Goal: Task Accomplishment & Management: Use online tool/utility

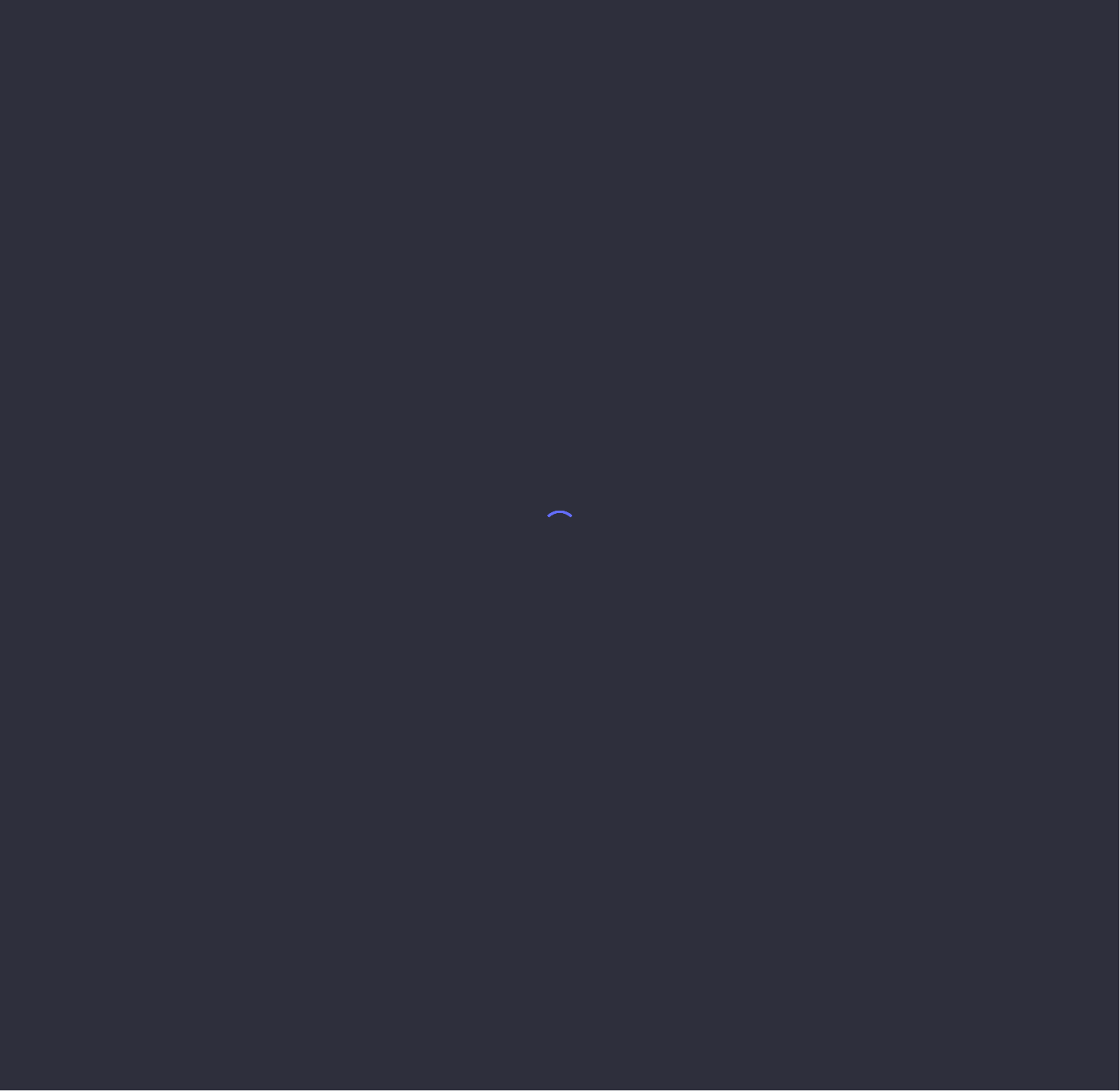
select select "7"
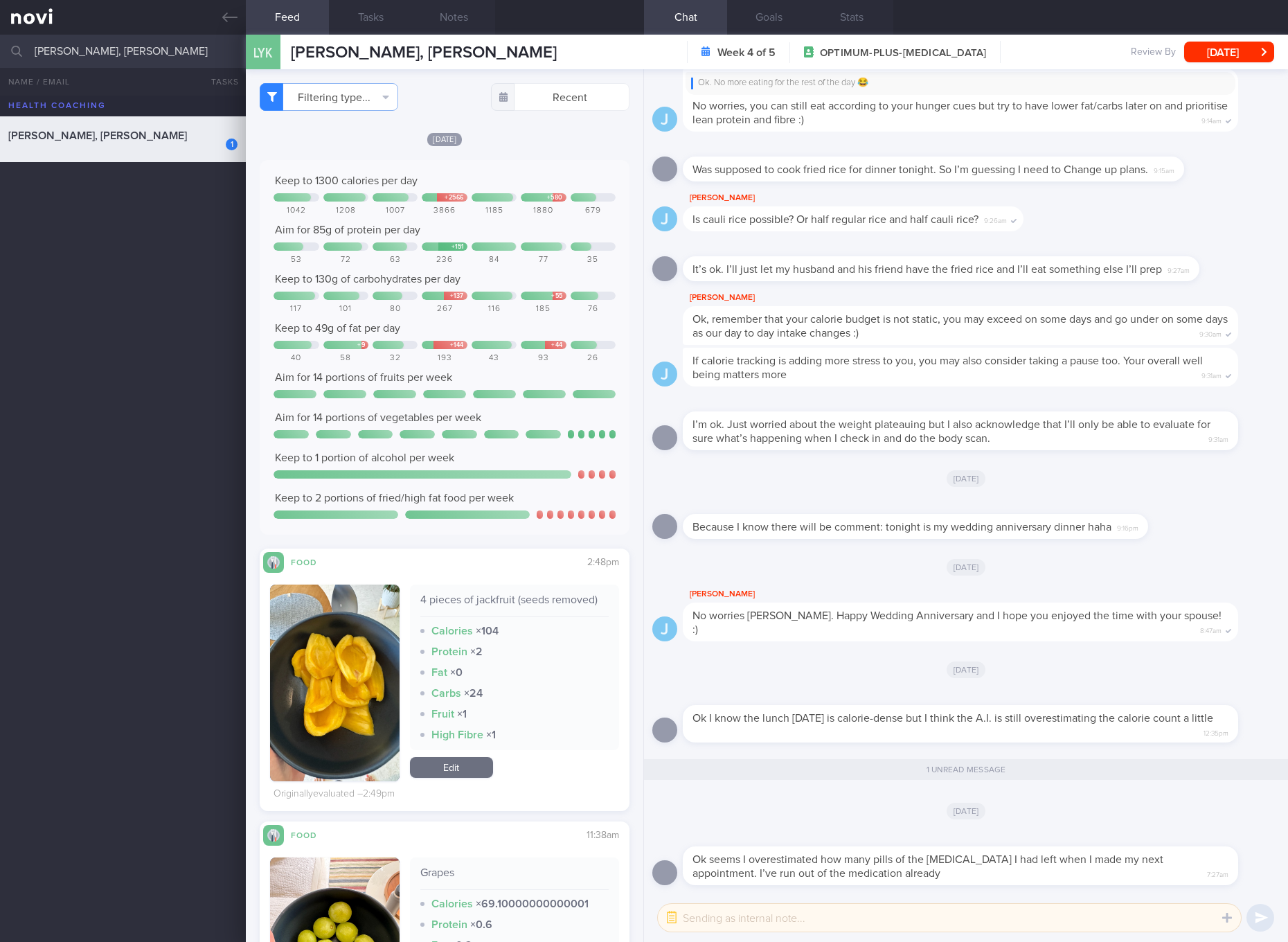
scroll to position [260, 0]
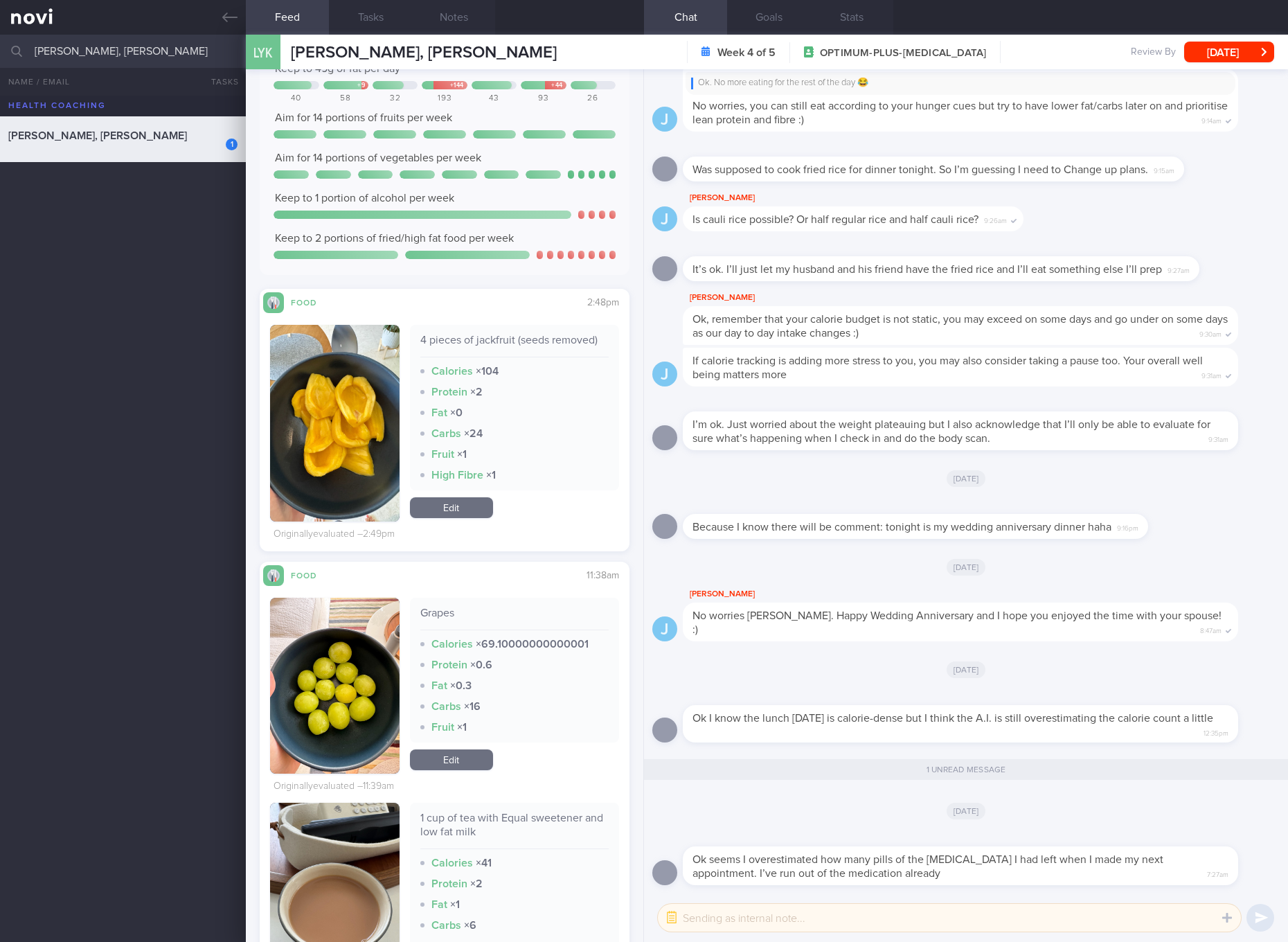
click at [529, 335] on div "4 pieces of jackfruit (seeds removed)" at bounding box center [514, 345] width 188 height 25
copy div "4 pieces of jackfruit (seeds removed)"
drag, startPoint x: 461, startPoint y: 508, endPoint x: 550, endPoint y: 411, distance: 131.6
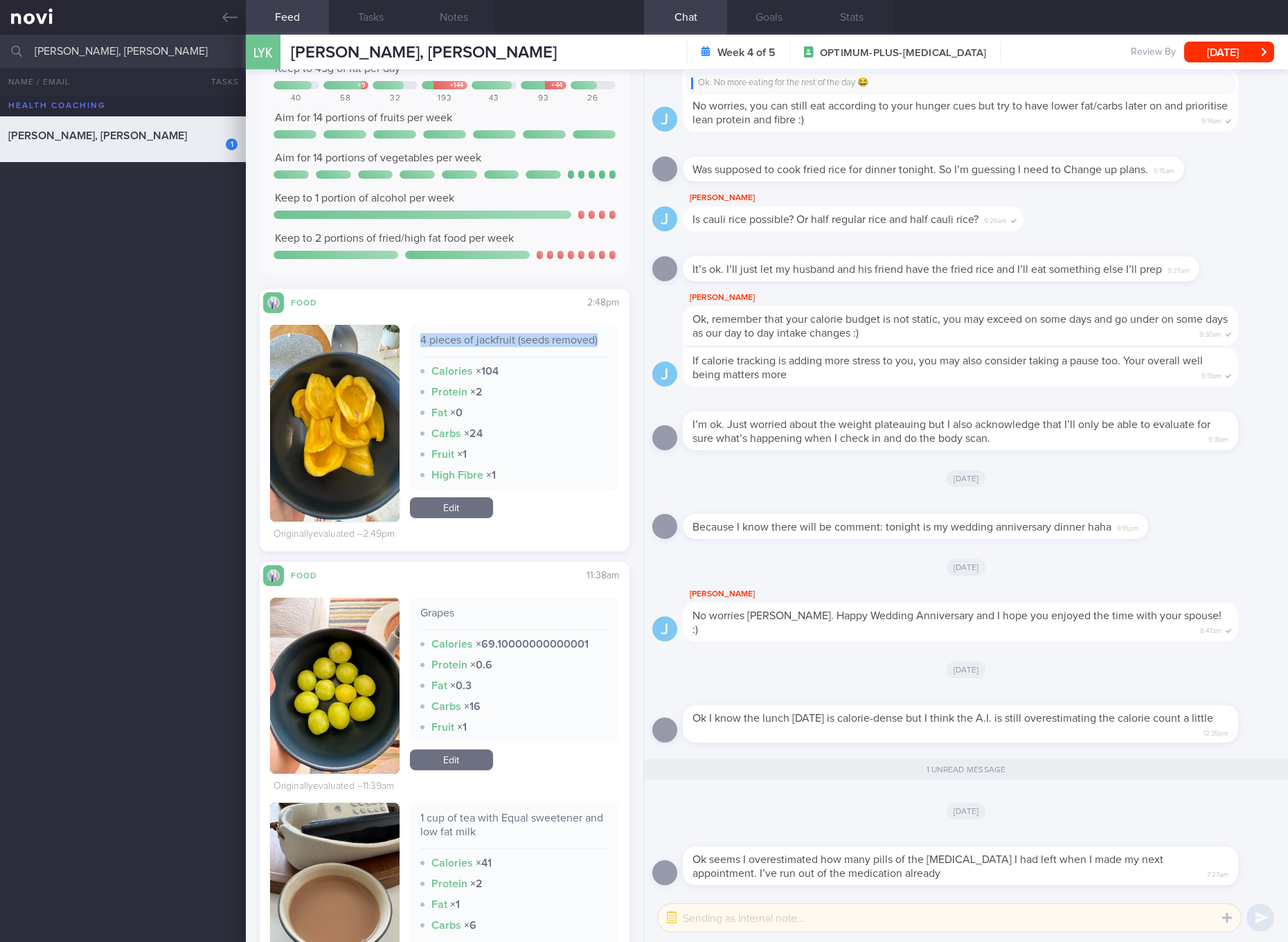
click at [461, 508] on link "Edit" at bounding box center [451, 508] width 83 height 21
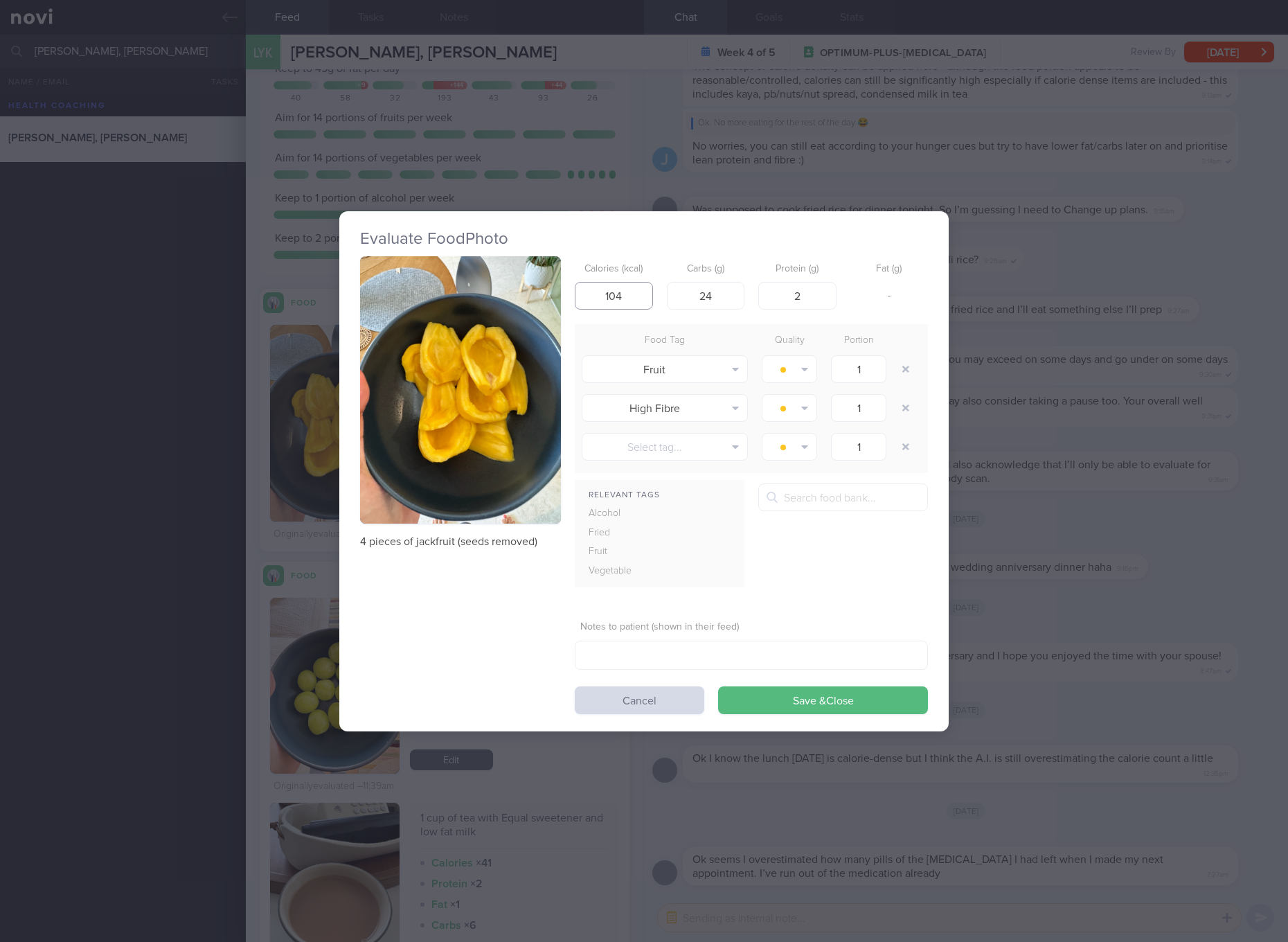
click at [628, 293] on input "104" at bounding box center [614, 296] width 78 height 28
type input "1"
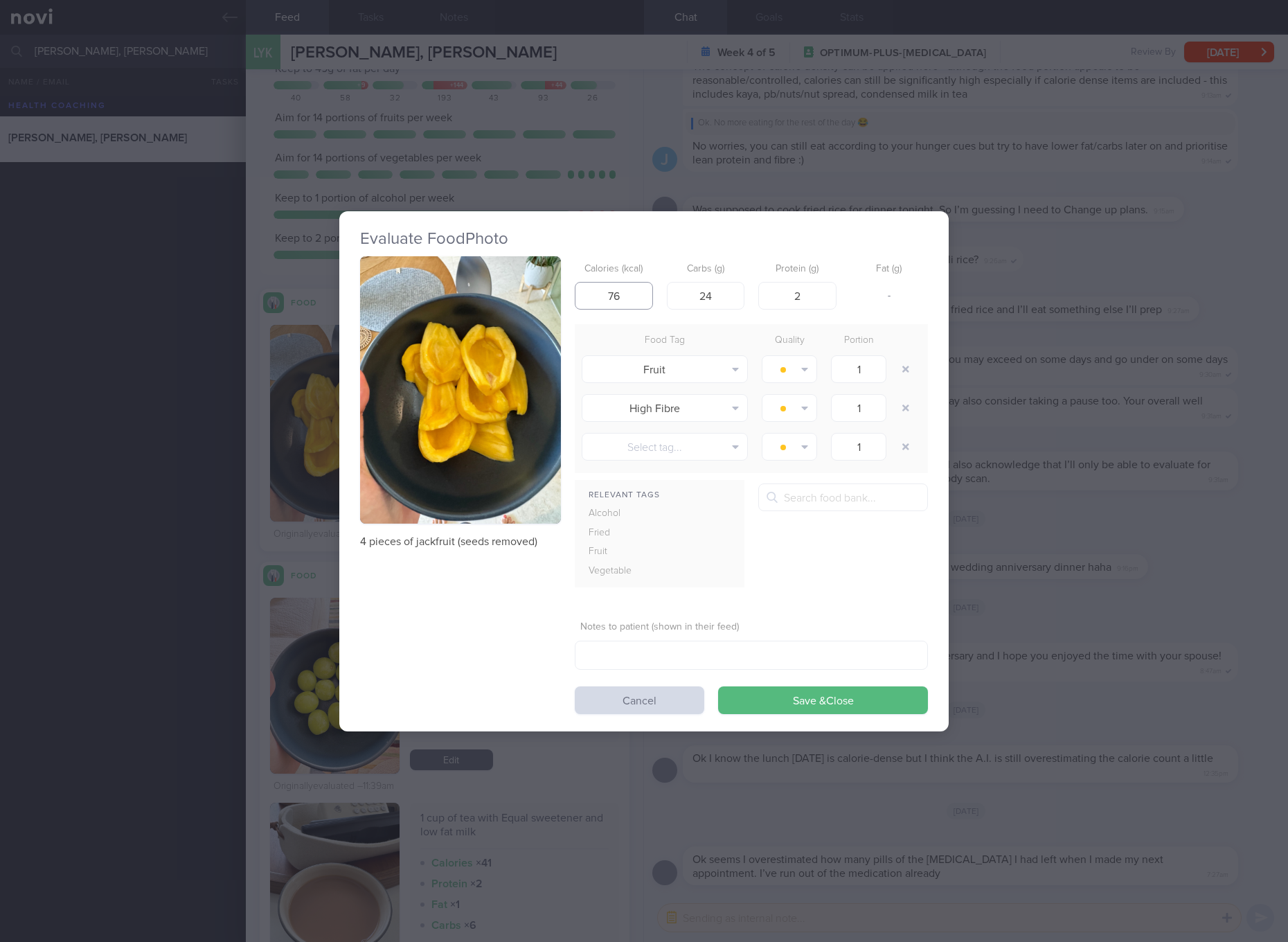
type input "76"
type input "18"
type input "1"
click at [718, 686] on button "Save & Close" at bounding box center [823, 700] width 210 height 28
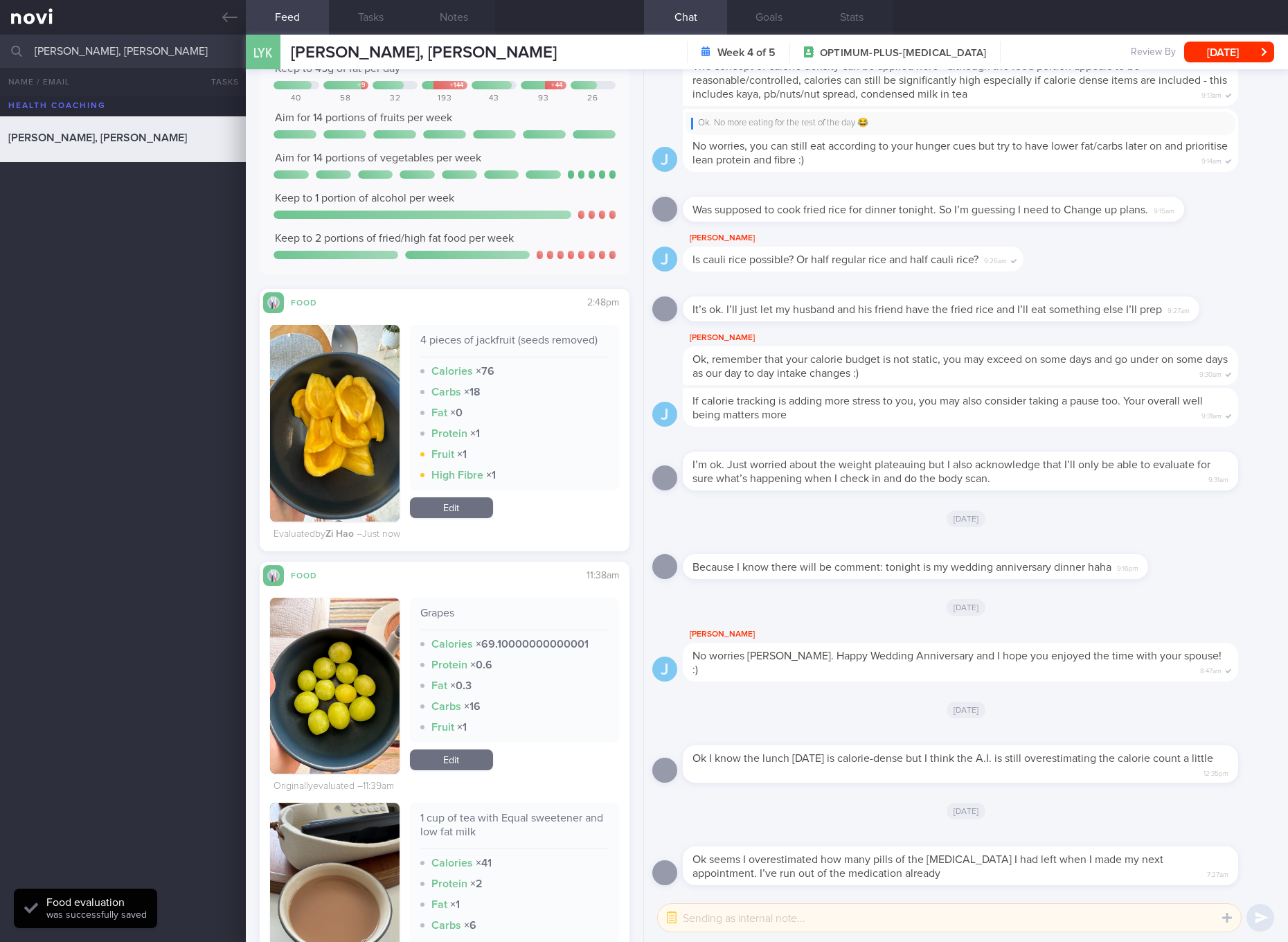
scroll to position [519, 0]
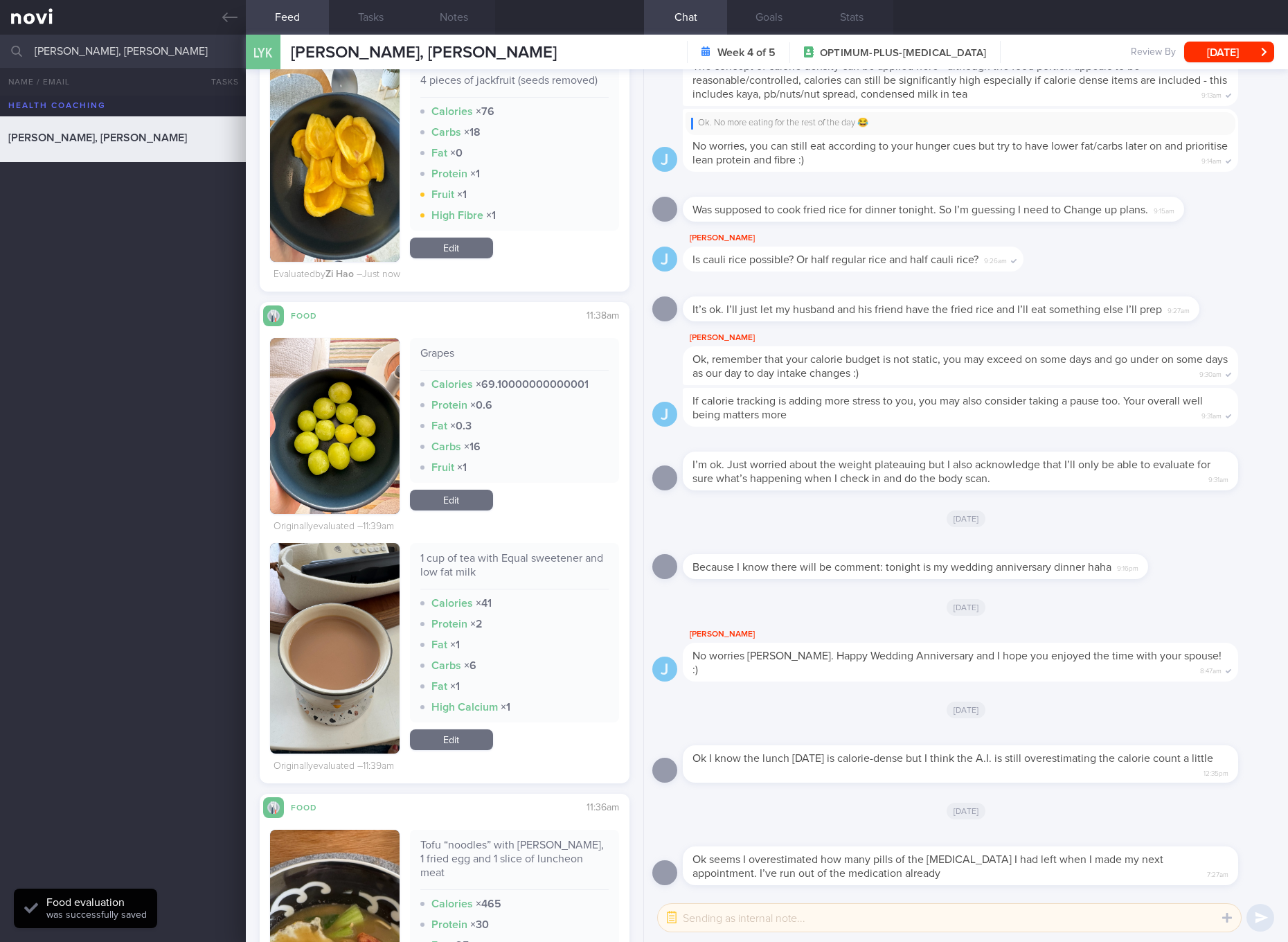
click at [460, 492] on link "Edit" at bounding box center [451, 500] width 83 height 21
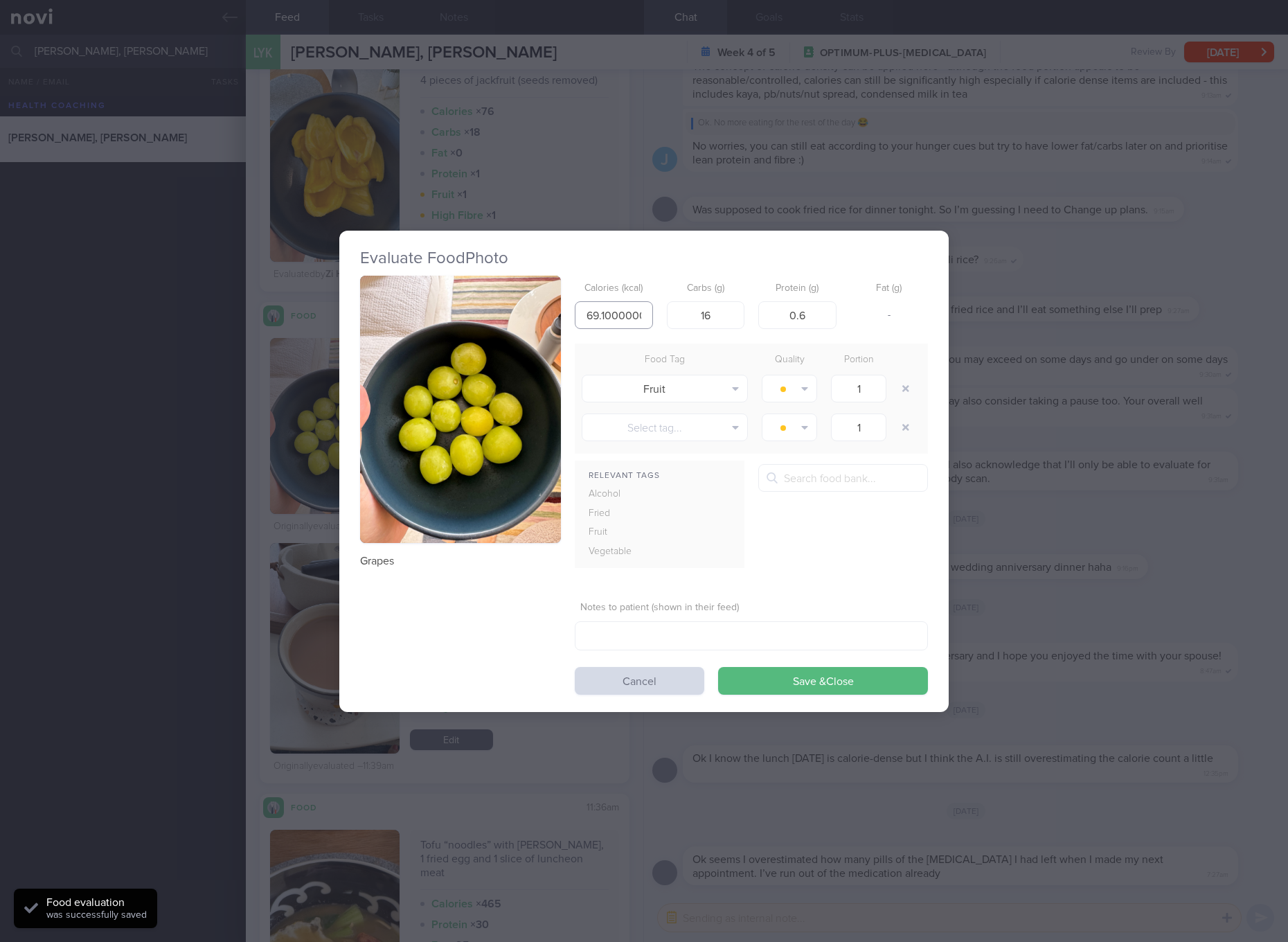
click at [611, 318] on input "69.10000000000001" at bounding box center [614, 315] width 78 height 28
type input "69"
click at [718, 667] on button "Save & Close" at bounding box center [823, 681] width 210 height 28
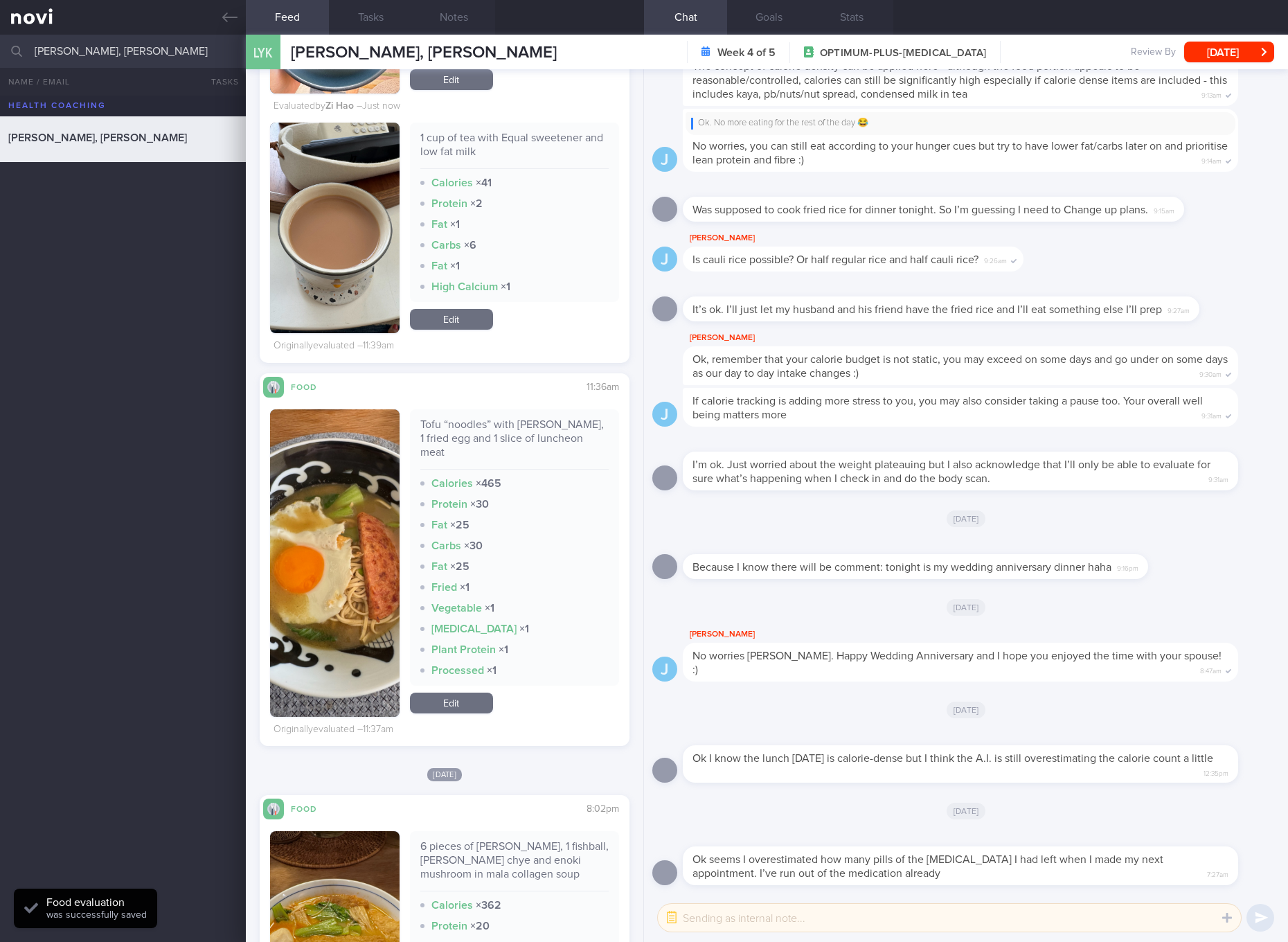
scroll to position [1039, 0]
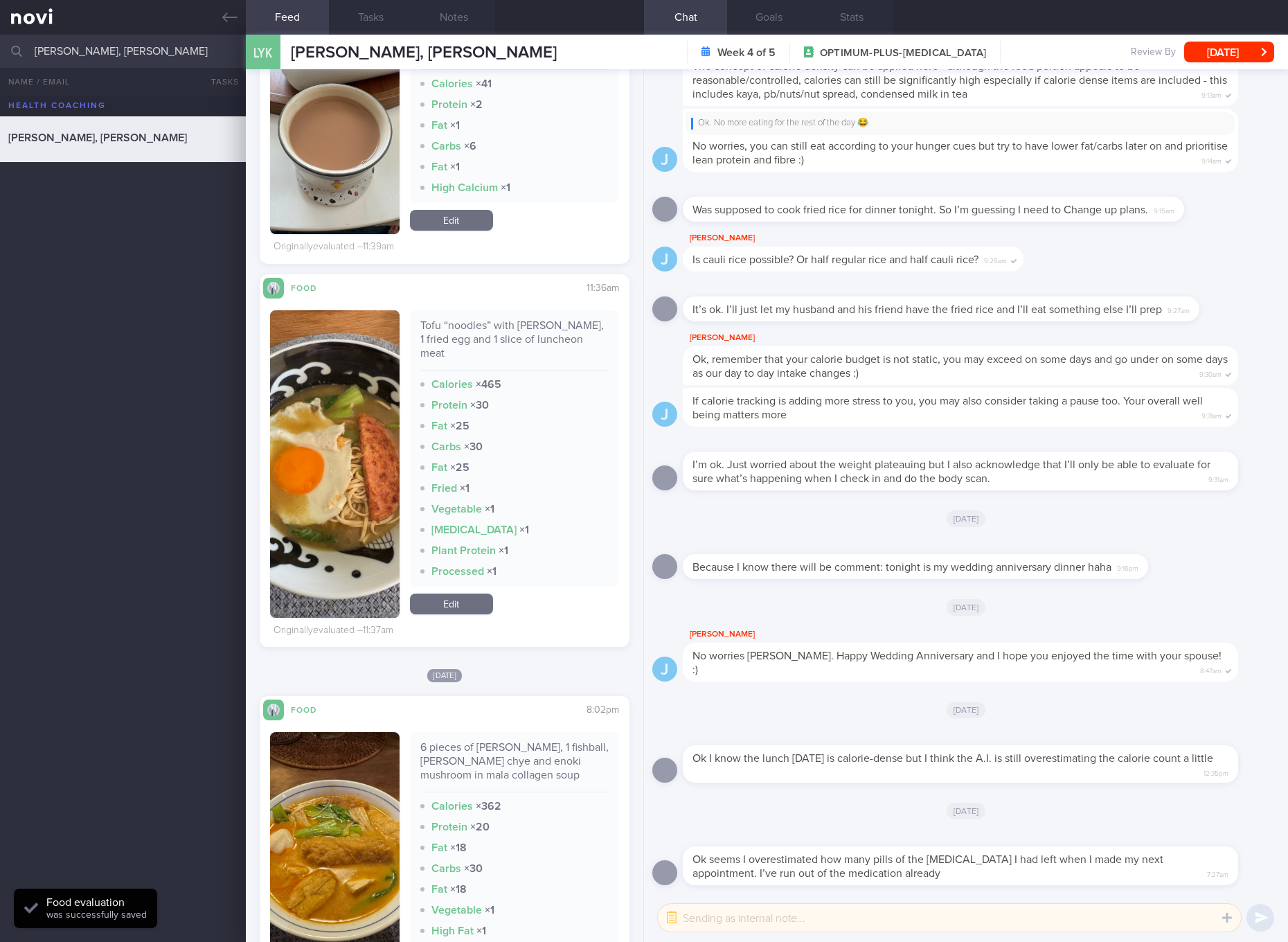
click at [510, 333] on div "Tofu “noodles” with xiao bai cai, 1 fried egg and 1 slice of luncheon meat" at bounding box center [514, 345] width 188 height 52
copy div "Tofu “noodles” with xiao bai cai, 1 fried egg and 1 slice of luncheon meat"
drag, startPoint x: 1182, startPoint y: 440, endPoint x: 456, endPoint y: 600, distance: 743.4
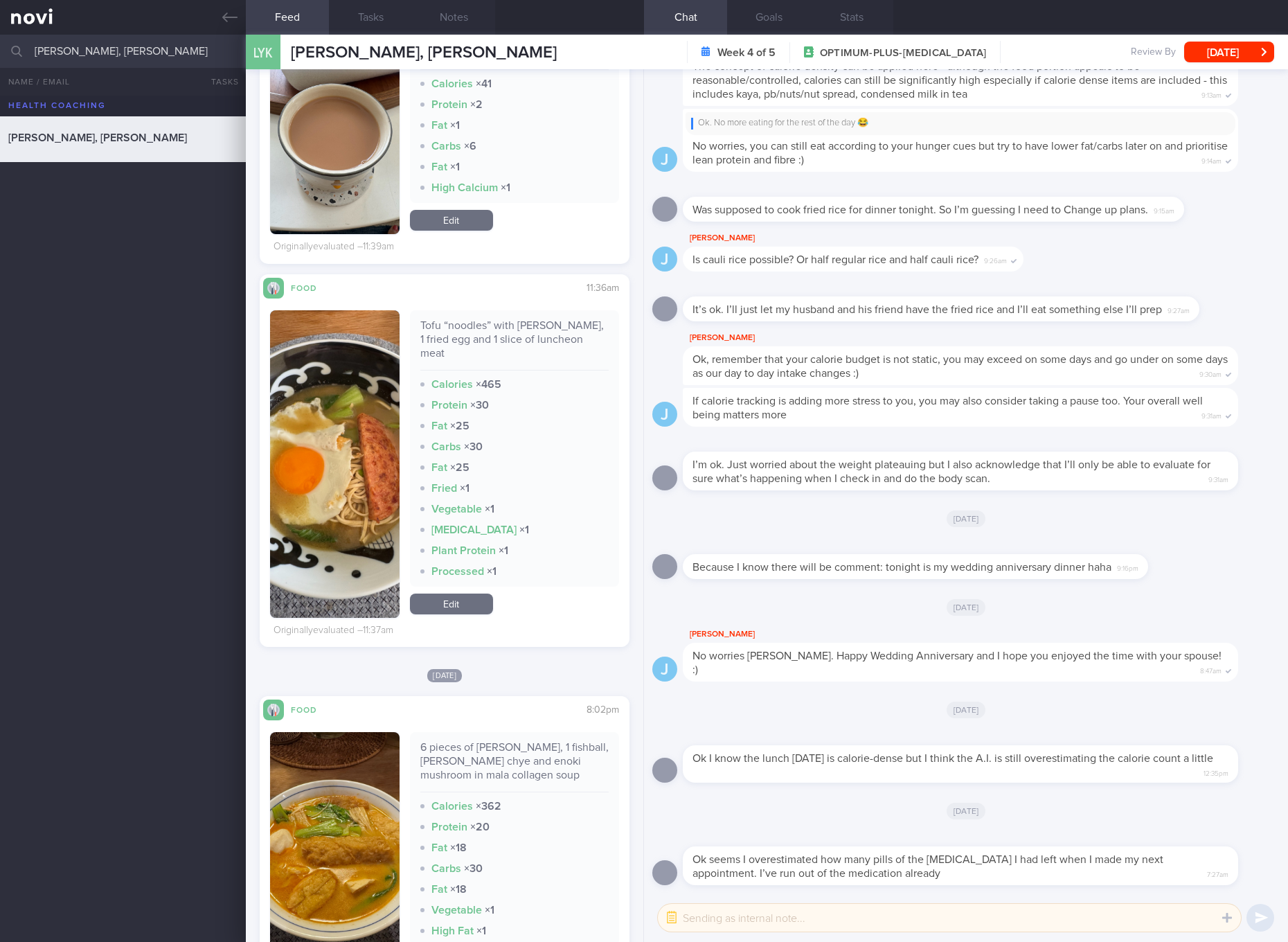
click at [455, 618] on div "Tofu “noodles” with xiao bai cai, 1 fried egg and 1 slice of luncheon meat Calo…" at bounding box center [445, 469] width 349 height 342
click at [457, 600] on link "Edit" at bounding box center [451, 604] width 83 height 21
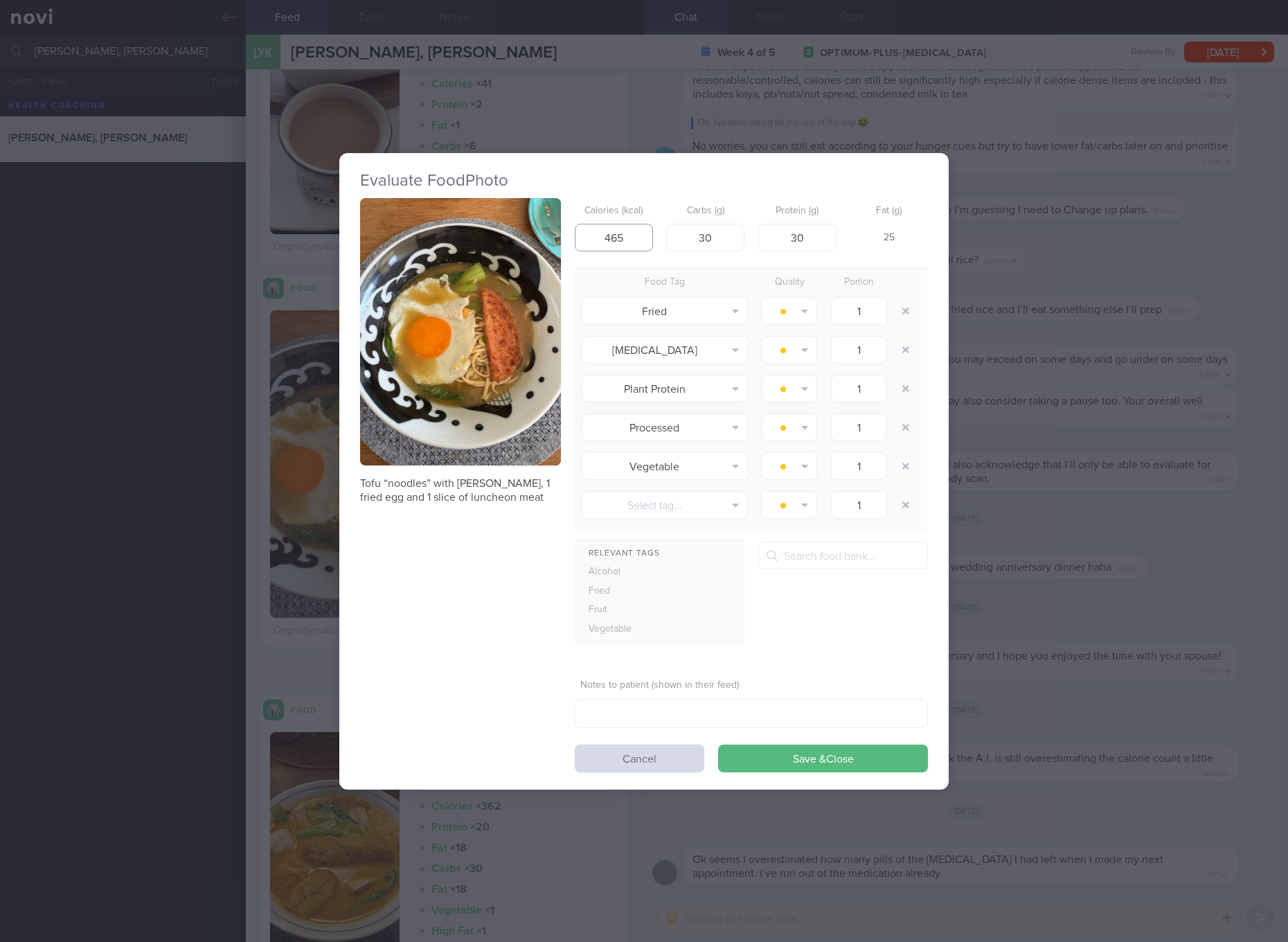
click at [646, 242] on input "465" at bounding box center [614, 237] width 78 height 28
type input "267"
type input "4"
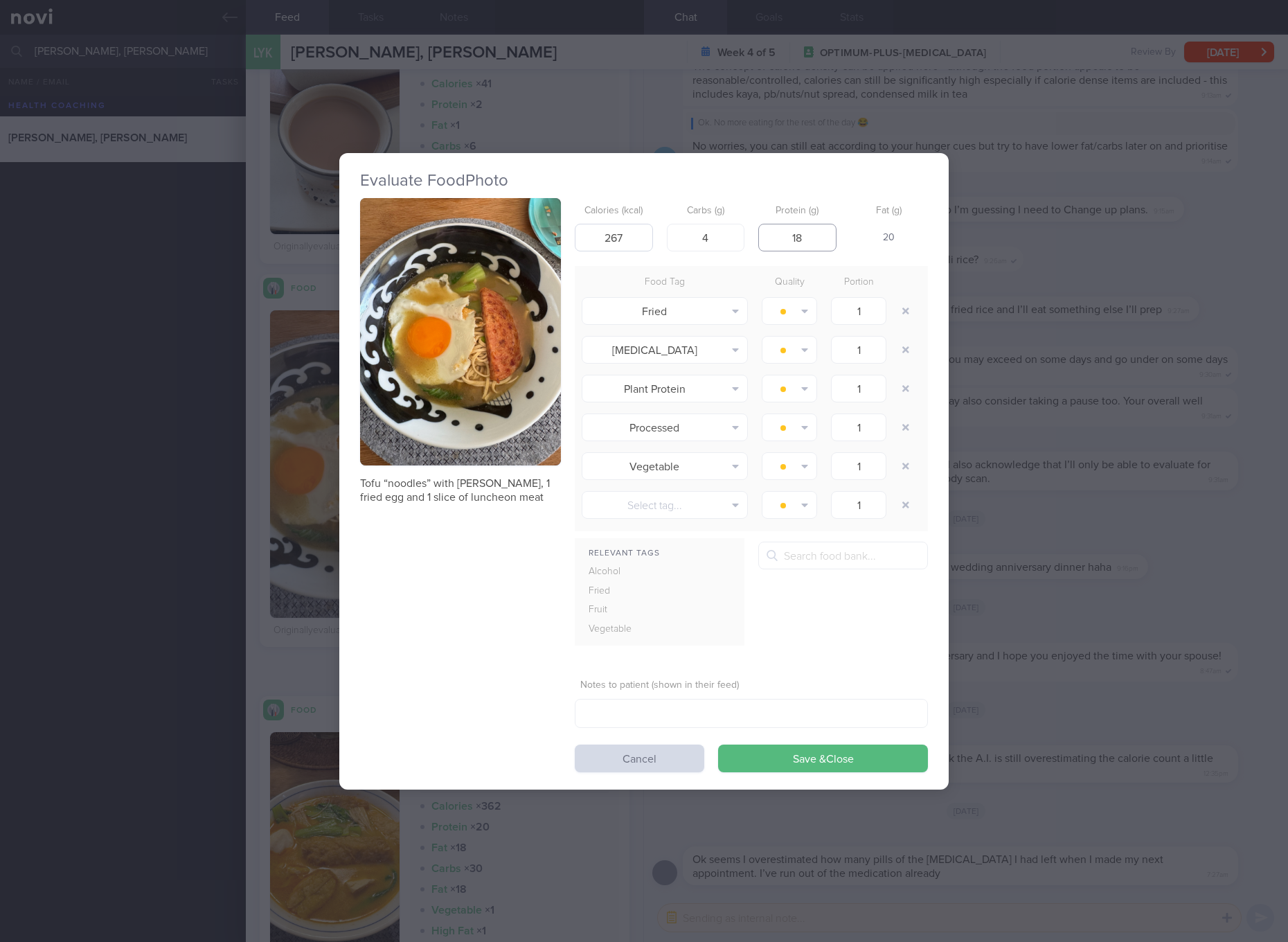
type input "18"
click at [718, 744] on button "Save & Close" at bounding box center [823, 759] width 210 height 28
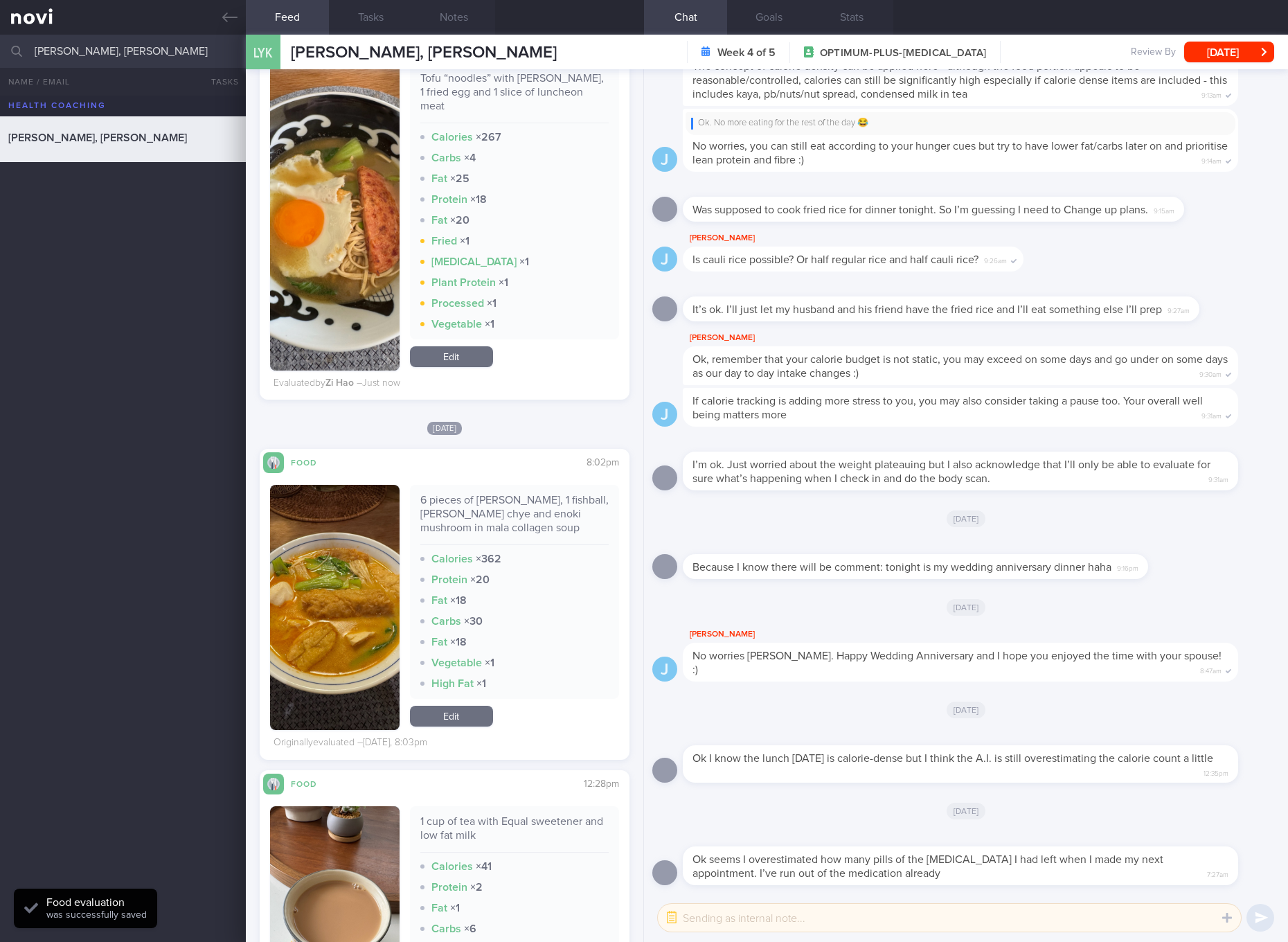
scroll to position [1558, 0]
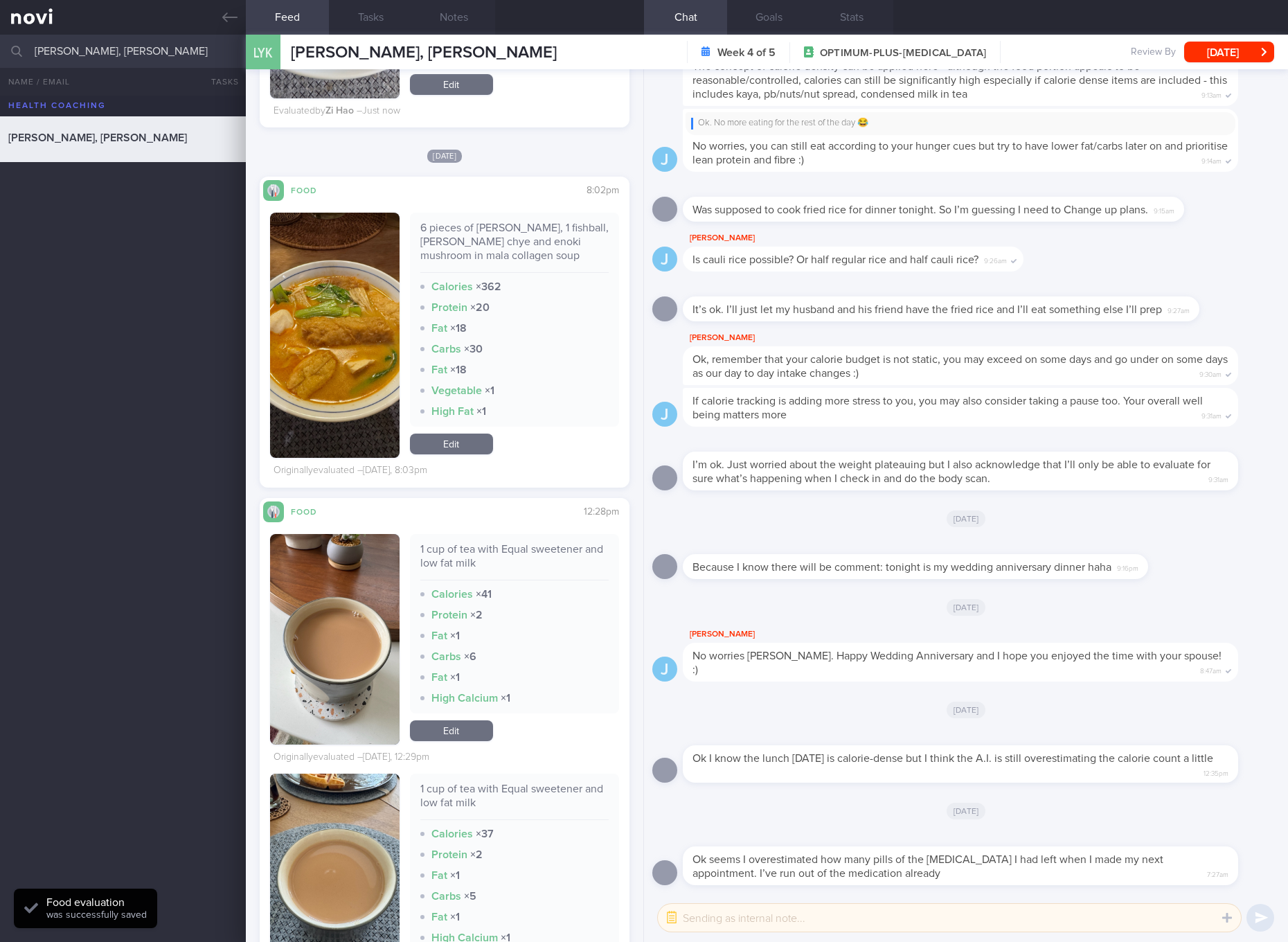
click at [449, 236] on div "6 pieces of yong tau foo, 1 fishball, xiao bai chye and enoki mushroom in mala …" at bounding box center [514, 247] width 188 height 52
copy div "6 pieces of yong tau foo, 1 fishball, xiao bai chye and enoki mushroom in mala …"
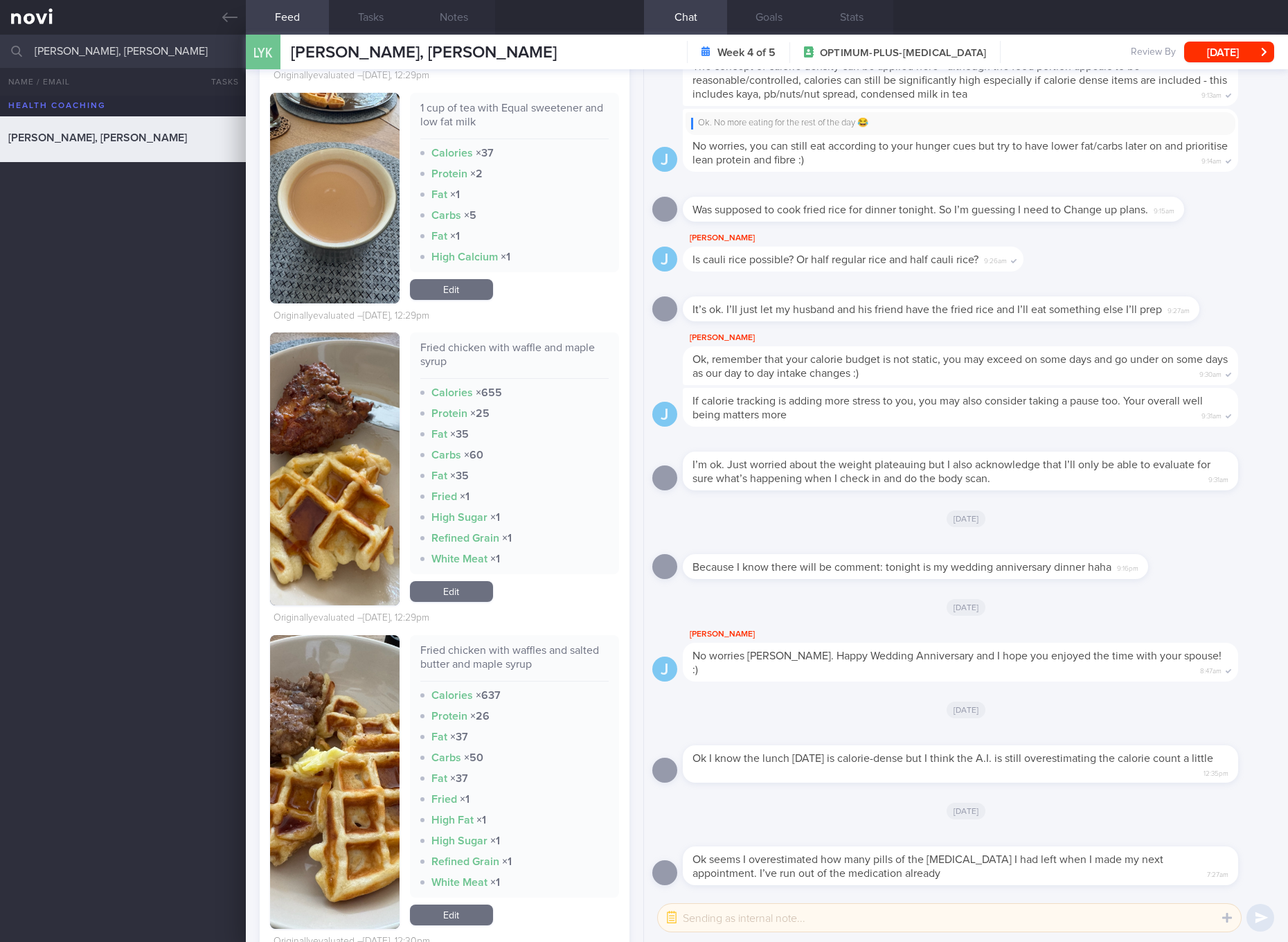
scroll to position [2337, 0]
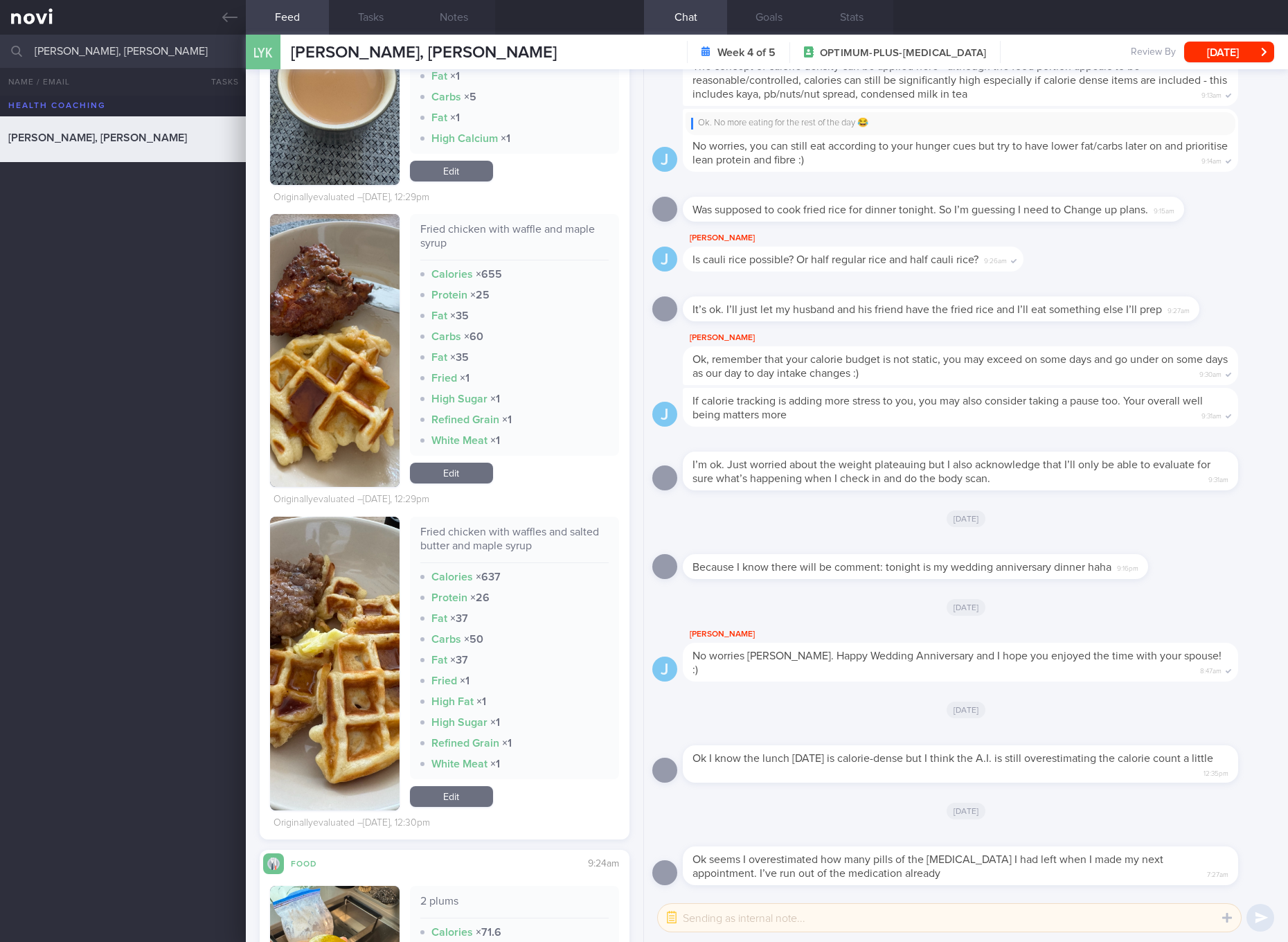
click at [355, 384] on button "button" at bounding box center [335, 350] width 130 height 273
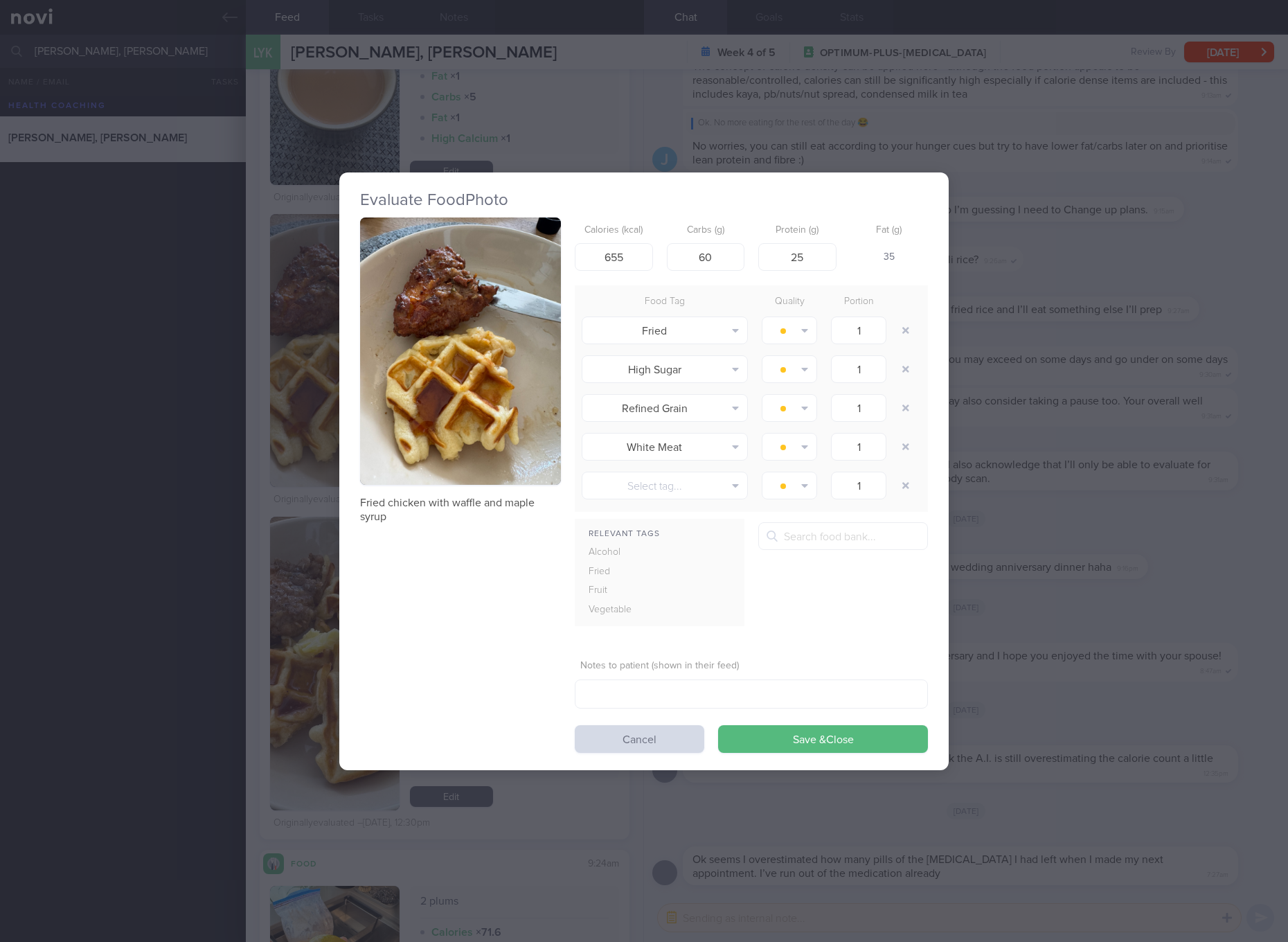
click at [967, 429] on div "Evaluate Food Photo Fried chicken with waffle and maple syrup Calories (kcal) 6…" at bounding box center [644, 471] width 1288 height 942
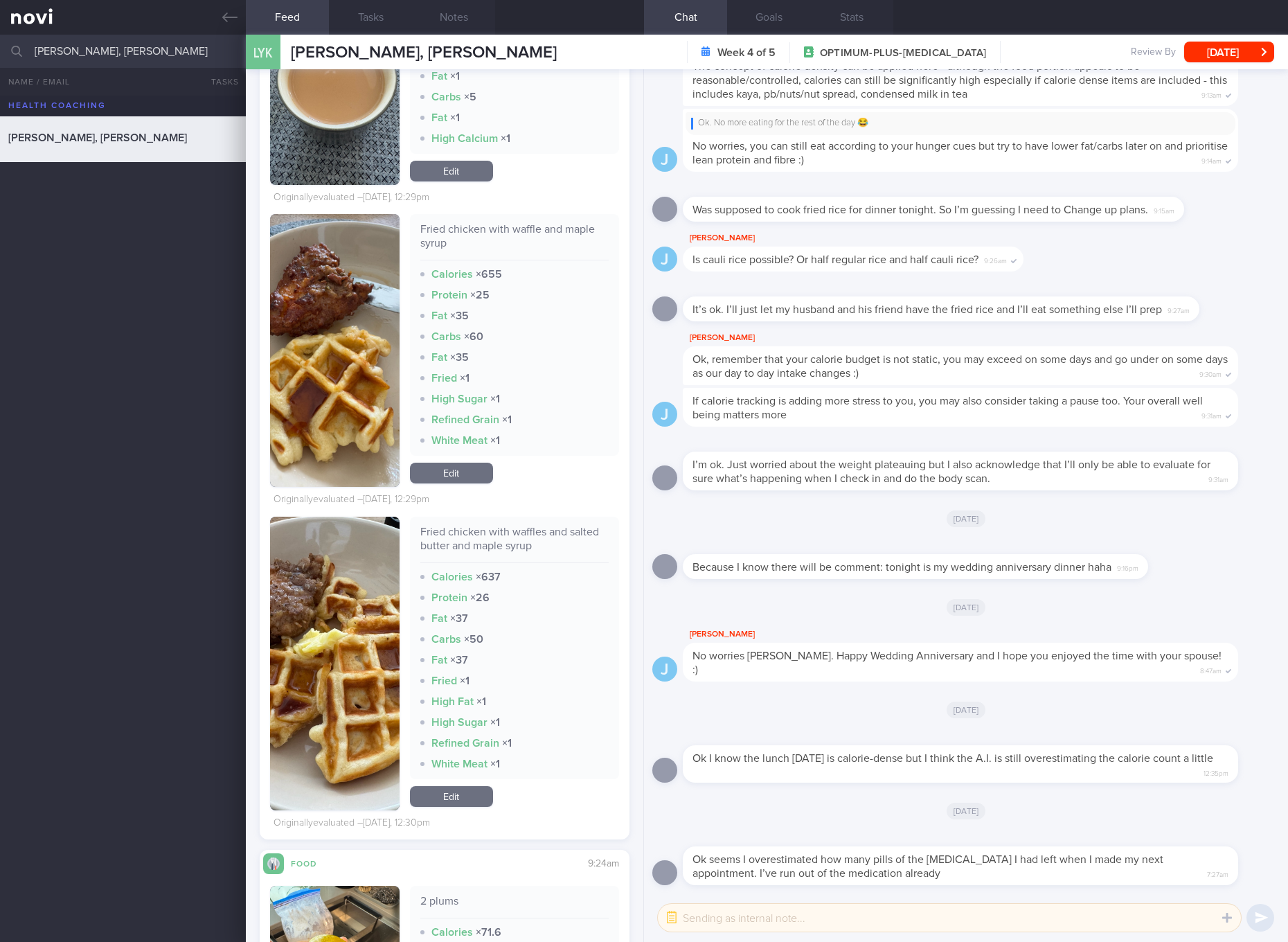
click at [352, 342] on button "button" at bounding box center [335, 350] width 130 height 273
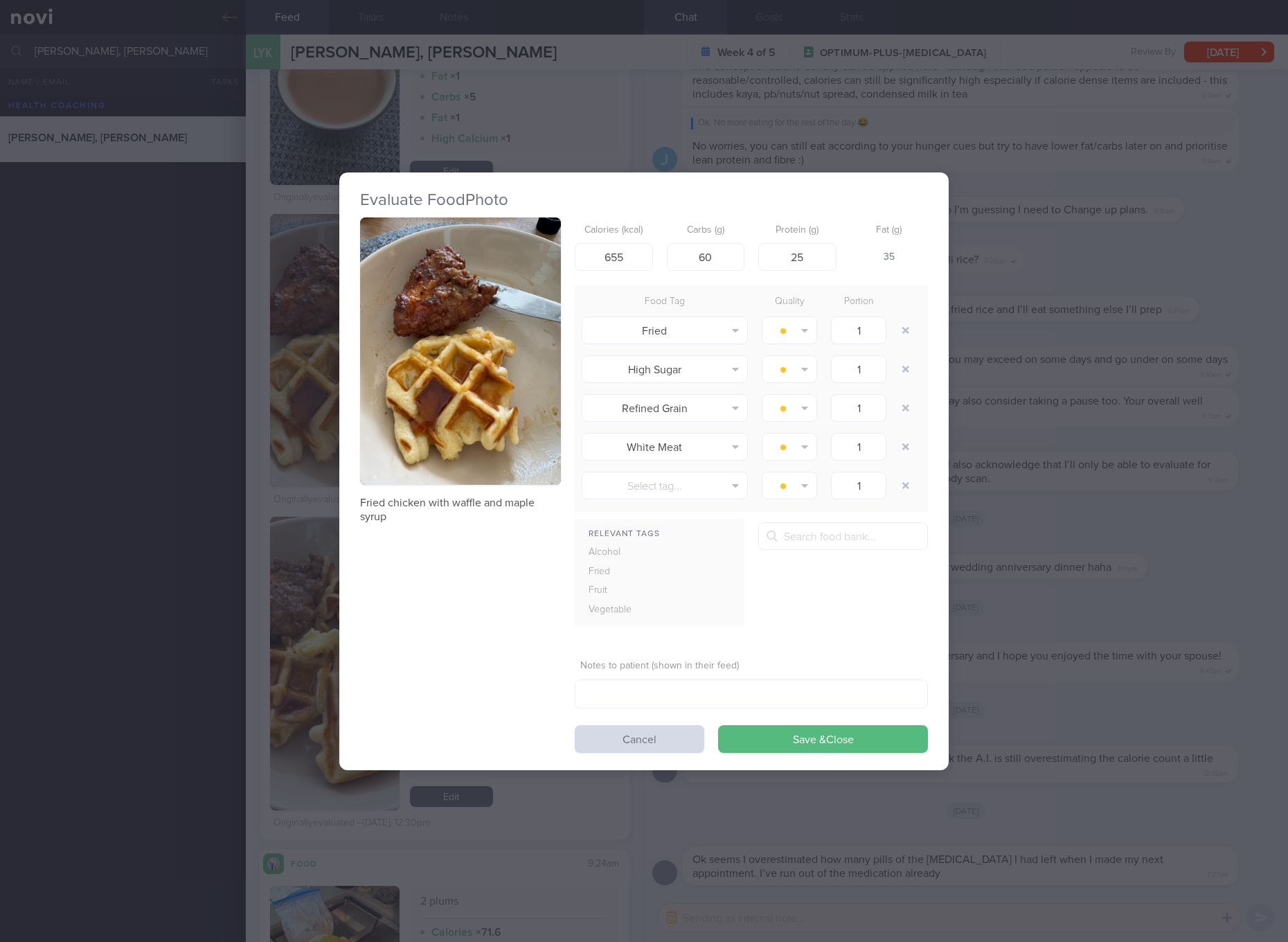
click at [464, 506] on p "Fried chicken with waffle and maple syrup" at bounding box center [460, 510] width 201 height 28
copy div "Fried chicken with waffle and maple syrup"
drag, startPoint x: 1036, startPoint y: 593, endPoint x: 1039, endPoint y: 609, distance: 16.3
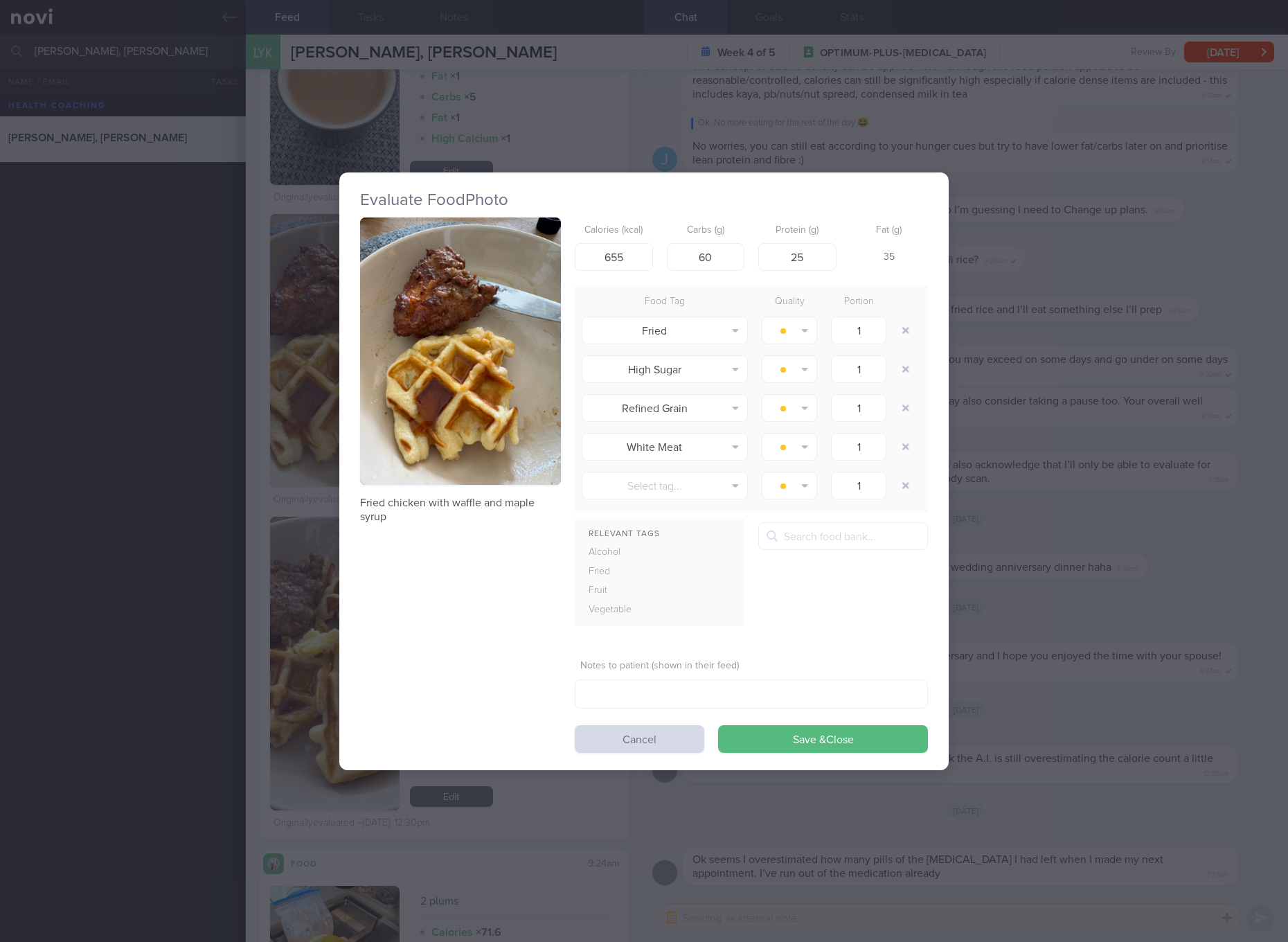
click at [967, 593] on div "Evaluate Food Photo Fried chicken with waffle and maple syrup Calories (kcal) 6…" at bounding box center [644, 471] width 1288 height 942
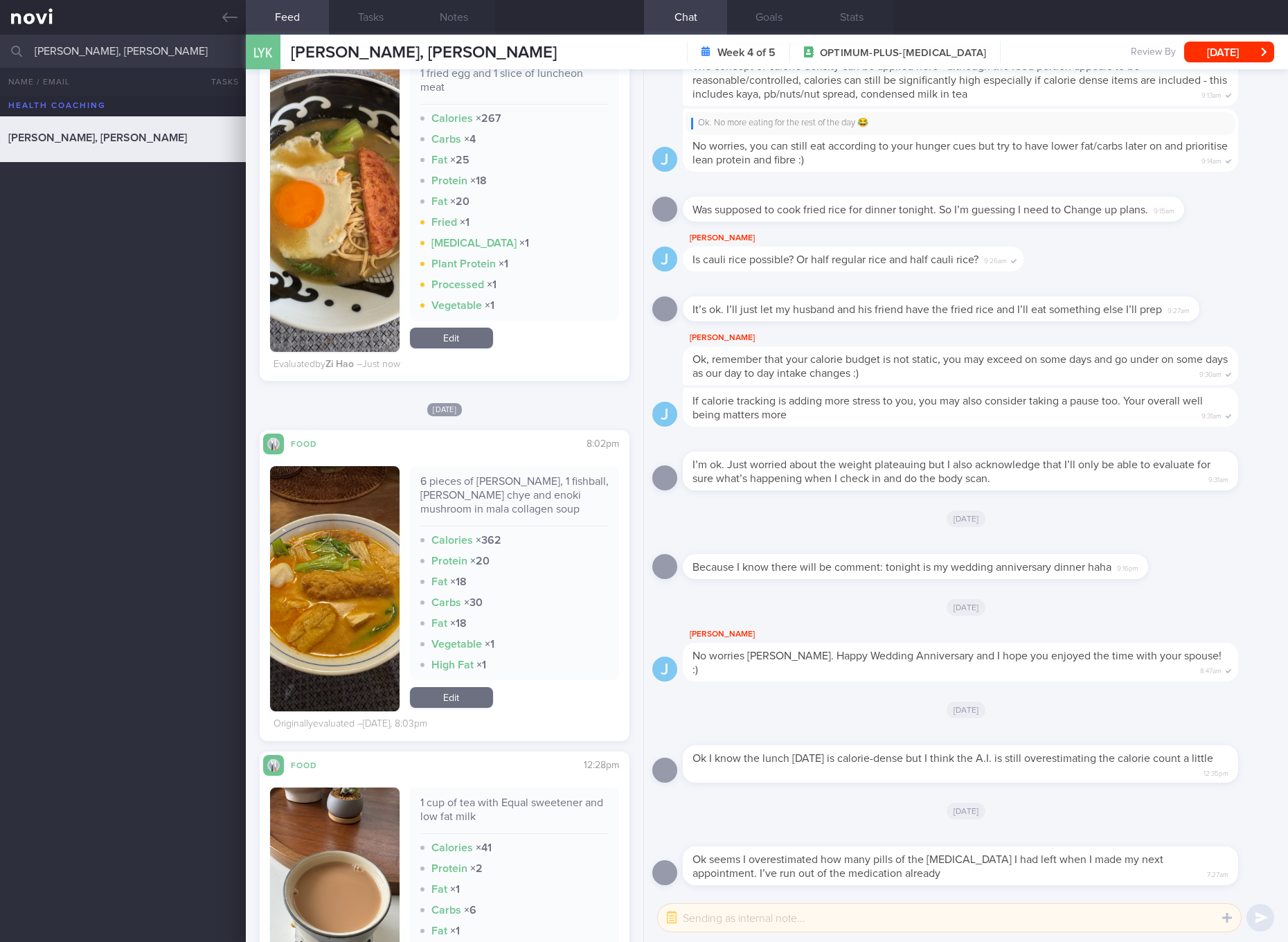
scroll to position [1298, 0]
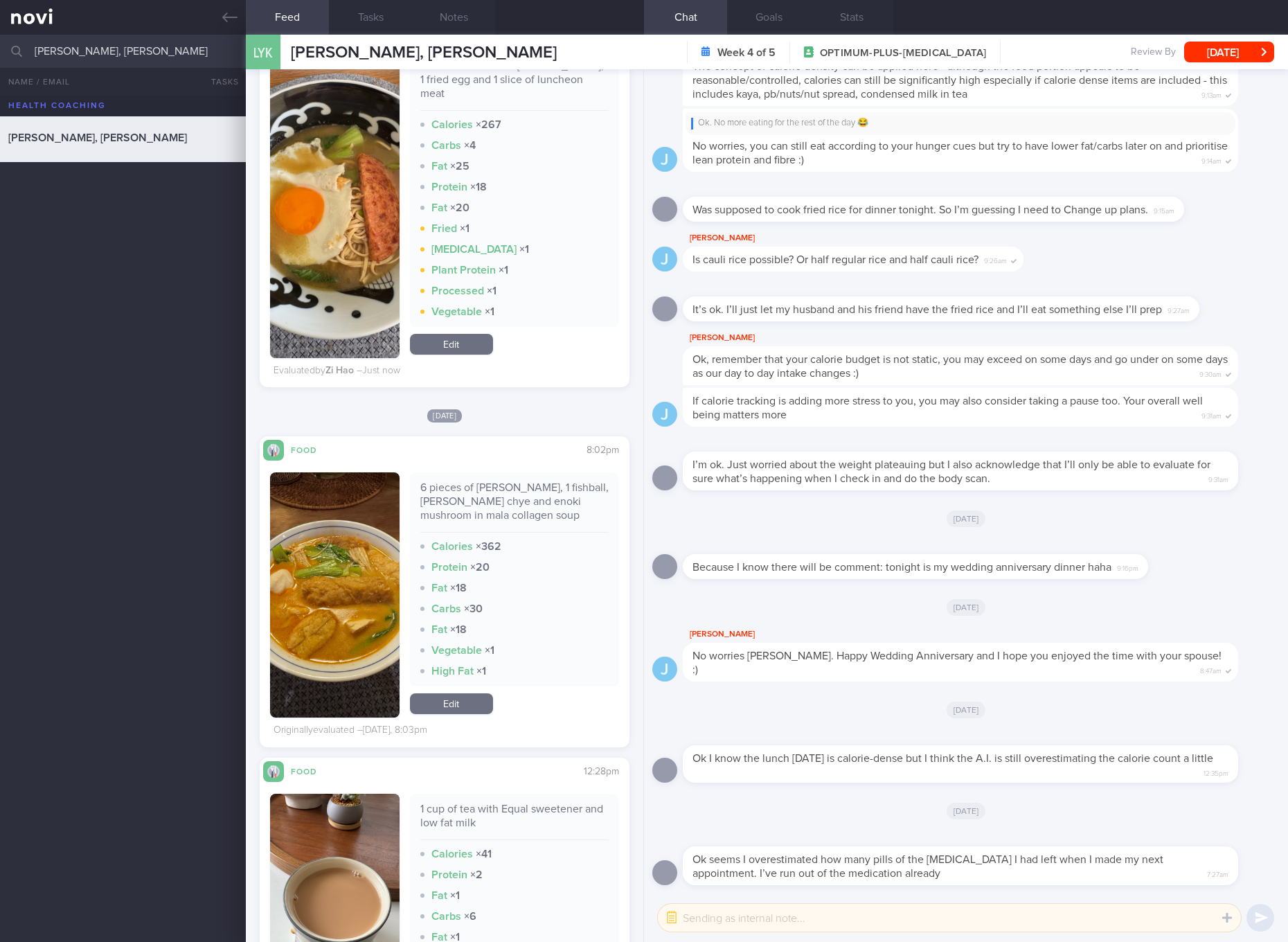
click at [460, 695] on link "Edit" at bounding box center [451, 704] width 83 height 21
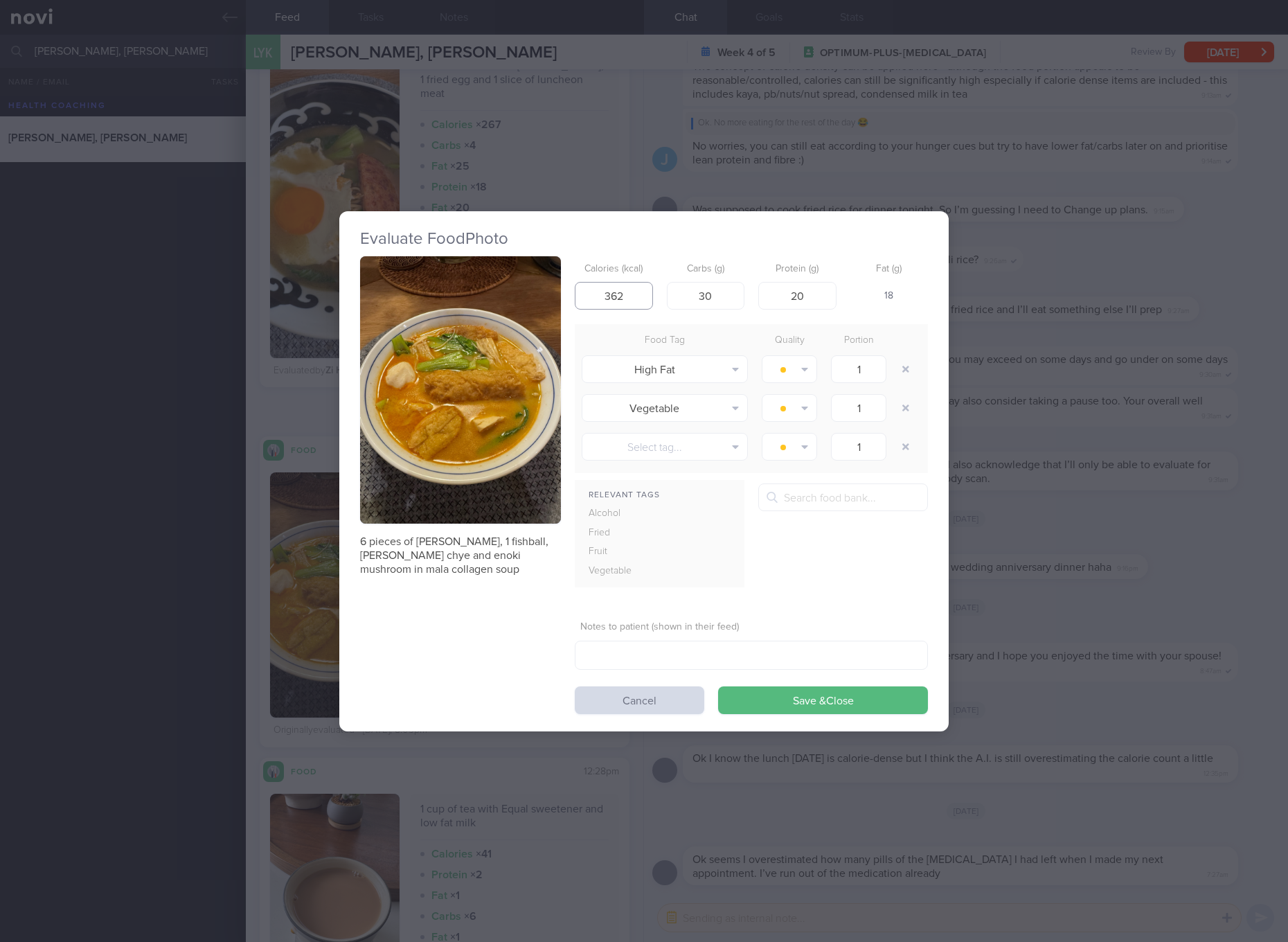
click at [634, 297] on input "362" at bounding box center [614, 296] width 78 height 28
type input "395"
type input "34"
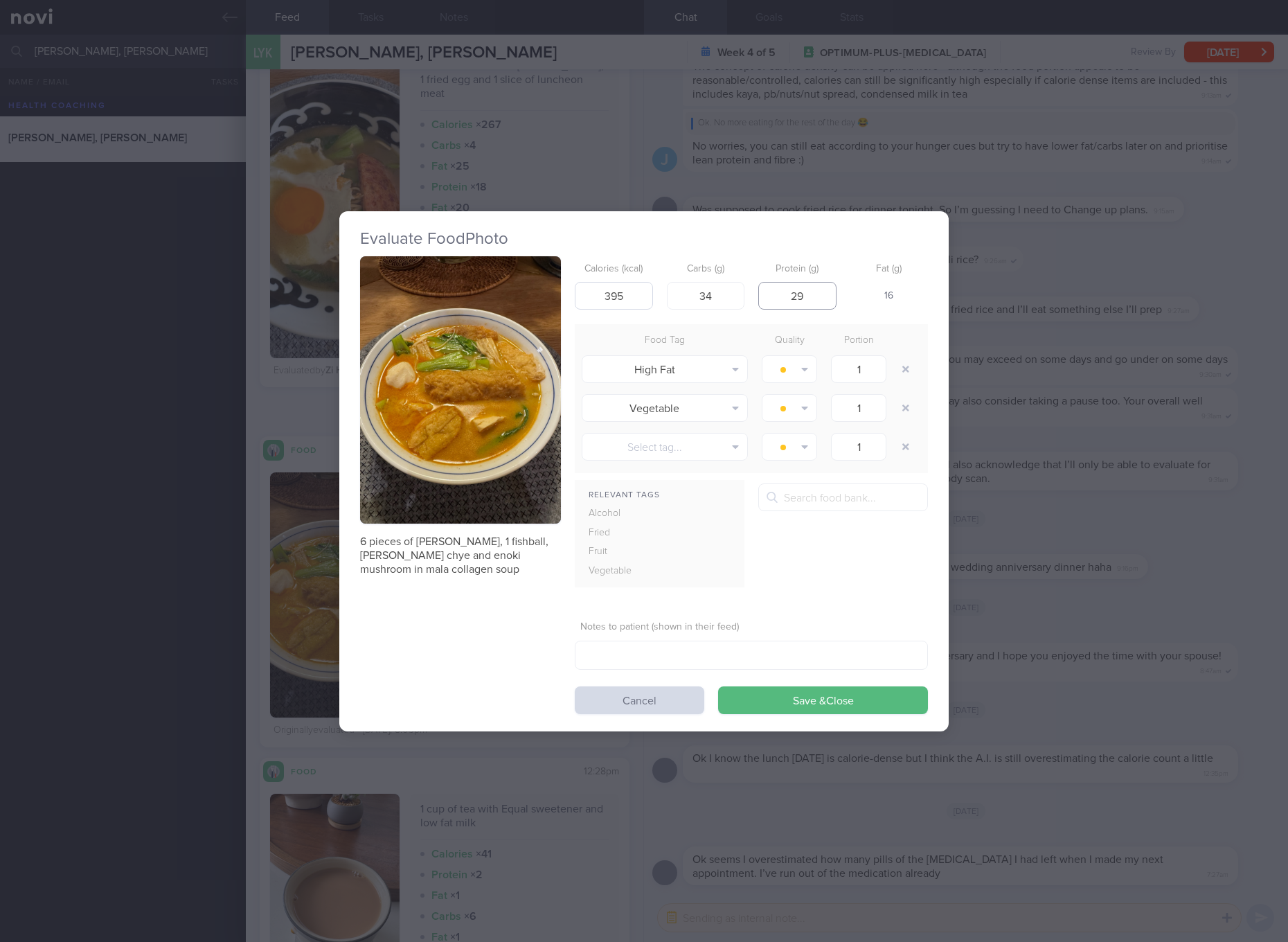
type input "29"
click at [718, 686] on button "Save & Close" at bounding box center [823, 700] width 210 height 28
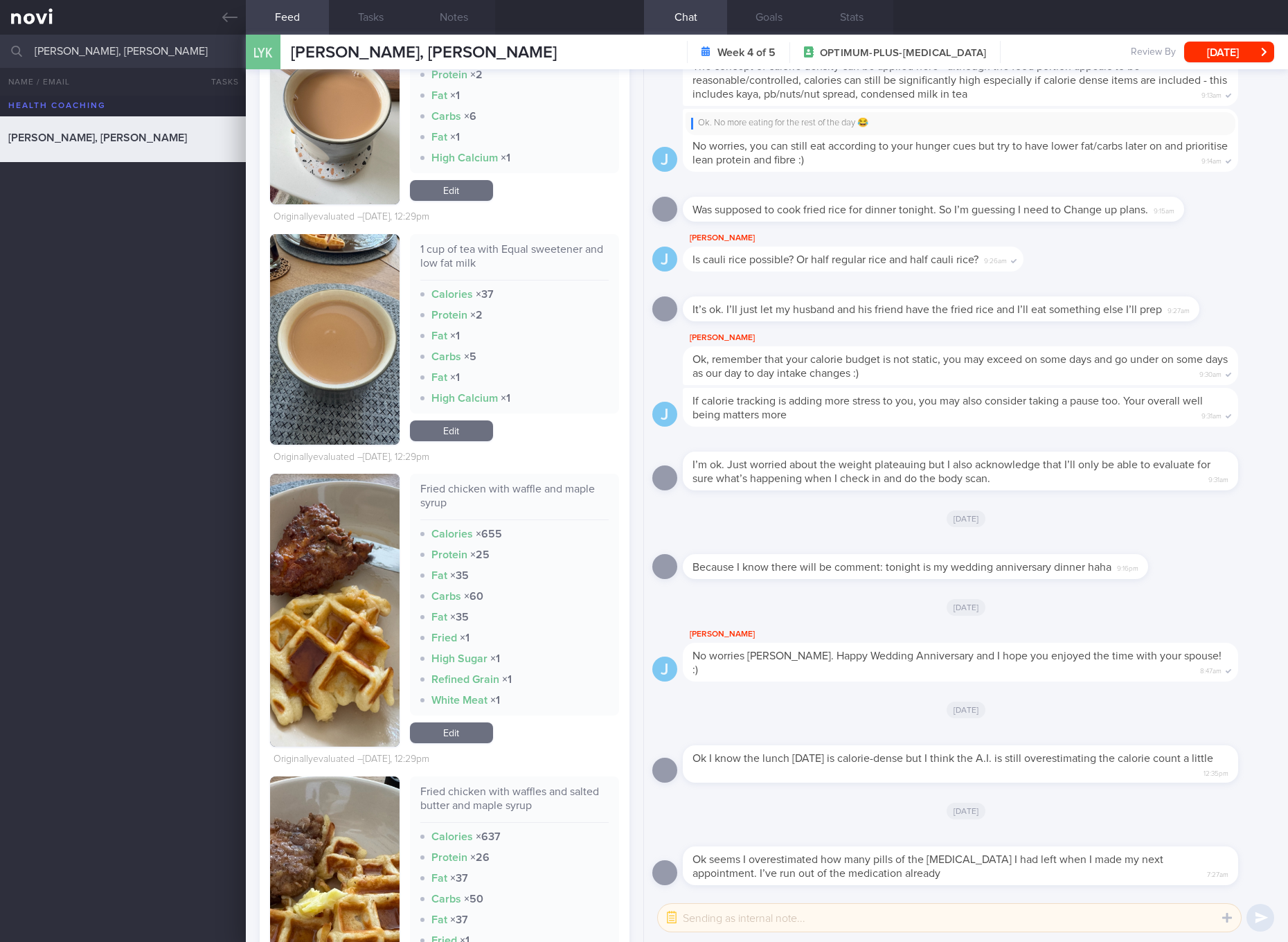
scroll to position [2337, 0]
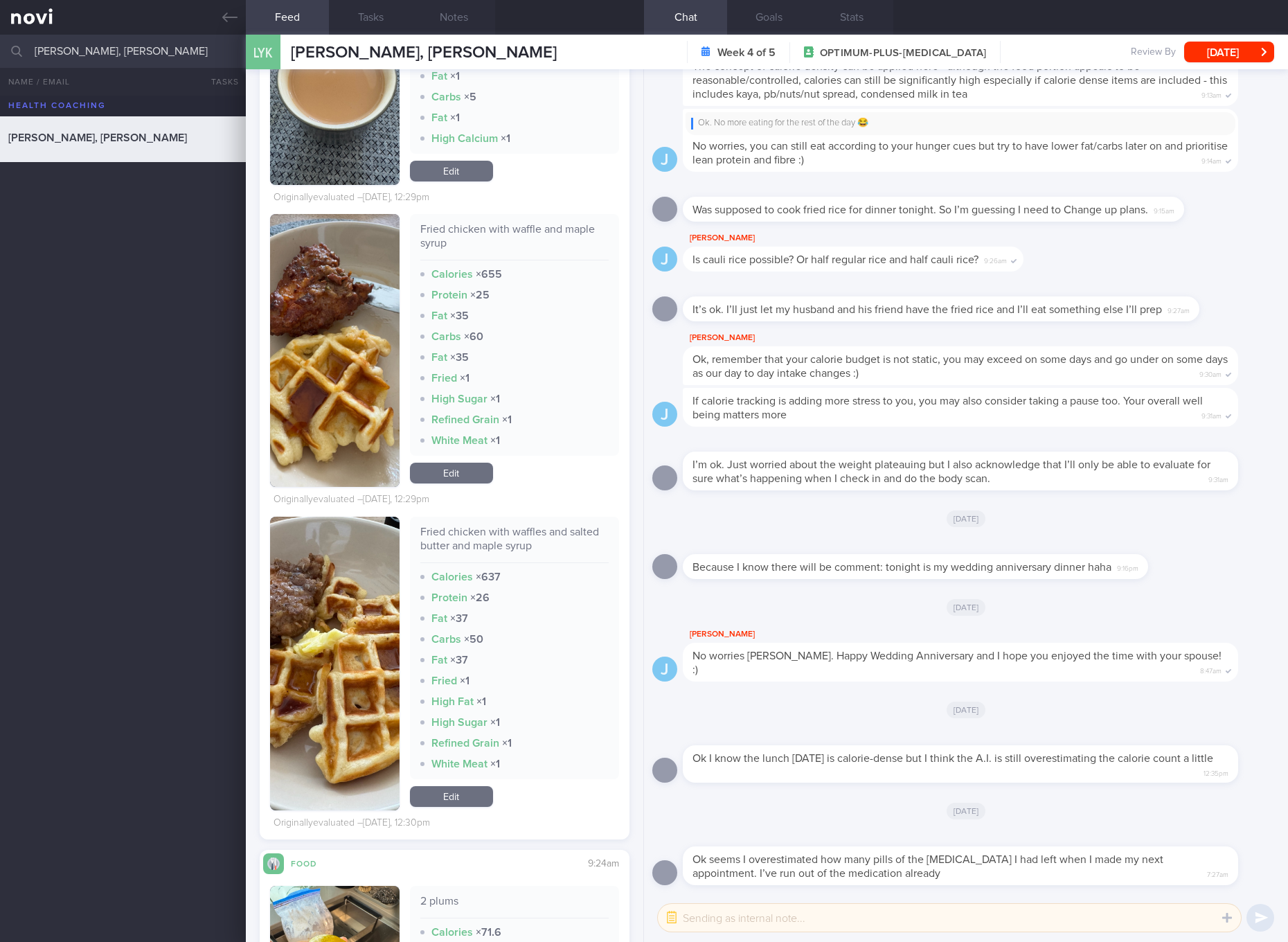
click at [467, 471] on link "Edit" at bounding box center [451, 473] width 83 height 21
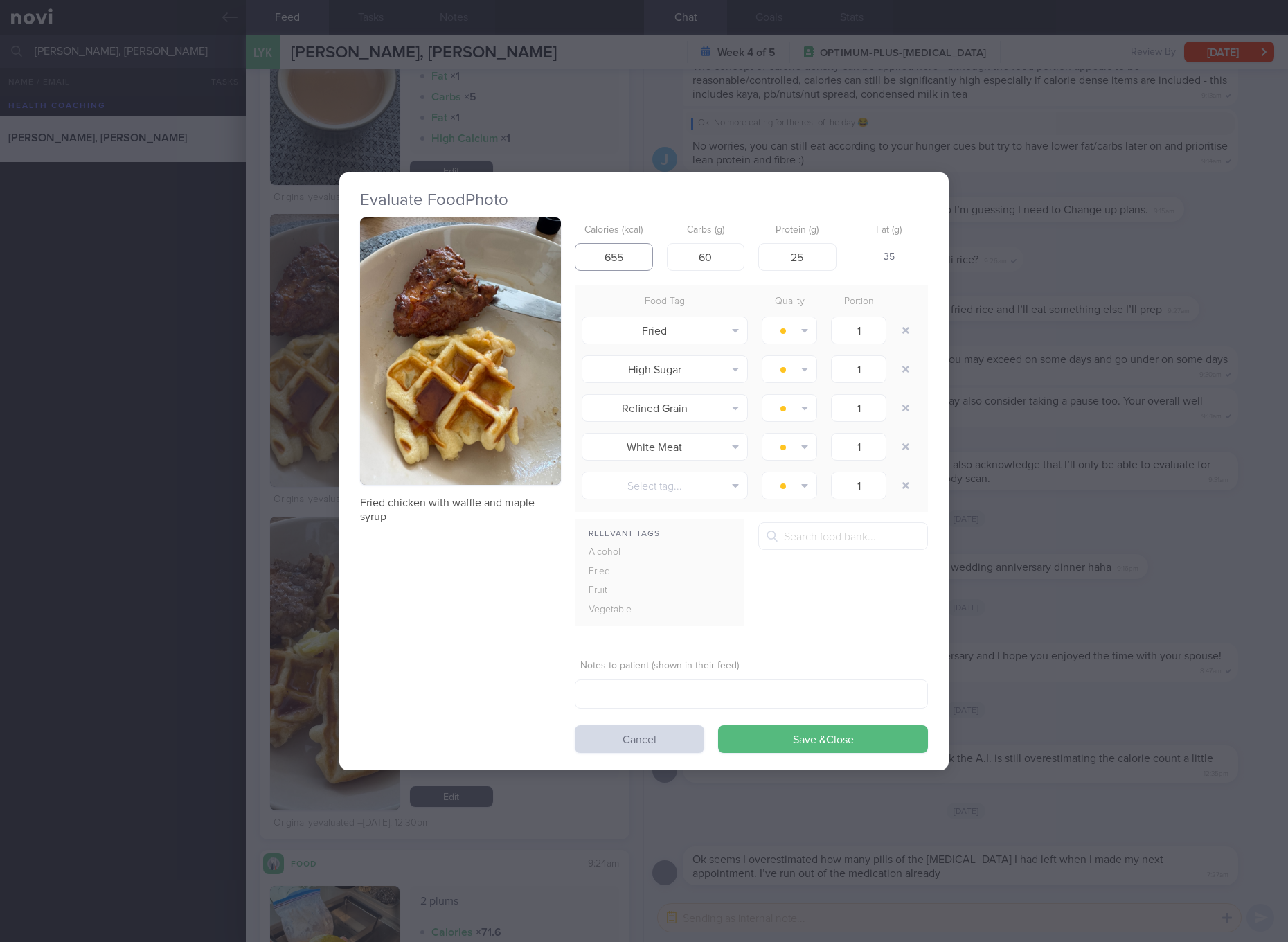
click at [616, 261] on input "655" at bounding box center [614, 257] width 78 height 28
type input "530"
type input "4"
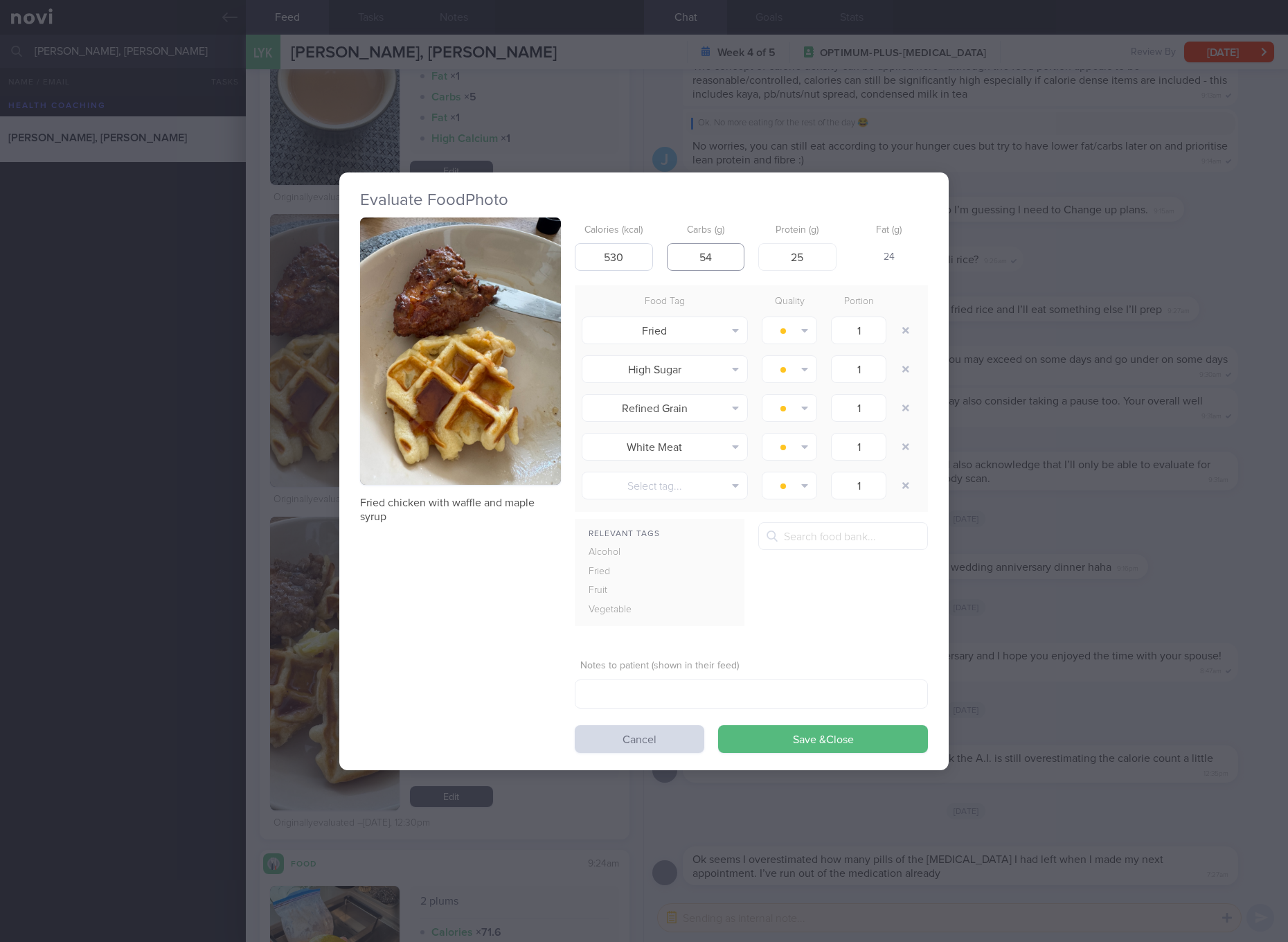
type input "54"
type input "24"
click at [718, 725] on button "Save & Close" at bounding box center [823, 739] width 210 height 28
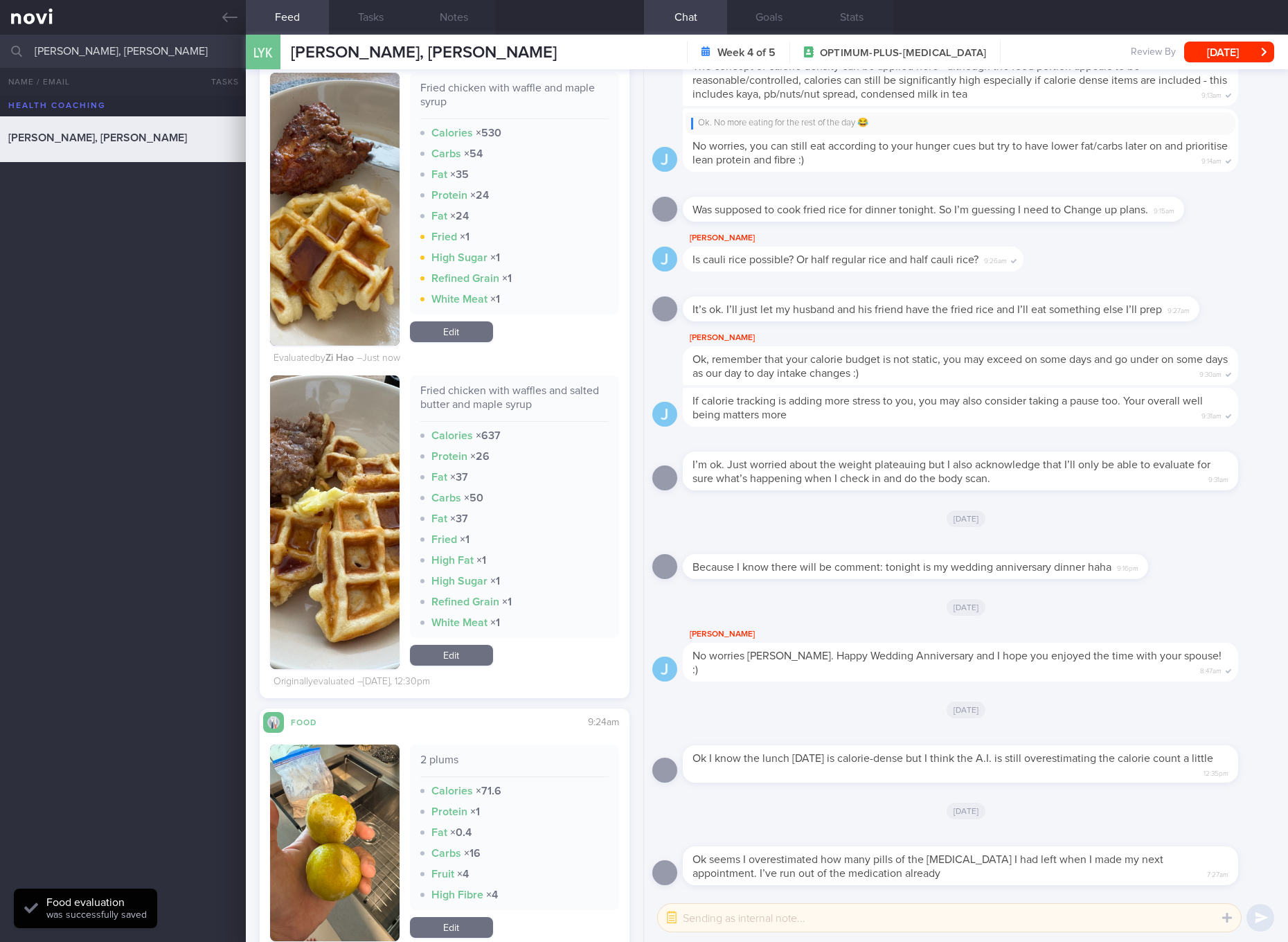
scroll to position [2596, 0]
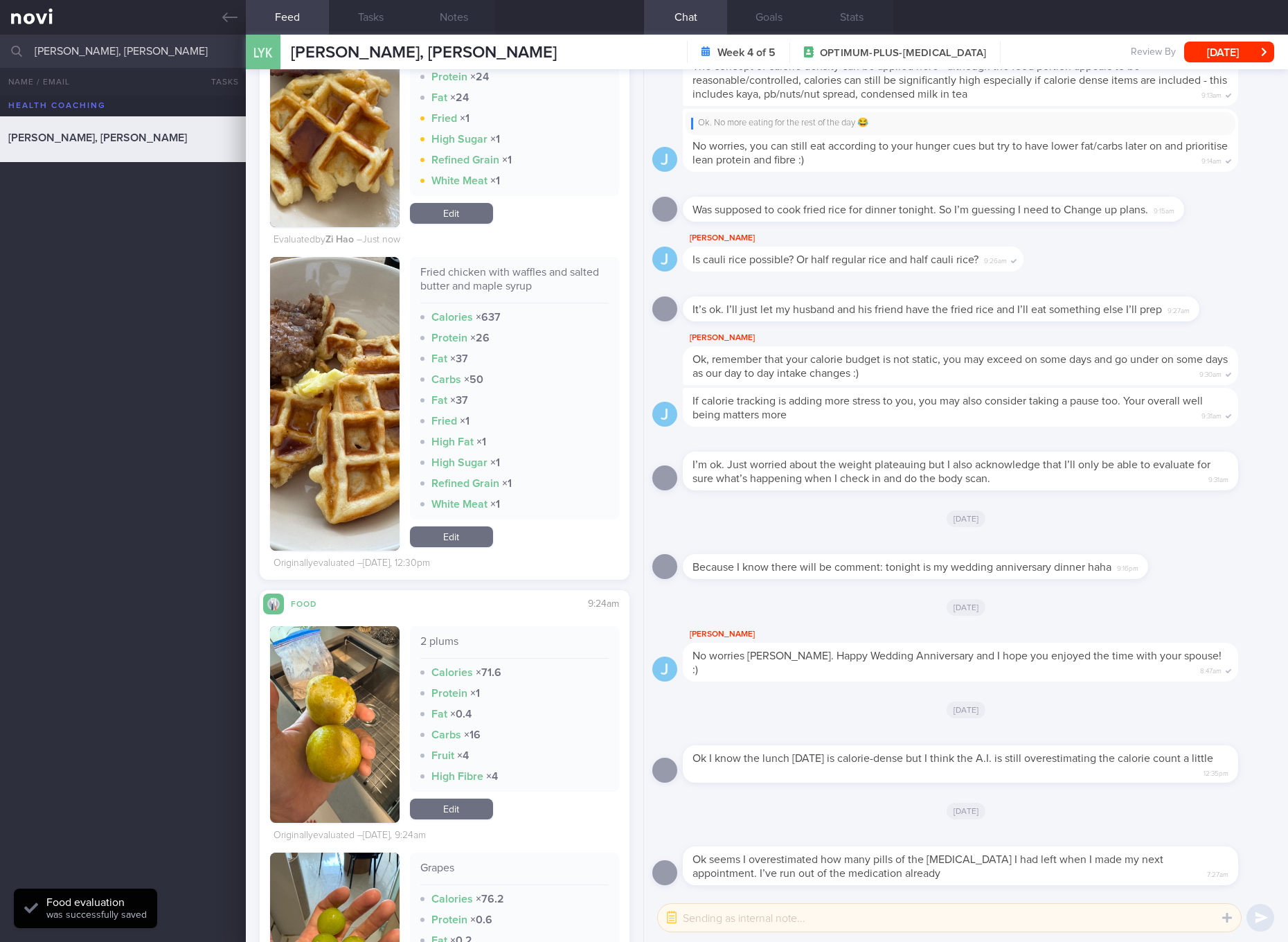
click at [519, 278] on div "Fried chicken with waffles and salted butter and maple syrup" at bounding box center [514, 284] width 188 height 38
copy div "Fried chicken with waffles and salted butter and maple syrup"
click at [326, 489] on img "button" at bounding box center [335, 403] width 130 height 293
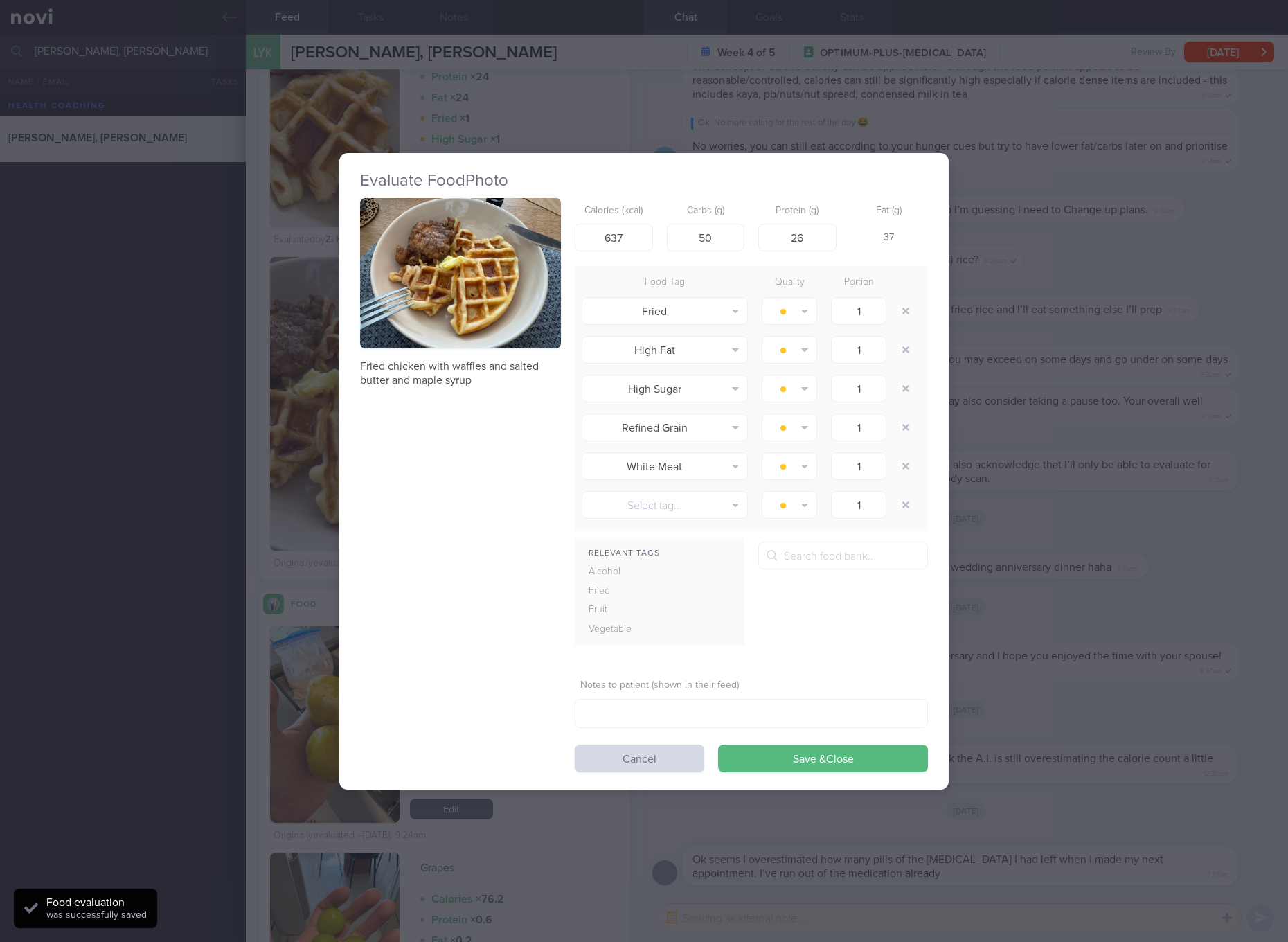
click at [499, 355] on div "Fried chicken with waffles and salted butter and maple syrup" at bounding box center [460, 293] width 201 height 190
click at [504, 297] on button "button" at bounding box center [460, 274] width 201 height 151
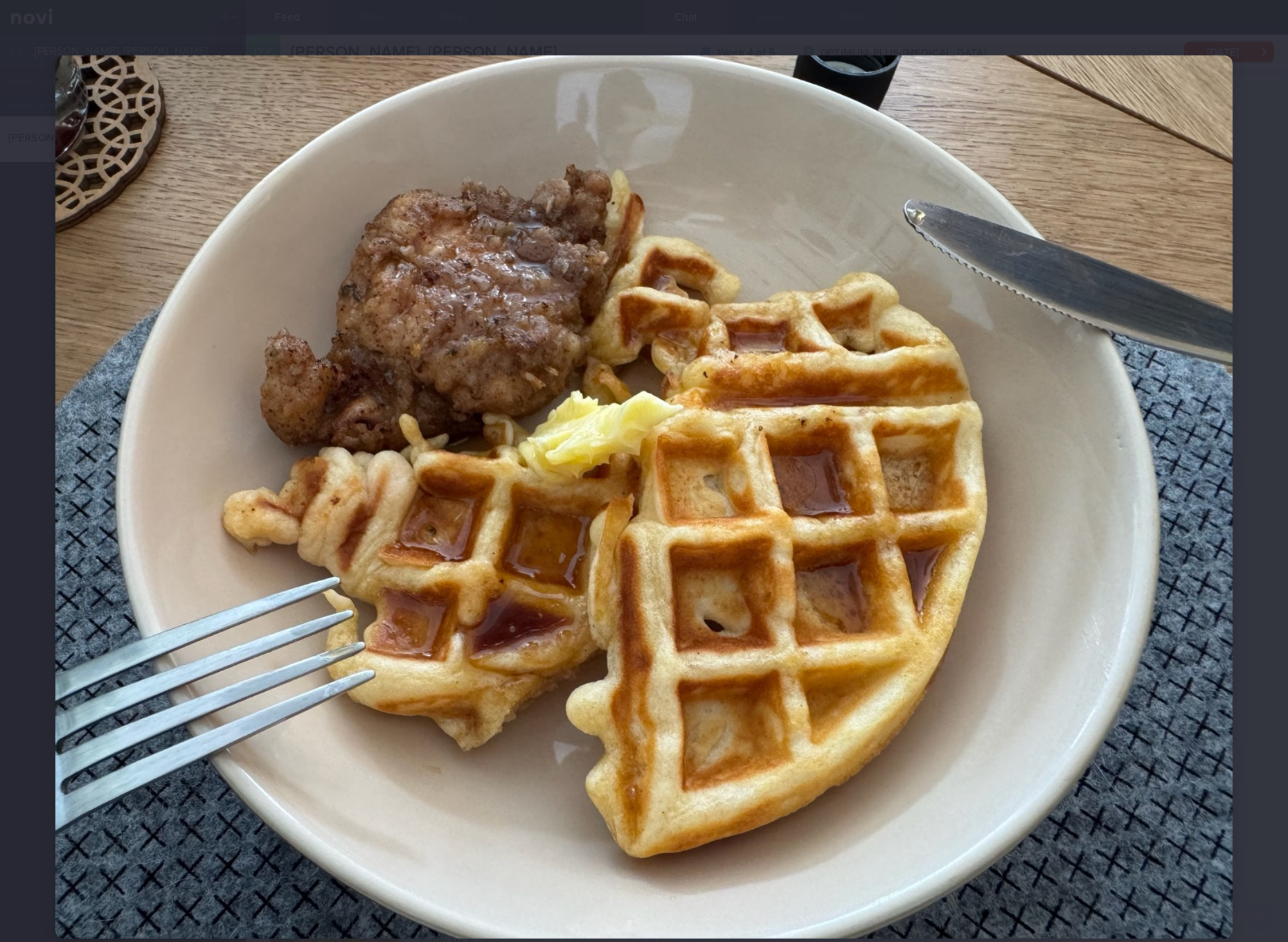
click at [940, 635] on img at bounding box center [644, 497] width 1177 height 883
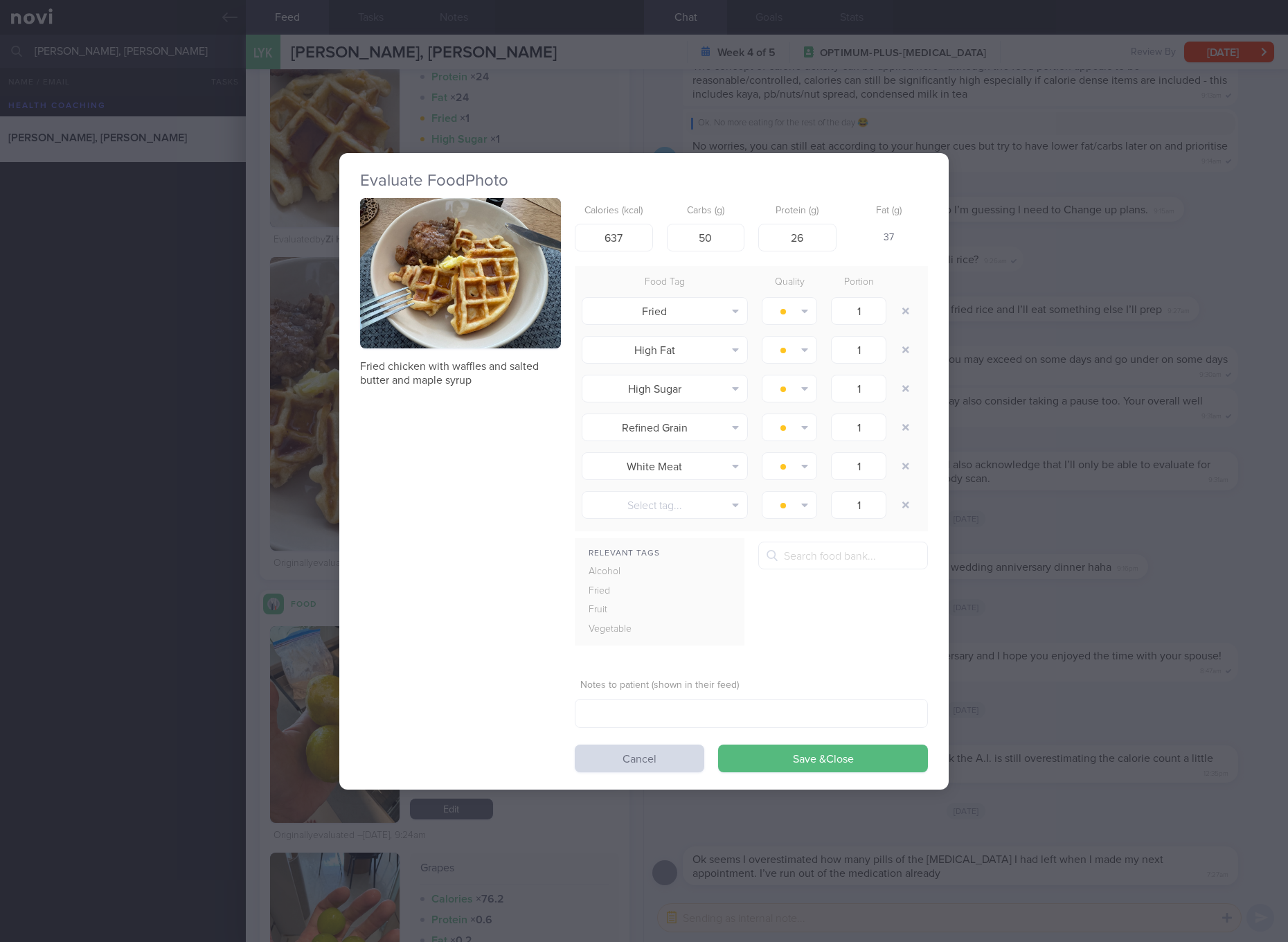
click at [967, 560] on div "Evaluate Food Photo Fried chicken with waffles and salted butter and maple syru…" at bounding box center [644, 471] width 1288 height 942
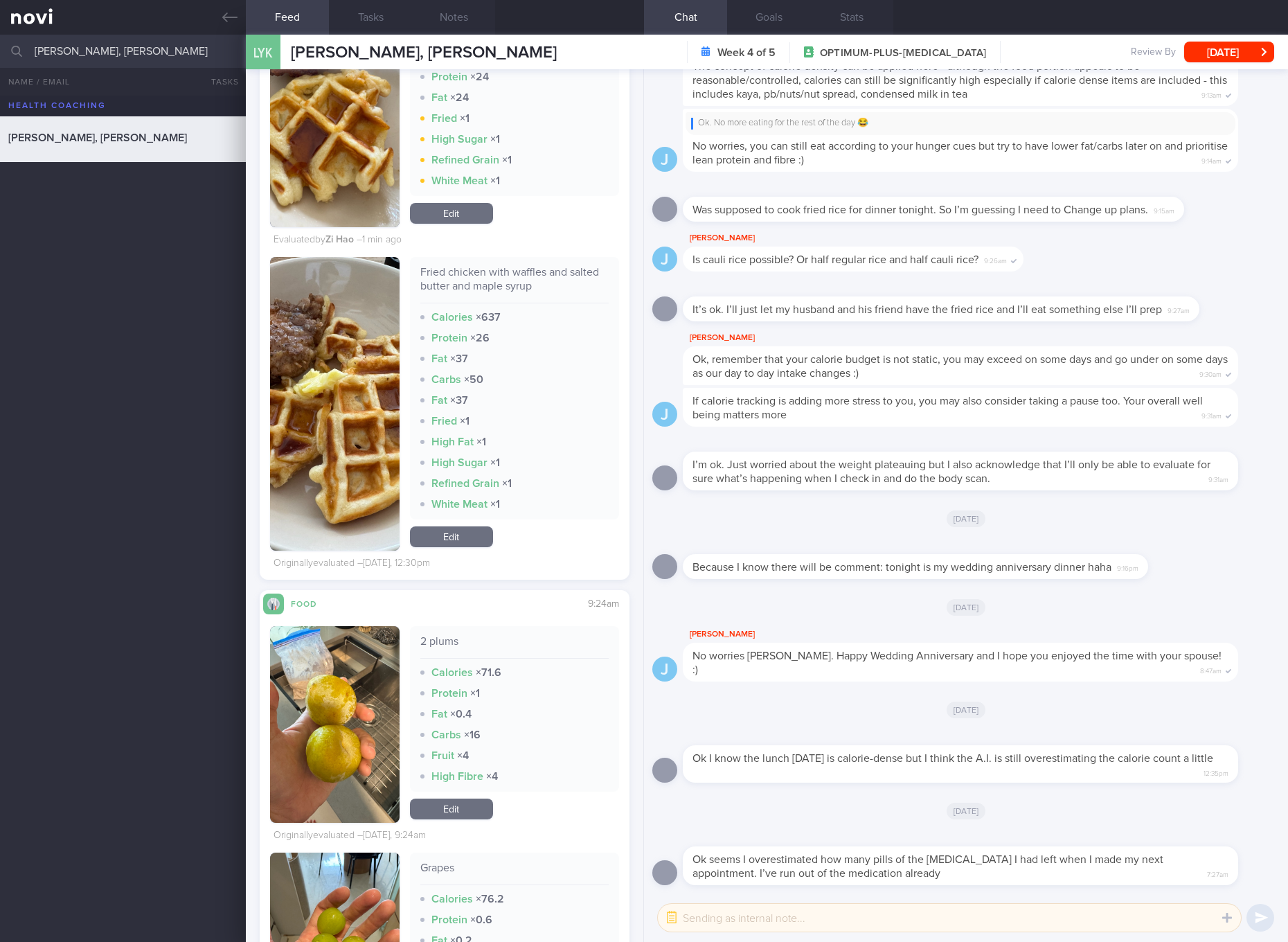
scroll to position [2337, 0]
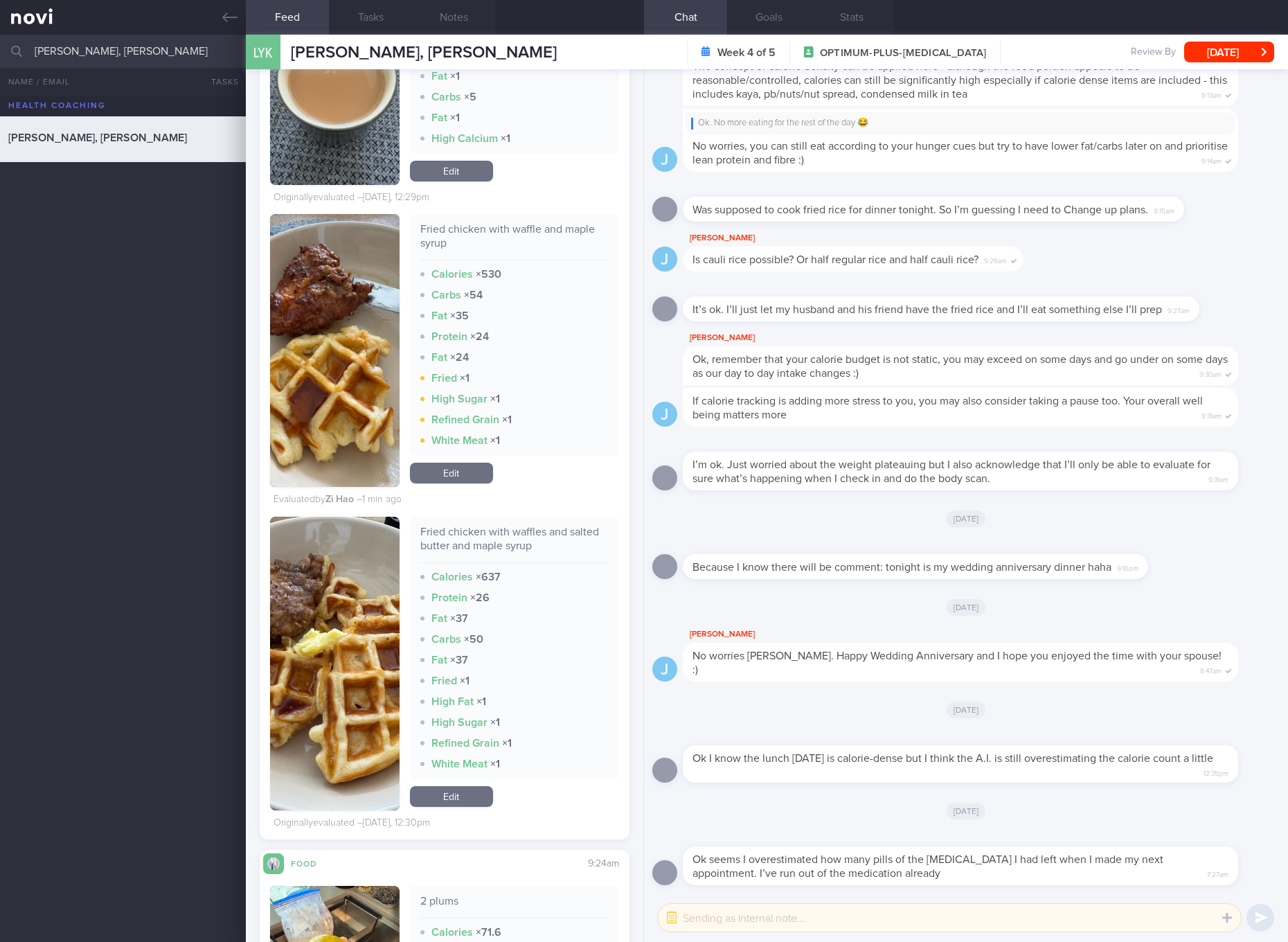
click at [335, 660] on button "button" at bounding box center [335, 663] width 130 height 293
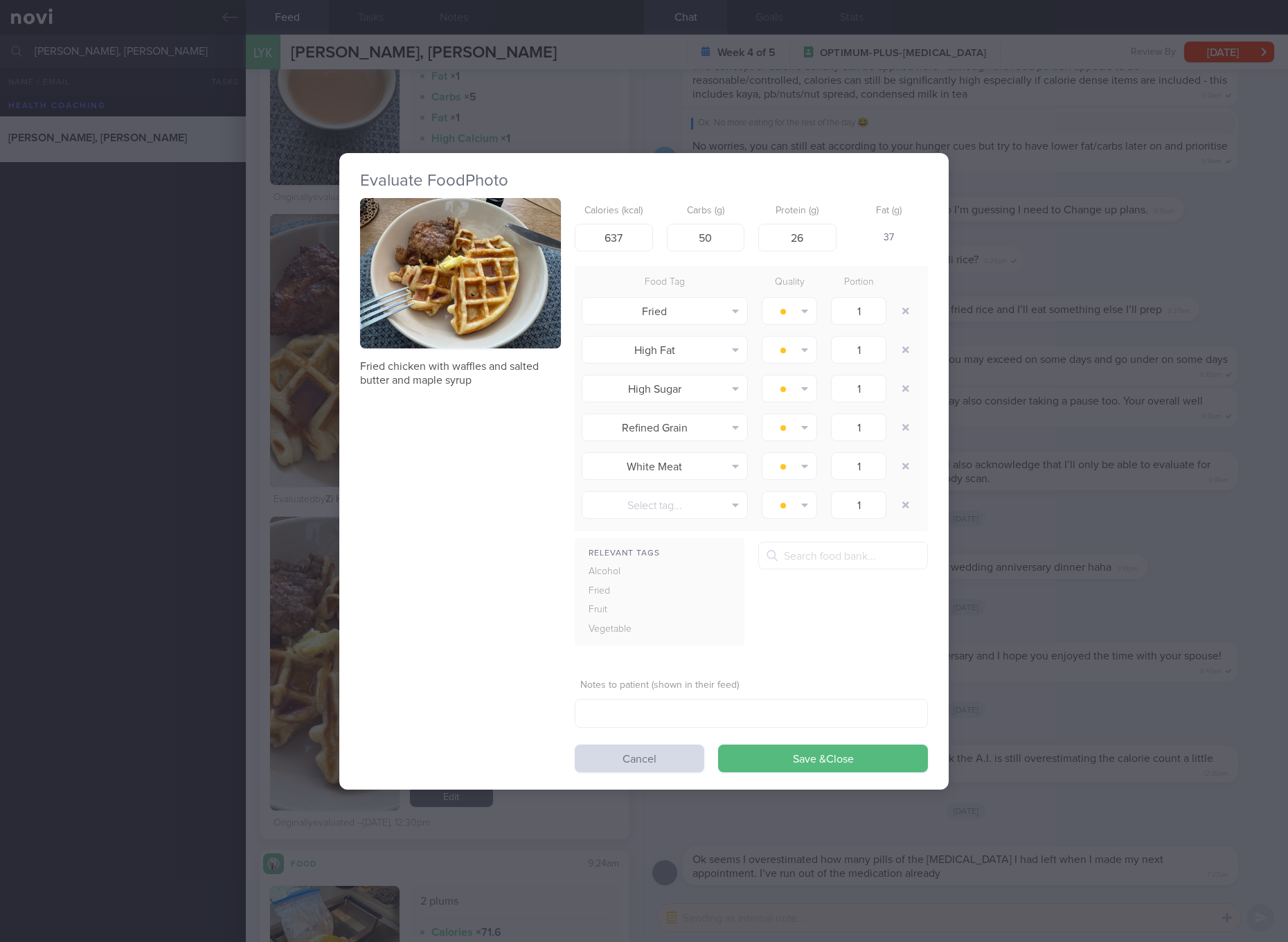
click at [500, 318] on button "button" at bounding box center [460, 274] width 201 height 151
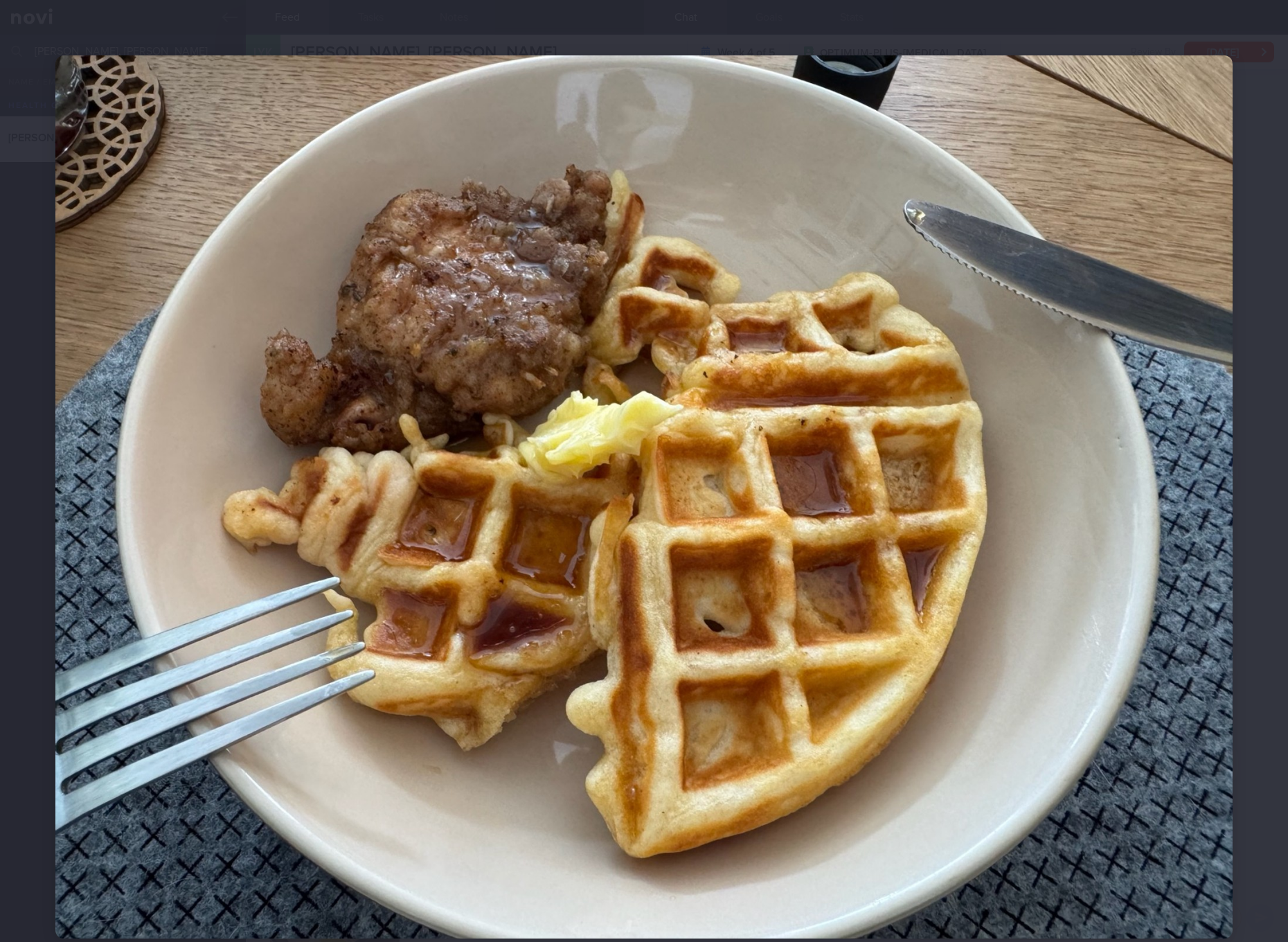
click at [680, 625] on img at bounding box center [644, 497] width 1177 height 883
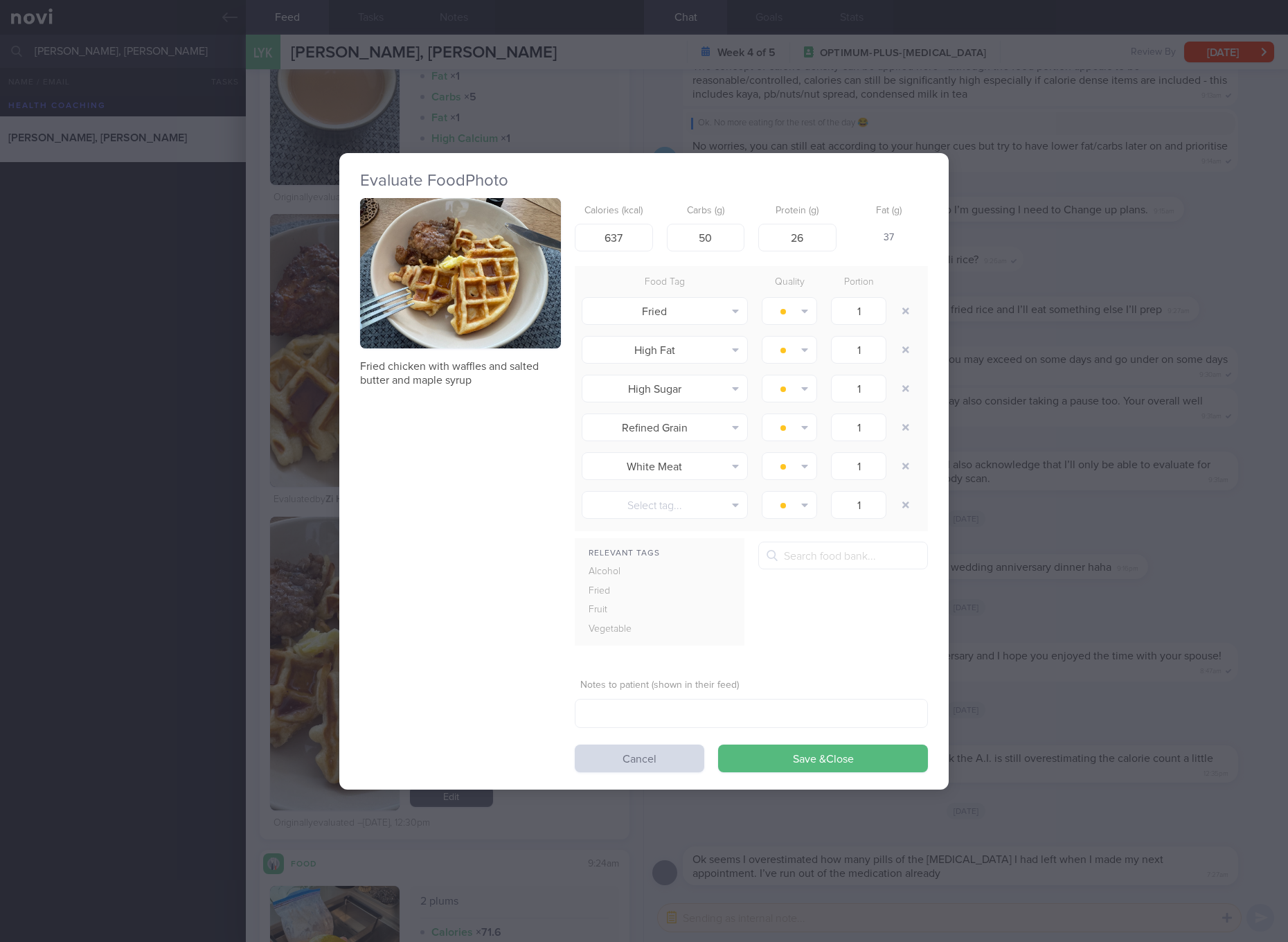
click at [967, 349] on div "Evaluate Food Photo Fried chicken with waffles and salted butter and maple syru…" at bounding box center [644, 471] width 1288 height 942
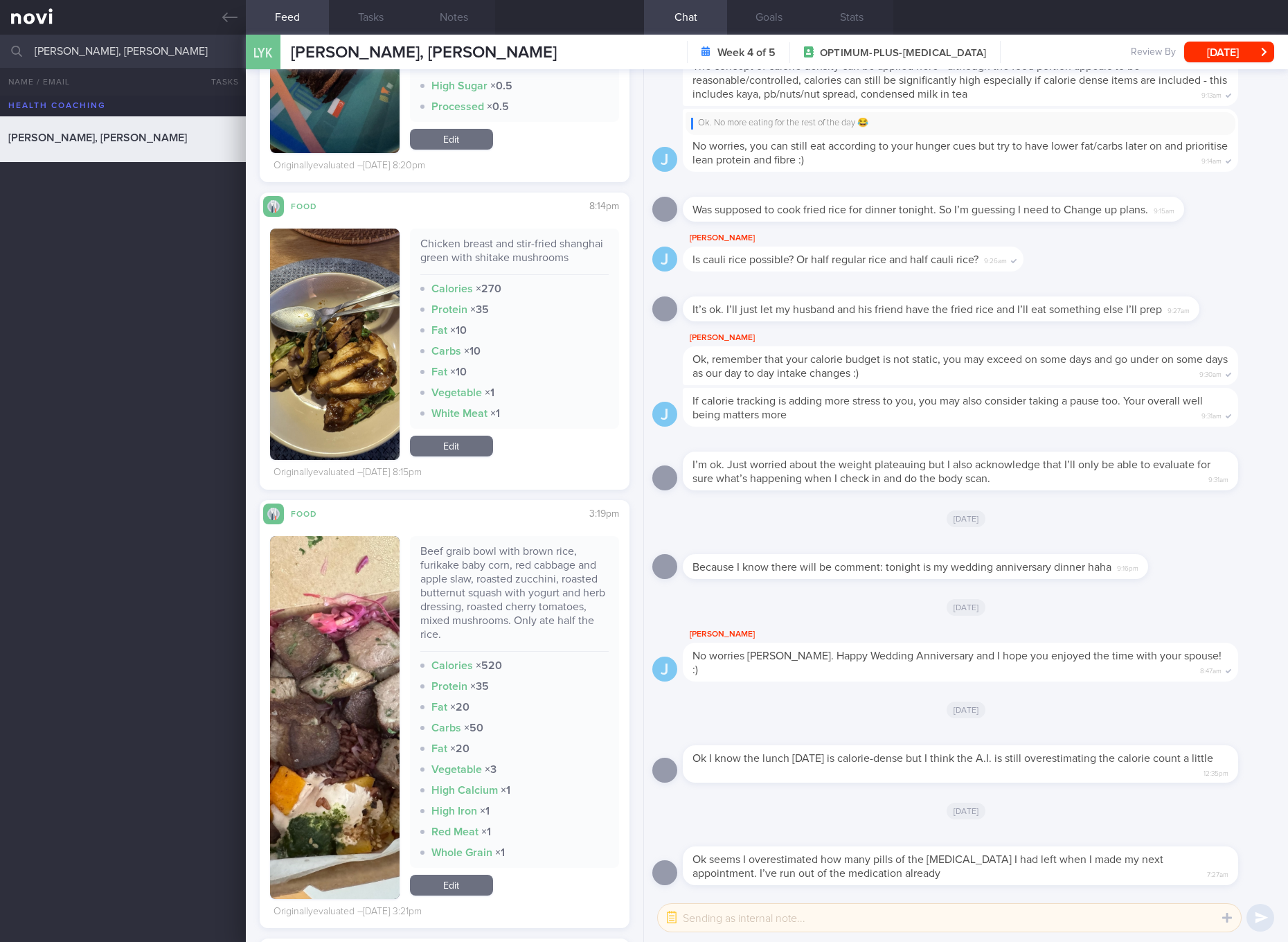
scroll to position [4155, 0]
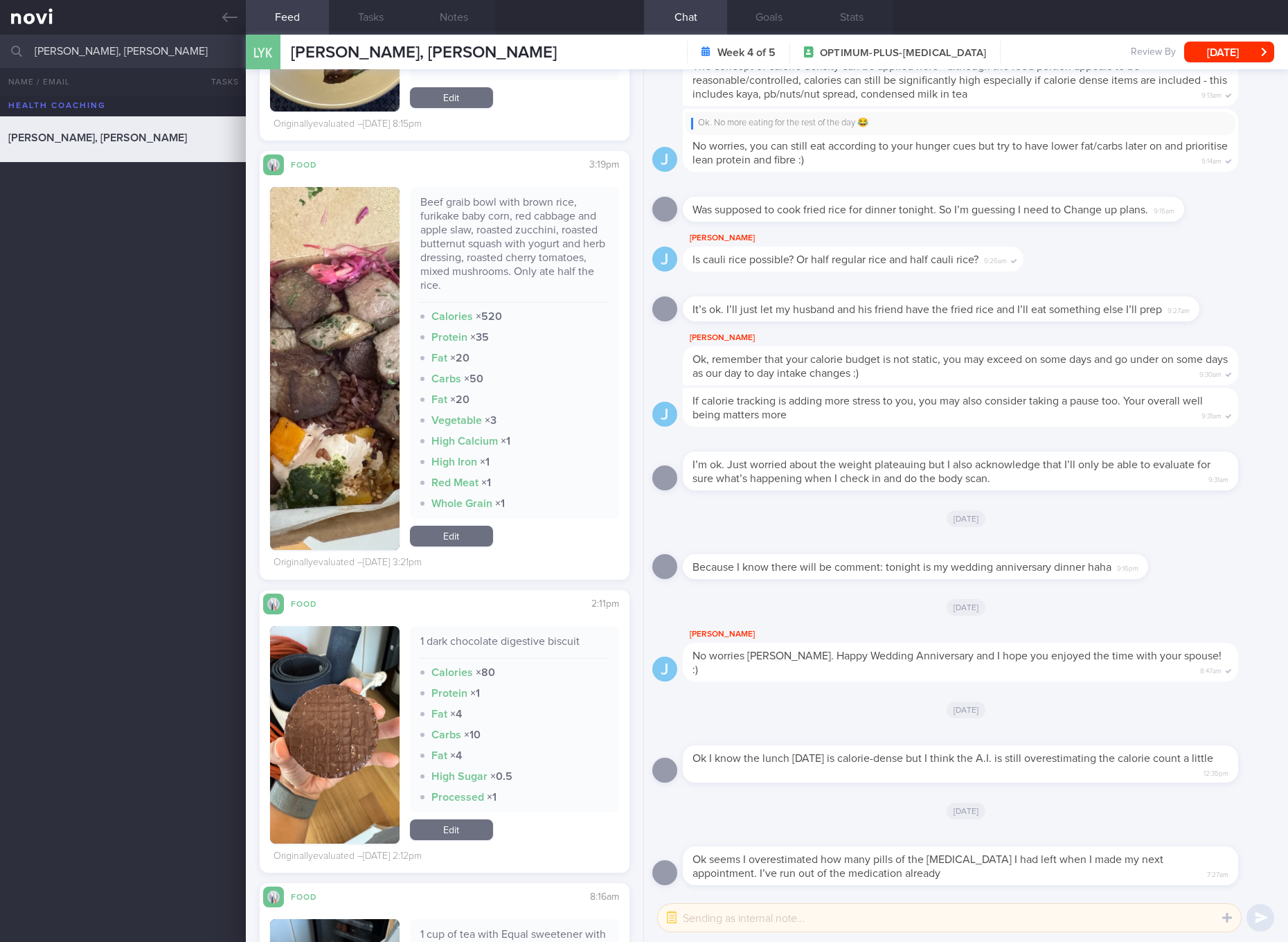
click at [466, 272] on div "Beef graib bowl with brown rice, furikake baby corn, red cabbage and apple slaw…" at bounding box center [514, 249] width 188 height 107
copy div "Beef graib bowl with brown rice, furikake baby corn, red cabbage and apple slaw…"
drag, startPoint x: 320, startPoint y: 356, endPoint x: 356, endPoint y: 356, distance: 36.0
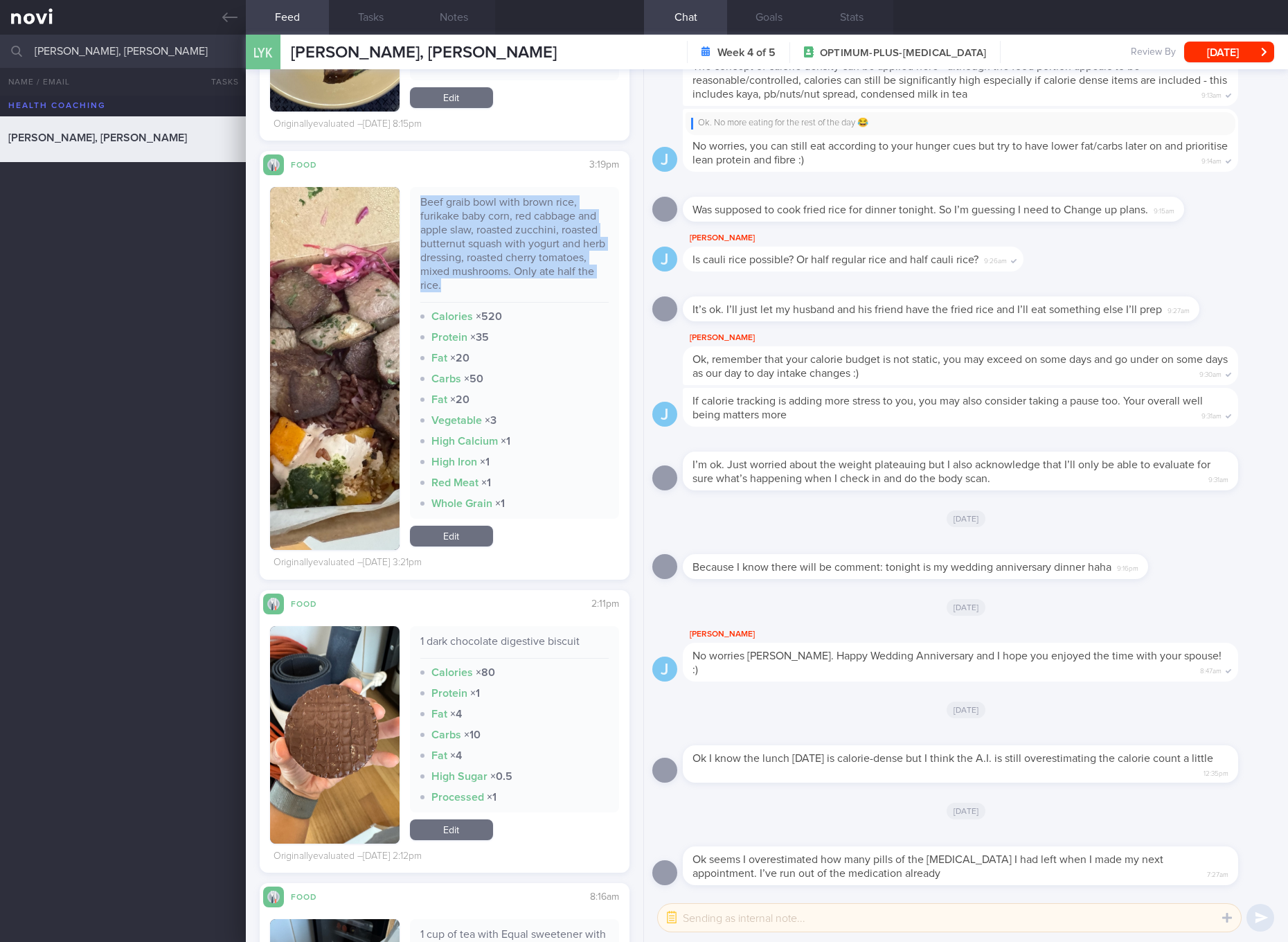
click at [321, 356] on button "button" at bounding box center [335, 368] width 130 height 363
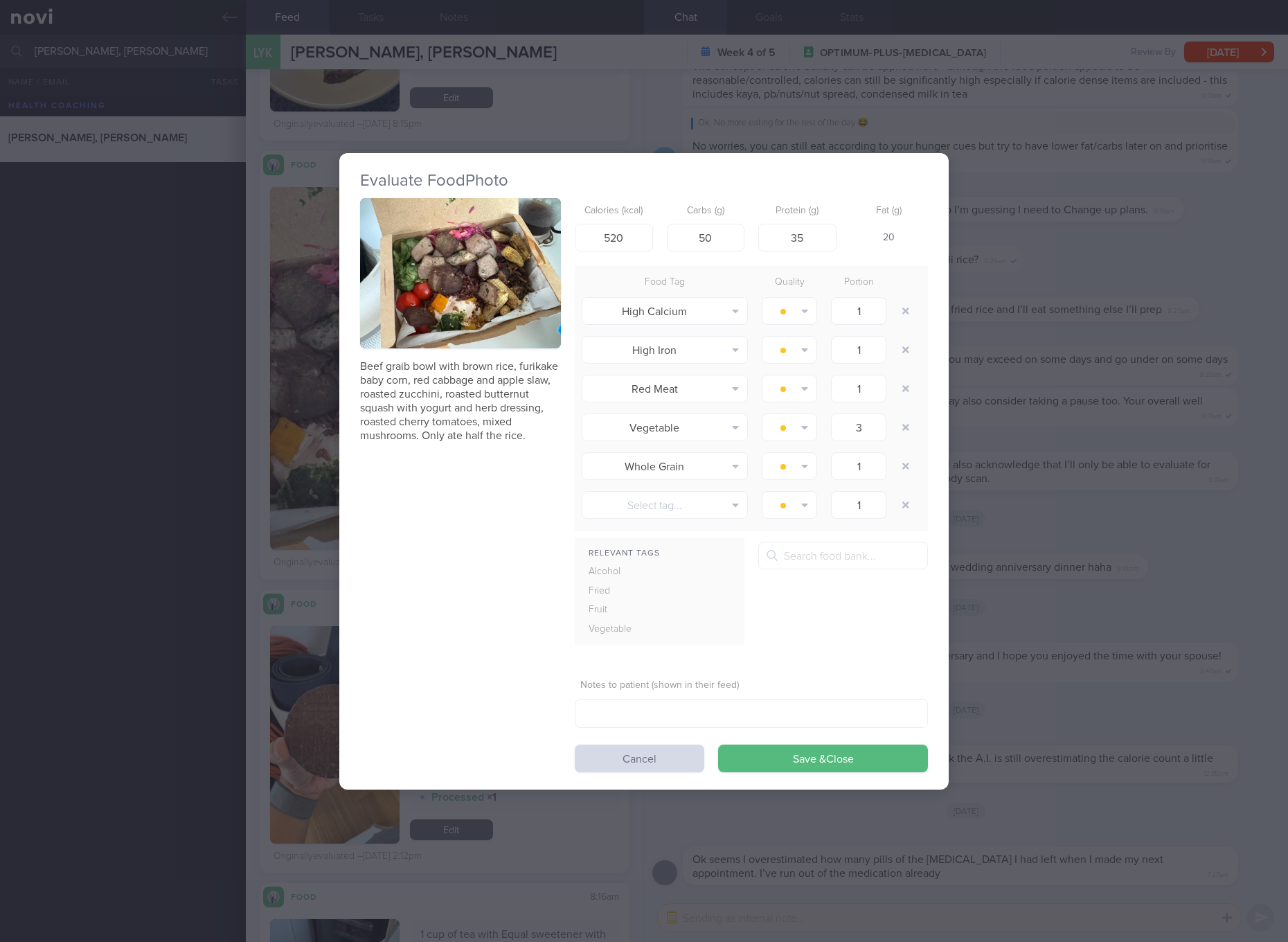
click at [469, 323] on button "button" at bounding box center [460, 274] width 201 height 151
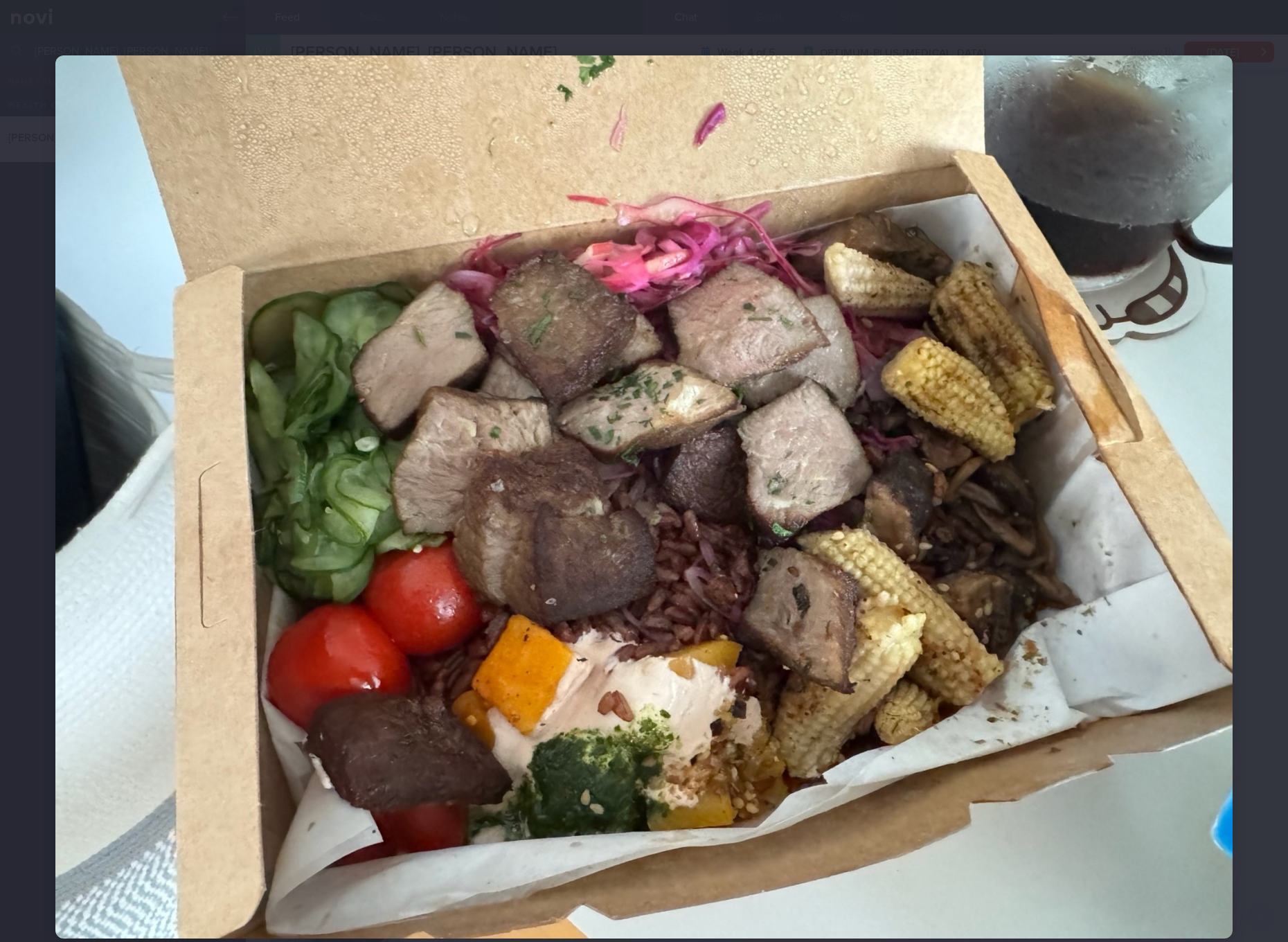
click at [946, 525] on img at bounding box center [644, 497] width 1177 height 883
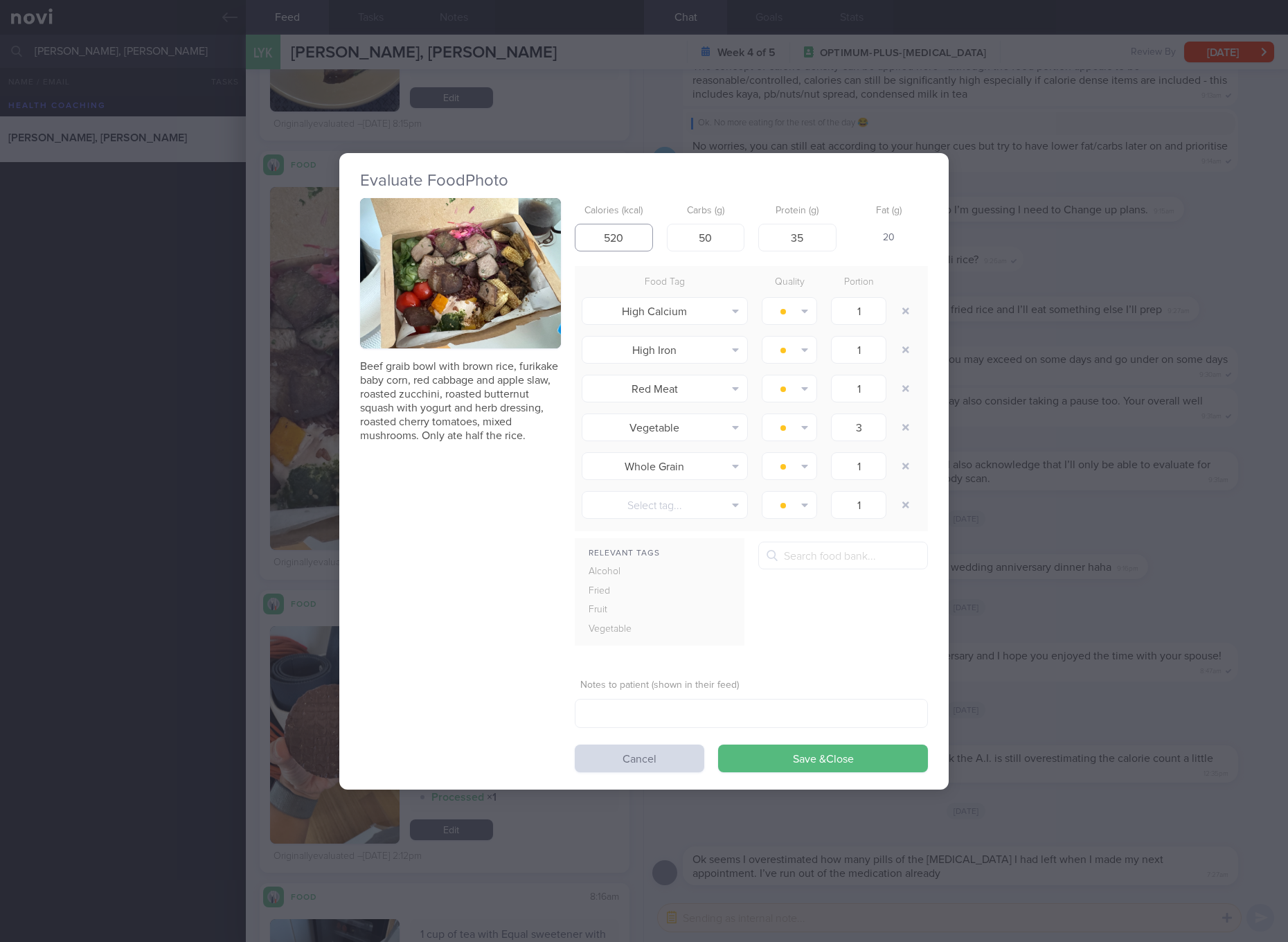
click at [632, 235] on input "520" at bounding box center [614, 237] width 78 height 28
type input "365"
type input "38"
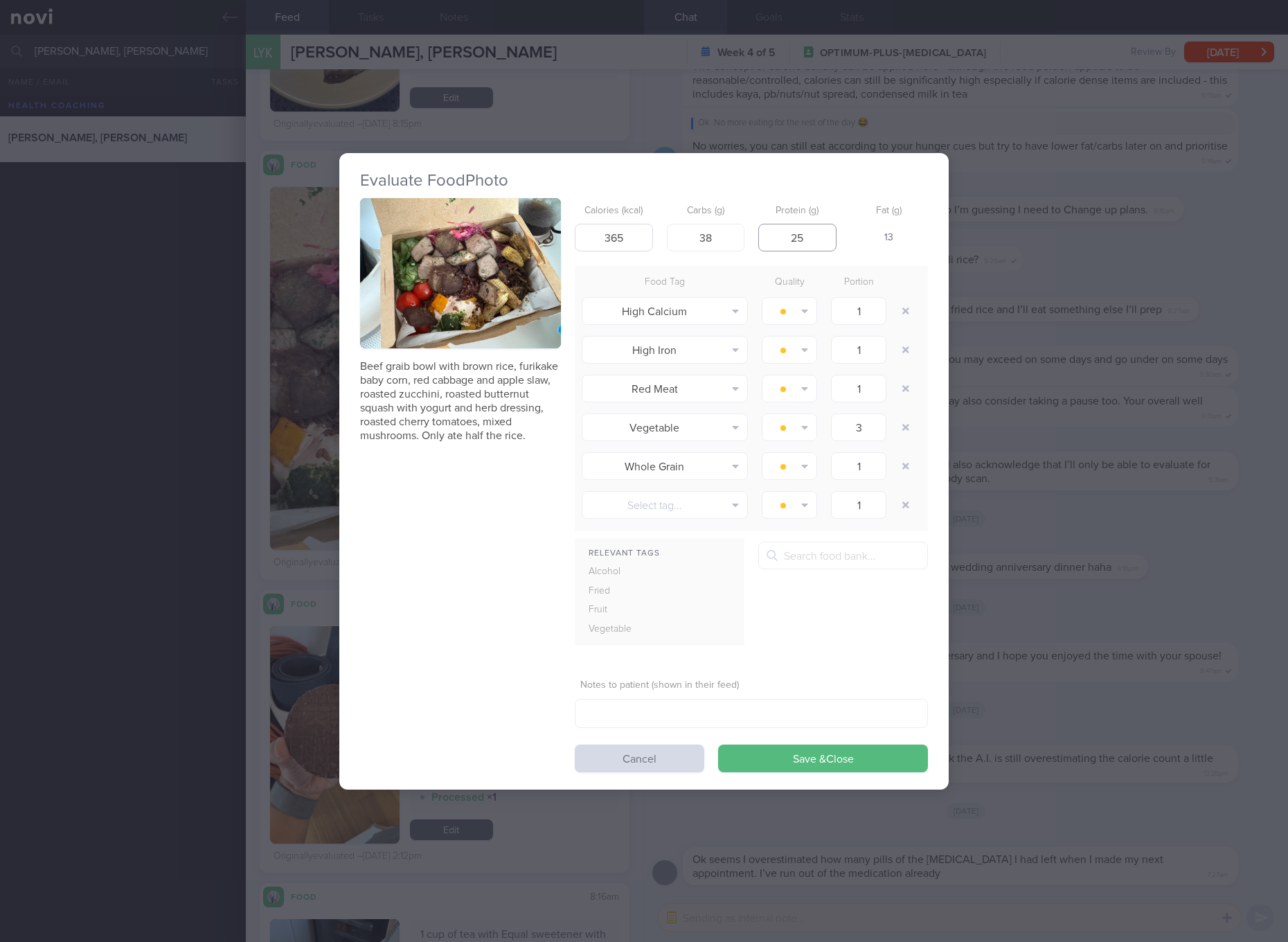
type input "25"
click at [718, 744] on button "Save & Close" at bounding box center [823, 759] width 210 height 28
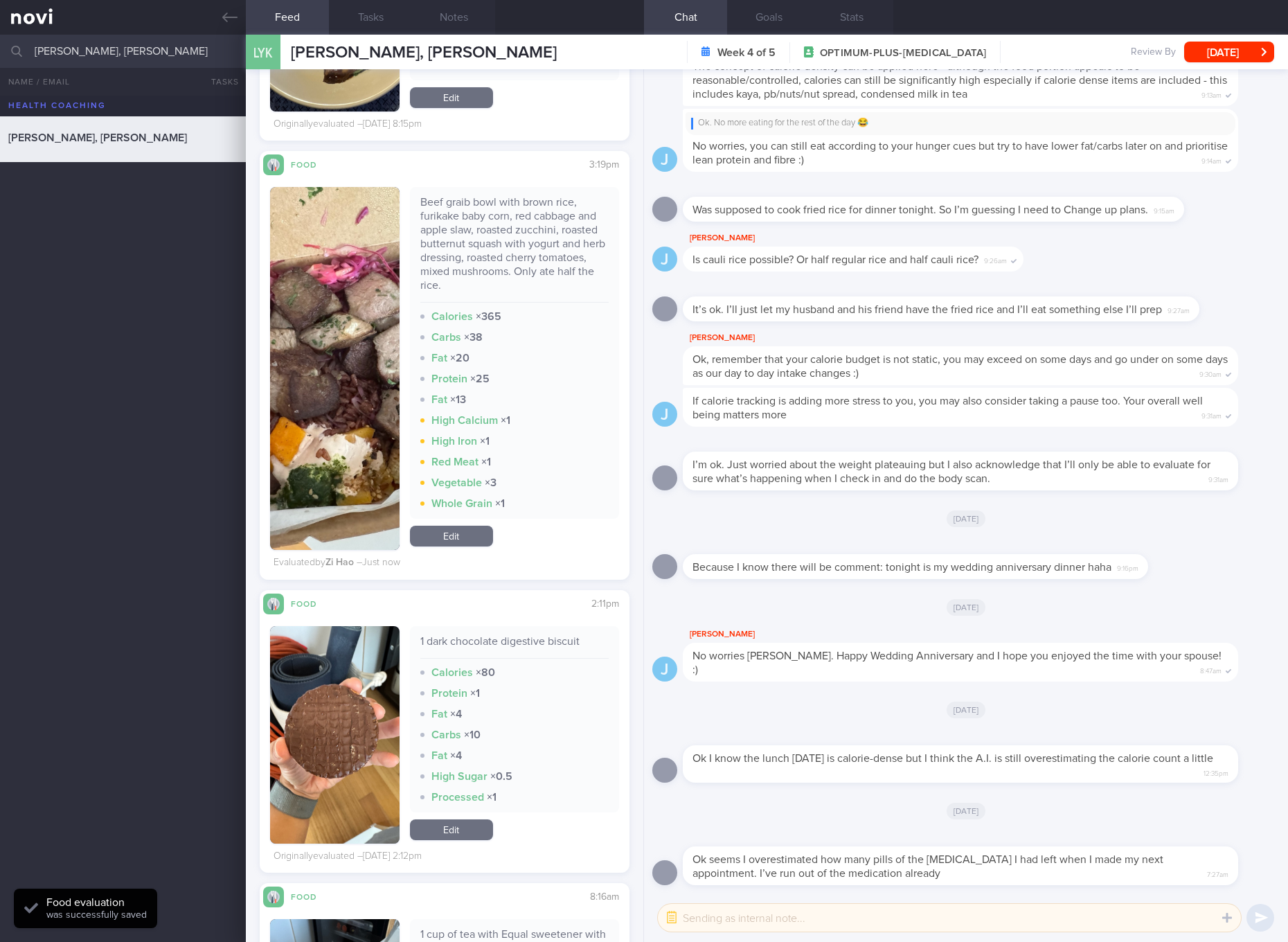
click at [366, 303] on img "button" at bounding box center [335, 368] width 130 height 363
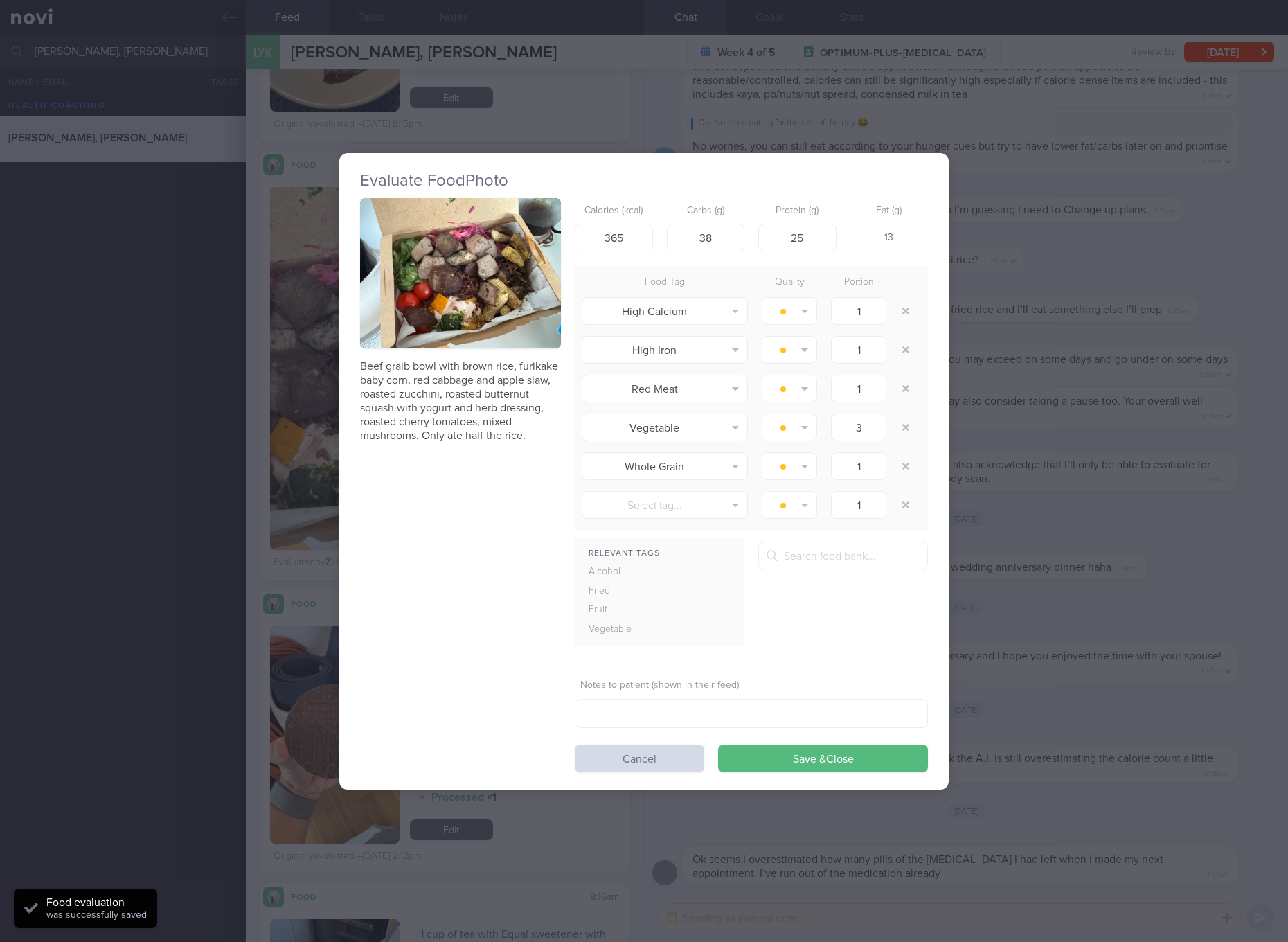
click at [495, 260] on button "button" at bounding box center [460, 274] width 201 height 151
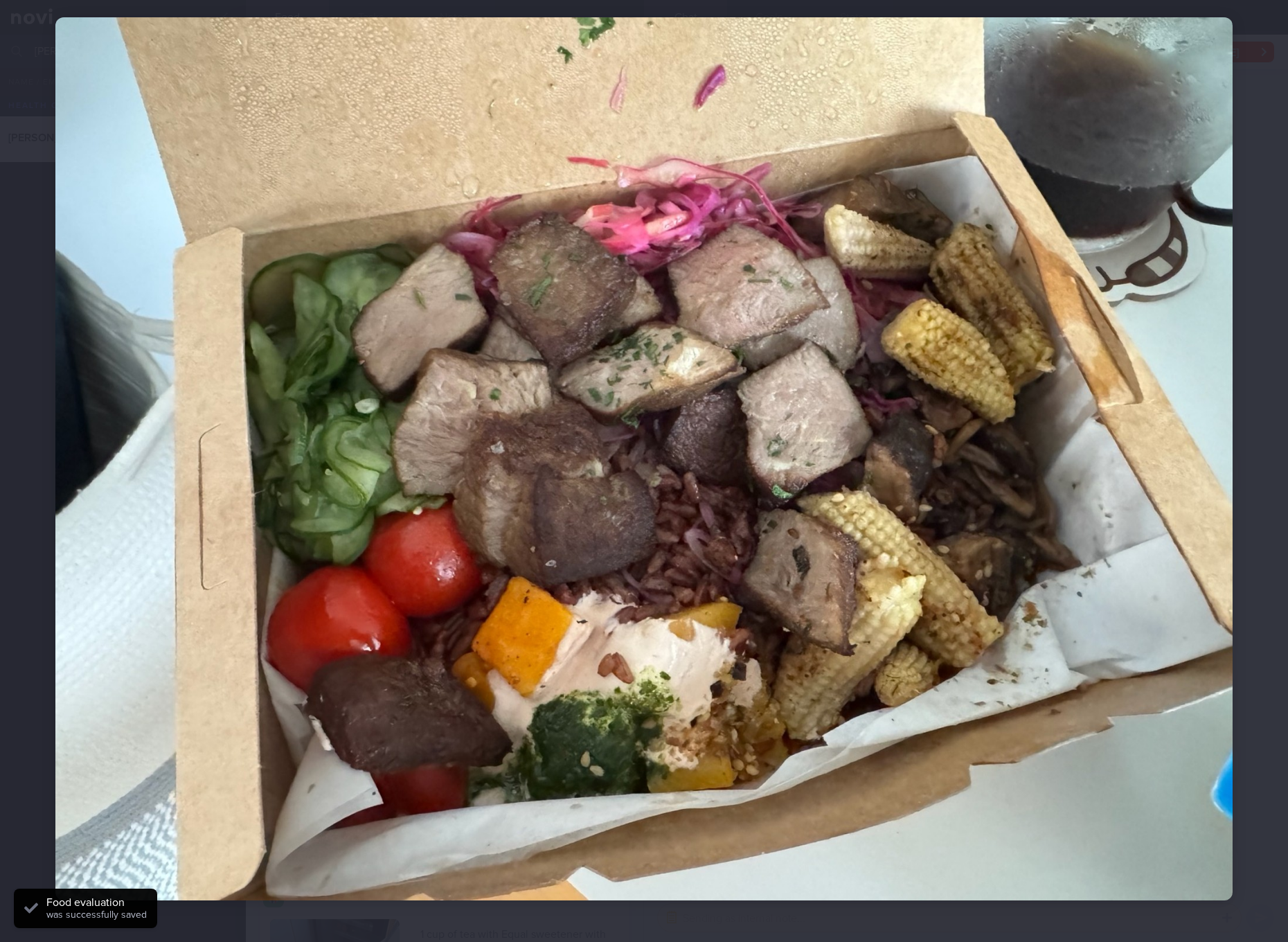
scroll to position [42, 0]
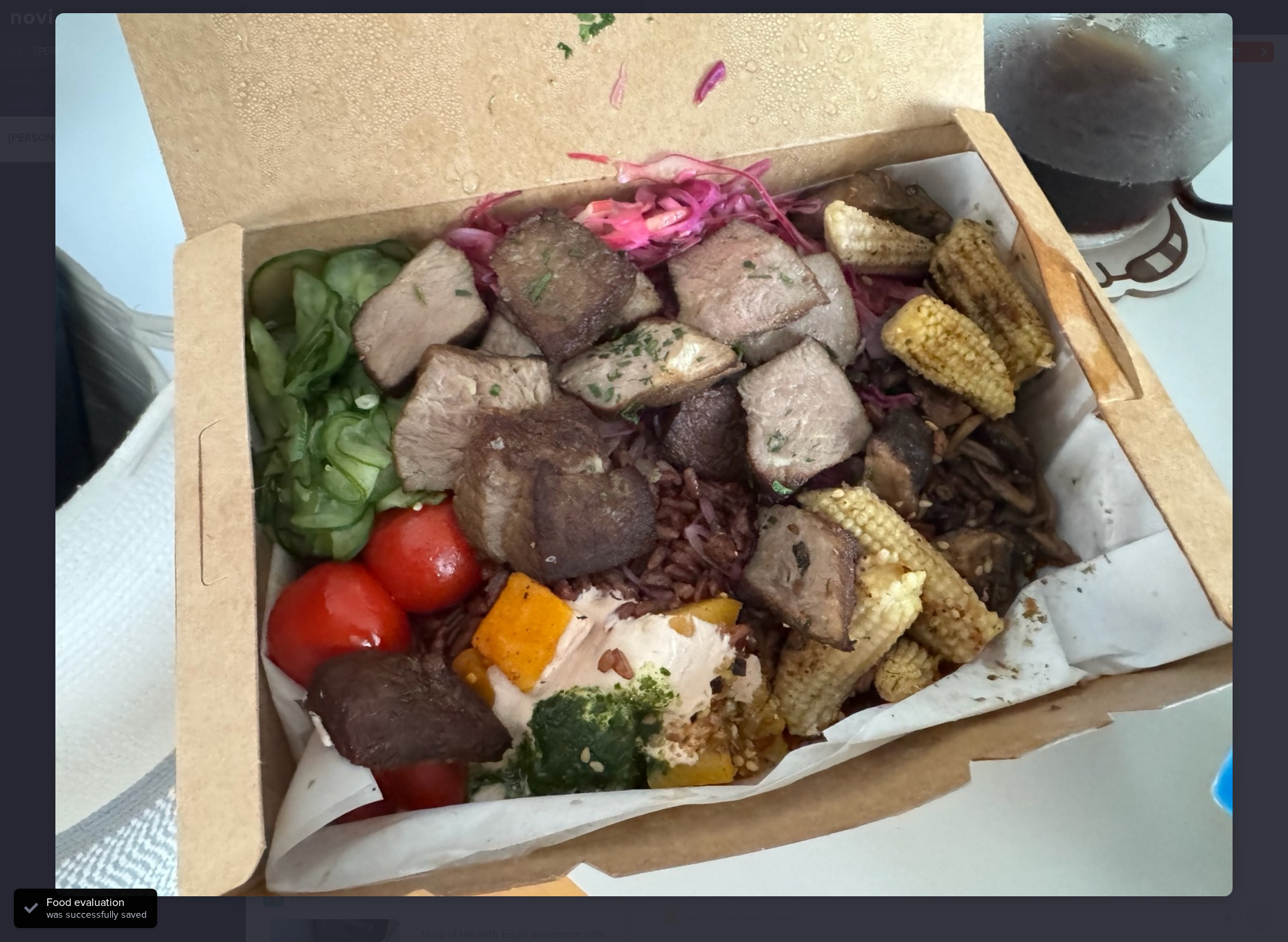
click at [691, 307] on img at bounding box center [644, 455] width 1177 height 883
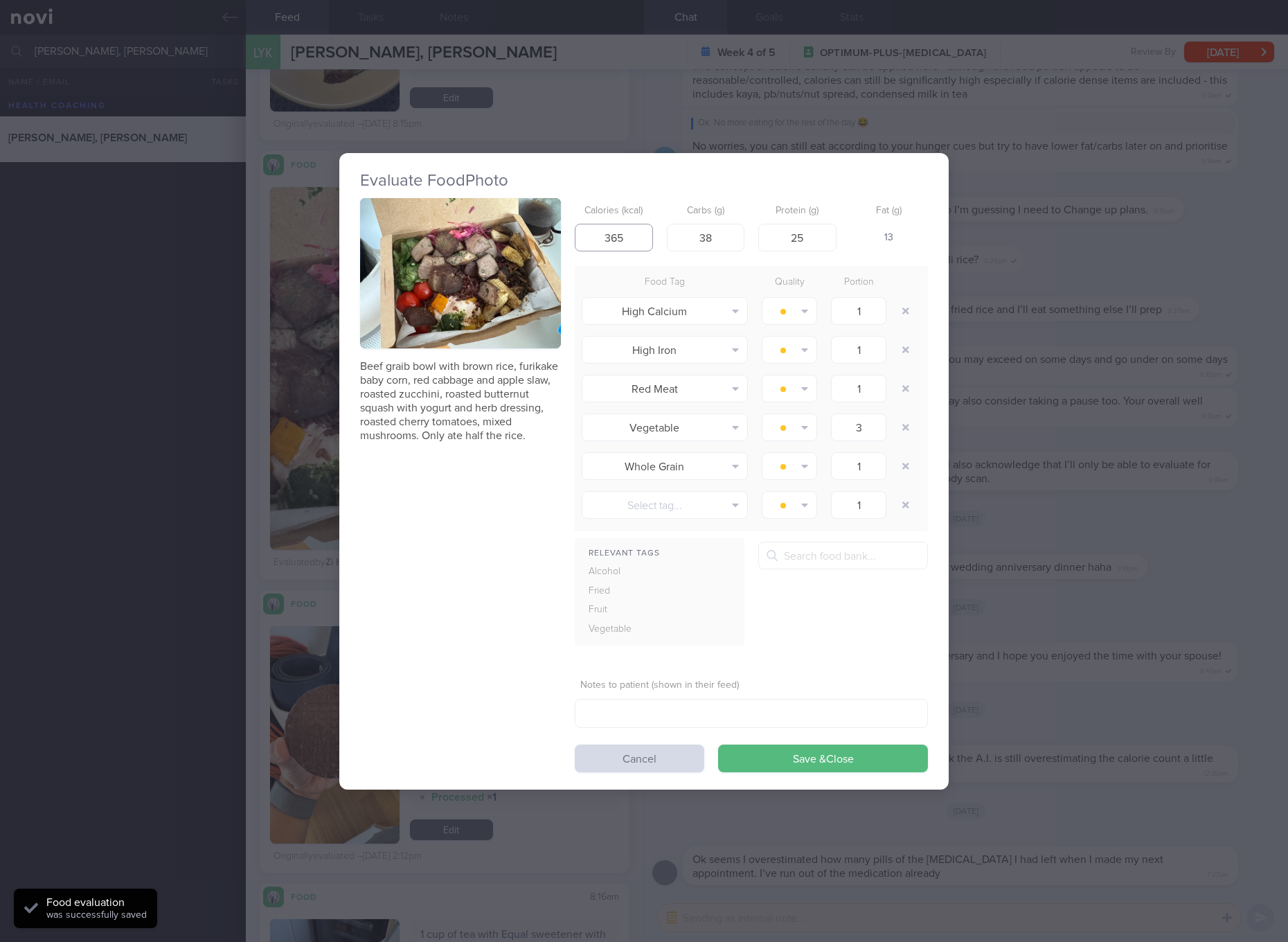
click at [602, 237] on input "365" at bounding box center [614, 237] width 78 height 28
type input "423"
type input "46"
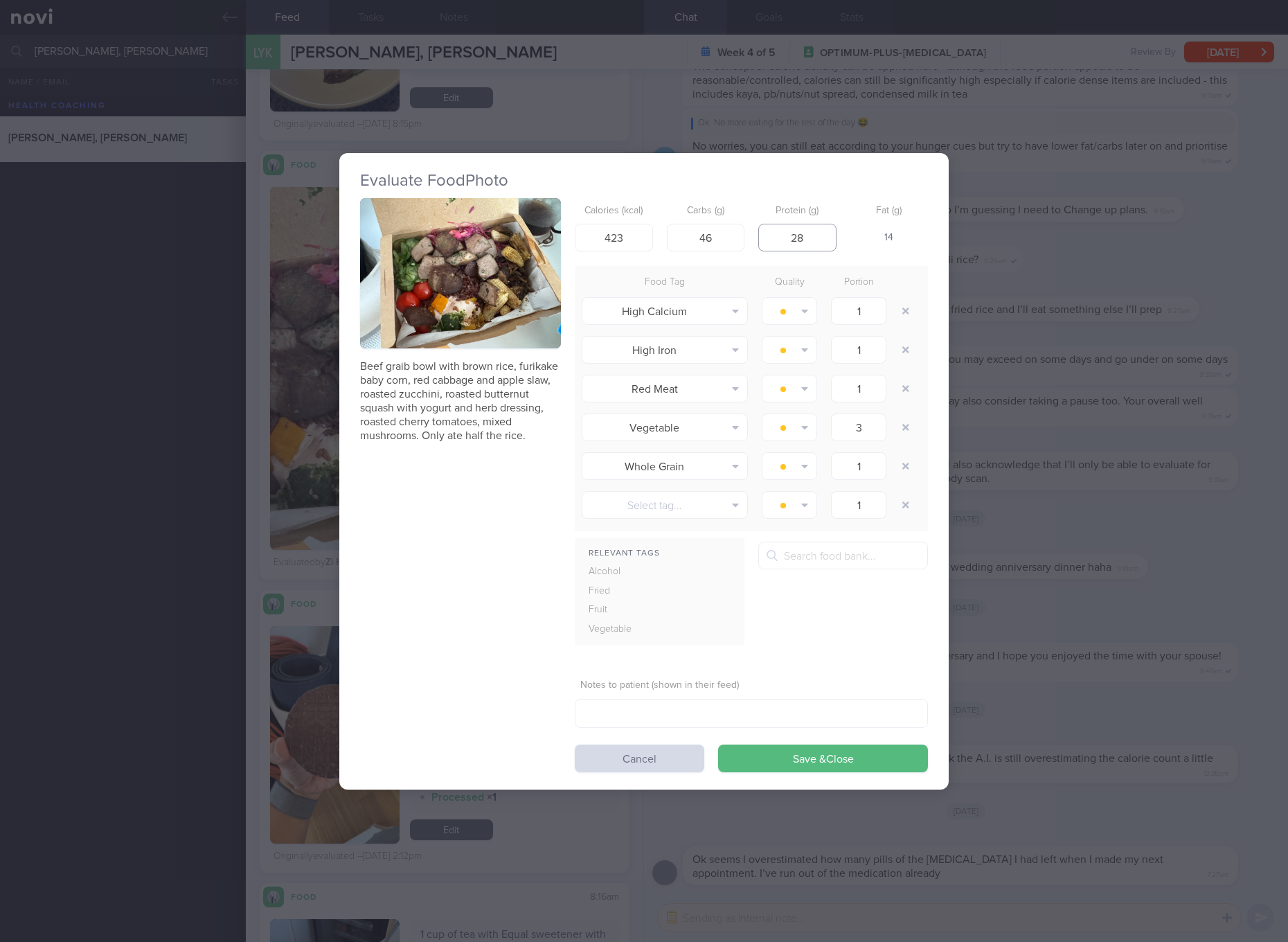
type input "28"
click at [718, 744] on button "Save & Close" at bounding box center [823, 759] width 210 height 28
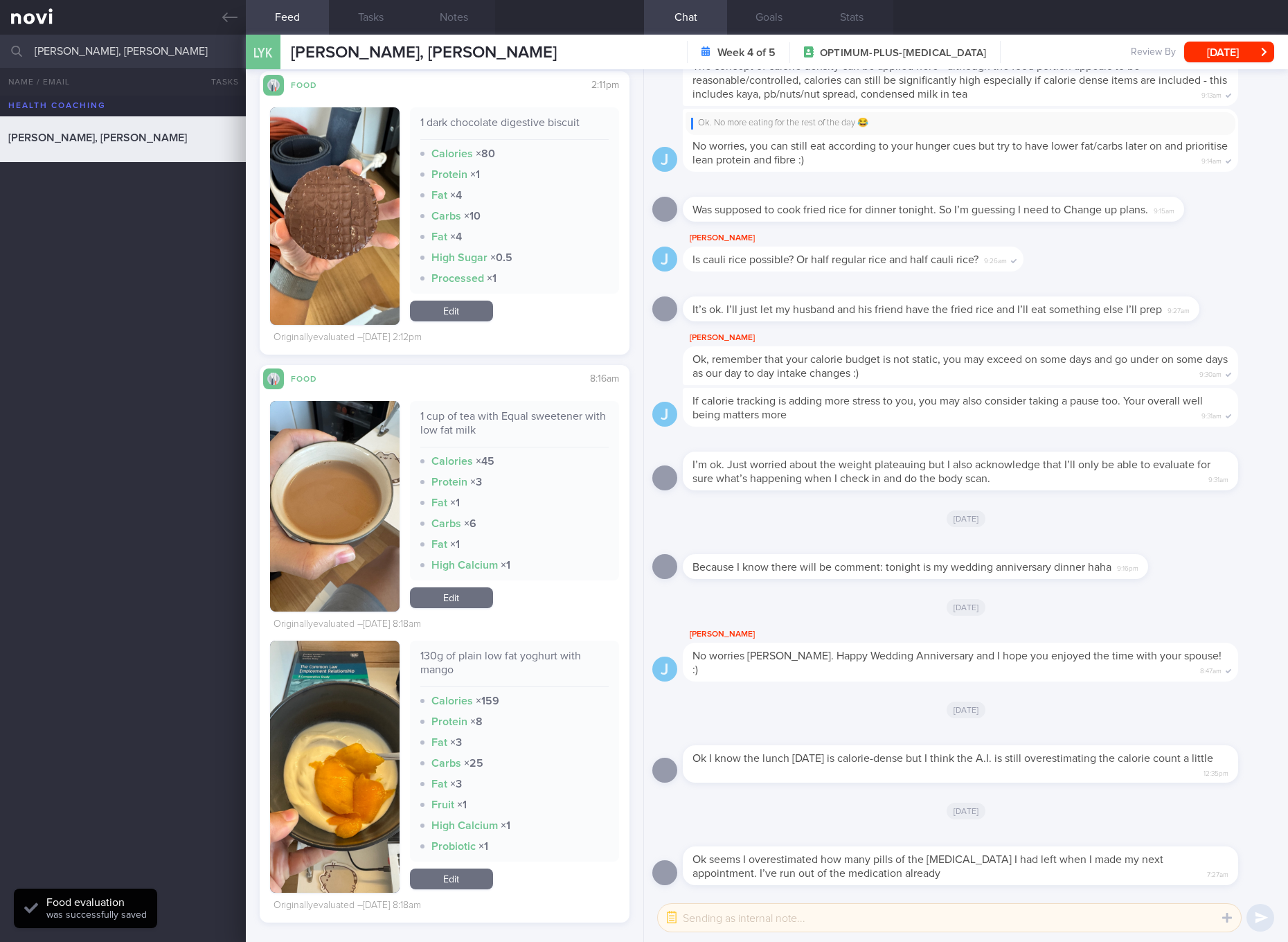
scroll to position [4933, 0]
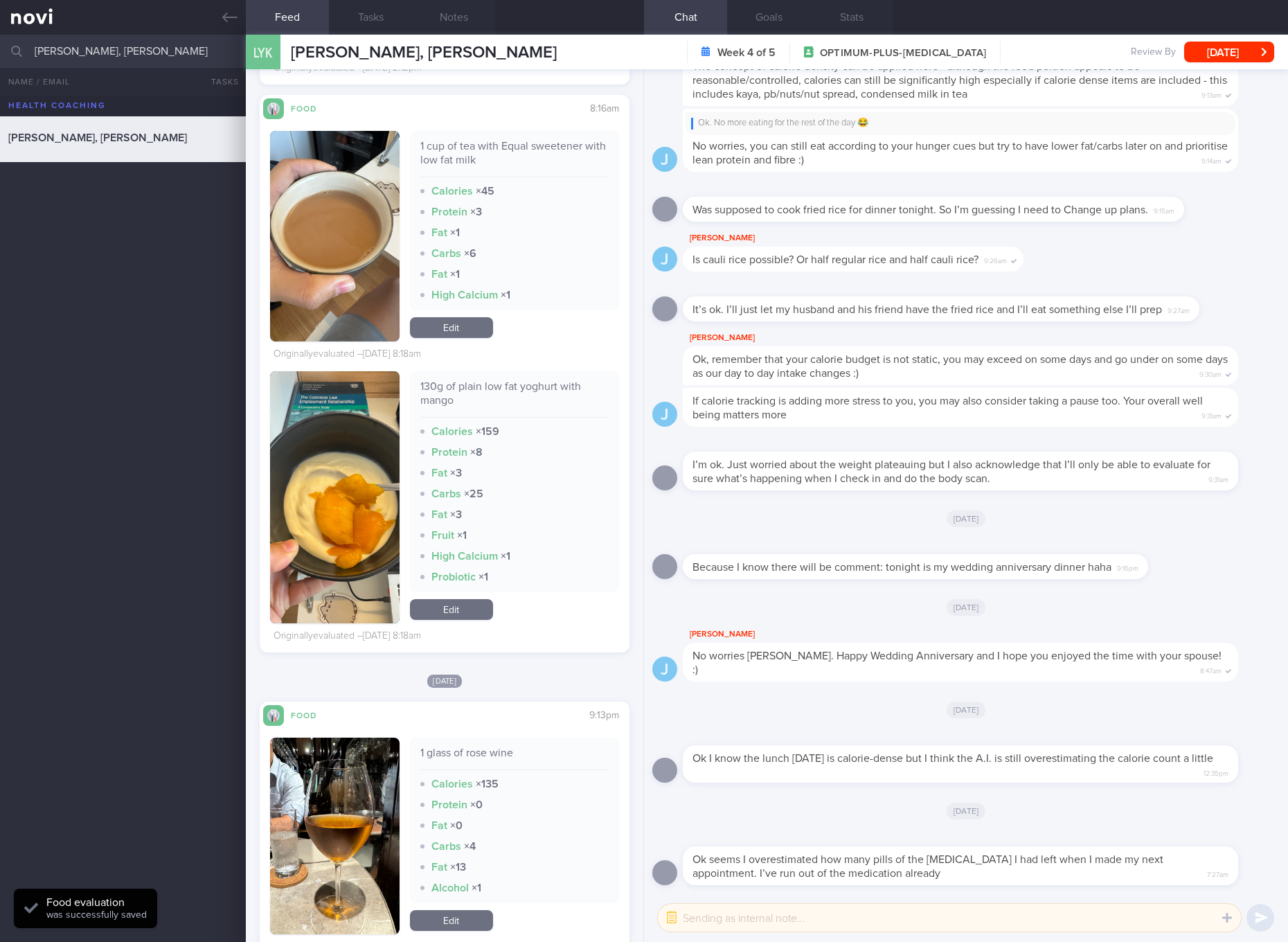
click at [518, 398] on div "130g of plain low fat yoghurt with mango" at bounding box center [514, 399] width 188 height 38
copy div "130g of plain low fat yoghurt with mango"
click at [518, 417] on div "130g of plain low fat yoghurt with mango" at bounding box center [514, 399] width 188 height 38
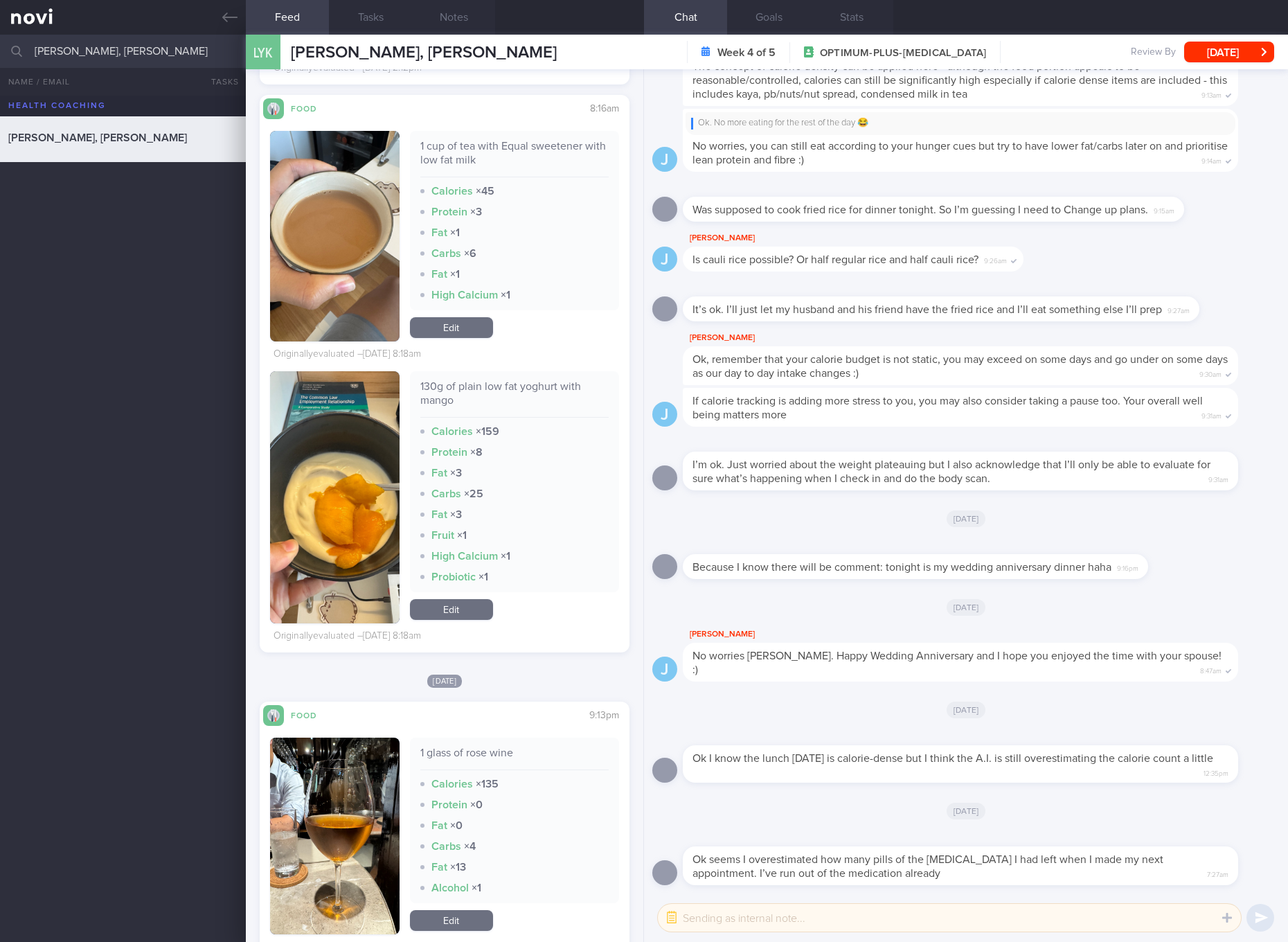
click at [354, 529] on button "button" at bounding box center [335, 497] width 130 height 252
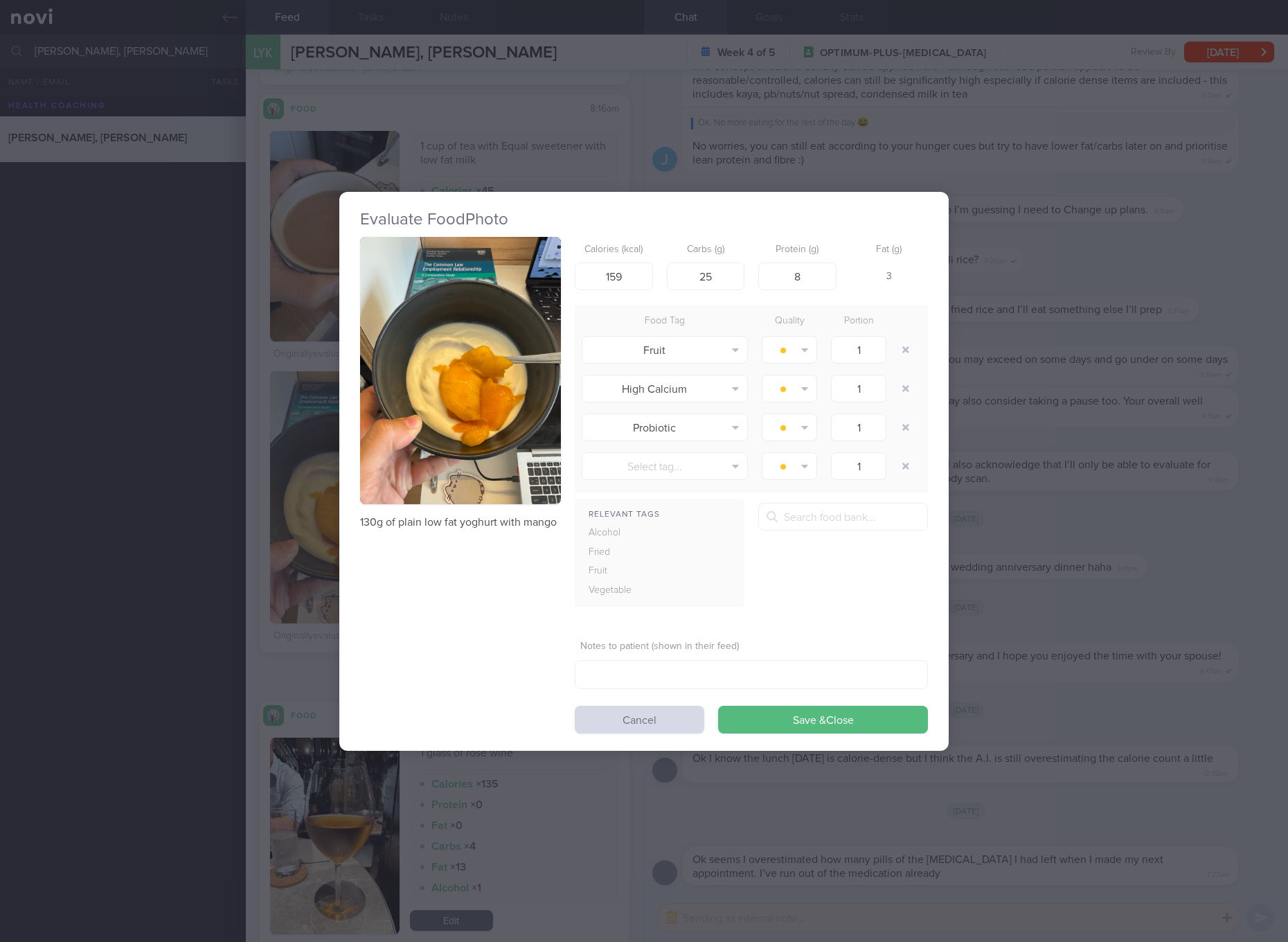
drag, startPoint x: 461, startPoint y: 382, endPoint x: 529, endPoint y: 299, distance: 107.3
click at [529, 299] on button "button" at bounding box center [460, 370] width 201 height 268
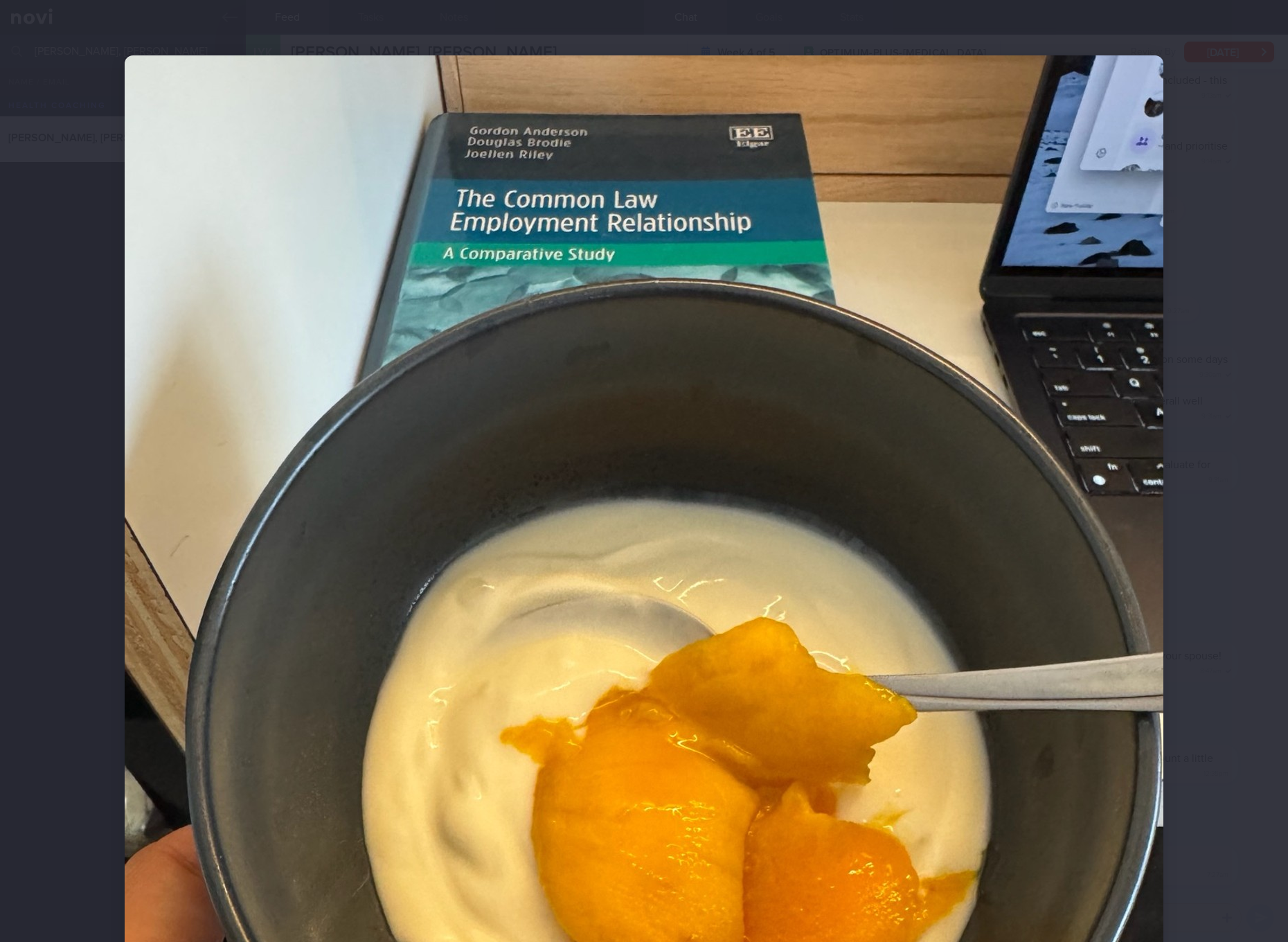
click at [649, 547] on img at bounding box center [644, 747] width 1039 height 1385
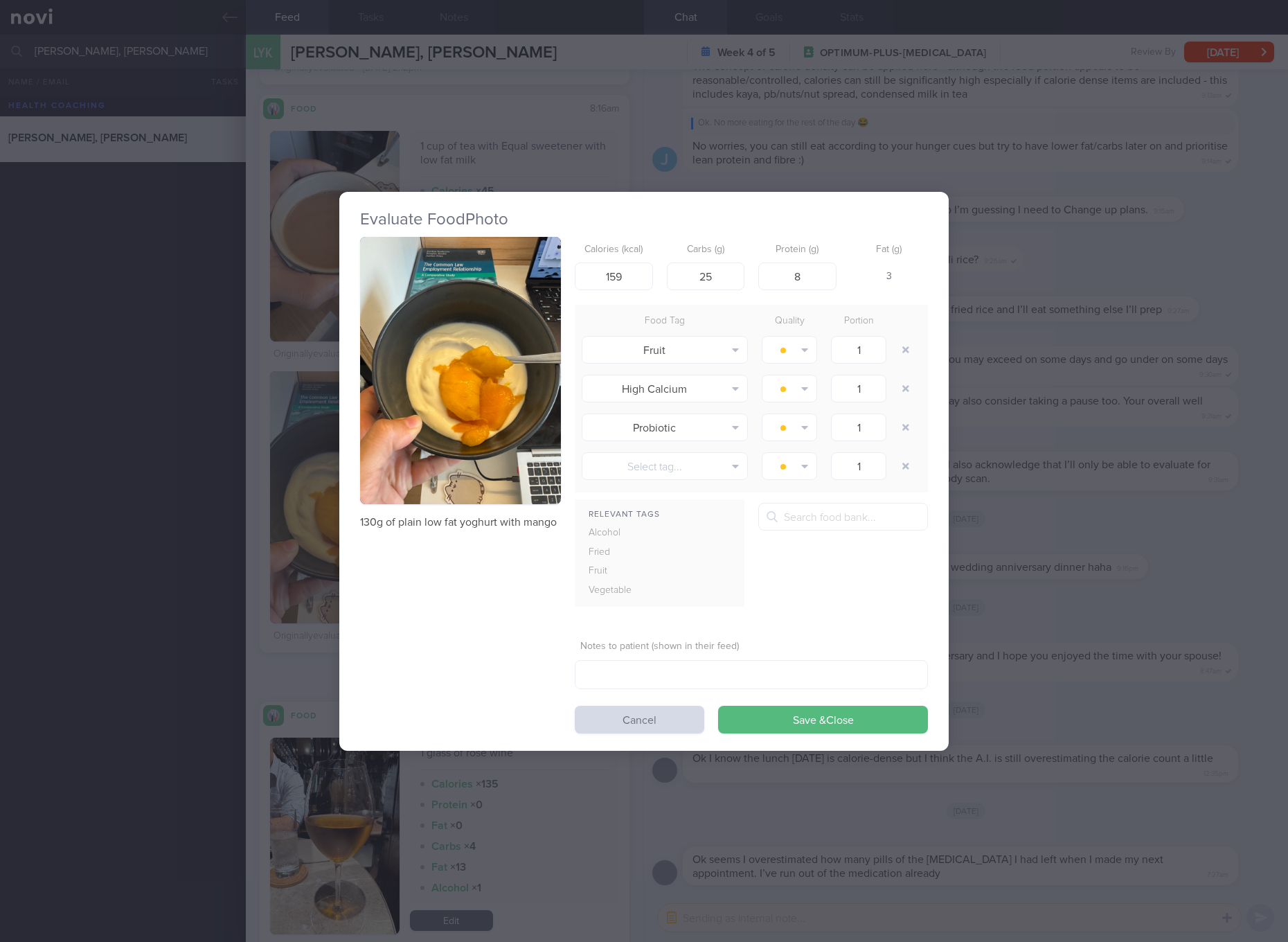
click at [487, 521] on p "130g of plain low fat yoghurt with mango" at bounding box center [460, 522] width 201 height 14
copy div "130g of plain low fat yoghurt with mango"
click at [967, 476] on div "Evaluate Food Photo 130g of plain low fat yoghurt with mango Calories (kcal) 15…" at bounding box center [644, 471] width 1288 height 942
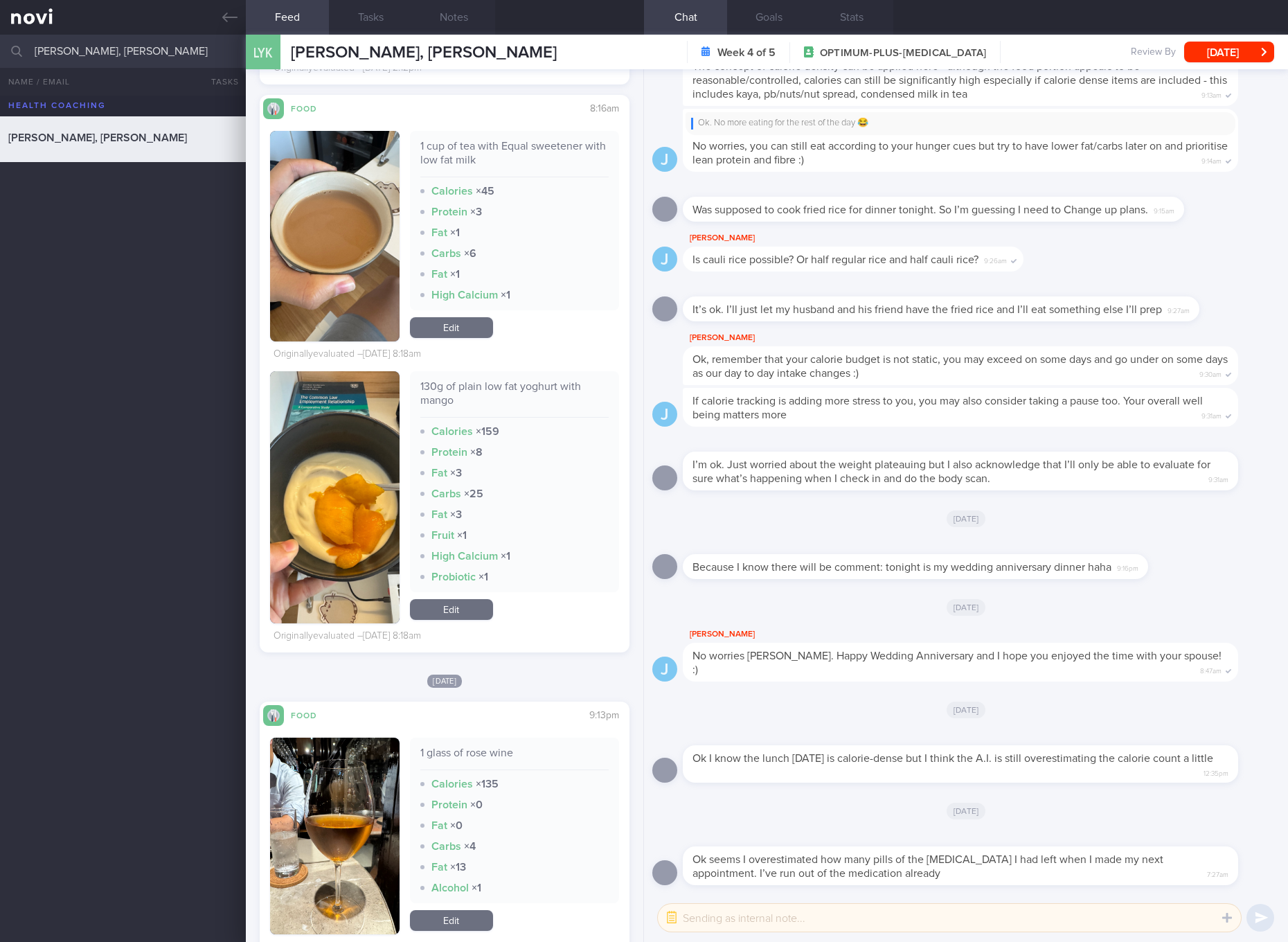
scroll to position [5453, 0]
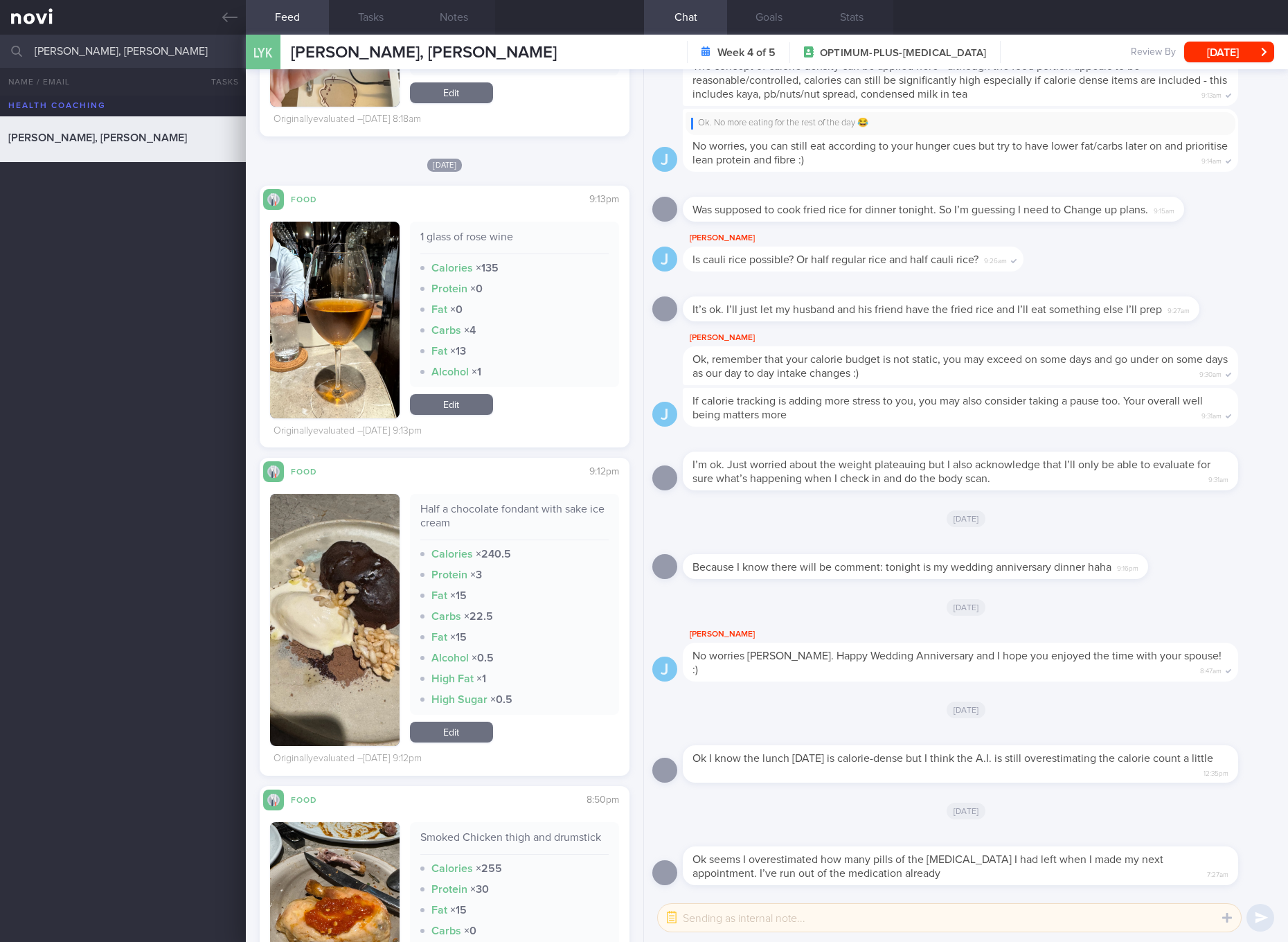
click at [471, 501] on div "Half a chocolate fondant with sake ice cream Calories × 240.5 Protein × 3 Fat ×…" at bounding box center [514, 604] width 209 height 221
copy div "Half a chocolate fondant with sake ice cream"
click at [334, 633] on button "button" at bounding box center [335, 620] width 130 height 252
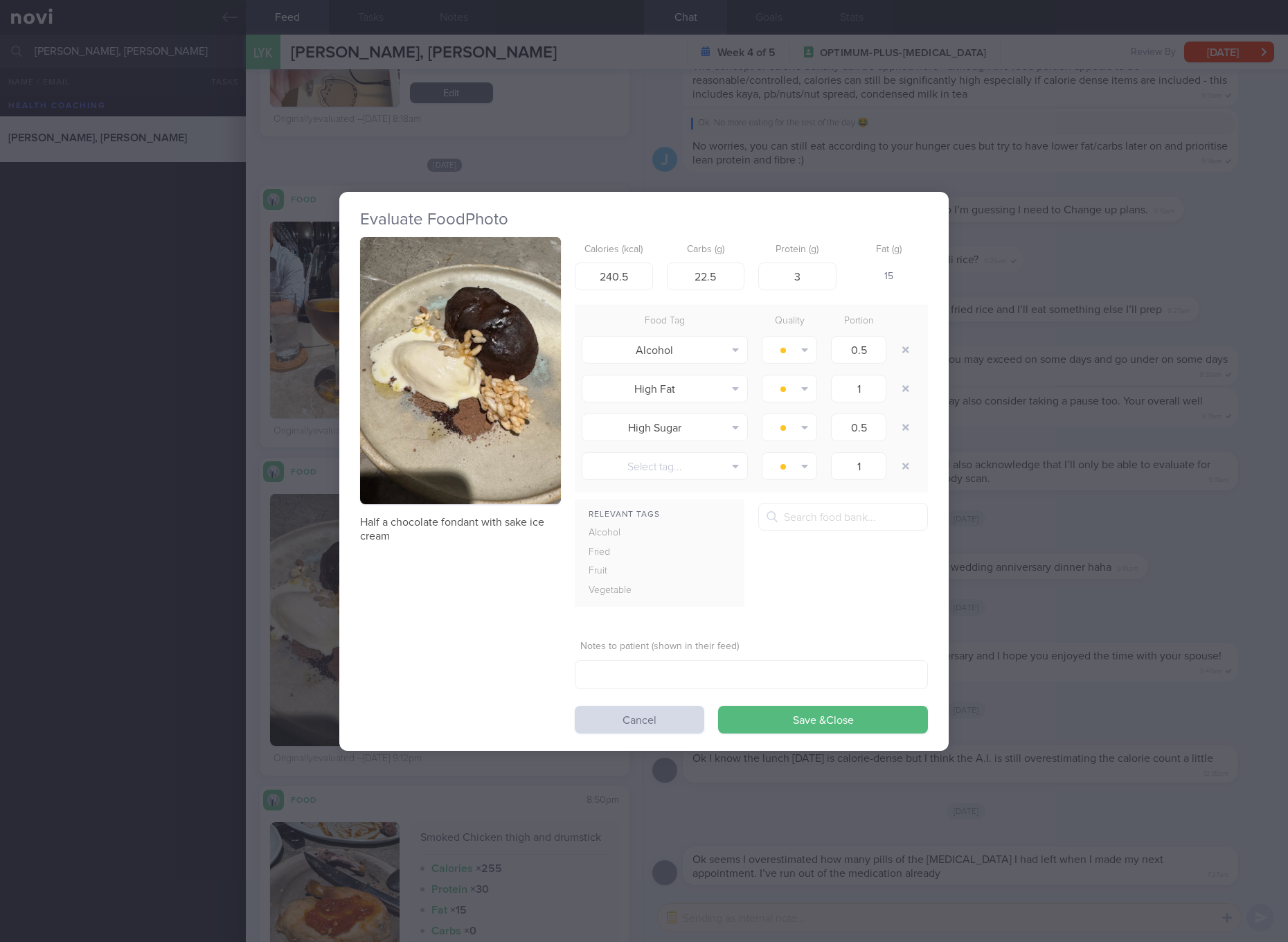
click at [441, 464] on button "button" at bounding box center [460, 370] width 201 height 268
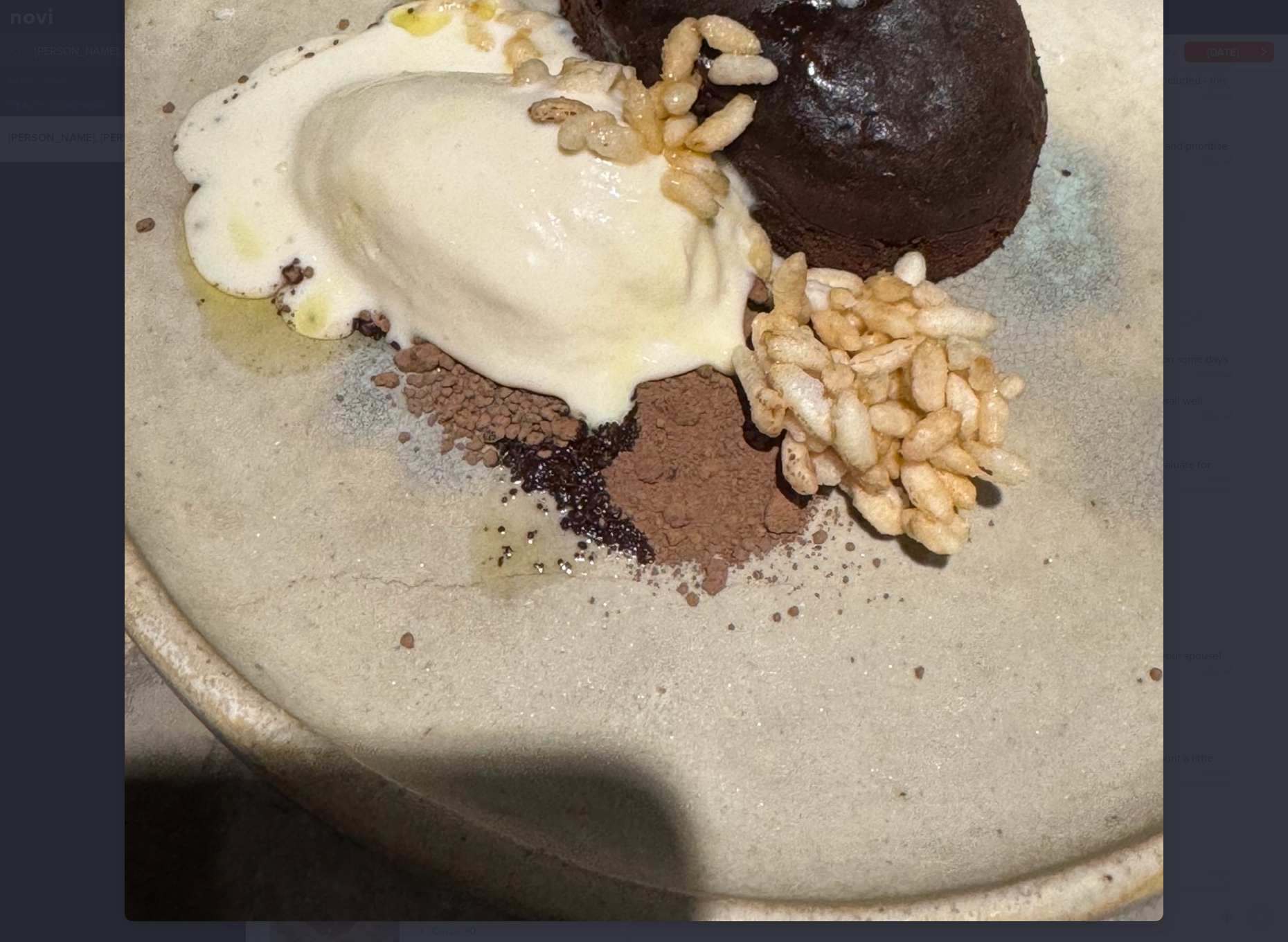
scroll to position [260, 0]
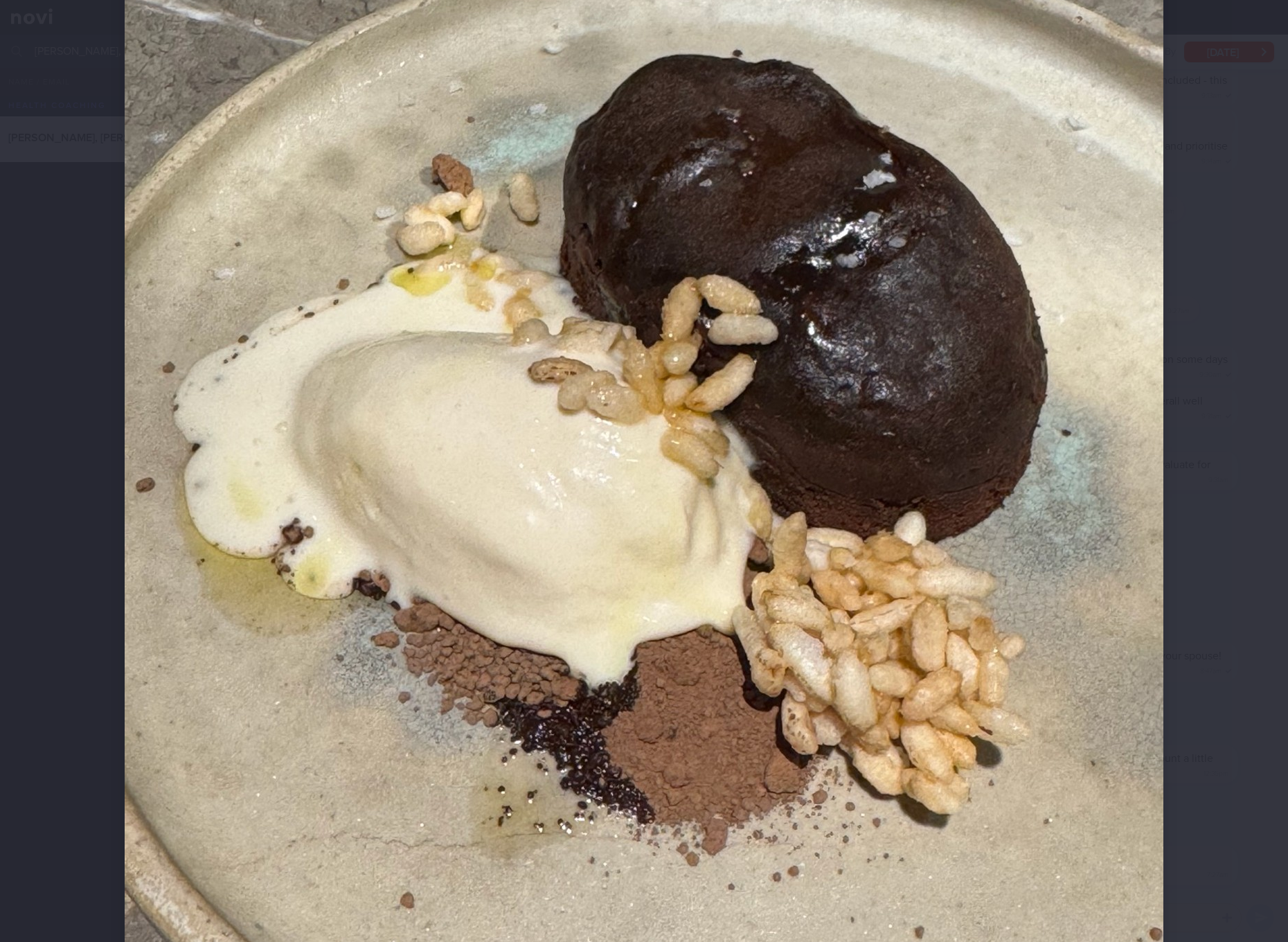
click at [967, 451] on div at bounding box center [644, 471] width 1288 height 942
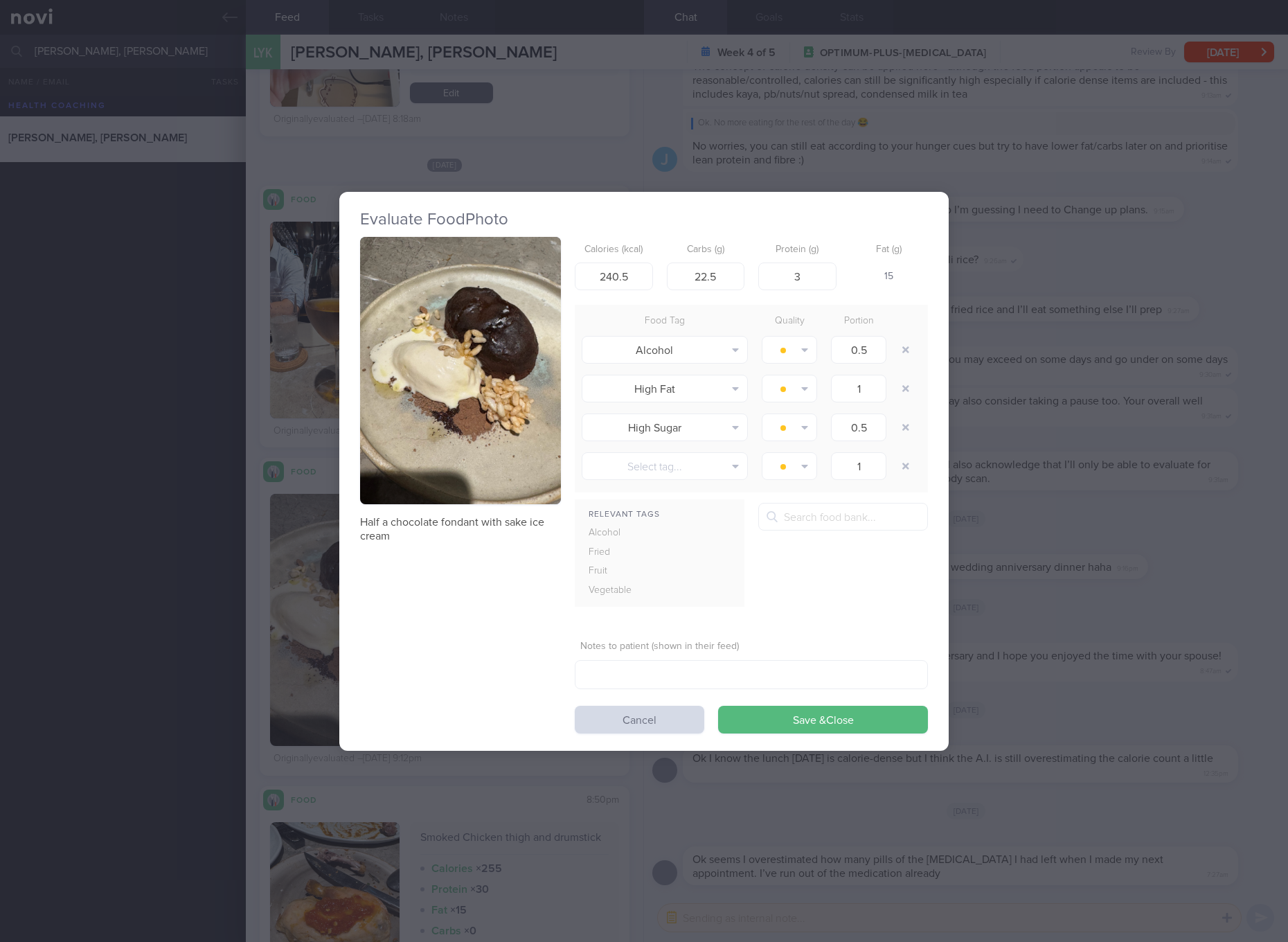
click at [967, 476] on div "Evaluate Food Photo Half a chocolate fondant with sake ice cream Calories (kcal…" at bounding box center [644, 471] width 1288 height 942
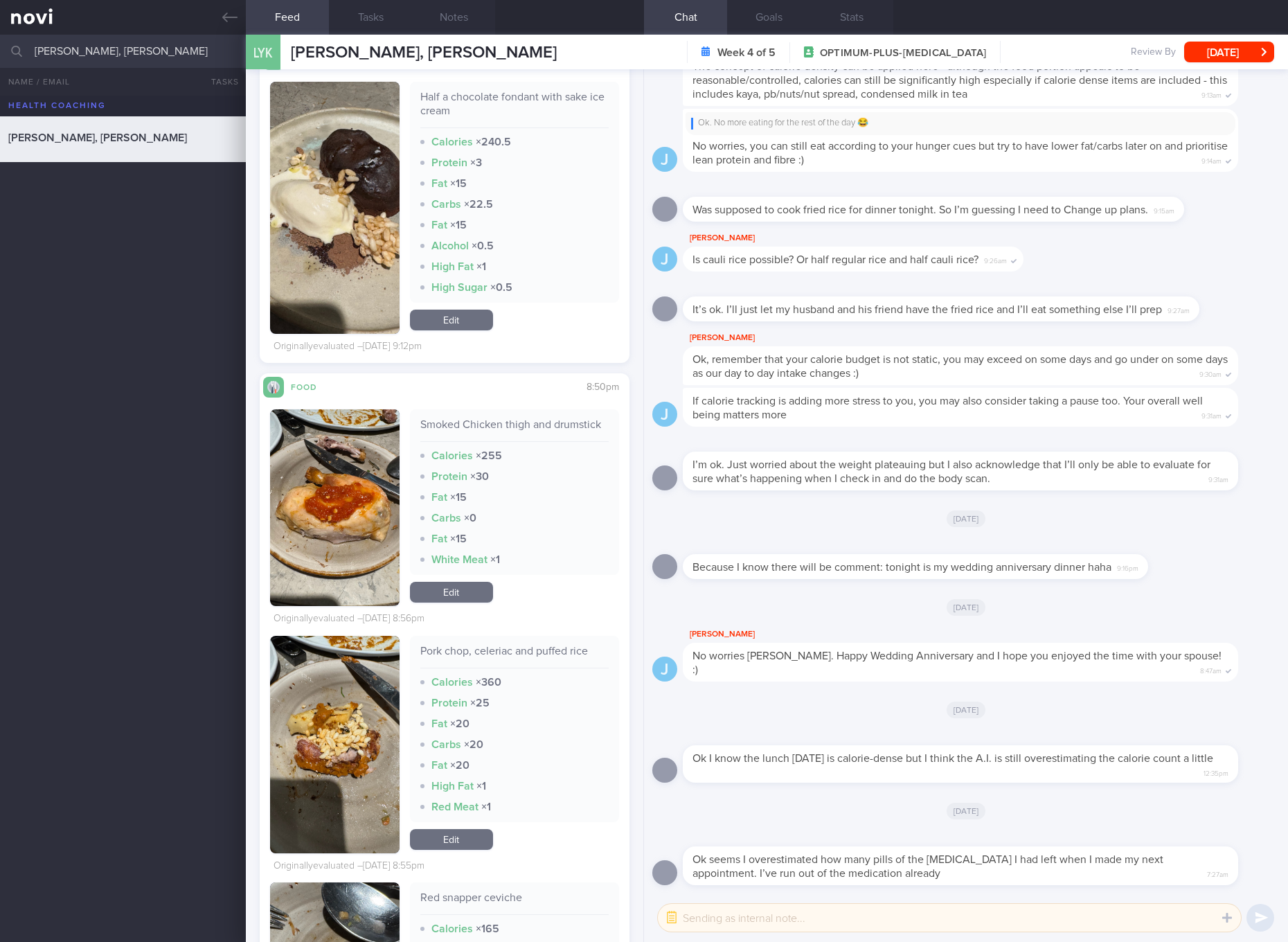
scroll to position [6105, 0]
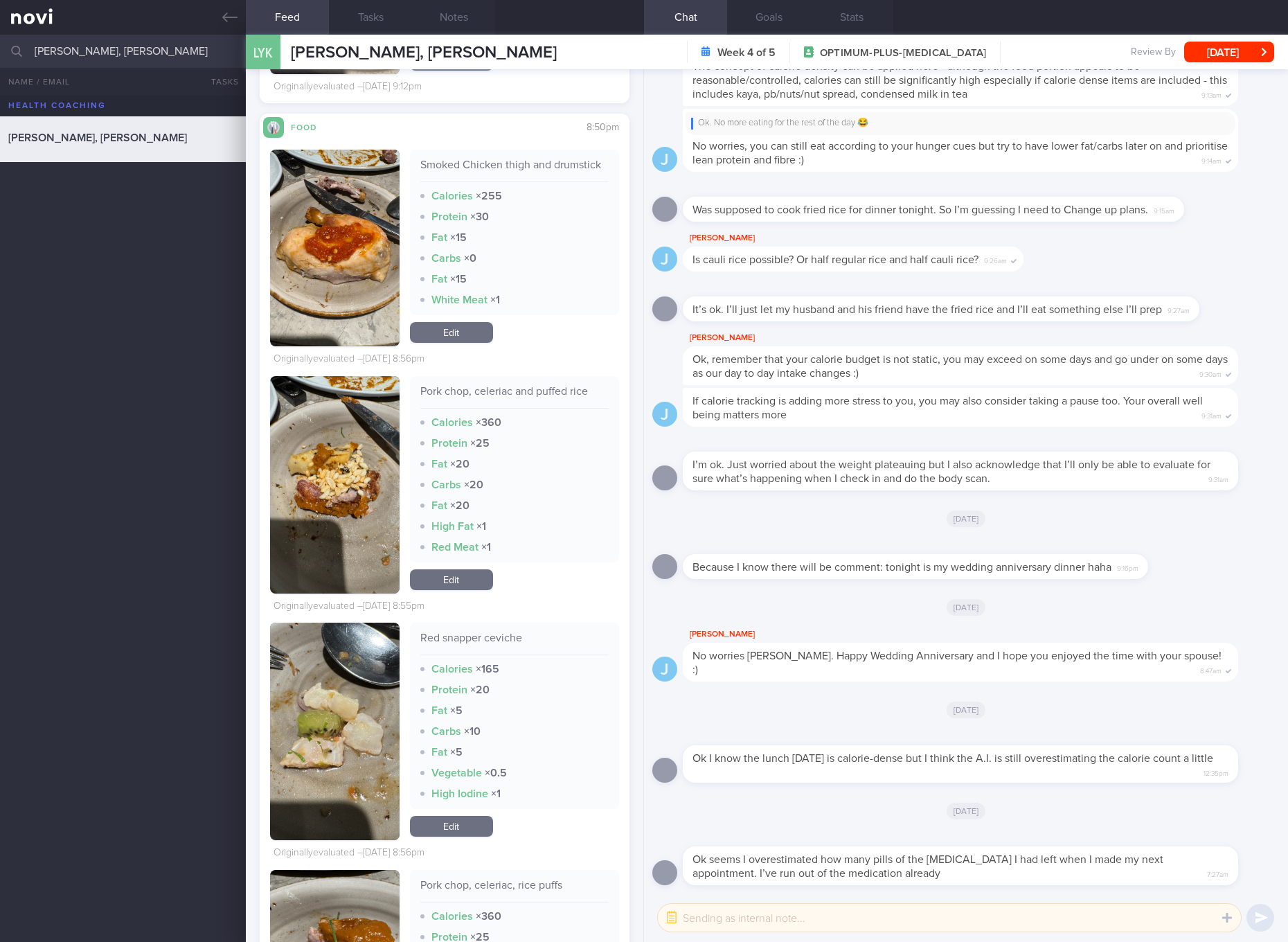
click at [497, 401] on div "Pork chop, celeriac and puffed rice" at bounding box center [514, 396] width 188 height 25
copy div "Pork chop, celeriac and puffed rice"
click at [356, 537] on img "button" at bounding box center [335, 485] width 130 height 217
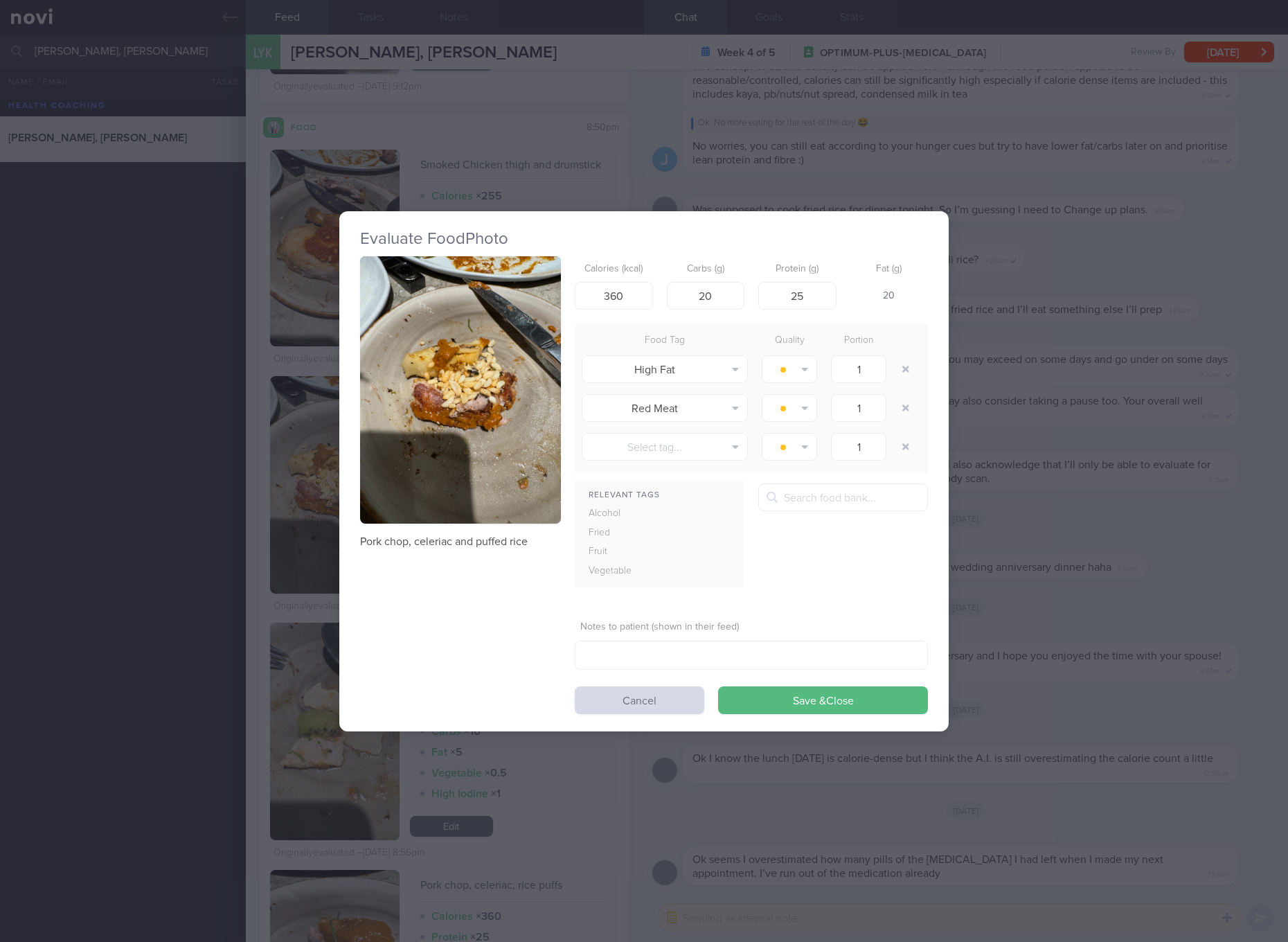
click at [451, 424] on button "button" at bounding box center [460, 390] width 201 height 268
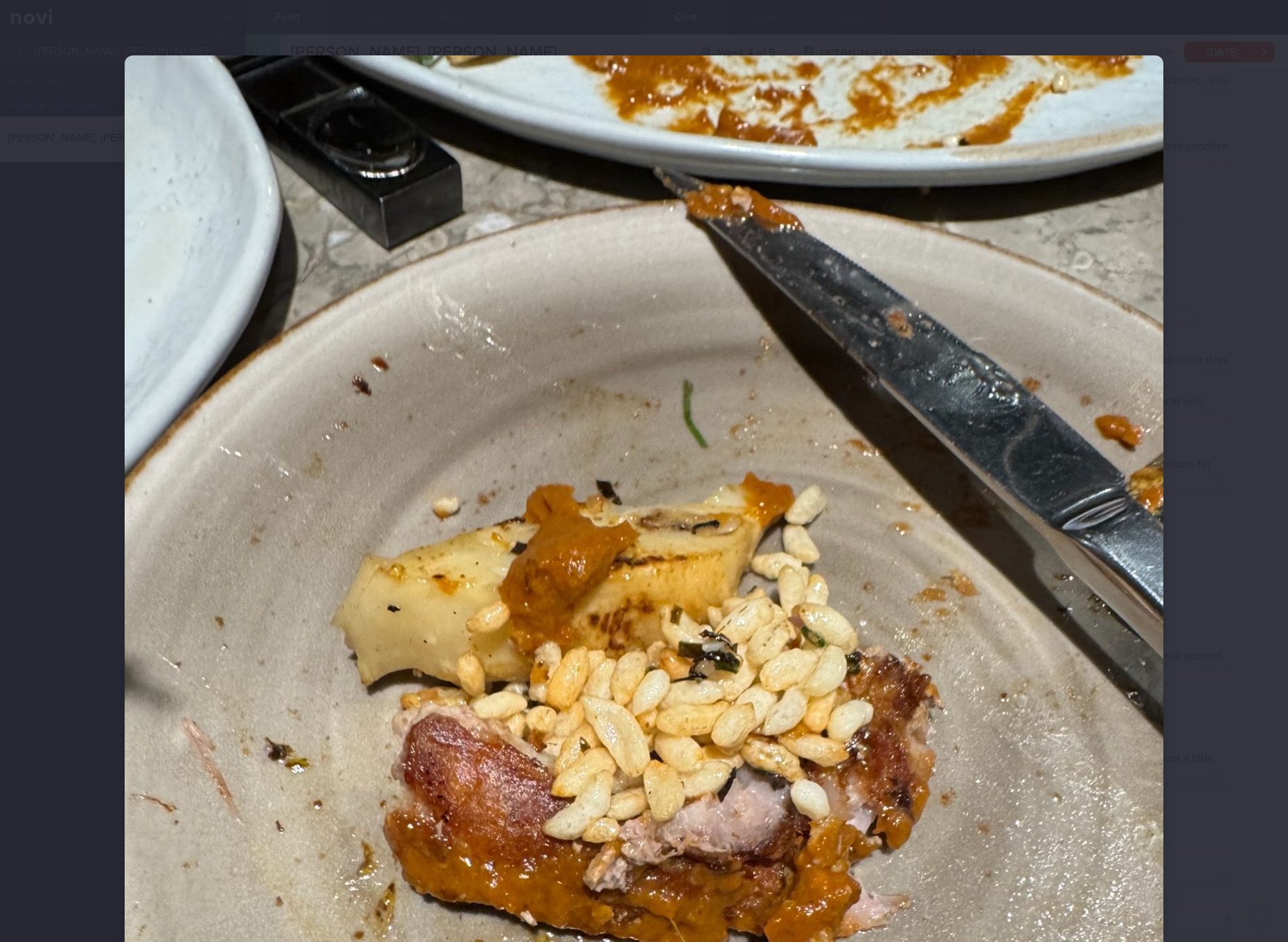
click at [850, 523] on img at bounding box center [644, 747] width 1039 height 1385
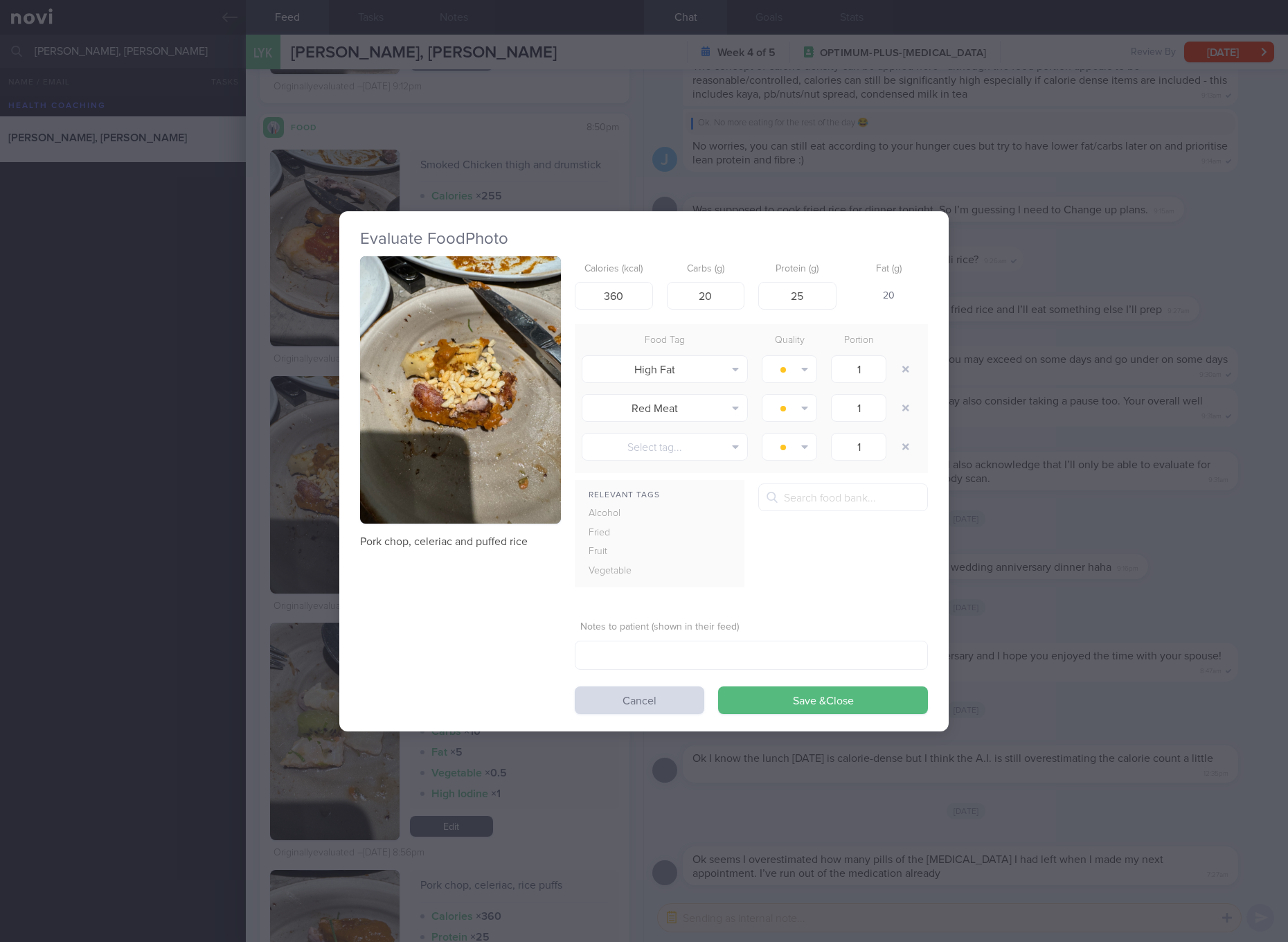
click at [967, 484] on div "Evaluate Food Photo Pork chop, celeriac and puffed rice Calories (kcal) 360 Car…" at bounding box center [644, 471] width 1288 height 942
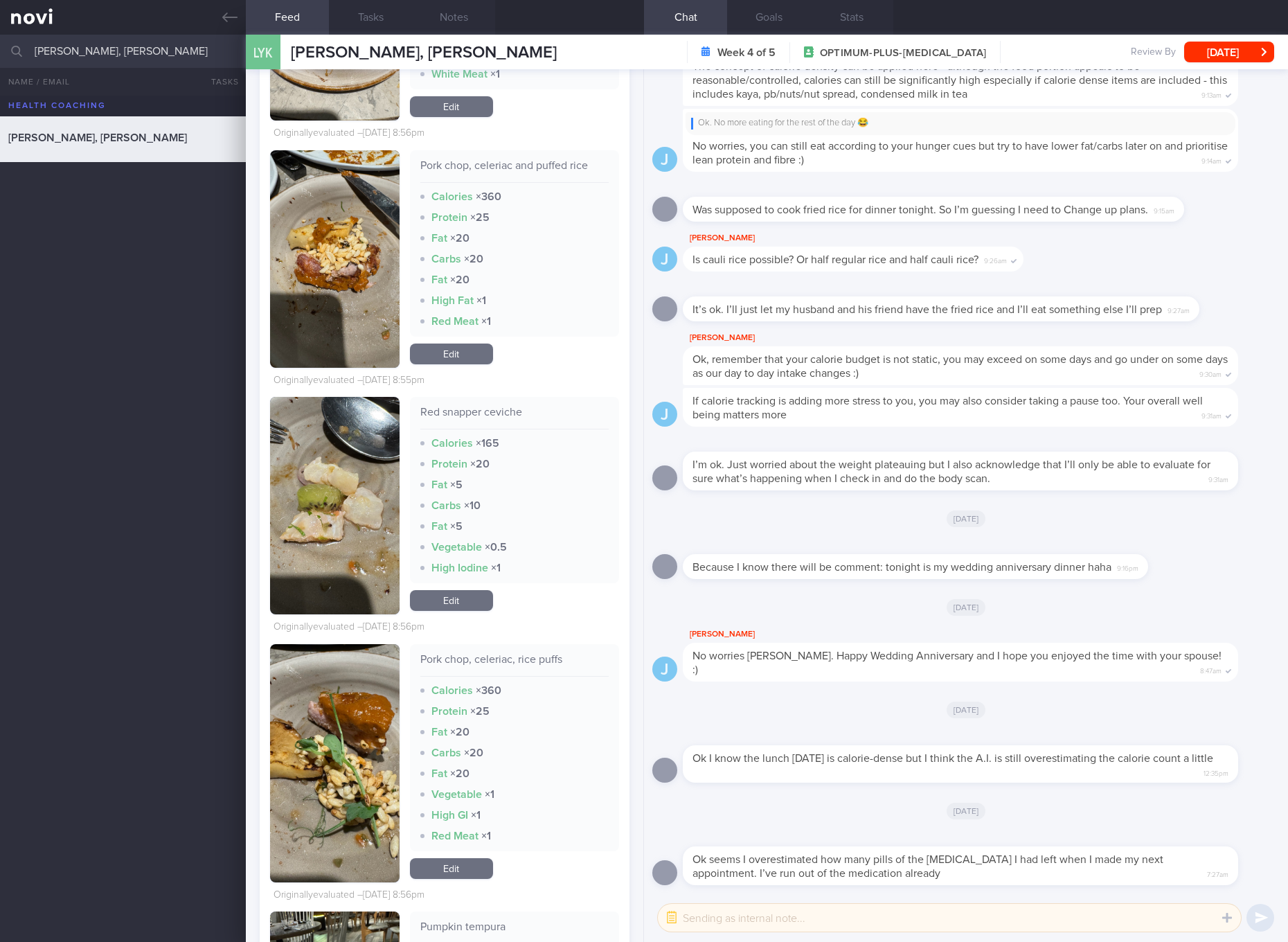
scroll to position [6365, 0]
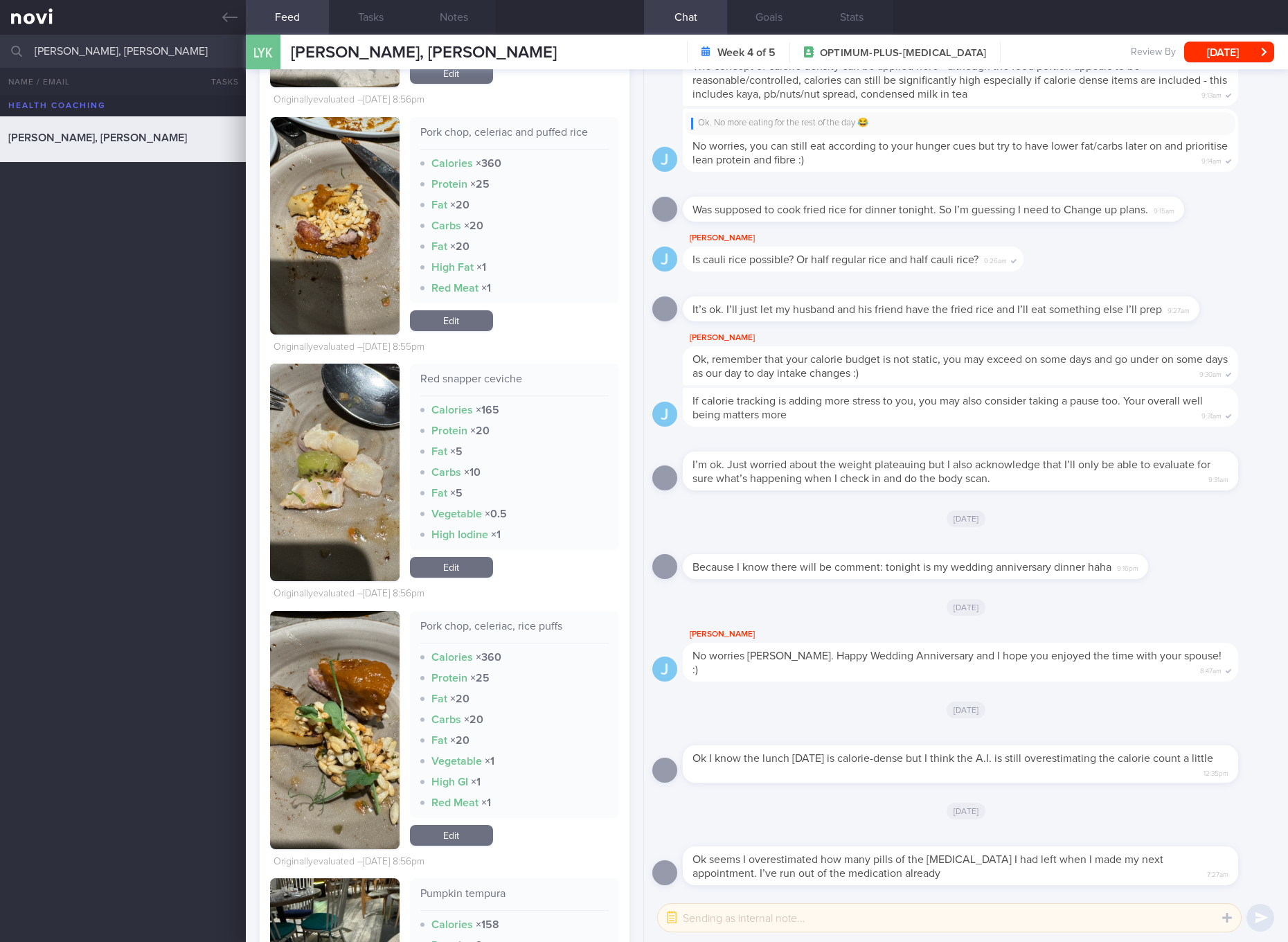
drag, startPoint x: 307, startPoint y: 467, endPoint x: 311, endPoint y: 474, distance: 8.1
click at [307, 467] on button "button" at bounding box center [335, 472] width 130 height 217
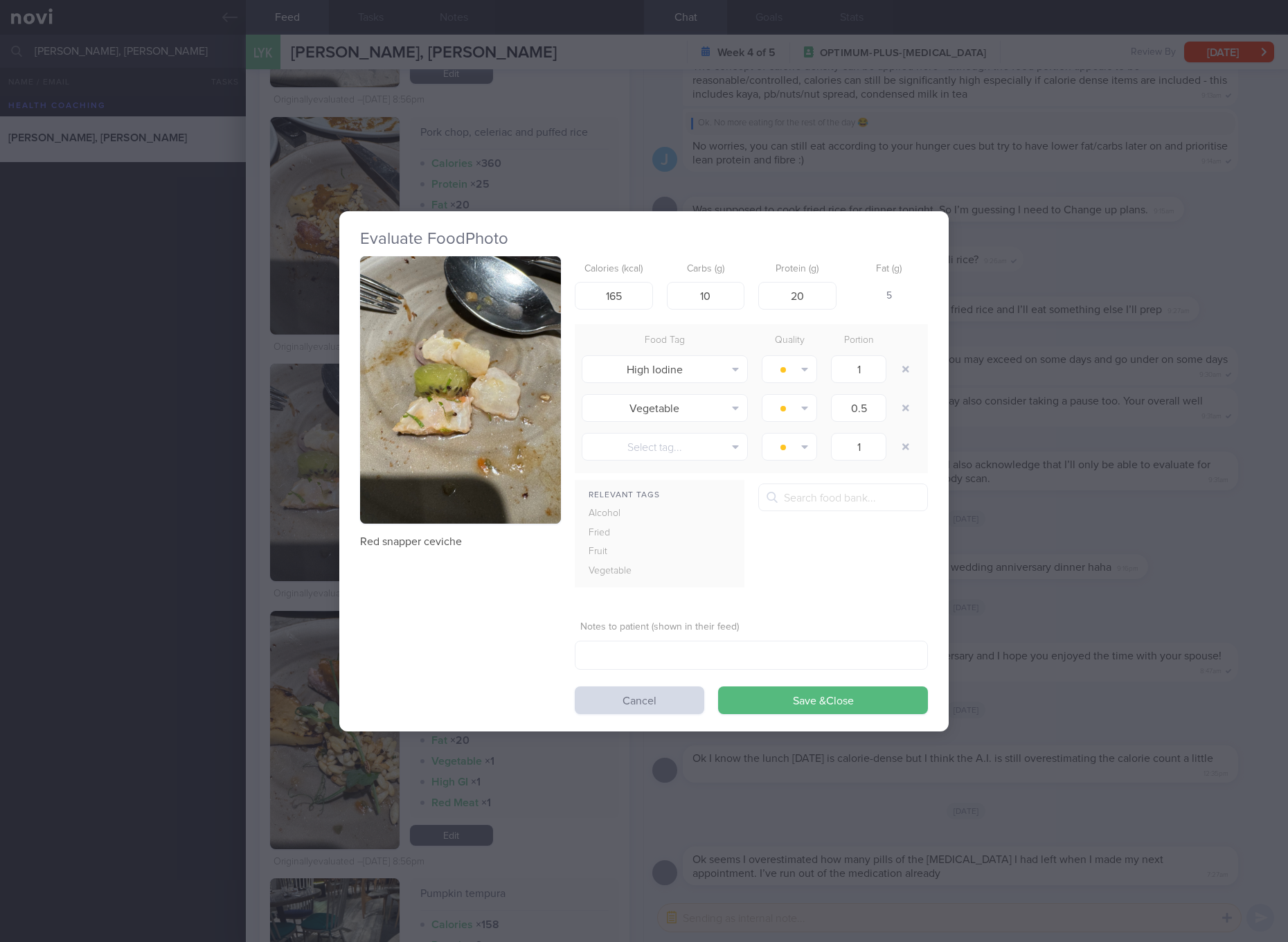
click at [487, 408] on button "button" at bounding box center [460, 390] width 201 height 268
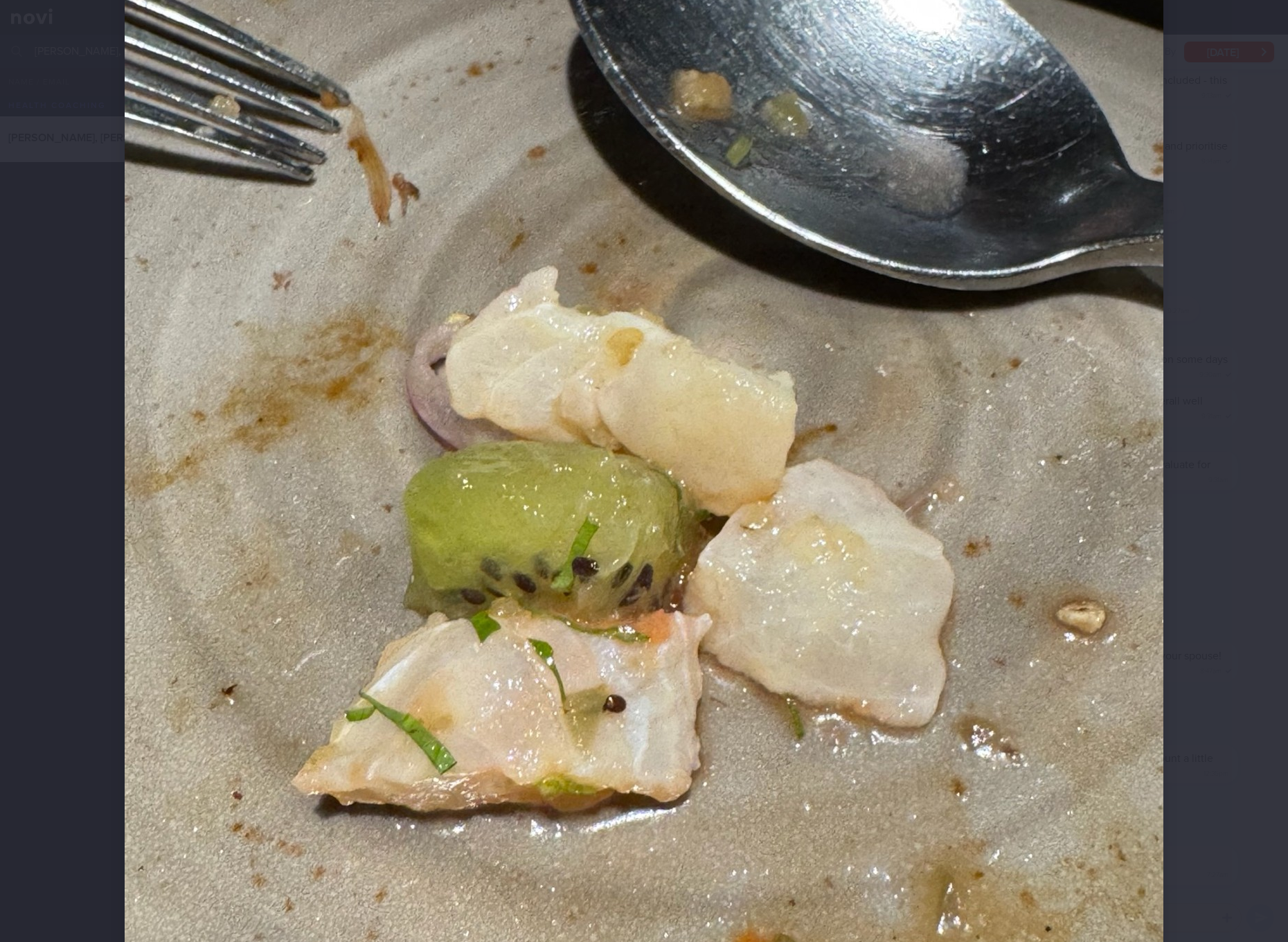
scroll to position [519, 0]
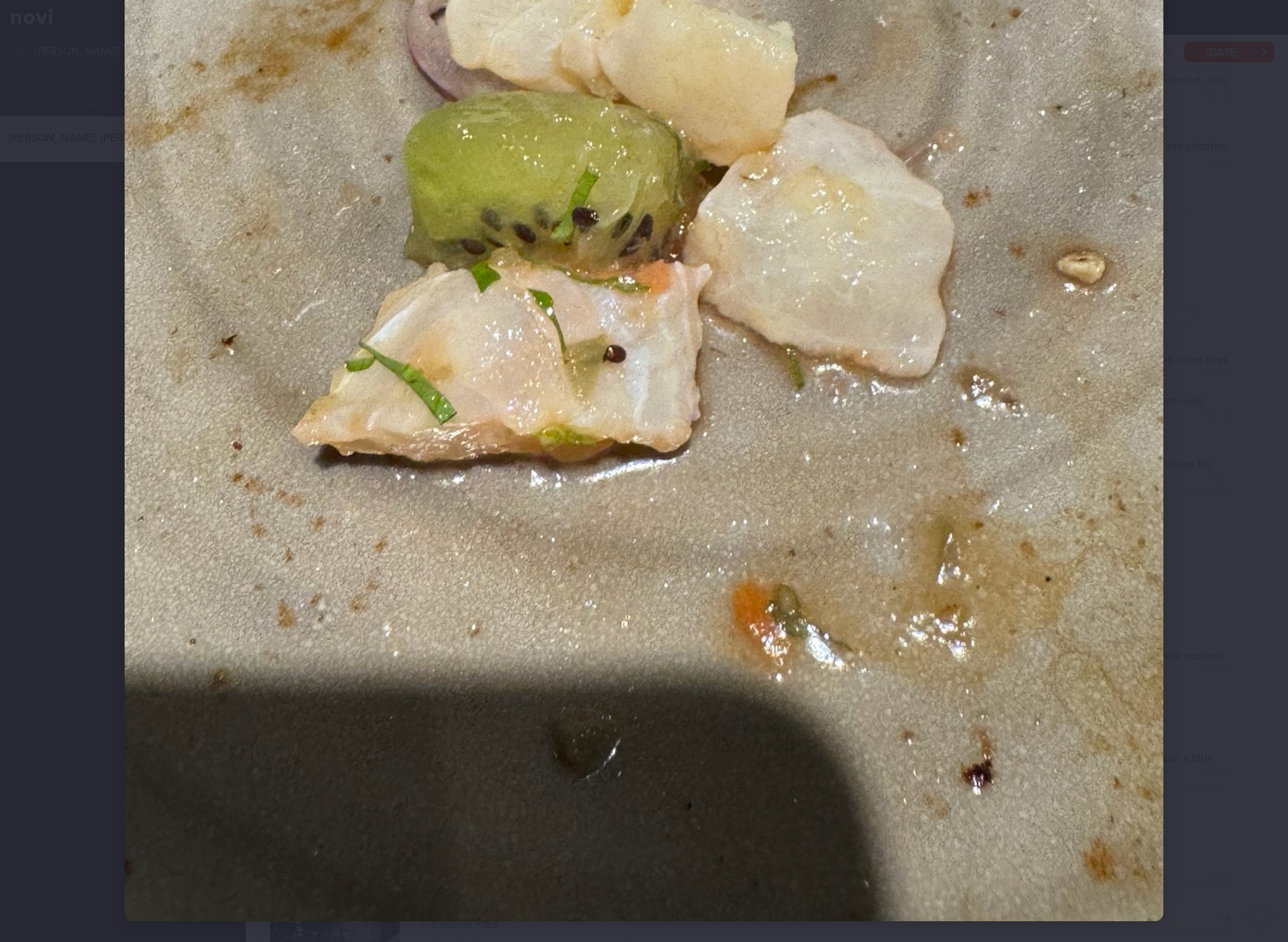
click at [539, 408] on img at bounding box center [644, 228] width 1039 height 1385
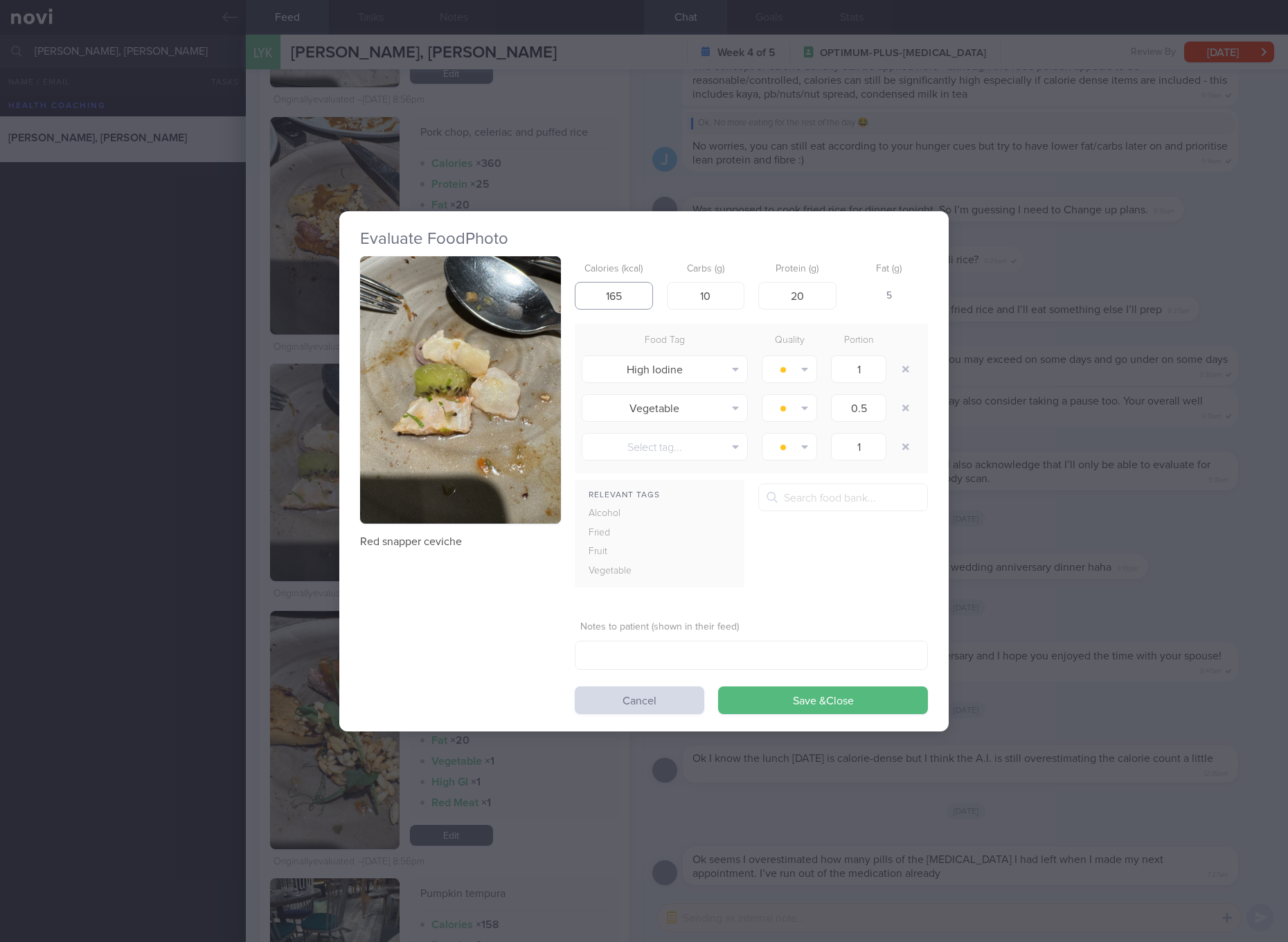
click at [645, 293] on input "165" at bounding box center [614, 296] width 78 height 28
type input "121"
type input "9"
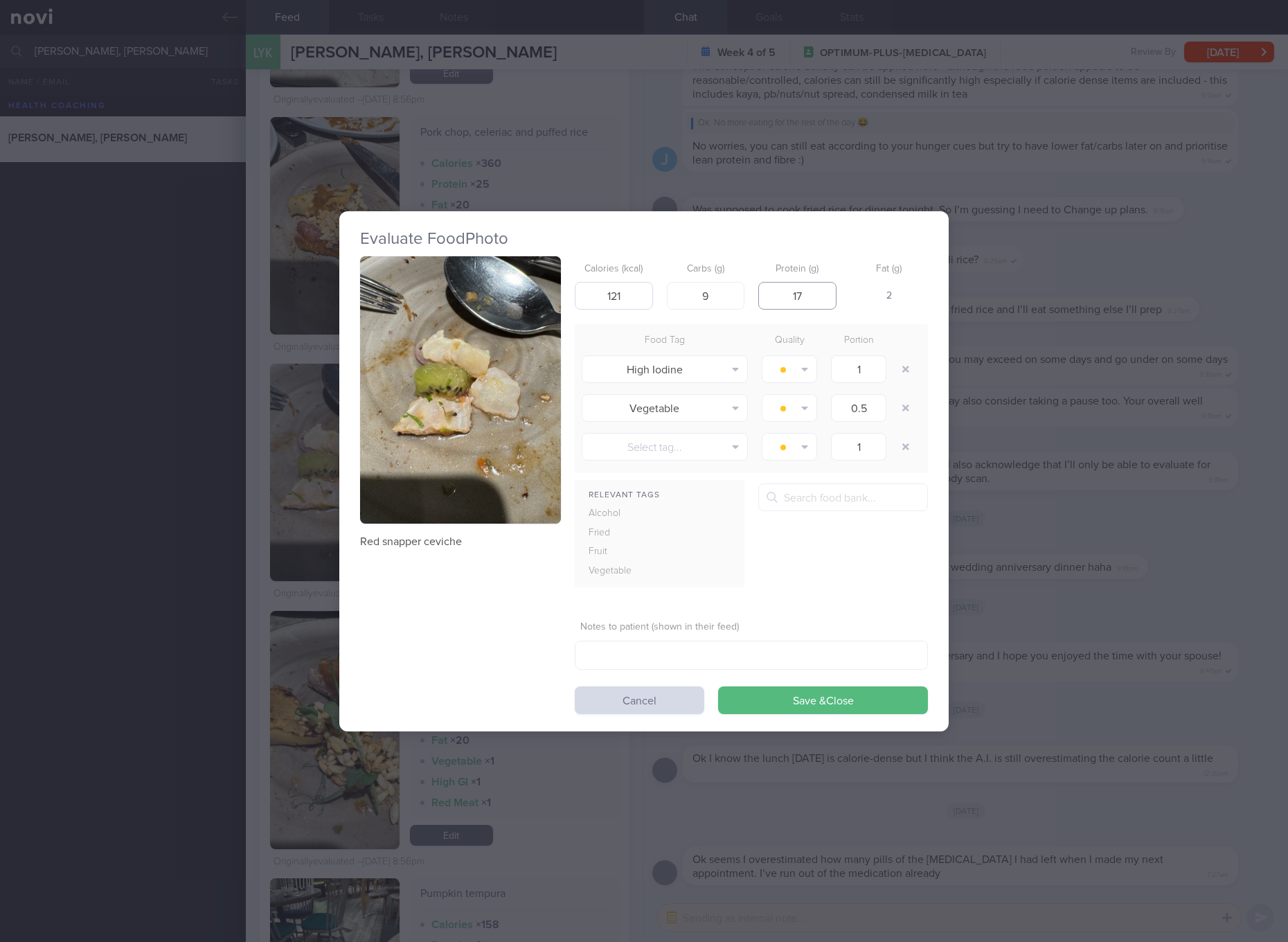
type input "17"
click at [808, 289] on input "17" at bounding box center [798, 296] width 78 height 28
type input "15"
click at [718, 686] on button "Save & Close" at bounding box center [823, 700] width 210 height 28
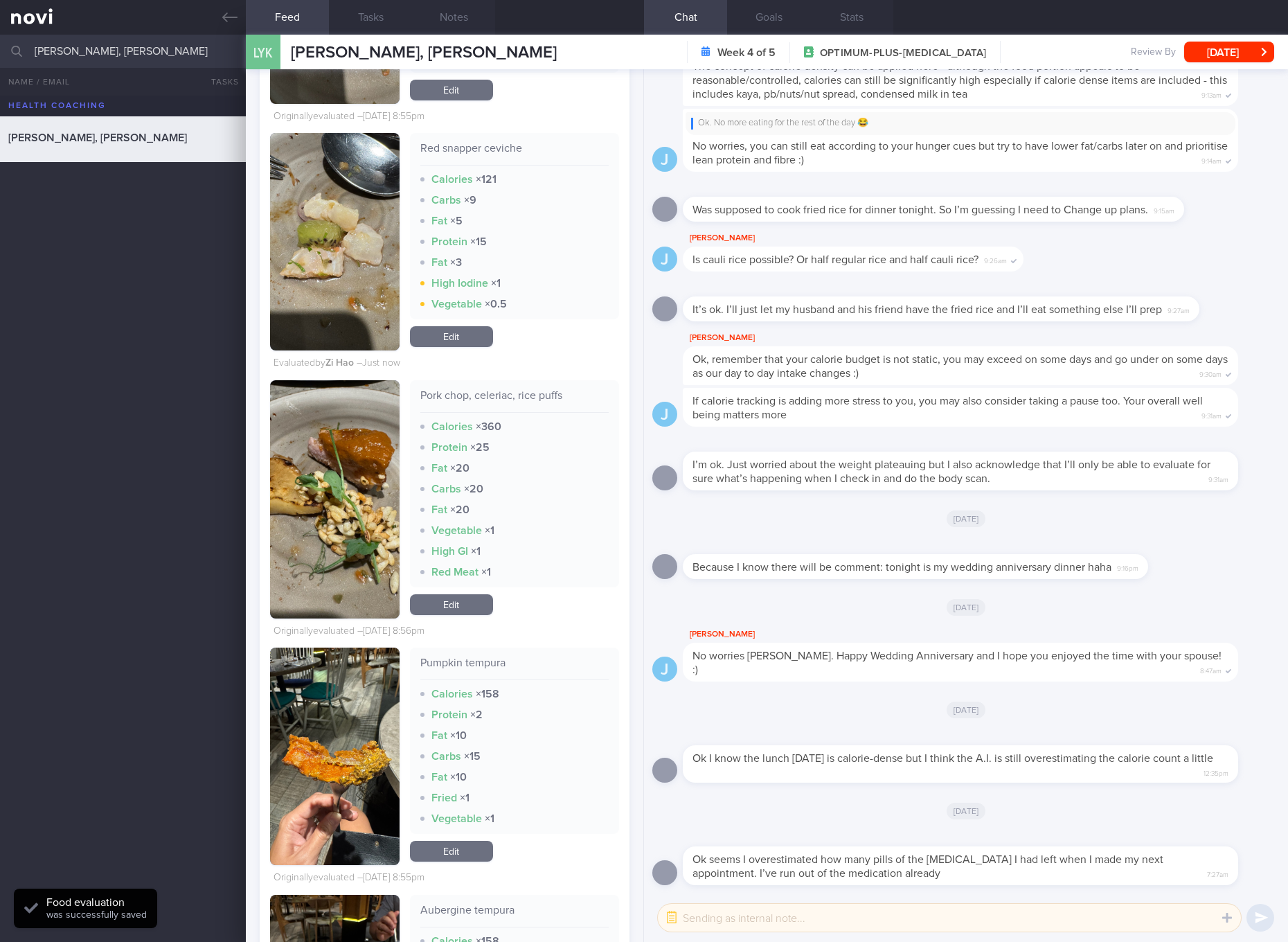
scroll to position [6624, 0]
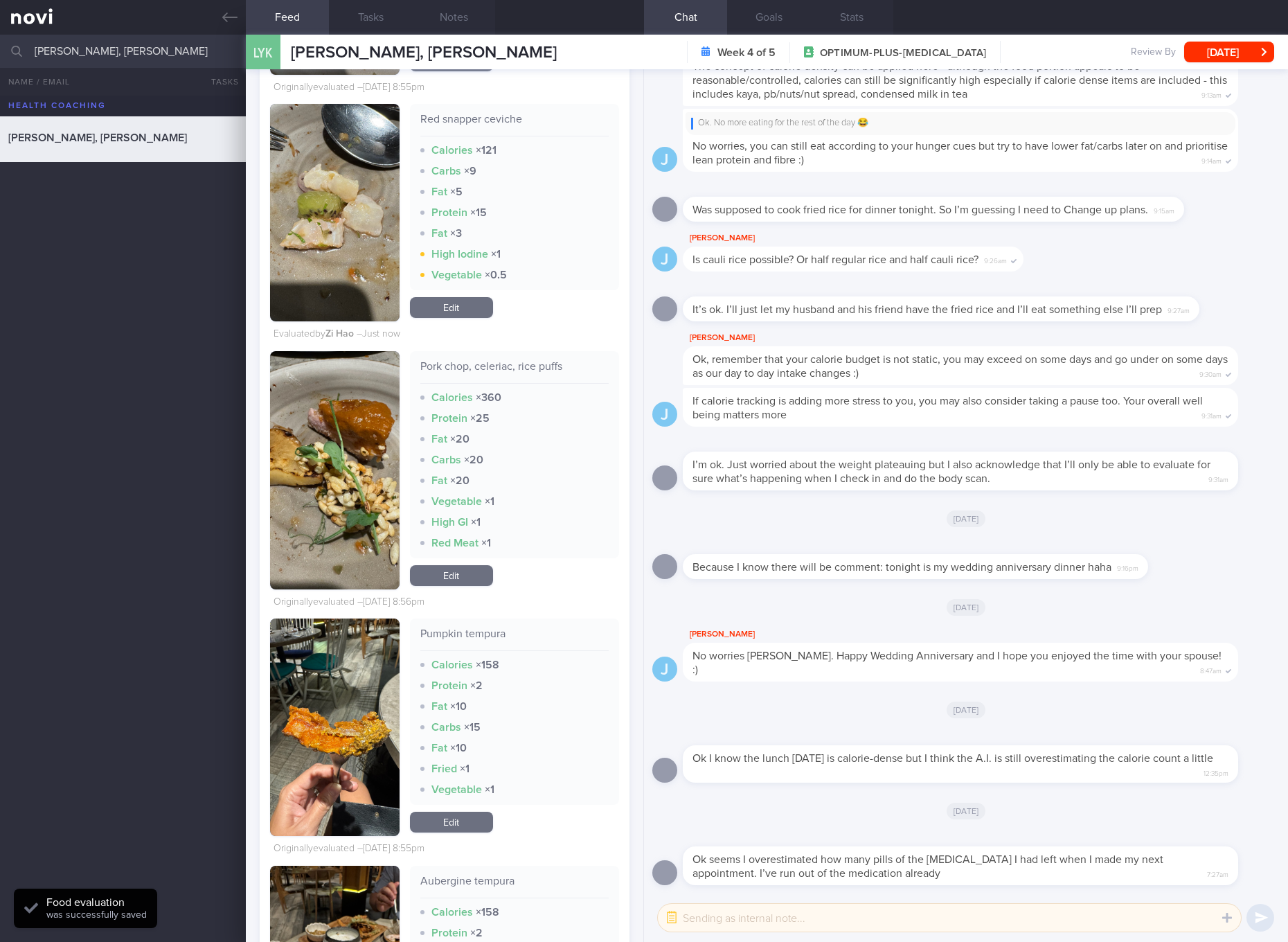
click at [523, 384] on div "Pork chop, celeriac, rice puffs" at bounding box center [514, 371] width 188 height 25
click at [343, 464] on button "button" at bounding box center [335, 470] width 130 height 238
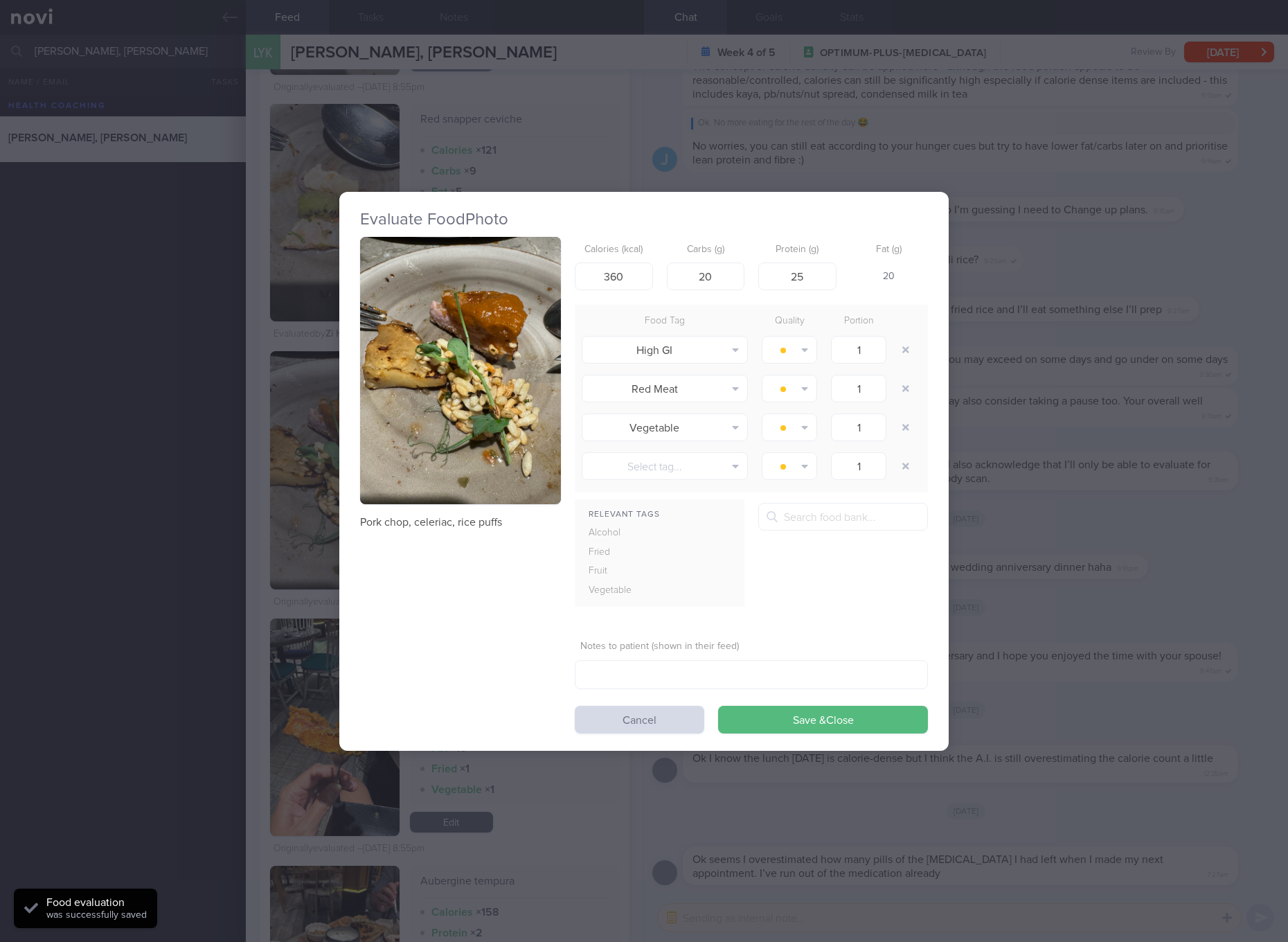
click at [436, 424] on button "button" at bounding box center [460, 370] width 201 height 268
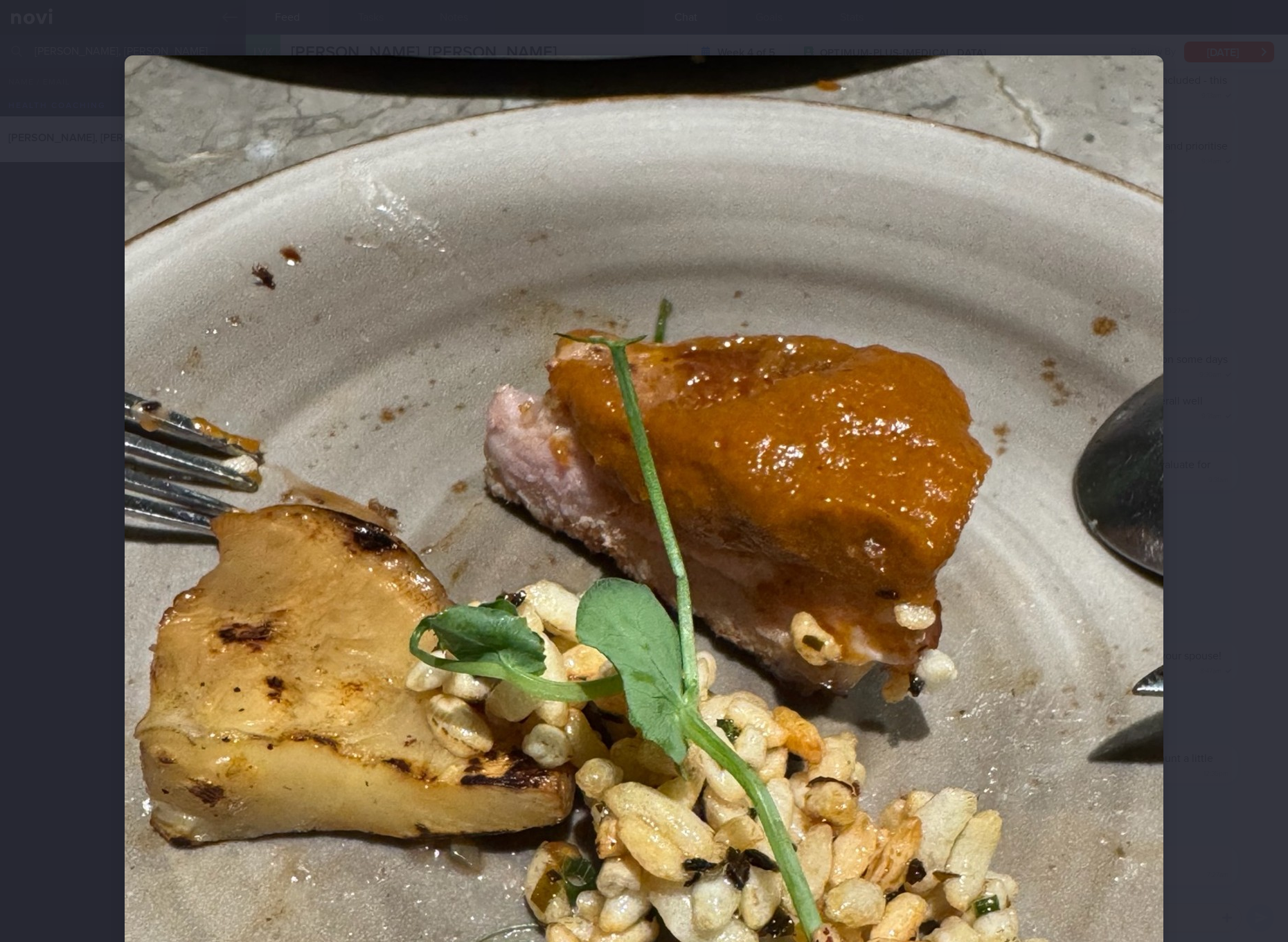
click at [763, 415] on img at bounding box center [644, 747] width 1039 height 1385
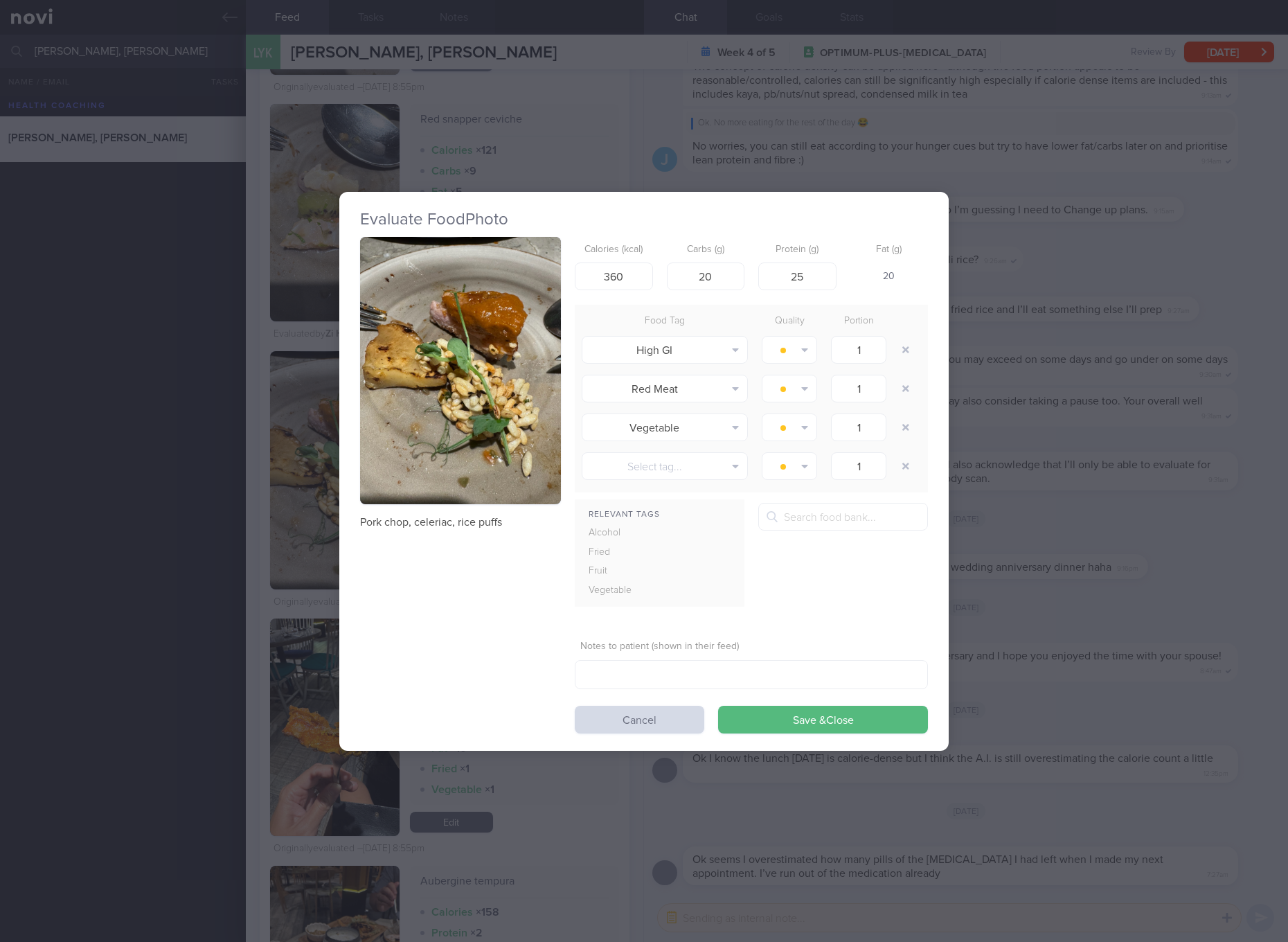
click at [967, 301] on div "Evaluate Food Photo Pork chop, celeriac, rice puffs Calories (kcal) 360 Carbs (…" at bounding box center [644, 471] width 1288 height 942
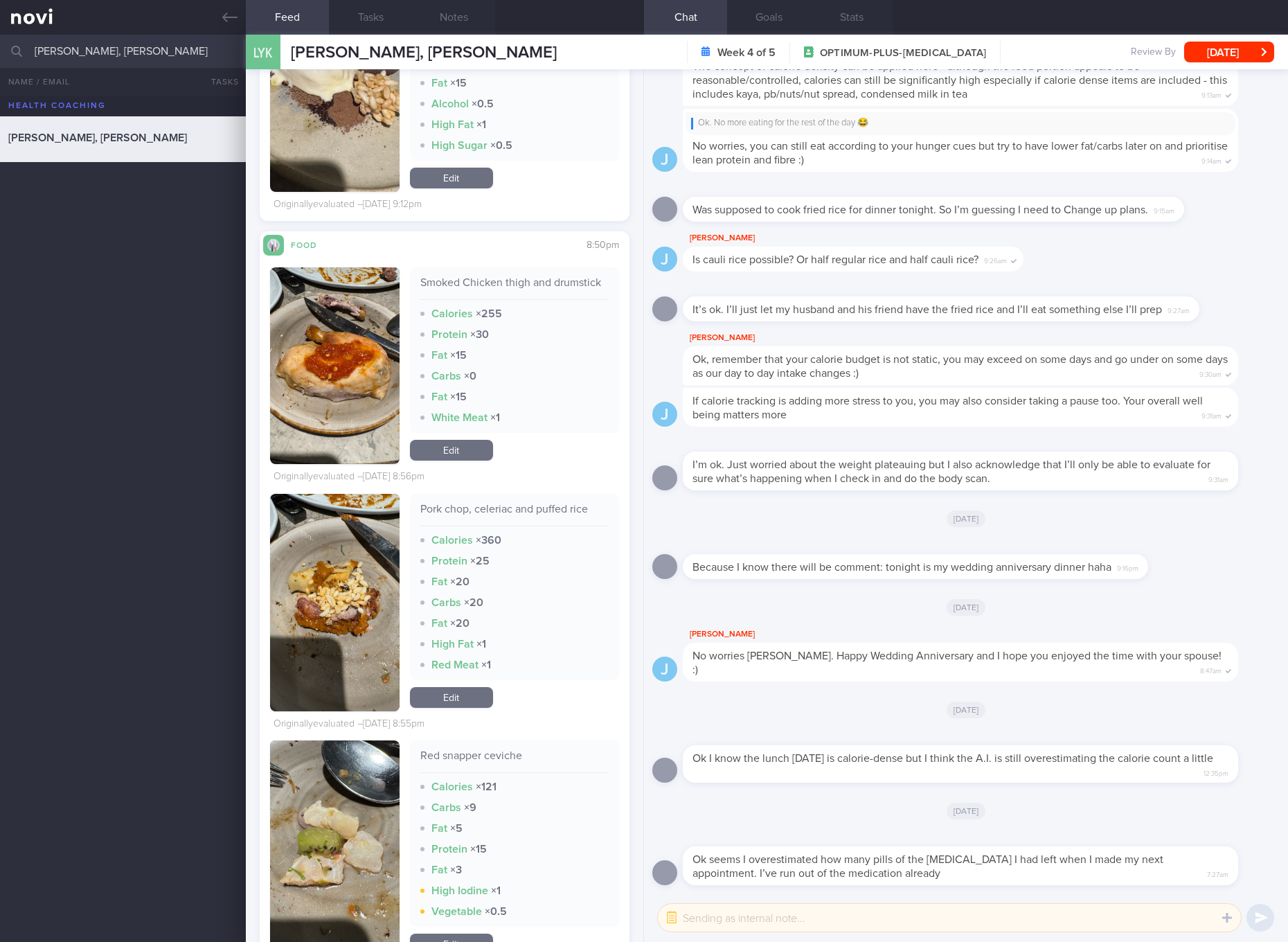
scroll to position [6105, 0]
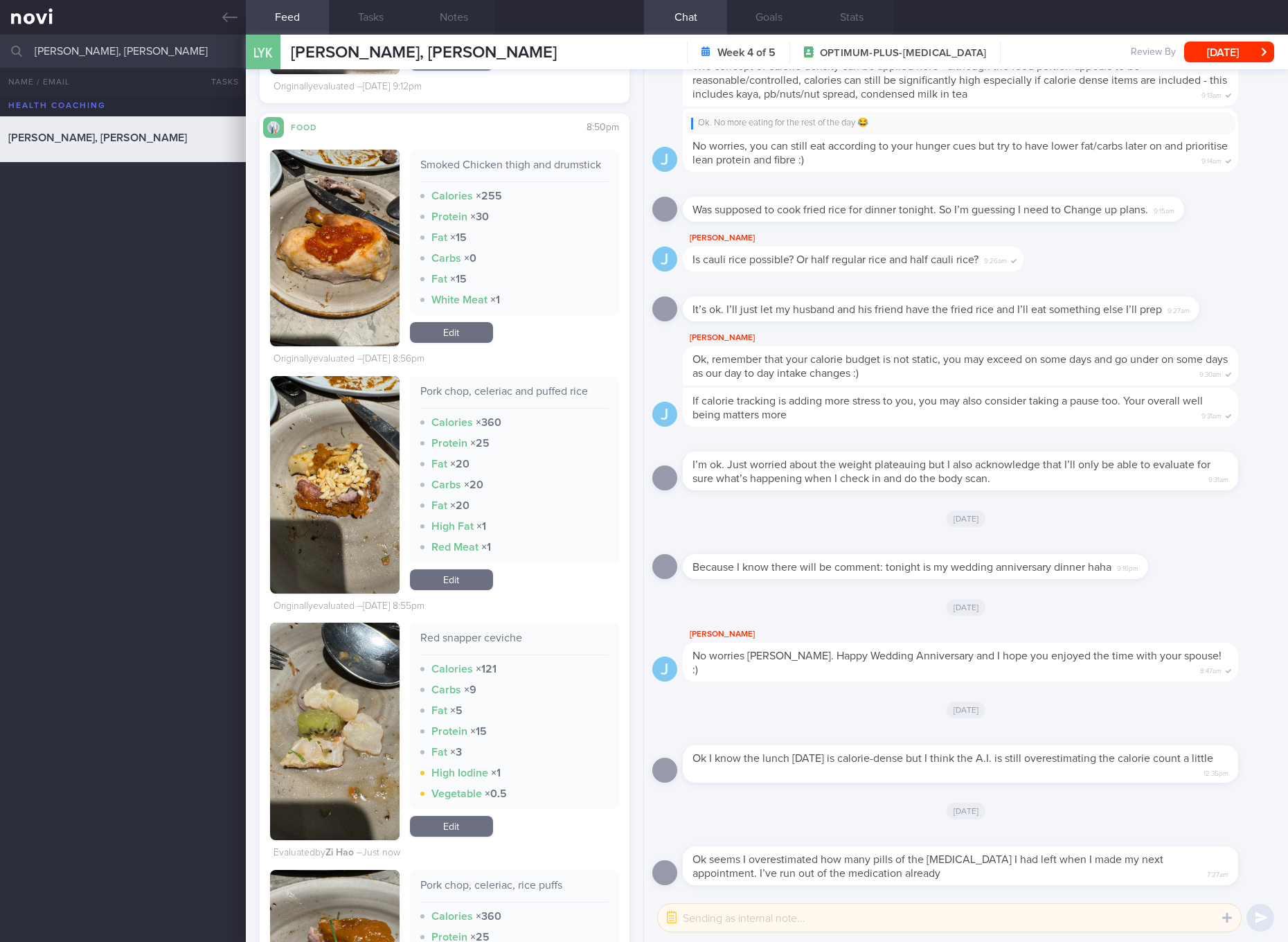
click at [461, 590] on link "Edit" at bounding box center [451, 580] width 83 height 21
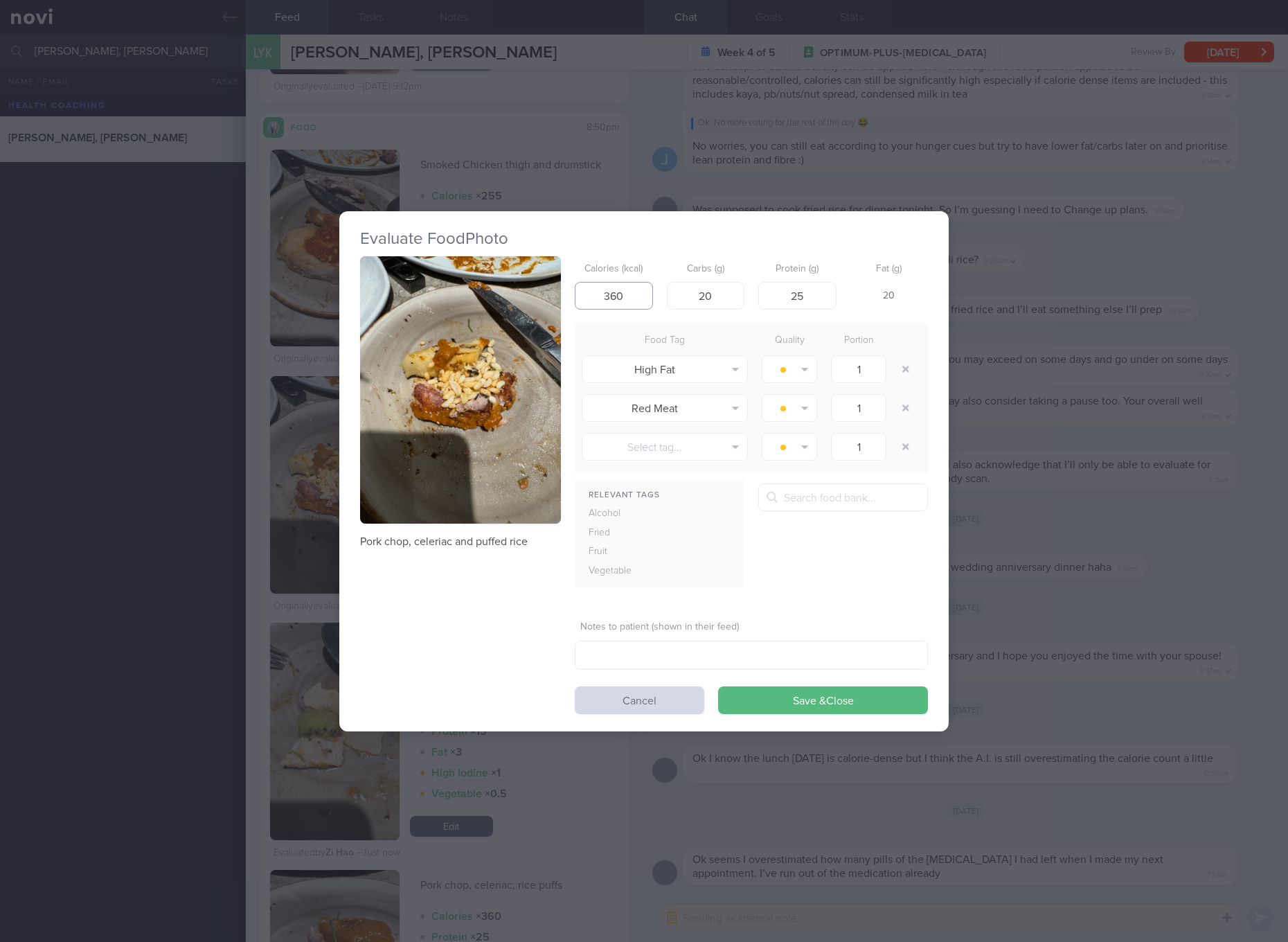
click at [632, 286] on input "360" at bounding box center [614, 296] width 78 height 28
type input "226"
type input "10"
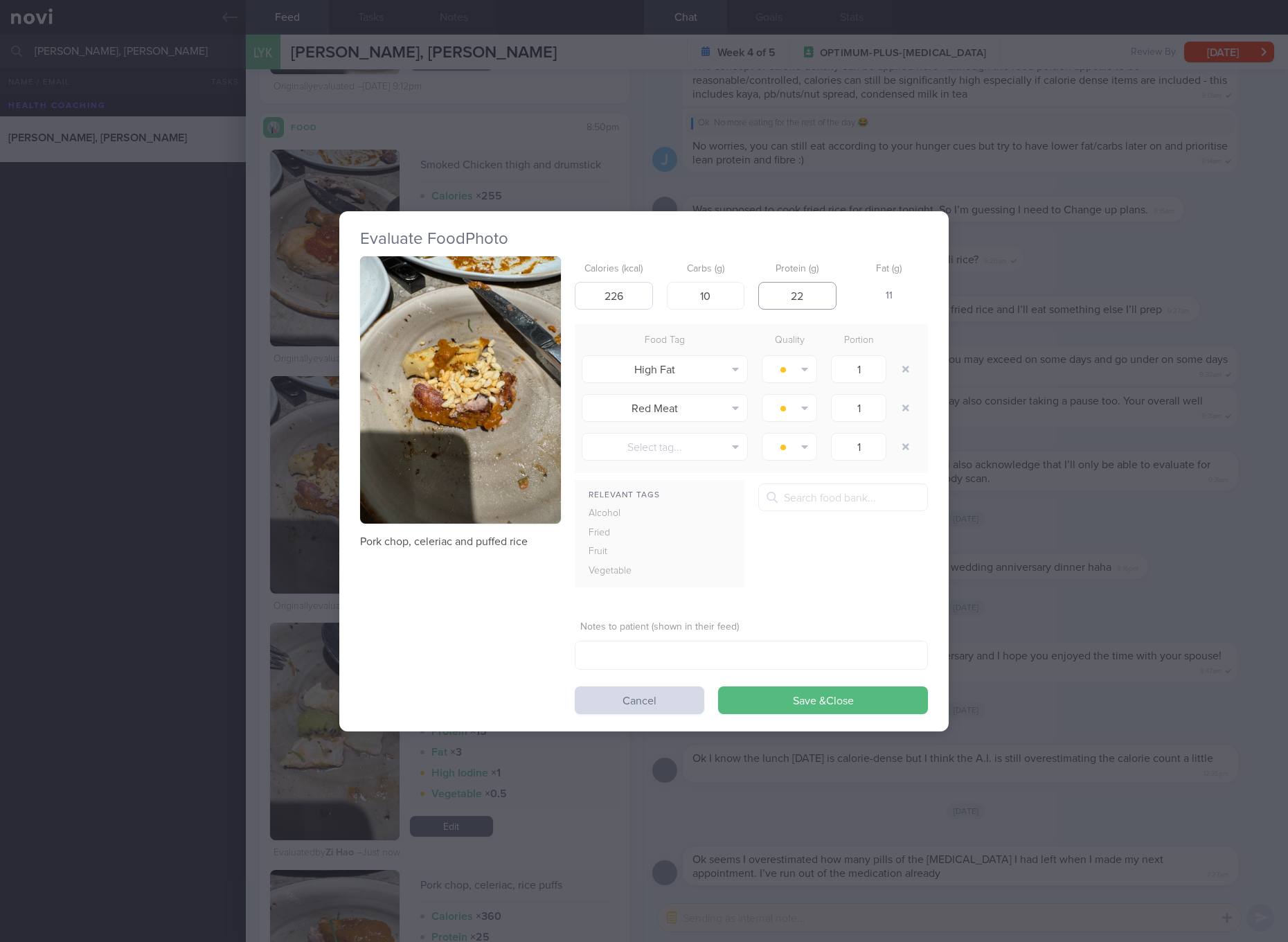
type input "22"
click at [718, 686] on button "Save & Close" at bounding box center [823, 700] width 210 height 28
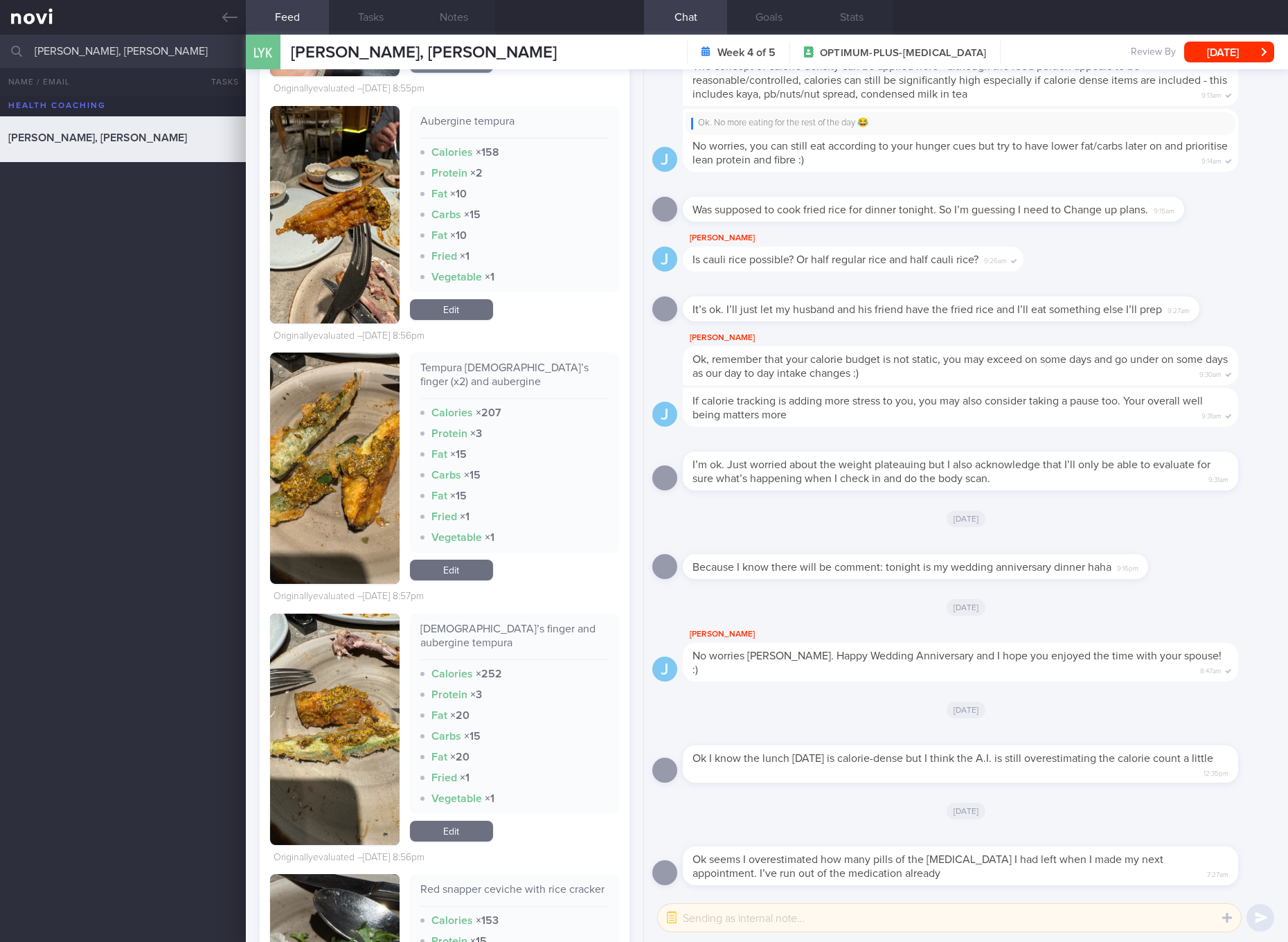
scroll to position [7404, 0]
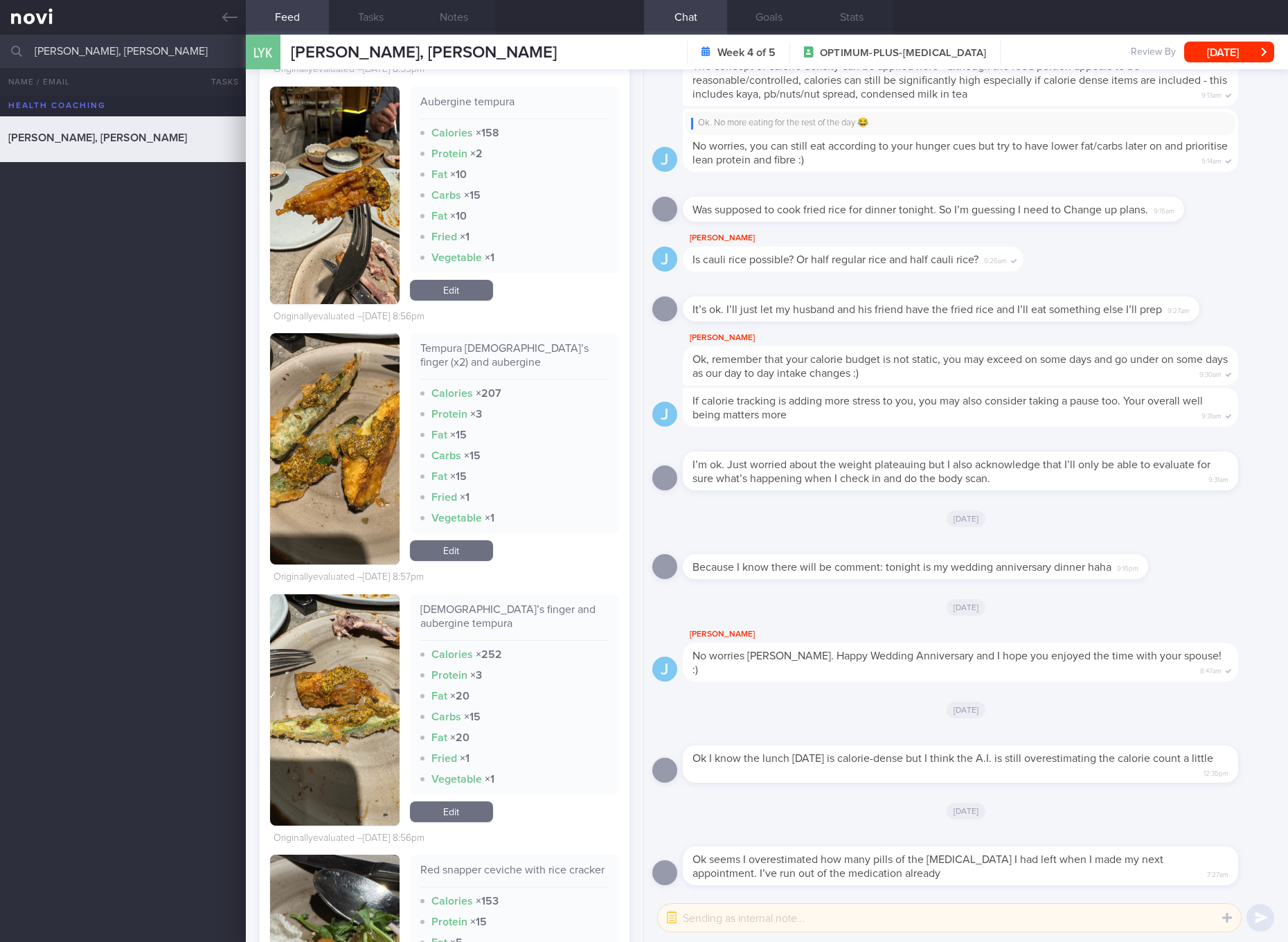
click at [511, 368] on div "Tempura Lady’s finger (x2) and aubergine" at bounding box center [514, 360] width 188 height 38
drag, startPoint x: 362, startPoint y: 496, endPoint x: 424, endPoint y: 365, distance: 144.9
click at [362, 496] on img "button" at bounding box center [335, 449] width 130 height 231
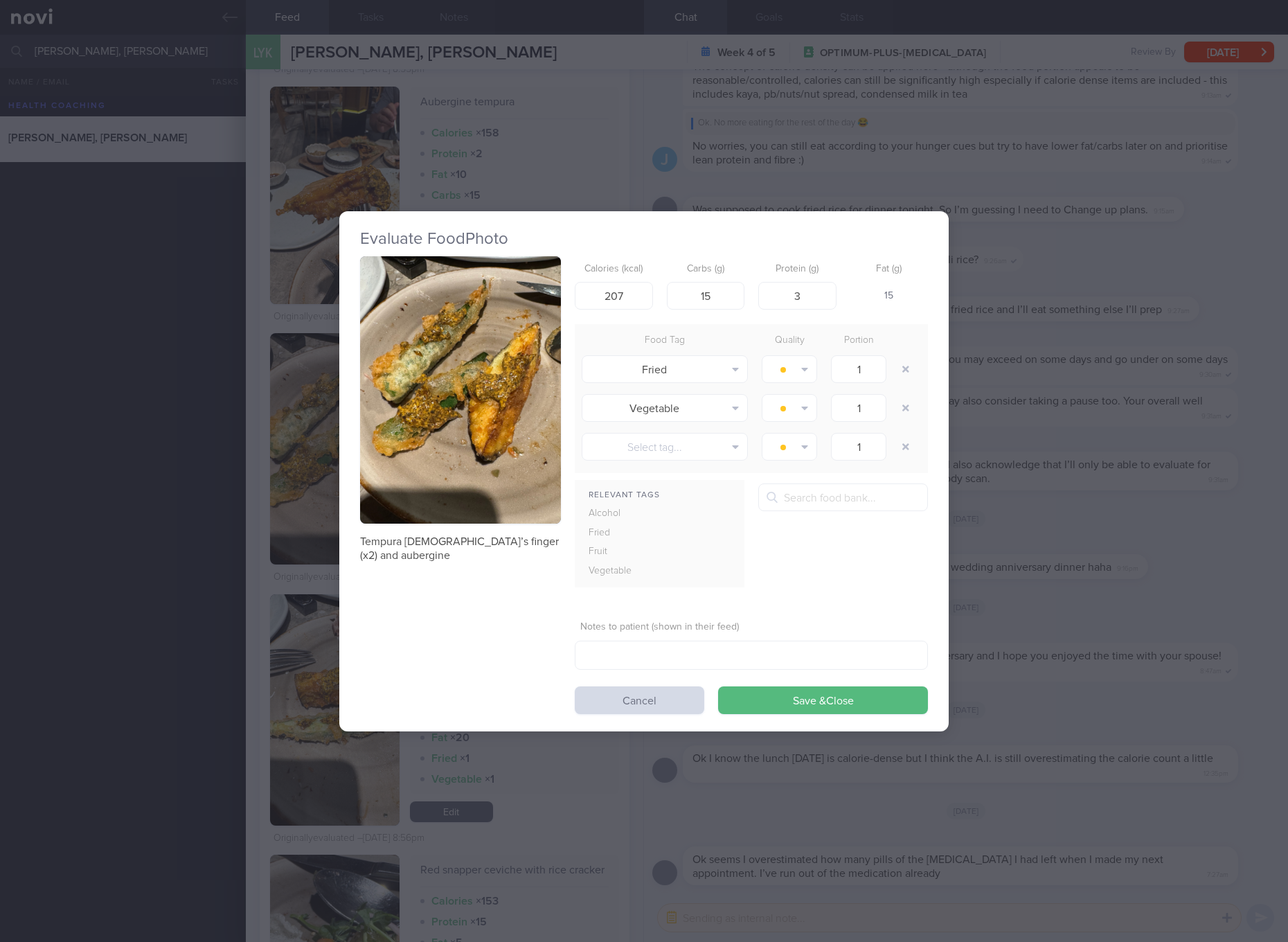
click at [487, 245] on h2 "Evaluate Food Photo" at bounding box center [644, 239] width 568 height 21
click at [489, 307] on button "button" at bounding box center [460, 390] width 201 height 268
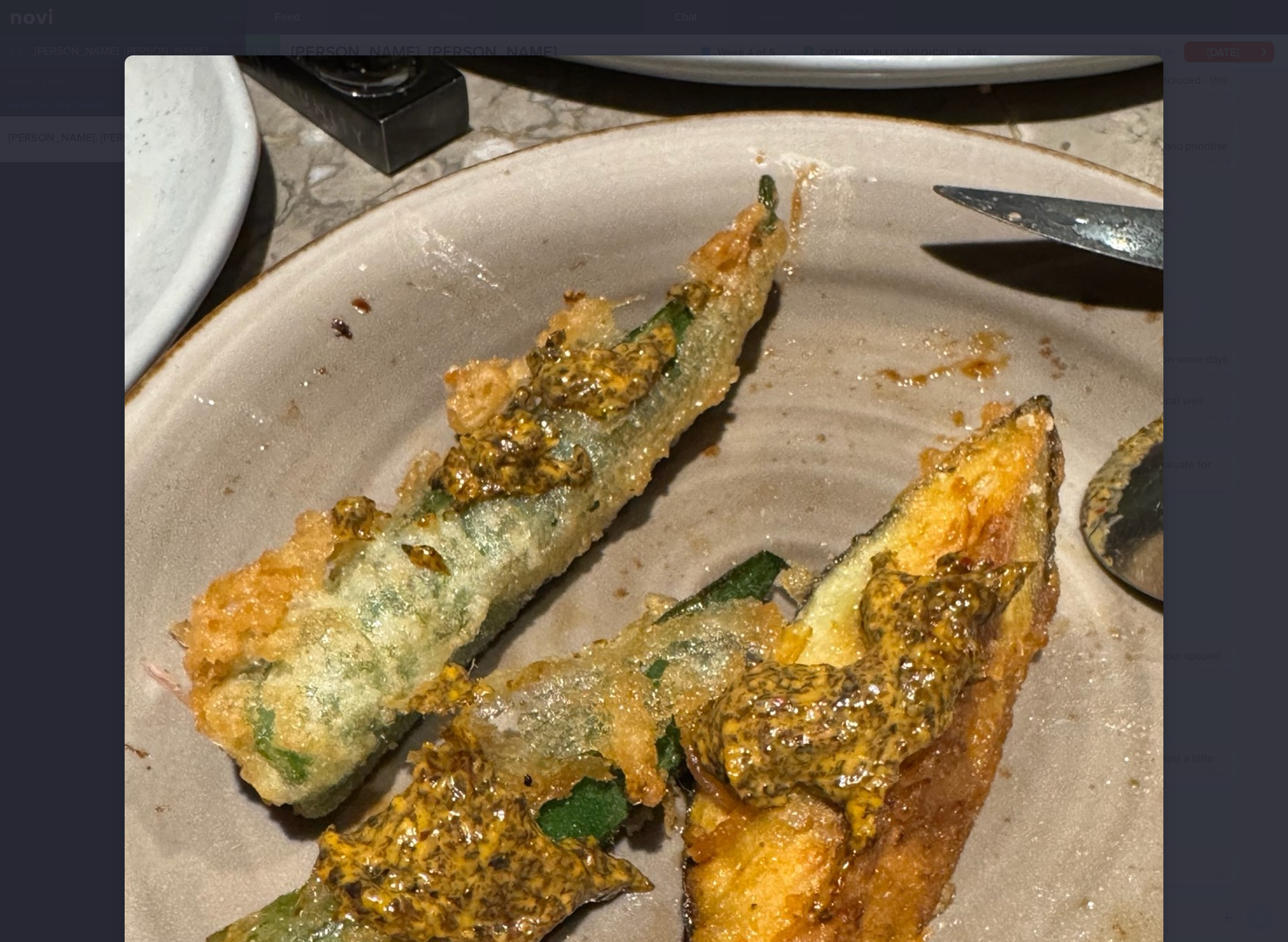
scroll to position [260, 0]
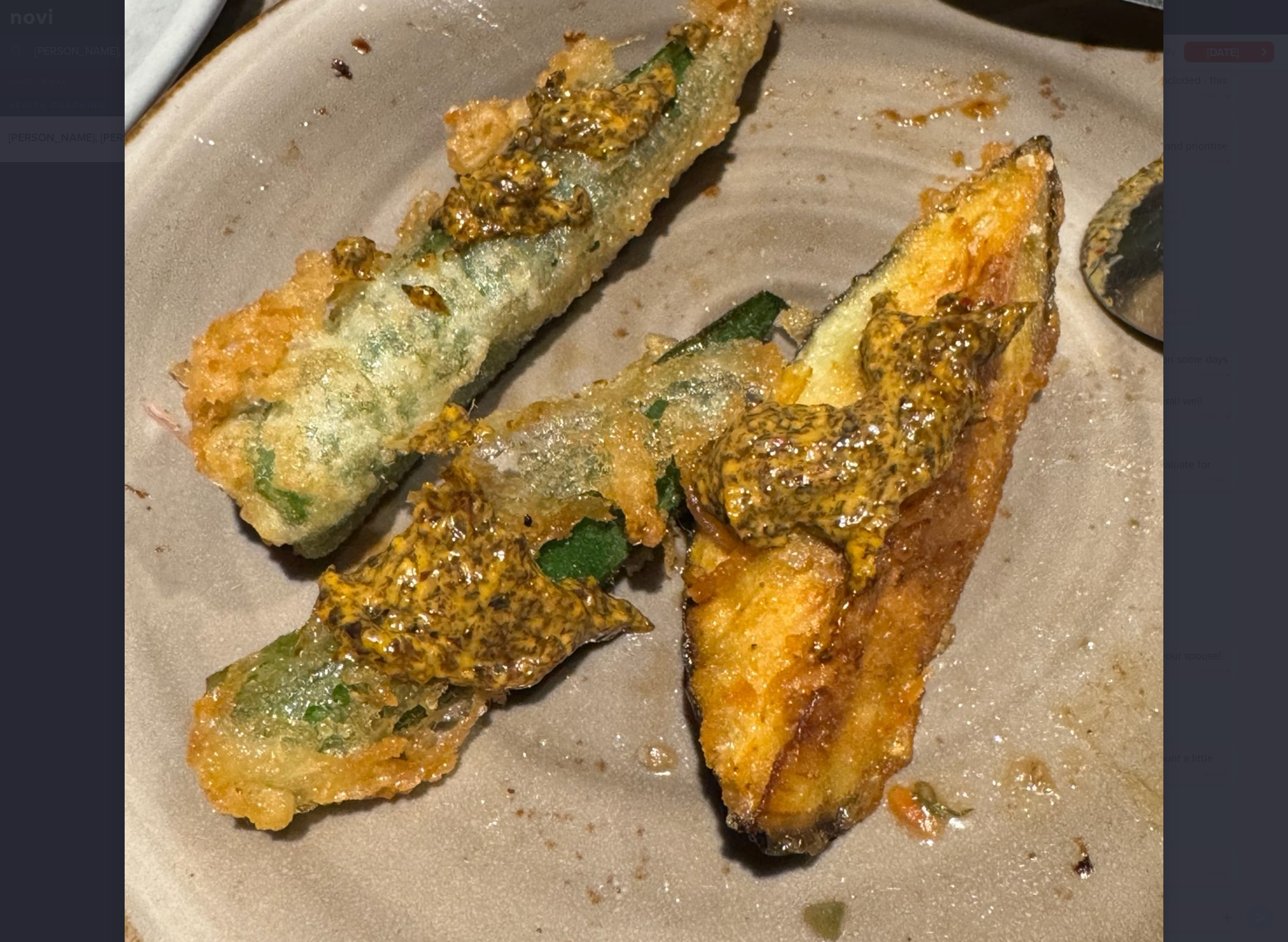
click at [967, 459] on div at bounding box center [644, 487] width 1149 height 1495
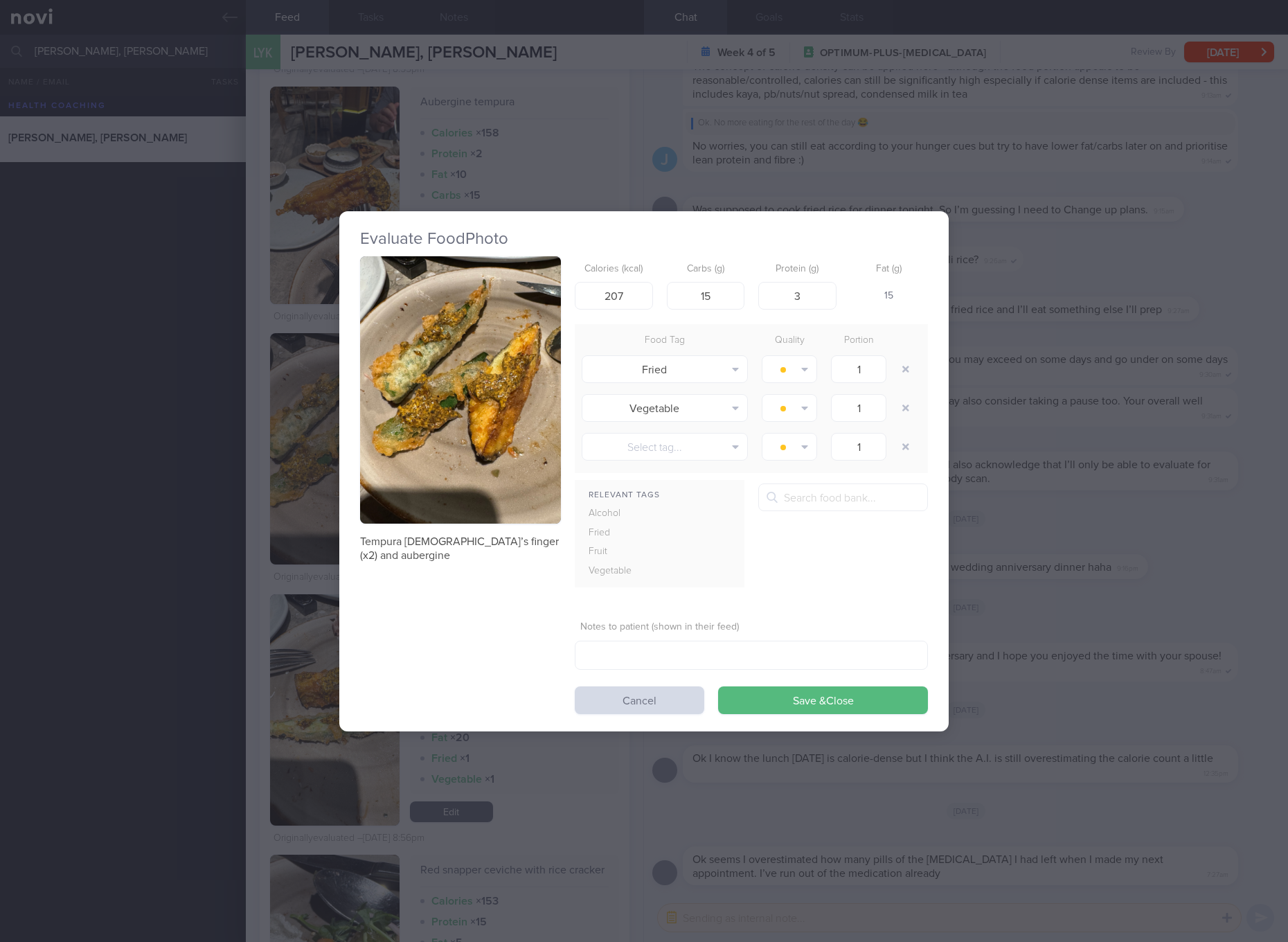
click at [967, 631] on div "Evaluate Food Photo Tempura Lady’s finger (x2) and aubergine Calories (kcal) 20…" at bounding box center [644, 471] width 1288 height 942
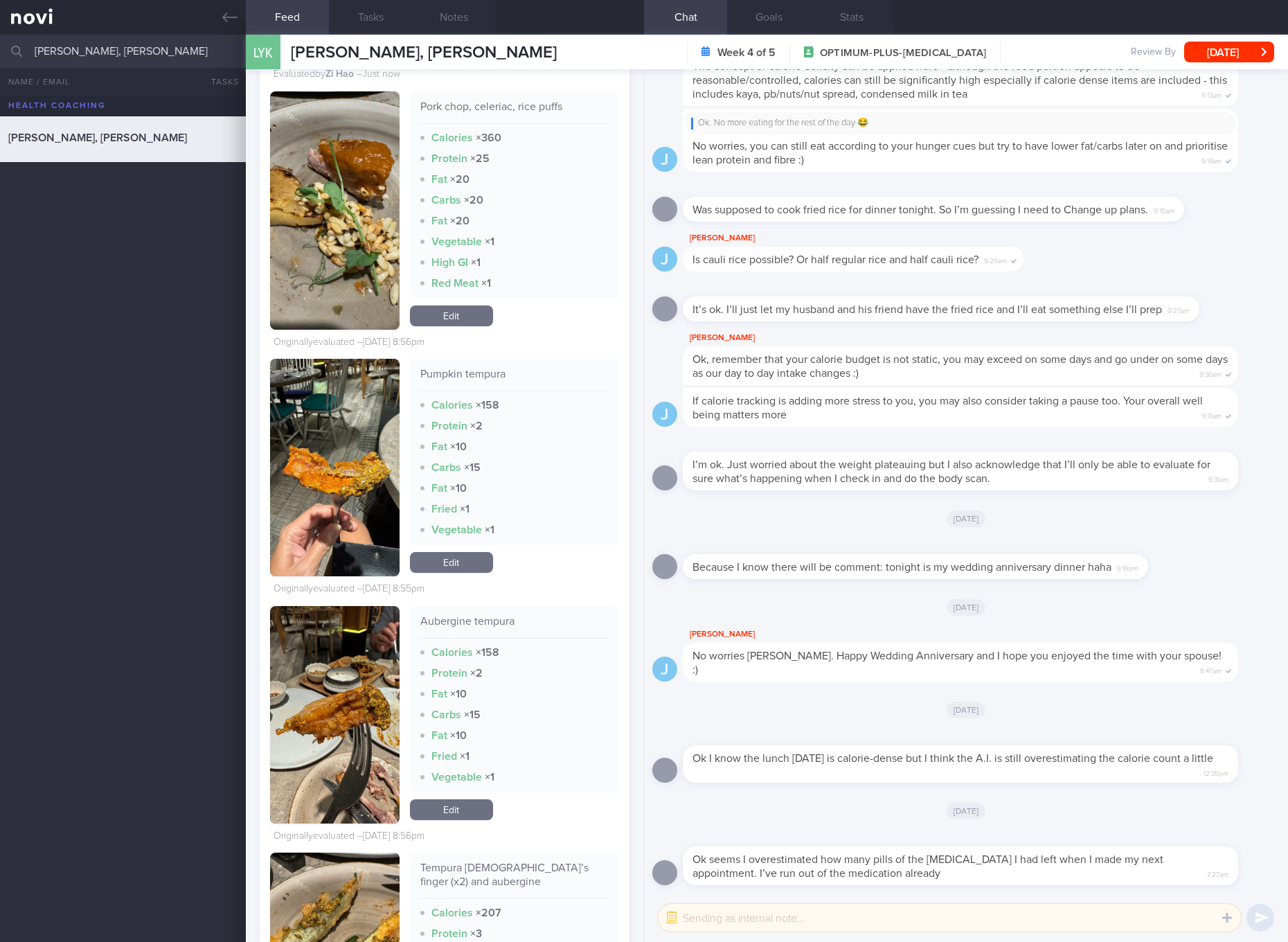
scroll to position [6624, 0]
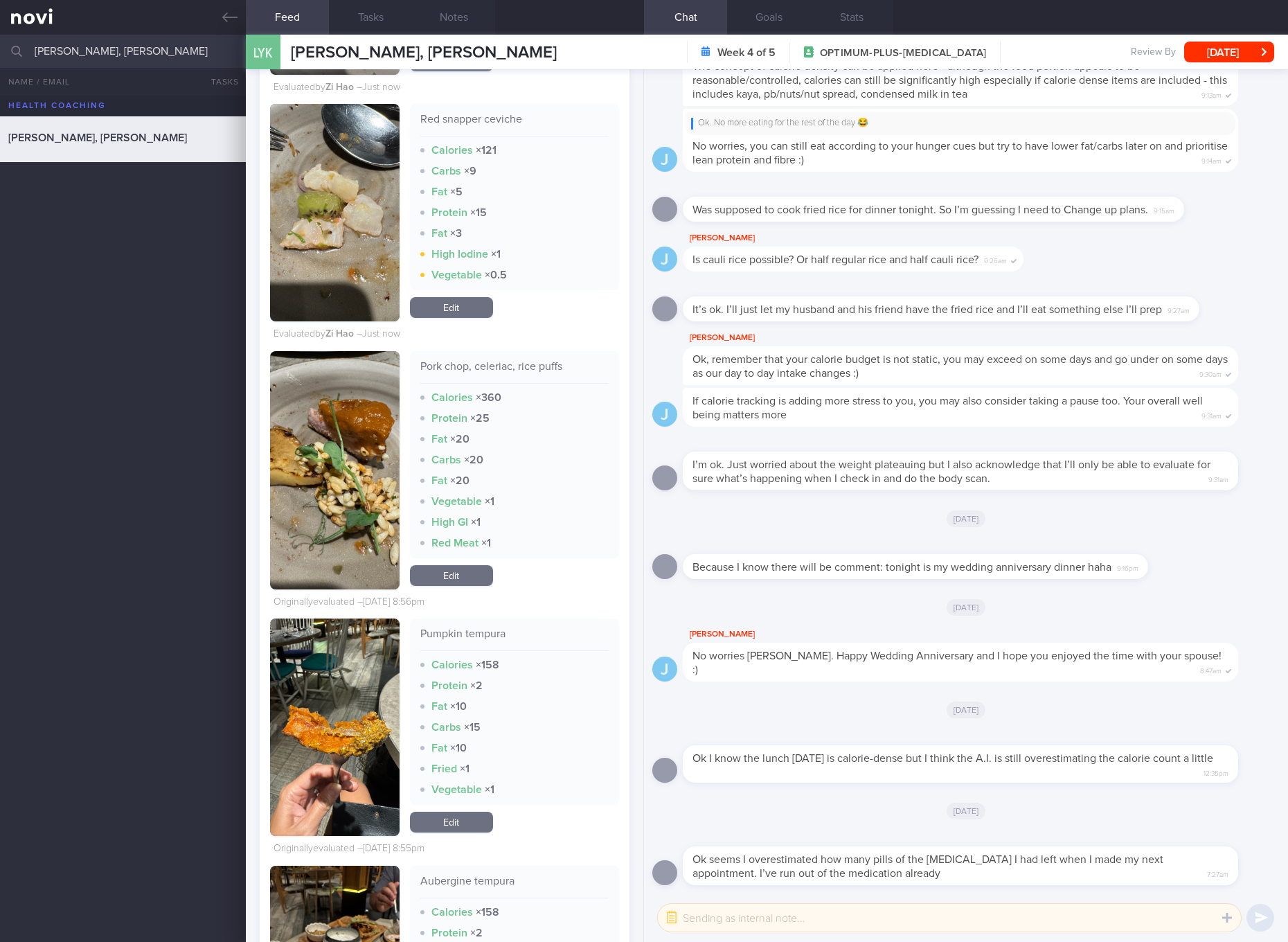
click at [466, 586] on link "Edit" at bounding box center [451, 576] width 83 height 21
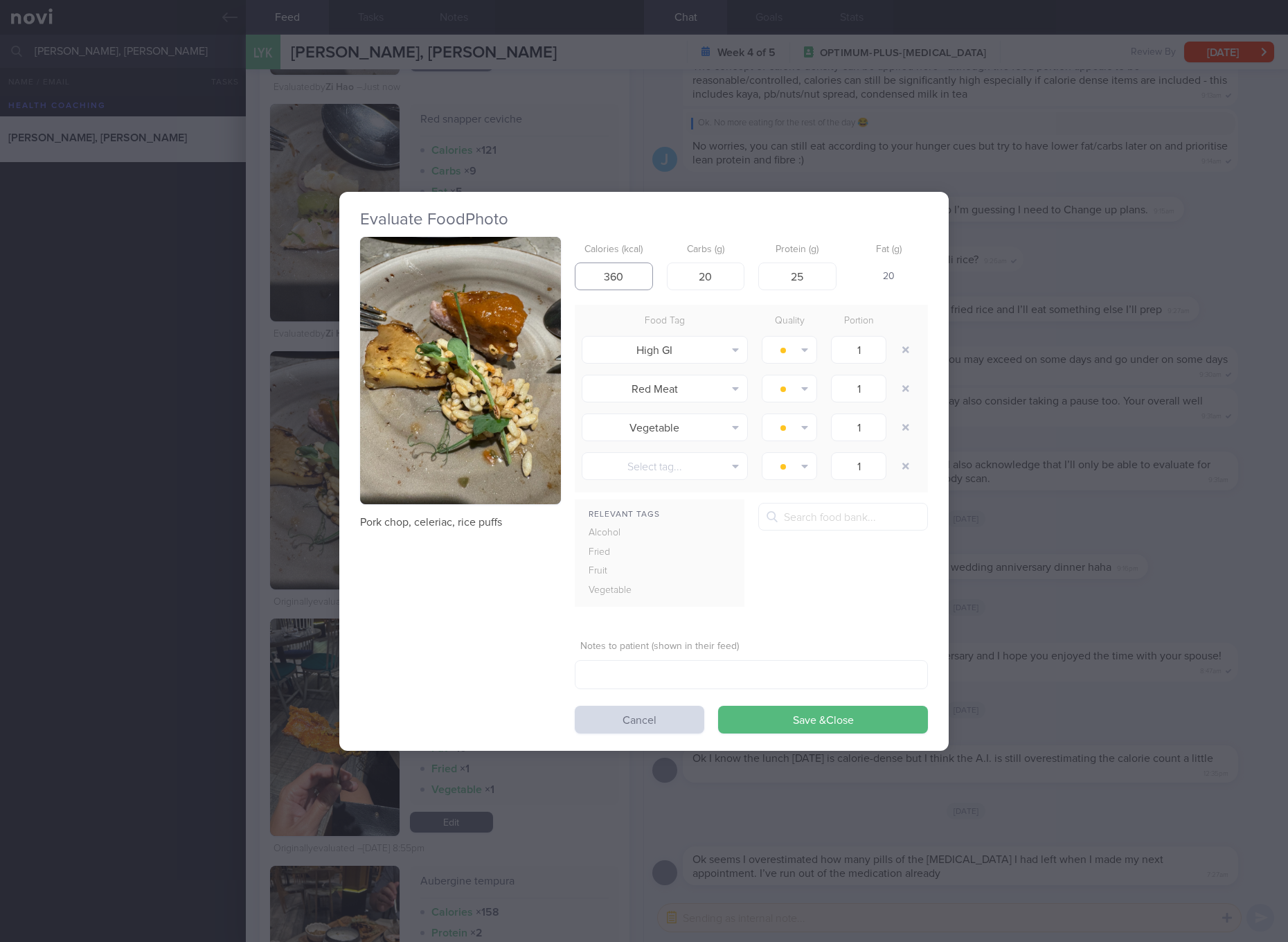
click at [635, 282] on input "360" at bounding box center [614, 277] width 78 height 28
type input "226"
type input "10"
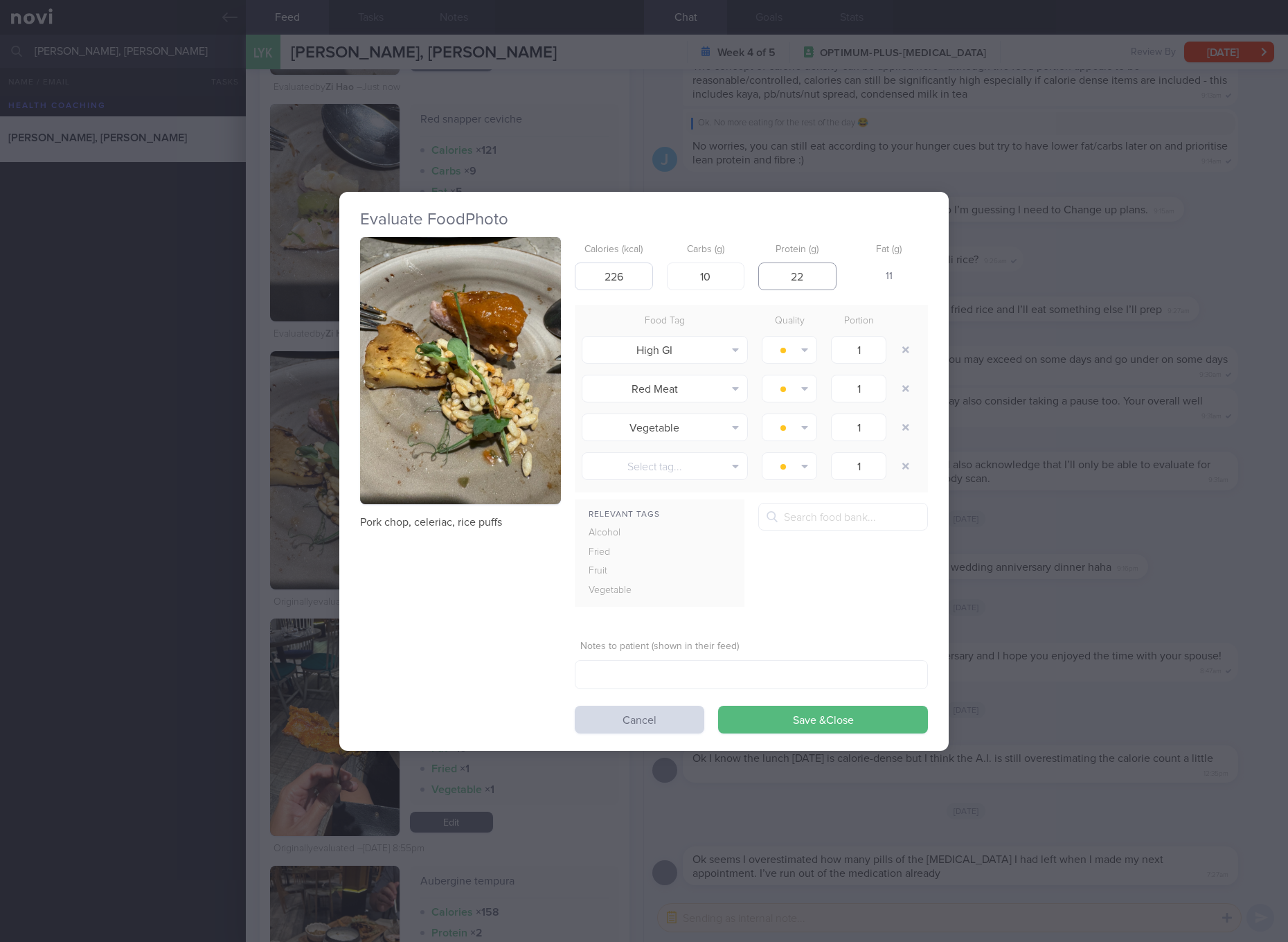
type input "22"
click at [718, 705] on button "Save & Close" at bounding box center [823, 719] width 210 height 28
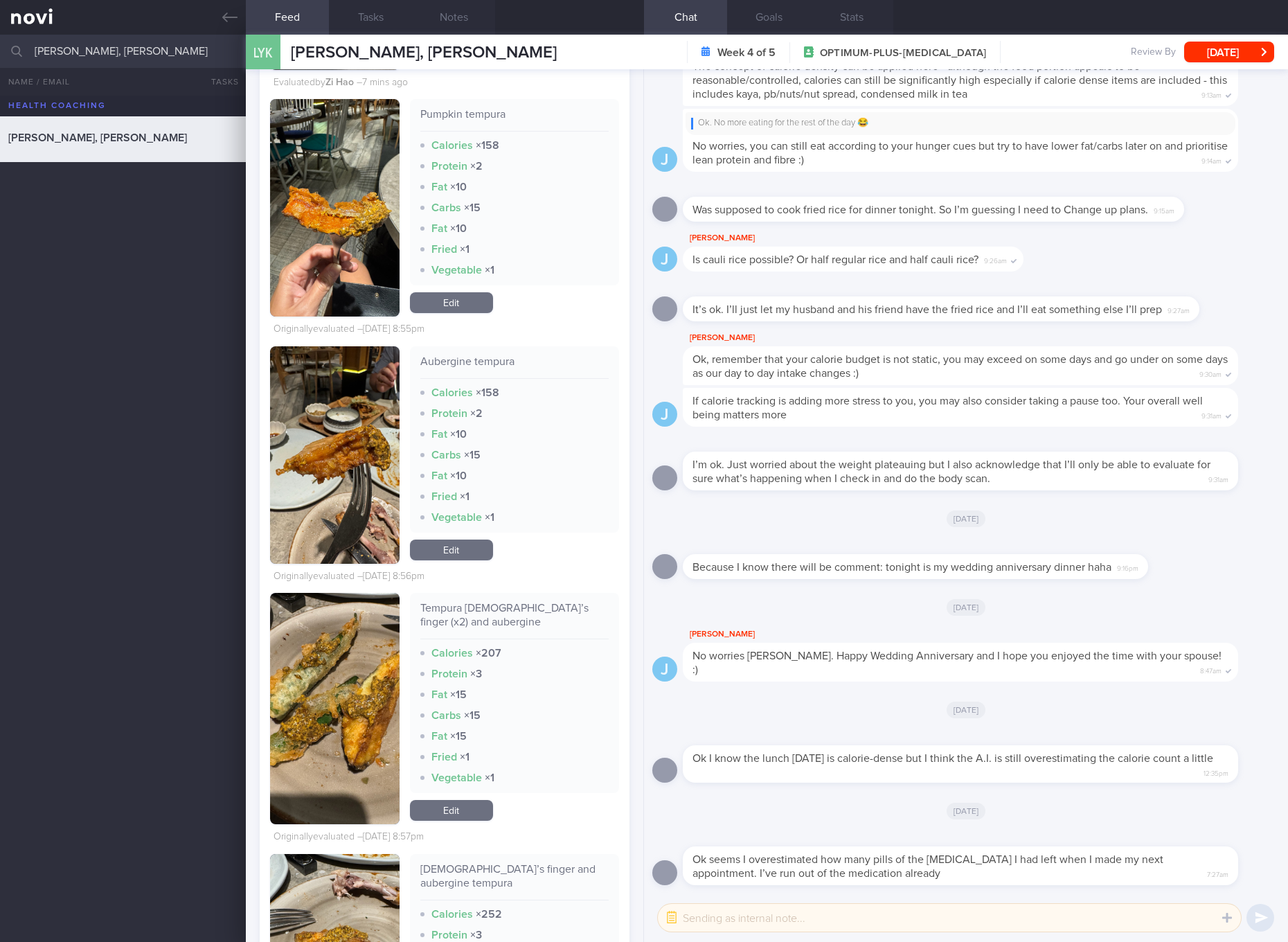
scroll to position [7404, 0]
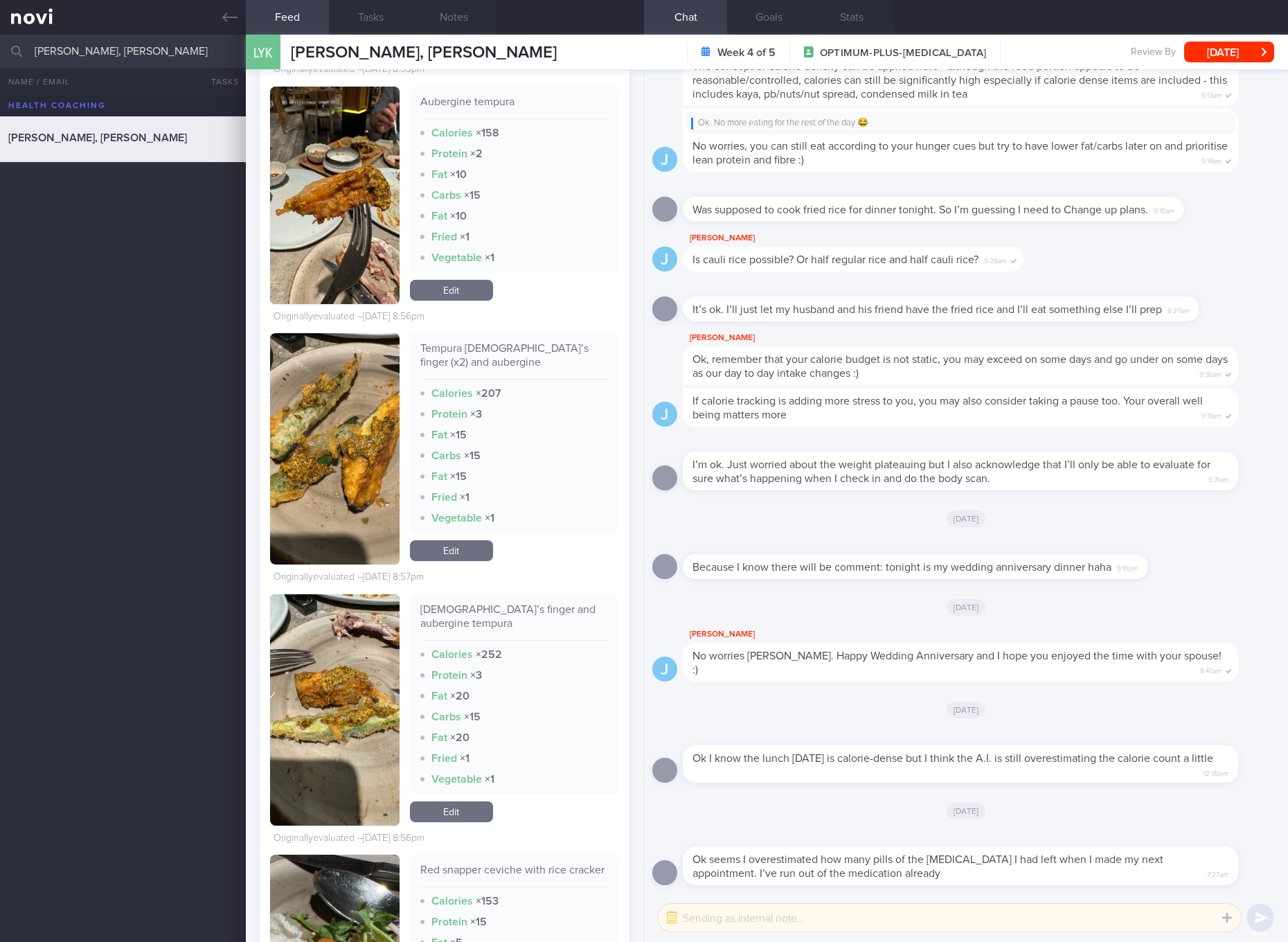
click at [454, 561] on link "Edit" at bounding box center [451, 550] width 83 height 21
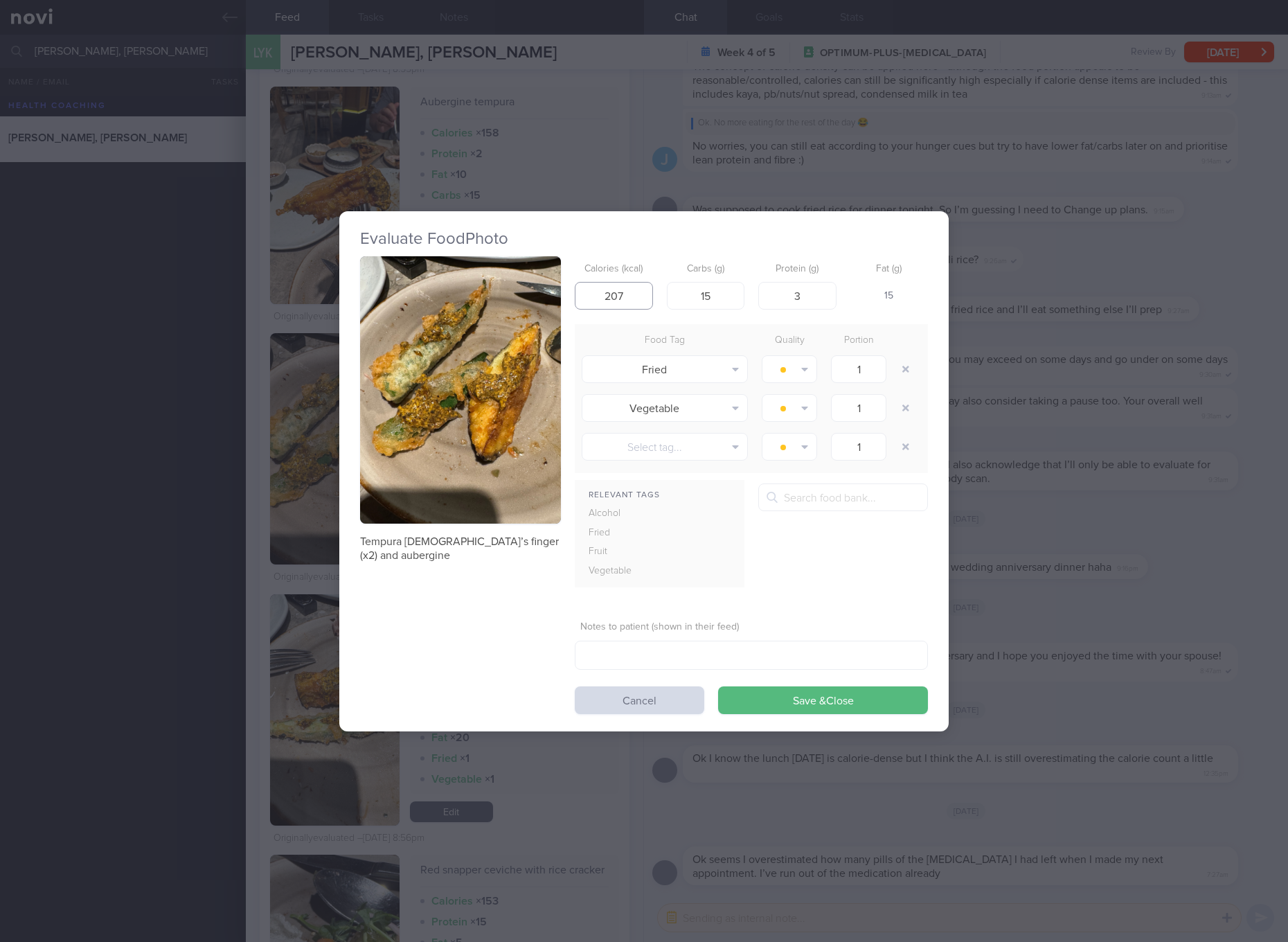
click at [643, 307] on input "207" at bounding box center [614, 296] width 78 height 28
type input "107"
type input "10"
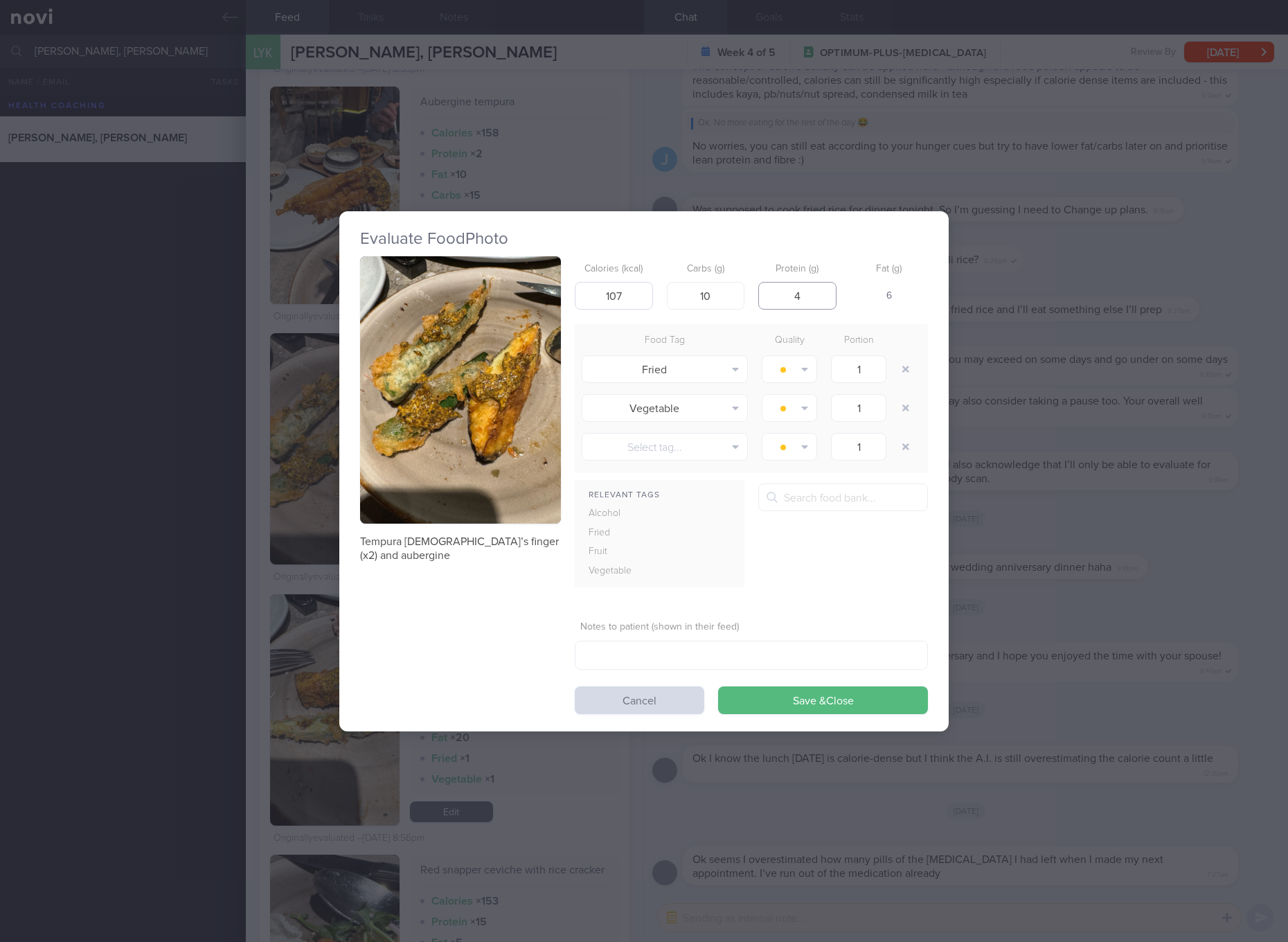
type input "4"
click at [718, 686] on button "Save & Close" at bounding box center [823, 700] width 210 height 28
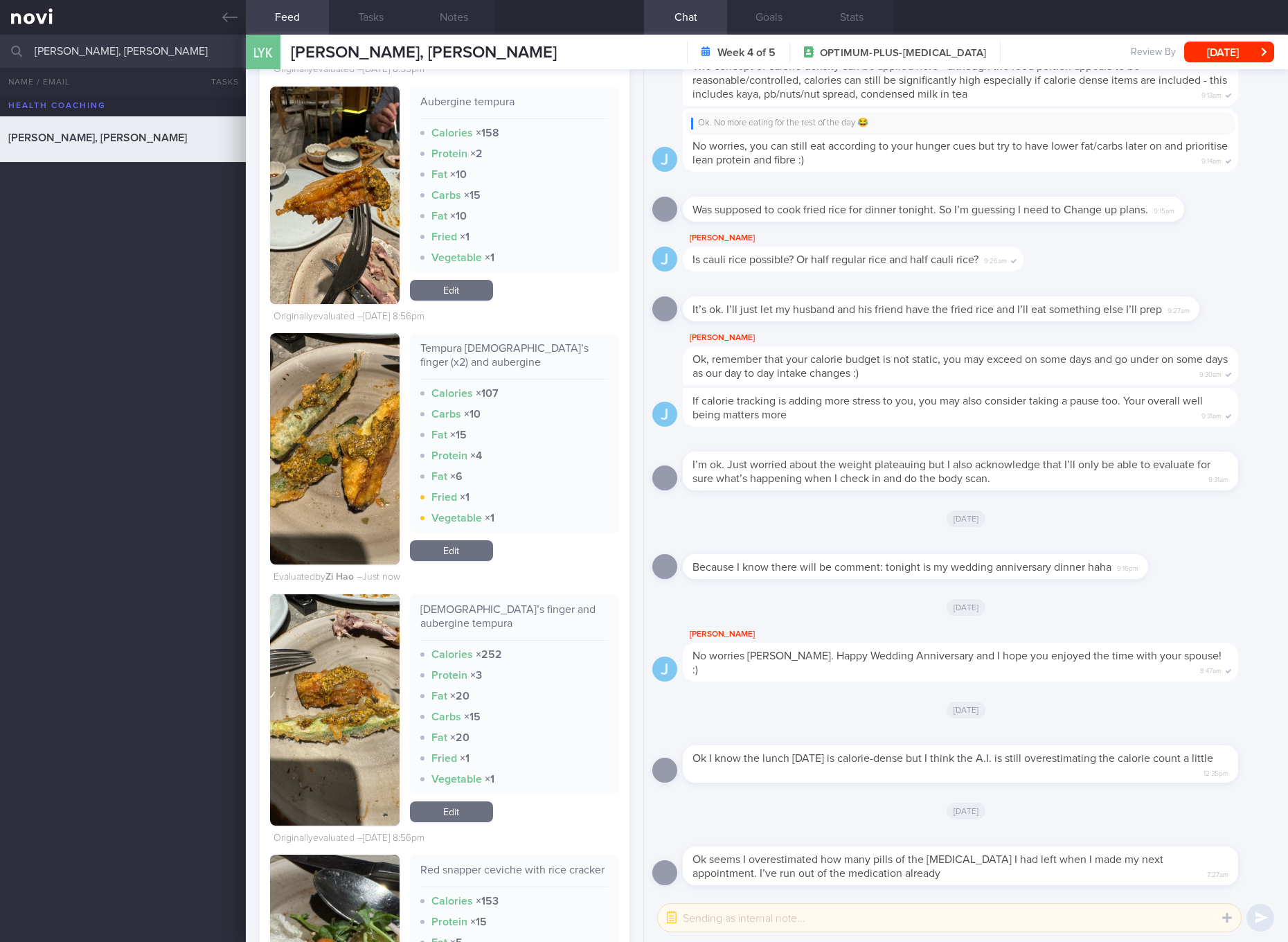
click at [967, 427] on div "If calorie tracking is adding more stress to you, you may also consider taking …" at bounding box center [960, 407] width 555 height 39
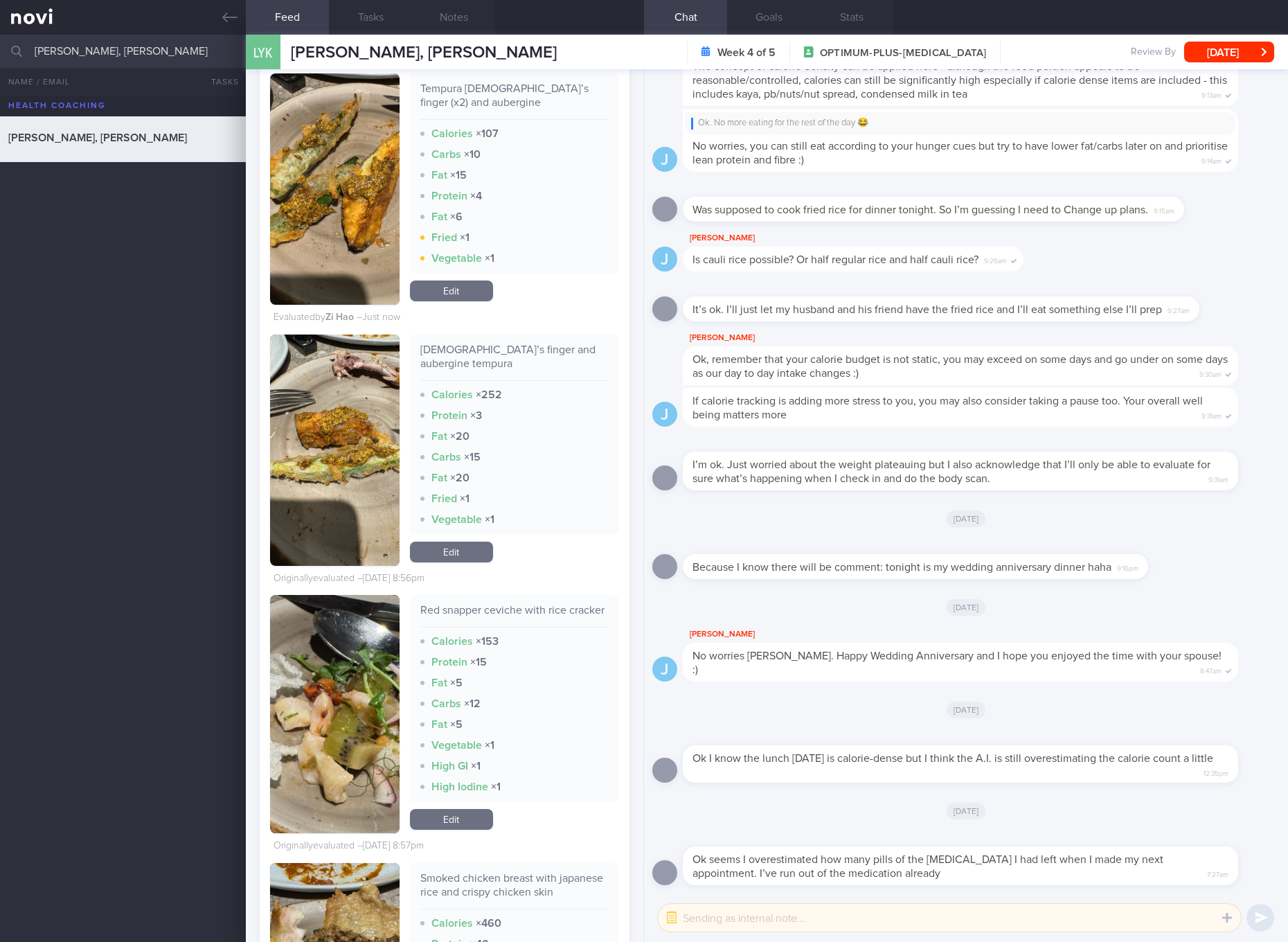
click at [502, 358] on div "Lady’s finger and aubergine tempura Calories × 252 Protein × 3 Fat × 20 Carbs ×…" at bounding box center [514, 435] width 209 height 200
click at [375, 460] on button "button" at bounding box center [335, 450] width 130 height 231
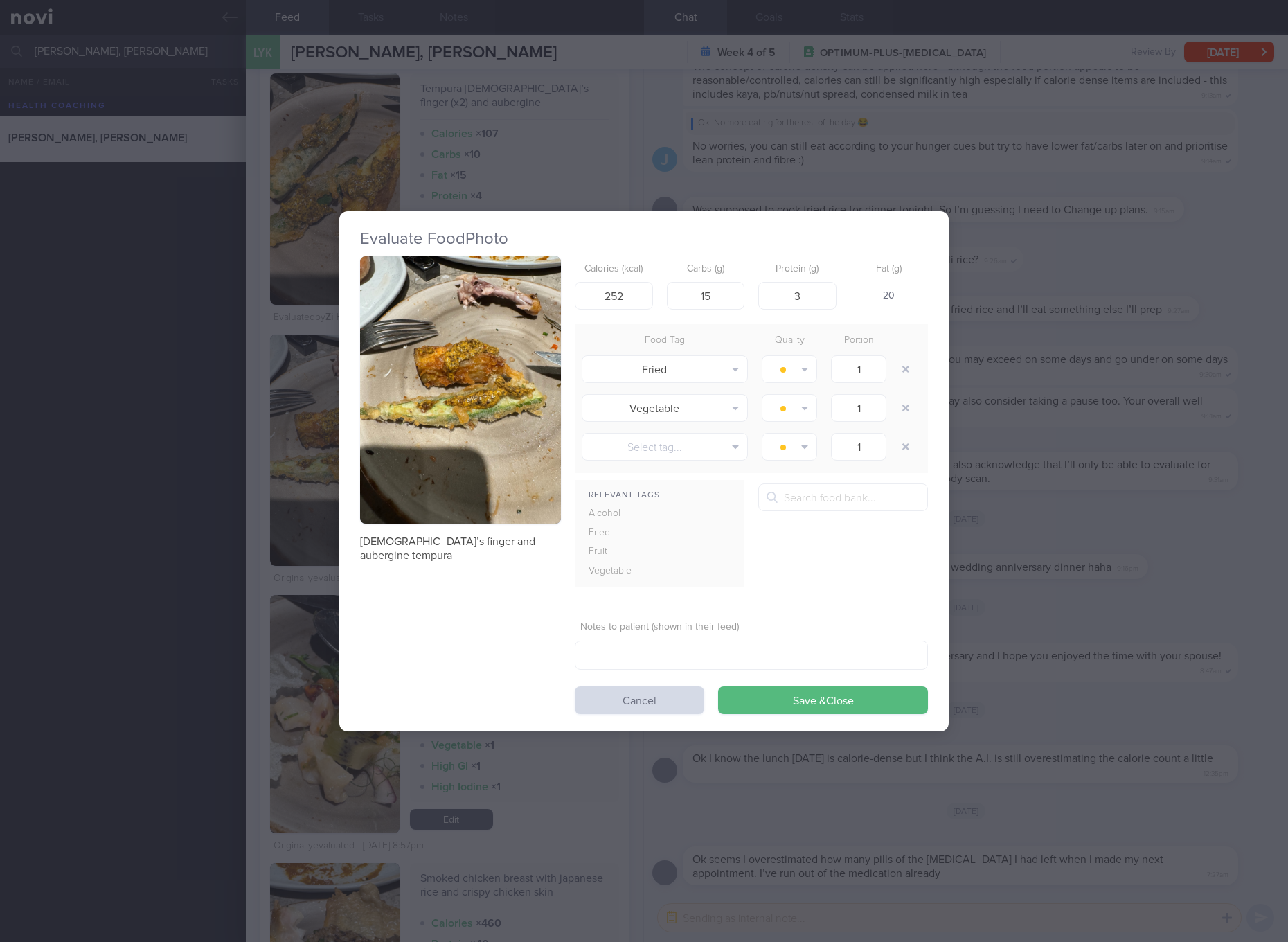
click at [473, 317] on button "button" at bounding box center [460, 390] width 201 height 268
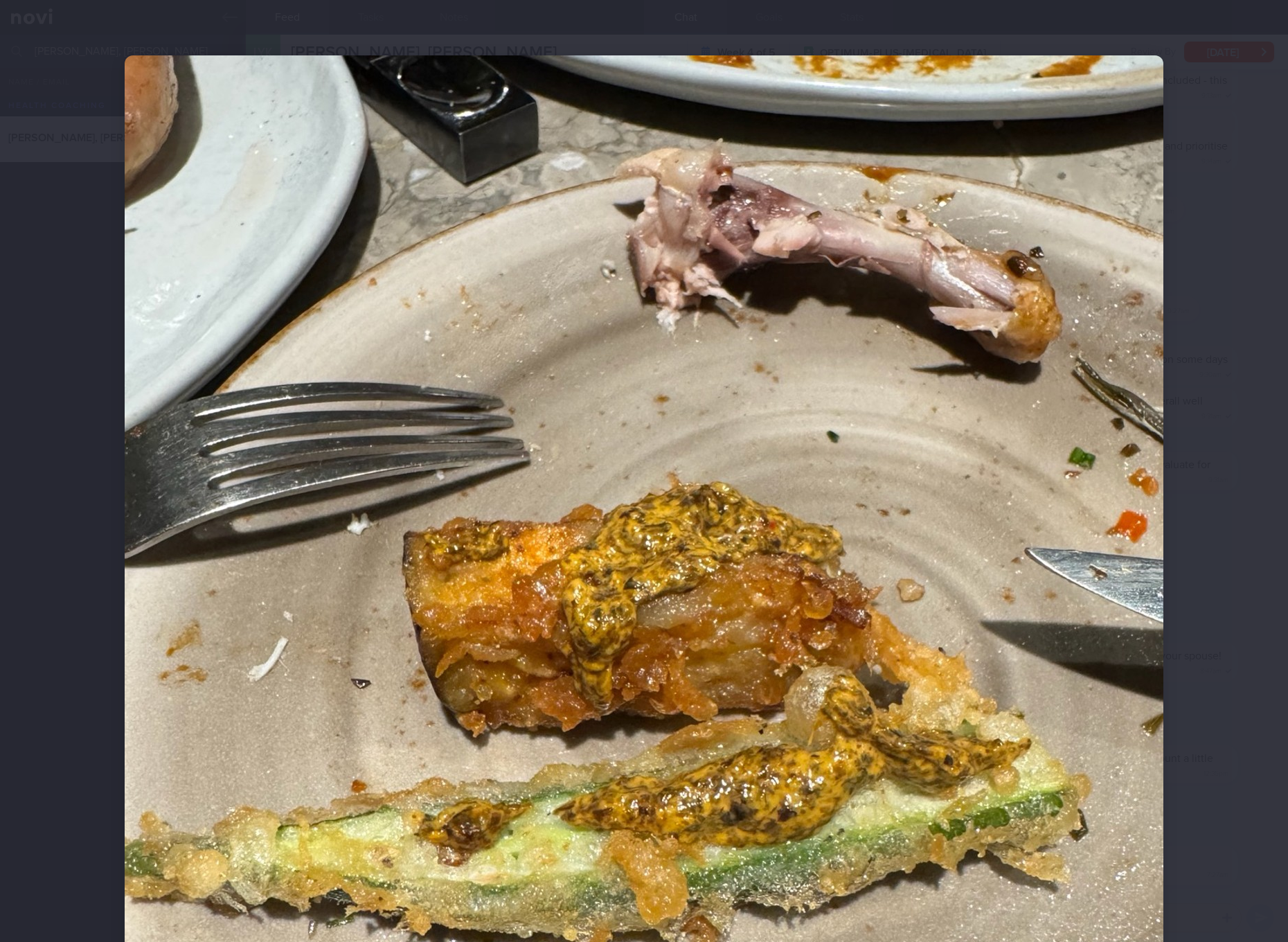
click at [845, 550] on img at bounding box center [644, 747] width 1039 height 1385
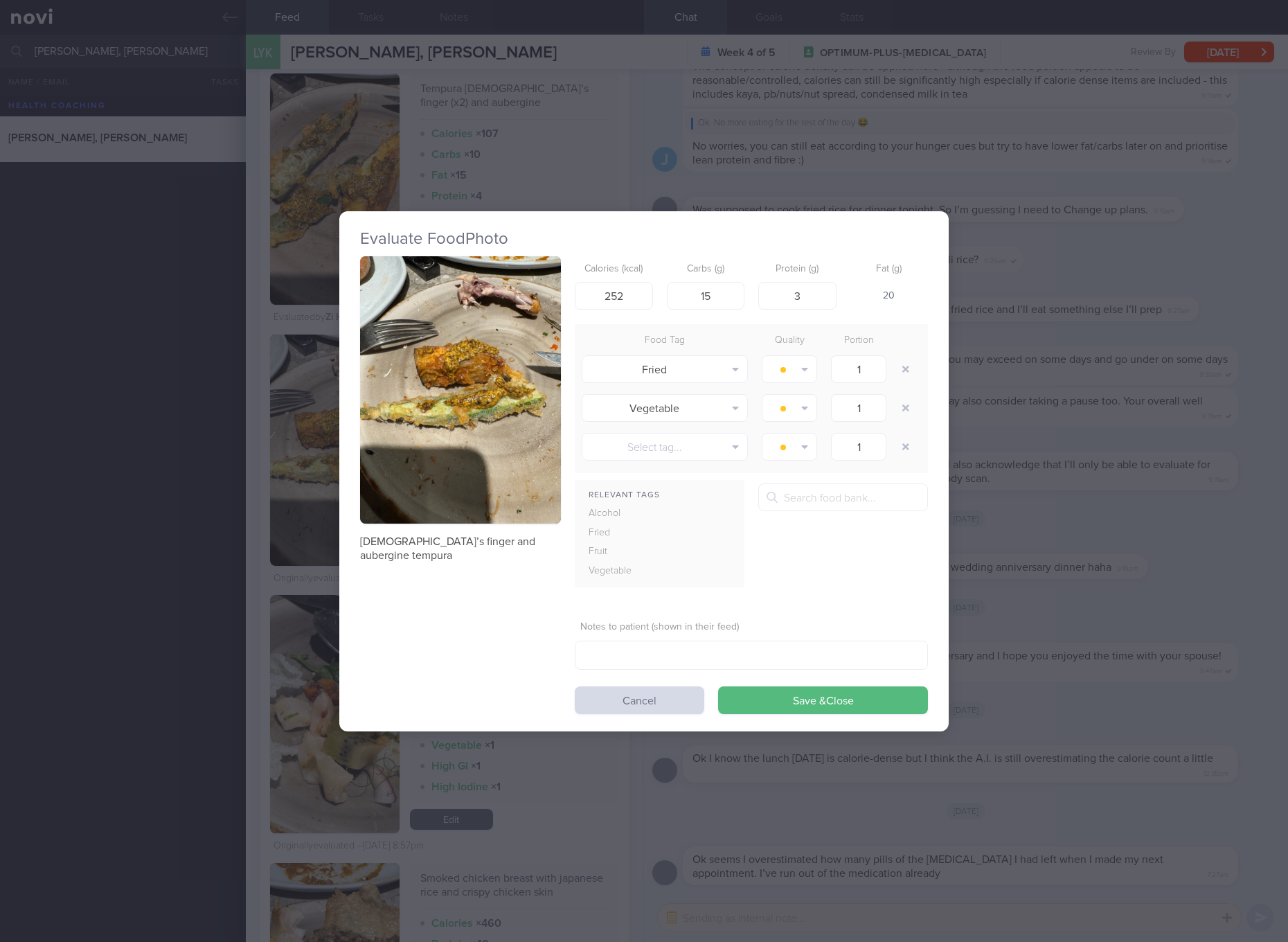
click at [967, 701] on div "Evaluate Food Photo Lady’s finger and aubergine tempura Calories (kcal) 252 Car…" at bounding box center [644, 471] width 1288 height 942
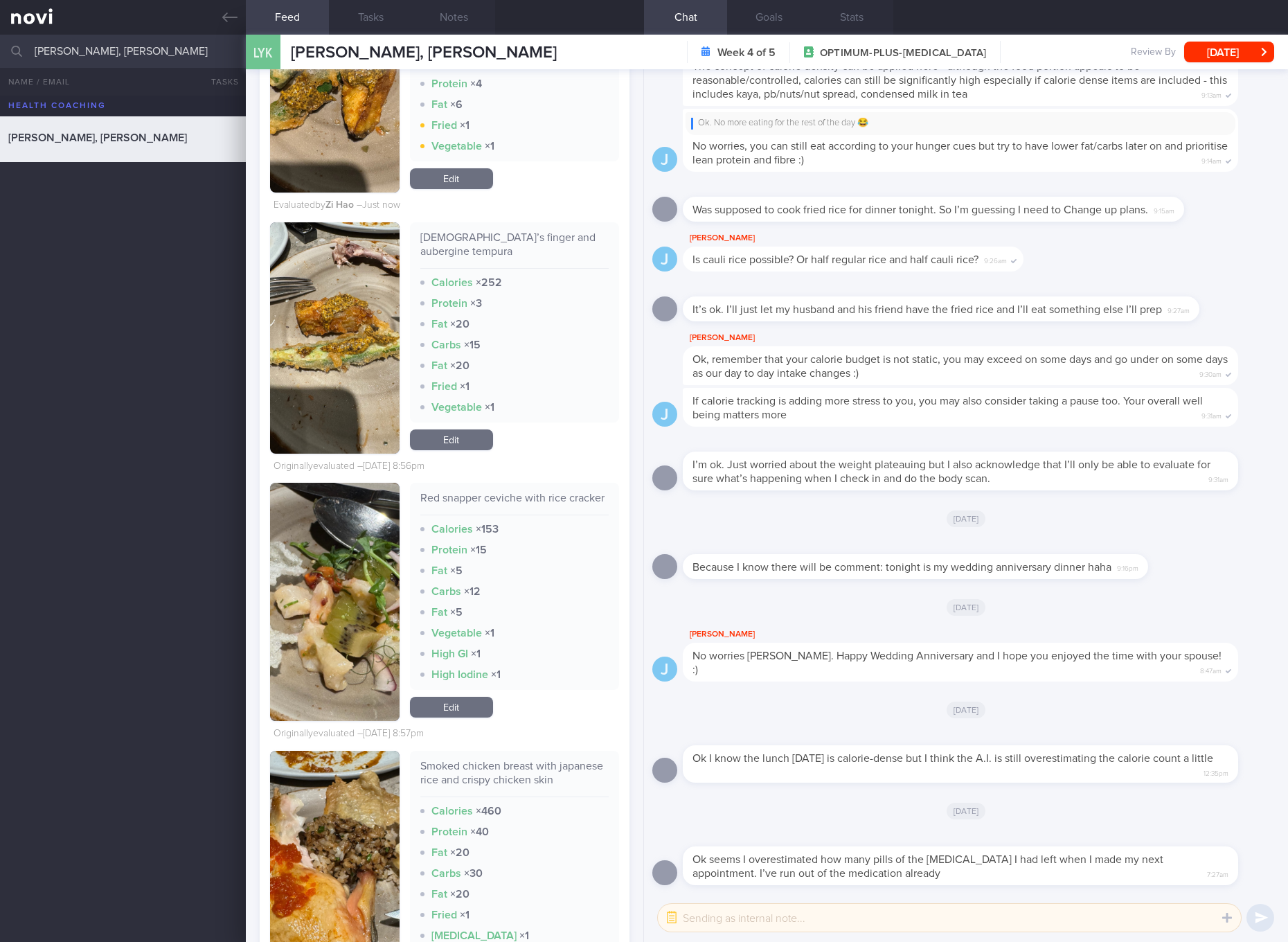
scroll to position [7663, 0]
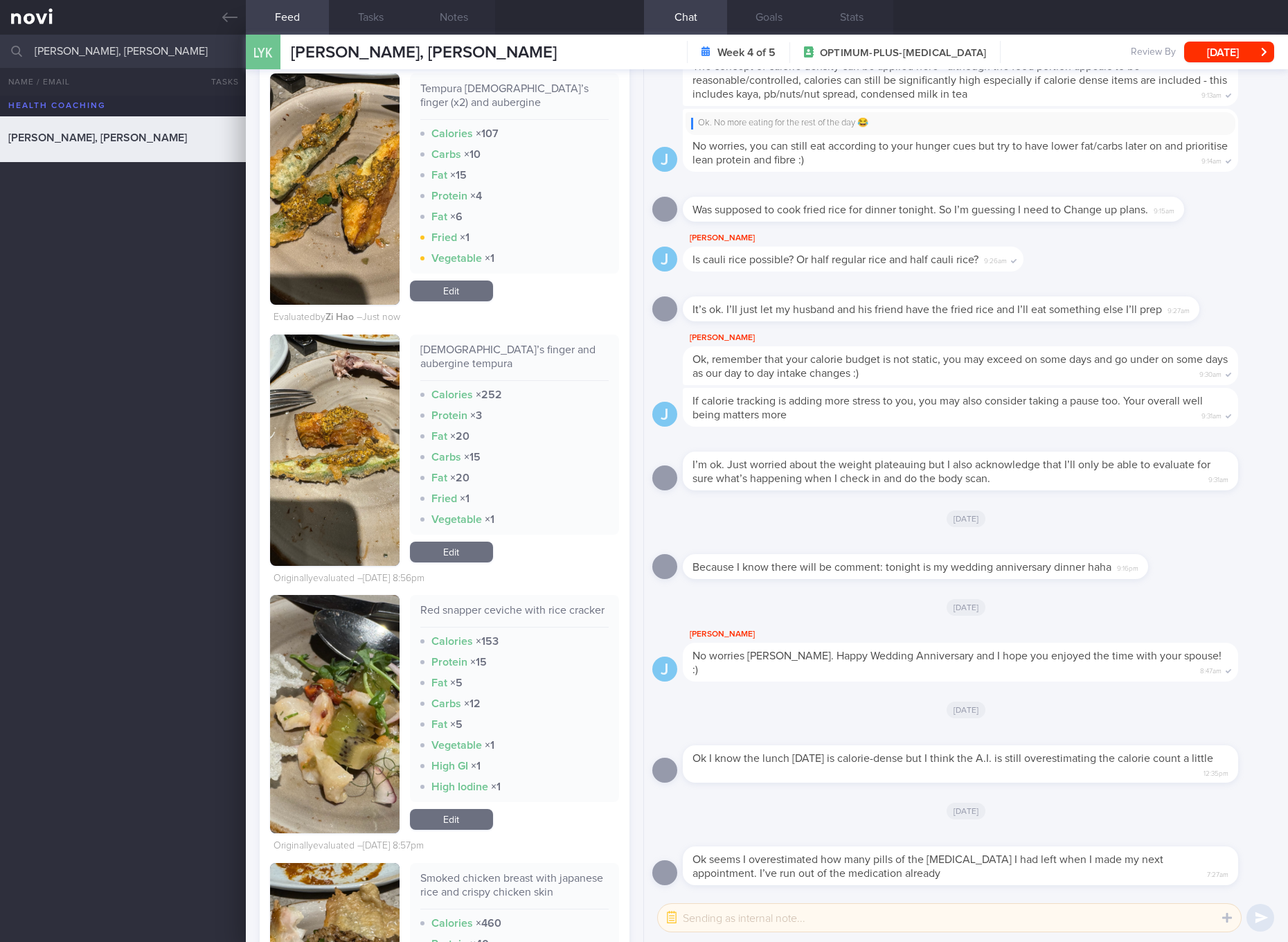
click at [461, 558] on link "Edit" at bounding box center [451, 552] width 83 height 21
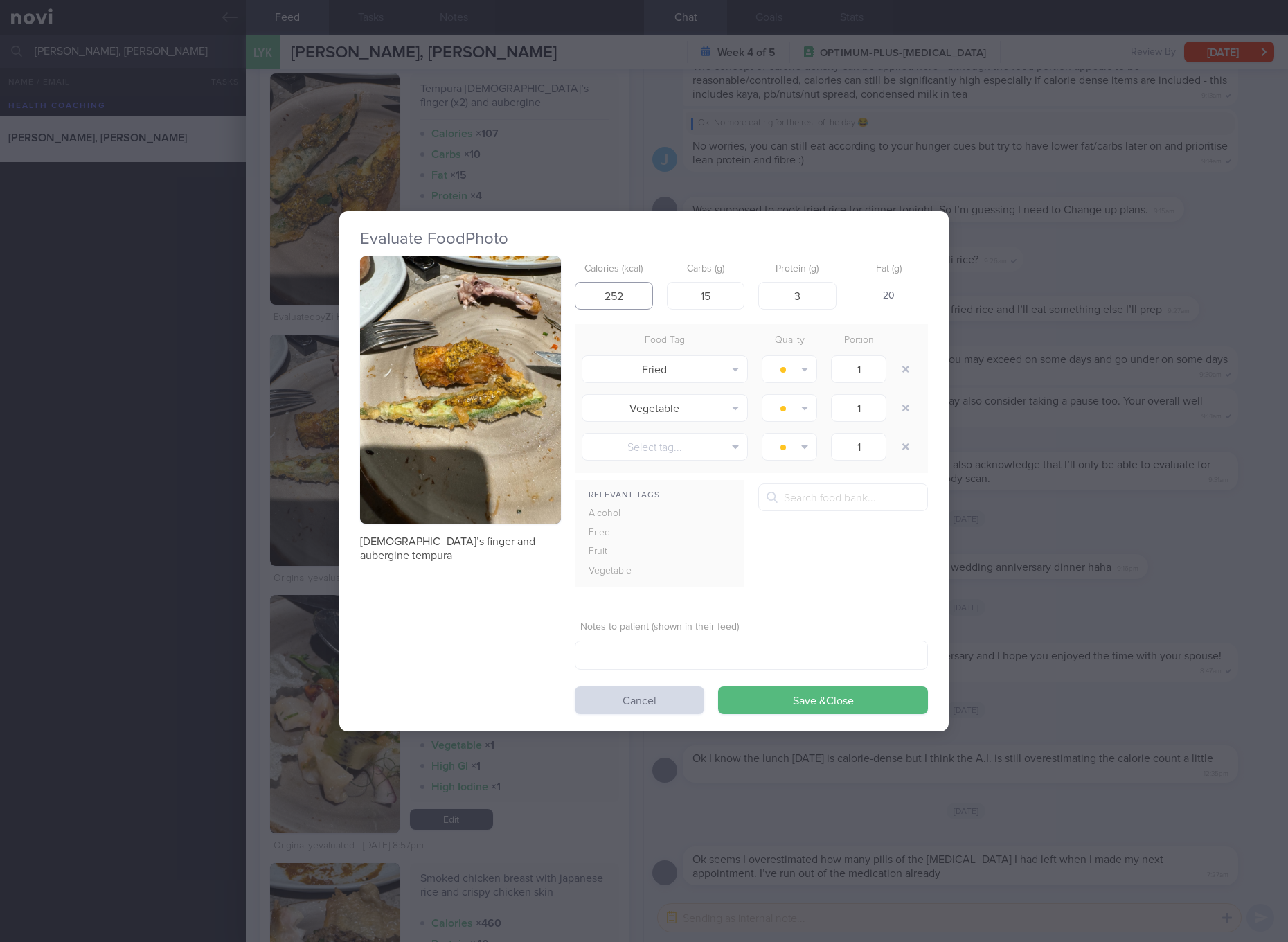
click at [618, 293] on input "252" at bounding box center [614, 296] width 78 height 28
type input "61"
type input "8"
type input "2"
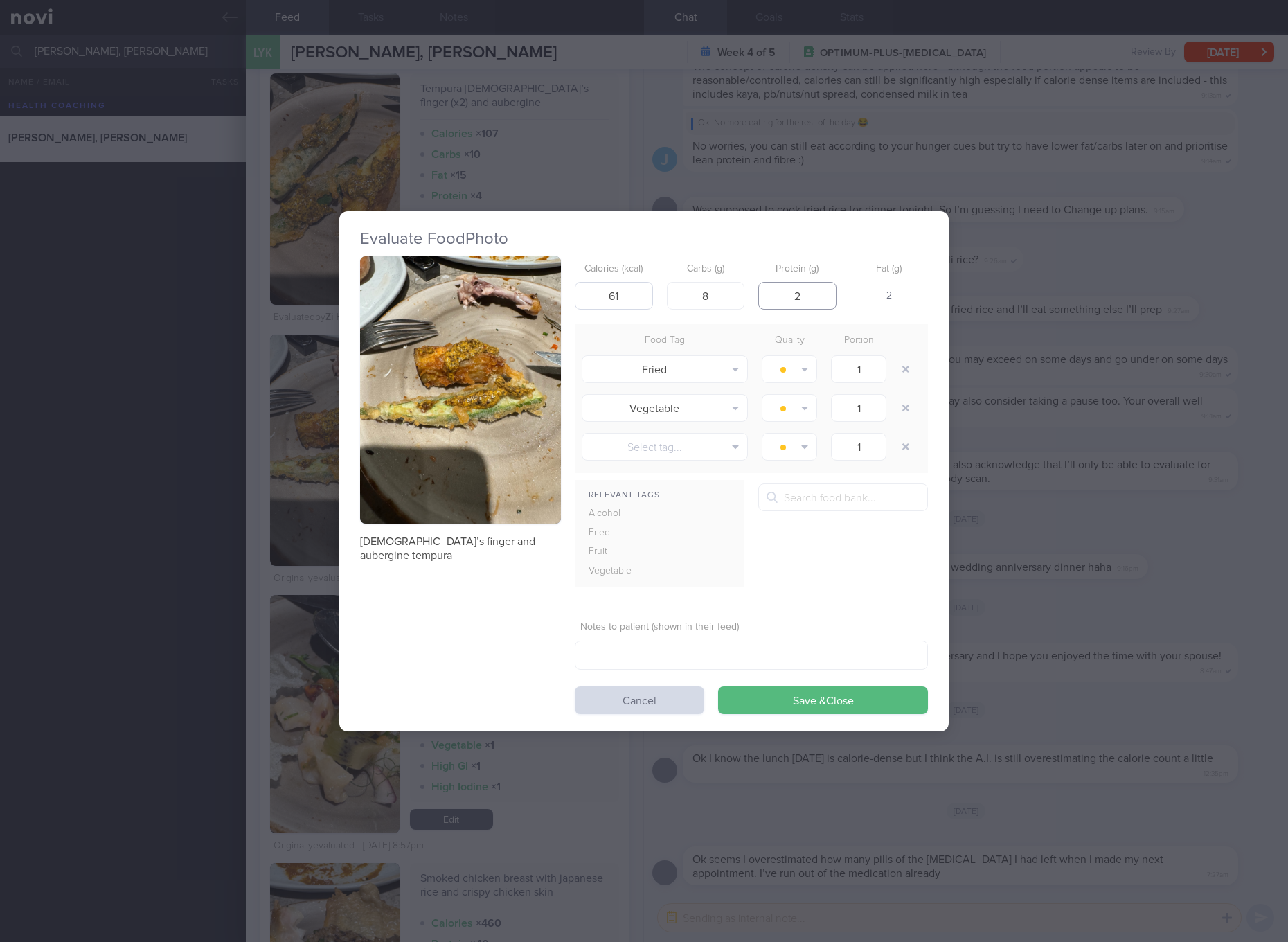
click at [718, 686] on button "Save & Close" at bounding box center [823, 700] width 210 height 28
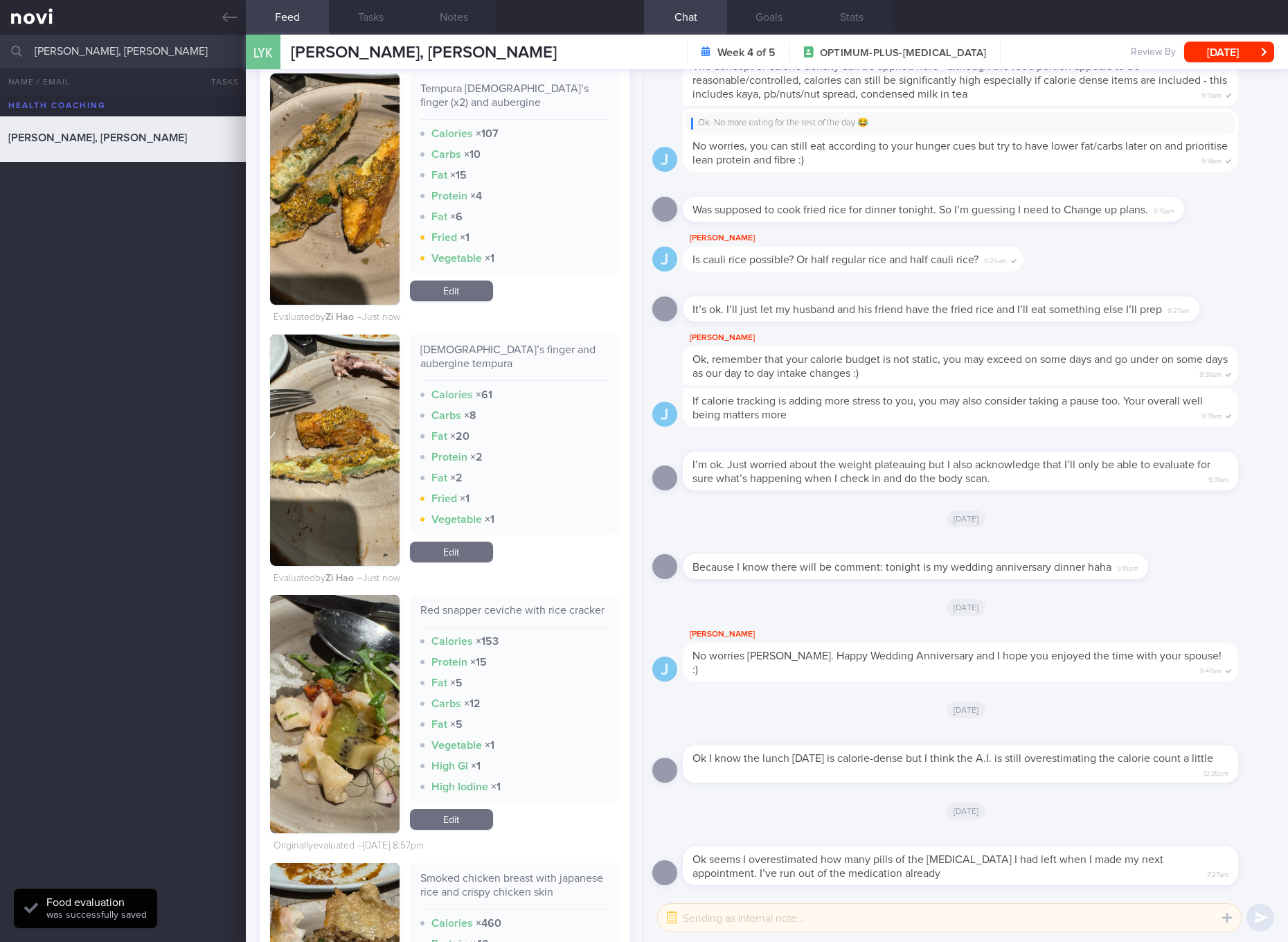
scroll to position [8182, 0]
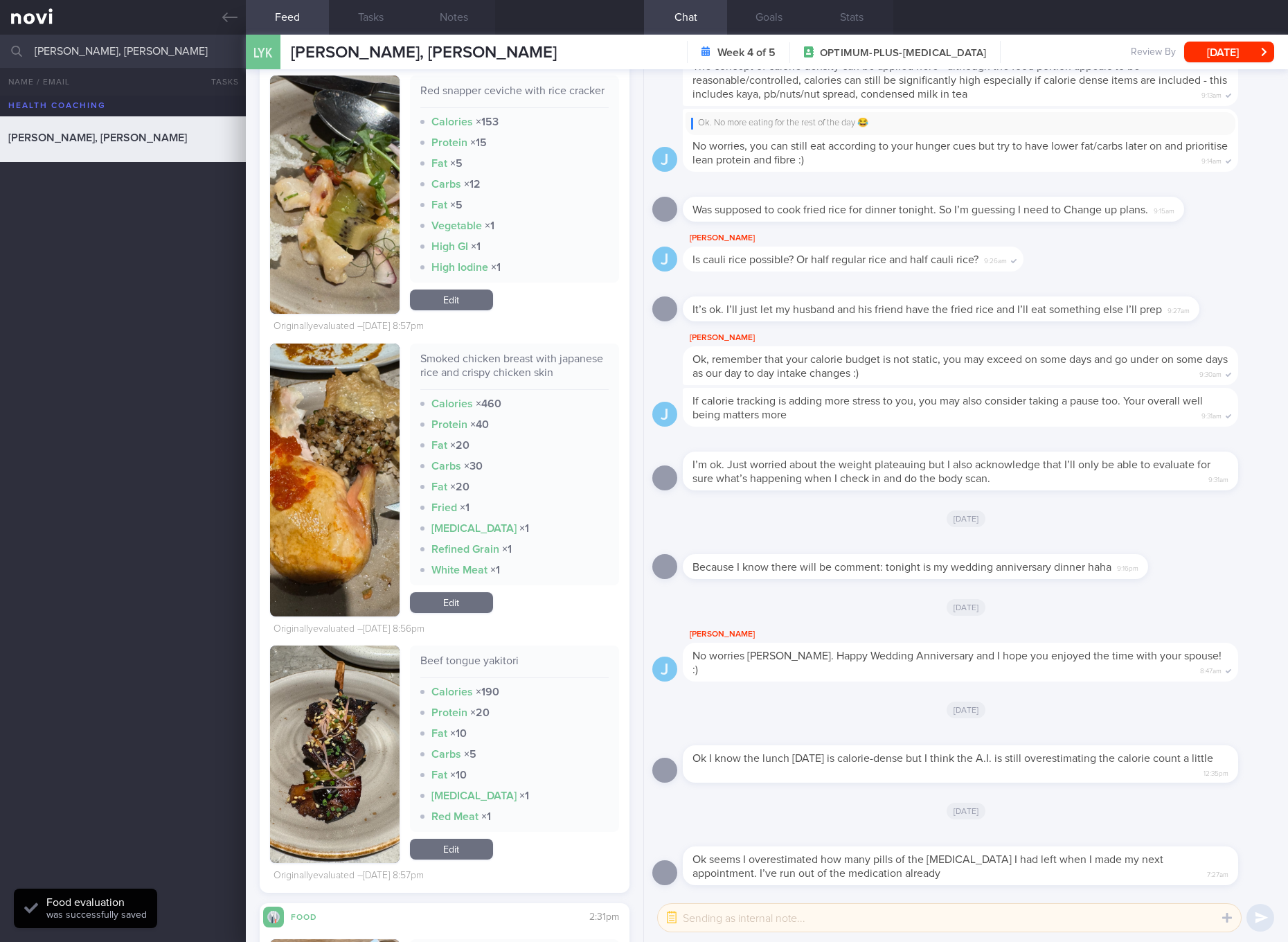
click at [487, 390] on div "Smoked chicken breast with japanese rice and crispy chicken skin" at bounding box center [514, 370] width 188 height 38
click at [329, 525] on button "button" at bounding box center [335, 480] width 130 height 273
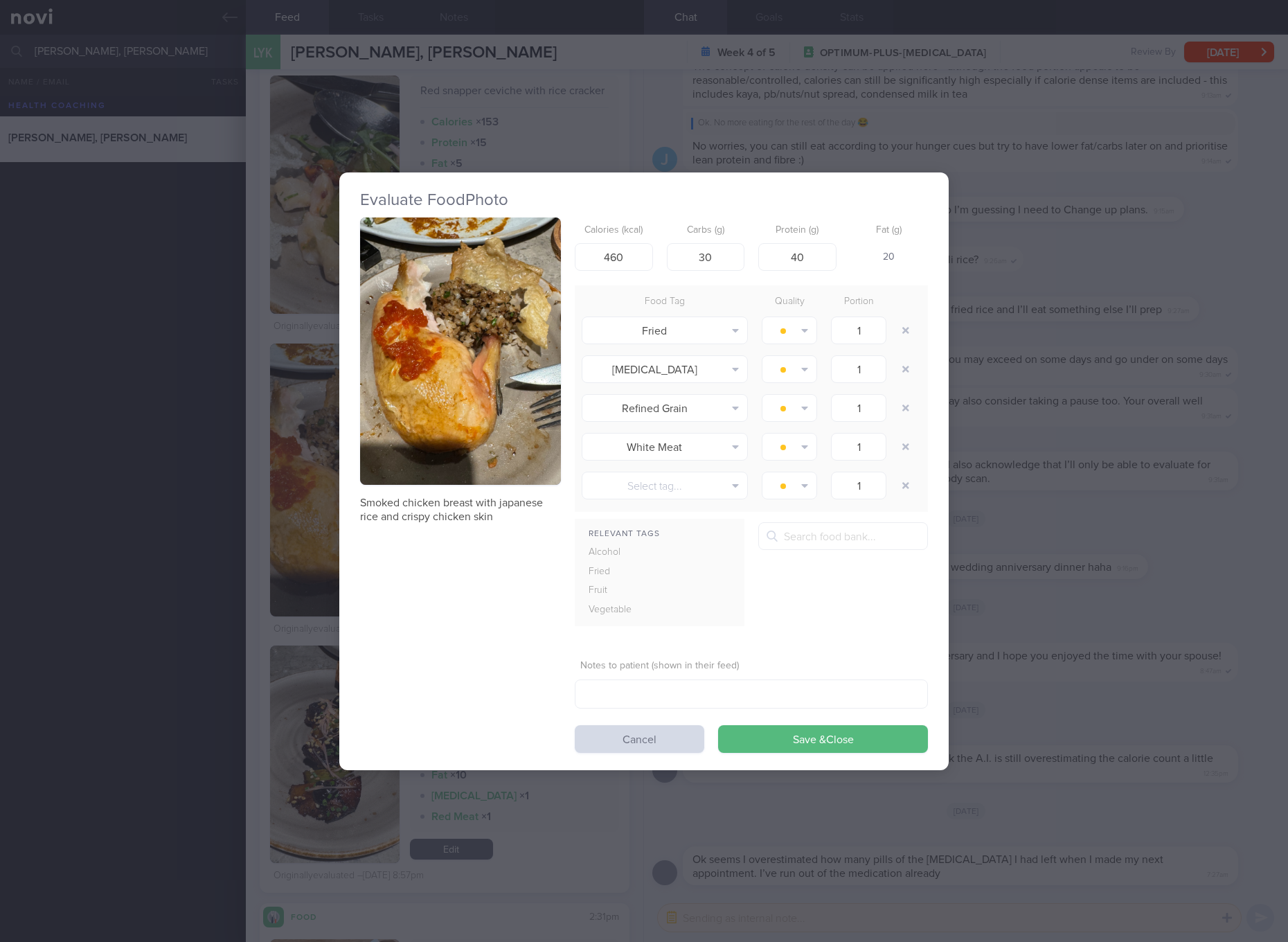
click at [495, 413] on img "button" at bounding box center [460, 351] width 201 height 268
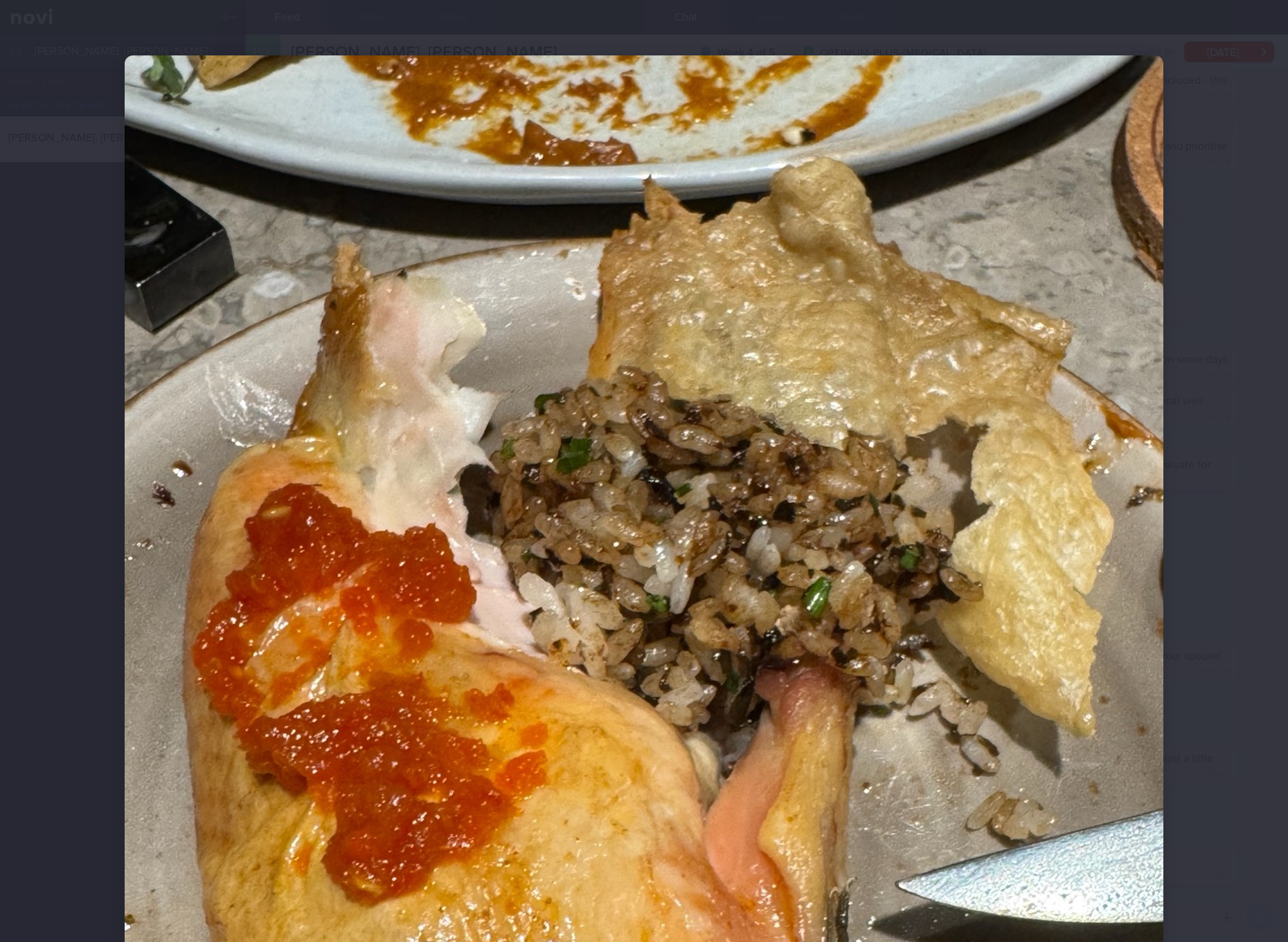
drag, startPoint x: 962, startPoint y: 500, endPoint x: 941, endPoint y: 506, distance: 21.8
click at [962, 500] on img at bounding box center [644, 747] width 1039 height 1385
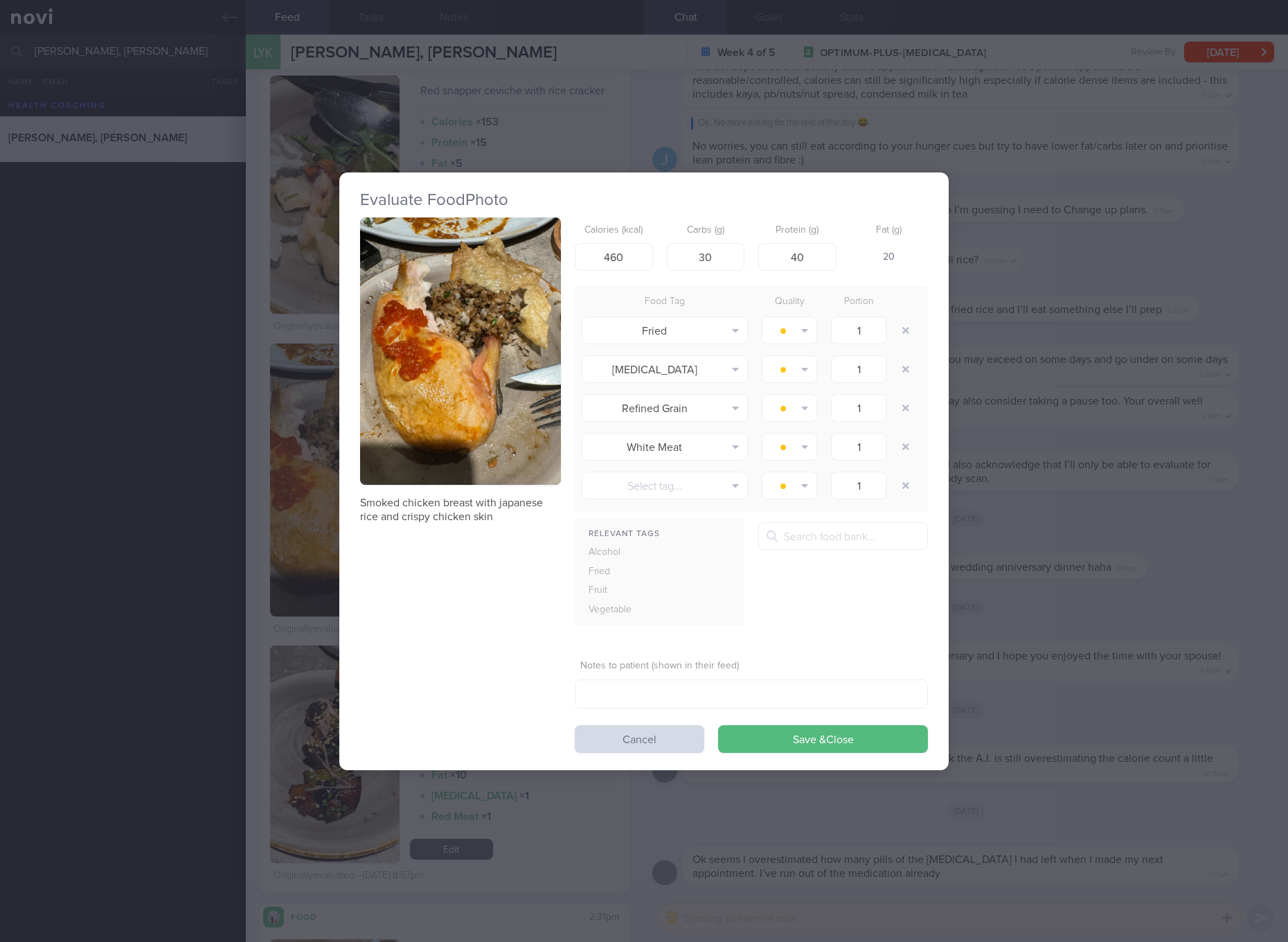
click at [967, 606] on div "Evaluate Food Photo Smoked chicken breast with japanese rice and crispy chicken…" at bounding box center [644, 471] width 1288 height 942
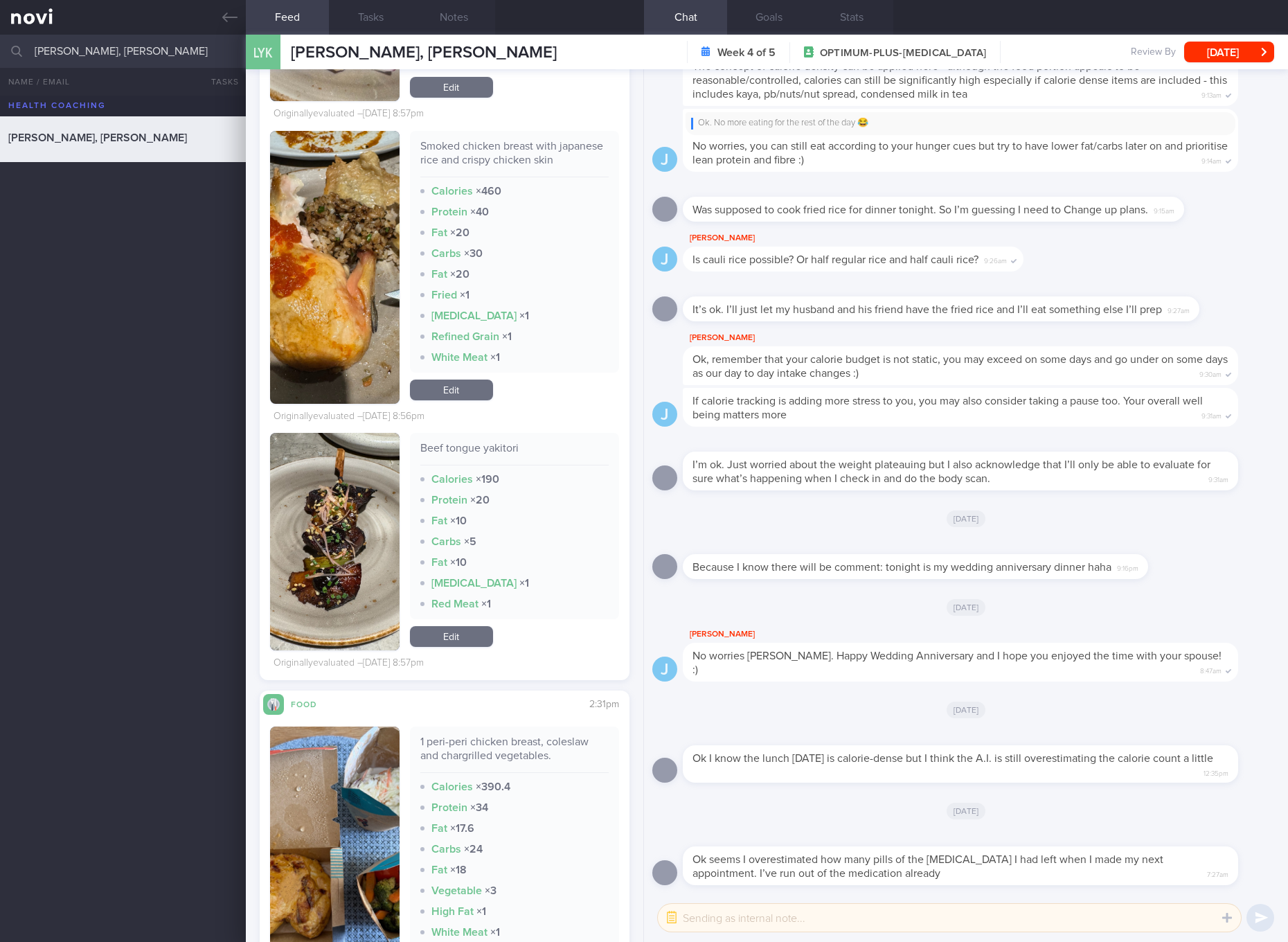
scroll to position [8442, 0]
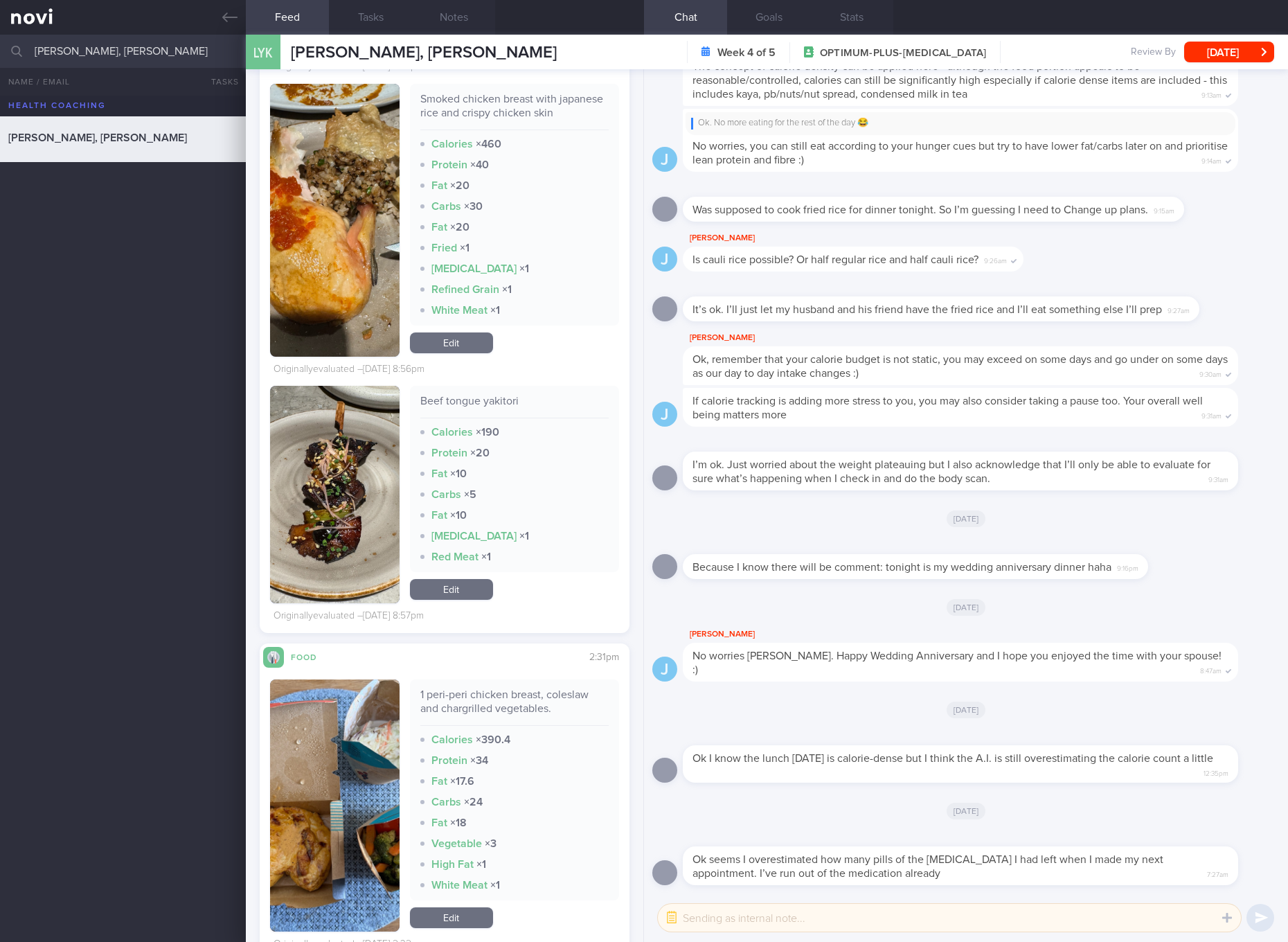
click at [457, 418] on div "Beef tongue yakitori" at bounding box center [514, 406] width 188 height 25
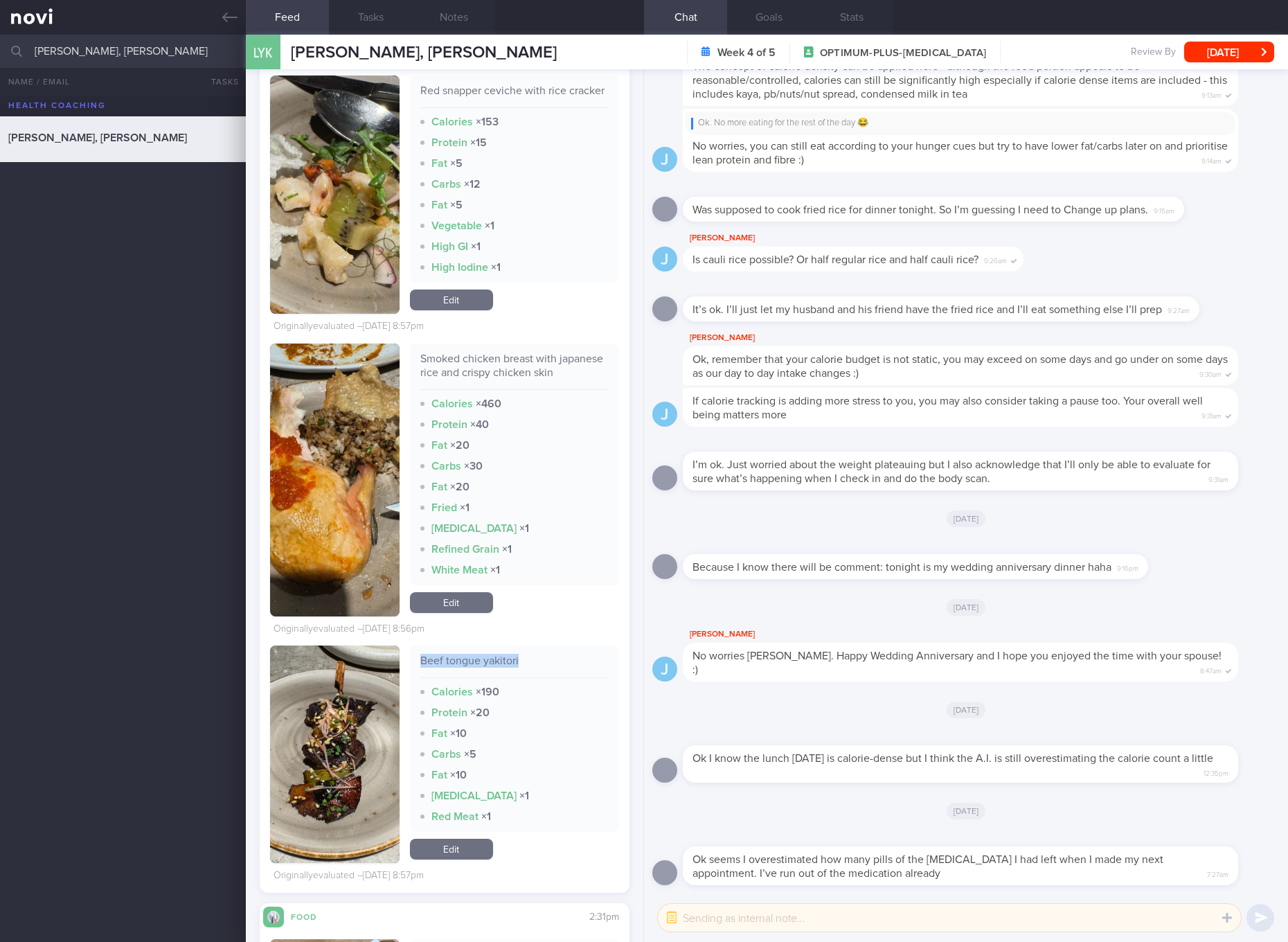
click at [447, 613] on link "Edit" at bounding box center [451, 602] width 83 height 21
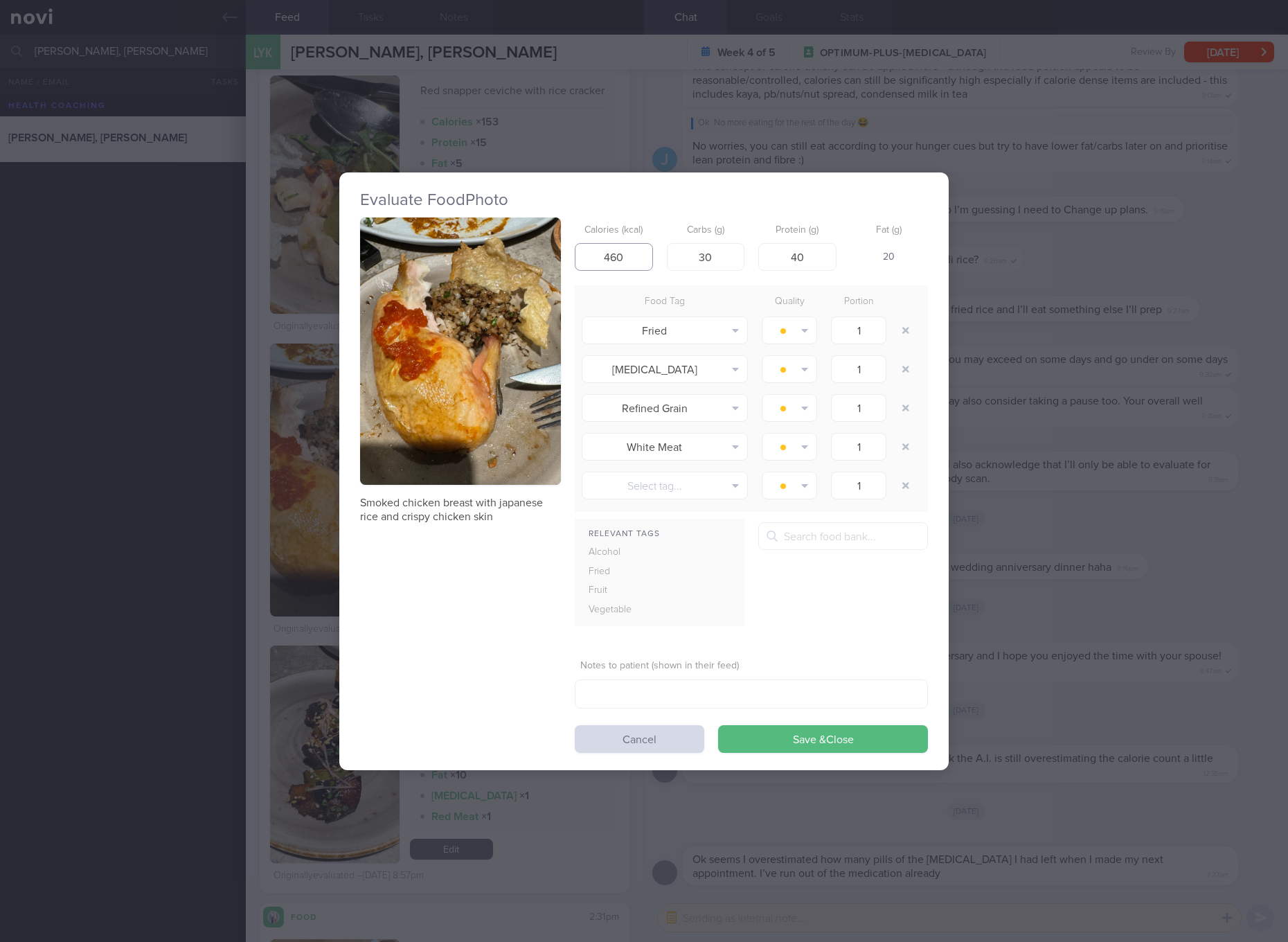
click at [620, 252] on input "460" at bounding box center [614, 257] width 78 height 28
type input "263"
type input "20"
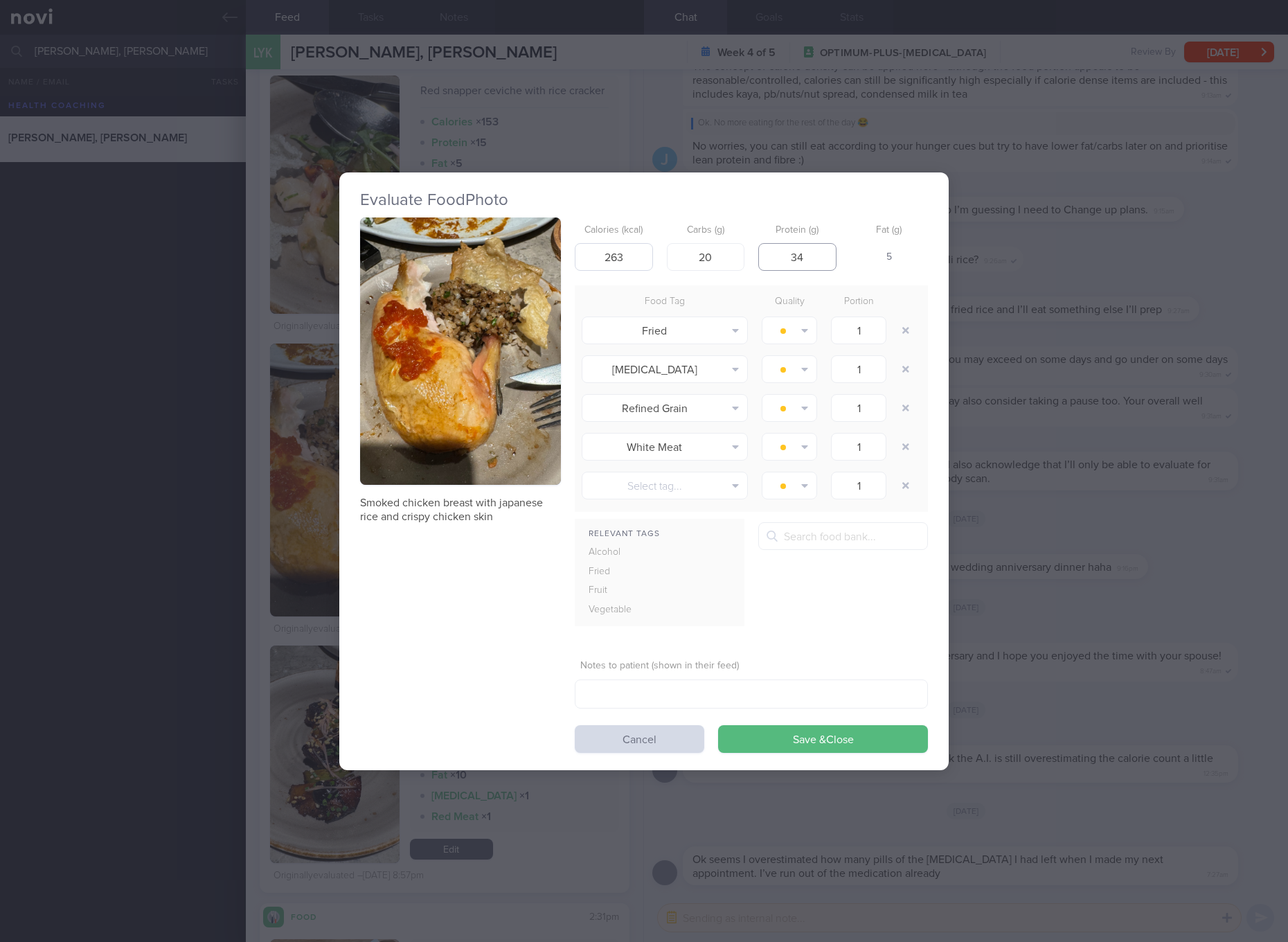
type input "34"
click at [718, 725] on button "Save & Close" at bounding box center [823, 739] width 210 height 28
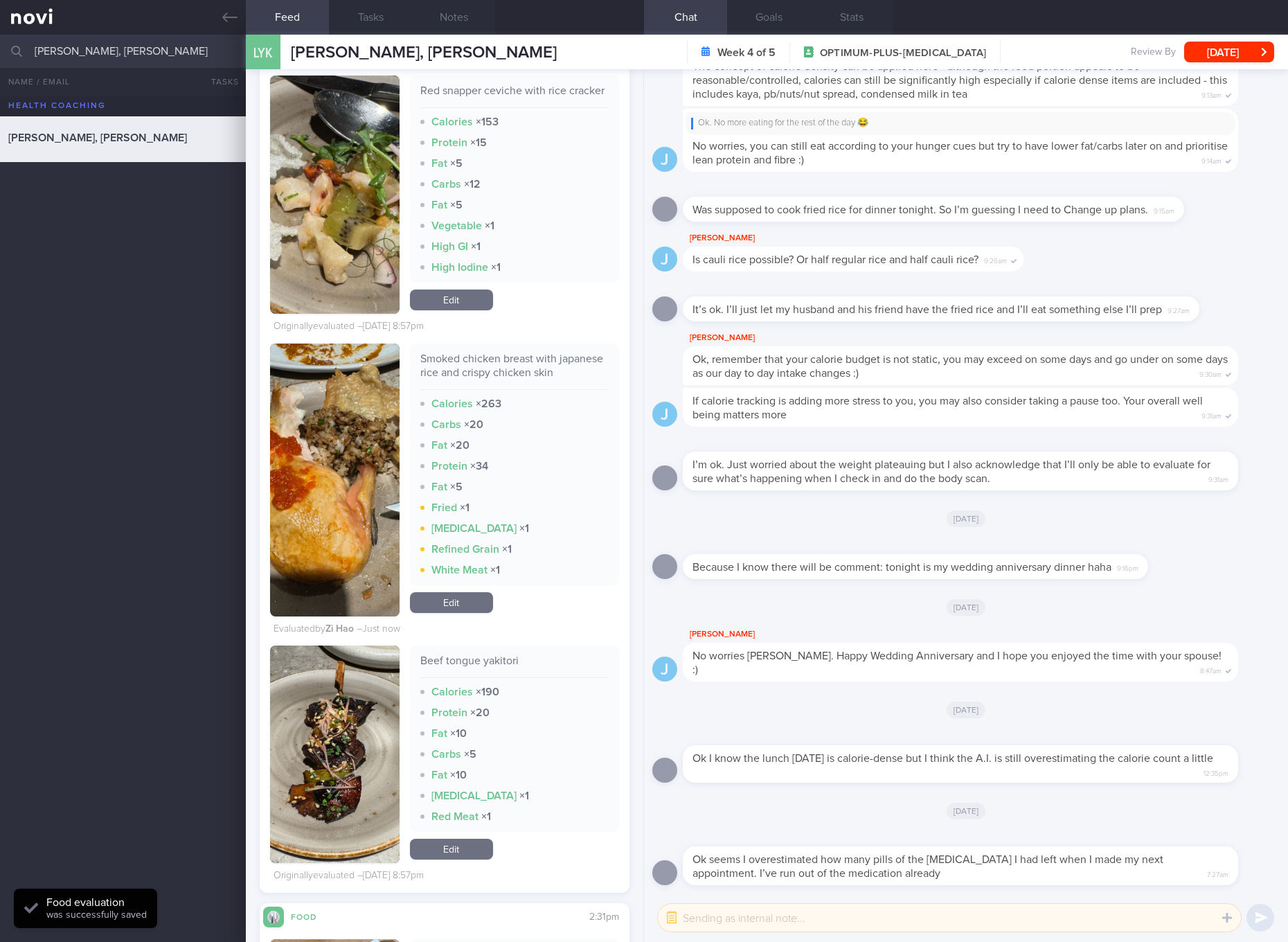
scroll to position [8442, 0]
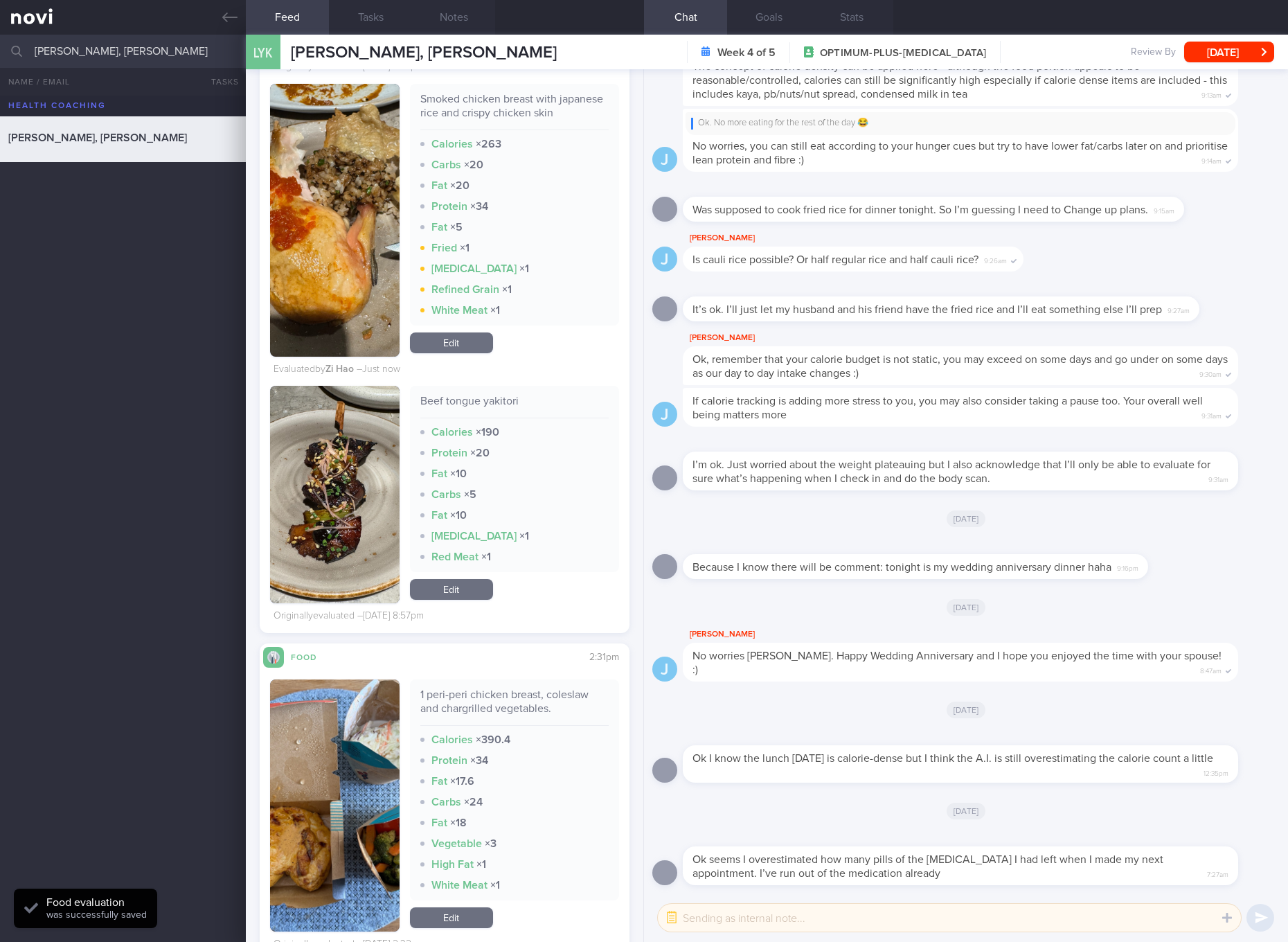
click at [369, 493] on button "button" at bounding box center [335, 494] width 130 height 217
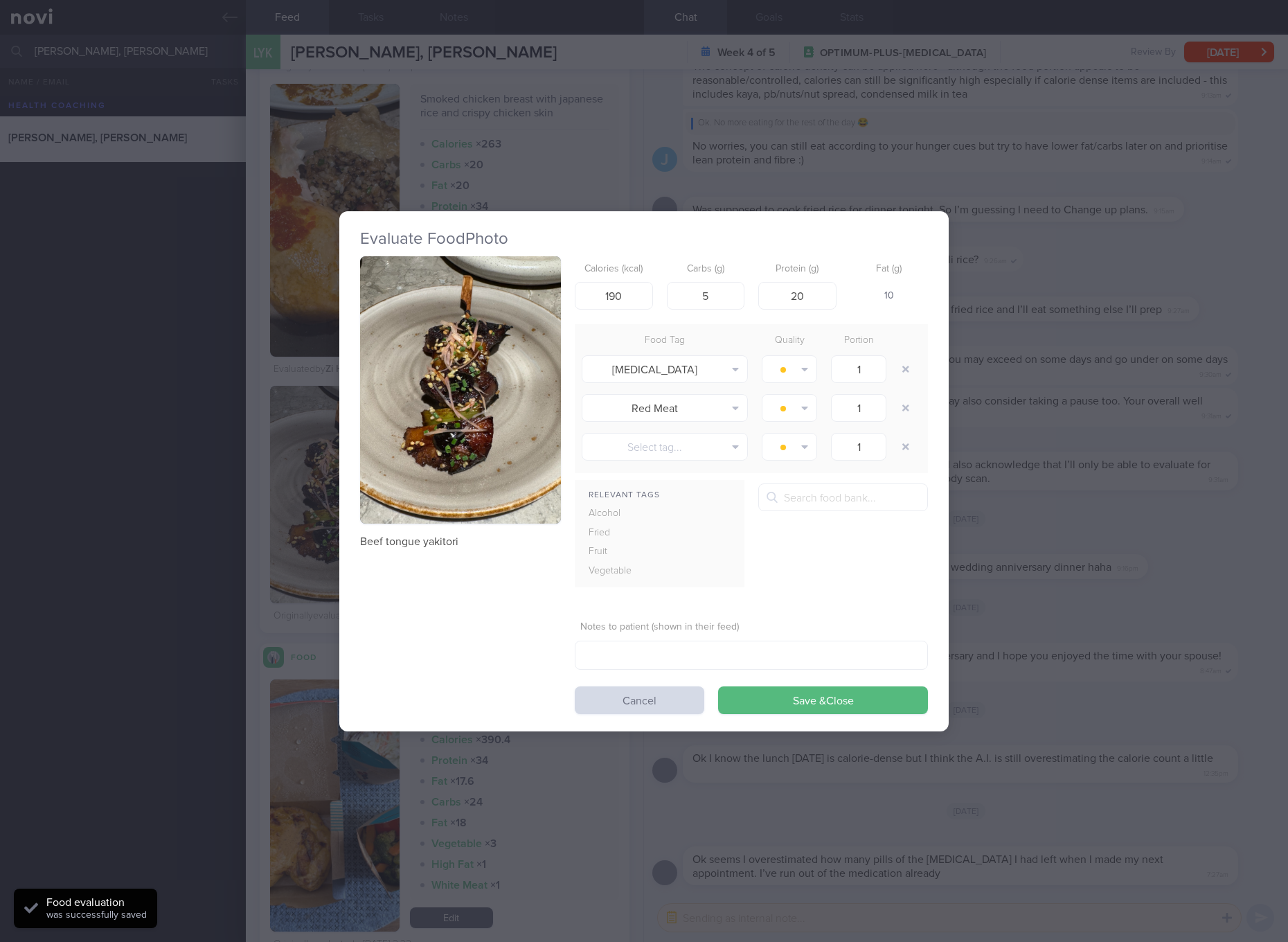
click at [487, 339] on img "button" at bounding box center [460, 390] width 201 height 268
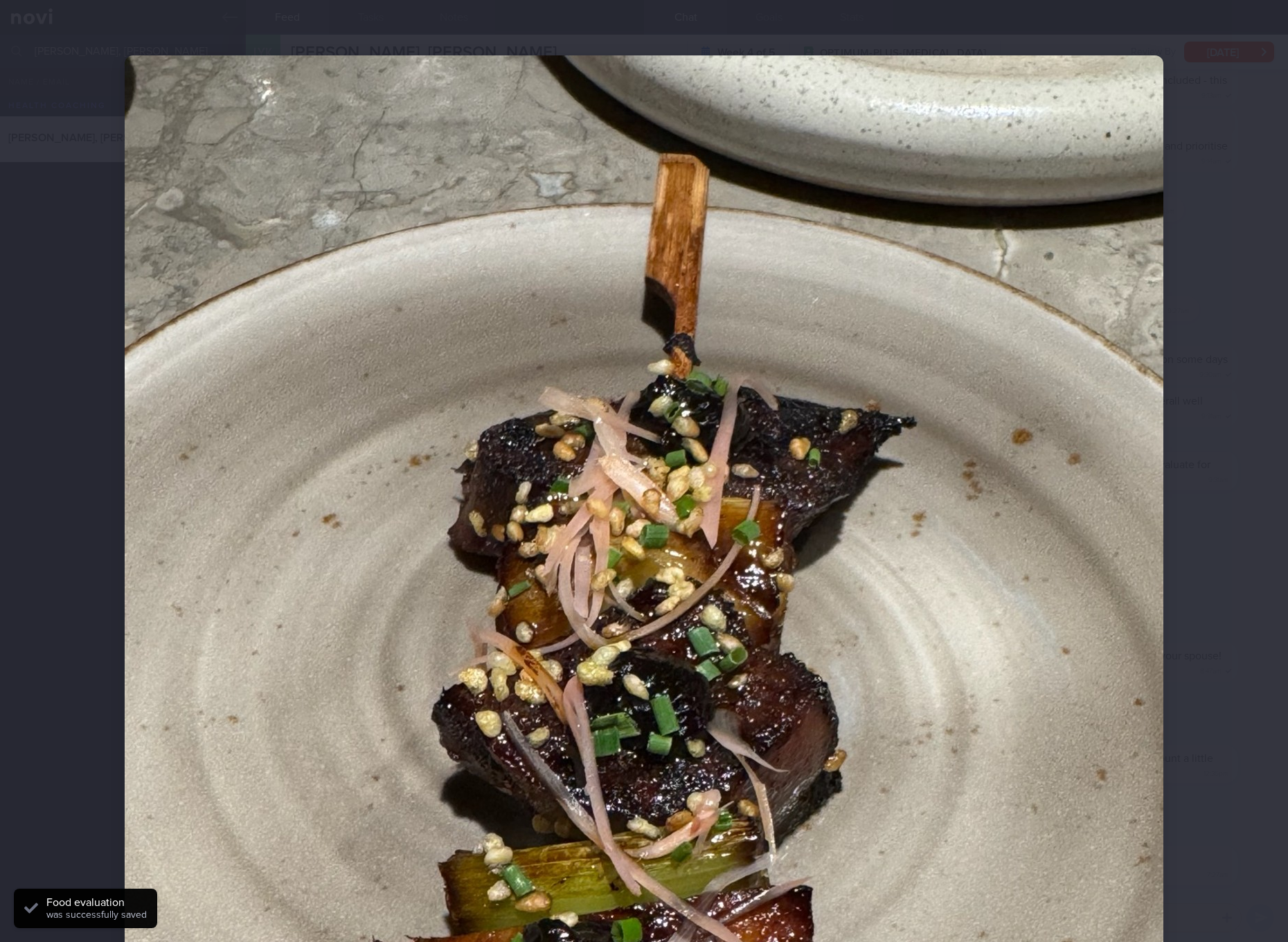
scroll to position [260, 0]
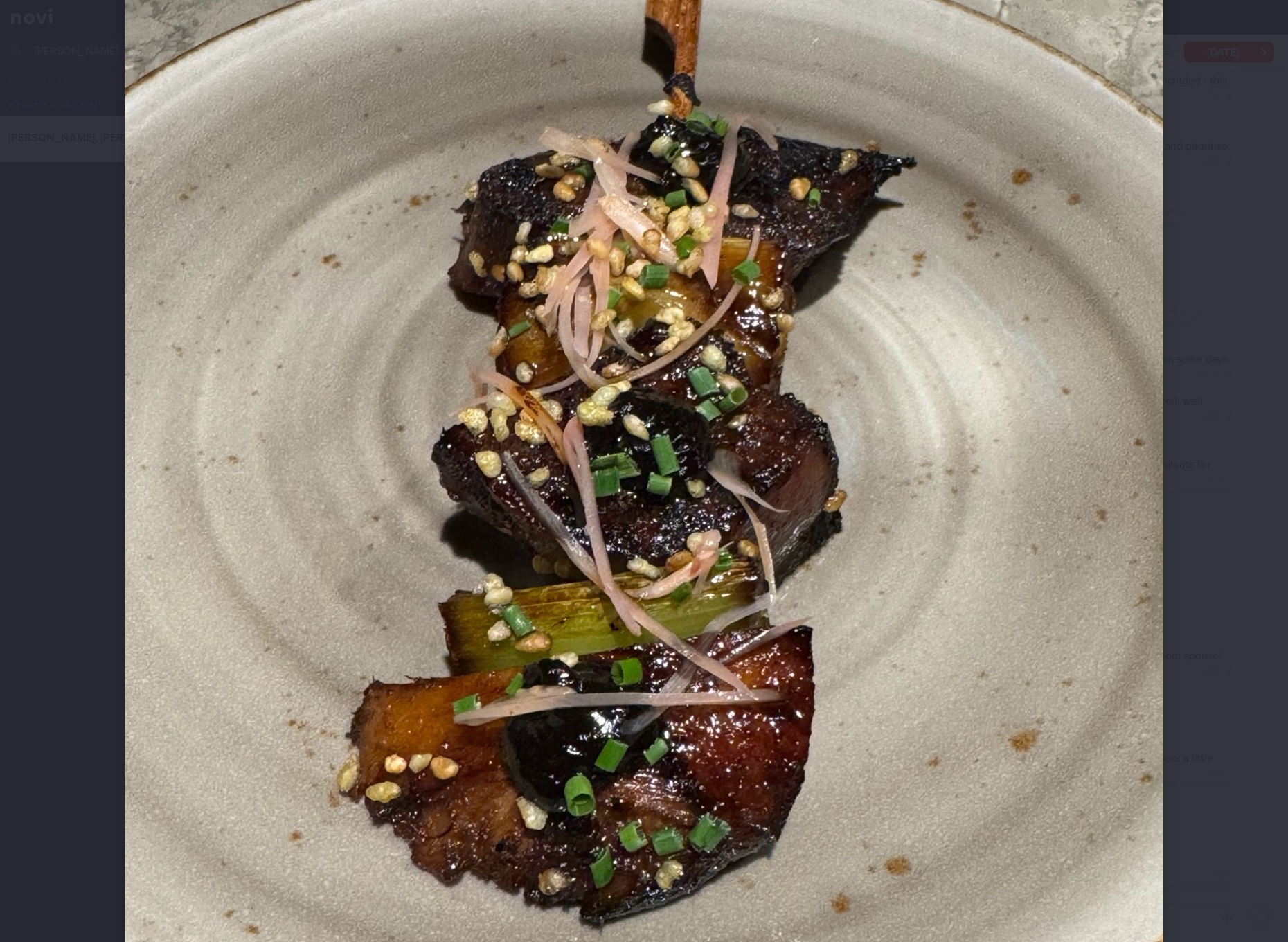
click at [967, 497] on div at bounding box center [644, 471] width 1288 height 942
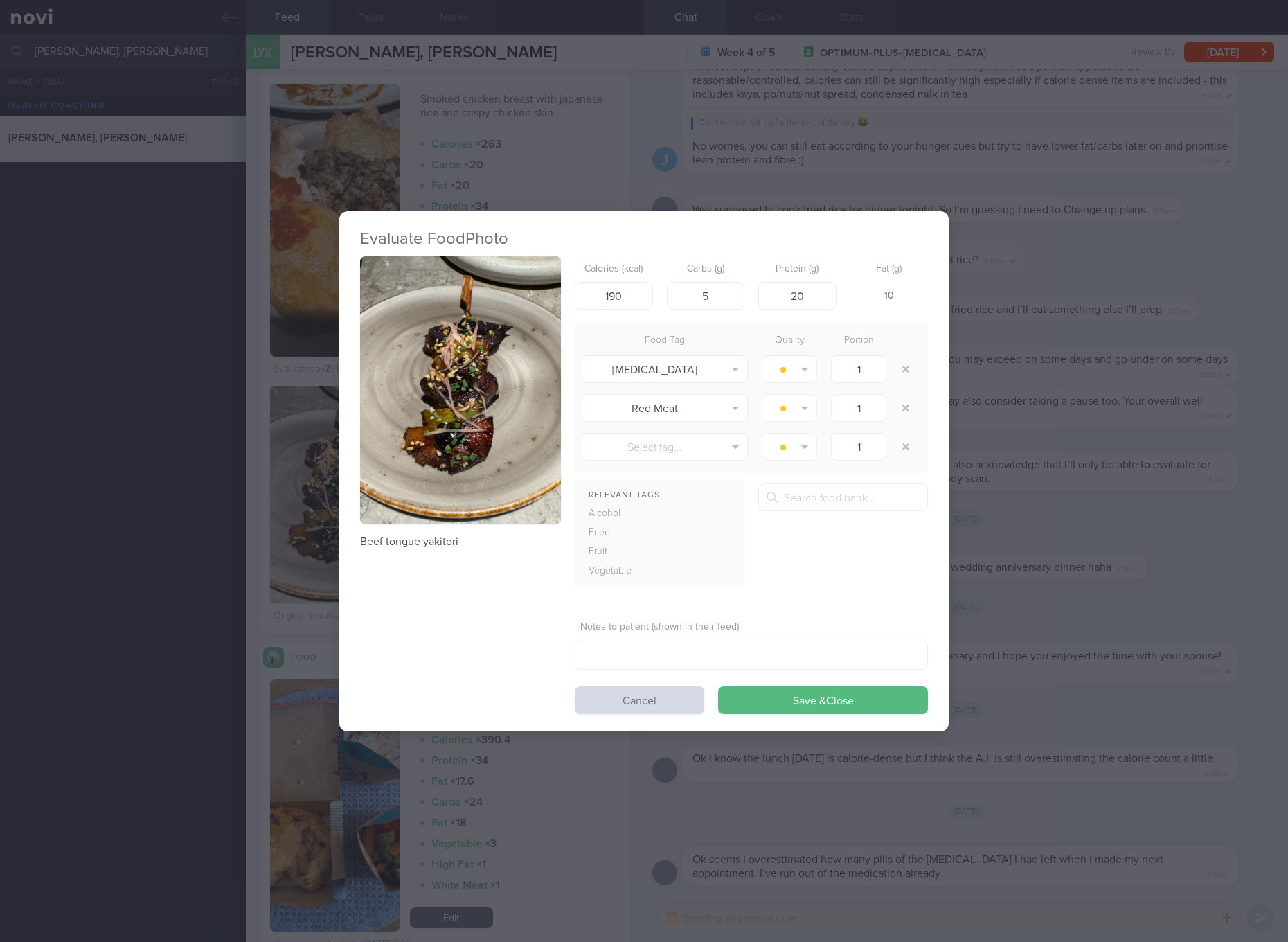
click at [967, 549] on div "Evaluate Food Photo Beef tongue yakitori Calories (kcal) 190 Carbs (g) 5 Protei…" at bounding box center [644, 471] width 1288 height 942
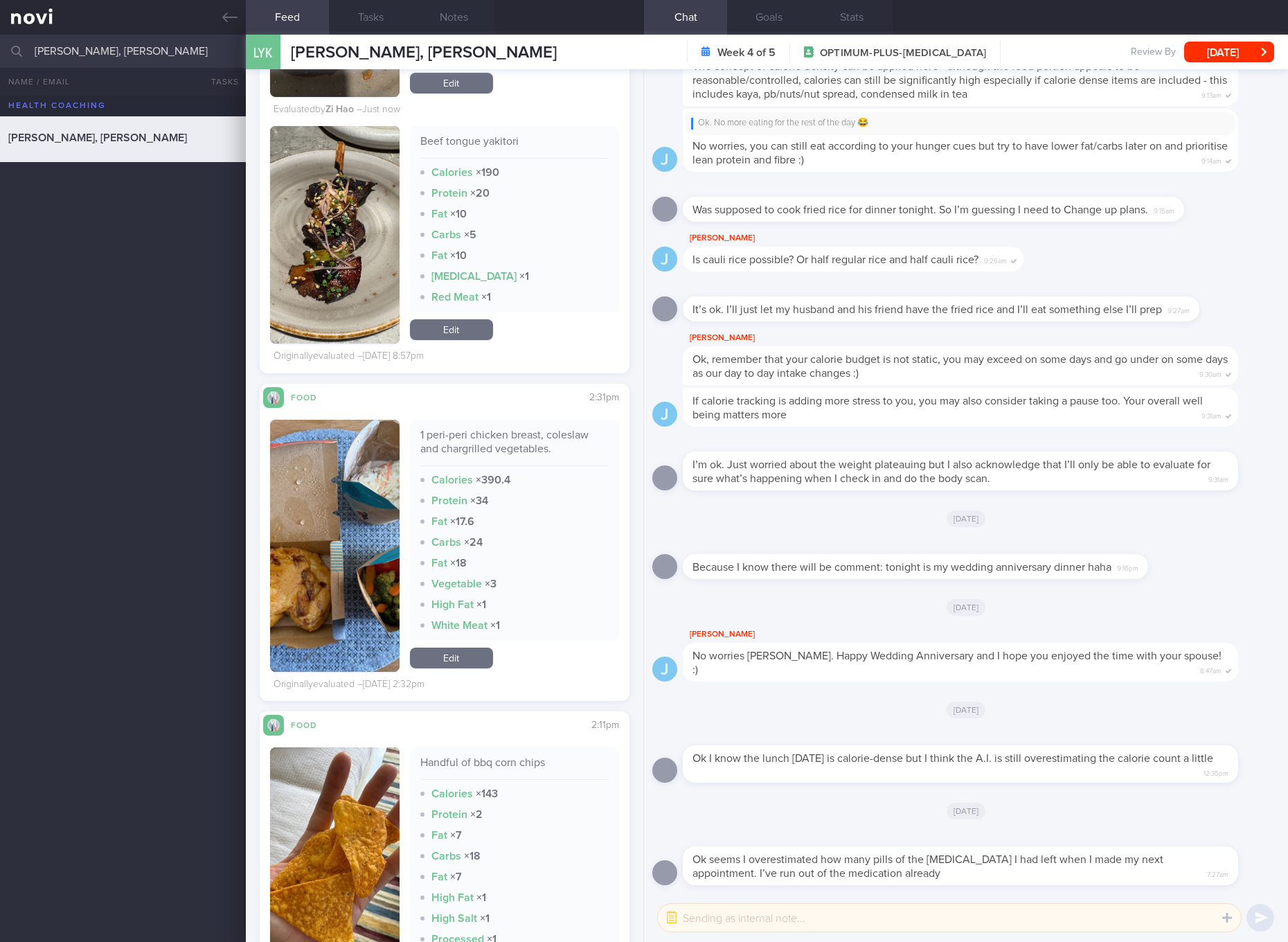
scroll to position [8961, 0]
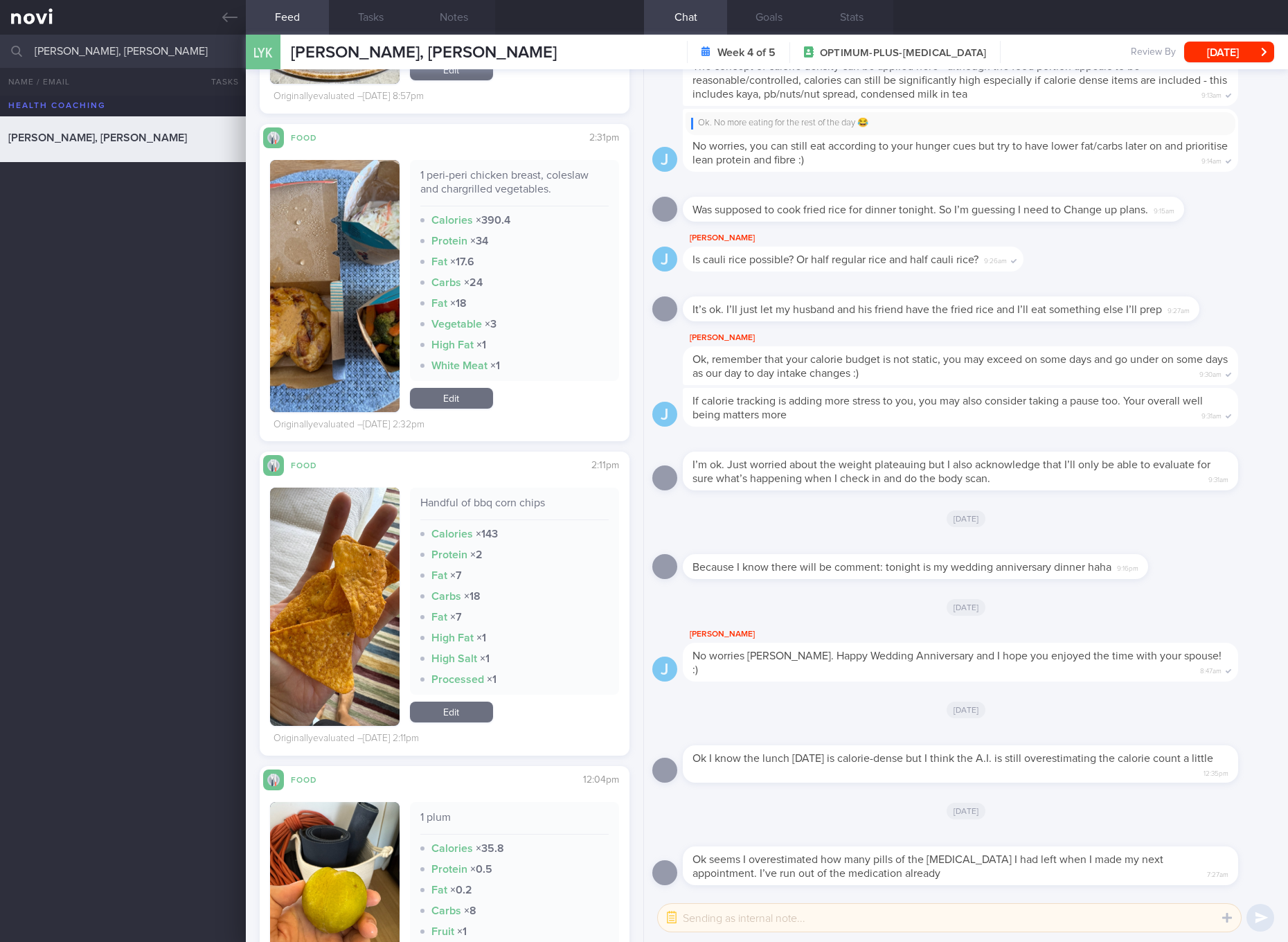
click at [461, 722] on link "Edit" at bounding box center [451, 712] width 83 height 21
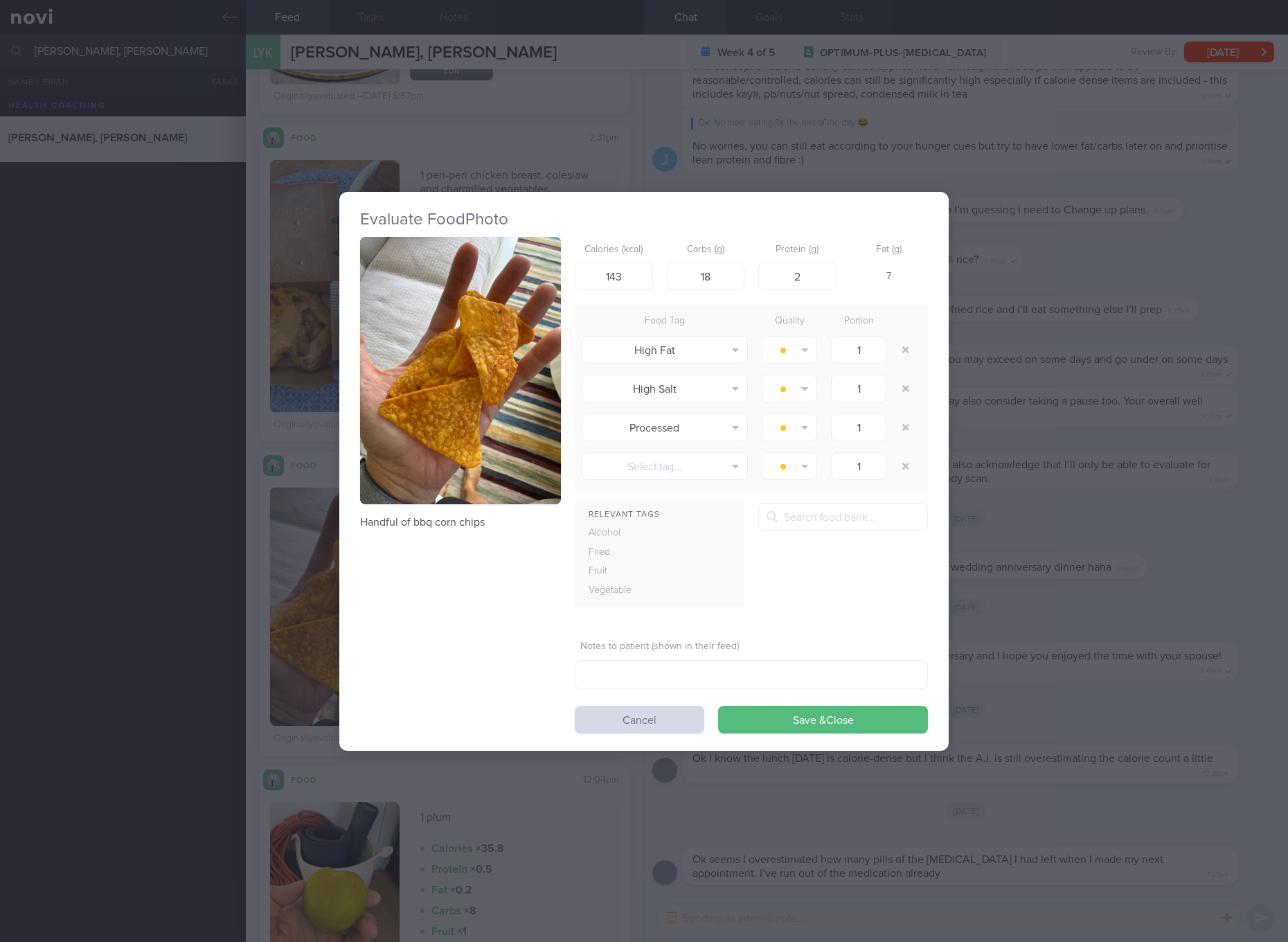
click at [967, 455] on div "Evaluate Food Photo Handful of bbq corn chips Calories (kcal) 143 Carbs (g) 18 …" at bounding box center [644, 471] width 1288 height 942
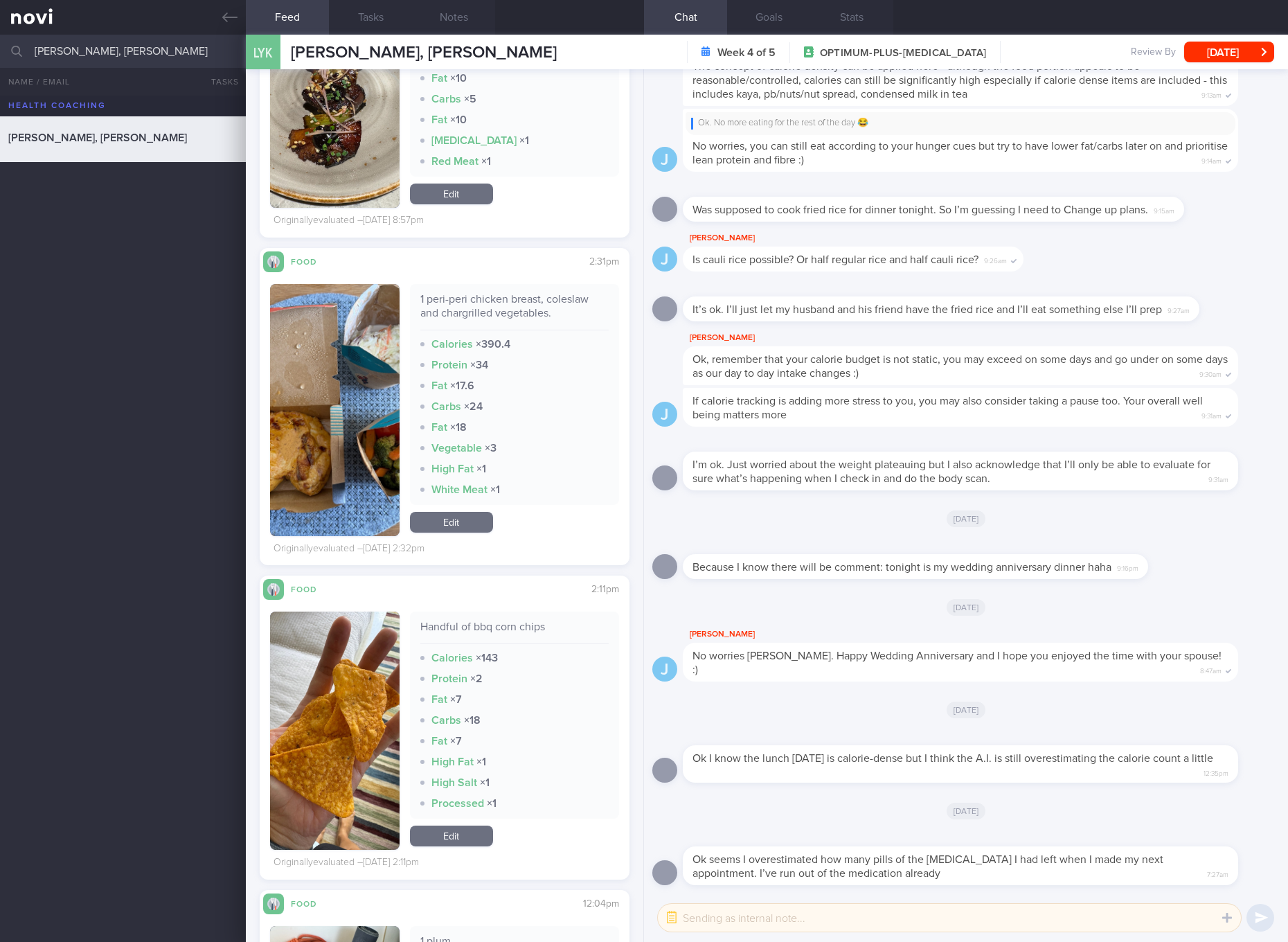
scroll to position [8701, 0]
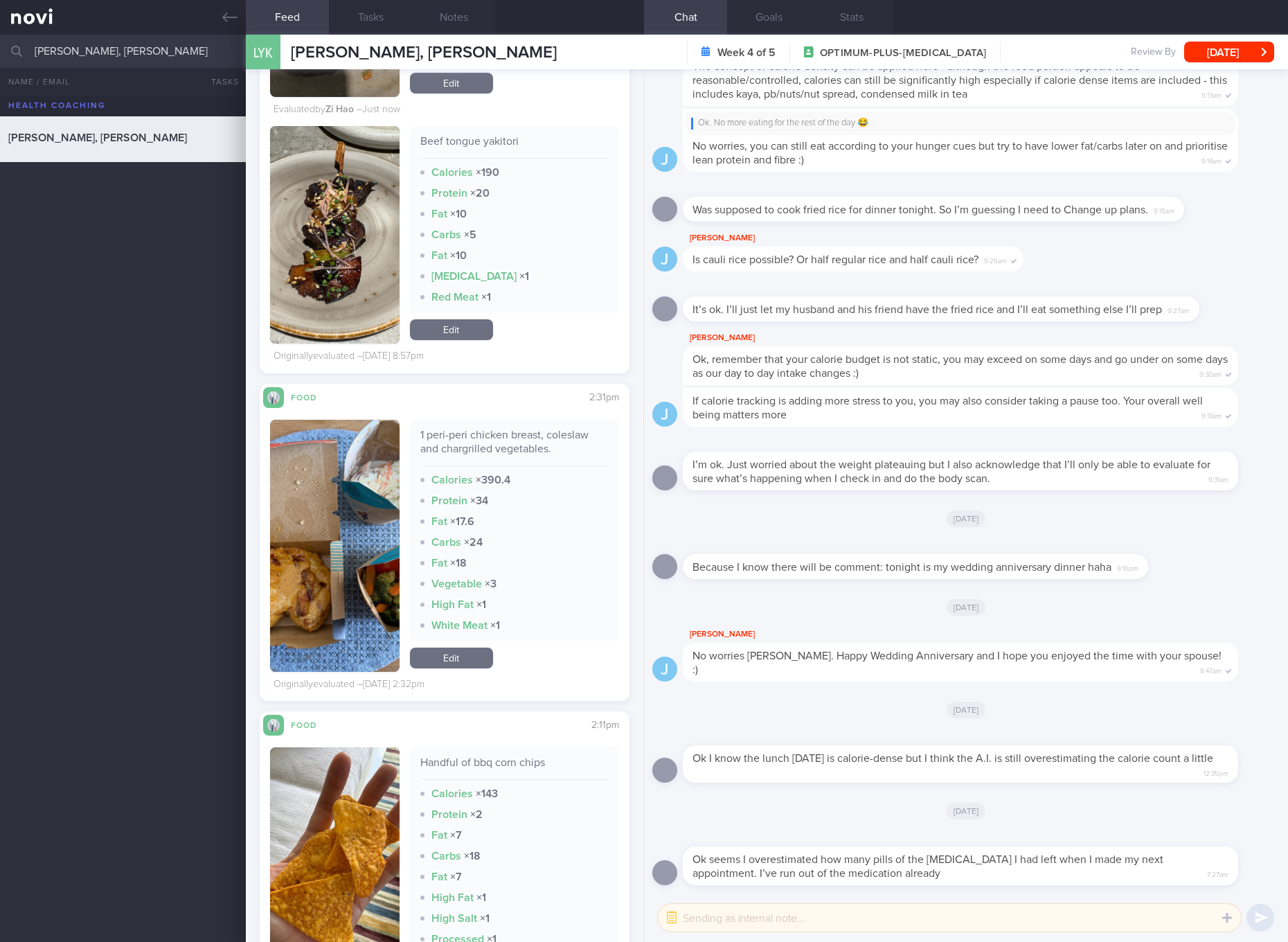
click at [445, 453] on div "1 peri-peri chicken breast, coleslaw and chargrilled vegetables." at bounding box center [514, 447] width 188 height 38
click at [366, 590] on button "button" at bounding box center [335, 546] width 130 height 252
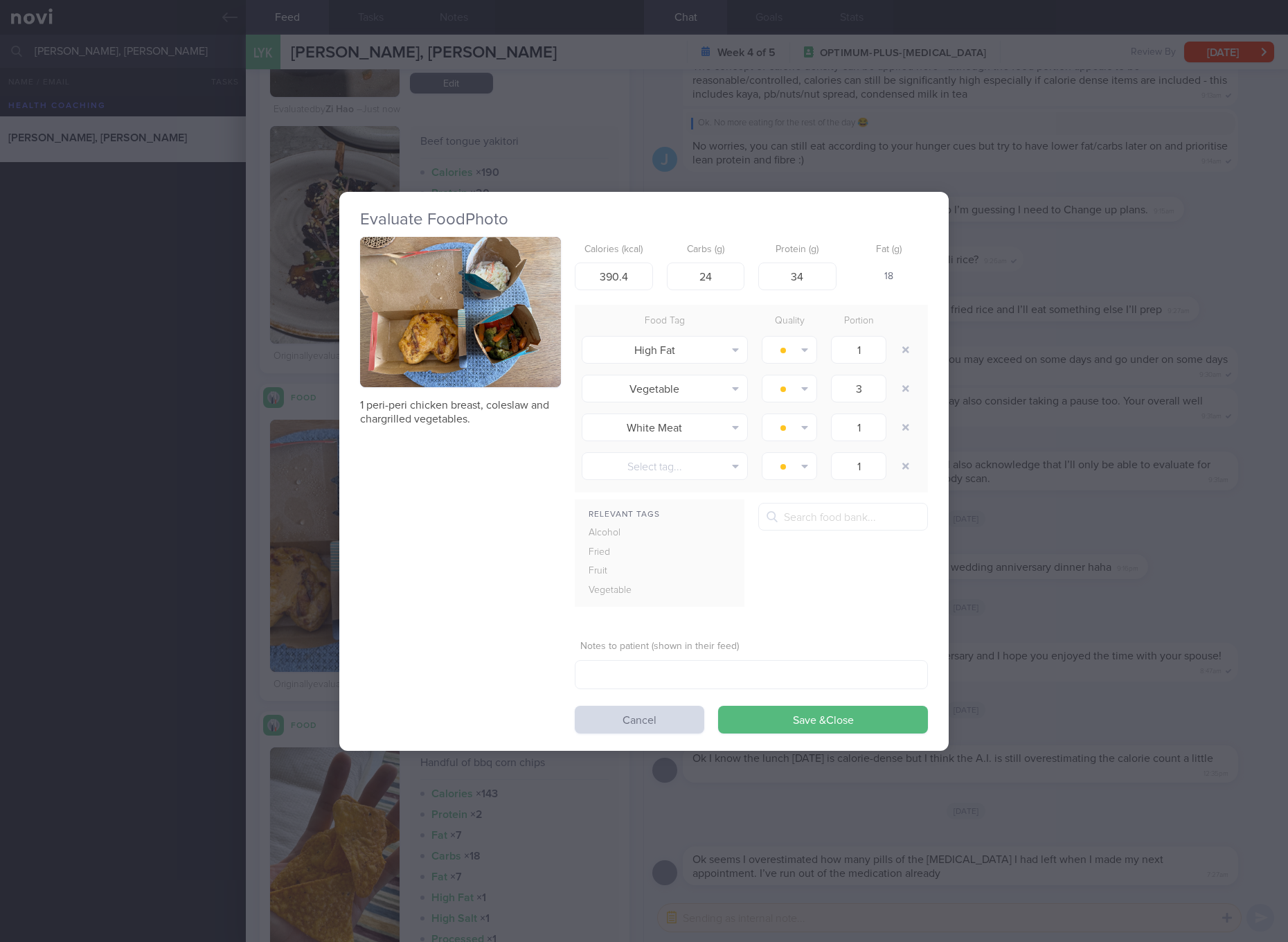
click at [568, 297] on div "1 peri-peri chicken breast, coleslaw and chargrilled vegetables. Calories (kcal…" at bounding box center [644, 485] width 568 height 497
click at [492, 300] on button "button" at bounding box center [460, 312] width 201 height 151
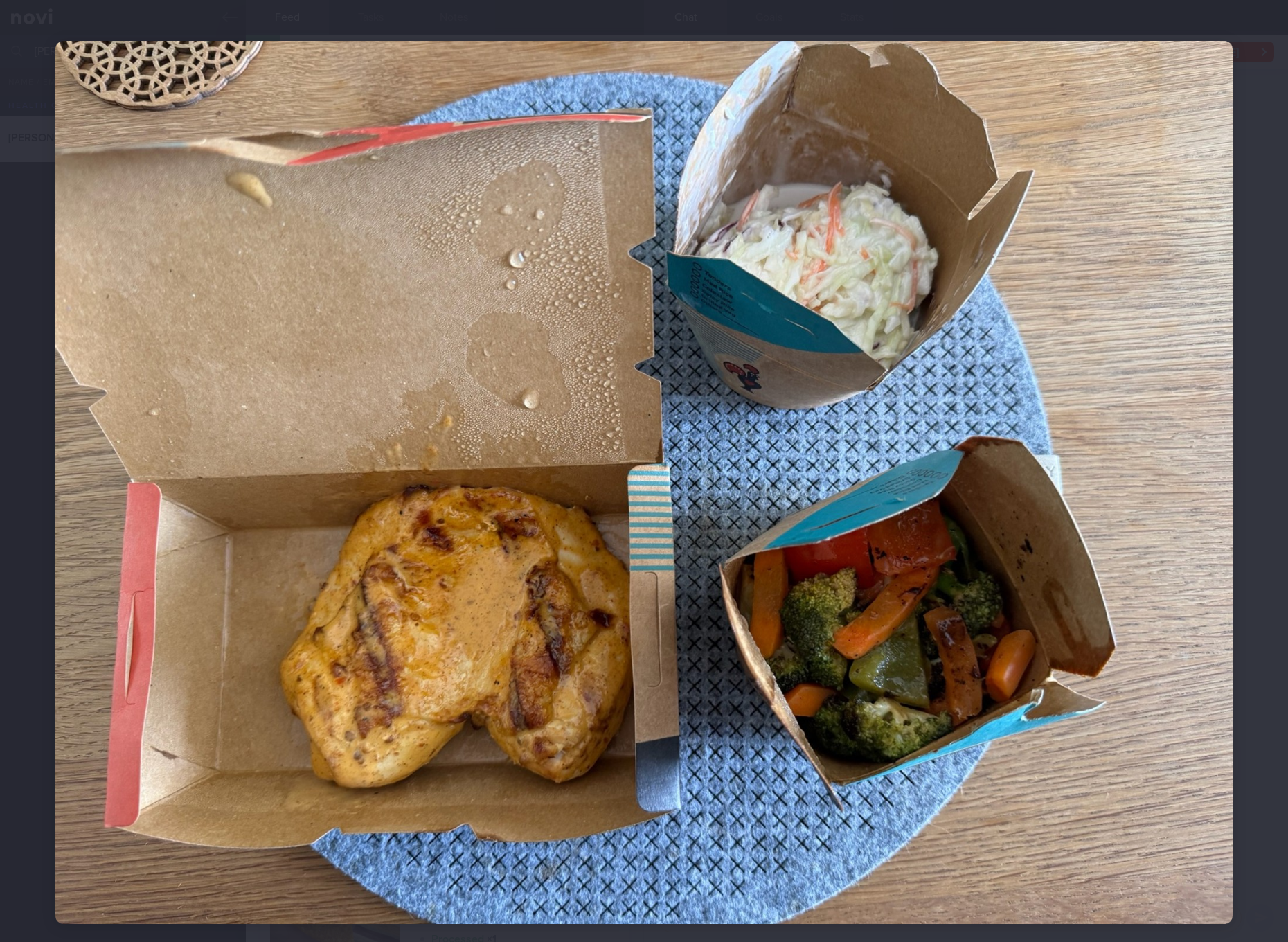
scroll to position [42, 0]
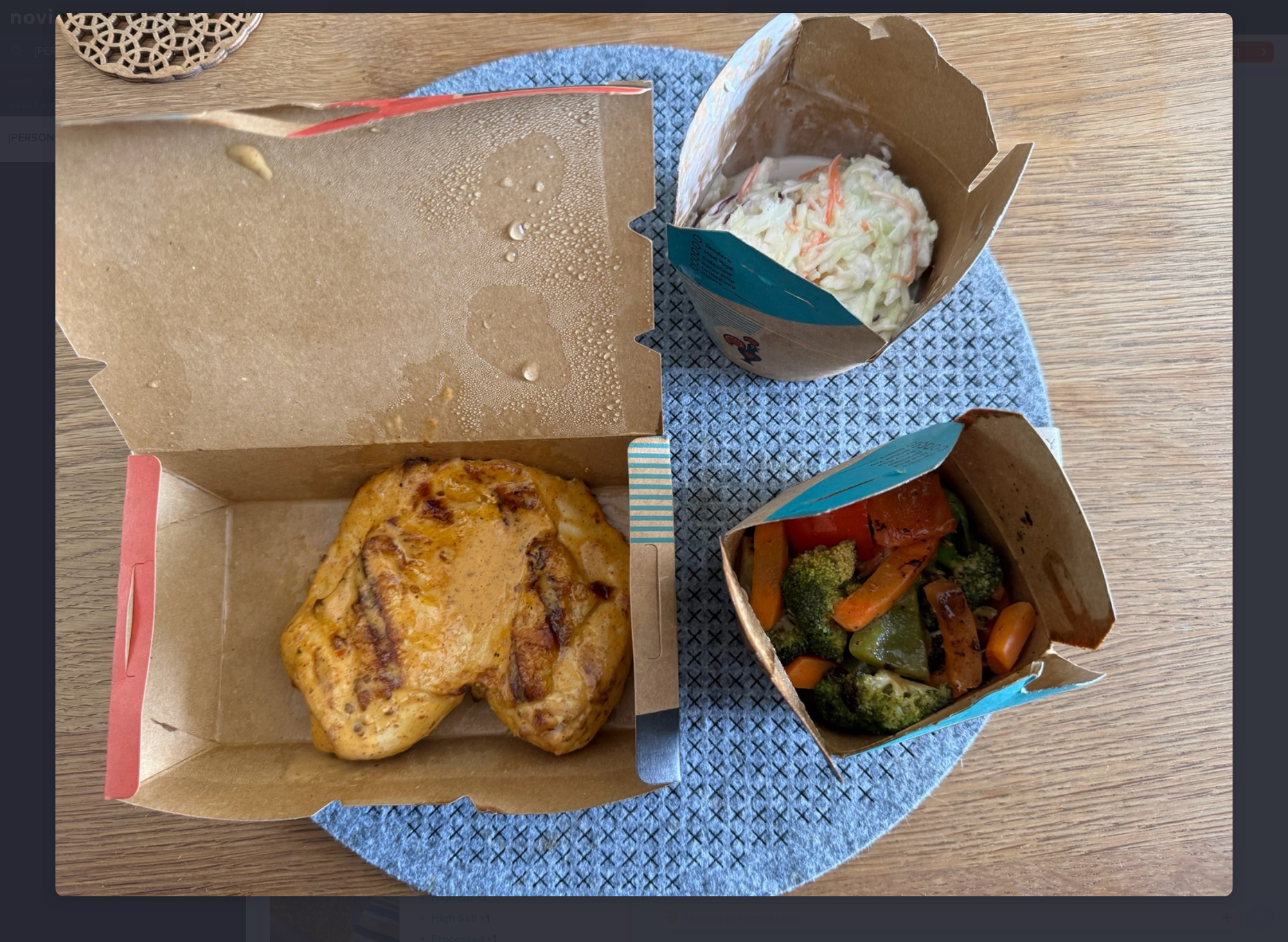
click at [967, 499] on div at bounding box center [644, 455] width 1288 height 994
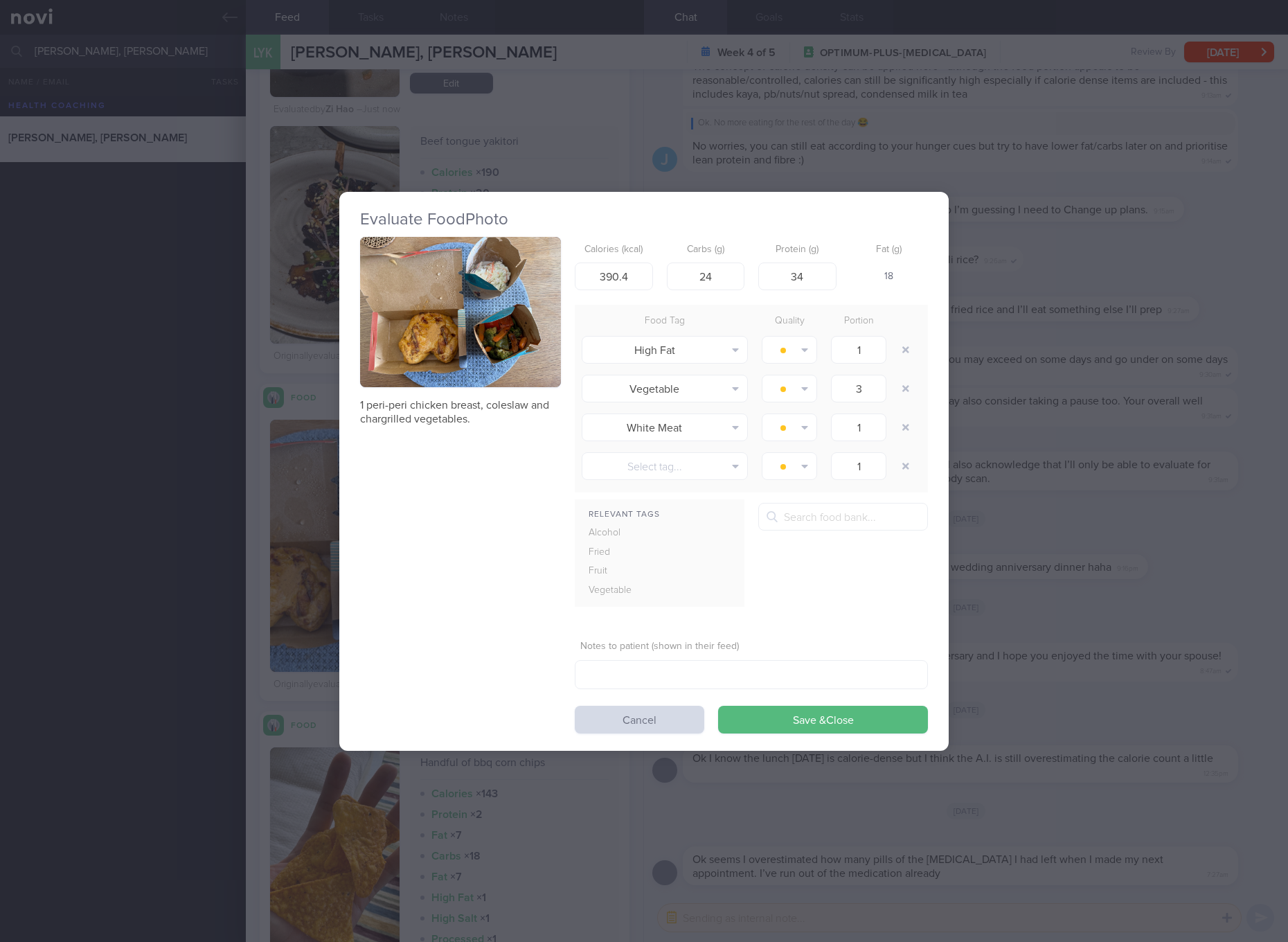
click at [967, 646] on div "Evaluate Food Photo 1 peri-peri chicken breast, coleslaw and chargrilled vegeta…" at bounding box center [644, 471] width 1288 height 942
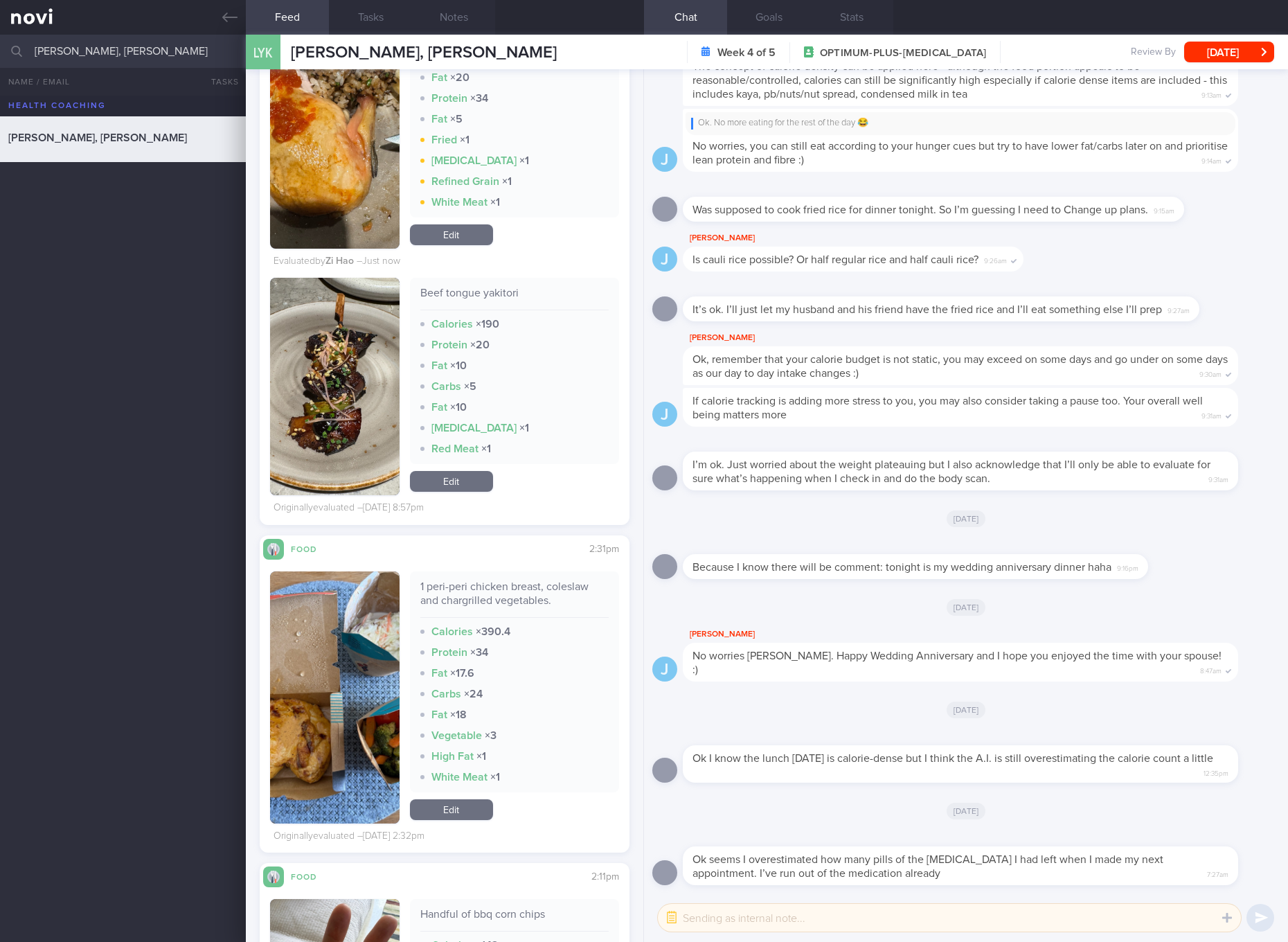
scroll to position [8431, 0]
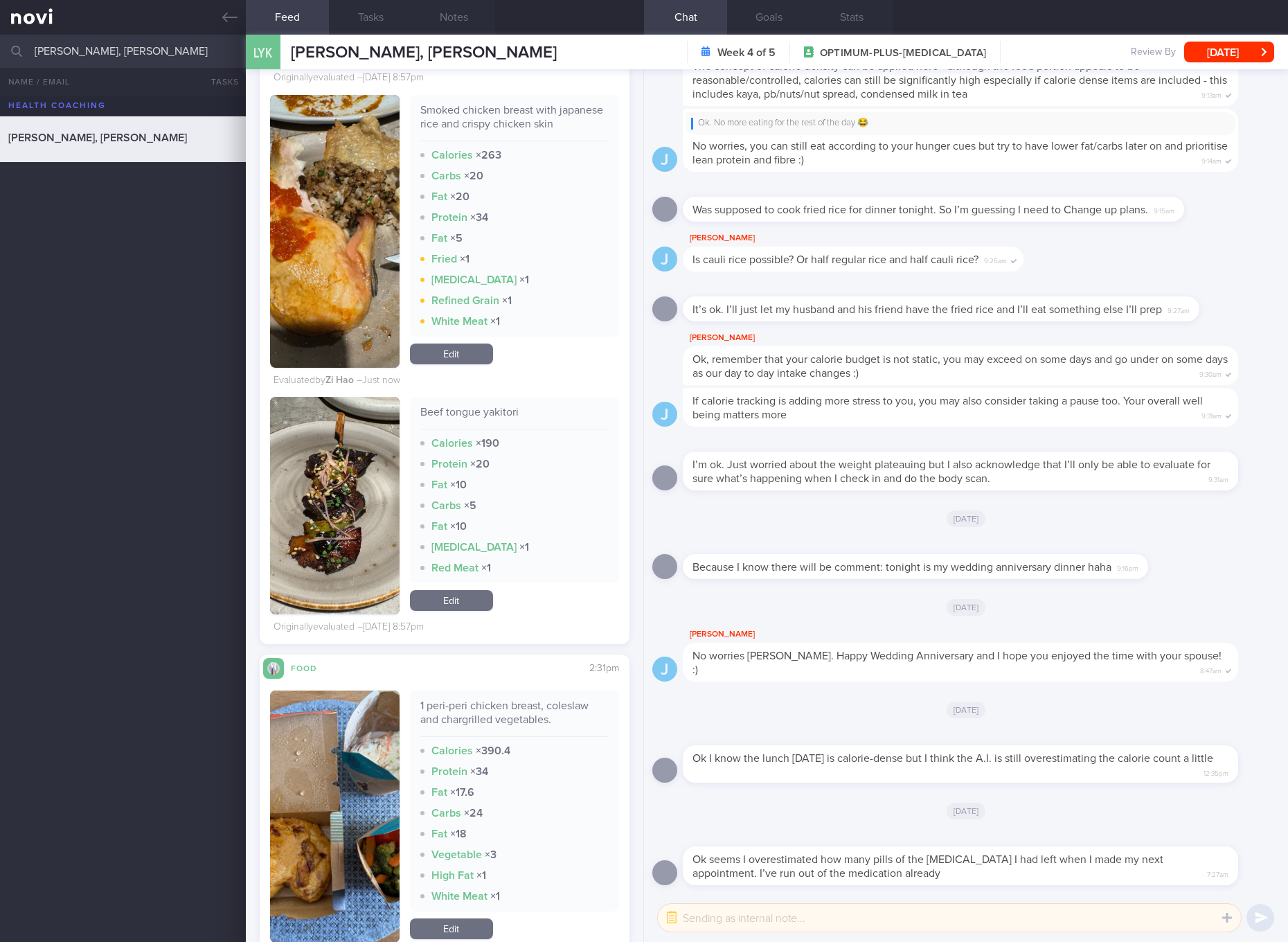
click at [476, 611] on link "Edit" at bounding box center [451, 600] width 83 height 21
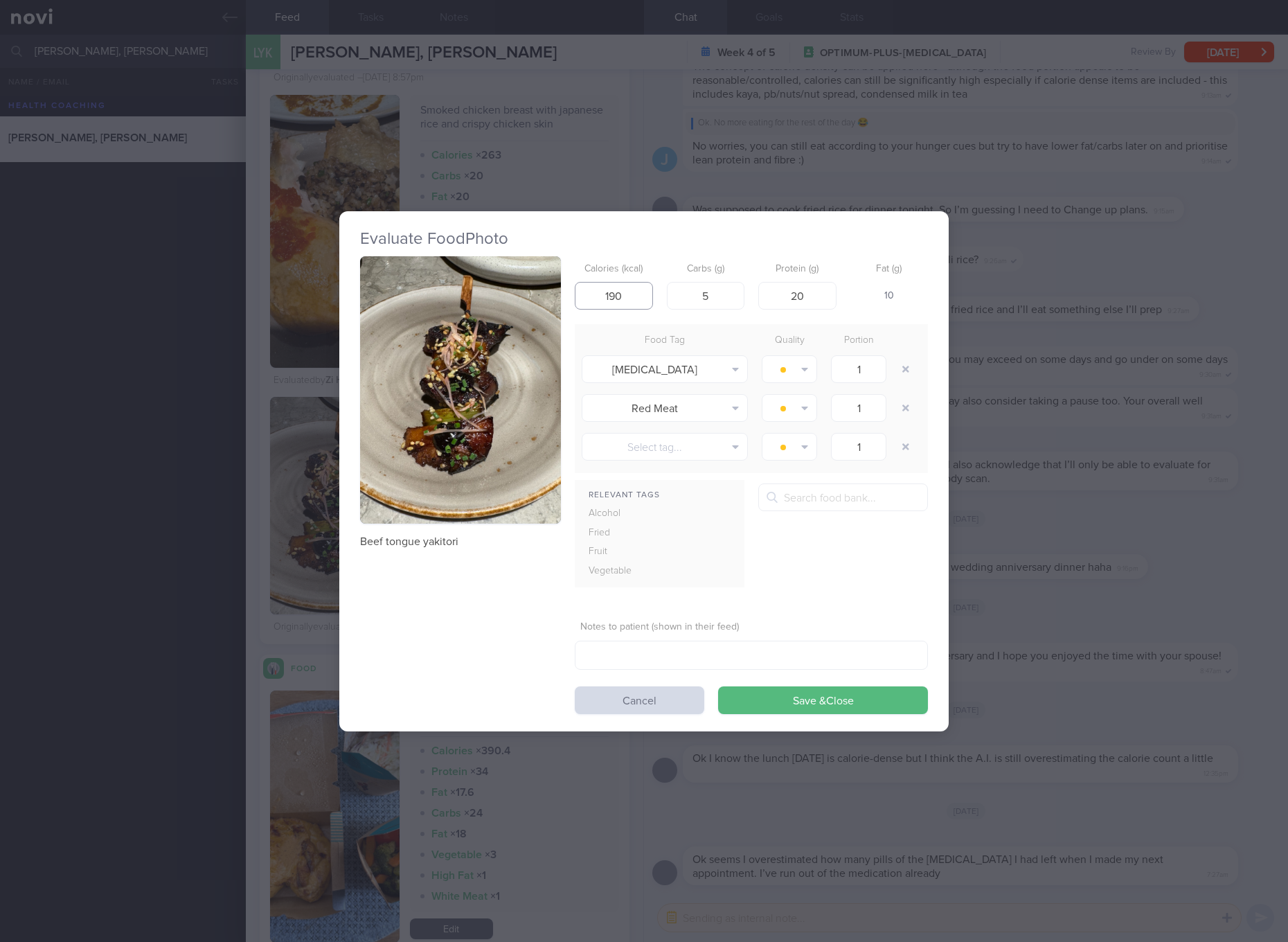
click at [646, 300] on input "190" at bounding box center [614, 296] width 78 height 28
type input "120"
type input "0"
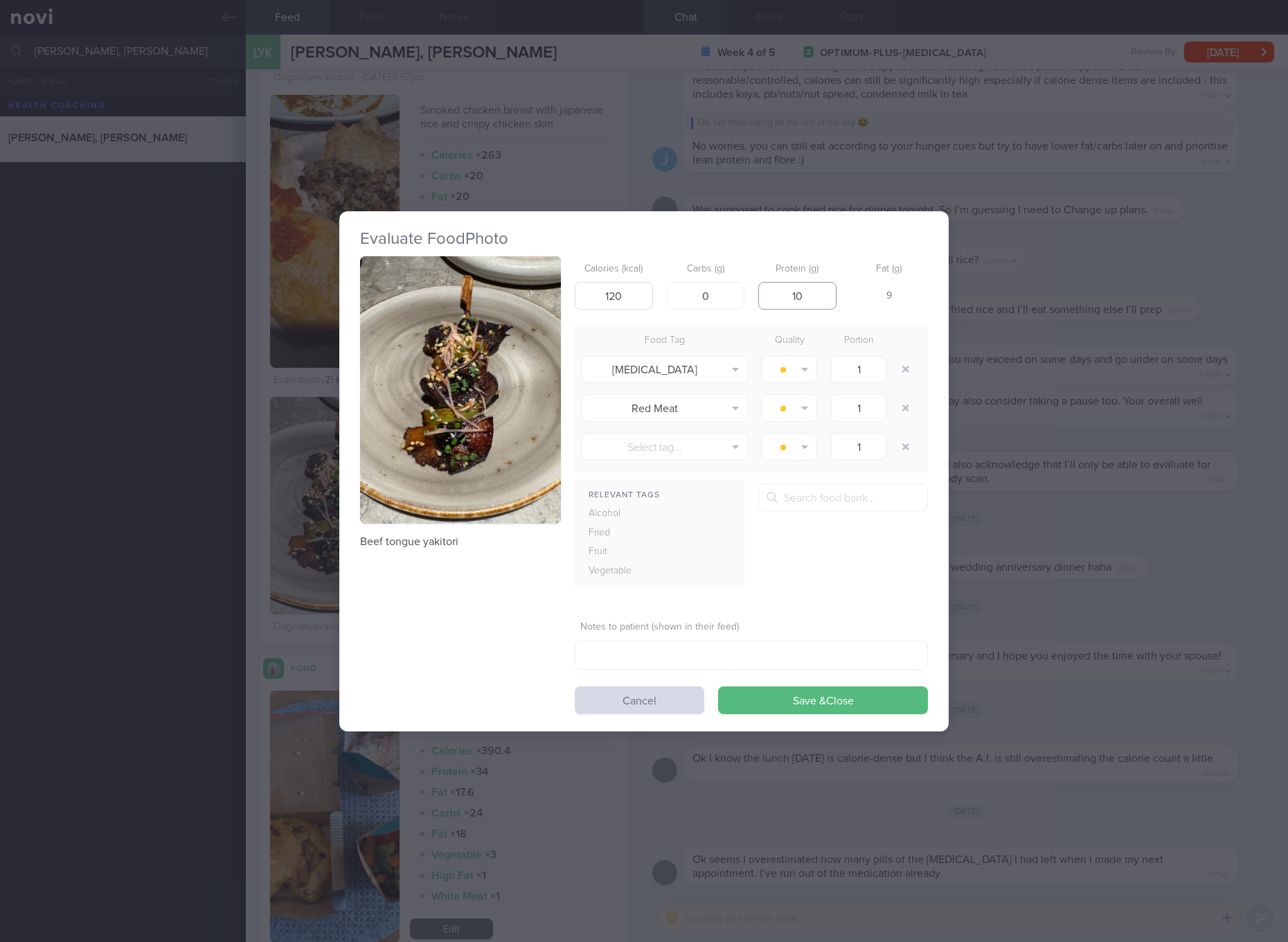
type input "10"
click at [718, 686] on button "Save & Close" at bounding box center [823, 700] width 210 height 28
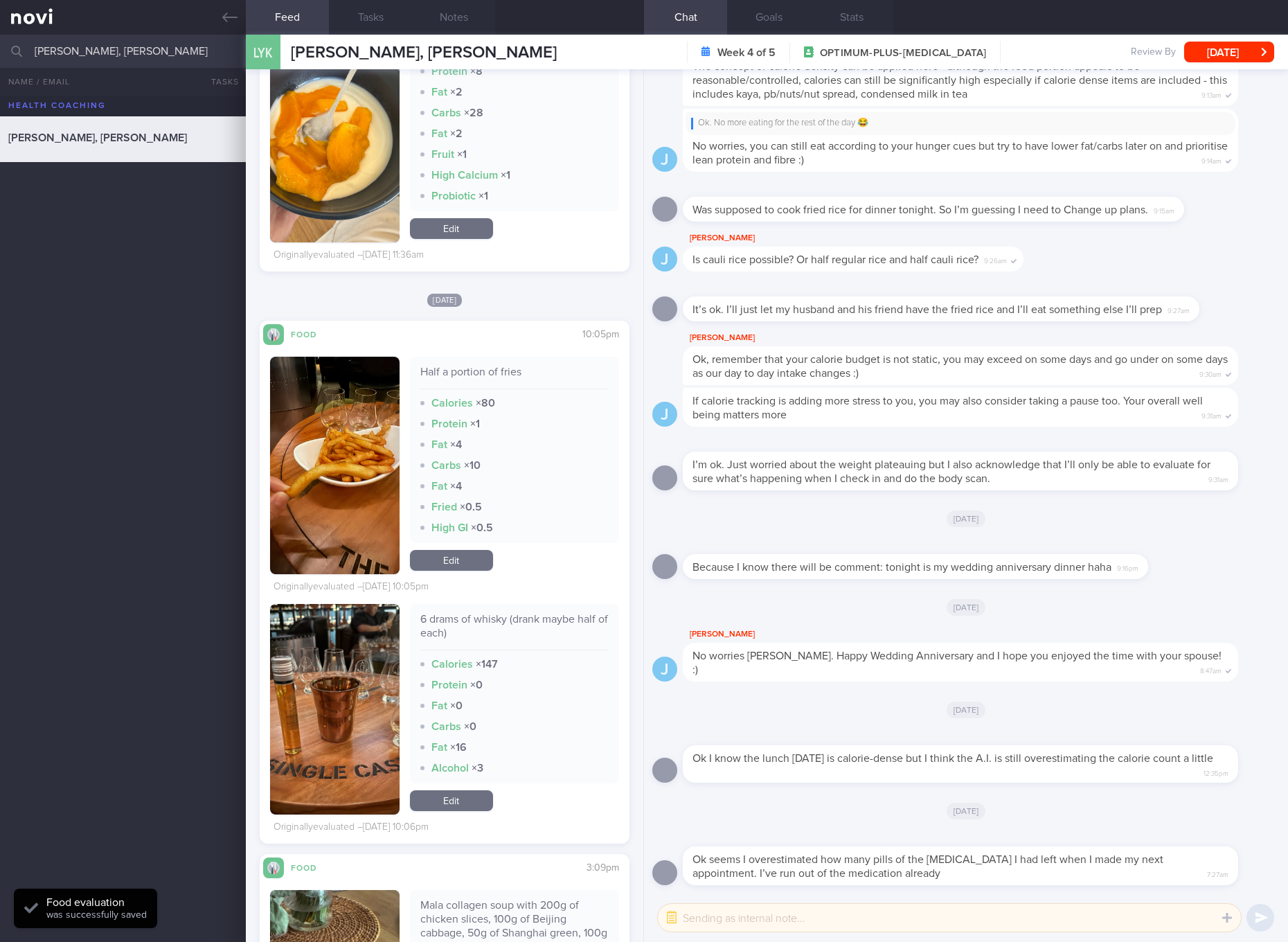
scroll to position [10508, 0]
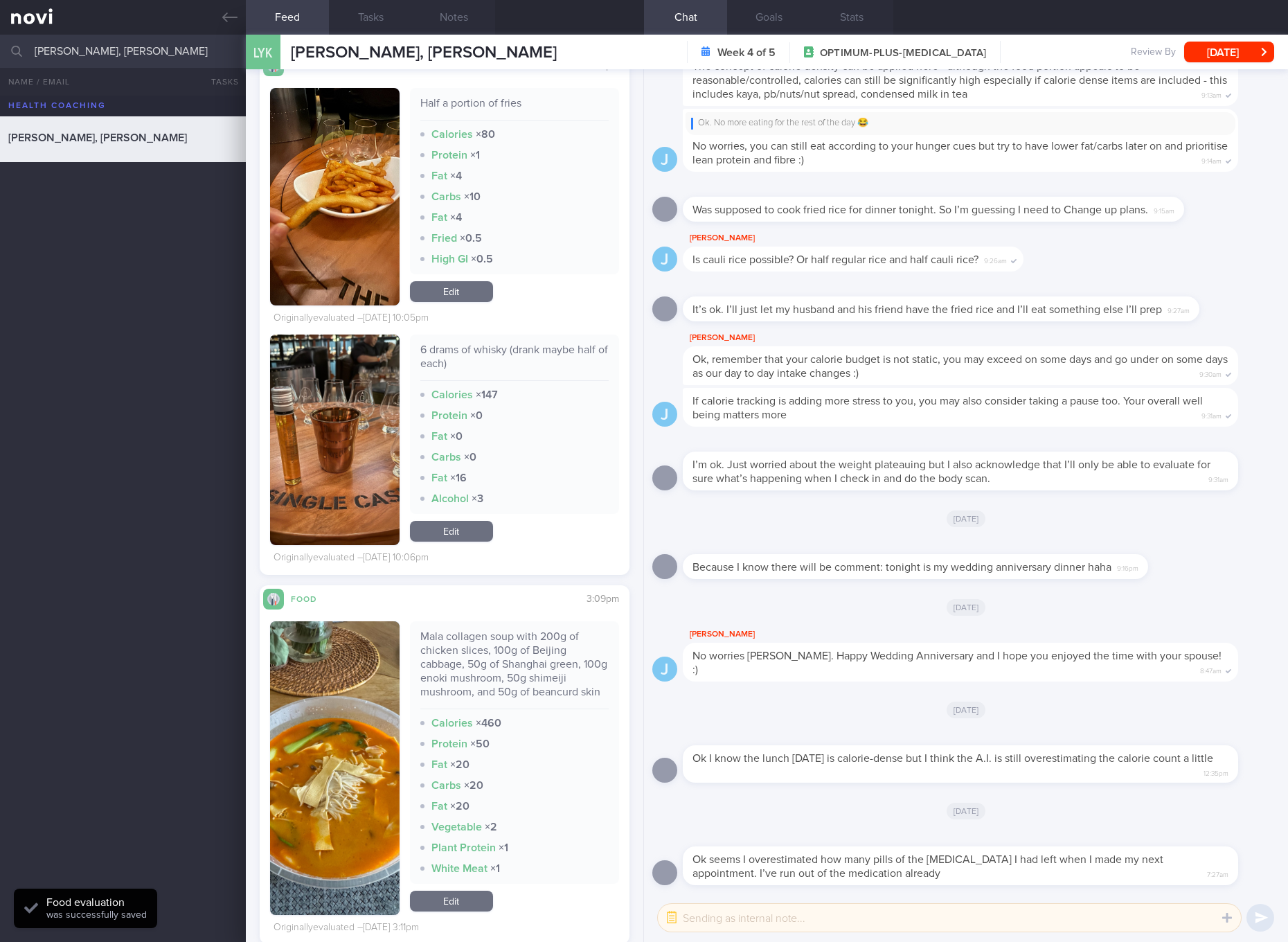
click at [501, 353] on div "6 drams of whisky (drank maybe half of each)" at bounding box center [514, 361] width 188 height 38
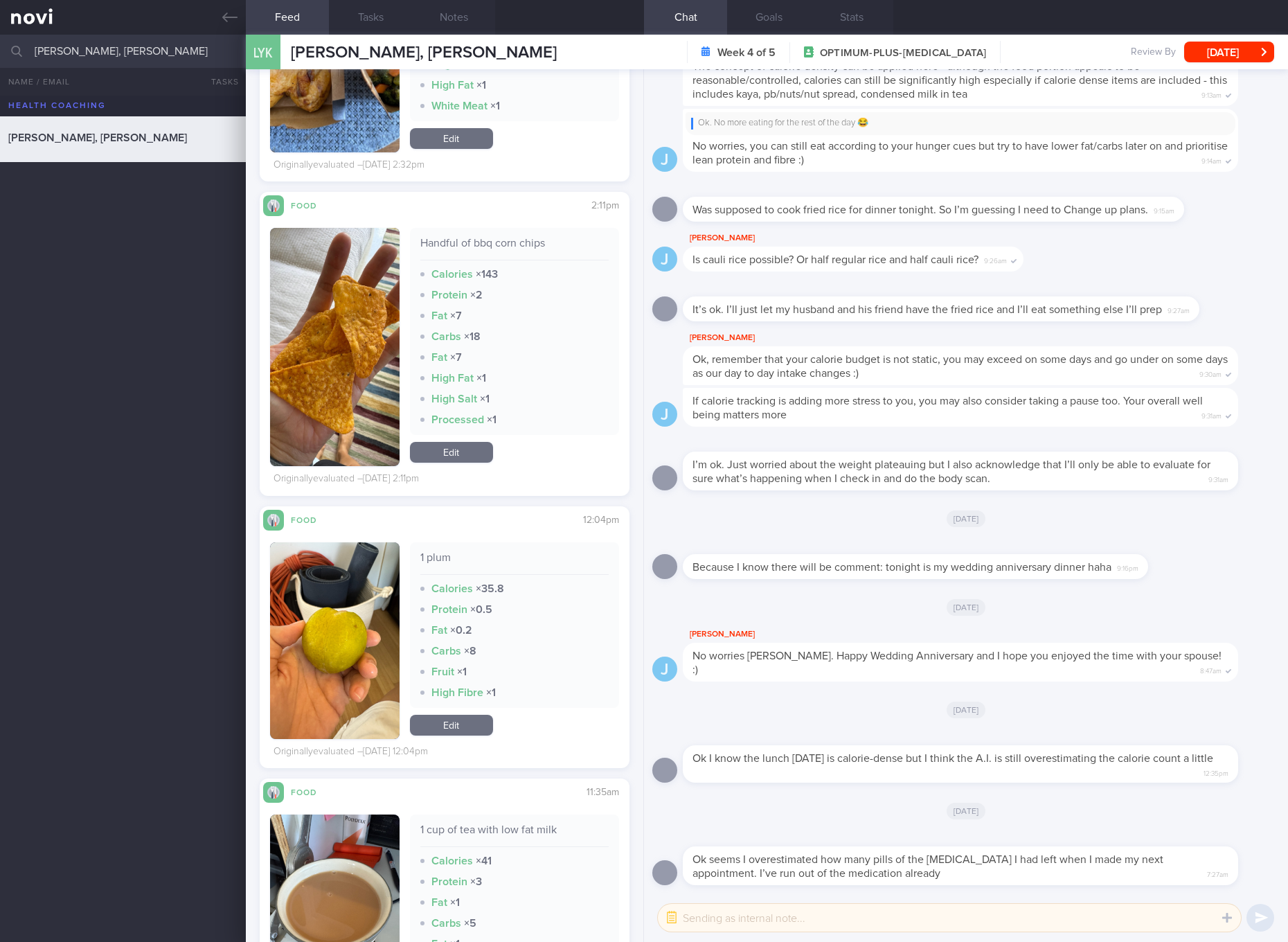
scroll to position [8951, 0]
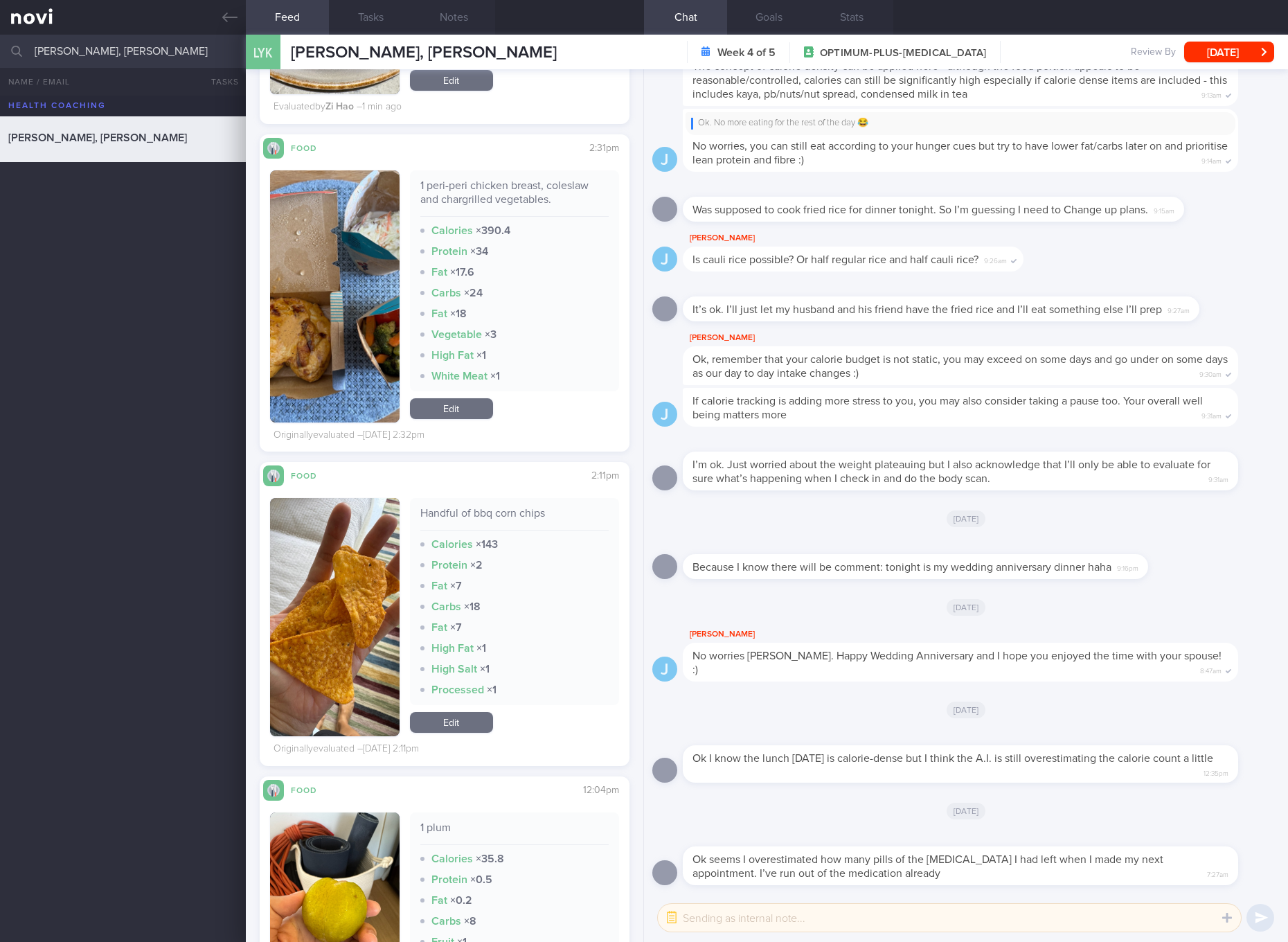
click at [457, 419] on link "Edit" at bounding box center [451, 408] width 83 height 21
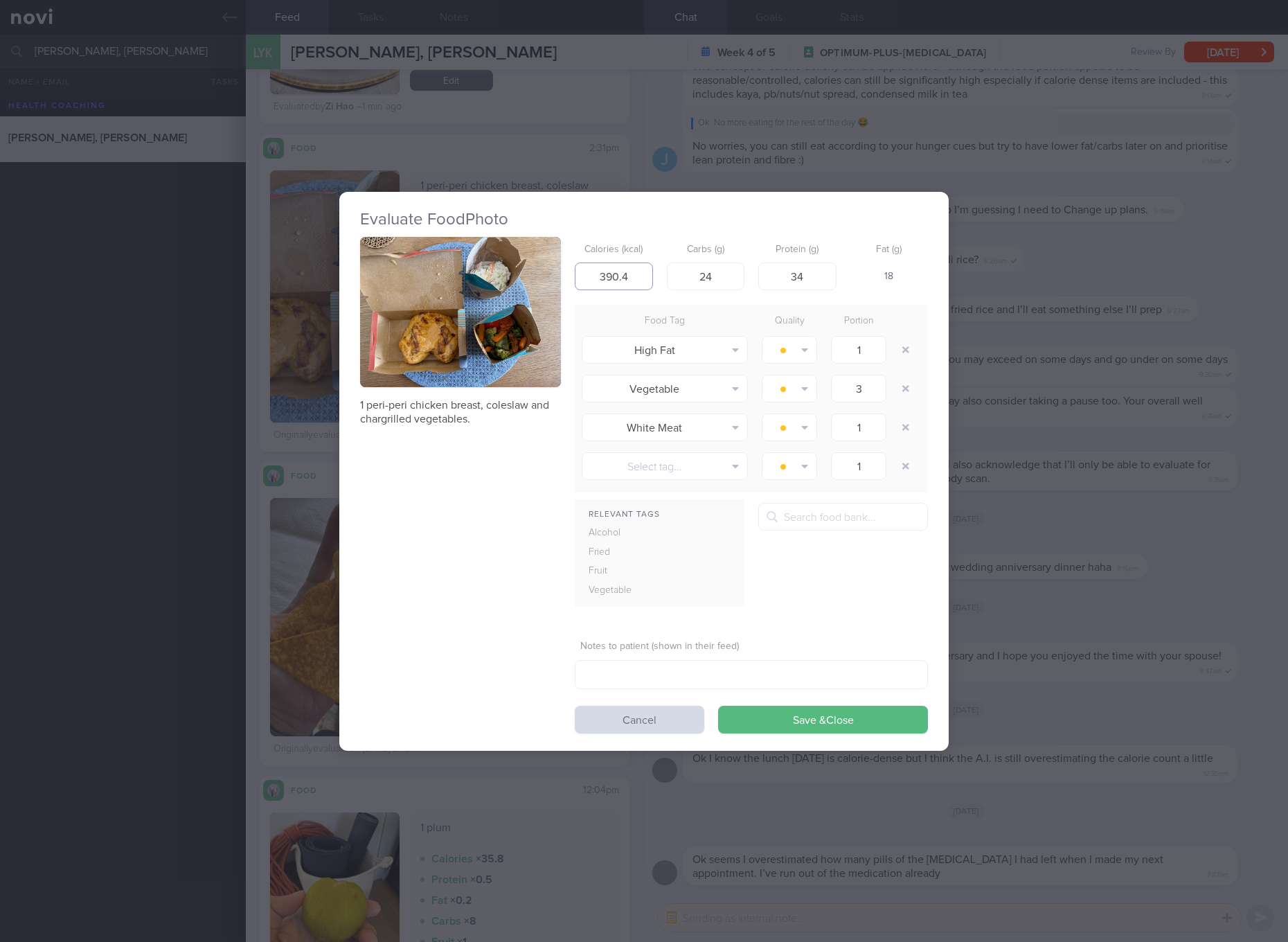
click at [632, 280] on input "390.4" at bounding box center [614, 277] width 78 height 28
type input "316"
type input "23"
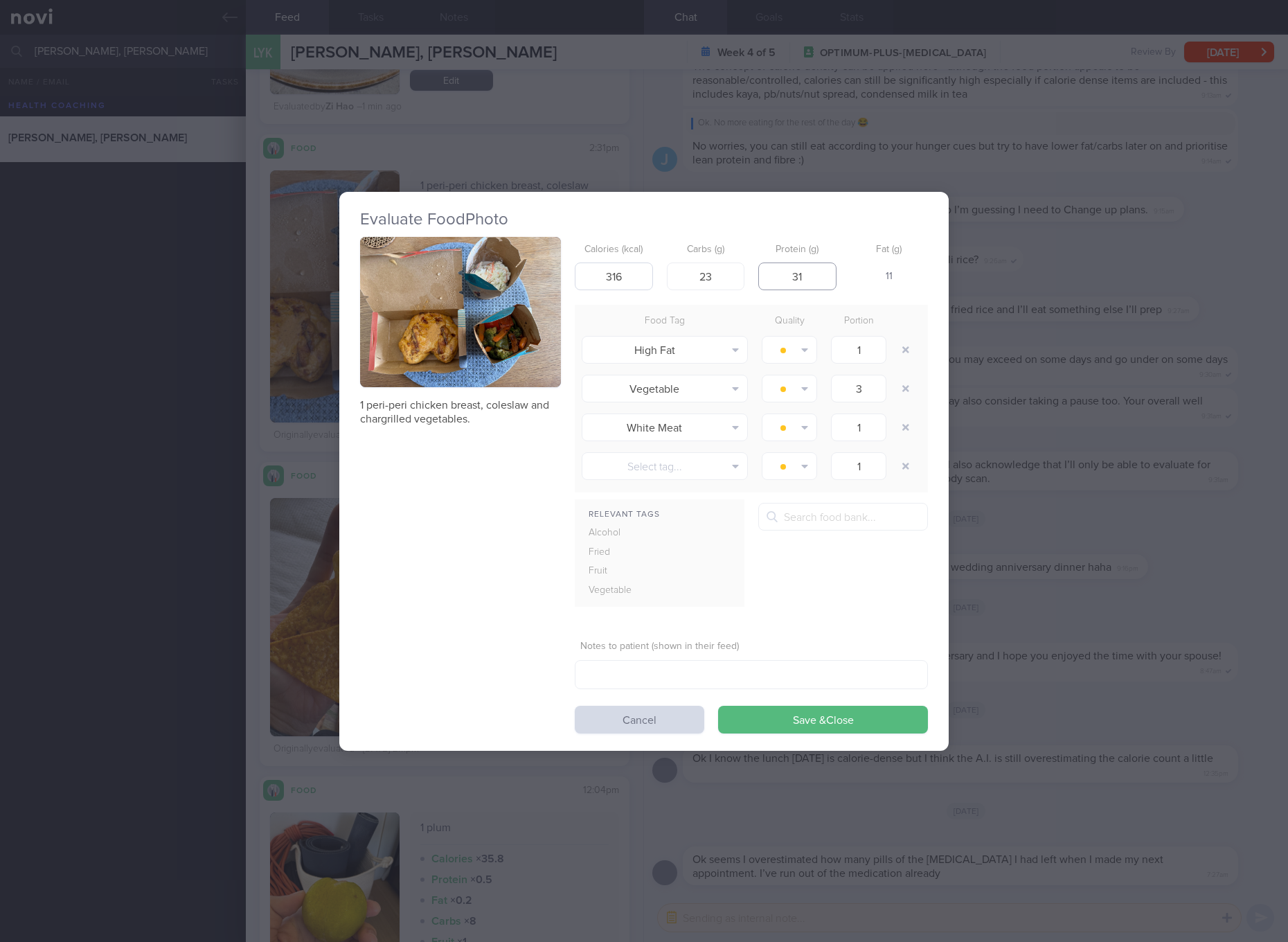
type input "31"
click at [718, 705] on button "Save & Close" at bounding box center [823, 719] width 210 height 28
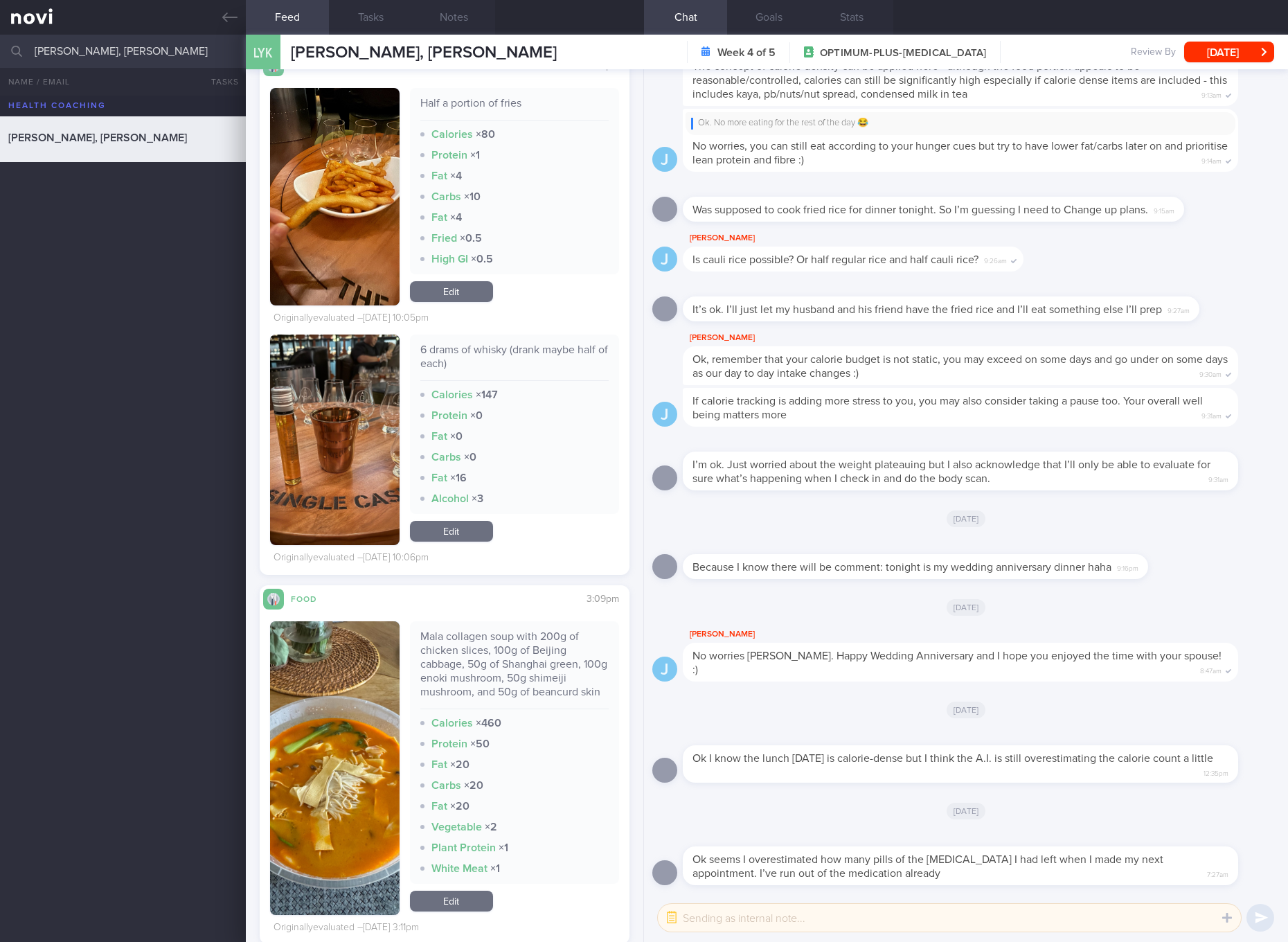
scroll to position [10768, 0]
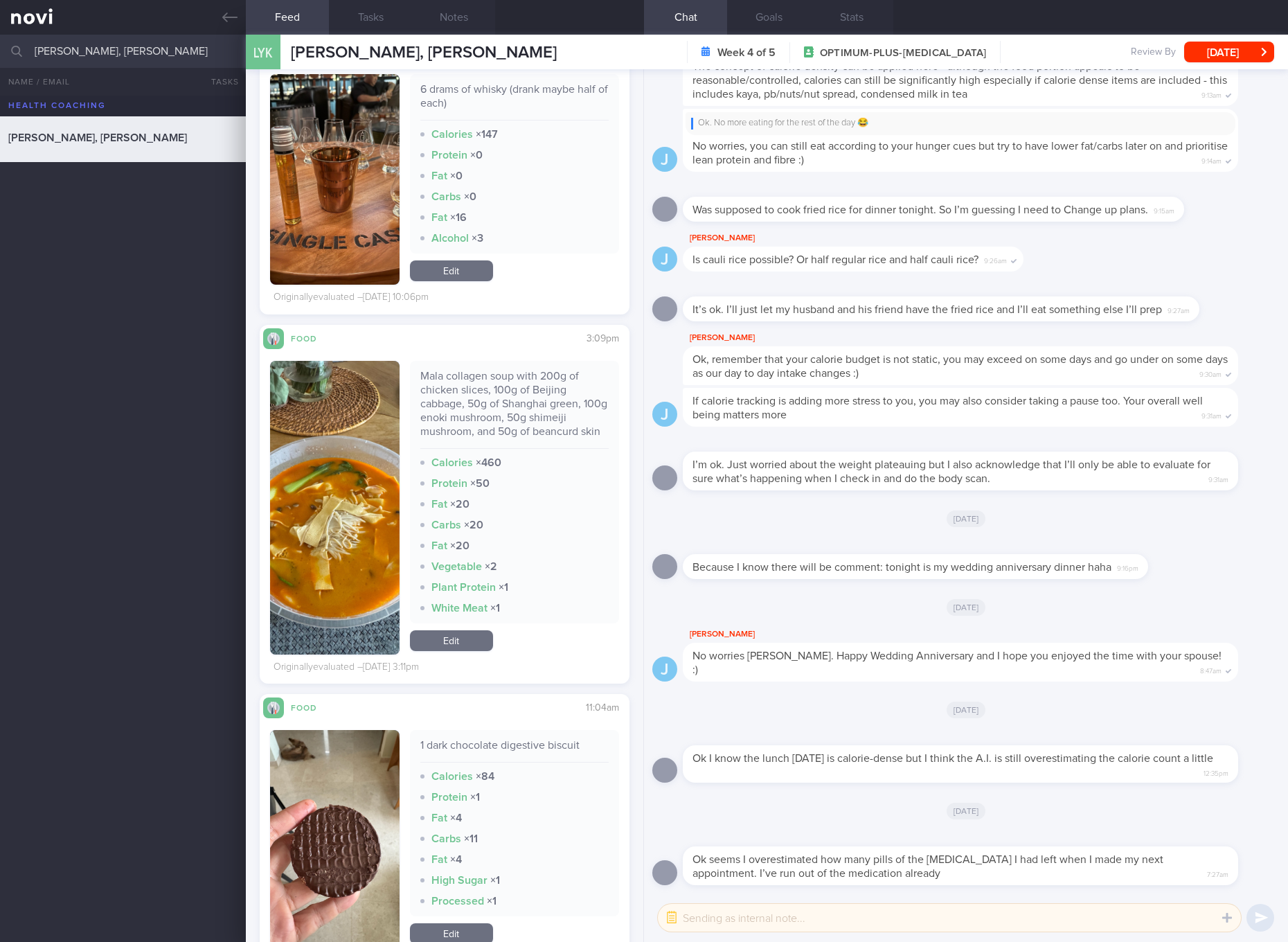
click at [499, 408] on div "Mala collagen soup with 200g of chicken slices, 100g of Beijing cabbage, 50g of…" at bounding box center [514, 409] width 188 height 80
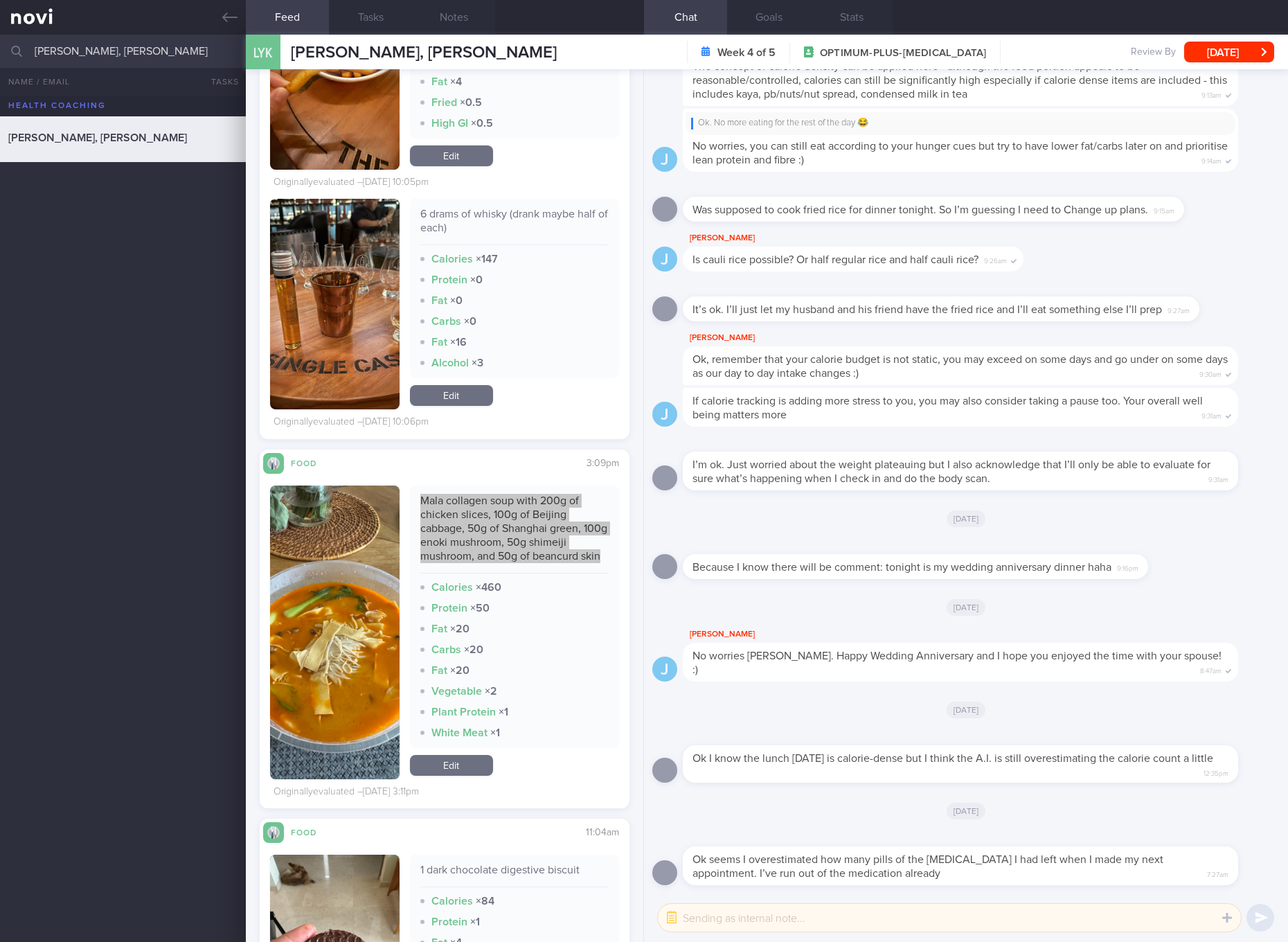
scroll to position [10508, 0]
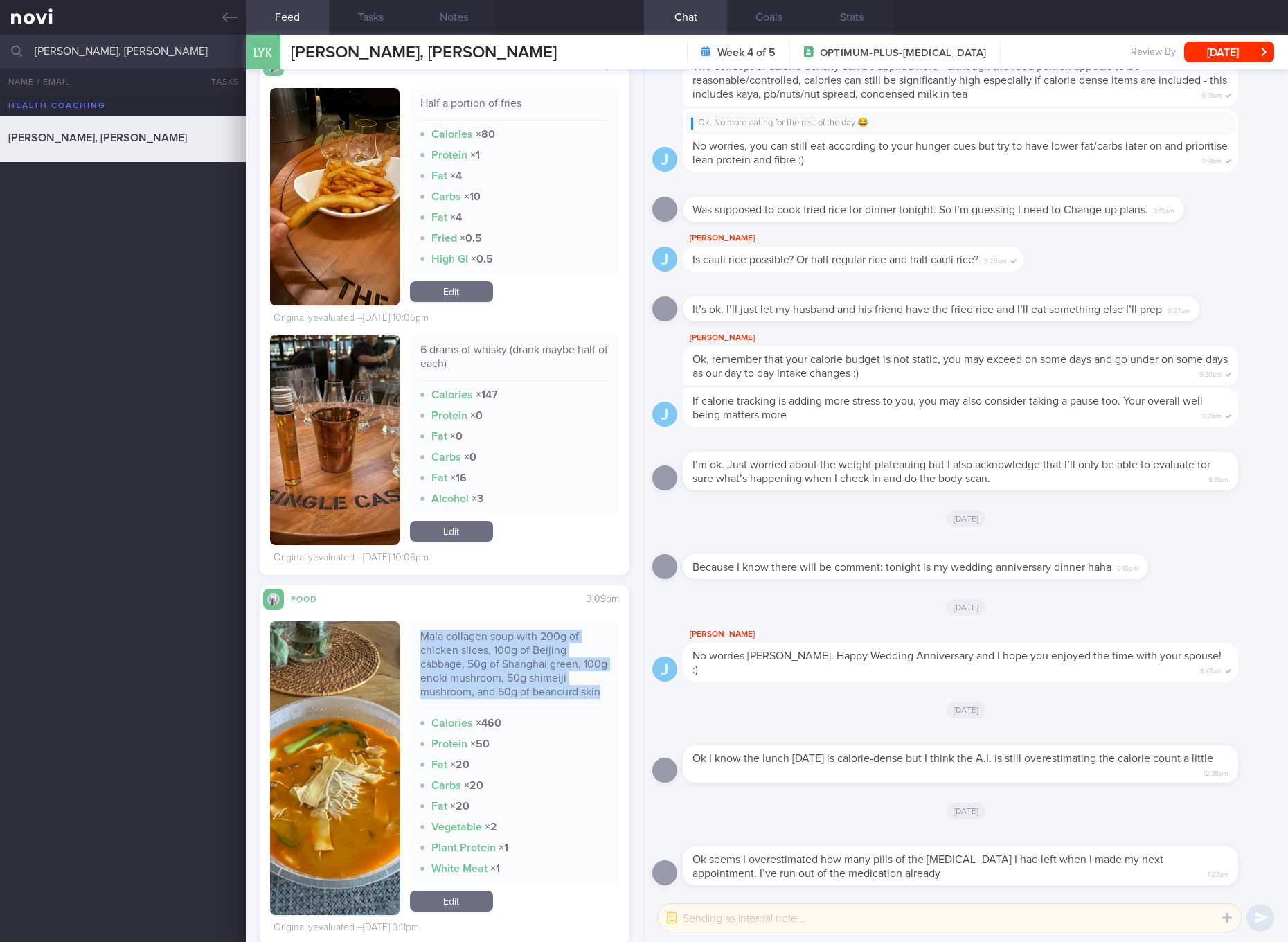
click at [480, 539] on link "Edit" at bounding box center [451, 531] width 83 height 21
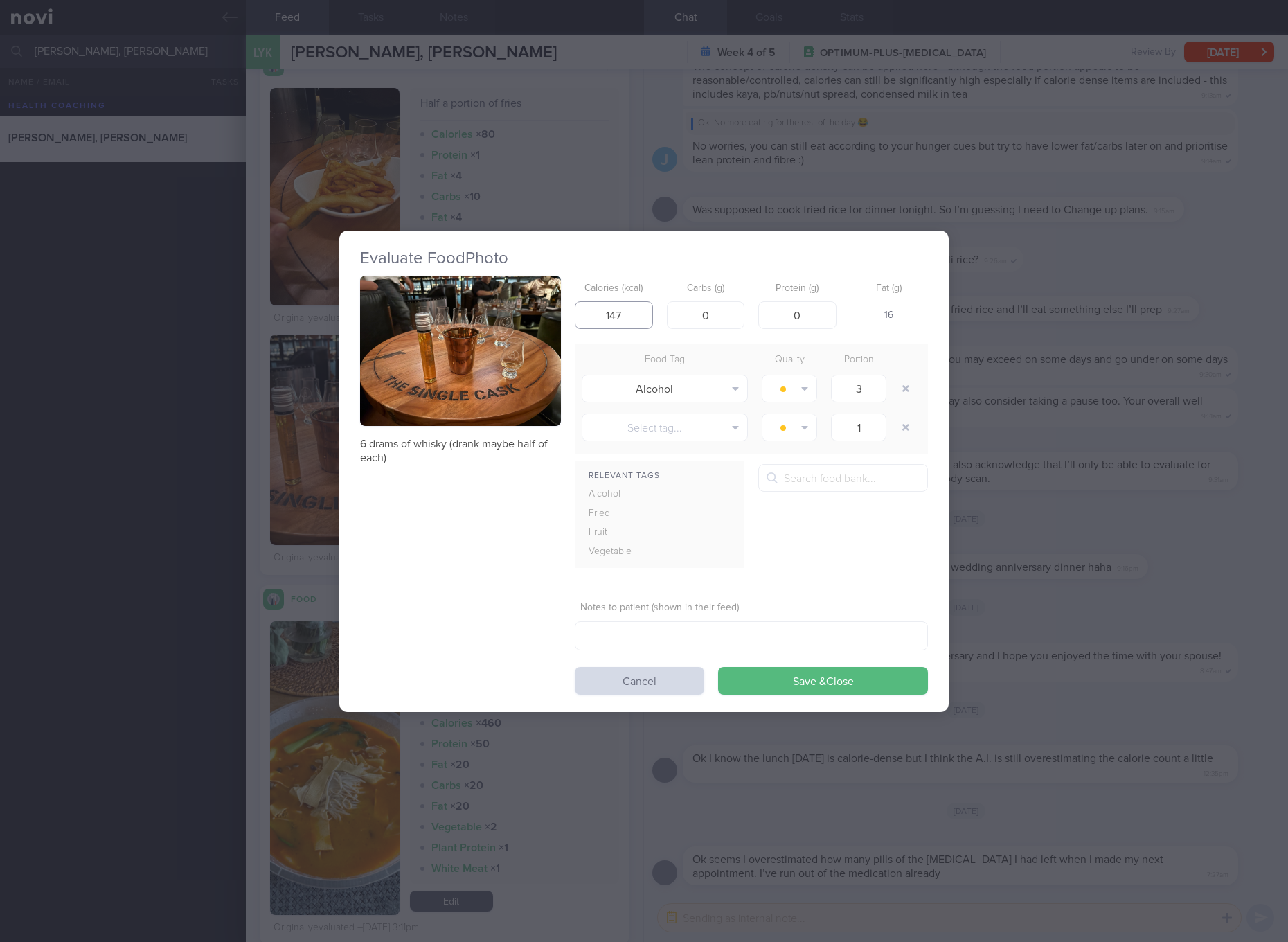
click at [640, 319] on input "147" at bounding box center [614, 315] width 78 height 28
type input "105"
click at [967, 369] on div "Evaluate Food Photo 6 drams of whisky (drank maybe half of each) Calories (kcal…" at bounding box center [644, 471] width 1288 height 942
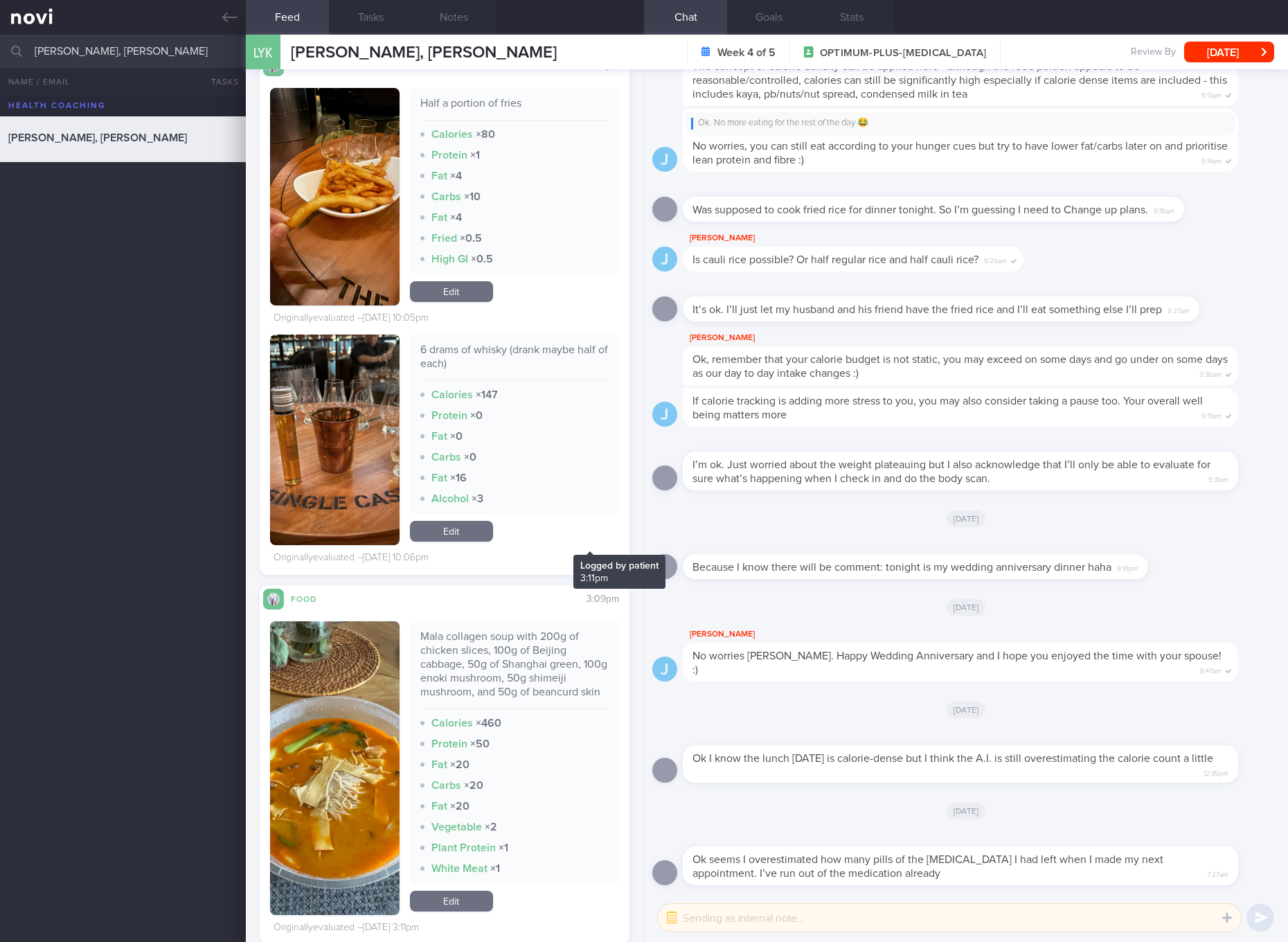
scroll to position [10768, 0]
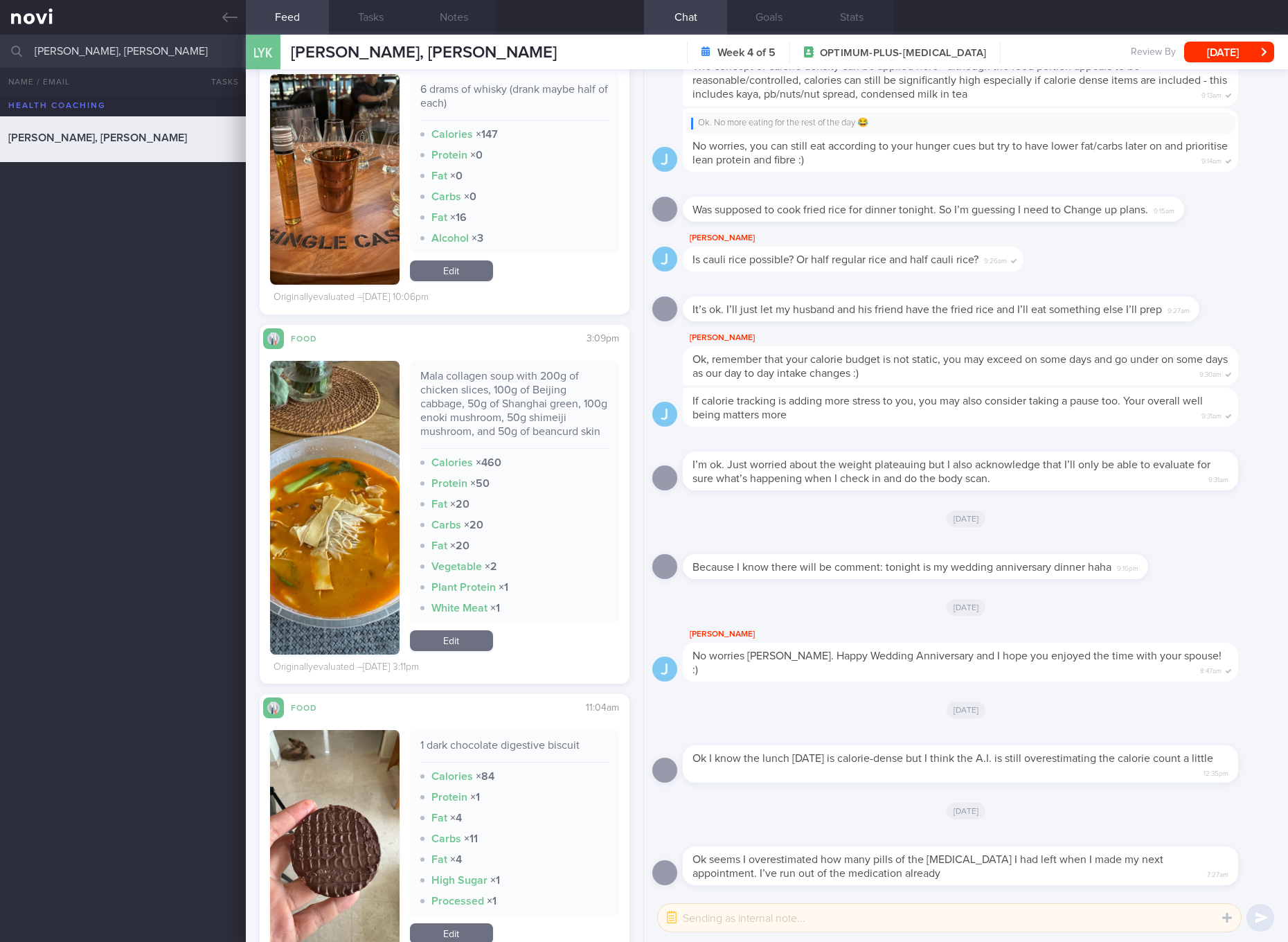
click at [518, 406] on div "Mala collagen soup with 200g of chicken slices, 100g of Beijing cabbage, 50g of…" at bounding box center [514, 409] width 188 height 80
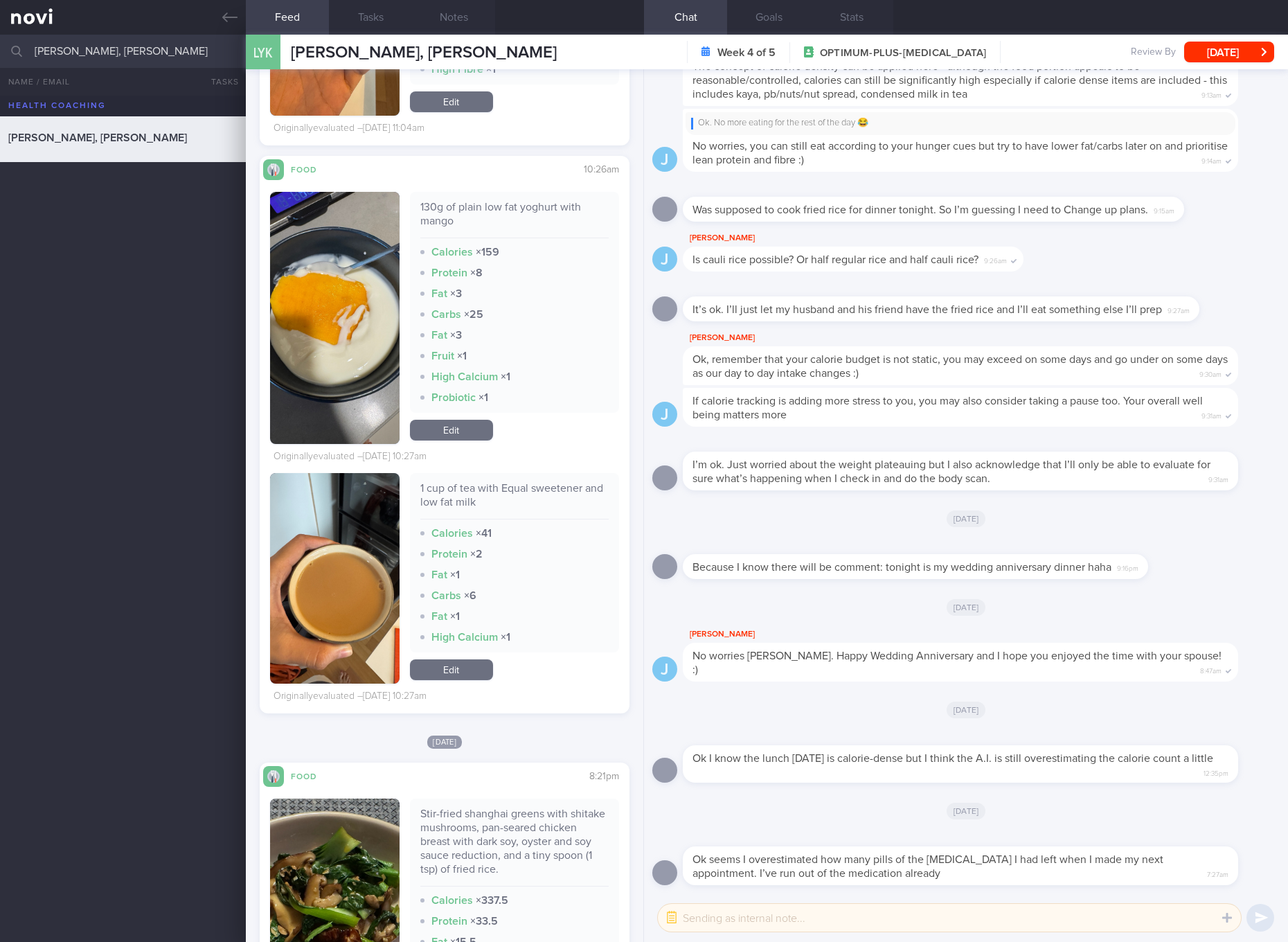
scroll to position [12327, 0]
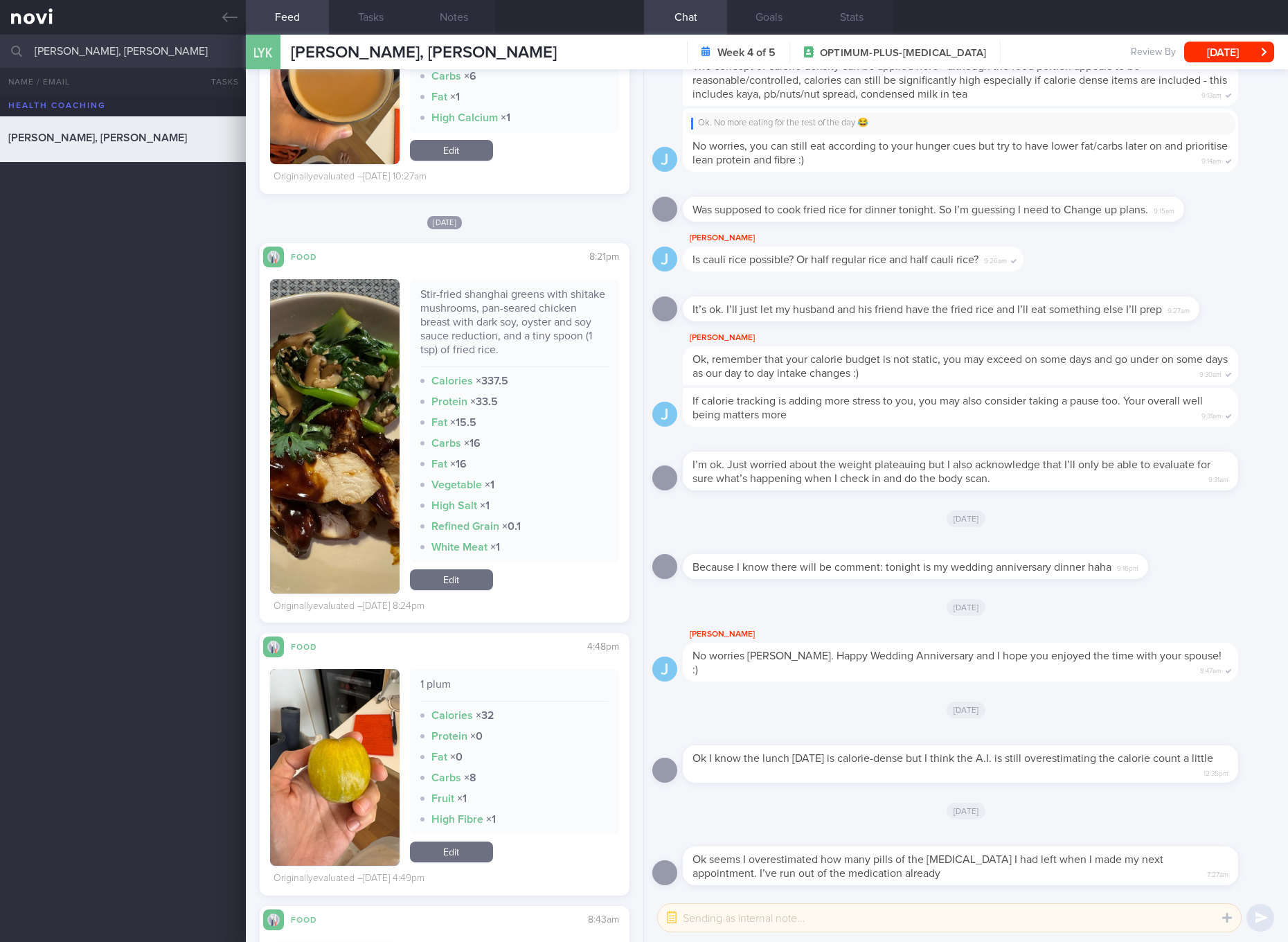
click at [487, 320] on div "Stir-fried shanghai greens with shitake mushrooms, pan-seared chicken breast wi…" at bounding box center [514, 327] width 188 height 80
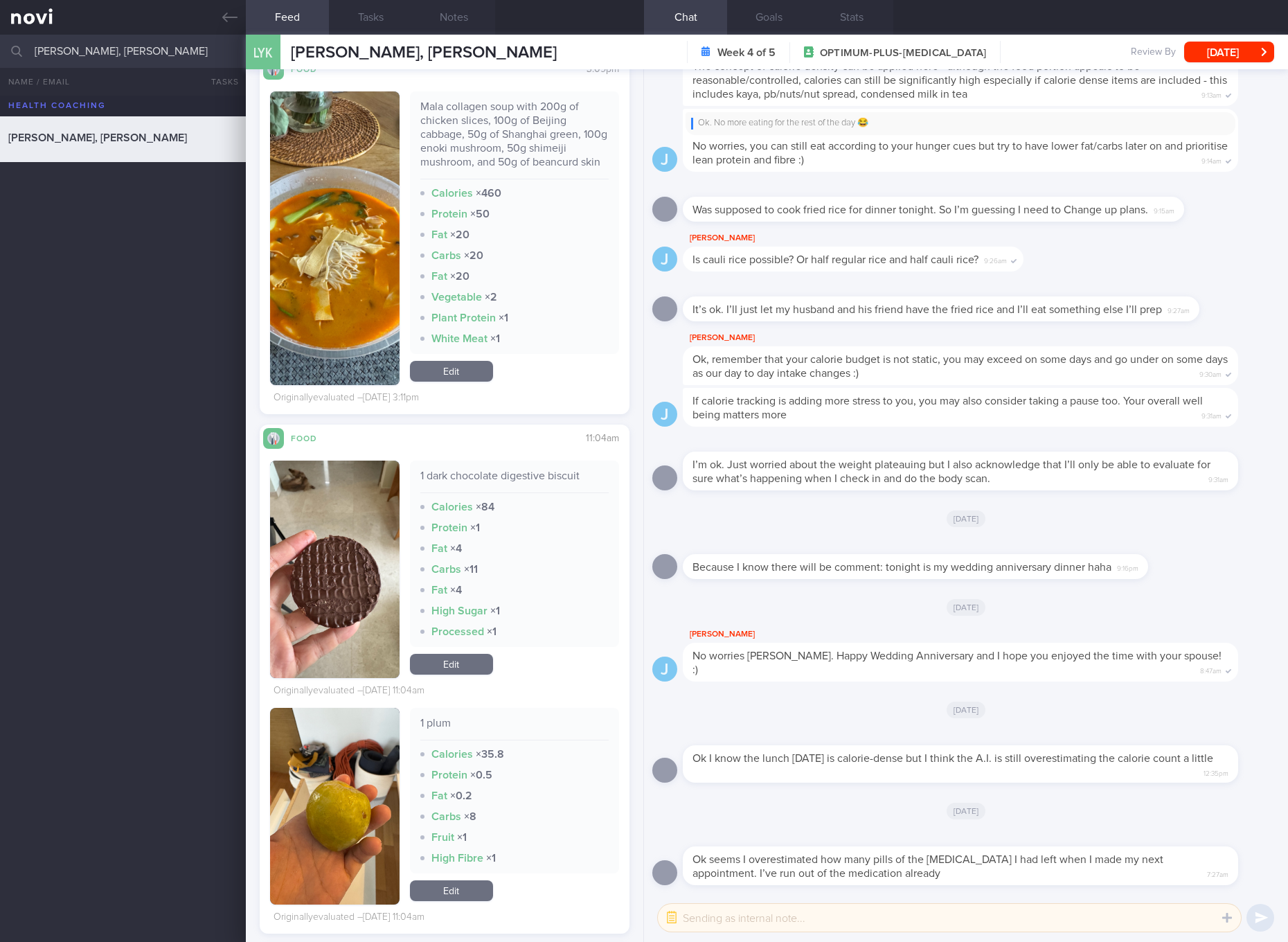
scroll to position [10768, 0]
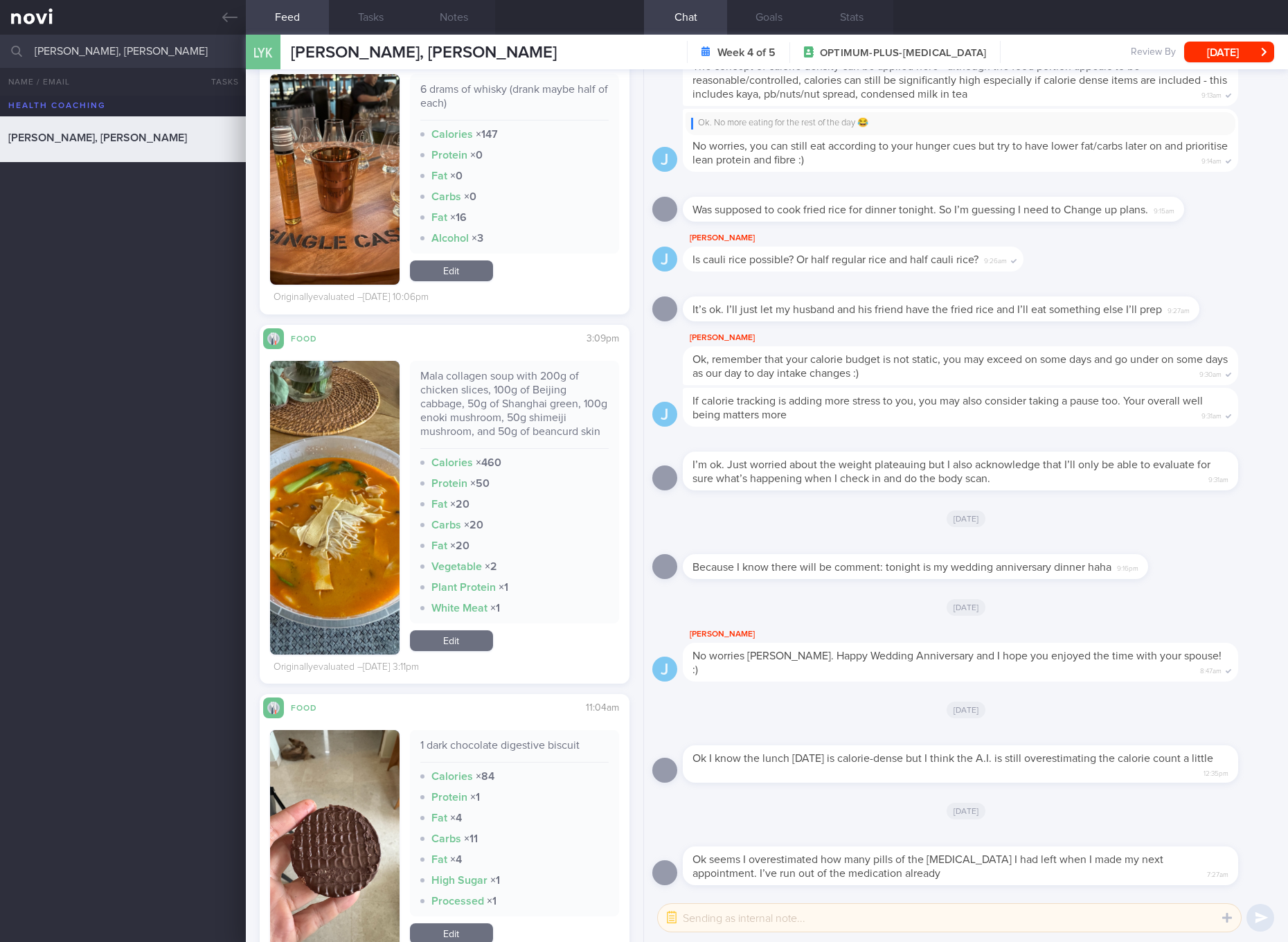
click at [463, 651] on link "Edit" at bounding box center [451, 641] width 83 height 21
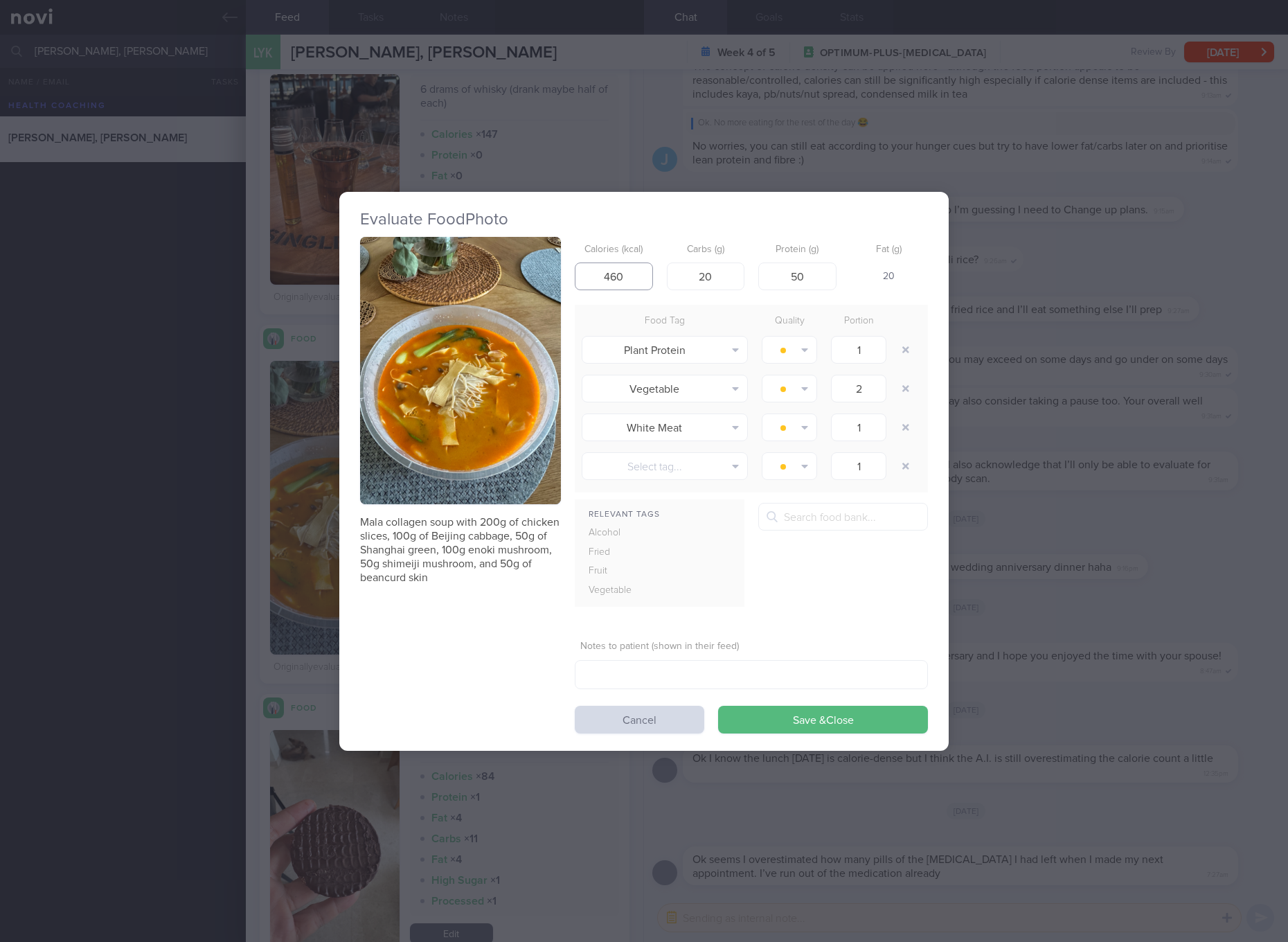
click at [635, 278] on input "460" at bounding box center [614, 277] width 78 height 28
type input "3"
type input "2"
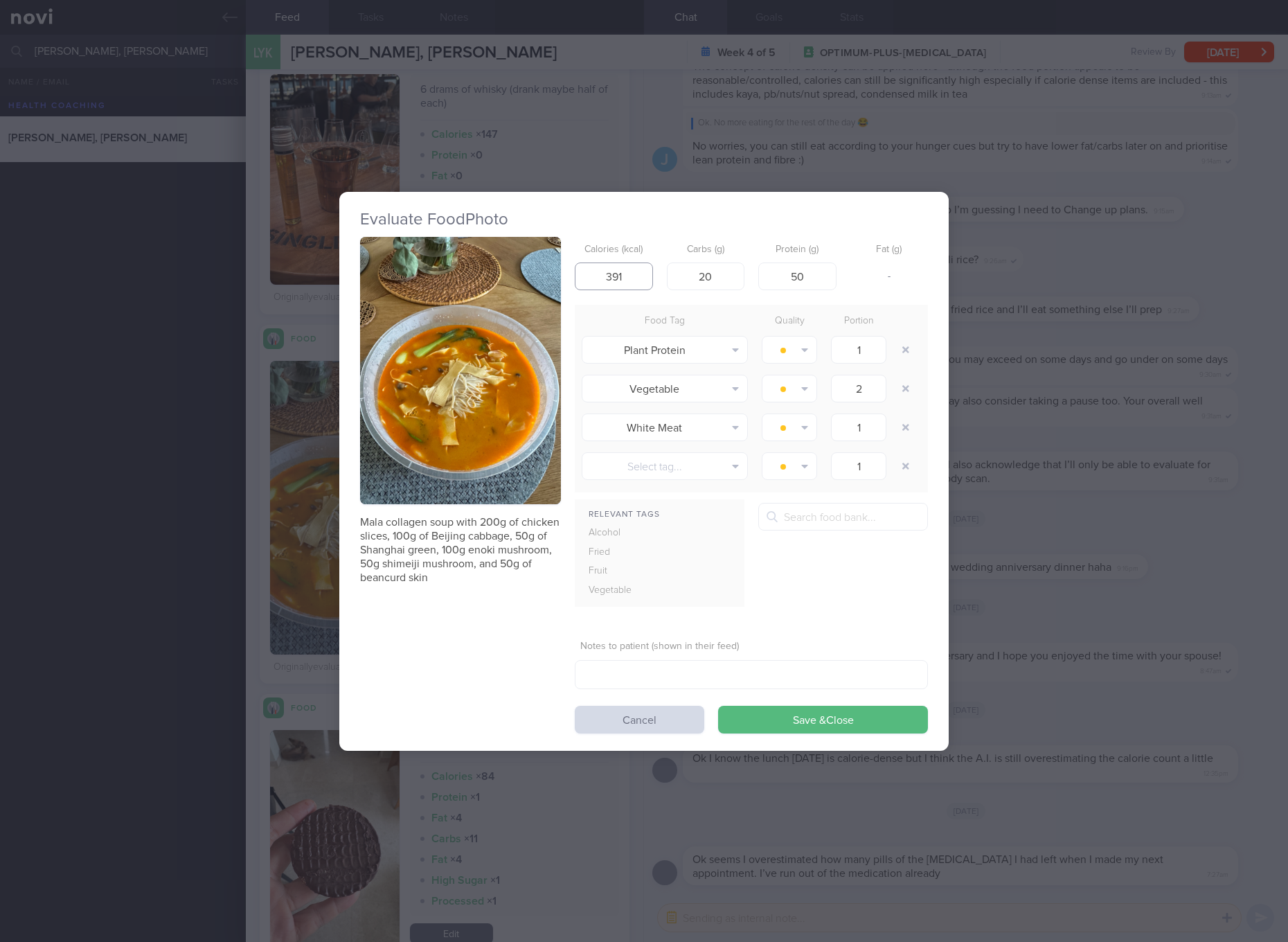
type input "391"
type input "17"
type input "59"
click at [718, 705] on button "Save & Close" at bounding box center [823, 719] width 210 height 28
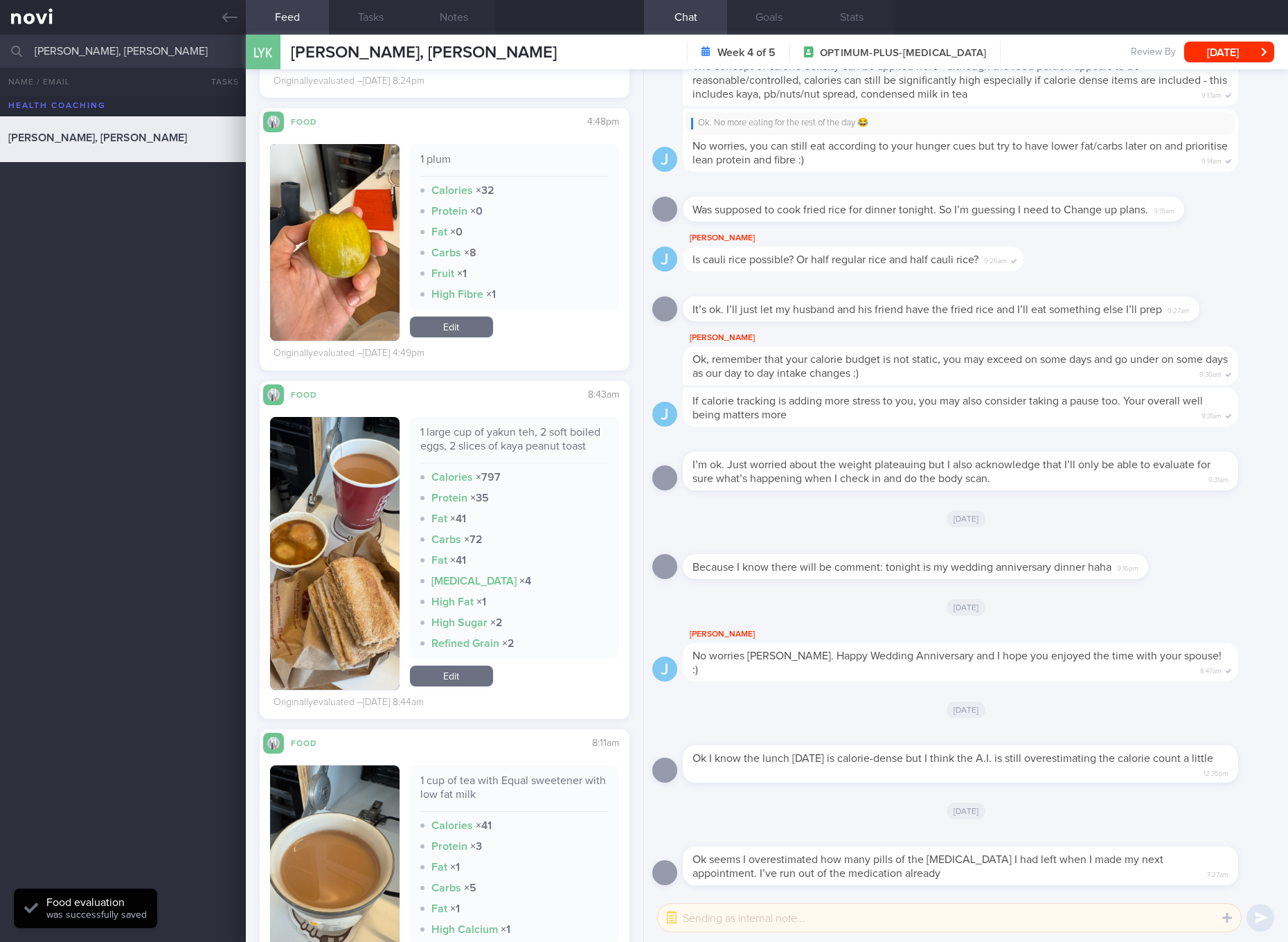
scroll to position [13105, 0]
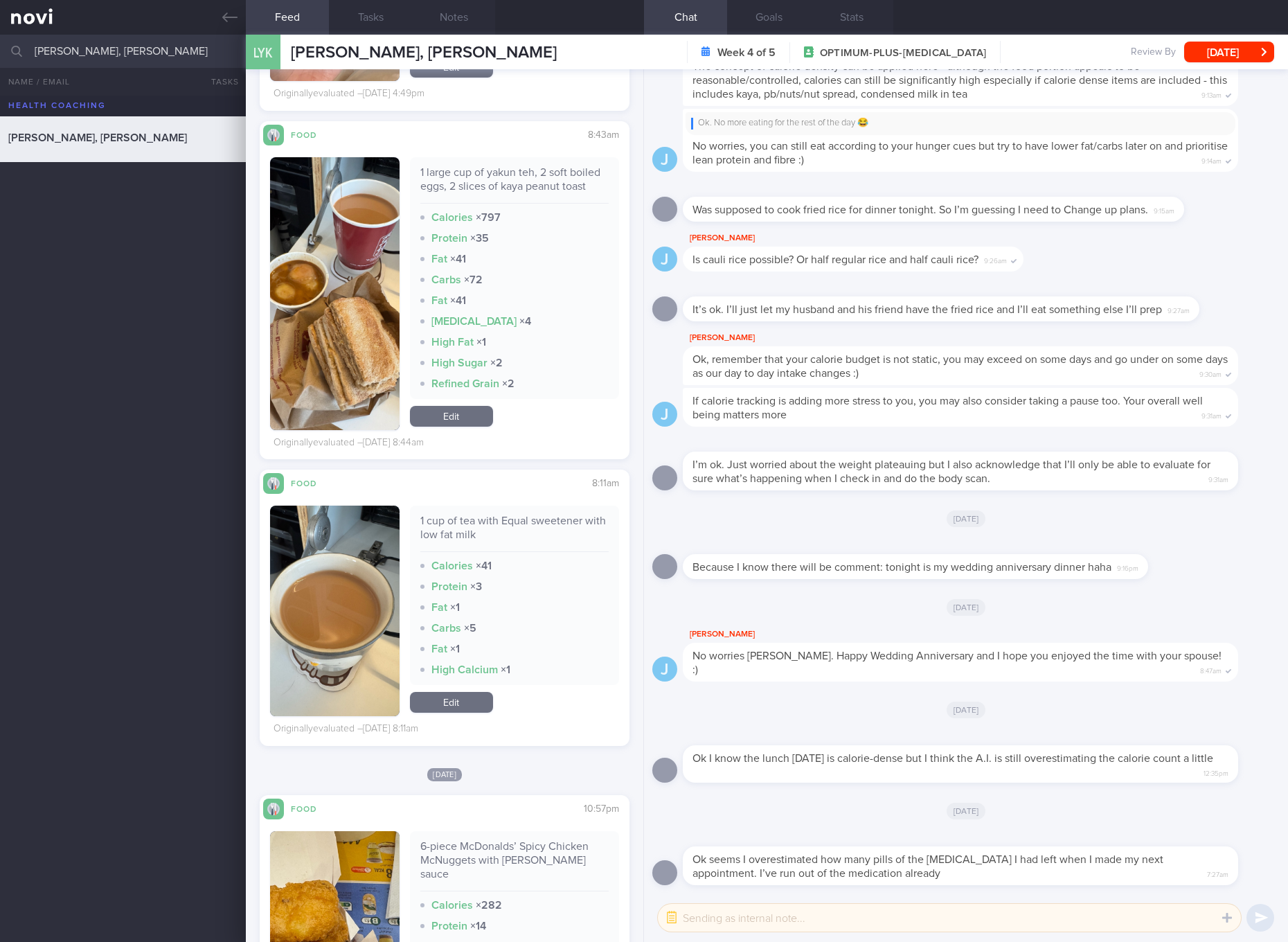
click at [474, 181] on div "1 large cup of yakun teh, 2 soft boiled eggs, 2 slices of kaya peanut toast" at bounding box center [514, 184] width 188 height 38
click at [403, 367] on div "1 large cup of yakun teh, 2 soft boiled eggs, 2 slices of kaya peanut toast Cal…" at bounding box center [445, 293] width 349 height 273
click at [346, 339] on button "button" at bounding box center [335, 293] width 130 height 273
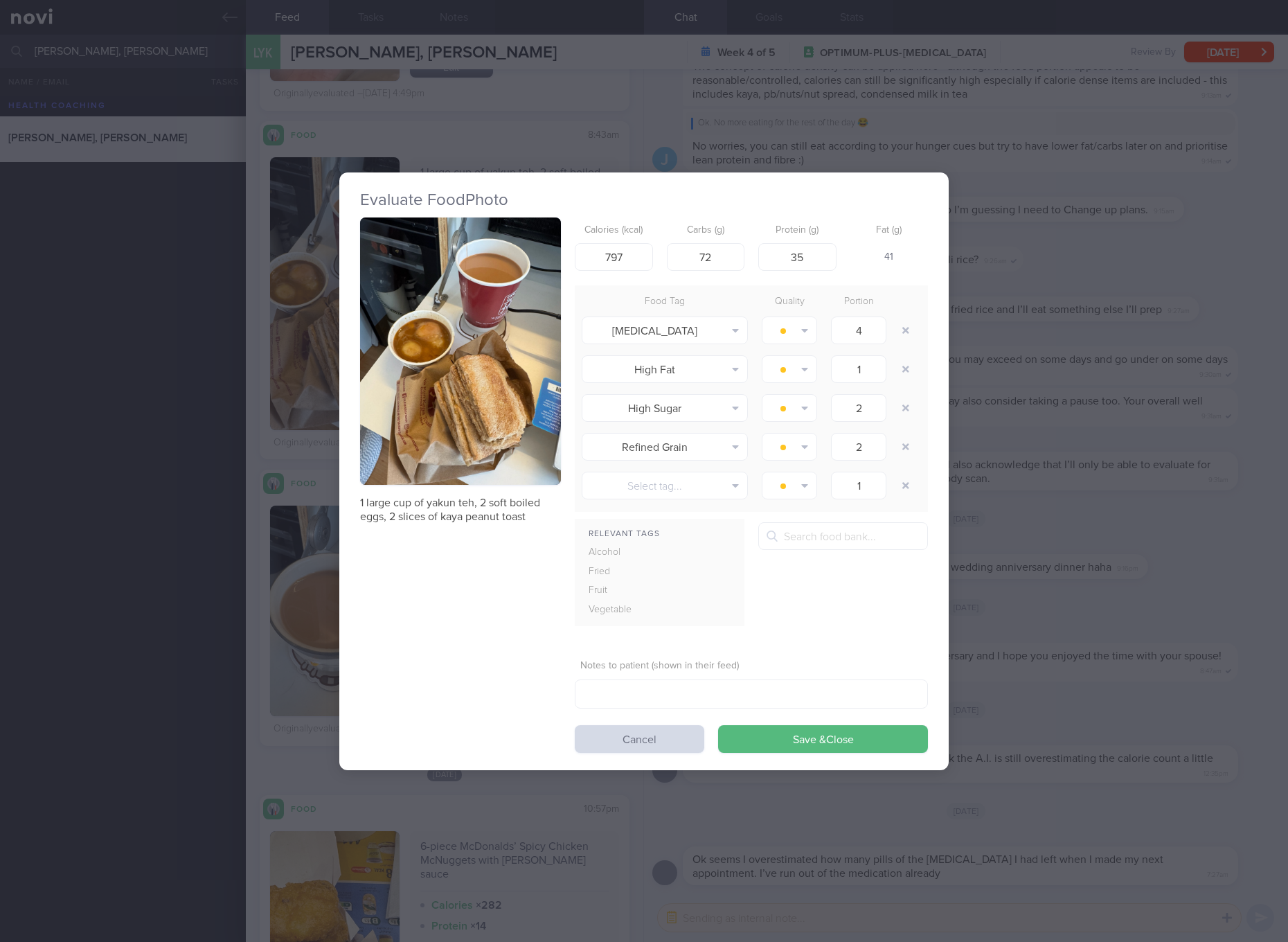
click at [459, 326] on button "button" at bounding box center [460, 351] width 201 height 268
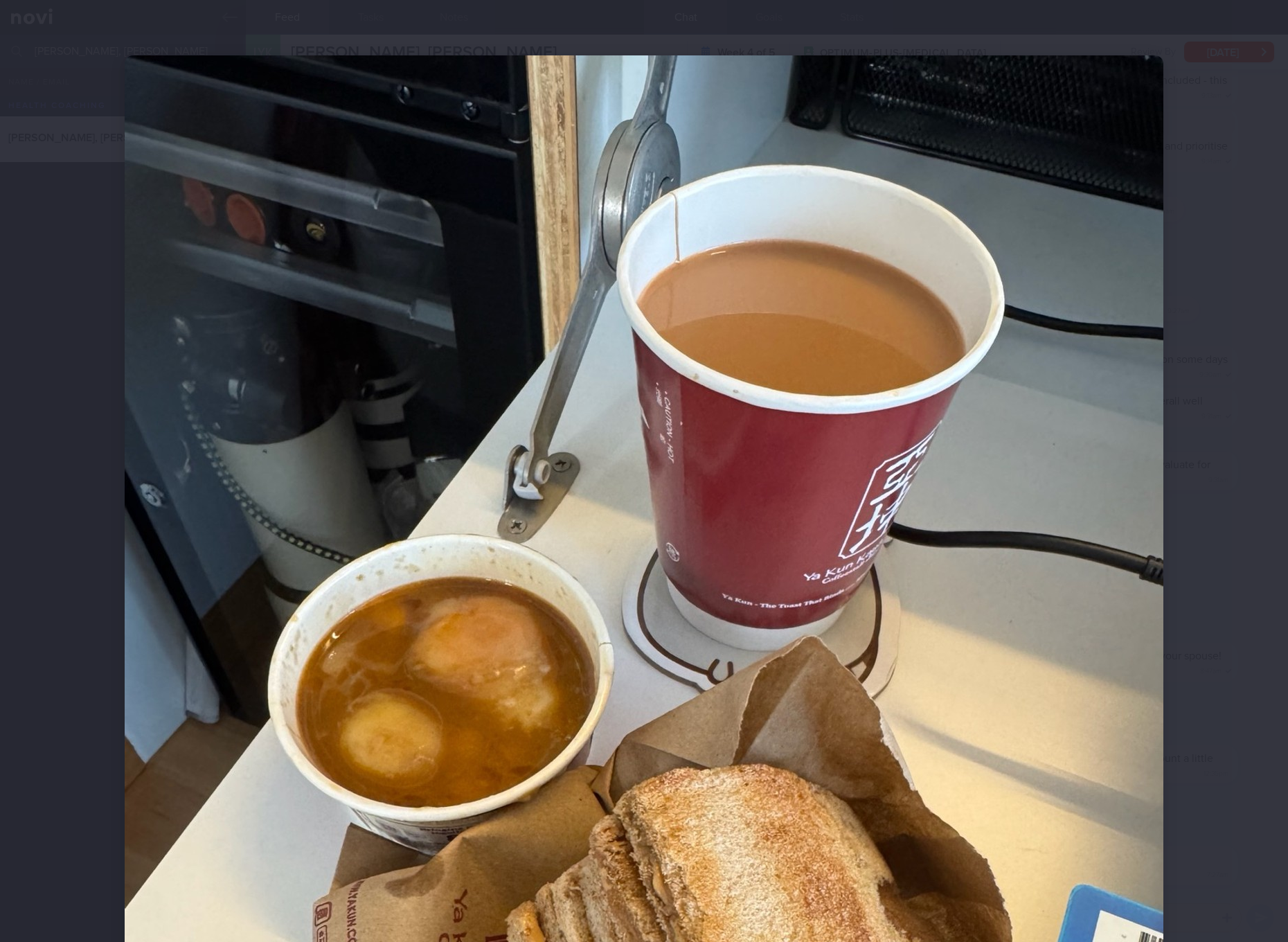
click at [967, 590] on img at bounding box center [644, 747] width 1039 height 1385
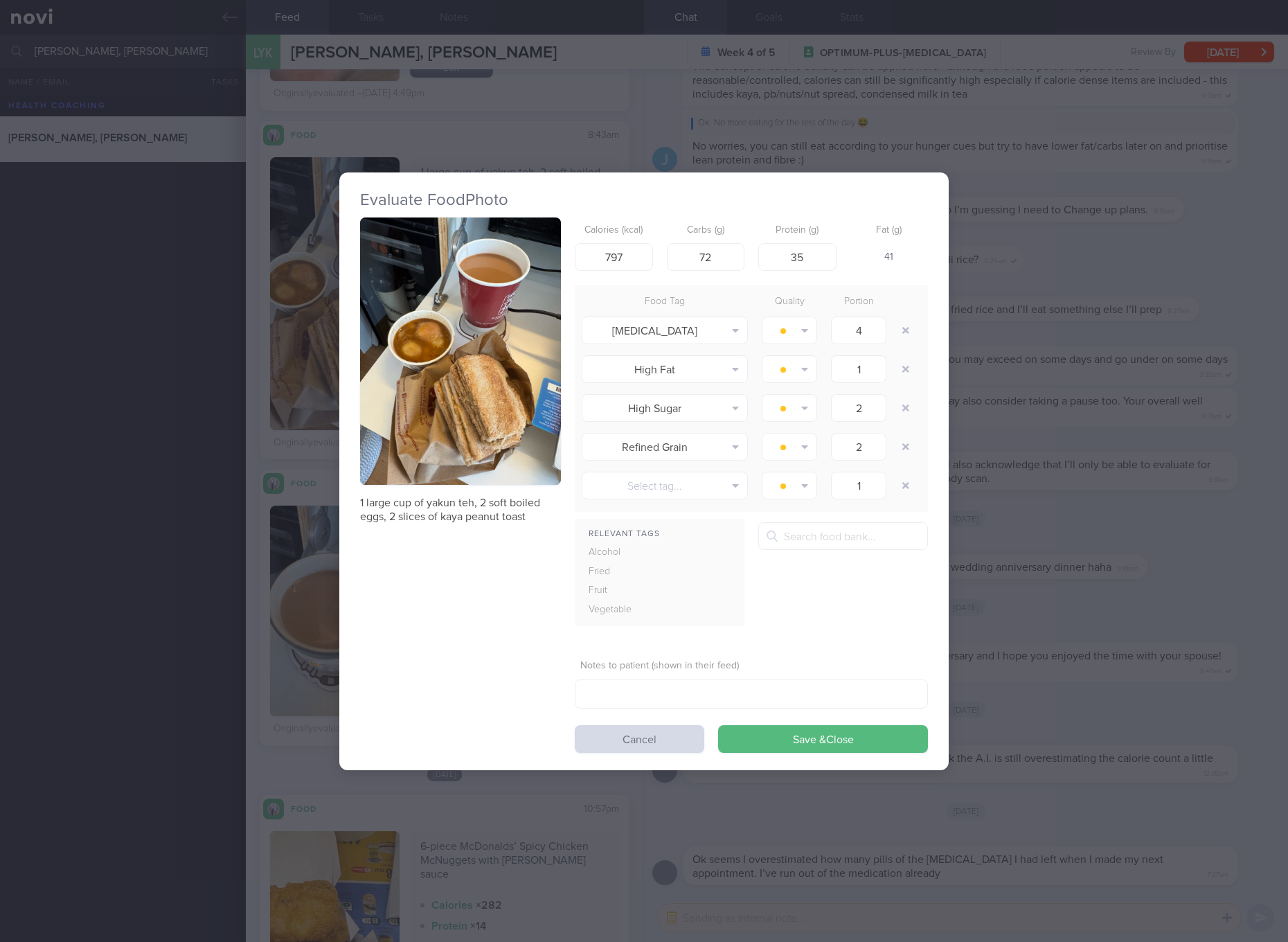
click at [967, 677] on div "Evaluate Food Photo 1 large cup of yakun teh, 2 soft boiled eggs, 2 slices of k…" at bounding box center [644, 471] width 1288 height 942
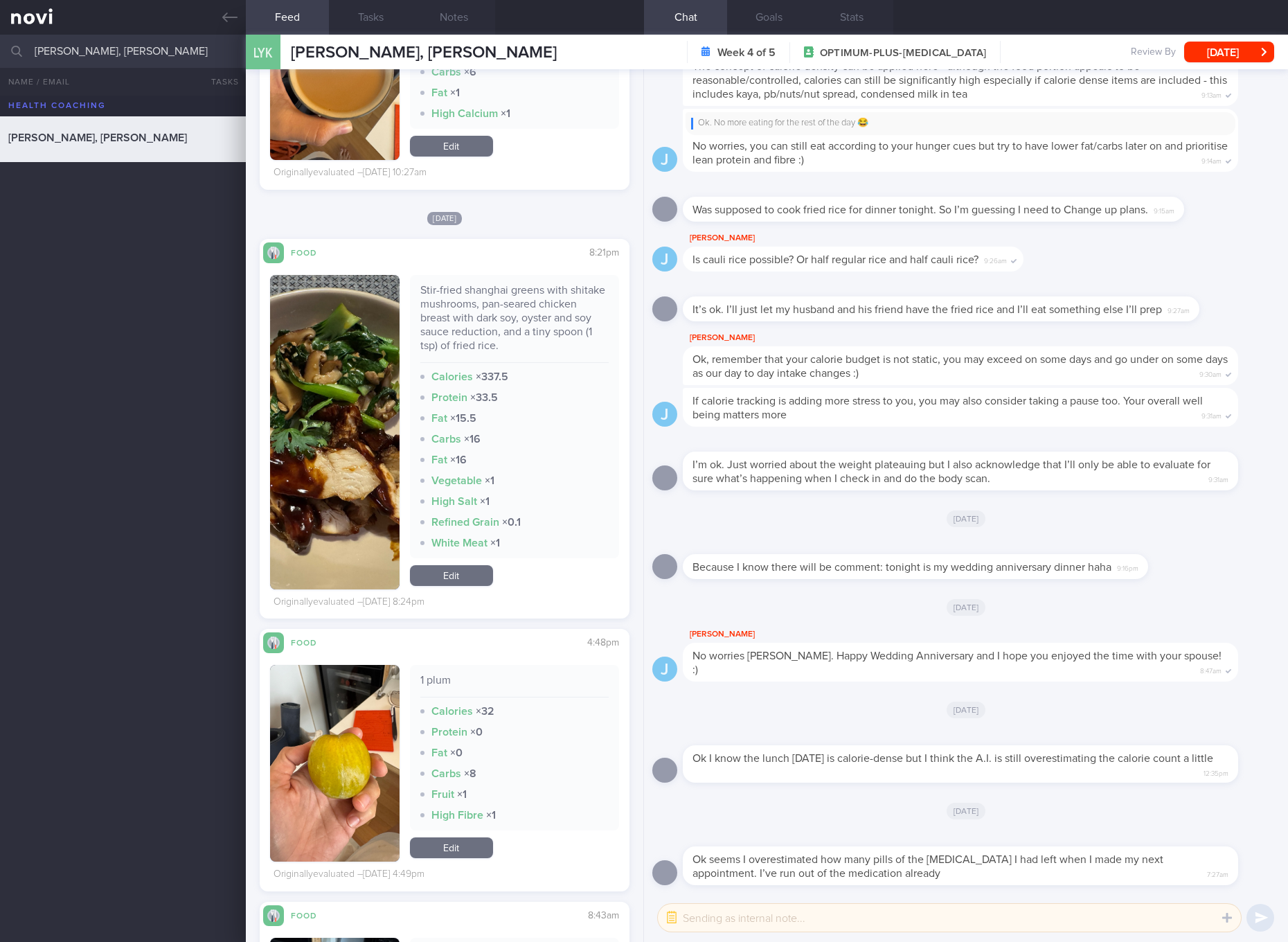
scroll to position [12327, 0]
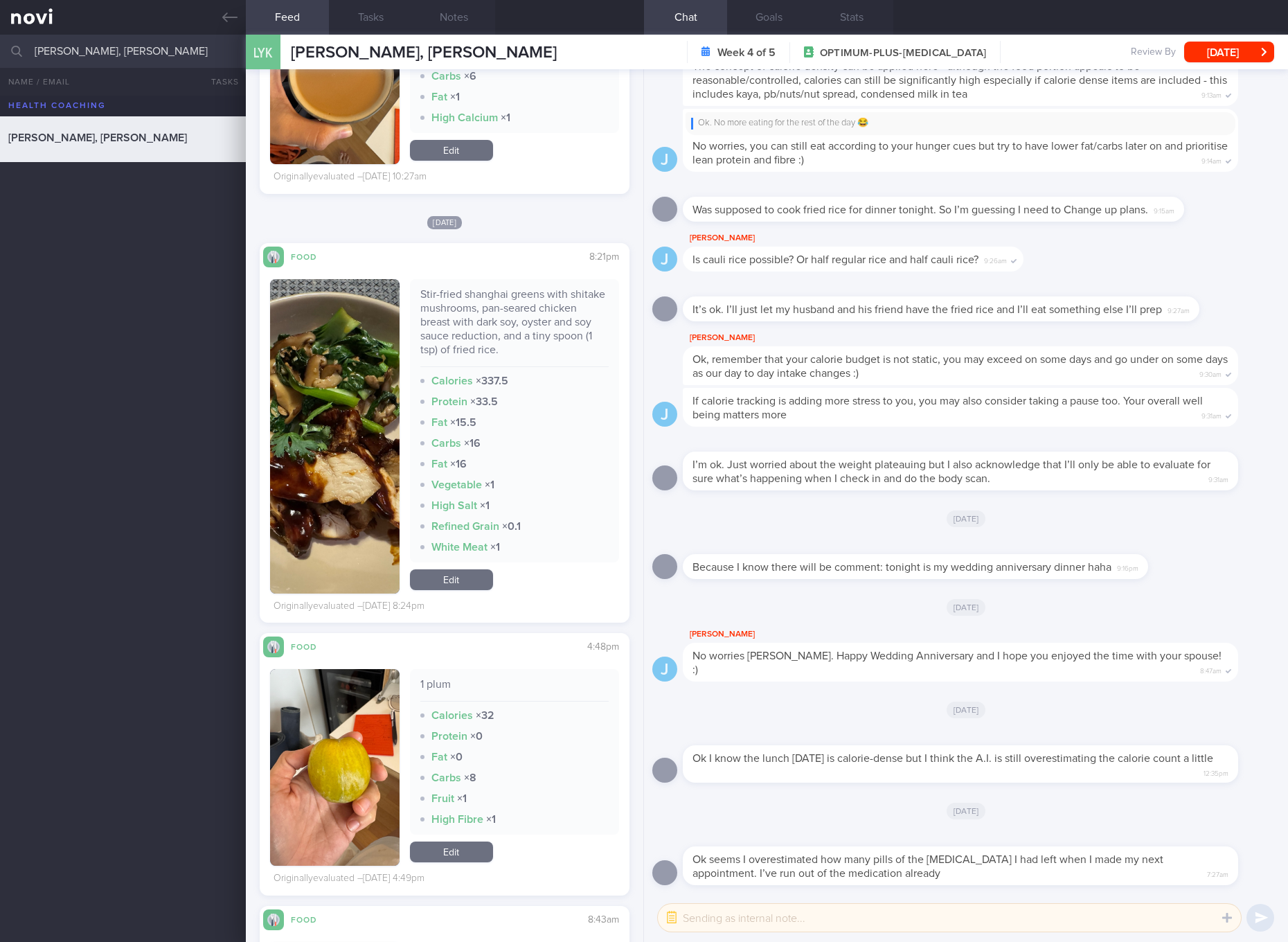
click at [455, 587] on link "Edit" at bounding box center [451, 580] width 83 height 21
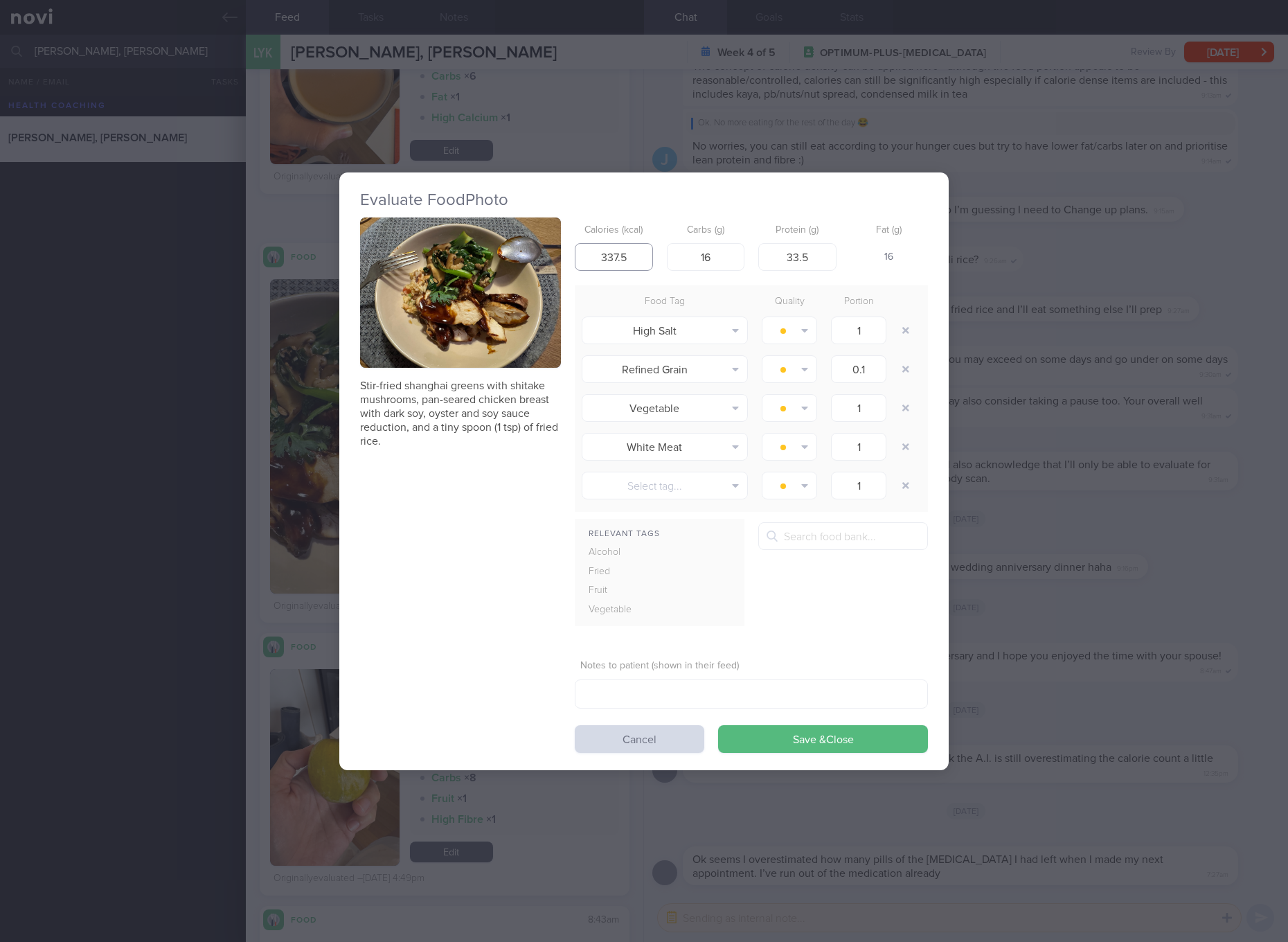
click at [621, 260] on input "337.5" at bounding box center [614, 257] width 78 height 28
type input "365"
type input "18"
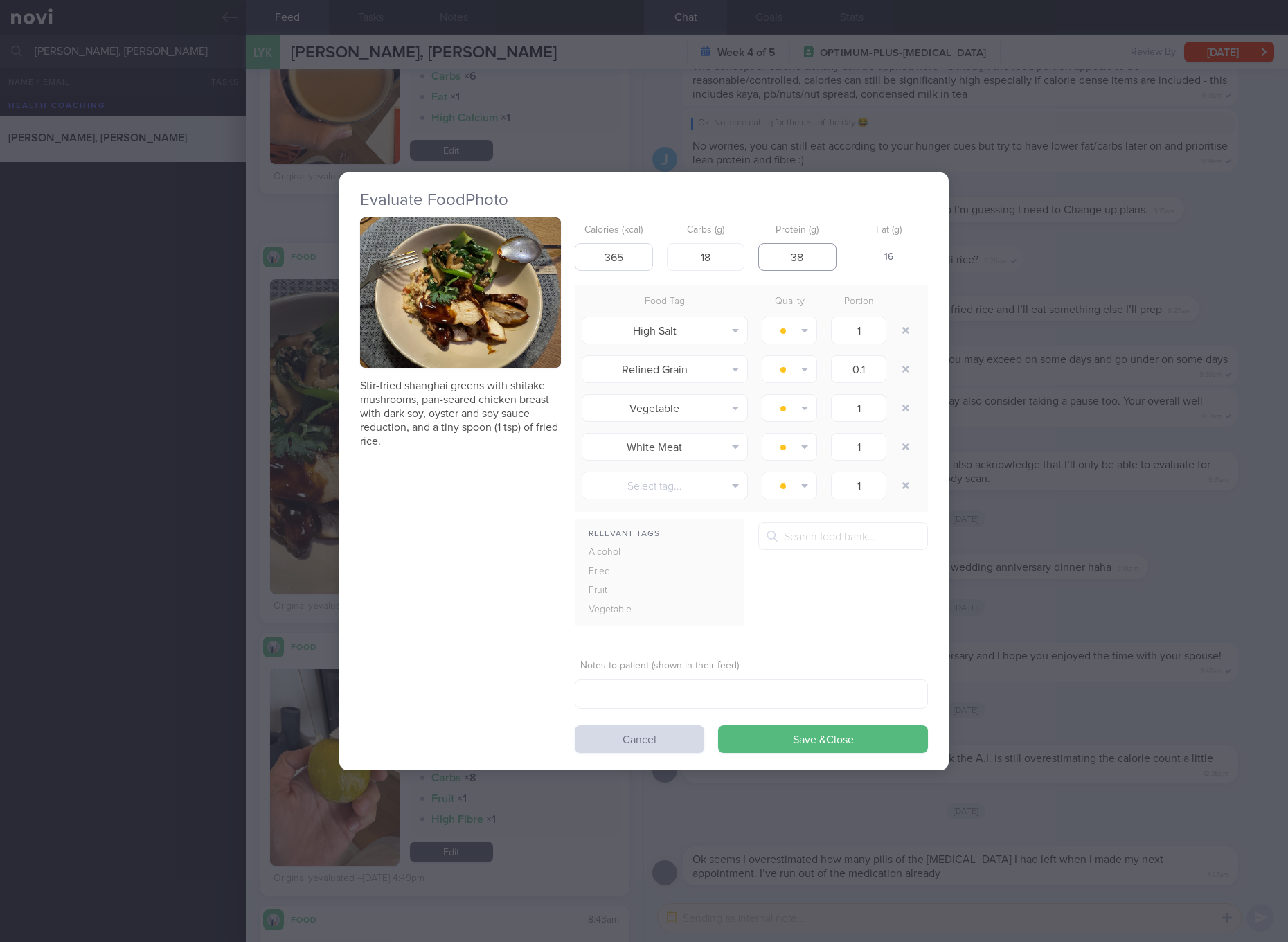
type input "38"
click at [718, 725] on button "Save & Close" at bounding box center [823, 739] width 210 height 28
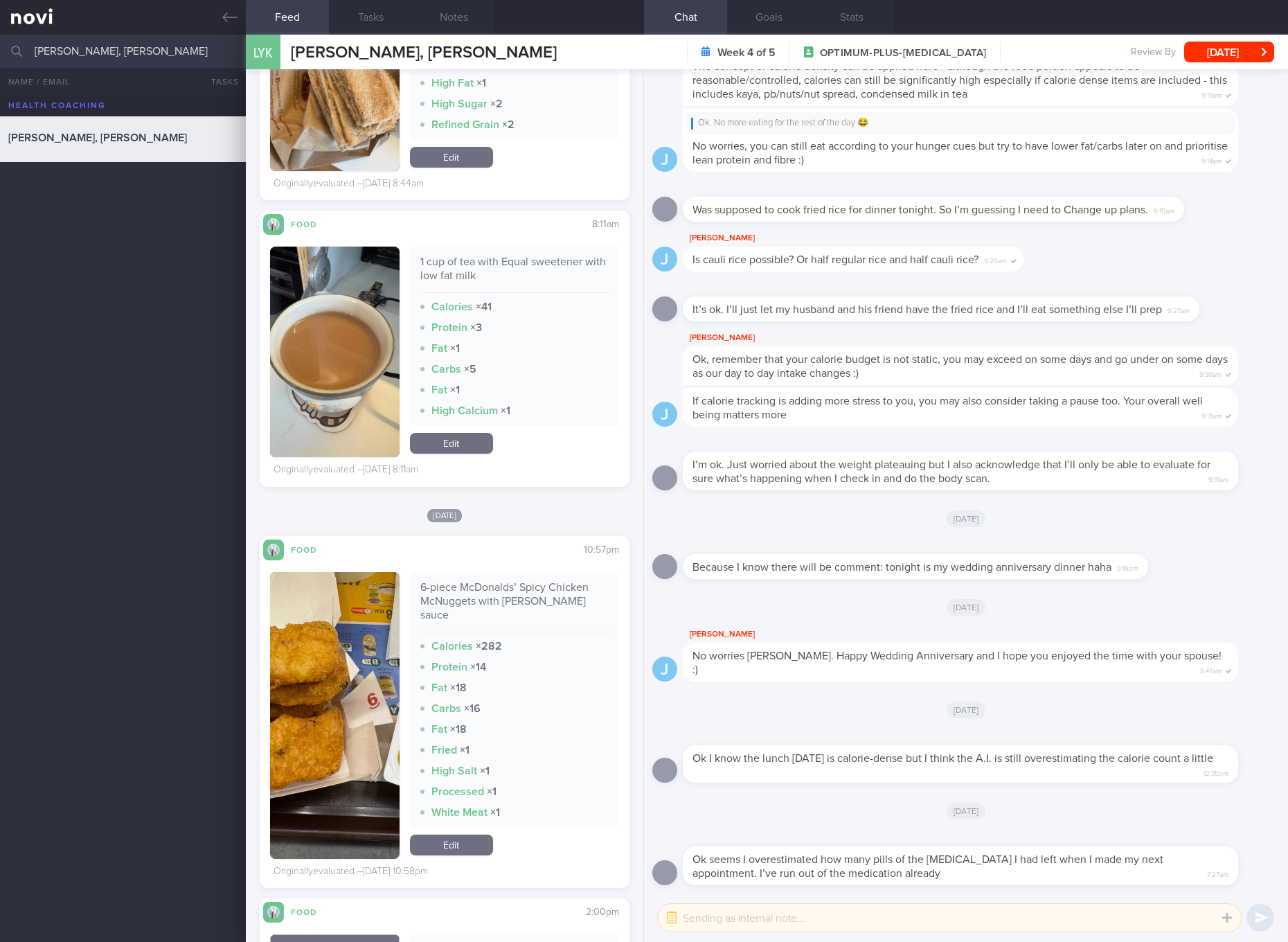
scroll to position [13105, 0]
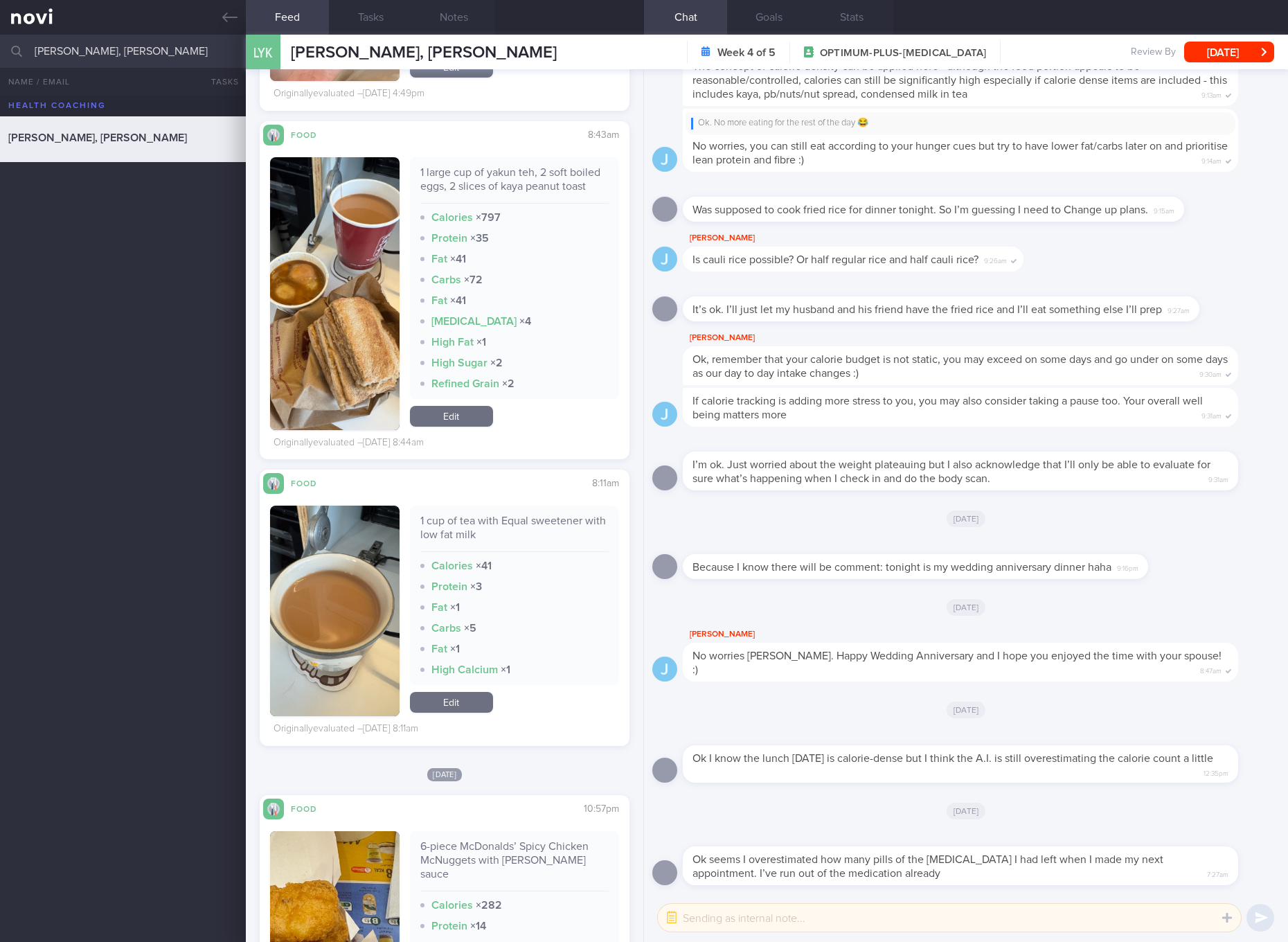
click at [456, 427] on link "Edit" at bounding box center [451, 416] width 83 height 21
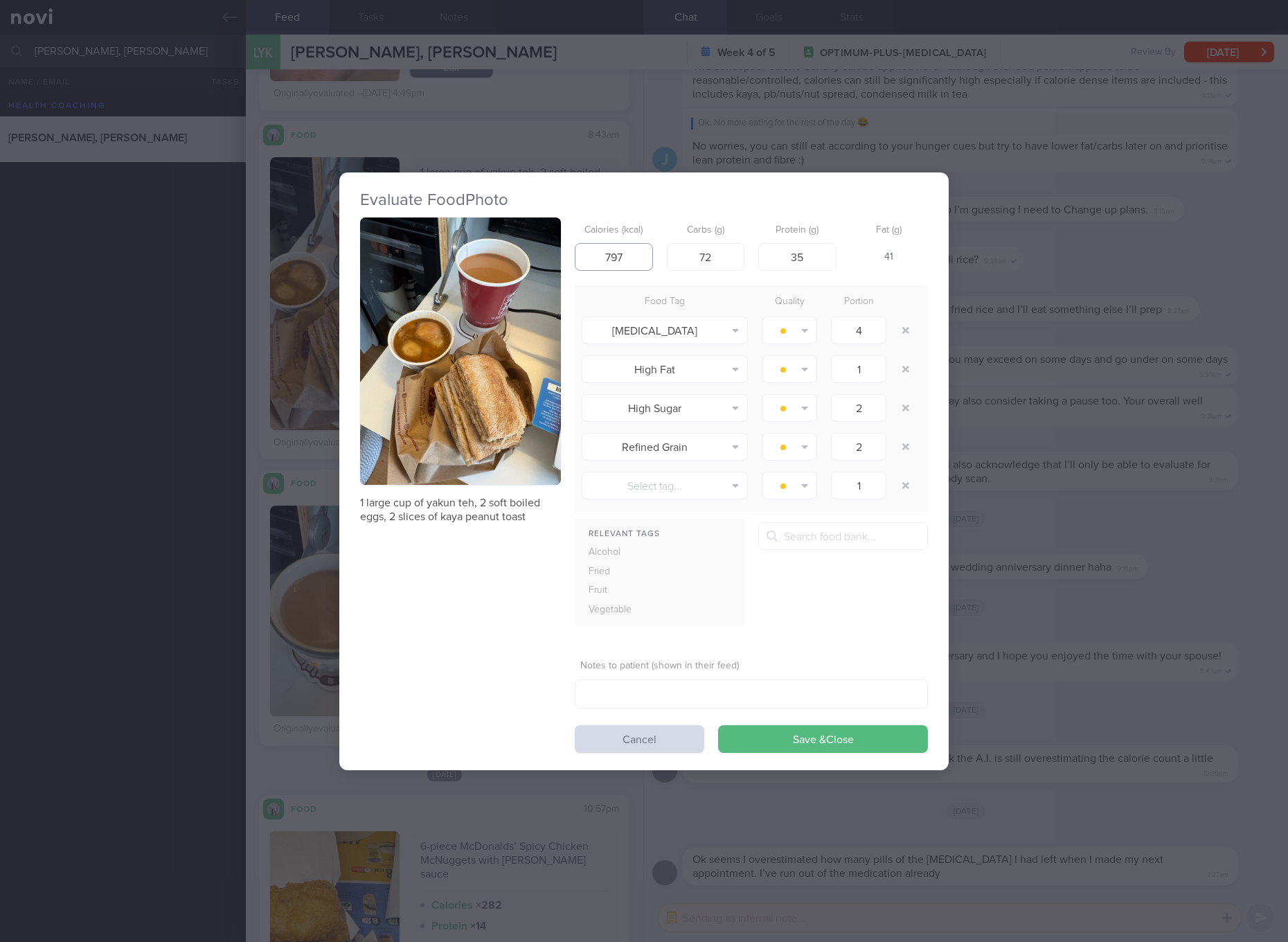
click at [634, 257] on input "797" at bounding box center [614, 257] width 78 height 28
type input "652"
type input "67"
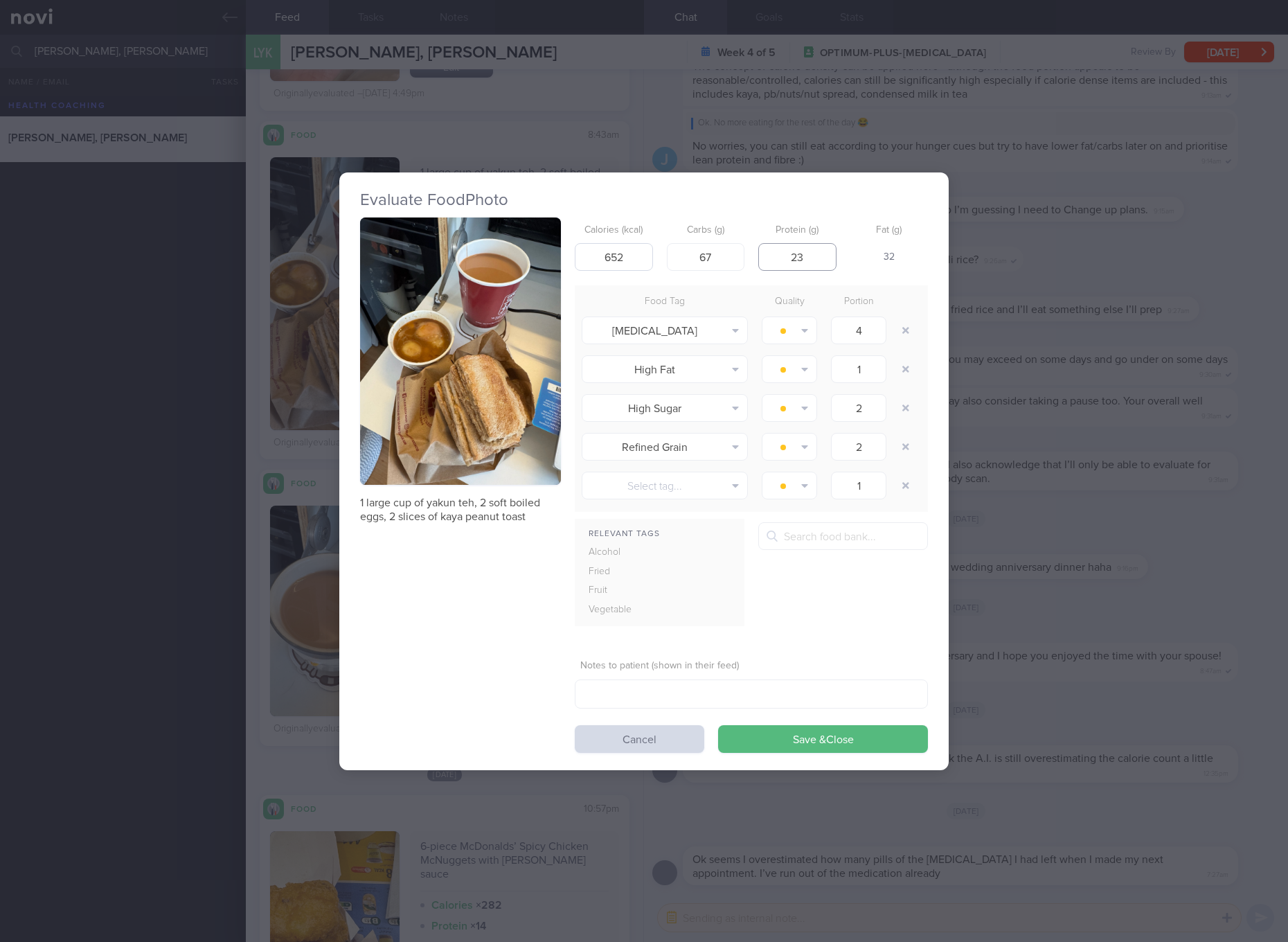
type input "23"
click at [718, 725] on button "Save & Close" at bounding box center [823, 739] width 210 height 28
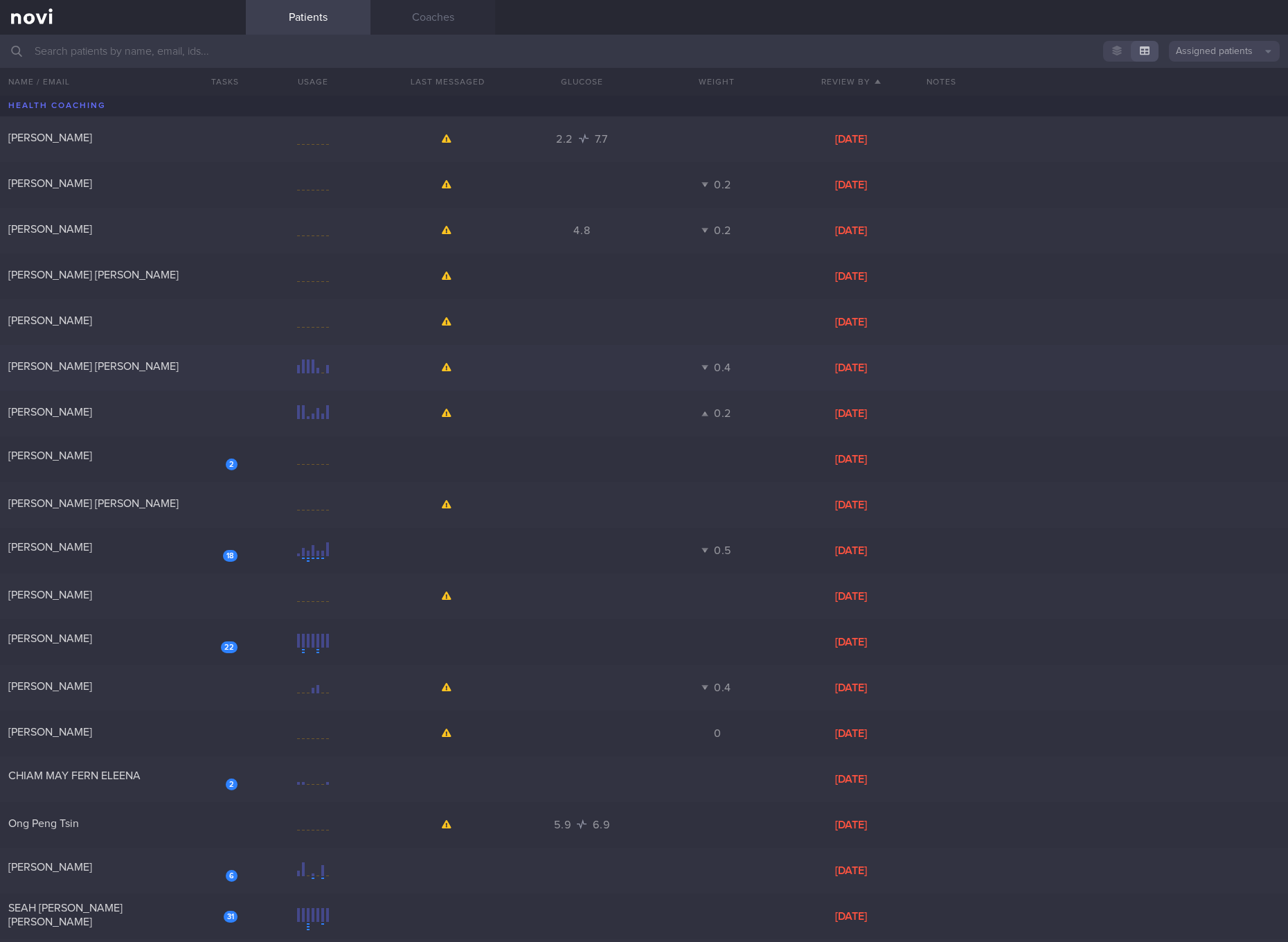
click at [237, 363] on div "Liana Karla Joy Gador" at bounding box center [123, 368] width 246 height 18
select select "3"
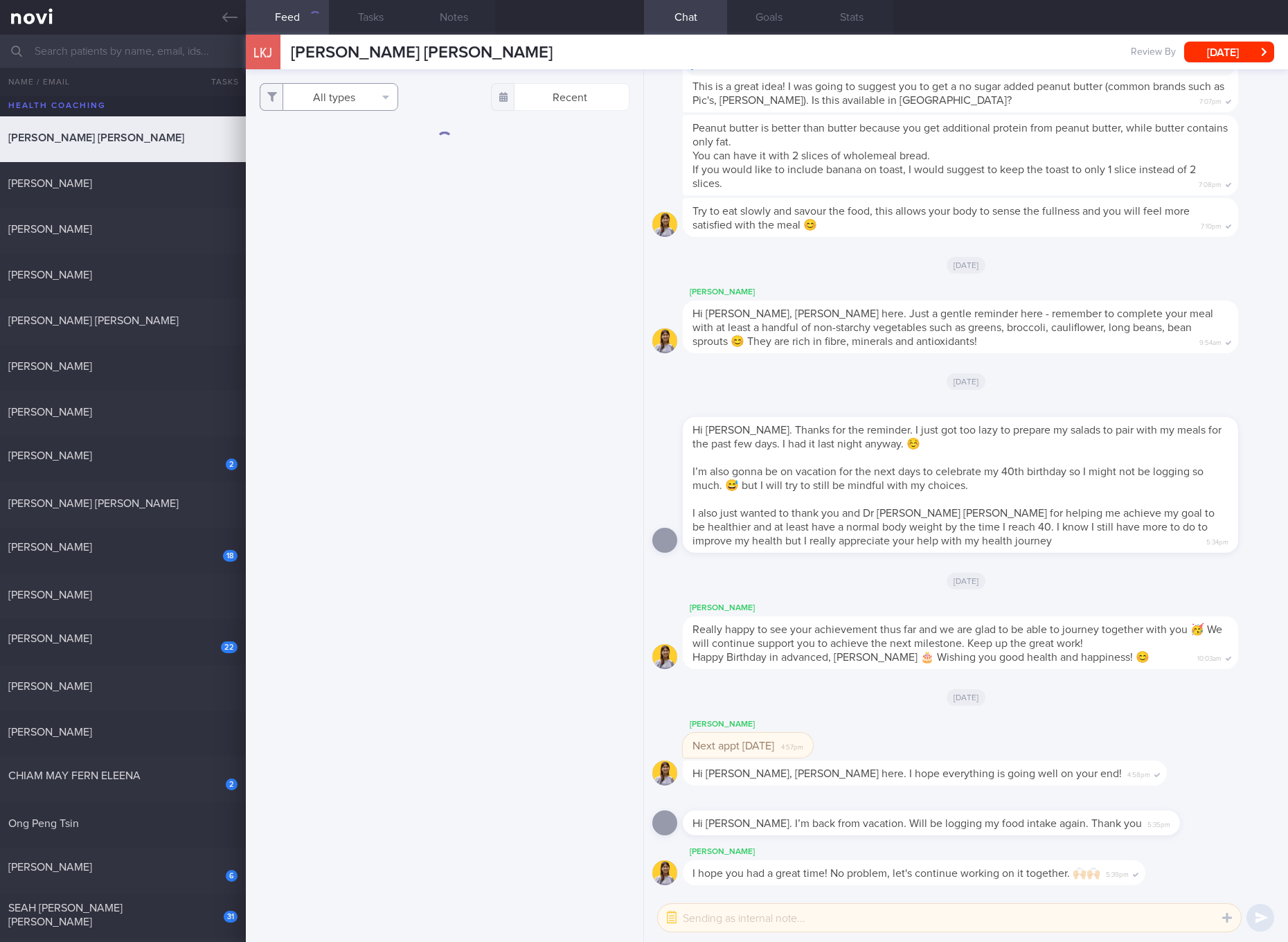
click at [349, 99] on button "All types" at bounding box center [329, 97] width 139 height 28
click at [335, 144] on button "Activity" at bounding box center [329, 145] width 137 height 21
checkbox input "false"
click at [308, 160] on button "Glucose" at bounding box center [329, 165] width 137 height 21
checkbox input "false"
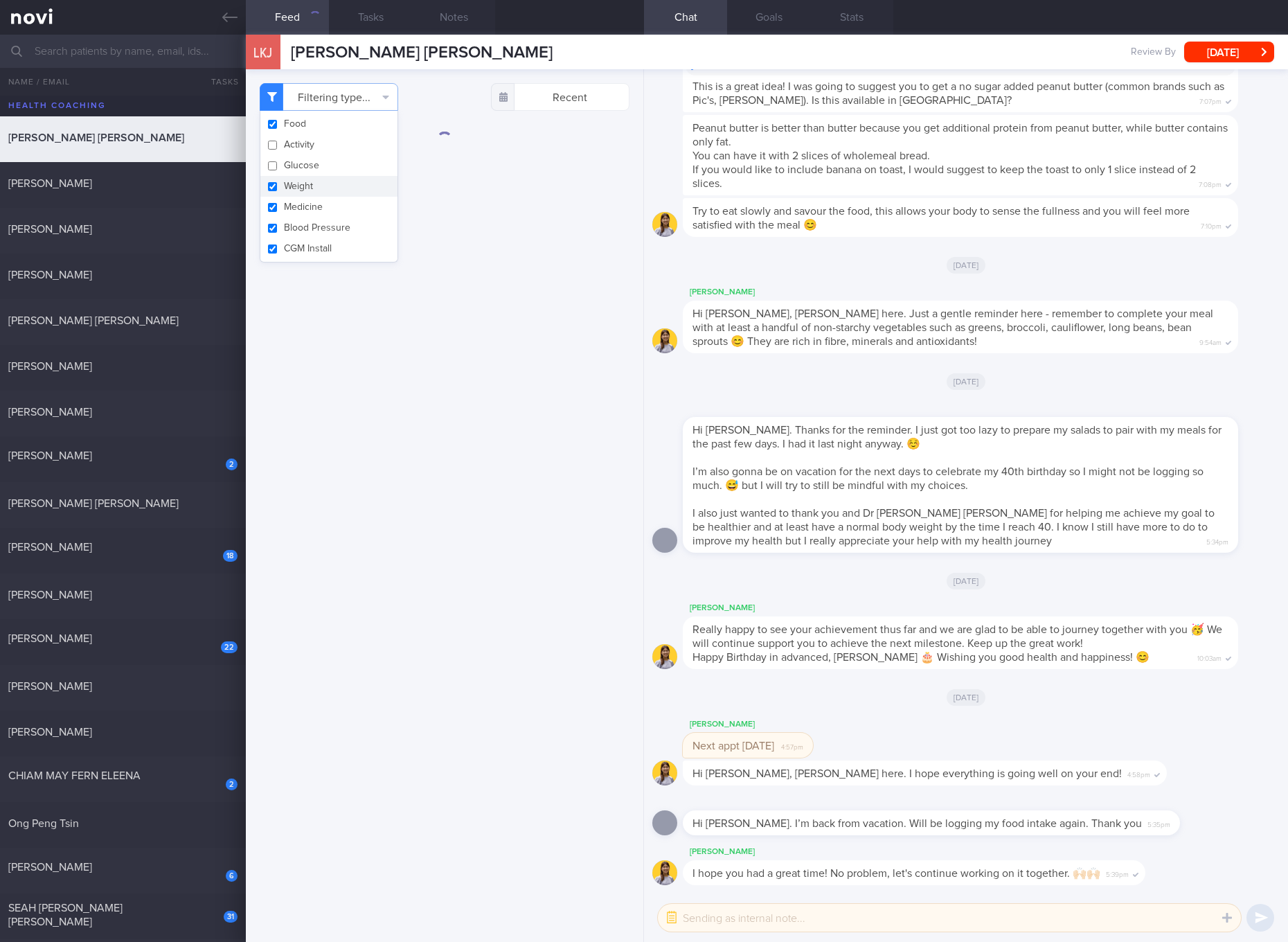
click at [300, 181] on button "Weight" at bounding box center [329, 186] width 137 height 21
checkbox input "false"
click at [300, 207] on button "Medicine" at bounding box center [329, 207] width 137 height 21
checkbox input "false"
click at [298, 223] on button "Blood Pressure" at bounding box center [329, 228] width 137 height 21
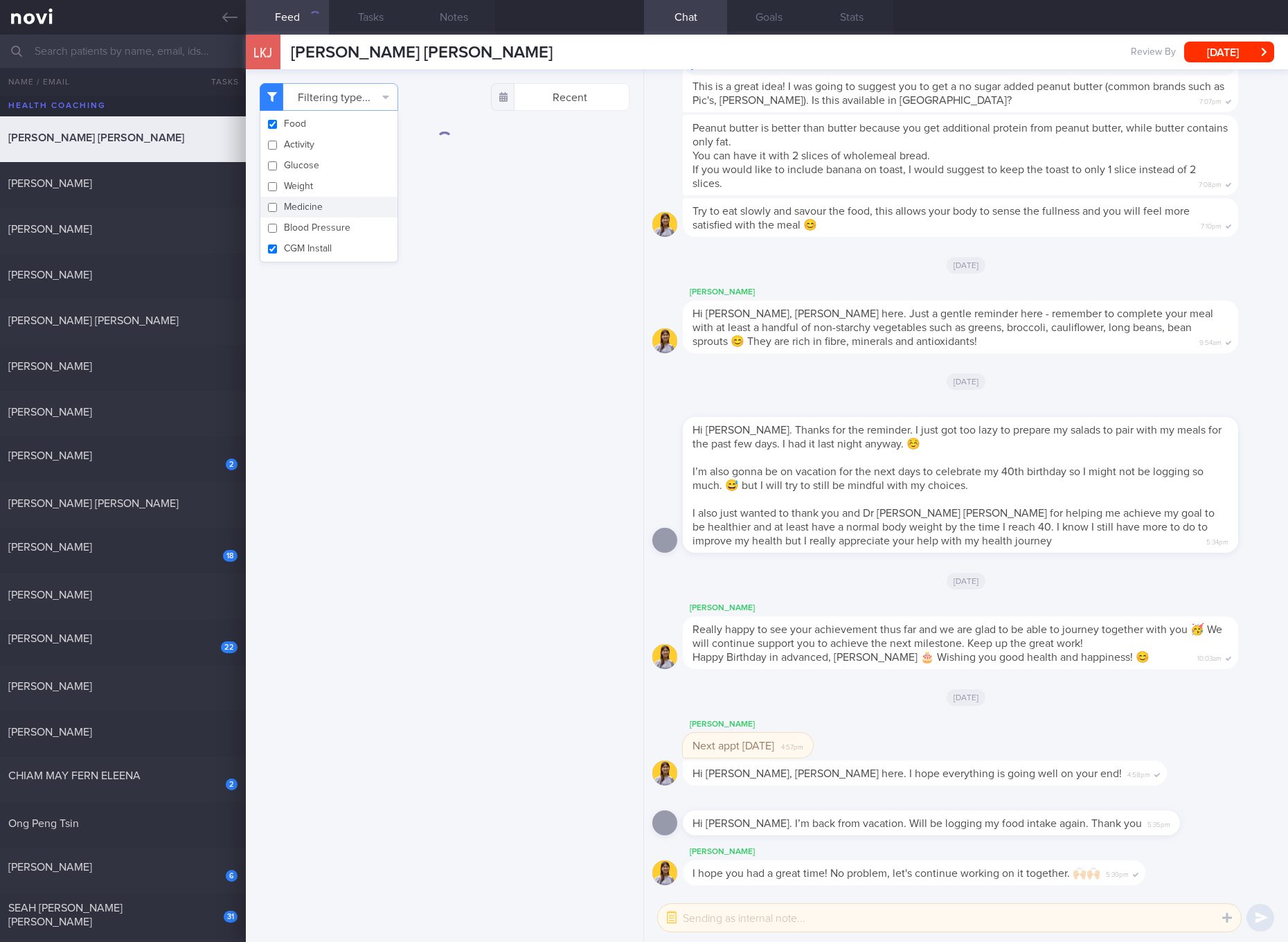
checkbox input "false"
click at [298, 247] on button "CGM Install" at bounding box center [329, 249] width 137 height 21
checkbox input "false"
click at [521, 235] on div "Filtering type... Food Activity Glucose Weight Medicine Blood Pressure CGM Inst…" at bounding box center [444, 506] width 397 height 873
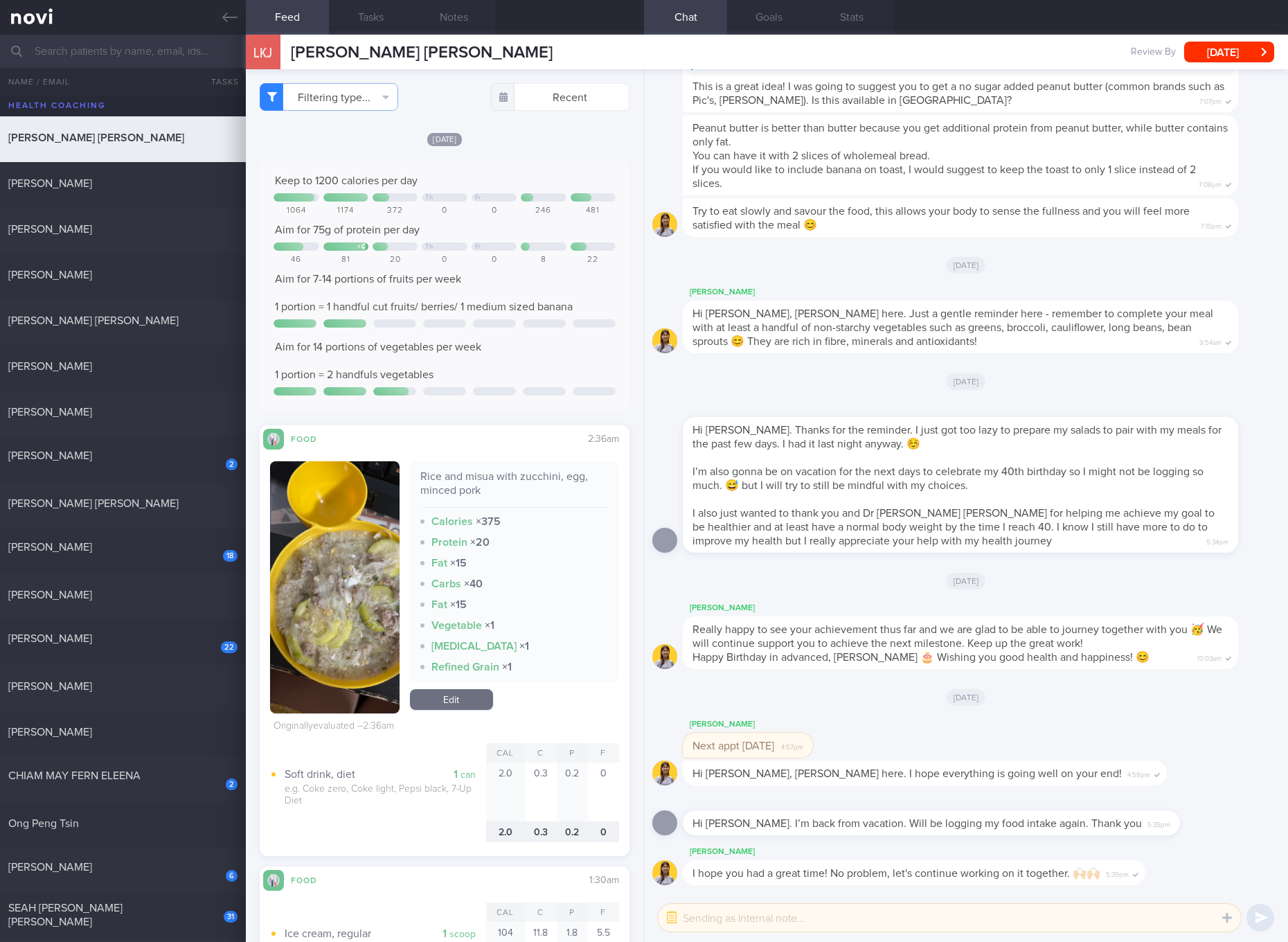
click at [503, 480] on div "Rice and misua with zucchini, egg, minced pork" at bounding box center [514, 488] width 188 height 38
copy div "Rice and misua with zucchini, egg, minced pork"
click at [335, 579] on img "button" at bounding box center [335, 587] width 130 height 252
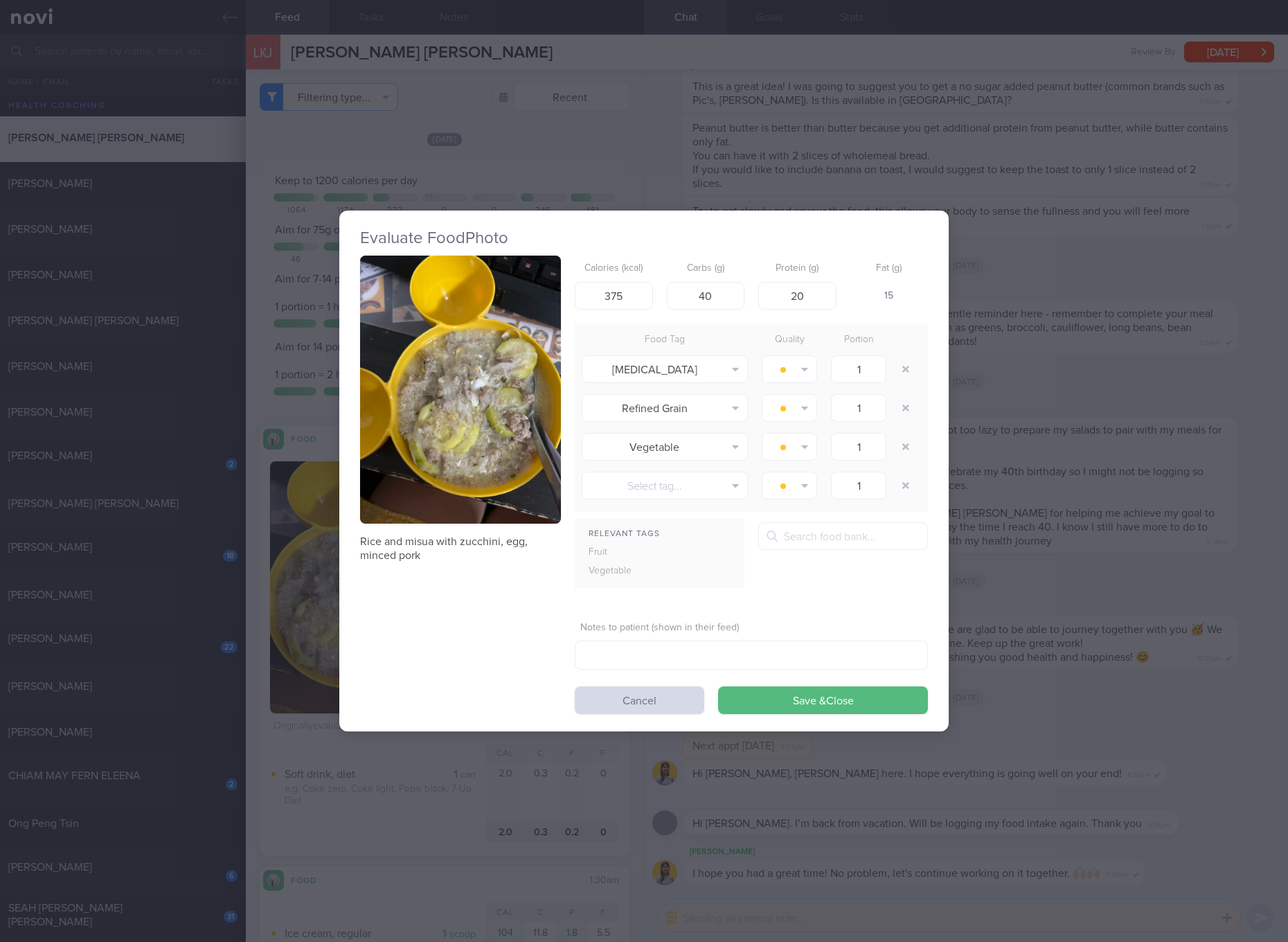
click at [357, 532] on div "Evaluate Food Photo Rice and misua with zucchini, egg, minced pork Calories (kc…" at bounding box center [644, 471] width 609 height 520
click at [433, 375] on button "button" at bounding box center [460, 389] width 201 height 268
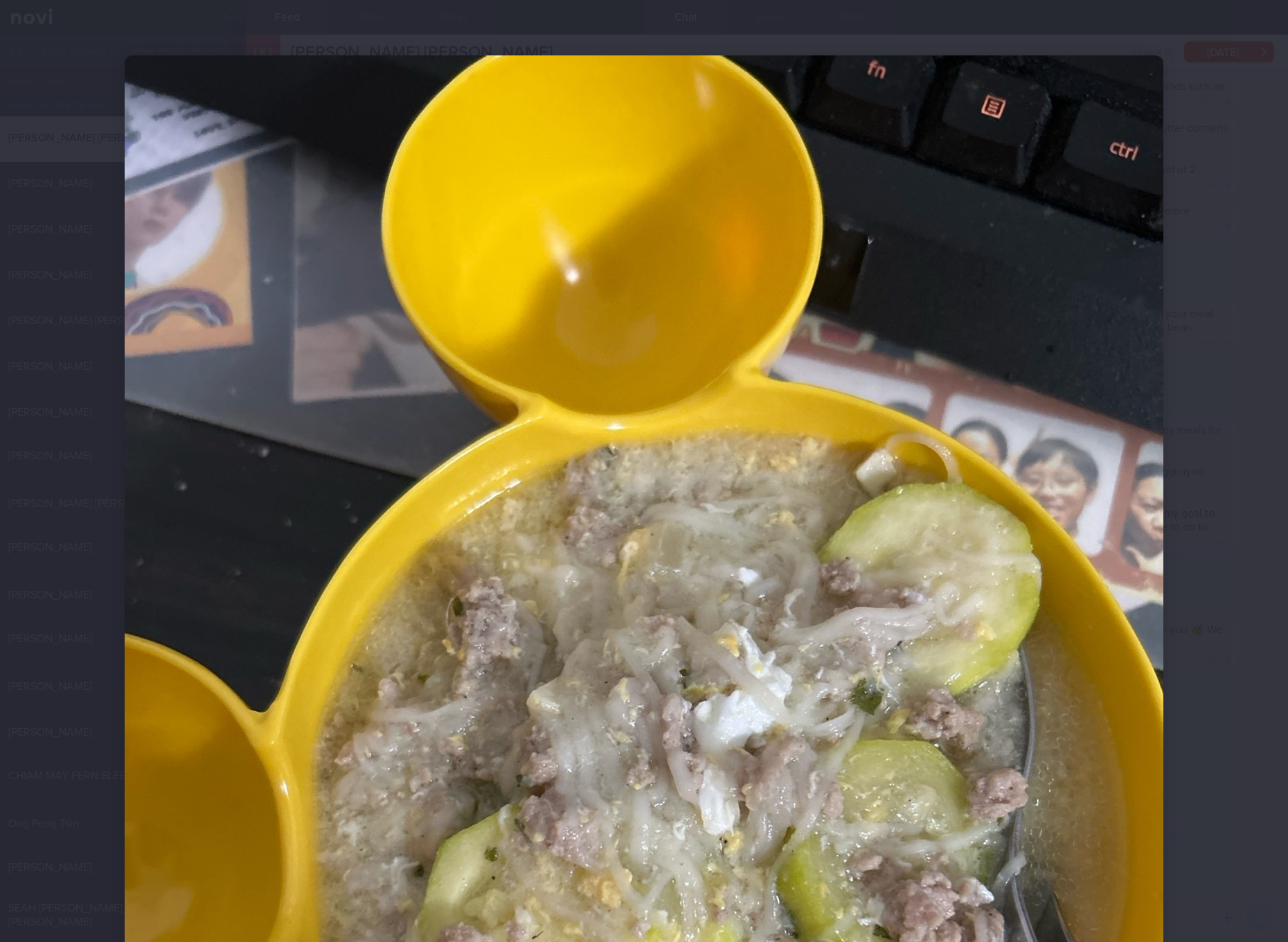
click at [1185, 608] on div at bounding box center [644, 747] width 1149 height 1495
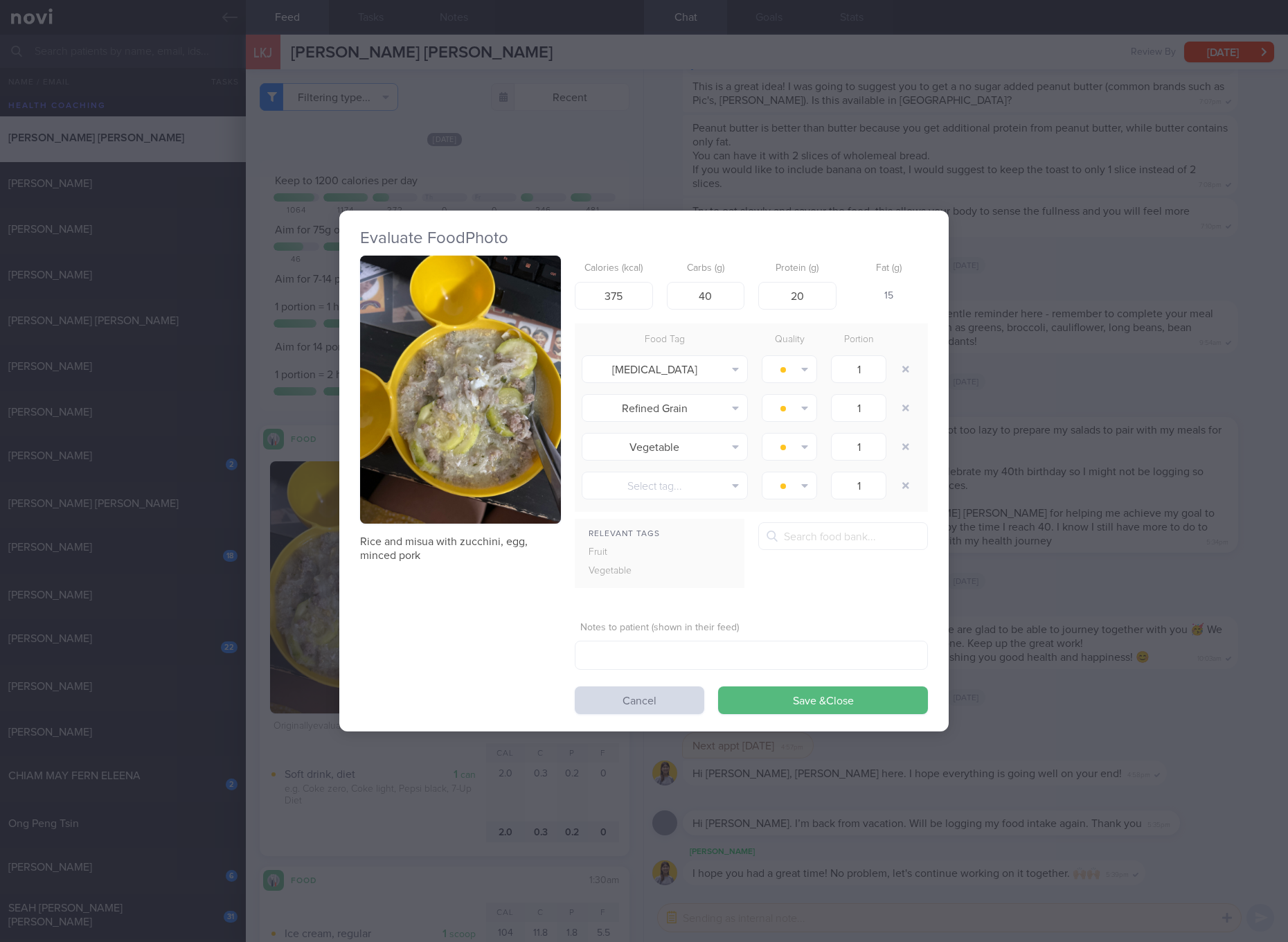
click at [1193, 543] on div "Evaluate Food Photo Rice and misua with zucchini, egg, minced pork Calories (kc…" at bounding box center [644, 471] width 1288 height 942
click at [1206, 543] on span "5:34pm" at bounding box center [1217, 540] width 22 height 13
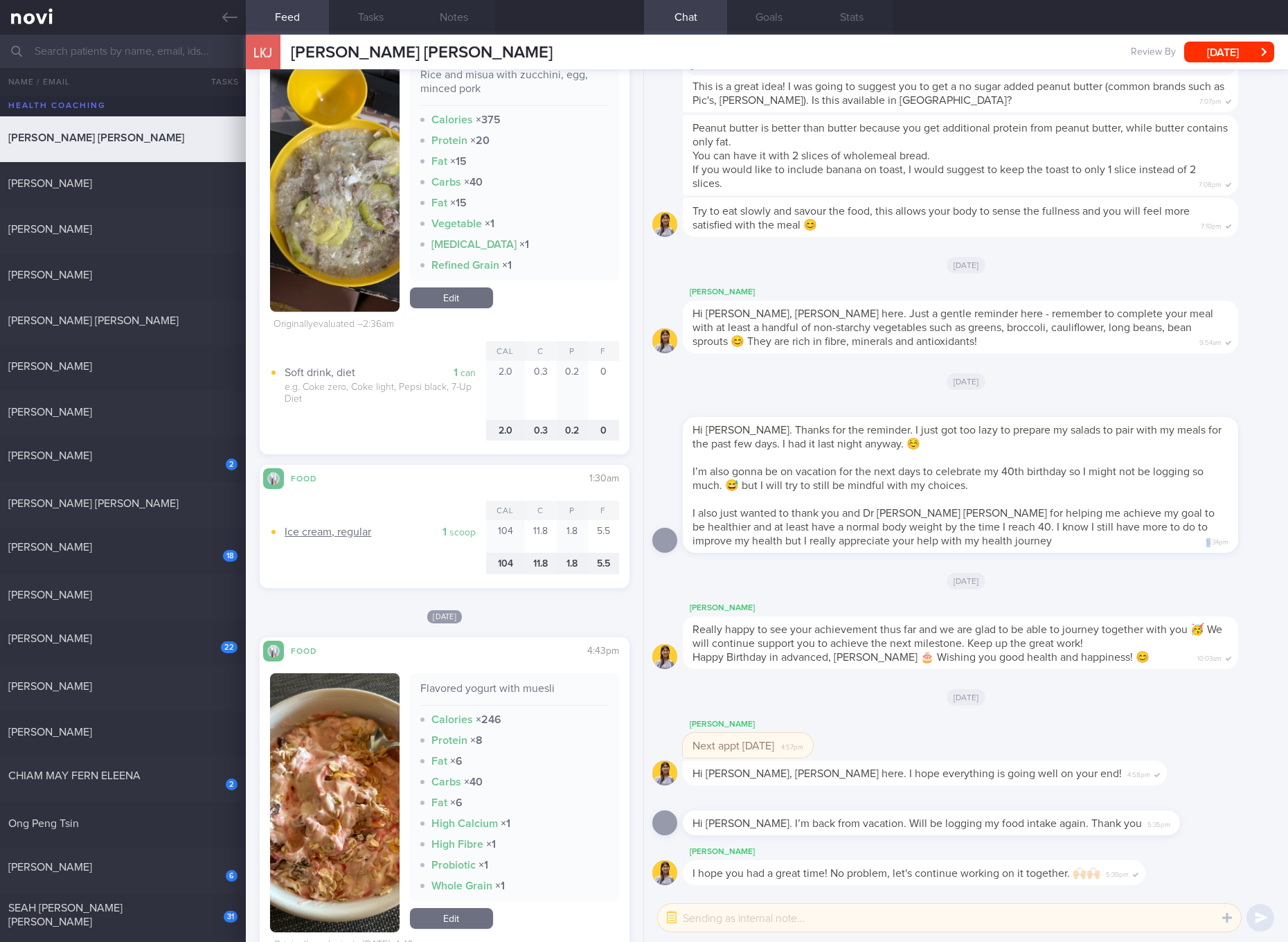
scroll to position [519, 0]
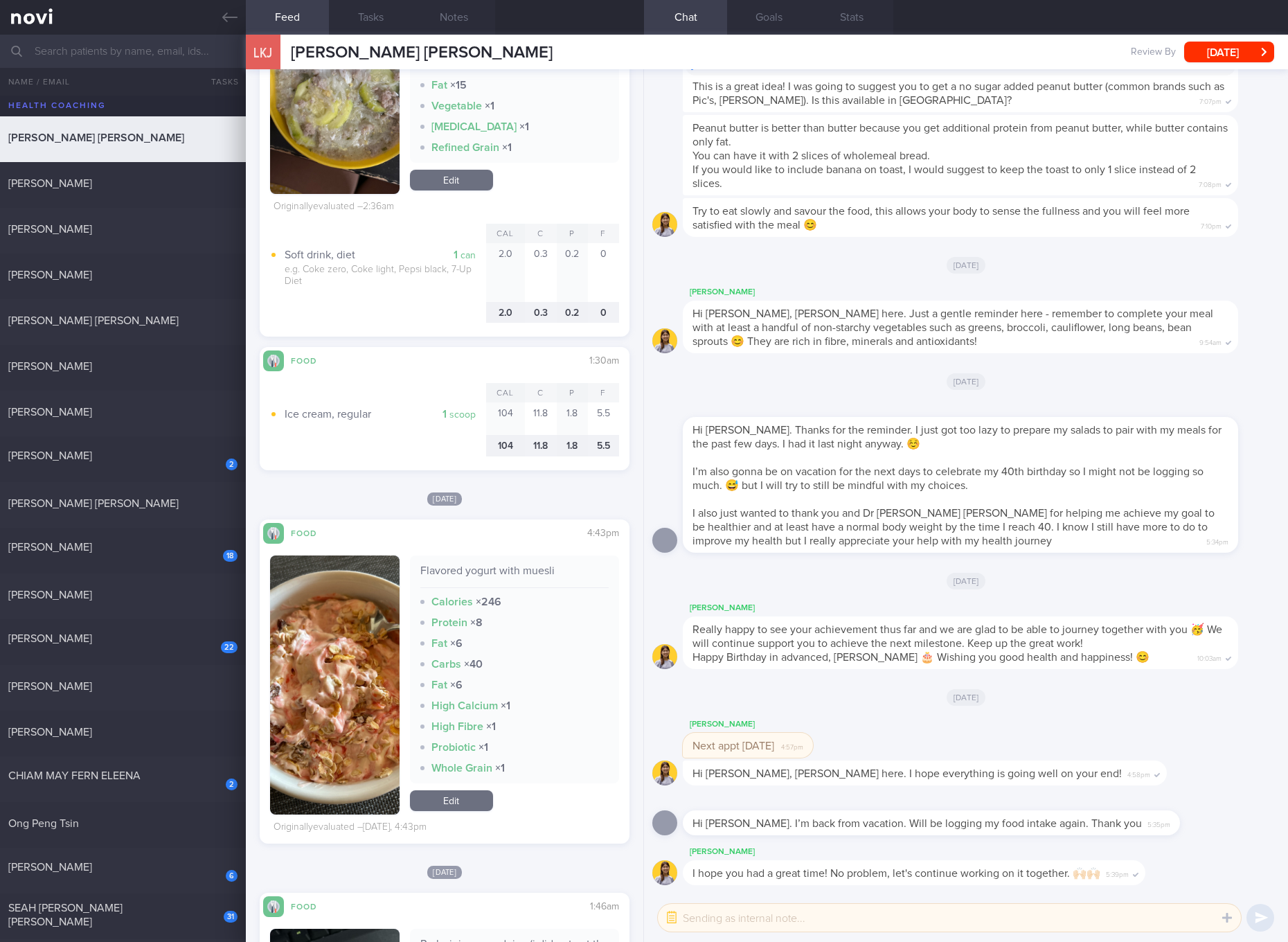
drag, startPoint x: 507, startPoint y: 560, endPoint x: 509, endPoint y: 577, distance: 17.1
click at [507, 559] on div "Flavored yogurt with muesli Calories × 246 Protein × 8 Fat × 6 Carbs × 40 Fat ×…" at bounding box center [514, 669] width 209 height 228
click at [524, 568] on div "Flavored yogurt with muesli" at bounding box center [514, 576] width 188 height 25
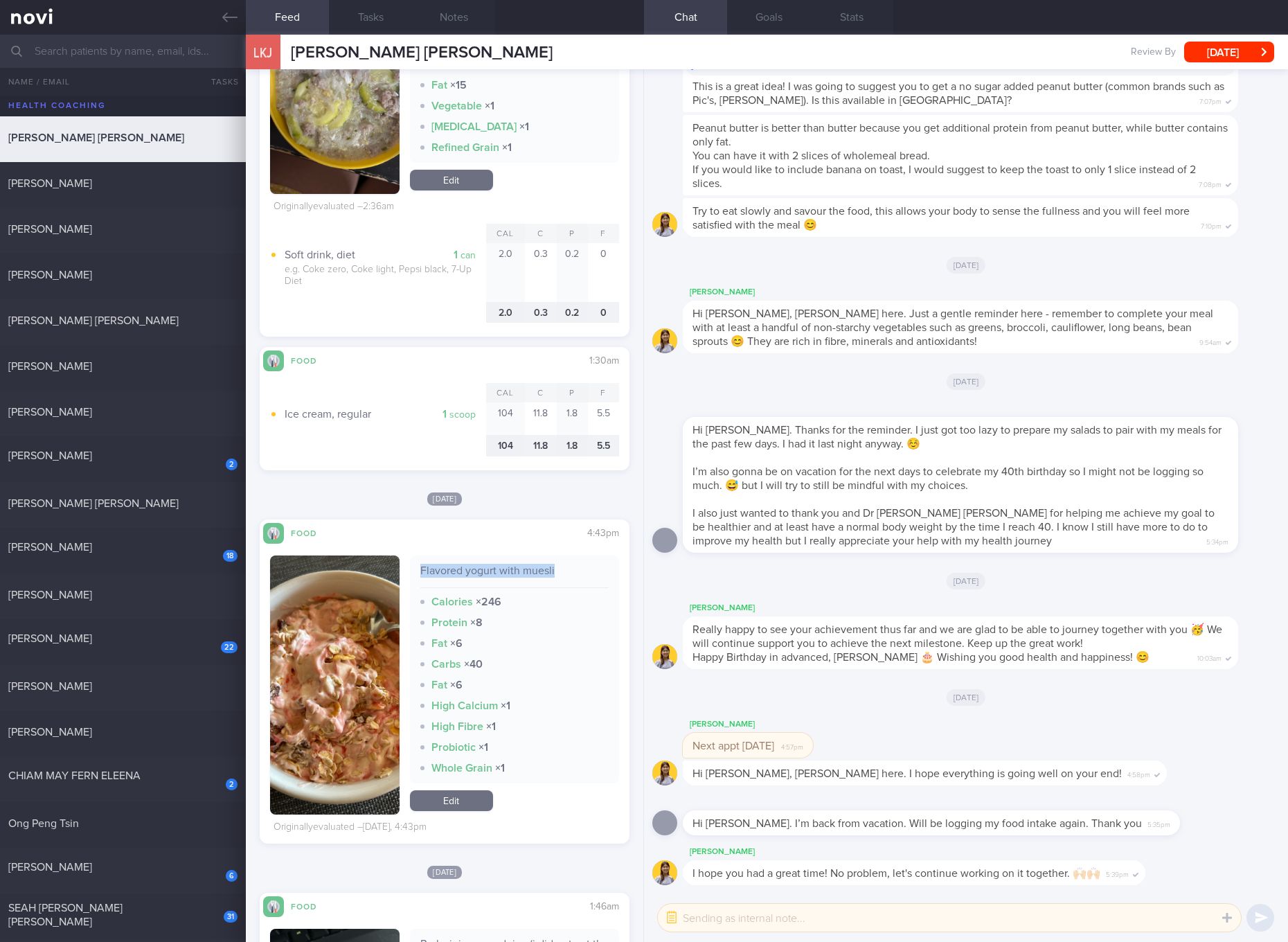
copy div "Flavored yogurt with muesli"
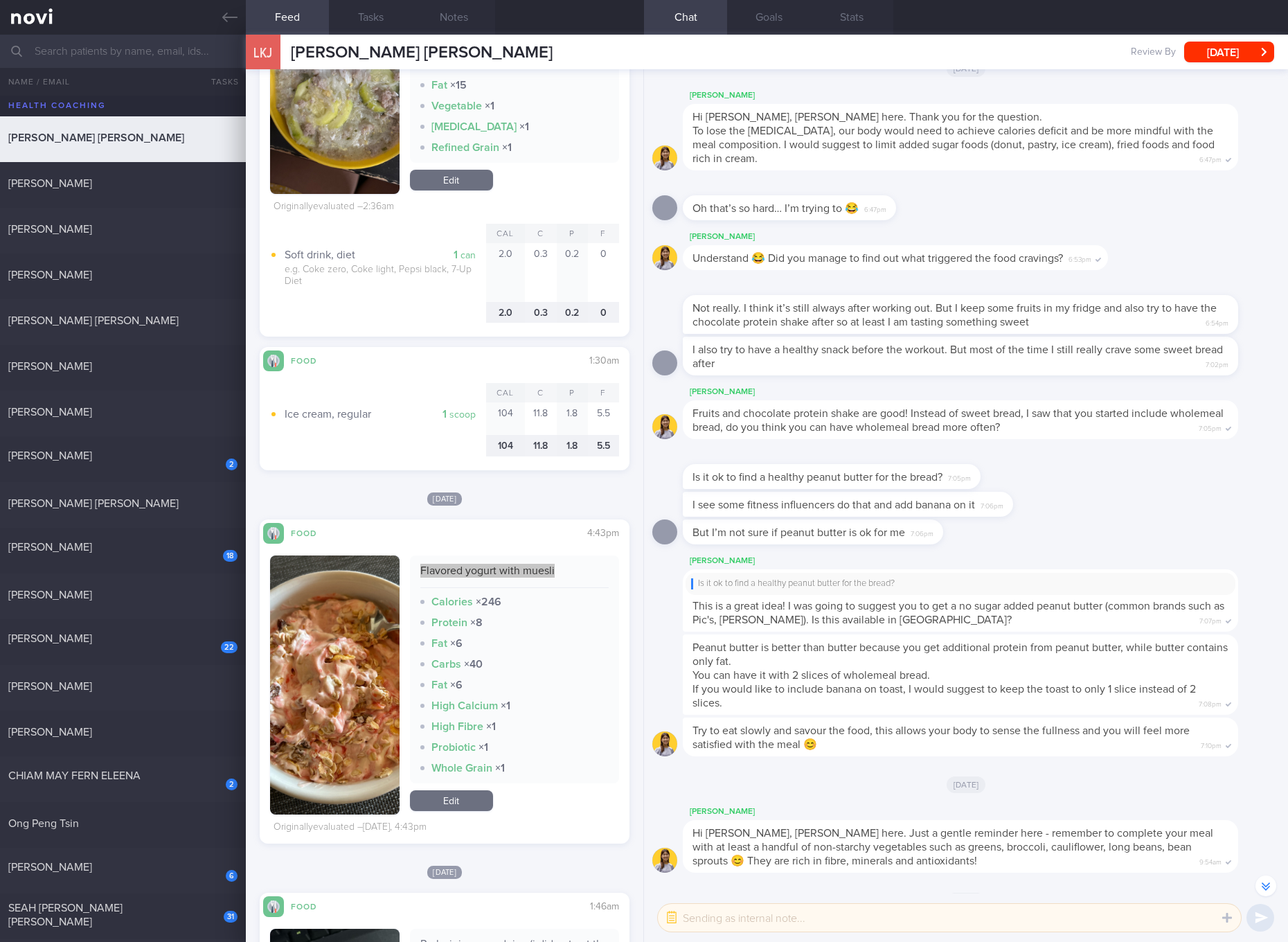
scroll to position [260, 0]
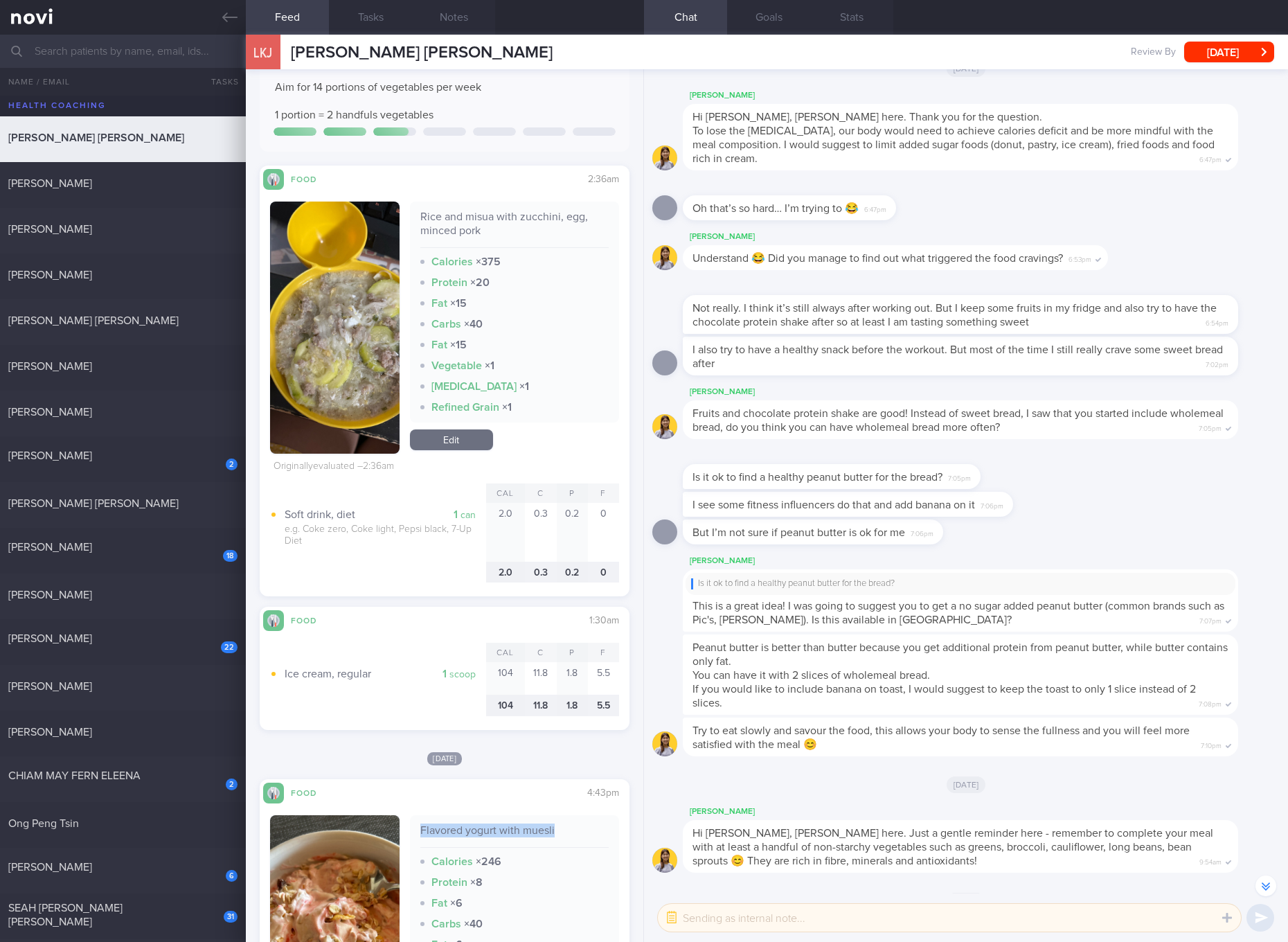
click at [464, 446] on link "Edit" at bounding box center [451, 440] width 83 height 21
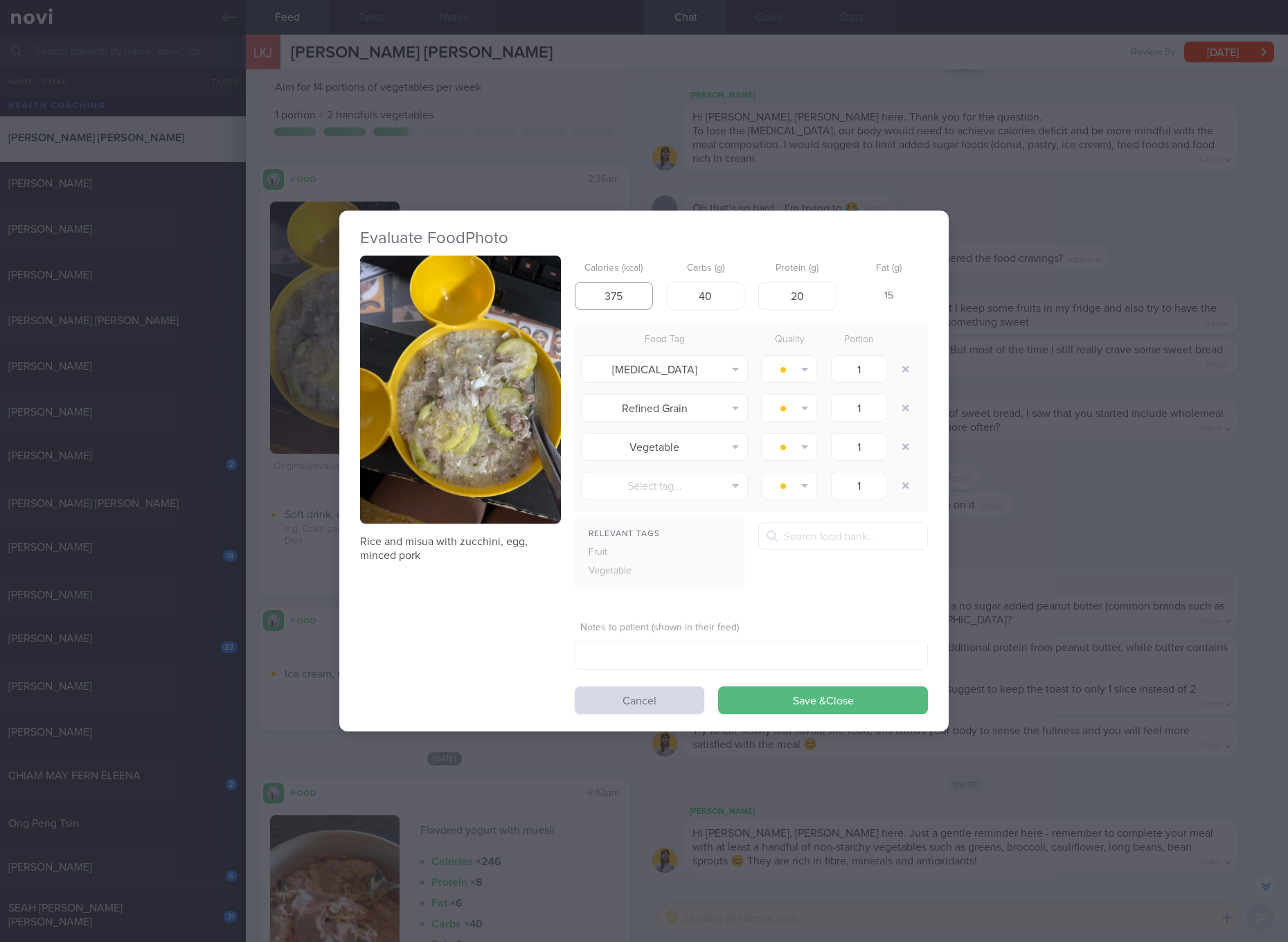
click at [615, 300] on input "375" at bounding box center [614, 296] width 78 height 28
type input "412"
type input "45"
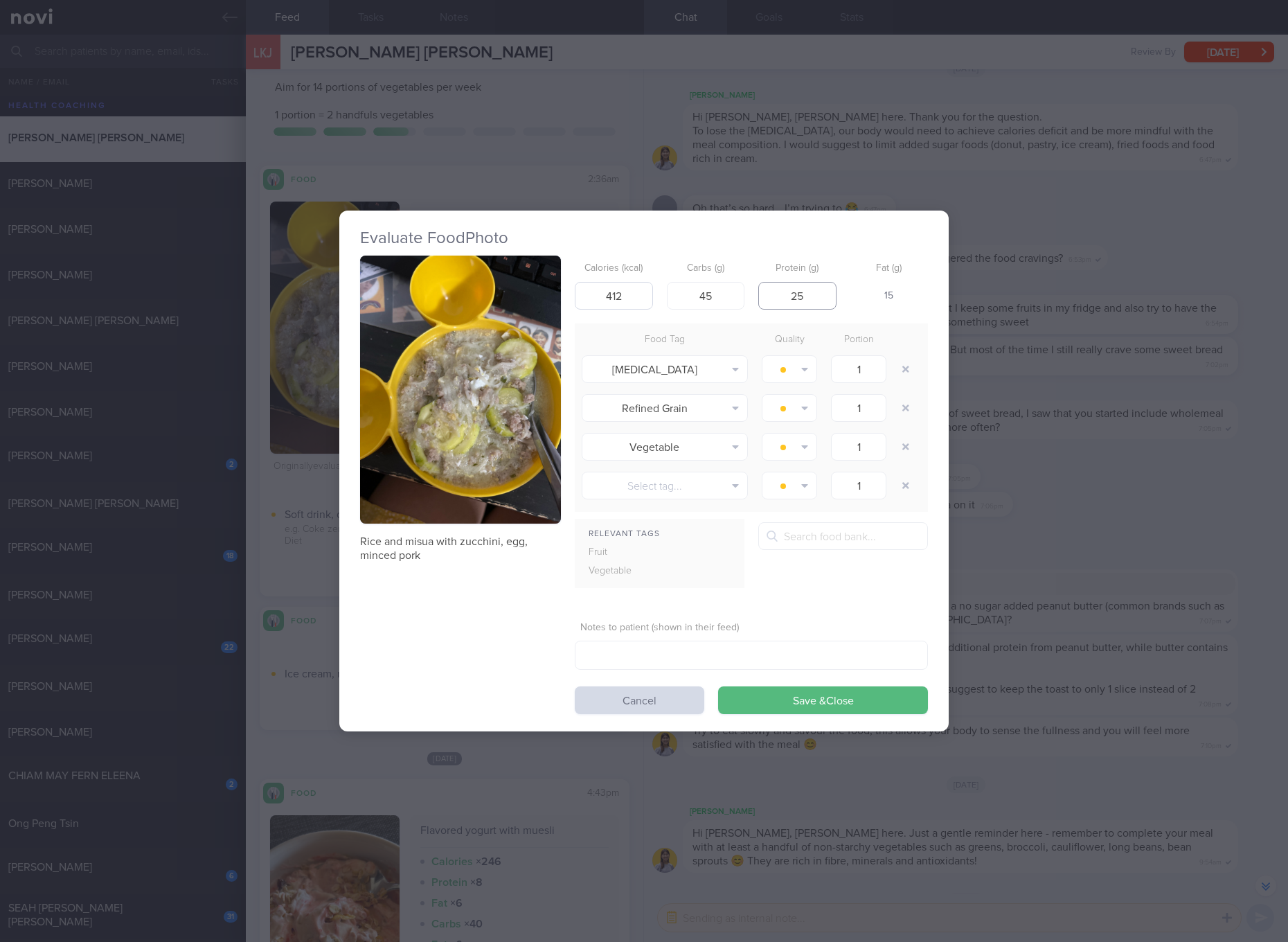
type input "25"
click at [718, 686] on button "Save & Close" at bounding box center [823, 700] width 210 height 28
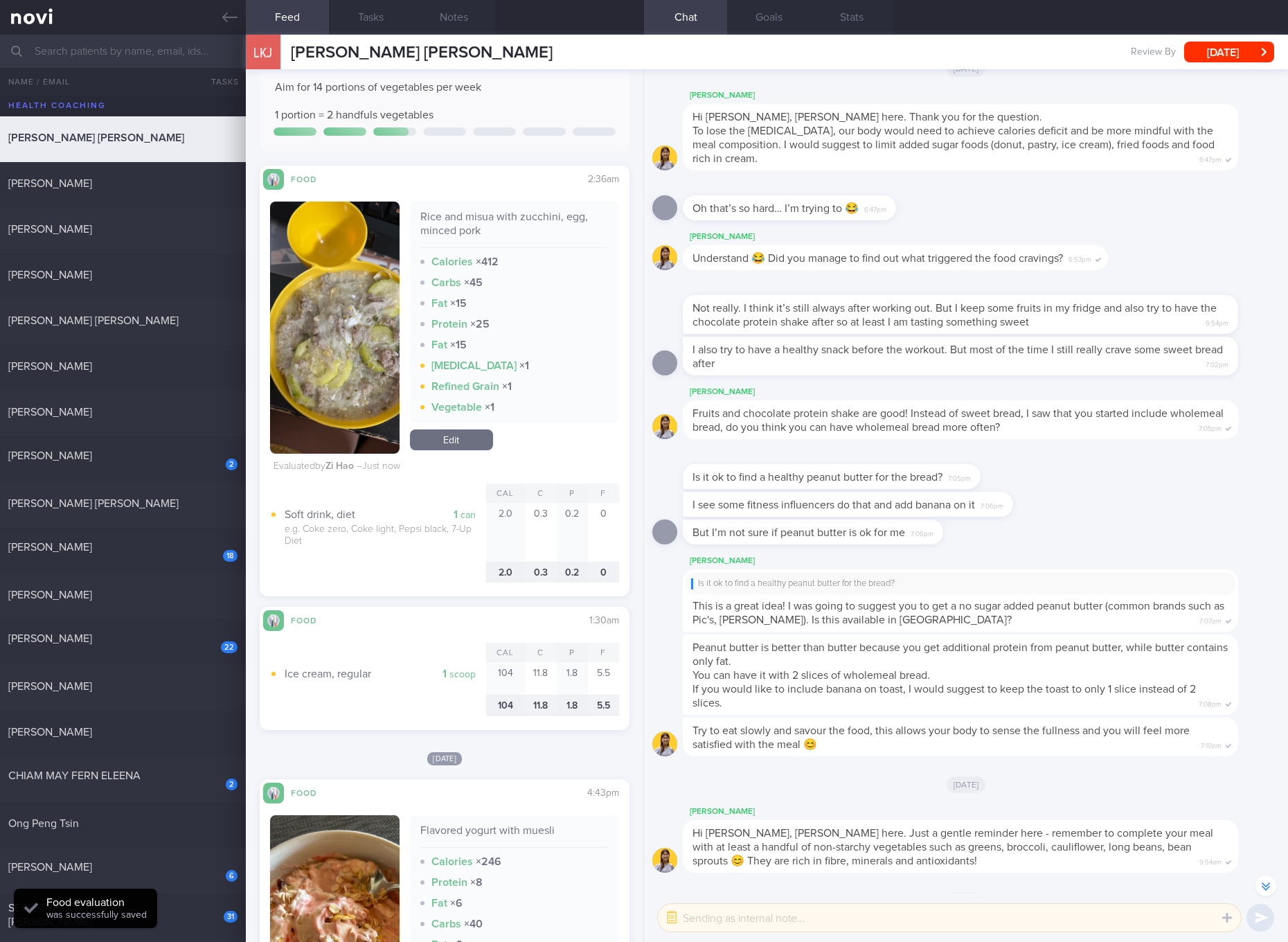
scroll to position [519, 0]
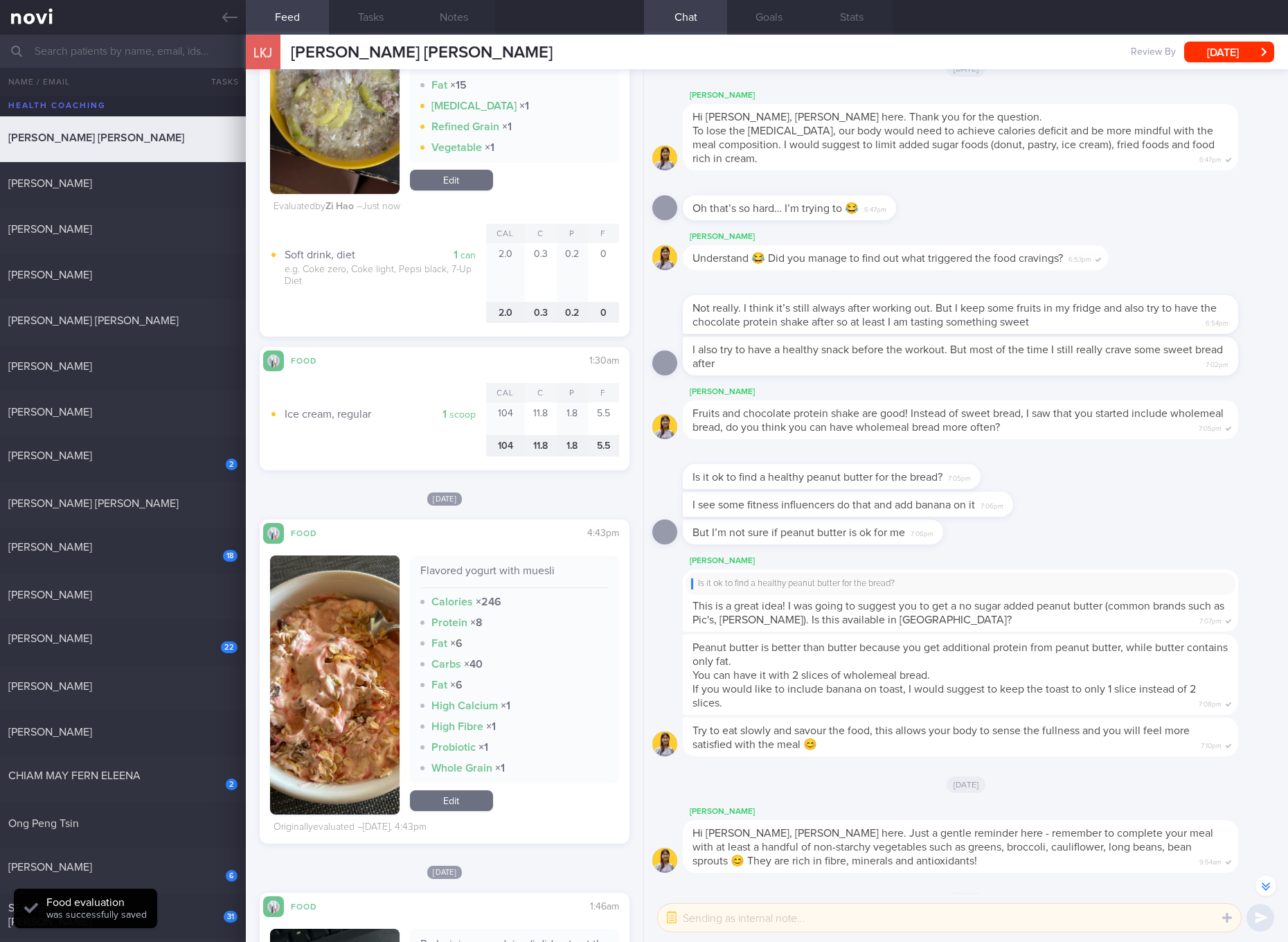
click at [263, 668] on div "Food 4:43pm Flavored yogurt with muesli Calories × 246 Protein × 8 Fat × 6 Carb…" at bounding box center [445, 681] width 370 height 325
click at [327, 633] on button "button" at bounding box center [335, 685] width 130 height 259
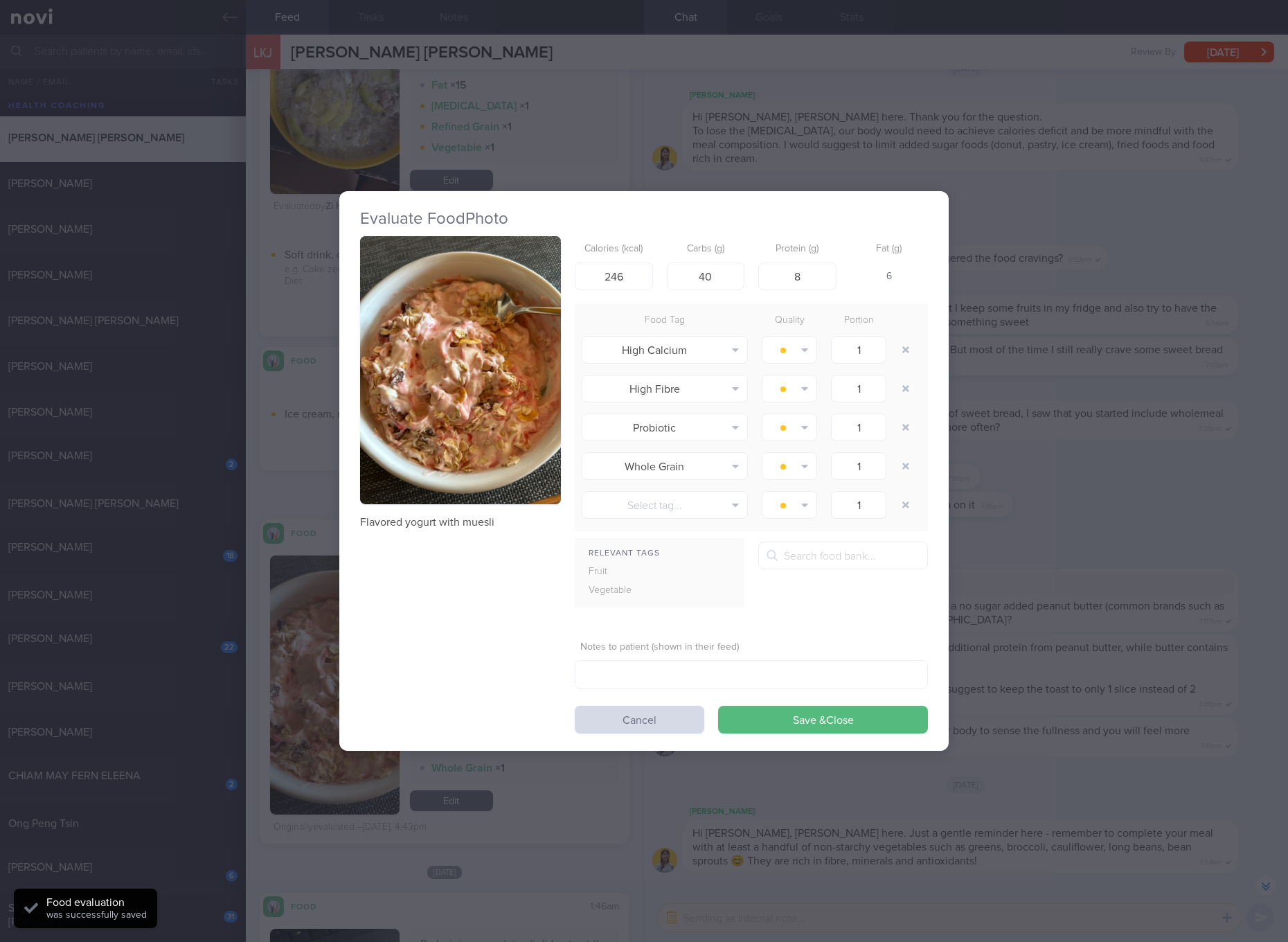
drag, startPoint x: 509, startPoint y: 349, endPoint x: 494, endPoint y: 356, distance: 16.6
click at [494, 356] on button "button" at bounding box center [460, 370] width 201 height 268
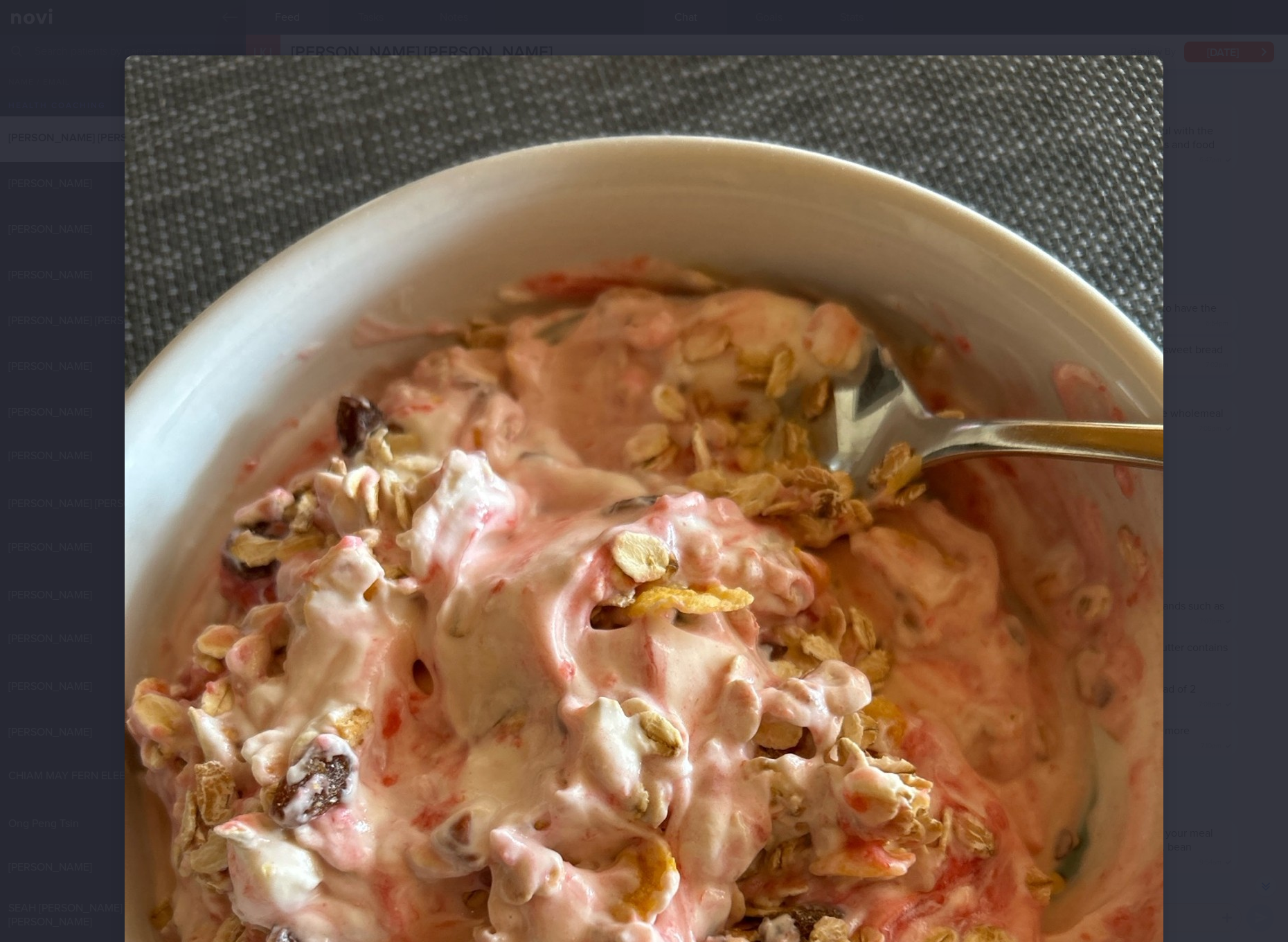
click at [1246, 642] on div at bounding box center [644, 471] width 1288 height 942
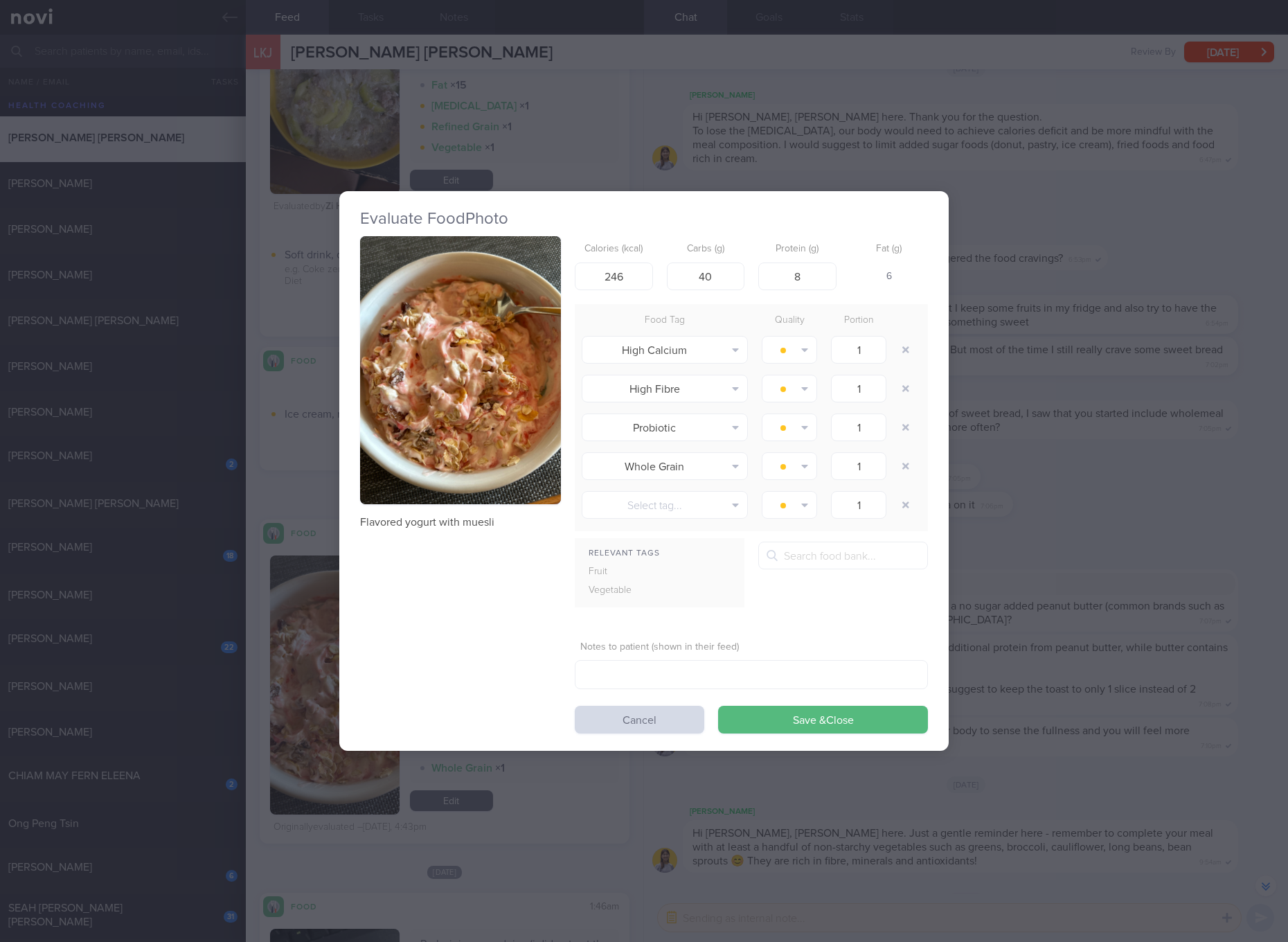
click at [1074, 707] on div "Evaluate Food Photo Flavored yogurt with muesli Calories (kcal) 246 Carbs (g) 4…" at bounding box center [644, 471] width 1288 height 942
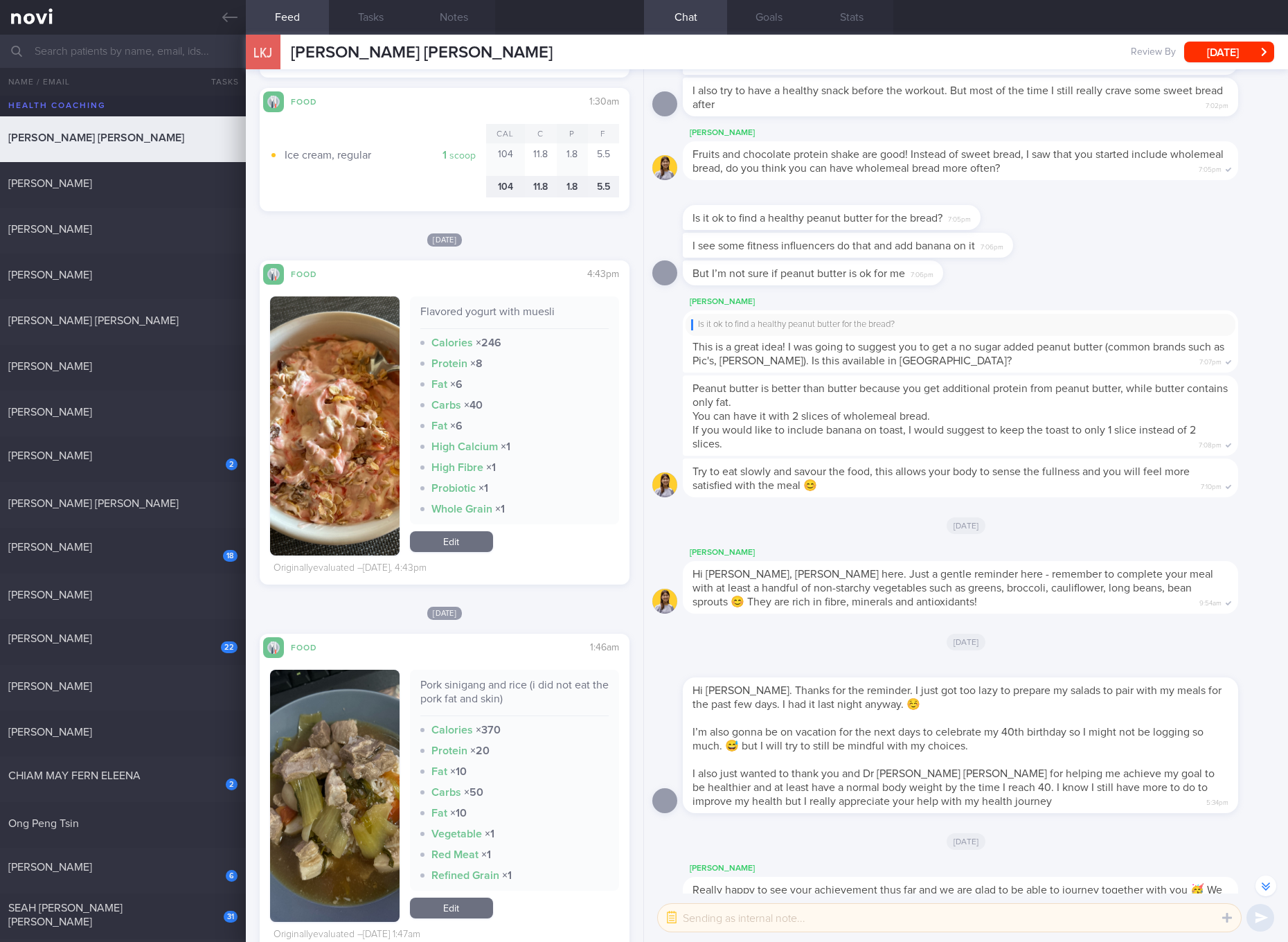
scroll to position [1039, 0]
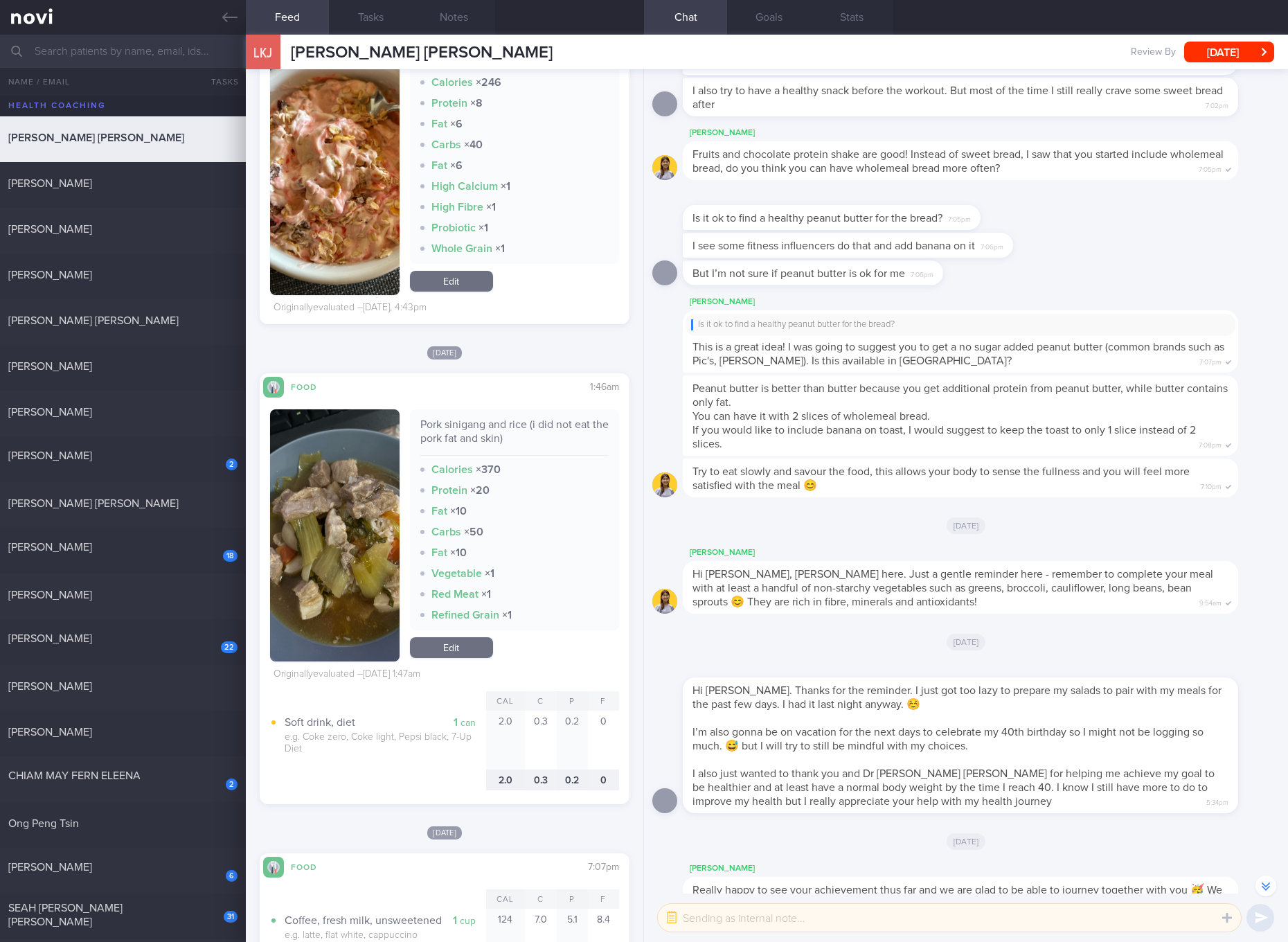
click at [480, 435] on div "Pork sinigang and rice (i did not eat the pork fat and skin)" at bounding box center [514, 436] width 188 height 38
copy div "Pork sinigang and rice (i did not eat the pork fat and skin)"
drag, startPoint x: 326, startPoint y: 511, endPoint x: 342, endPoint y: 498, distance: 20.6
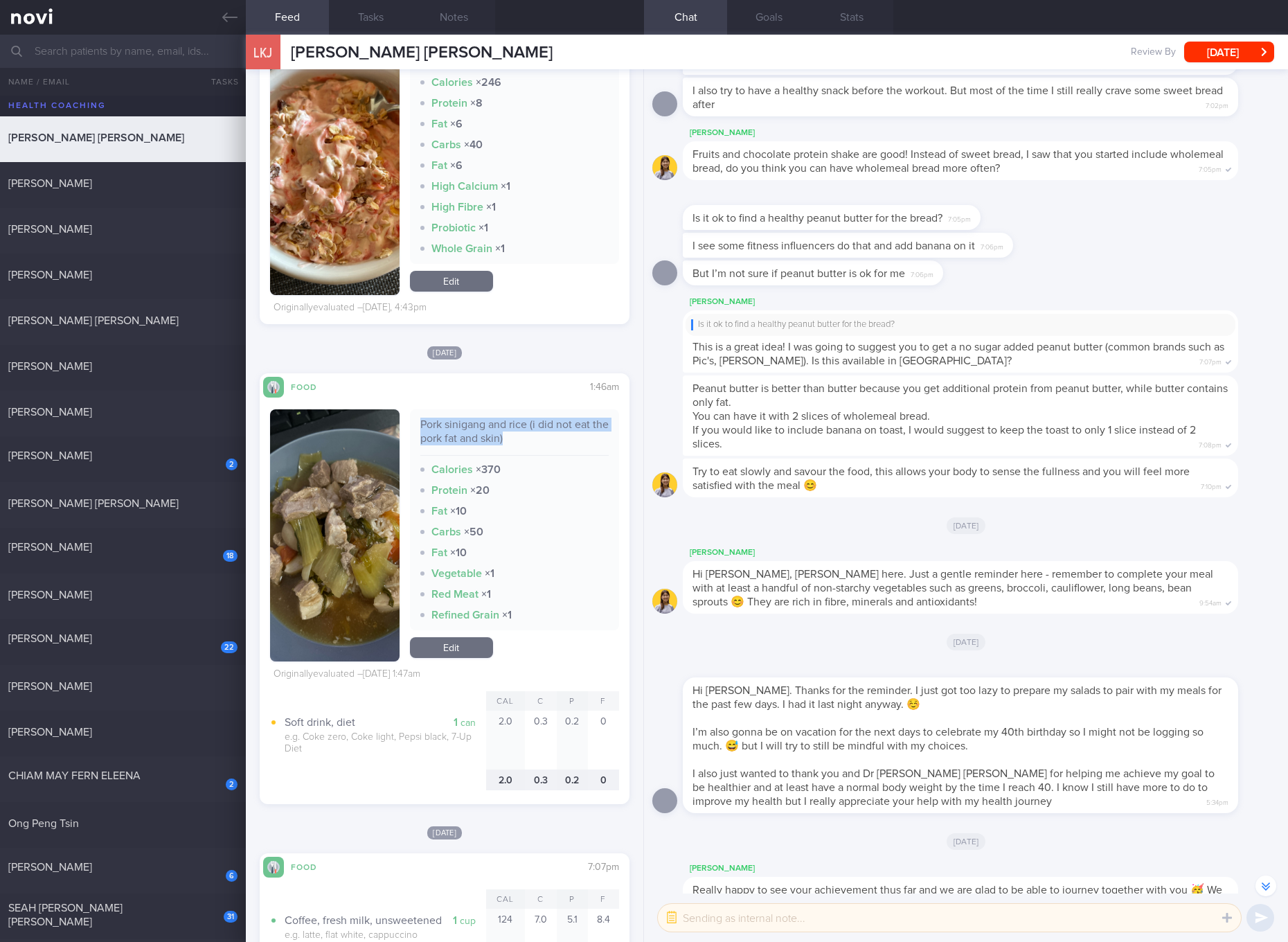
click at [326, 511] on button "button" at bounding box center [335, 535] width 130 height 252
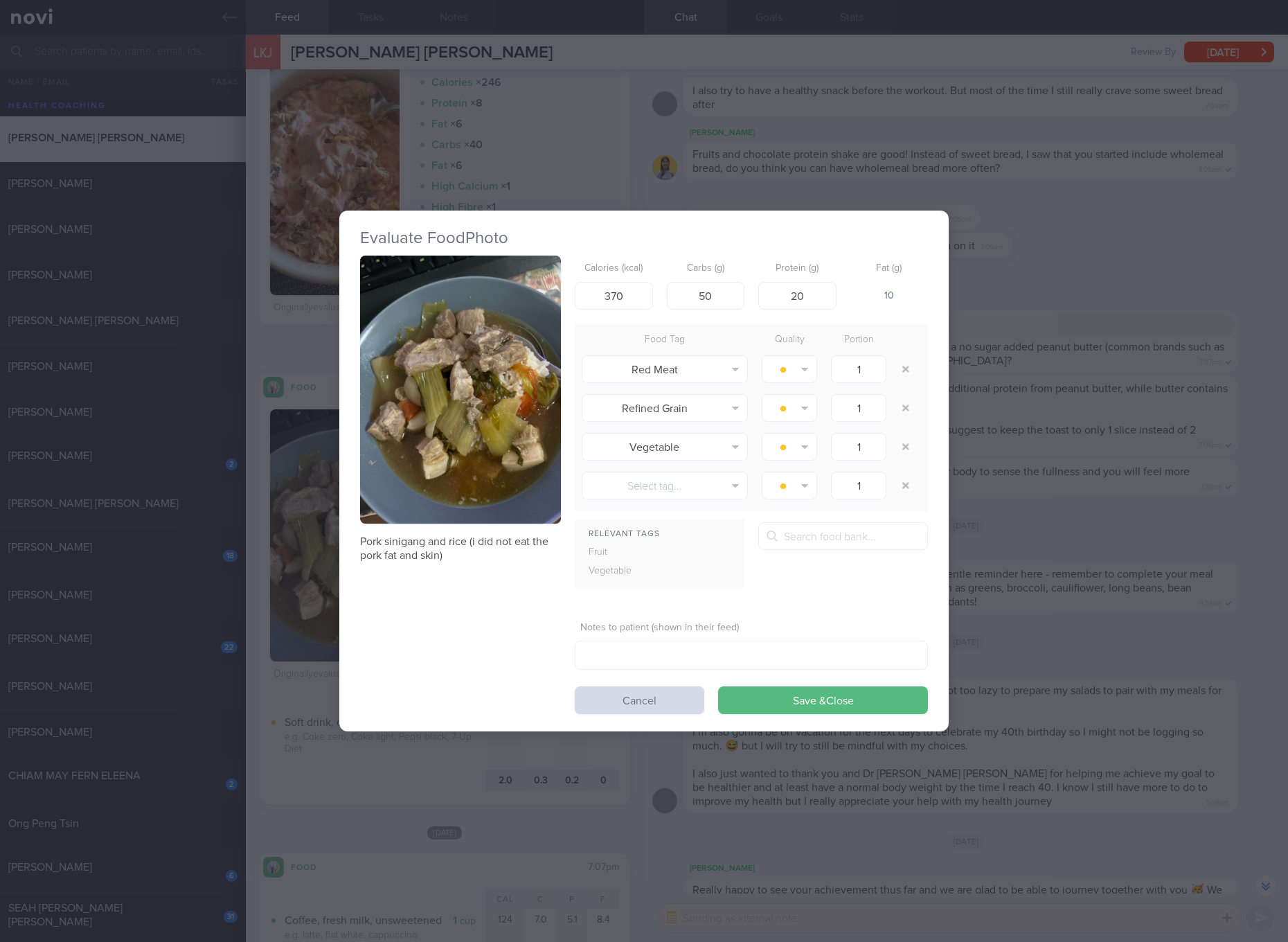
click at [427, 360] on button "button" at bounding box center [460, 389] width 201 height 268
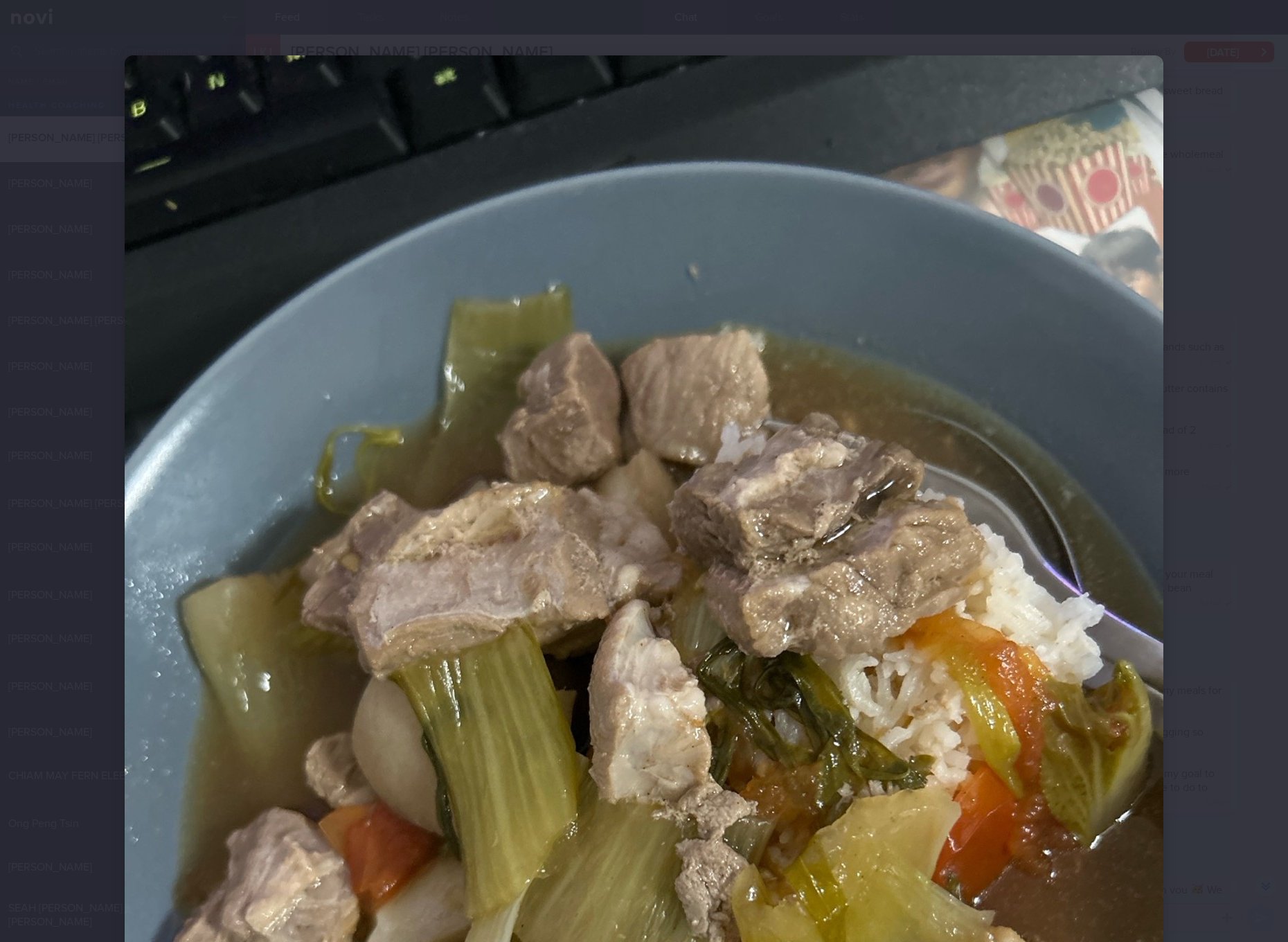
click at [1242, 668] on div at bounding box center [644, 471] width 1288 height 942
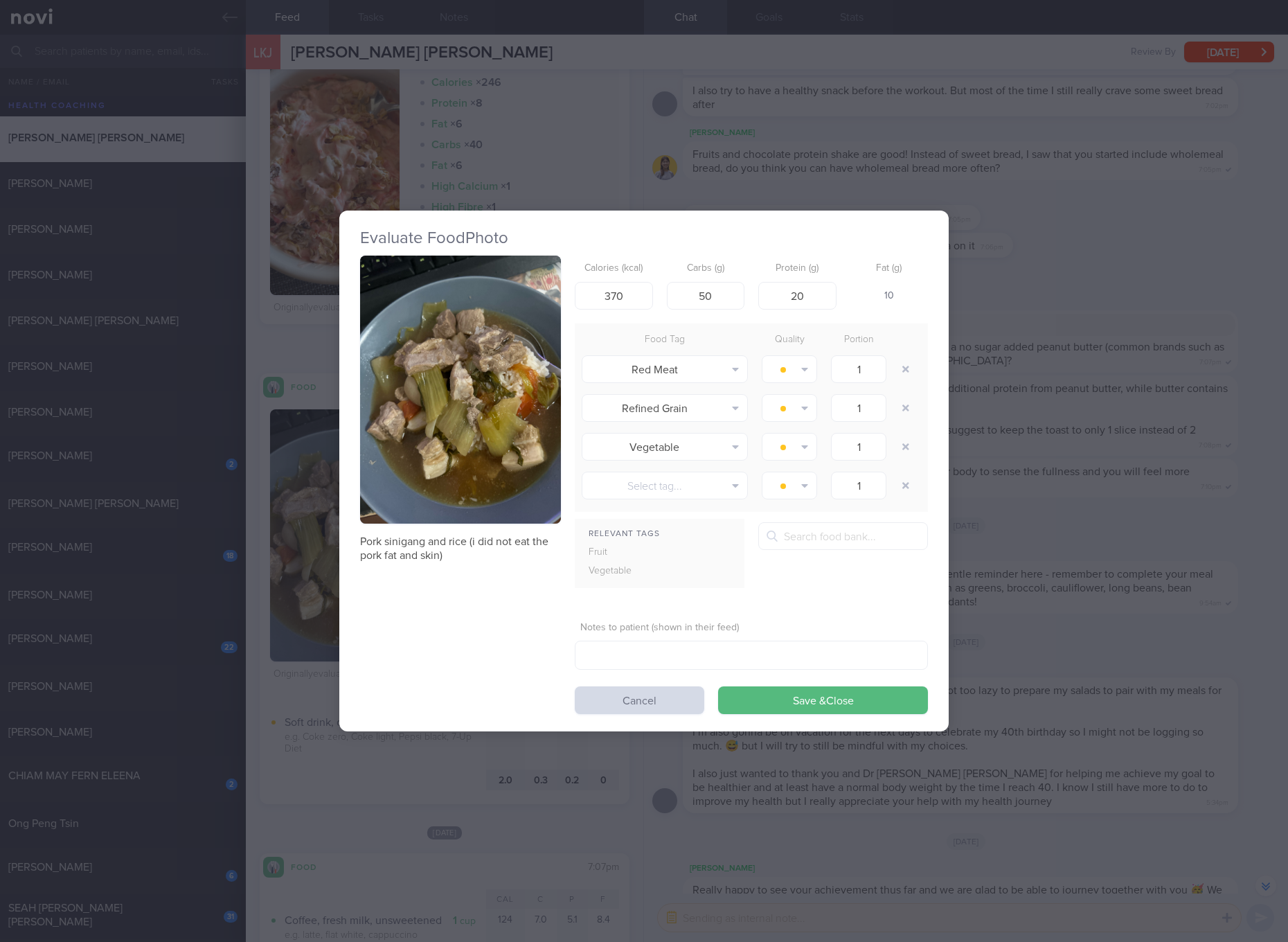
click at [1144, 668] on div "Evaluate Food Photo Pork sinigang and rice (i did not eat the pork fat and skin…" at bounding box center [644, 471] width 1288 height 942
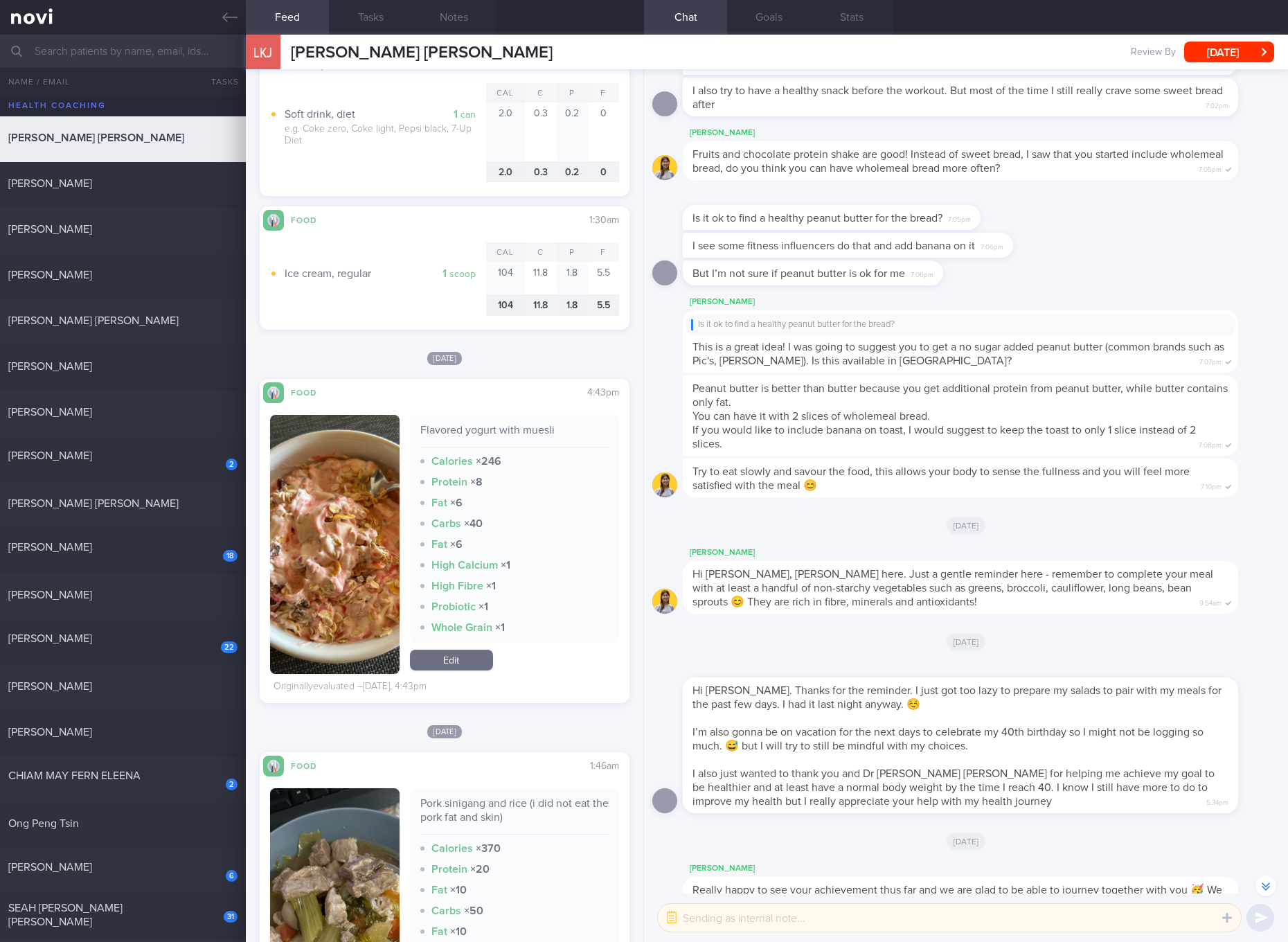
scroll to position [778, 0]
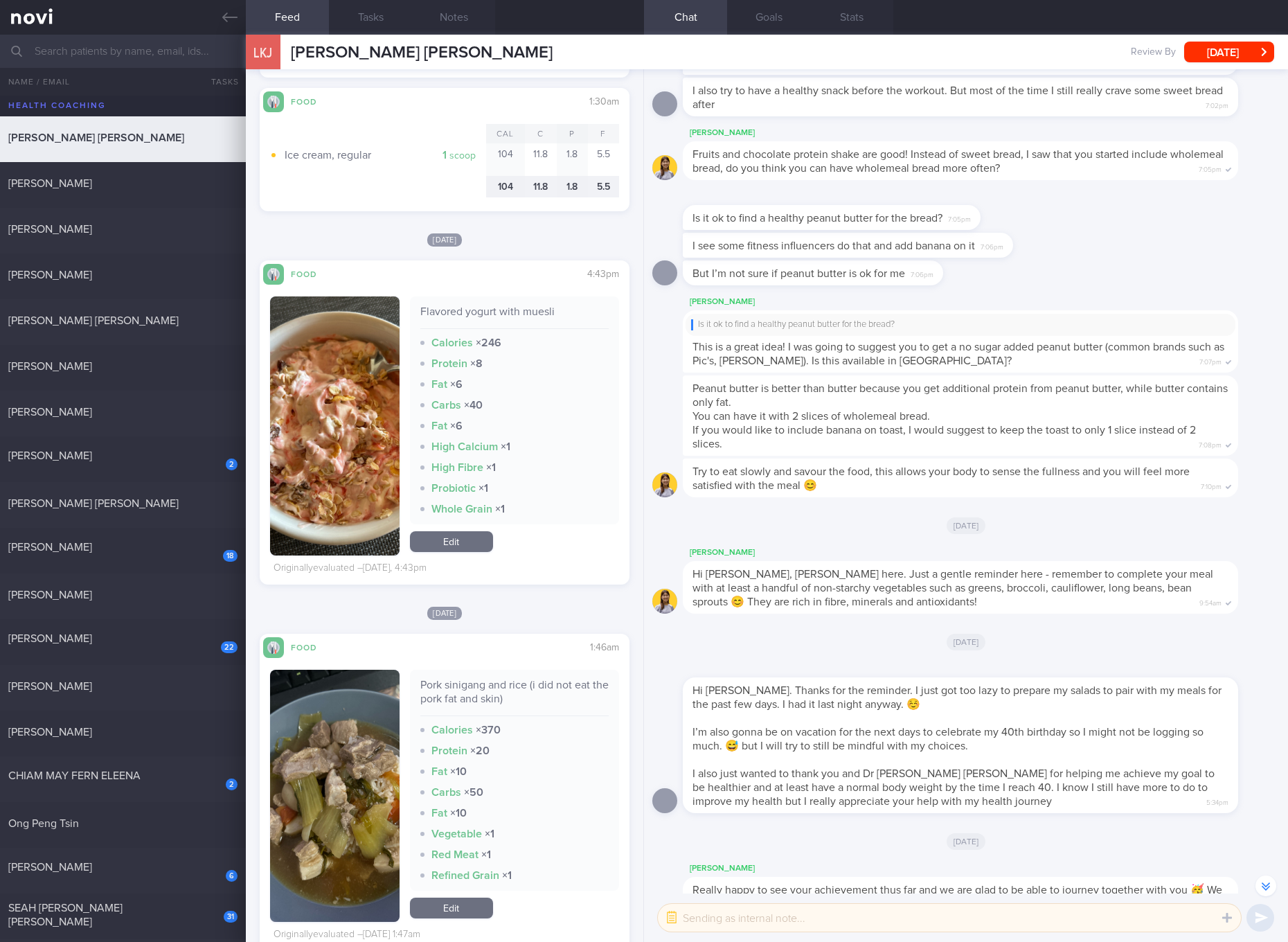
click at [444, 531] on link "Edit" at bounding box center [451, 541] width 83 height 21
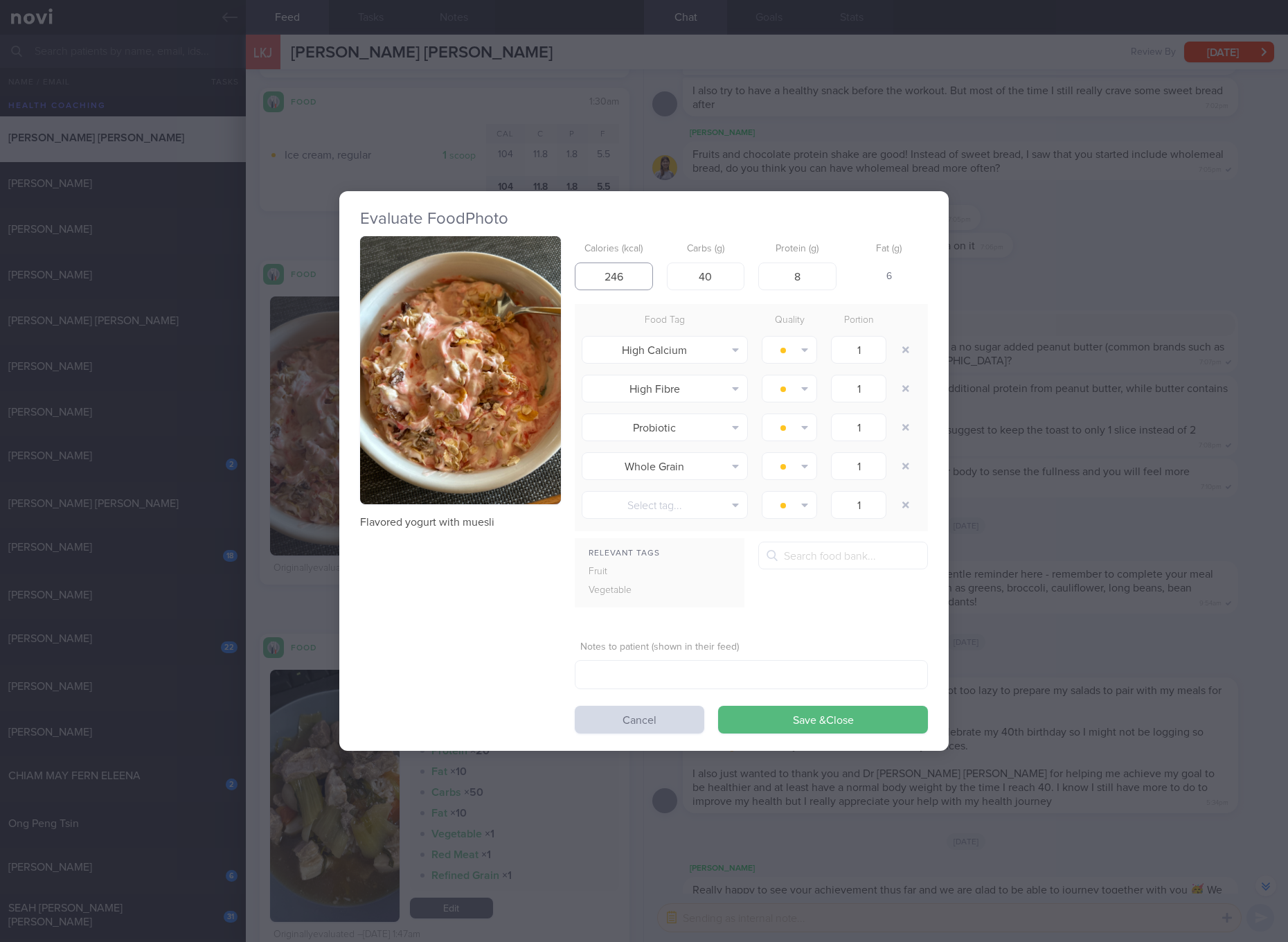
click at [619, 275] on input "246" at bounding box center [614, 277] width 78 height 28
type input "249"
type input "46"
type input "10"
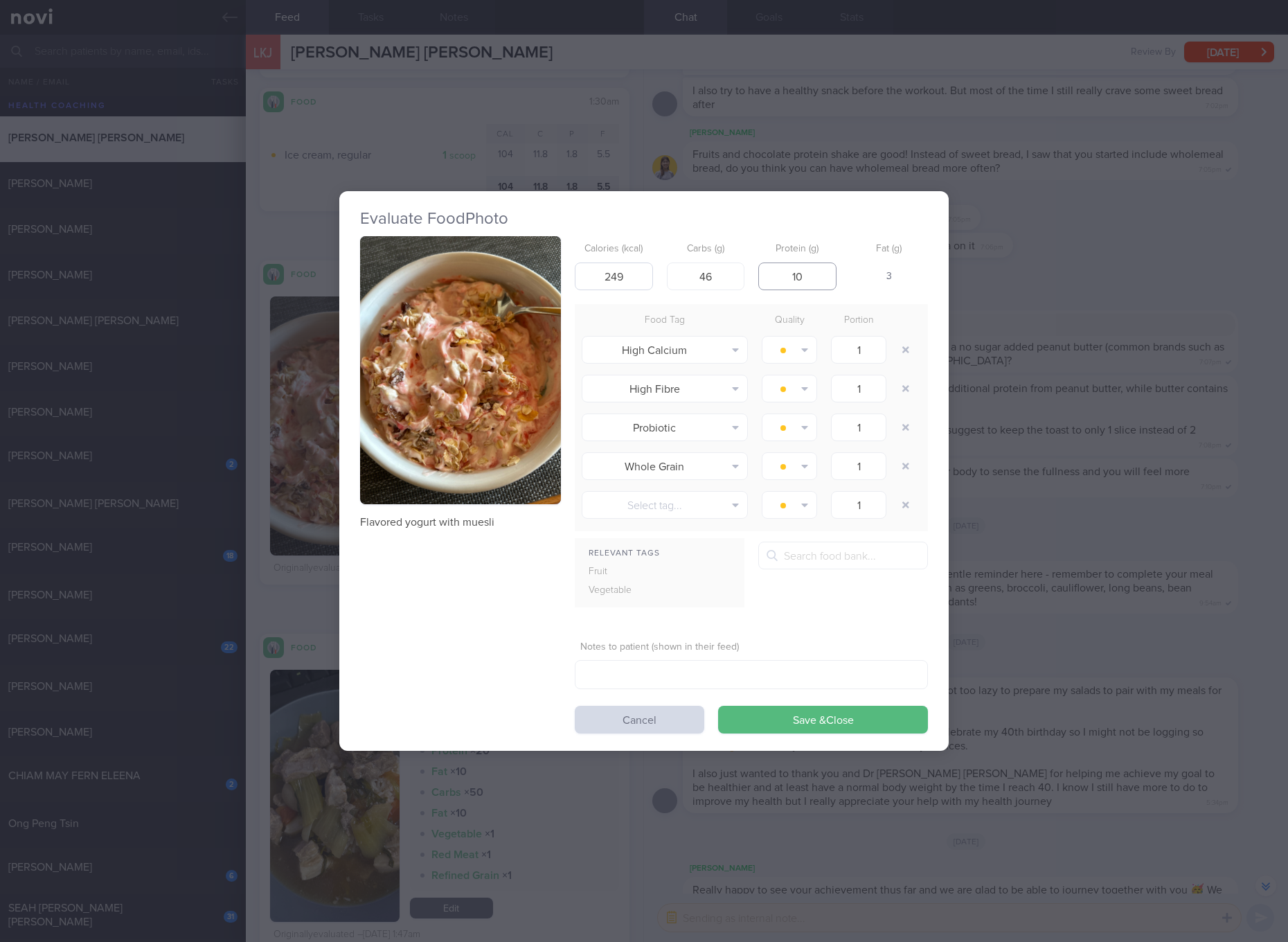
click at [718, 705] on button "Save & Close" at bounding box center [823, 719] width 210 height 28
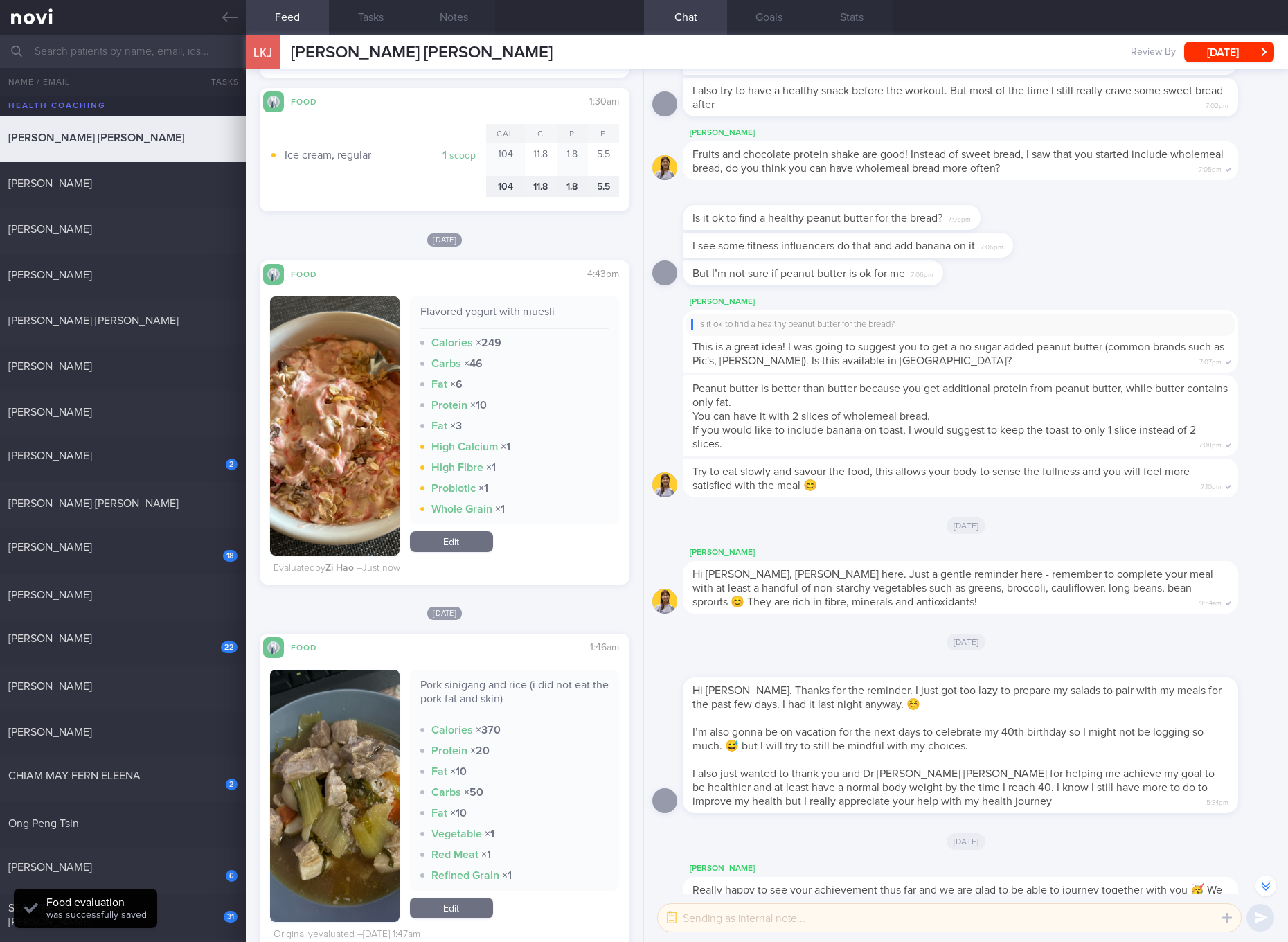
scroll to position [1039, 0]
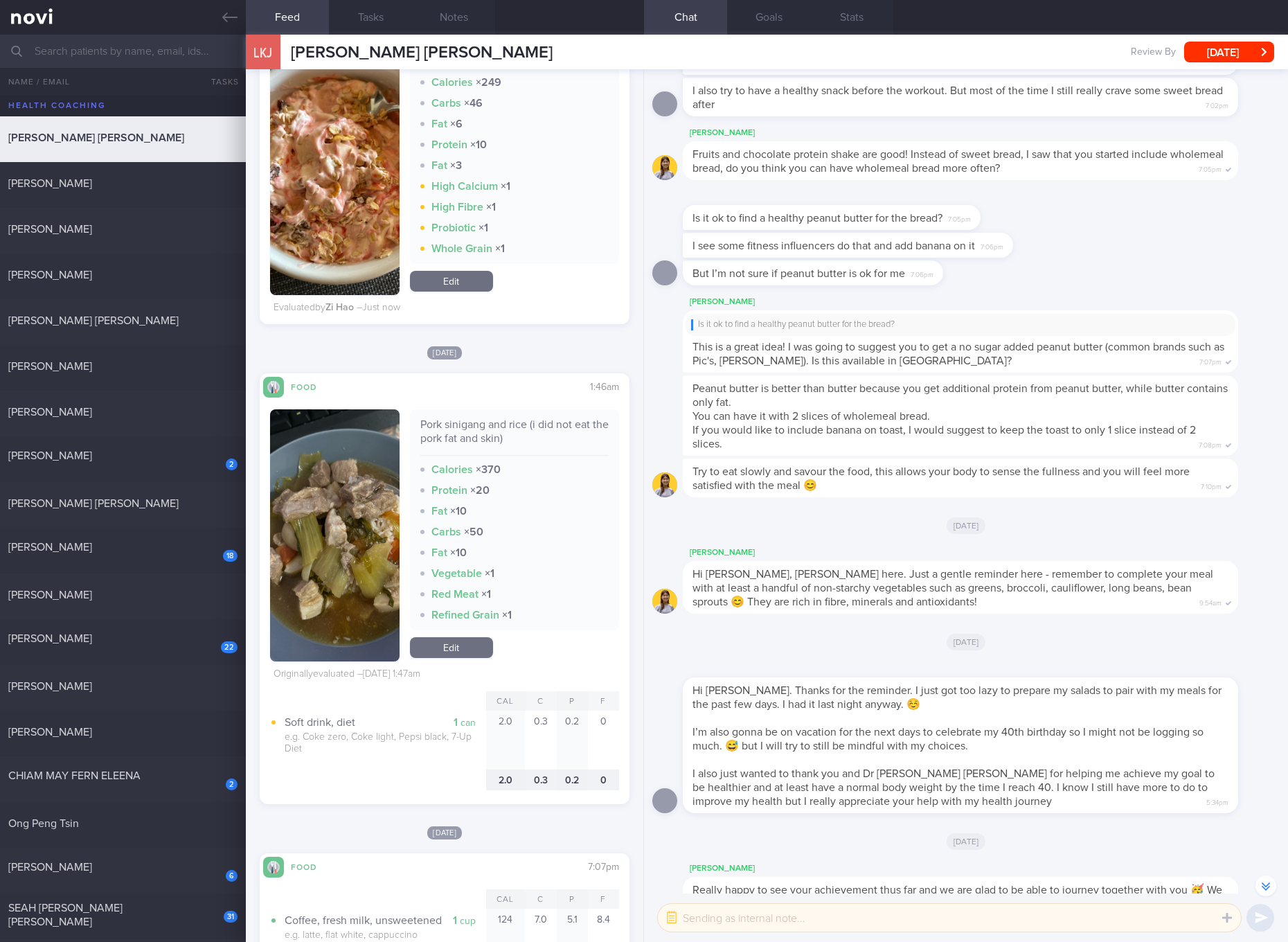
click at [478, 644] on link "Edit" at bounding box center [451, 648] width 83 height 21
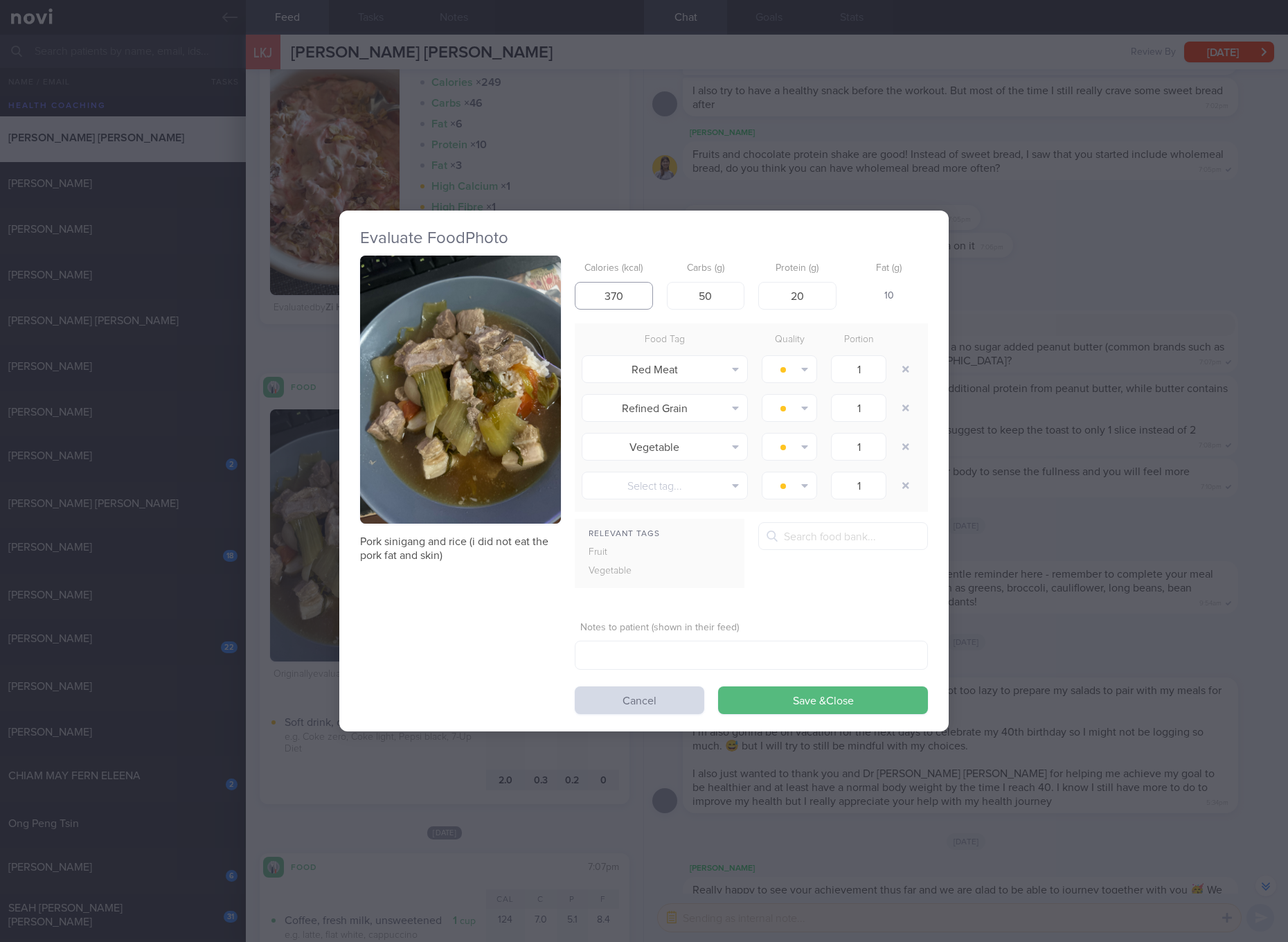
click at [624, 303] on input "370" at bounding box center [614, 296] width 78 height 28
type input "441"
type input "65"
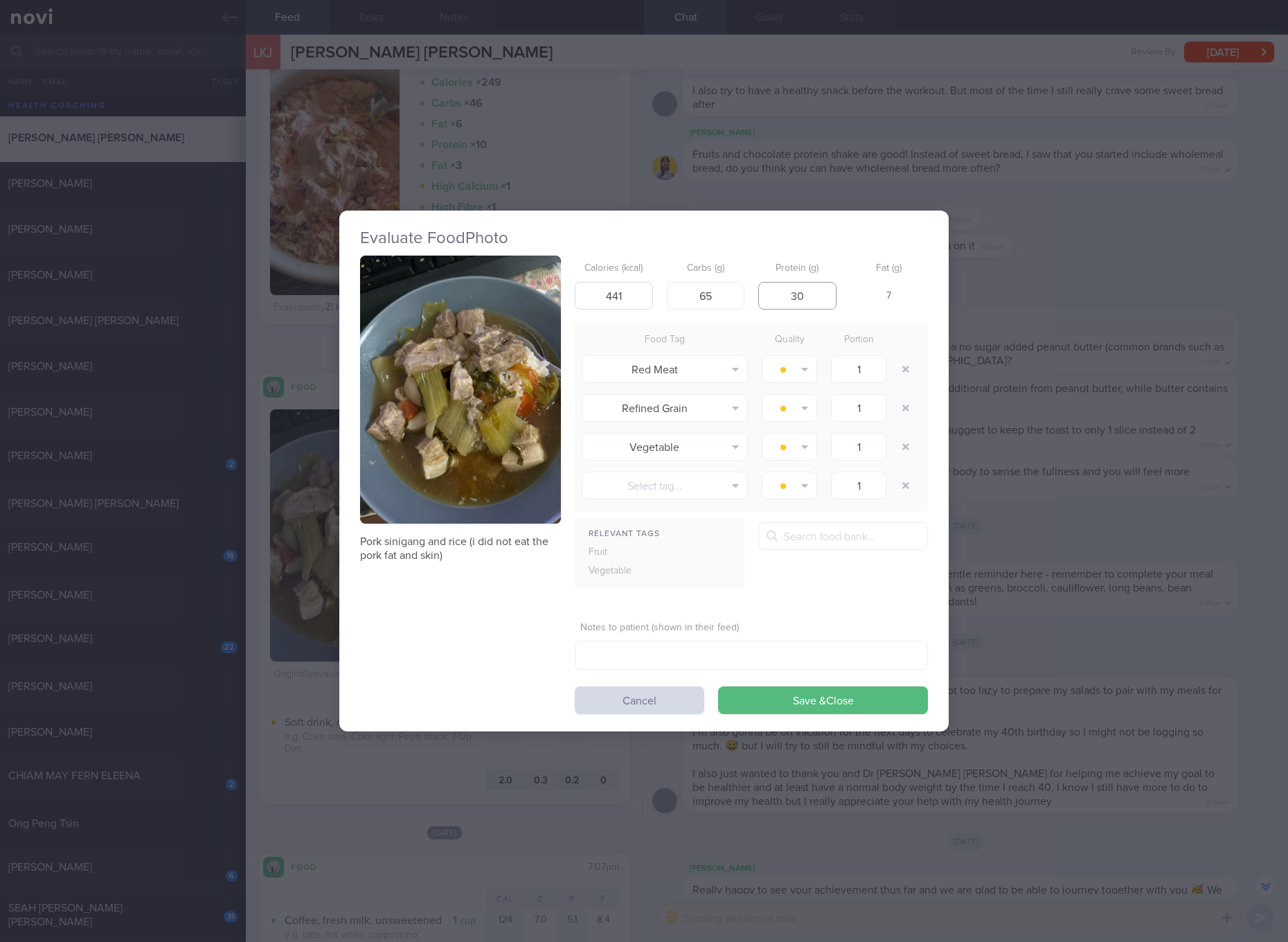
type input "30"
click at [718, 686] on button "Save & Close" at bounding box center [823, 700] width 210 height 28
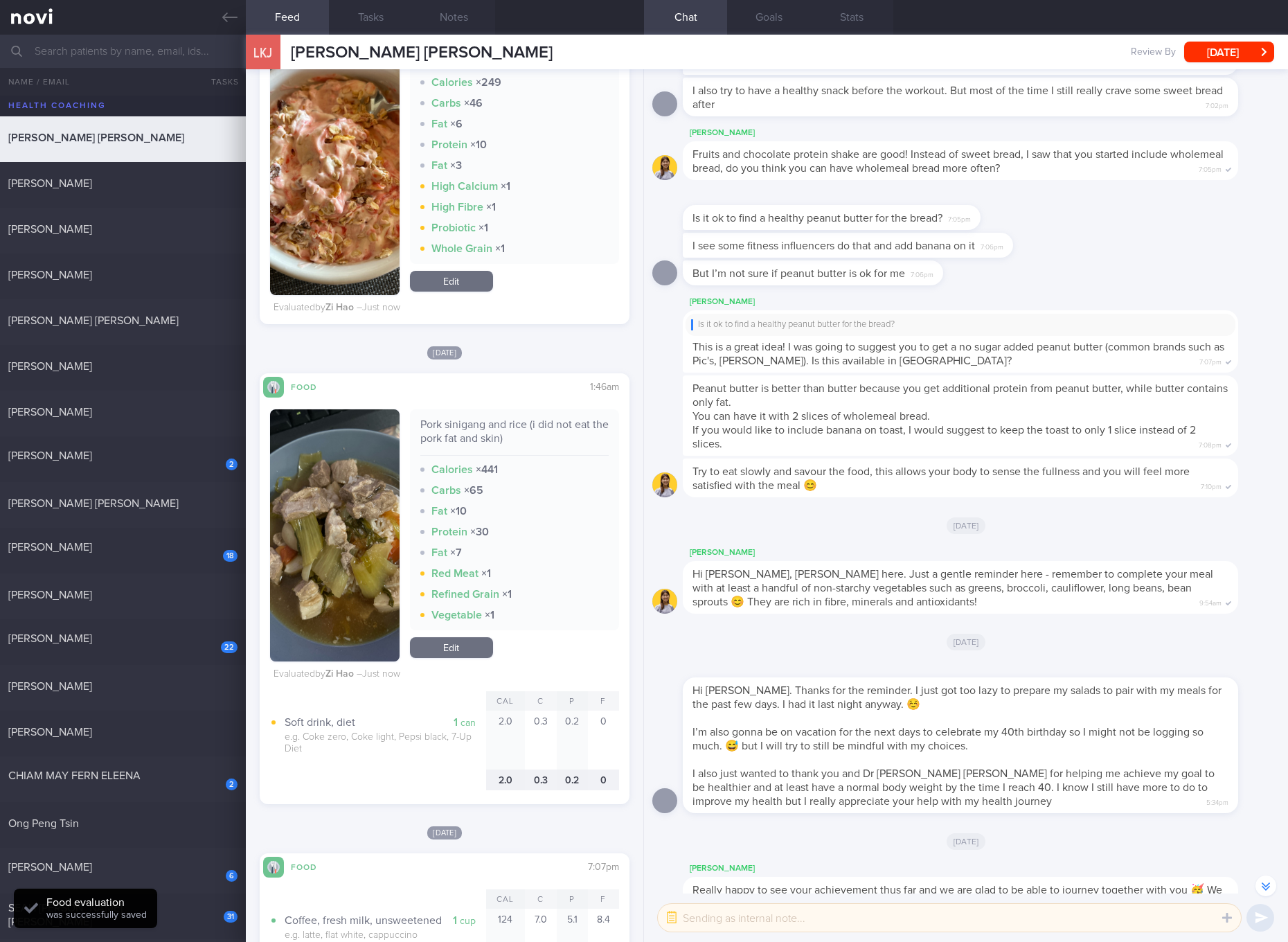
scroll to position [1558, 0]
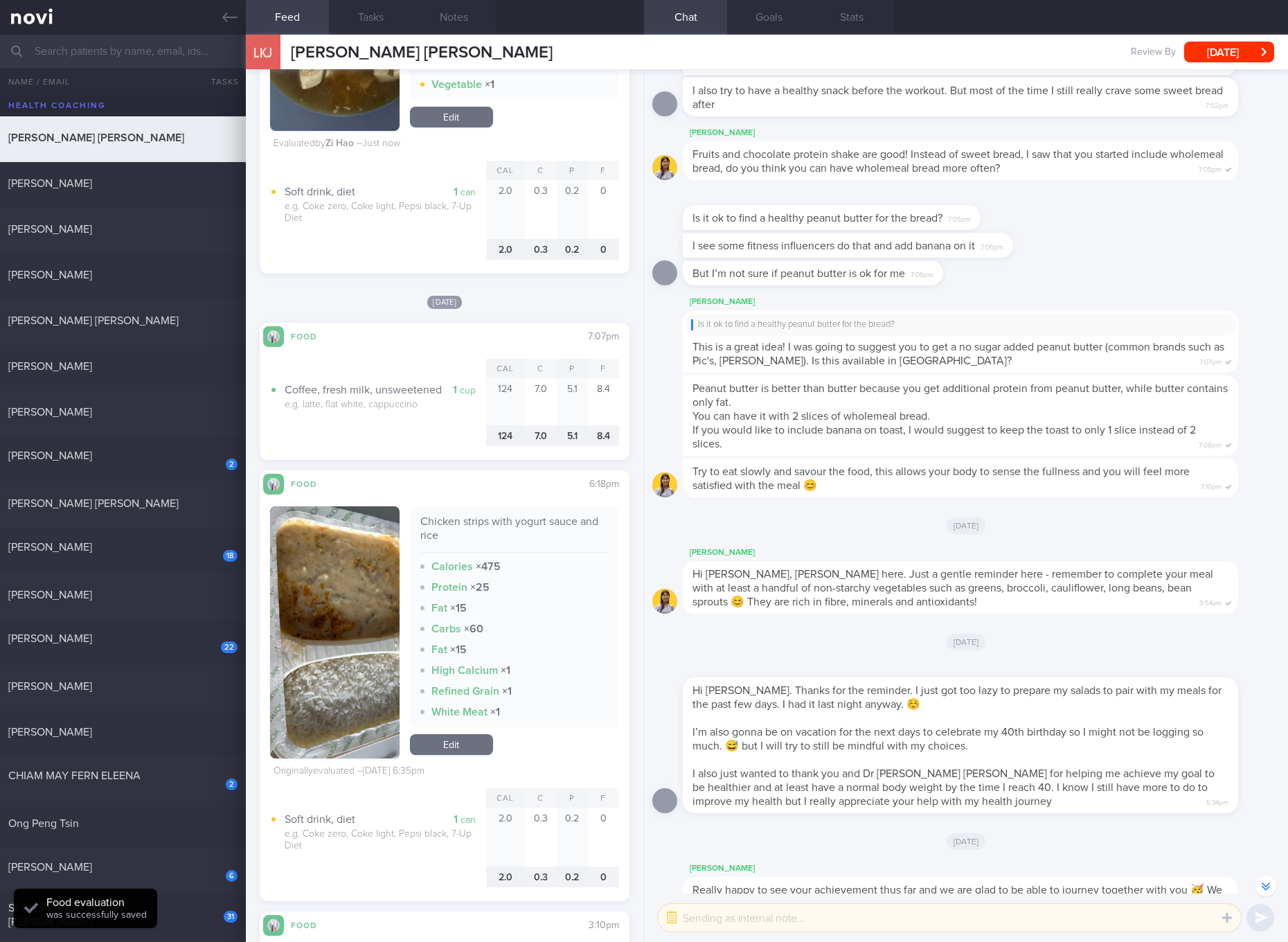
click at [518, 522] on div "Chicken strips with yogurt sauce and rice" at bounding box center [514, 534] width 188 height 38
copy div "Chicken strips with yogurt sauce and rice"
click at [354, 581] on img "button" at bounding box center [335, 632] width 130 height 252
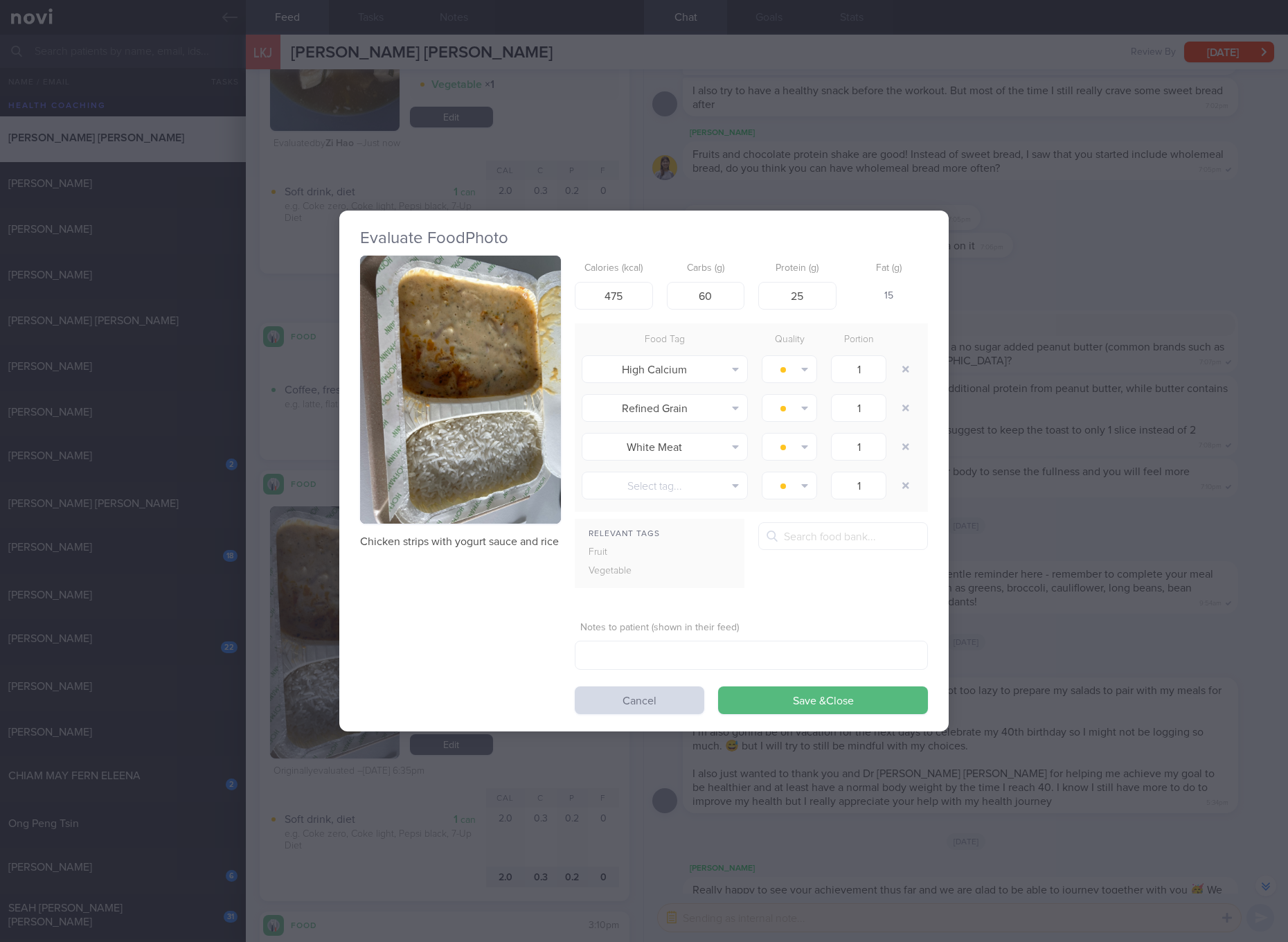
click at [438, 404] on button "button" at bounding box center [460, 389] width 201 height 268
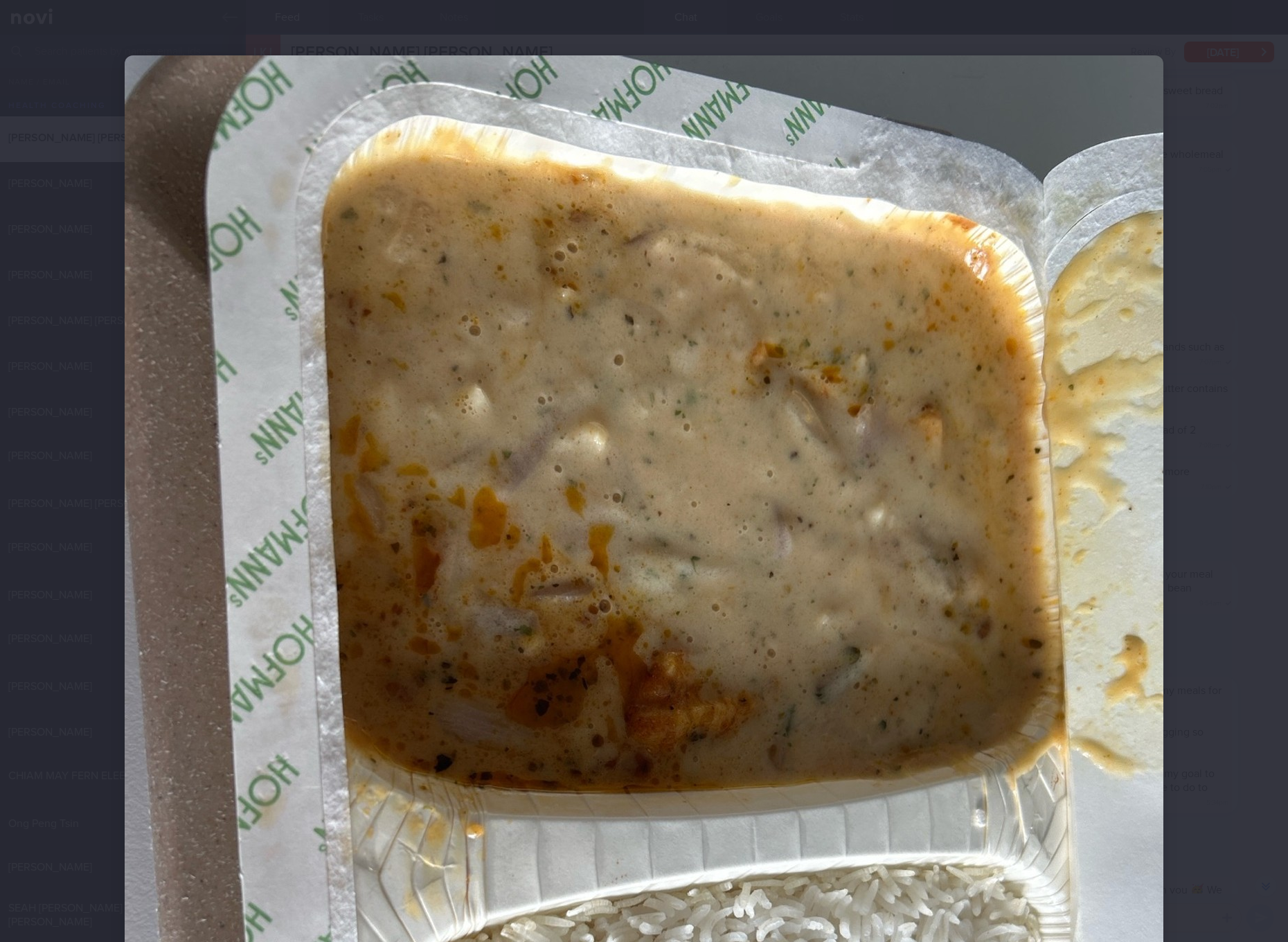
click at [1182, 604] on div at bounding box center [644, 747] width 1149 height 1495
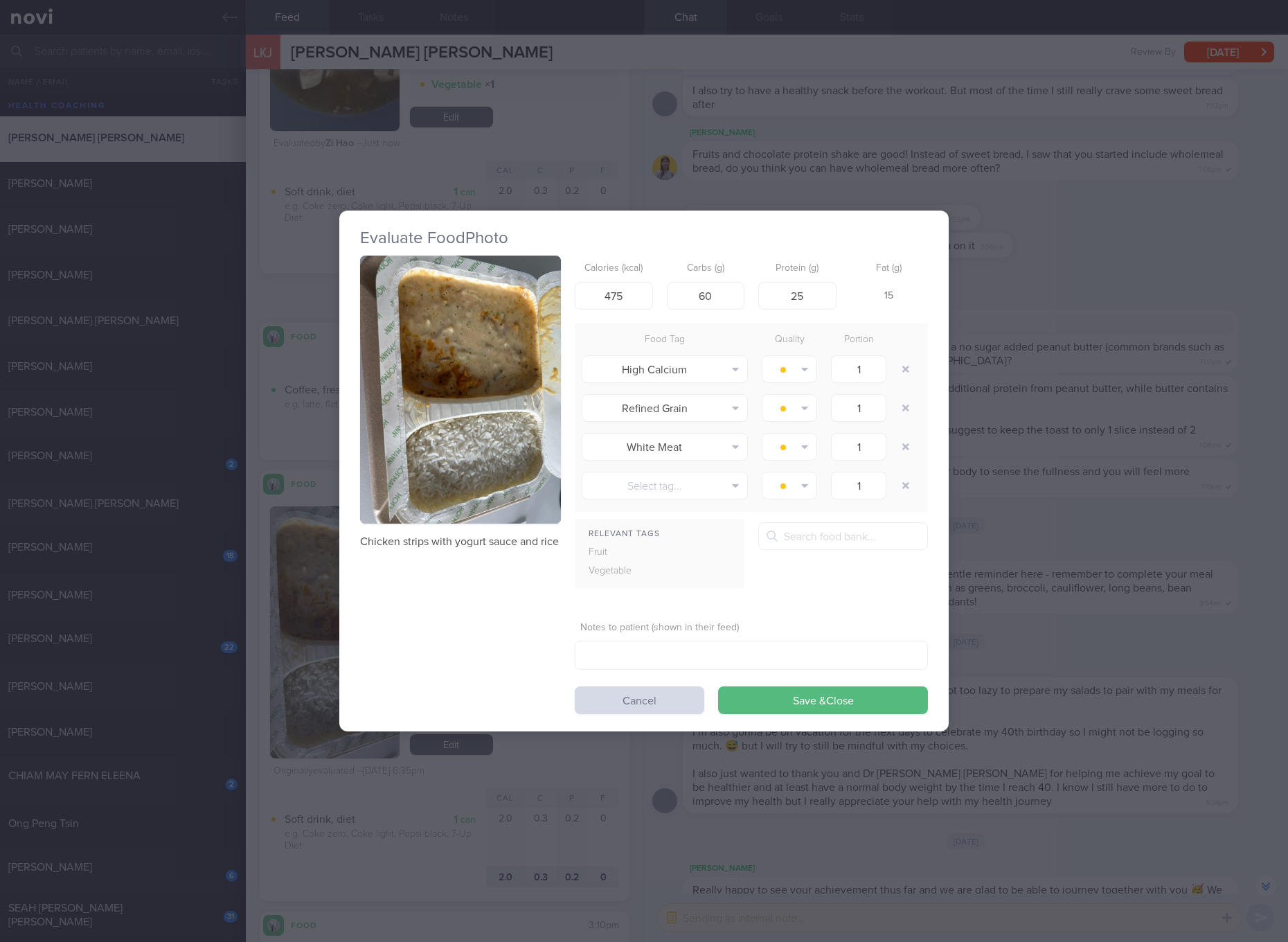
click at [1111, 640] on div "Evaluate Food Photo Chicken strips with yogurt sauce and rice Calories (kcal) 4…" at bounding box center [644, 471] width 1288 height 942
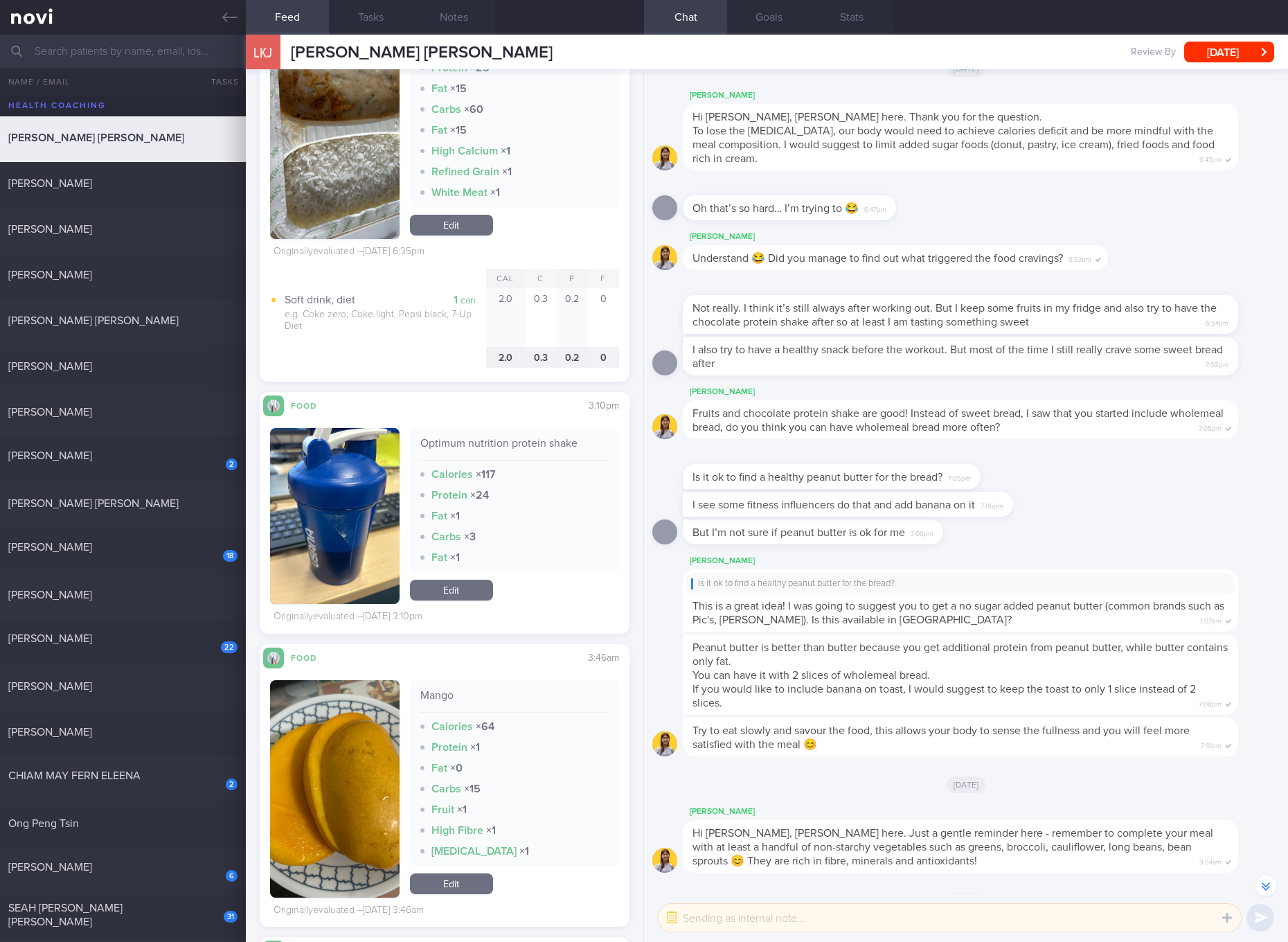
scroll to position [1817, 0]
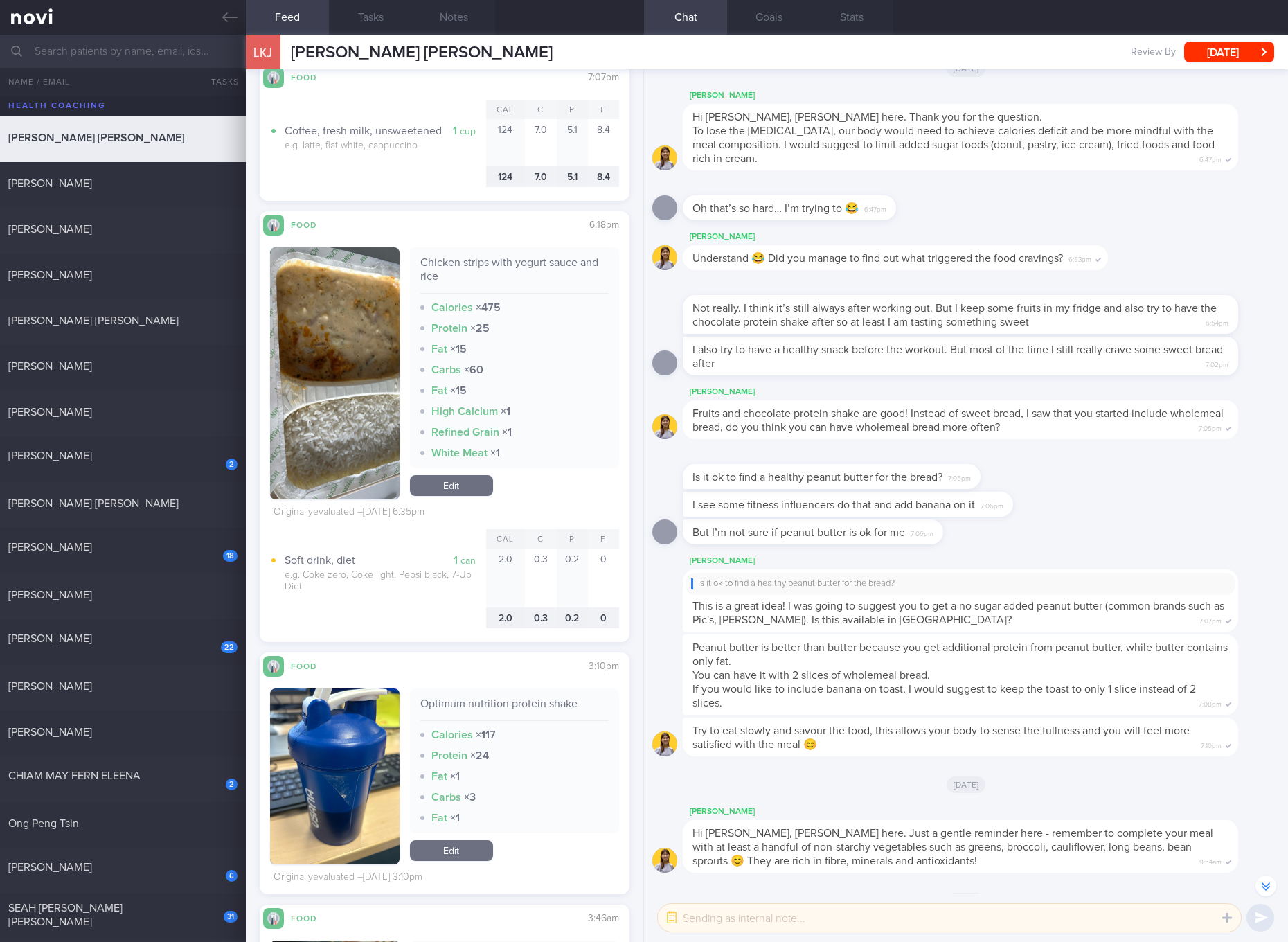
click at [487, 490] on link "Edit" at bounding box center [451, 485] width 83 height 21
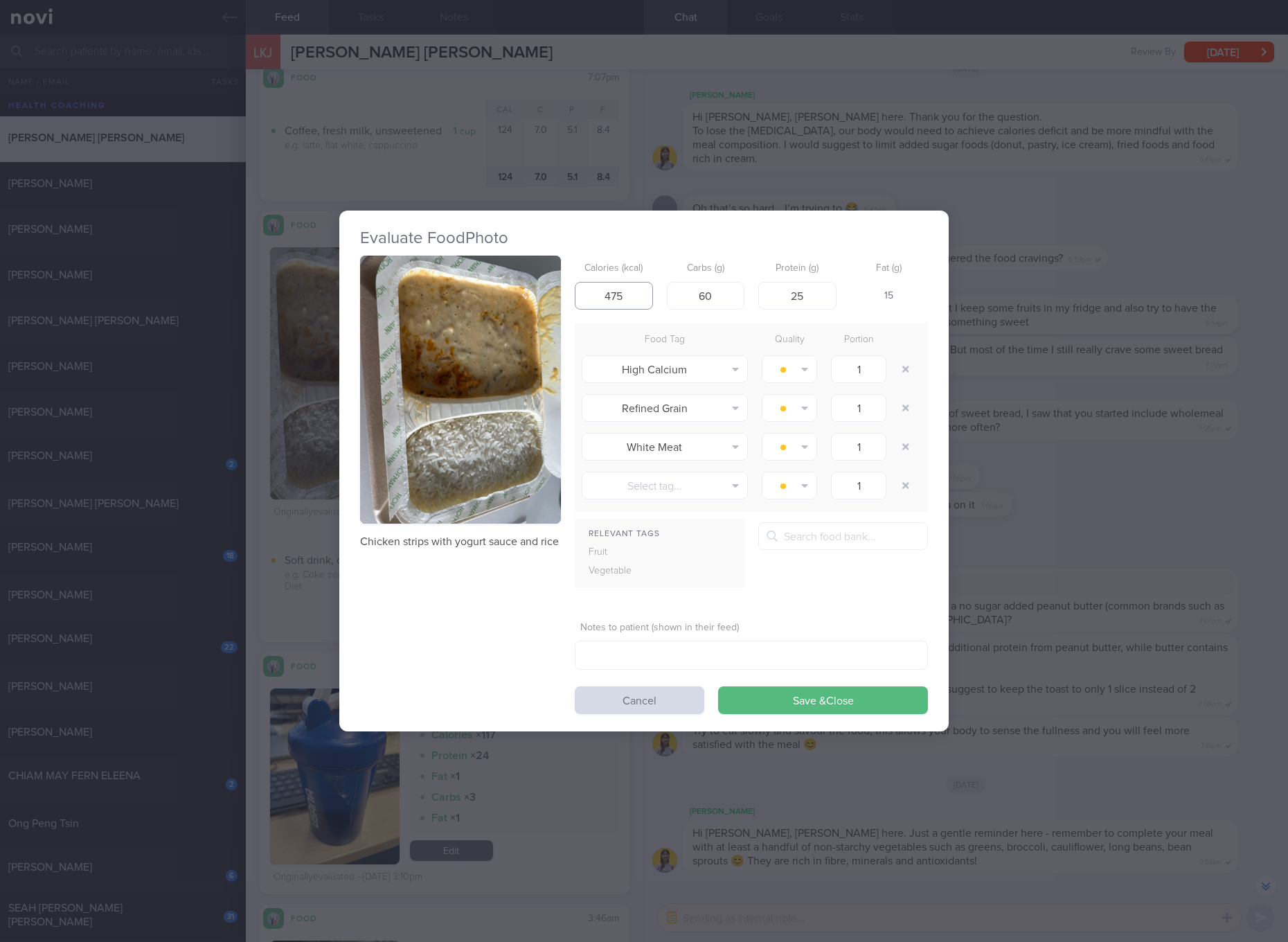
click at [644, 292] on input "475" at bounding box center [614, 296] width 78 height 28
type input "331"
type input "39"
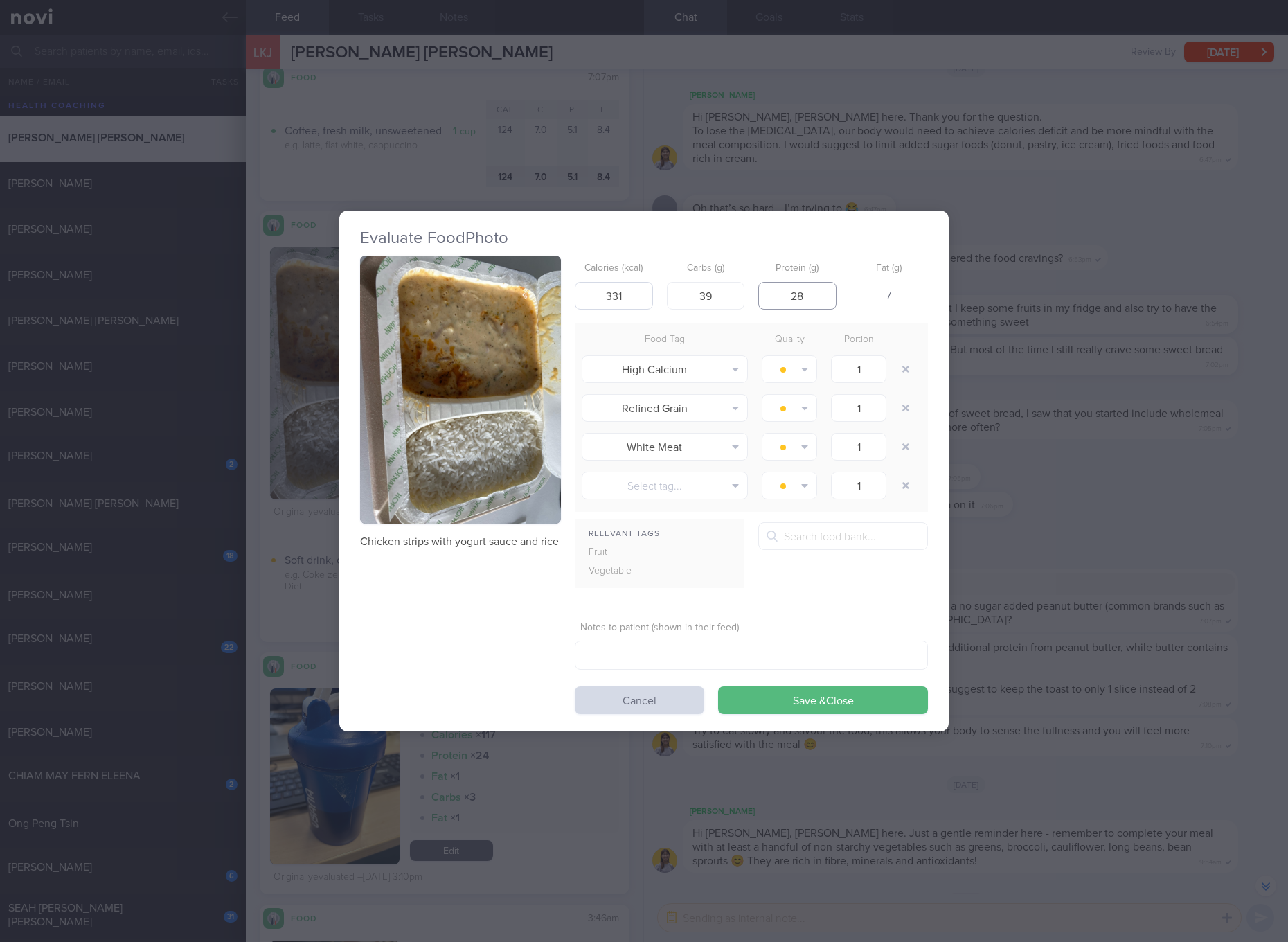
type input "28"
click at [718, 686] on button "Save & Close" at bounding box center [823, 700] width 210 height 28
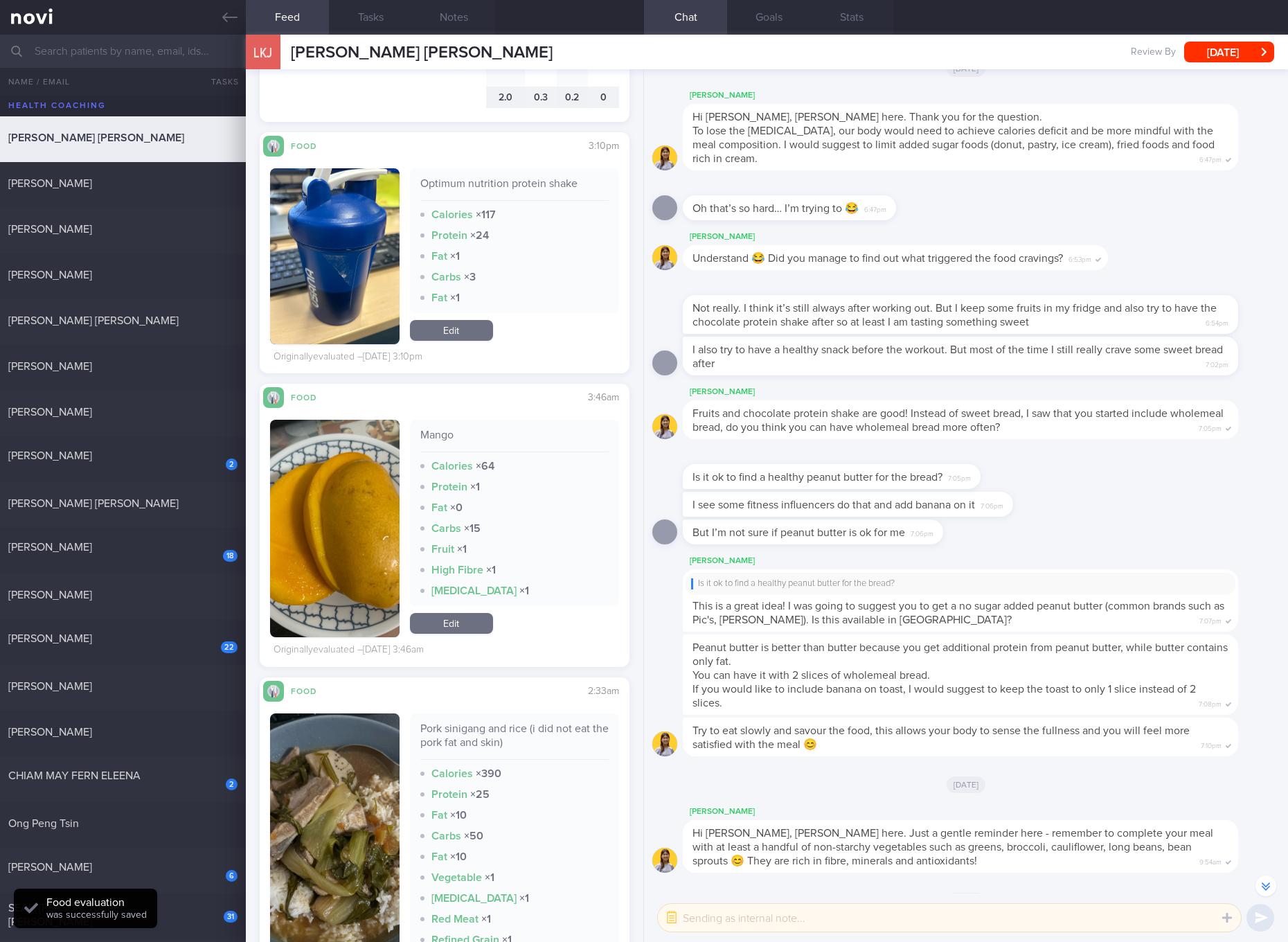
scroll to position [2596, 0]
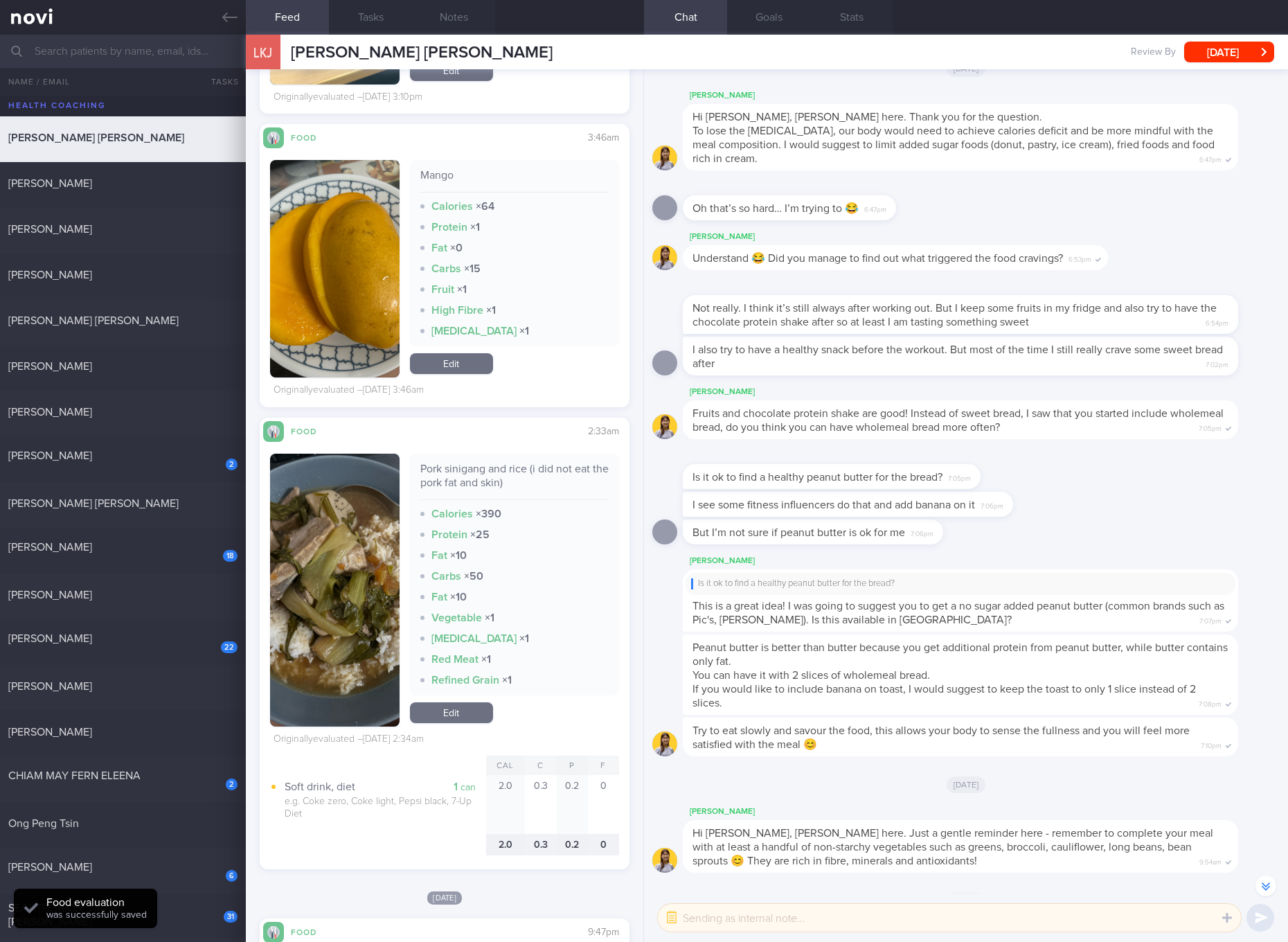
click at [522, 468] on div "Pork sinigang and rice (i did not eat the pork fat and skin)" at bounding box center [514, 480] width 188 height 38
copy div "Pork sinigang and rice (i did not eat the pork fat and skin)"
click at [368, 588] on button "button" at bounding box center [335, 590] width 130 height 273
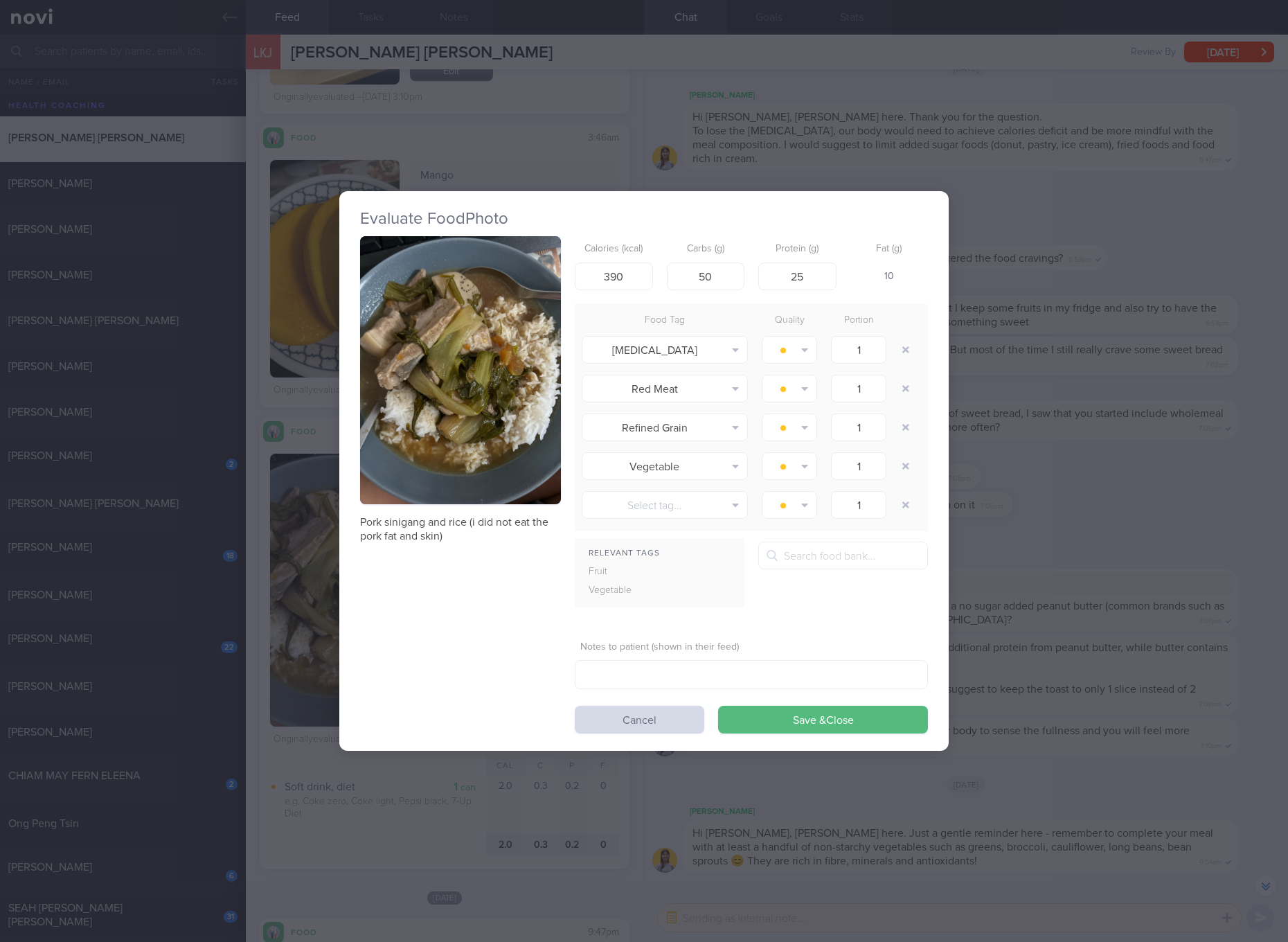
click at [434, 382] on img "button" at bounding box center [460, 370] width 201 height 268
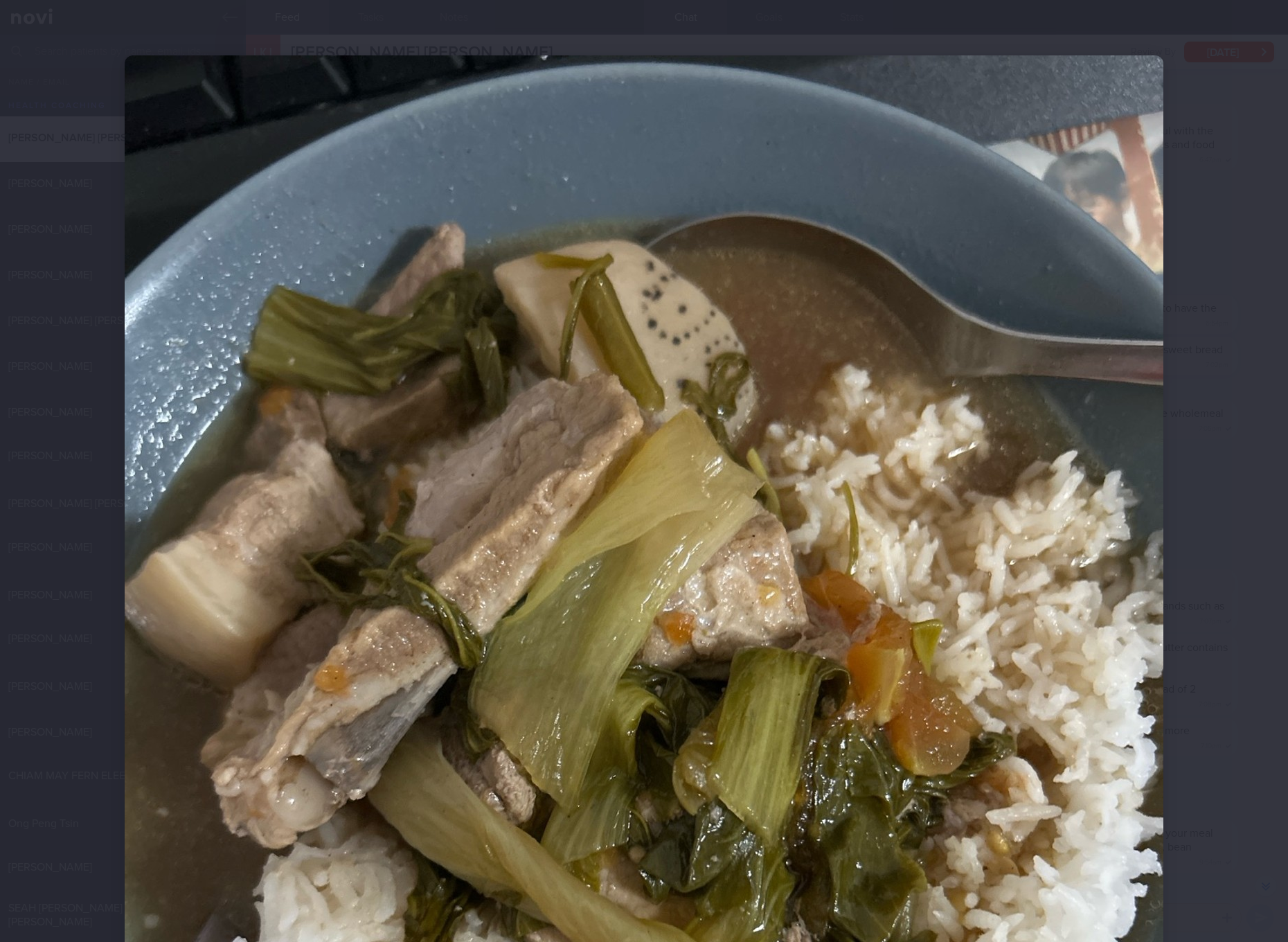
click at [1172, 747] on div at bounding box center [644, 747] width 1149 height 1495
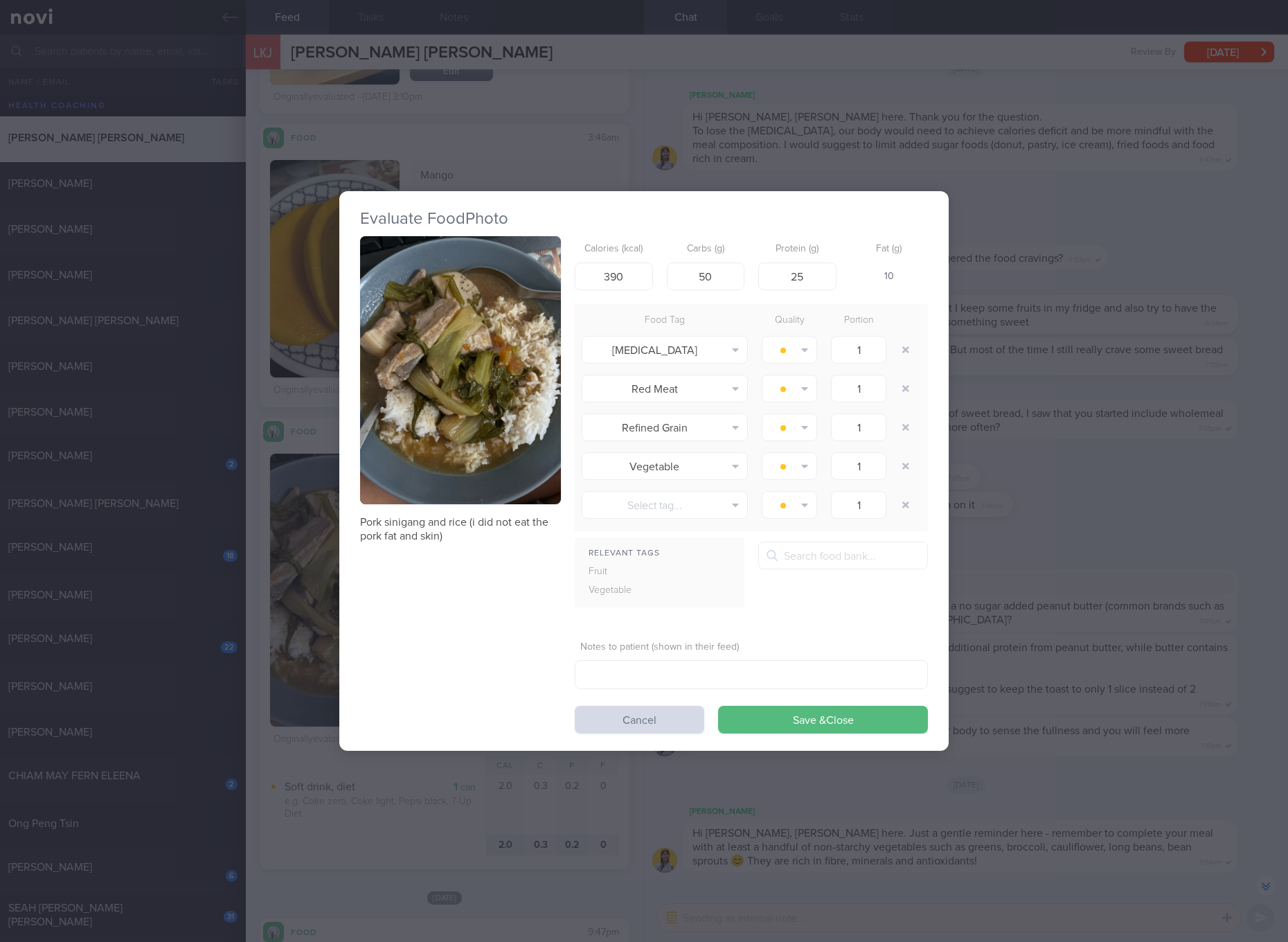
click at [1012, 646] on div "Evaluate Food Photo Pork sinigang and rice (i did not eat the pork fat and skin…" at bounding box center [644, 471] width 1288 height 942
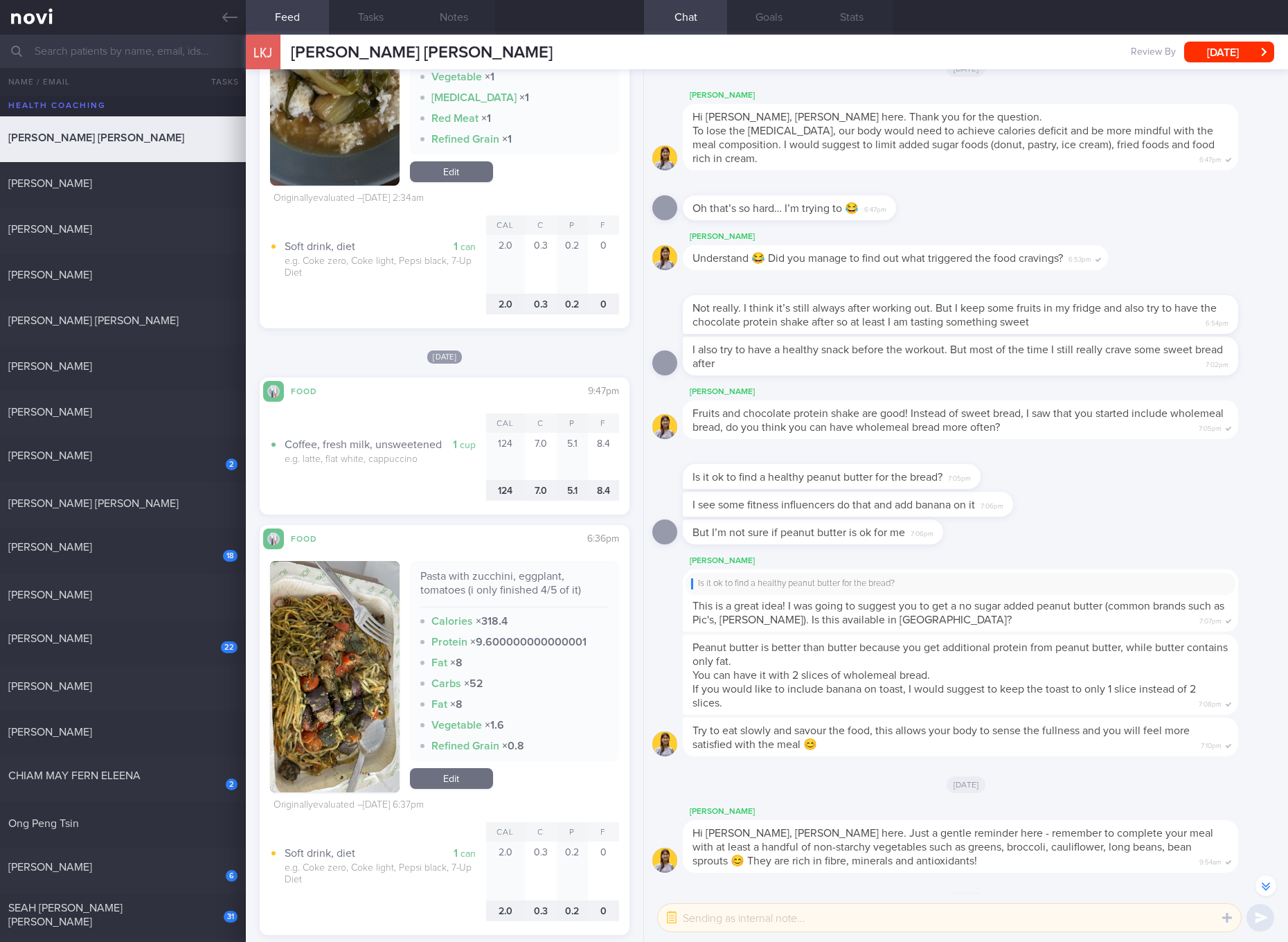
scroll to position [3376, 0]
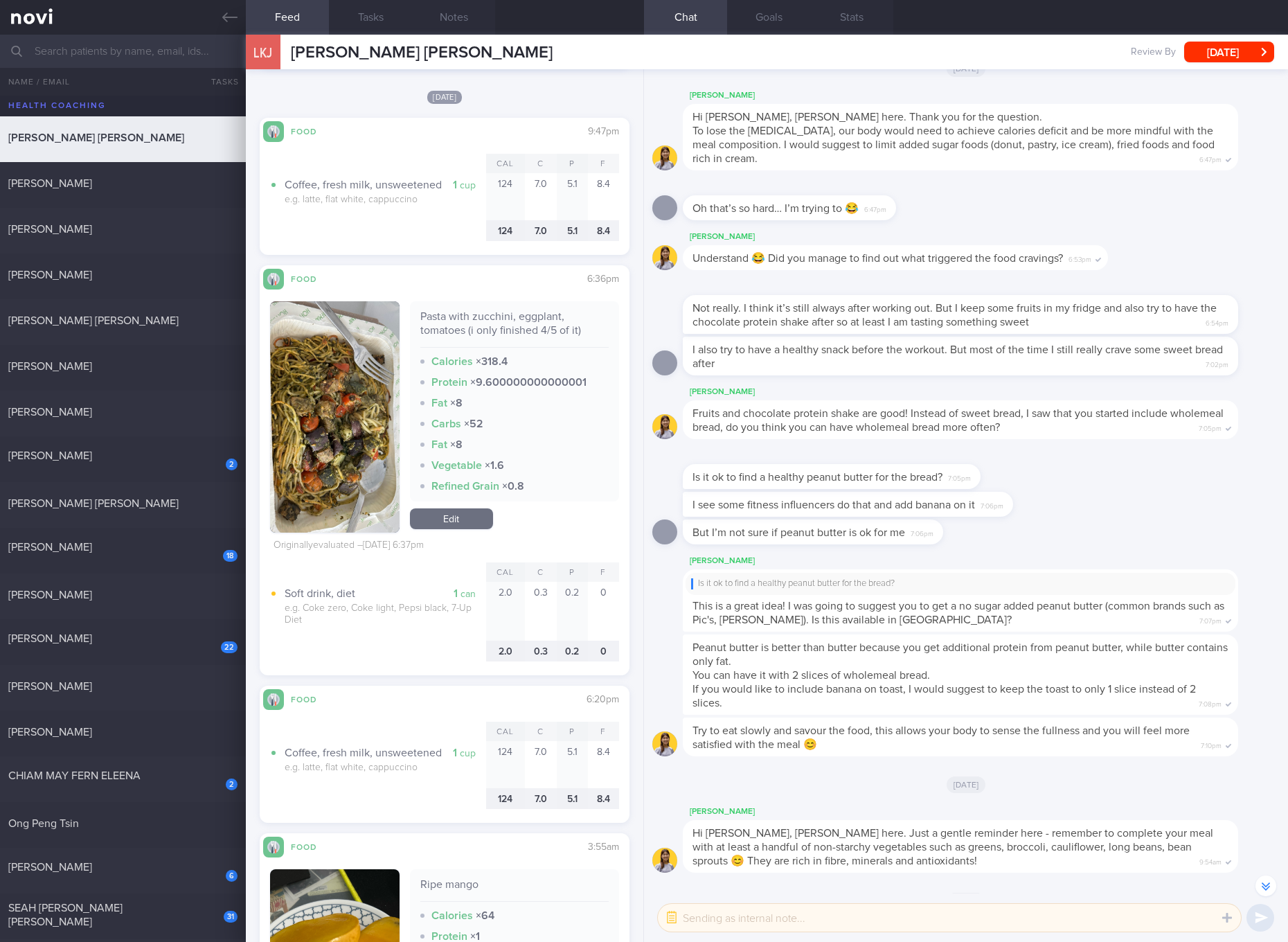
click at [468, 517] on link "Edit" at bounding box center [451, 519] width 83 height 21
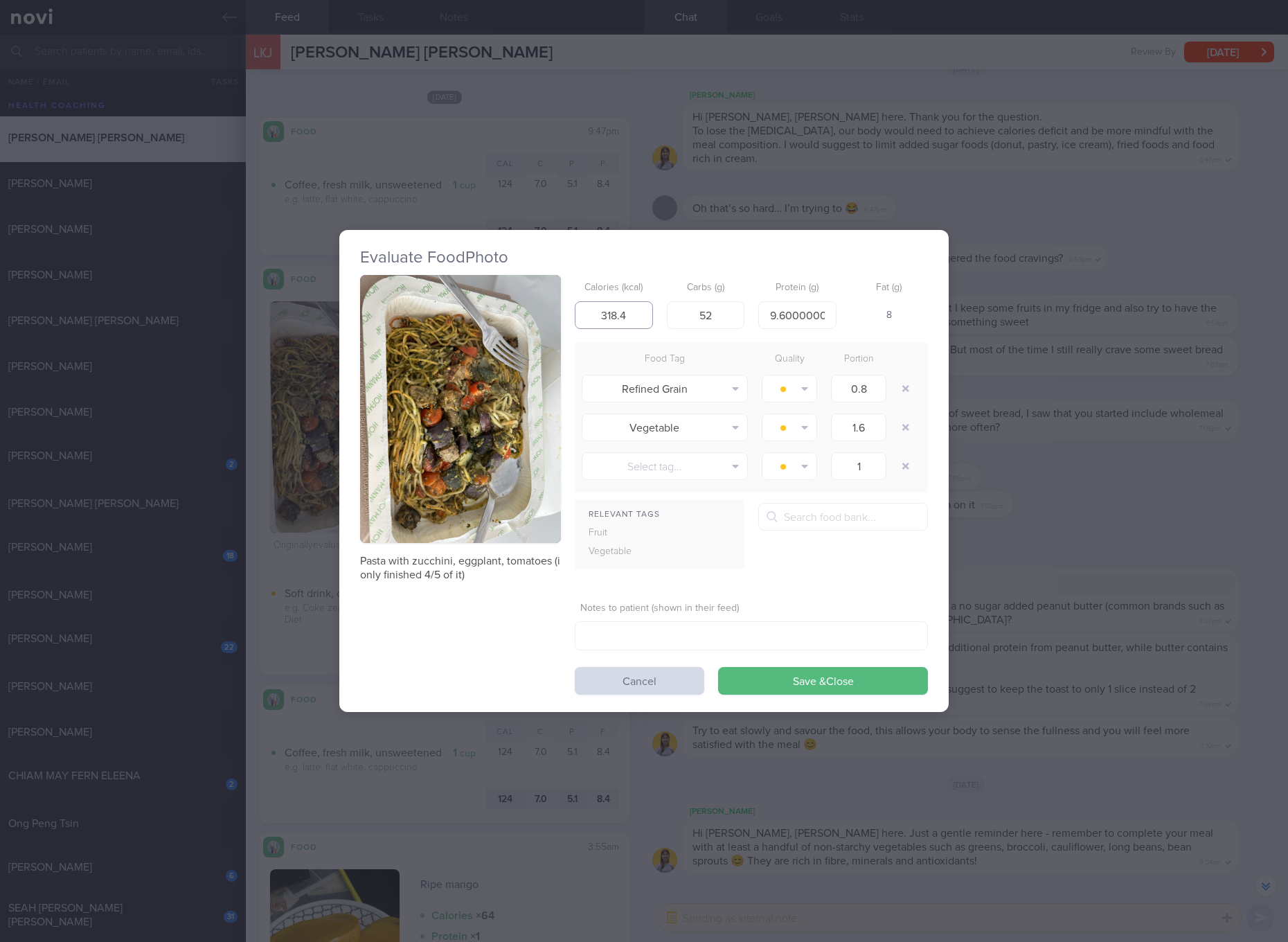
click at [608, 320] on input "318.4" at bounding box center [614, 315] width 78 height 28
type input "318"
click at [718, 667] on button "Save & Close" at bounding box center [823, 681] width 210 height 28
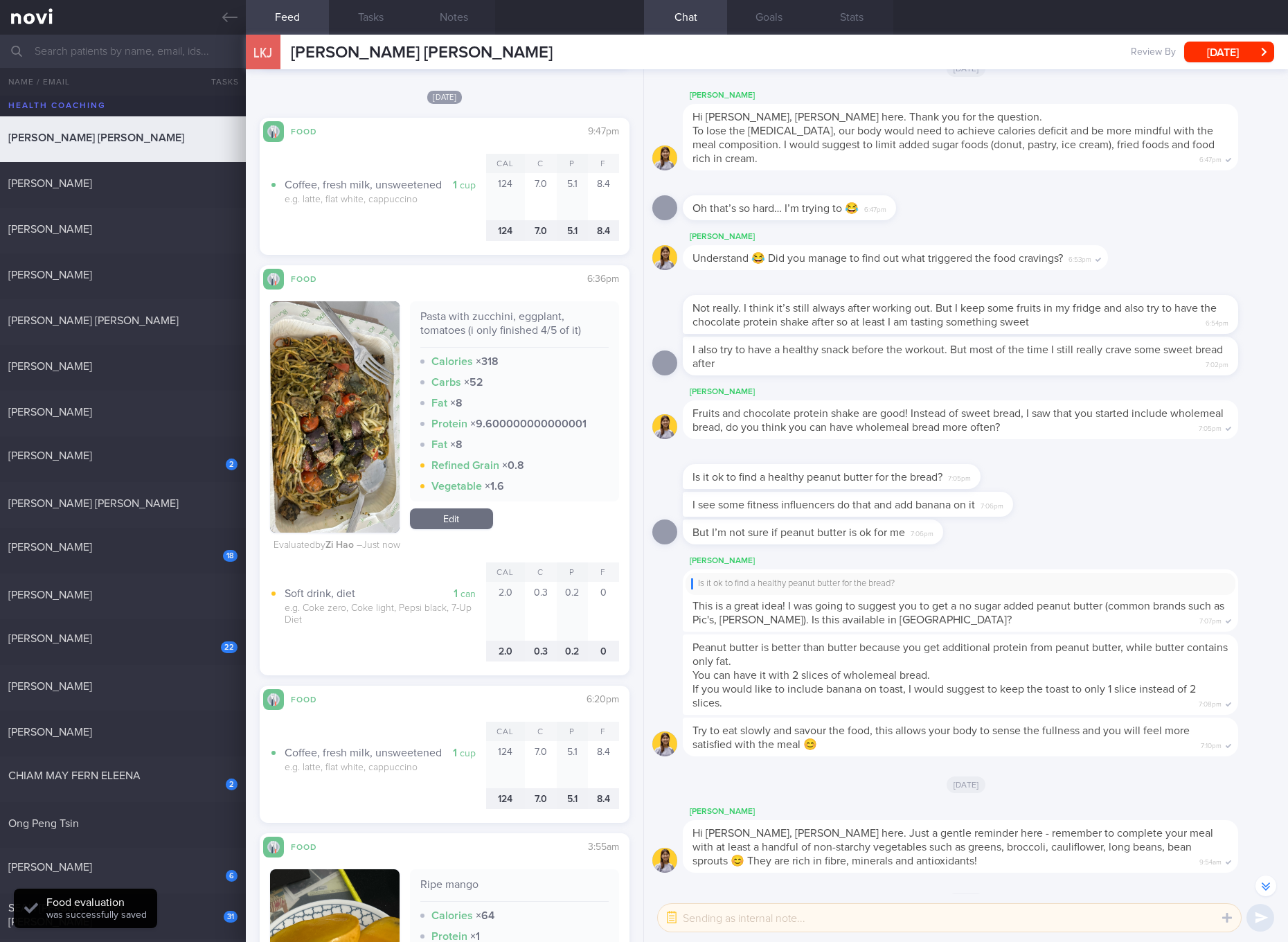
click at [470, 524] on link "Edit" at bounding box center [451, 519] width 83 height 21
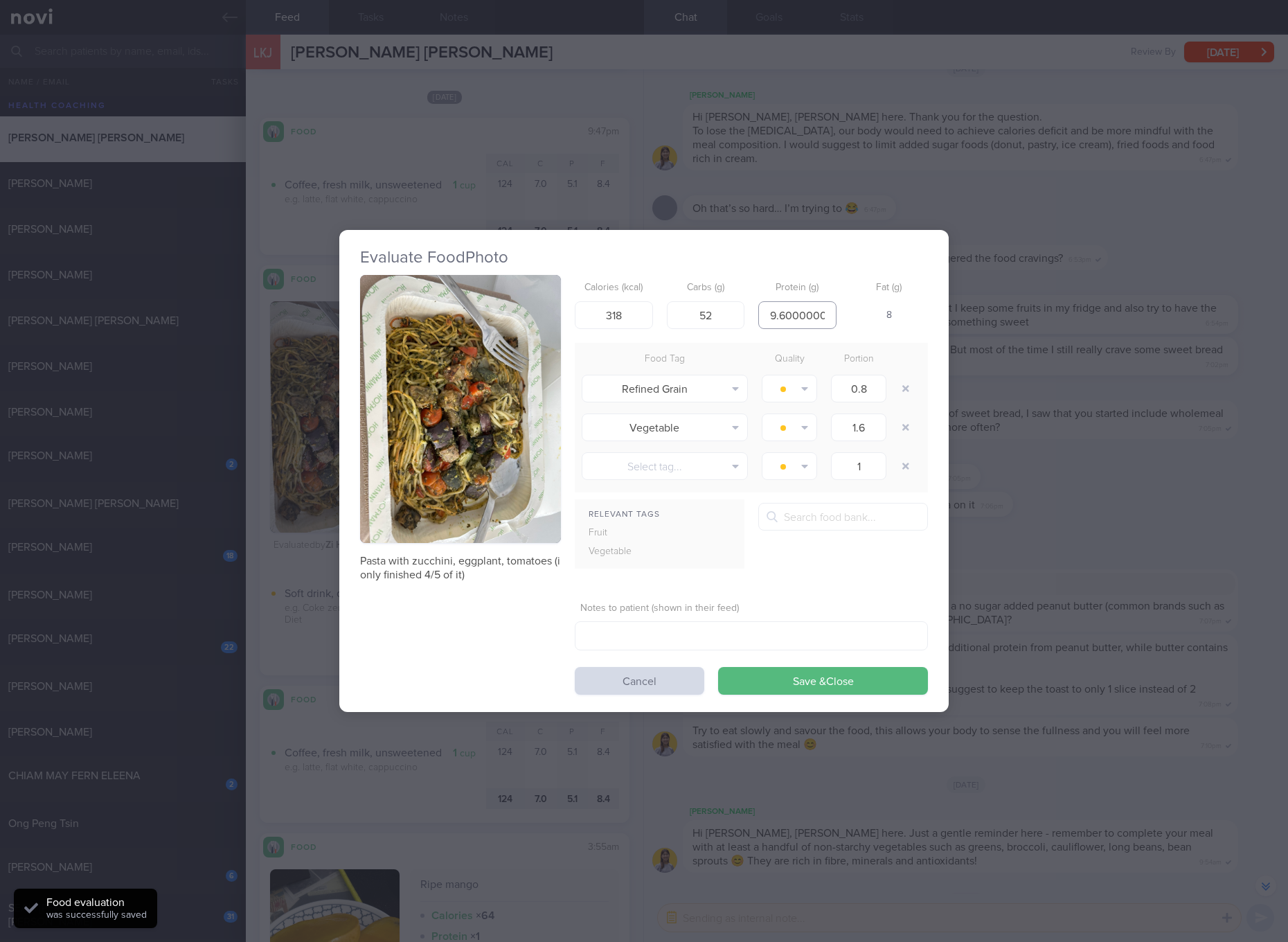
click at [811, 305] on input "9.600000000000001" at bounding box center [798, 315] width 78 height 28
type input "12"
click at [718, 667] on button "Save & Close" at bounding box center [823, 681] width 210 height 28
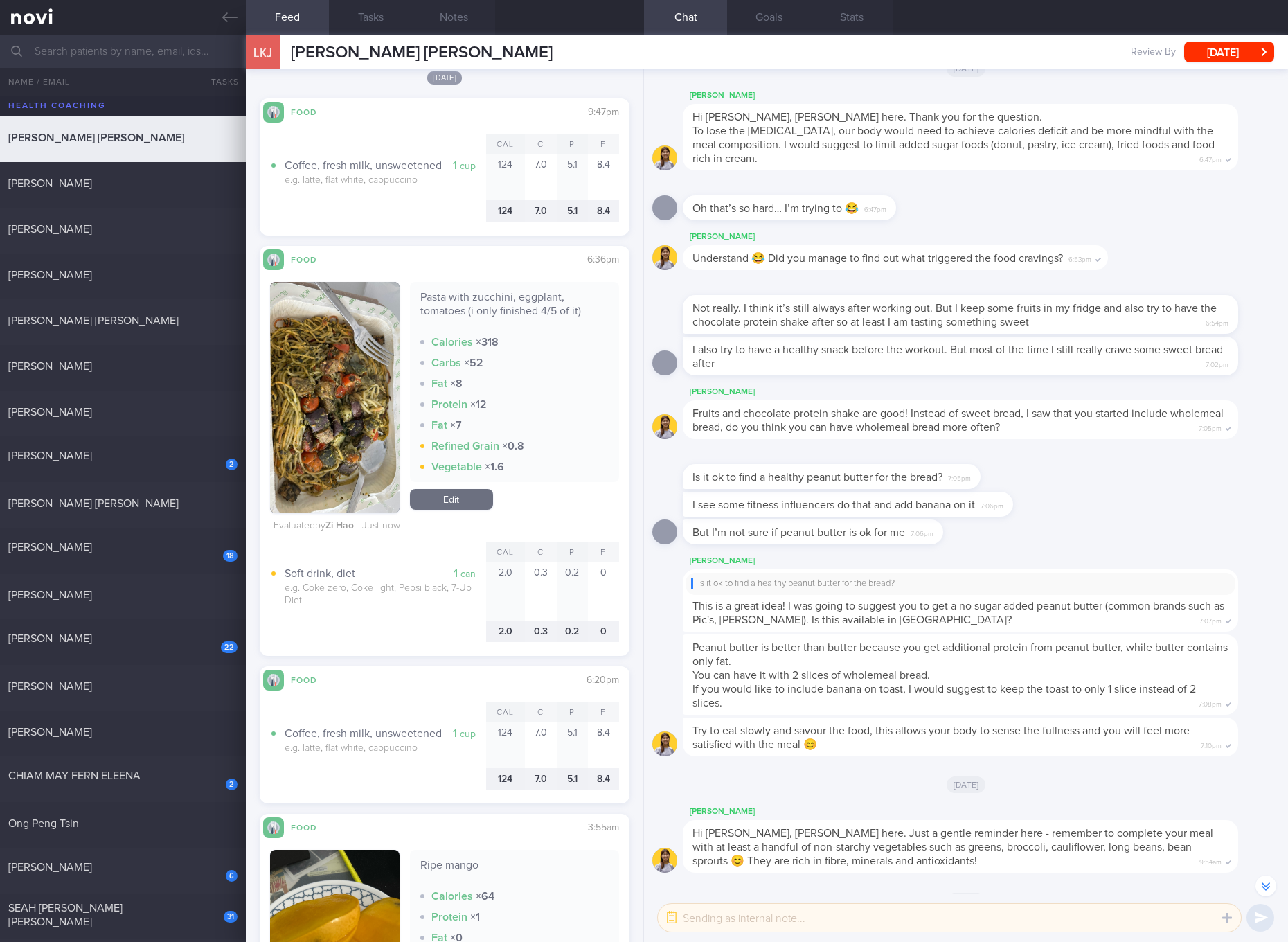
scroll to position [4155, 0]
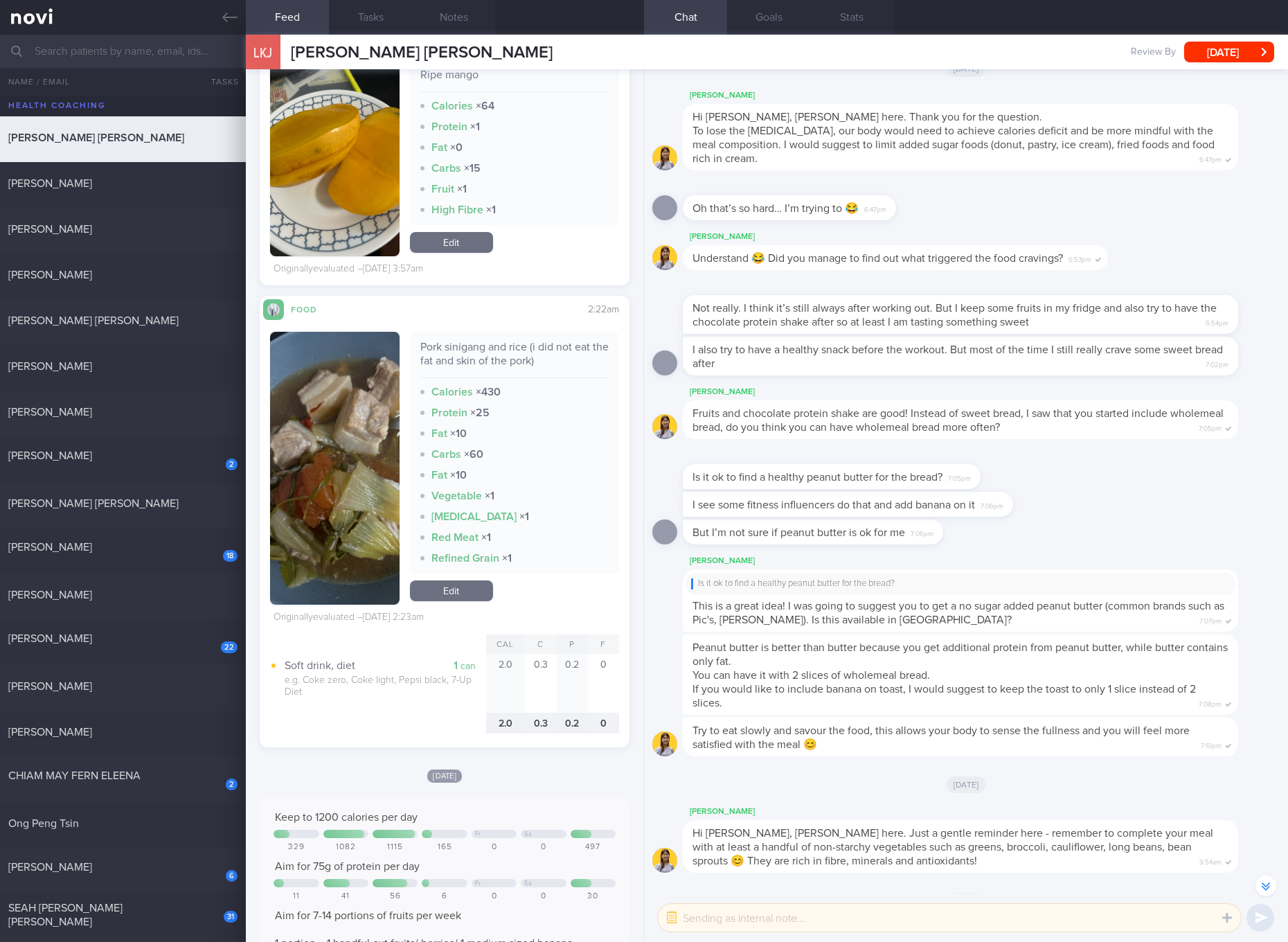
click at [498, 345] on div "Pork sinigang and rice (i did not eat the fat and skin of the pork)" at bounding box center [514, 359] width 188 height 38
click at [529, 361] on div "Pork sinigang and rice (i did not eat the fat and skin of the pork)" at bounding box center [514, 359] width 188 height 38
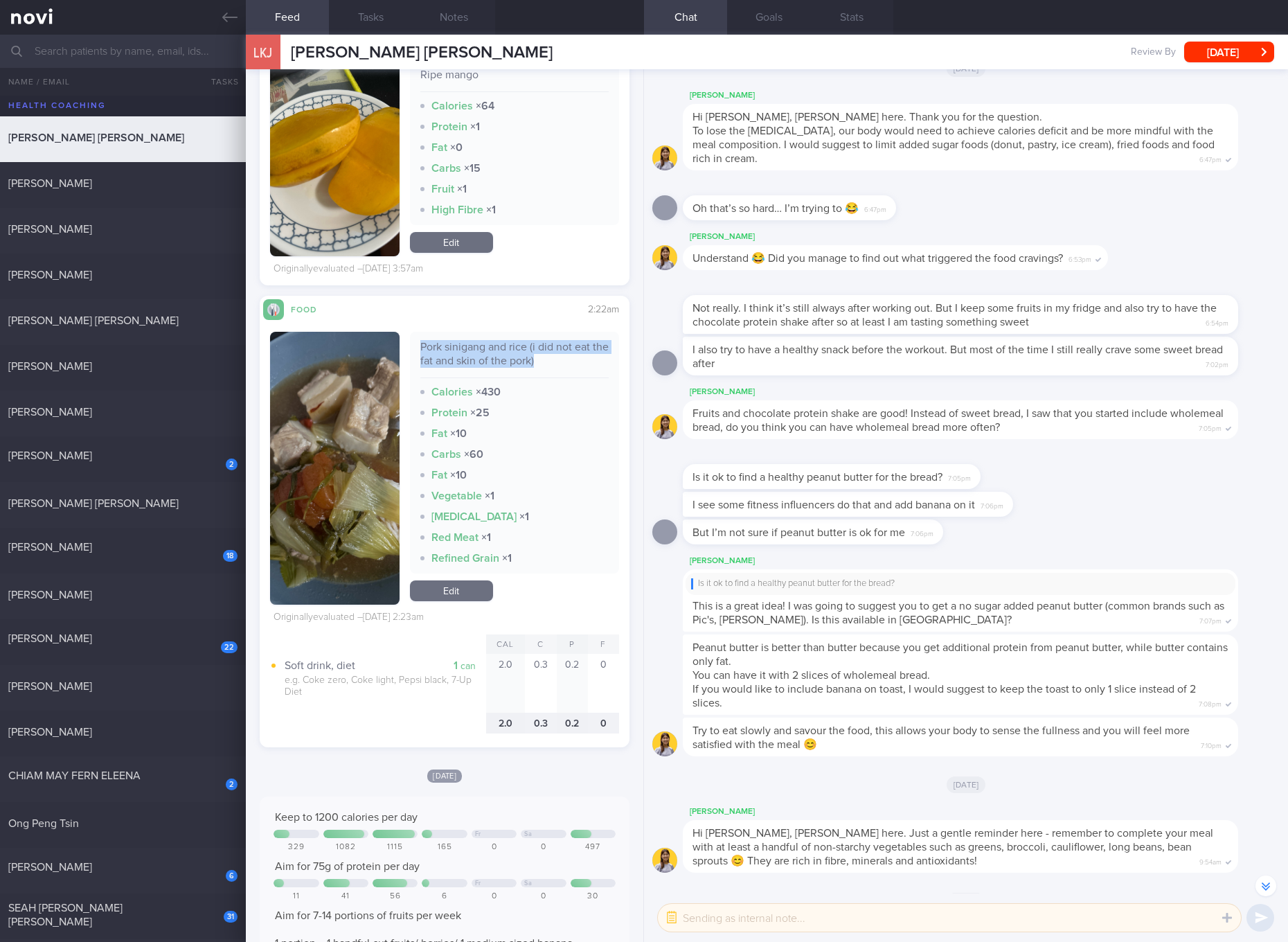
copy div "Pork sinigang and rice (i did not eat the fat and skin of the pork)"
click at [352, 479] on button "button" at bounding box center [335, 469] width 130 height 273
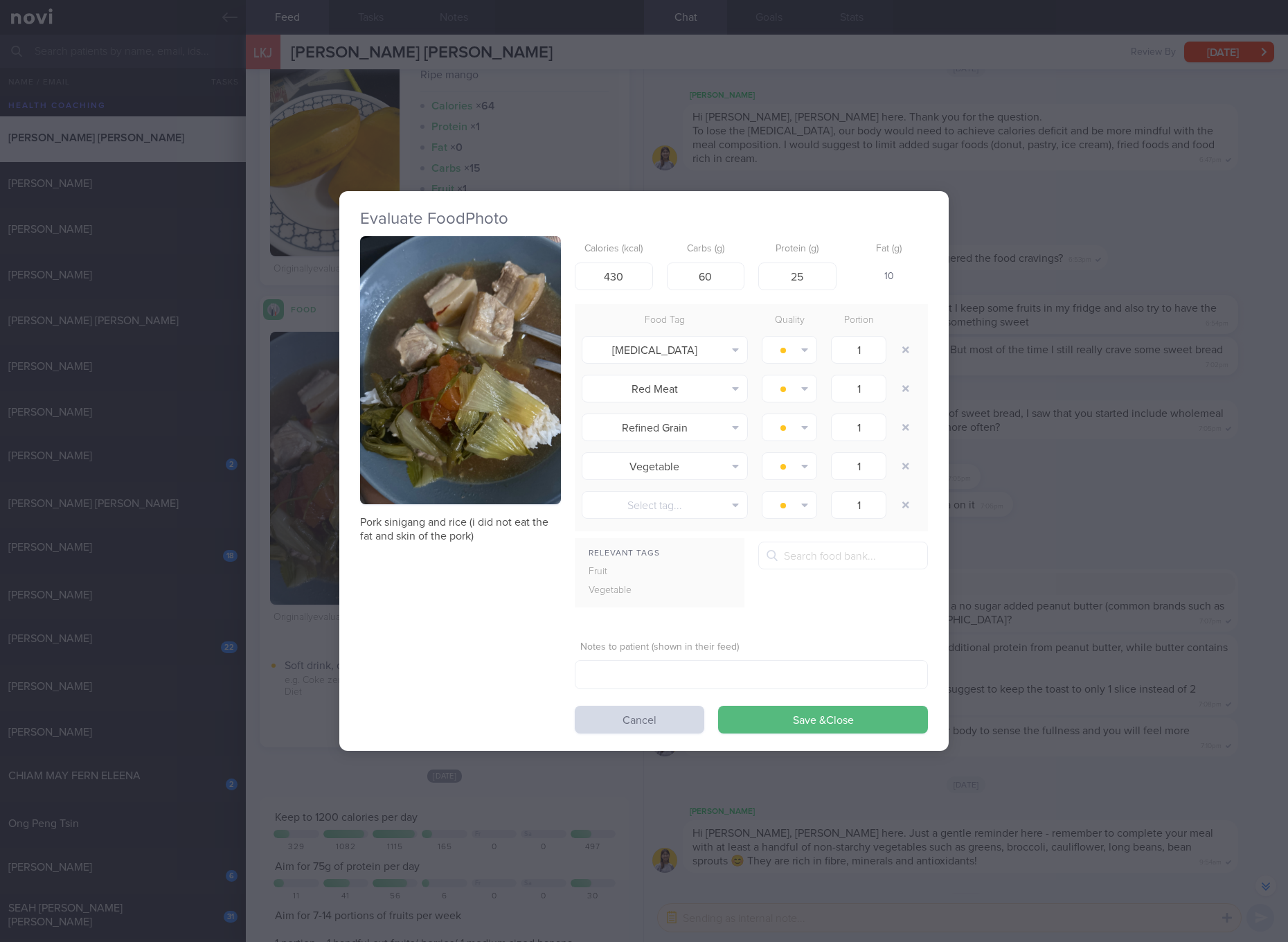
click at [533, 385] on img "button" at bounding box center [460, 370] width 201 height 268
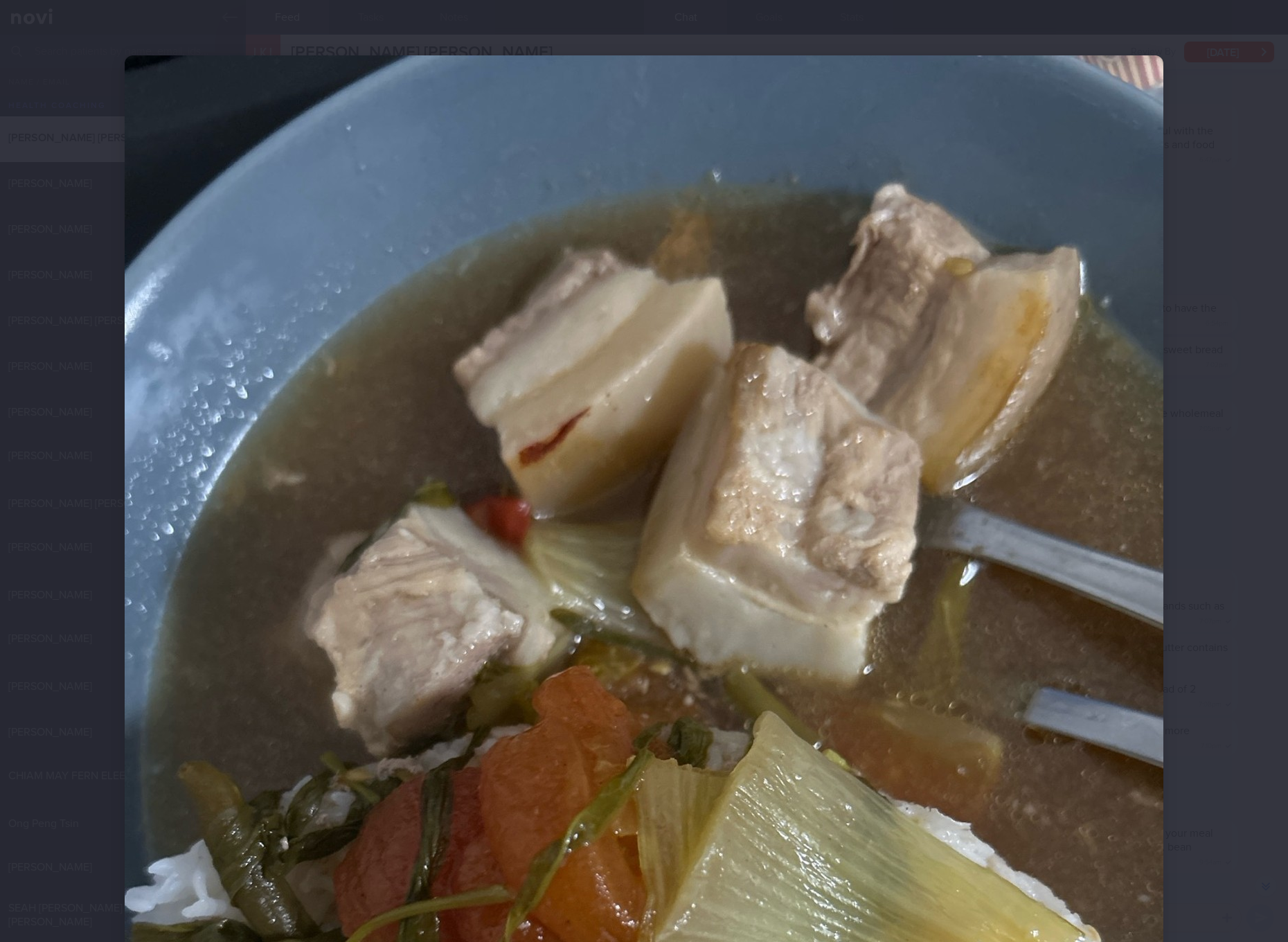
click at [1240, 587] on div at bounding box center [644, 471] width 1288 height 942
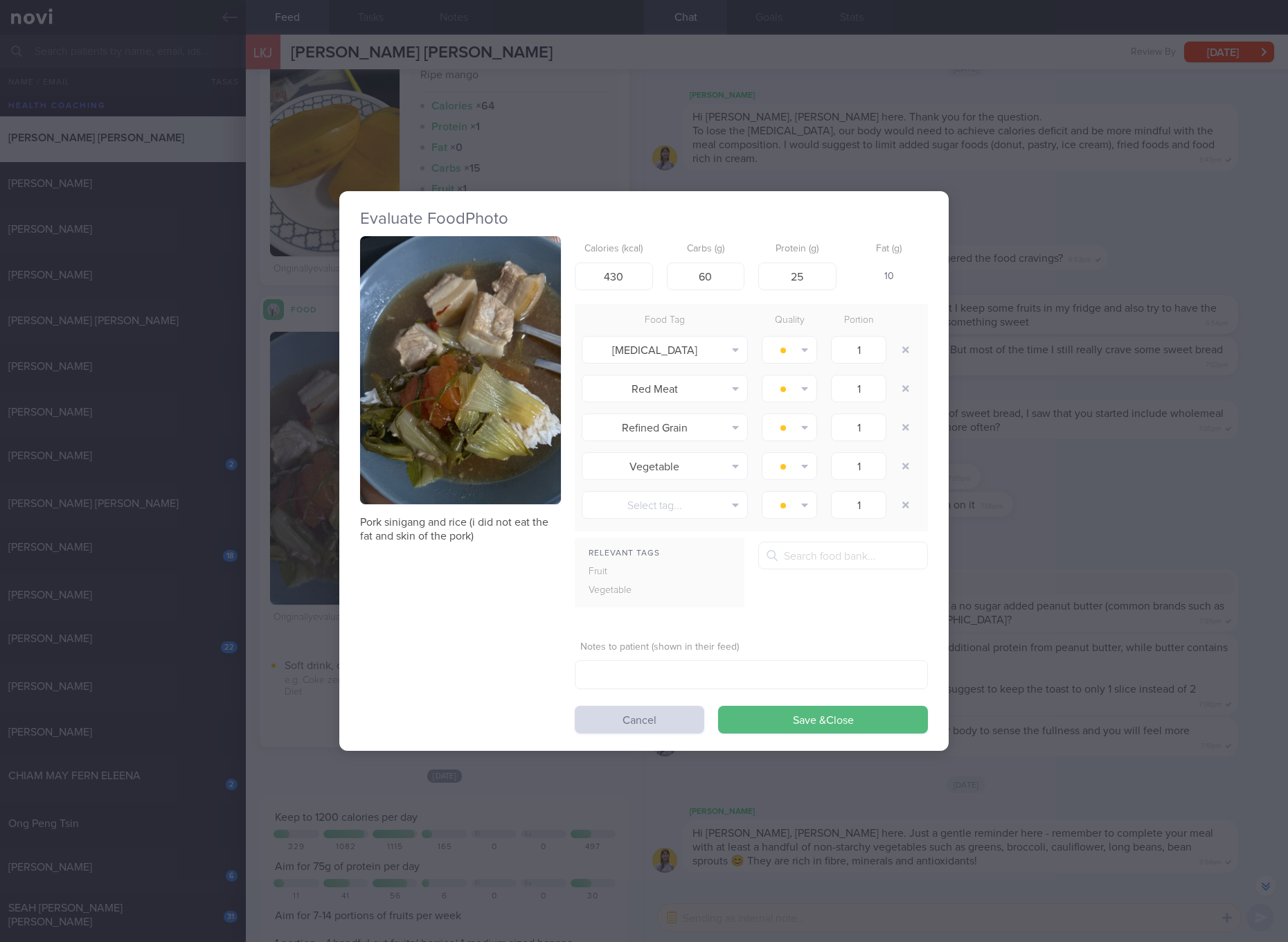
click at [1171, 562] on div "Evaluate Food Photo Pork sinigang and rice (i did not eat the fat and skin of t…" at bounding box center [644, 471] width 1288 height 942
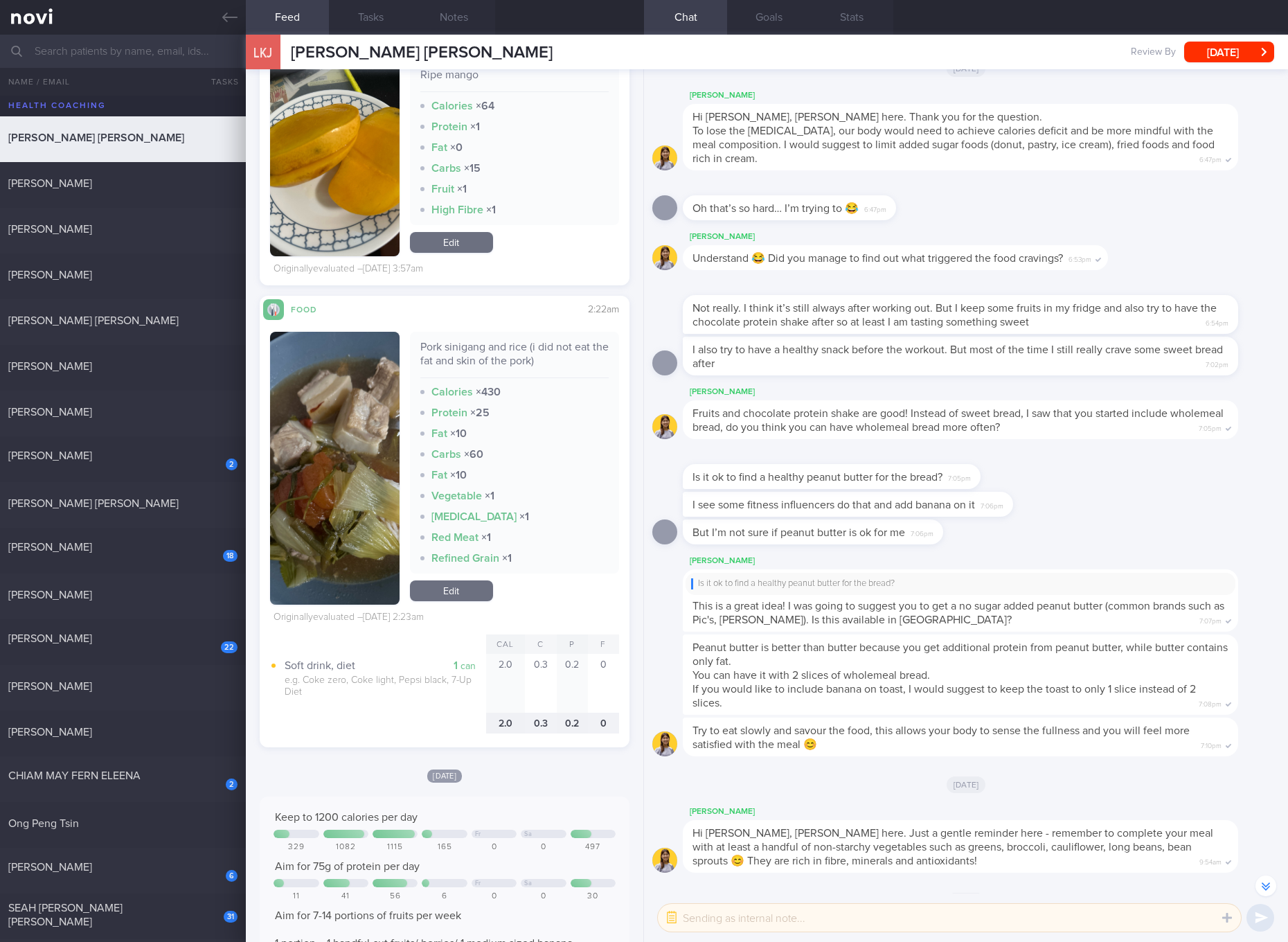
click at [1046, 344] on span "I also try to have a healthy snack before the workout. But most of the time I s…" at bounding box center [957, 356] width 530 height 25
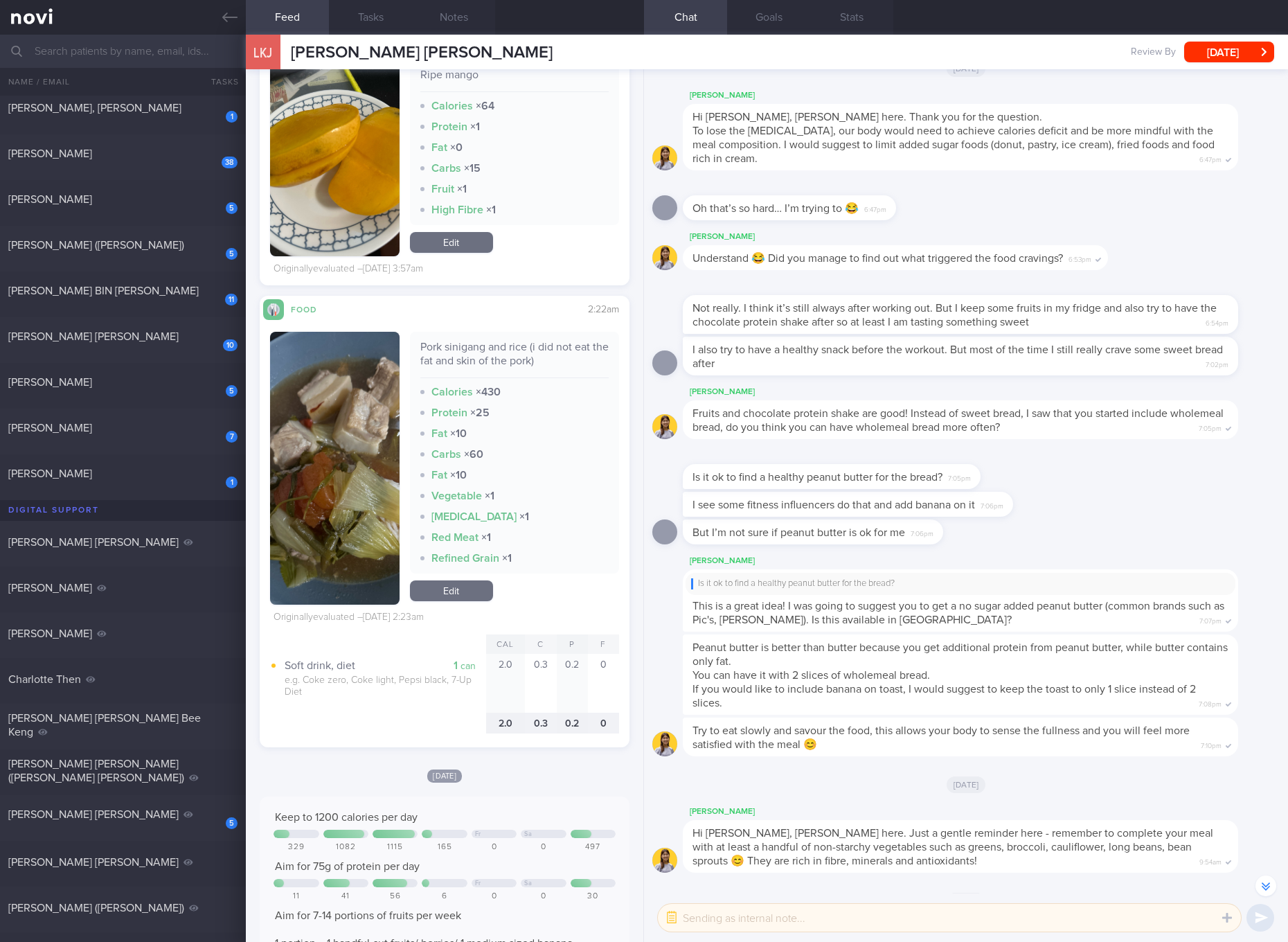
scroll to position [809, 0]
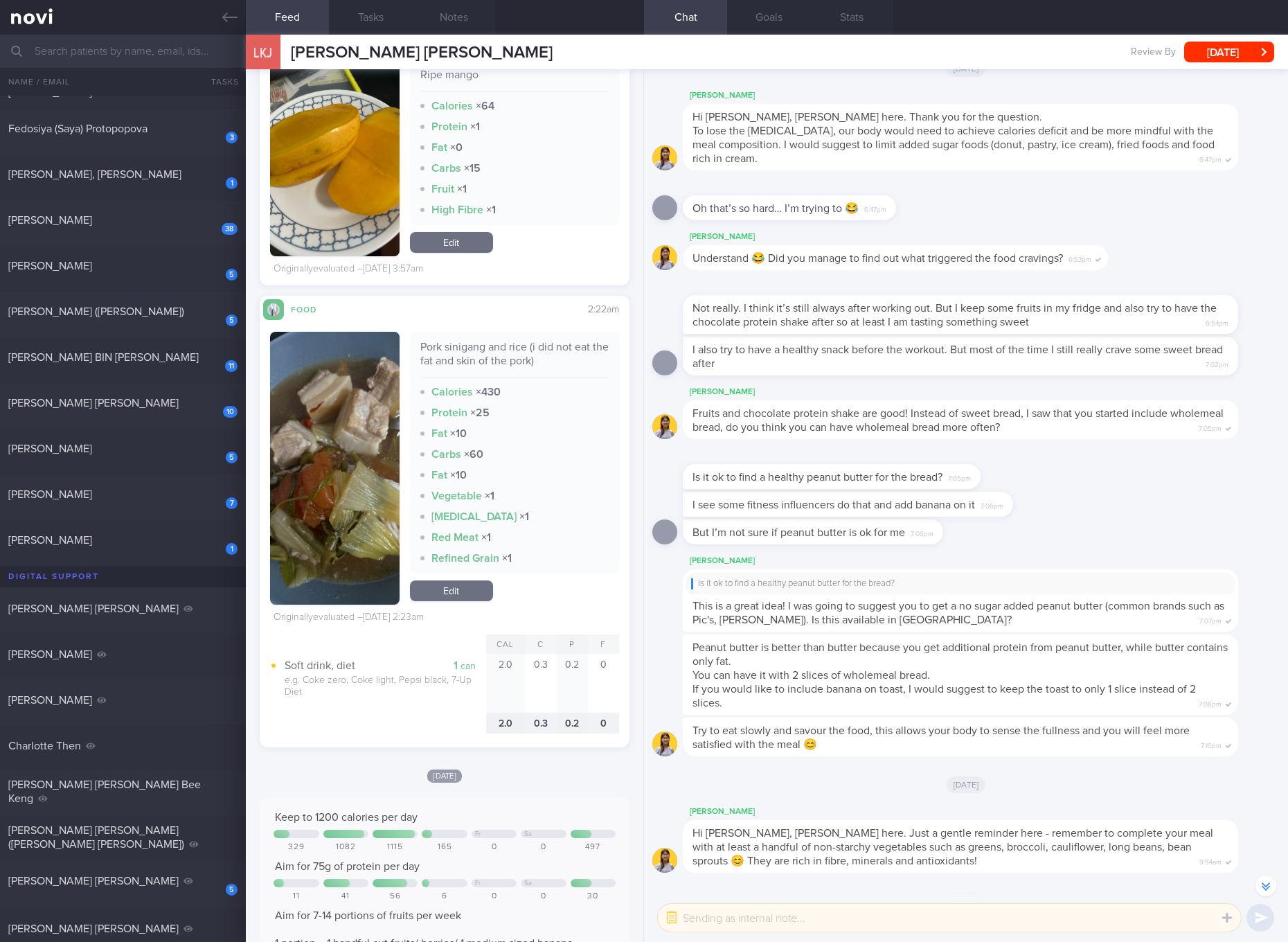
drag, startPoint x: 202, startPoint y: 543, endPoint x: 564, endPoint y: 607, distance: 367.6
click at [564, 607] on div "Pork sinigang and rice (i did not eat the fat and skin of the pork) Calories × …" at bounding box center [445, 530] width 349 height 420
drag, startPoint x: 121, startPoint y: 548, endPoint x: 991, endPoint y: 682, distance: 880.3
click at [991, 682] on div "Peanut butter is better than butter because you get additional protein from pea…" at bounding box center [981, 674] width 597 height 81
click at [567, 590] on div "Pork sinigang and rice (i did not eat the fat and skin of the pork) Calories × …" at bounding box center [514, 469] width 209 height 273
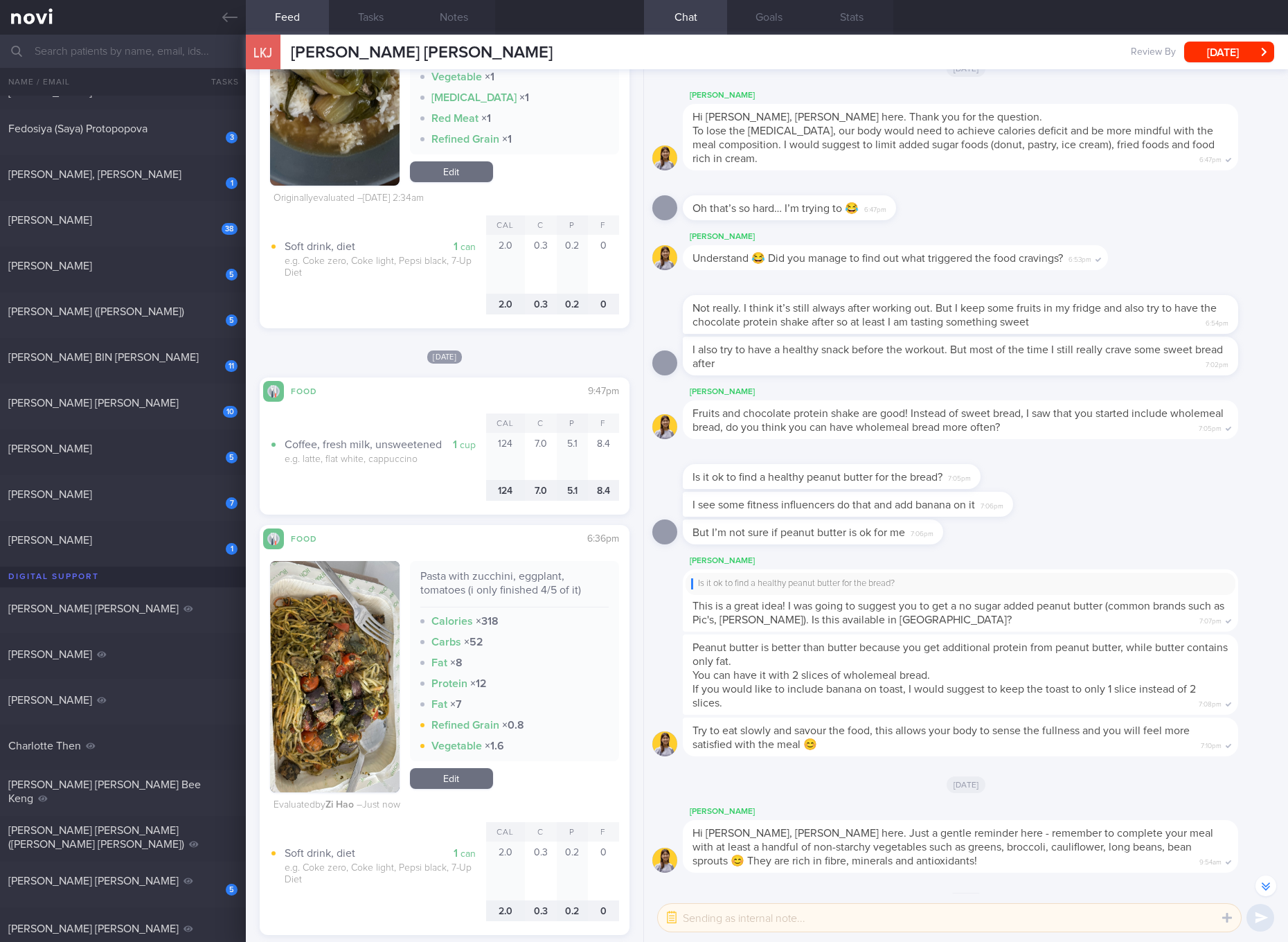
scroll to position [2855, 0]
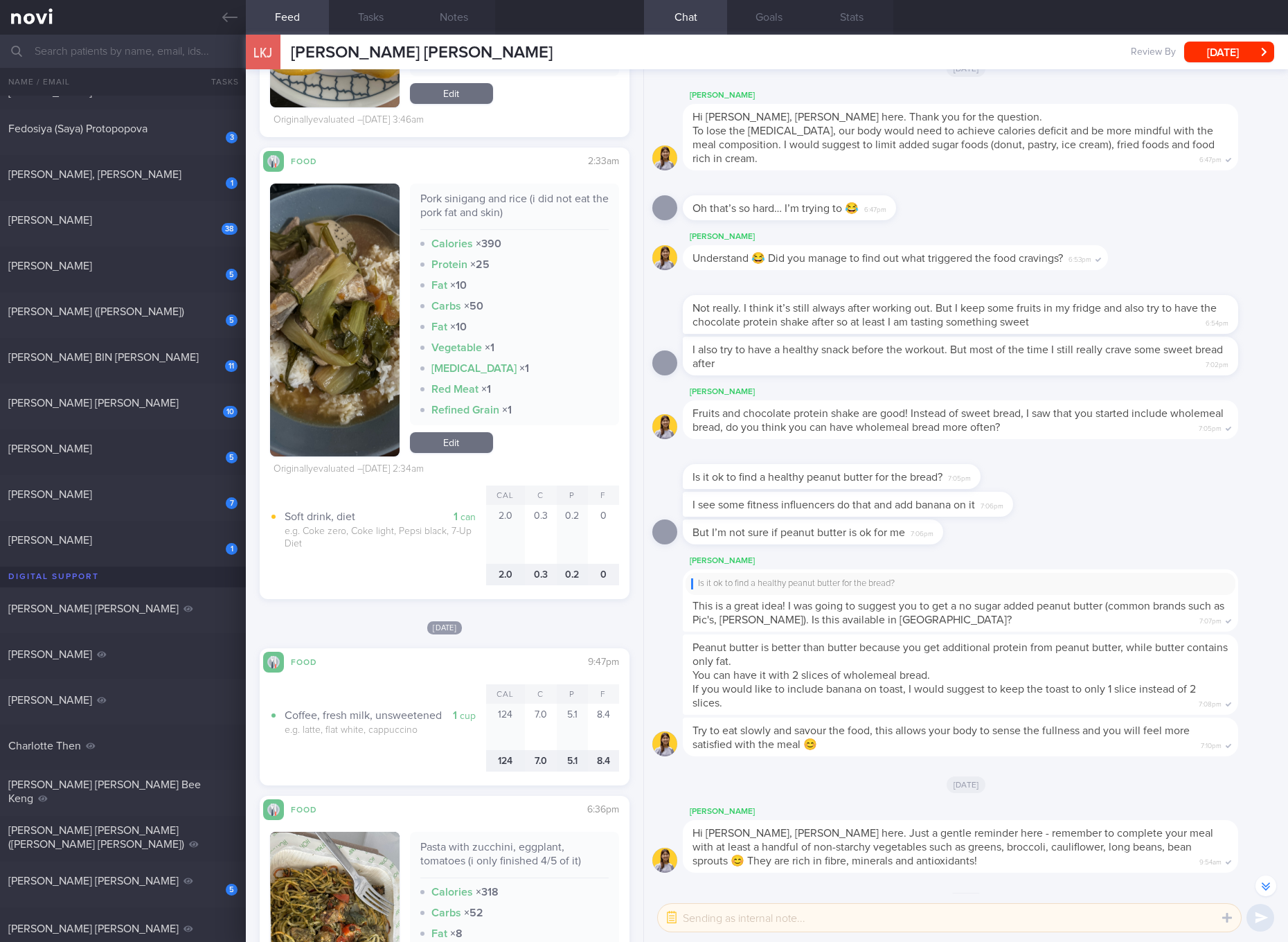
click at [471, 452] on link "Edit" at bounding box center [451, 443] width 83 height 21
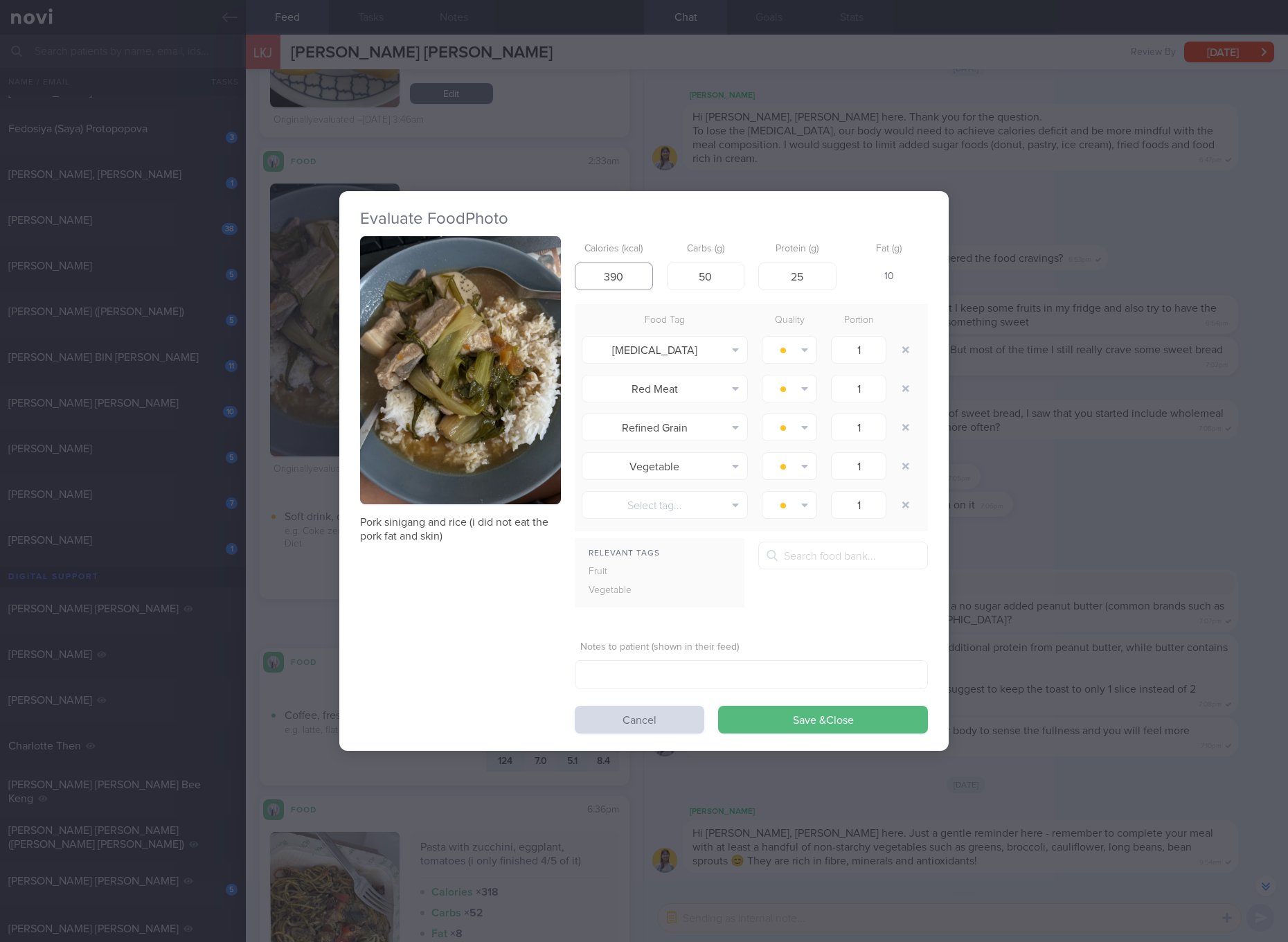
click at [616, 267] on input "390" at bounding box center [614, 277] width 78 height 28
type input "4416530"
click at [718, 705] on button "Save & Close" at bounding box center [823, 719] width 210 height 28
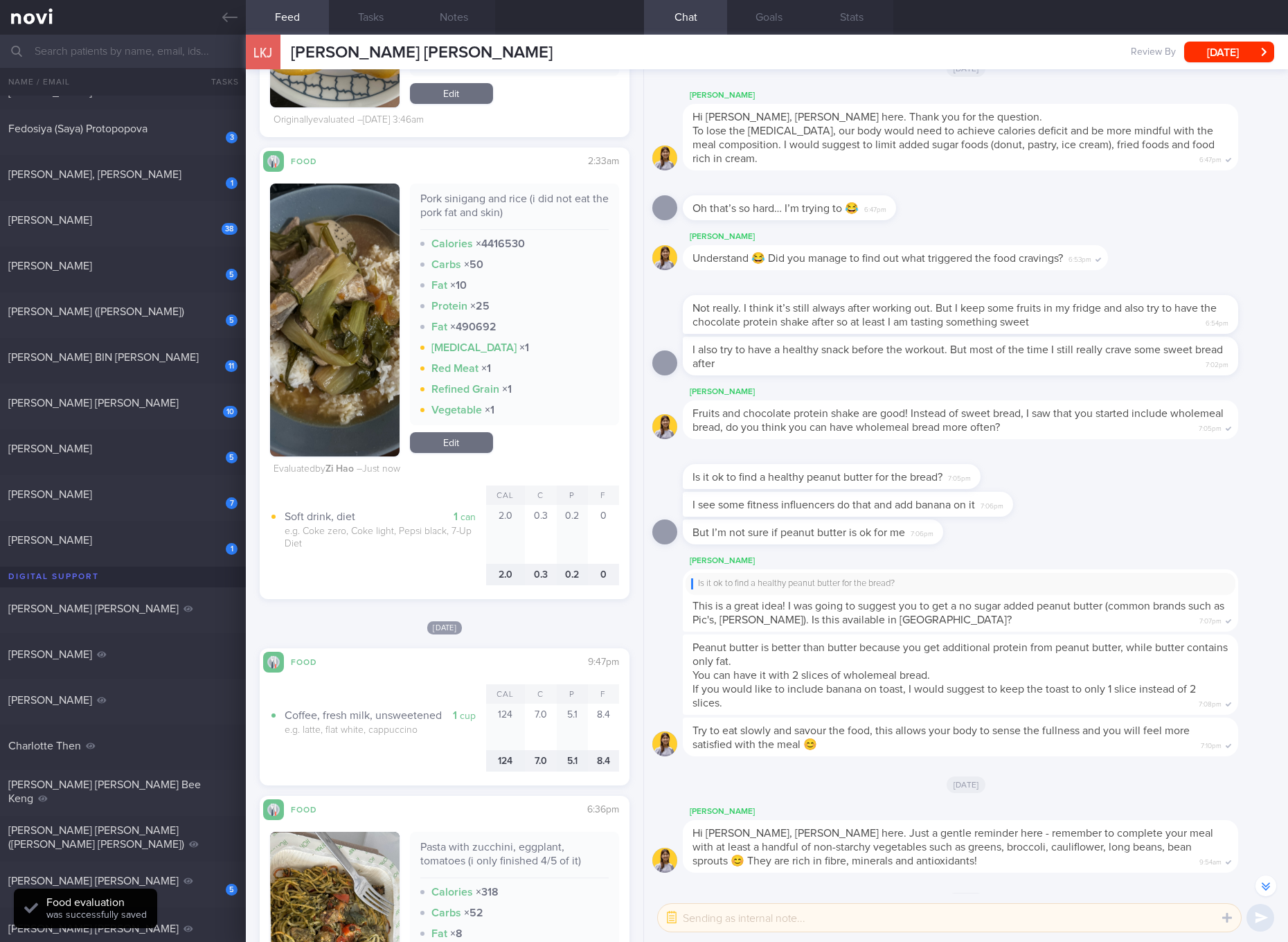
click at [459, 439] on link "Edit" at bounding box center [451, 443] width 83 height 21
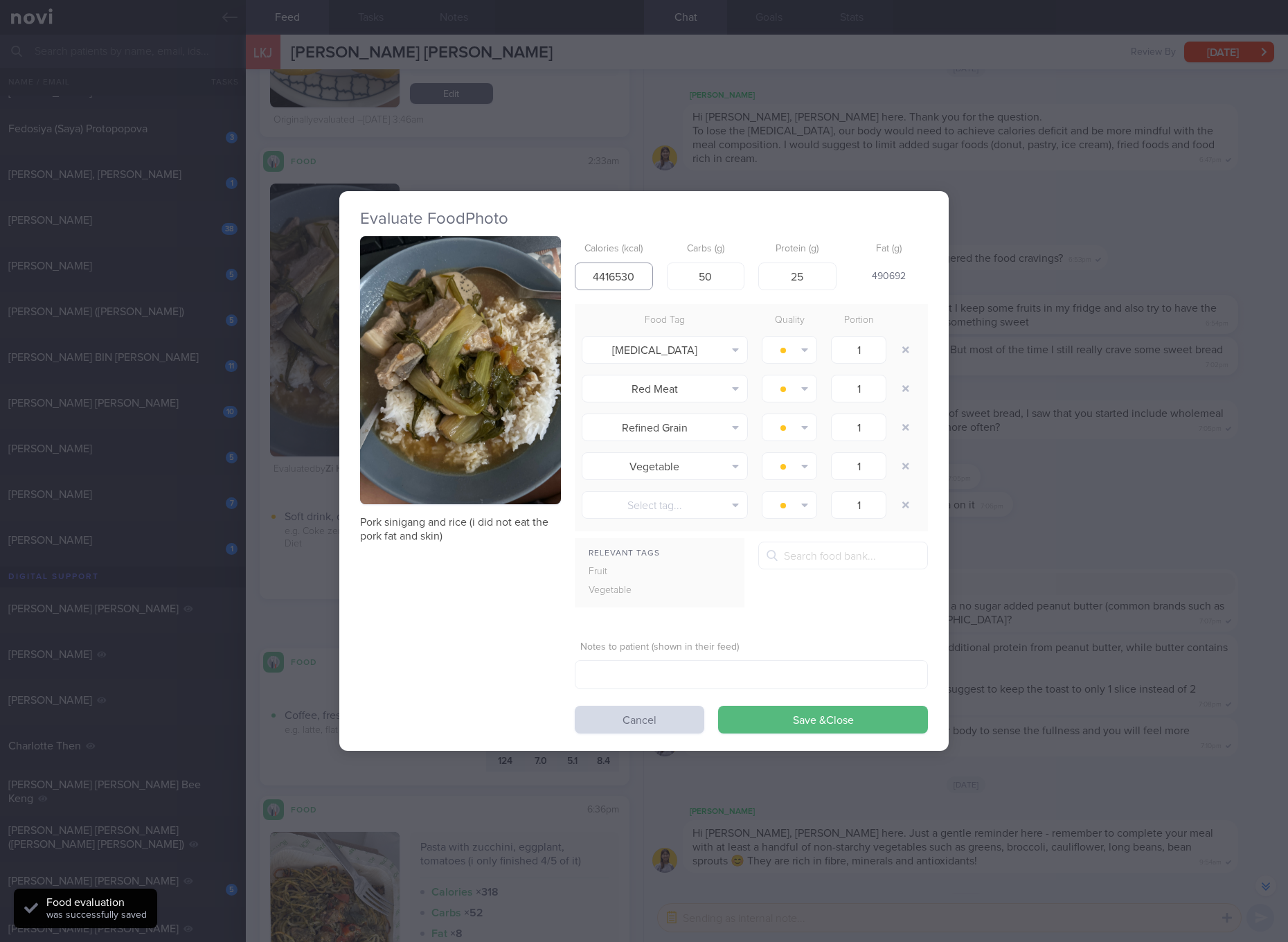
click at [621, 265] on input "4416530" at bounding box center [614, 277] width 78 height 28
type input "441"
type input "65"
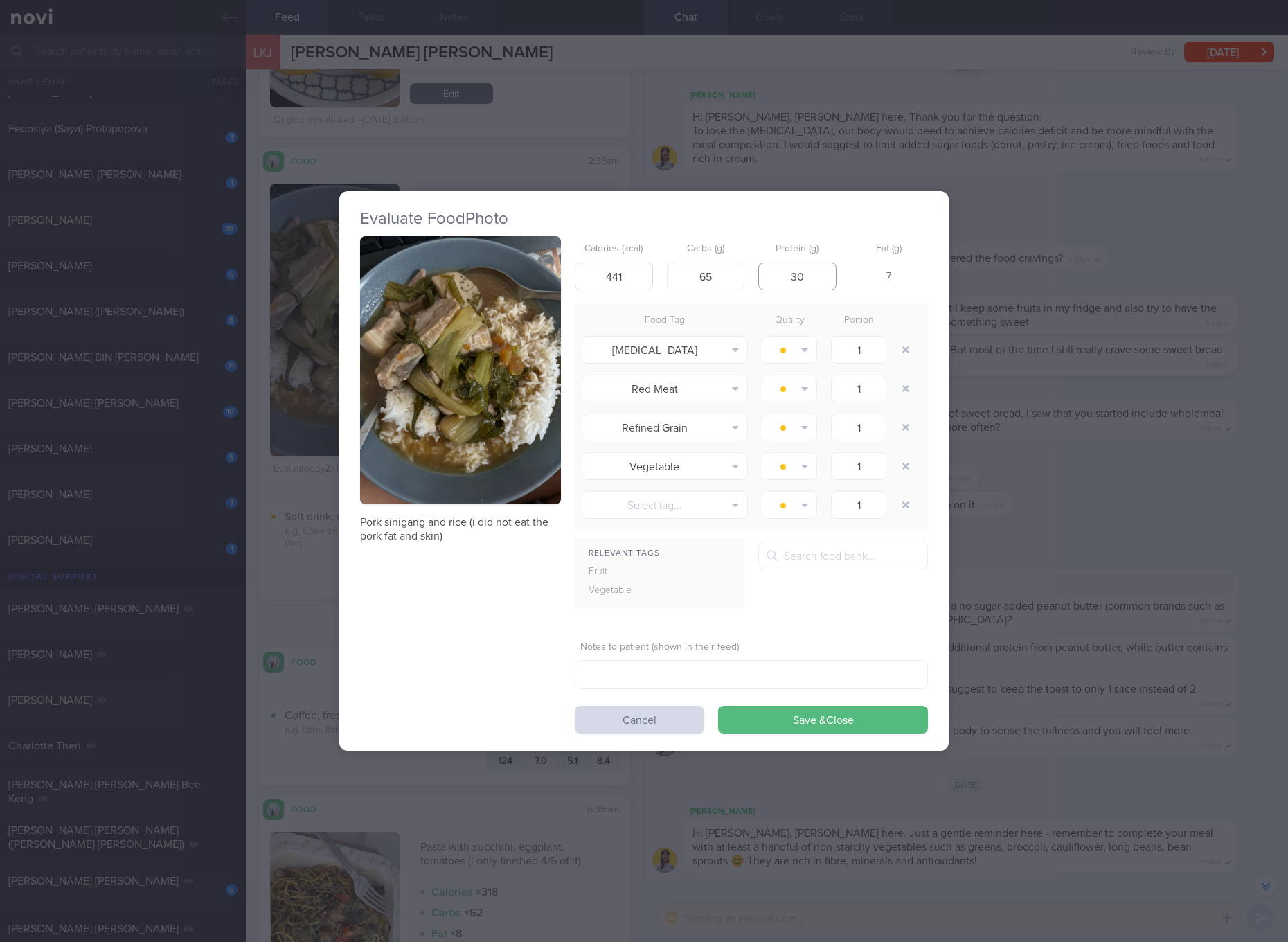
type input "30"
click at [718, 705] on button "Save & Close" at bounding box center [823, 719] width 210 height 28
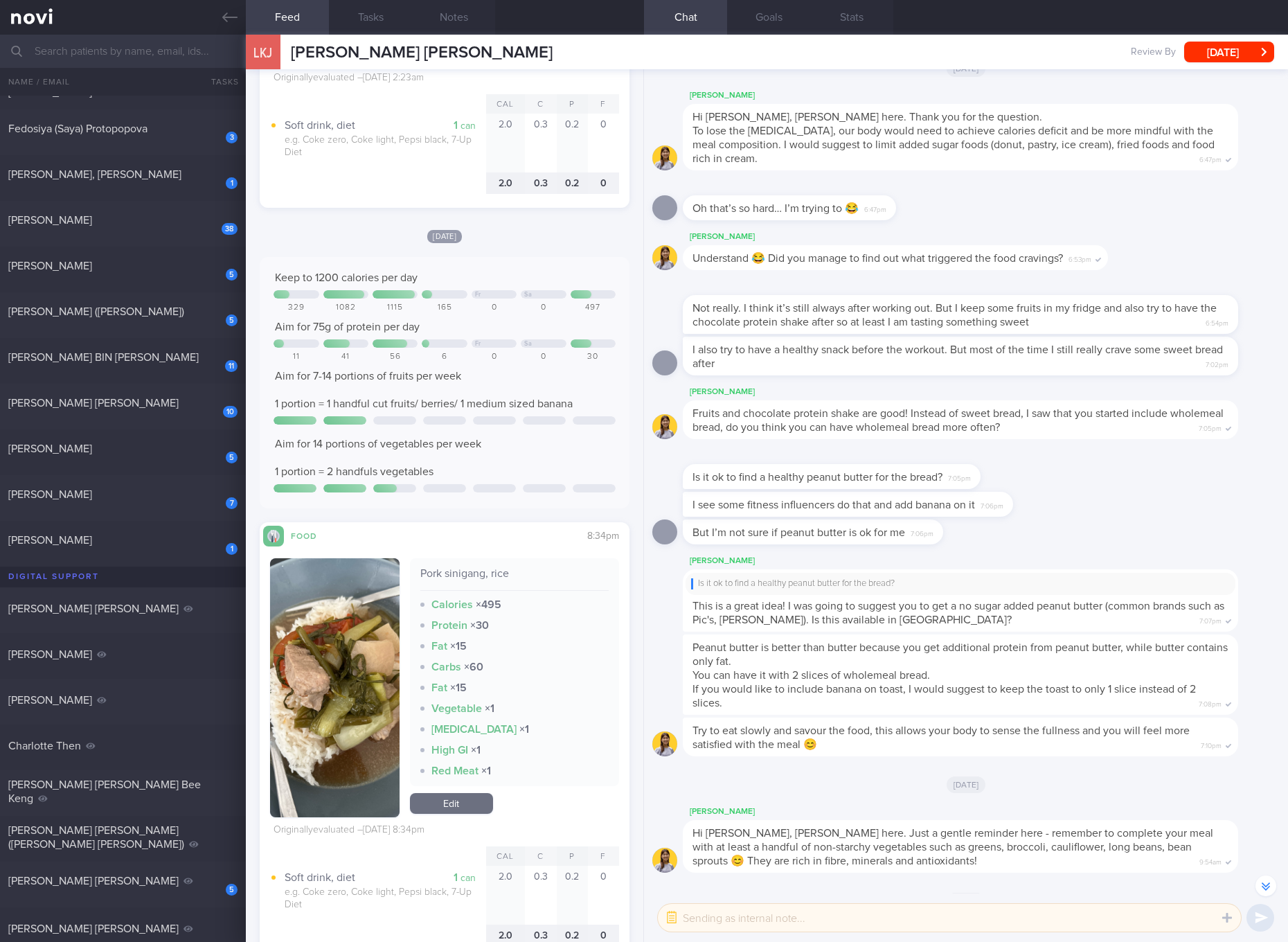
scroll to position [5193, 0]
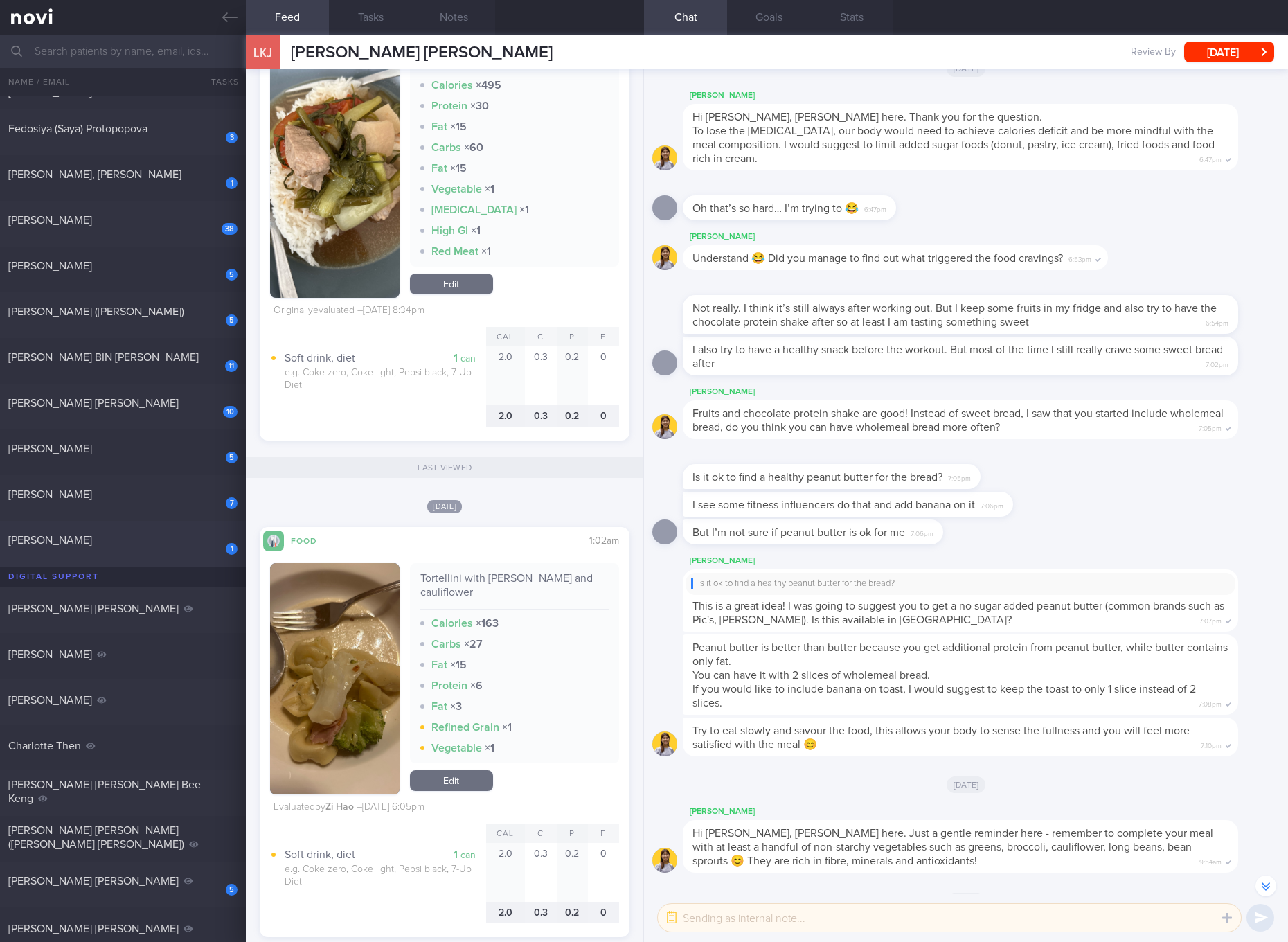
click at [146, 548] on div "1 NADIAH BINTE SALADDIN" at bounding box center [123, 543] width 246 height 22
checkbox input "true"
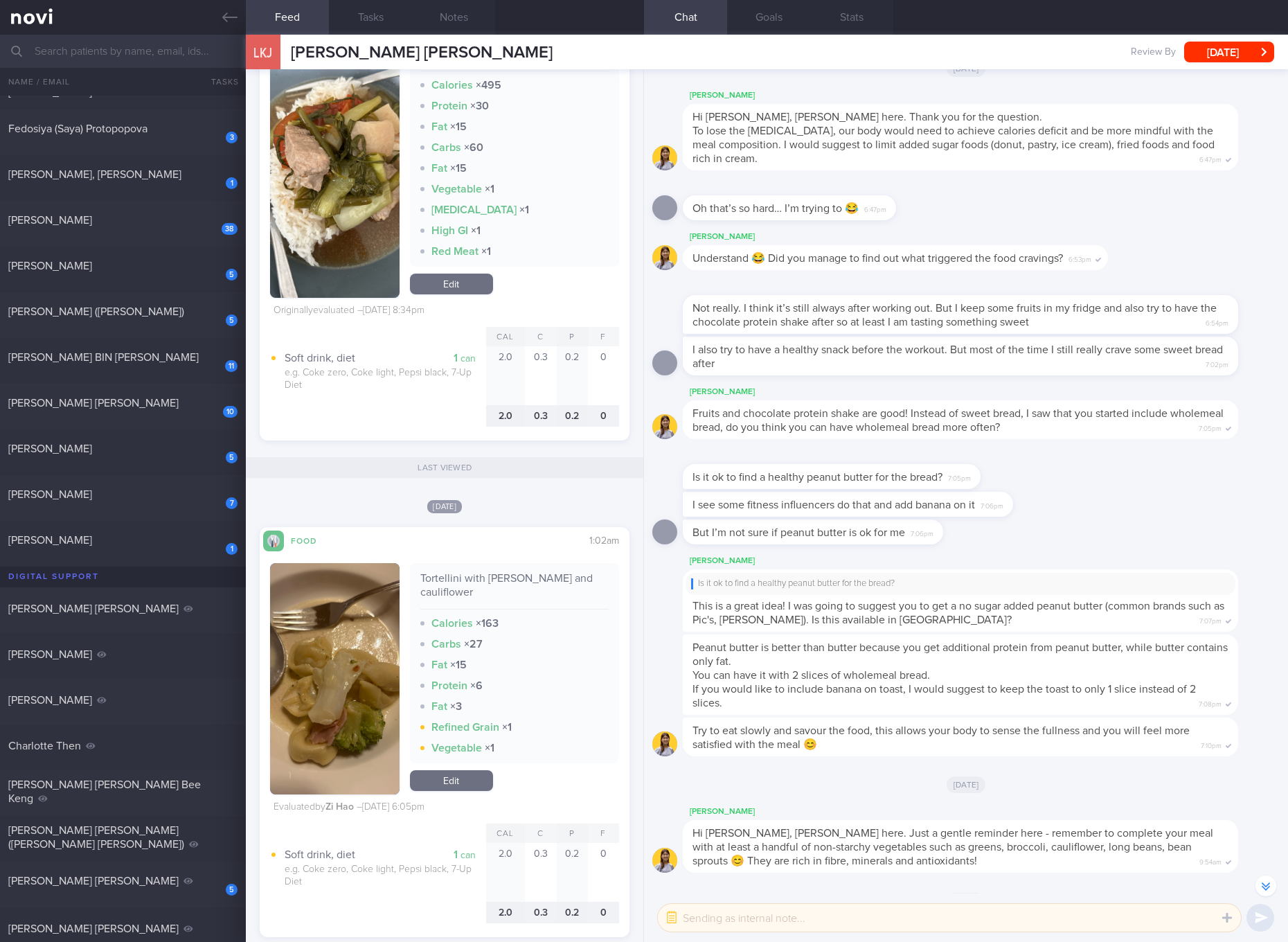
checkbox input "true"
select select "8"
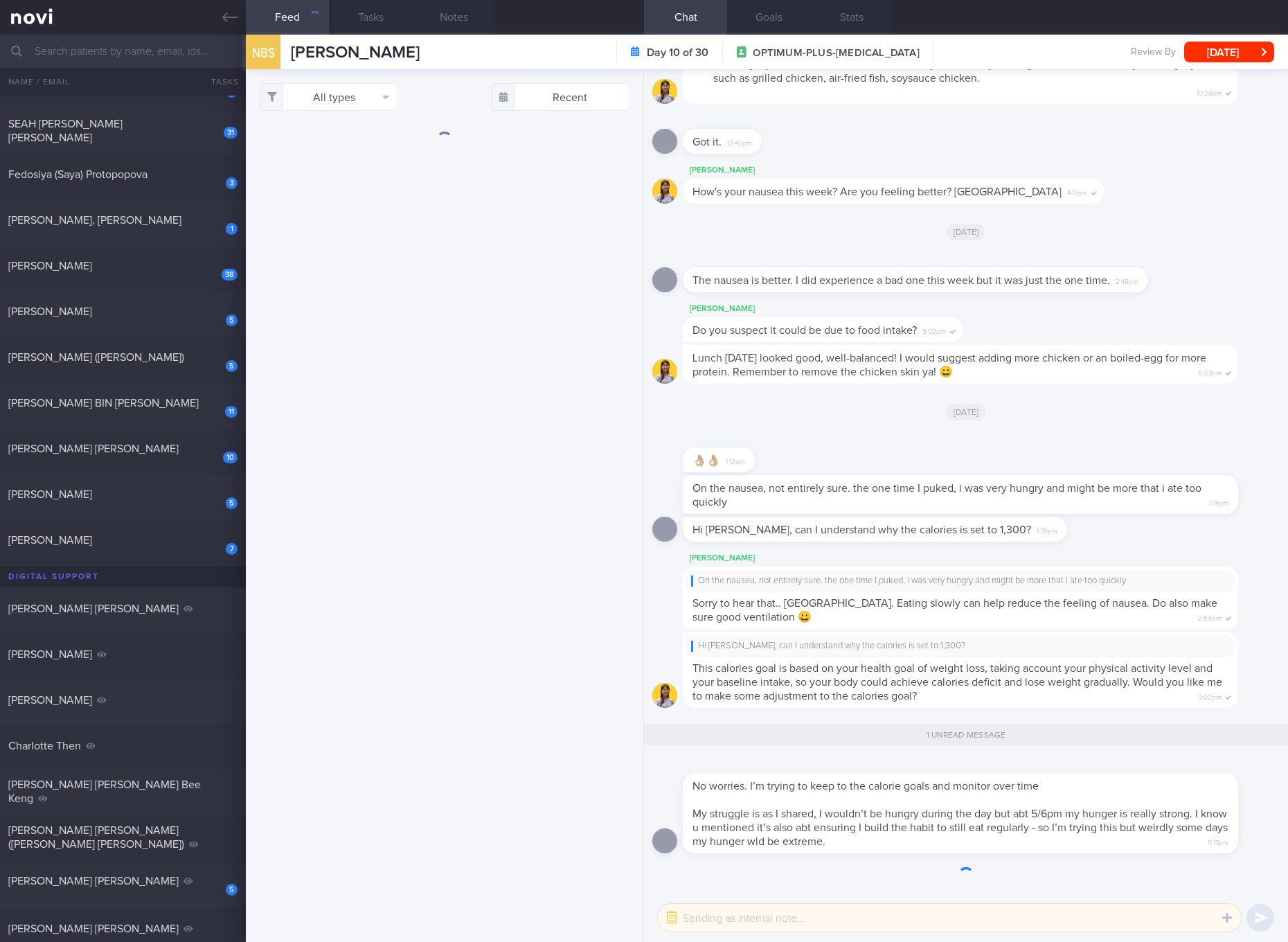
scroll to position [1, 0]
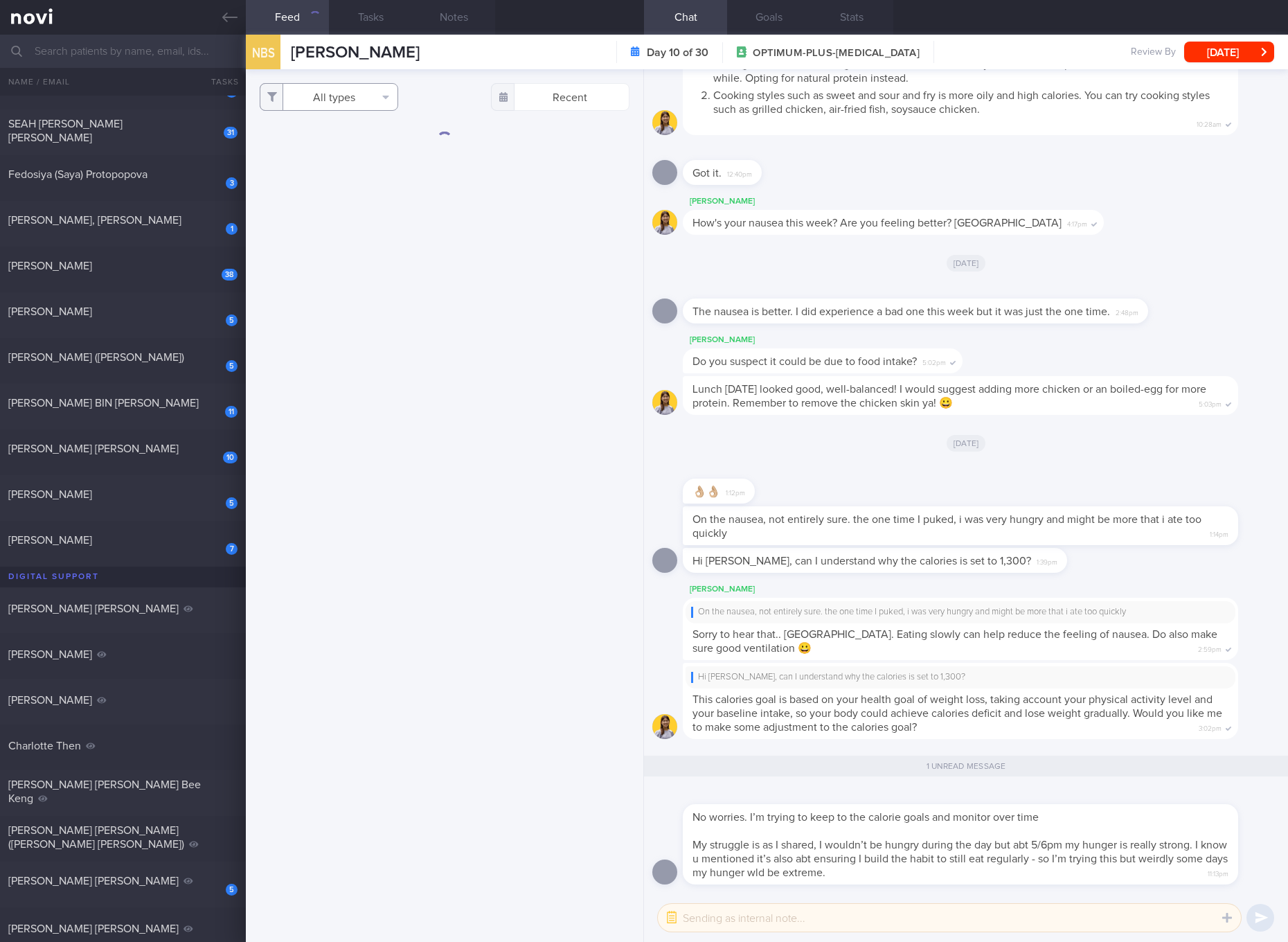
click at [380, 98] on button "All types" at bounding box center [329, 97] width 139 height 28
click at [324, 151] on button "Activity" at bounding box center [329, 145] width 137 height 21
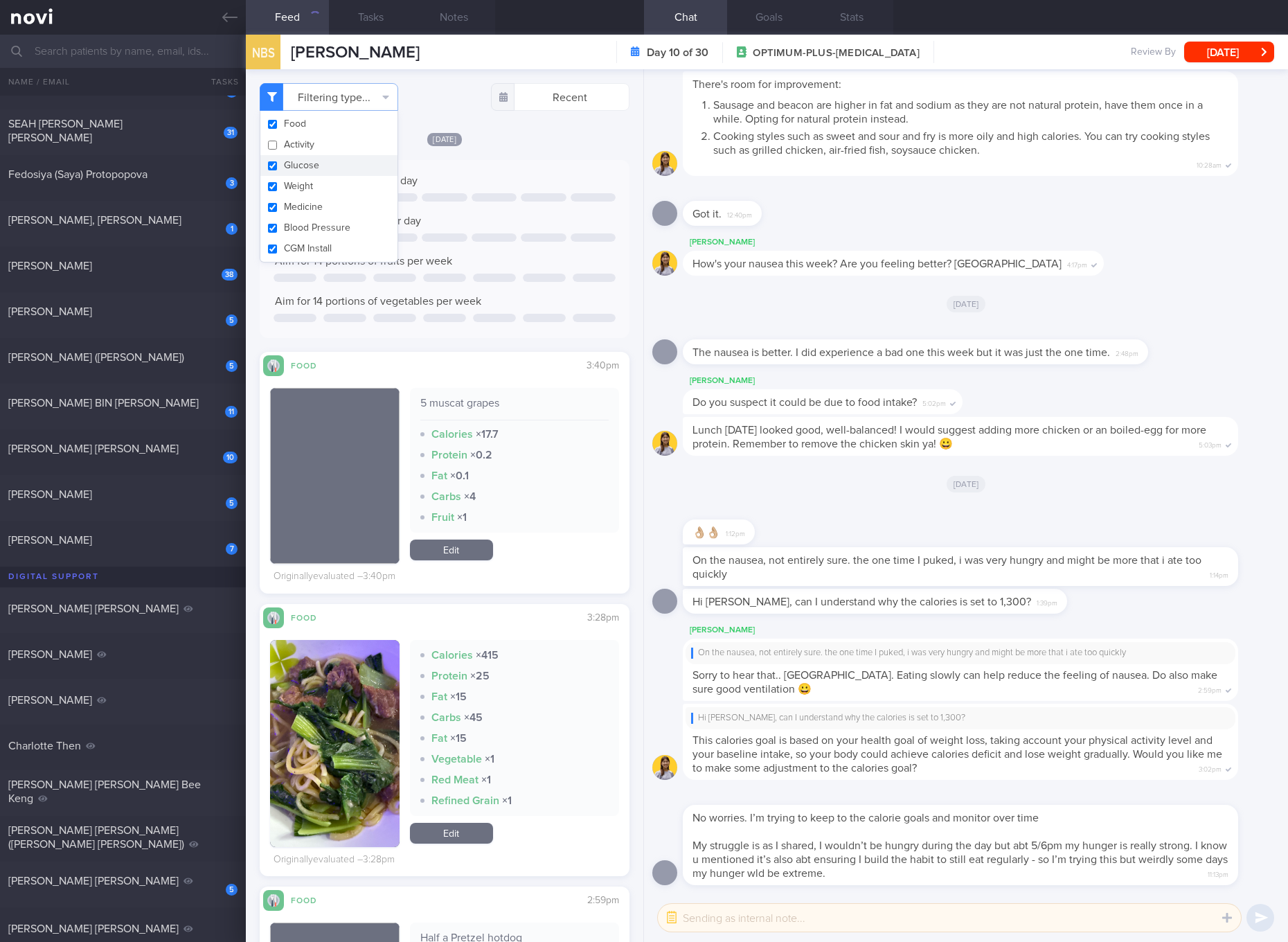
checkbox input "false"
click at [312, 165] on button "Glucose" at bounding box center [329, 165] width 137 height 21
checkbox input "false"
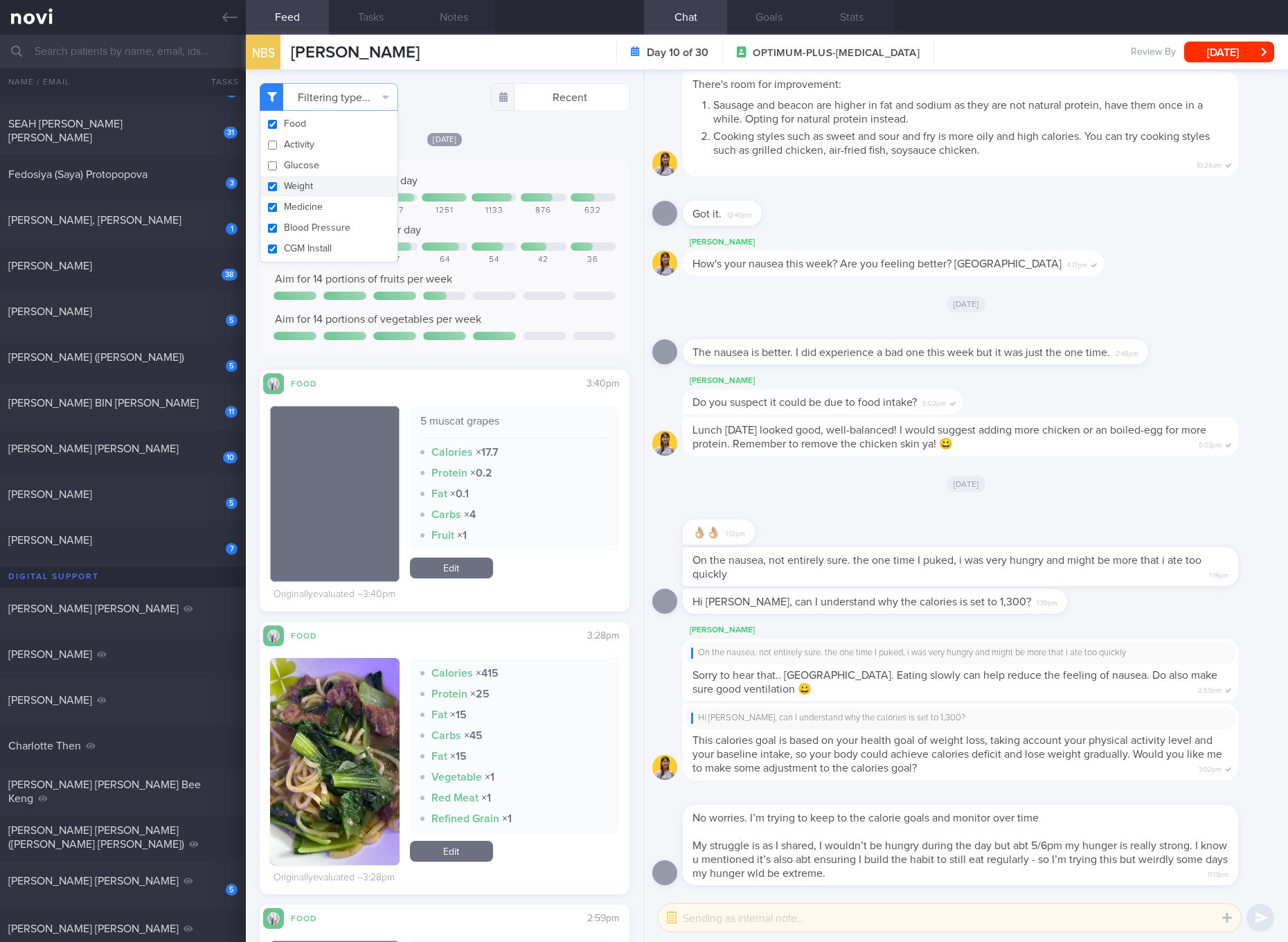
click at [303, 187] on button "Weight" at bounding box center [329, 186] width 137 height 21
checkbox input "false"
click at [299, 214] on button "Medicine" at bounding box center [329, 207] width 137 height 21
checkbox input "false"
click at [299, 226] on button "Blood Pressure" at bounding box center [329, 228] width 137 height 21
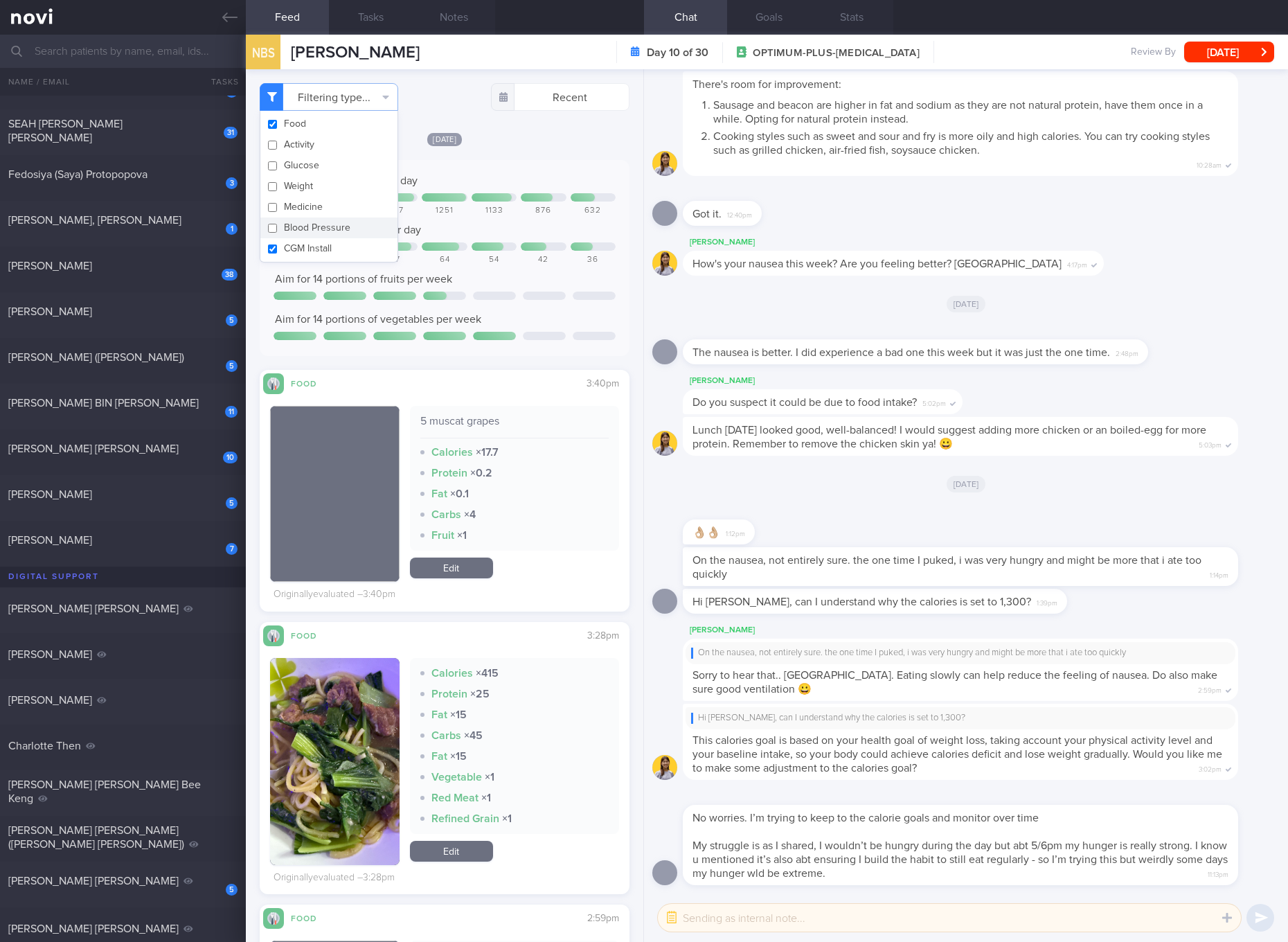
checkbox input "false"
click at [299, 252] on button "CGM Install" at bounding box center [329, 249] width 137 height 21
checkbox input "false"
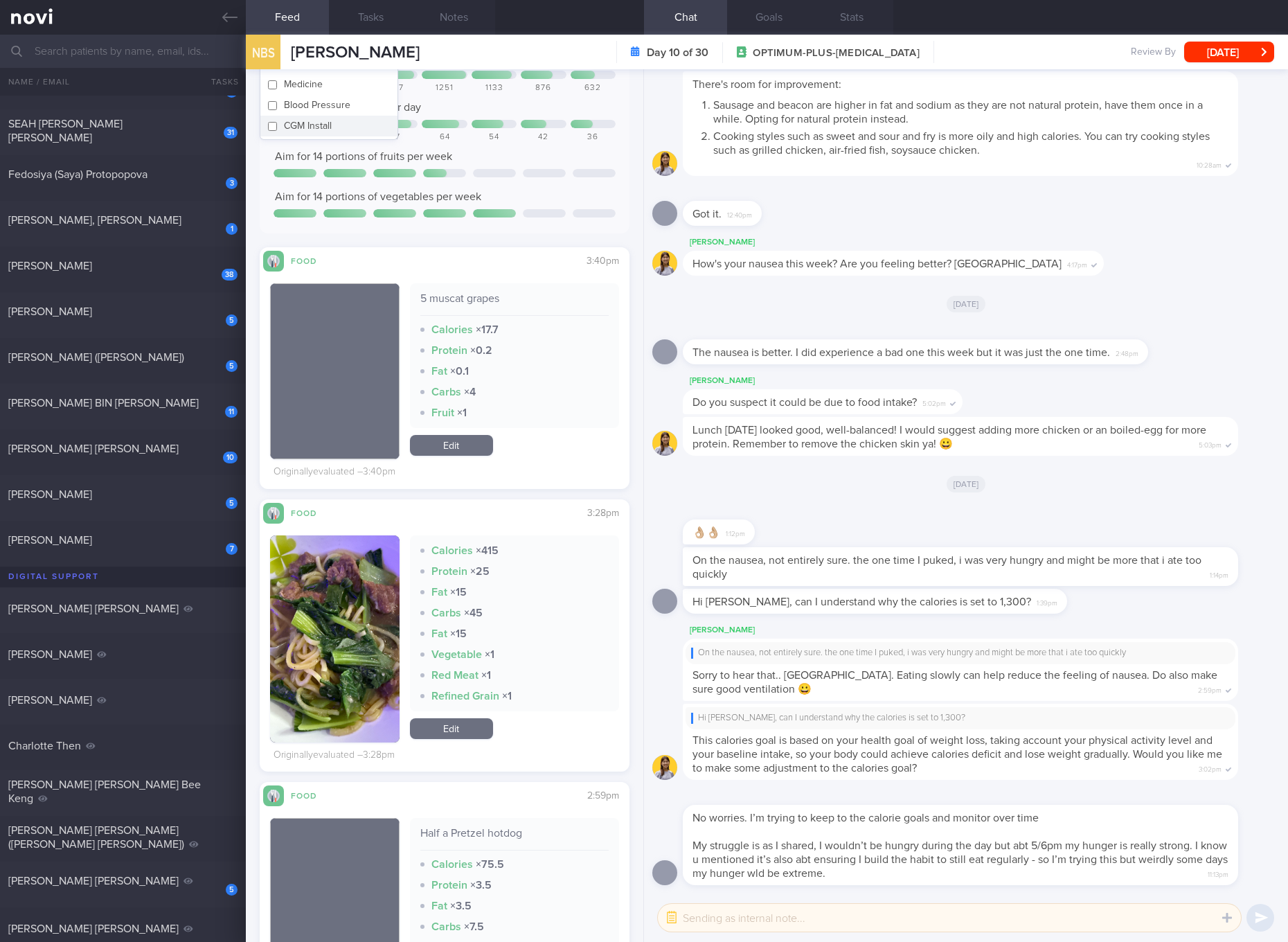
scroll to position [260, 0]
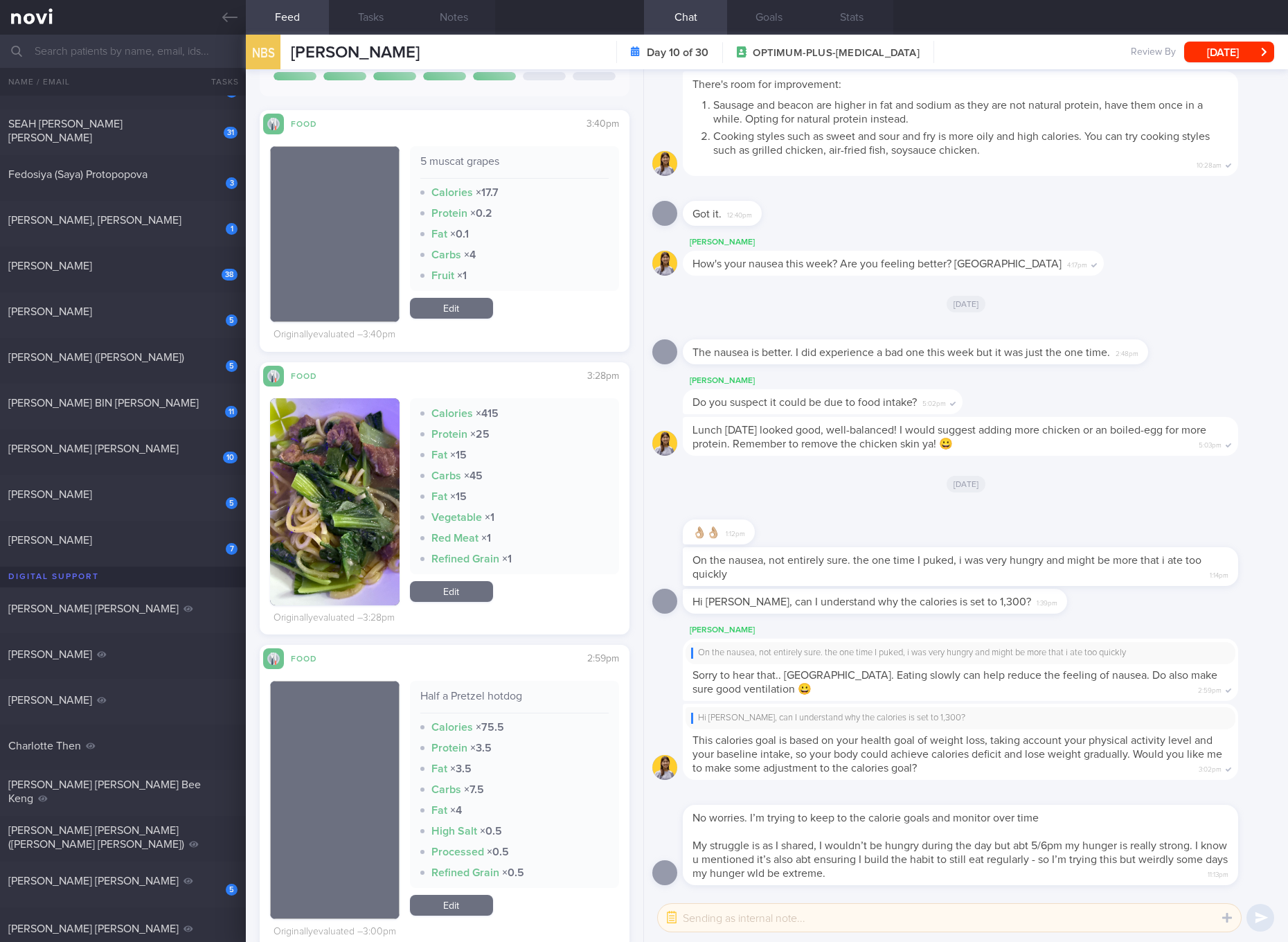
drag, startPoint x: 314, startPoint y: 432, endPoint x: 352, endPoint y: 456, distance: 44.9
click at [314, 432] on img "button" at bounding box center [335, 501] width 130 height 207
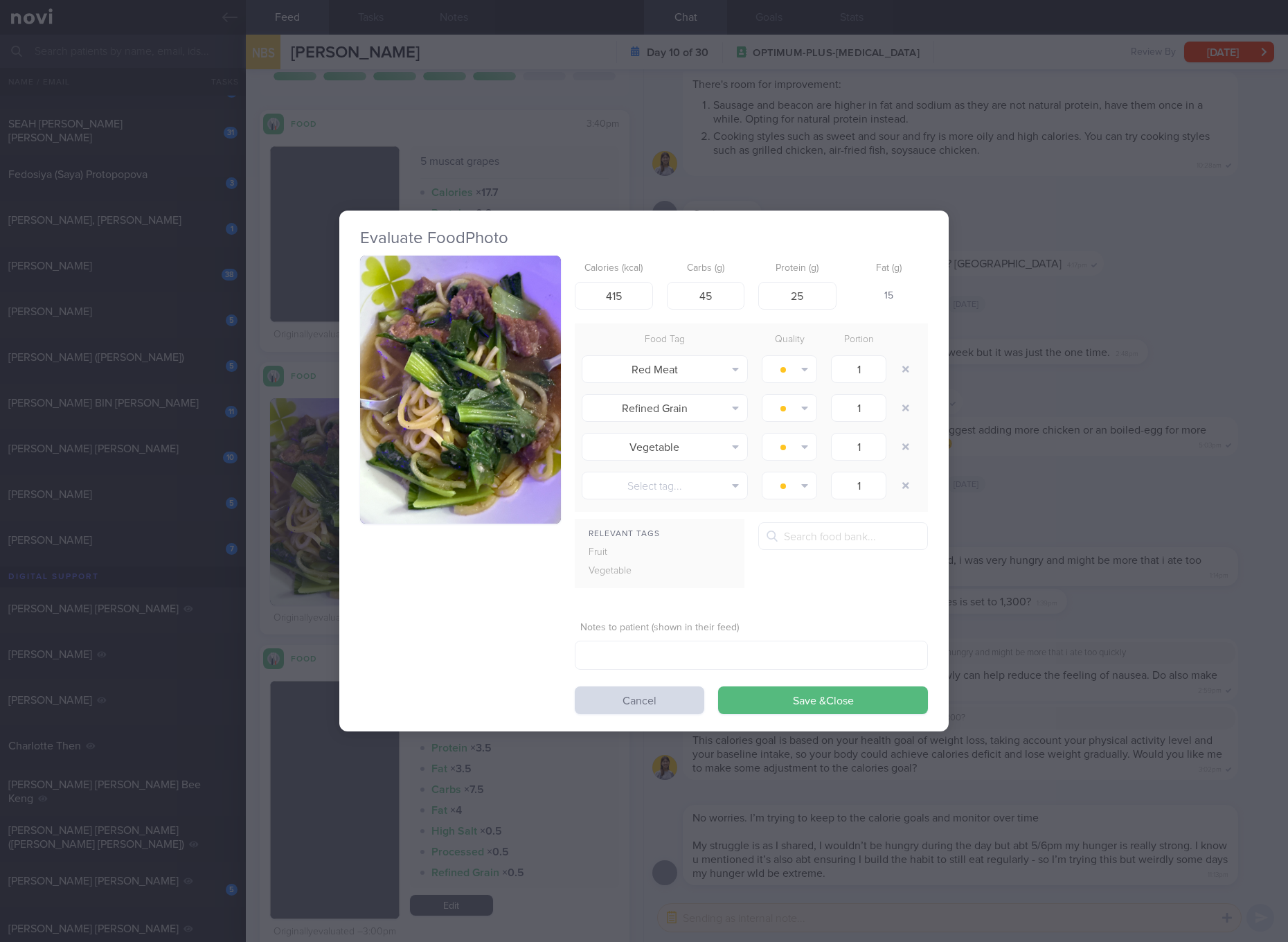
drag, startPoint x: 406, startPoint y: 350, endPoint x: 526, endPoint y: 340, distance: 120.4
click at [480, 247] on h2 "Evaluate Food Photo" at bounding box center [644, 238] width 568 height 21
click at [545, 359] on button "button" at bounding box center [460, 389] width 201 height 268
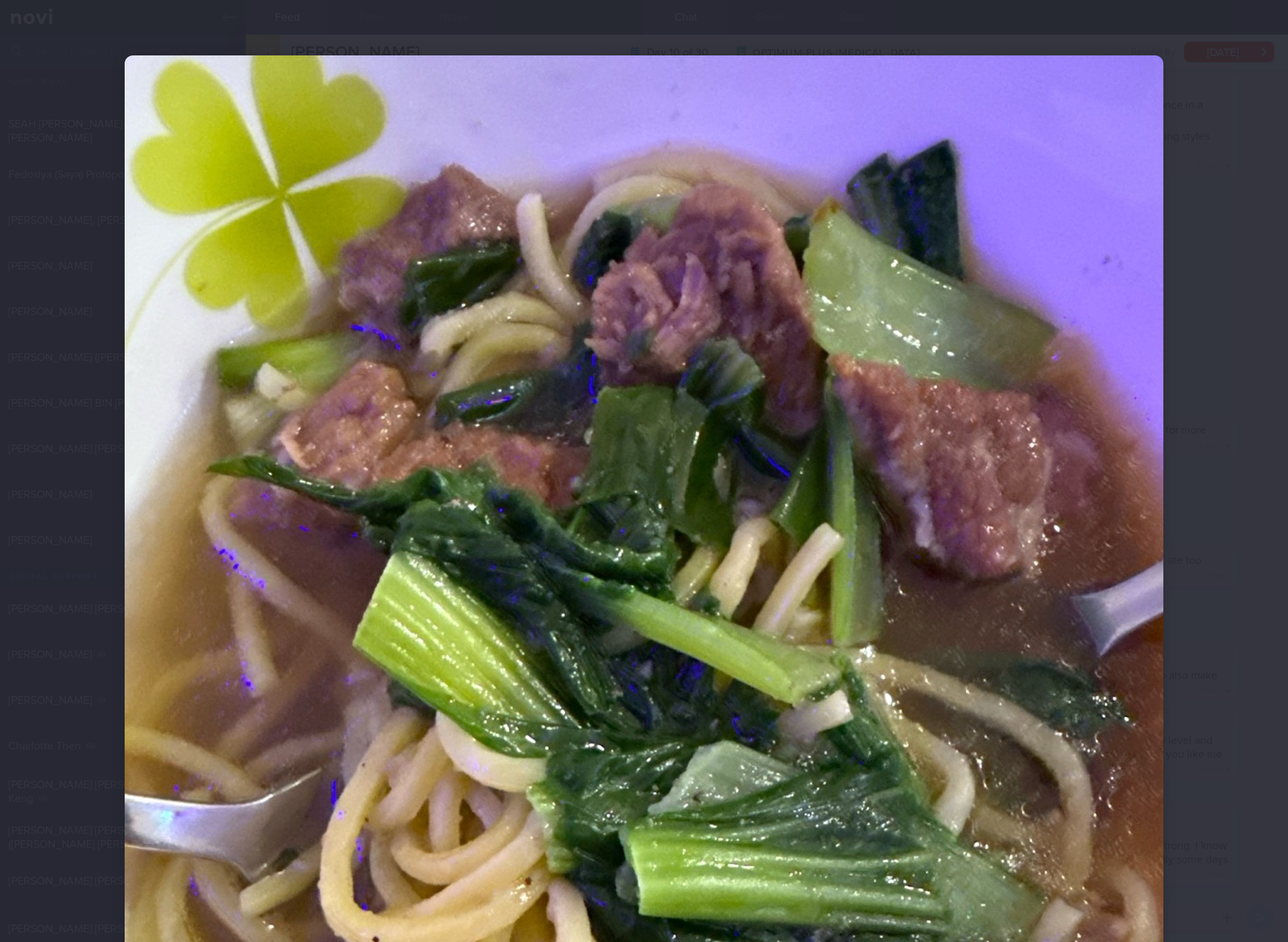
scroll to position [260, 0]
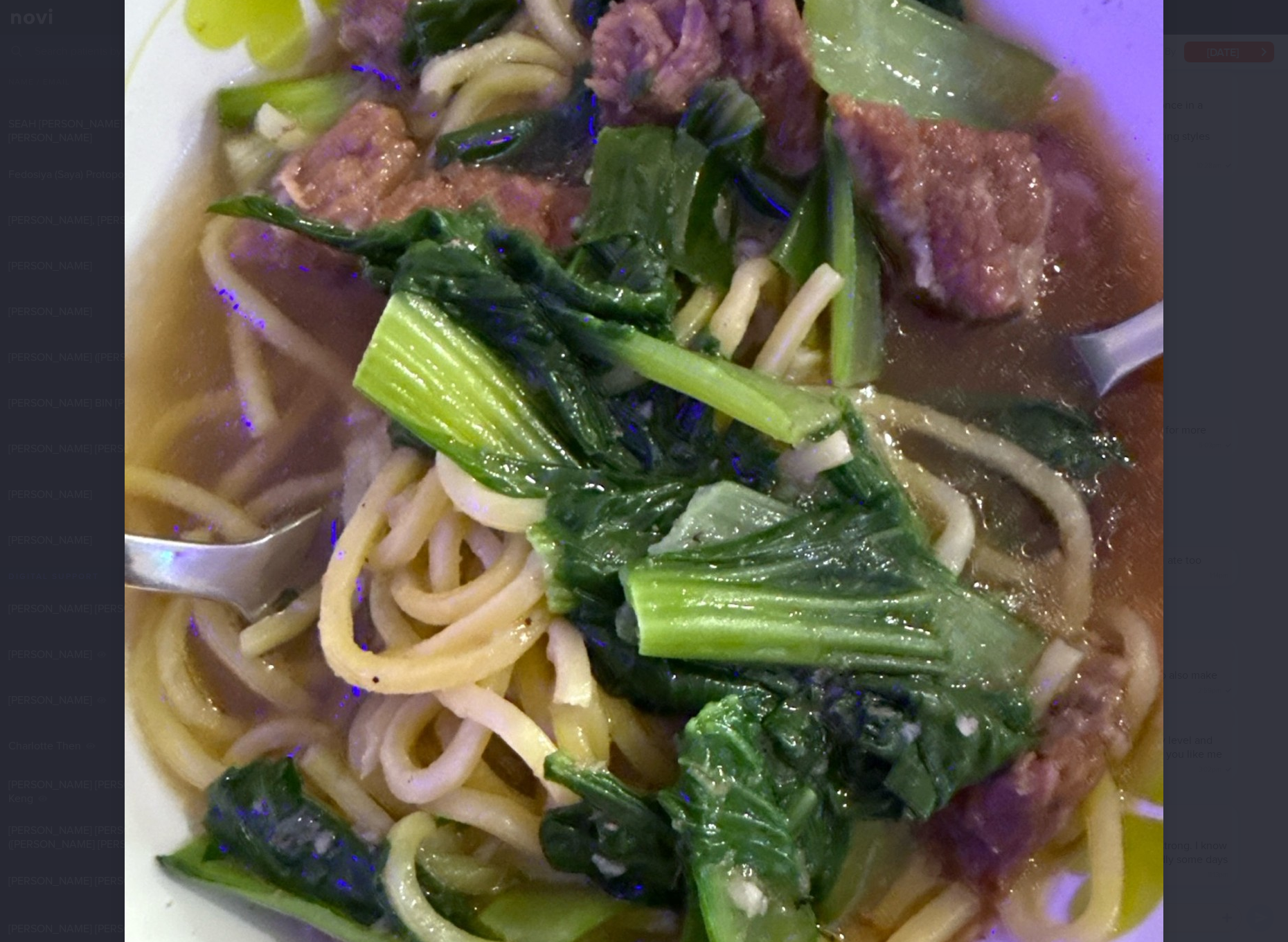
click at [1233, 450] on div at bounding box center [644, 471] width 1288 height 942
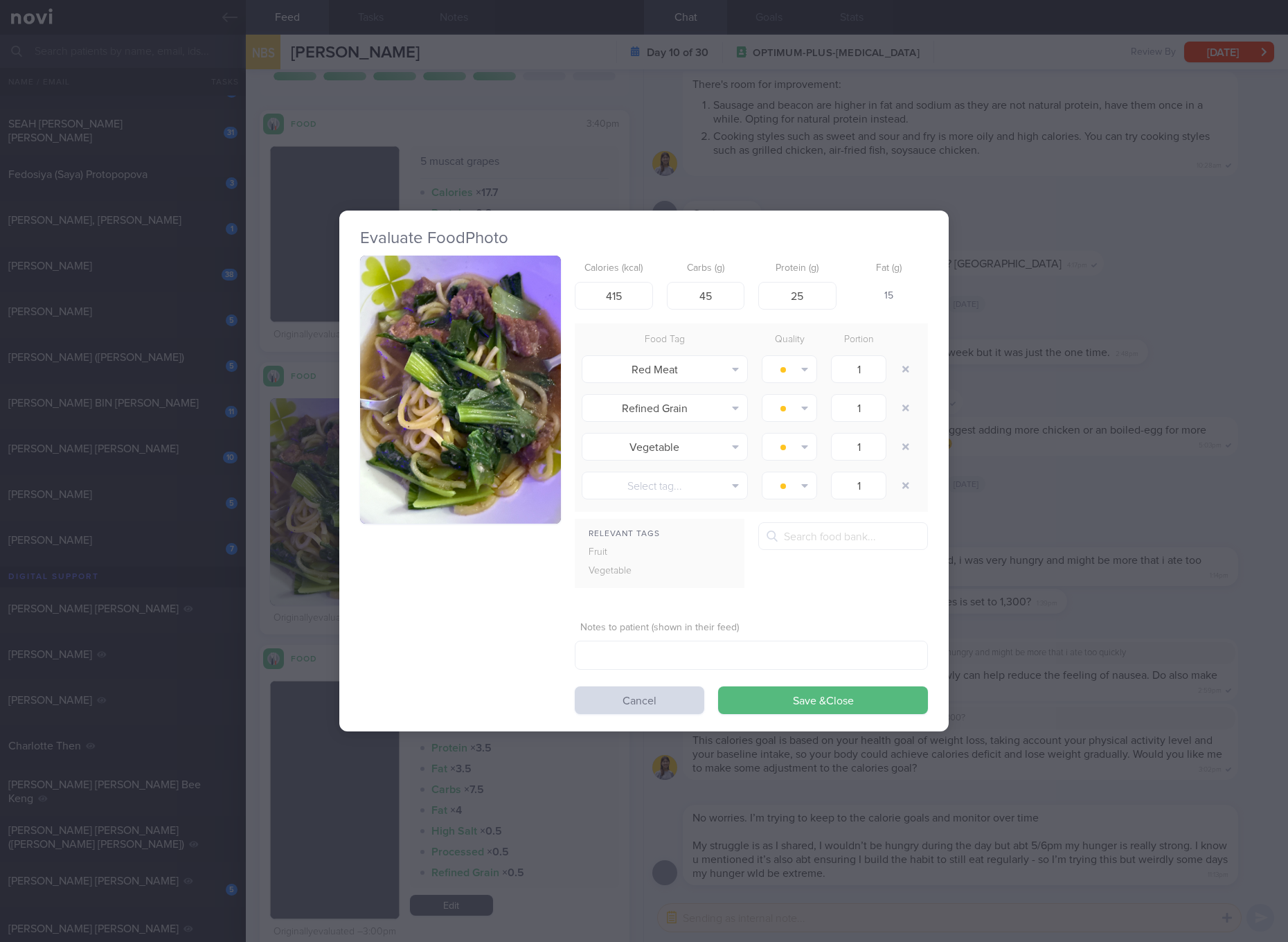
click at [1107, 462] on div "Evaluate Food Photo Calories (kcal) 415 Carbs (g) 45 Protein (g) 25 Fat (g) 15 …" at bounding box center [644, 471] width 1288 height 942
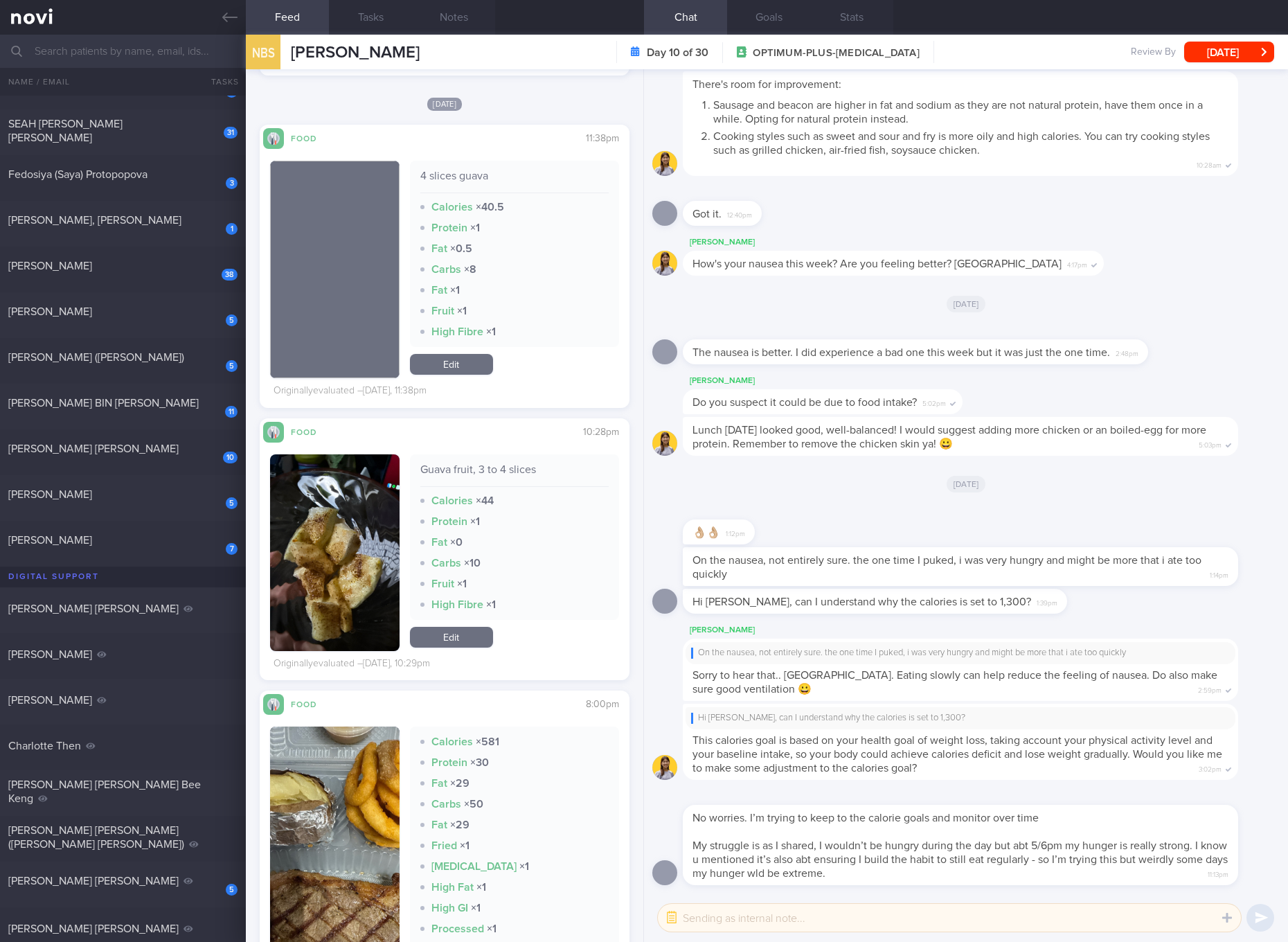
scroll to position [1558, 0]
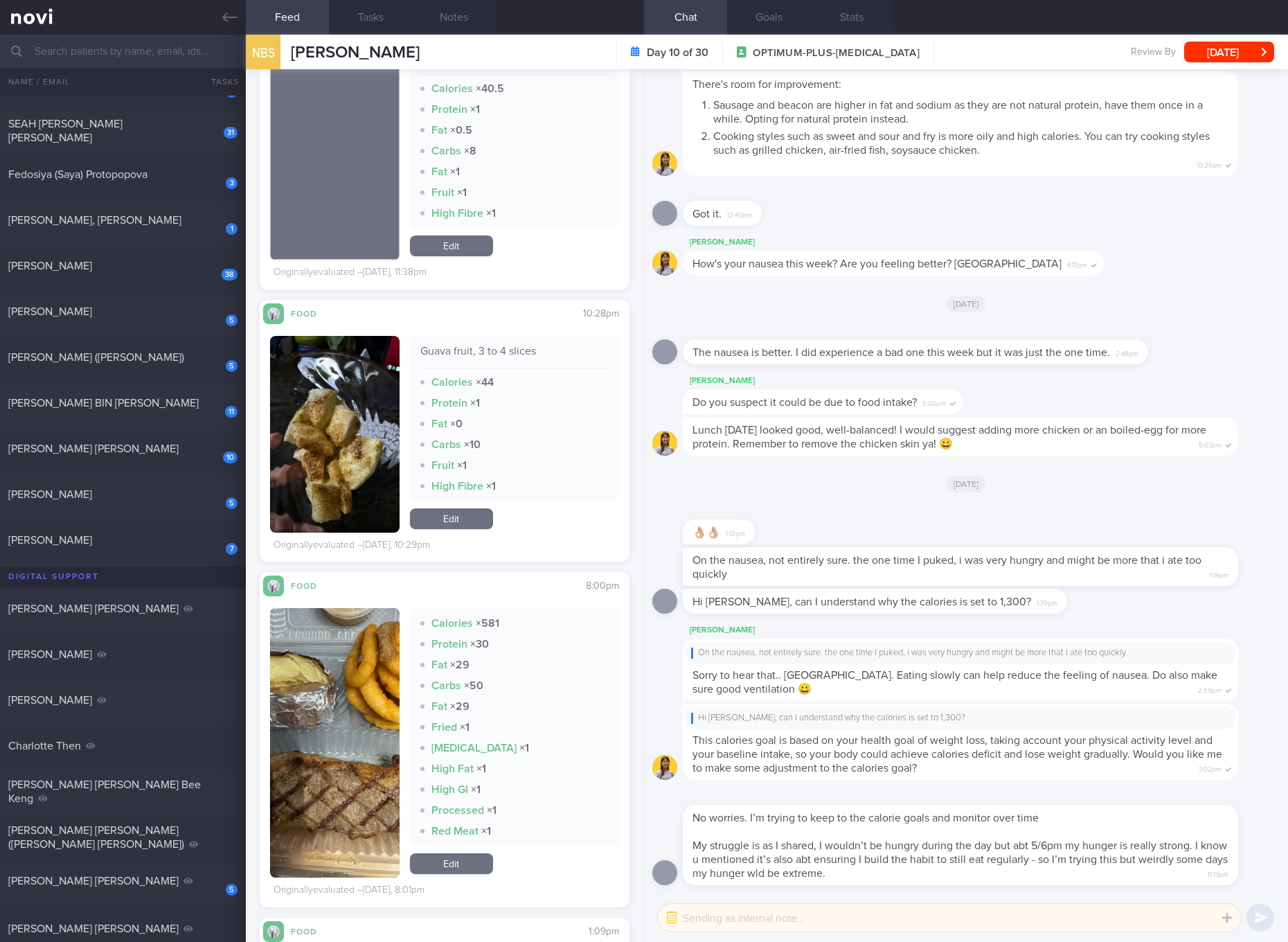
click at [361, 702] on button "button" at bounding box center [335, 742] width 130 height 270
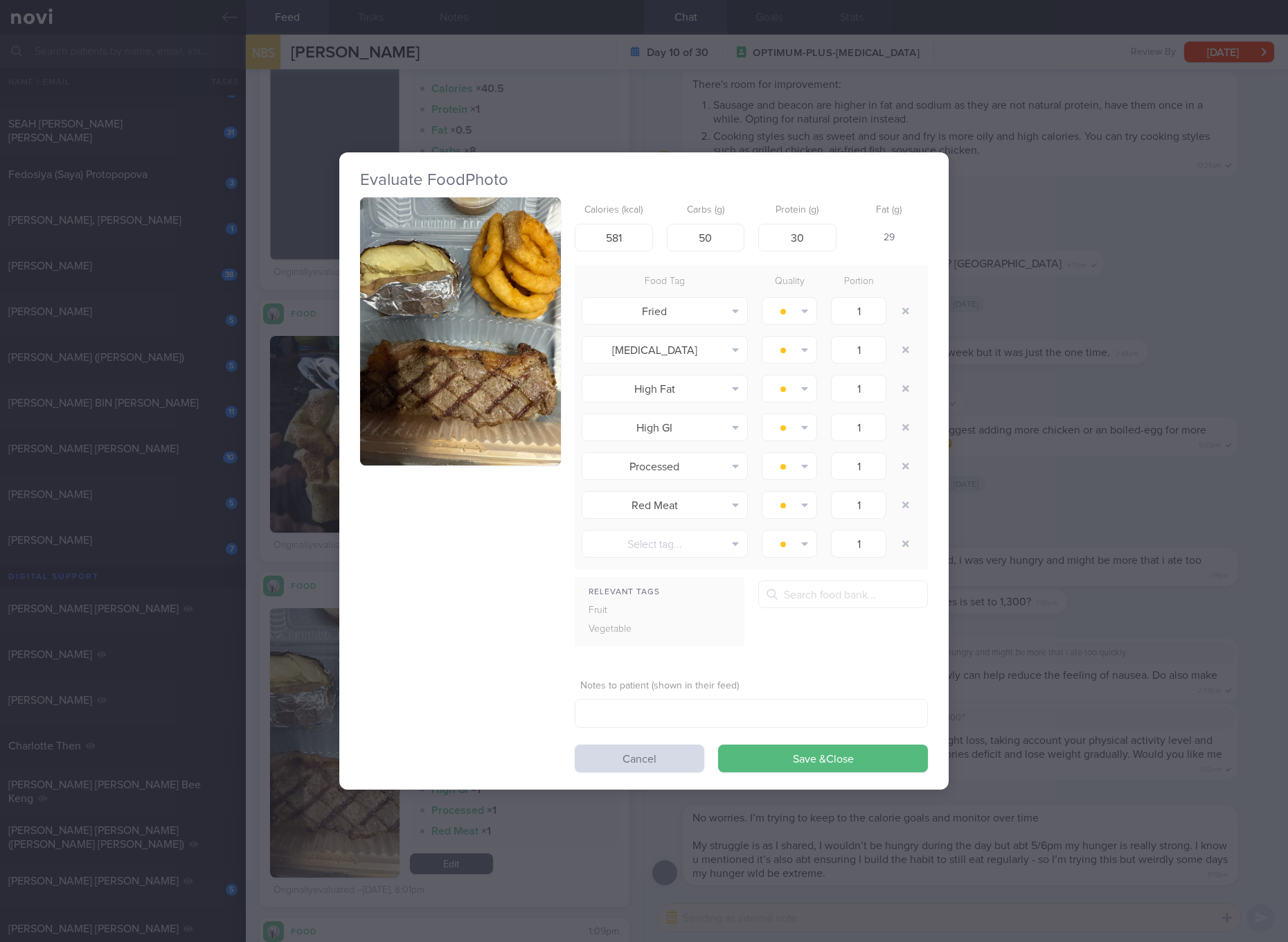
click at [447, 388] on button "button" at bounding box center [460, 331] width 201 height 268
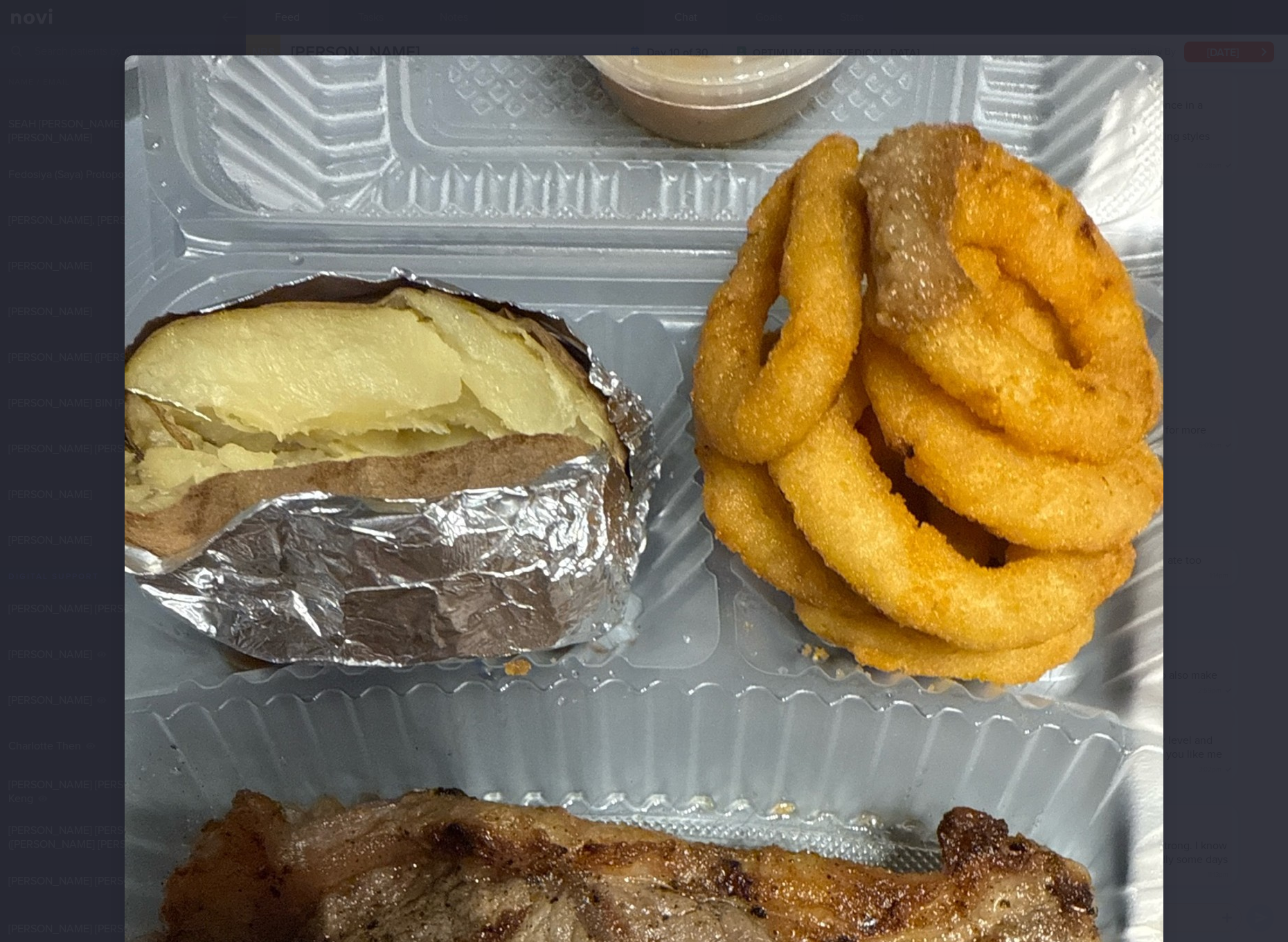
click at [1243, 622] on div at bounding box center [644, 471] width 1288 height 942
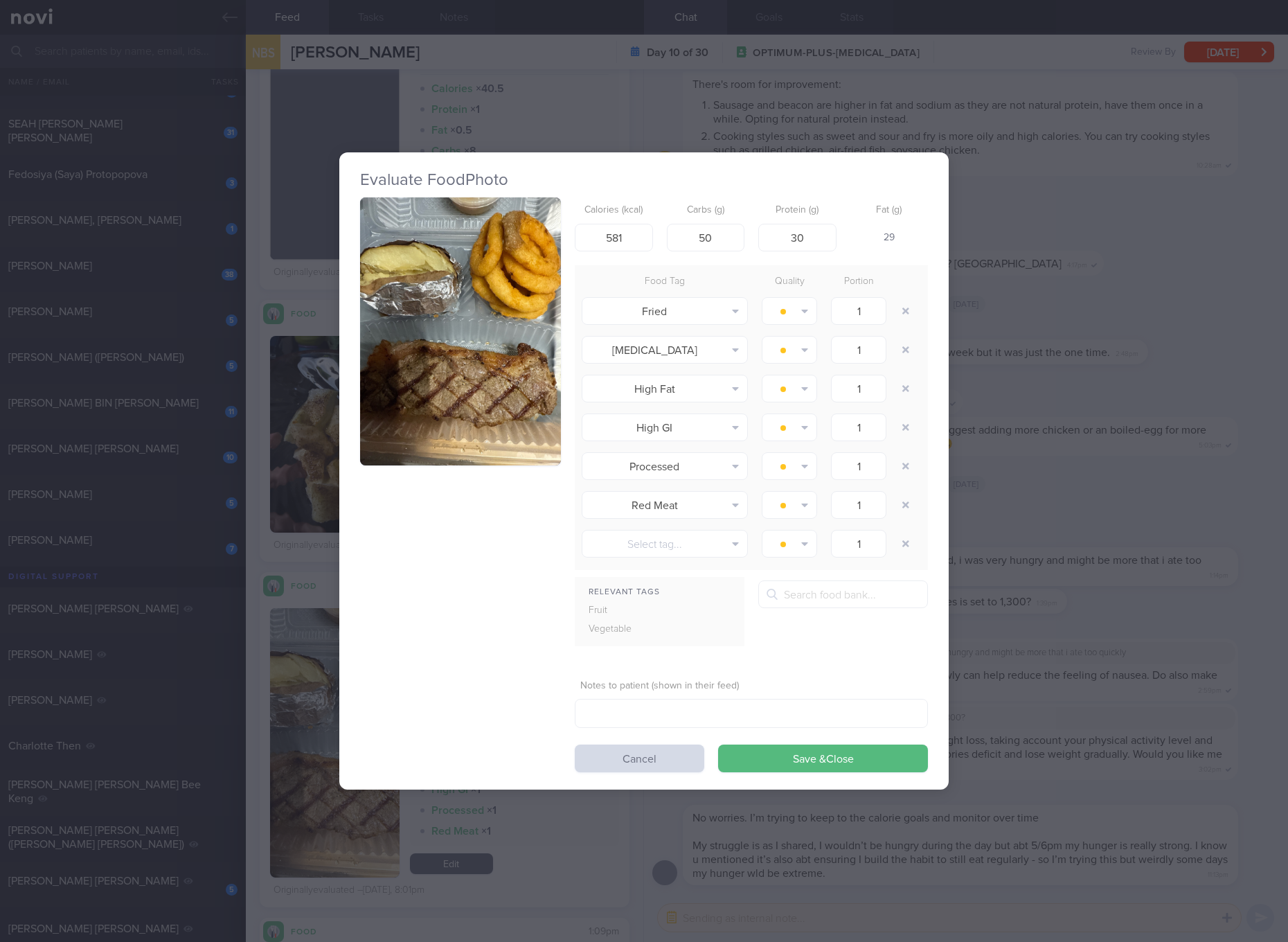
click at [1039, 632] on div "Evaluate Food Photo Calories (kcal) 581 Carbs (g) 50 Protein (g) 30 Fat (g) 29 …" at bounding box center [644, 471] width 1288 height 942
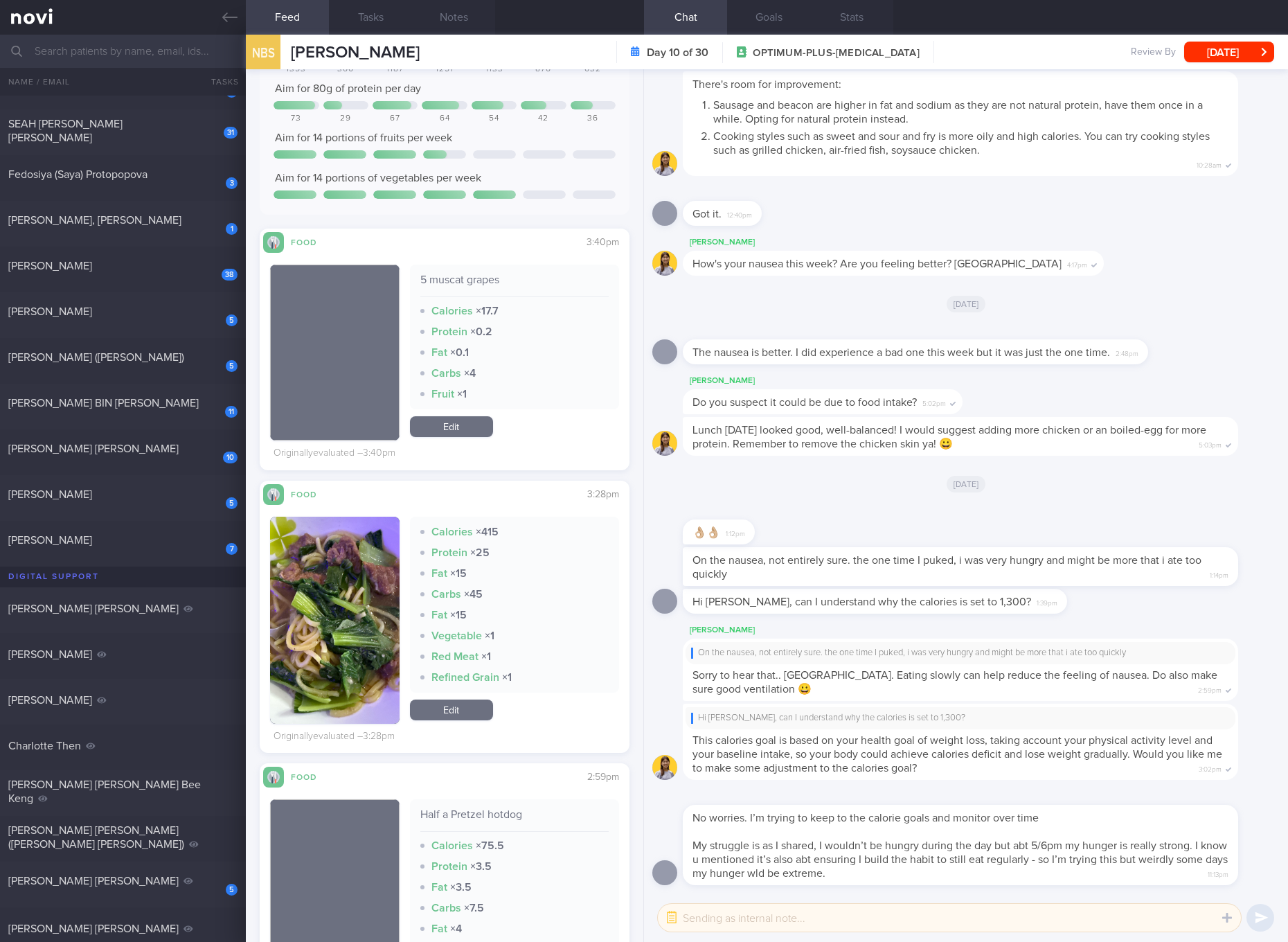
scroll to position [260, 0]
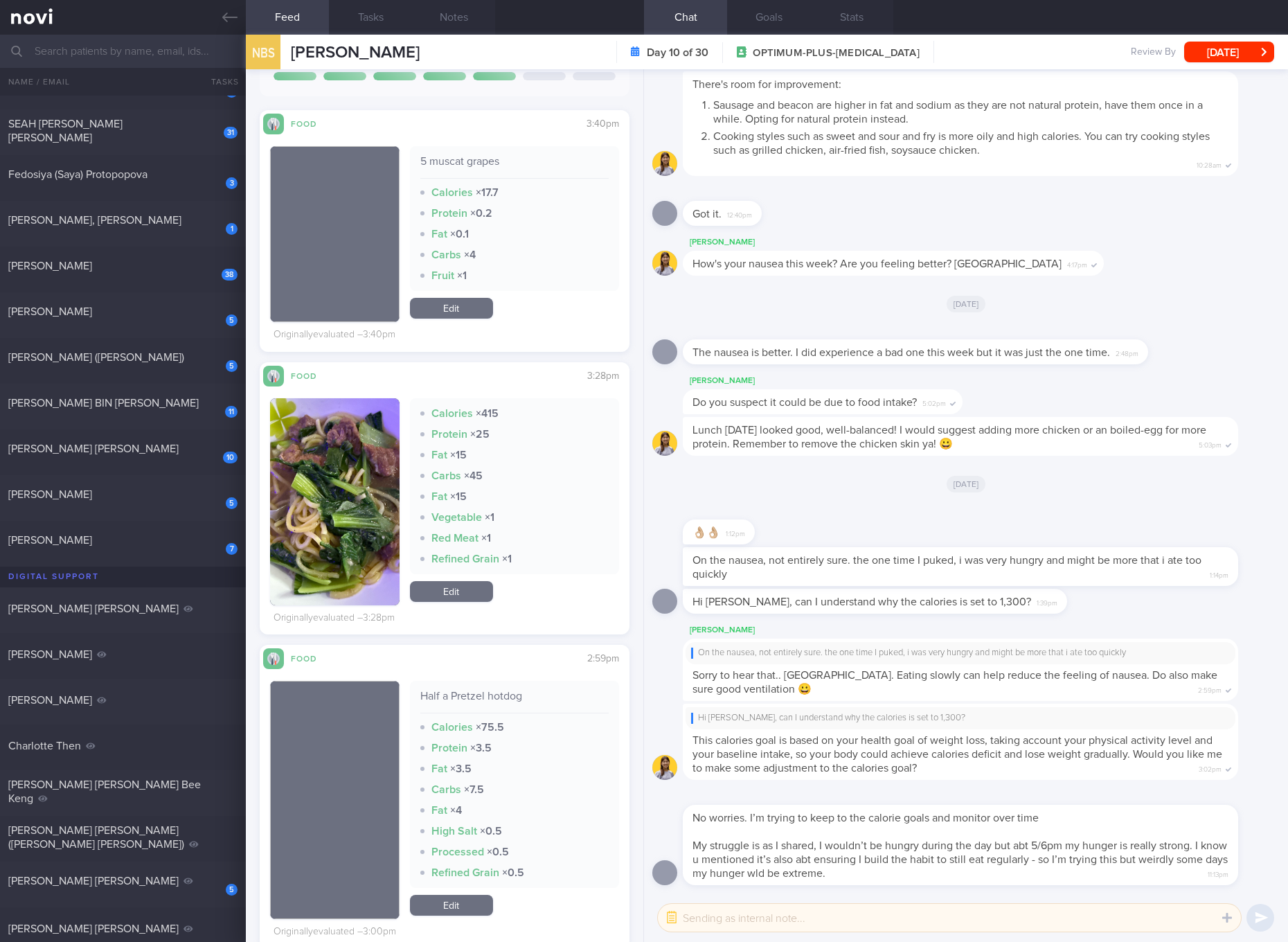
click at [455, 588] on link "Edit" at bounding box center [451, 591] width 83 height 21
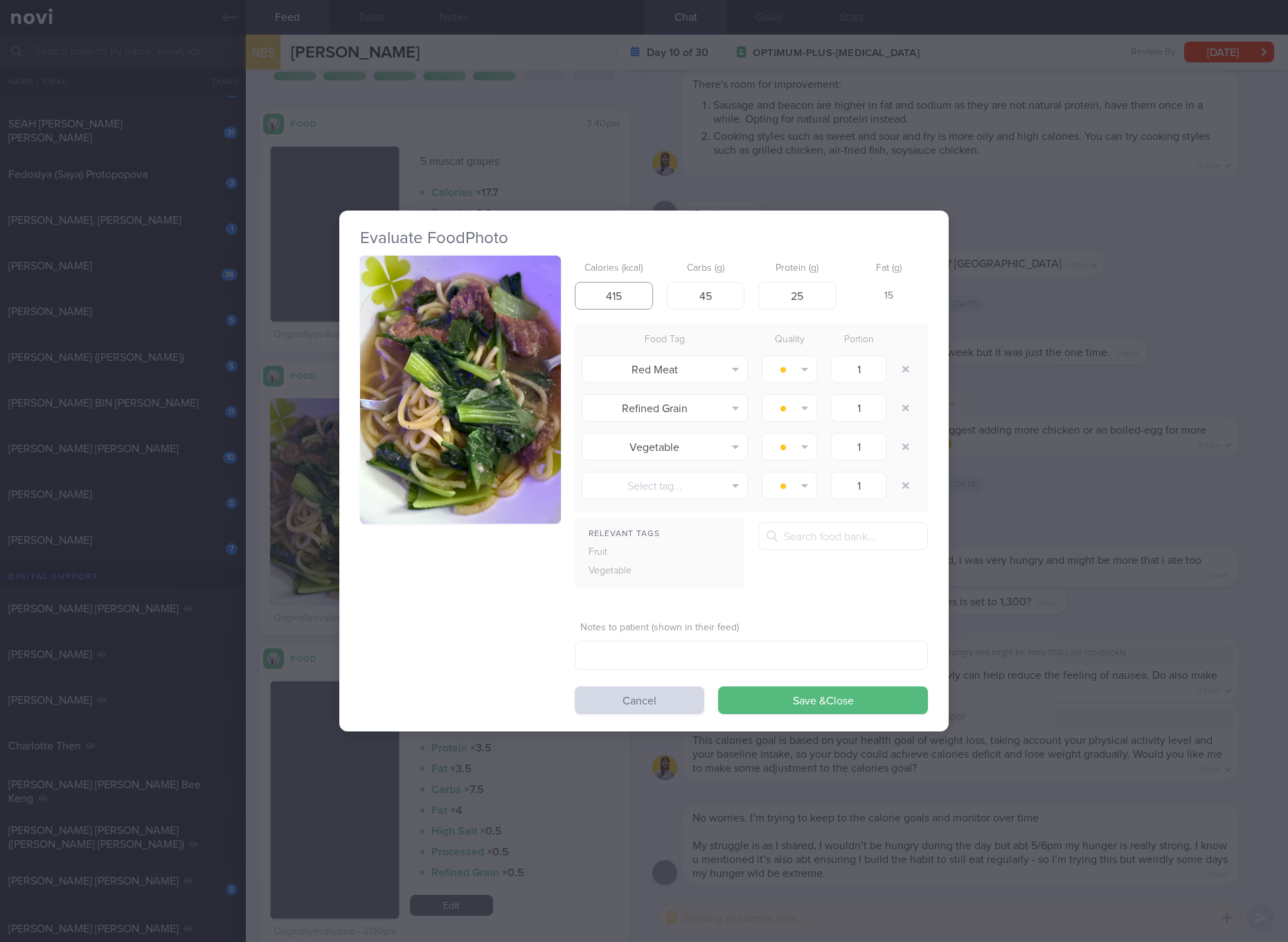
click at [616, 300] on input "415" at bounding box center [614, 296] width 78 height 28
type input "351"
type input "38"
type input "17"
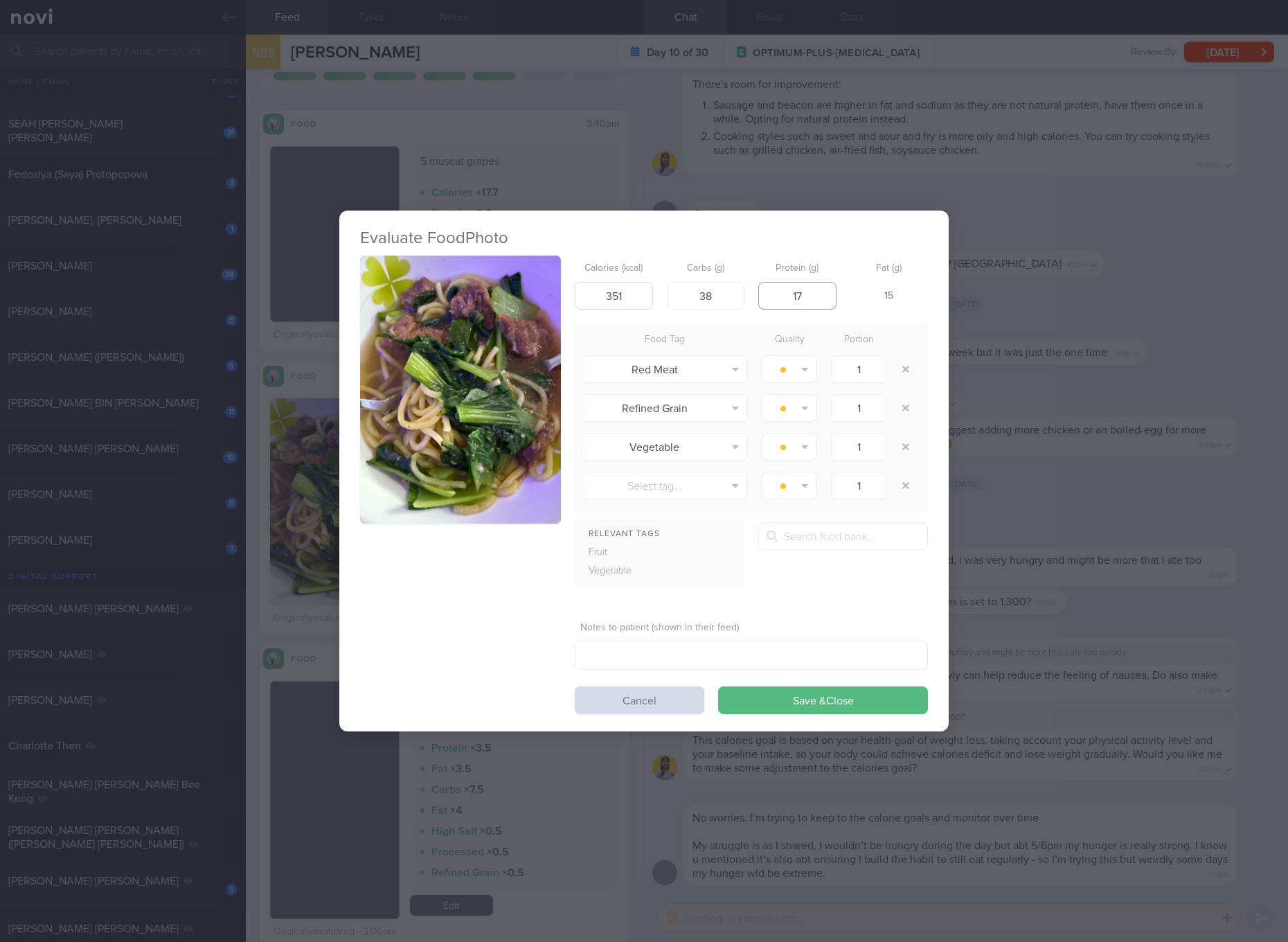
click at [718, 686] on button "Save & Close" at bounding box center [823, 700] width 210 height 28
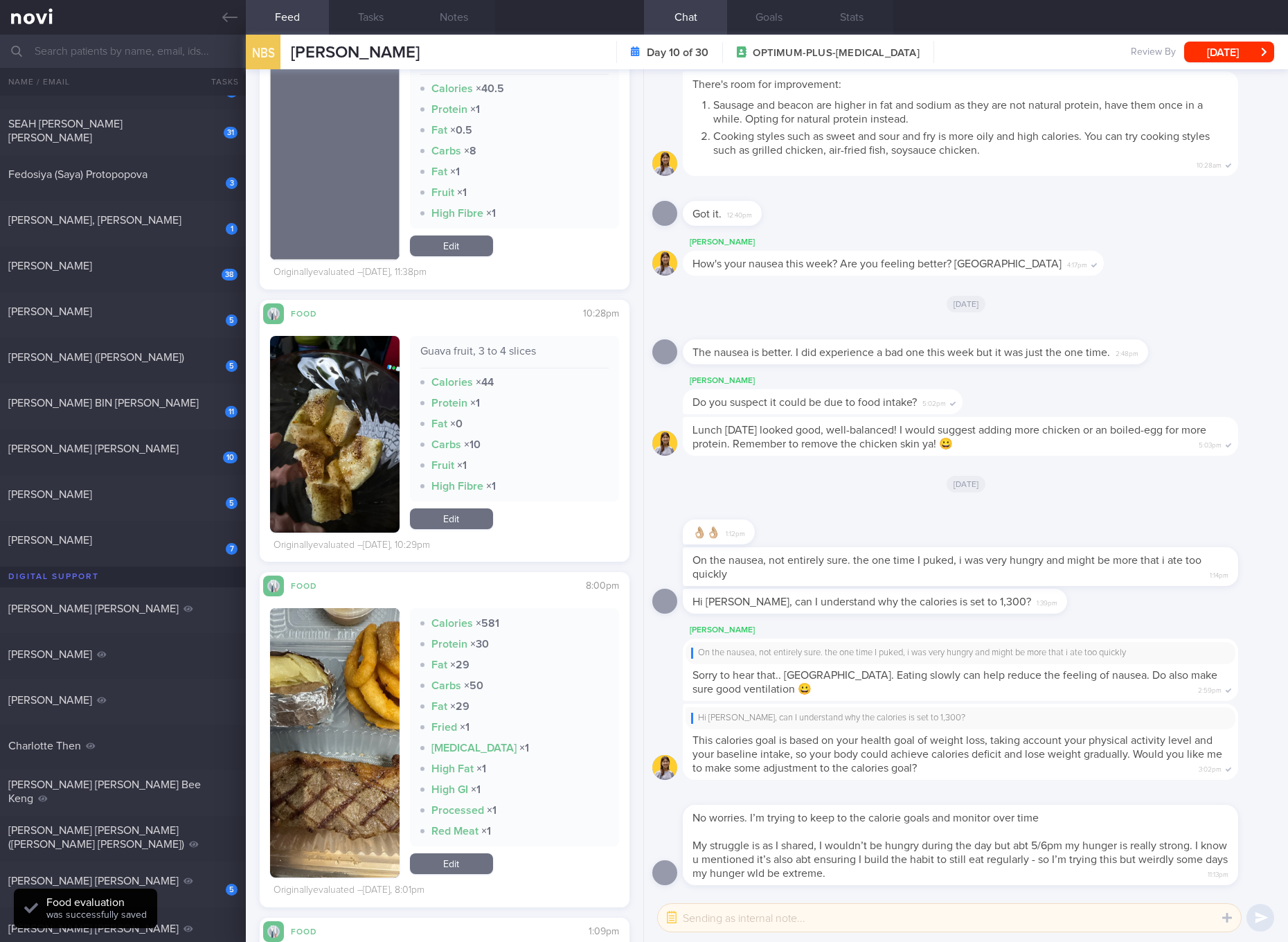
scroll to position [2077, 0]
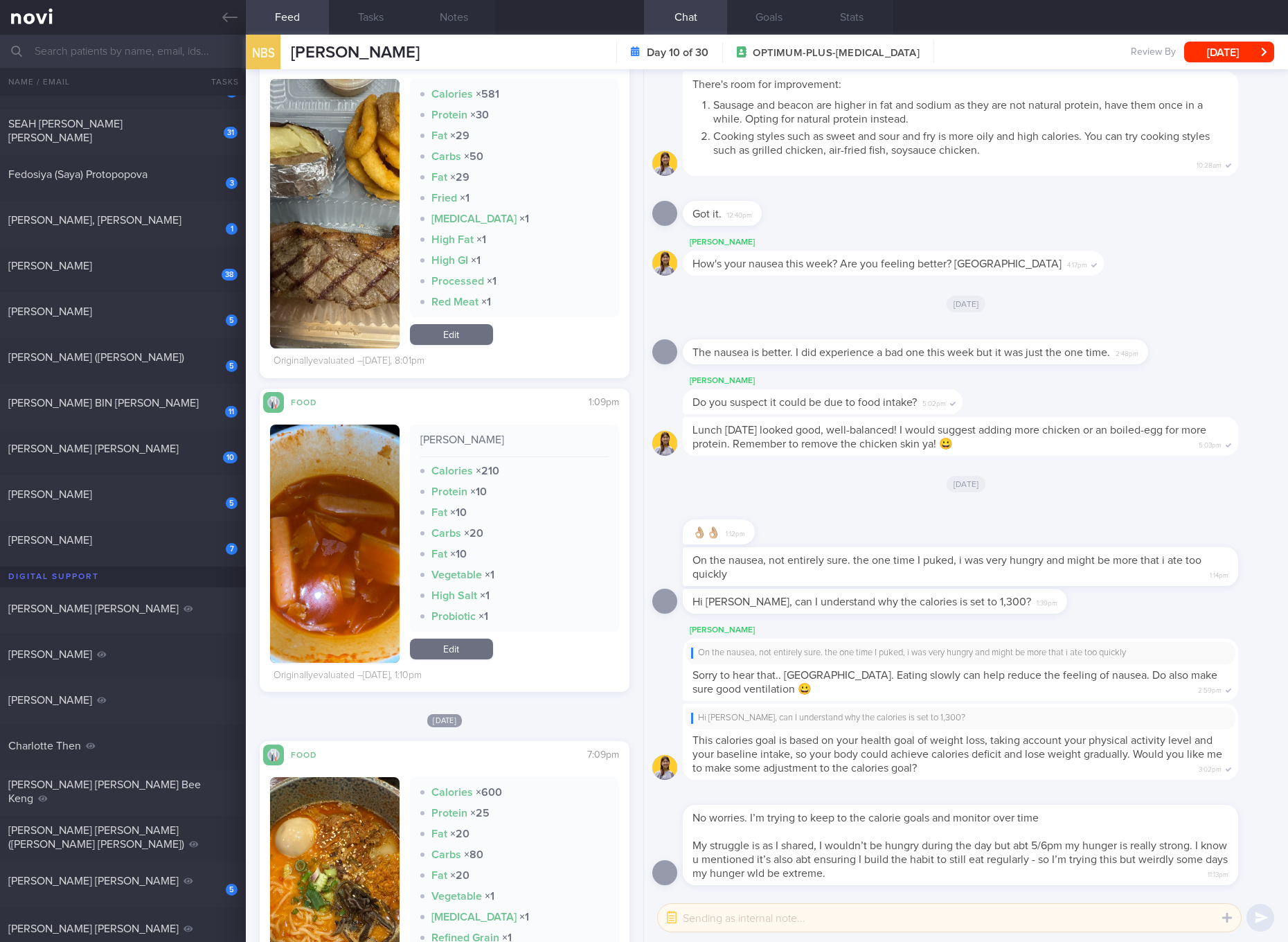
click at [324, 261] on button "button" at bounding box center [335, 214] width 130 height 270
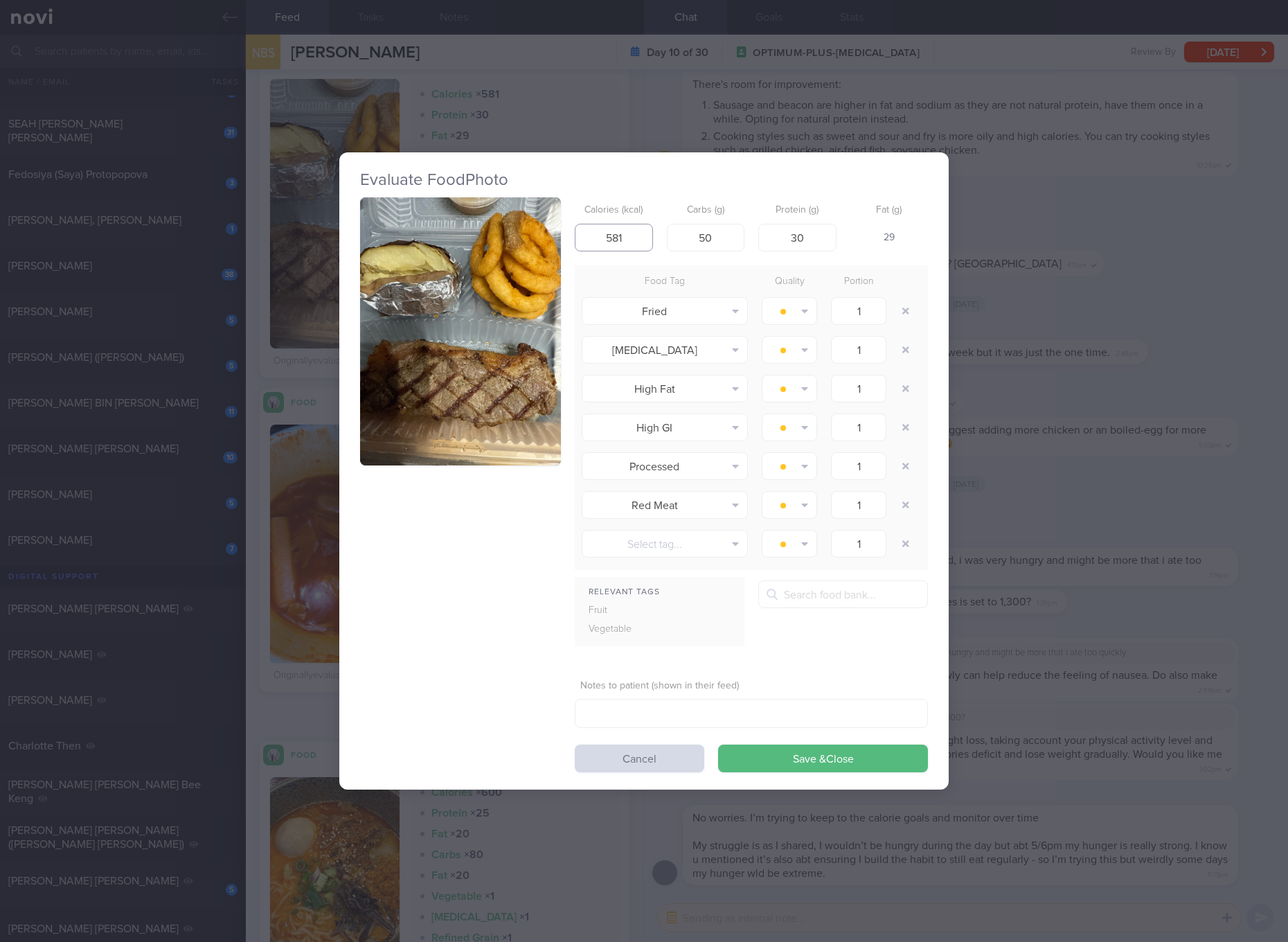
click at [641, 239] on input "581" at bounding box center [614, 237] width 78 height 28
type input "612"
type input "51"
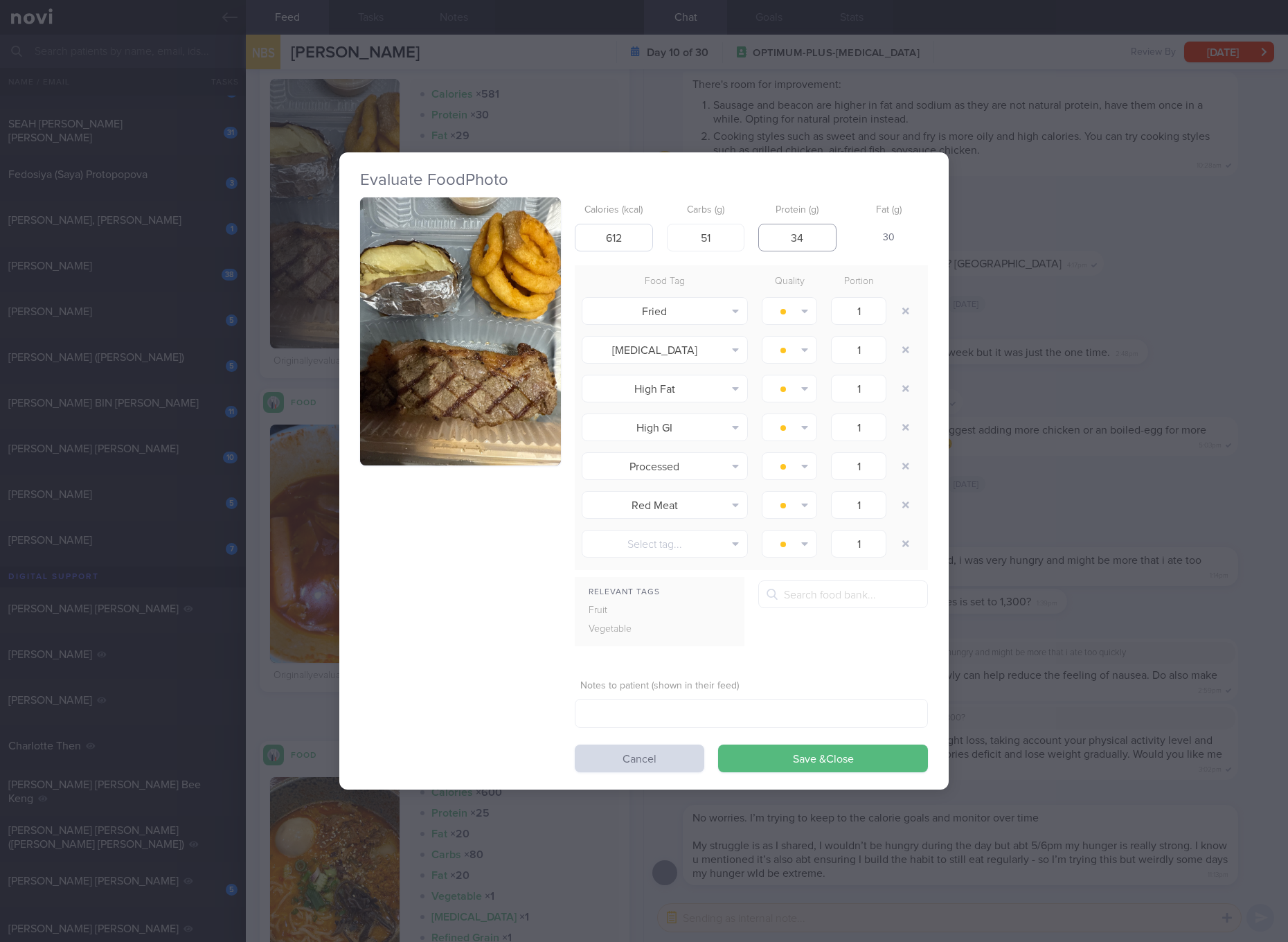
type input "34"
click at [718, 744] on button "Save & Close" at bounding box center [823, 759] width 210 height 28
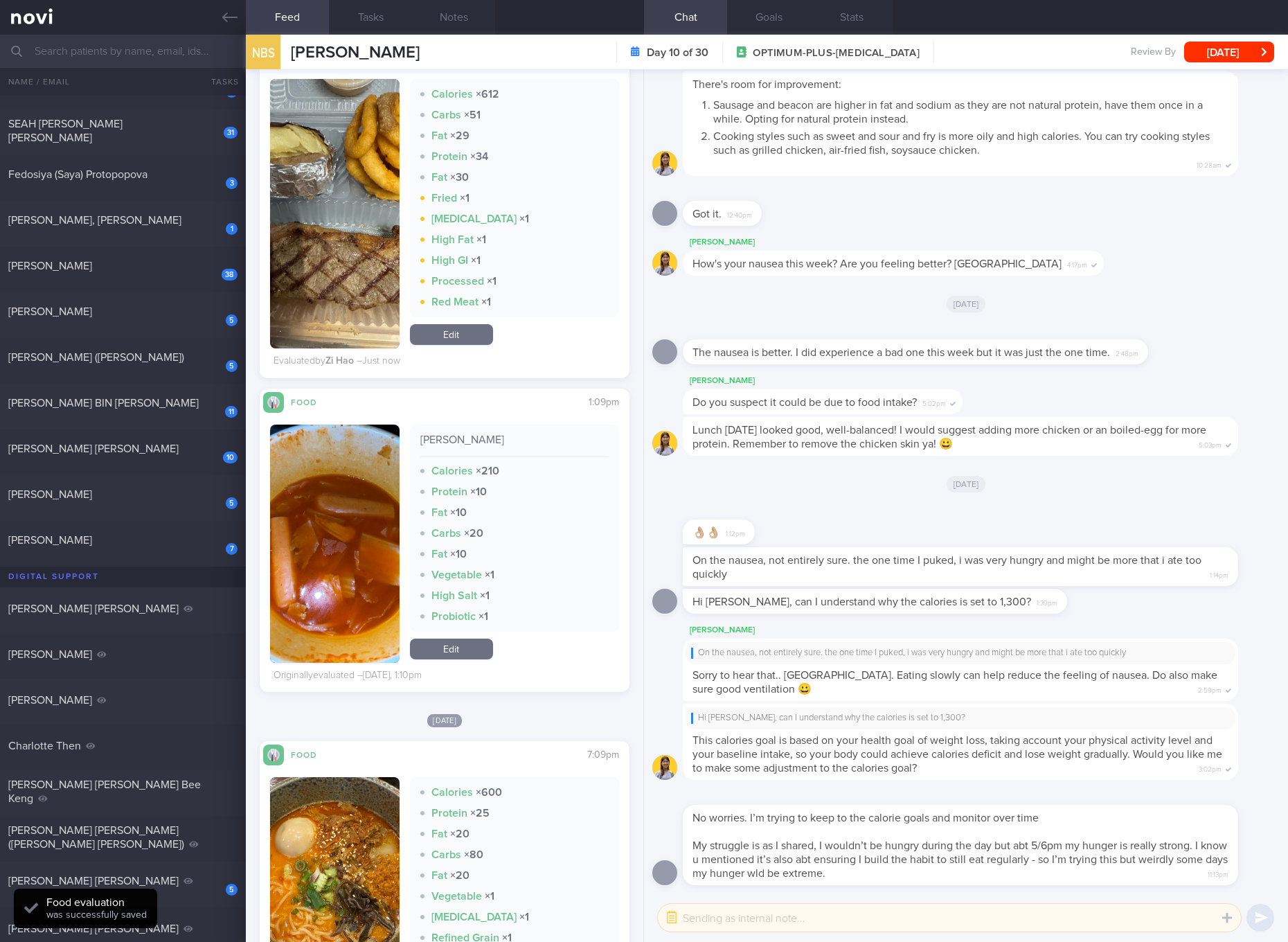
scroll to position [2337, 0]
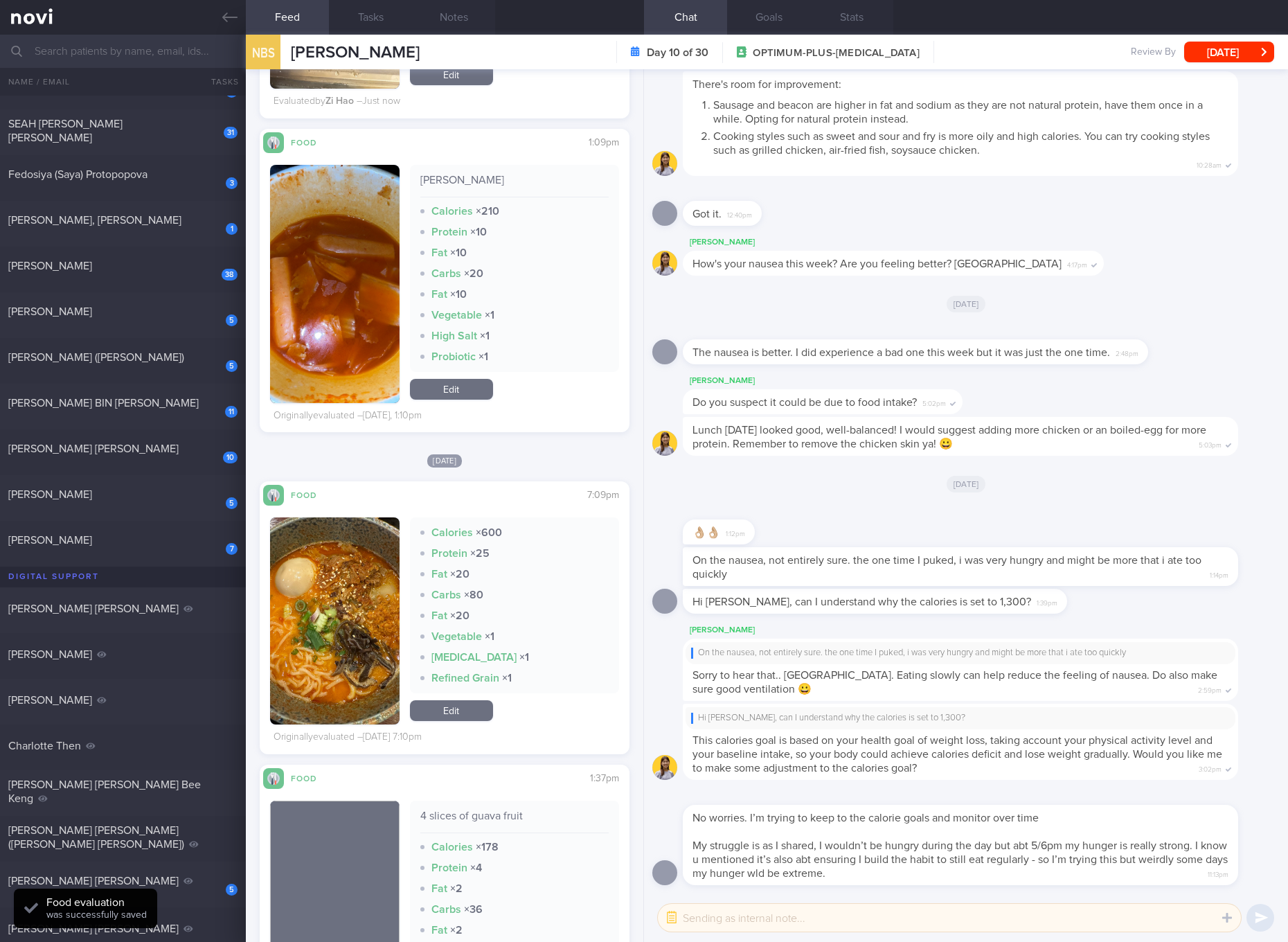
click at [374, 614] on button "button" at bounding box center [335, 621] width 130 height 207
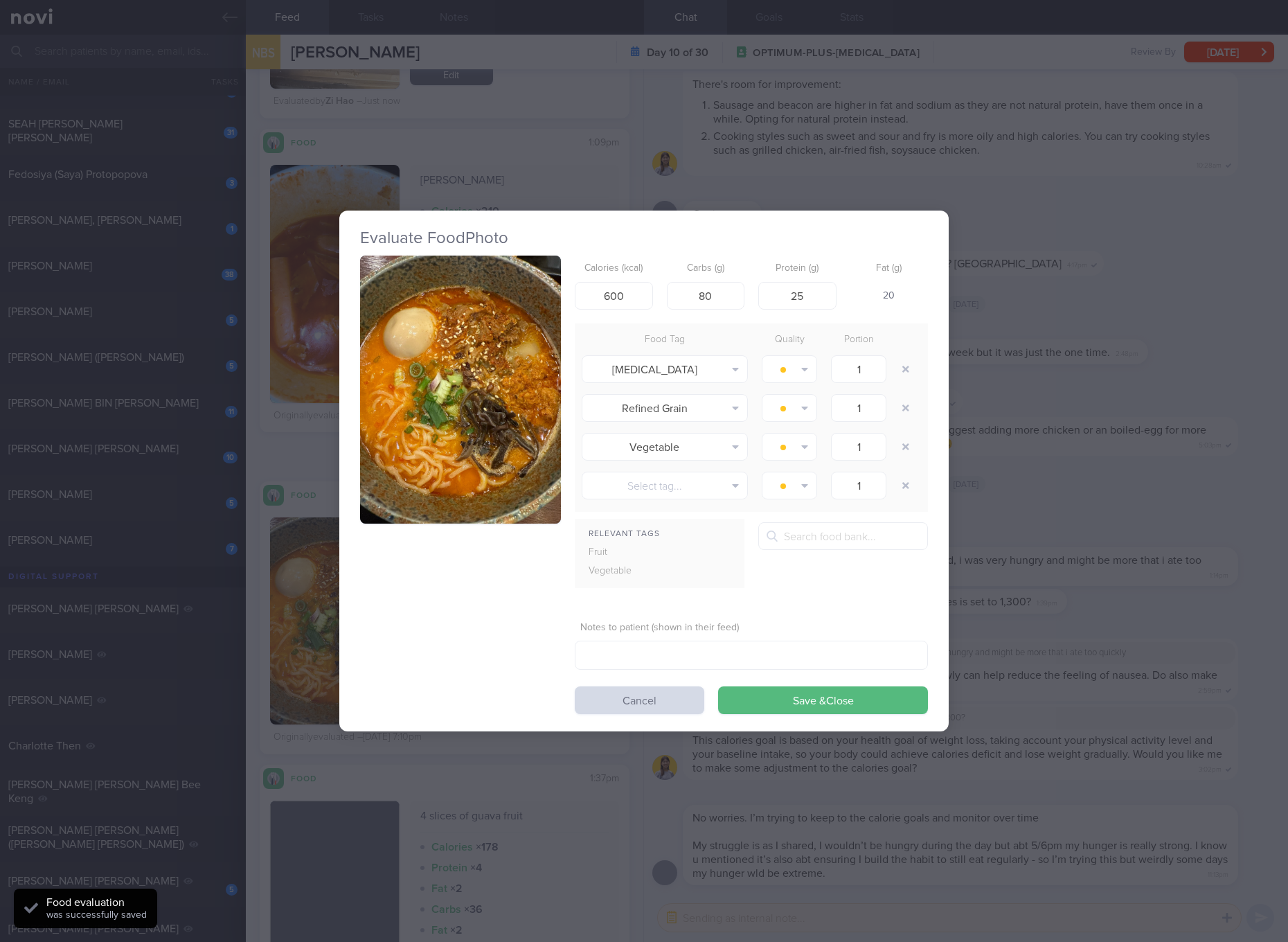
click at [480, 333] on button "button" at bounding box center [460, 389] width 201 height 268
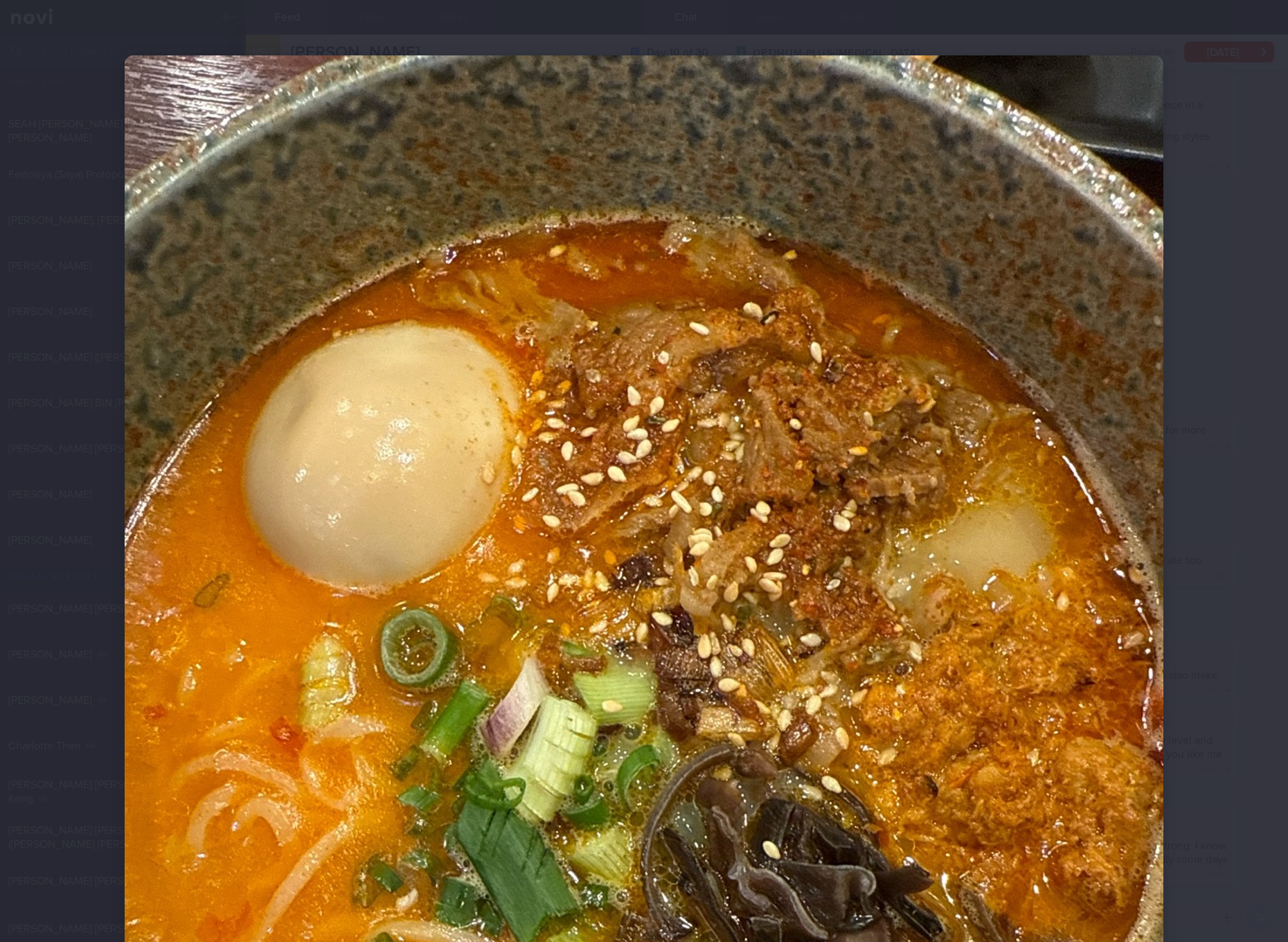
click at [721, 381] on img at bounding box center [644, 747] width 1039 height 1385
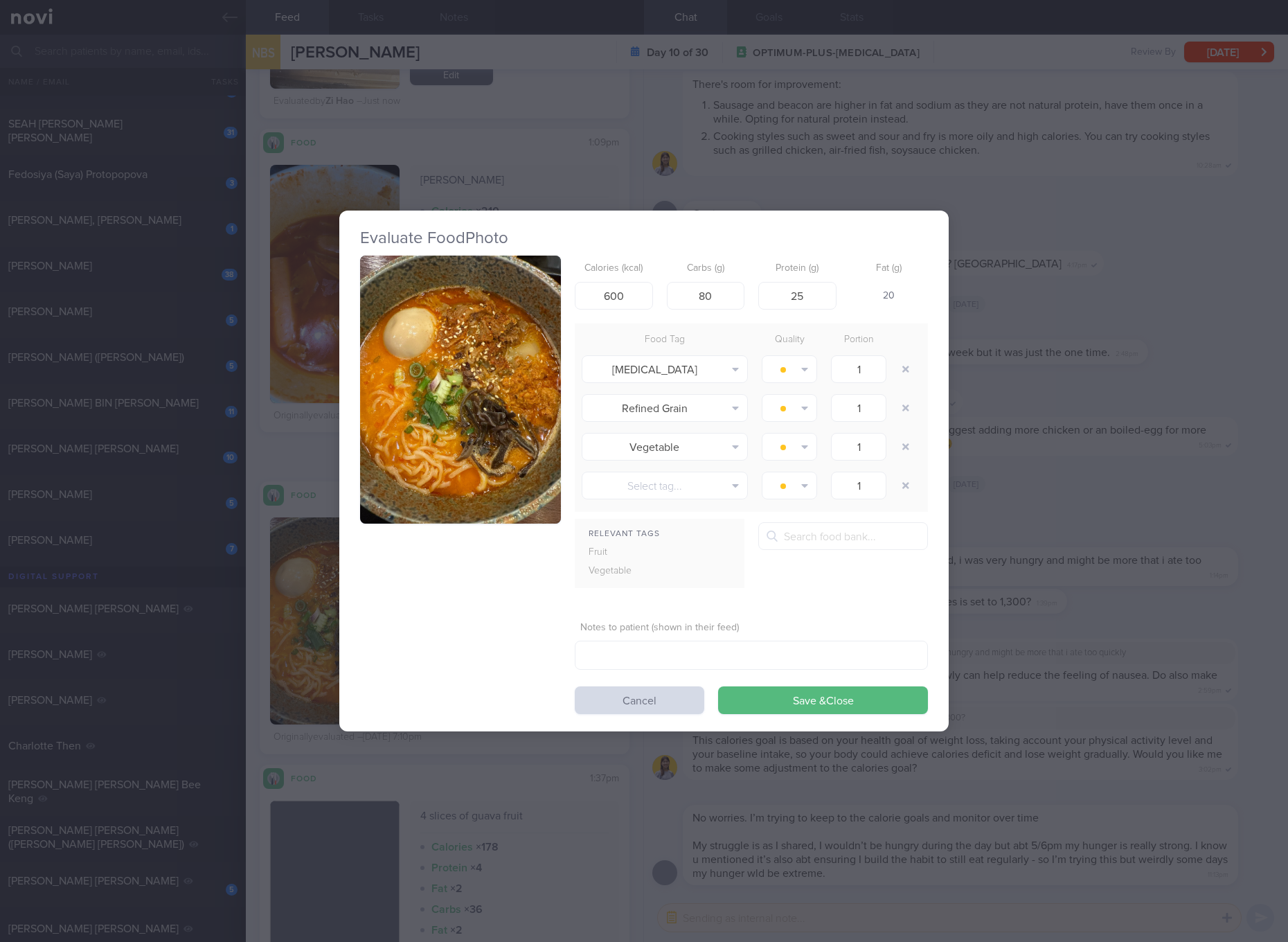
click at [1102, 485] on div "Evaluate Food Photo Calories (kcal) 600 Carbs (g) 80 Protein (g) 25 Fat (g) 20 …" at bounding box center [644, 471] width 1288 height 942
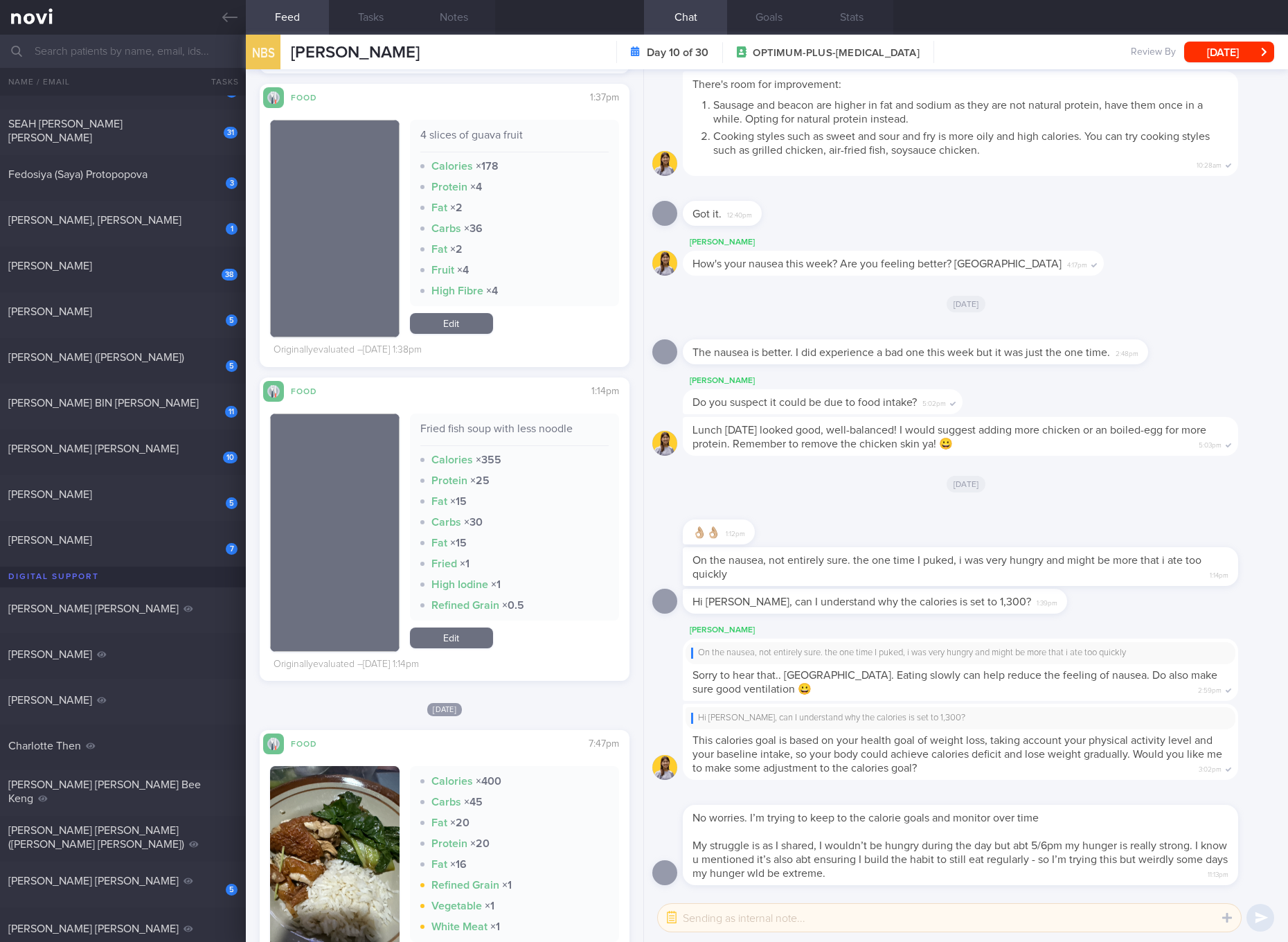
scroll to position [3116, 0]
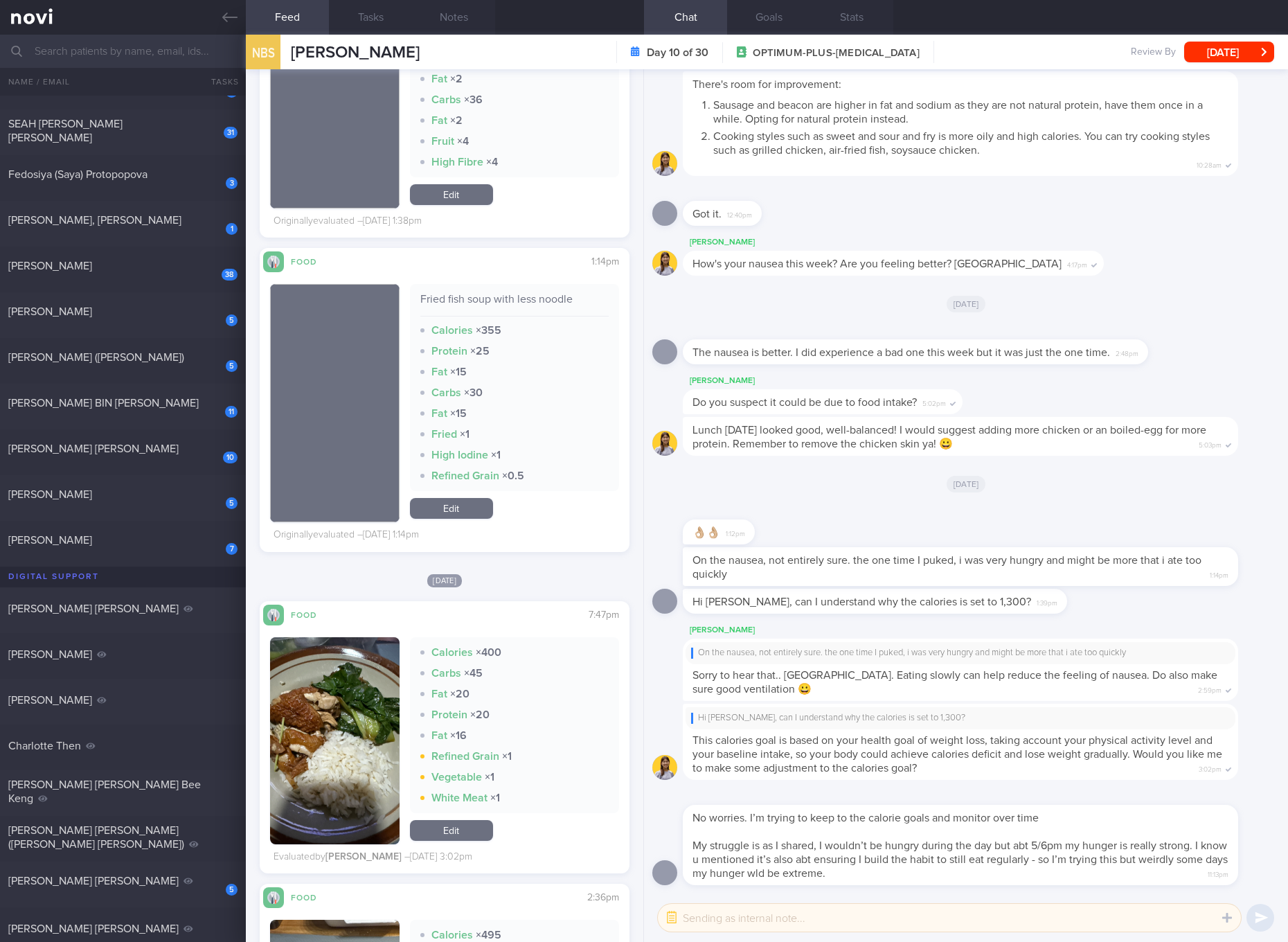
click at [547, 303] on div "Fried fish soup with less noodle" at bounding box center [514, 304] width 188 height 25
click at [542, 296] on div "Fried fish soup with less noodle" at bounding box center [514, 304] width 188 height 25
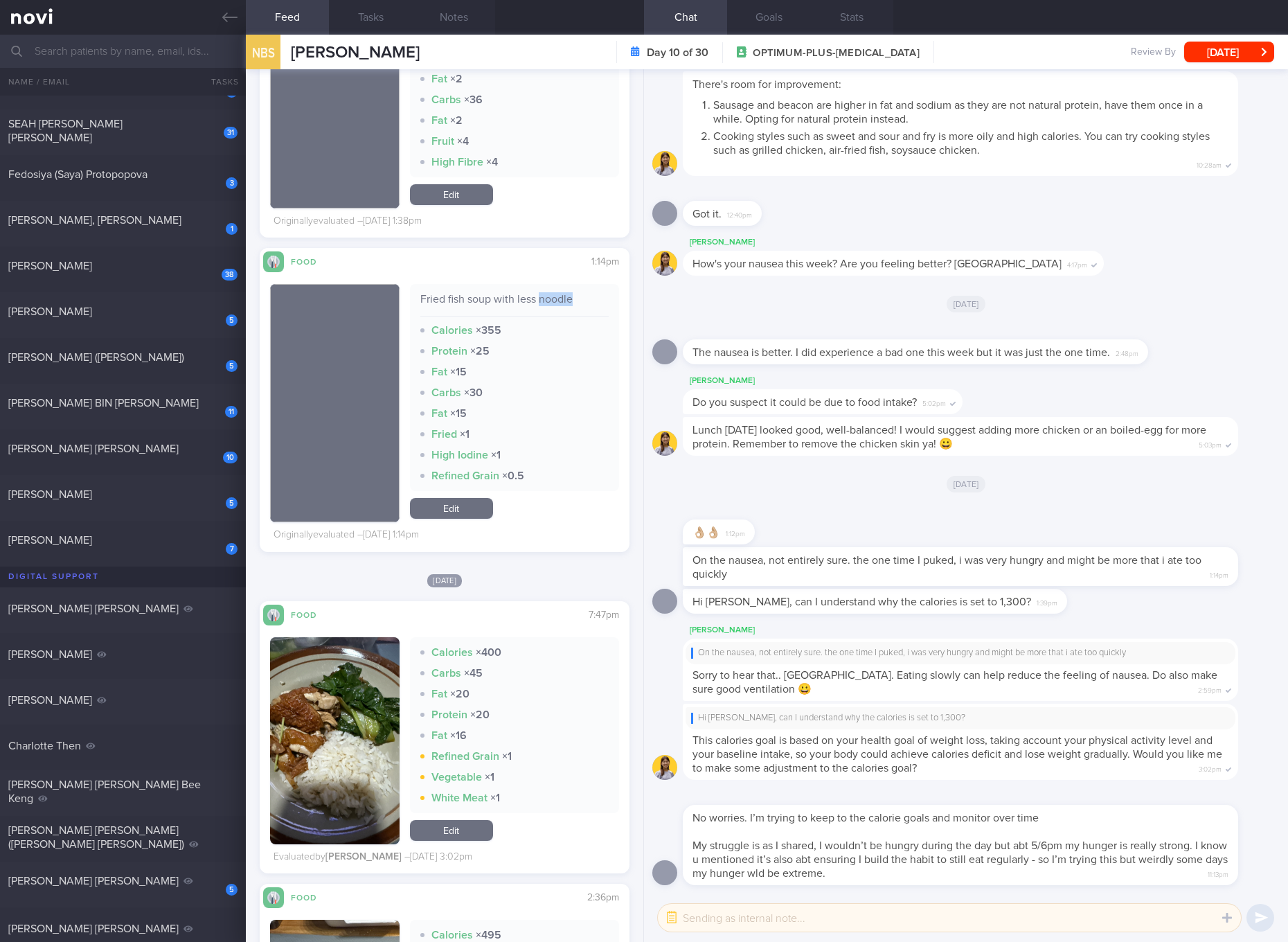
click at [542, 296] on div "Fried fish soup with less noodle" at bounding box center [514, 304] width 188 height 25
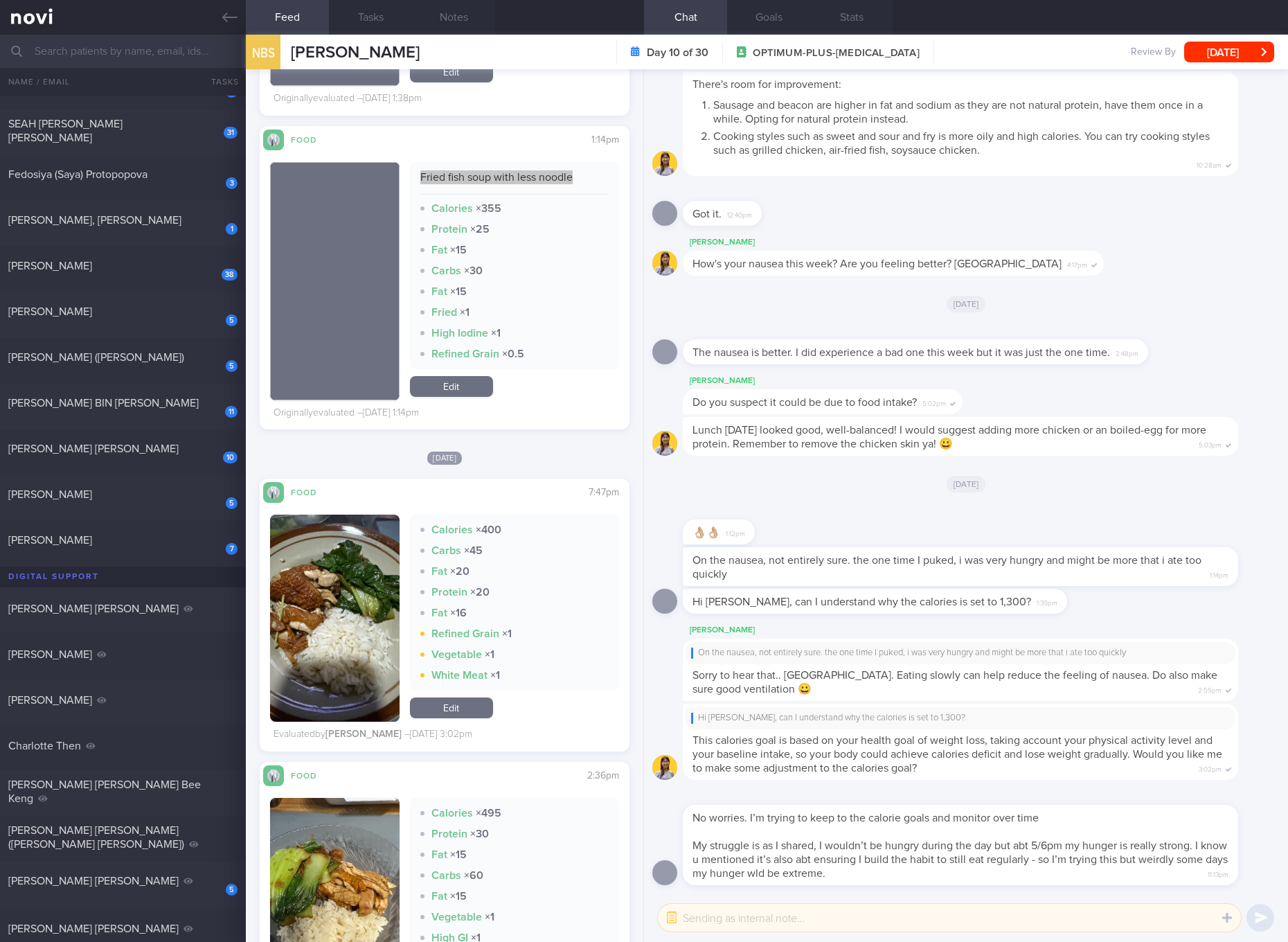
scroll to position [3376, 0]
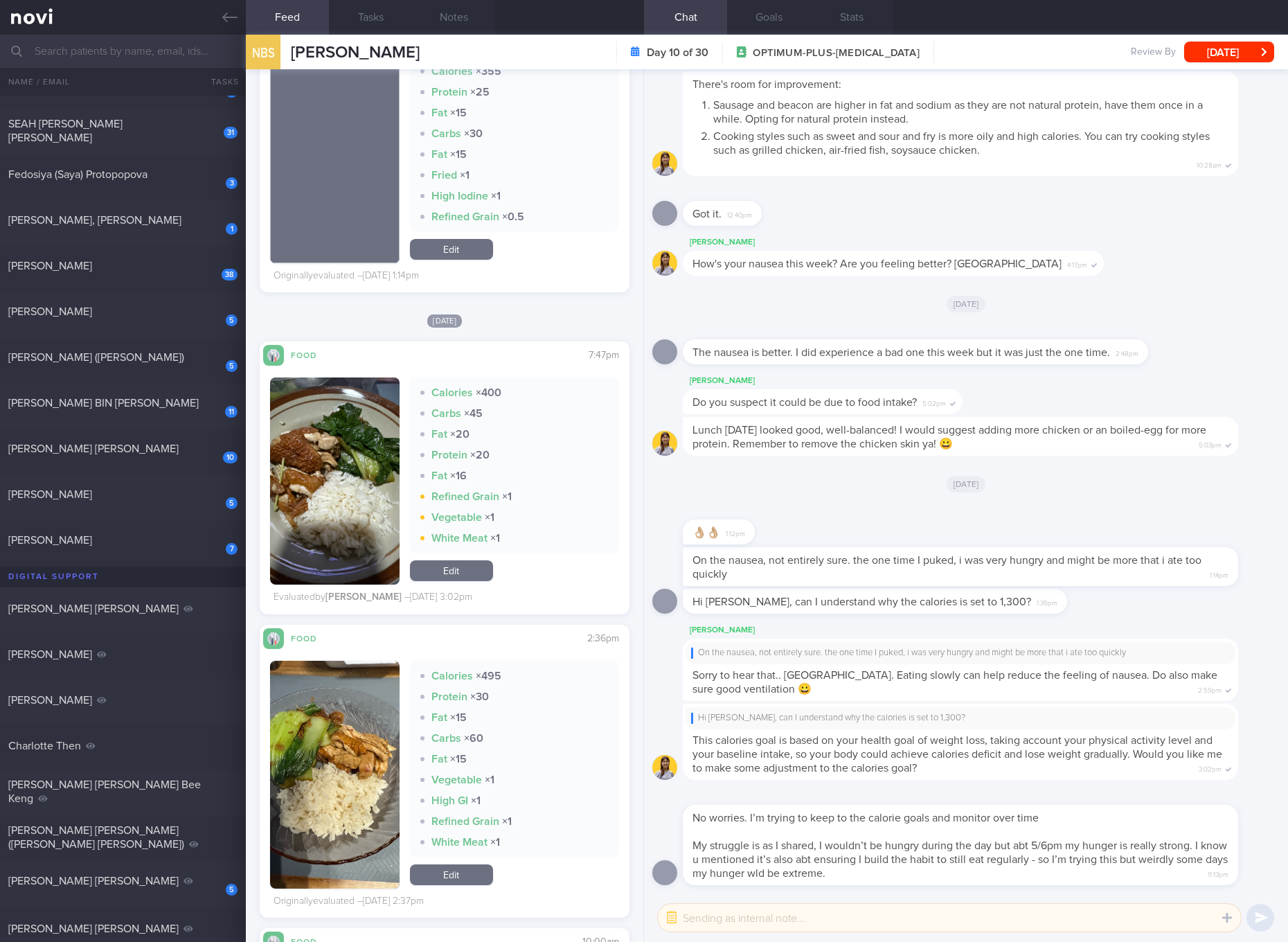
drag, startPoint x: 359, startPoint y: 491, endPoint x: 370, endPoint y: 457, distance: 35.7
click at [359, 491] on button "button" at bounding box center [335, 481] width 130 height 207
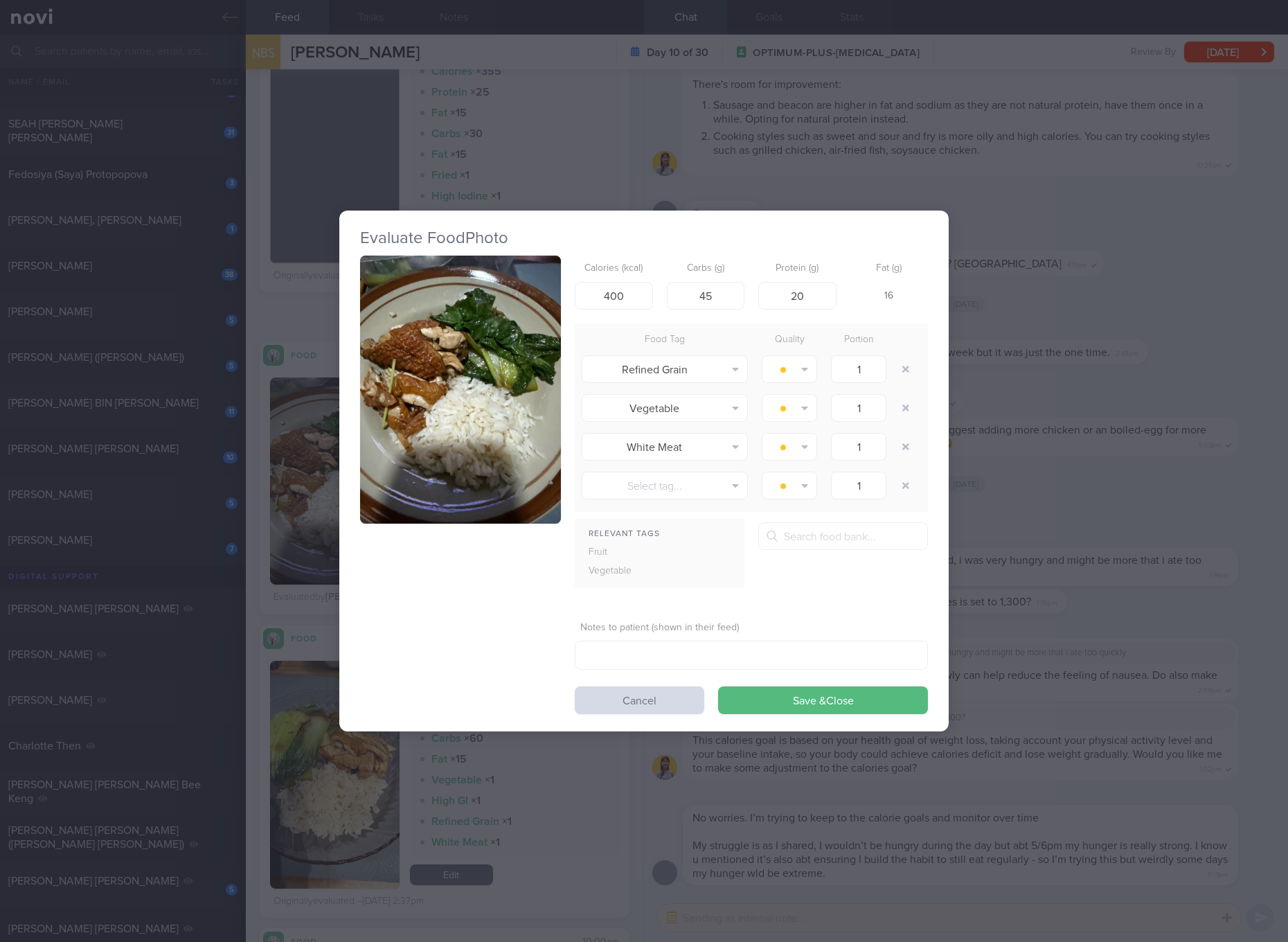
click at [393, 385] on img "button" at bounding box center [460, 389] width 201 height 268
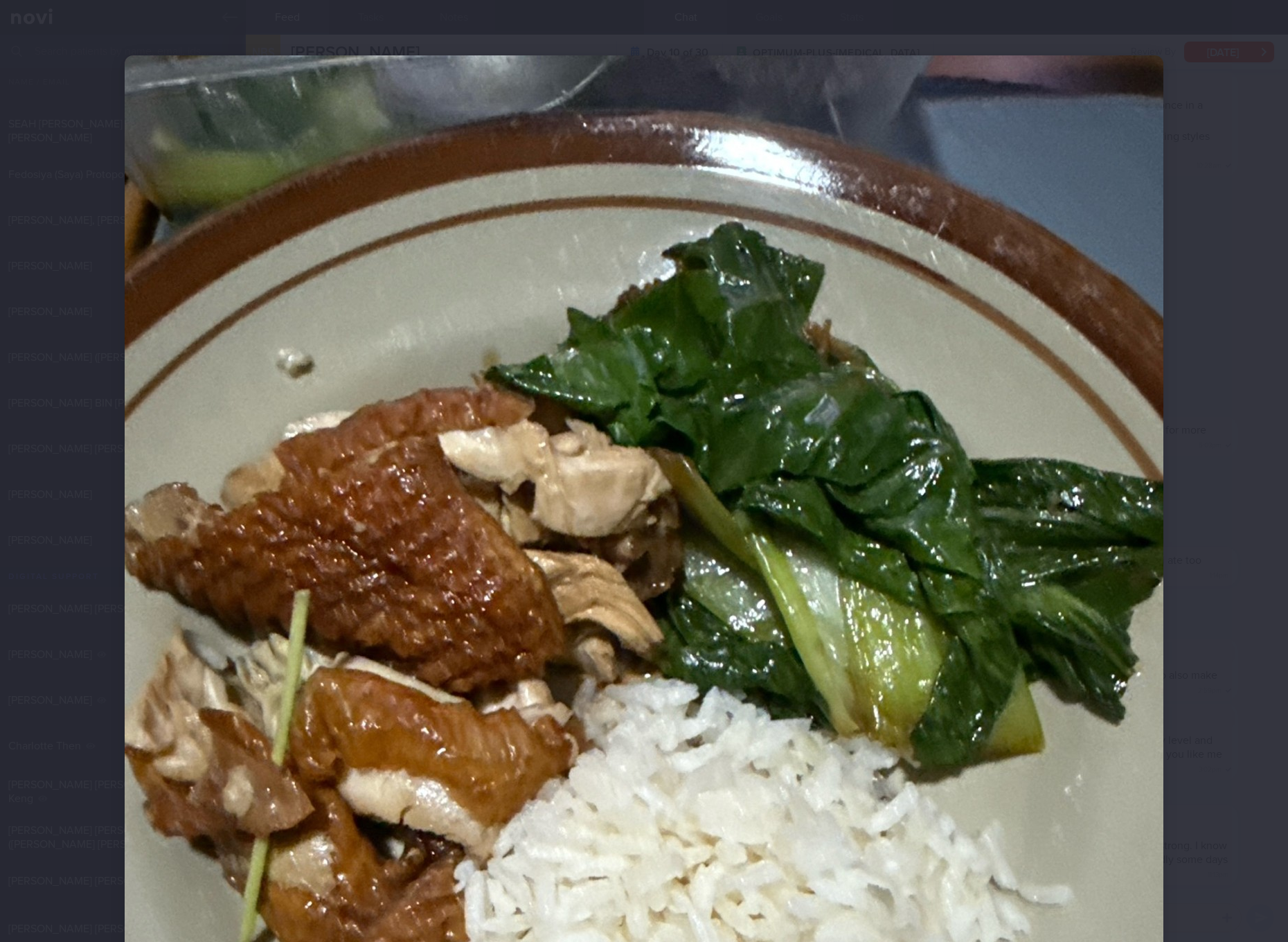
scroll to position [260, 0]
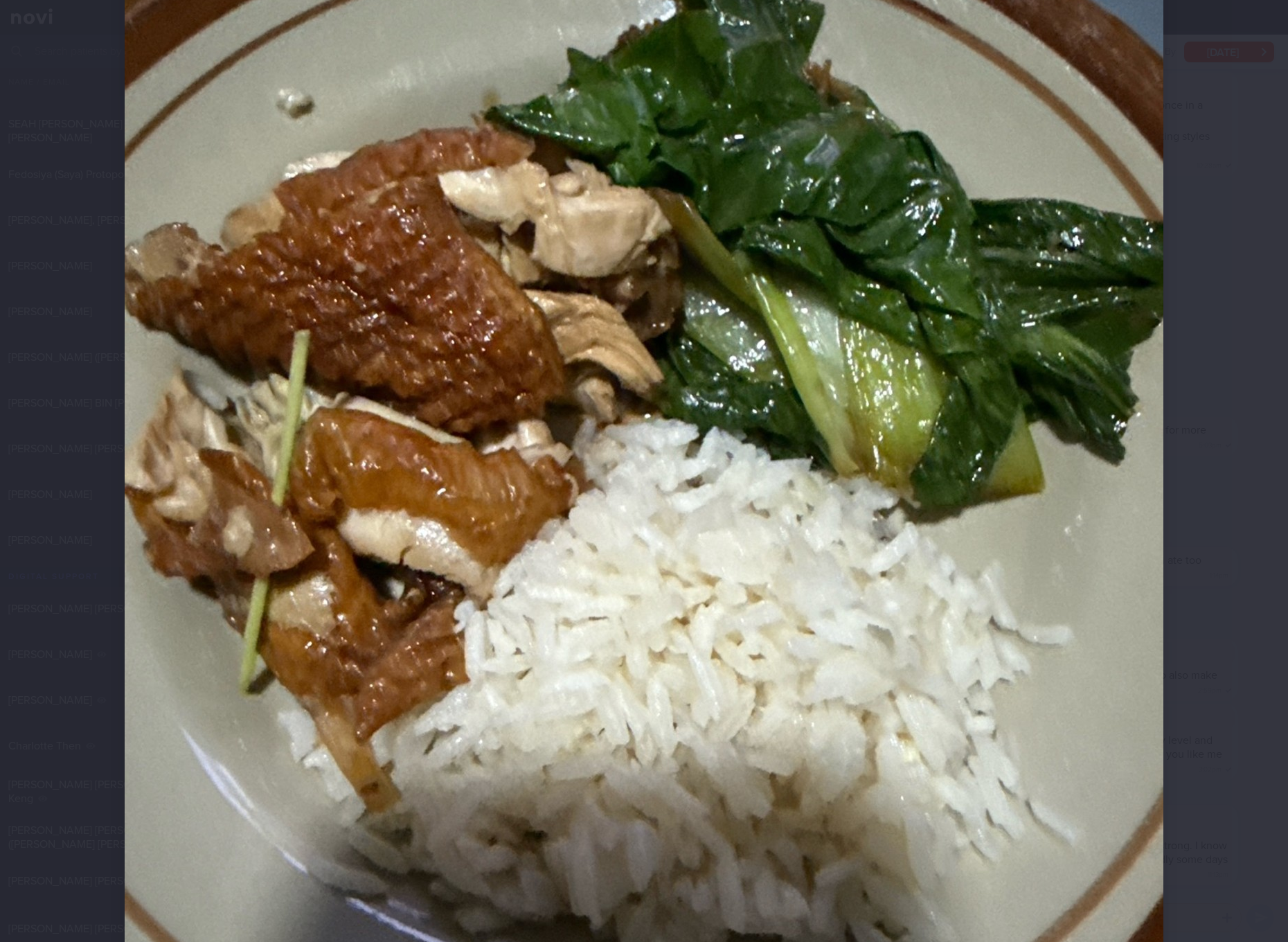
click at [933, 399] on img at bounding box center [644, 487] width 1039 height 1385
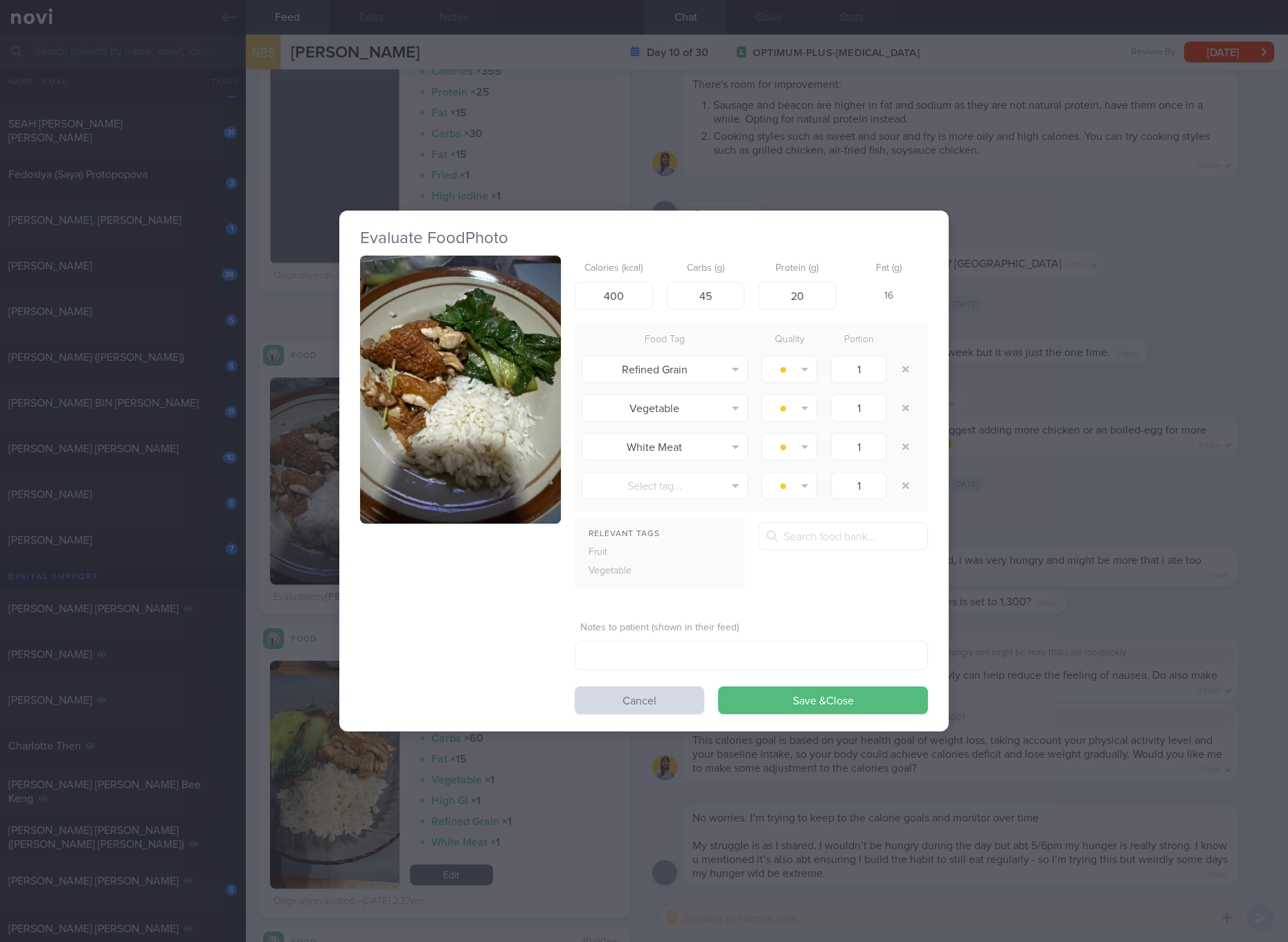
drag, startPoint x: 430, startPoint y: 342, endPoint x: 458, endPoint y: 343, distance: 28.0
click at [458, 343] on button "button" at bounding box center [460, 389] width 201 height 268
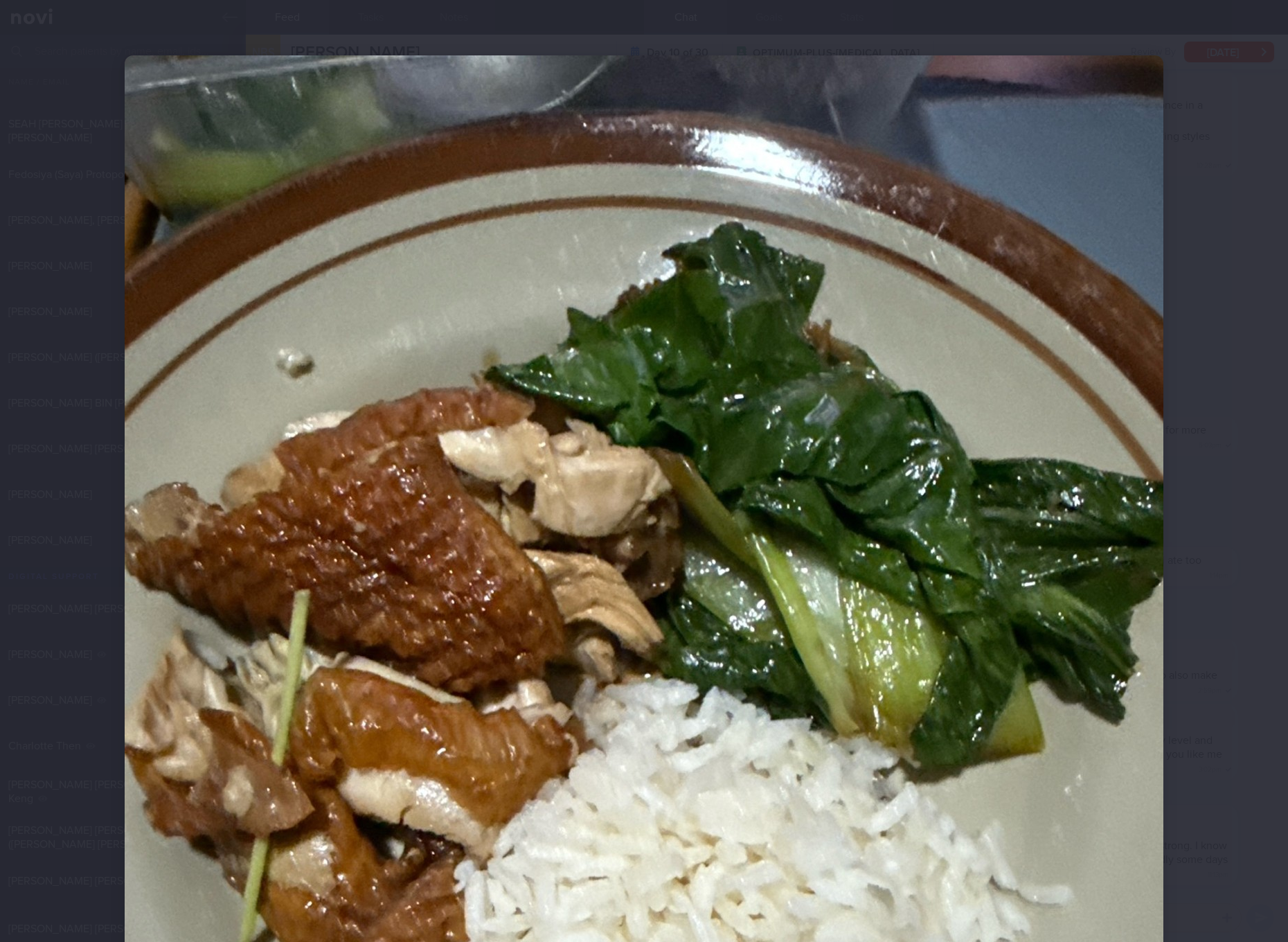
click at [1013, 541] on img at bounding box center [644, 747] width 1039 height 1385
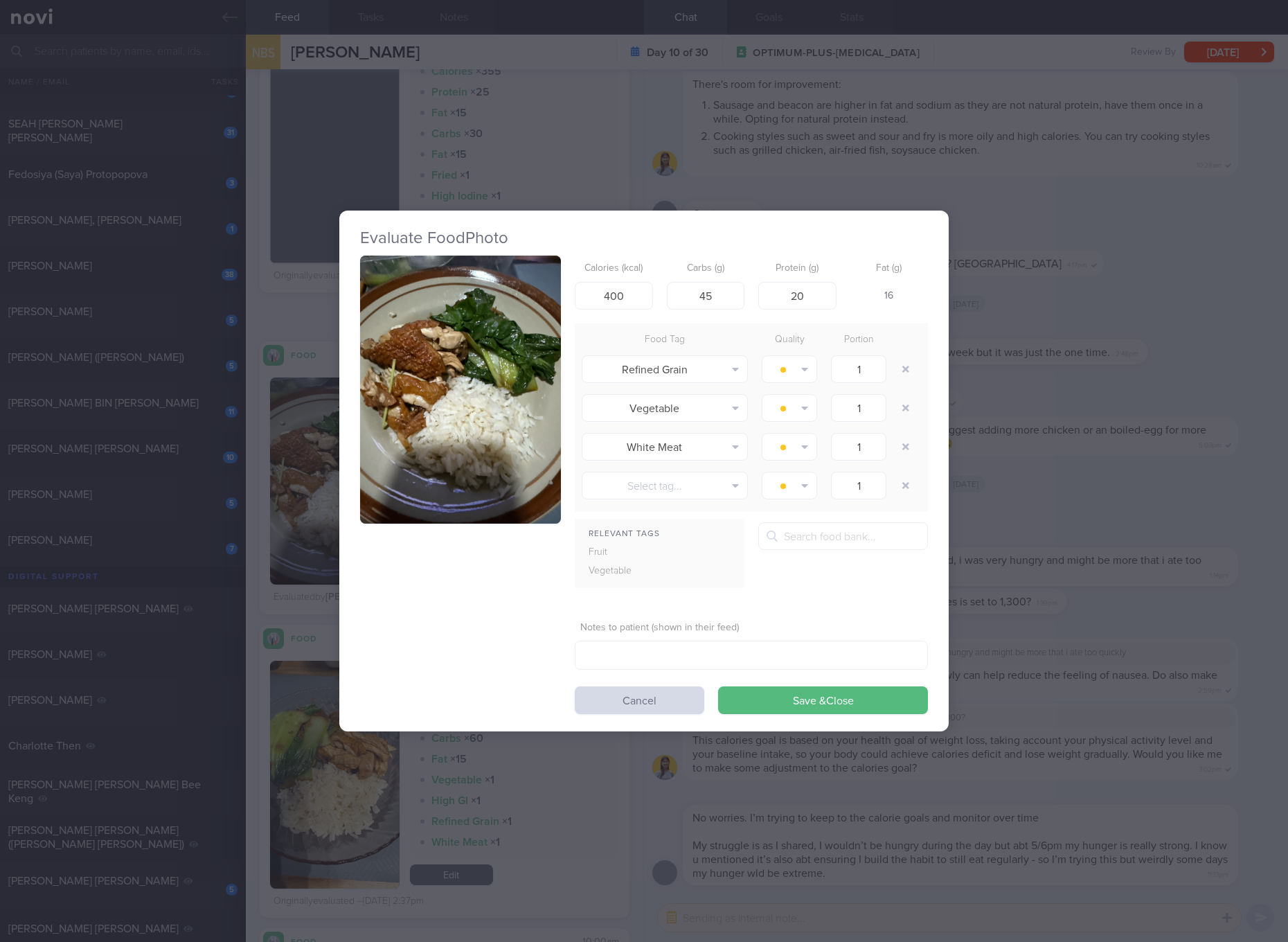
click at [1102, 457] on div "Evaluate Food Photo Calories (kcal) 400 Carbs (g) 45 Protein (g) 20 Fat (g) 16 …" at bounding box center [644, 471] width 1288 height 942
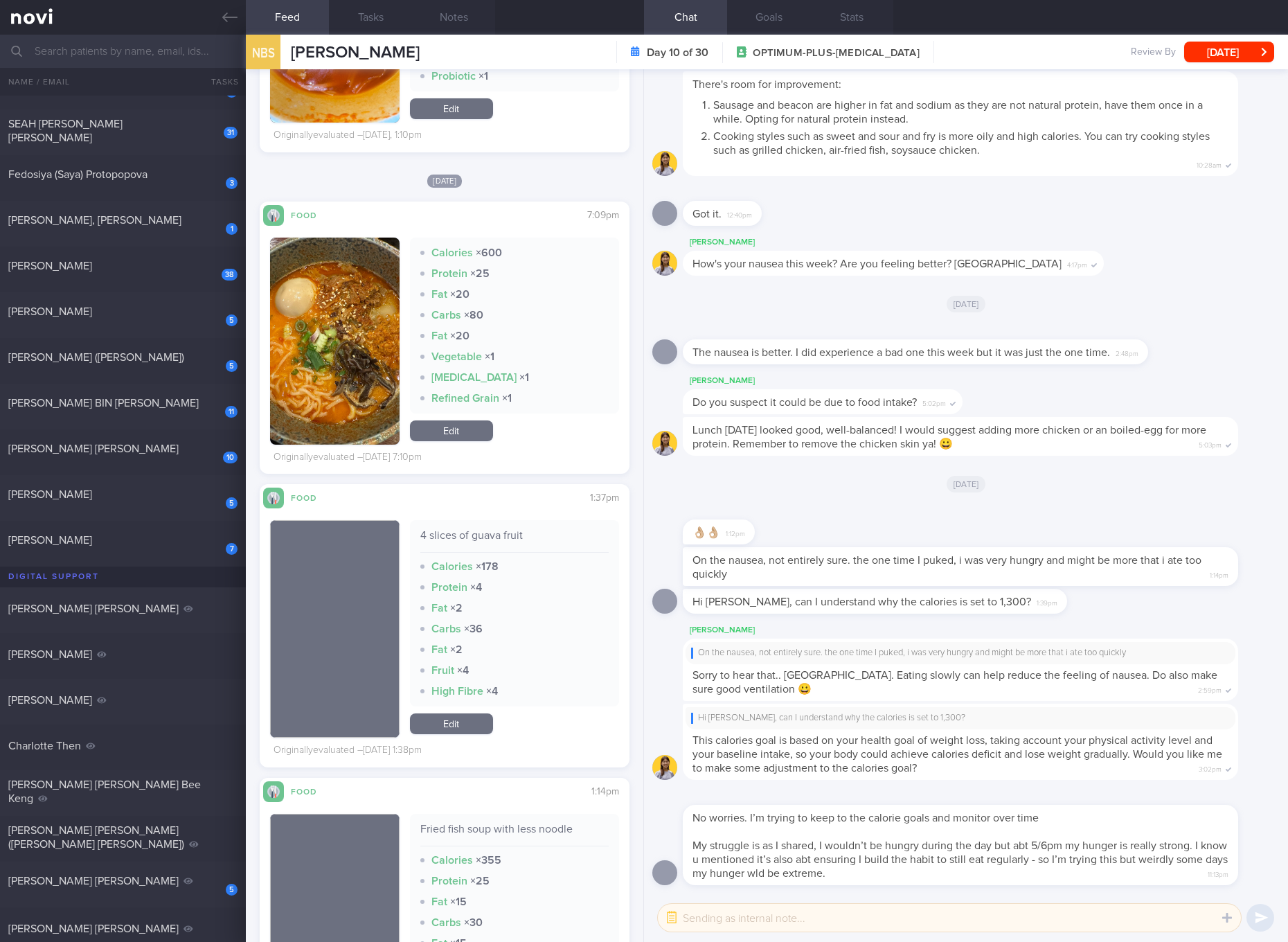
scroll to position [2855, 0]
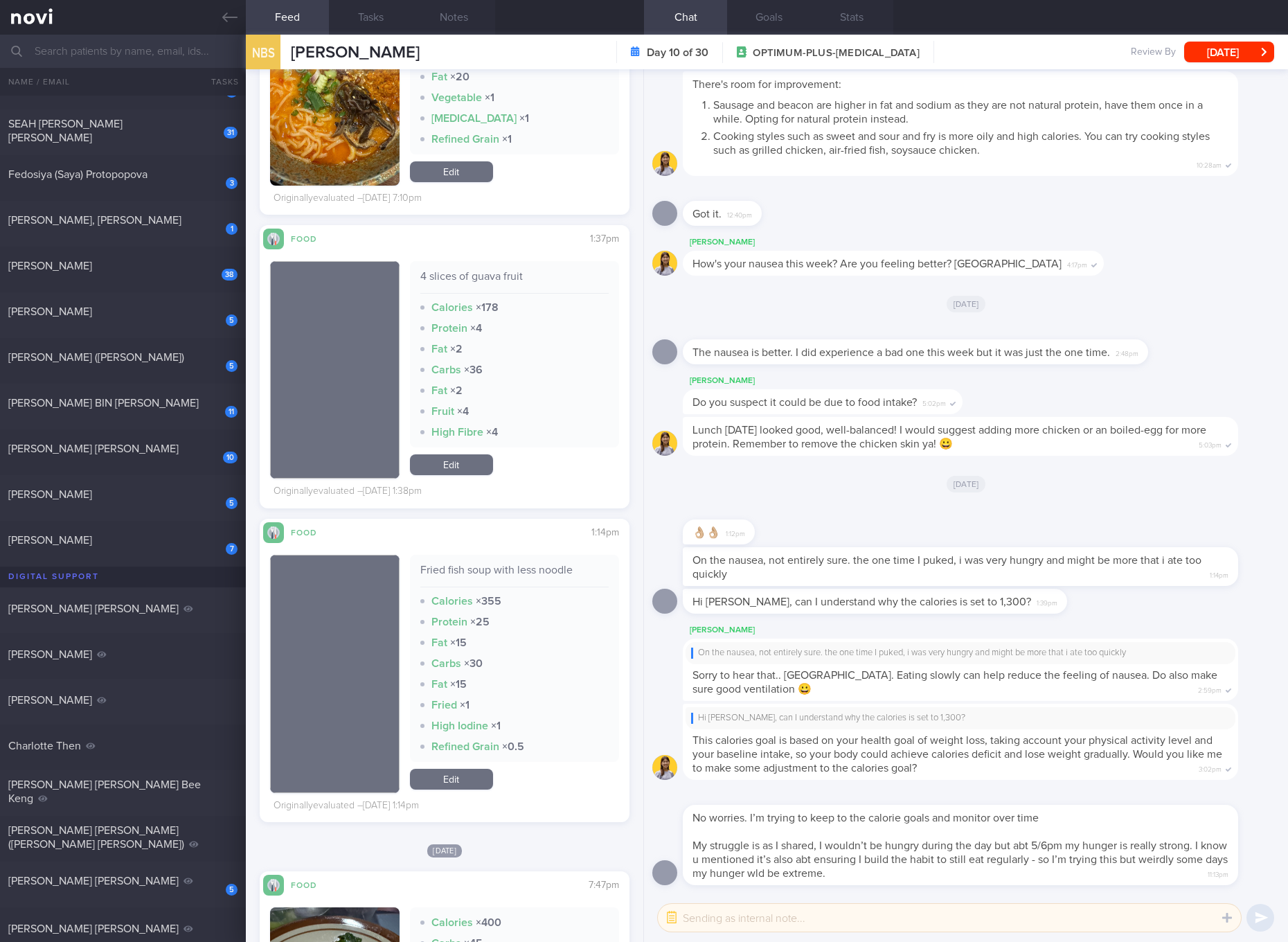
drag, startPoint x: 456, startPoint y: 774, endPoint x: 479, endPoint y: 636, distance: 139.9
click at [456, 774] on link "Edit" at bounding box center [451, 779] width 83 height 21
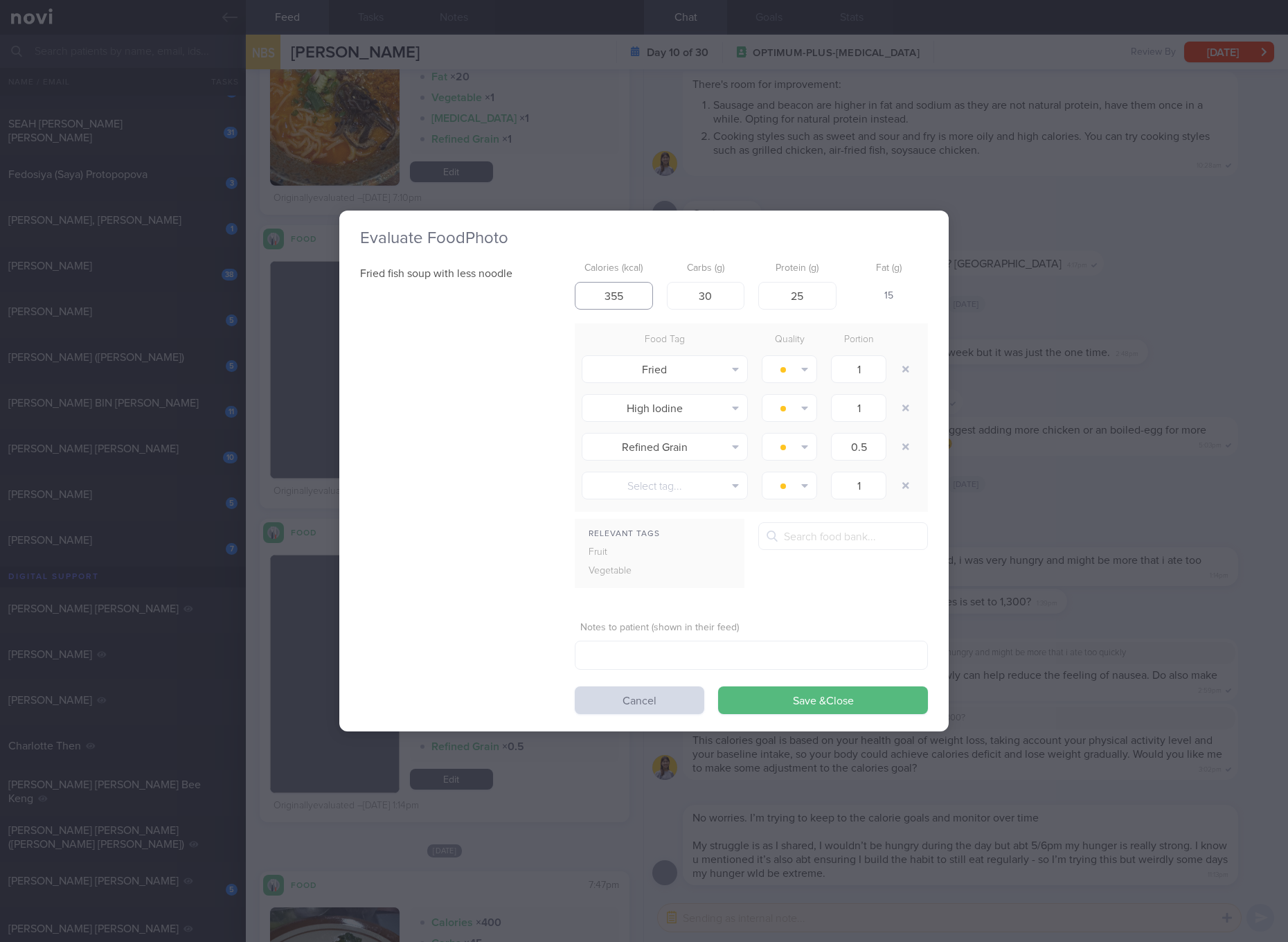
click at [637, 302] on input "355" at bounding box center [614, 296] width 78 height 28
type input "302"
type input "30"
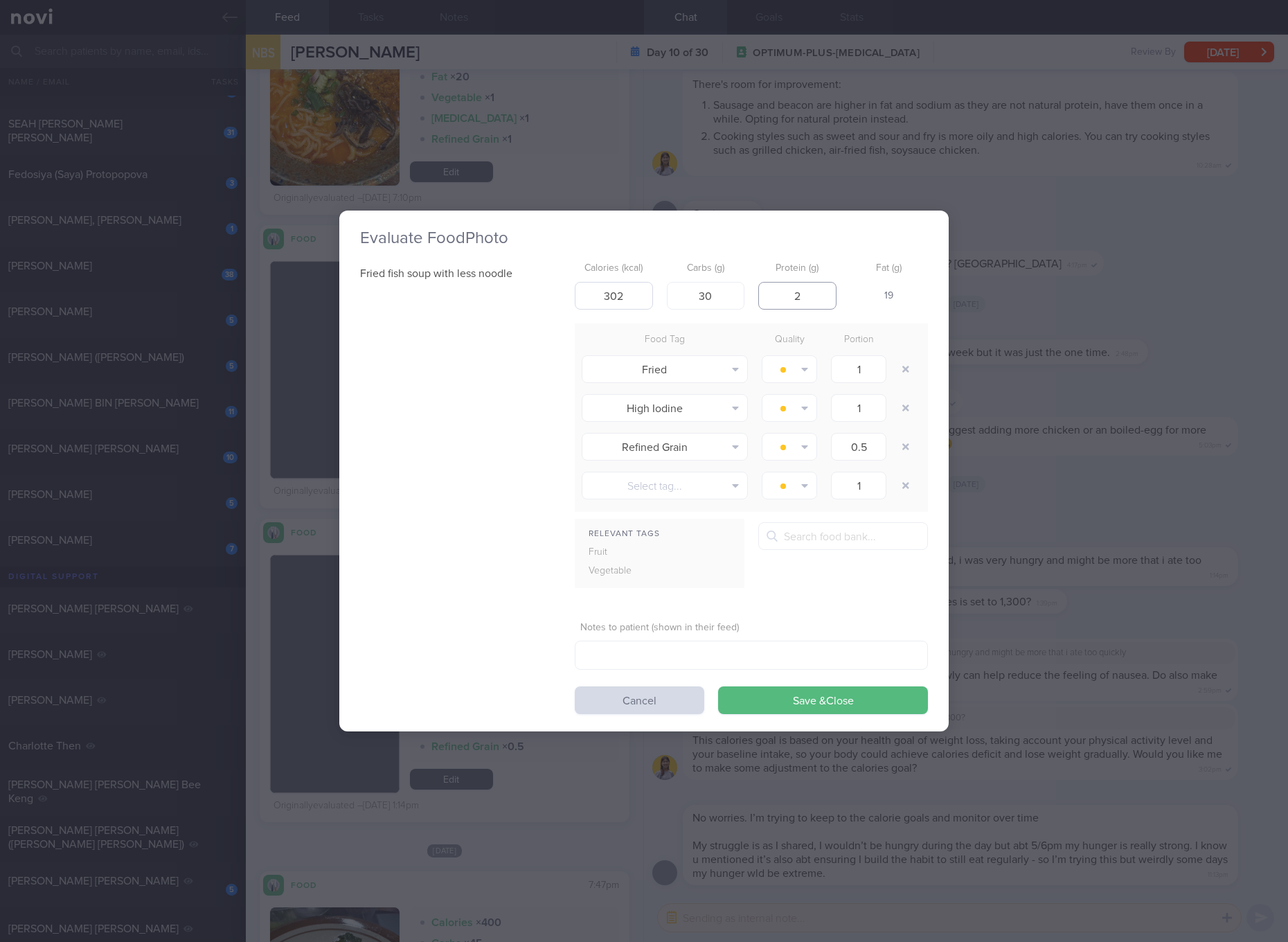
type input "25"
click at [718, 686] on button "Save & Close" at bounding box center [823, 700] width 210 height 28
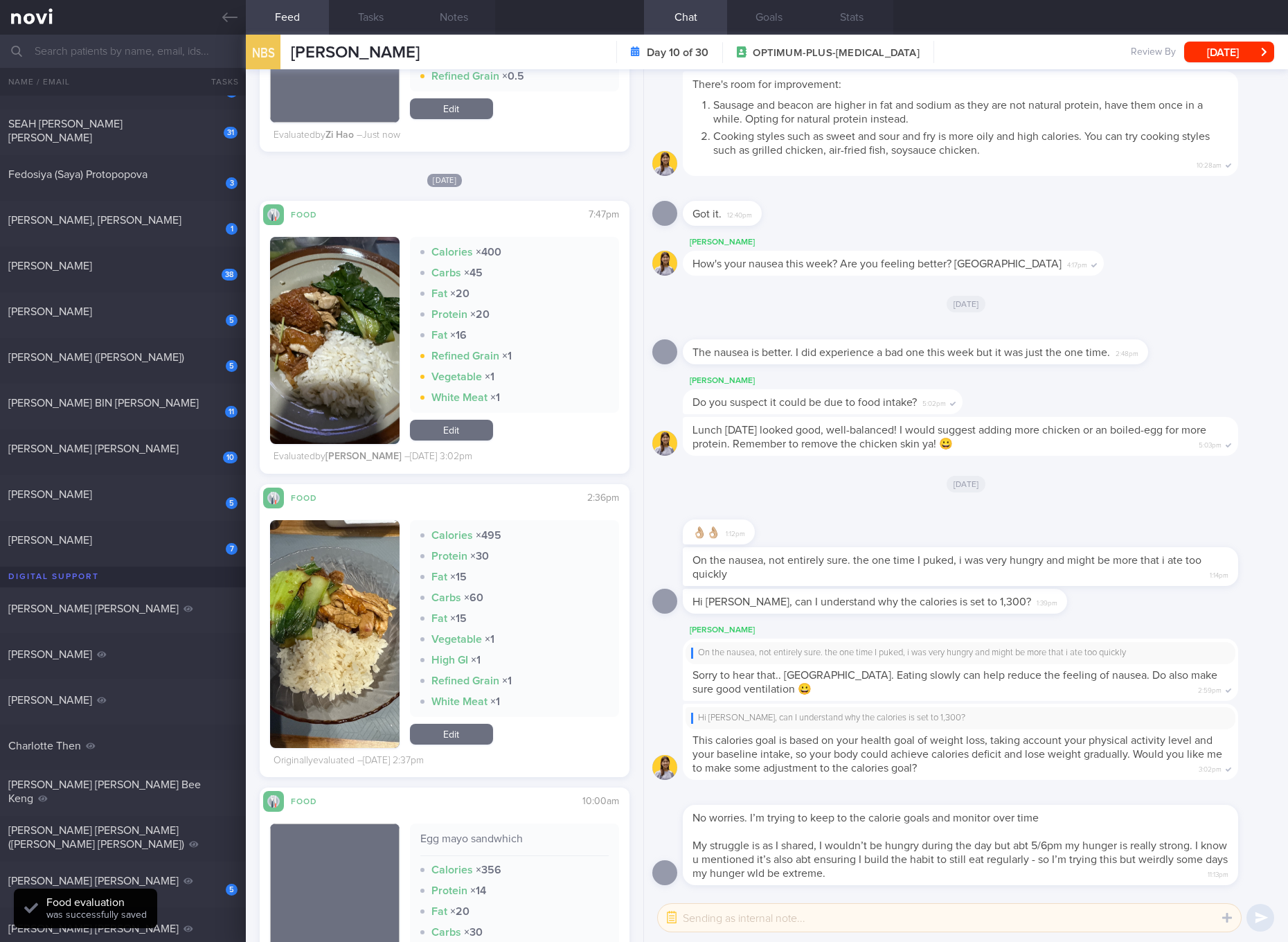
scroll to position [3635, 0]
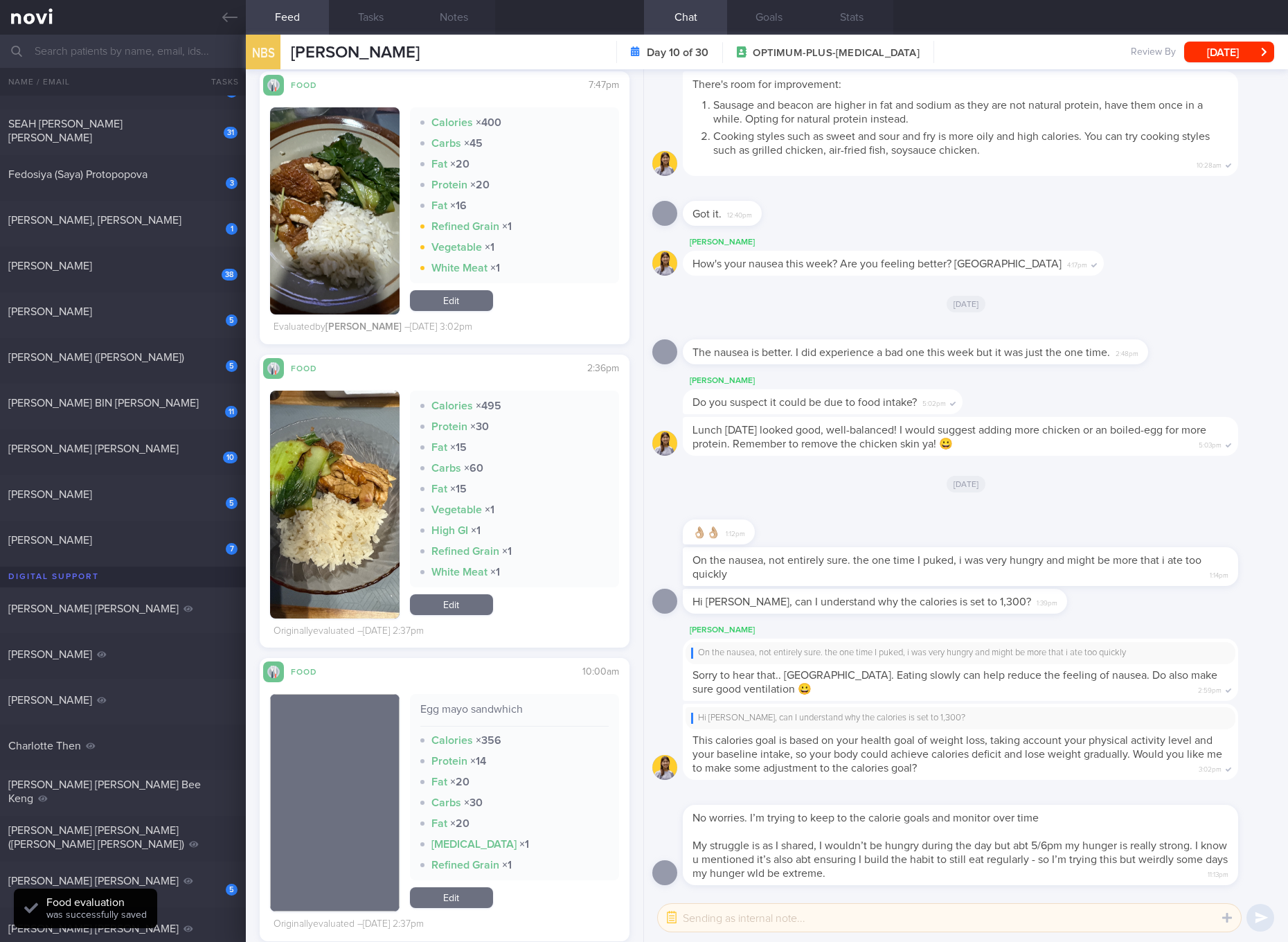
click at [322, 472] on button "button" at bounding box center [335, 504] width 130 height 228
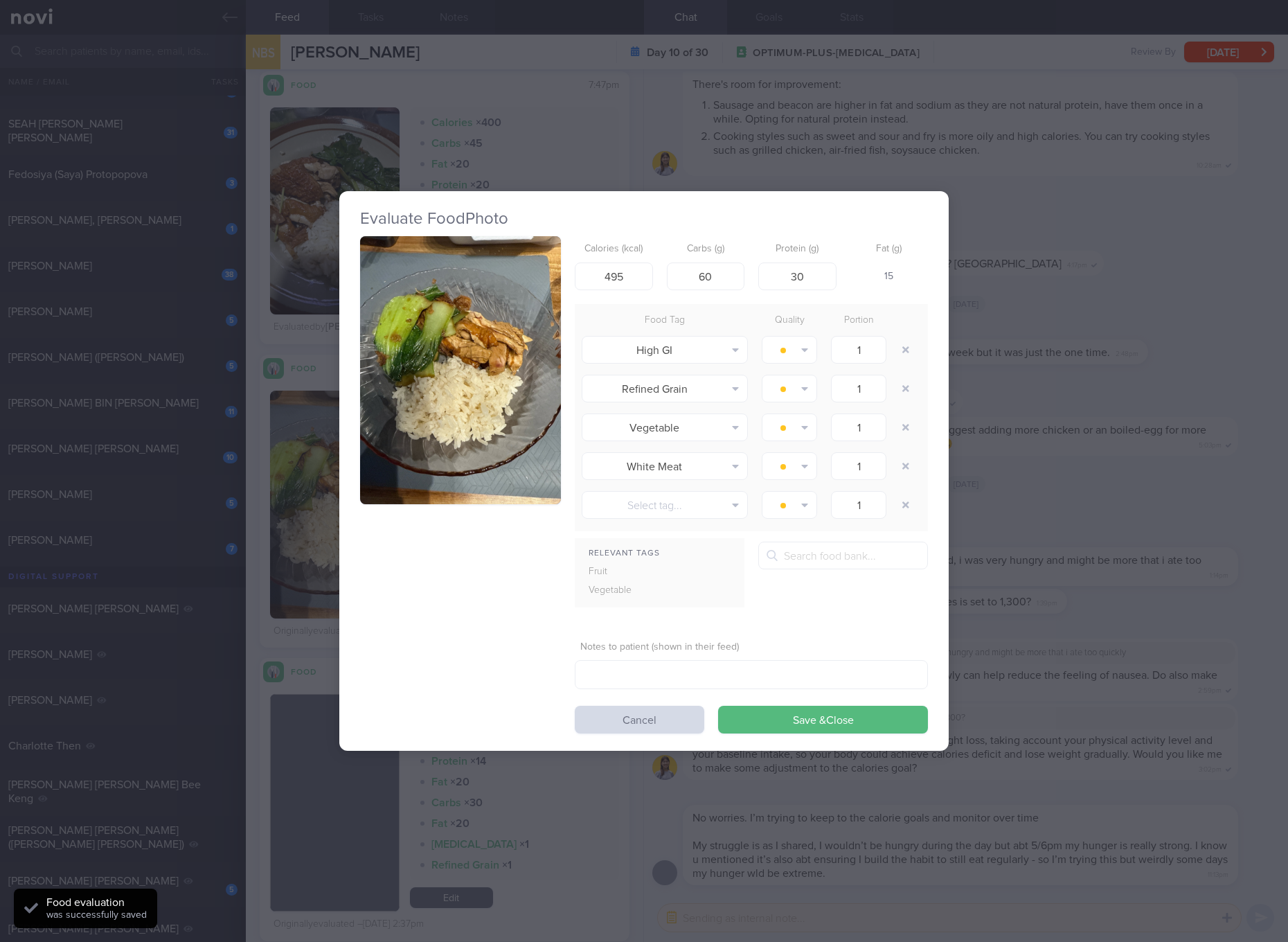
click at [402, 380] on img "button" at bounding box center [460, 370] width 201 height 268
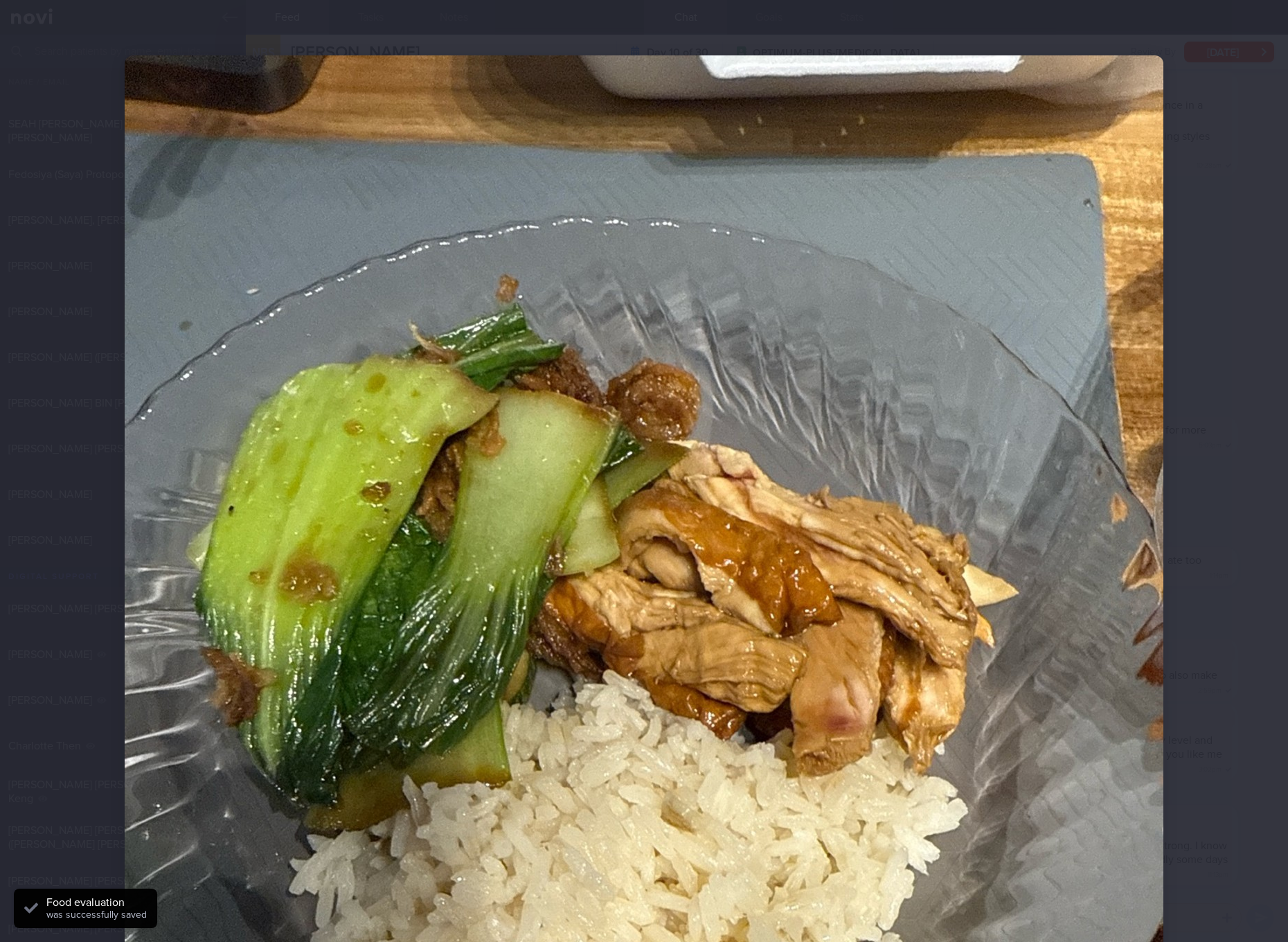
scroll to position [260, 0]
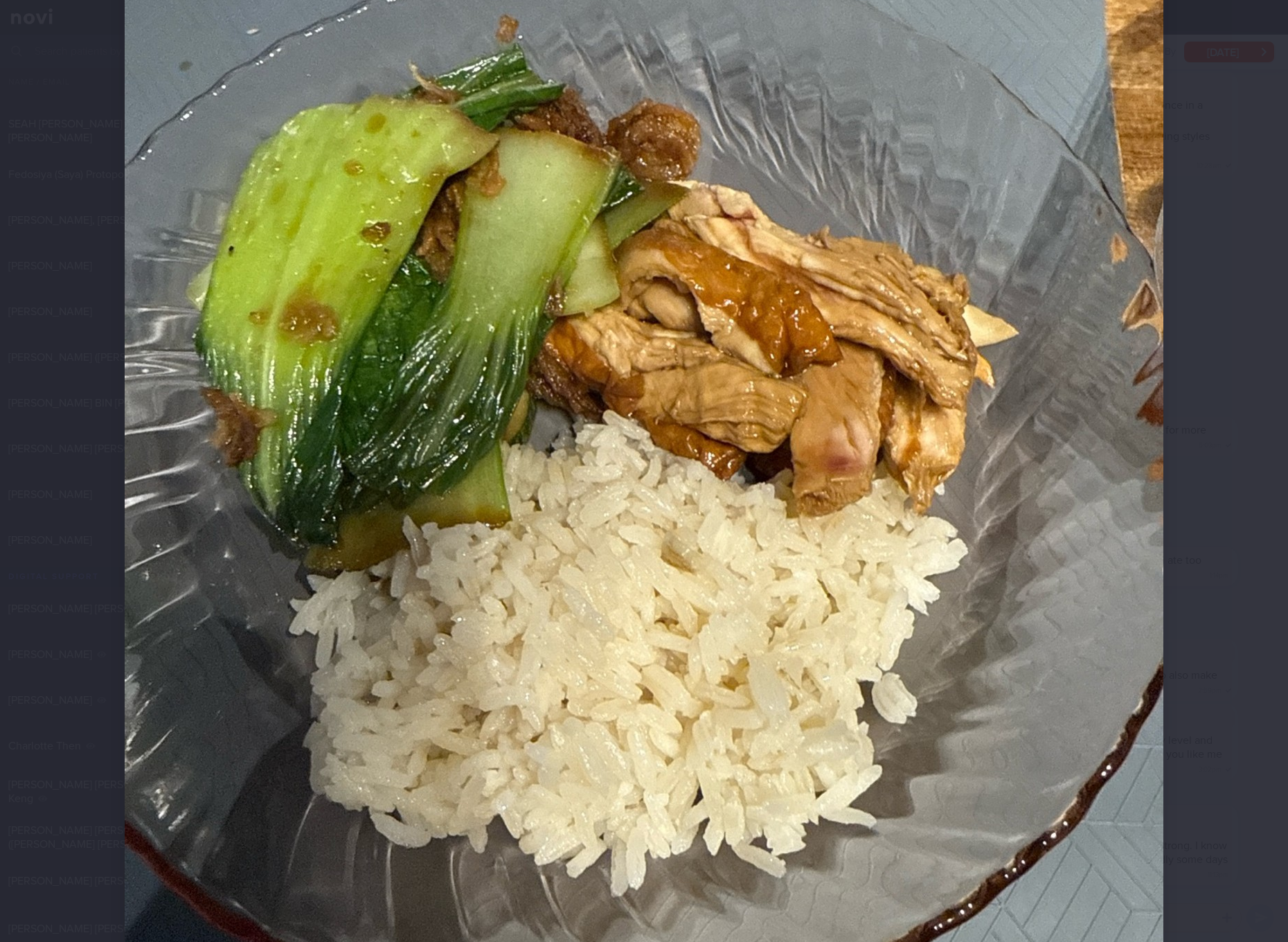
click at [1156, 572] on img at bounding box center [644, 487] width 1039 height 1385
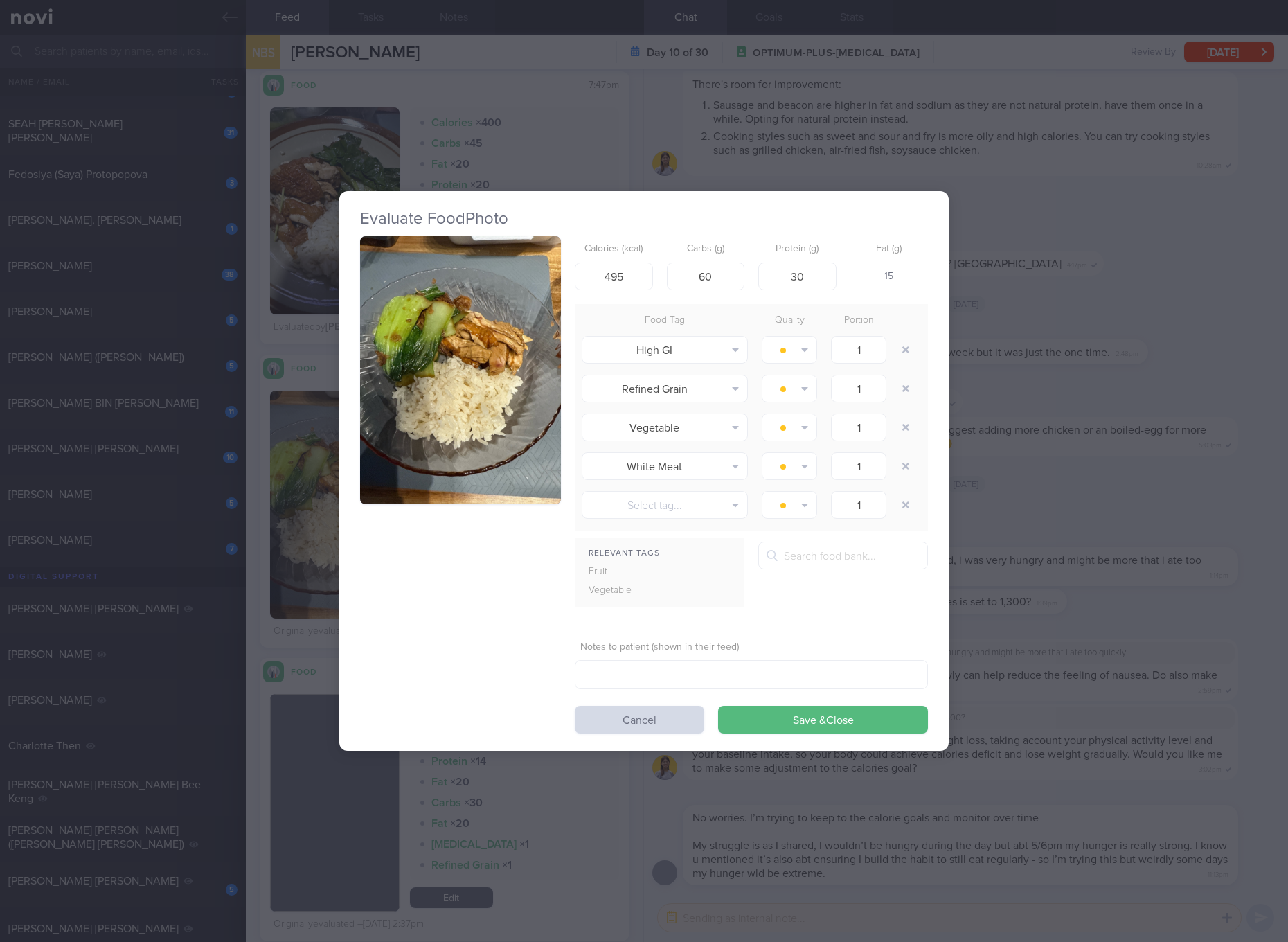
click at [1171, 450] on div "Evaluate Food Photo Calories (kcal) 495 Carbs (g) 60 Protein (g) 30 Fat (g) 15 …" at bounding box center [644, 471] width 1288 height 942
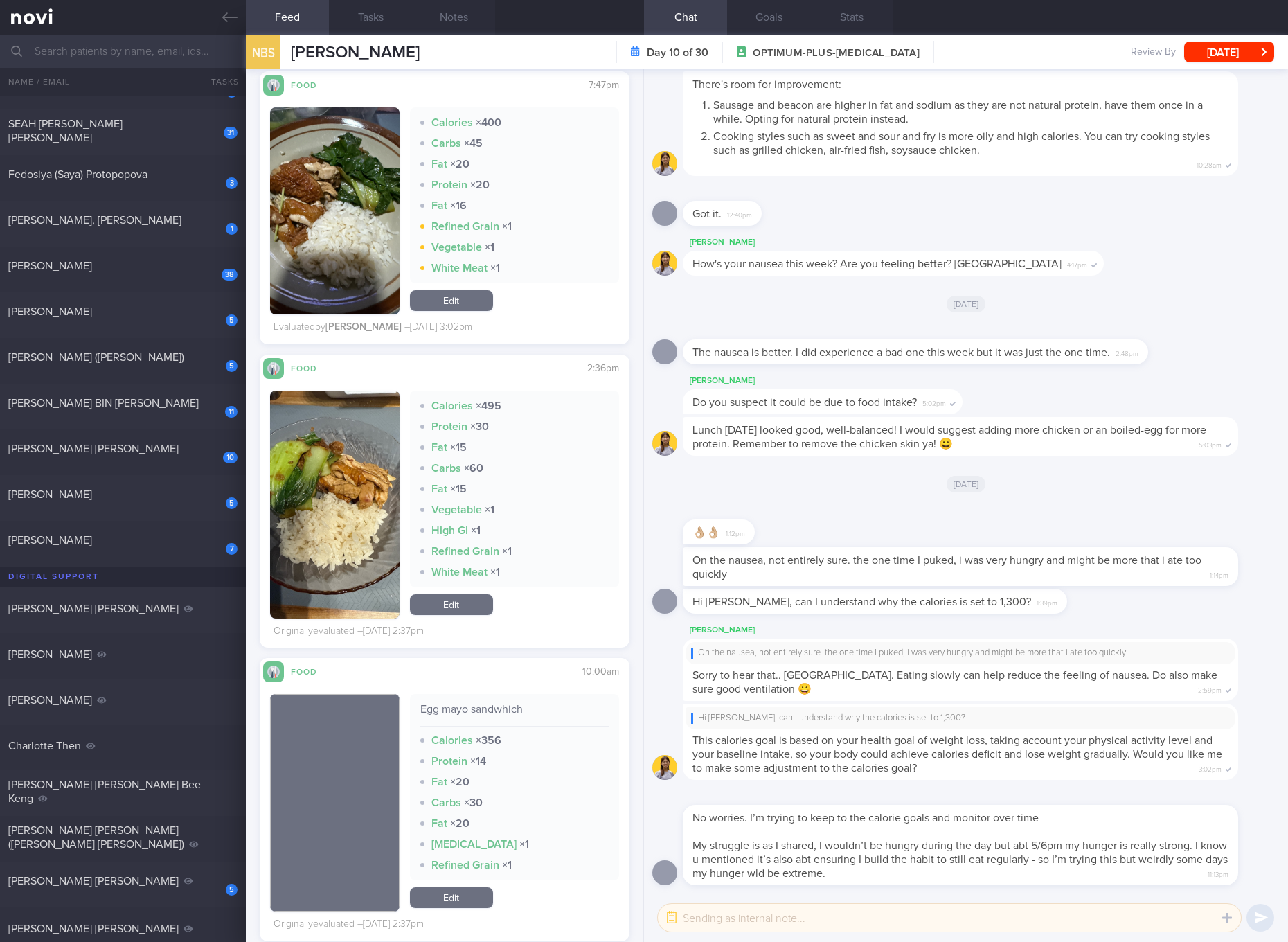
click at [466, 296] on link "Edit" at bounding box center [451, 300] width 83 height 21
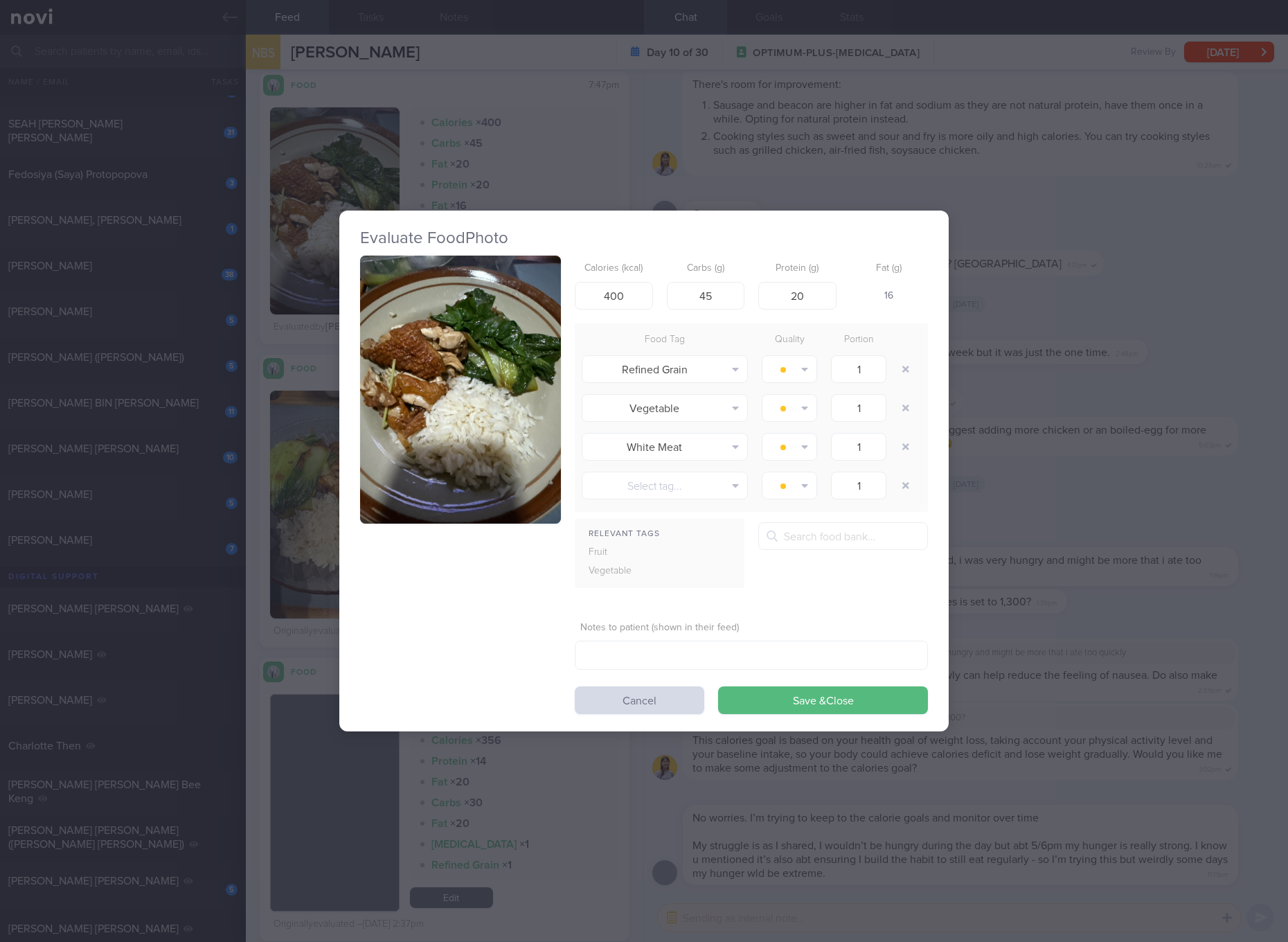
click at [612, 310] on form "Calories (kcal) 400 Carbs (g) 45 Protein (g) 20 Fat (g) 16 Food Tag Quality Por…" at bounding box center [752, 485] width 353 height 458
click at [626, 296] on input "400" at bounding box center [614, 296] width 78 height 28
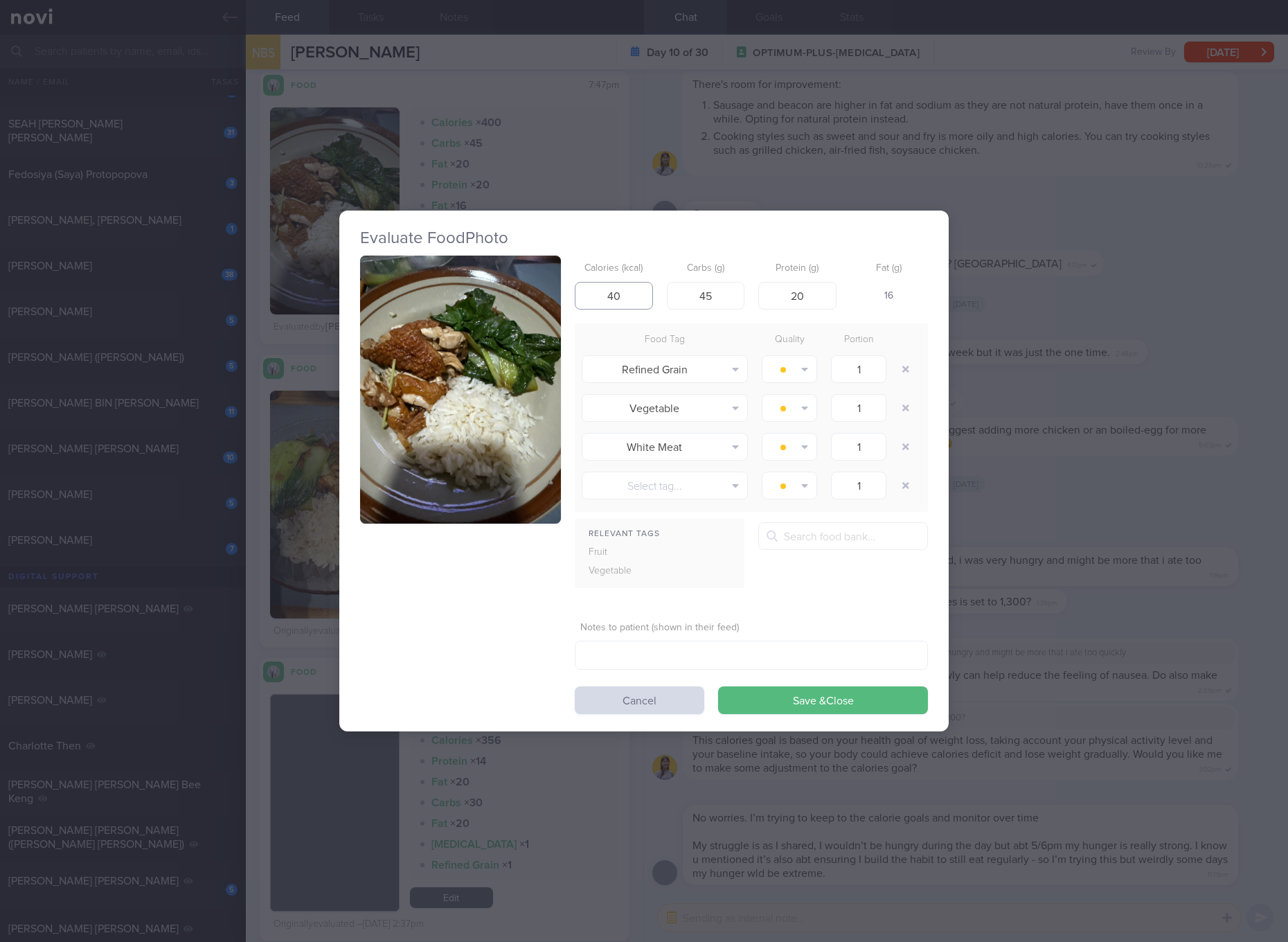
type input "4"
type input "381"
type input "32"
type input "23"
click at [718, 686] on button "Save & Close" at bounding box center [823, 700] width 210 height 28
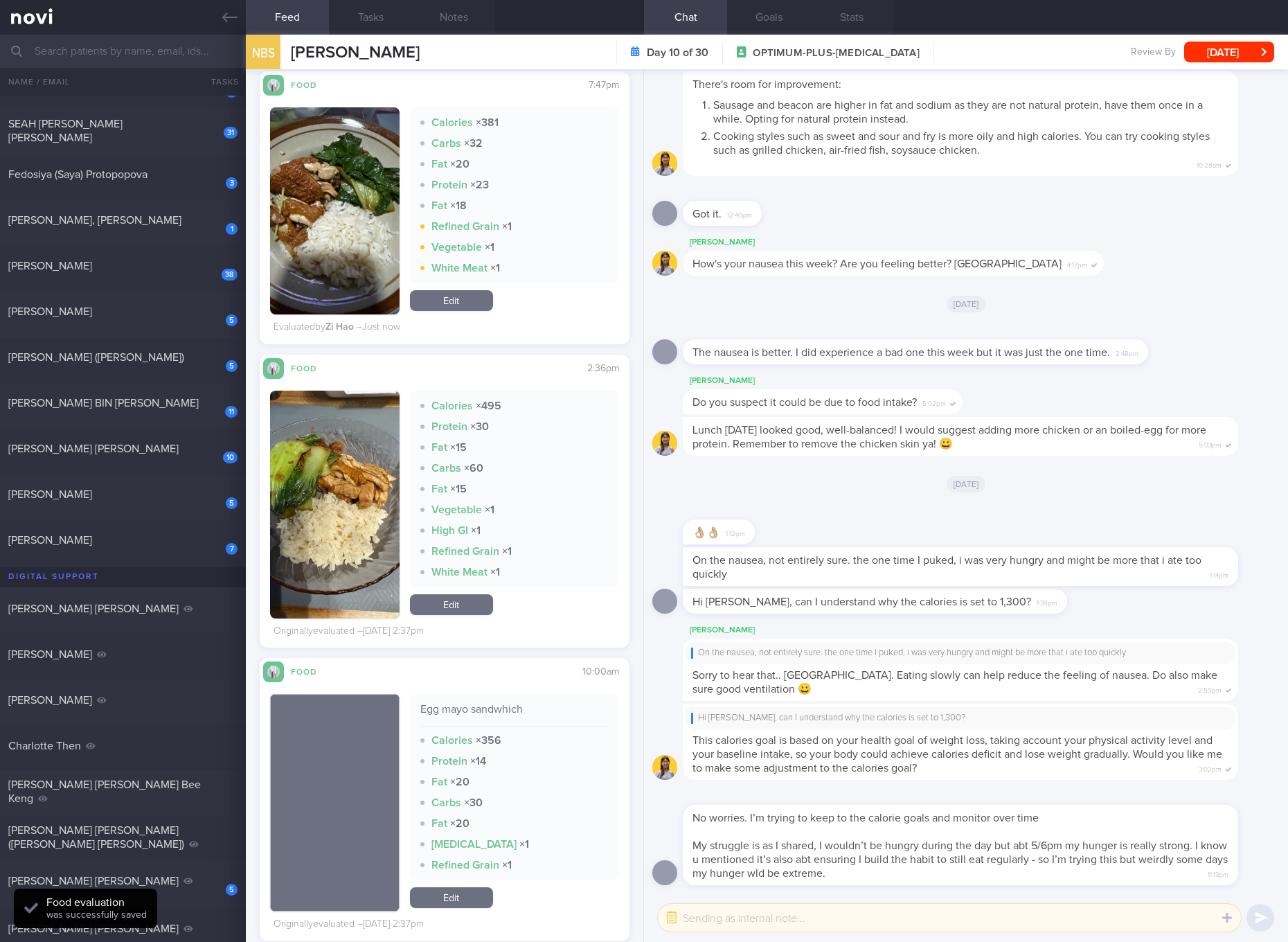
click at [453, 600] on link "Edit" at bounding box center [451, 604] width 83 height 21
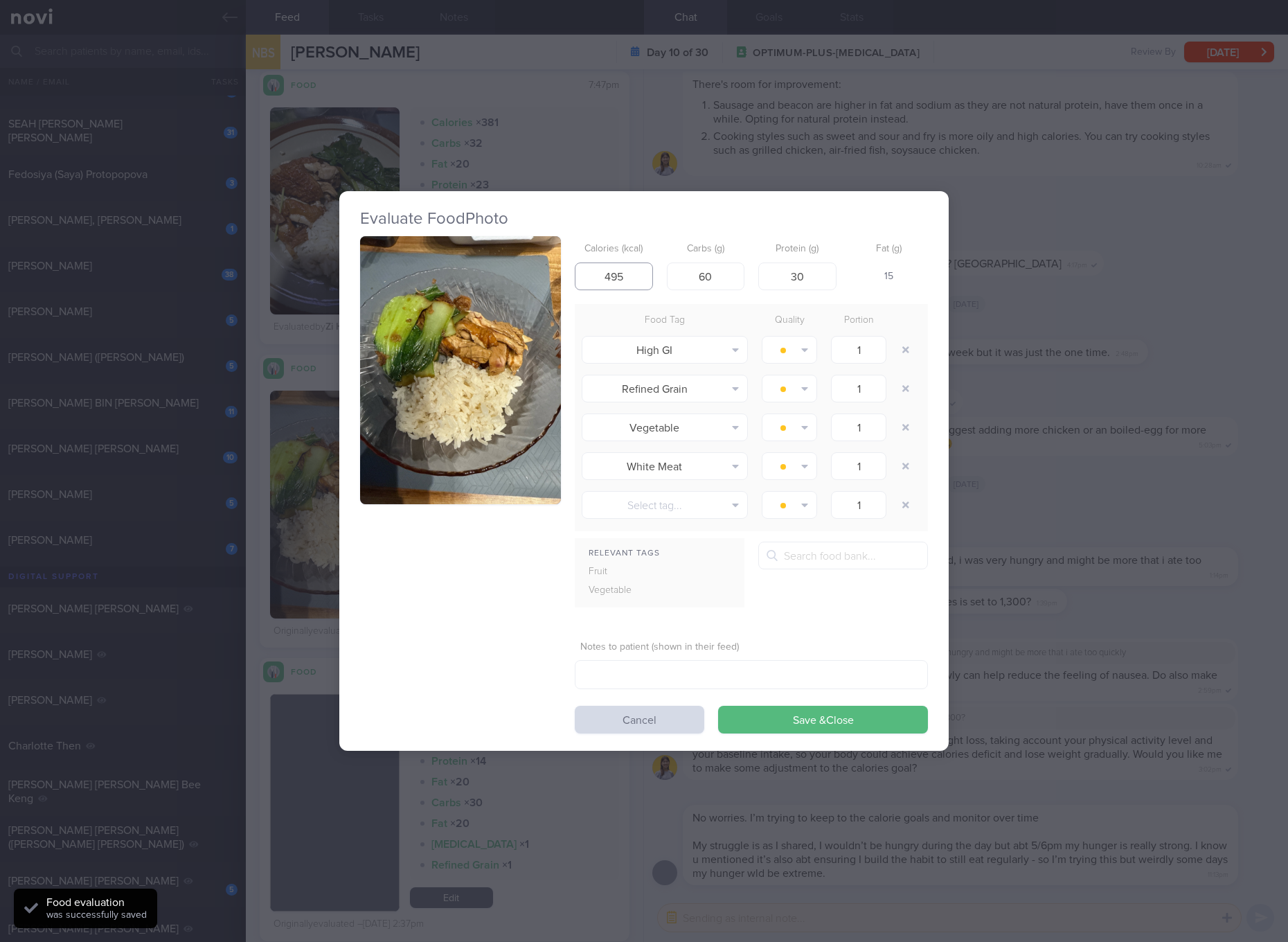
click at [620, 275] on input "495" at bounding box center [614, 277] width 78 height 28
type input "386"
type input "2"
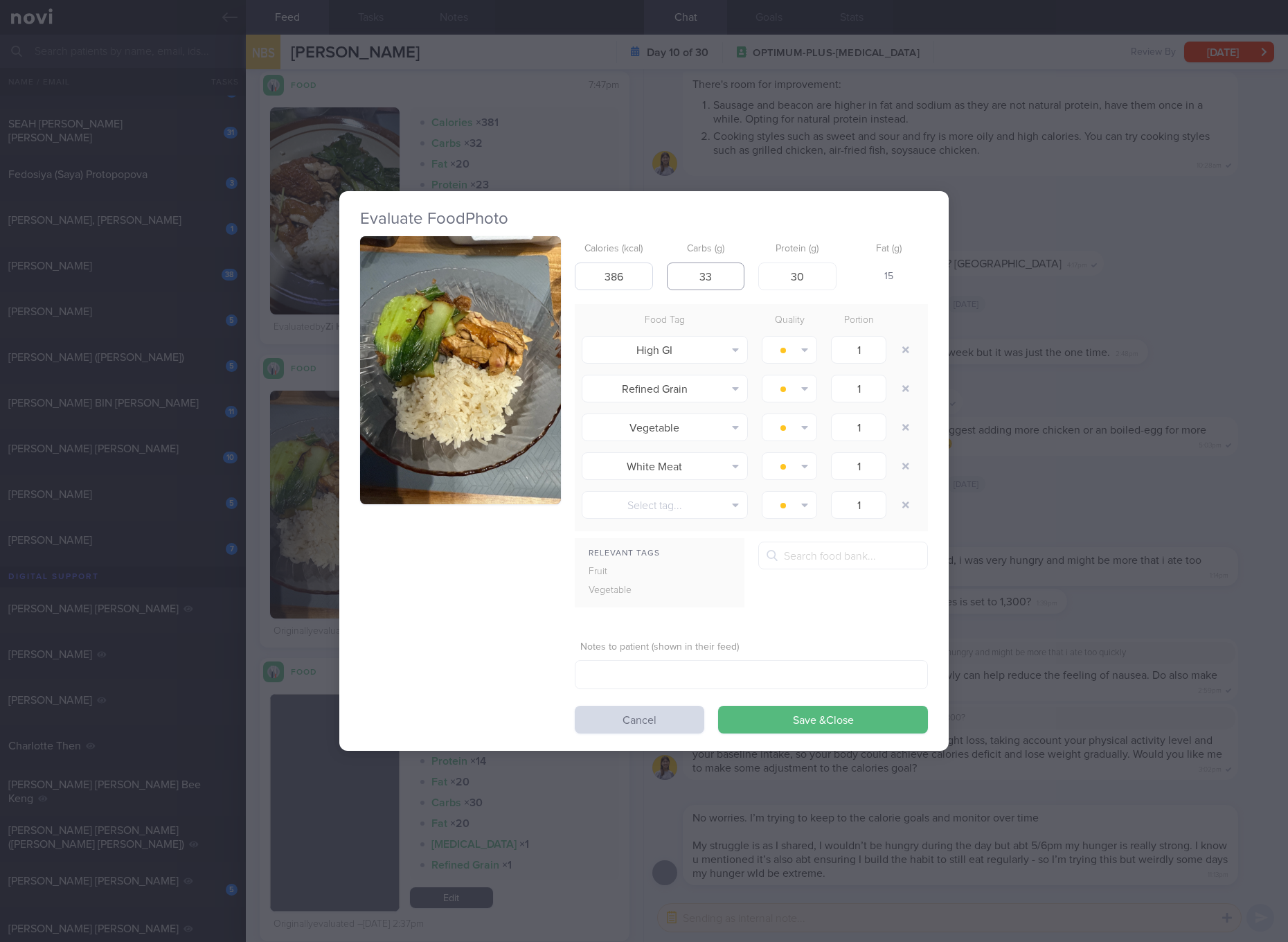
type input "33"
type input "3"
type input "25"
click at [782, 719] on button "Save & Close" at bounding box center [823, 719] width 210 height 28
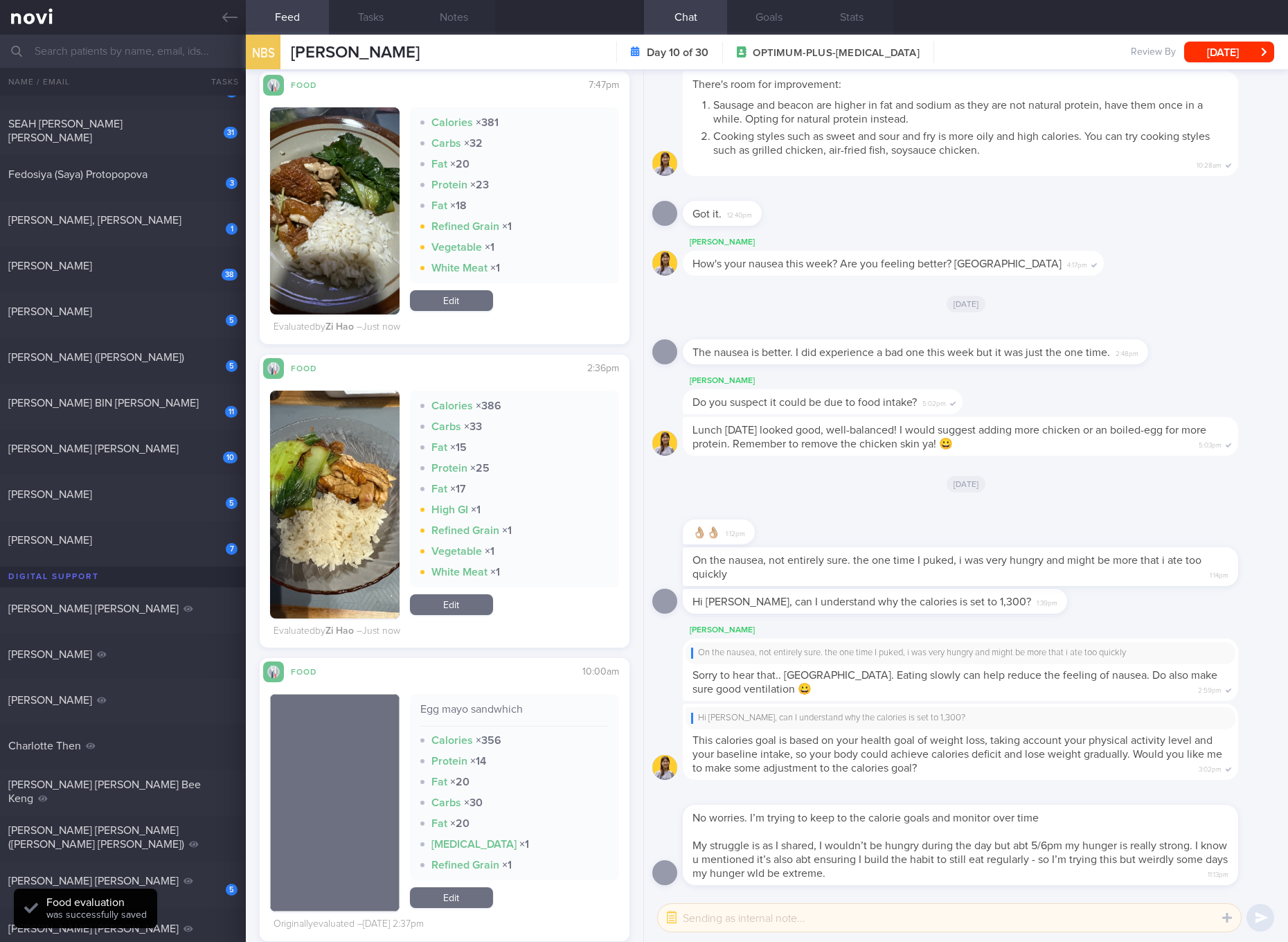
scroll to position [3894, 0]
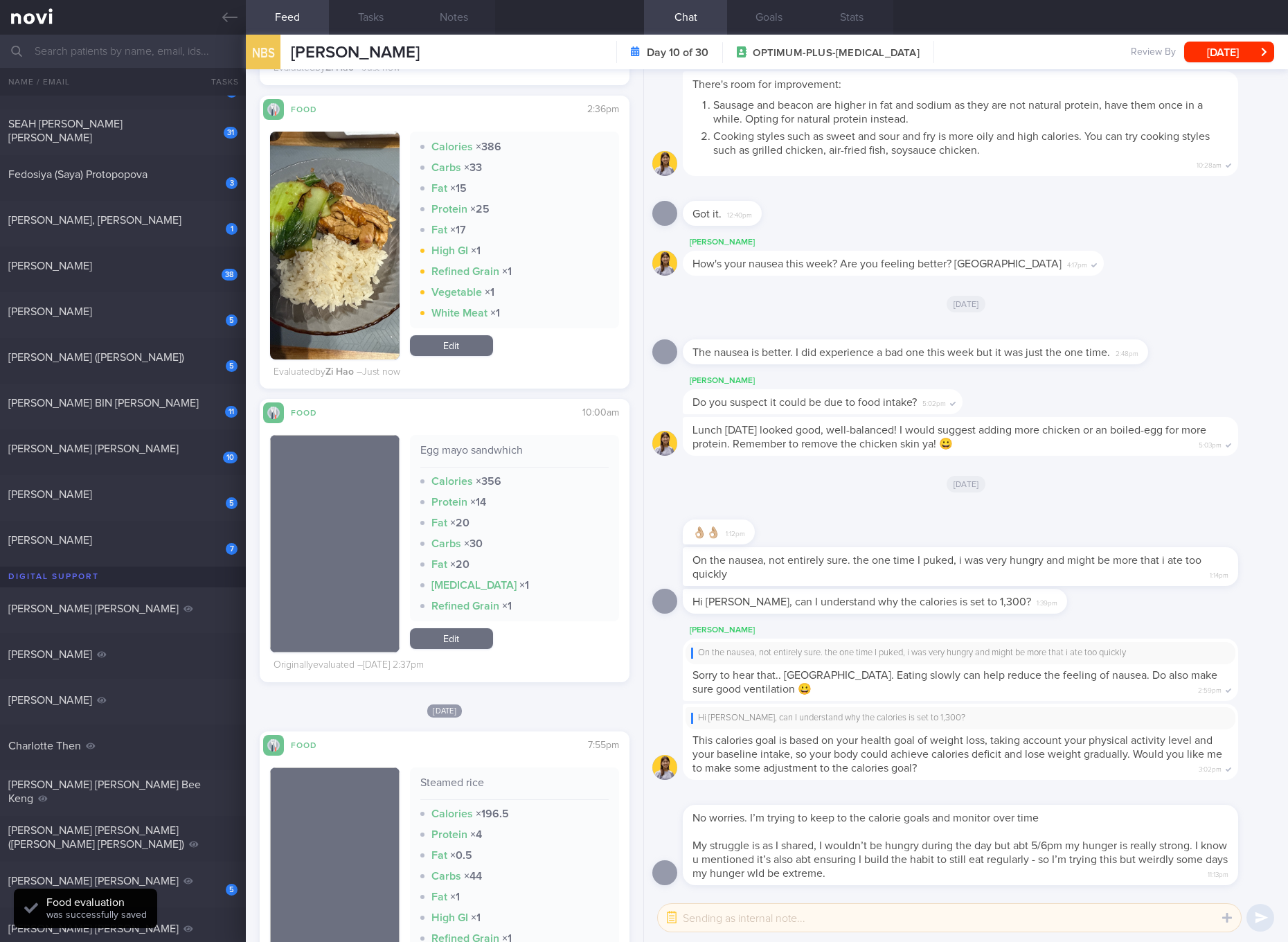
click at [468, 438] on div "Egg mayo sandwhich Calories × 356 Protein × 14 Fat × 20 Carbs × 30 Fat × 20 Hig…" at bounding box center [514, 528] width 209 height 186
click at [472, 448] on div "Egg mayo sandwhich" at bounding box center [514, 455] width 188 height 25
copy div "Egg mayo sandwhich"
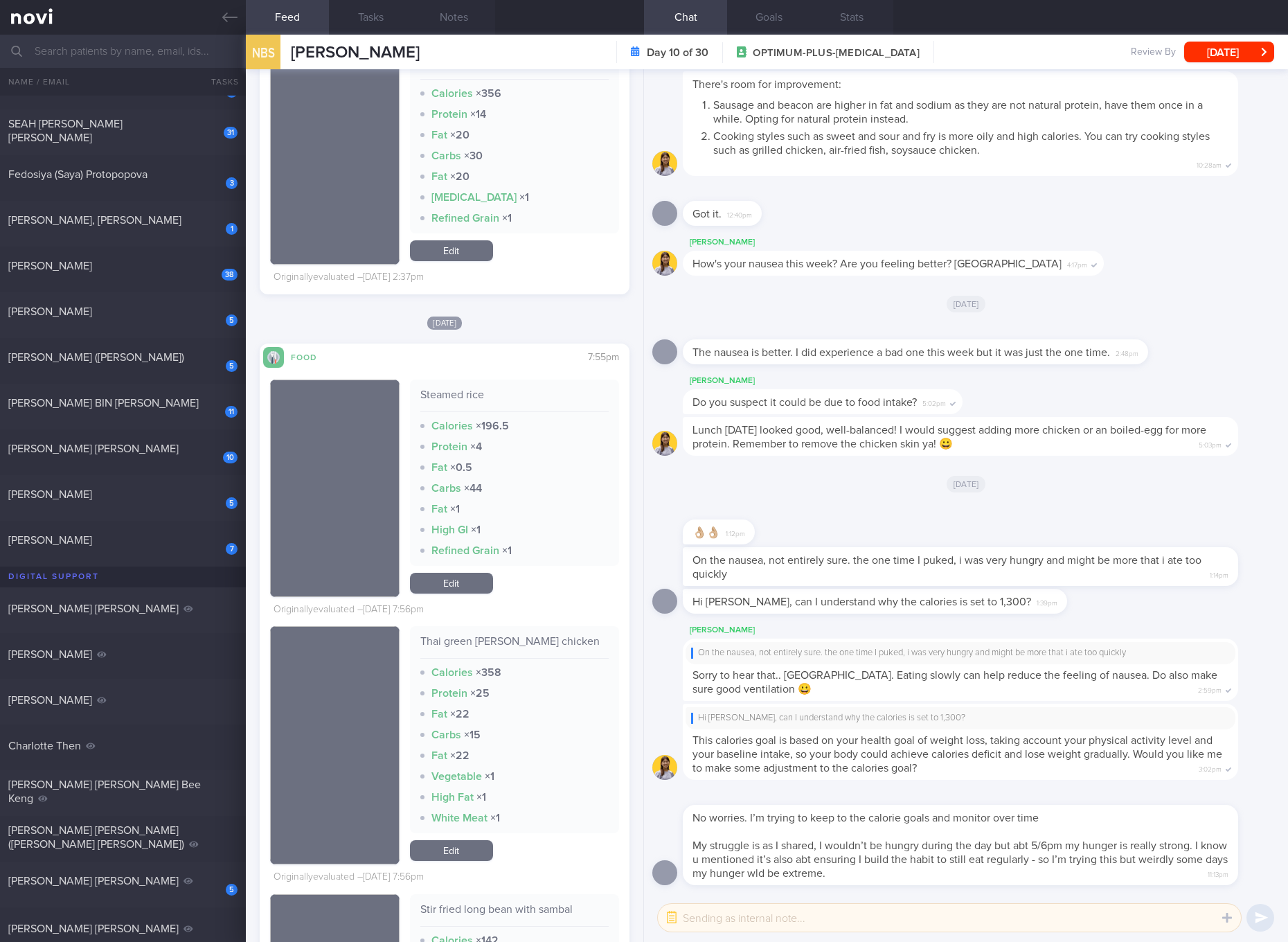
scroll to position [4155, 0]
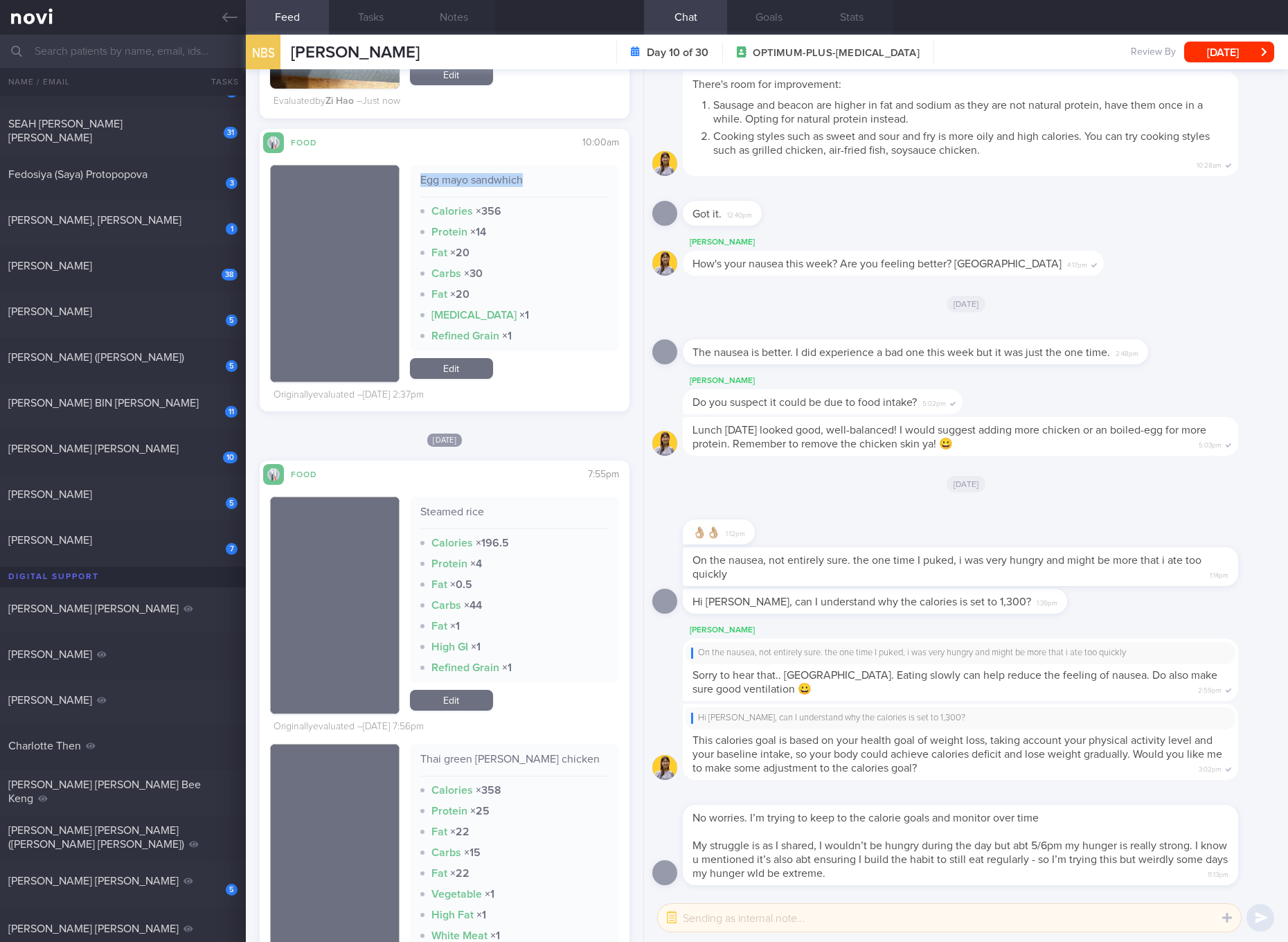
click at [466, 366] on link "Edit" at bounding box center [451, 368] width 83 height 21
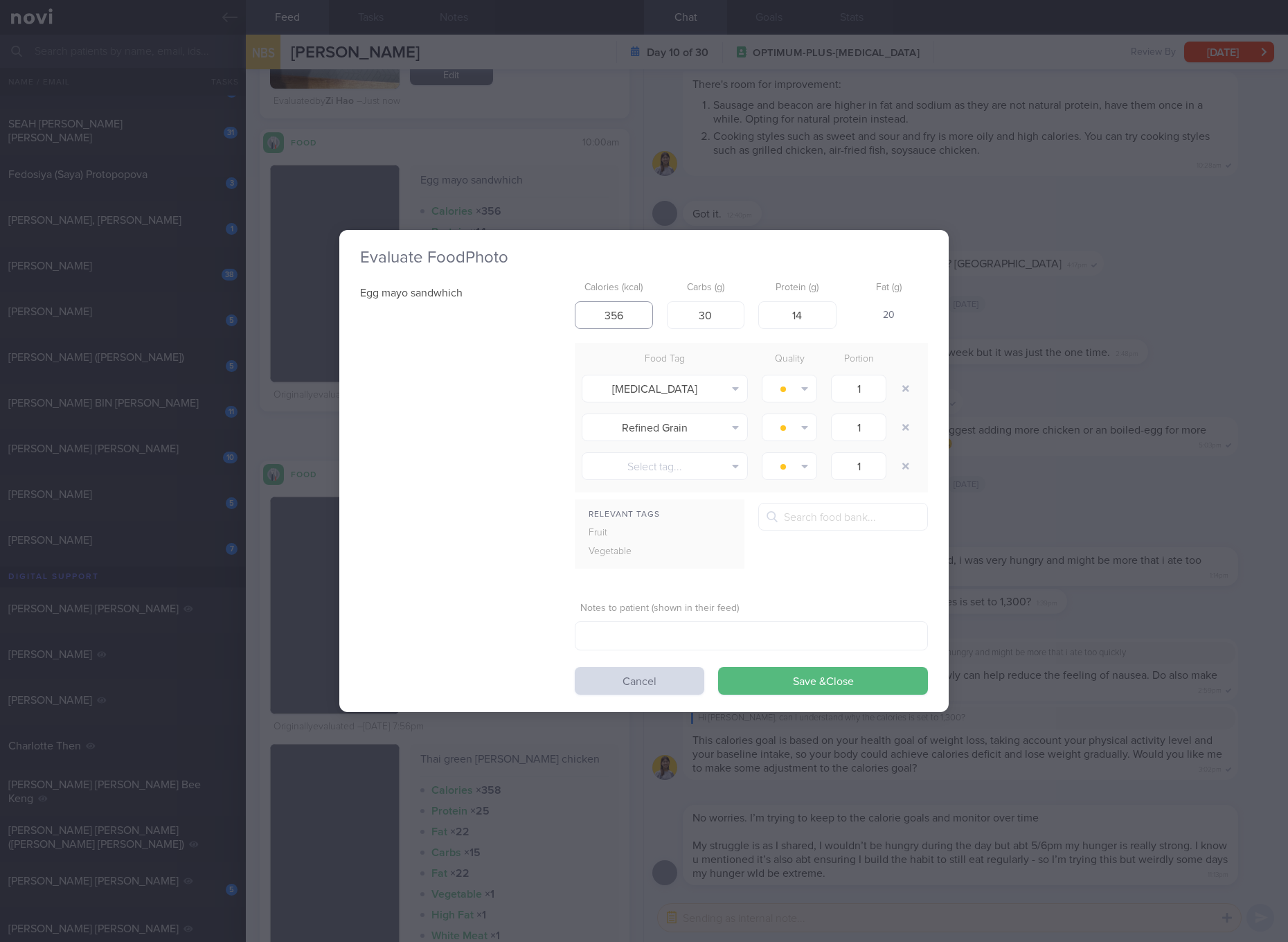
click at [628, 311] on input "356" at bounding box center [614, 315] width 78 height 28
type input "345"
type input "31"
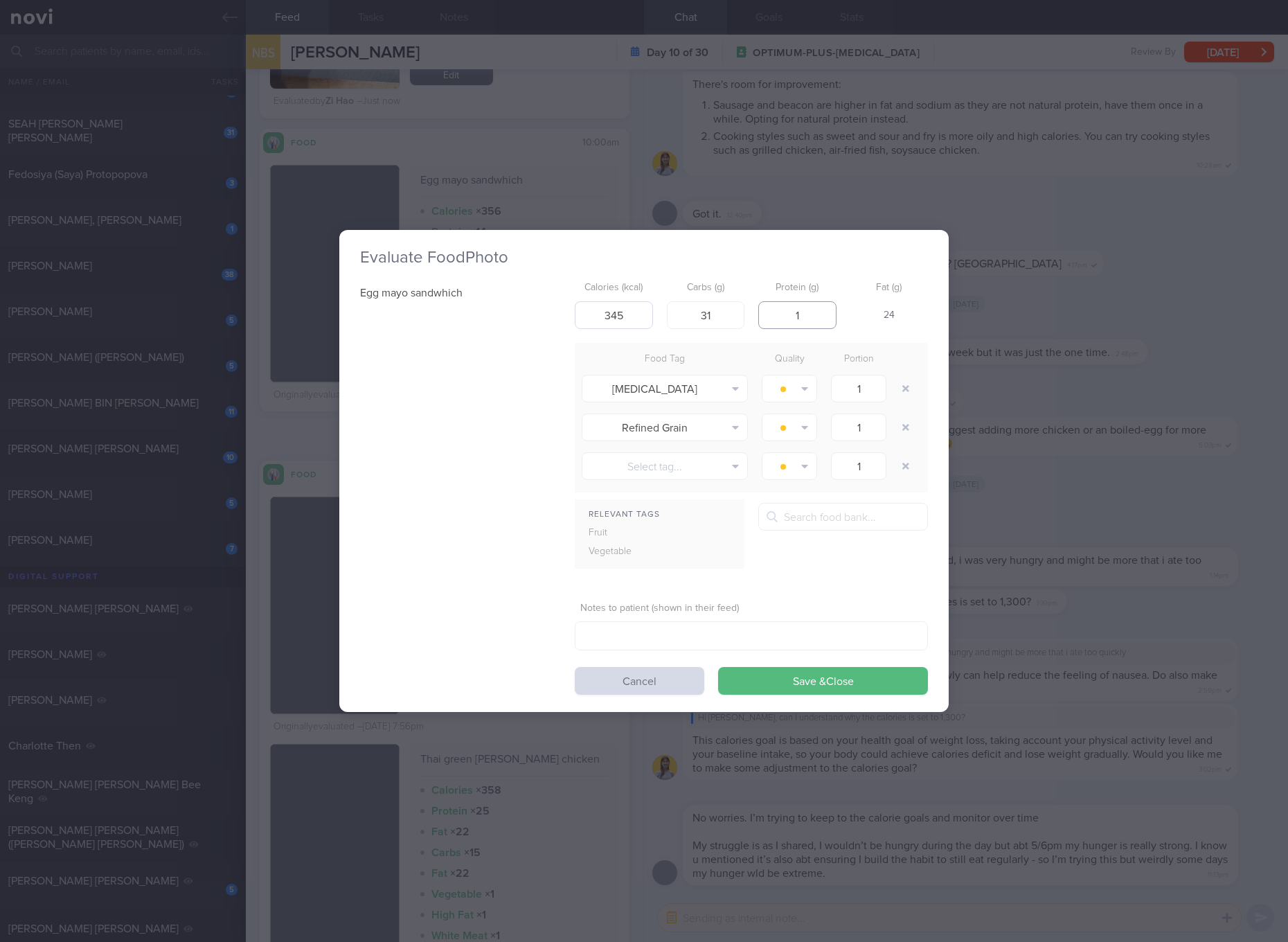
type input "14"
click at [718, 667] on button "Save & Close" at bounding box center [823, 681] width 210 height 28
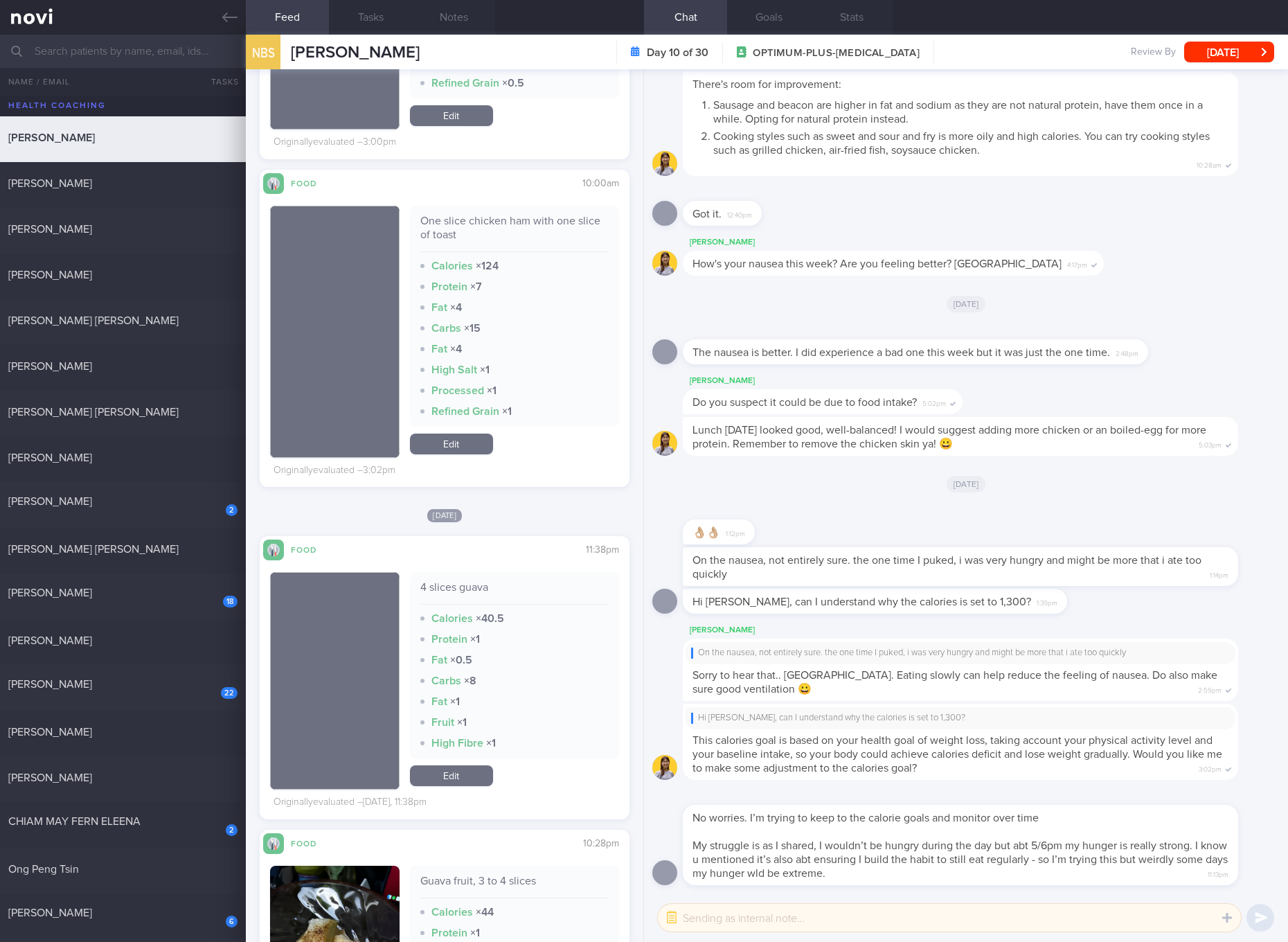
drag, startPoint x: 148, startPoint y: 455, endPoint x: 387, endPoint y: 97, distance: 430.4
click at [148, 455] on div "Angeline Sim GuanLi" at bounding box center [121, 458] width 226 height 14
checkbox input "true"
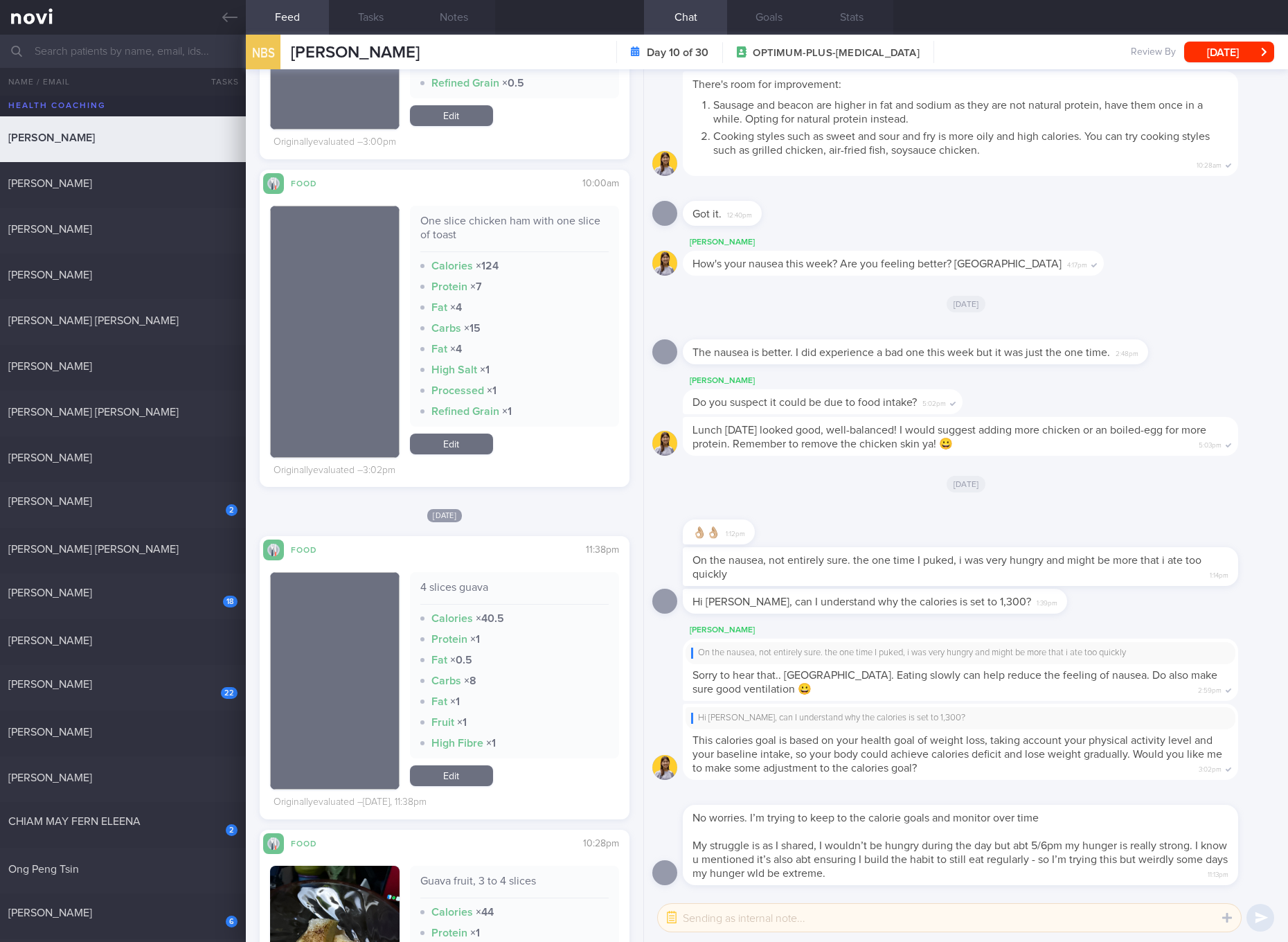
checkbox input "true"
select select "4"
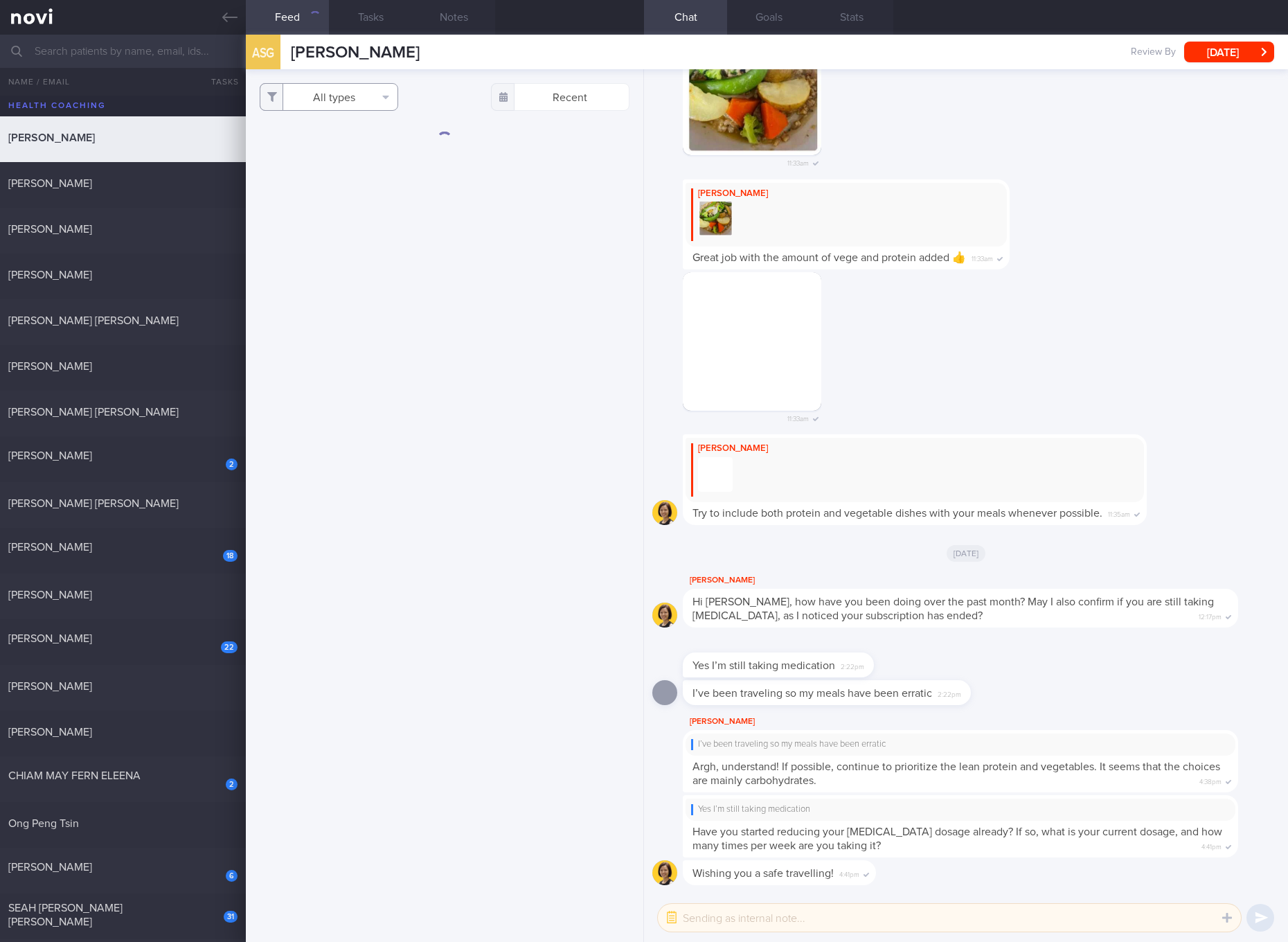
click at [361, 99] on button "All types" at bounding box center [329, 97] width 139 height 28
click at [342, 141] on button "Activity" at bounding box center [329, 145] width 137 height 21
checkbox input "false"
click at [319, 163] on button "Glucose" at bounding box center [329, 165] width 137 height 21
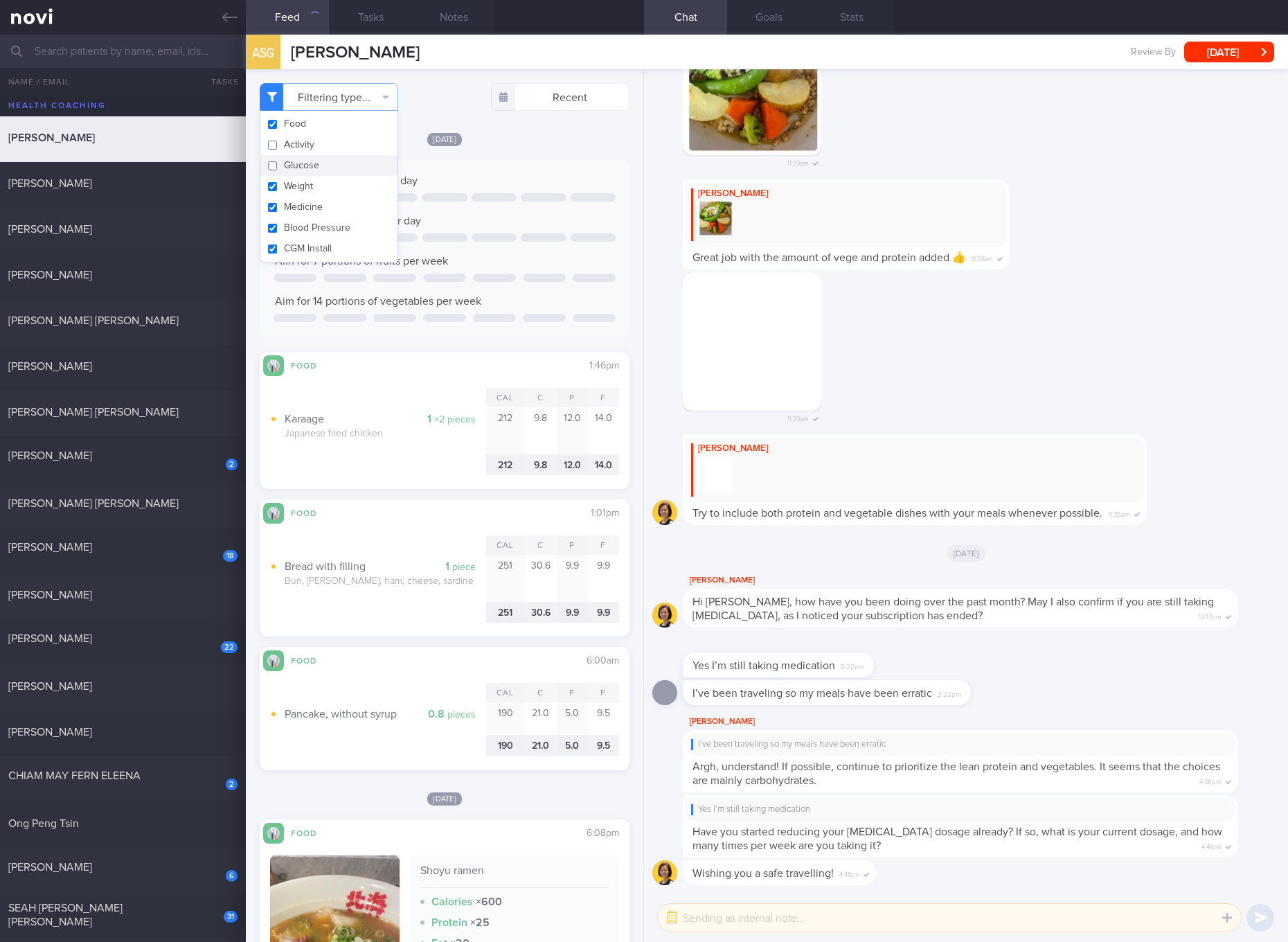
checkbox input "false"
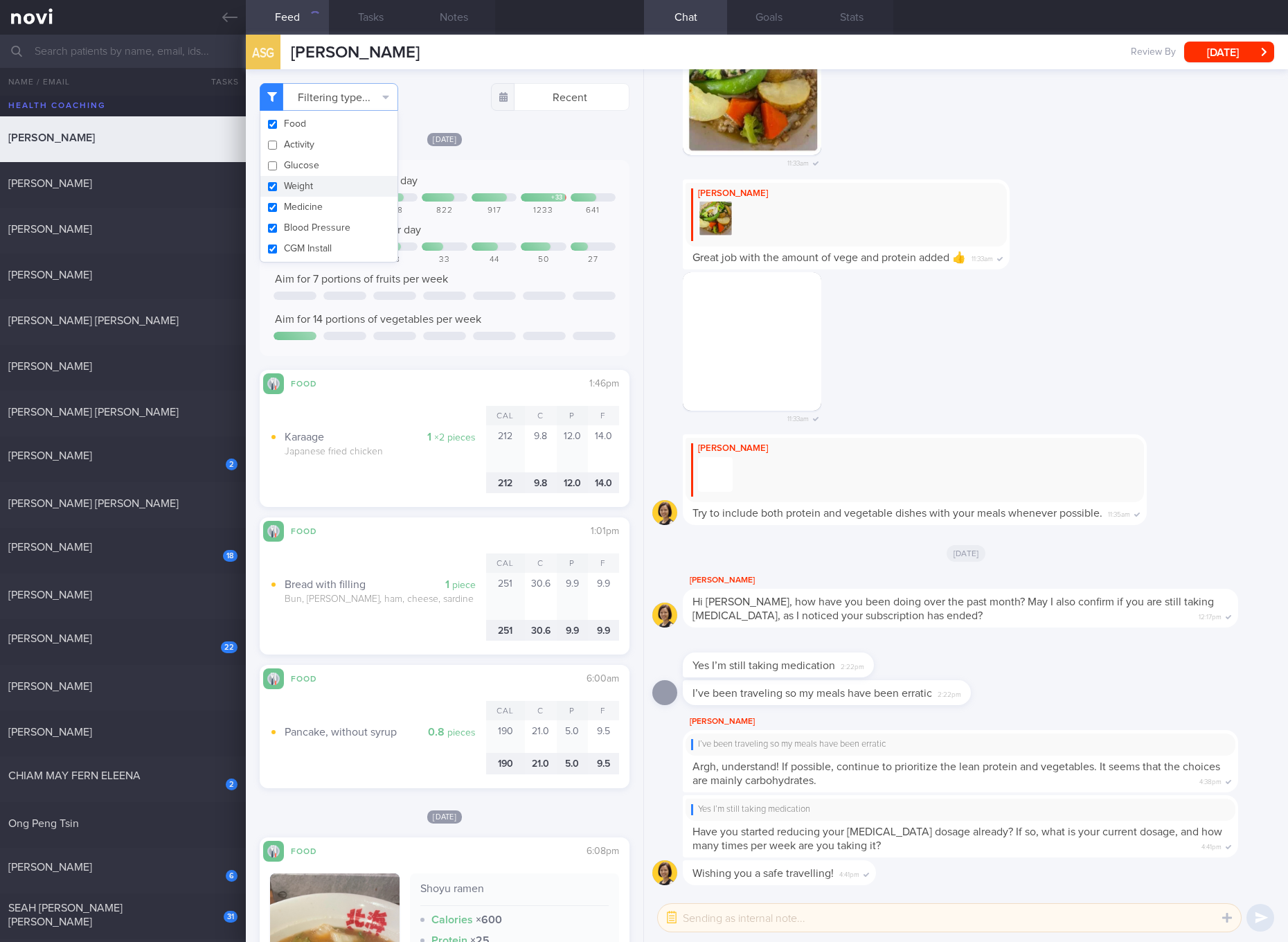
click at [310, 185] on button "Weight" at bounding box center [329, 186] width 137 height 21
checkbox input "false"
click at [302, 219] on button "Blood Pressure" at bounding box center [329, 228] width 137 height 21
checkbox input "false"
click at [305, 208] on button "Medicine" at bounding box center [329, 207] width 137 height 21
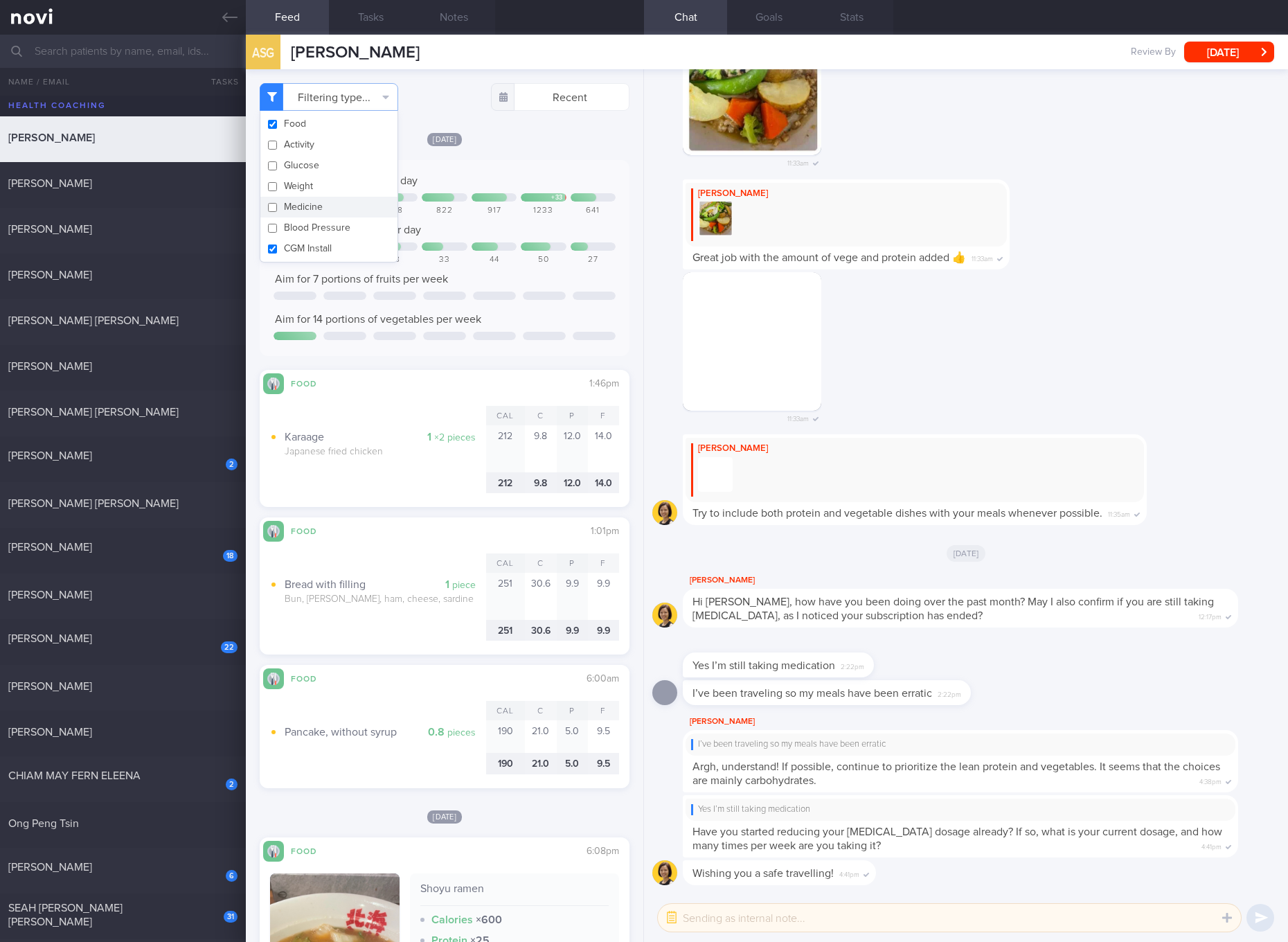
checkbox input "false"
click at [305, 252] on button "CGM Install" at bounding box center [329, 249] width 137 height 21
checkbox input "false"
drag, startPoint x: 45, startPoint y: 555, endPoint x: 498, endPoint y: 538, distance: 453.3
click at [498, 538] on div "Food 1:01pm Cal C P F 1 piece Bread with filling Bun, e.g. tuna, ham, cheese, s…" at bounding box center [445, 586] width 370 height 137
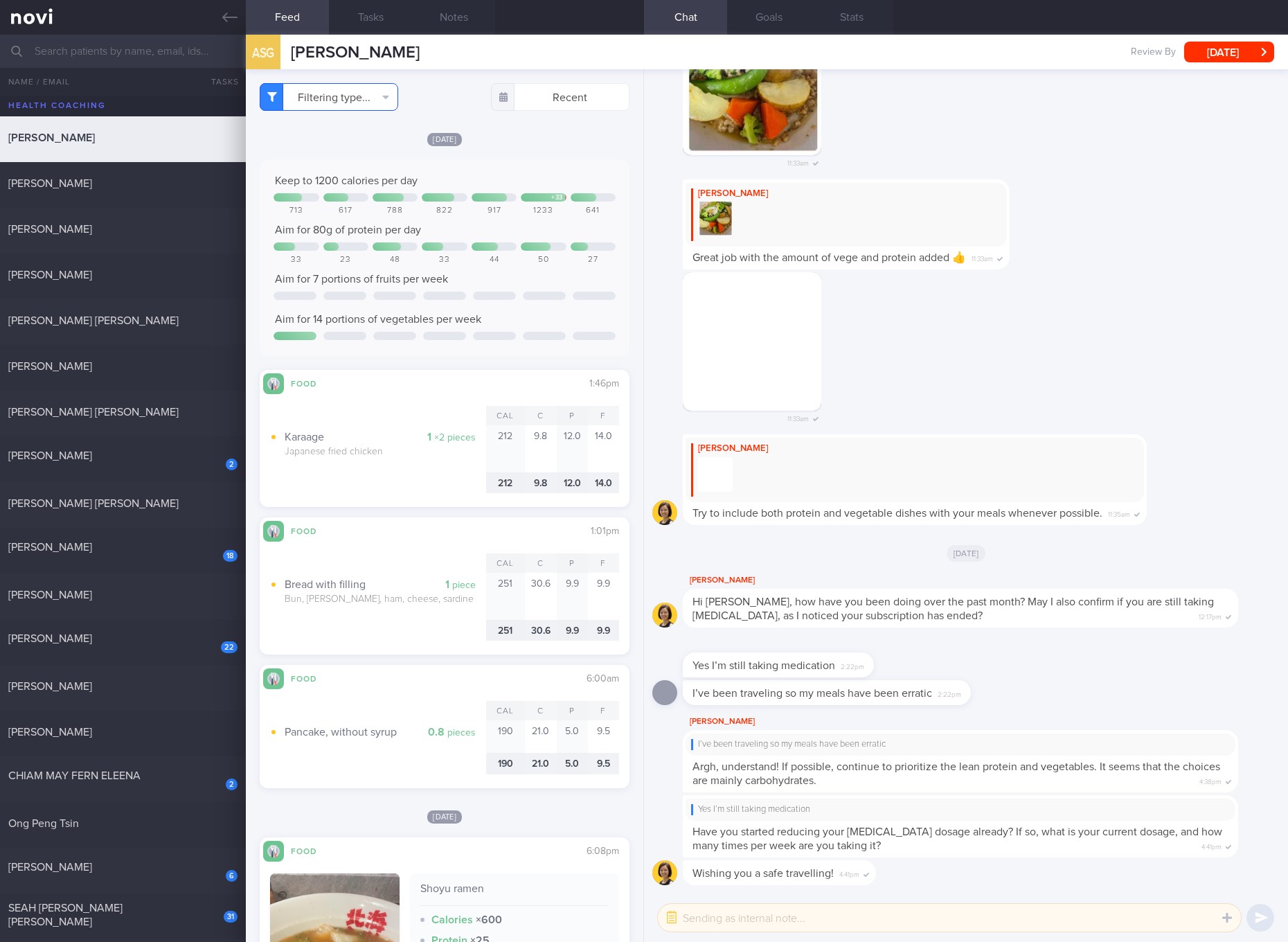
drag, startPoint x: 784, startPoint y: 355, endPoint x: 366, endPoint y: 103, distance: 488.1
drag, startPoint x: 366, startPoint y: 103, endPoint x: 374, endPoint y: 17, distance: 86.4
drag, startPoint x: 1268, startPoint y: 174, endPoint x: 937, endPoint y: 305, distance: 356.0
click at [937, 305] on div "11:33am" at bounding box center [966, 354] width 628 height 162
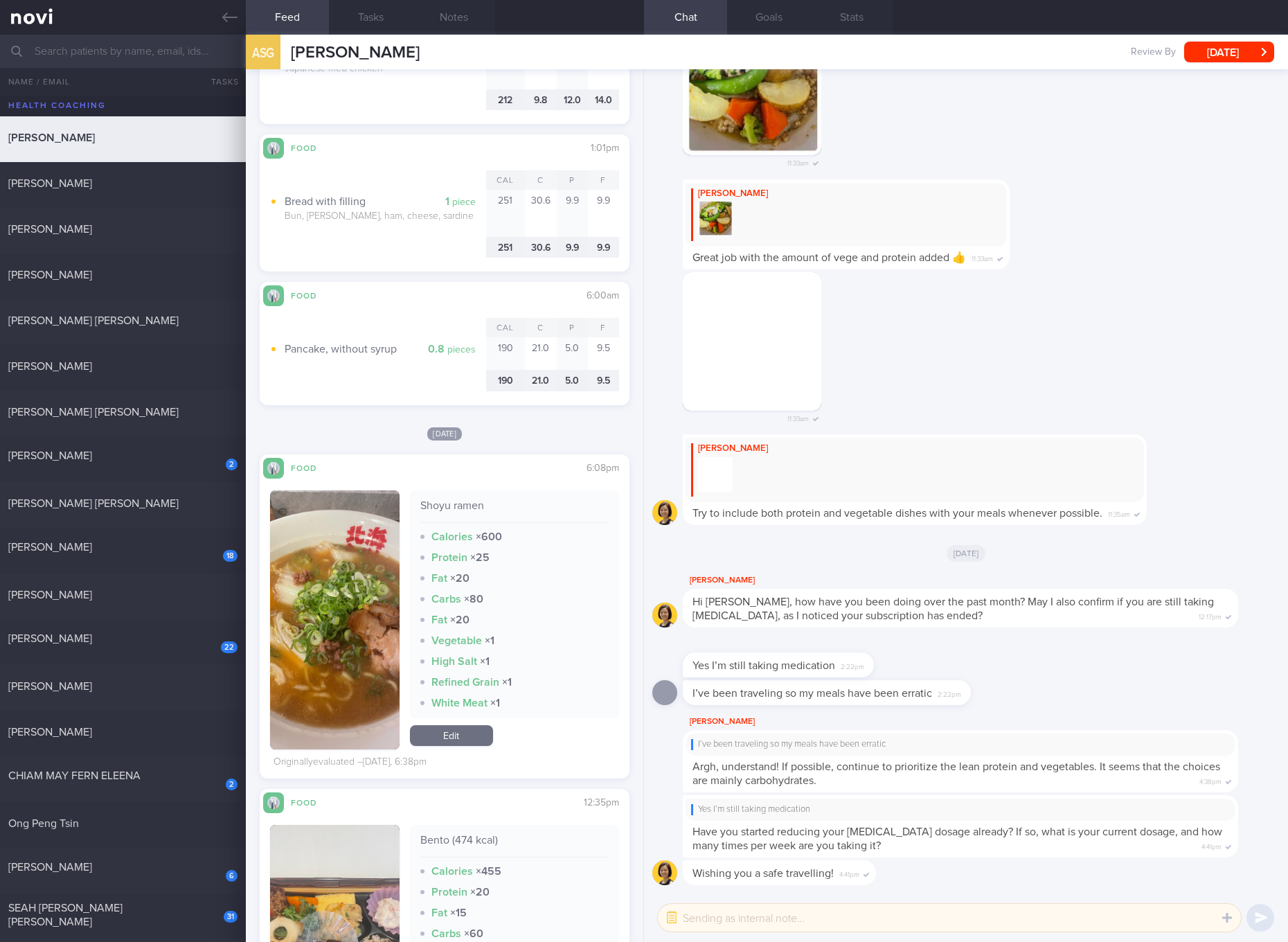
scroll to position [519, 0]
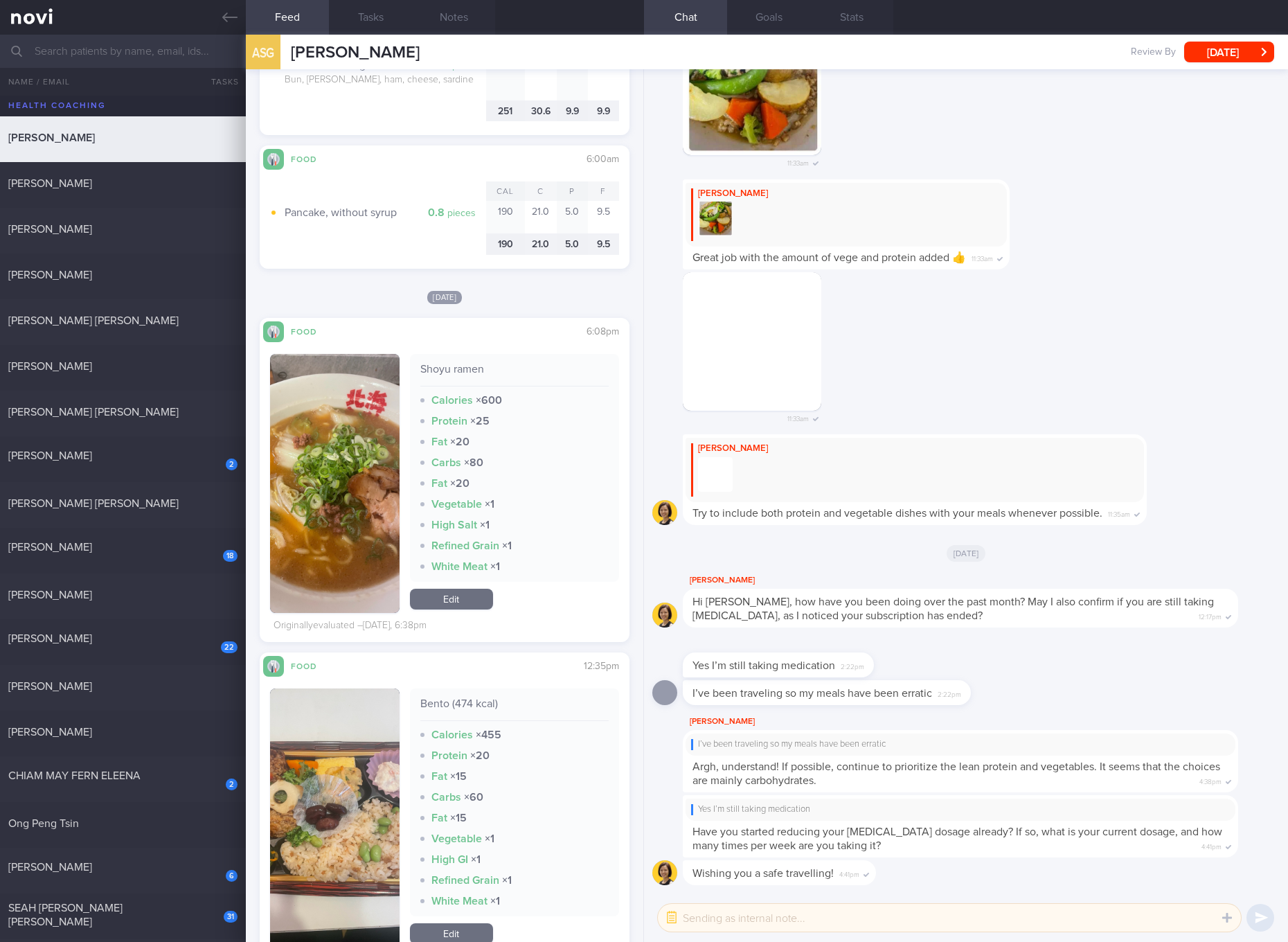
click at [467, 359] on div "Shoyu ramen Calories × 600 Protein × 25 Fat × 20 Carbs × 80 Fat × 20 Vegetable …" at bounding box center [514, 467] width 209 height 228
copy div "Shoyu ramen"
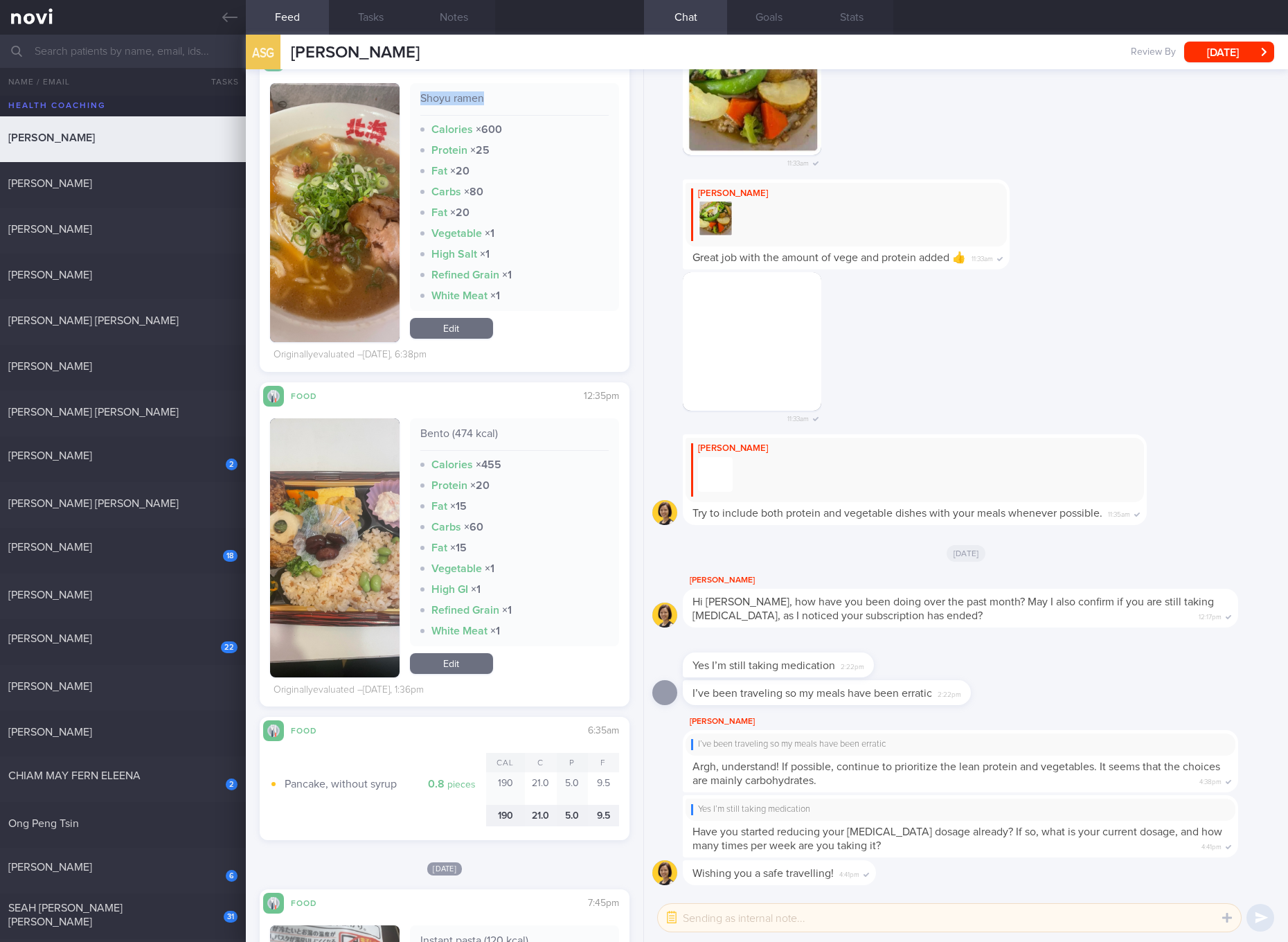
click at [434, 660] on link "Edit" at bounding box center [451, 663] width 83 height 21
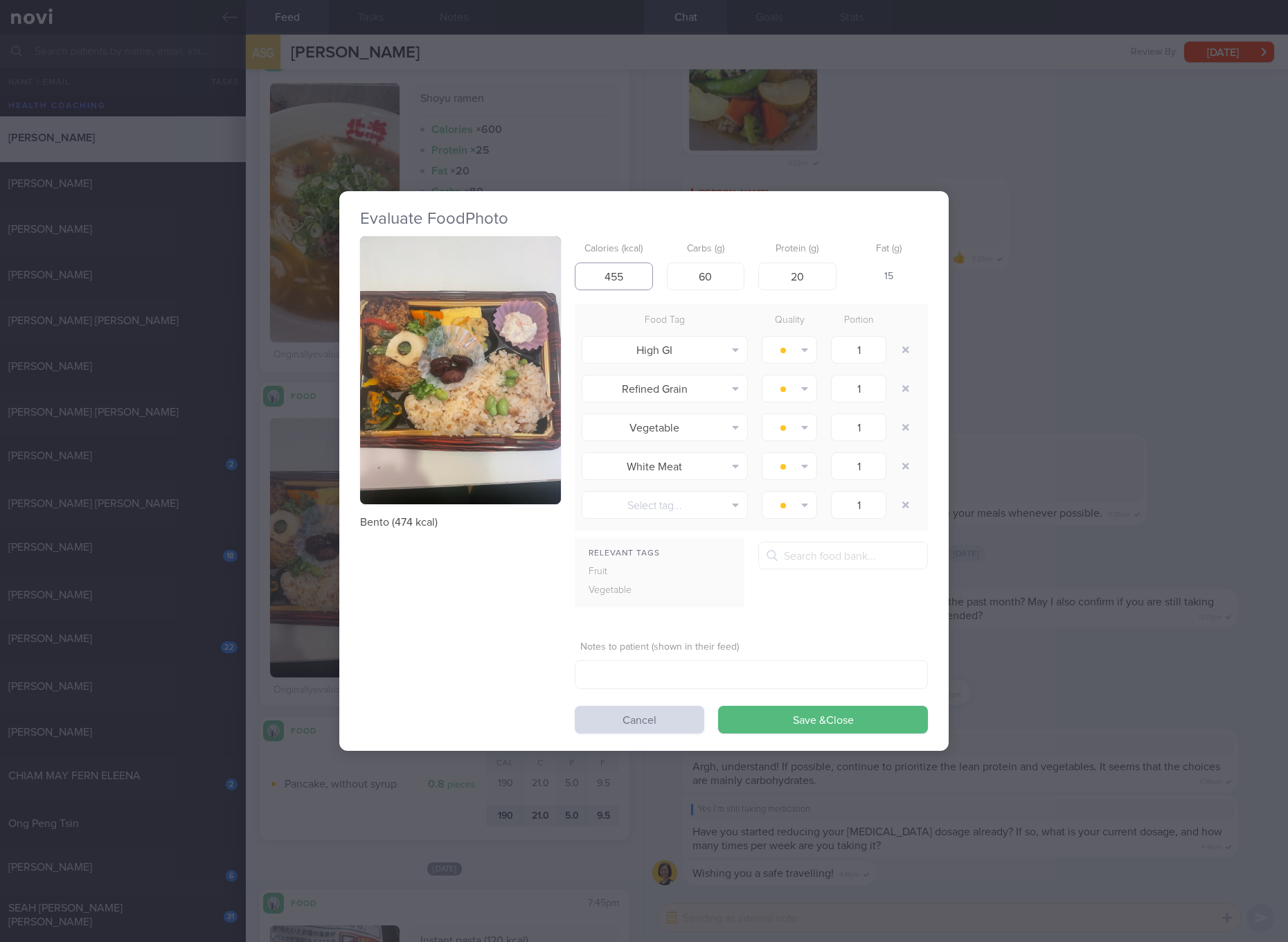
click at [604, 276] on input "455" at bounding box center [614, 277] width 78 height 28
type input "474"
type input "61"
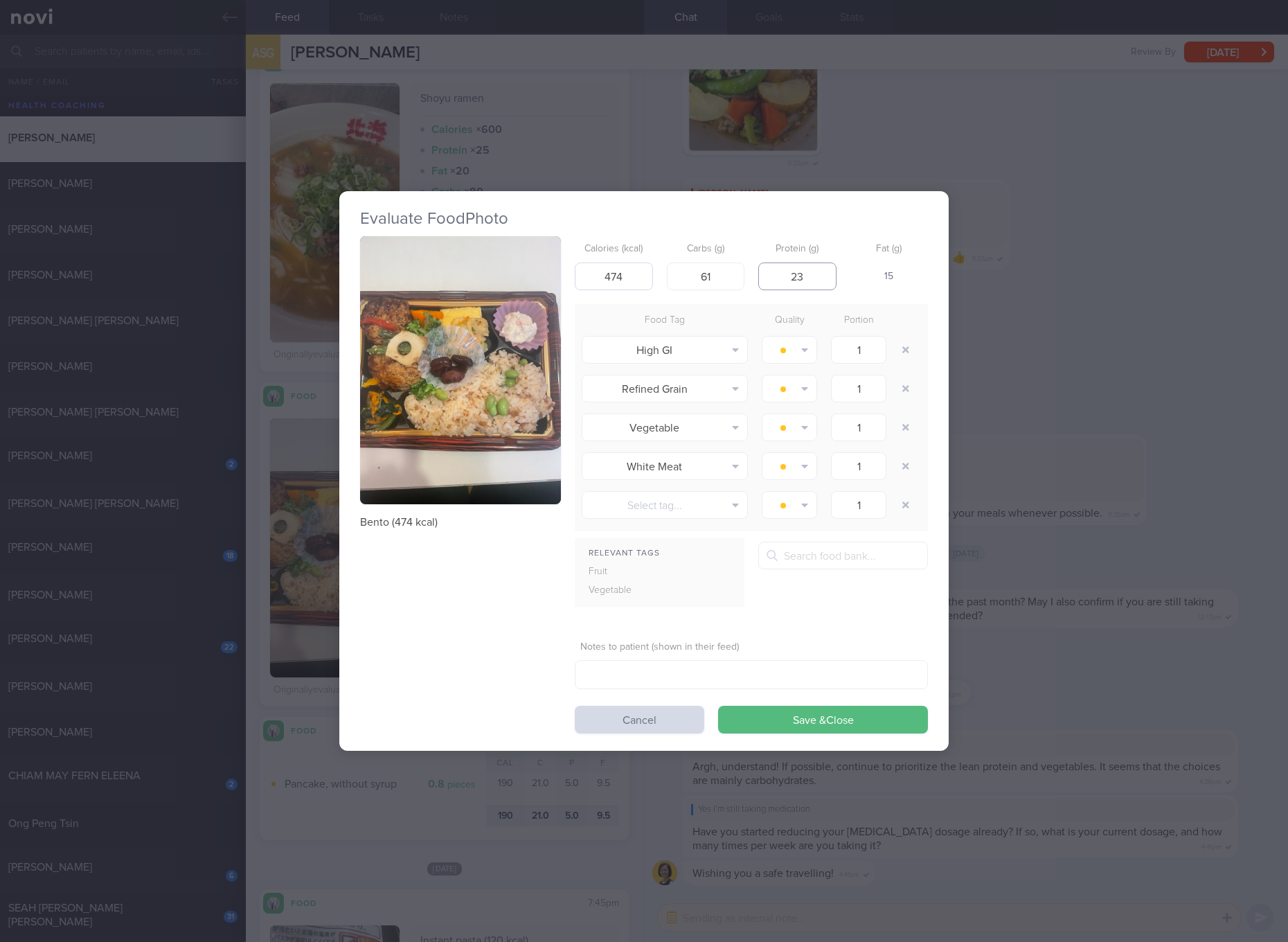
type input "23"
click at [718, 705] on button "Save & Close" at bounding box center [823, 719] width 210 height 28
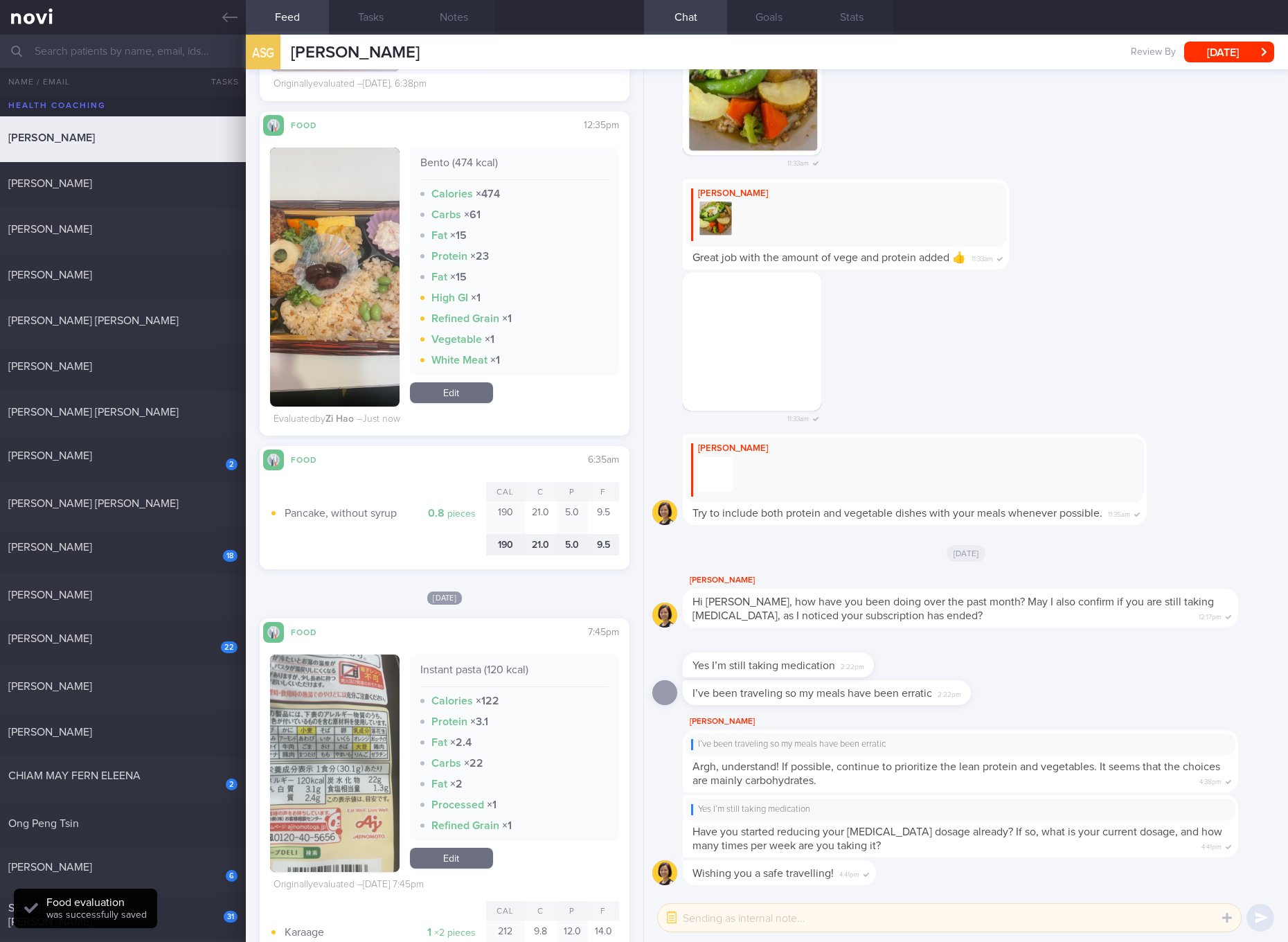
scroll to position [1298, 0]
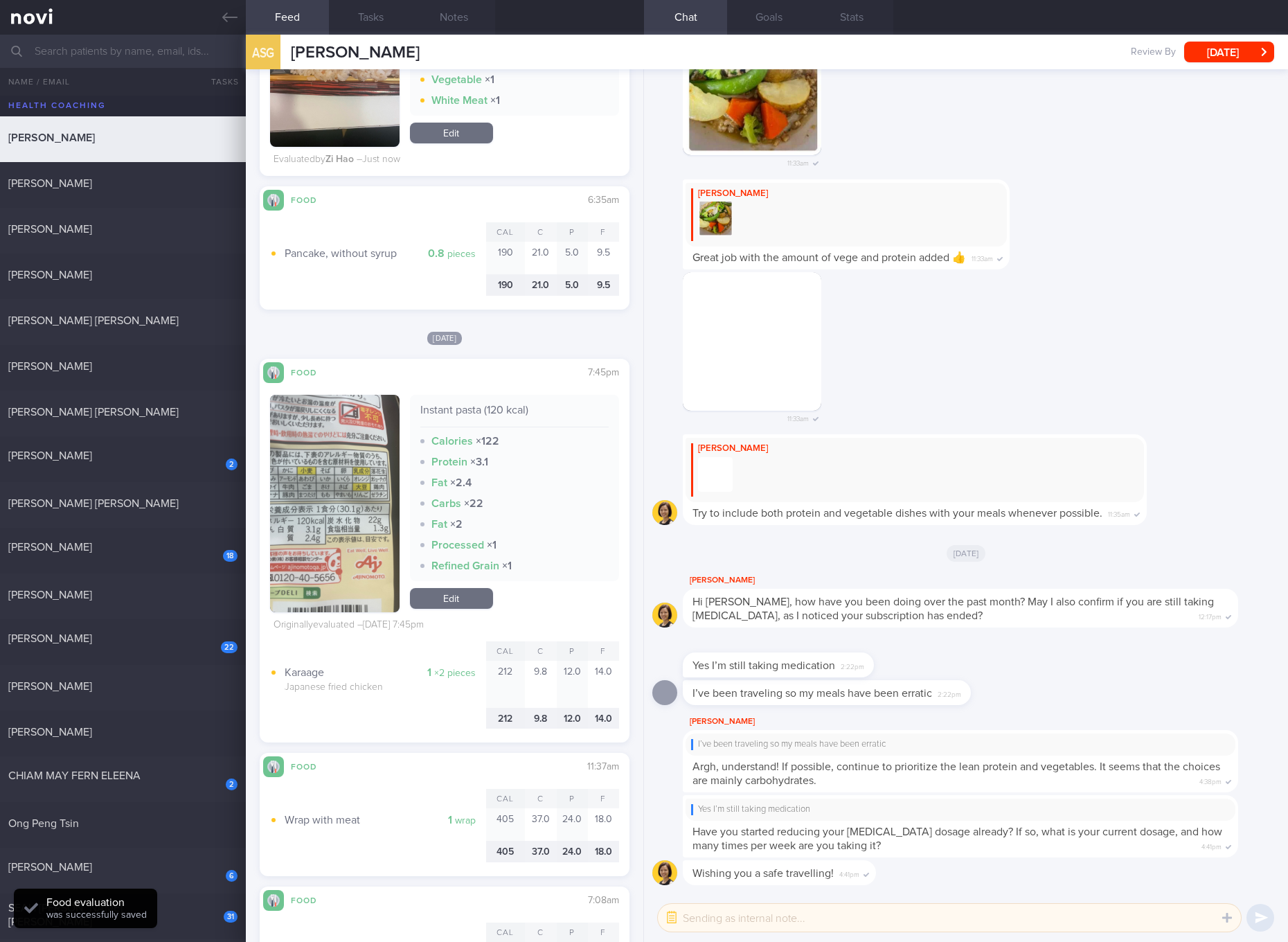
click at [327, 517] on button "button" at bounding box center [335, 504] width 130 height 217
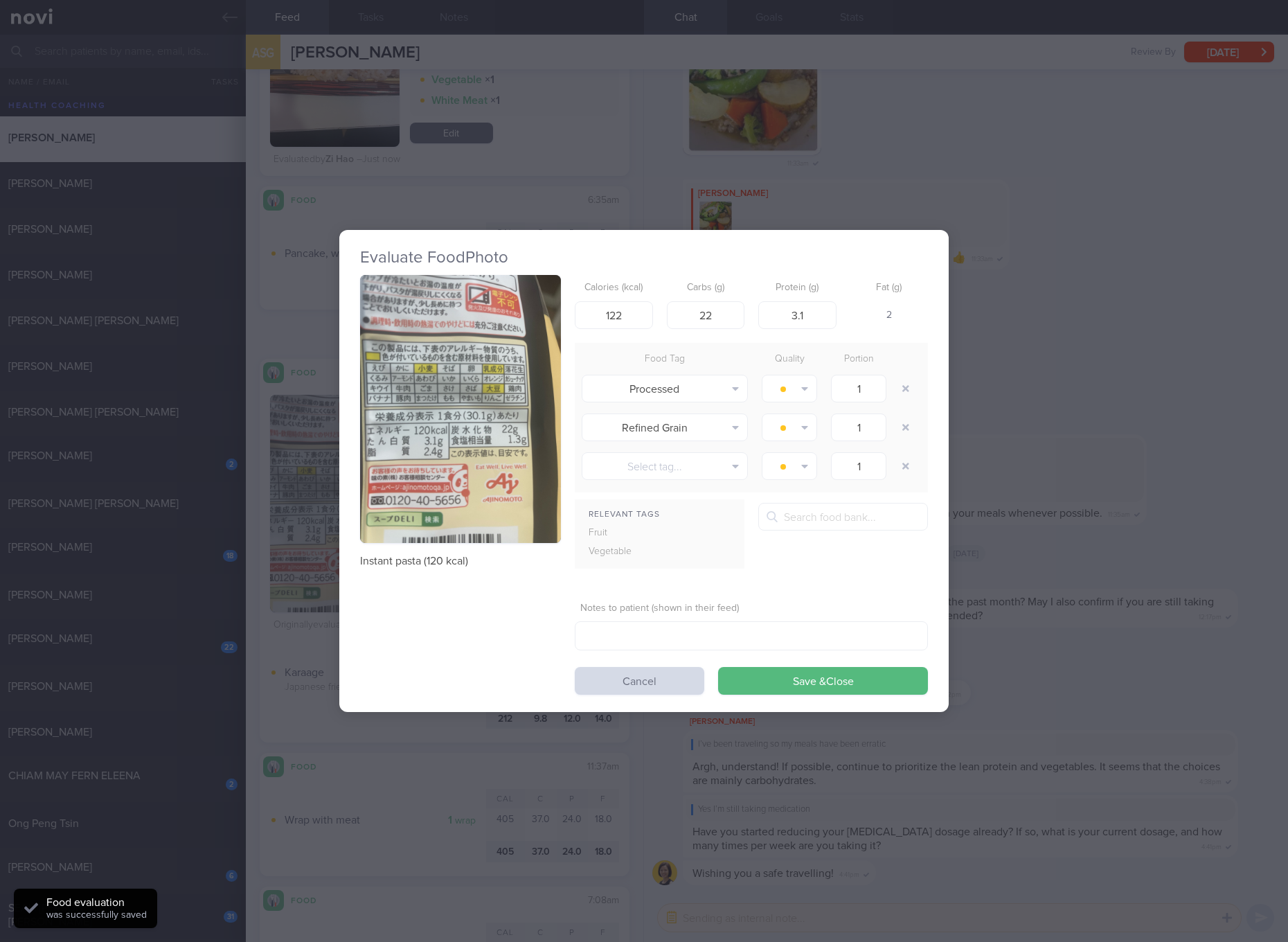
click at [447, 328] on img "button" at bounding box center [460, 408] width 201 height 268
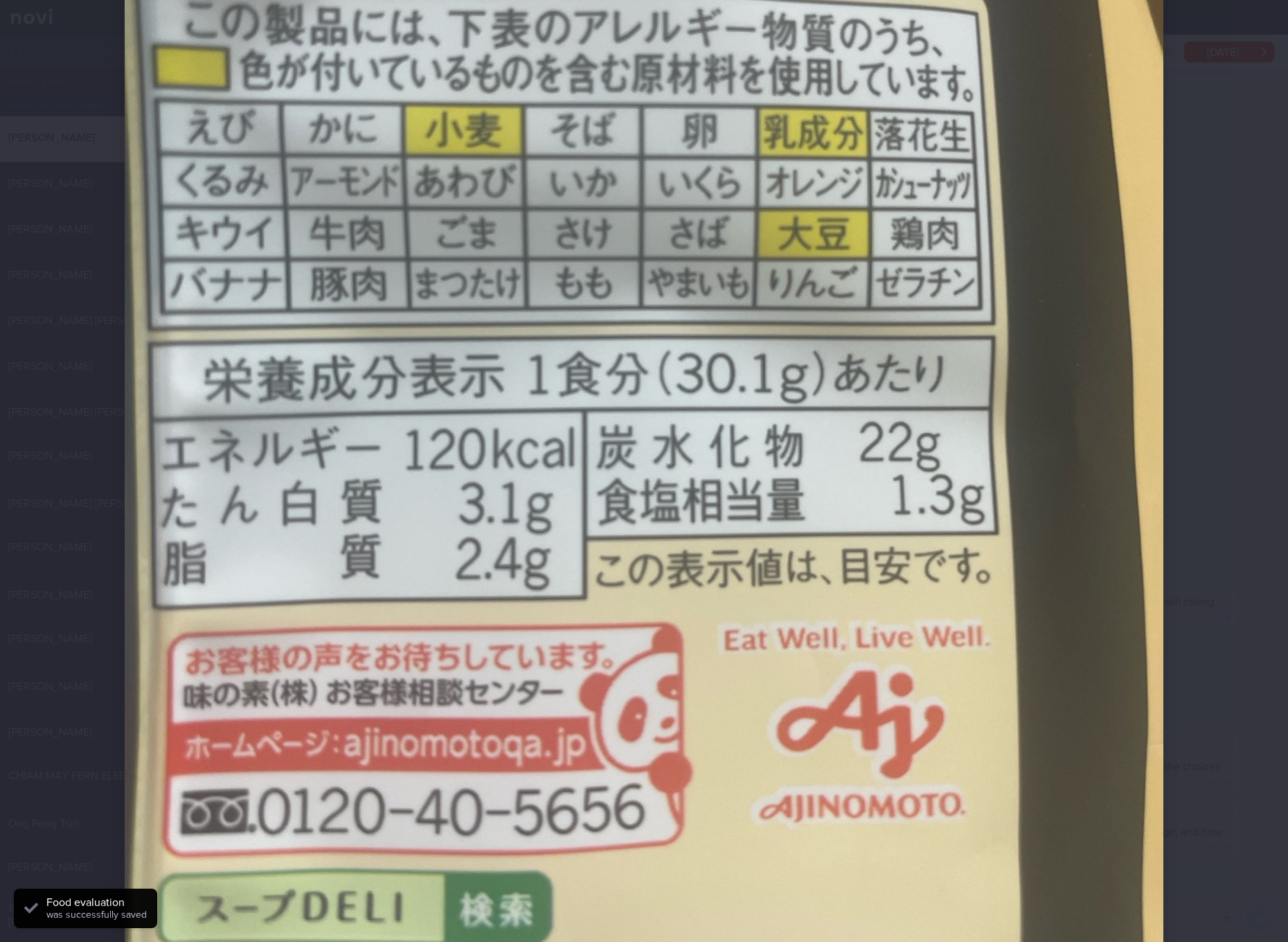
scroll to position [293, 0]
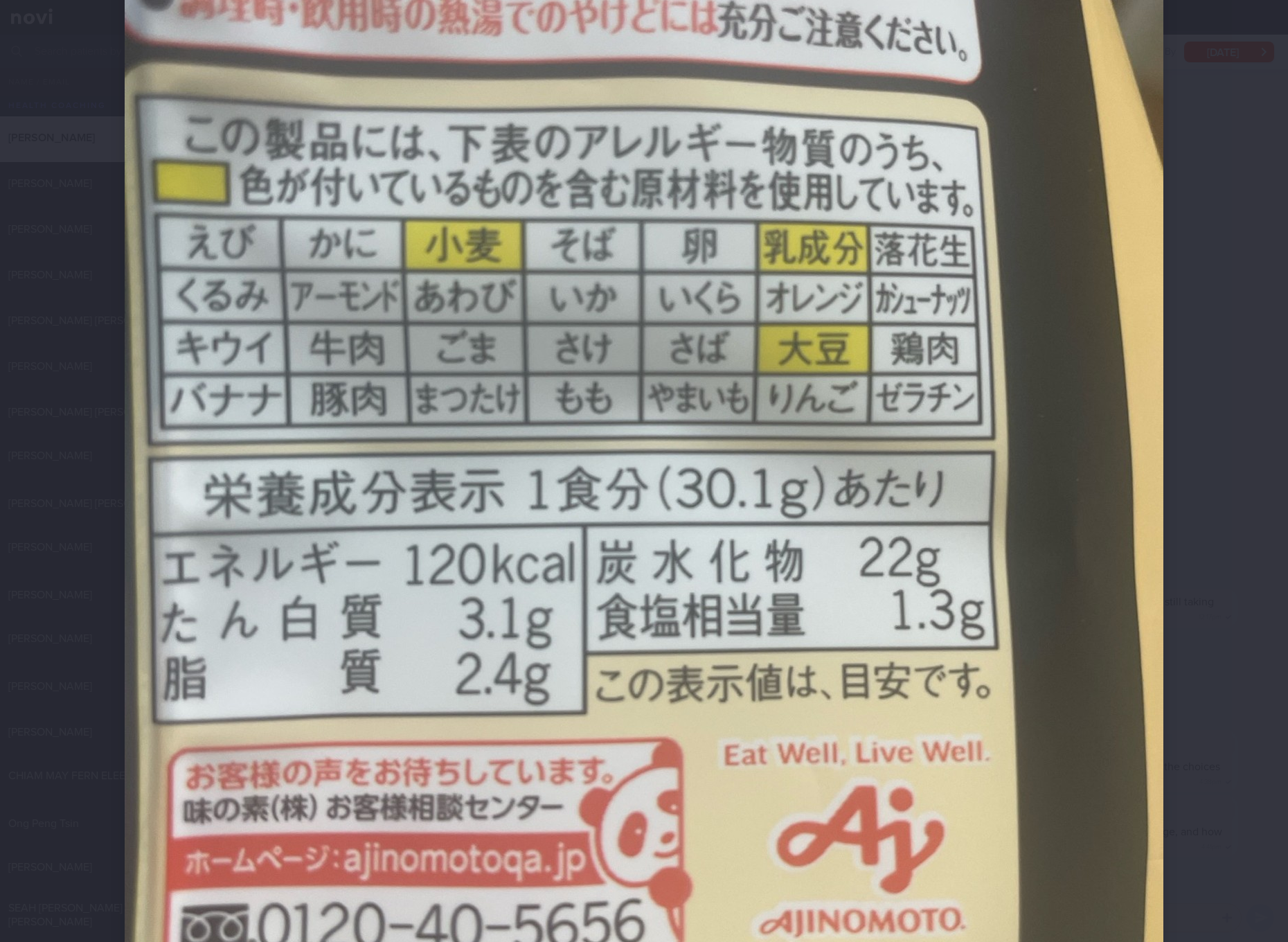
click at [715, 441] on img at bounding box center [644, 454] width 1039 height 1385
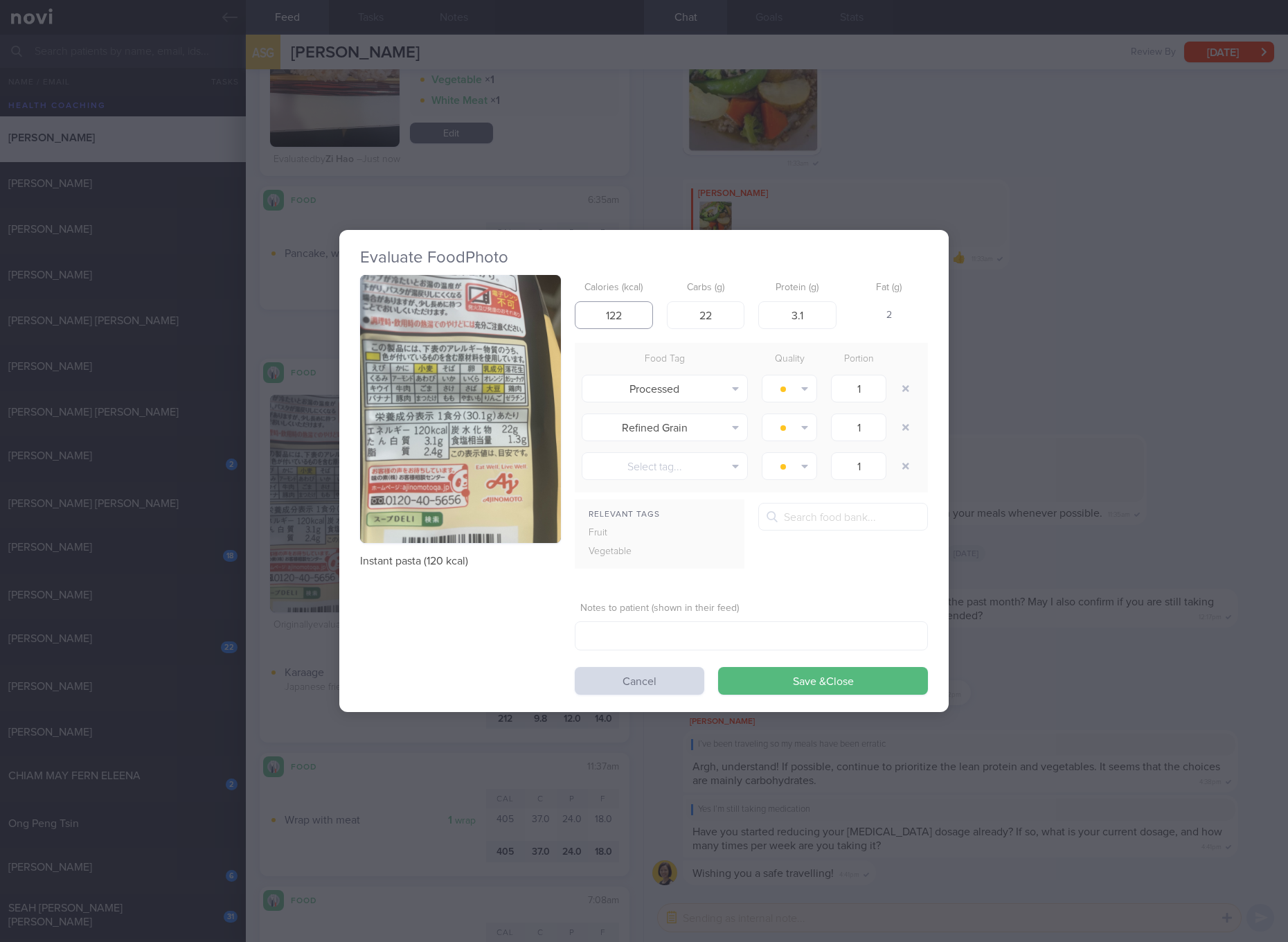
click at [610, 321] on input "122" at bounding box center [614, 315] width 78 height 28
type input "120"
click at [718, 667] on button "Save & Close" at bounding box center [823, 681] width 210 height 28
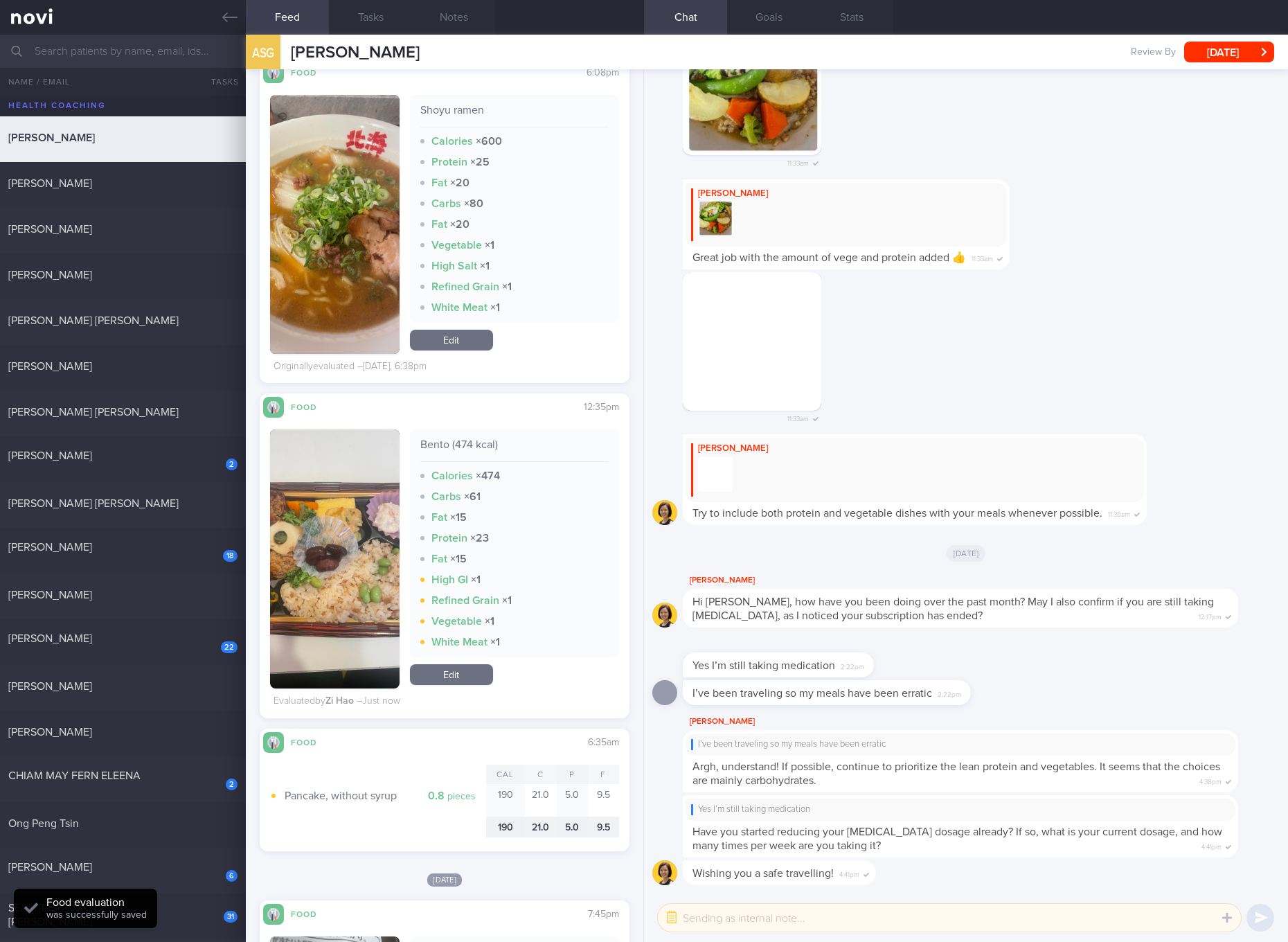
scroll to position [519, 0]
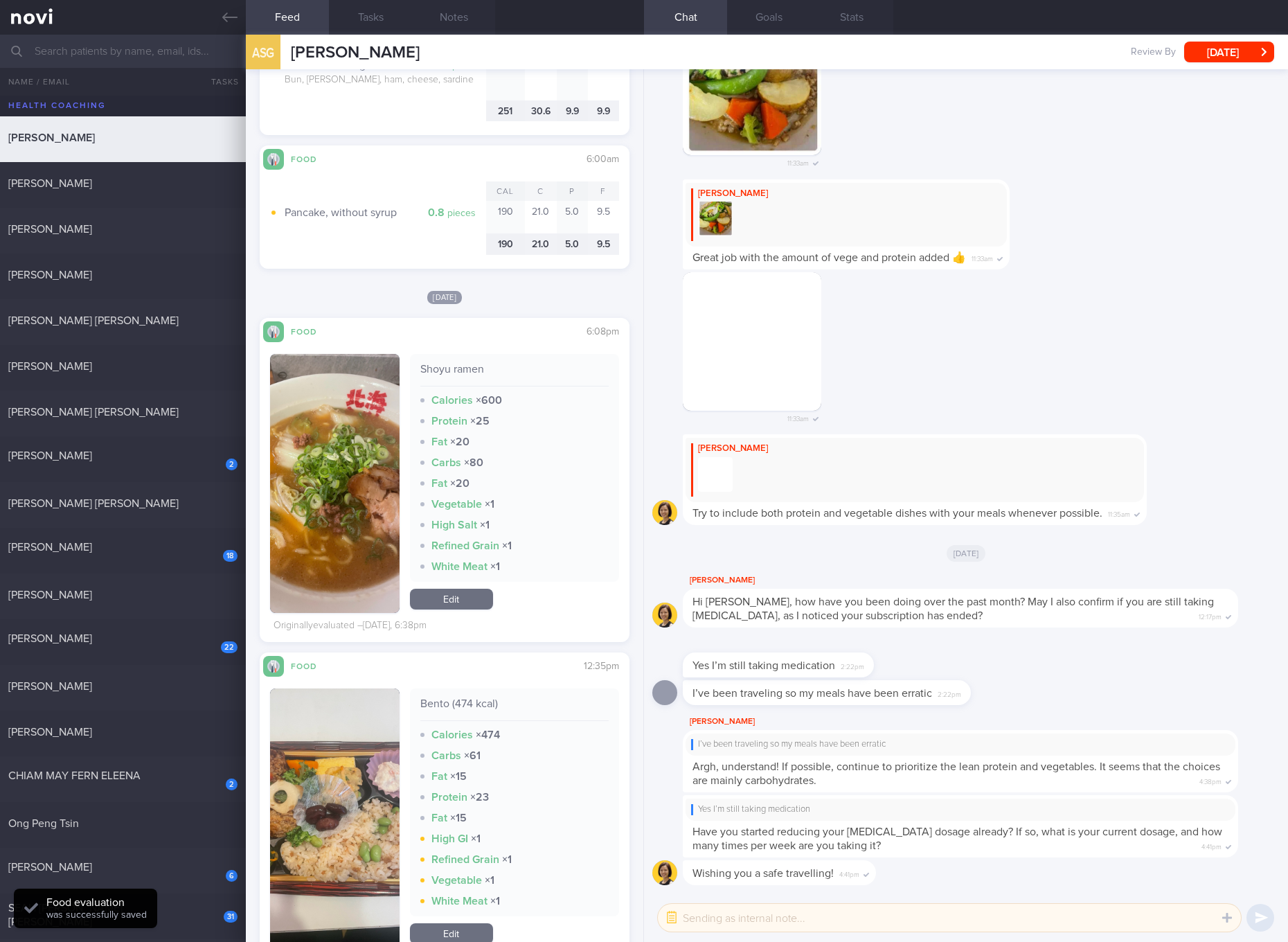
click at [472, 592] on link "Edit" at bounding box center [451, 599] width 83 height 21
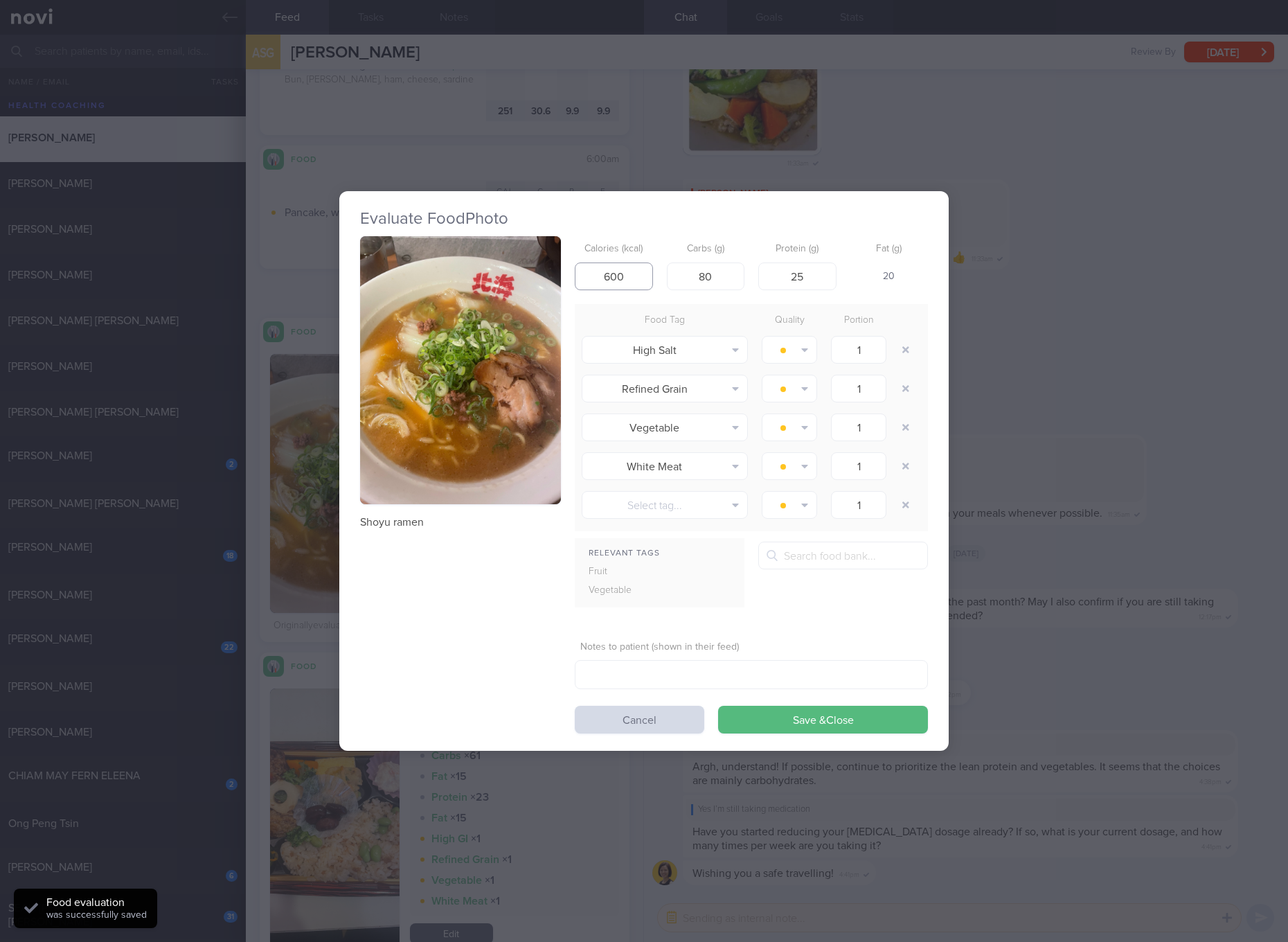
click at [622, 269] on input "600" at bounding box center [614, 277] width 78 height 28
type input "426"
type input "55"
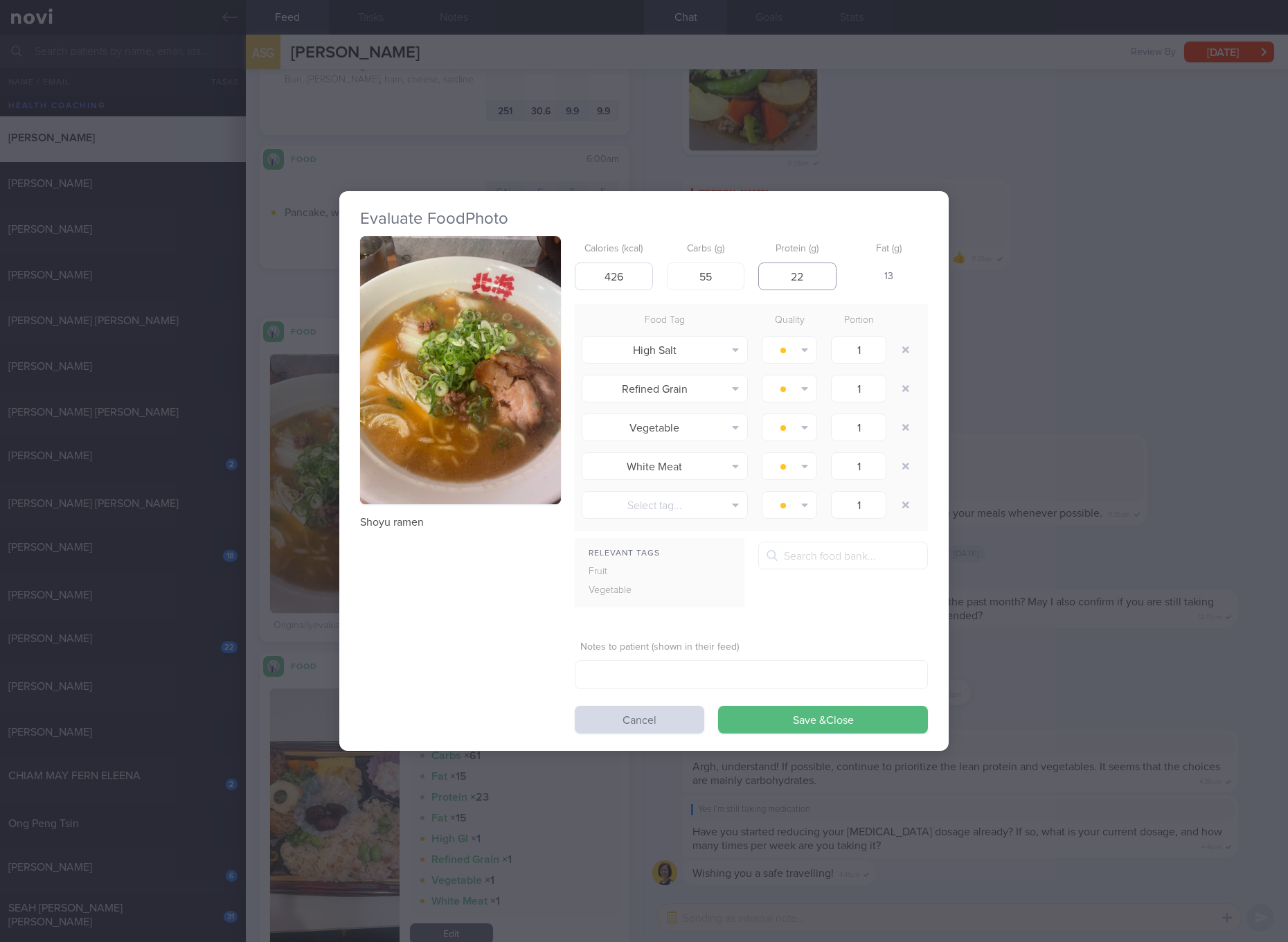
type input "22"
click at [718, 705] on button "Save & Close" at bounding box center [823, 719] width 210 height 28
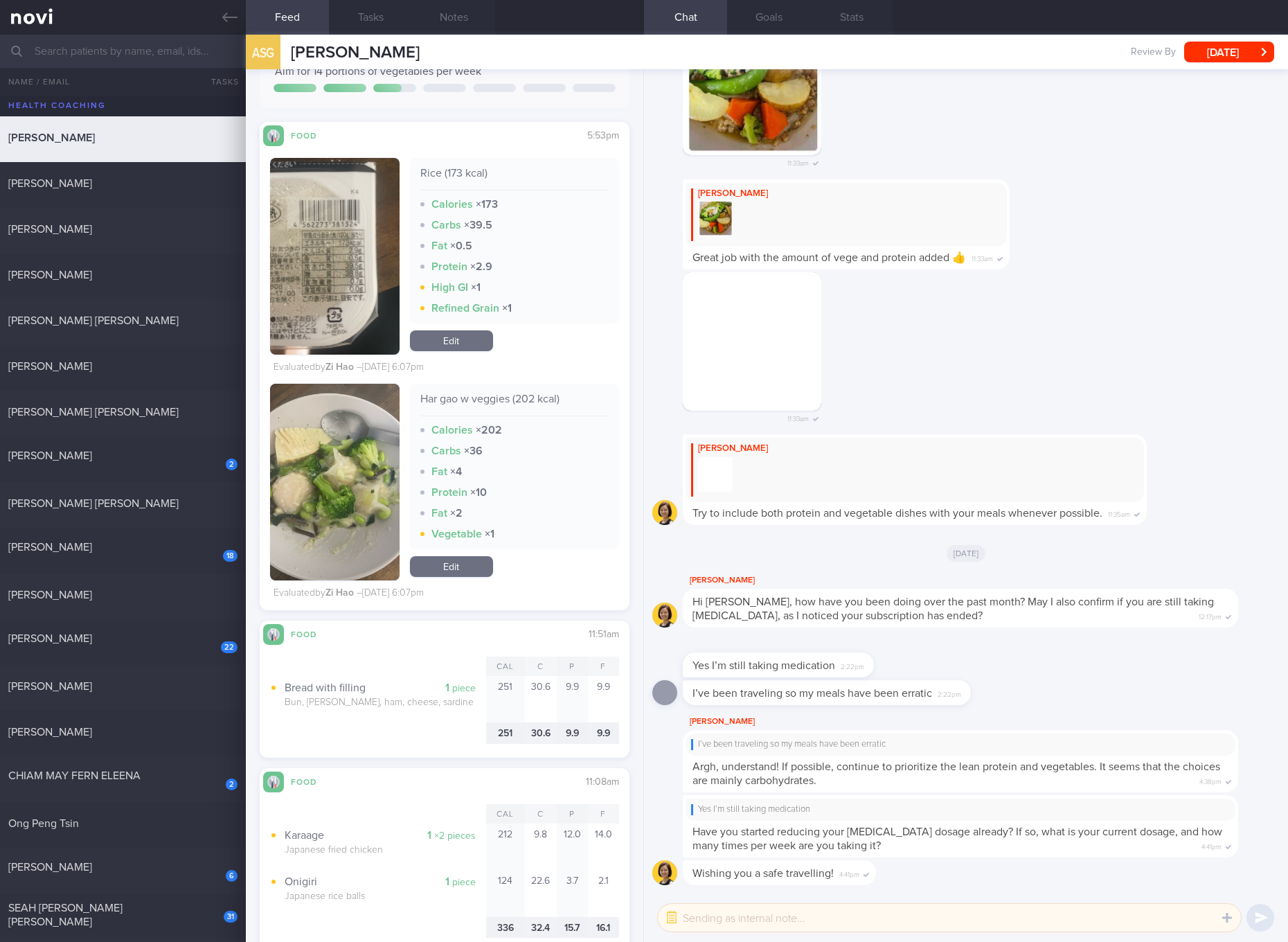
scroll to position [4674, 0]
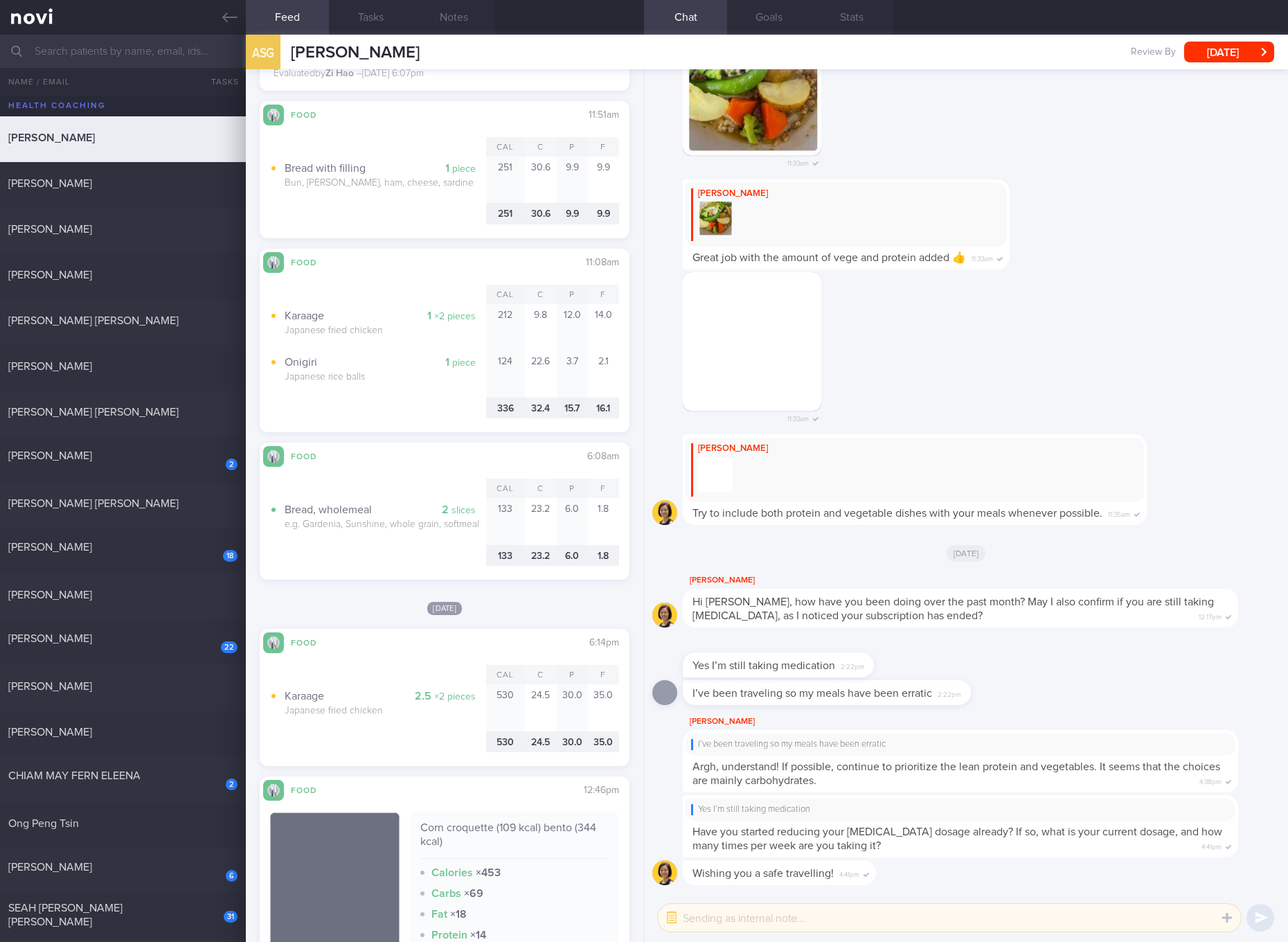
drag, startPoint x: 104, startPoint y: 550, endPoint x: 277, endPoint y: 267, distance: 331.7
click at [104, 550] on div "Stephen Kartili" at bounding box center [121, 547] width 226 height 14
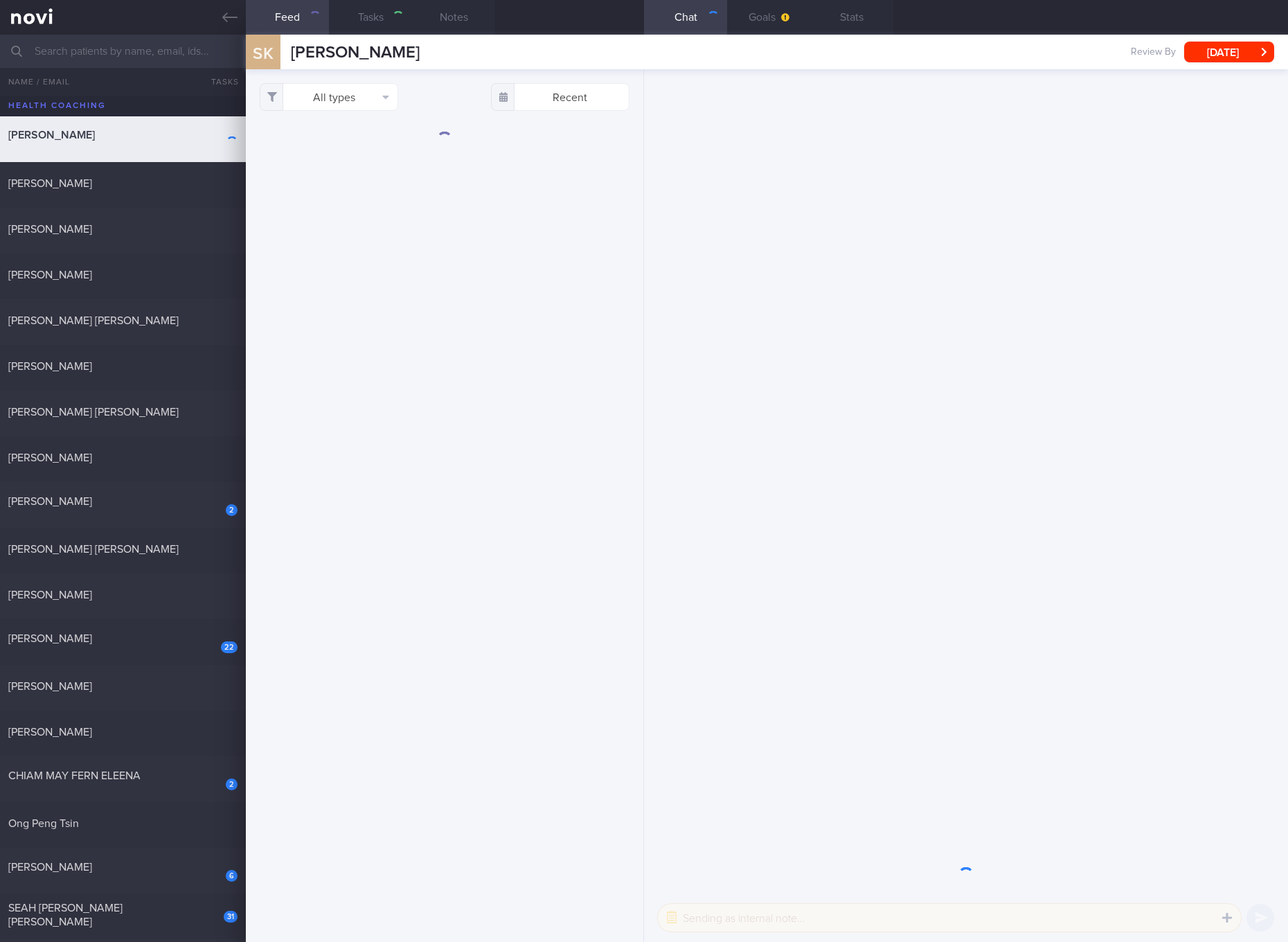
select select "5"
checkbox input "true"
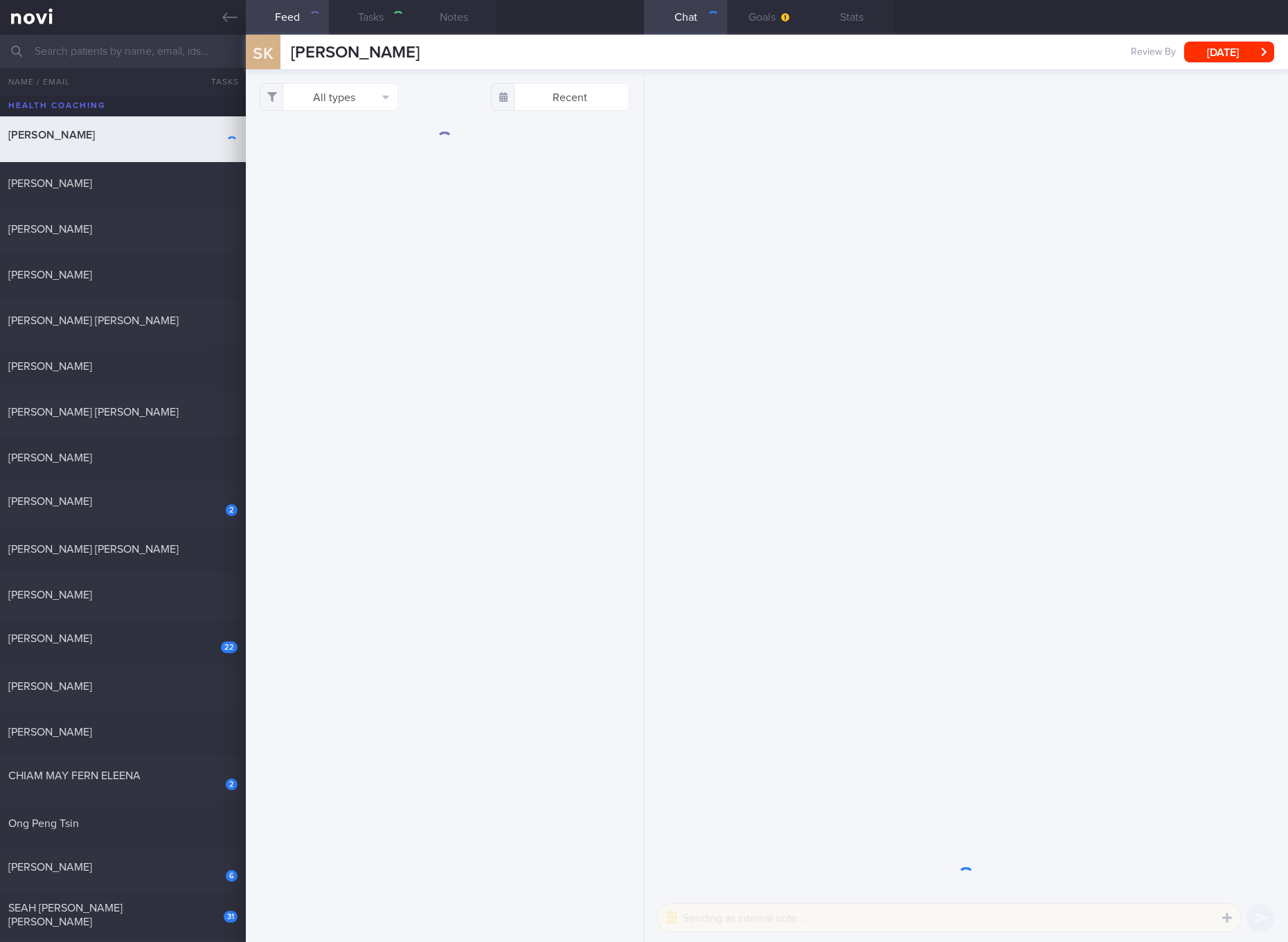
checkbox input "true"
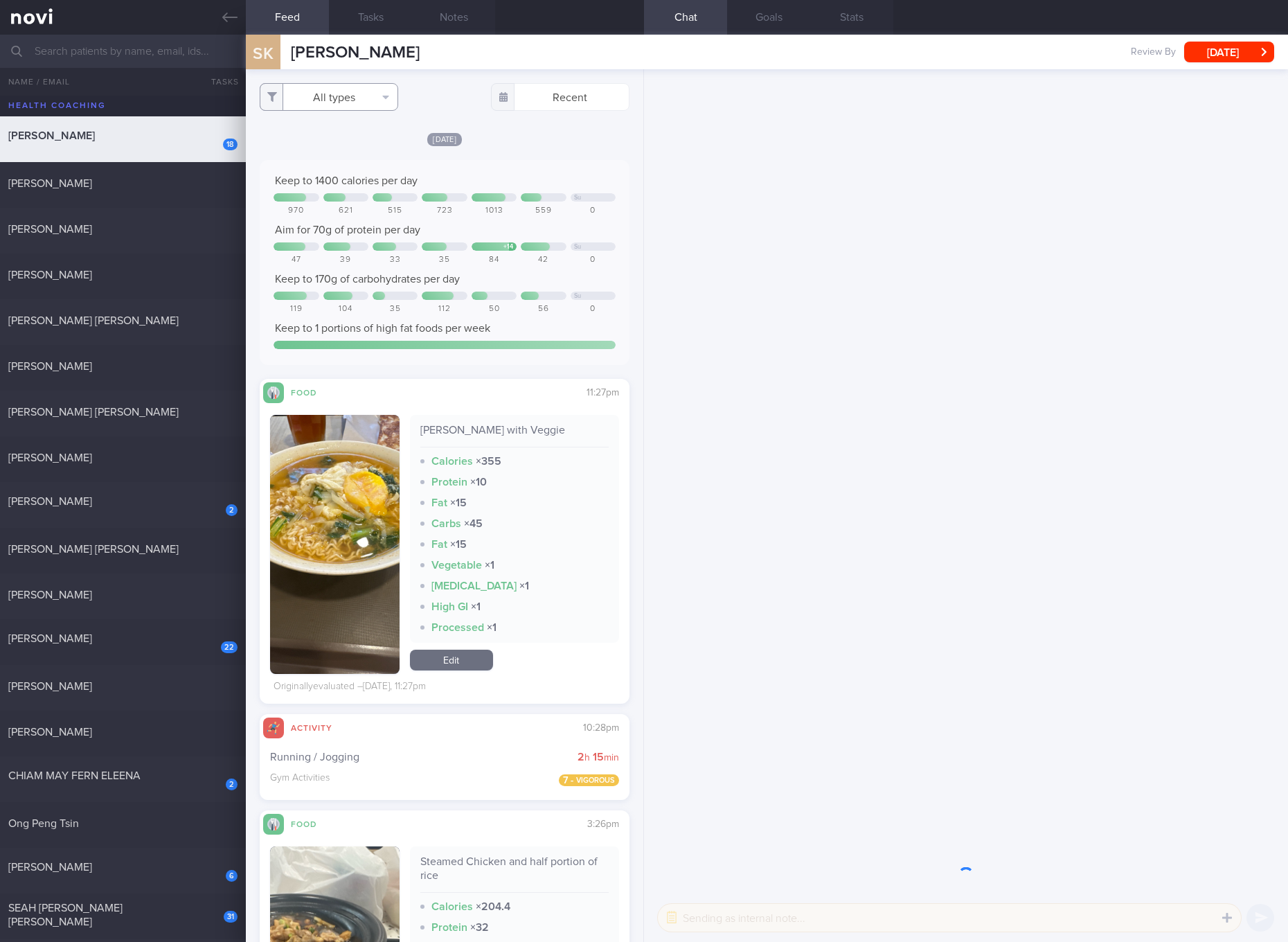
click at [368, 103] on button "All types" at bounding box center [329, 97] width 139 height 28
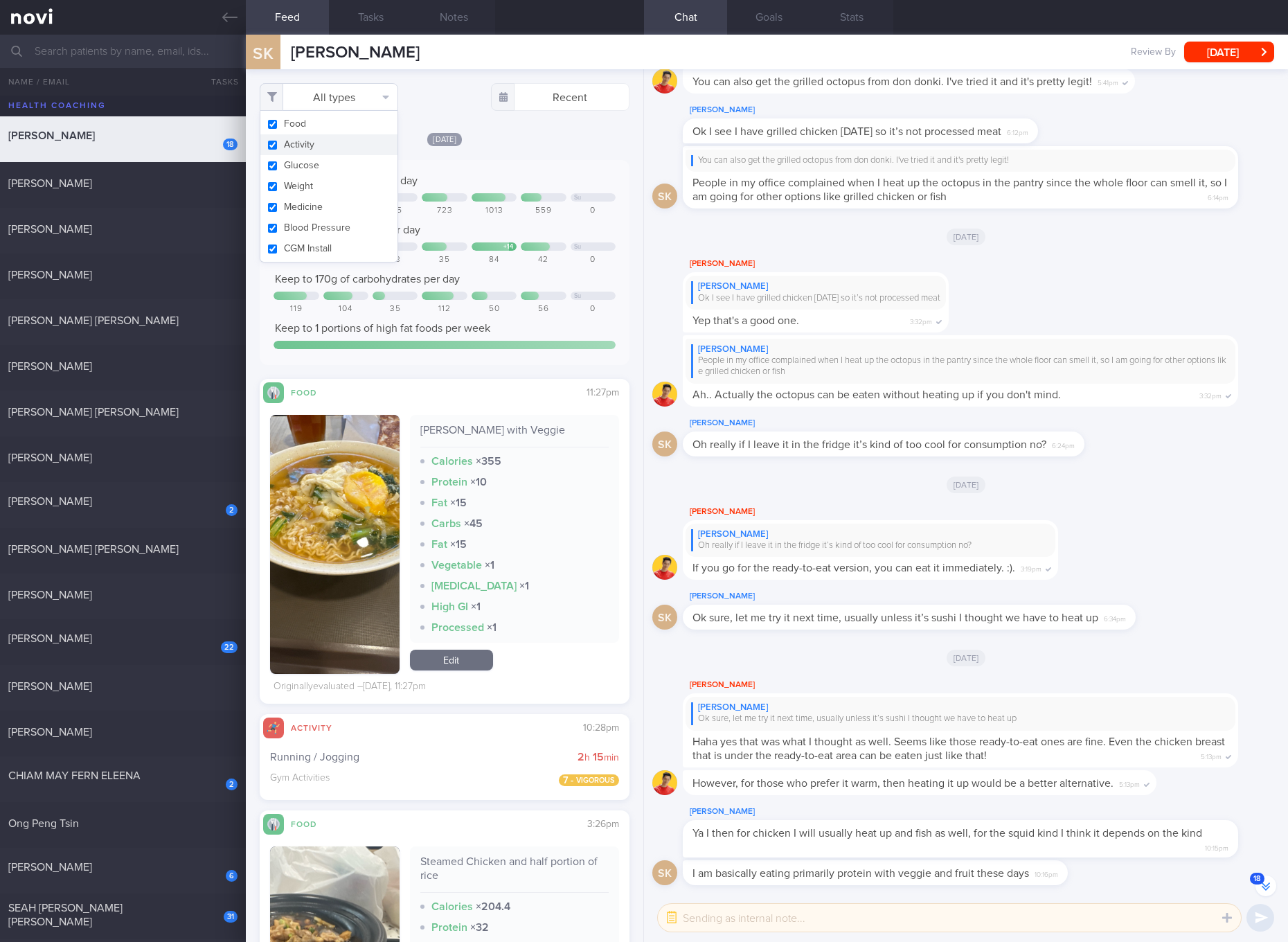
scroll to position [-525, 0]
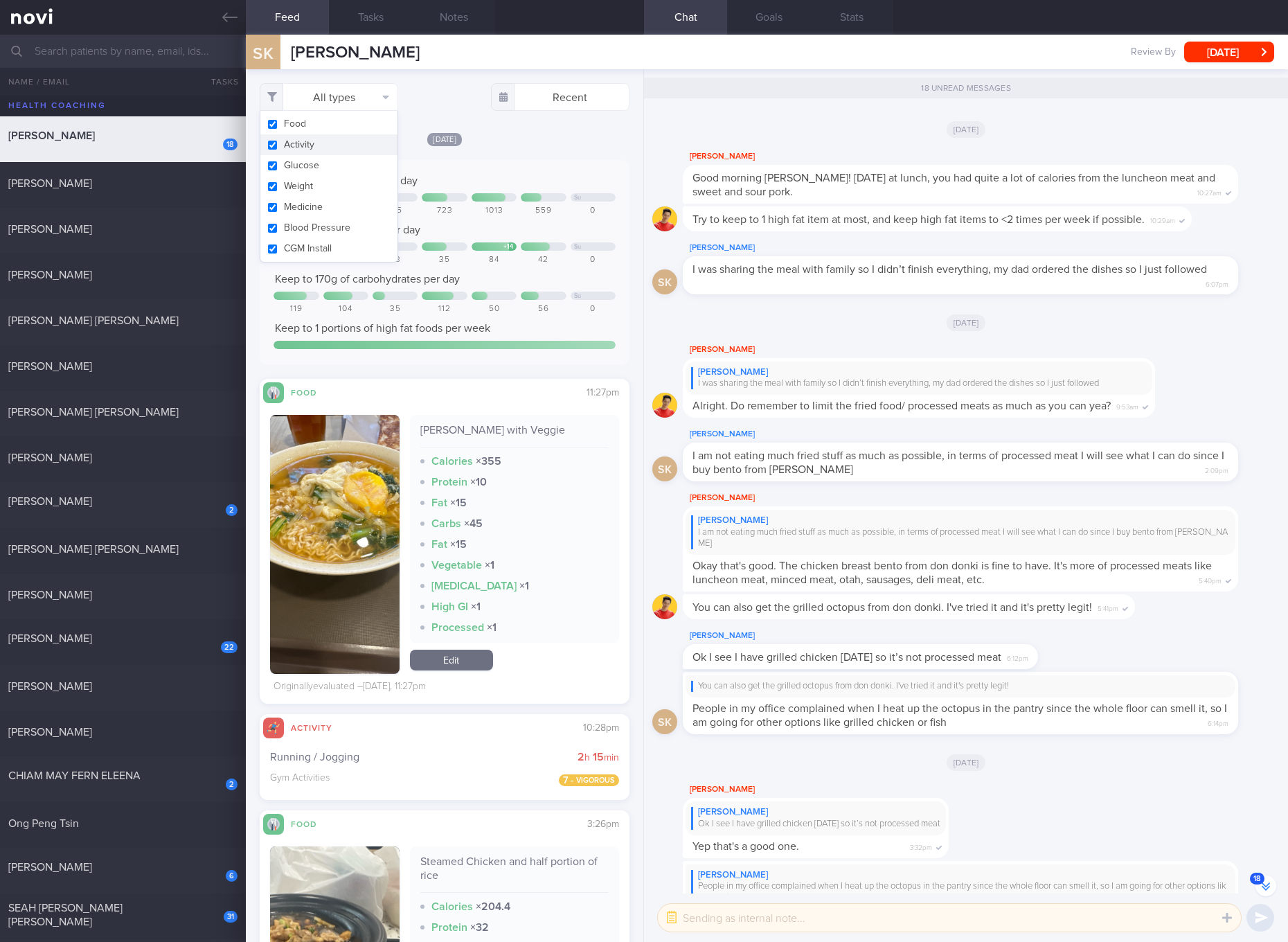
click at [346, 147] on button "Activity" at bounding box center [329, 145] width 137 height 21
checkbox input "false"
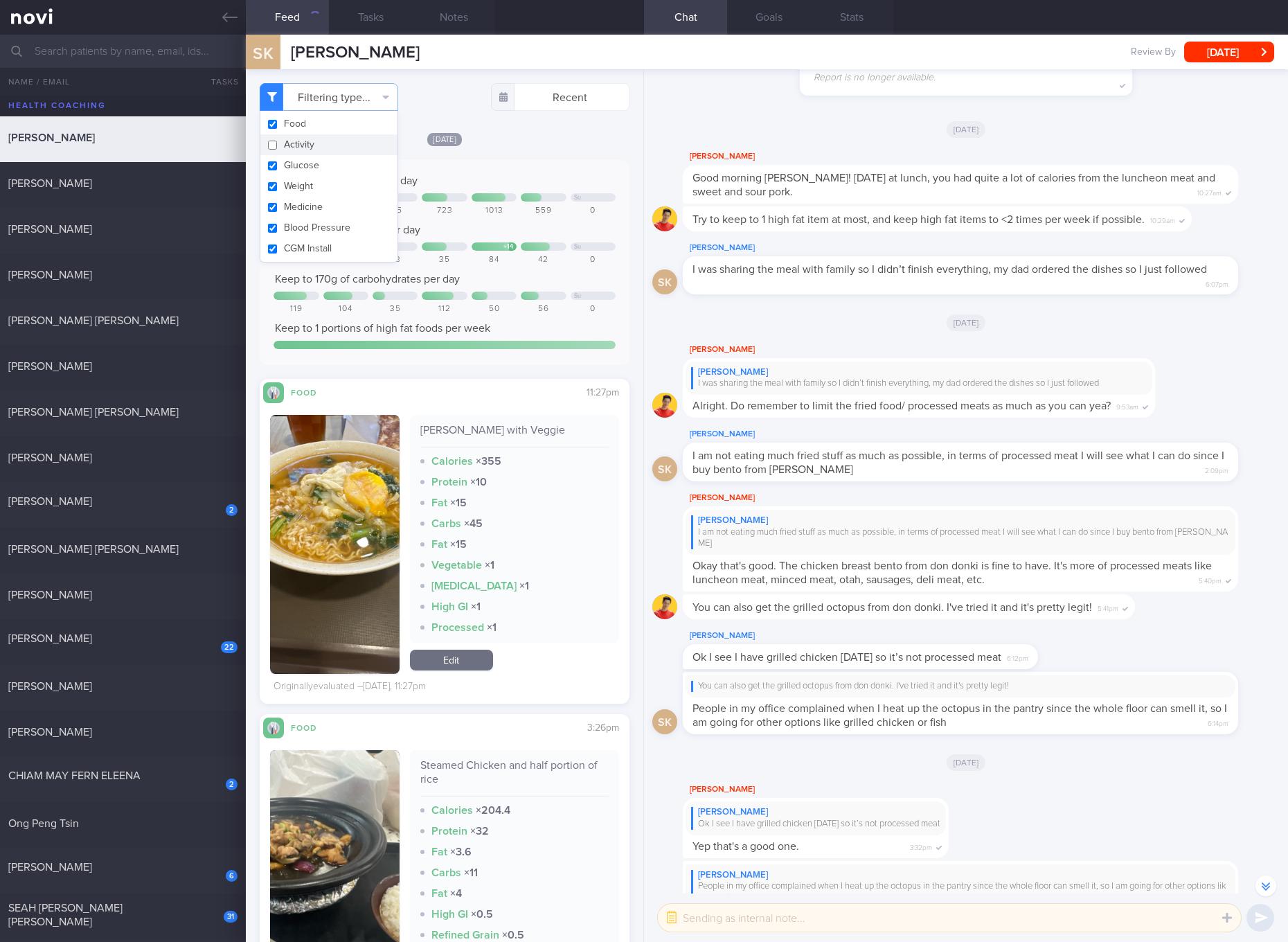
click at [304, 167] on button "Glucose" at bounding box center [329, 165] width 137 height 21
checkbox input "false"
click at [302, 184] on button "Weight" at bounding box center [329, 186] width 137 height 21
checkbox input "false"
click at [299, 212] on button "Medicine" at bounding box center [329, 207] width 137 height 21
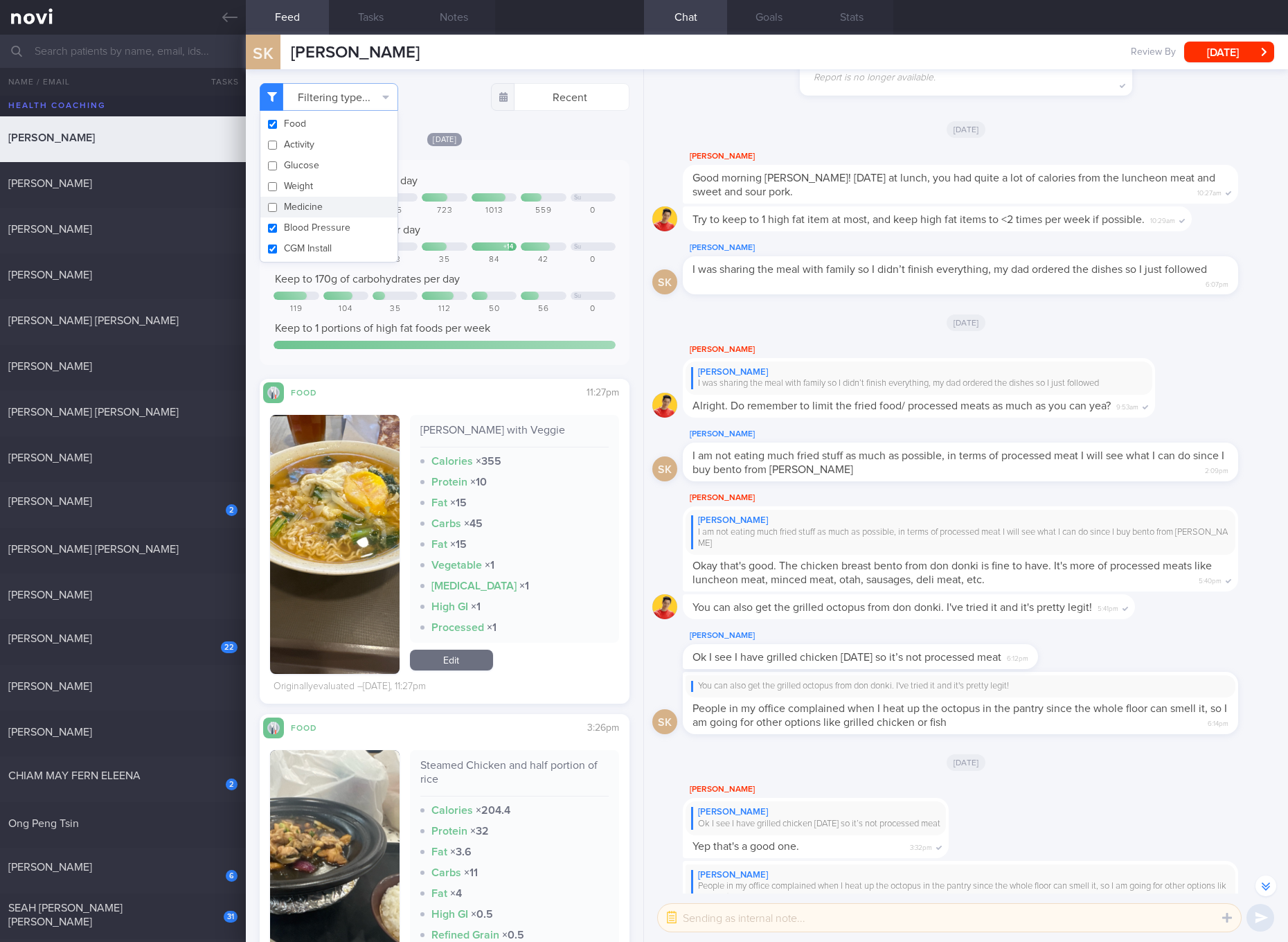
checkbox input "false"
click at [299, 231] on button "Blood Pressure" at bounding box center [329, 228] width 137 height 21
checkbox input "false"
click at [299, 247] on button "CGM Install" at bounding box center [329, 249] width 137 height 21
checkbox input "false"
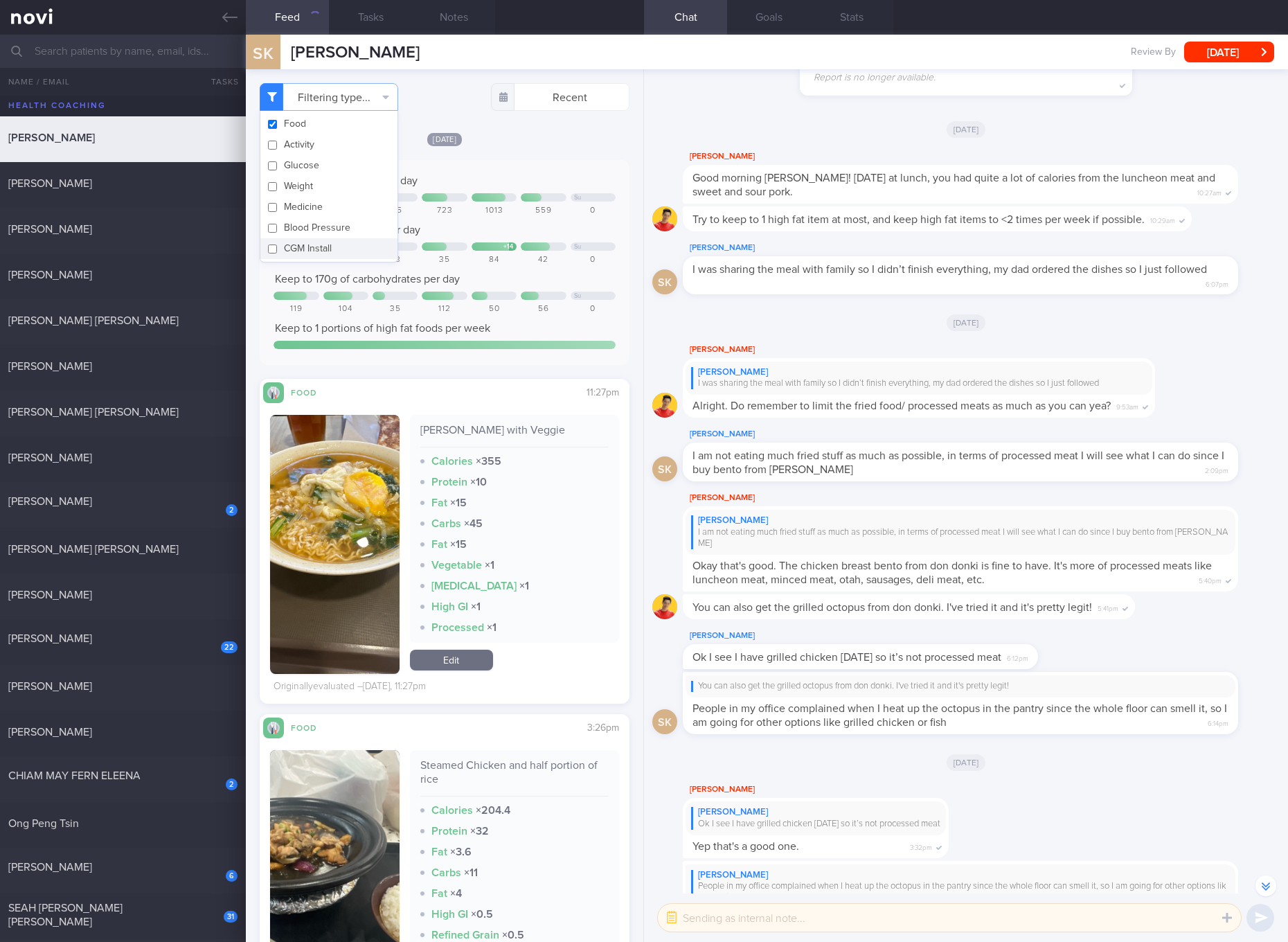
click at [526, 279] on div "Keep to 170g of carbohydrates per day" at bounding box center [445, 279] width 342 height 14
click at [510, 434] on div "Maggie Mee with Veggie" at bounding box center [514, 435] width 188 height 25
copy div "Maggie Mee with Veggie"
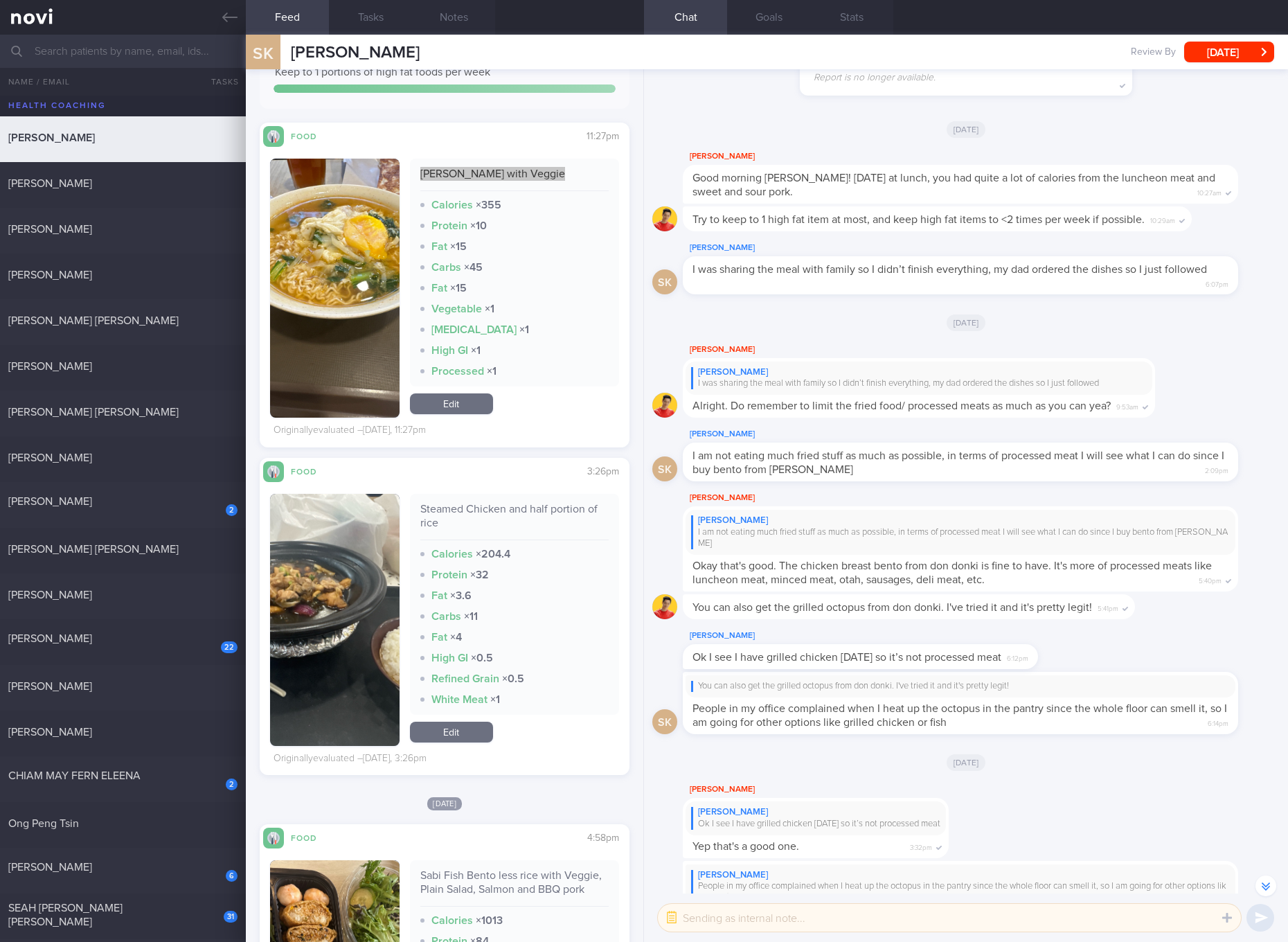
scroll to position [260, 0]
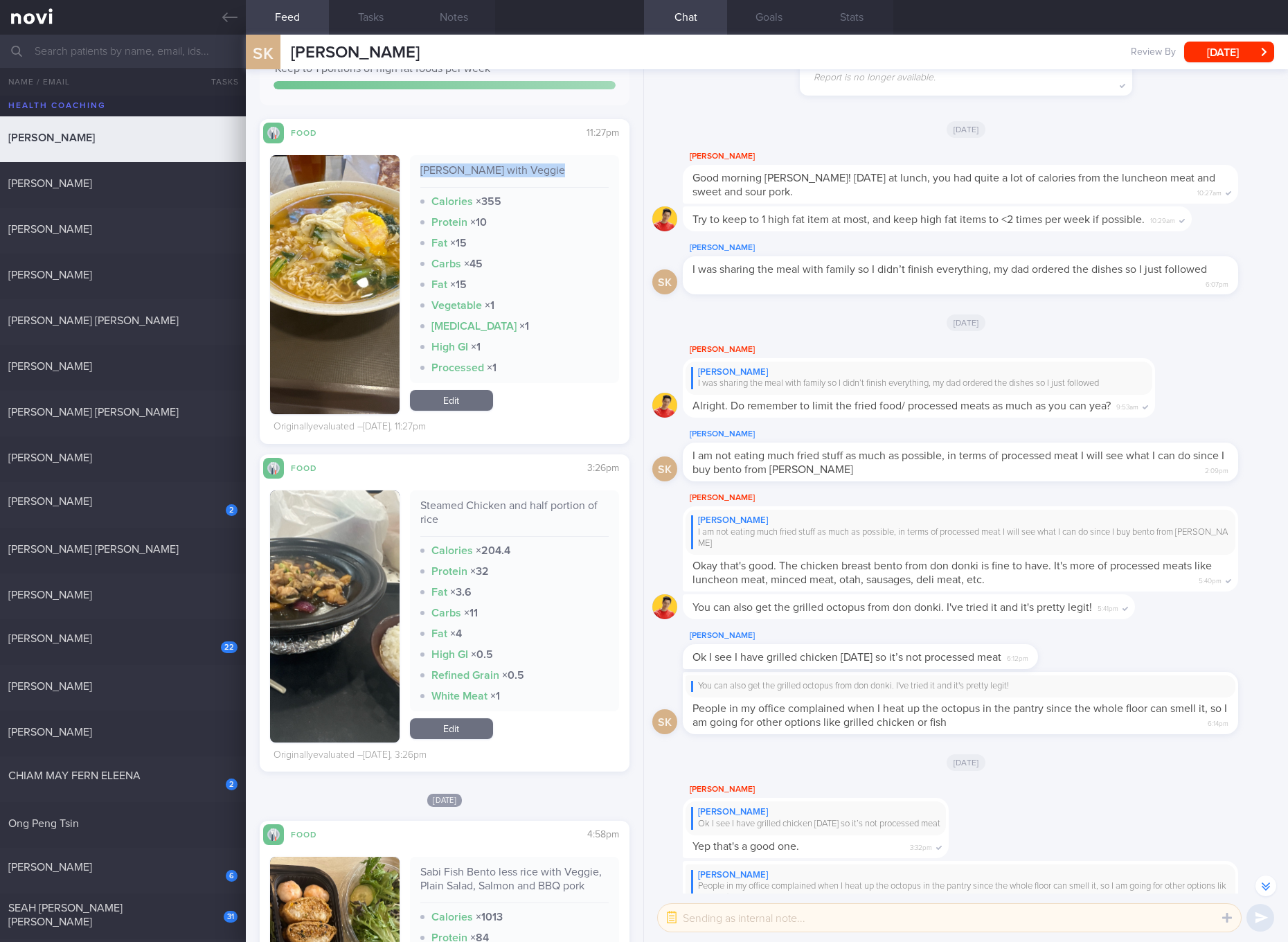
click at [349, 578] on button "button" at bounding box center [335, 616] width 130 height 252
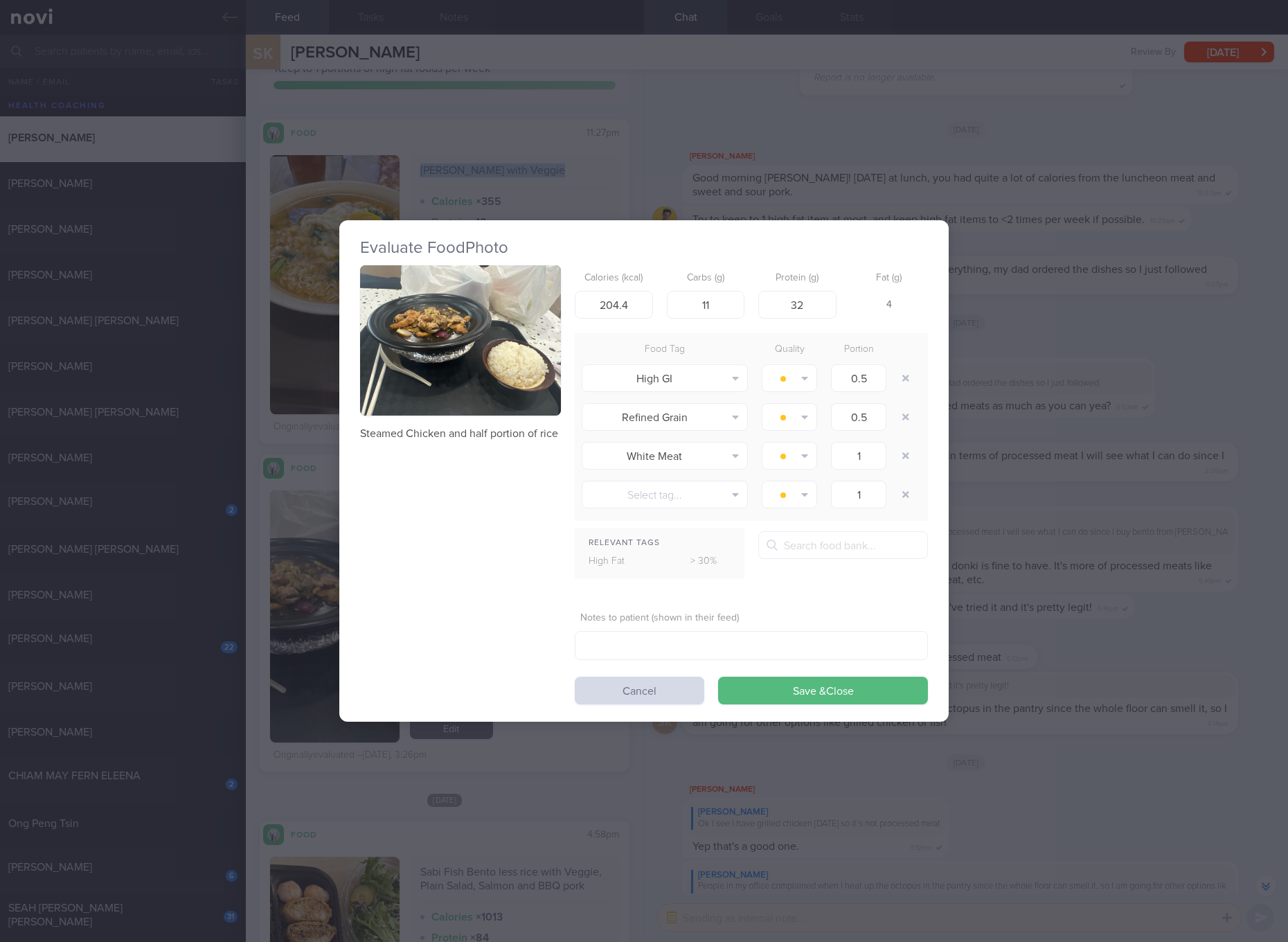
click at [498, 372] on button "button" at bounding box center [460, 341] width 201 height 151
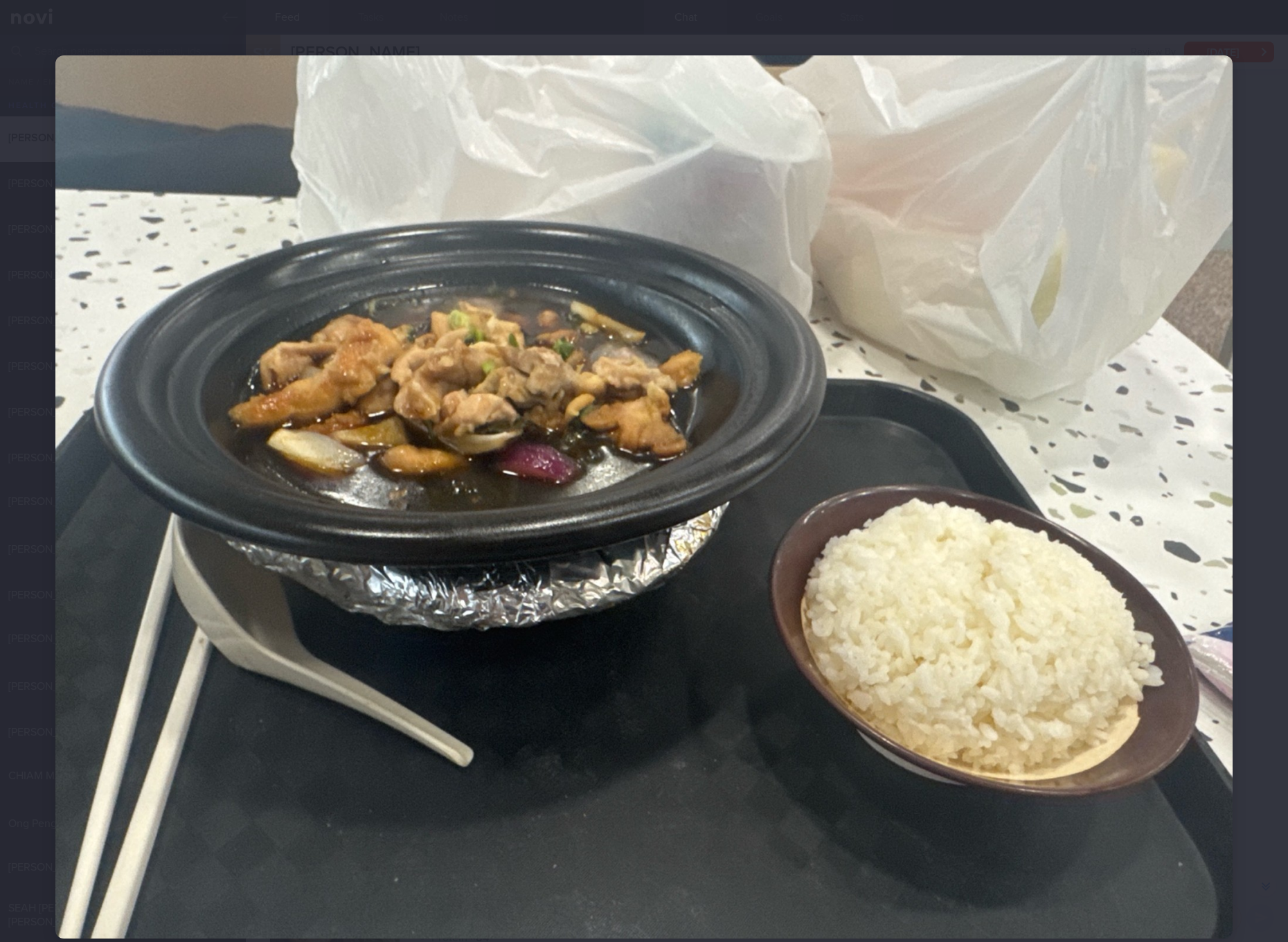
click at [833, 427] on img at bounding box center [644, 497] width 1177 height 883
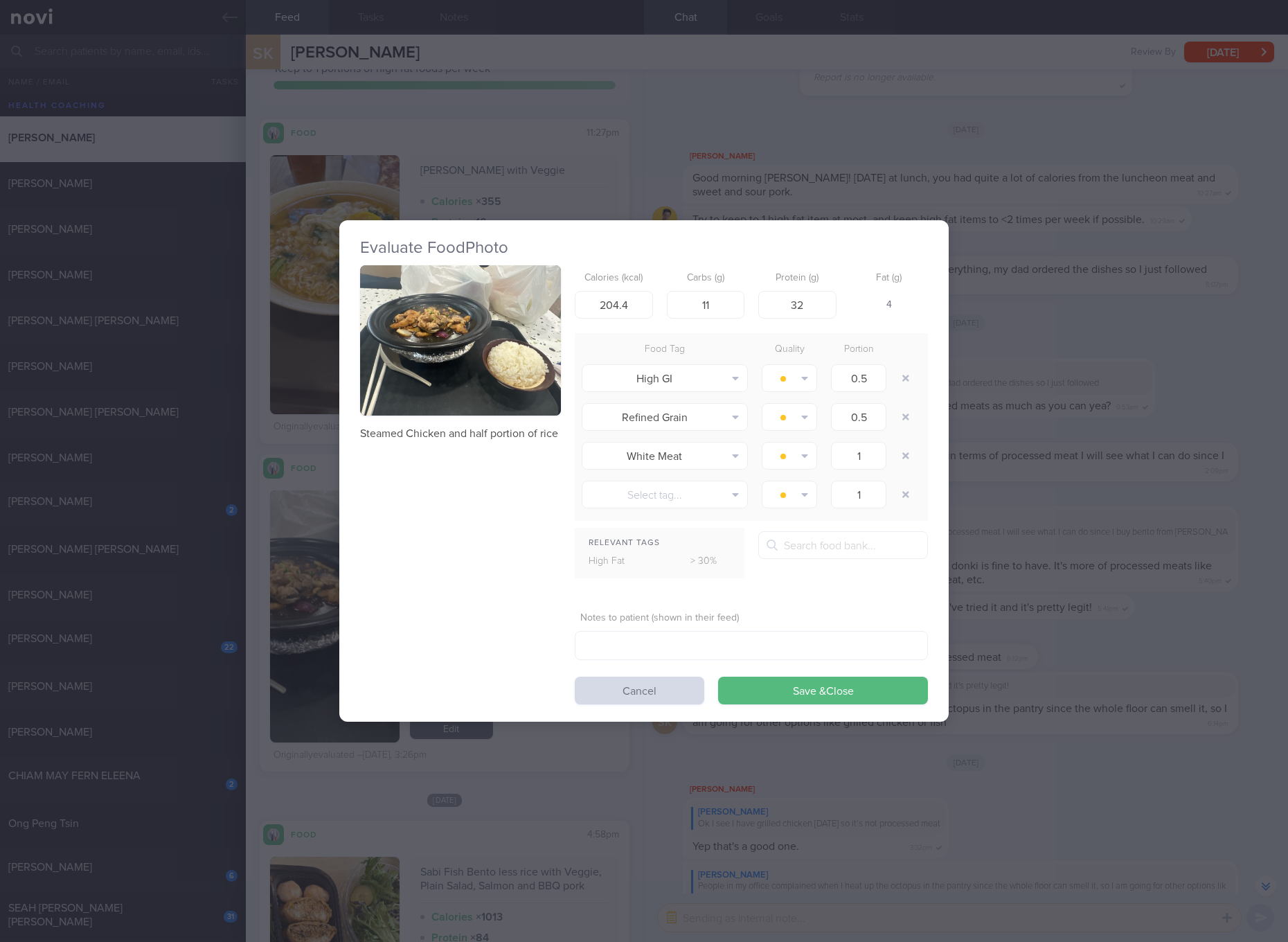
click at [539, 433] on p "Steamed Chicken and half portion of rice" at bounding box center [460, 434] width 201 height 14
copy div "Steamed Chicken and half portion of rice"
click at [1205, 498] on div "Evaluate Food Photo Steamed Chicken and half portion of rice Calories (kcal) 20…" at bounding box center [644, 471] width 1288 height 942
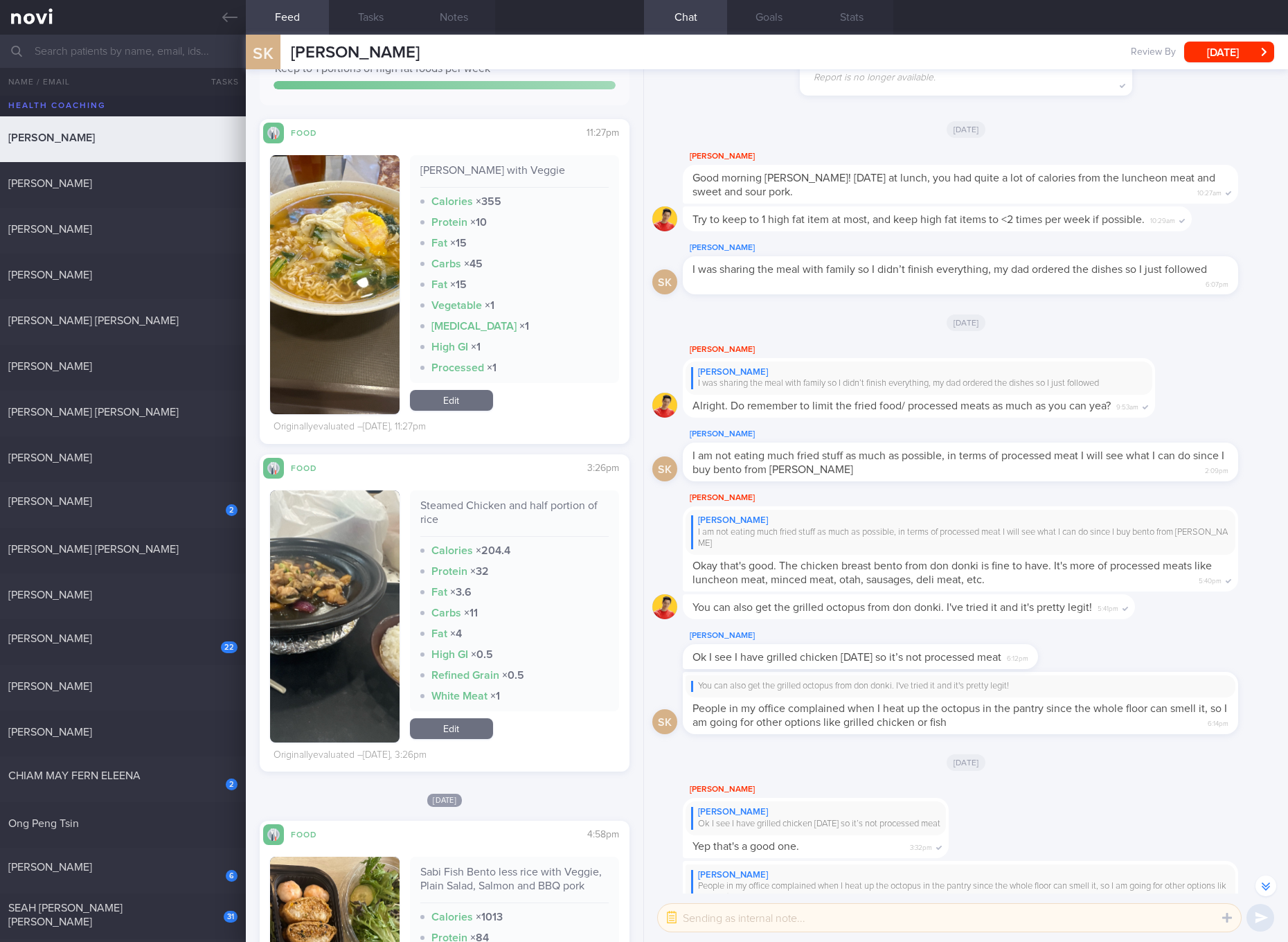
click at [382, 587] on button "button" at bounding box center [335, 616] width 130 height 252
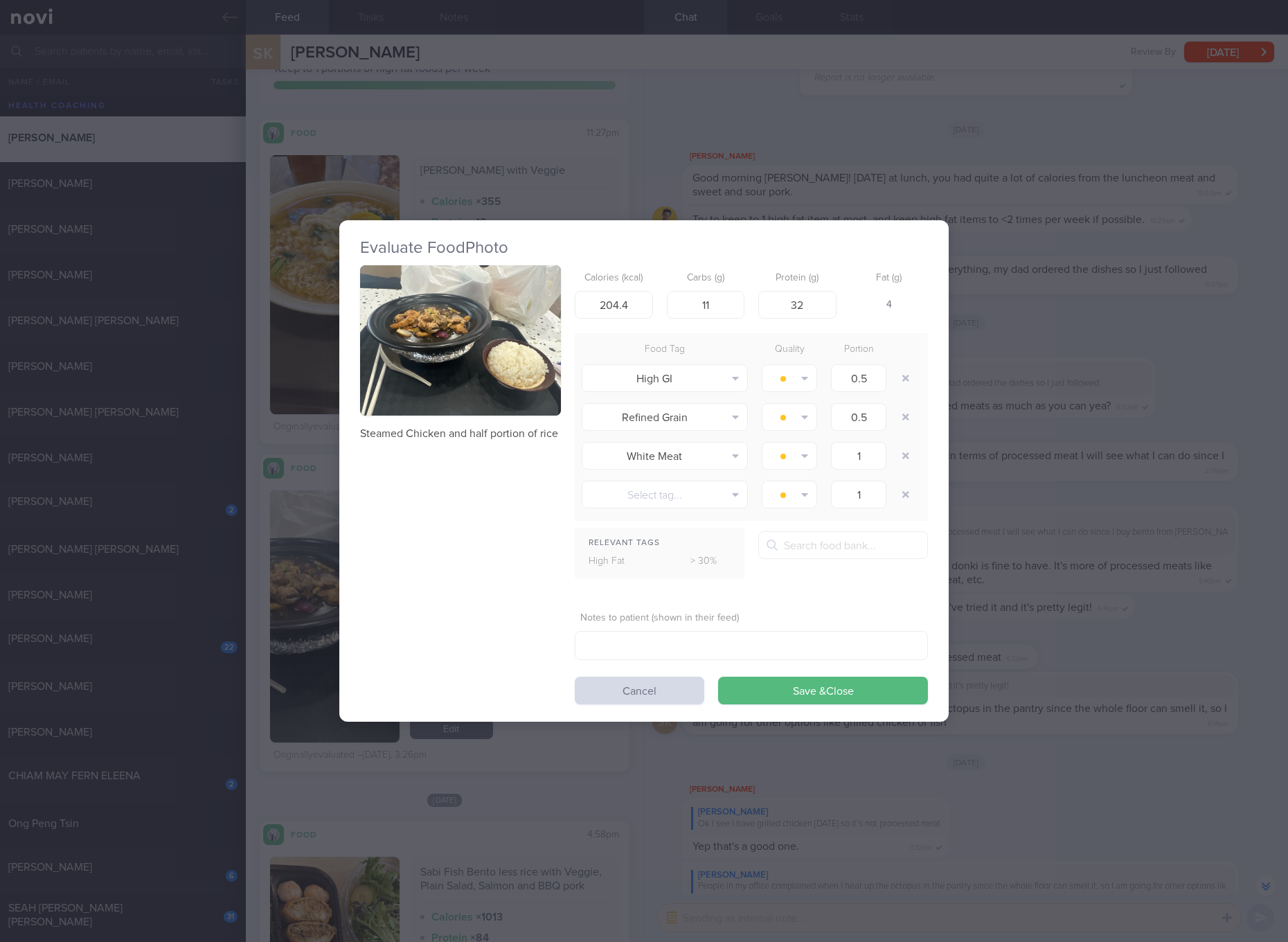
click at [1023, 374] on div "Evaluate Food Photo Steamed Chicken and half portion of rice Calories (kcal) 20…" at bounding box center [644, 471] width 1288 height 942
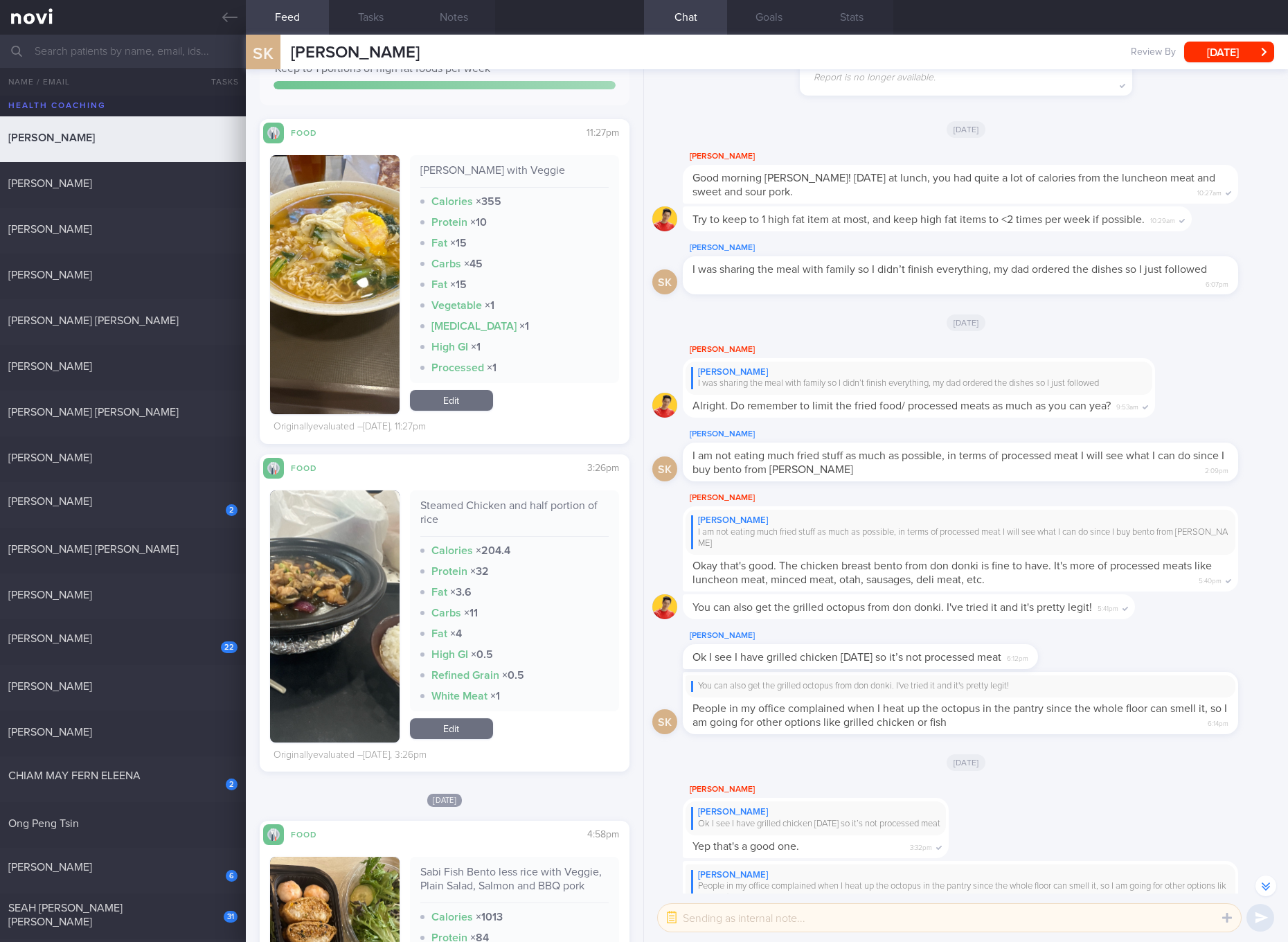
click at [470, 405] on link "Edit" at bounding box center [451, 401] width 83 height 21
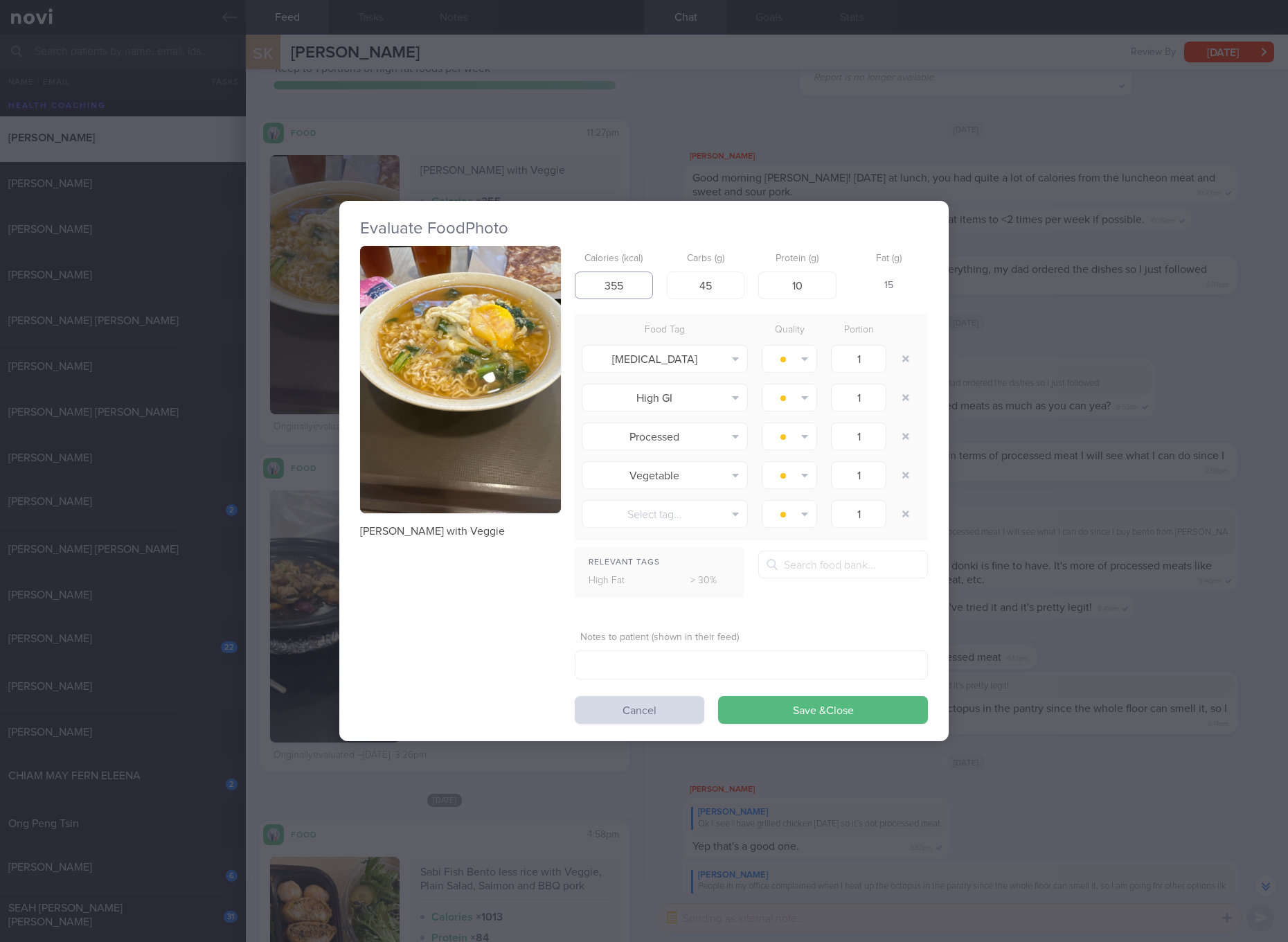
click at [609, 290] on input "355" at bounding box center [614, 286] width 78 height 28
type input "370"
type input "53"
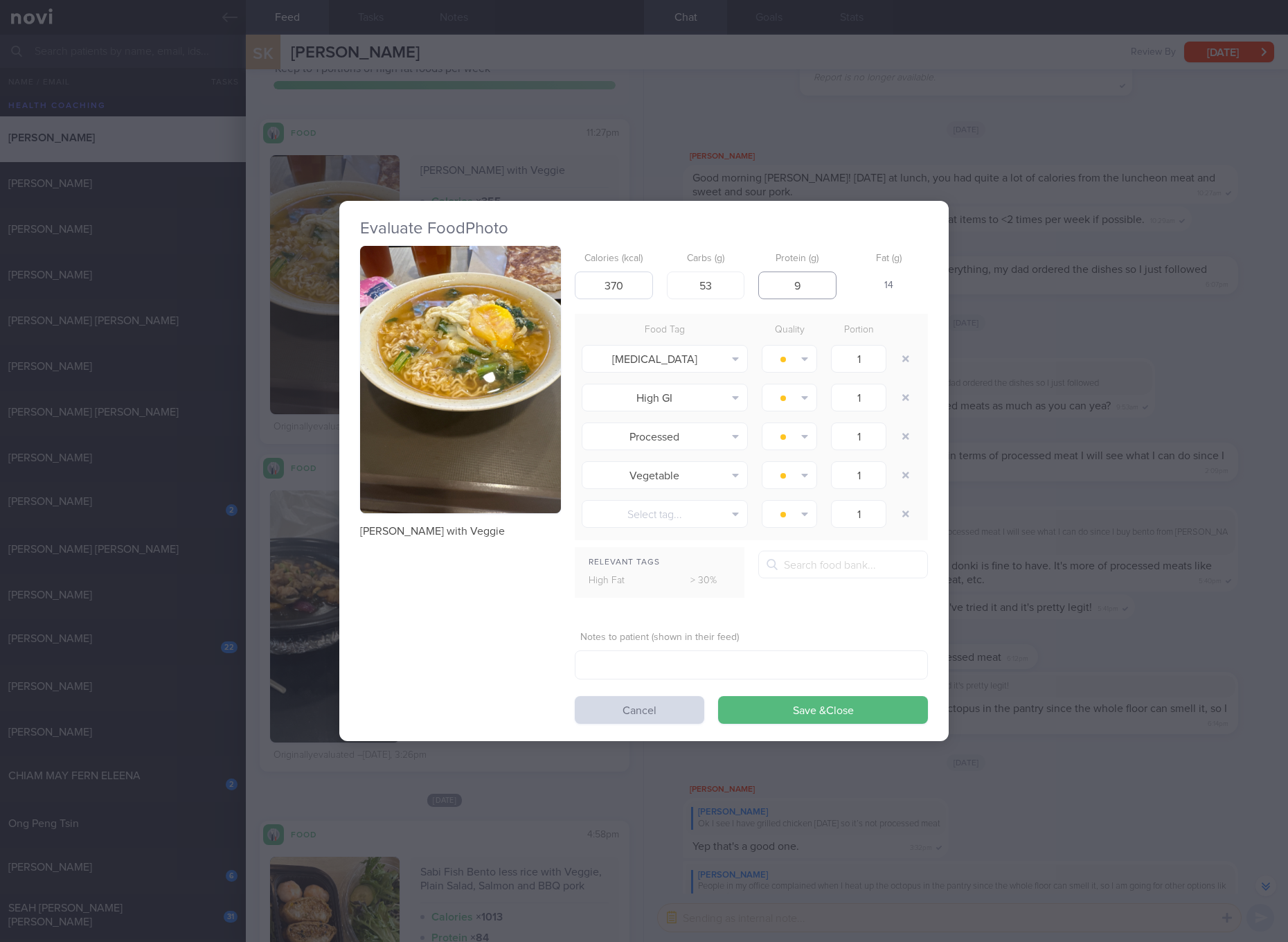
type input "9"
click at [718, 696] on button "Save & Close" at bounding box center [823, 710] width 210 height 28
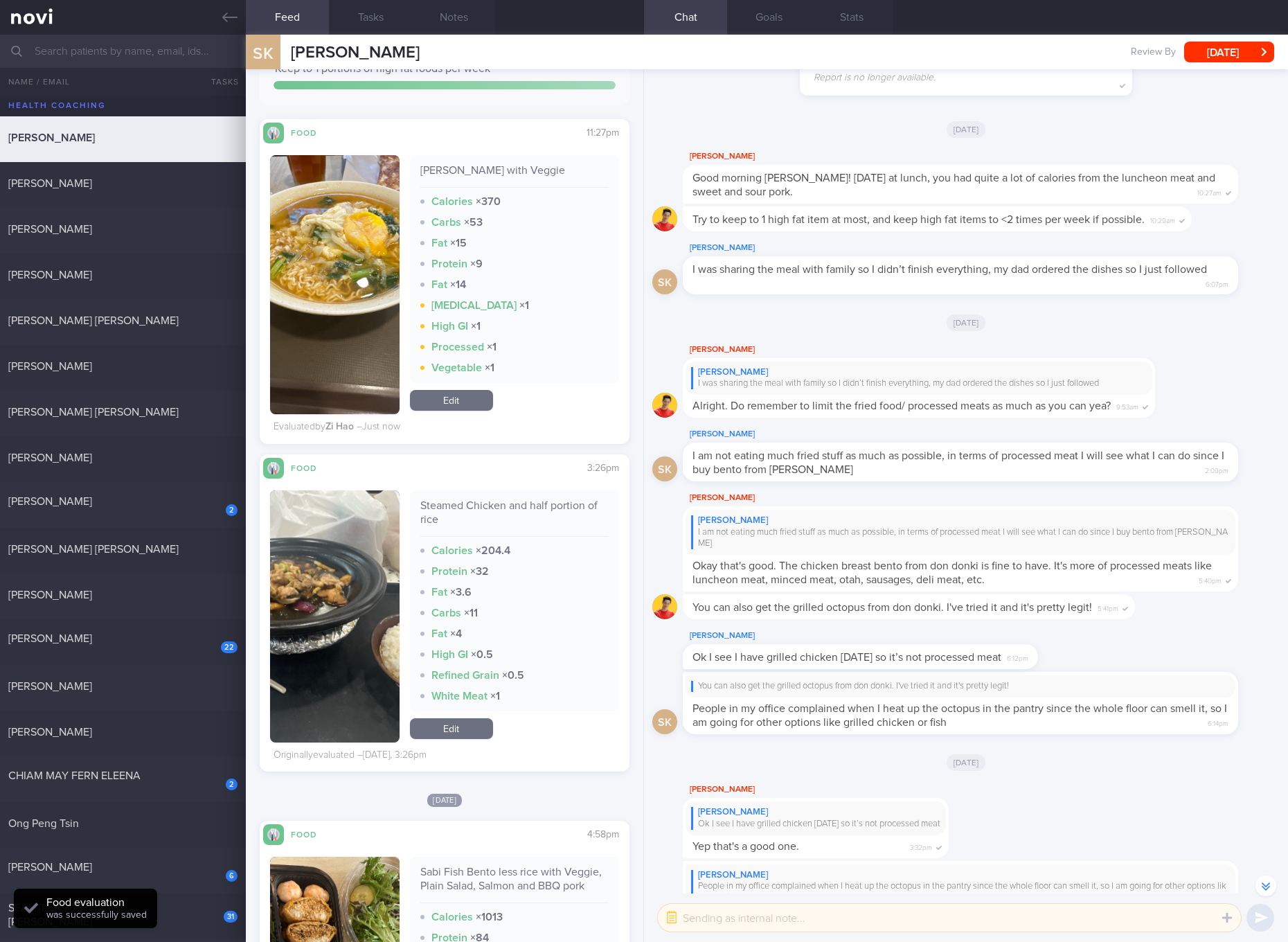
click at [369, 593] on button "button" at bounding box center [335, 616] width 130 height 252
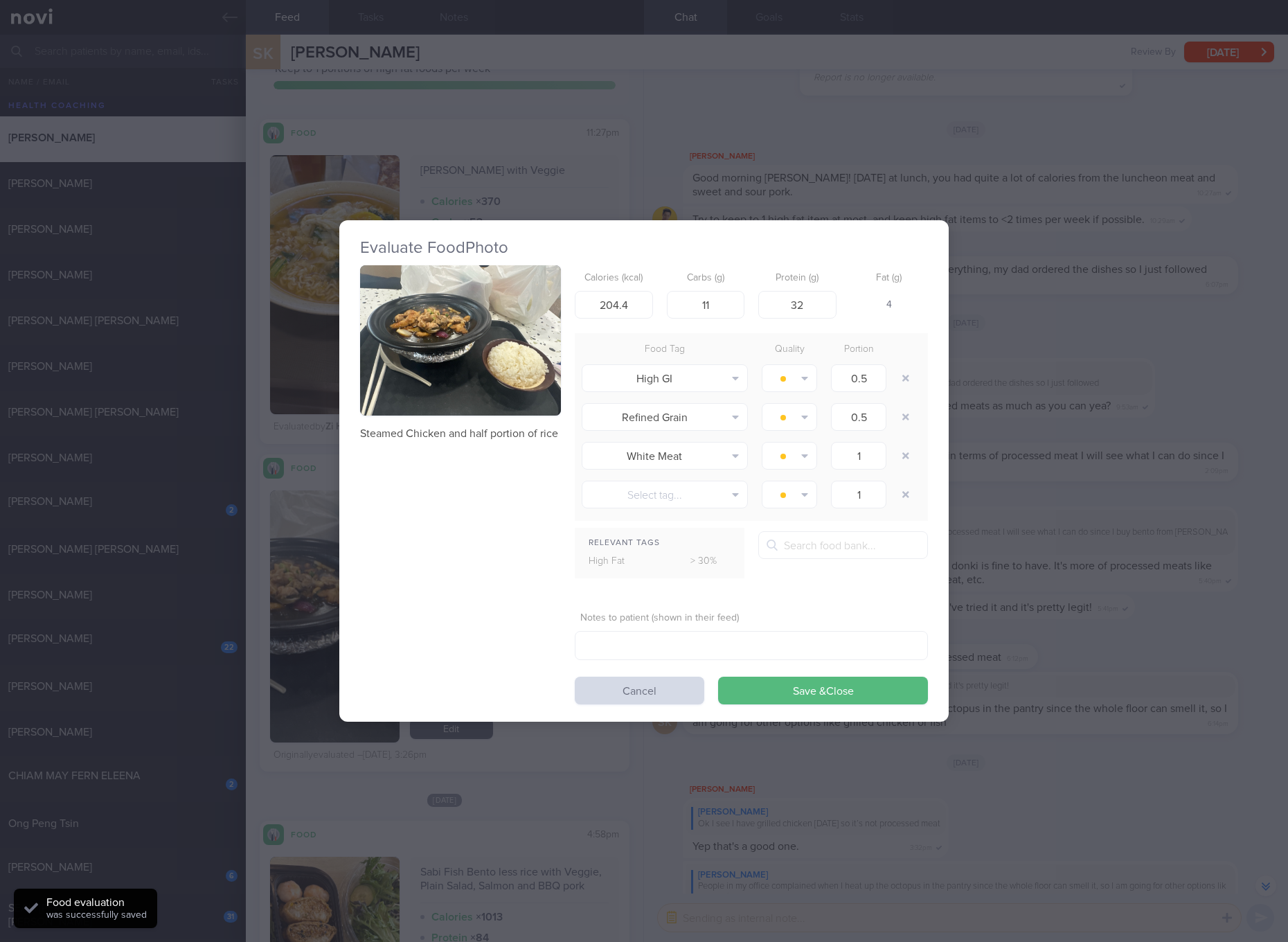
click at [538, 338] on button "button" at bounding box center [460, 341] width 201 height 151
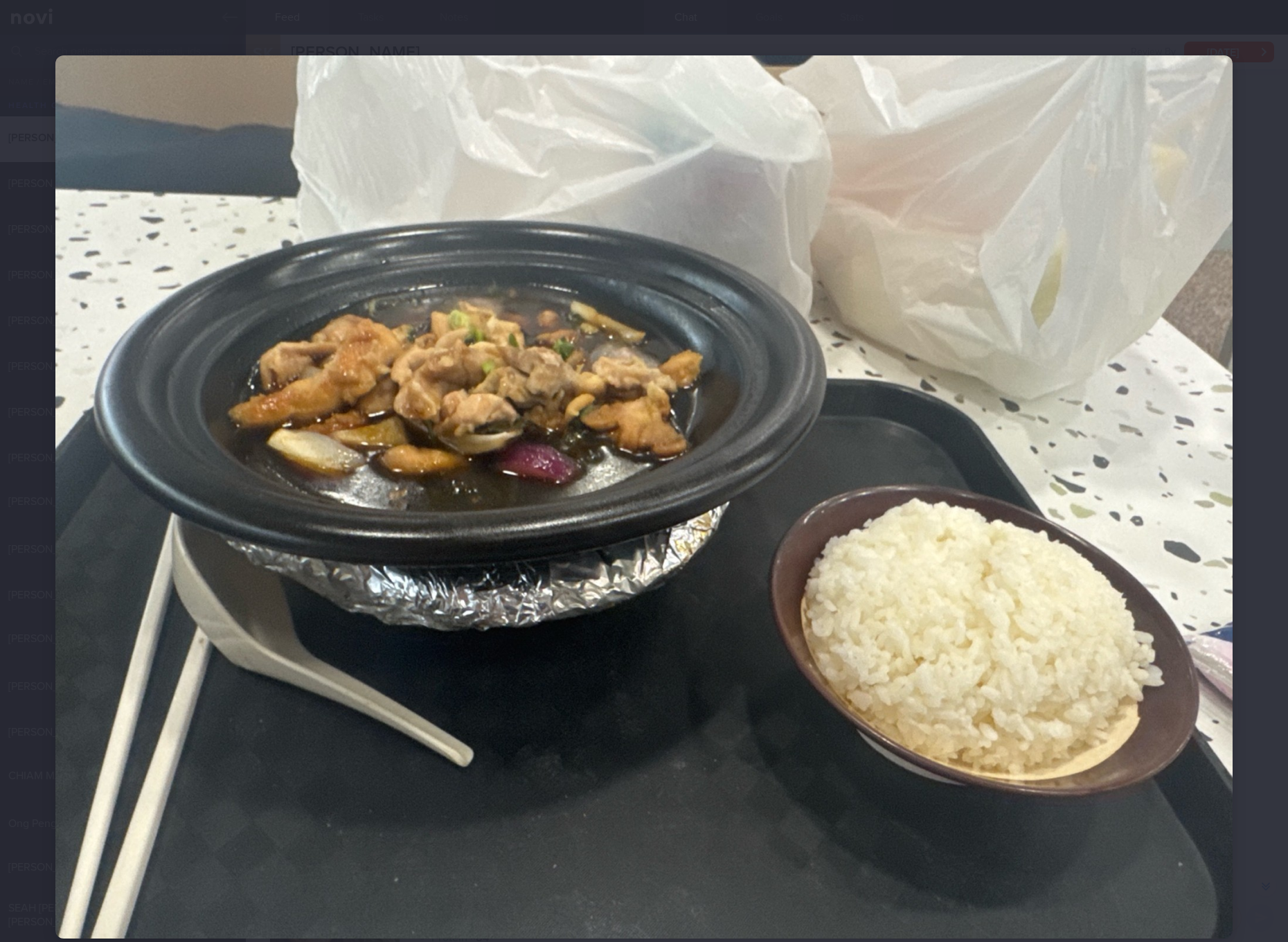
click at [1233, 332] on div at bounding box center [644, 497] width 1288 height 994
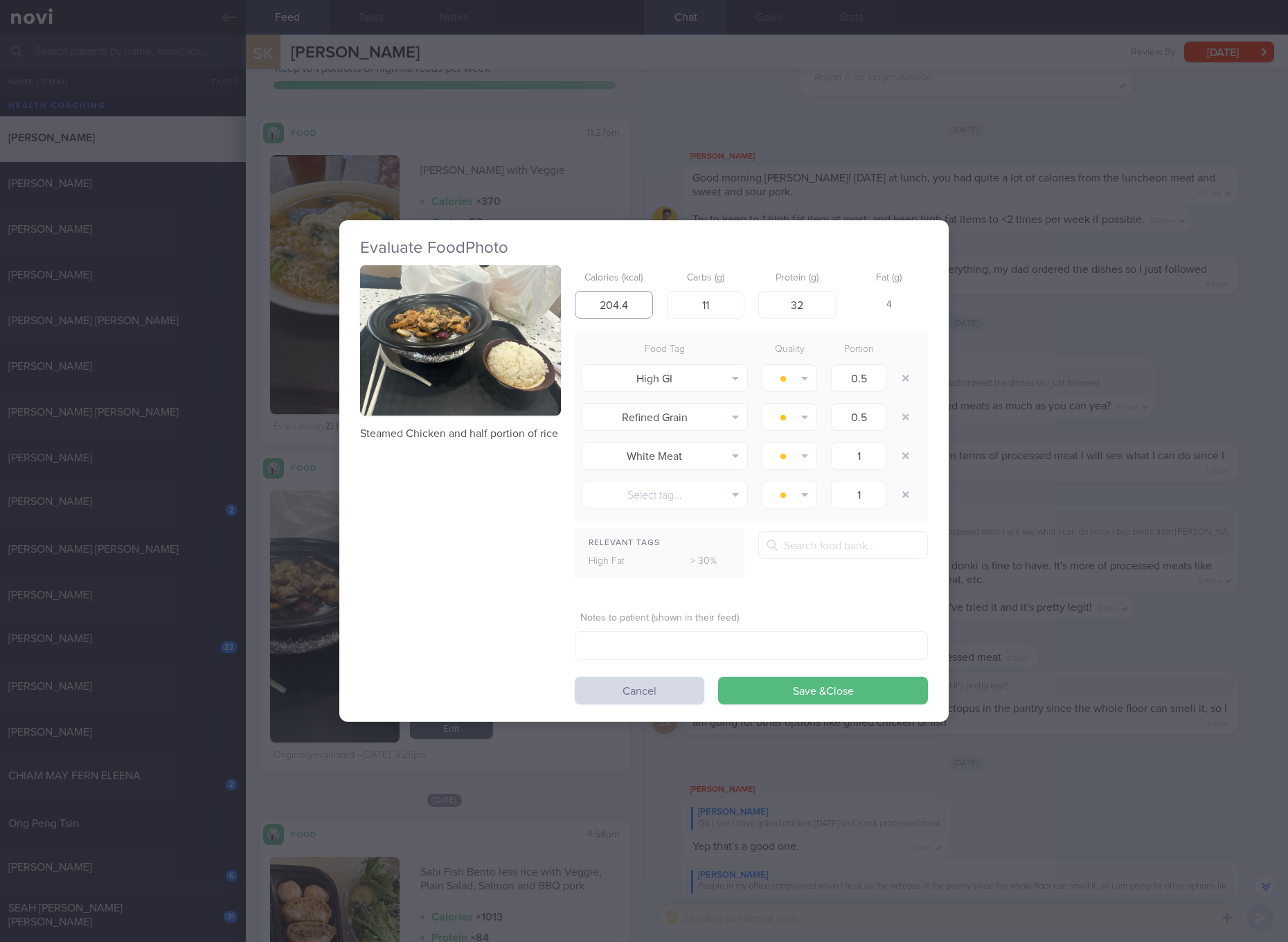
click at [621, 313] on input "204.4" at bounding box center [614, 305] width 78 height 28
type input "2"
type input "224"
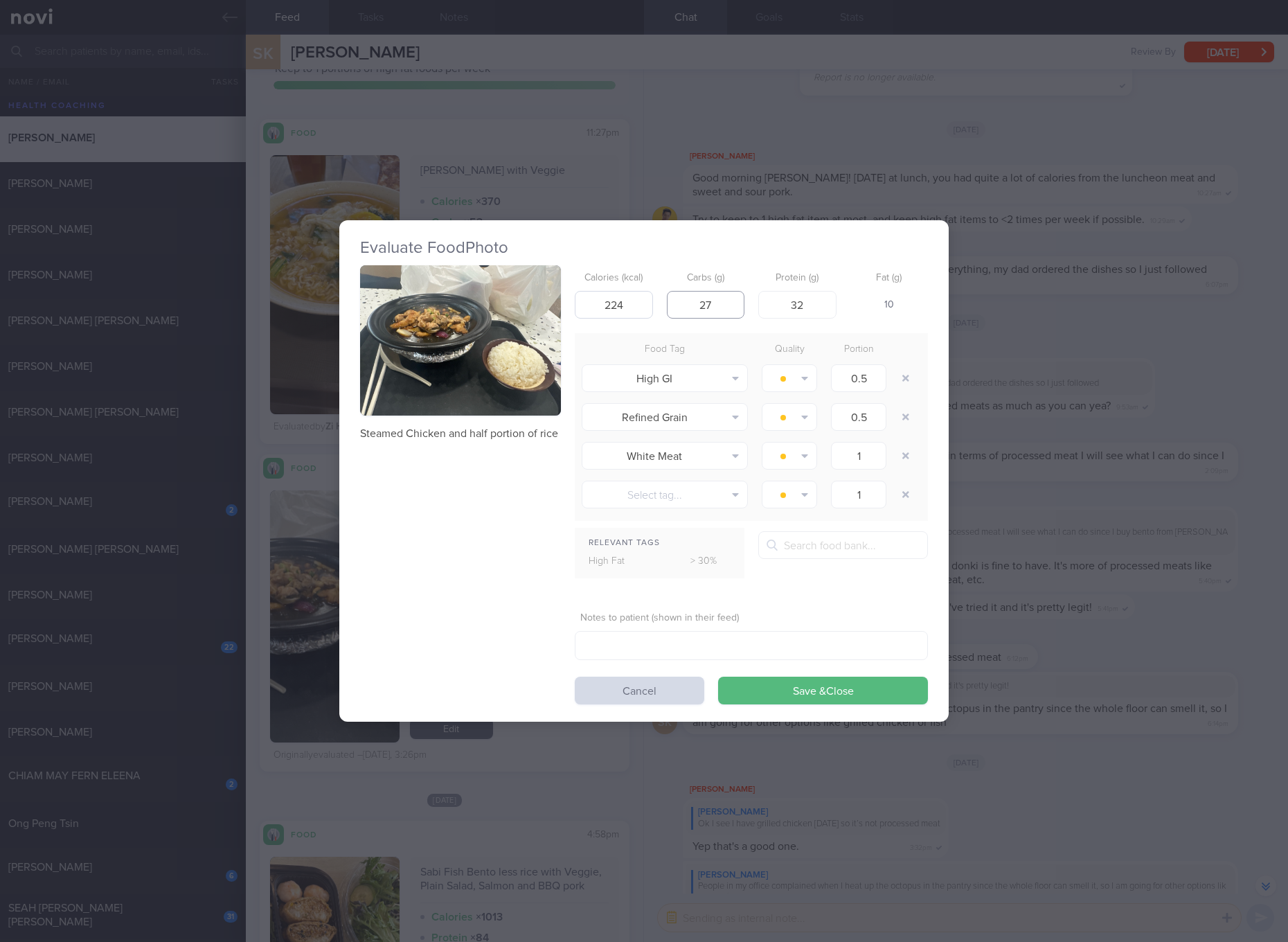
type input "27"
type input "28"
click at [718, 677] on button "Save & Close" at bounding box center [823, 691] width 210 height 28
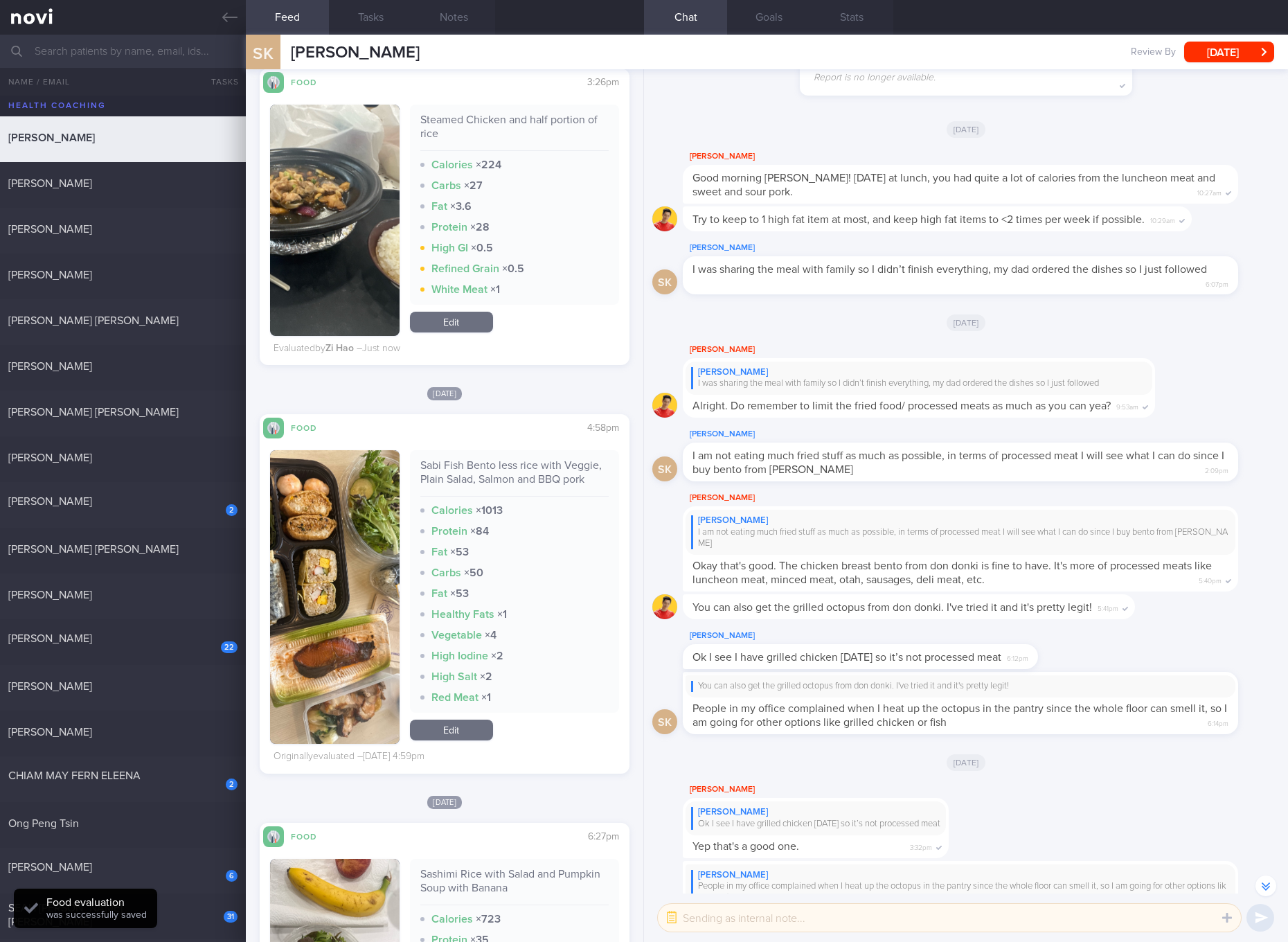
scroll to position [778, 0]
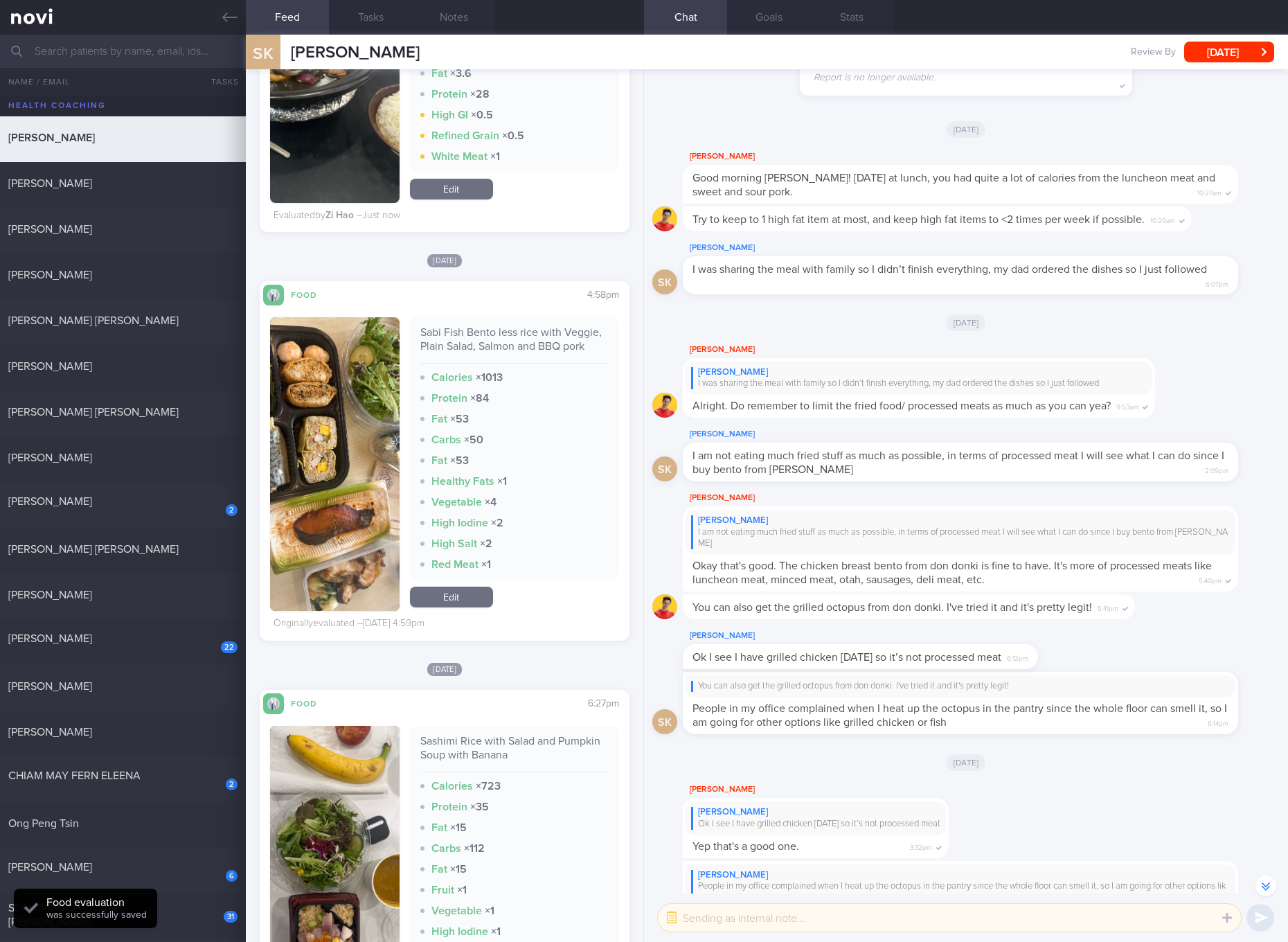
click at [530, 331] on div "Sabi Fish Bento less rice with Veggie, Plain Salad, Salmon and BBQ pork" at bounding box center [514, 345] width 188 height 38
click at [351, 450] on button "button" at bounding box center [335, 464] width 130 height 293
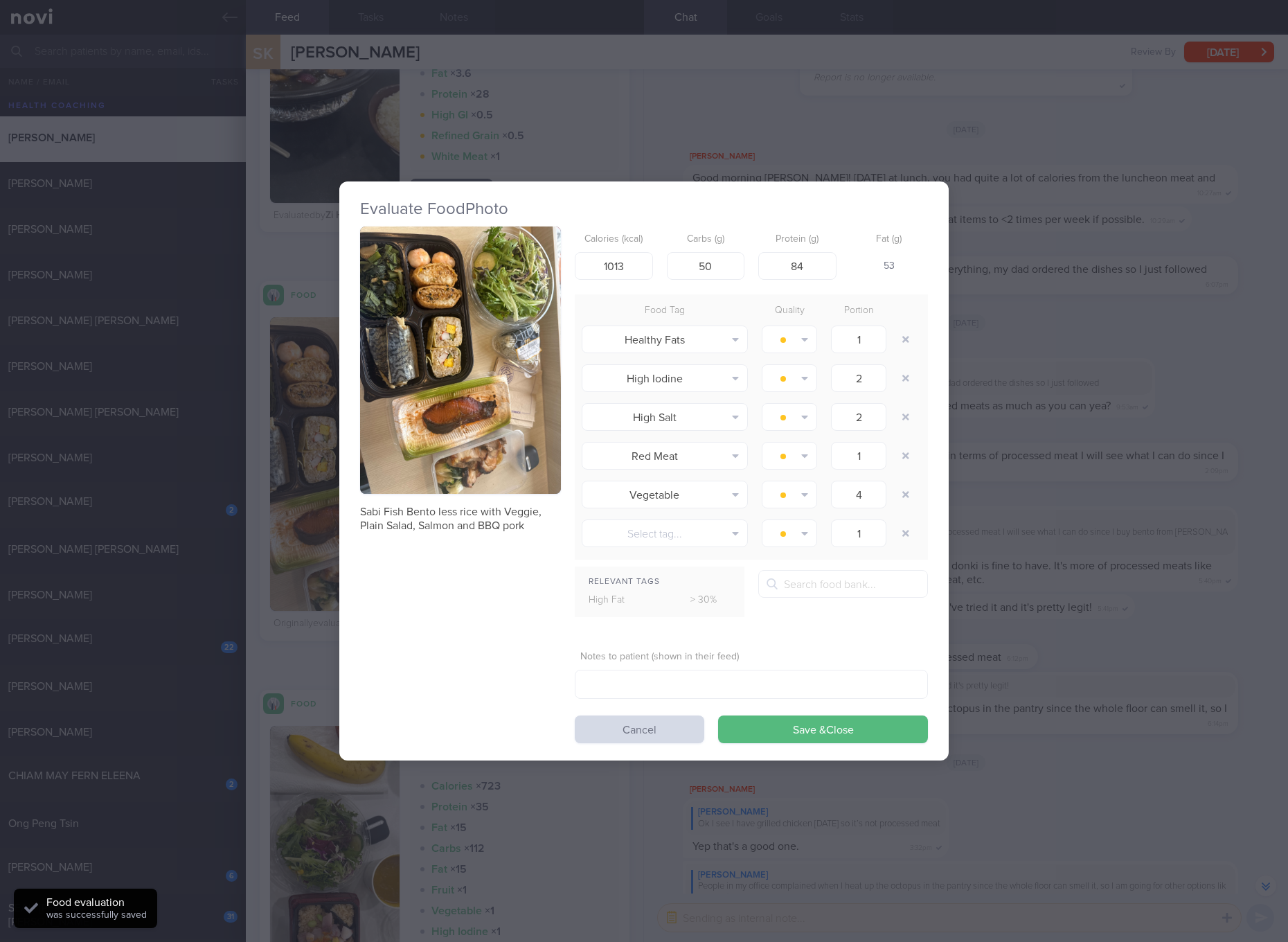
click at [529, 310] on button "button" at bounding box center [460, 360] width 201 height 268
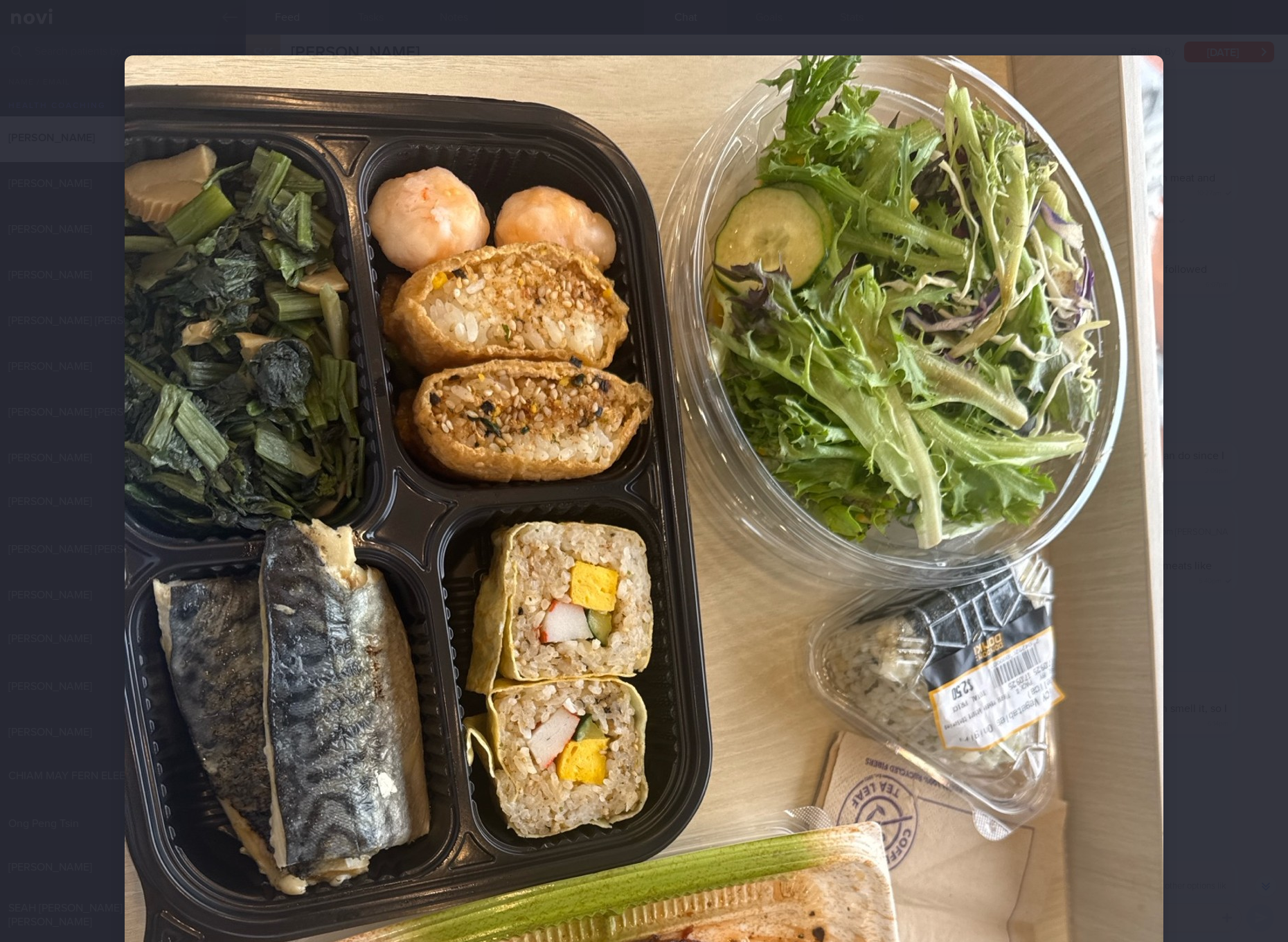
click at [1254, 517] on div at bounding box center [644, 471] width 1288 height 942
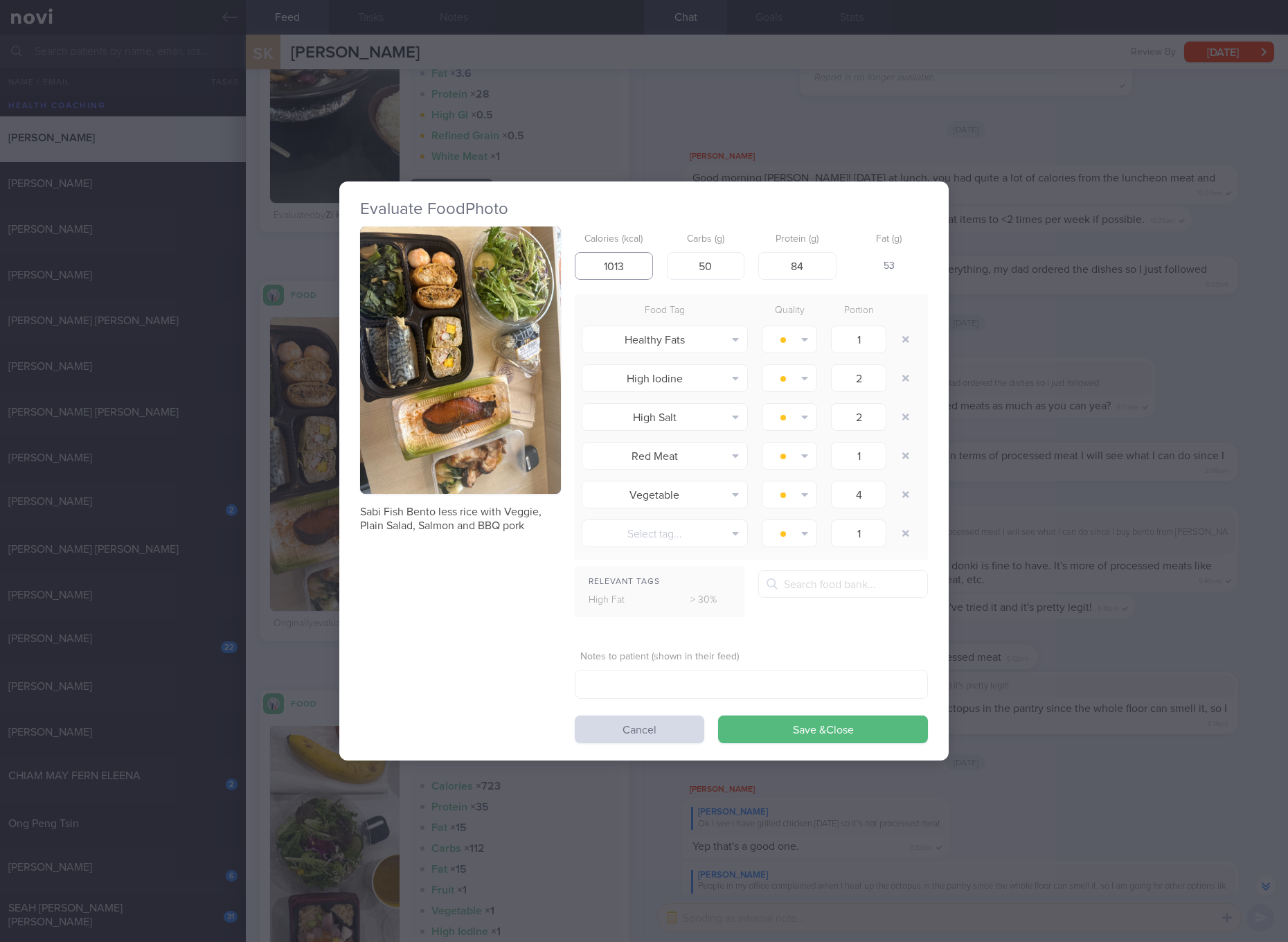
click at [638, 261] on input "1013" at bounding box center [614, 266] width 78 height 28
type input "806"
type input "65"
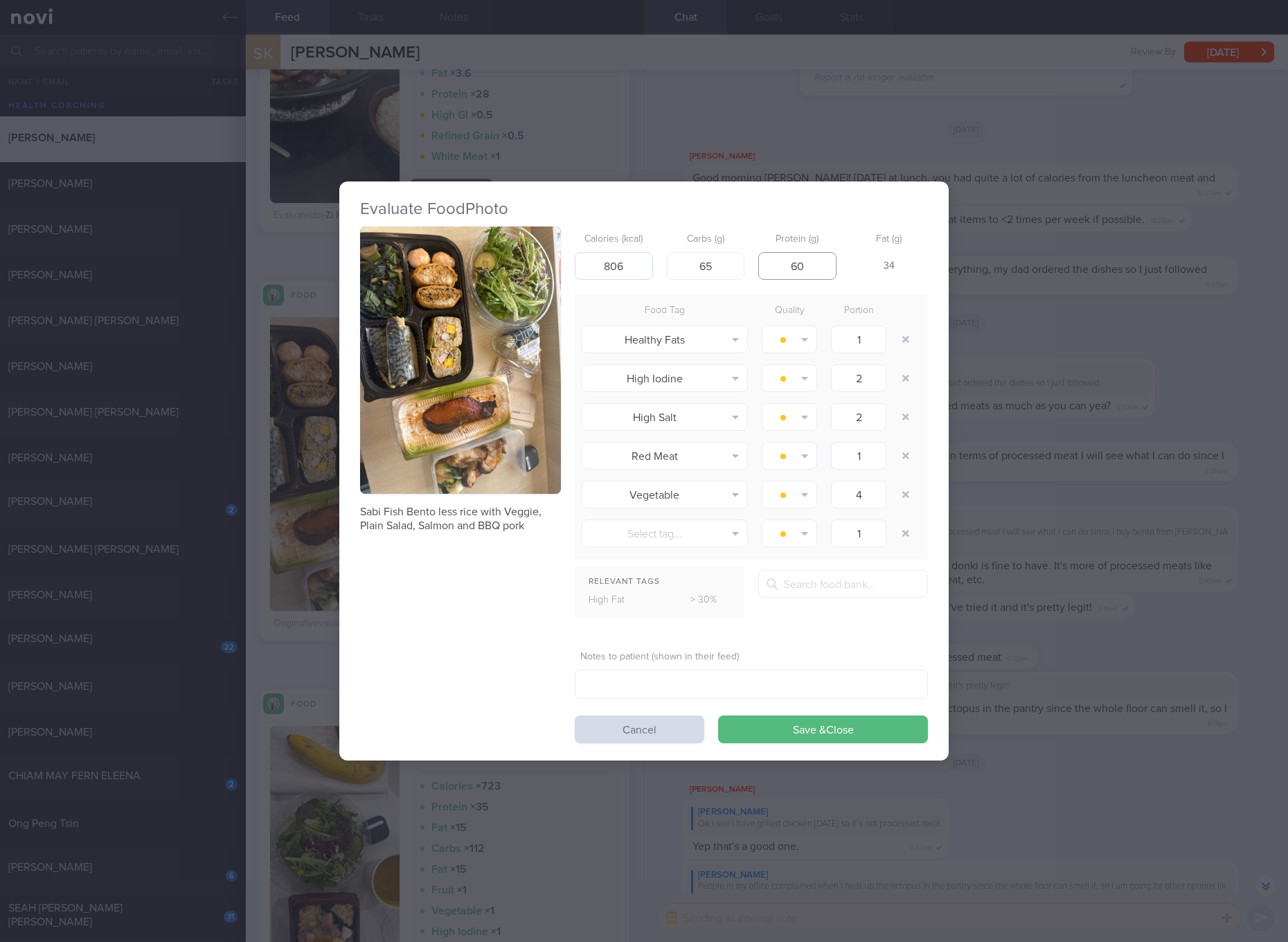
type input "60"
click at [718, 715] on button "Save & Close" at bounding box center [823, 729] width 210 height 28
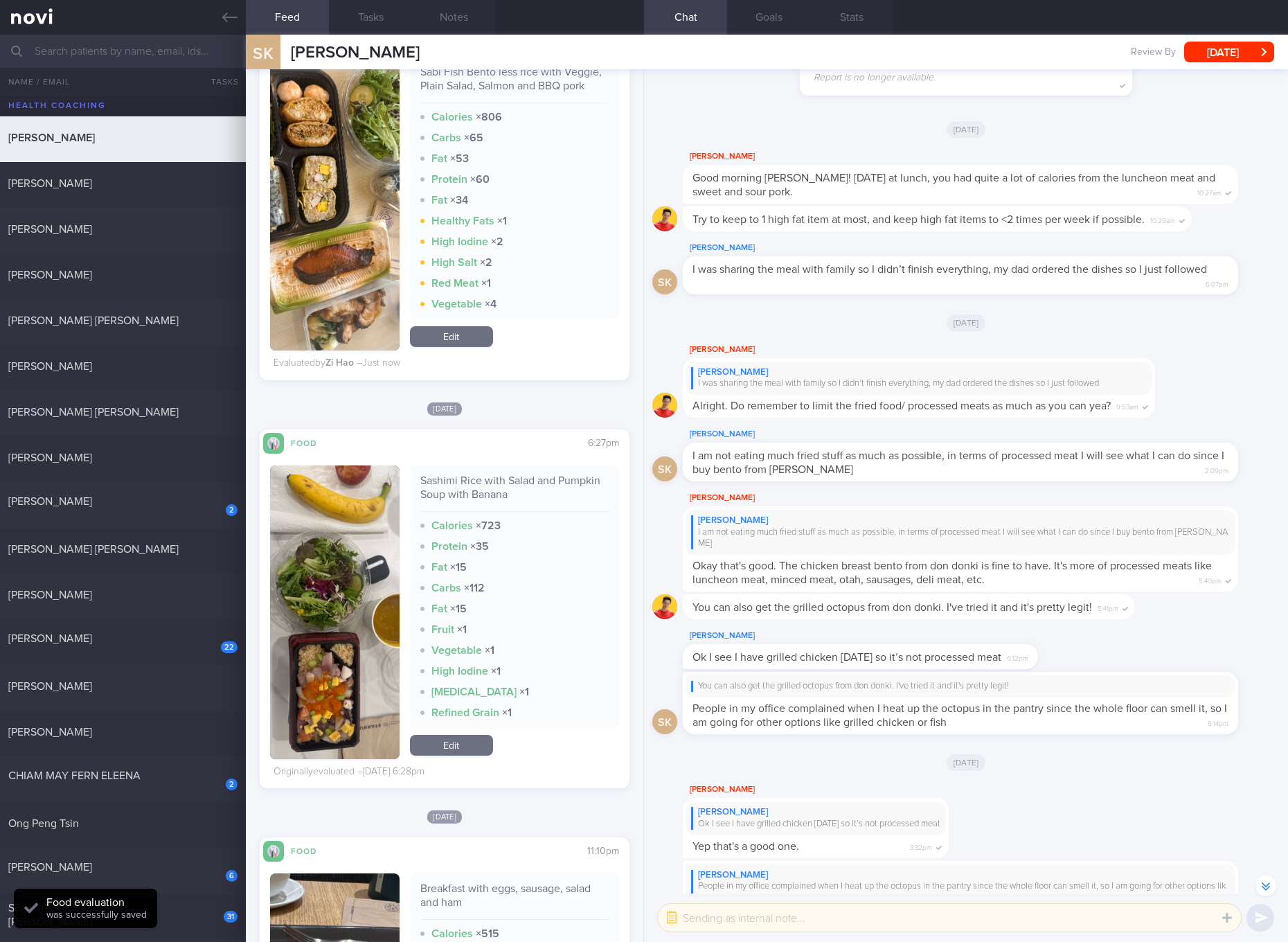
scroll to position [1298, 0]
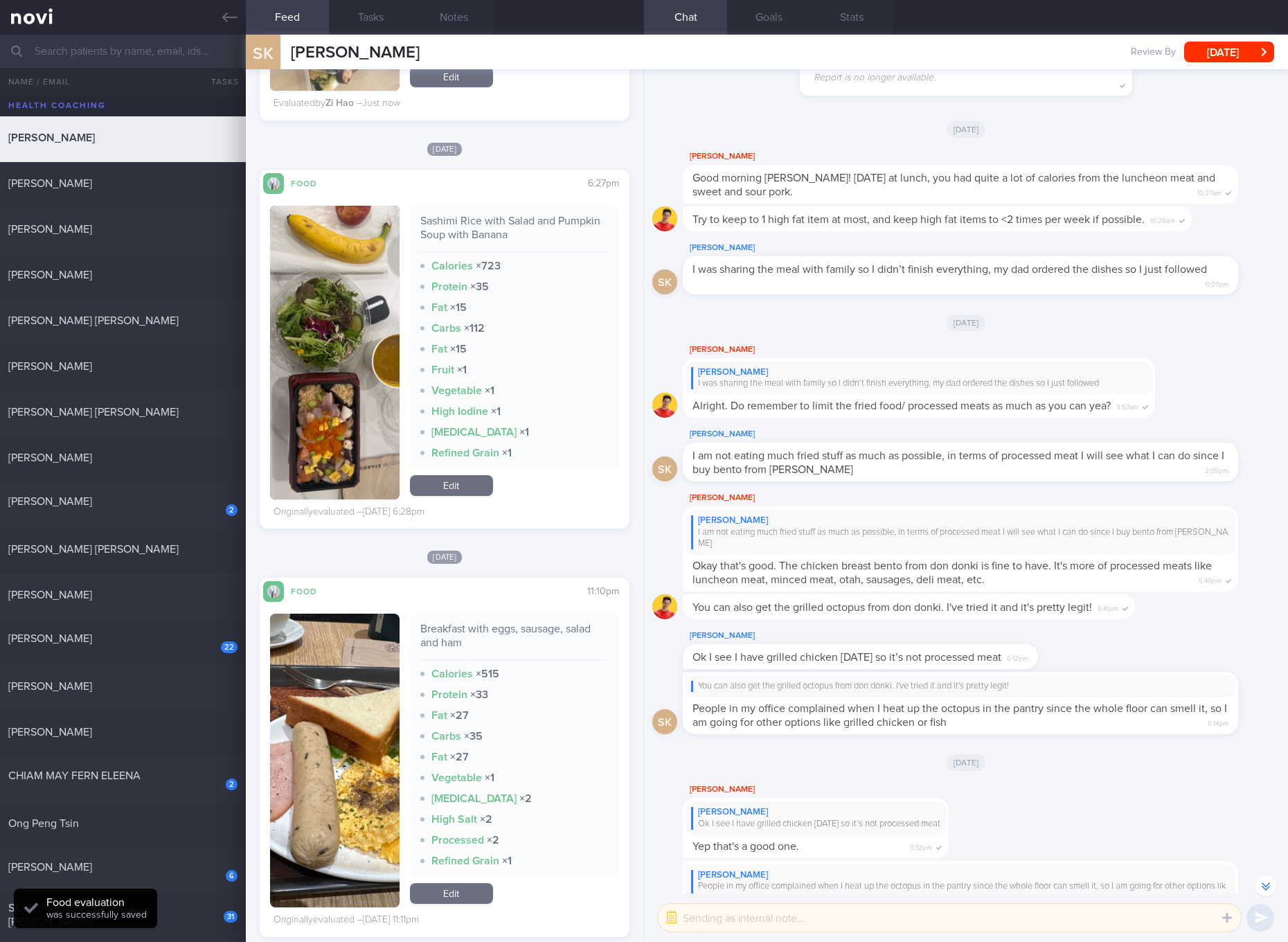
click at [509, 228] on div "Sashimi Rice with Salad and Pumpkin Soup with Banana" at bounding box center [514, 233] width 188 height 38
click at [295, 382] on button "button" at bounding box center [335, 352] width 130 height 293
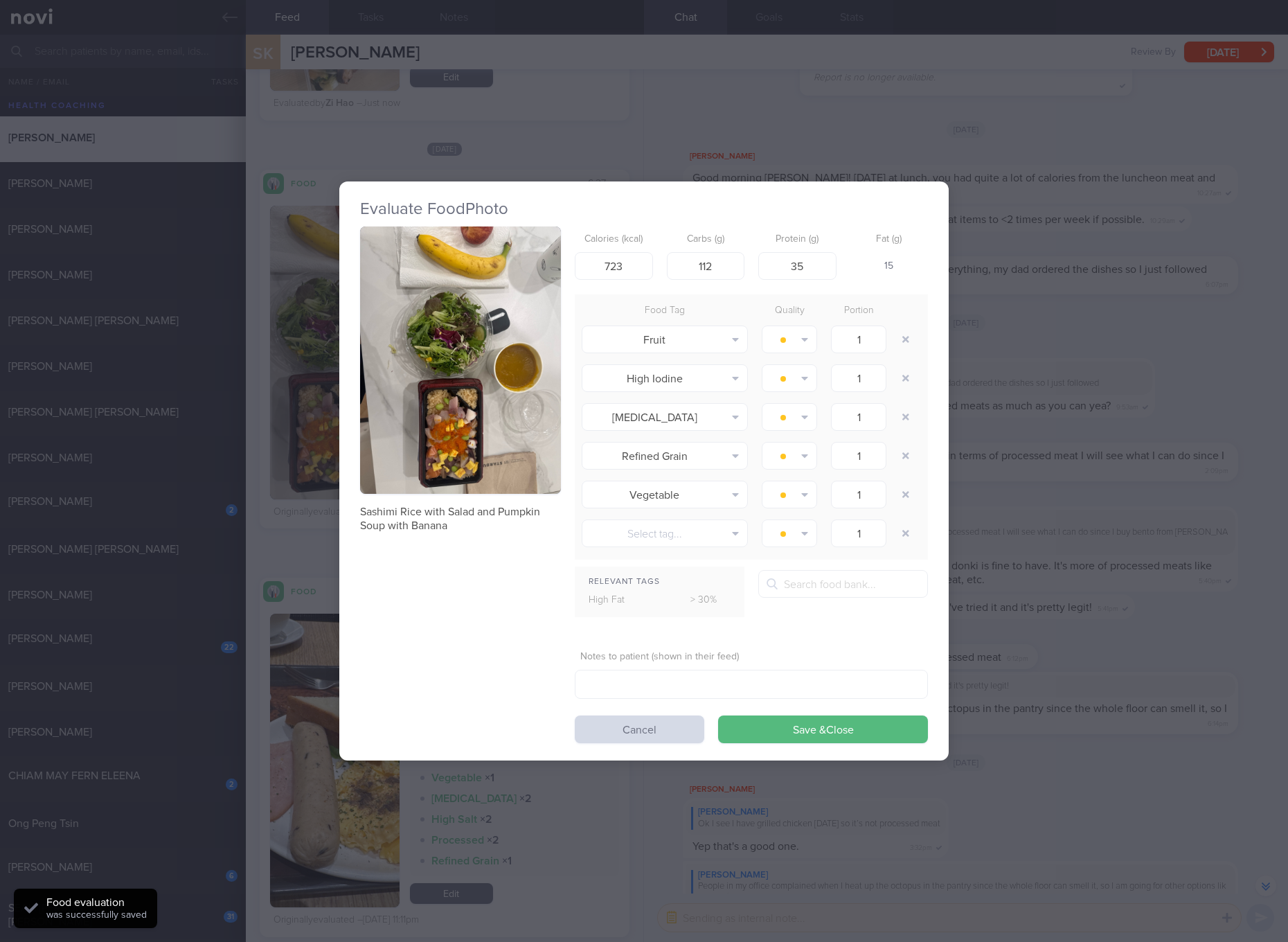
click at [458, 291] on button "button" at bounding box center [460, 360] width 201 height 268
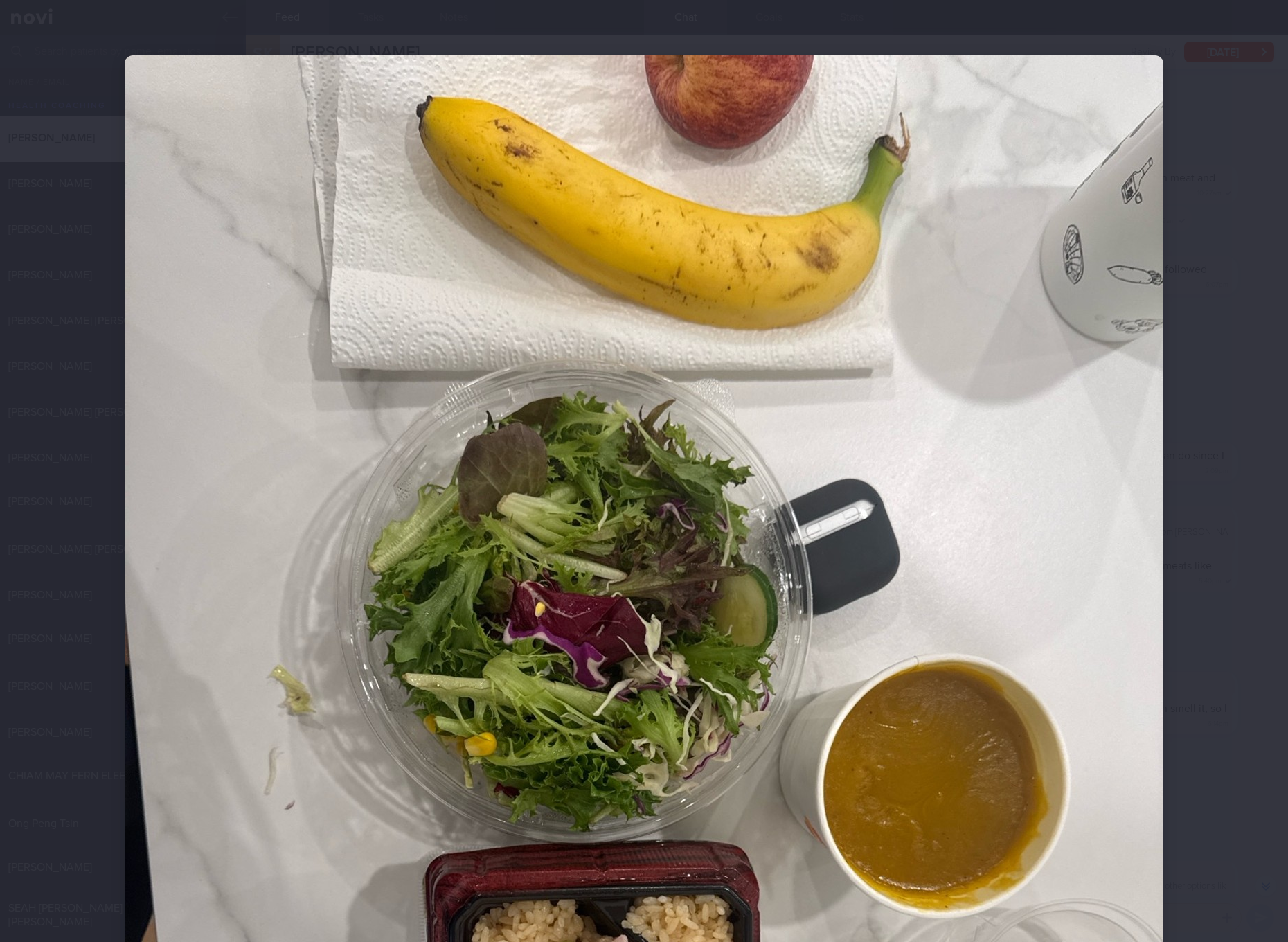
click at [1190, 778] on div at bounding box center [644, 747] width 1149 height 1495
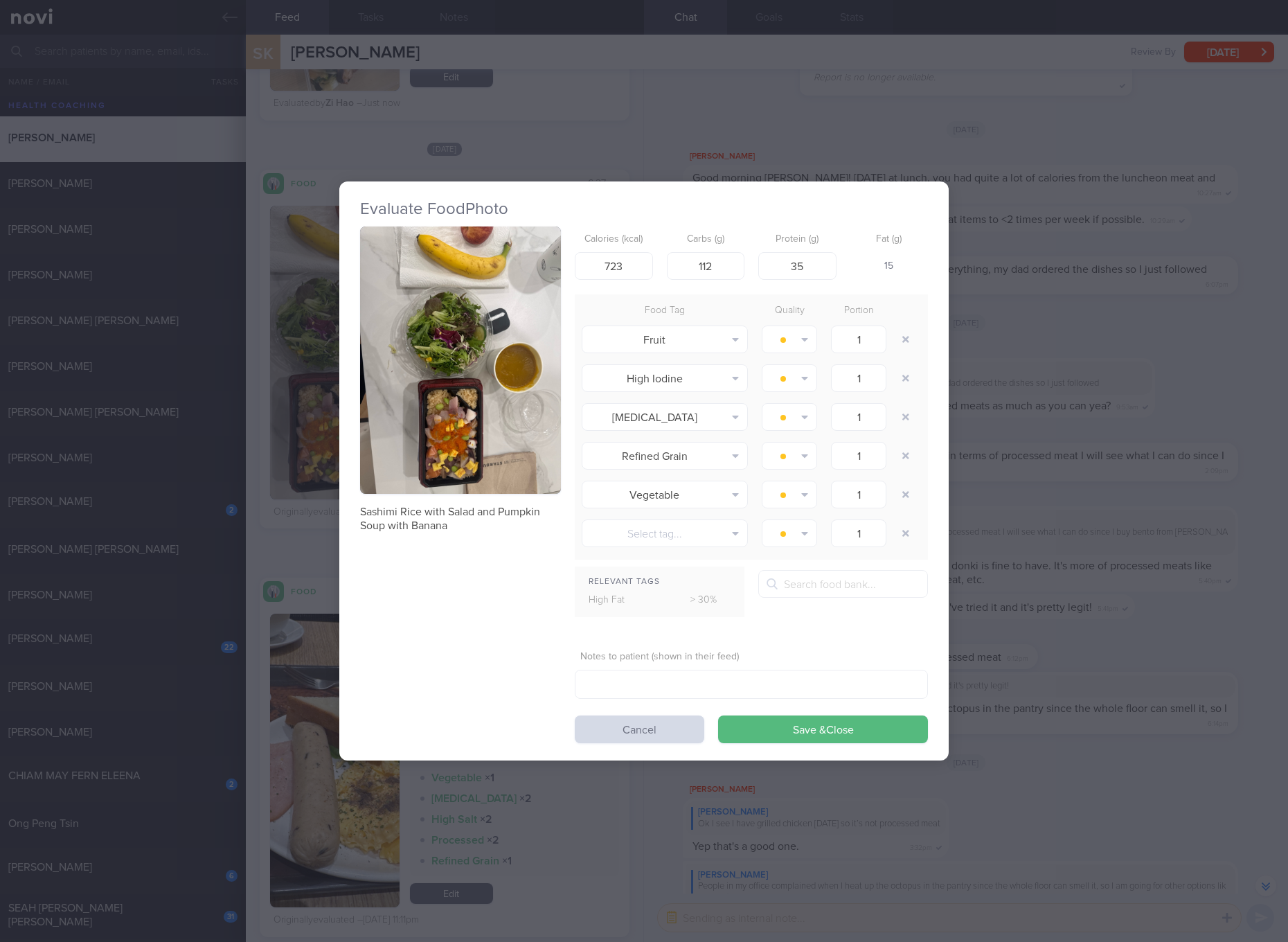
click at [1203, 514] on div "Evaluate Food Photo Sashimi Rice with Salad and Pumpkin Soup with Banana Calori…" at bounding box center [644, 471] width 1288 height 942
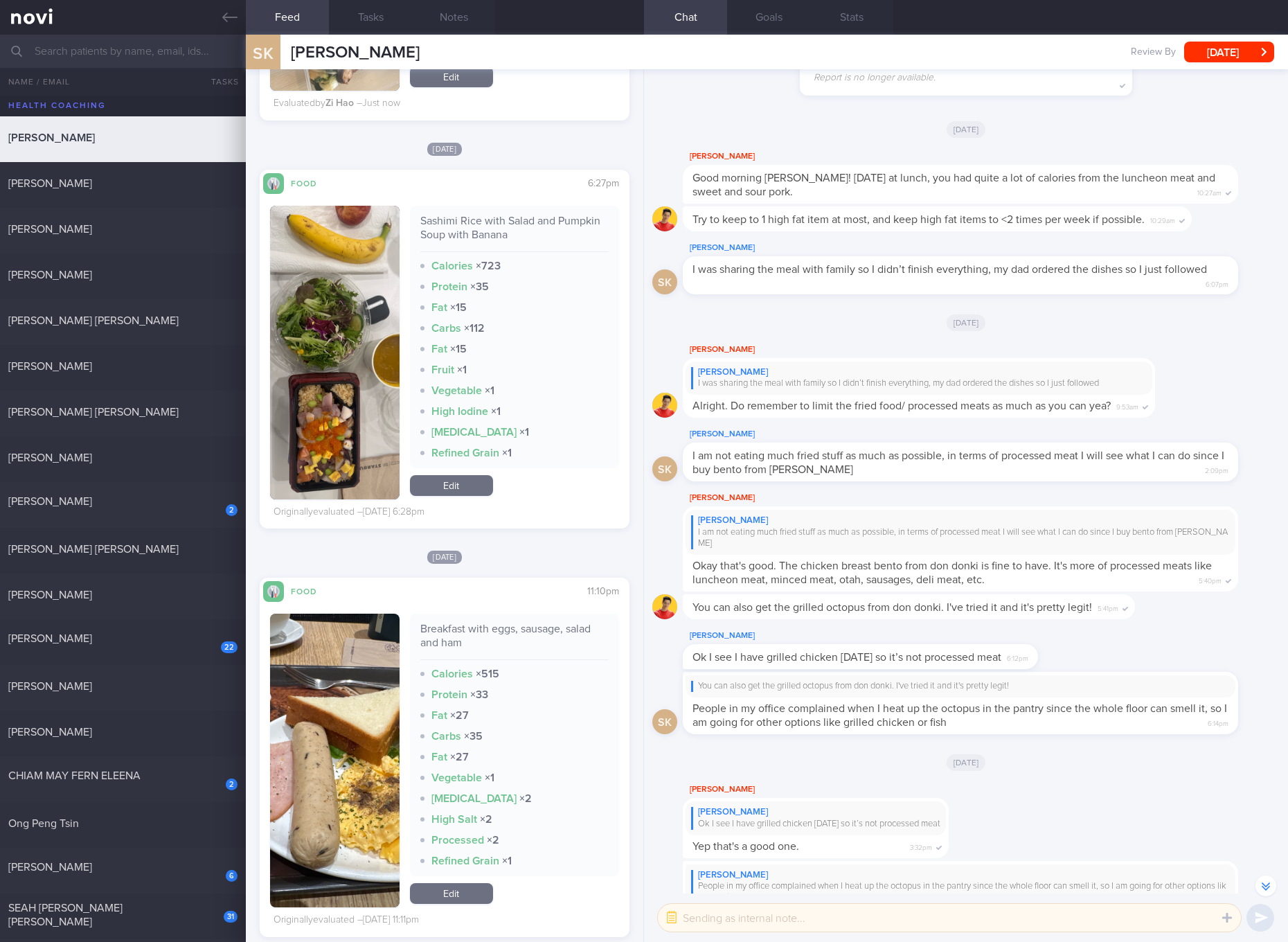
scroll to position [1558, 0]
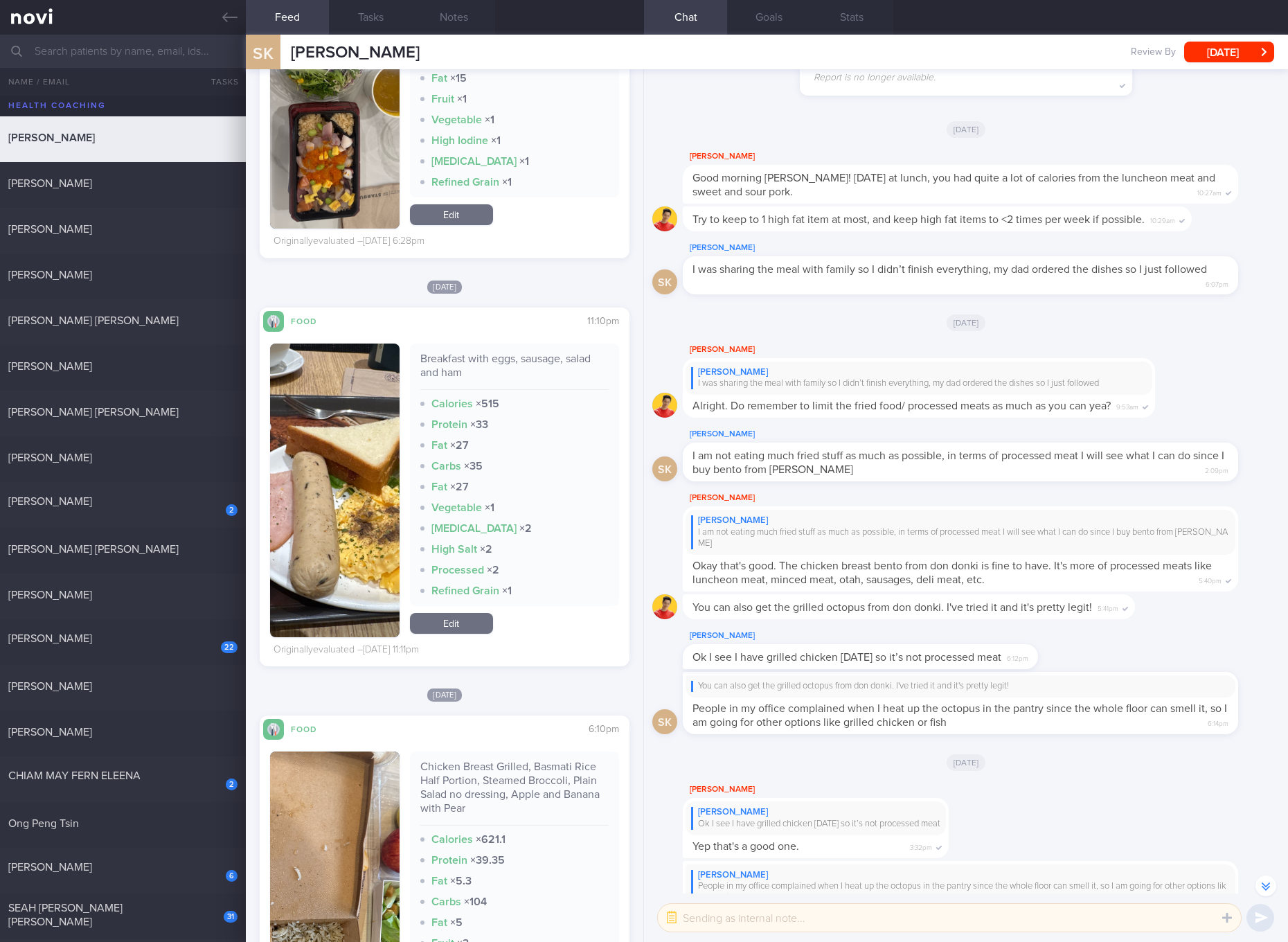
click at [513, 372] on div "Breakfast with eggs, sausage, salad and ham" at bounding box center [514, 370] width 188 height 38
click at [312, 462] on button "button" at bounding box center [335, 490] width 130 height 293
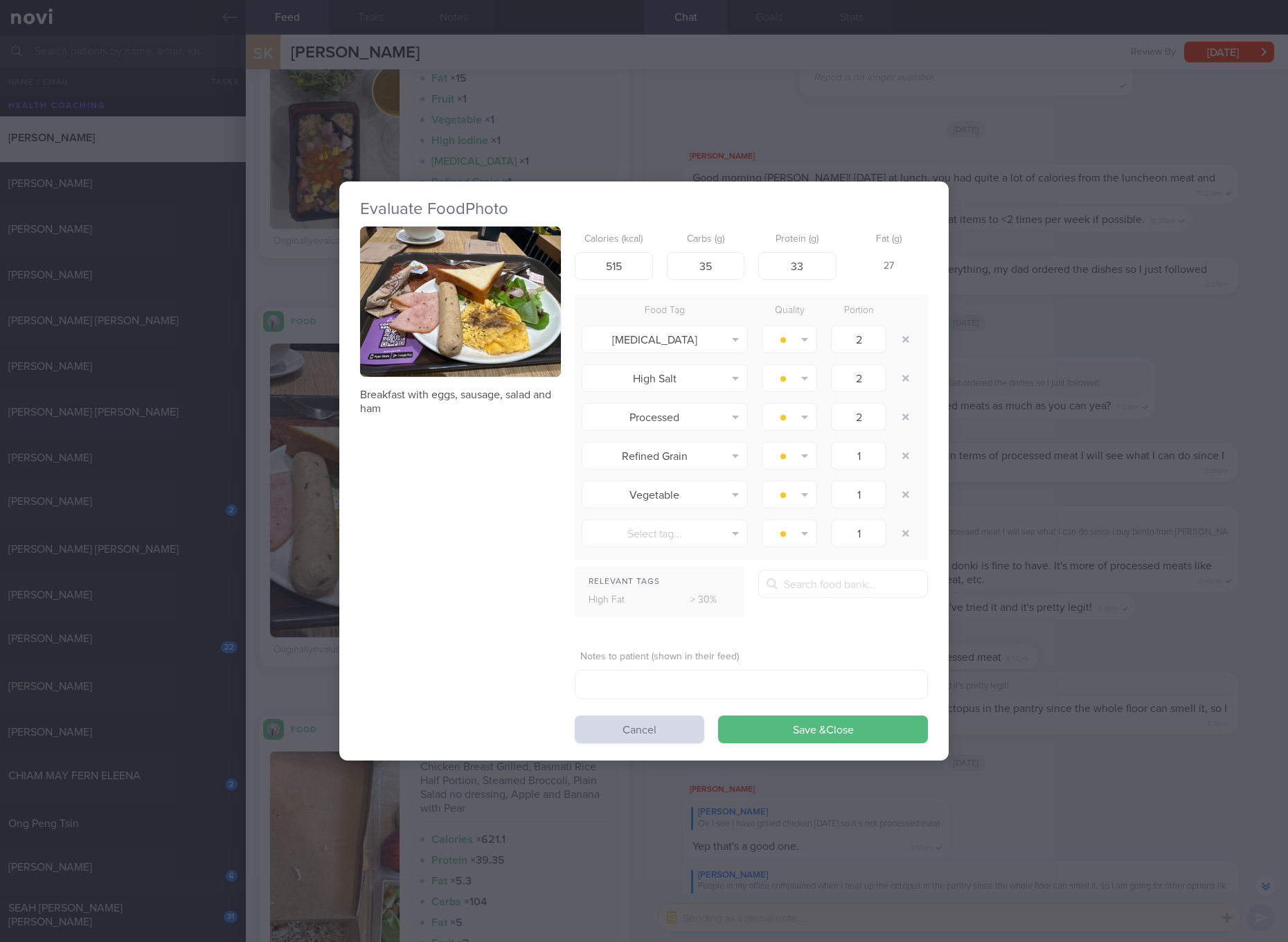
click at [445, 366] on button "button" at bounding box center [460, 302] width 201 height 151
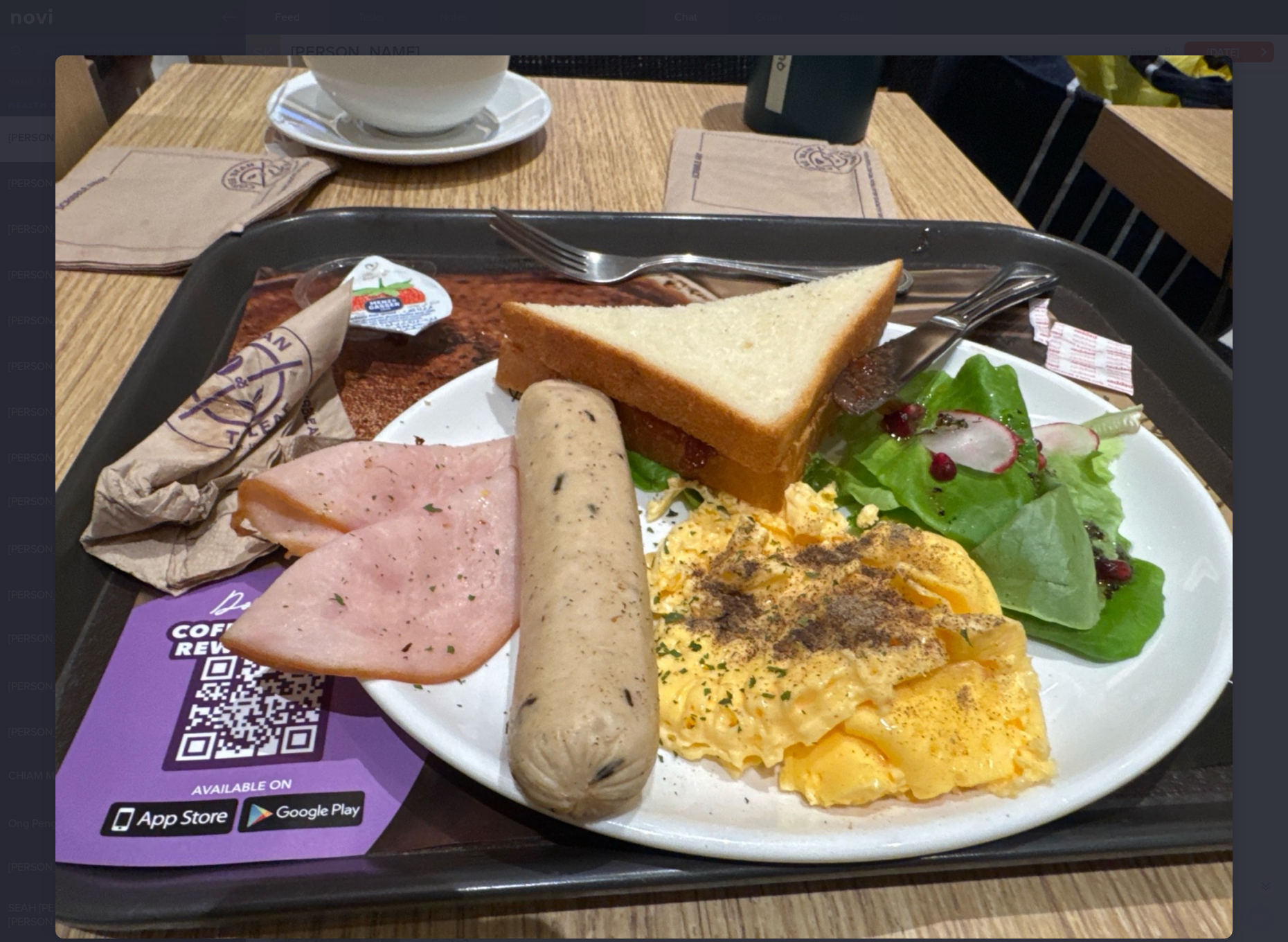
click at [1034, 557] on img at bounding box center [644, 497] width 1177 height 883
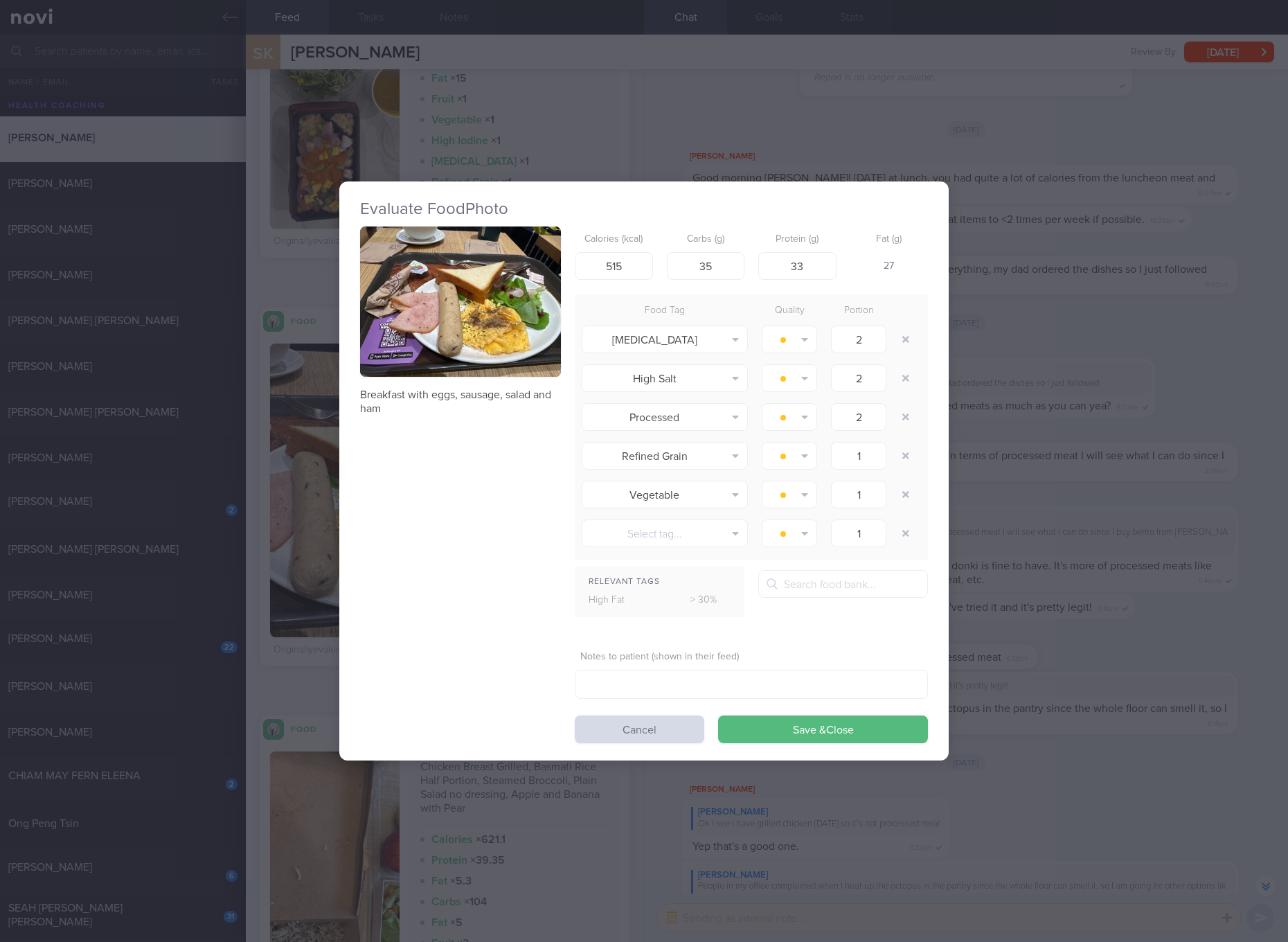
click at [1203, 627] on div "Evaluate Food Photo Breakfast with eggs, sausage, salad and ham Calories (kcal)…" at bounding box center [644, 471] width 1288 height 942
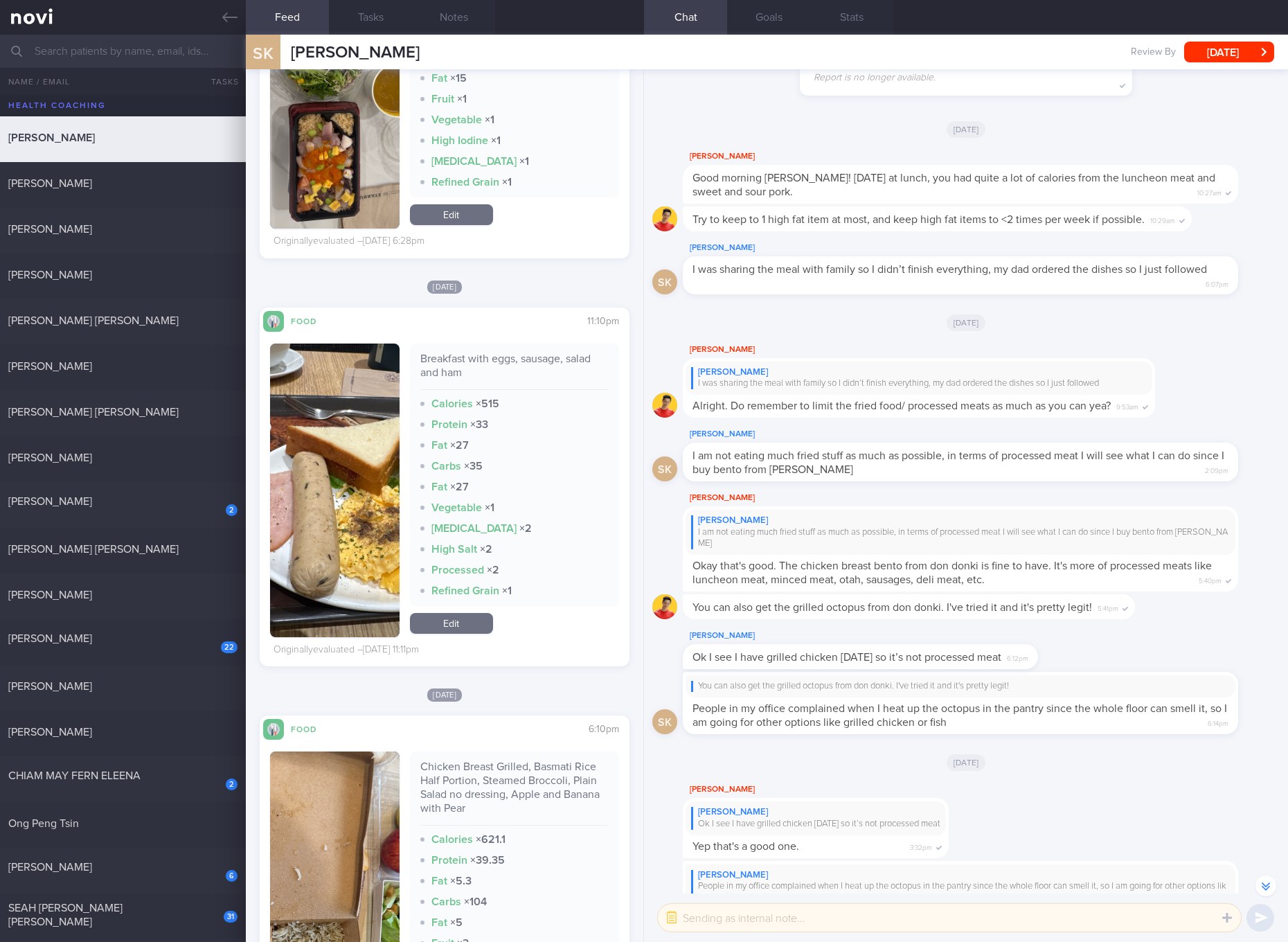
scroll to position [1298, 0]
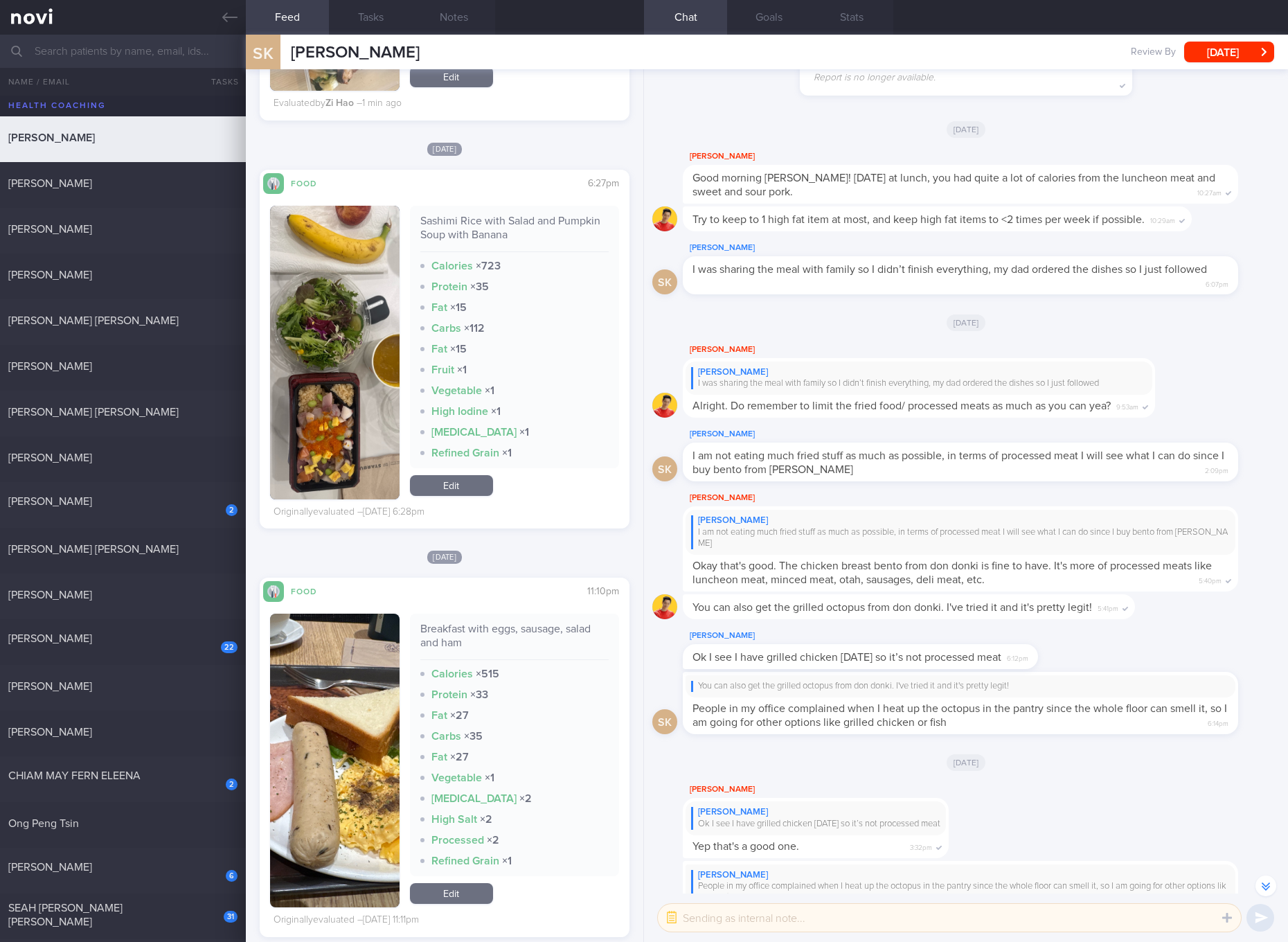
drag, startPoint x: 460, startPoint y: 497, endPoint x: 467, endPoint y: 493, distance: 8.1
click at [460, 496] on link "Edit" at bounding box center [451, 485] width 83 height 21
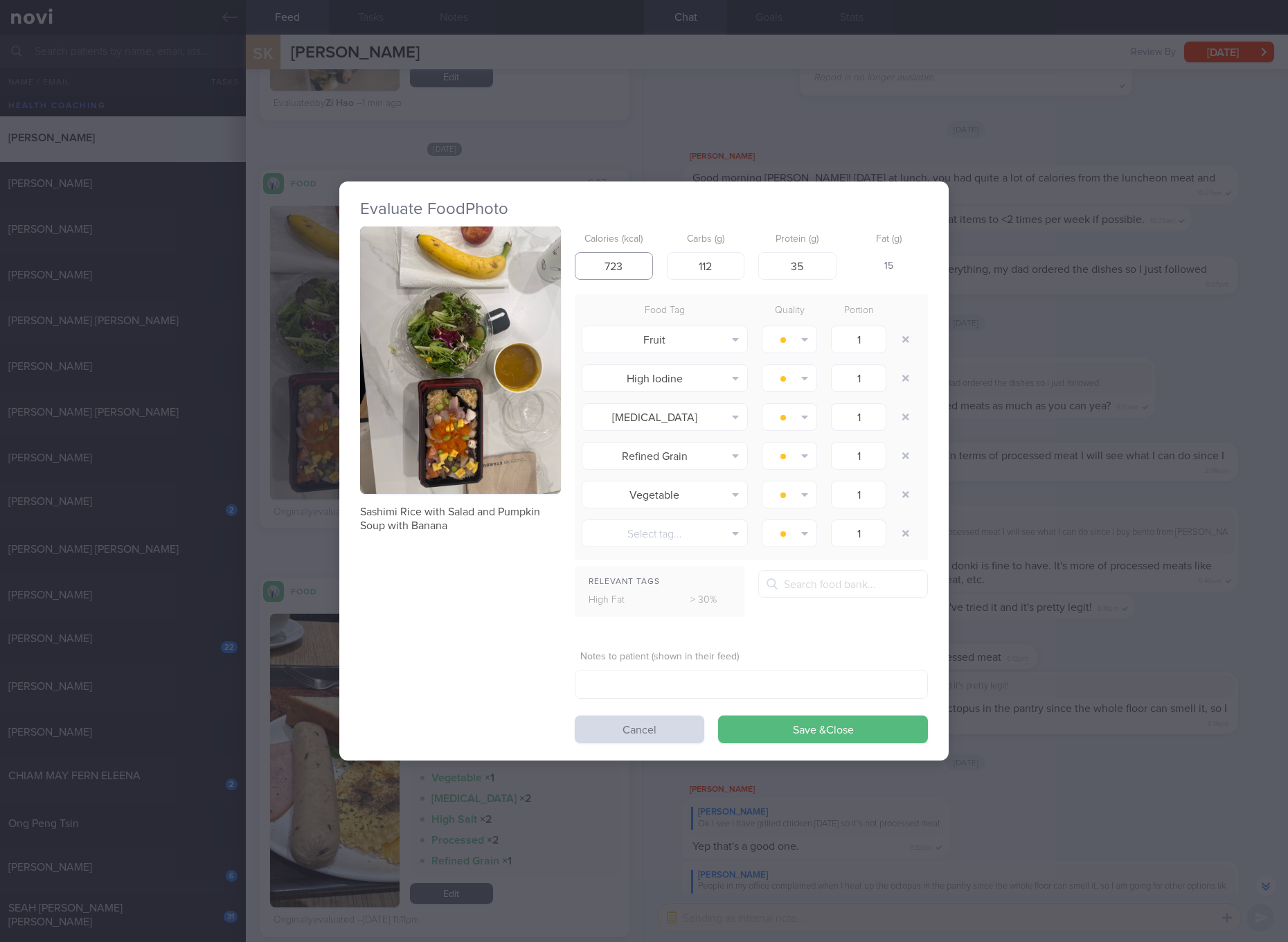
click at [626, 272] on input "723" at bounding box center [614, 266] width 78 height 28
click at [656, 267] on div "Calories (kcal) 723 Carbs (g) 112 Protein (g) 35 Fat (g) 15" at bounding box center [752, 254] width 353 height 55
click at [630, 267] on input "723" at bounding box center [614, 266] width 78 height 28
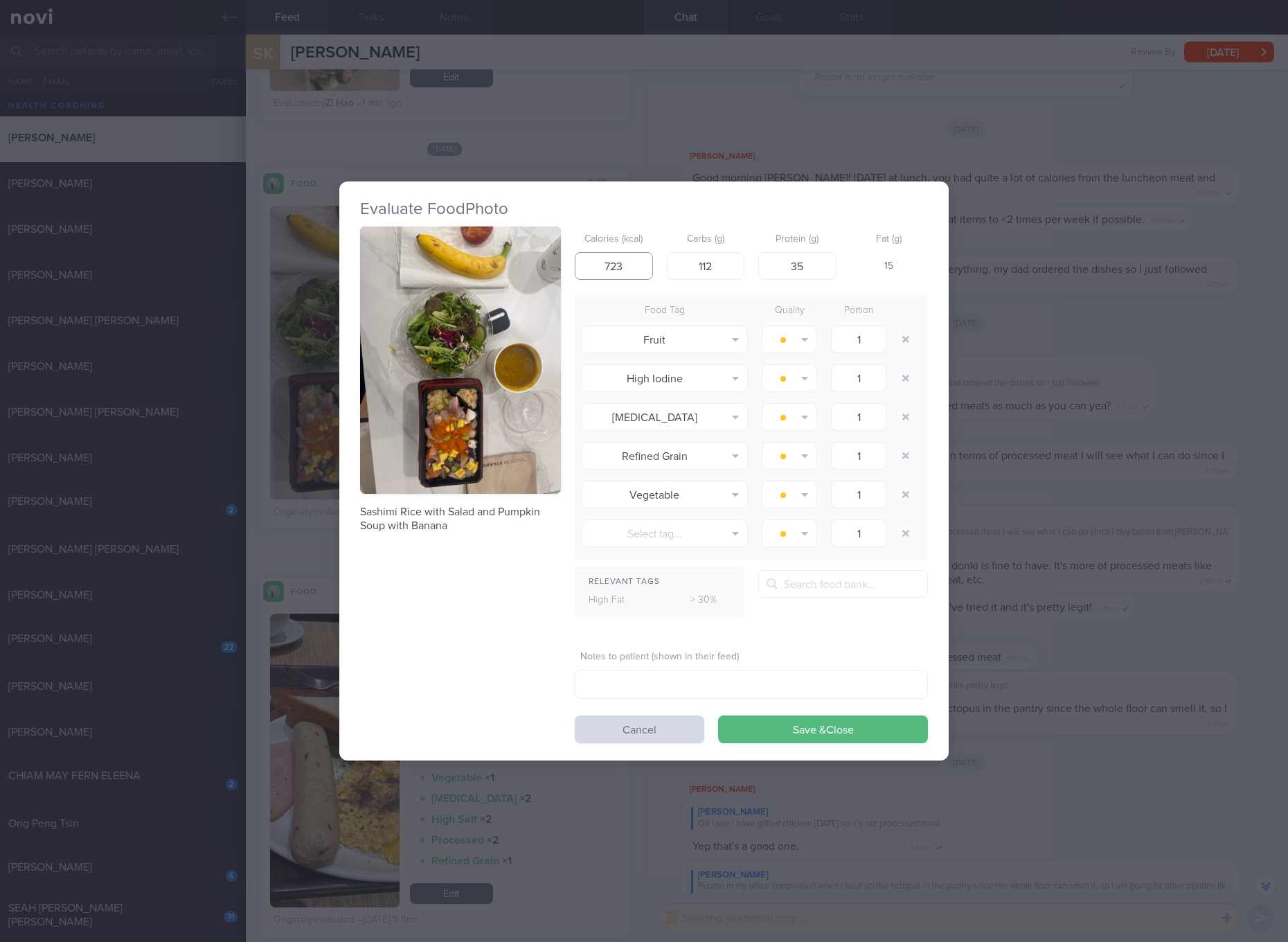
click at [630, 267] on input "723" at bounding box center [614, 266] width 78 height 28
type input "691"
type input "110"
type input "37"
click at [718, 715] on button "Save & Close" at bounding box center [823, 729] width 210 height 28
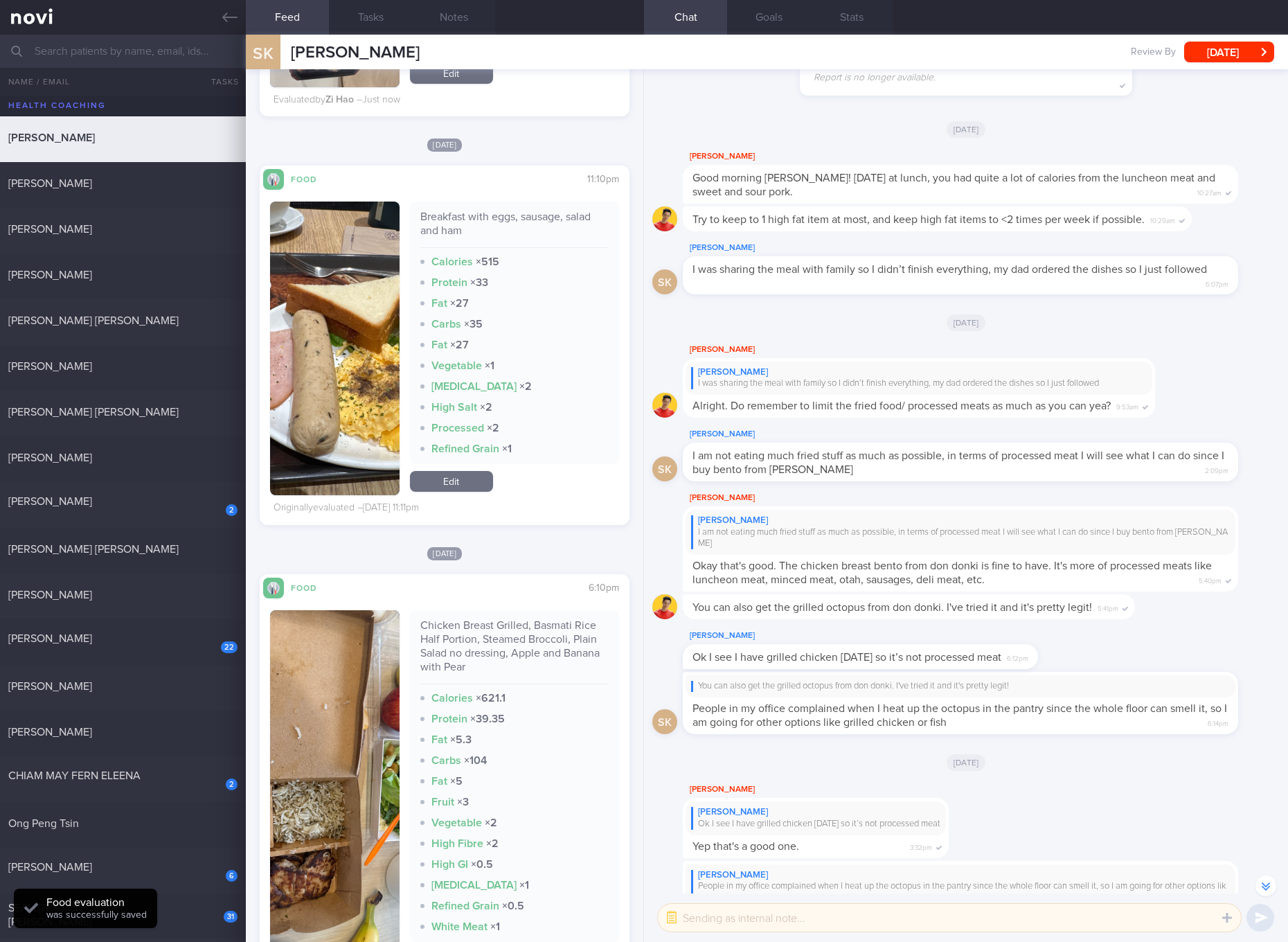
scroll to position [1817, 0]
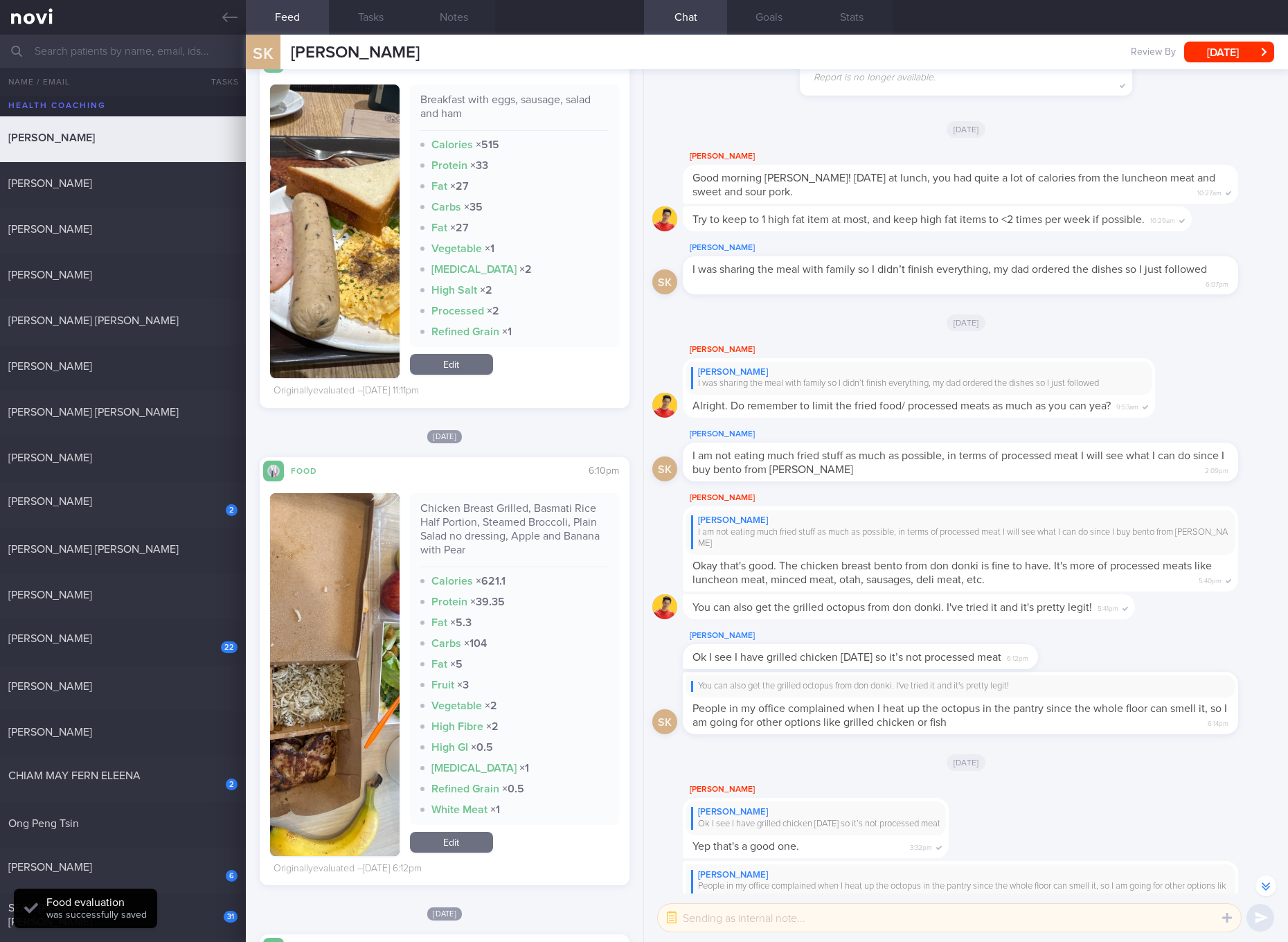
click at [499, 533] on div "Chicken Breast Grilled, Basmati Rice Half Portion, Steamed Broccoli, Plain Sala…" at bounding box center [514, 534] width 188 height 66
drag, startPoint x: 353, startPoint y: 627, endPoint x: 378, endPoint y: 569, distance: 63.2
click at [353, 627] on img "button" at bounding box center [335, 674] width 130 height 363
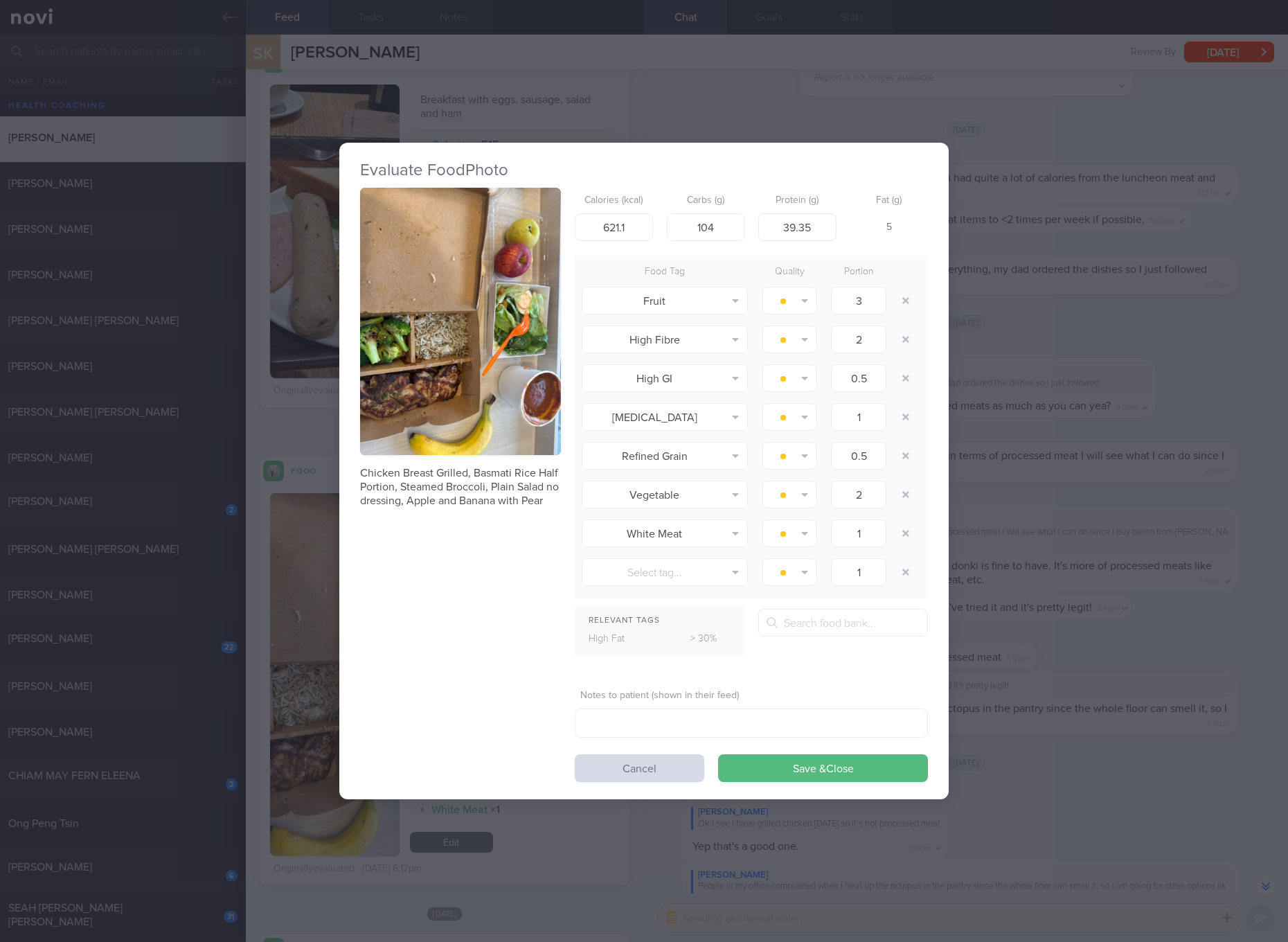
click at [471, 322] on button "button" at bounding box center [460, 321] width 201 height 268
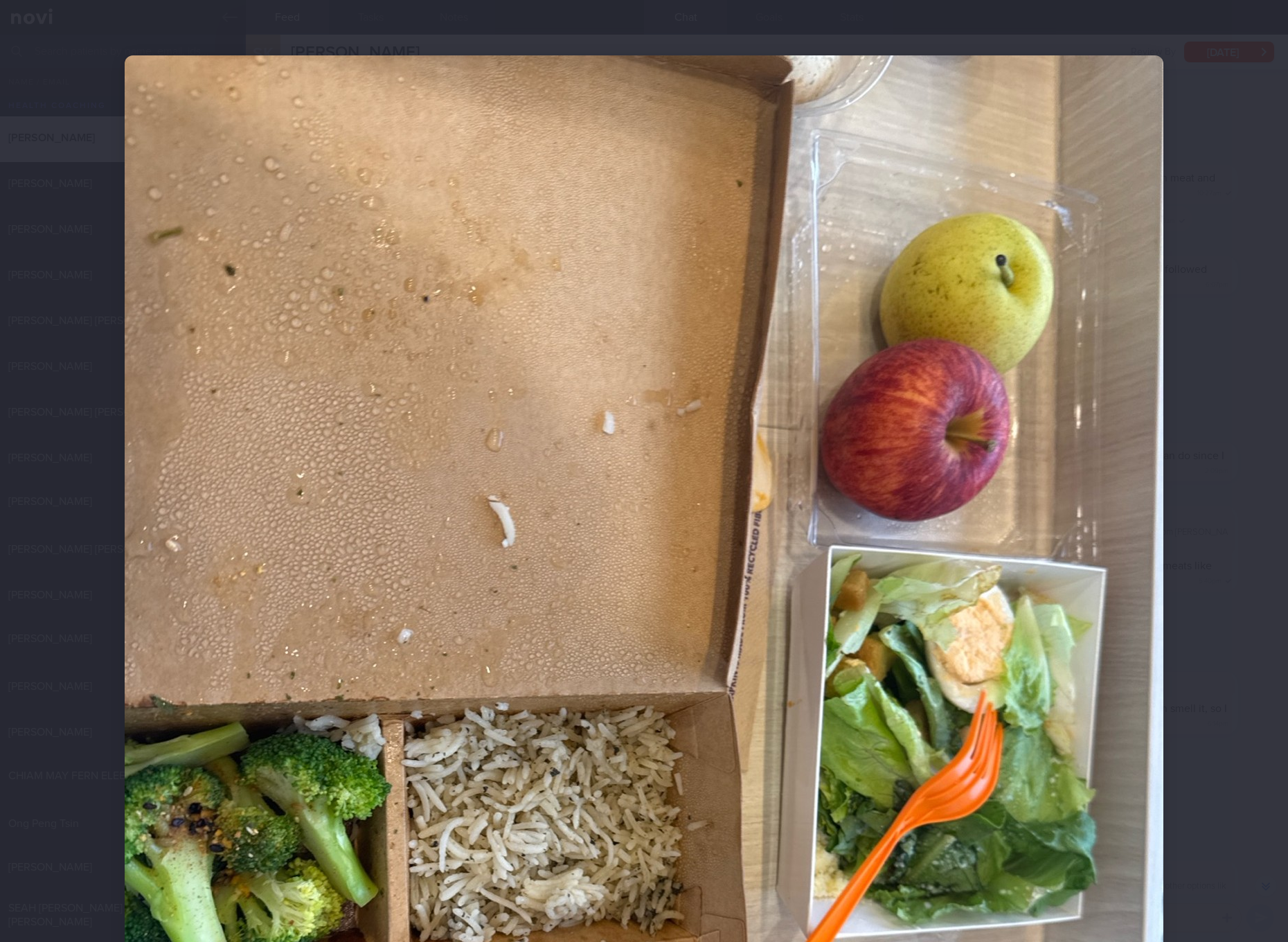
click at [1203, 556] on div at bounding box center [644, 747] width 1149 height 1495
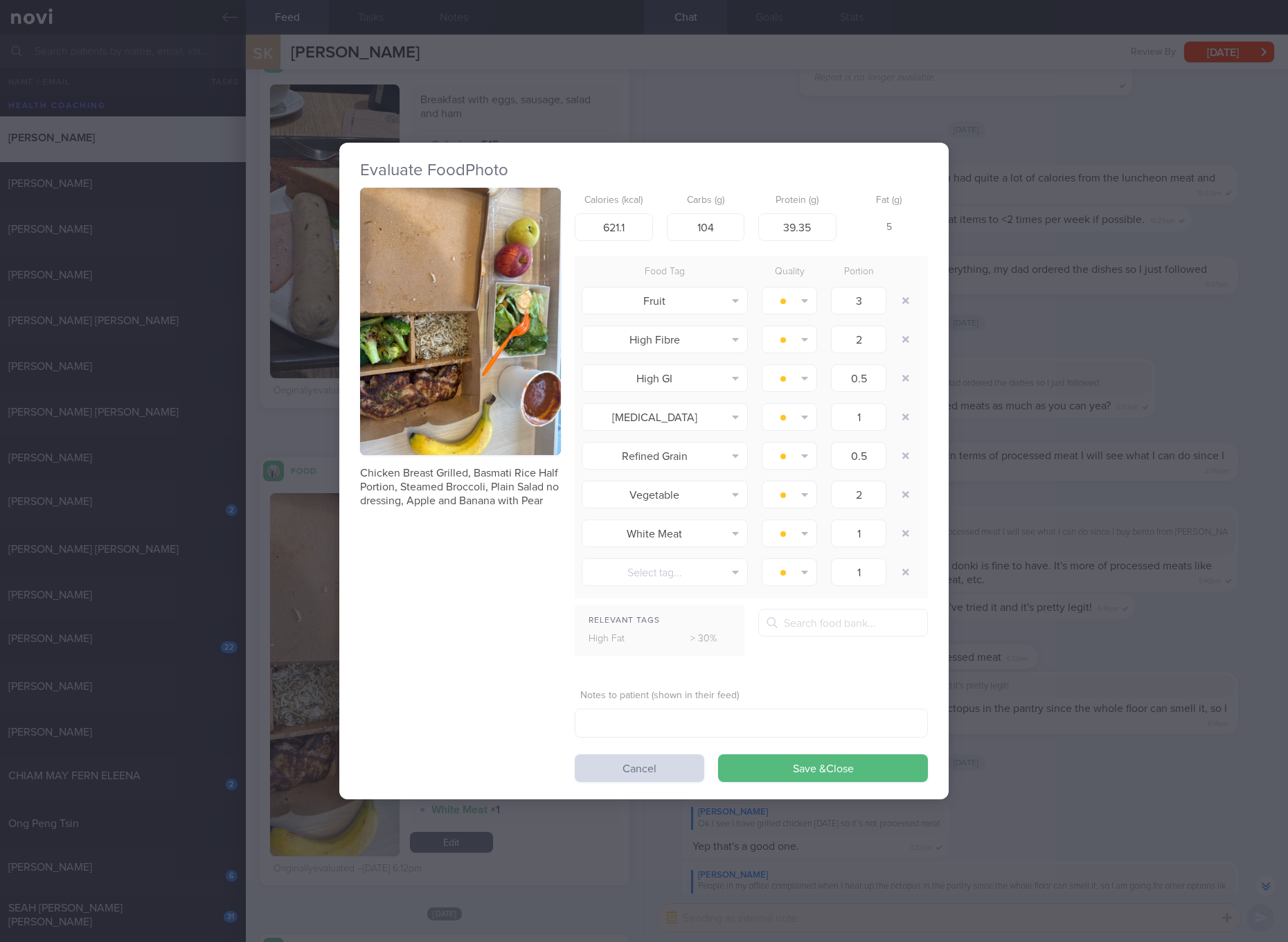
click at [1130, 555] on div "Evaluate Food Photo Chicken Breast Grilled, Basmati Rice Half Portion, Steamed …" at bounding box center [644, 471] width 1288 height 942
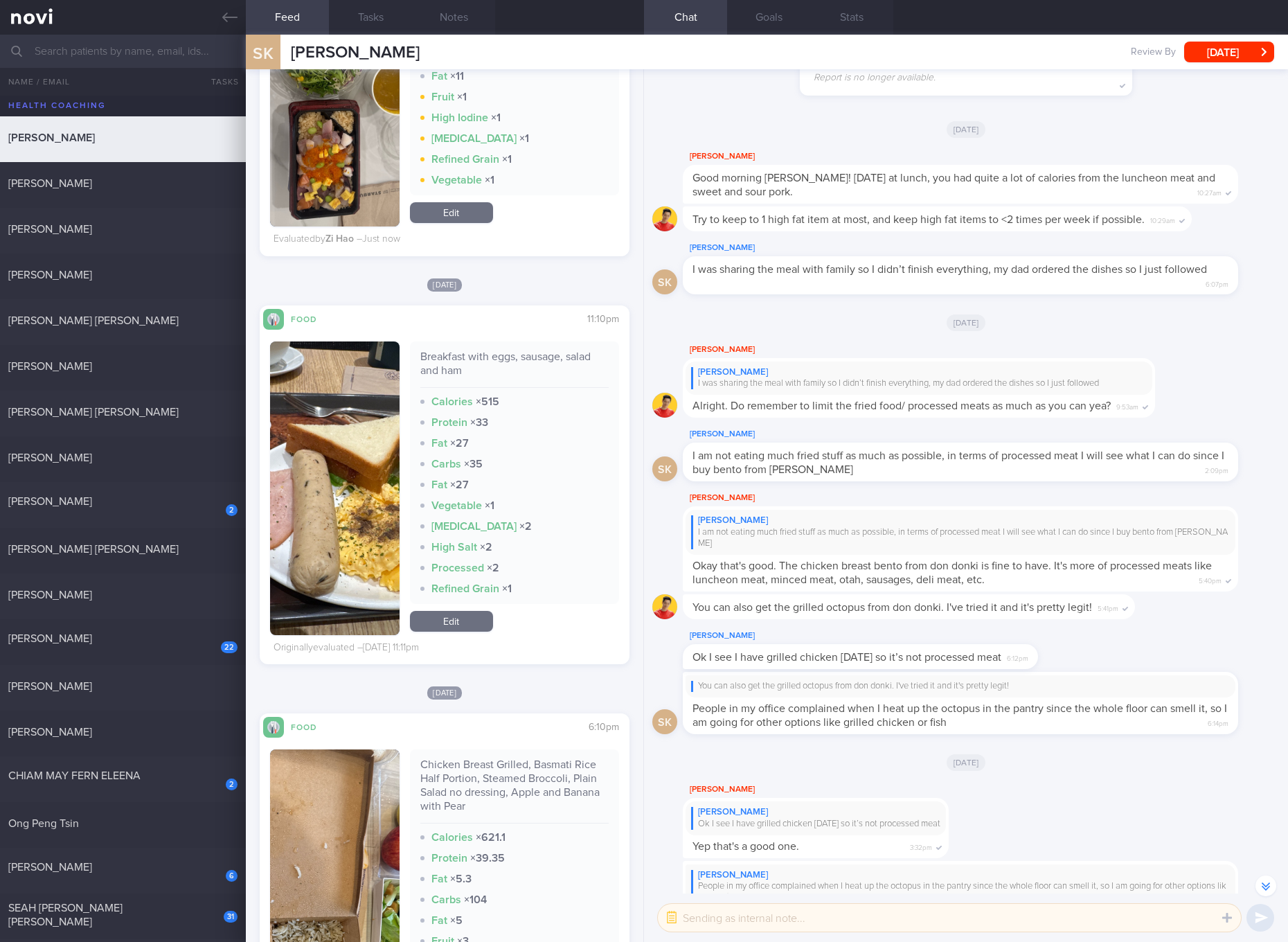
scroll to position [1558, 0]
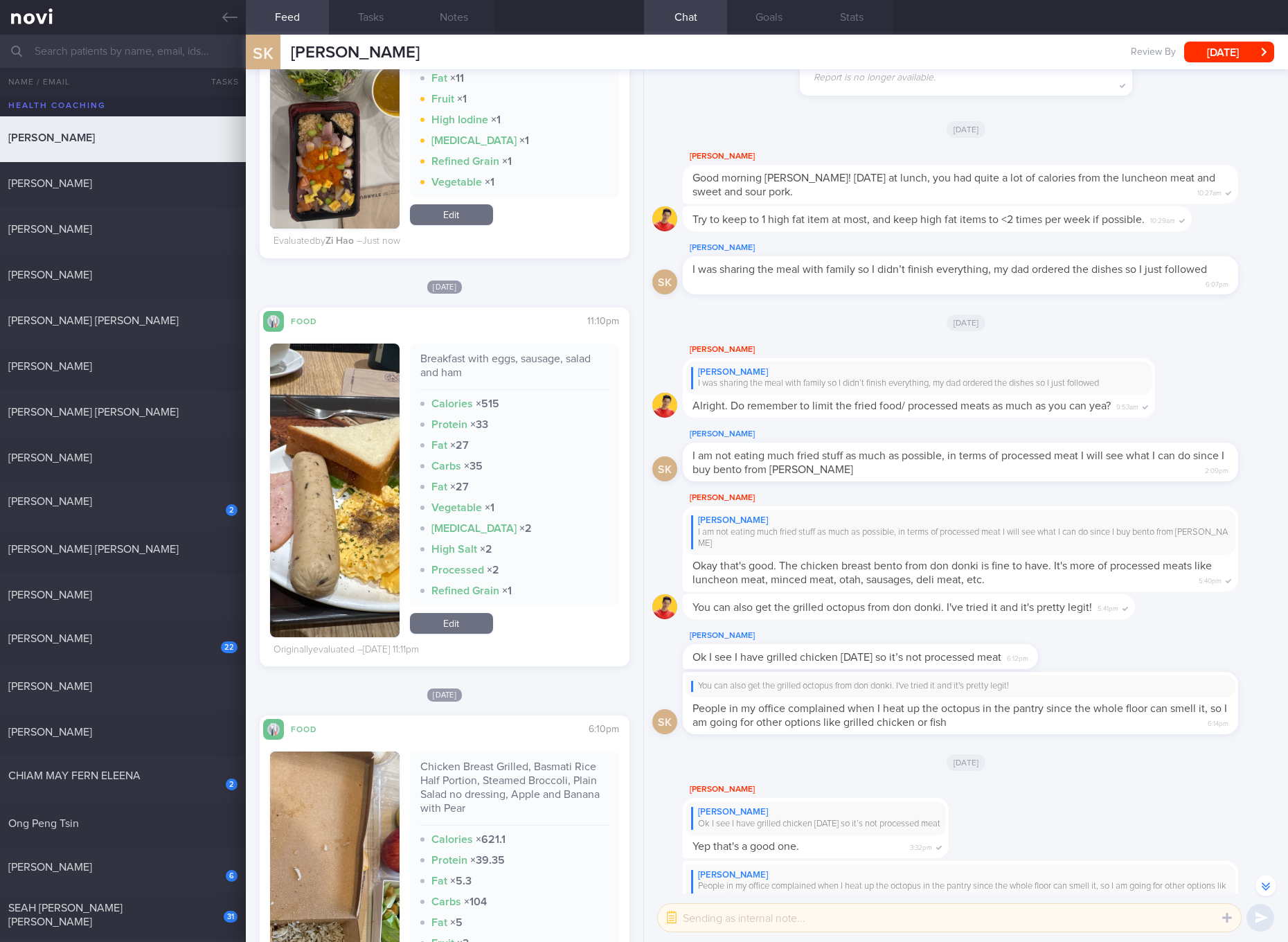
drag, startPoint x: 463, startPoint y: 640, endPoint x: 468, endPoint y: 634, distance: 7.8
click at [463, 634] on link "Edit" at bounding box center [451, 623] width 83 height 21
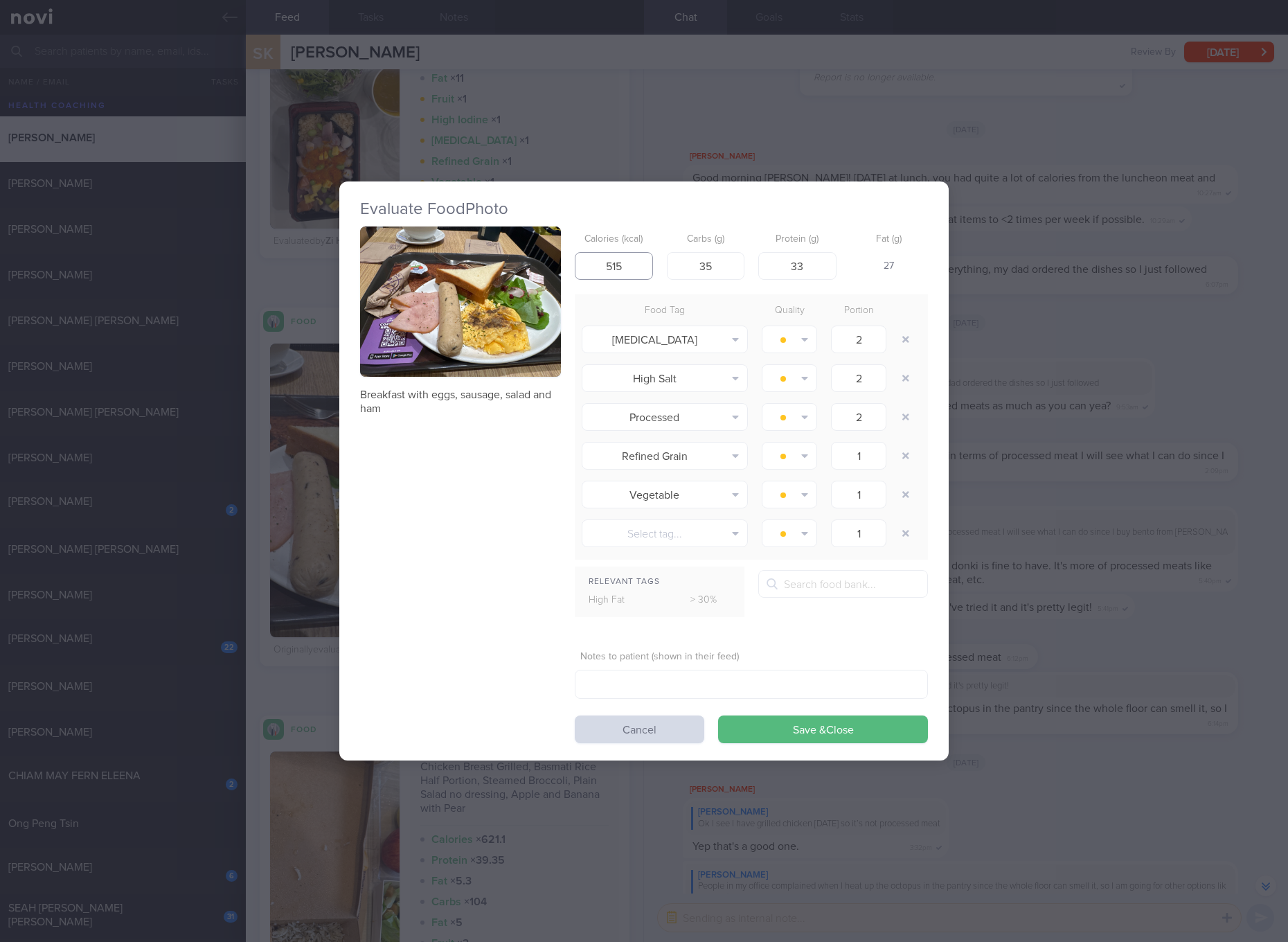
click at [625, 277] on input "515" at bounding box center [614, 266] width 78 height 28
type input "455"
type input "23"
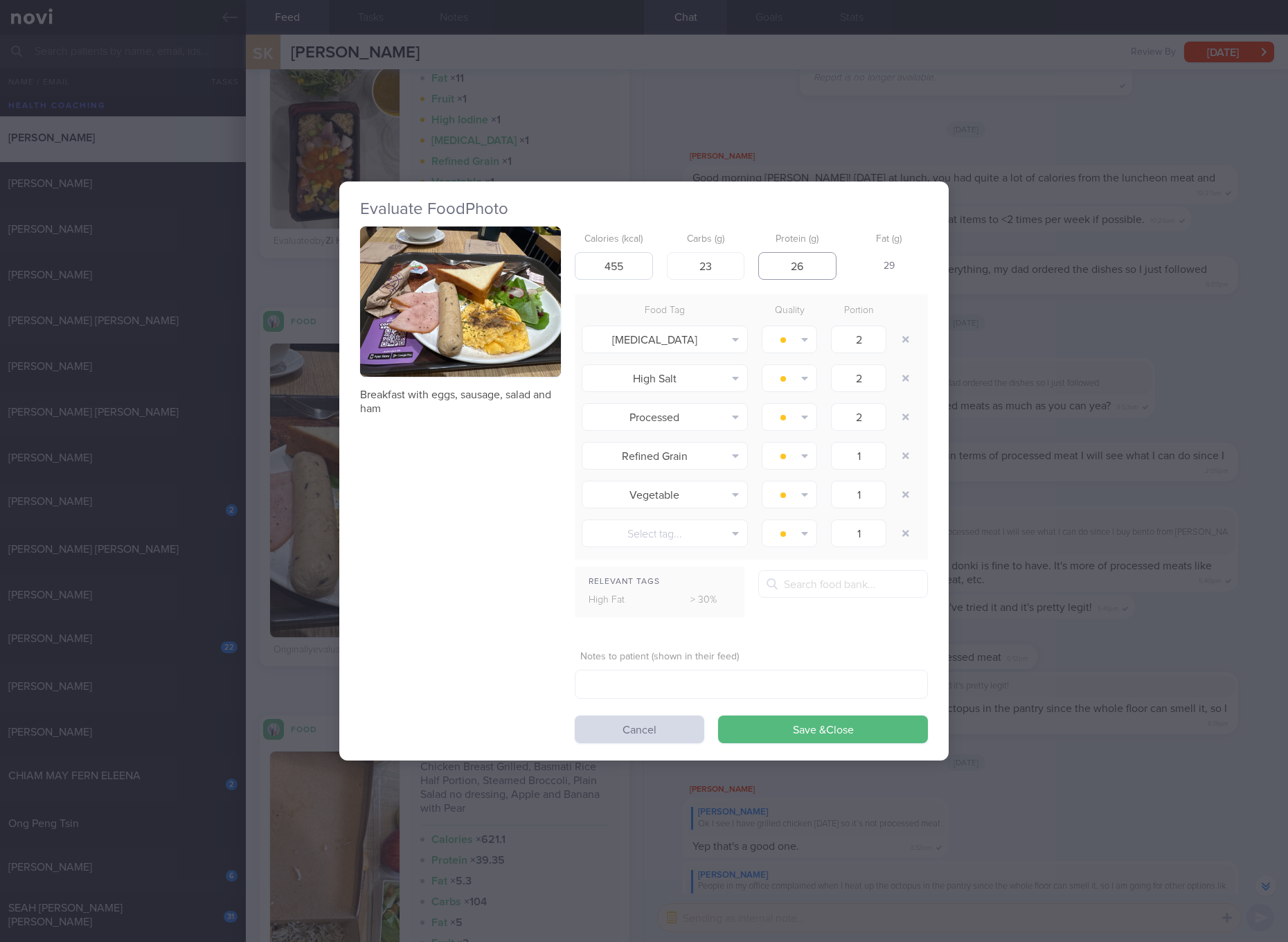
type input "26"
click at [718, 715] on button "Save & Close" at bounding box center [823, 729] width 210 height 28
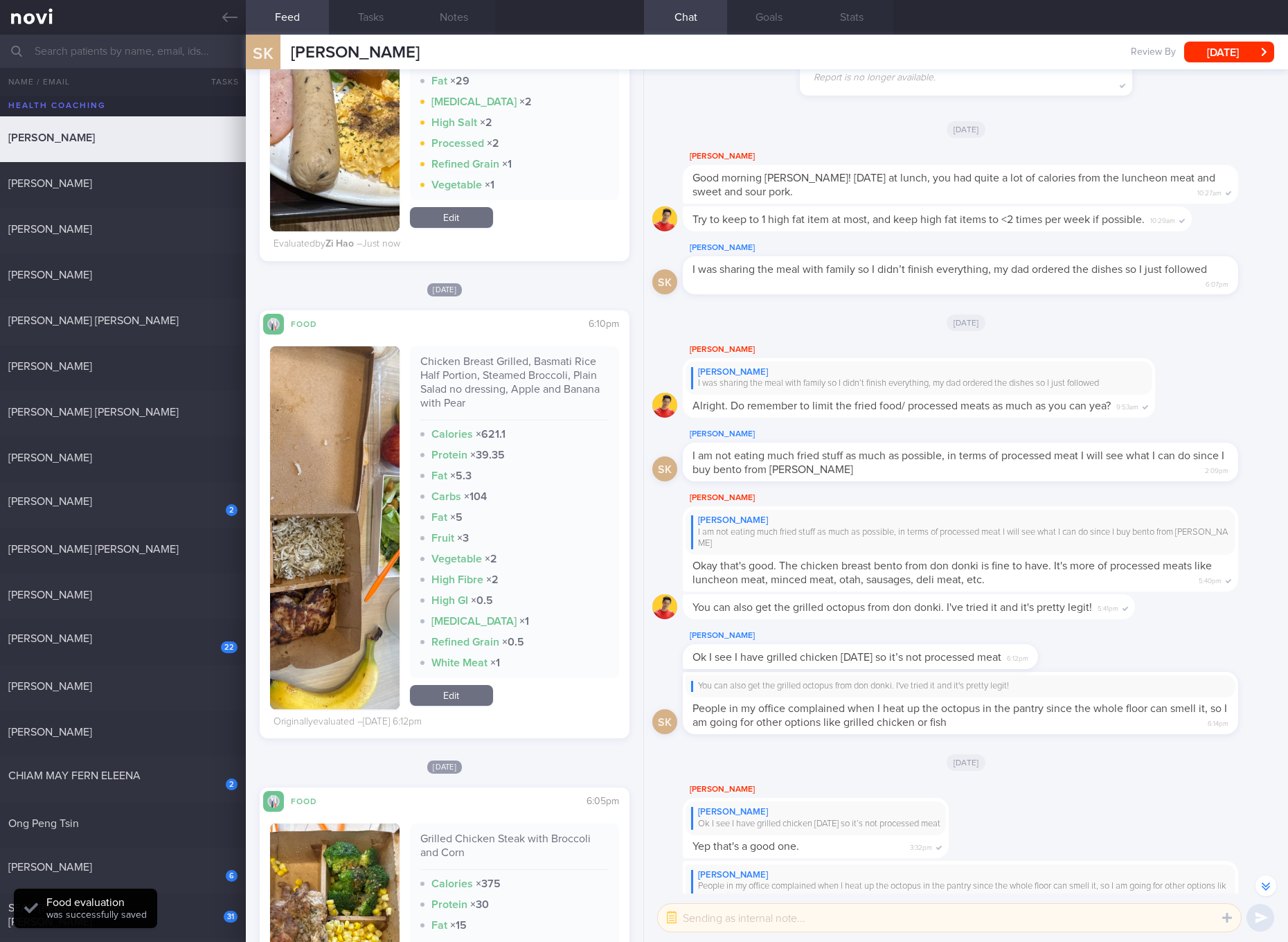
scroll to position [2337, 0]
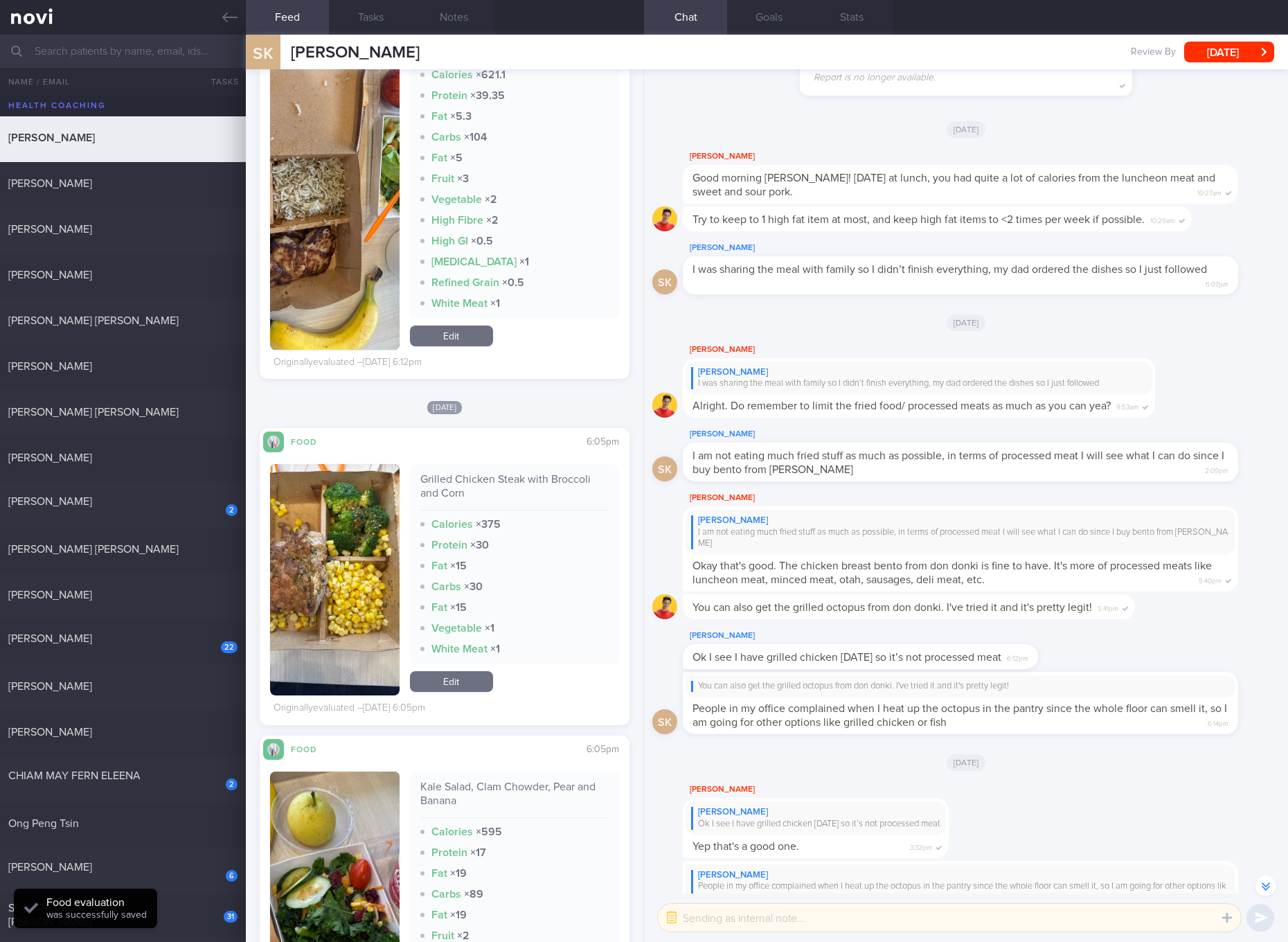
click at [507, 480] on div "Grilled Chicken Steak with Broccoli and Corn" at bounding box center [514, 491] width 188 height 38
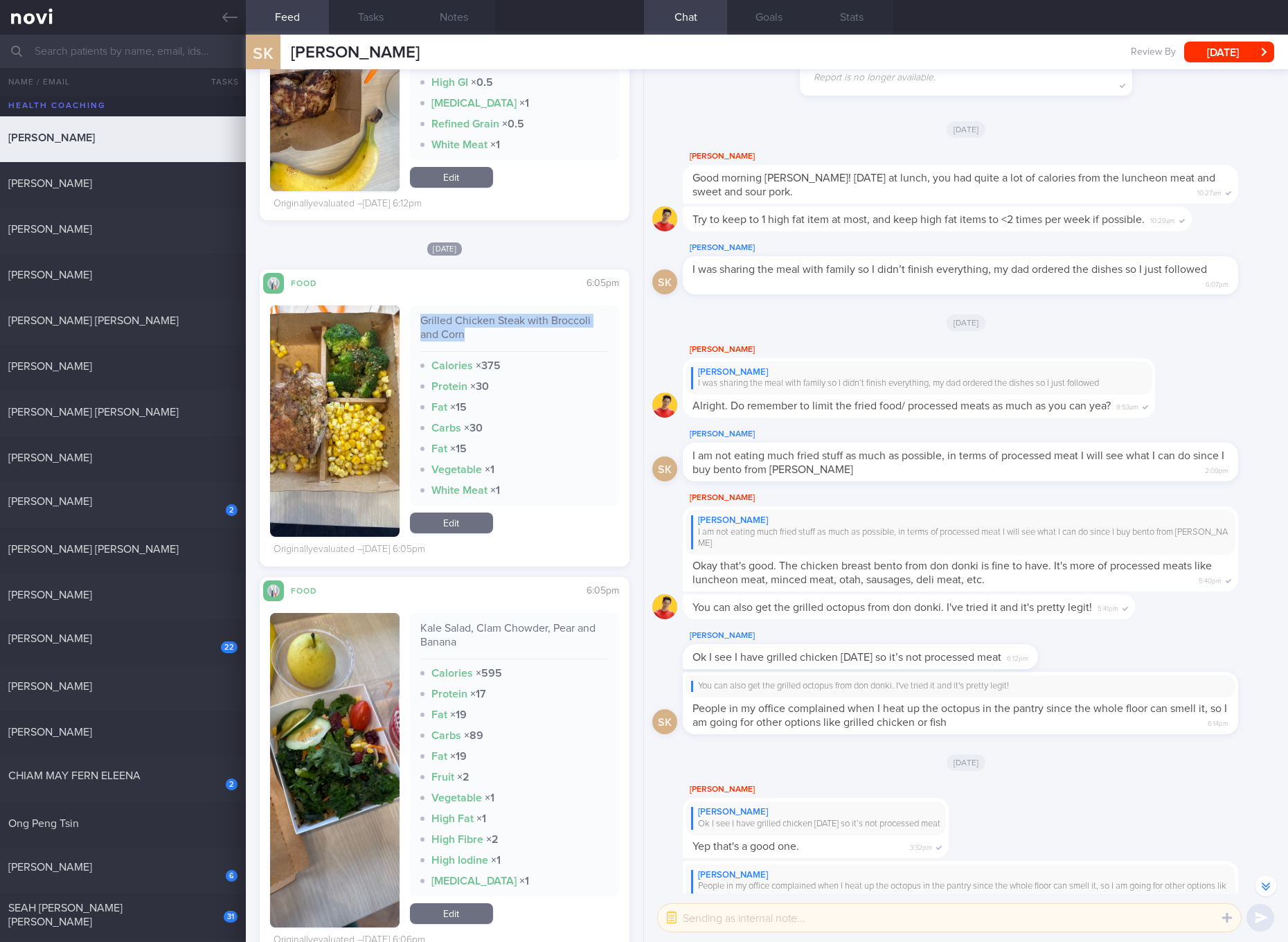
scroll to position [2596, 0]
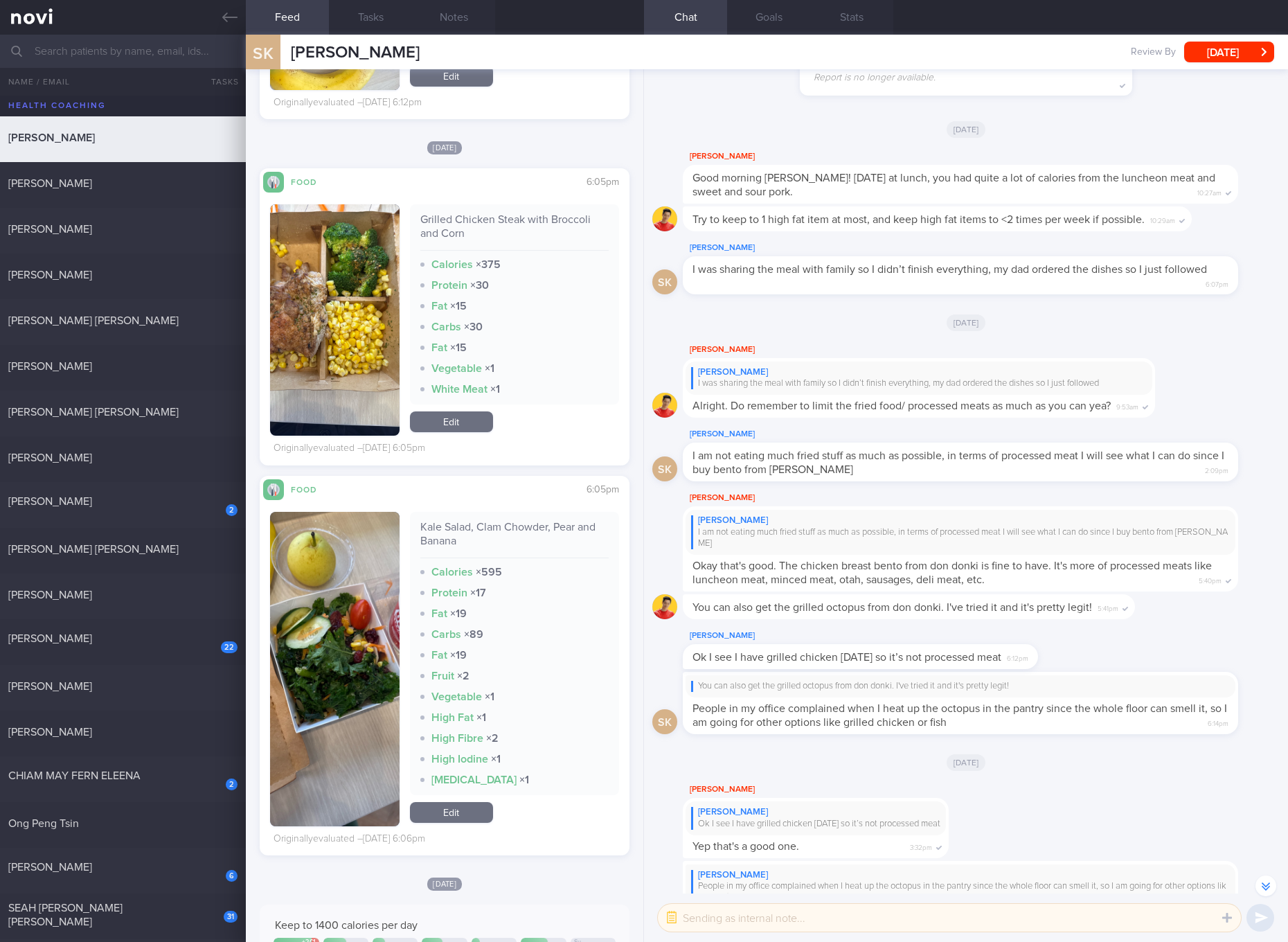
click at [491, 526] on div "Kale Salad, Clam Chowder, Pear and Banana" at bounding box center [514, 539] width 188 height 38
drag, startPoint x: 343, startPoint y: 639, endPoint x: 377, endPoint y: 623, distance: 37.6
click at [343, 639] on img "button" at bounding box center [335, 669] width 130 height 314
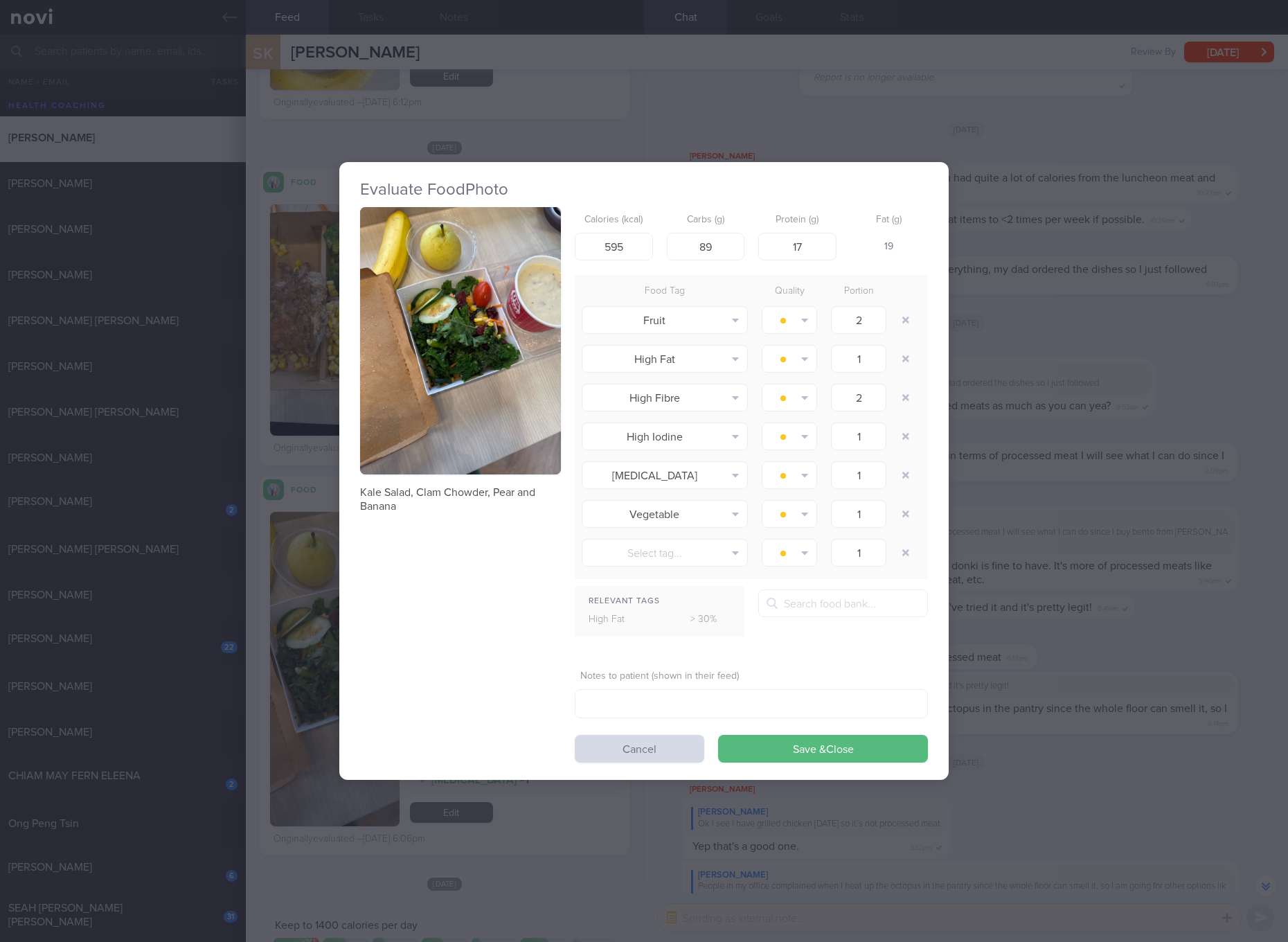
drag, startPoint x: 457, startPoint y: 352, endPoint x: 487, endPoint y: 258, distance: 98.7
click at [487, 258] on button "button" at bounding box center [460, 341] width 201 height 268
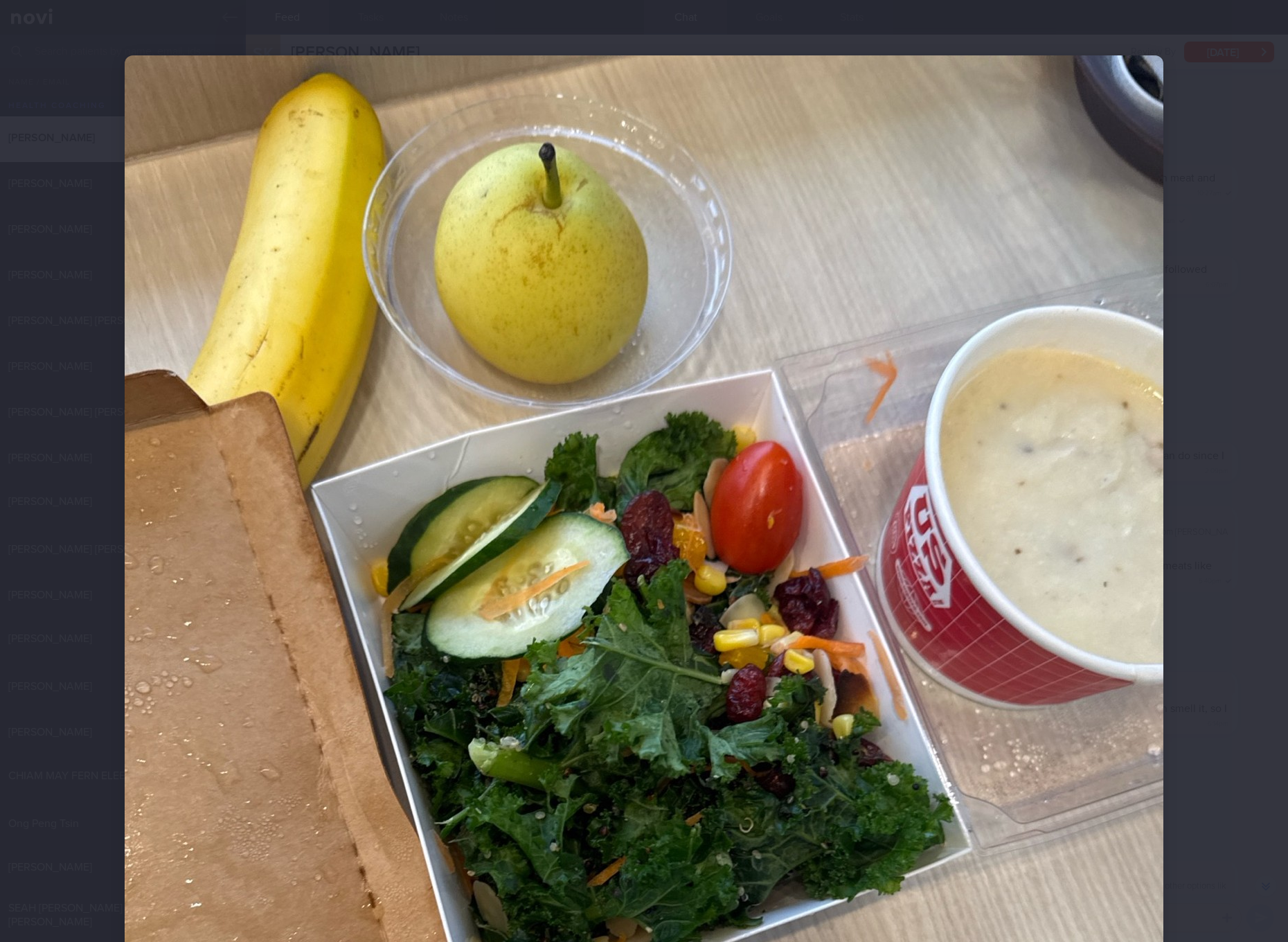
click at [1218, 704] on div at bounding box center [644, 471] width 1288 height 942
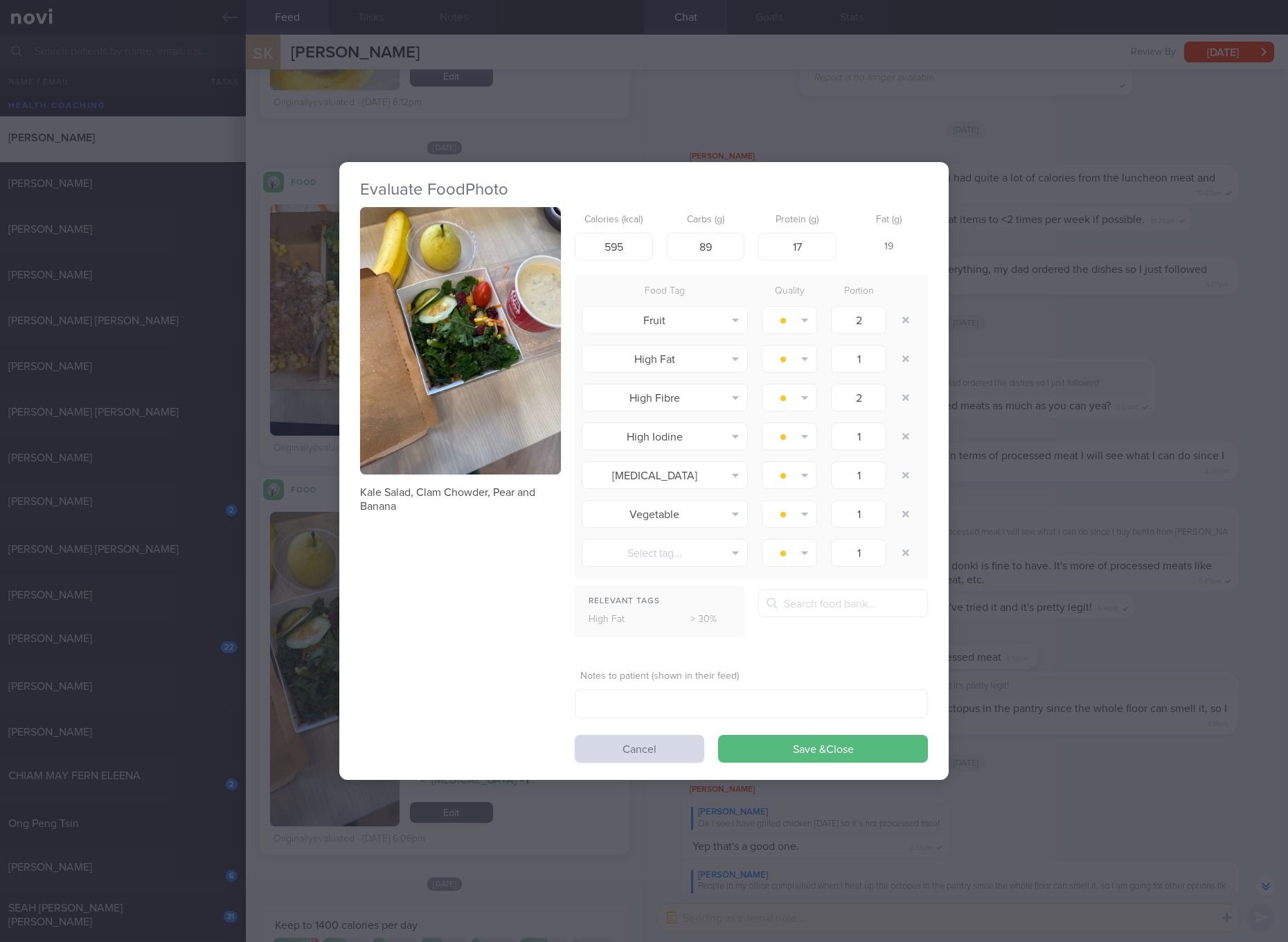
click at [1058, 652] on div "Evaluate Food Photo Kale Salad, Clam Chowder, Pear and Banana Calories (kcal) 5…" at bounding box center [644, 471] width 1288 height 942
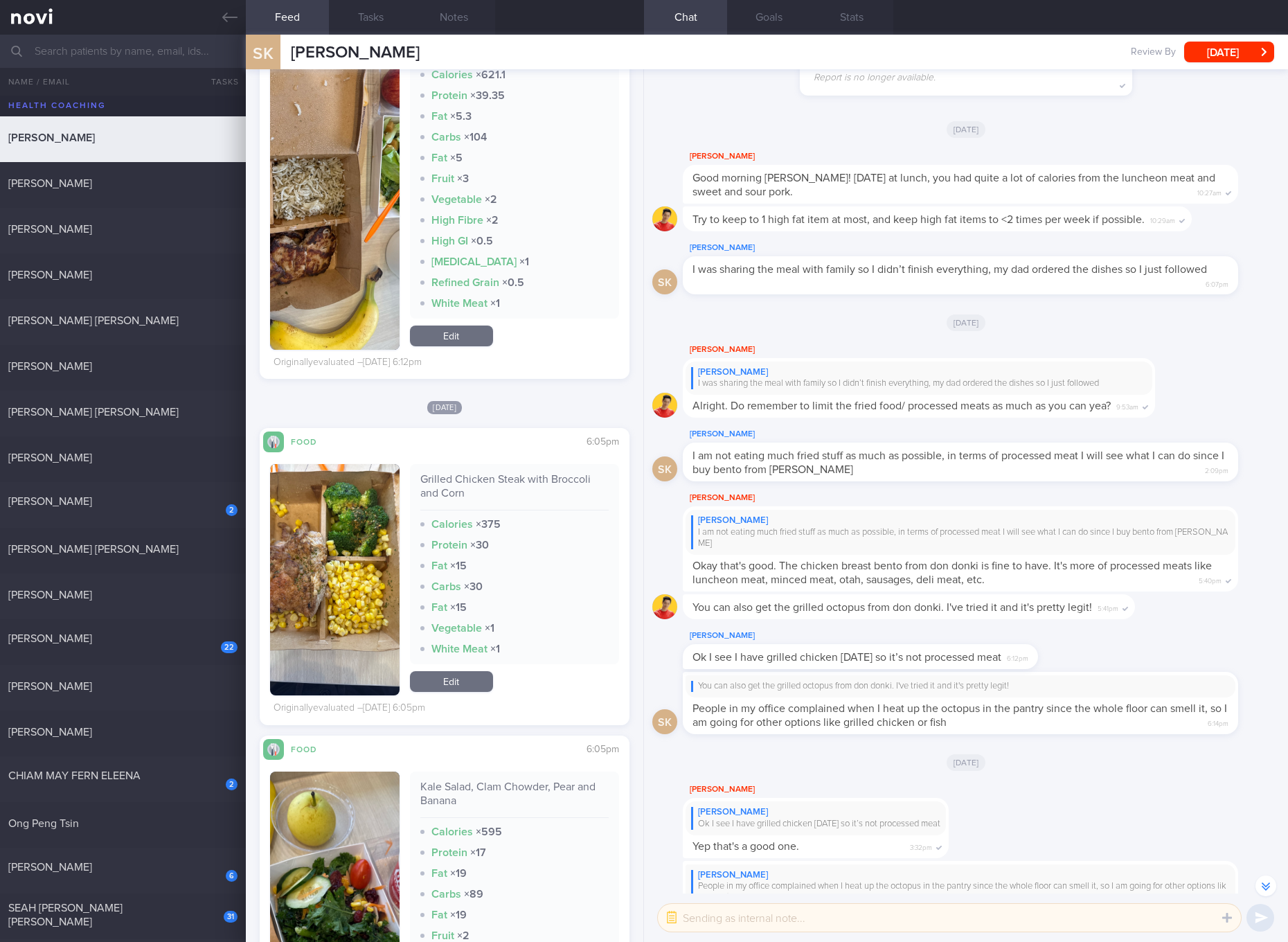
scroll to position [2077, 0]
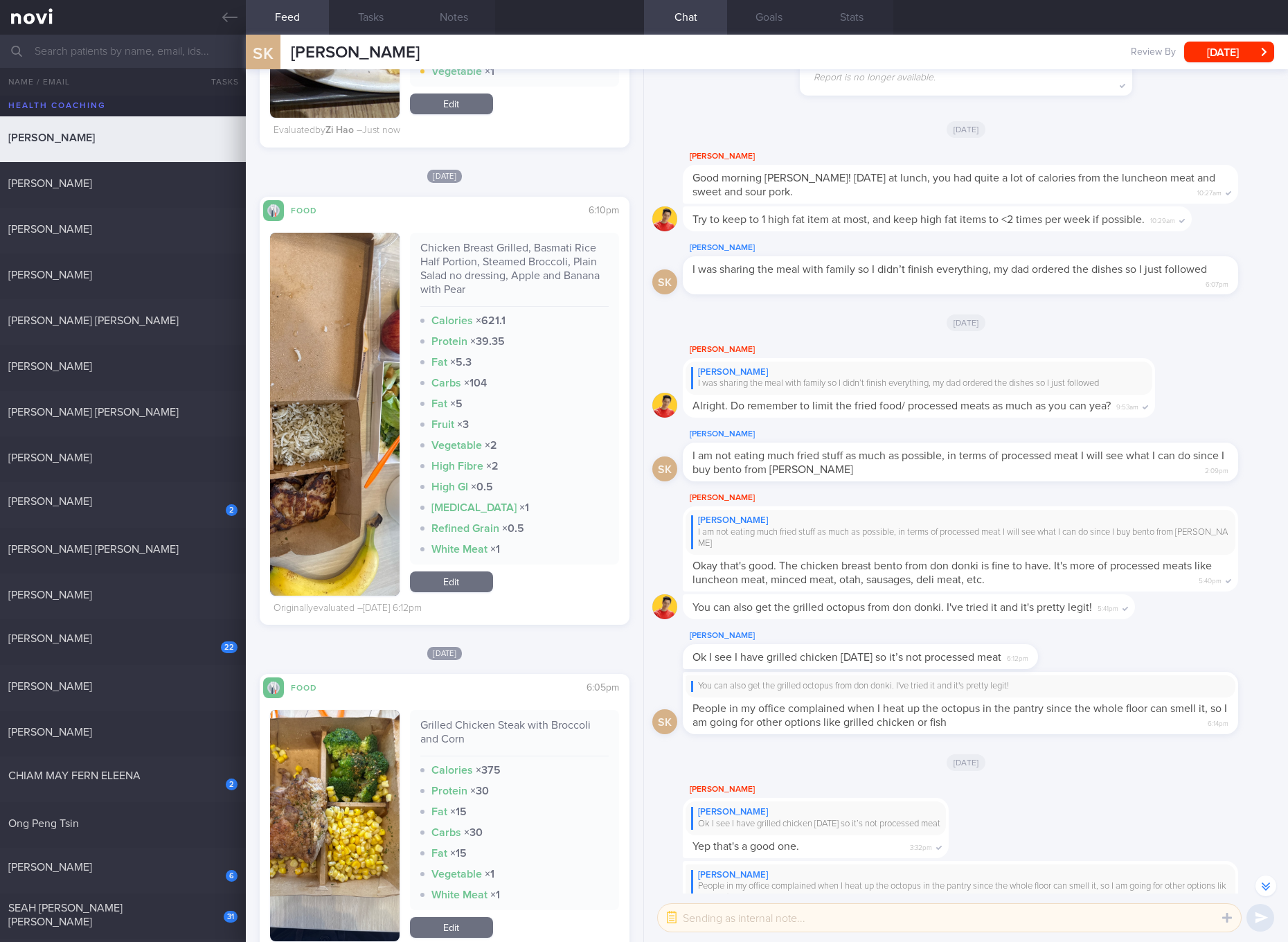
click at [451, 592] on link "Edit" at bounding box center [451, 582] width 83 height 21
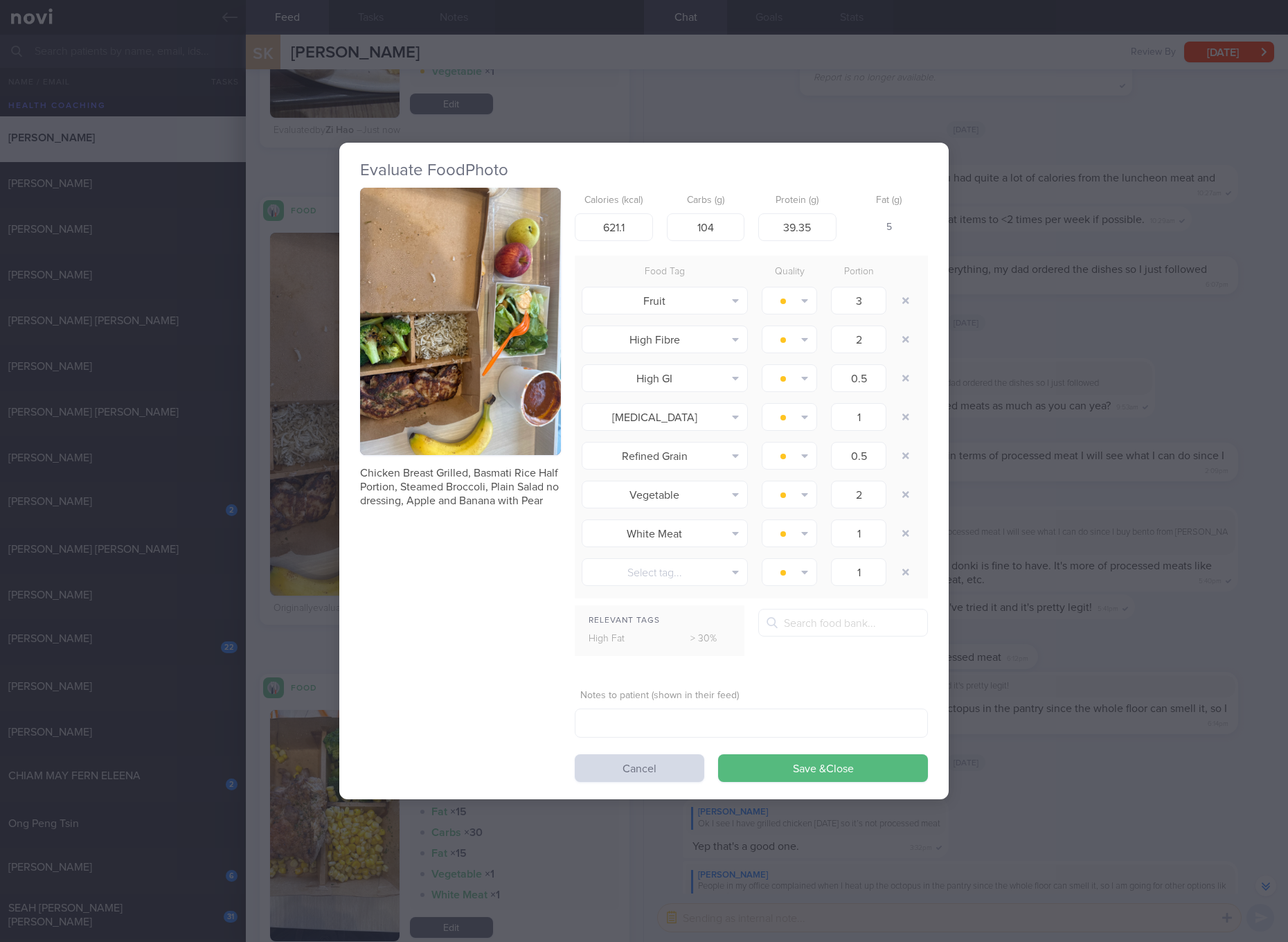
click at [428, 597] on div "Chicken Breast Grilled, Basmati Rice Half Portion, Steamed Broccoli, Plain Sala…" at bounding box center [644, 485] width 568 height 595
click at [720, 226] on input "104" at bounding box center [706, 228] width 78 height 28
type input "121"
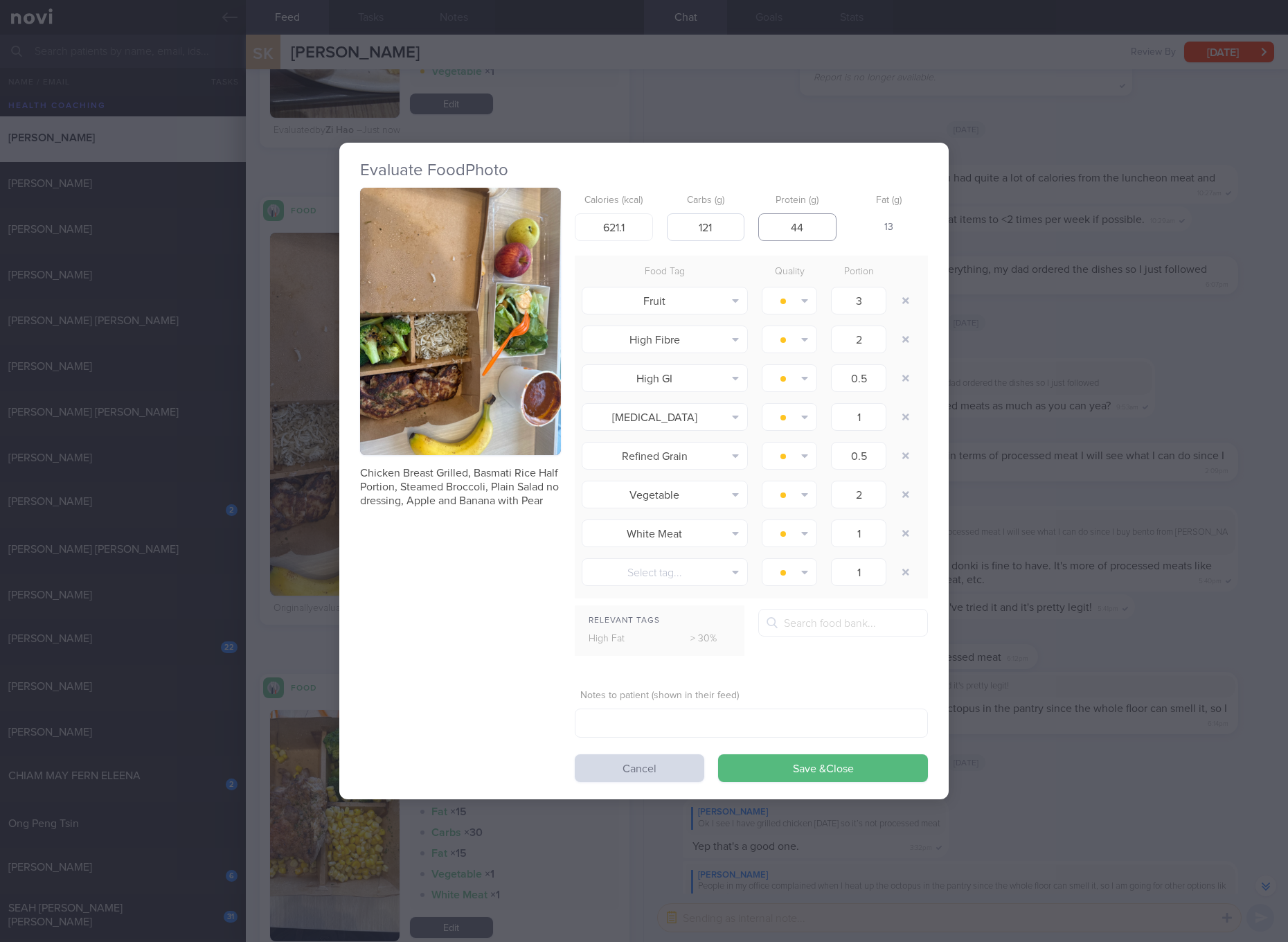
type input "44"
click at [642, 226] on input "621.1" at bounding box center [614, 228] width 78 height 28
type input "653"
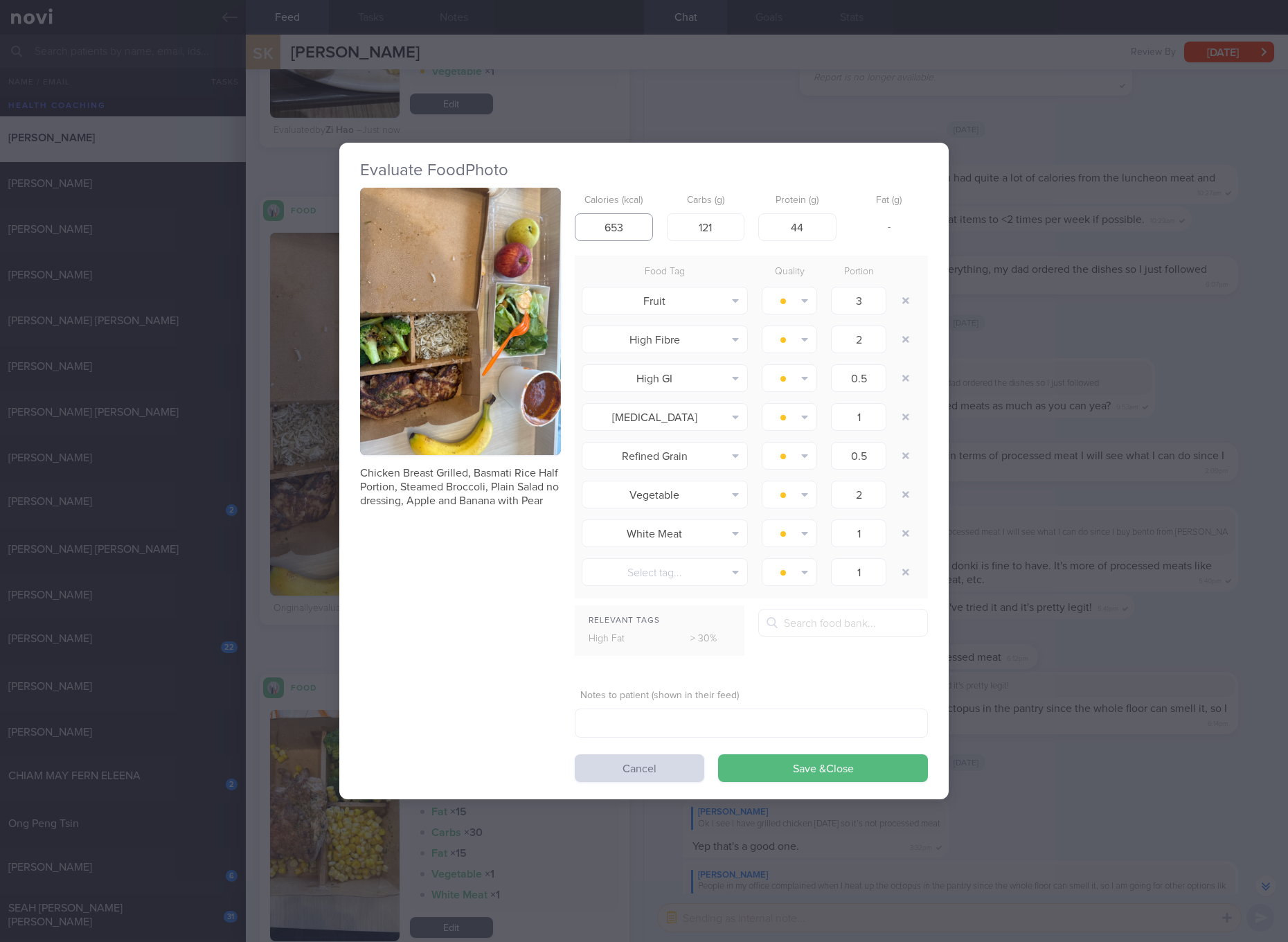
click at [718, 754] on button "Save & Close" at bounding box center [823, 768] width 210 height 28
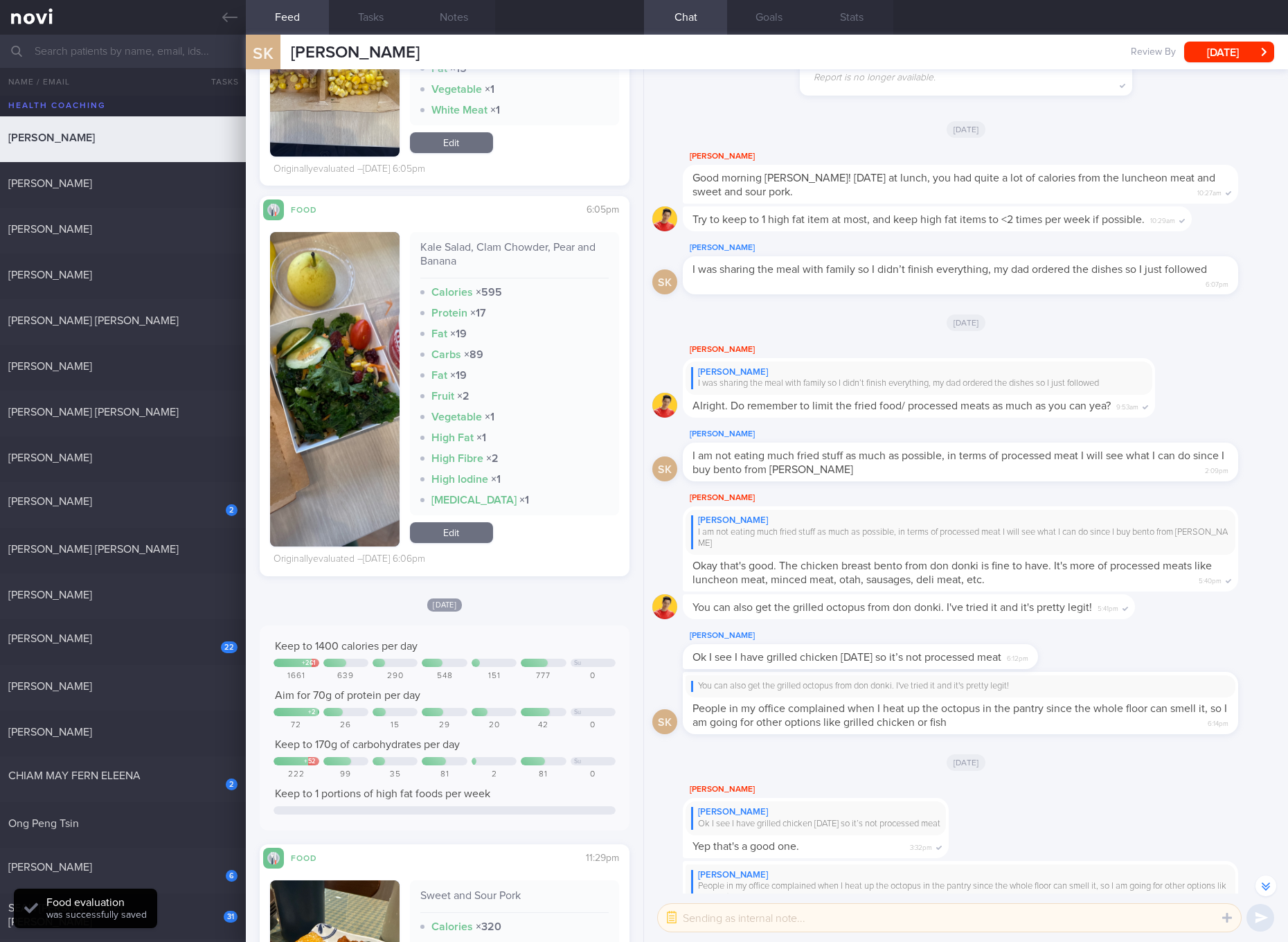
scroll to position [2855, 0]
drag, startPoint x: 469, startPoint y: 530, endPoint x: 504, endPoint y: 460, distance: 78.3
click at [469, 530] on link "Edit" at bounding box center [451, 532] width 83 height 21
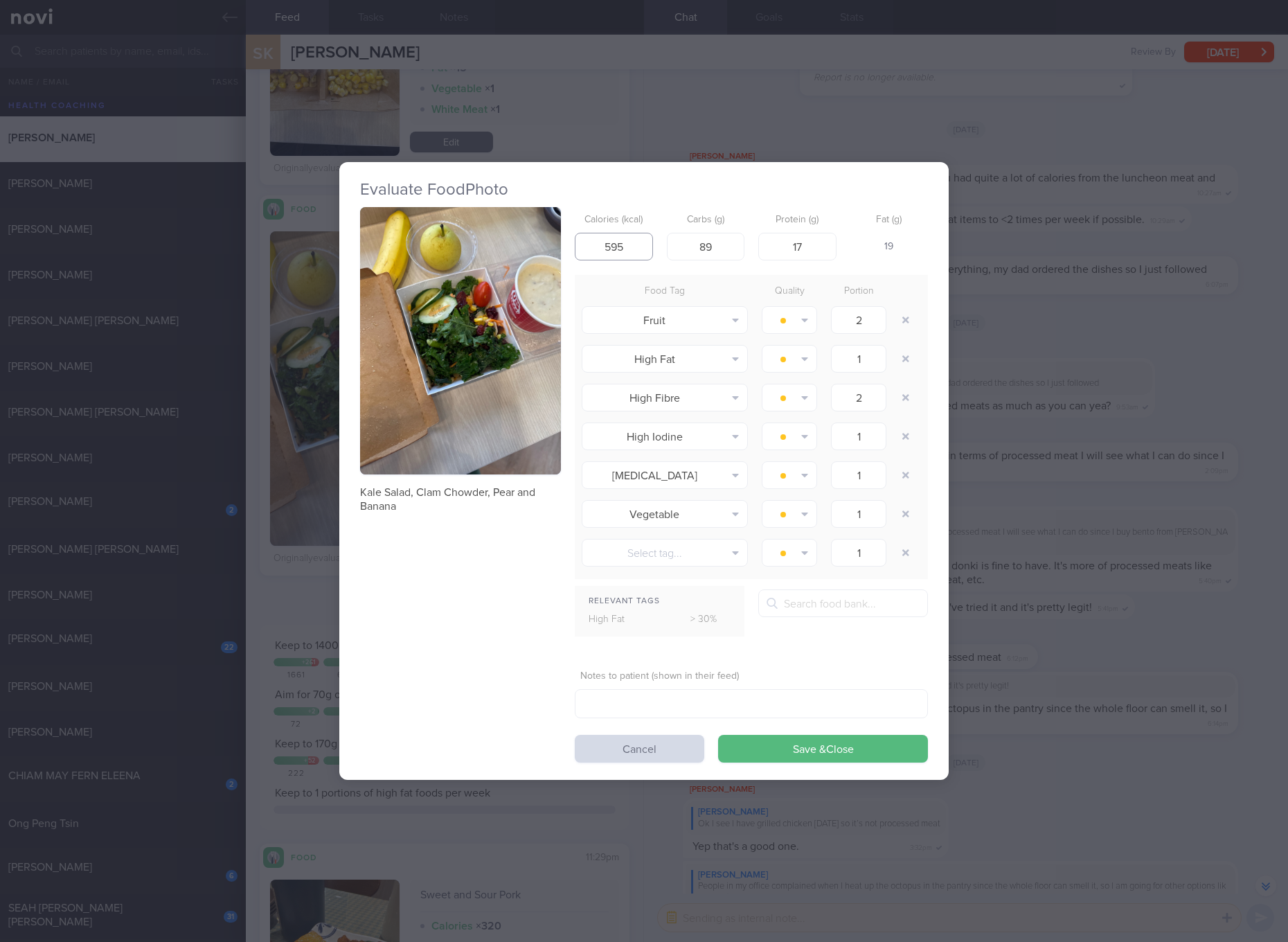
click at [609, 247] on input "595" at bounding box center [614, 247] width 78 height 28
type input "565"
type input "90"
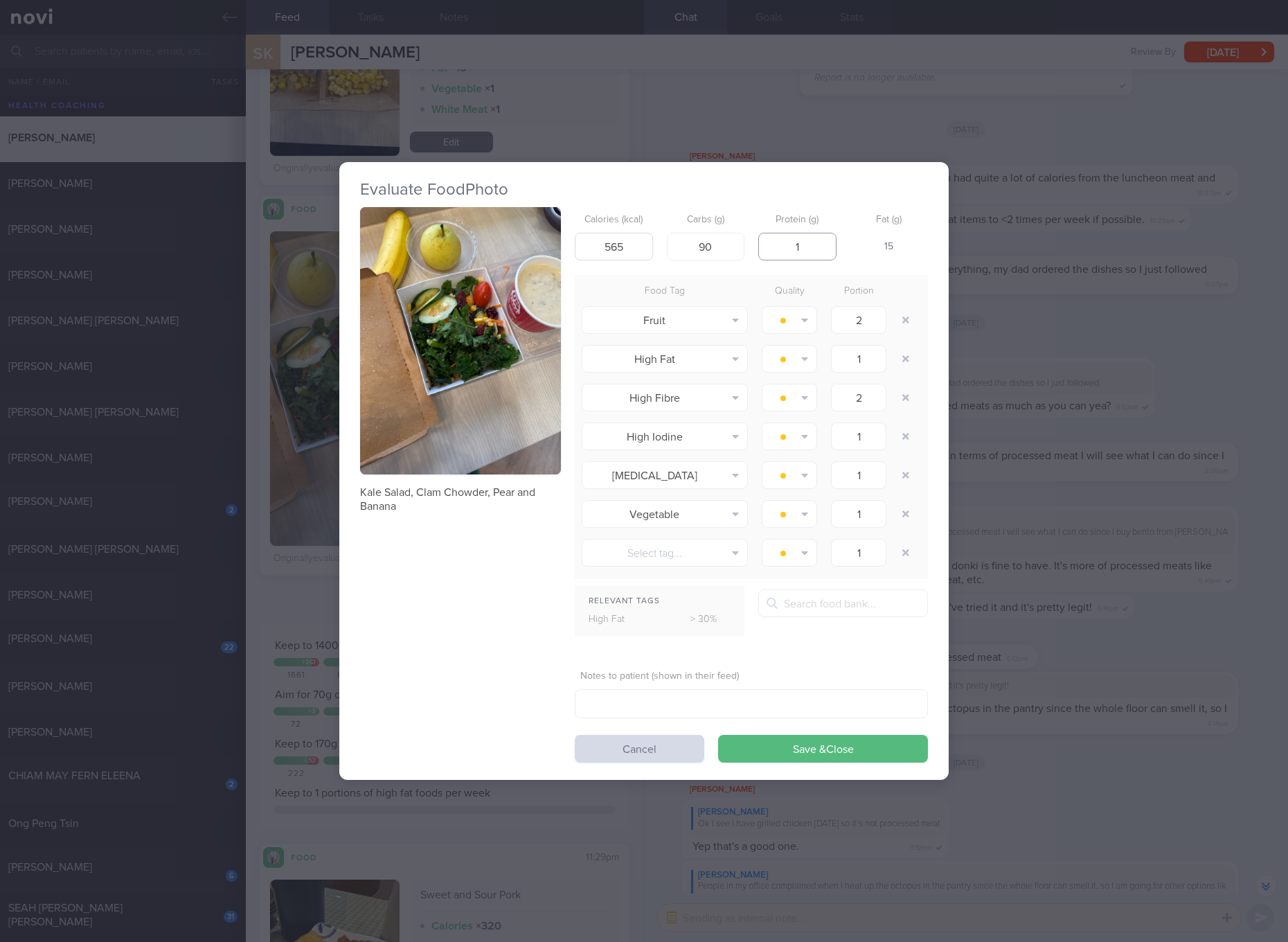
type input "17"
click at [718, 735] on button "Save & Close" at bounding box center [823, 749] width 210 height 28
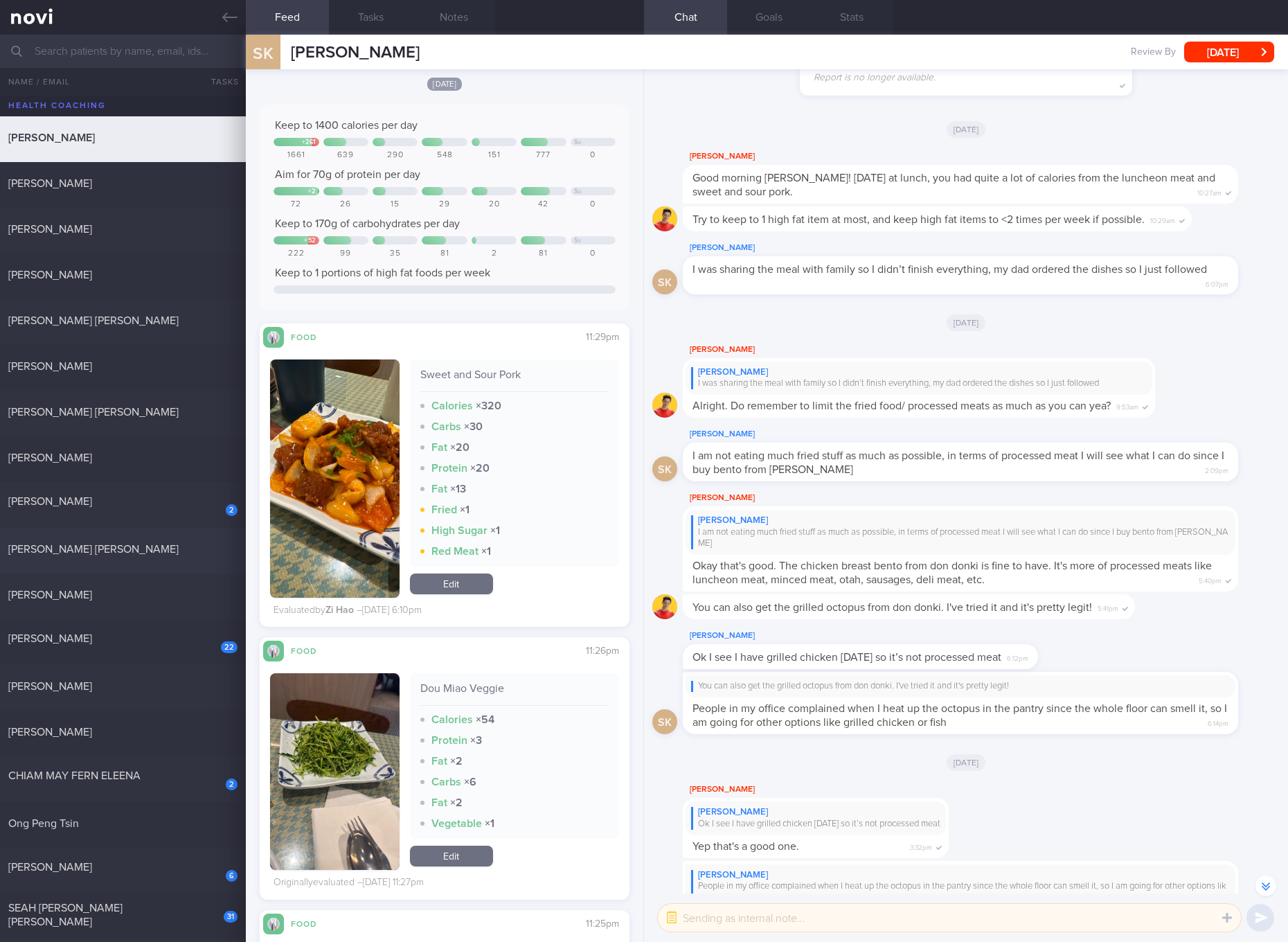
scroll to position [260, 0]
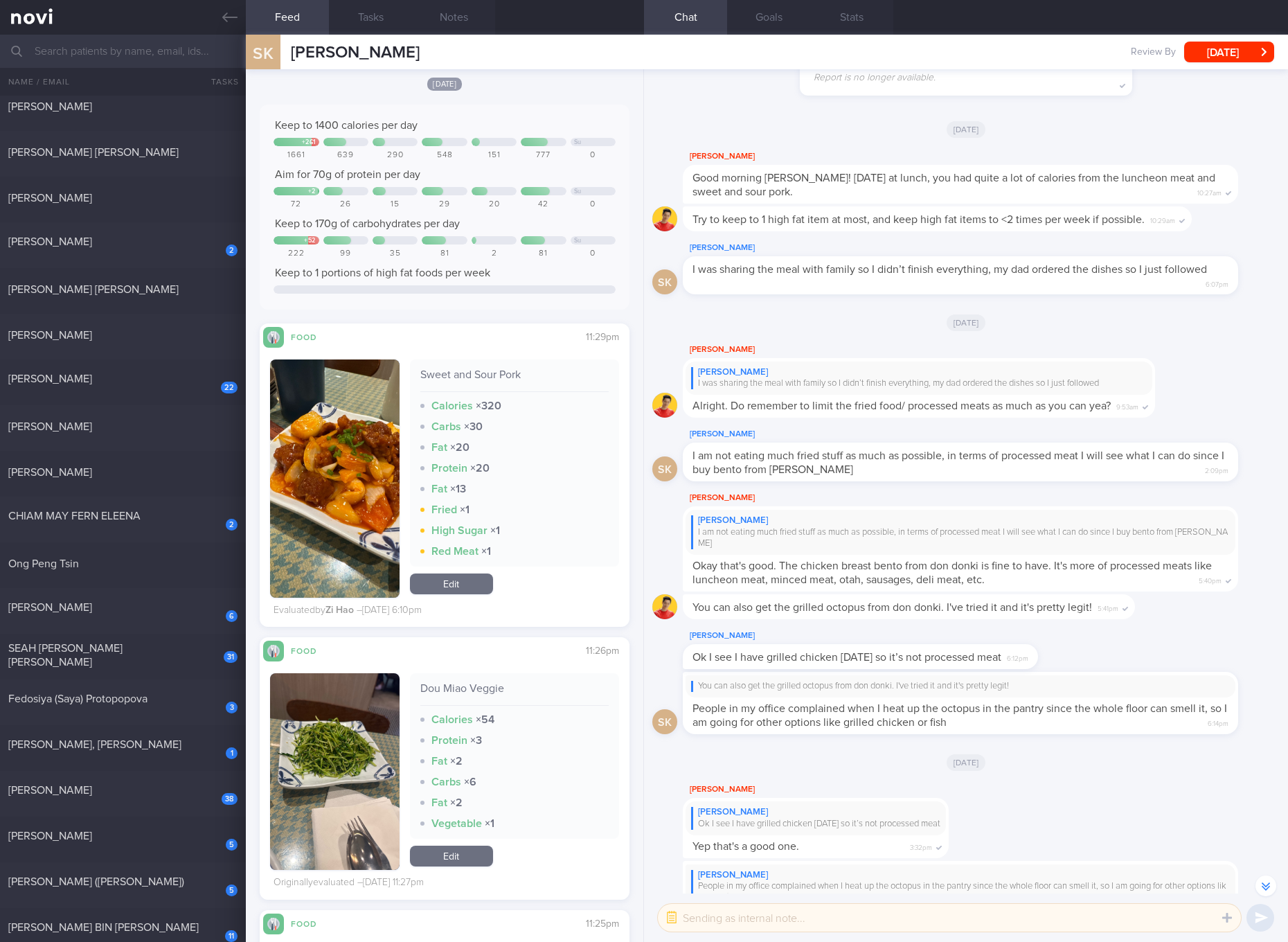
drag, startPoint x: 148, startPoint y: 890, endPoint x: 458, endPoint y: 311, distance: 656.8
click at [148, 890] on div "5 Bee Yen Tang (Jasmine)" at bounding box center [123, 885] width 246 height 22
checkbox input "true"
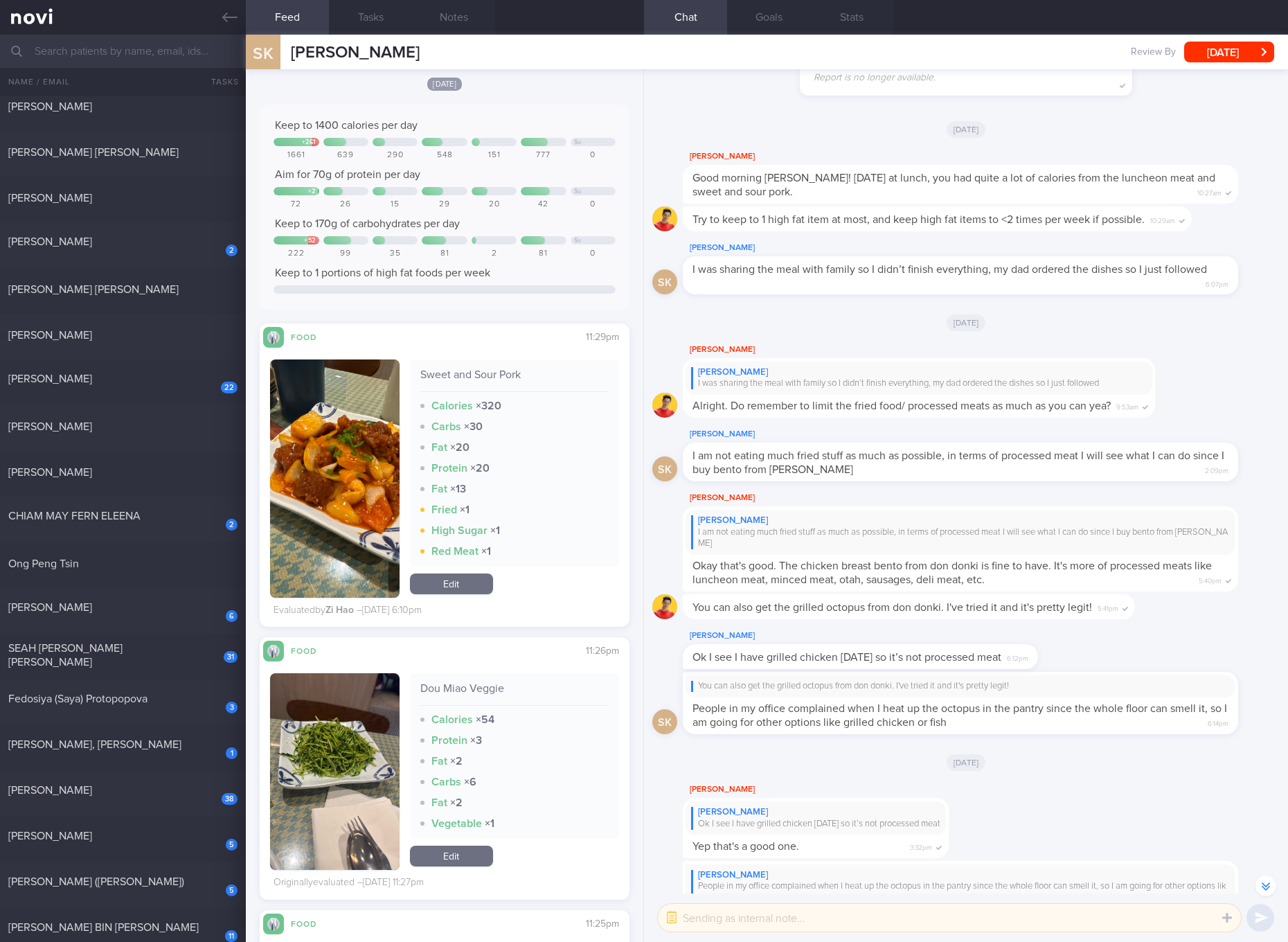
checkbox input "true"
select select "7"
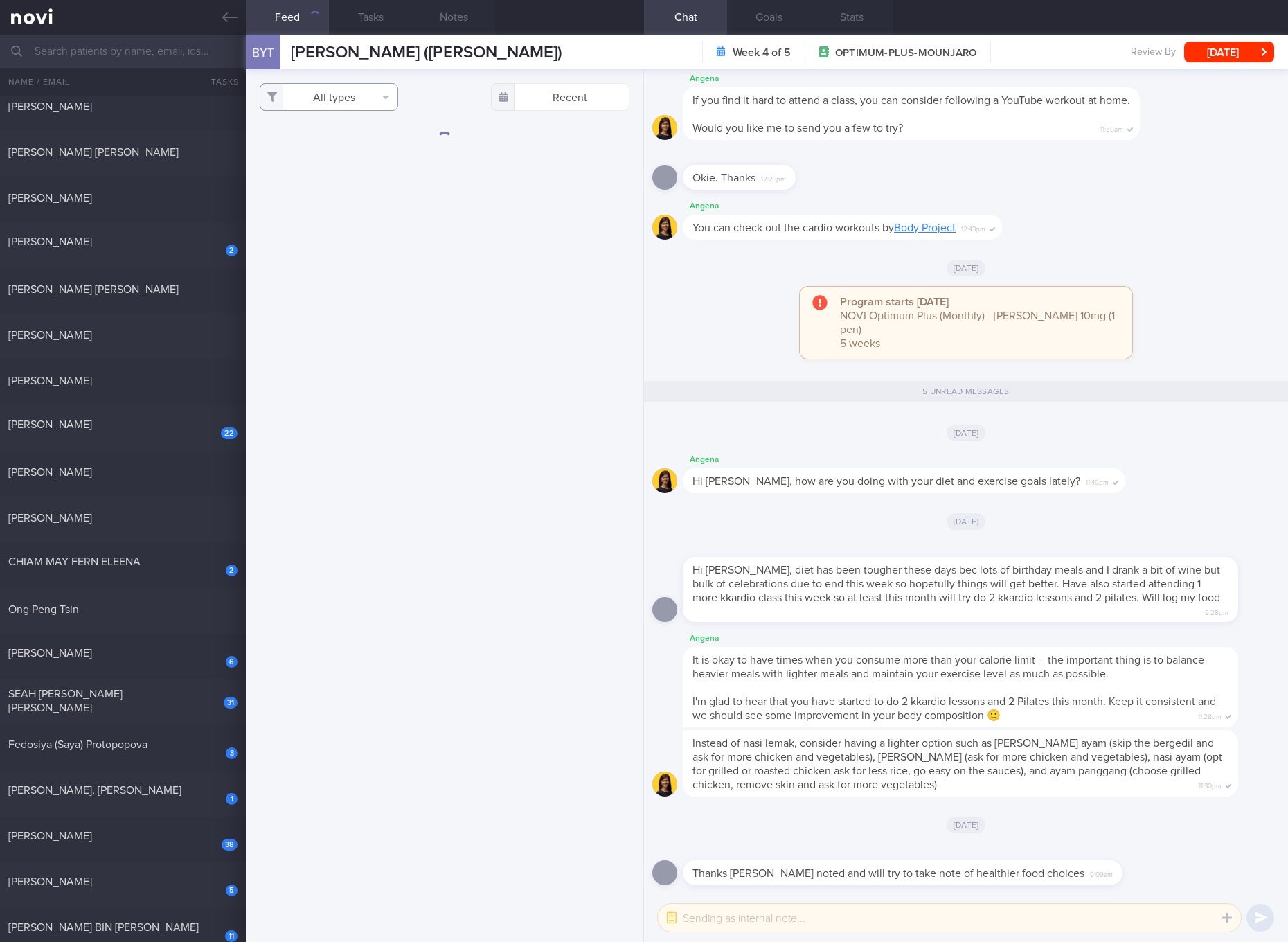
click at [347, 90] on button "All types" at bounding box center [329, 97] width 139 height 28
click at [295, 140] on button "Activity" at bounding box center [329, 145] width 137 height 21
checkbox input "false"
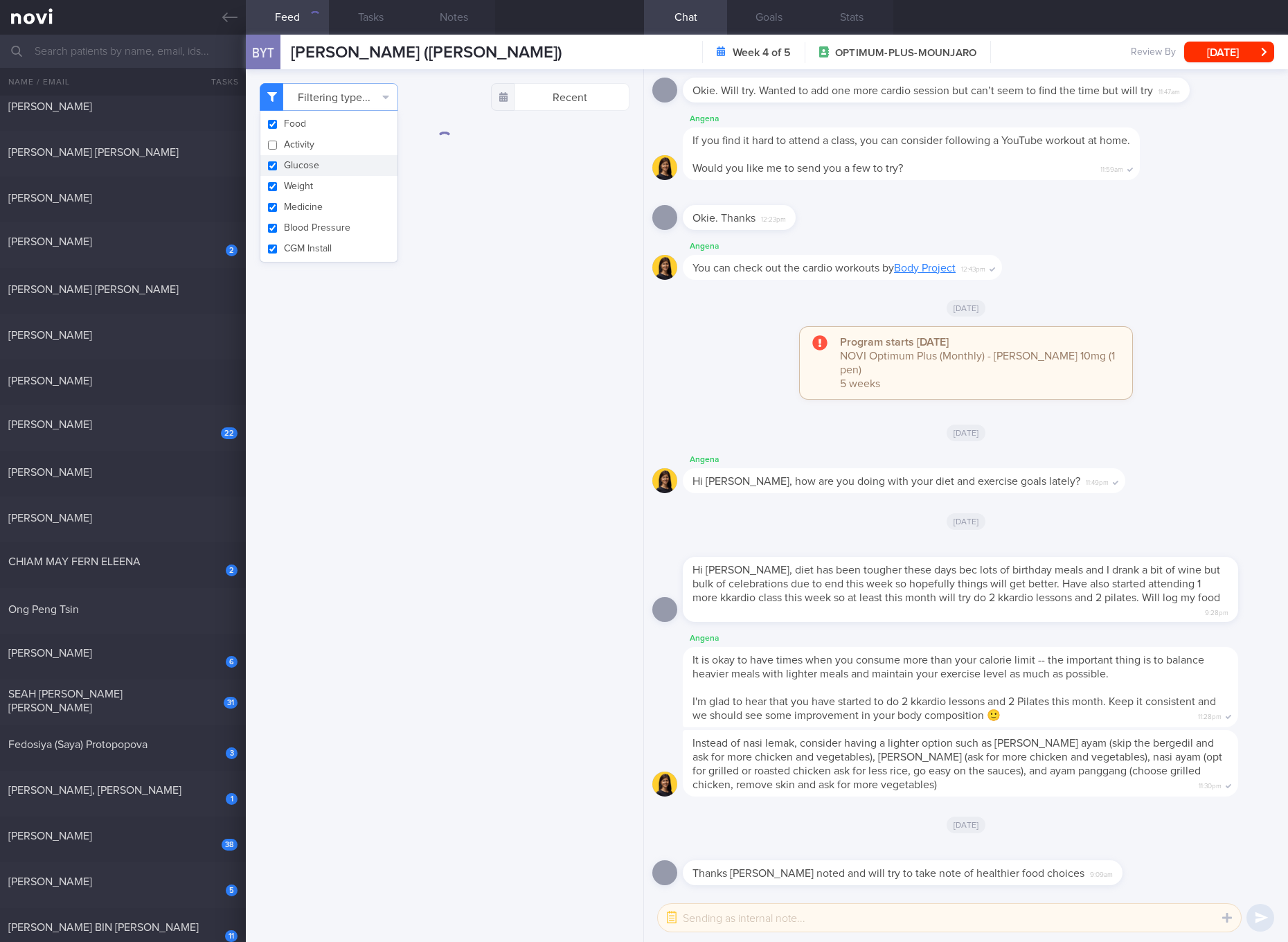
click at [288, 169] on button "Glucose" at bounding box center [329, 165] width 137 height 21
checkbox input "false"
click at [288, 194] on button "Weight" at bounding box center [329, 186] width 137 height 21
checkbox input "false"
click at [288, 212] on button "Medicine" at bounding box center [329, 207] width 137 height 21
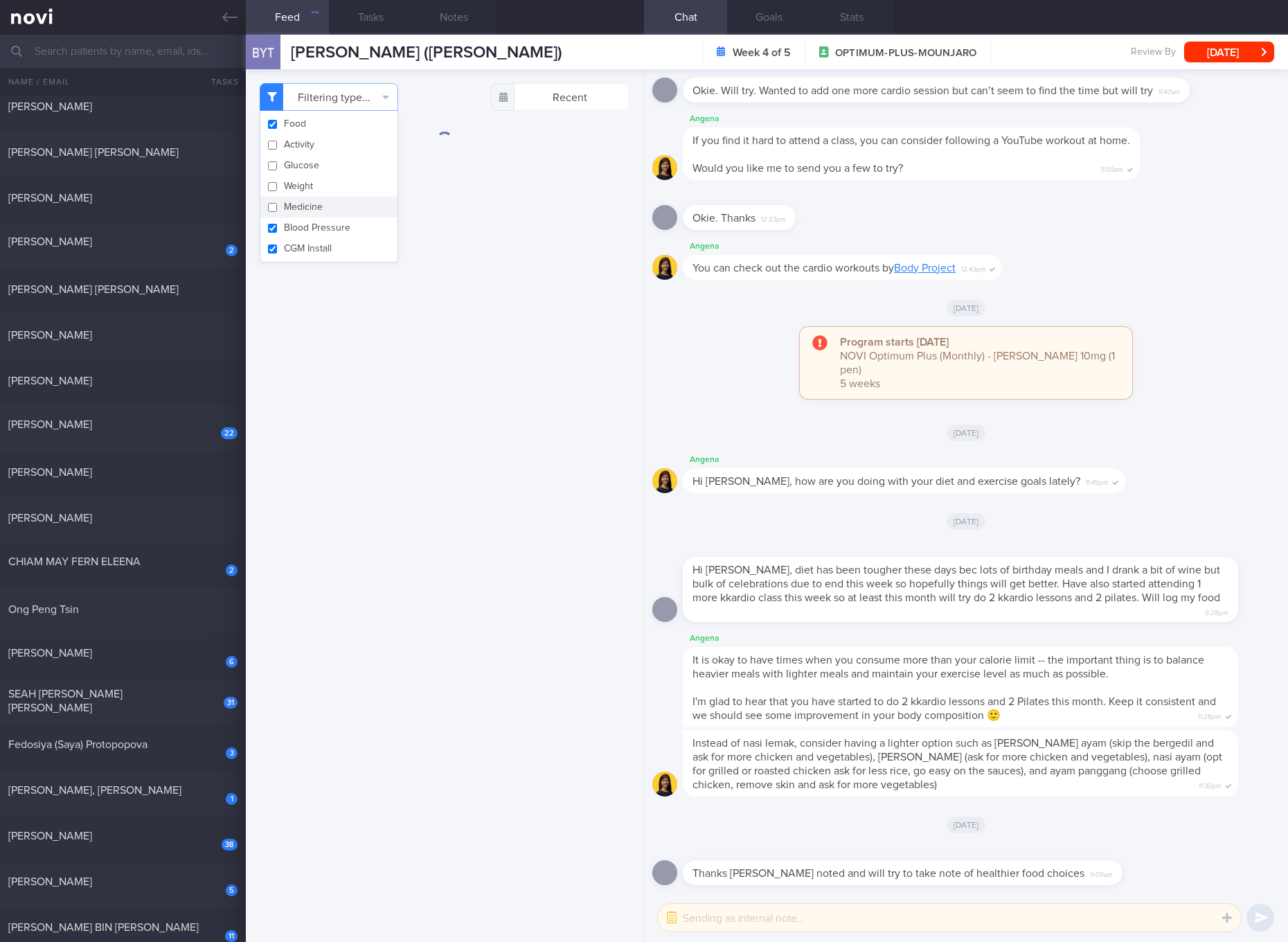
checkbox input "false"
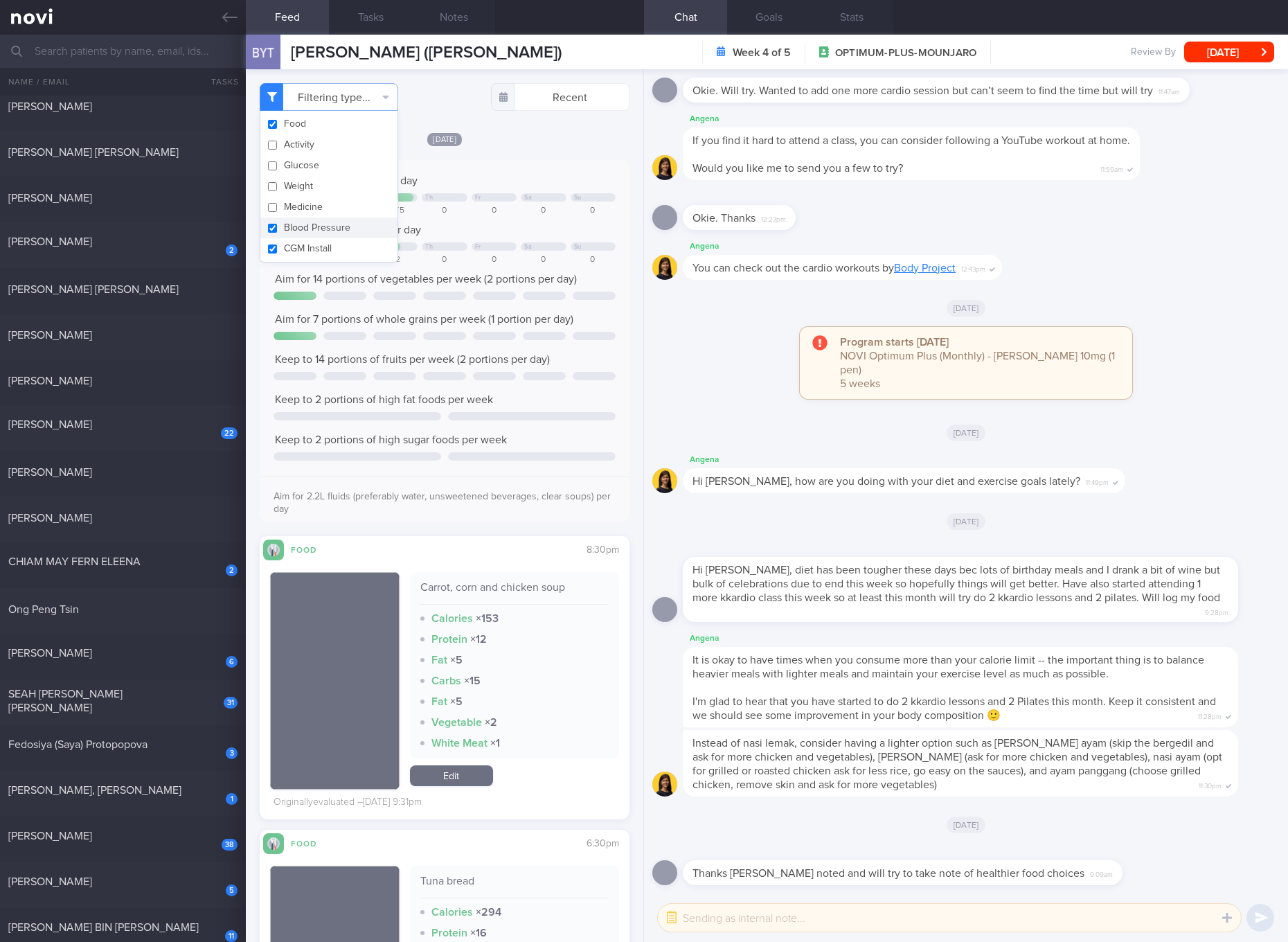
click at [288, 232] on button "Blood Pressure" at bounding box center [329, 228] width 137 height 21
checkbox input "false"
click at [287, 251] on button "CGM Install" at bounding box center [329, 249] width 137 height 21
checkbox input "false"
click at [496, 267] on div "Keep to 1200 calories per day Mo Tu Th Fr Sa Su 0 0 1075 0 0 0 0 Aim for 90g of…" at bounding box center [445, 346] width 342 height 345
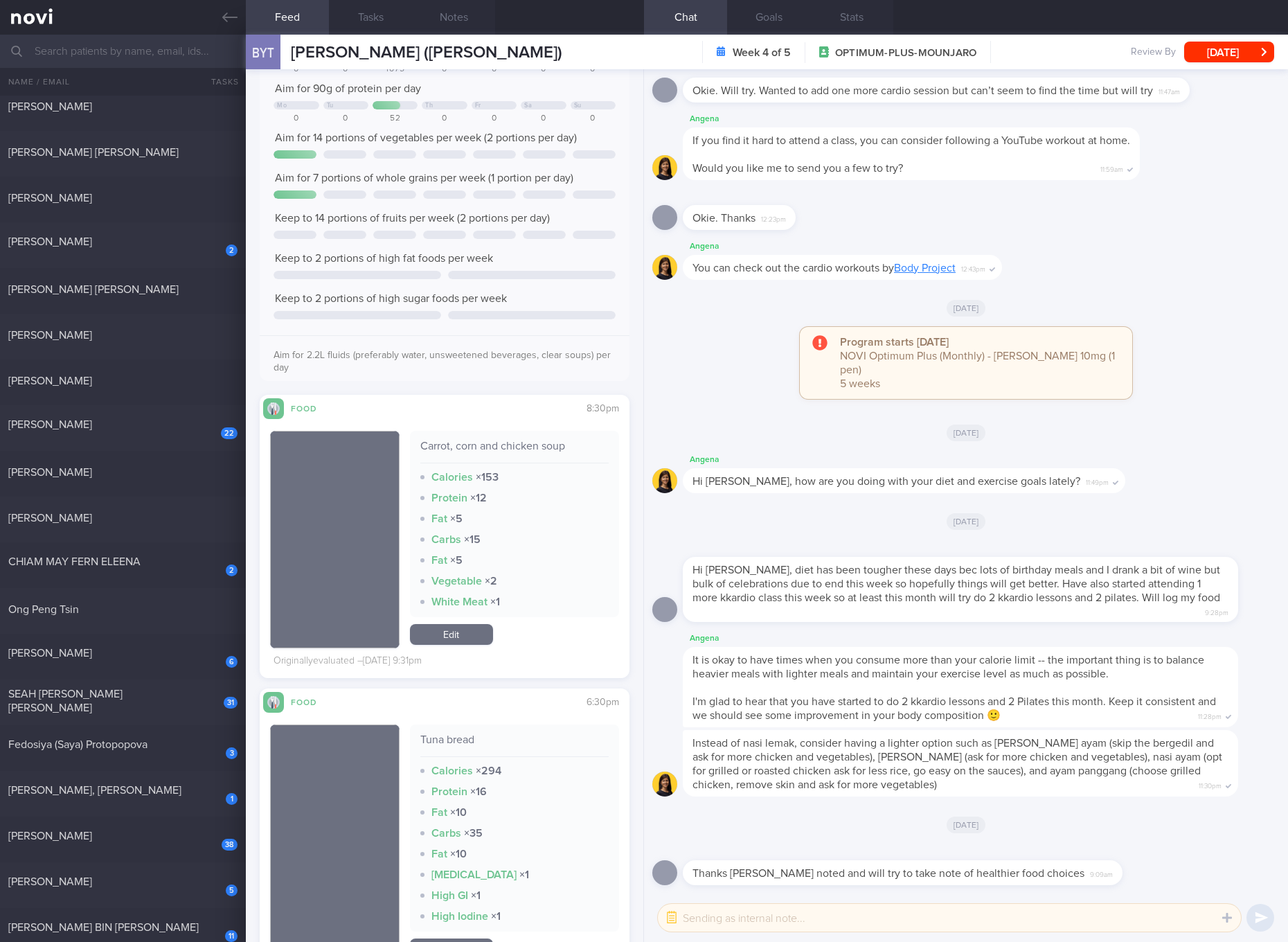
scroll to position [260, 0]
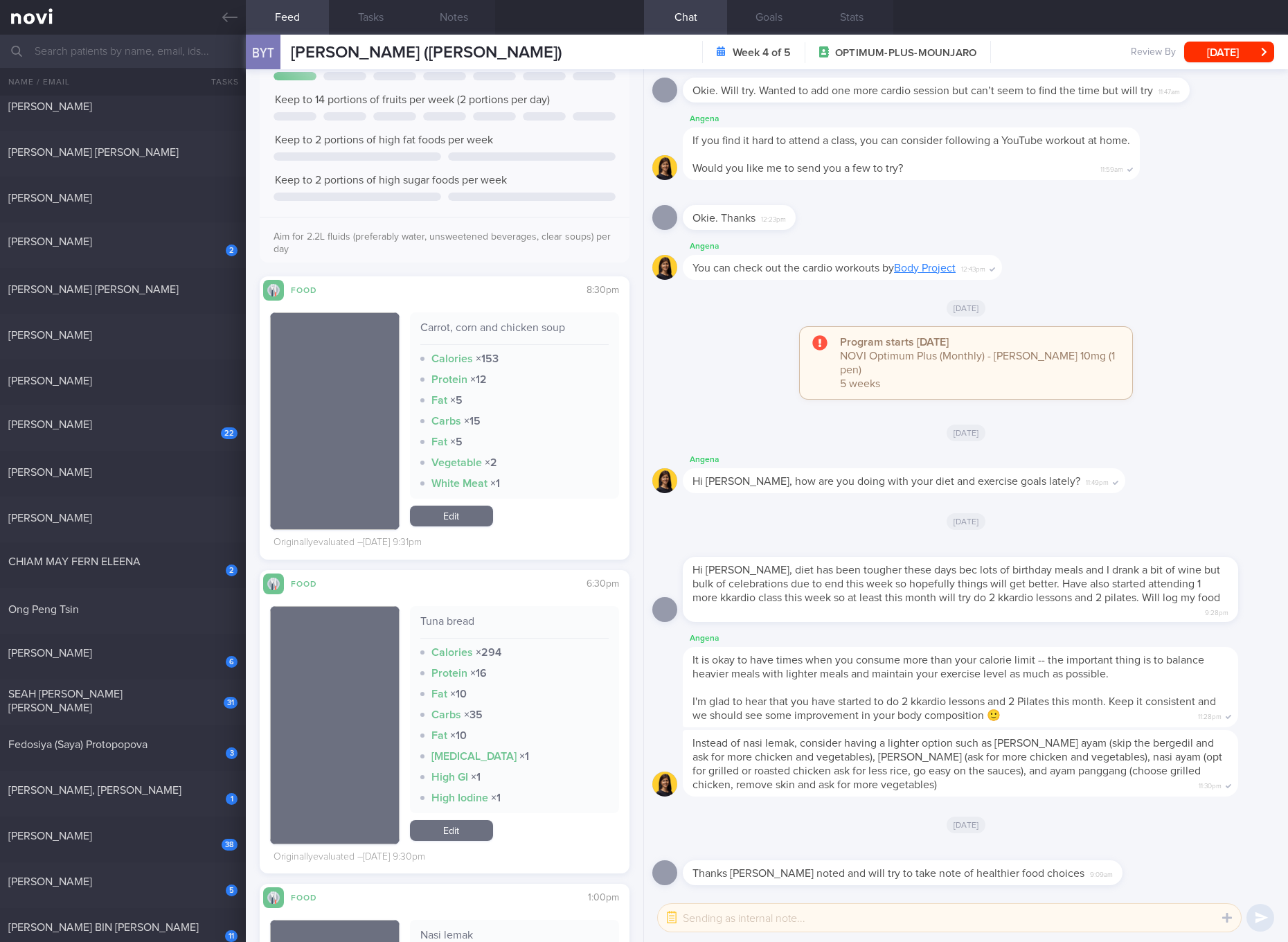
click at [539, 326] on div "Carrot, corn and chicken soup" at bounding box center [514, 333] width 188 height 25
click at [446, 609] on div "Tuna bread Calories × 294 Protein × 16 Fat × 10 Carbs × 35 Fat × 10 High Choles…" at bounding box center [514, 709] width 209 height 207
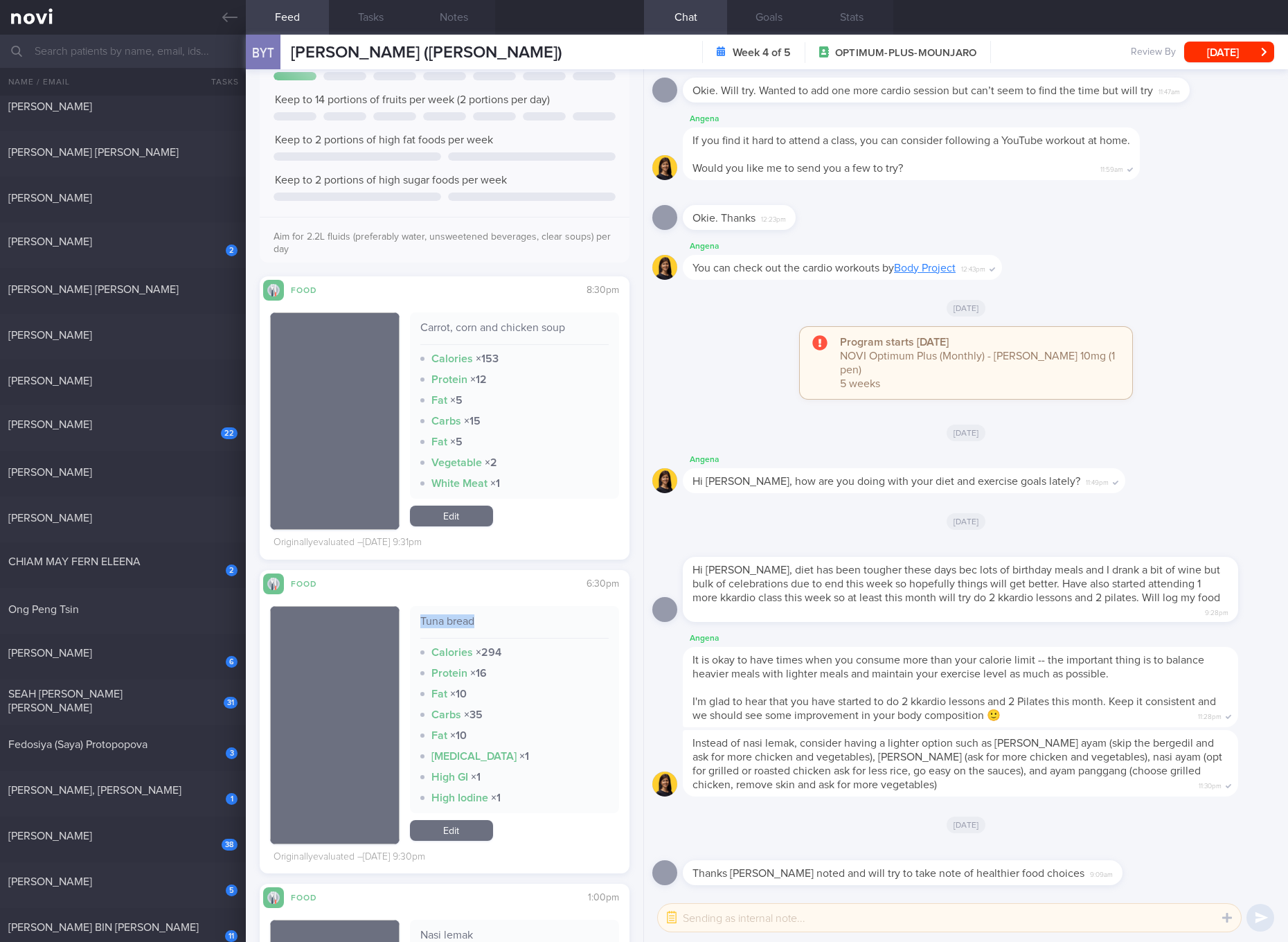
click at [446, 609] on div "Tuna bread Calories × 294 Protein × 16 Fat × 10 Carbs × 35 Fat × 10 High Choles…" at bounding box center [514, 709] width 209 height 207
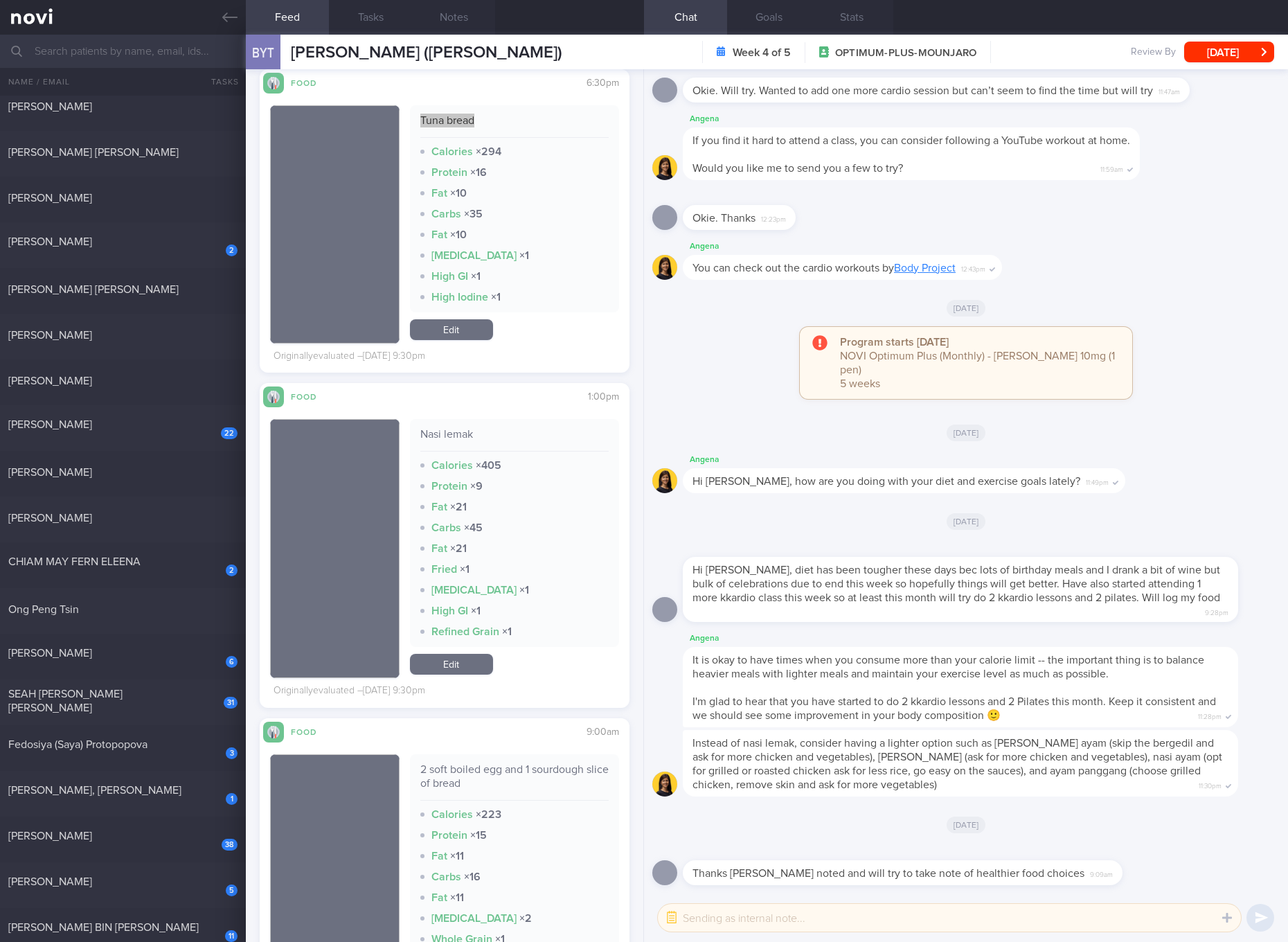
scroll to position [778, 0]
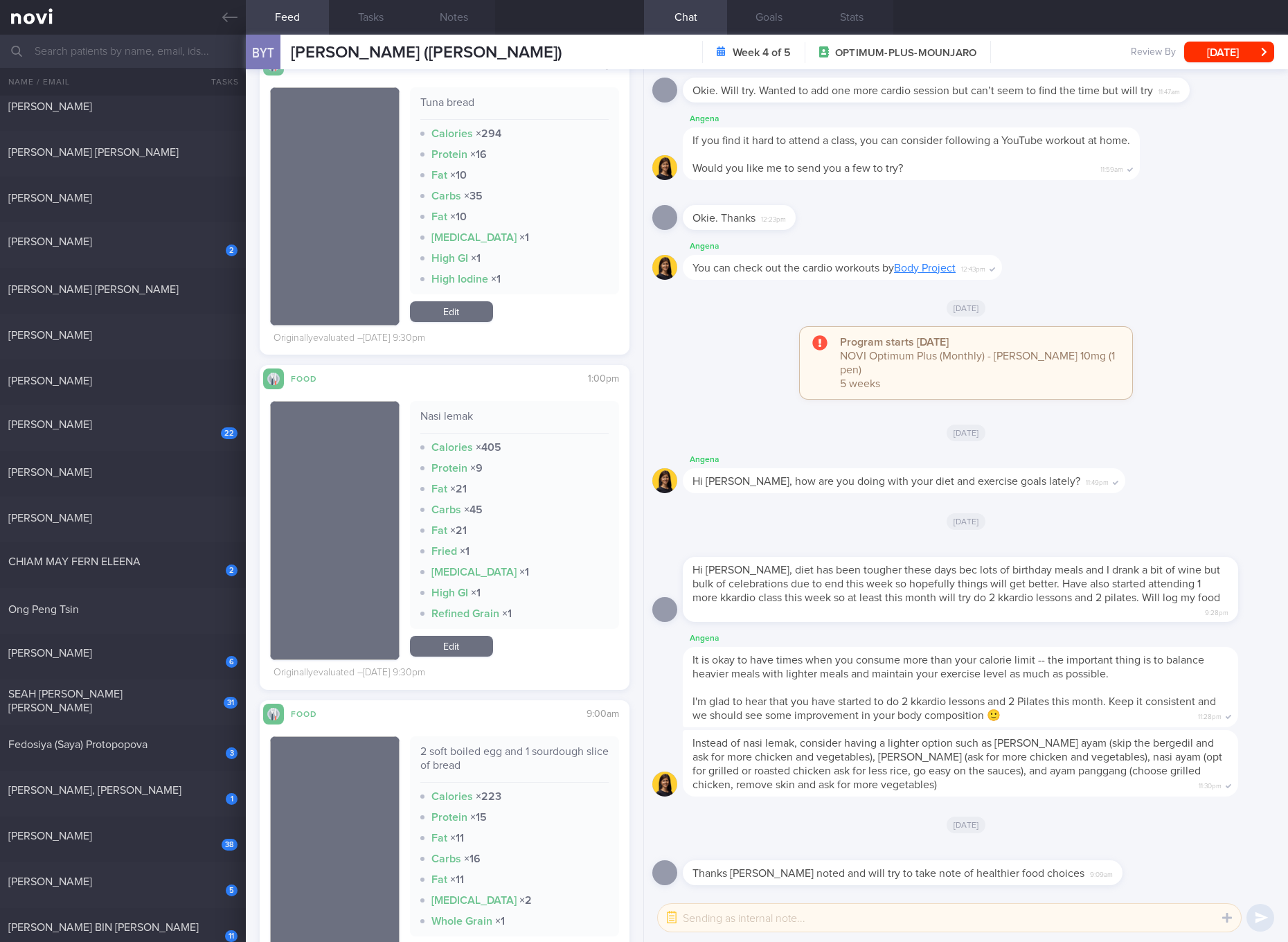
click at [452, 416] on div "Nasi lemak" at bounding box center [514, 421] width 188 height 25
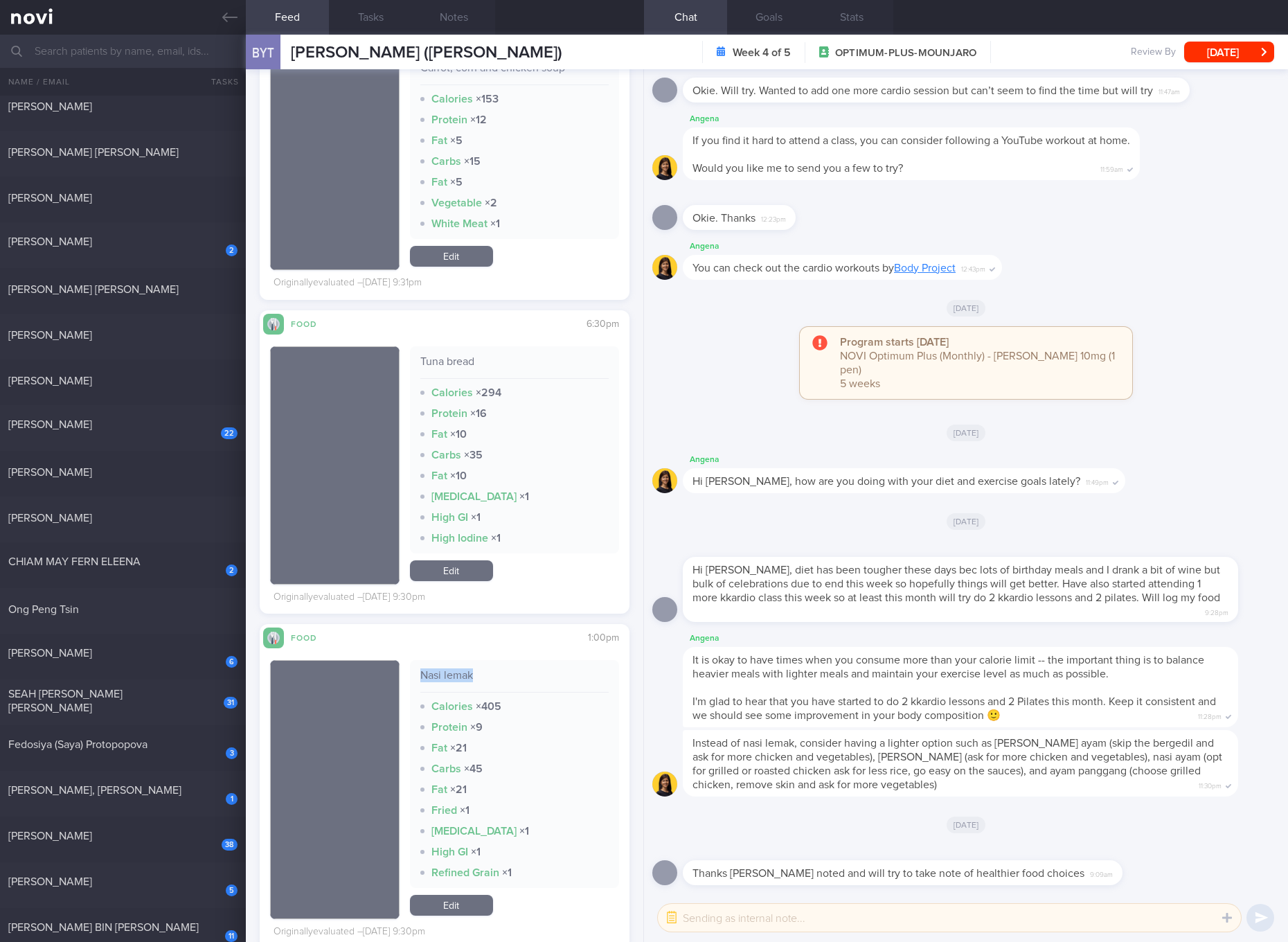
click at [462, 565] on link "Edit" at bounding box center [451, 571] width 83 height 21
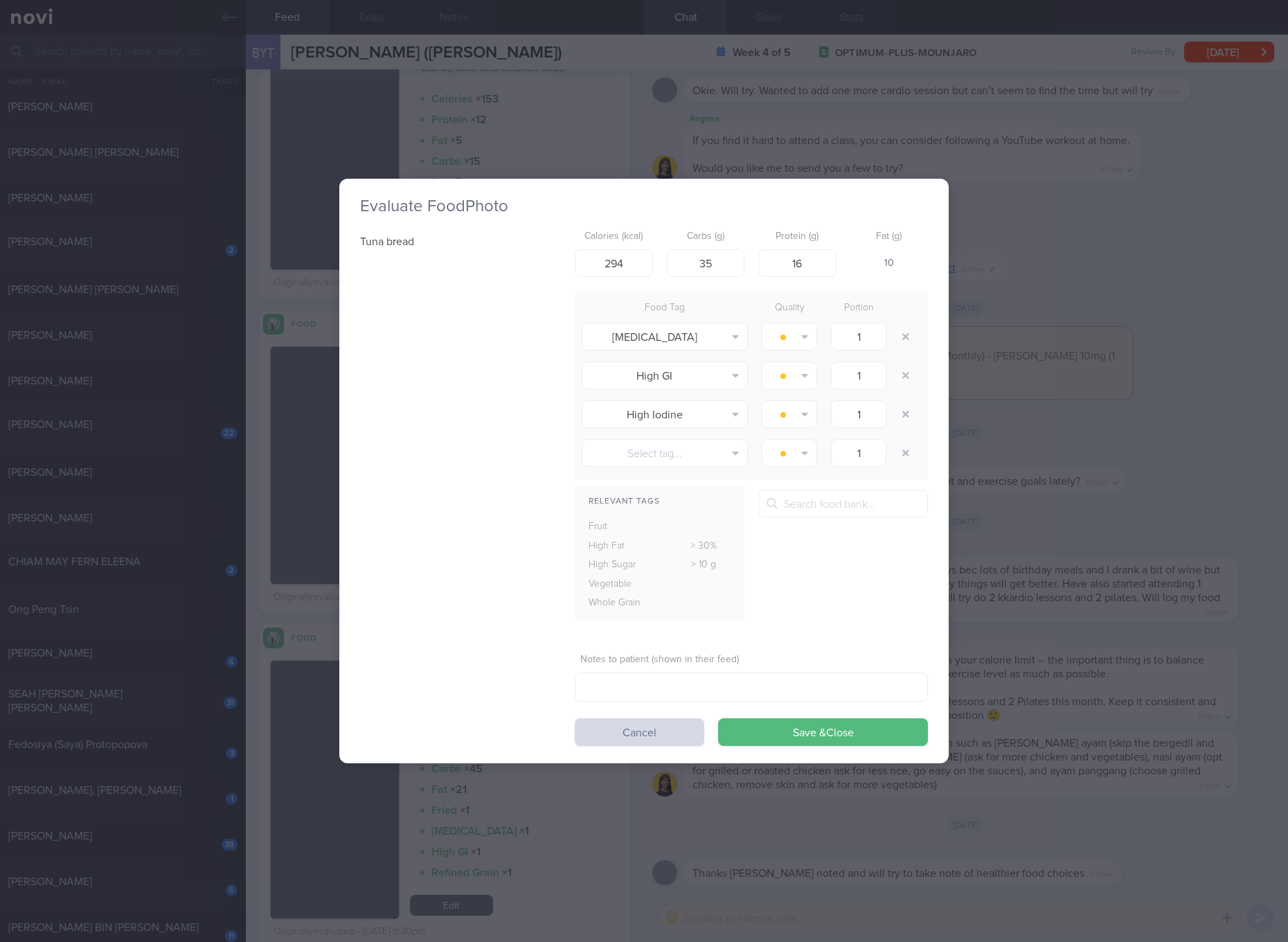
click at [1067, 421] on div "Evaluate Food Photo Tuna bread Calories (kcal) 294 Carbs (g) 35 Protein (g) 16 …" at bounding box center [644, 471] width 1288 height 942
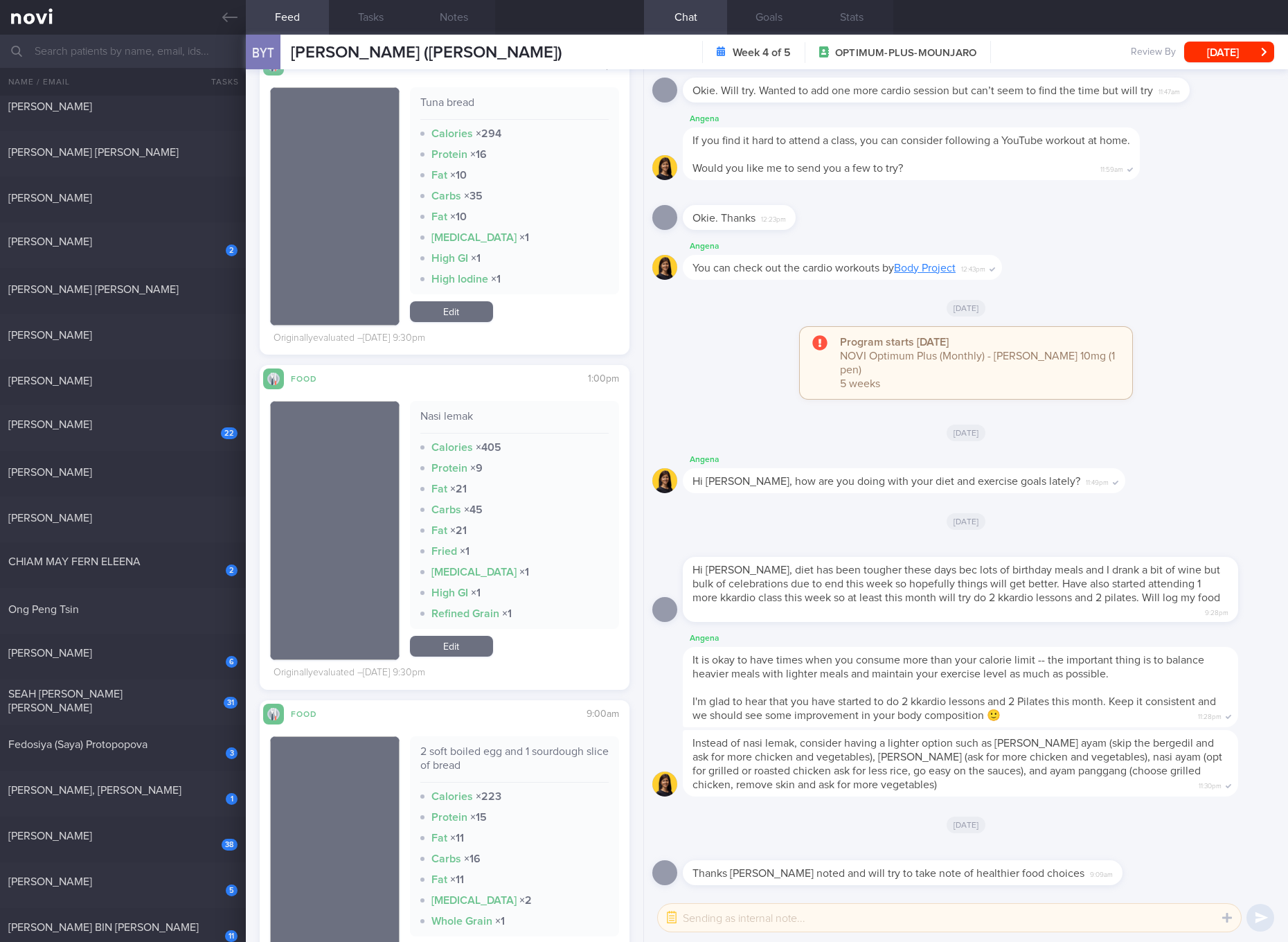
scroll to position [1039, 0]
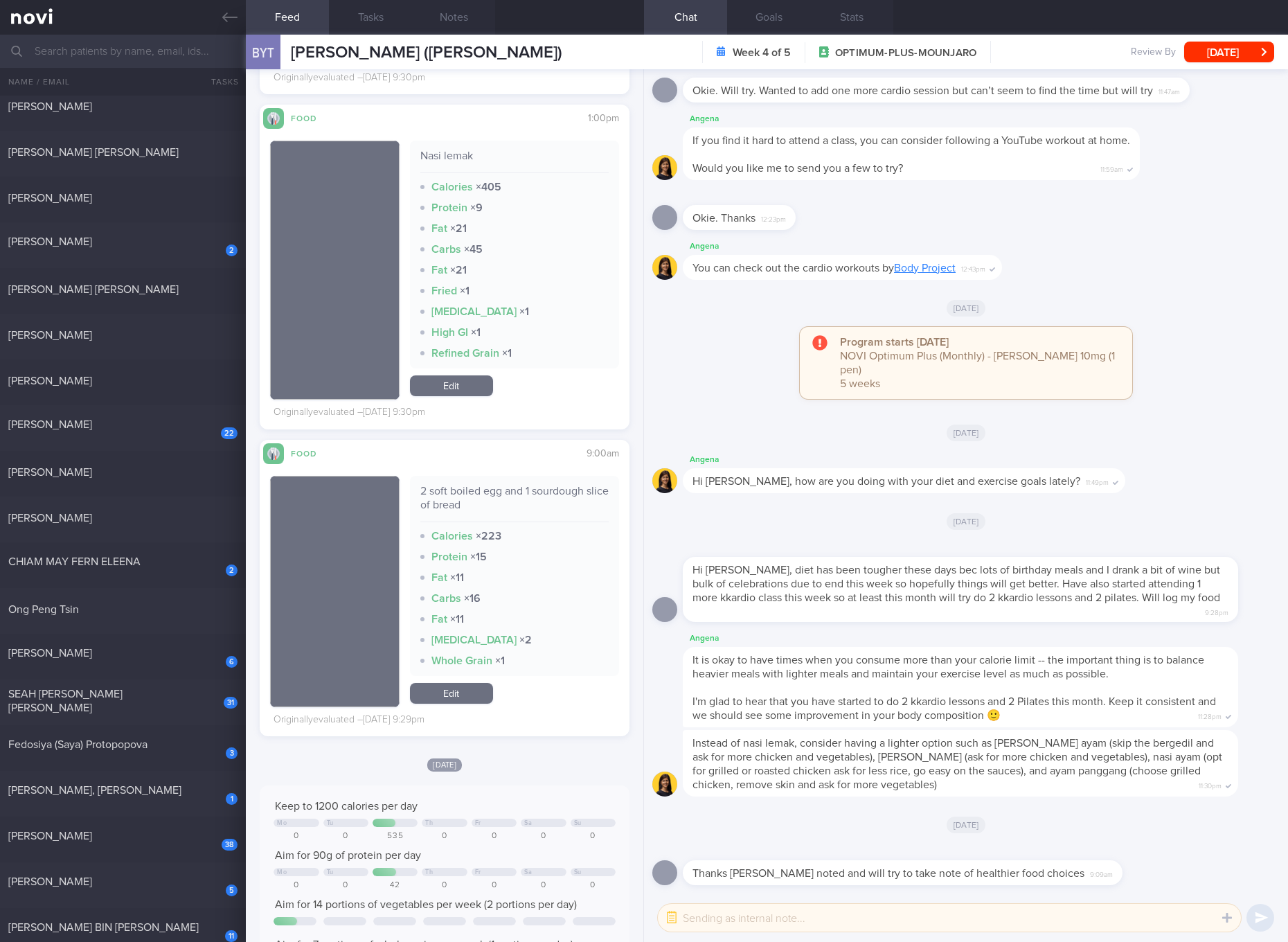
click at [547, 490] on div "2 soft boiled egg and 1 sourdough slice of bread" at bounding box center [514, 503] width 188 height 38
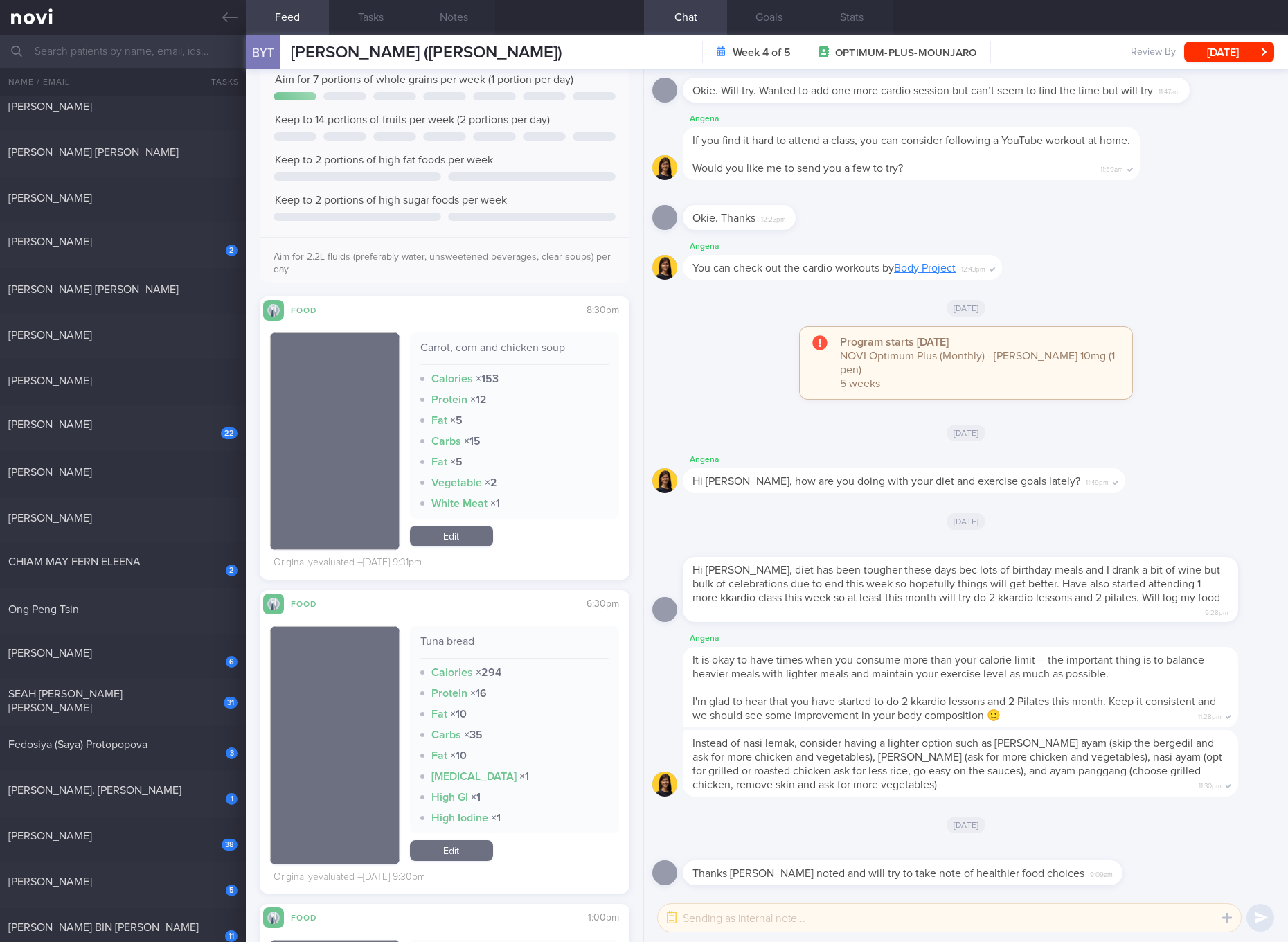
scroll to position [260, 0]
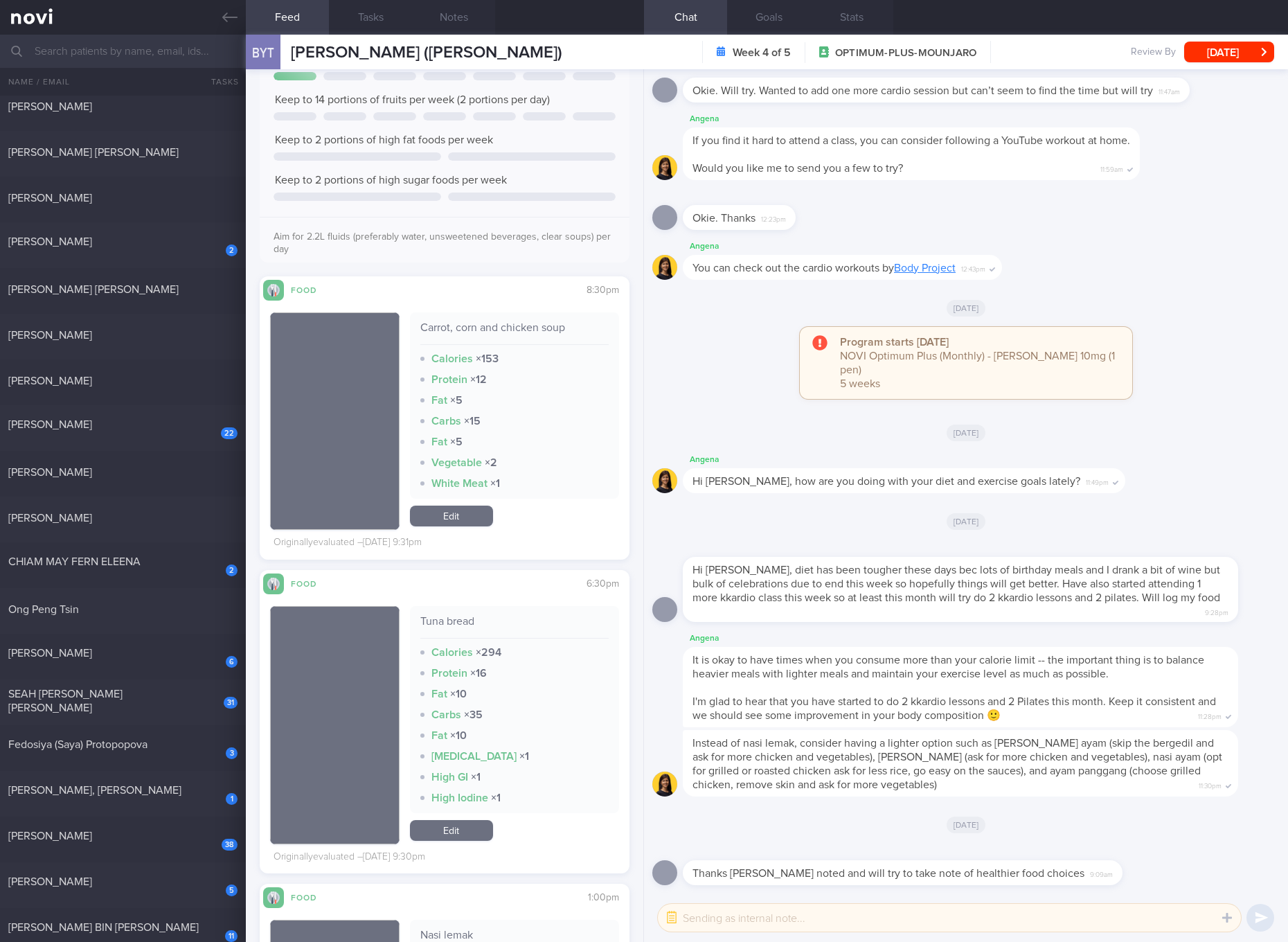
click at [462, 829] on link "Edit" at bounding box center [451, 831] width 83 height 21
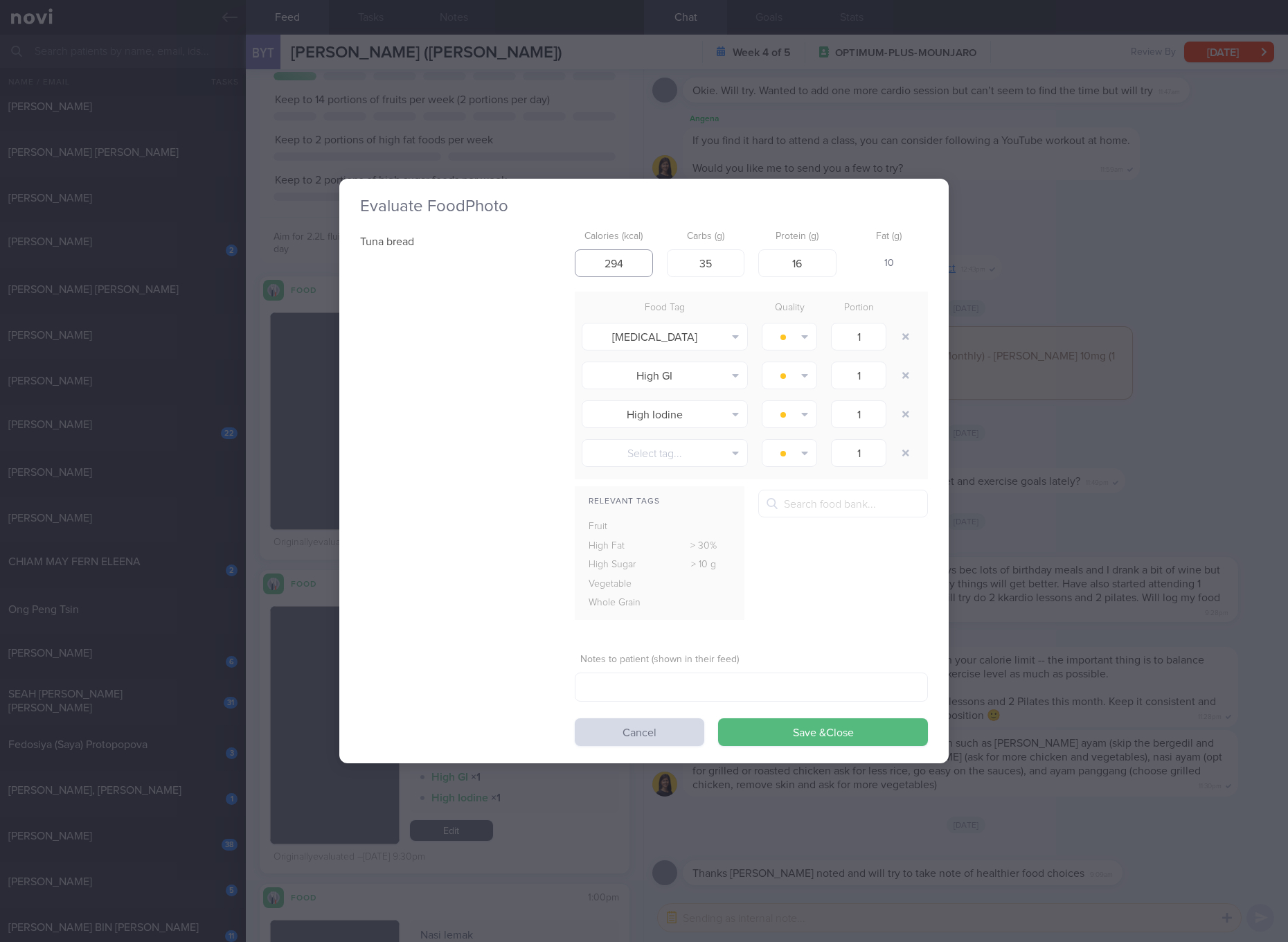
click at [614, 261] on input "294" at bounding box center [614, 263] width 78 height 28
type input "281"
type input "34"
type input "18"
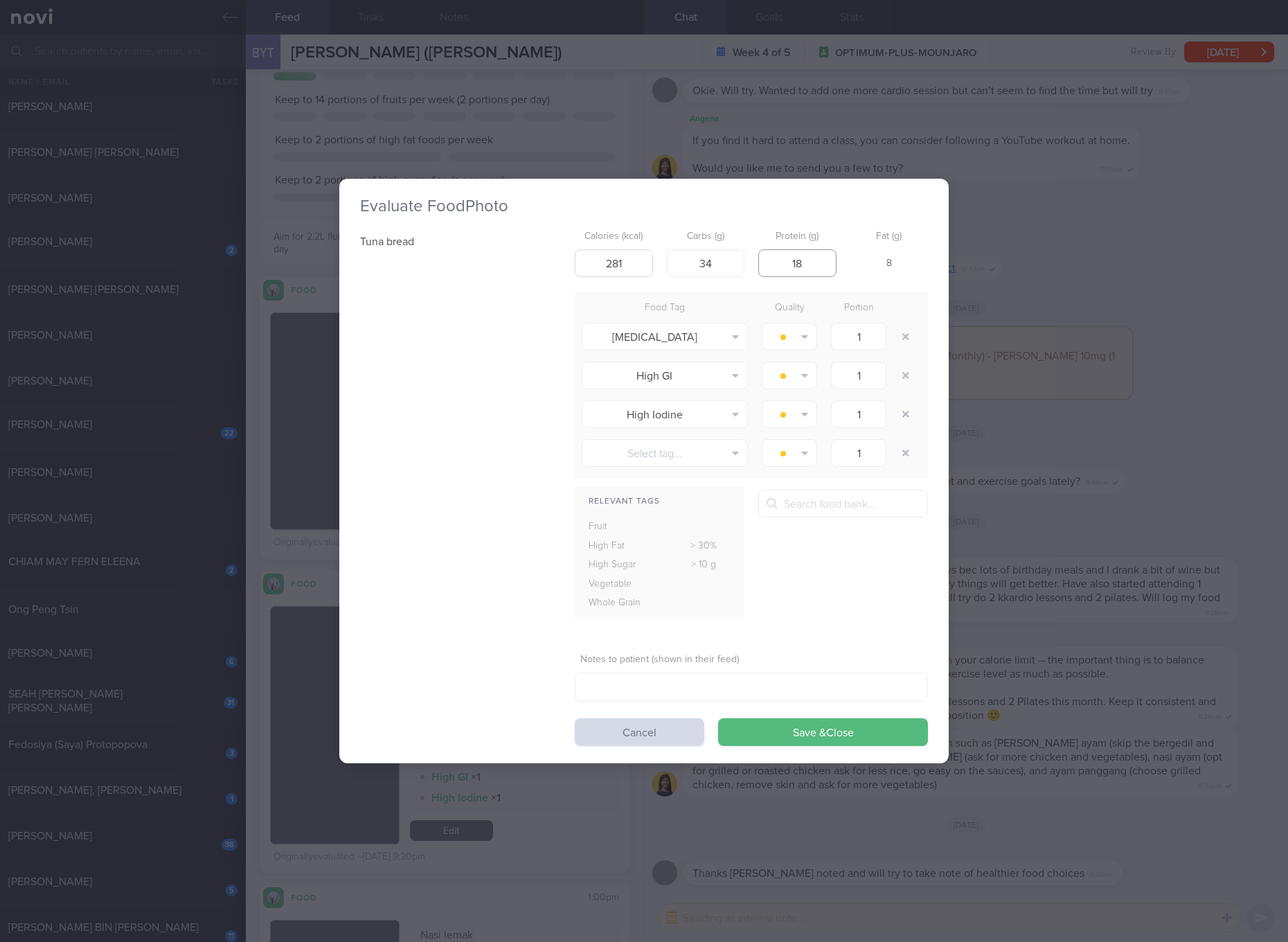
click at [718, 718] on button "Save & Close" at bounding box center [823, 732] width 210 height 28
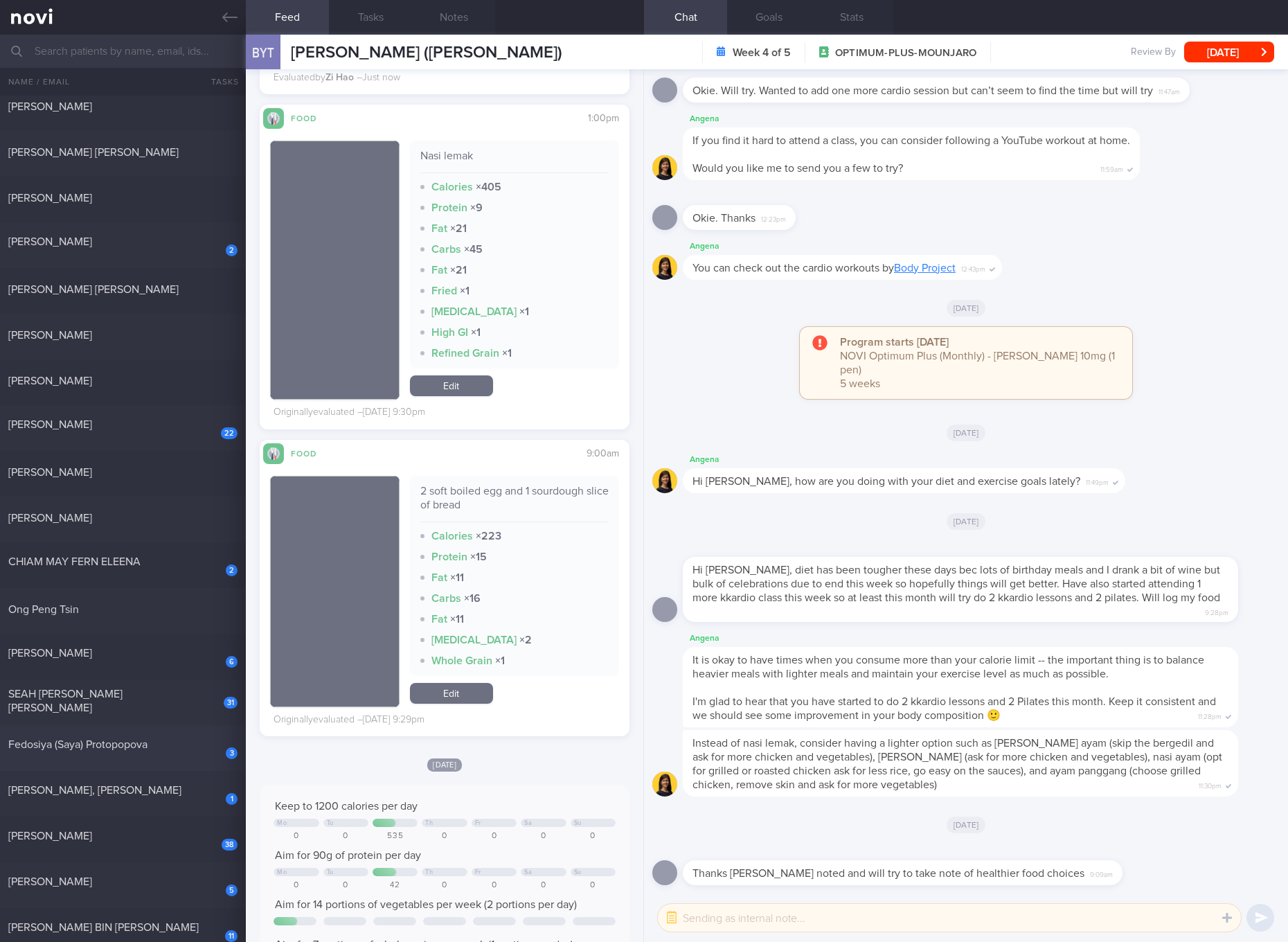
scroll to position [519, 0]
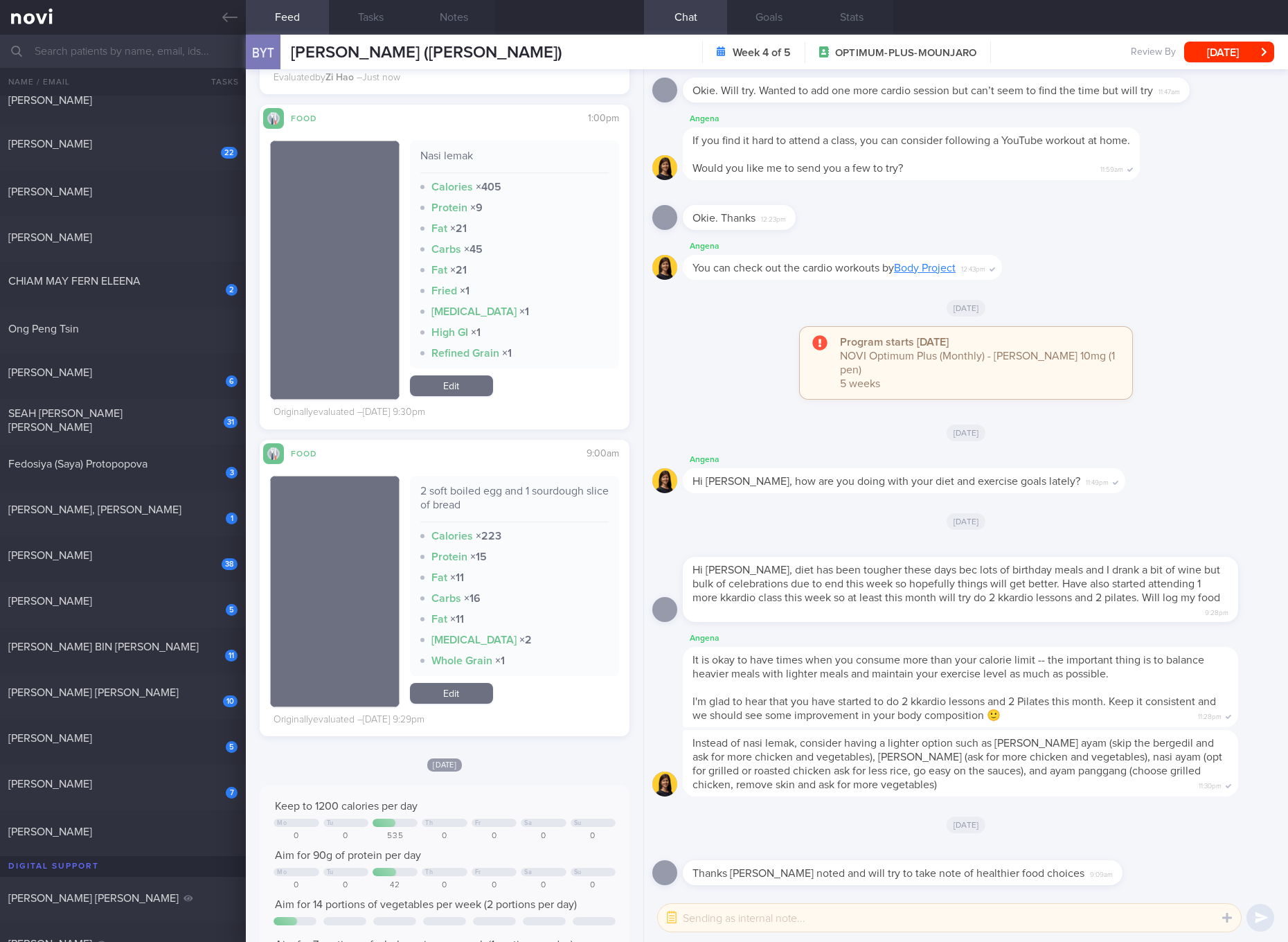
drag, startPoint x: 127, startPoint y: 604, endPoint x: 347, endPoint y: 69, distance: 578.5
click at [127, 604] on div "SOFFY HARIYANTI BINTE ABDUL RAHIM" at bounding box center [121, 601] width 226 height 14
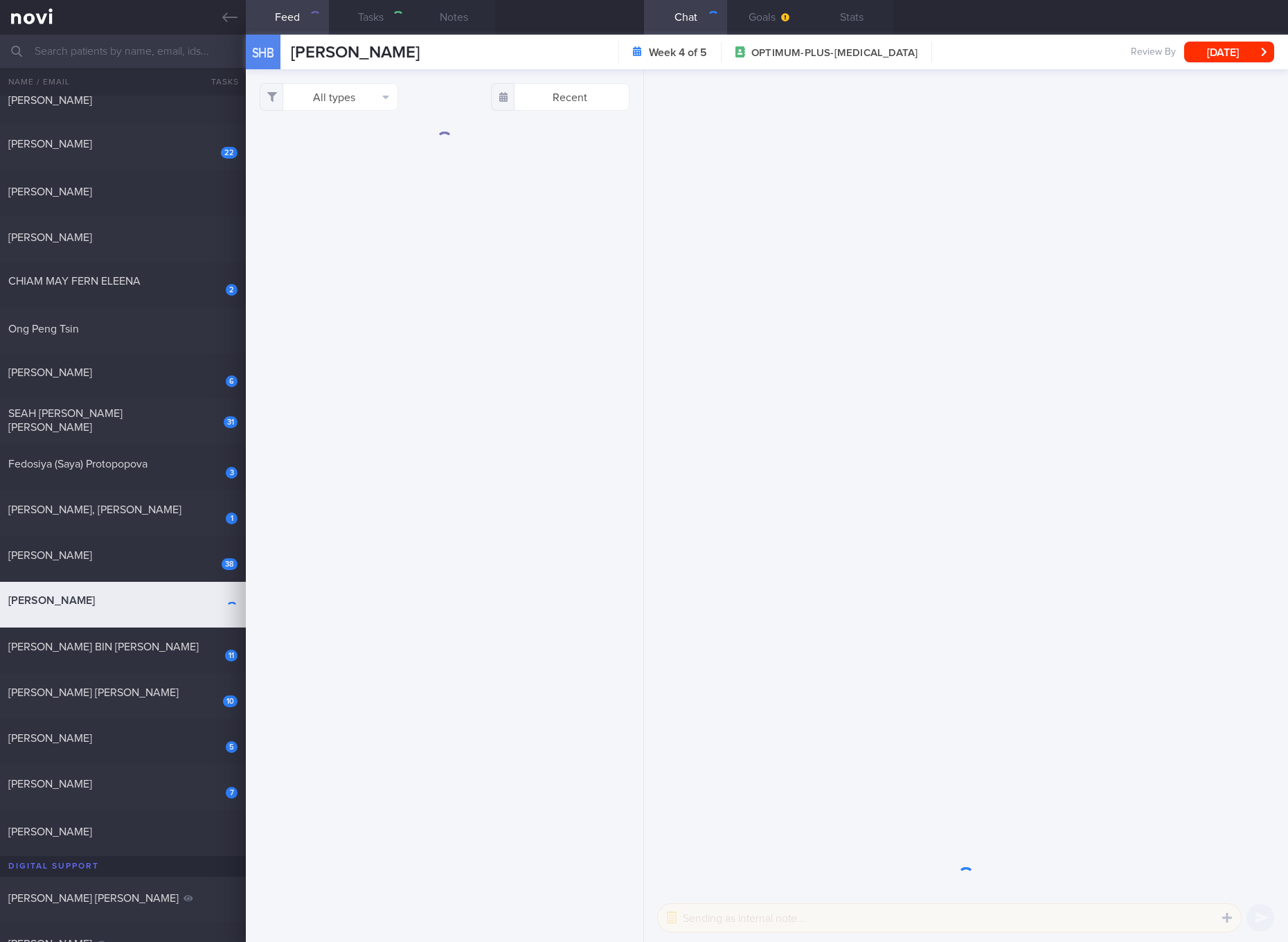
checkbox input "true"
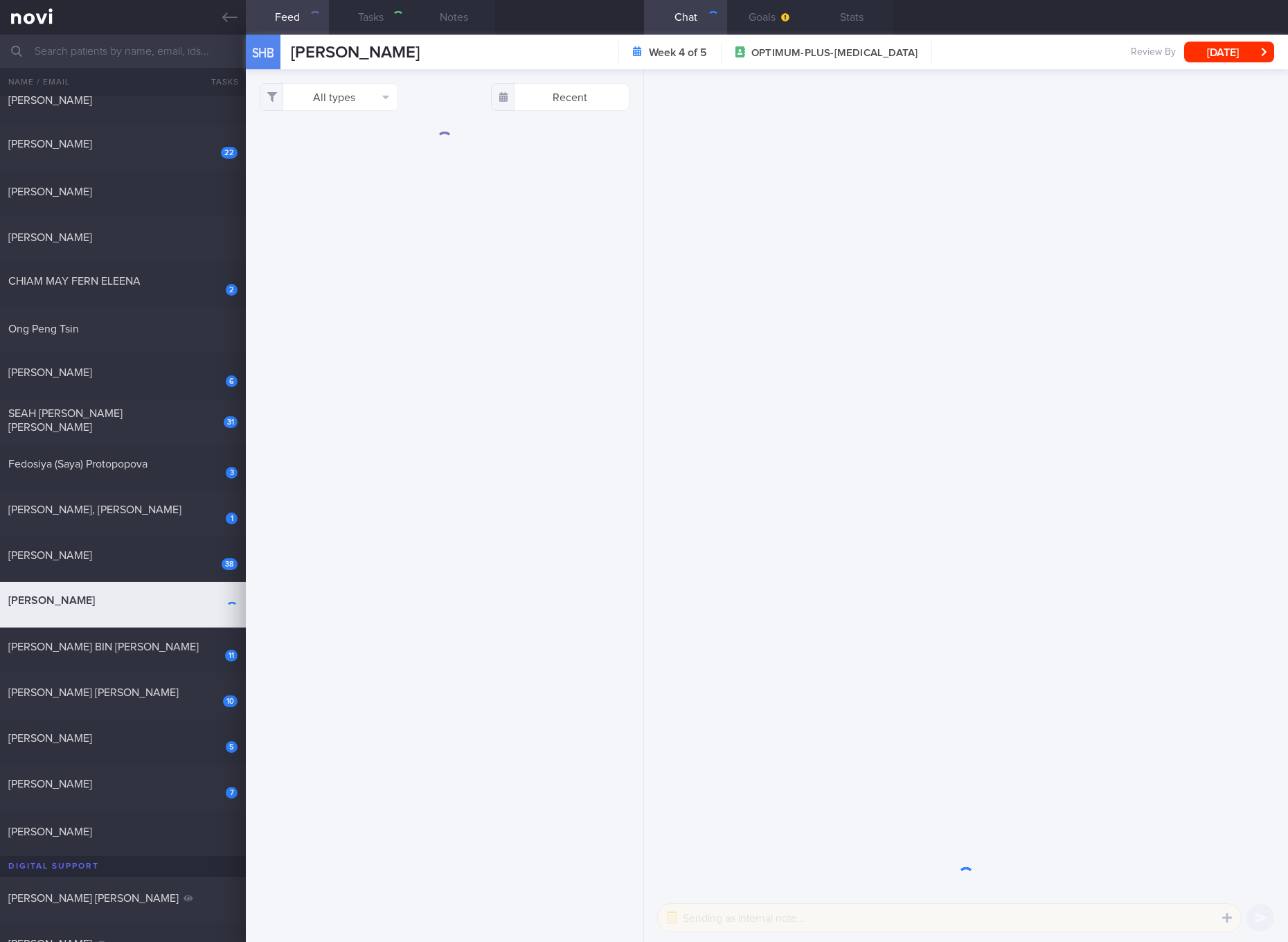
checkbox input "true"
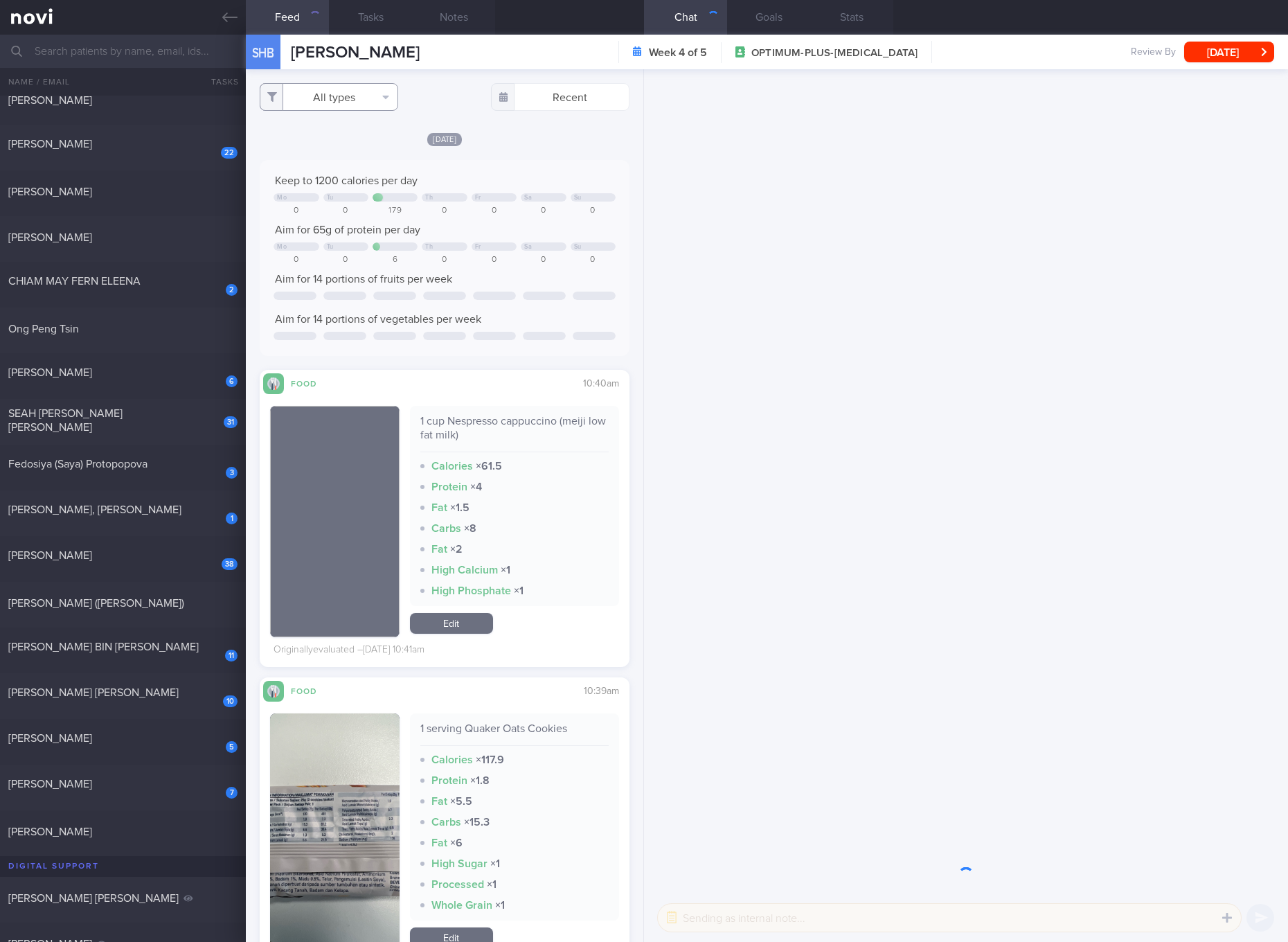
click at [328, 97] on button "All types" at bounding box center [329, 97] width 139 height 28
click at [321, 156] on button "Glucose" at bounding box center [329, 165] width 137 height 21
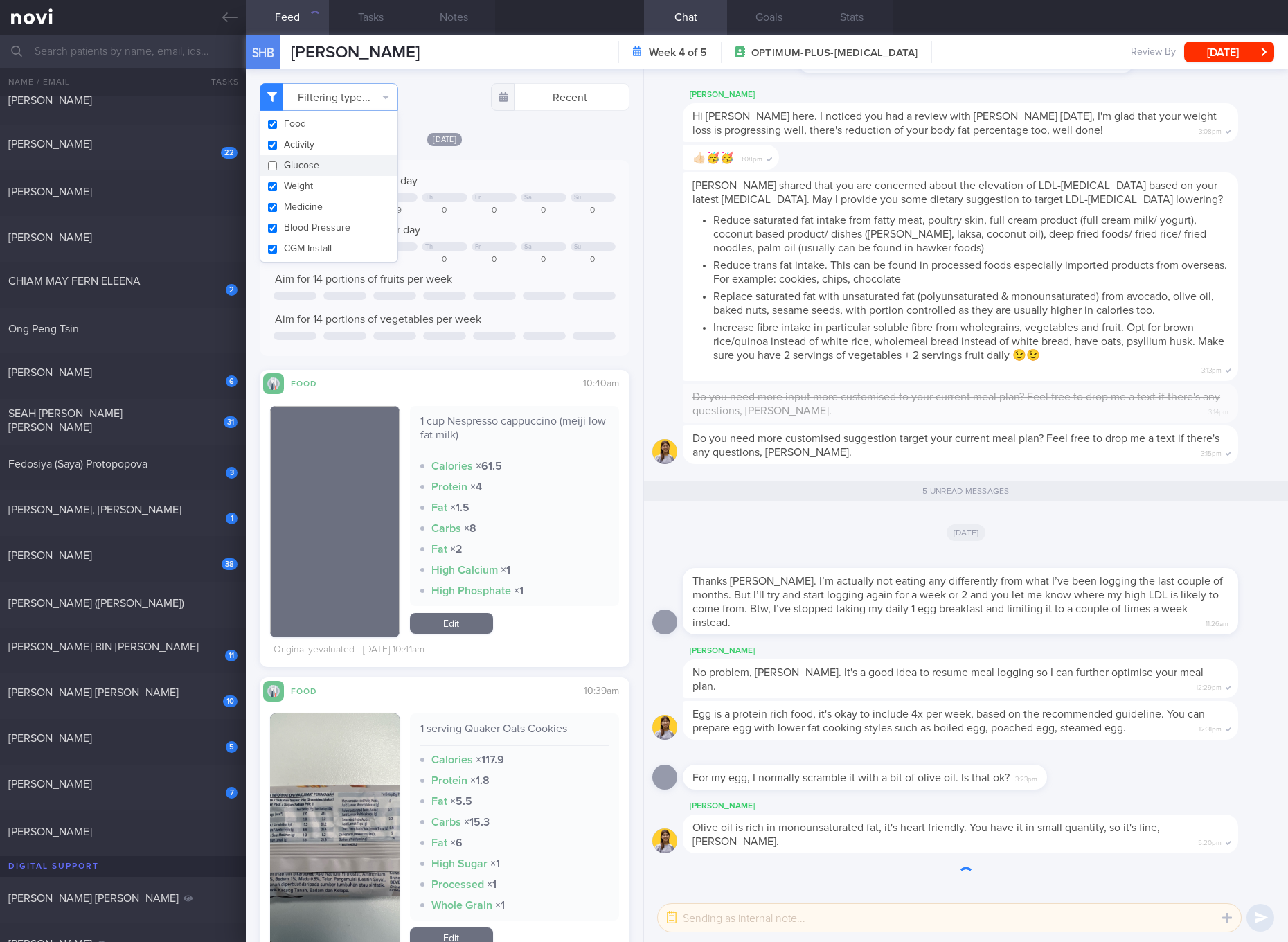
click at [313, 173] on button "Glucose" at bounding box center [329, 165] width 137 height 21
checkbox input "true"
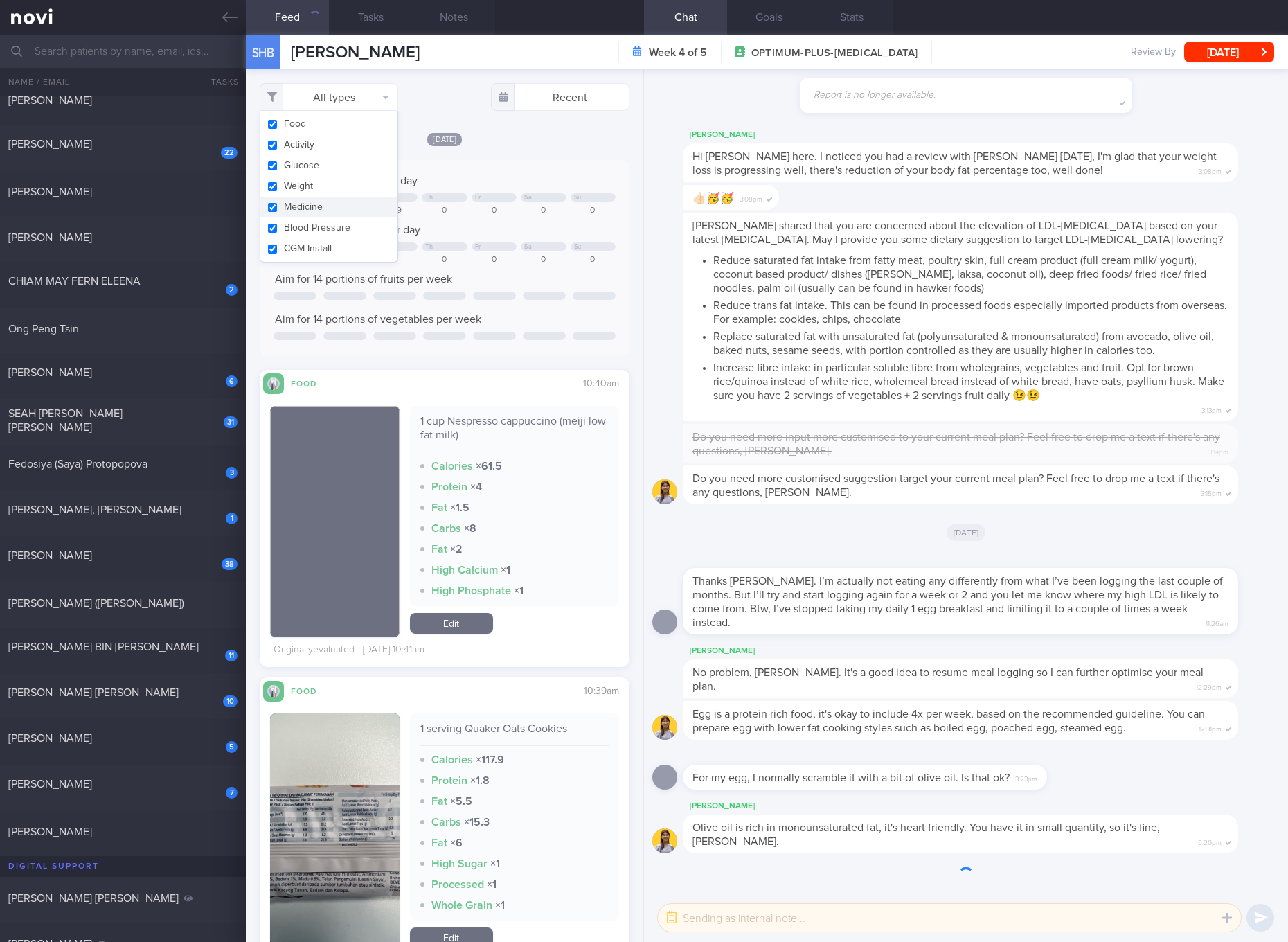
click at [302, 214] on button "Medicine" at bounding box center [329, 207] width 137 height 21
checkbox input "false"
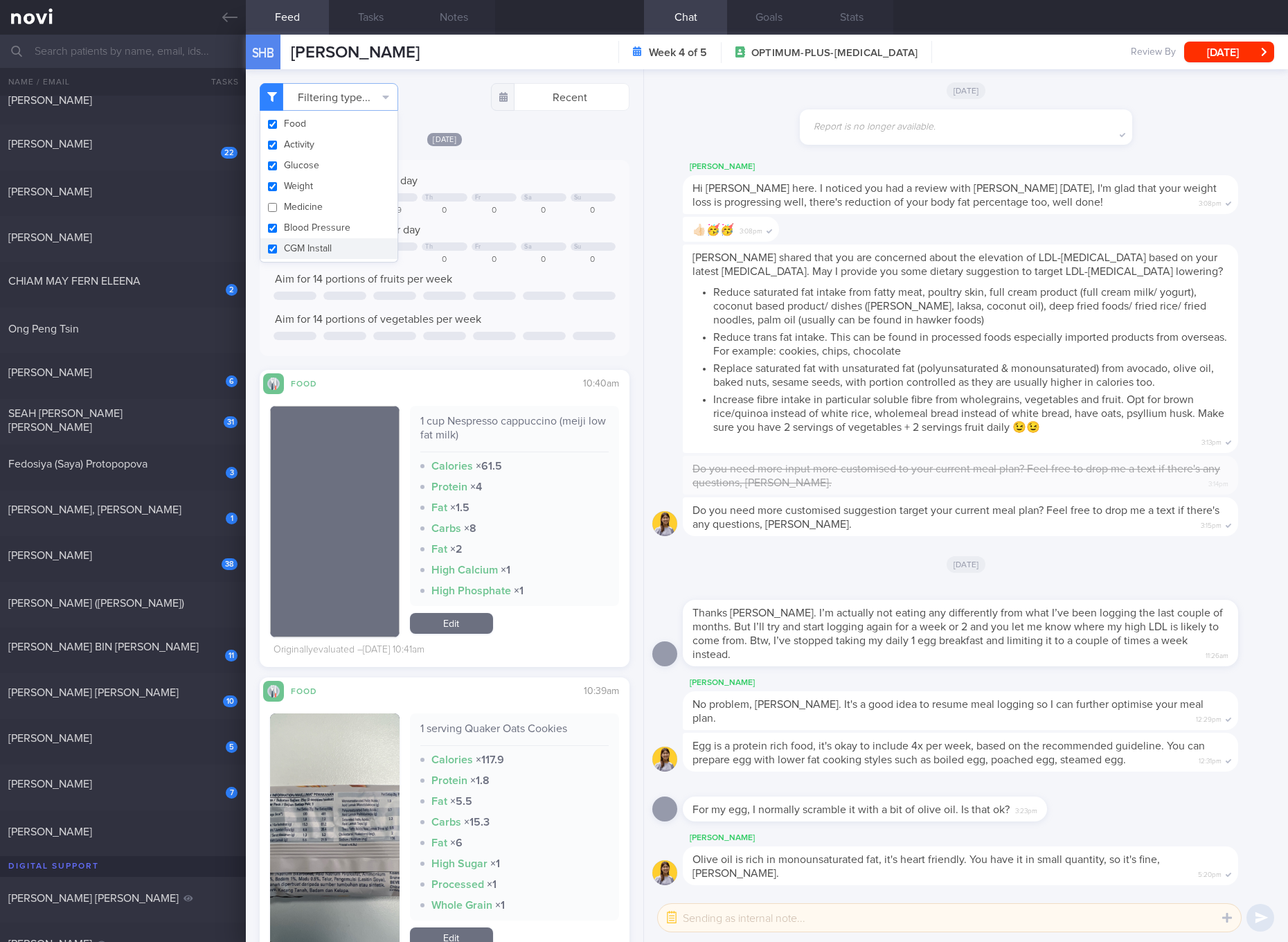
click at [300, 250] on button "CGM Install" at bounding box center [329, 249] width 137 height 21
checkbox input "false"
click at [300, 226] on button "Blood Pressure" at bounding box center [329, 228] width 137 height 21
checkbox input "false"
click at [294, 180] on button "Weight" at bounding box center [329, 186] width 137 height 21
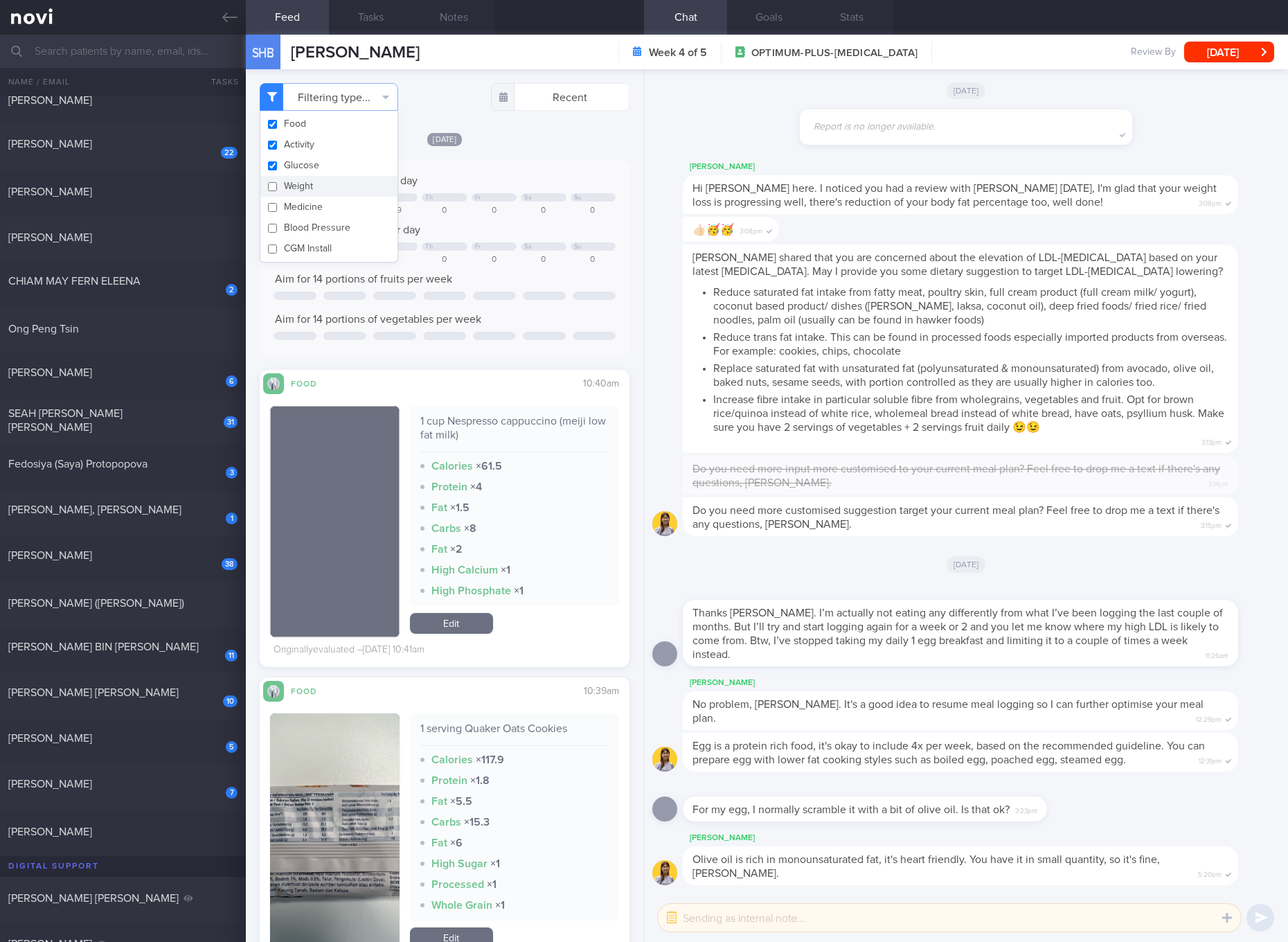
checkbox input "false"
click at [293, 160] on button "Glucose" at bounding box center [329, 165] width 137 height 21
checkbox input "false"
click at [293, 142] on button "Activity" at bounding box center [329, 145] width 137 height 21
checkbox input "false"
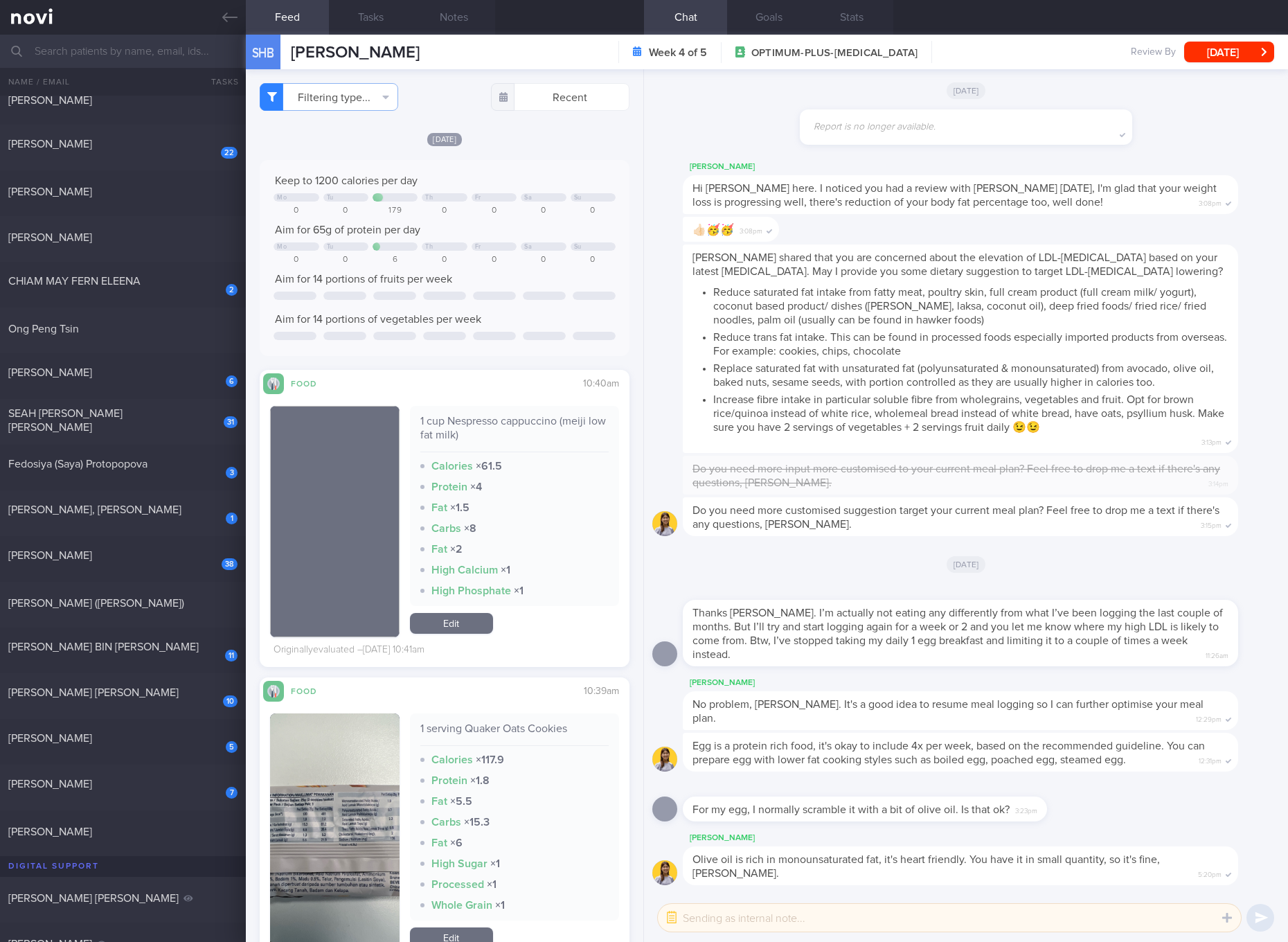
click at [484, 273] on div "Aim for 14 portions of fruits per week" at bounding box center [445, 279] width 342 height 14
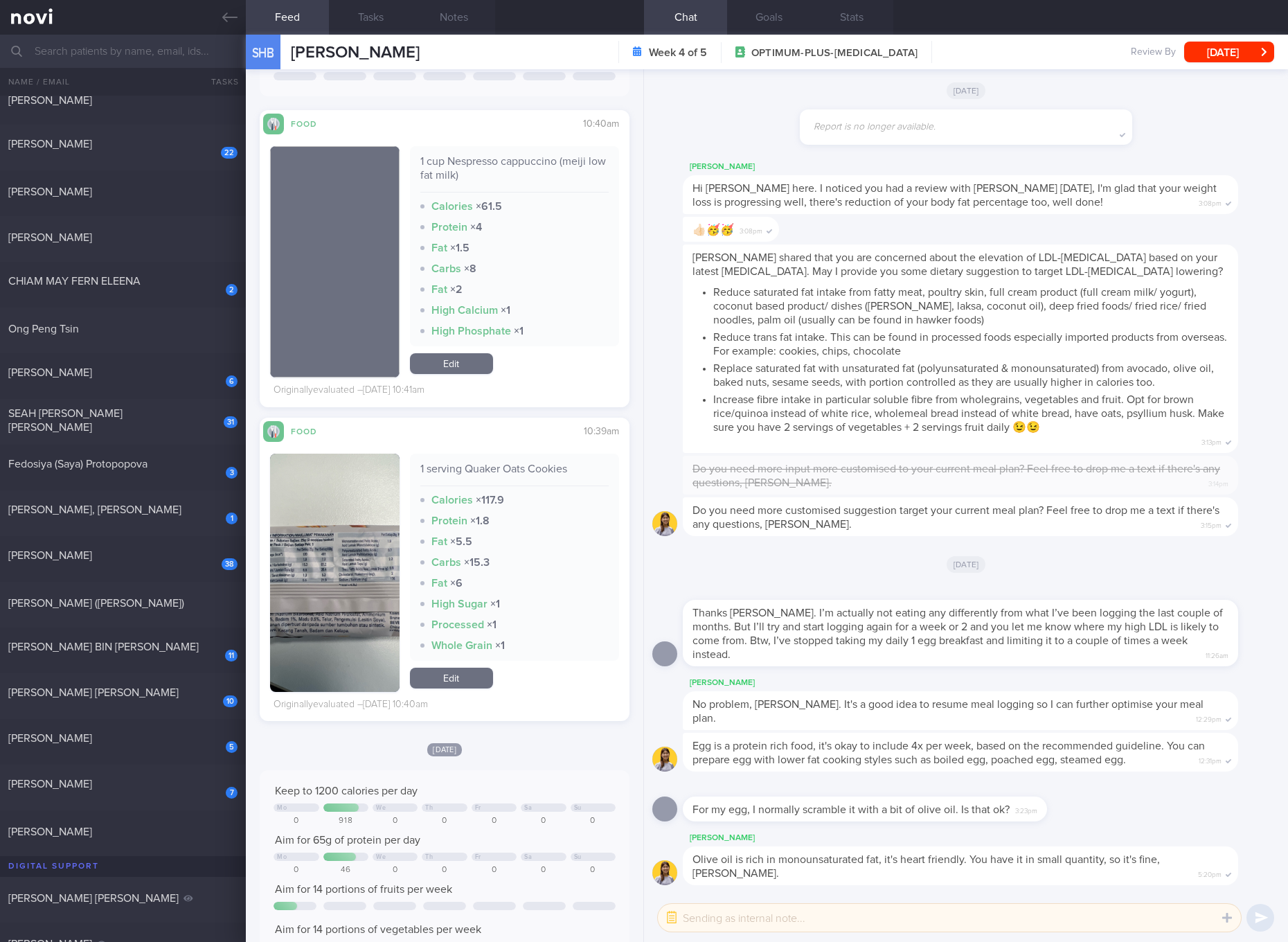
click at [326, 623] on button "button" at bounding box center [335, 573] width 130 height 238
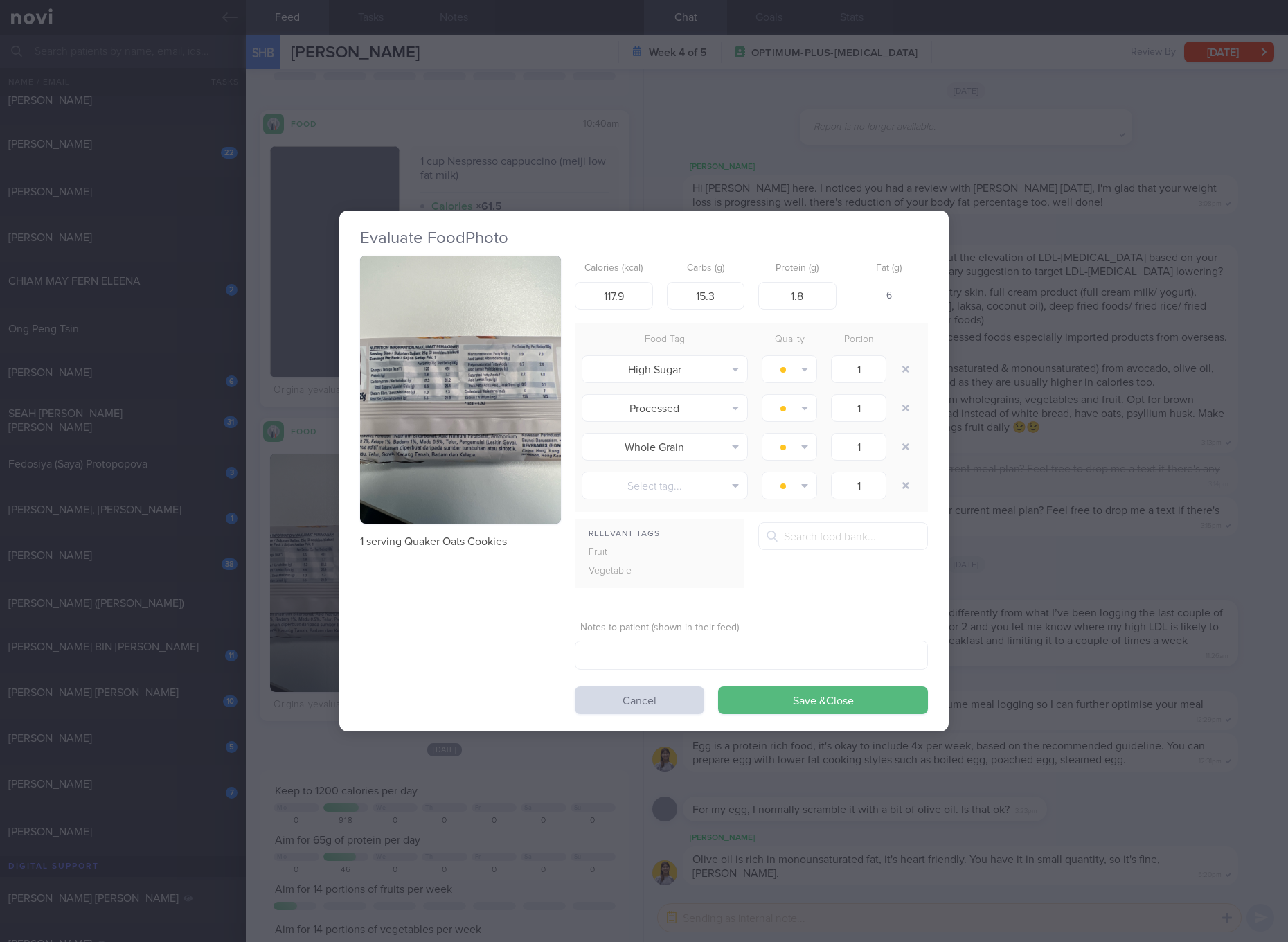
click at [546, 359] on img "button" at bounding box center [460, 389] width 201 height 268
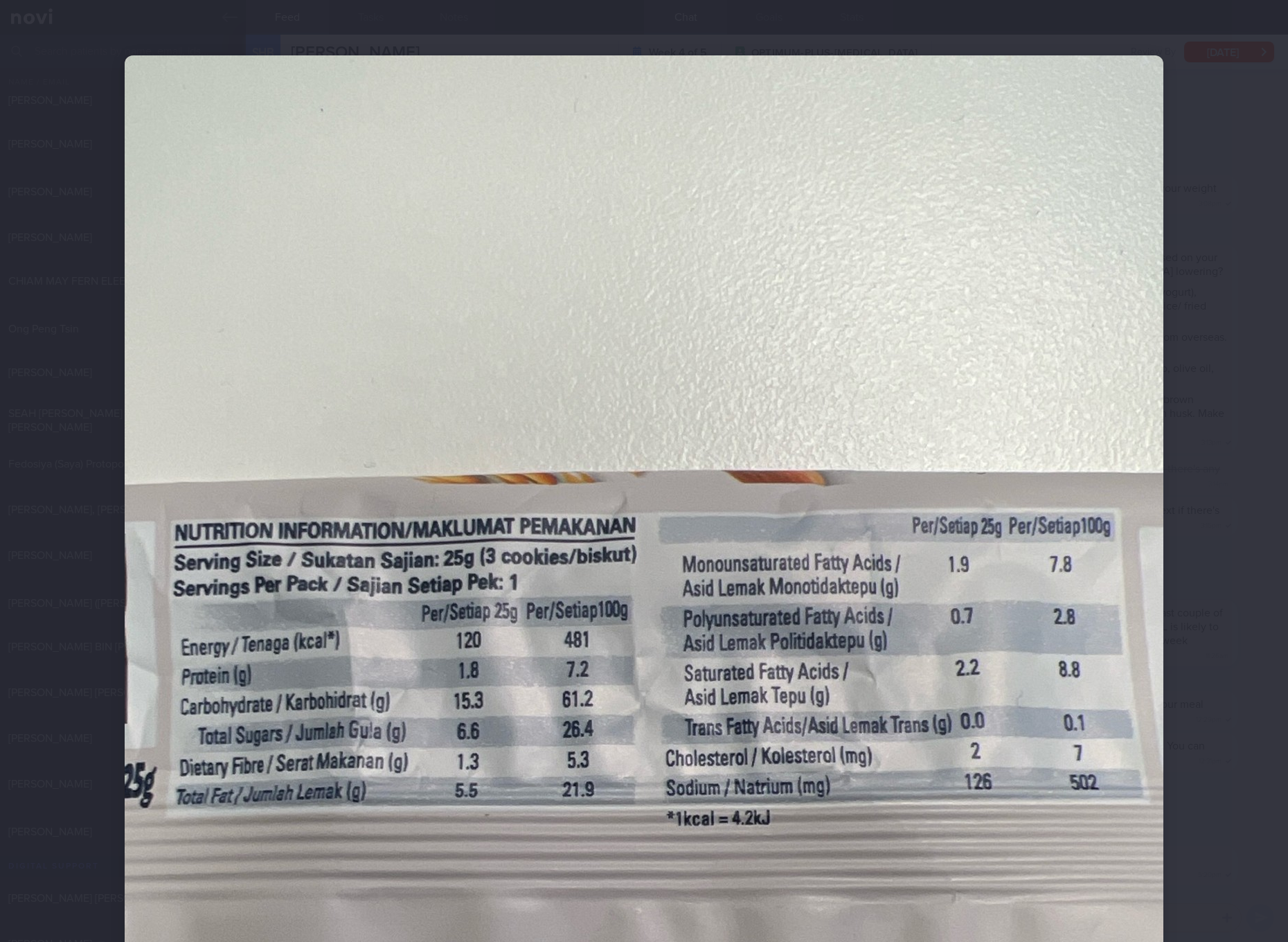
click at [837, 439] on img at bounding box center [644, 747] width 1039 height 1385
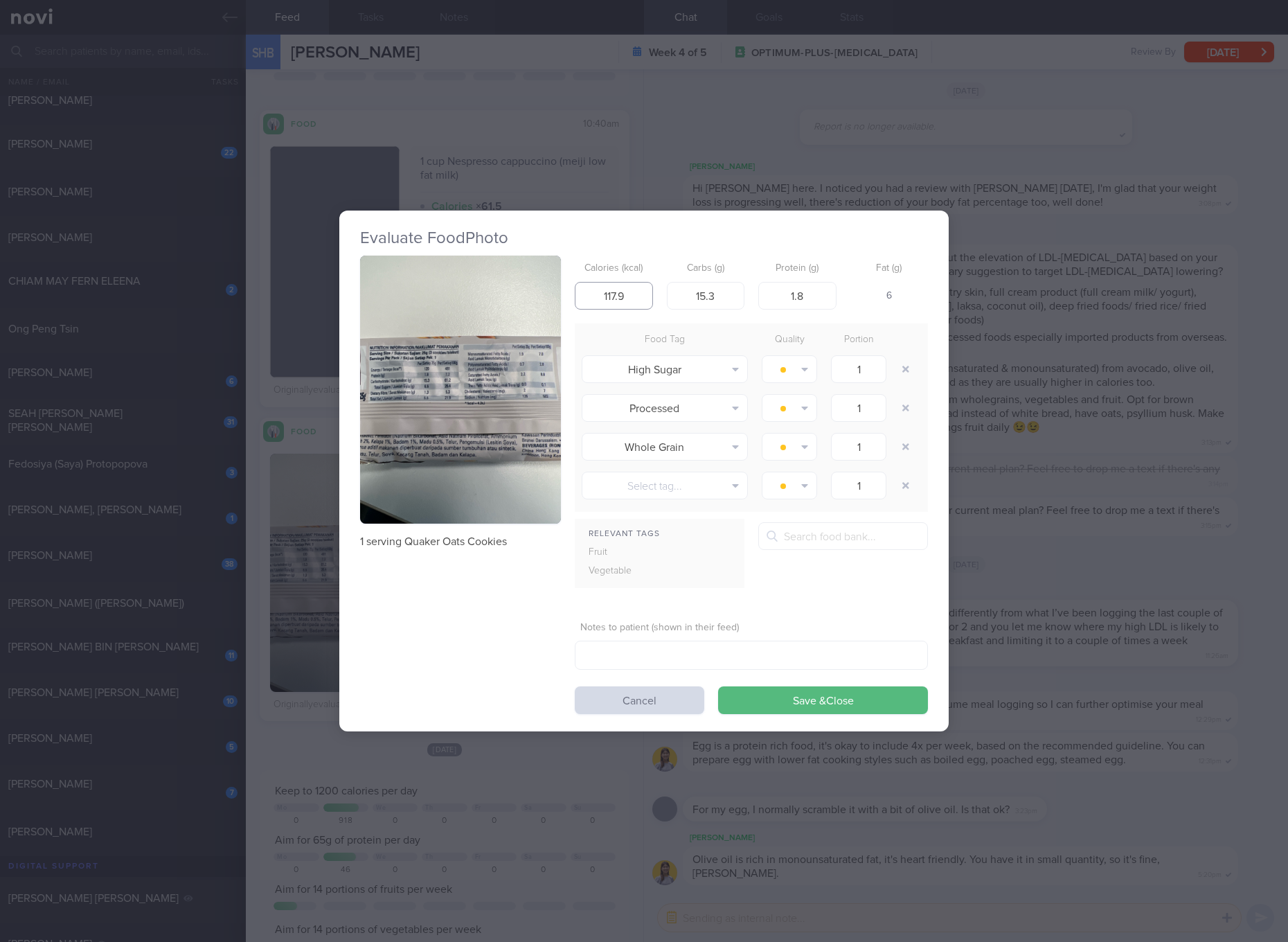
click at [642, 300] on input "117.9" at bounding box center [614, 296] width 78 height 28
type input "120"
type input "15"
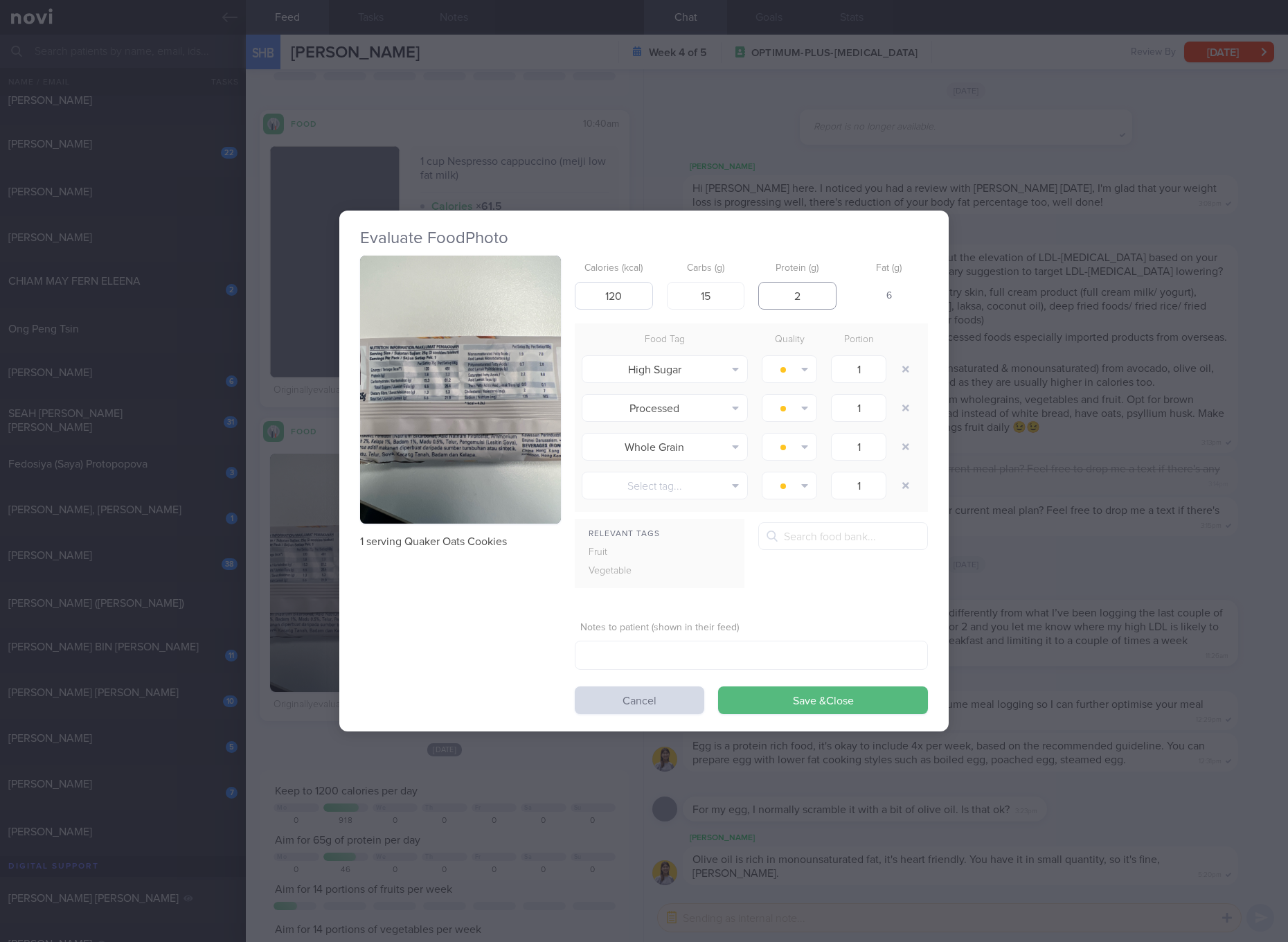
type input "2"
click at [718, 686] on button "Save & Close" at bounding box center [823, 700] width 210 height 28
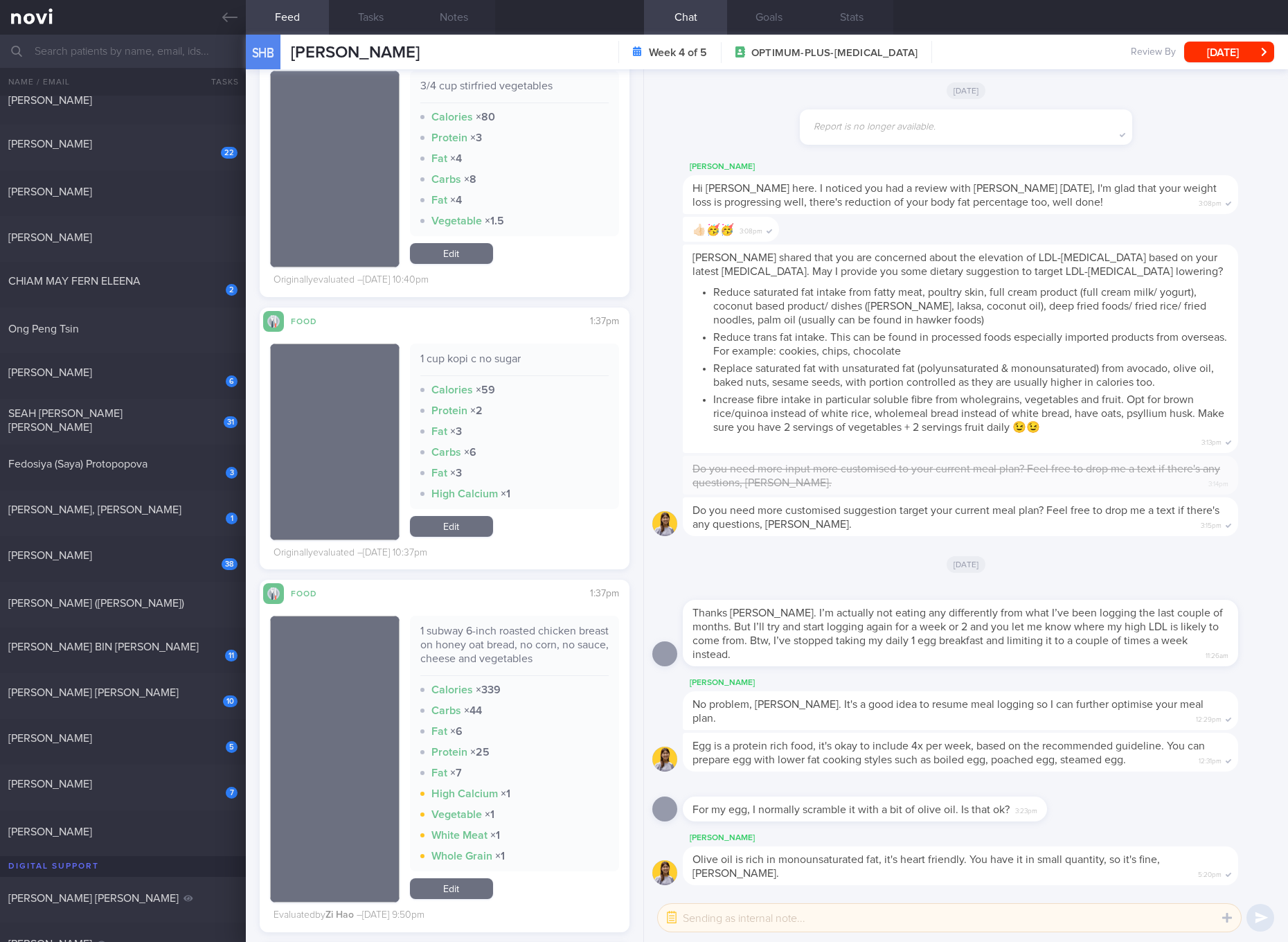
scroll to position [2596, 0]
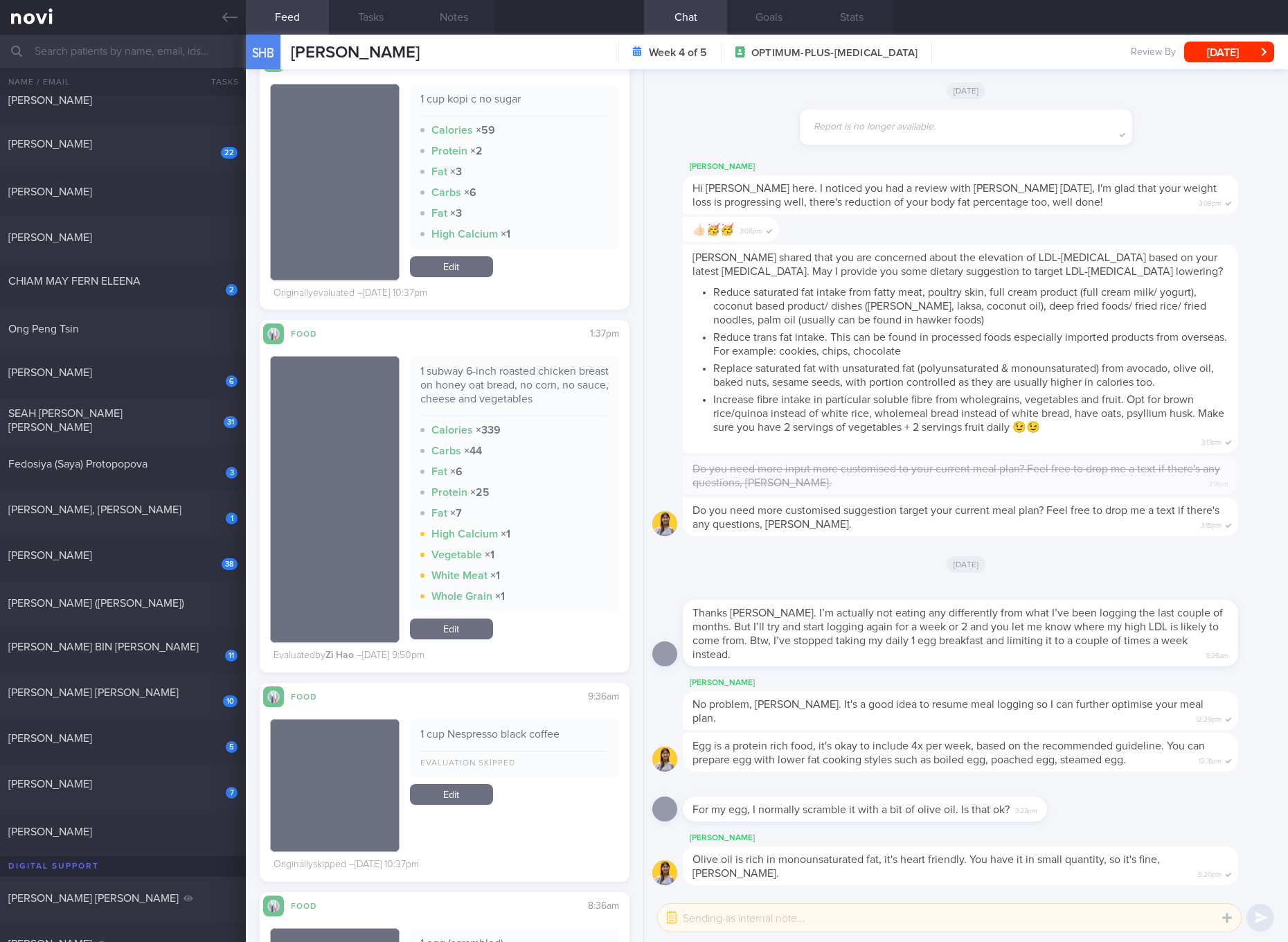
click at [508, 391] on div "1 subway 6-inch roasted chicken breast on honey oat bread, no corn, no sauce, c…" at bounding box center [514, 390] width 188 height 52
click at [466, 630] on link "Edit" at bounding box center [451, 629] width 83 height 21
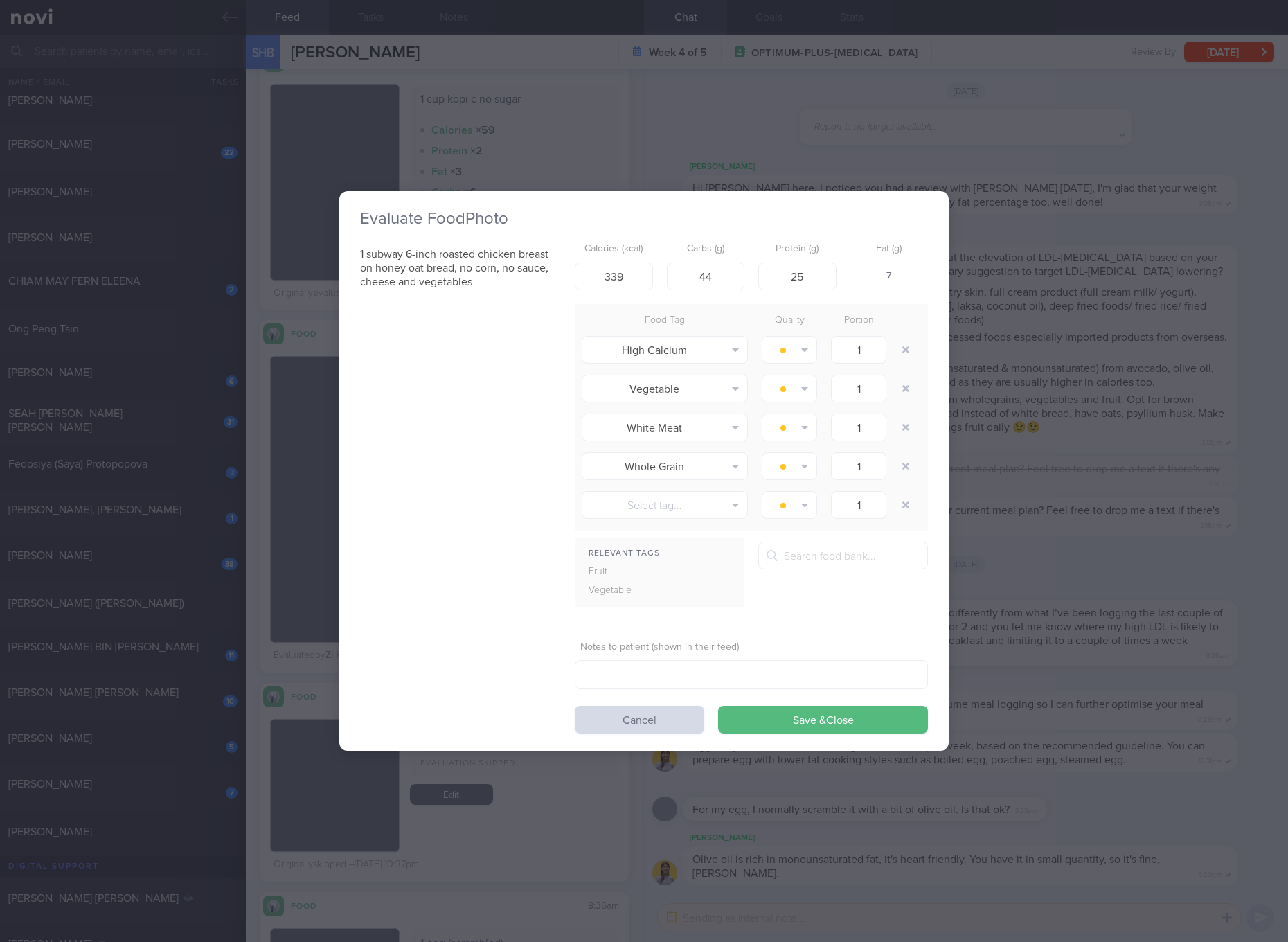
click at [1149, 390] on div "Evaluate Food Photo 1 subway 6-inch roasted chicken breast on honey oat bread, …" at bounding box center [644, 471] width 1288 height 942
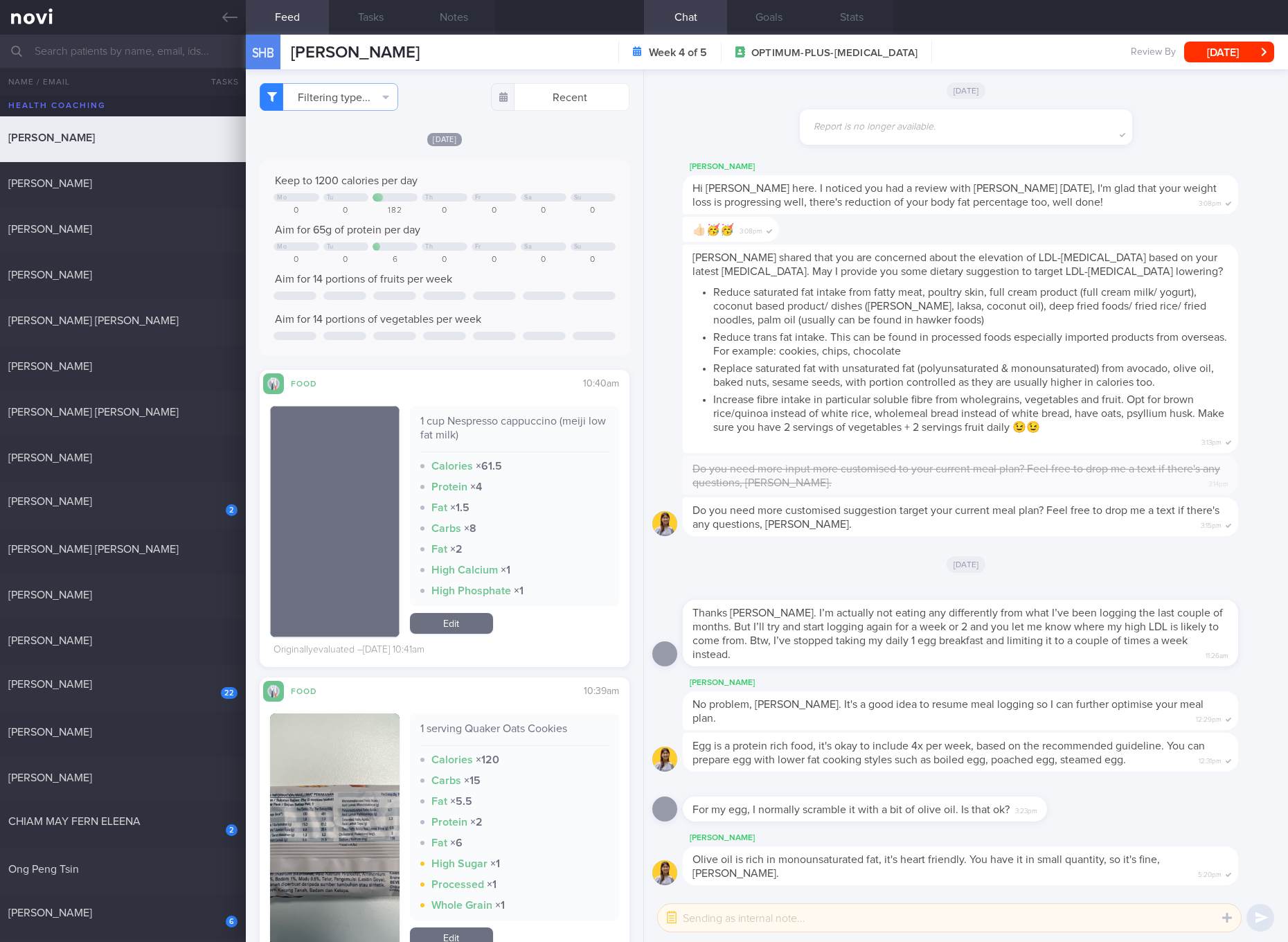
drag, startPoint x: 171, startPoint y: 681, endPoint x: 438, endPoint y: 104, distance: 635.8
click at [172, 681] on div "Carol Liew" at bounding box center [121, 684] width 226 height 14
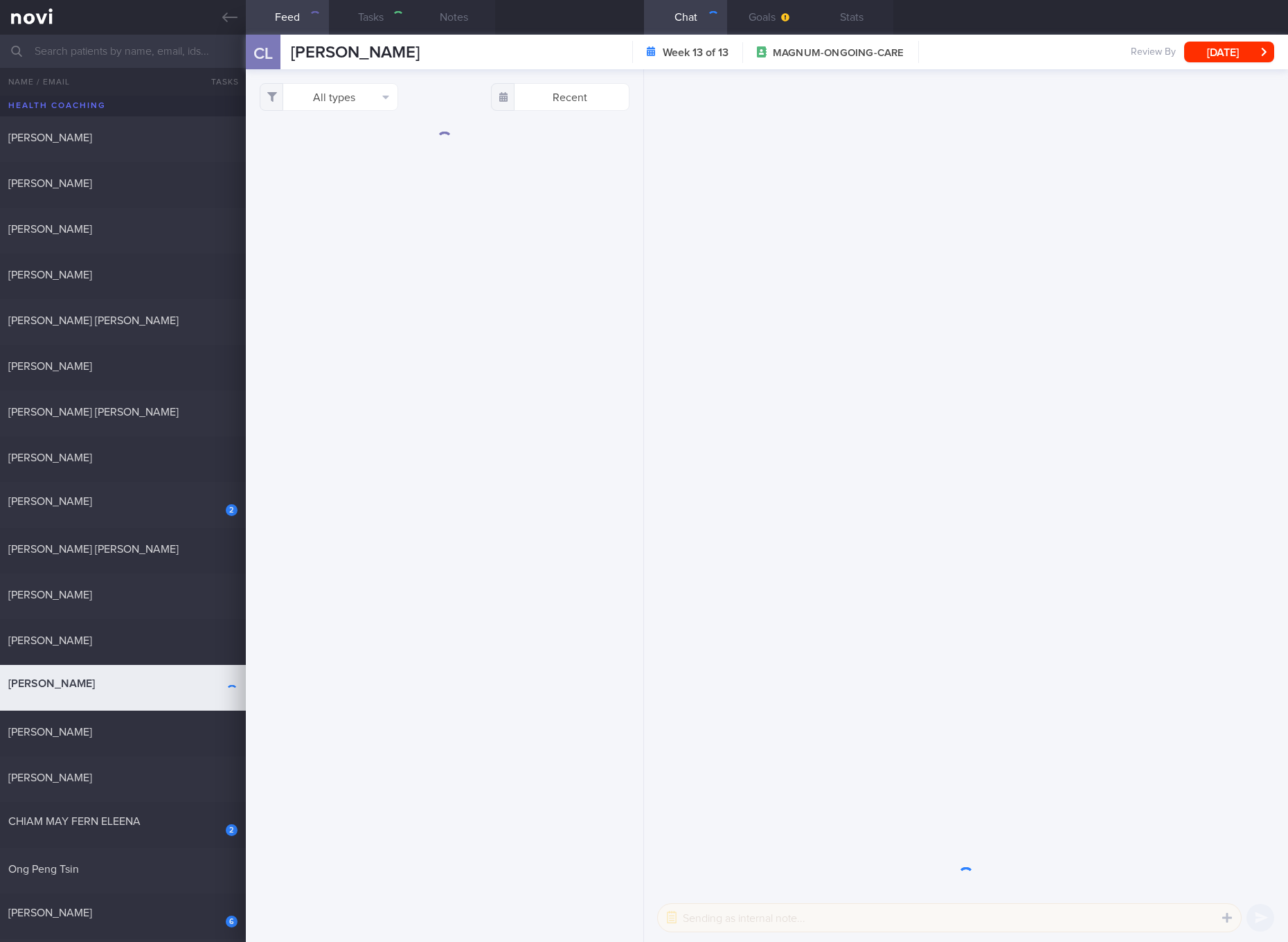
select select "5"
checkbox input "true"
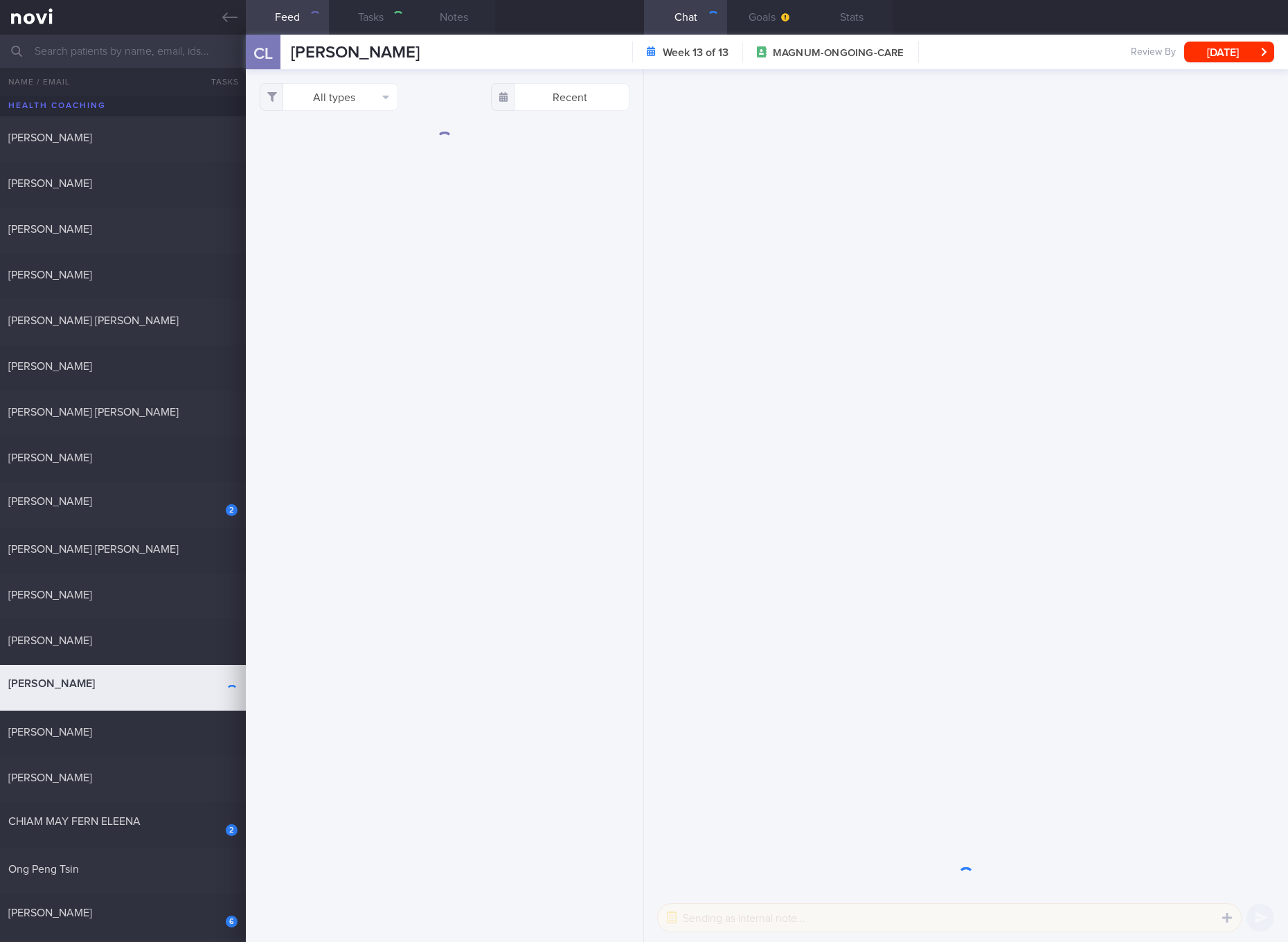
checkbox input "true"
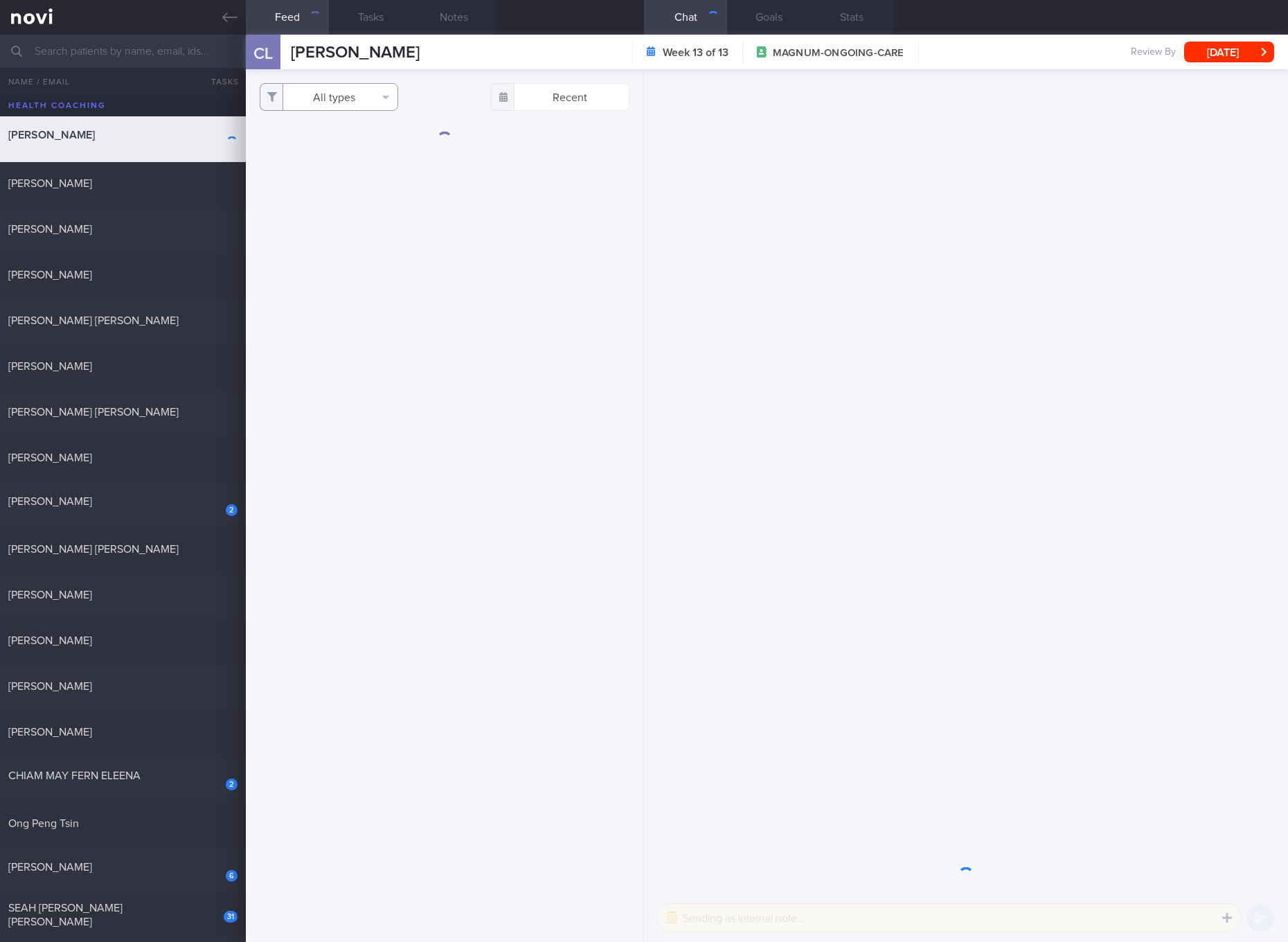
click at [364, 99] on button "All types" at bounding box center [329, 97] width 139 height 28
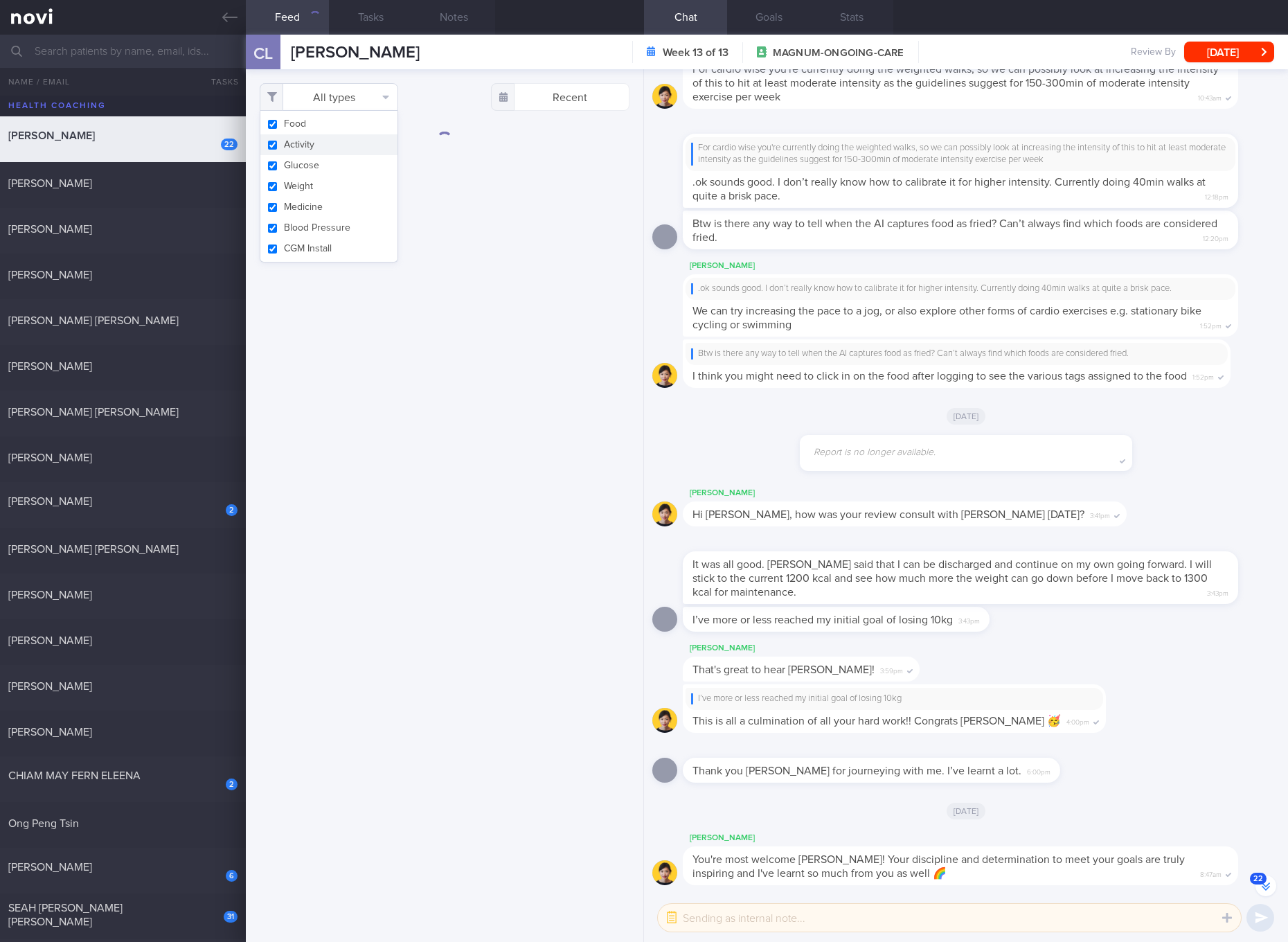
scroll to position [-610, 0]
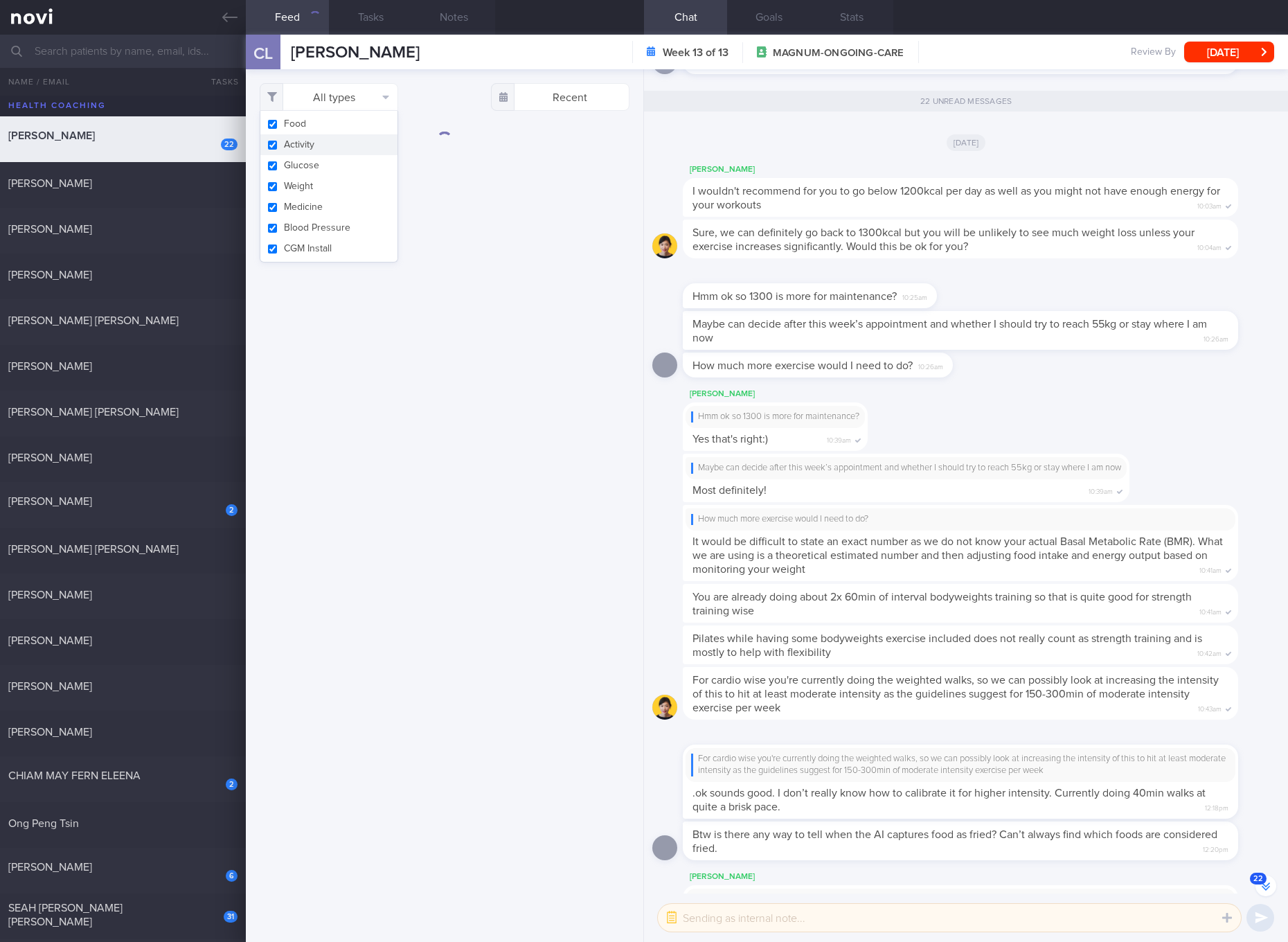
click at [340, 145] on button "Activity" at bounding box center [329, 145] width 137 height 21
checkbox input "false"
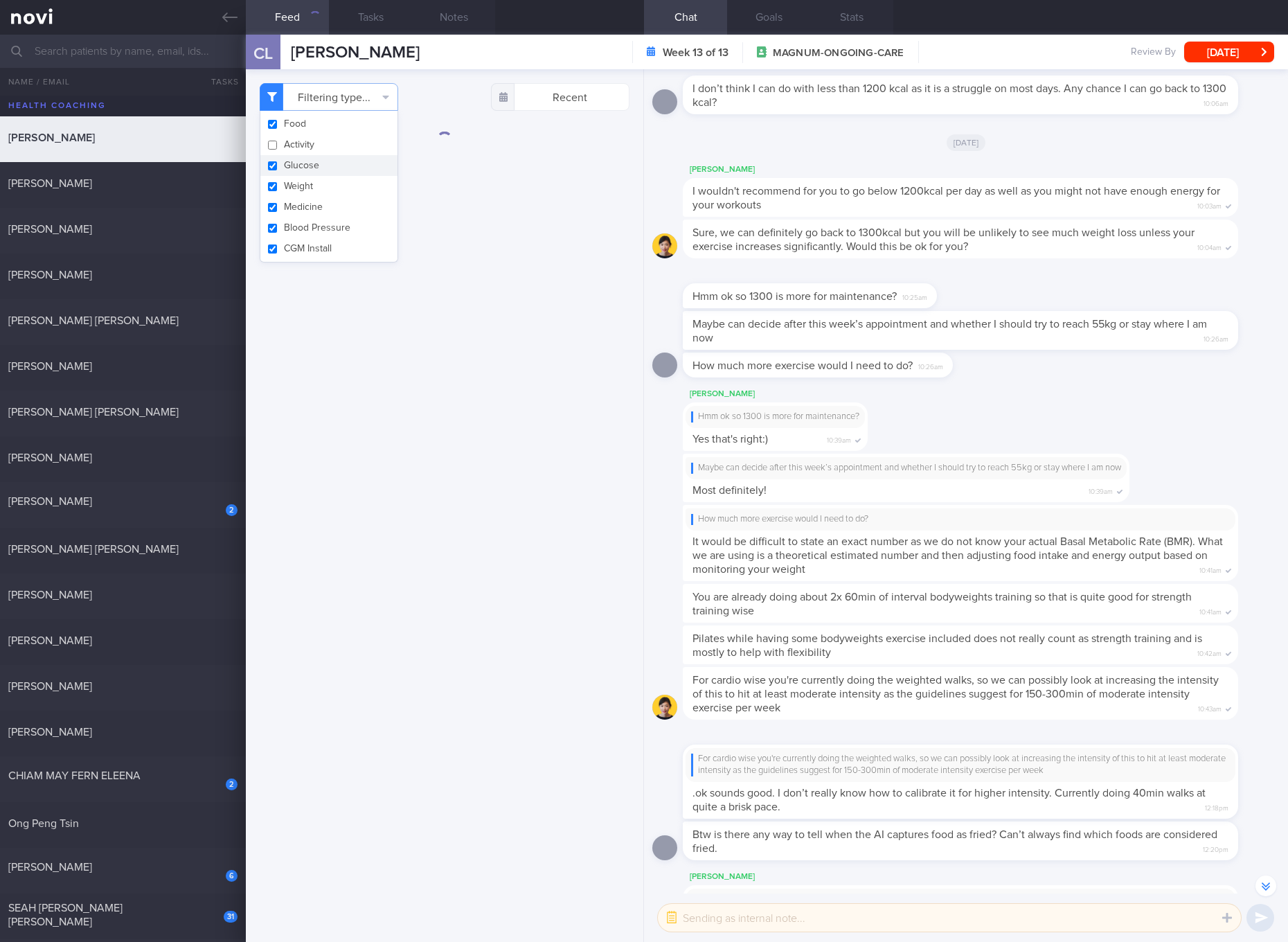
click at [332, 169] on button "Glucose" at bounding box center [329, 165] width 137 height 21
checkbox input "false"
click at [328, 191] on button "Weight" at bounding box center [329, 186] width 137 height 21
checkbox input "false"
click at [321, 214] on button "Medicine" at bounding box center [329, 207] width 137 height 21
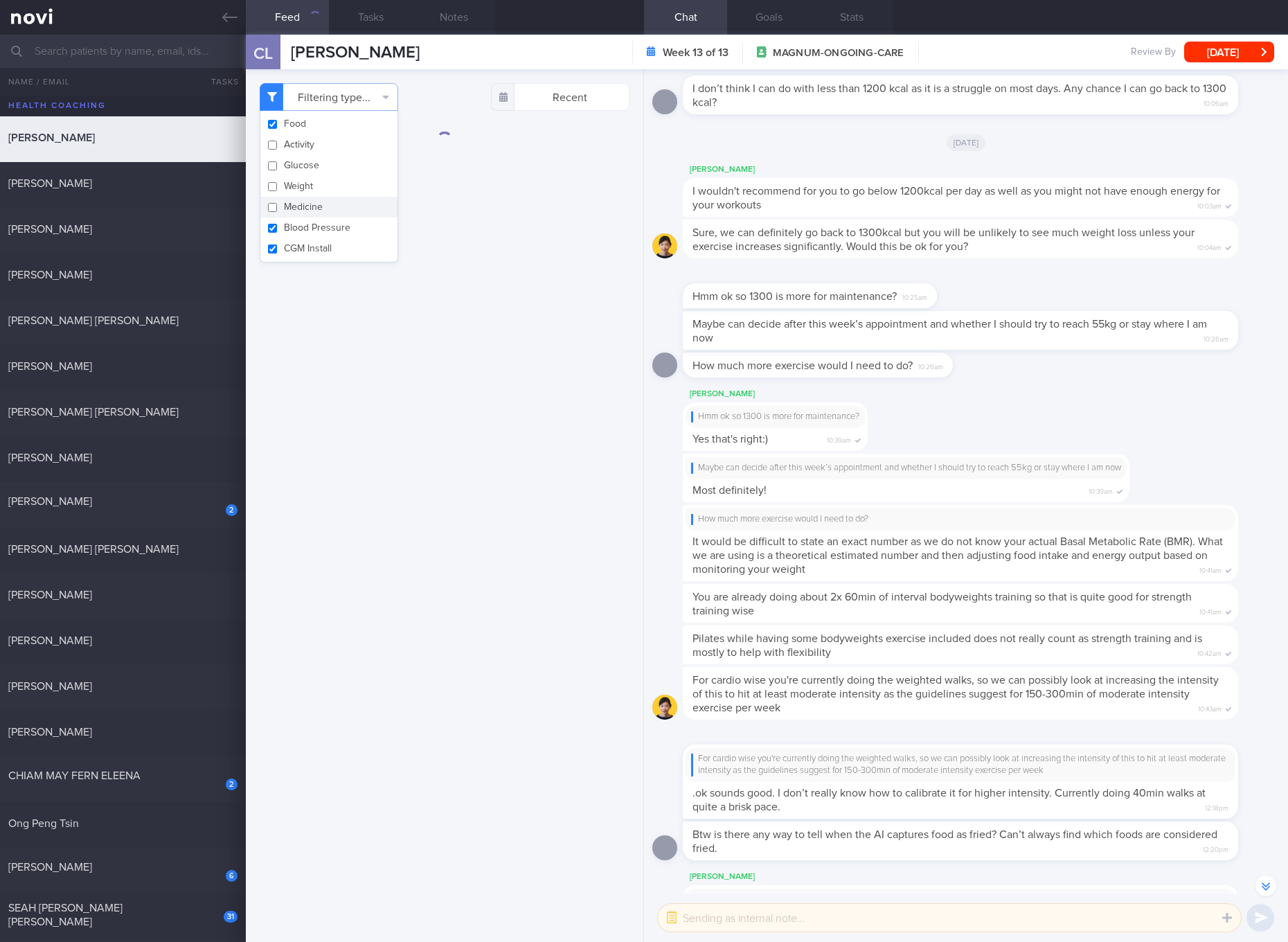
checkbox input "false"
click at [321, 226] on button "Blood Pressure" at bounding box center [329, 228] width 137 height 21
checkbox input "false"
click at [317, 244] on button "CGM Install" at bounding box center [329, 249] width 137 height 21
checkbox input "false"
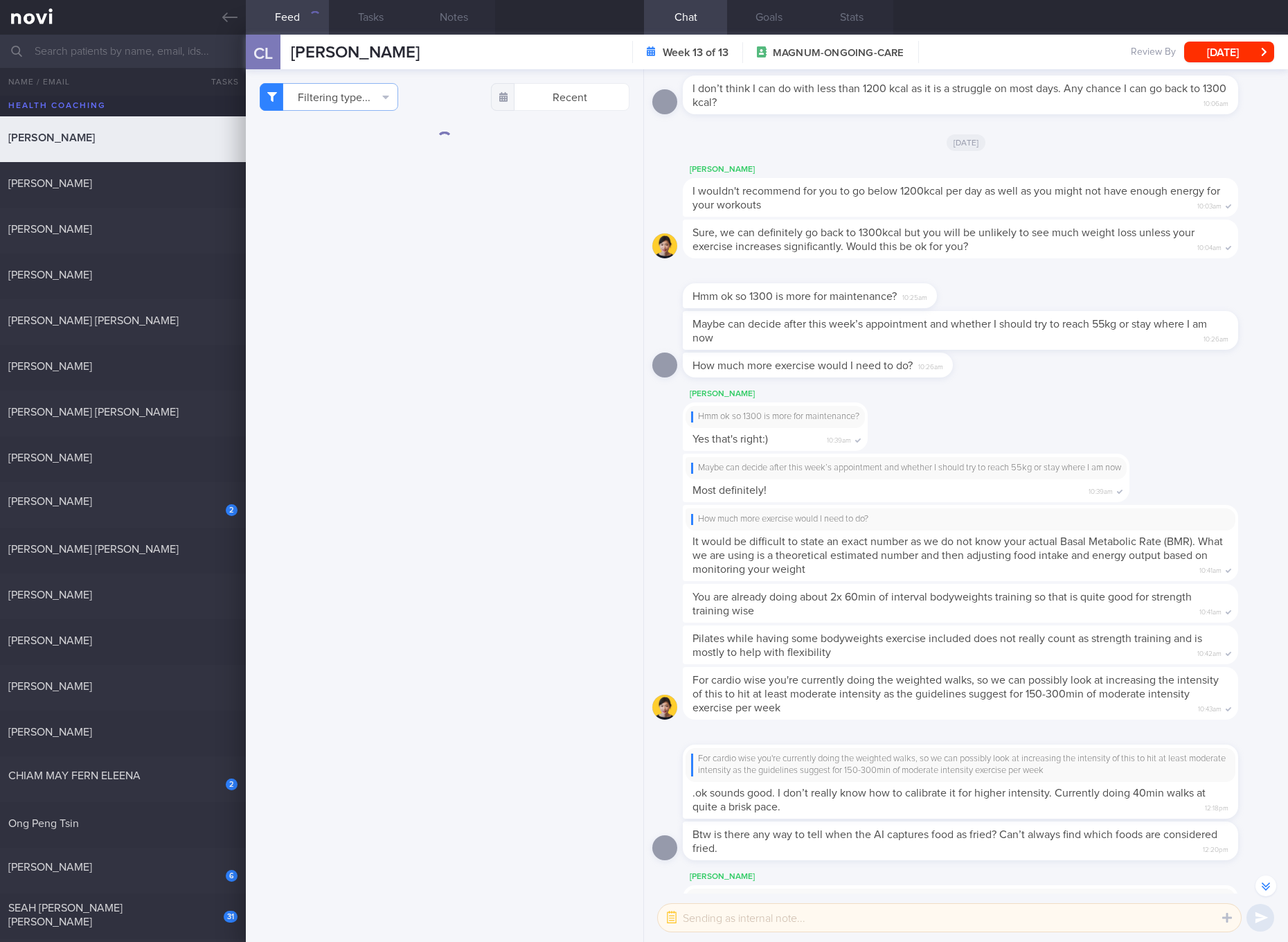
click at [570, 262] on div "Filtering type... Food Activity Glucose Weight Medicine Blood Pressure CGM Inst…" at bounding box center [444, 506] width 397 height 873
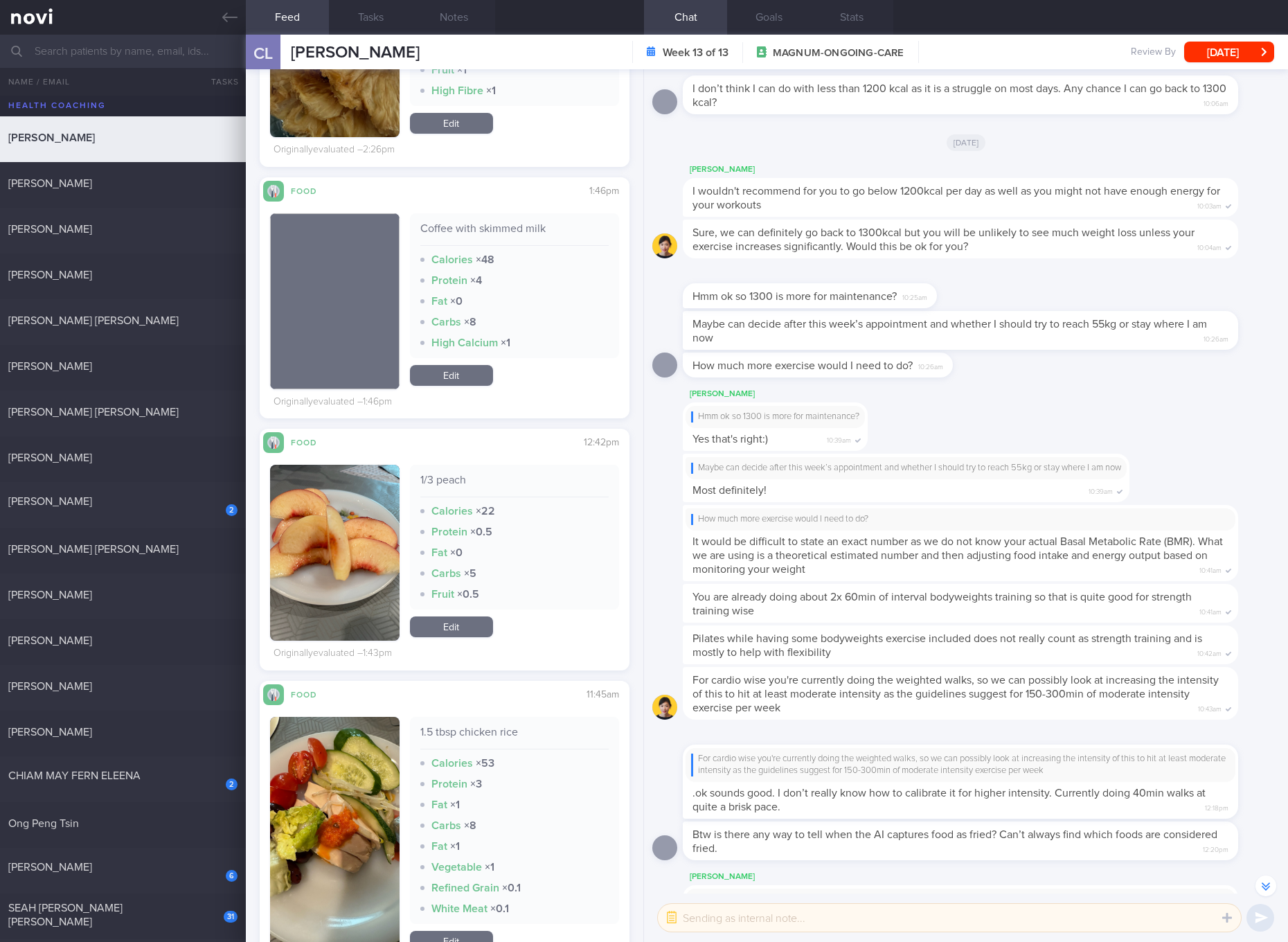
scroll to position [778, 0]
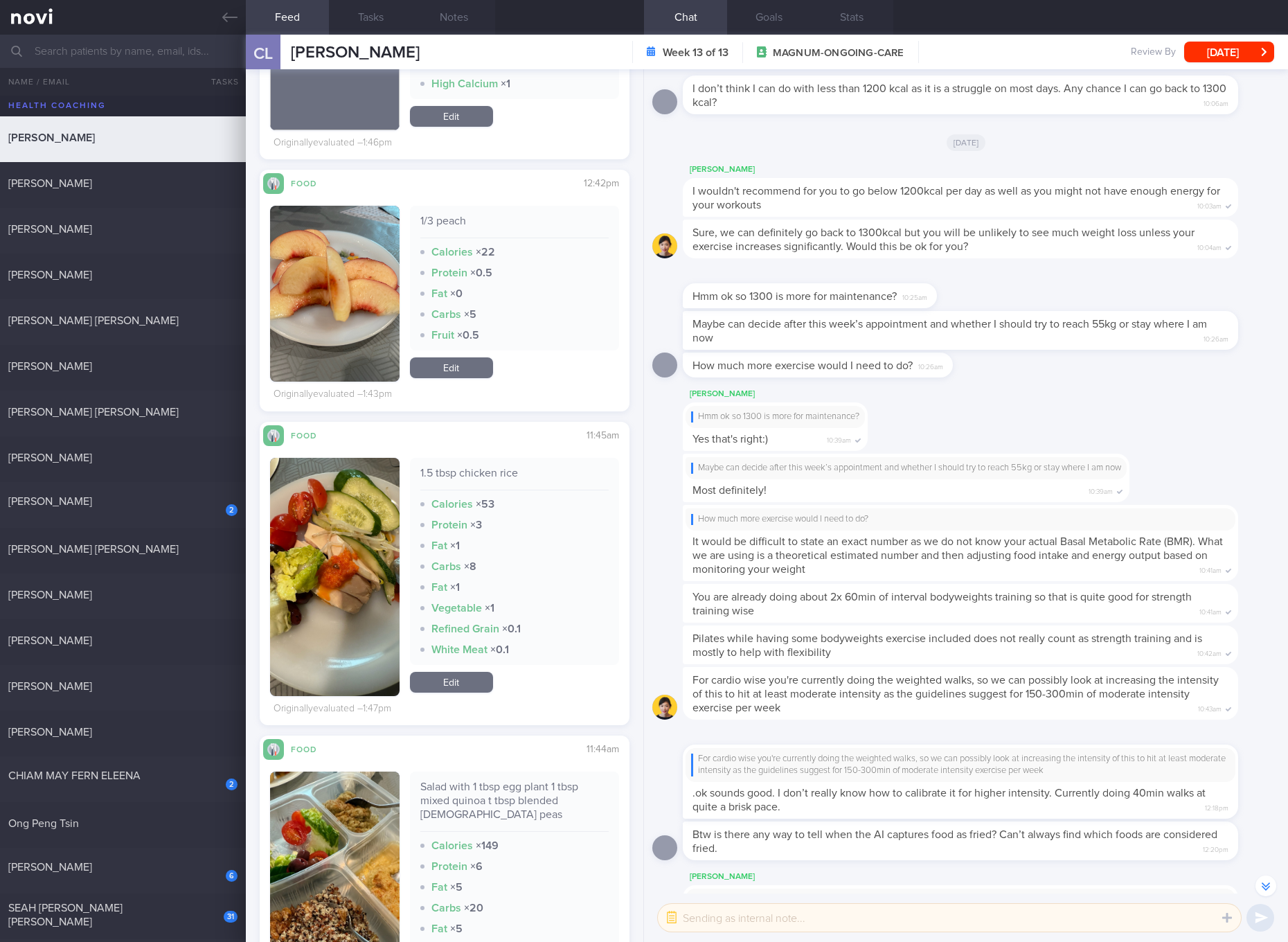
click at [486, 471] on div "1.5 tbsp chicken rice" at bounding box center [514, 478] width 188 height 25
click at [305, 583] on button "button" at bounding box center [335, 576] width 130 height 238
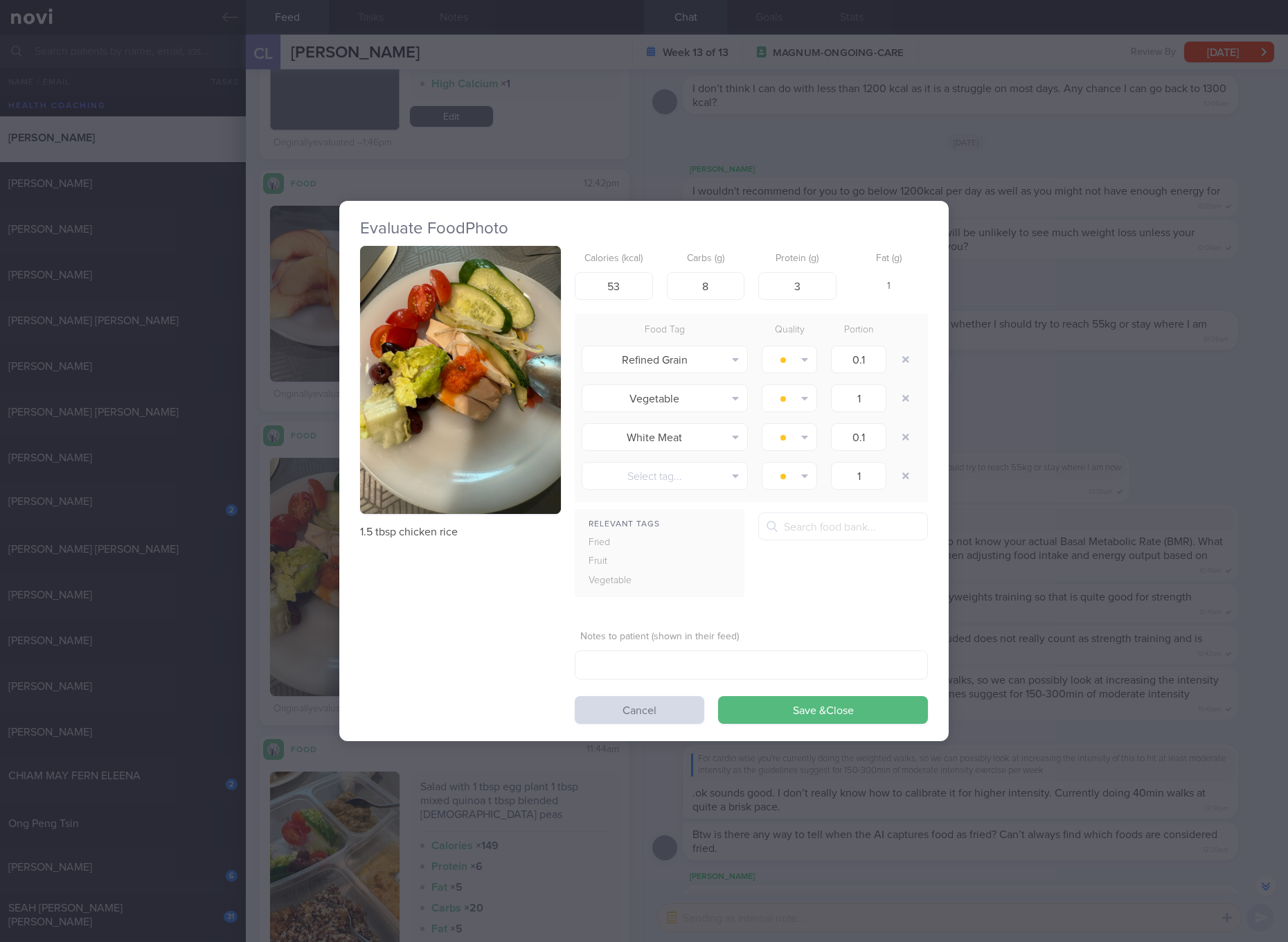
click at [494, 333] on button "button" at bounding box center [460, 380] width 201 height 268
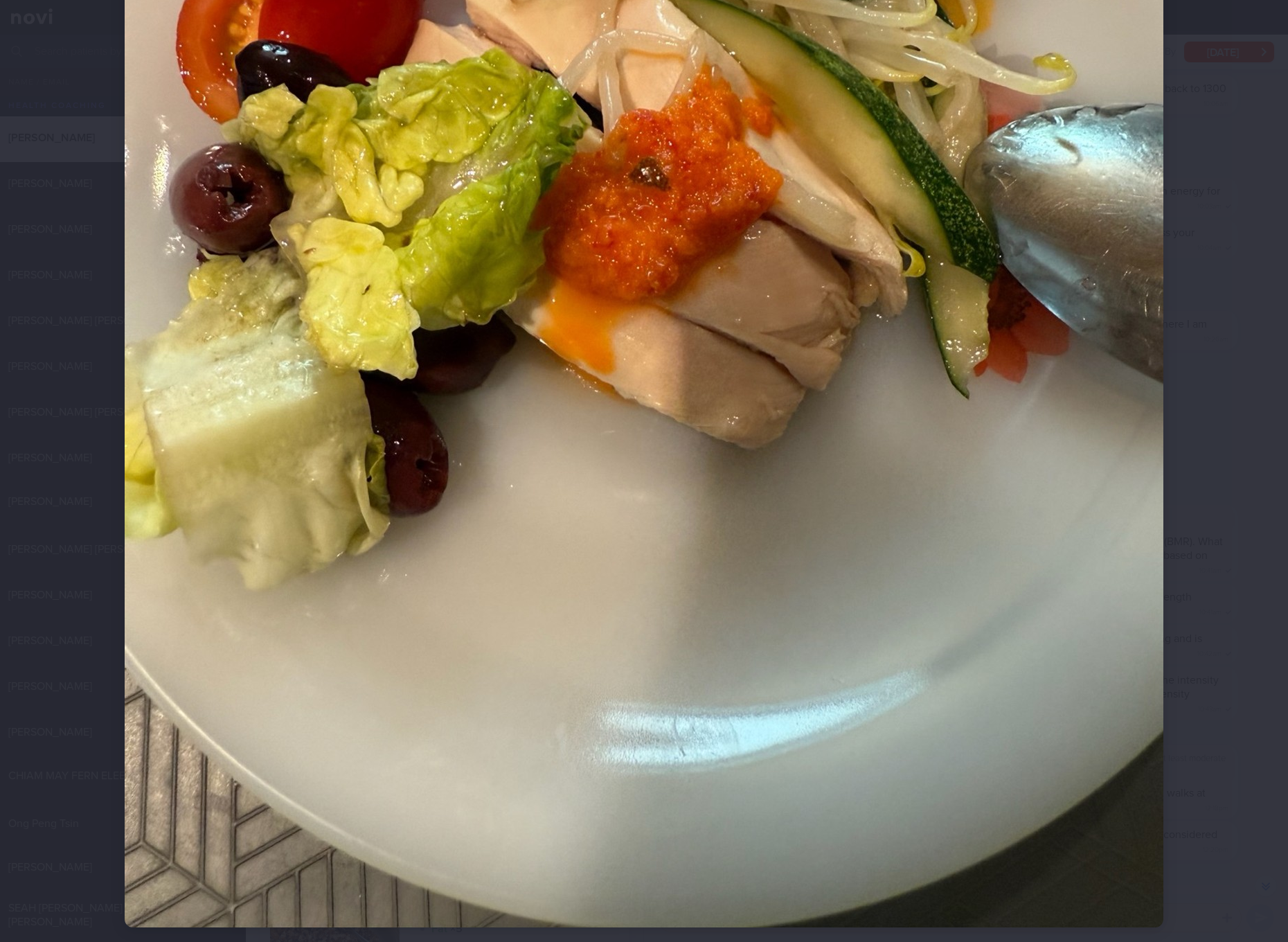
scroll to position [519, 0]
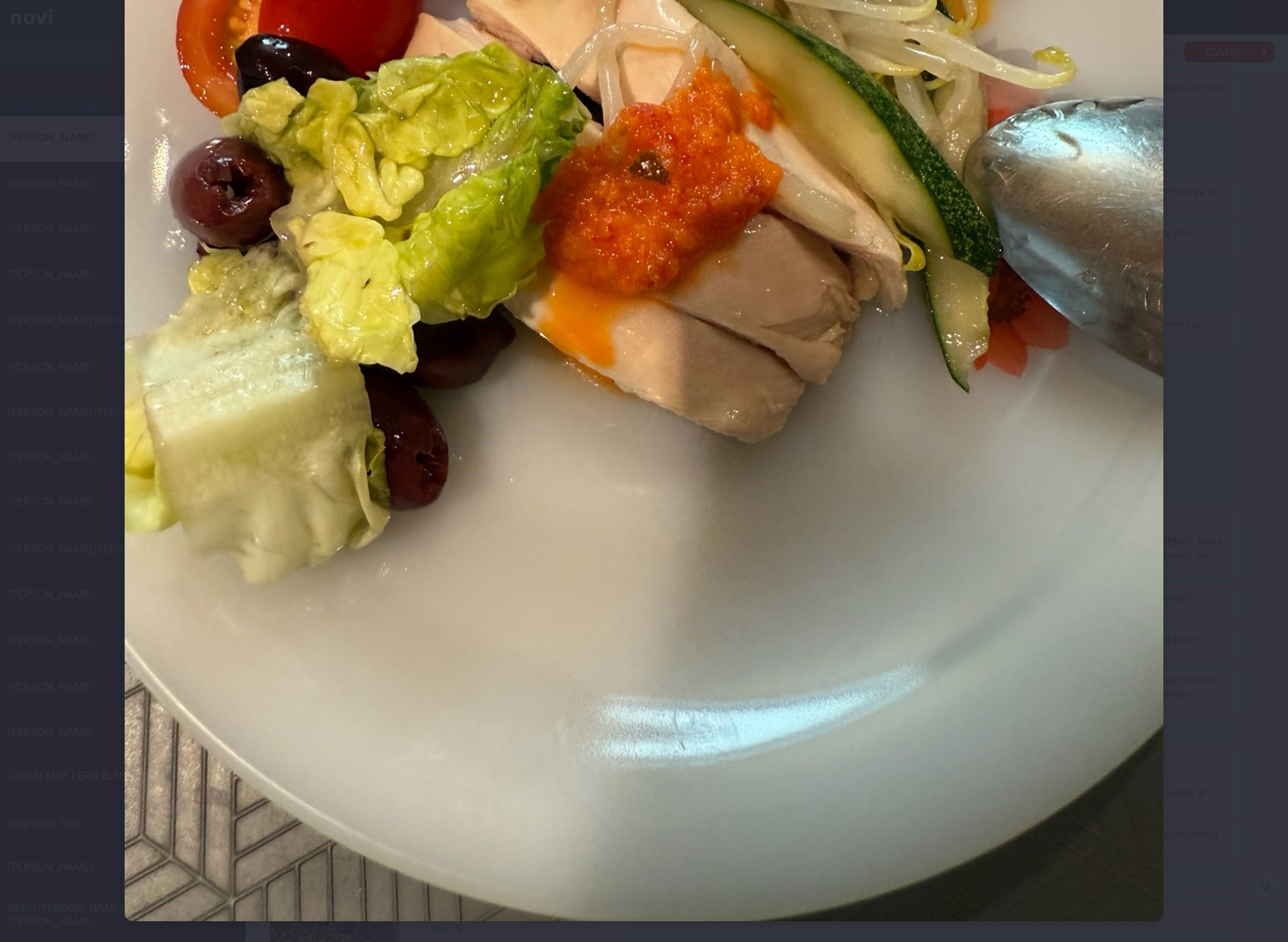
click at [763, 356] on img at bounding box center [644, 228] width 1039 height 1385
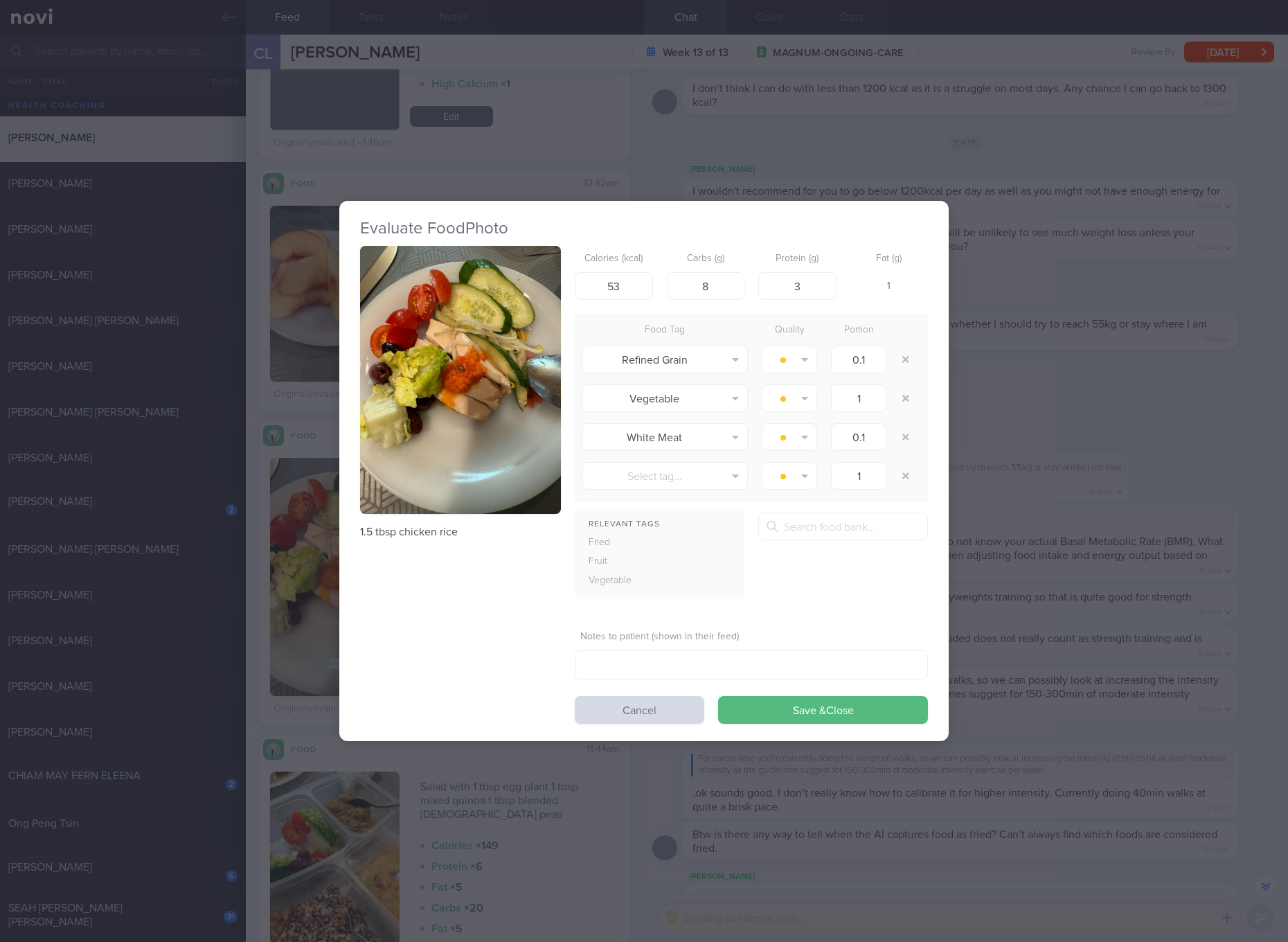
click at [501, 413] on button "button" at bounding box center [460, 380] width 201 height 268
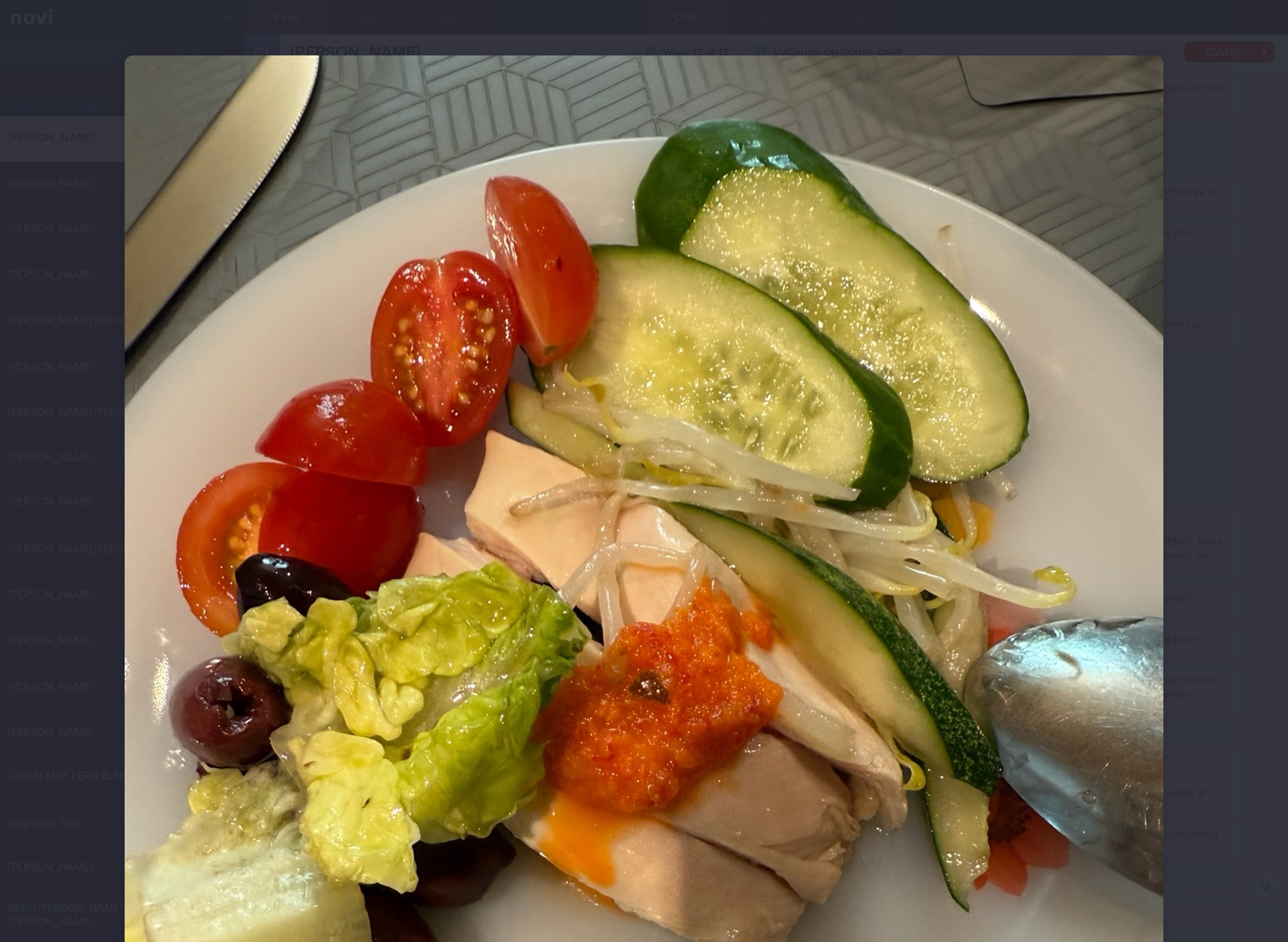
click at [1168, 562] on div at bounding box center [644, 747] width 1149 height 1495
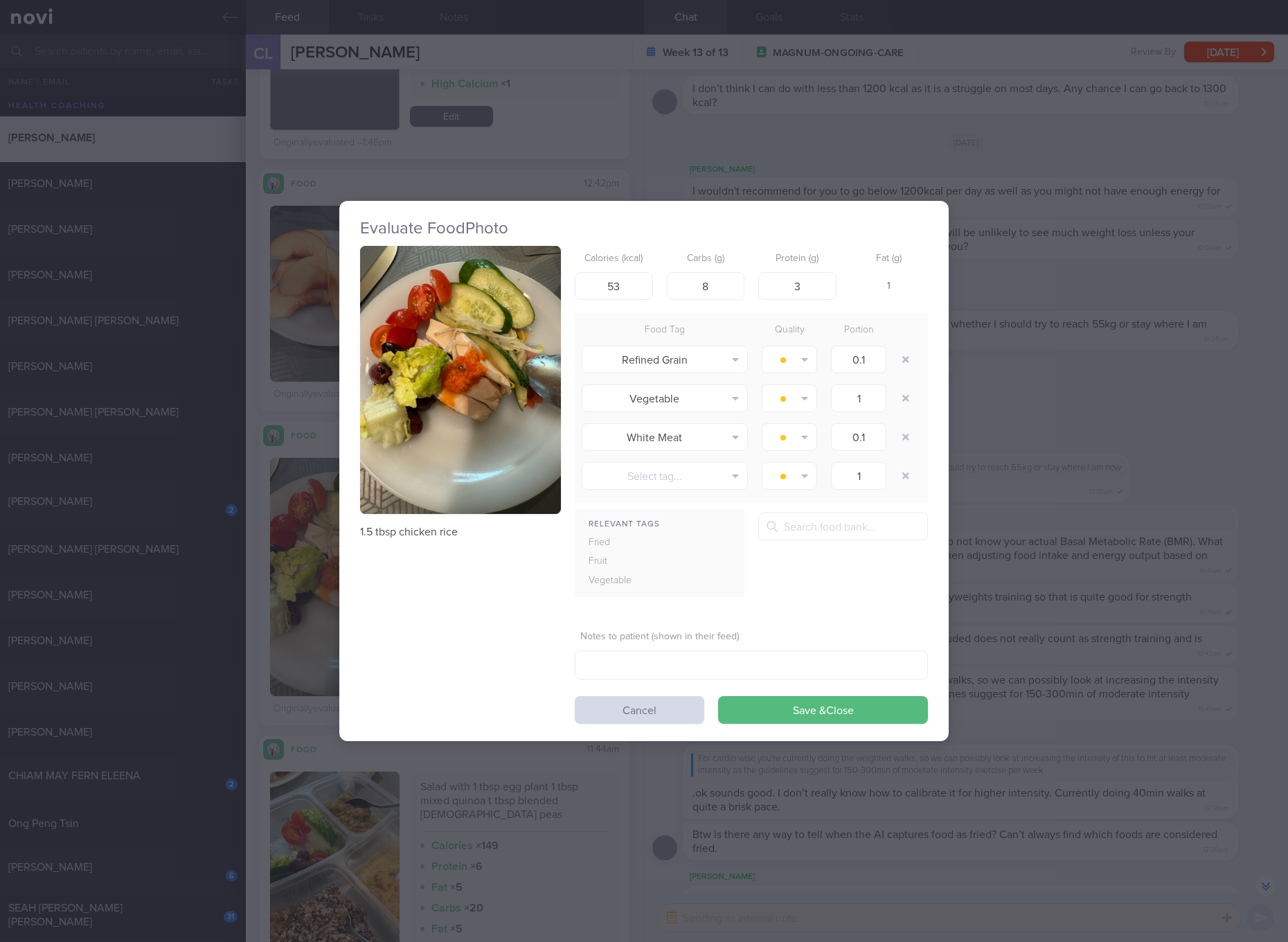
click at [1086, 616] on div "Evaluate Food Photo 1.5 tbsp chicken rice Calories (kcal) 53 Carbs (g) 8 Protei…" at bounding box center [644, 471] width 1288 height 942
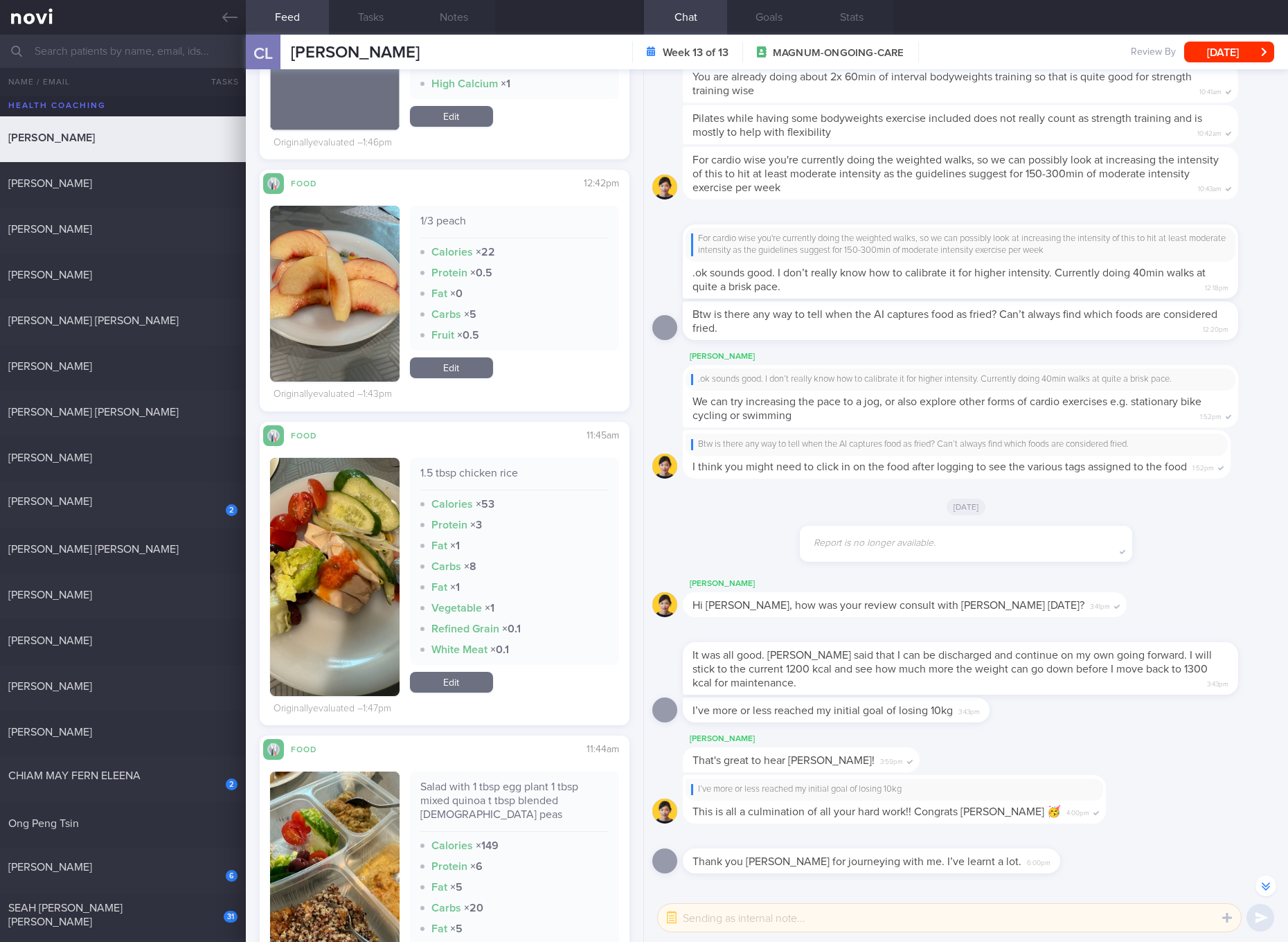
scroll to position [1039, 0]
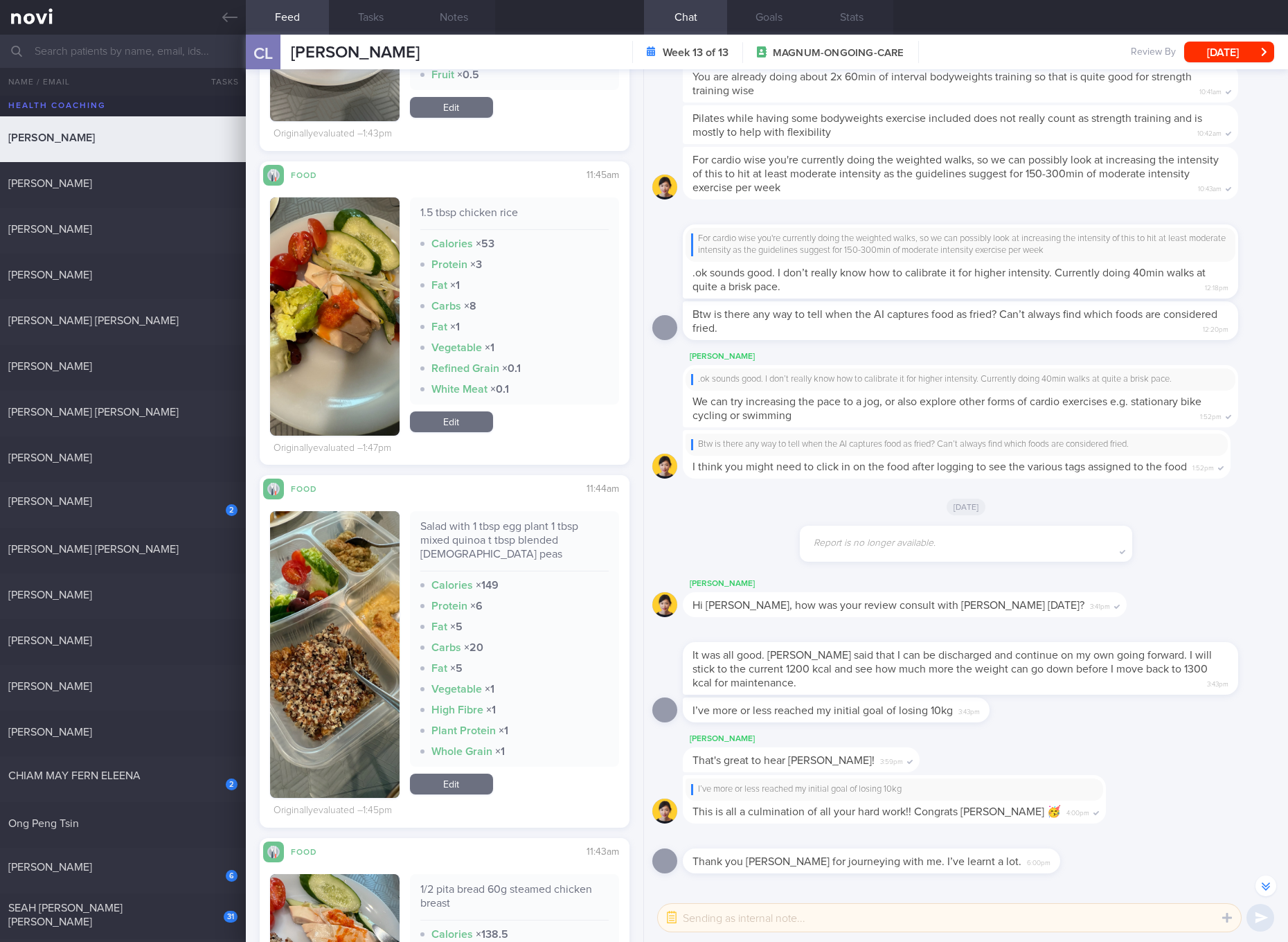
click at [517, 541] on div "Salad with 1 tbsp egg plant 1 tbsp mixed quinoa t tbsp blended chick peas" at bounding box center [514, 545] width 188 height 52
click at [331, 681] on button "button" at bounding box center [335, 654] width 130 height 286
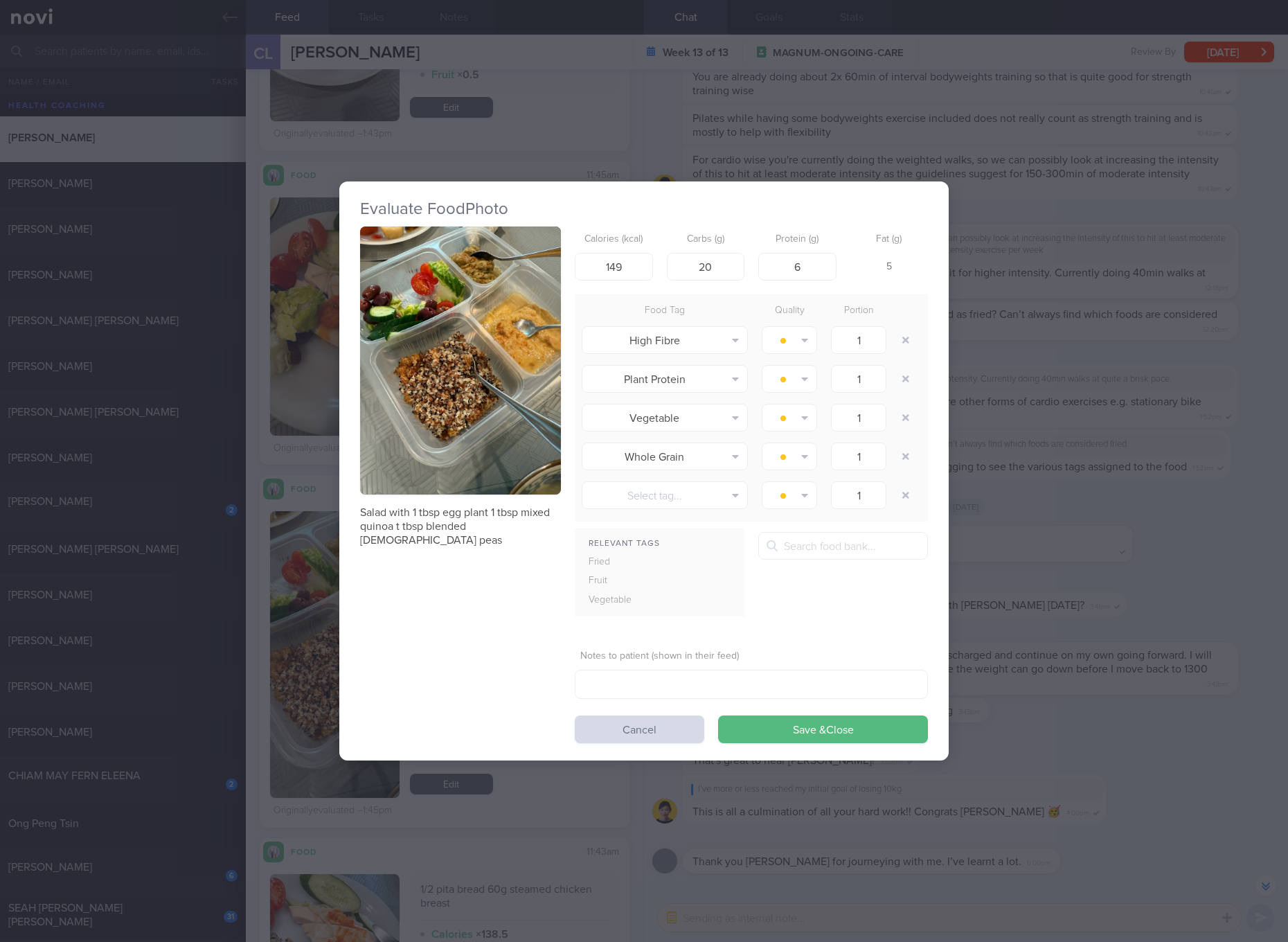
click at [490, 440] on button "button" at bounding box center [460, 360] width 201 height 268
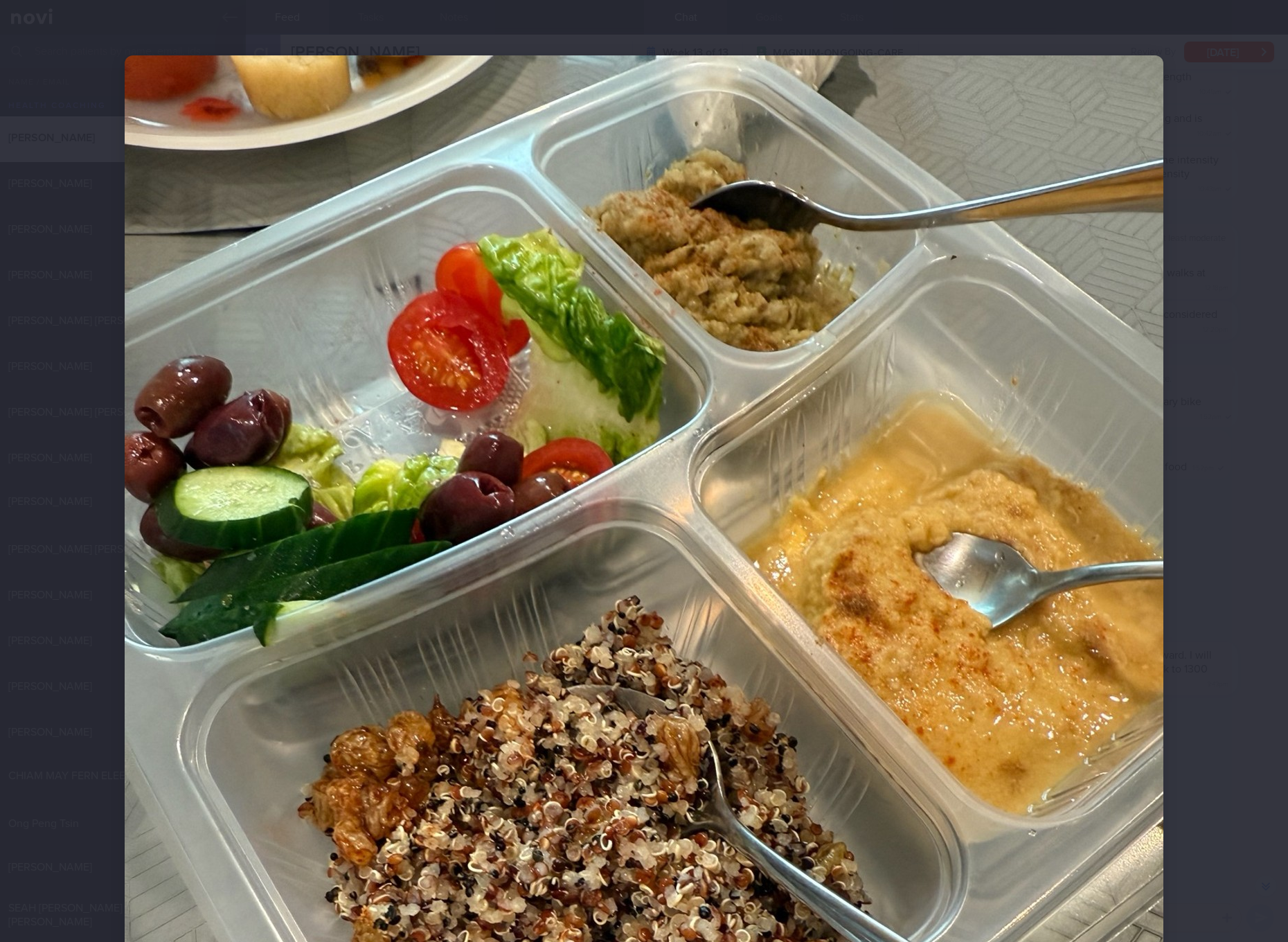
click at [1218, 557] on div at bounding box center [644, 471] width 1288 height 942
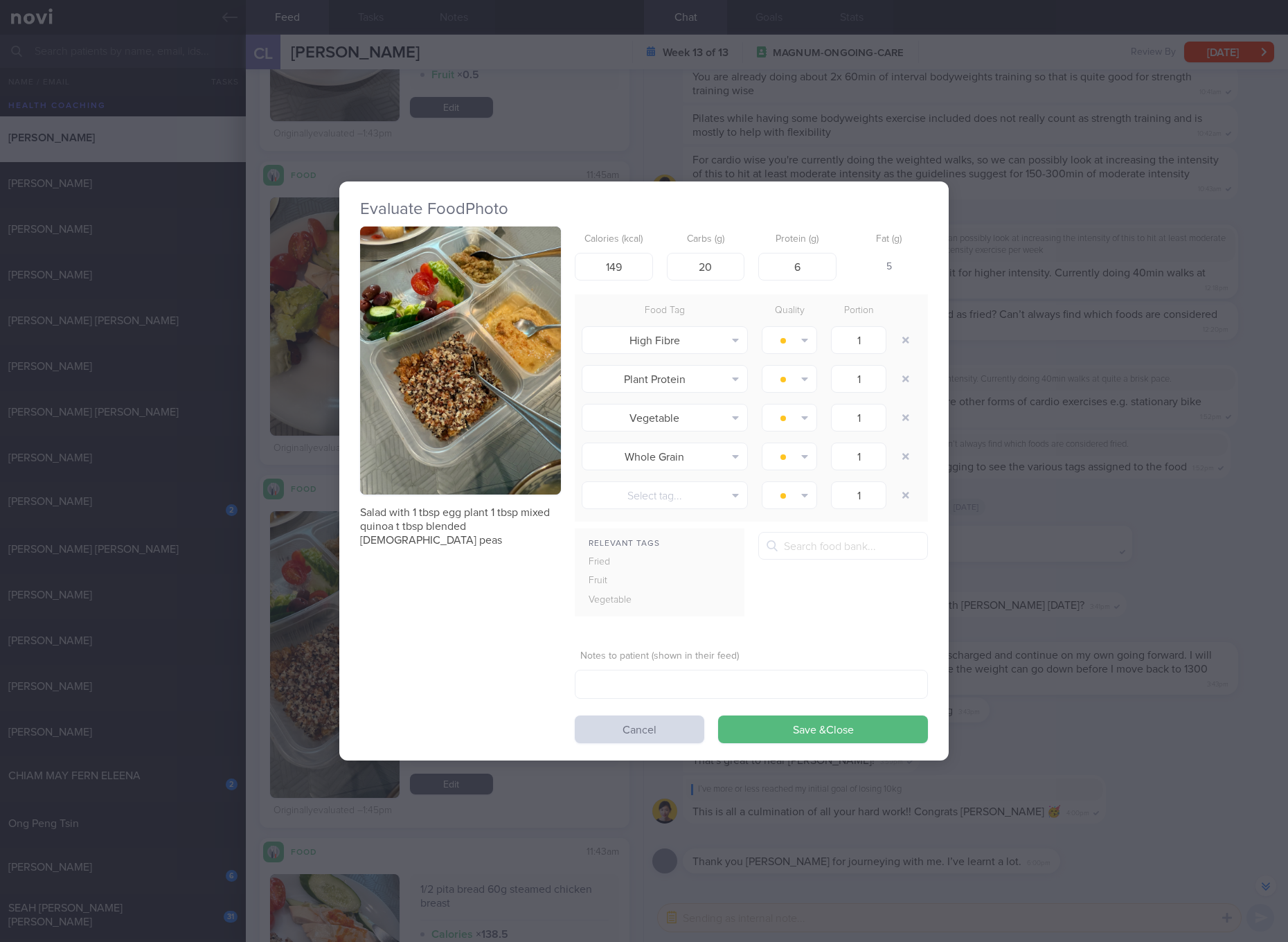
click at [1203, 466] on div "Evaluate Food Photo Salad with 1 tbsp egg plant 1 tbsp mixed quinoa t tbsp blen…" at bounding box center [644, 471] width 1288 height 942
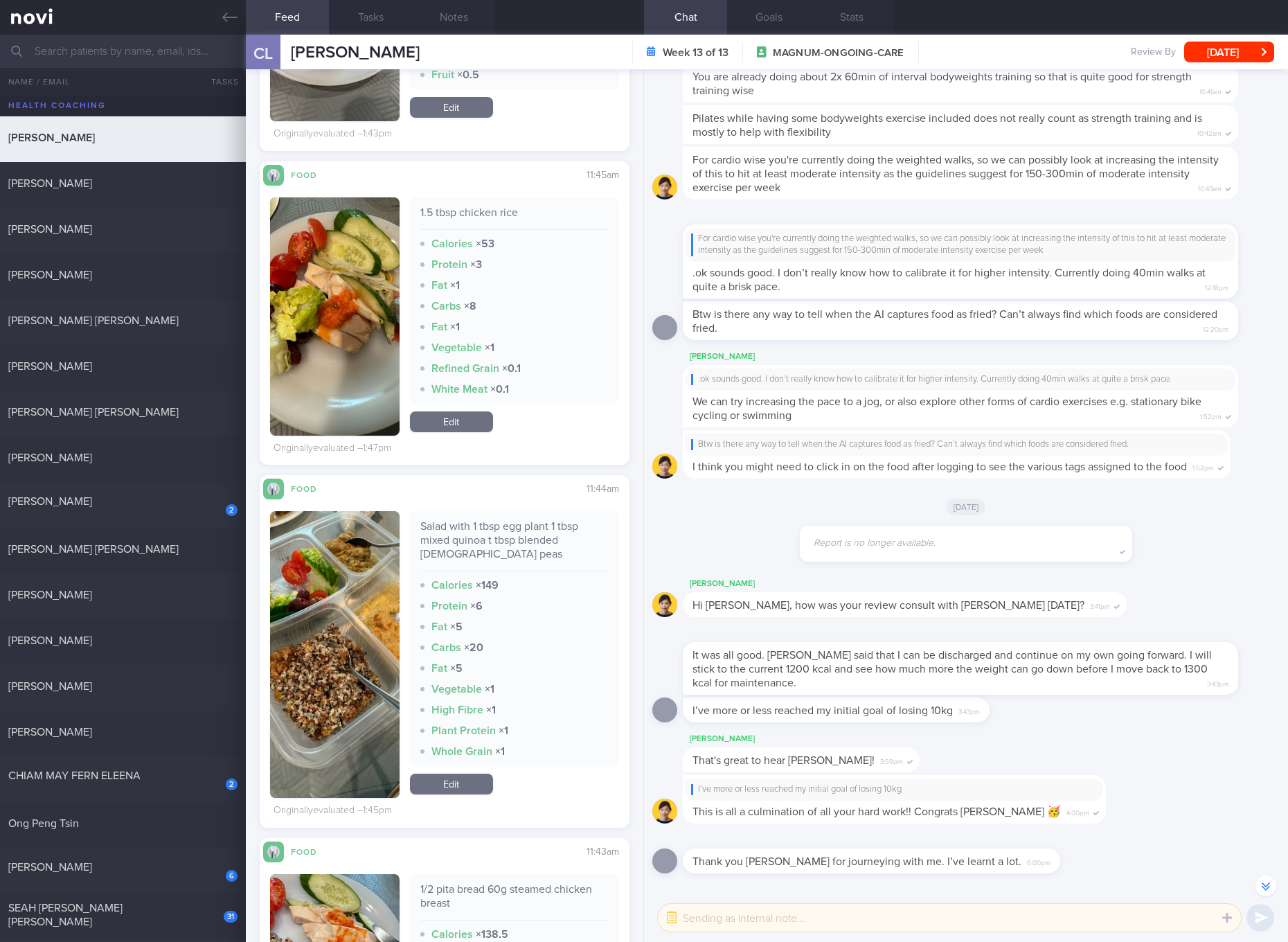
click at [346, 254] on button "button" at bounding box center [335, 317] width 130 height 238
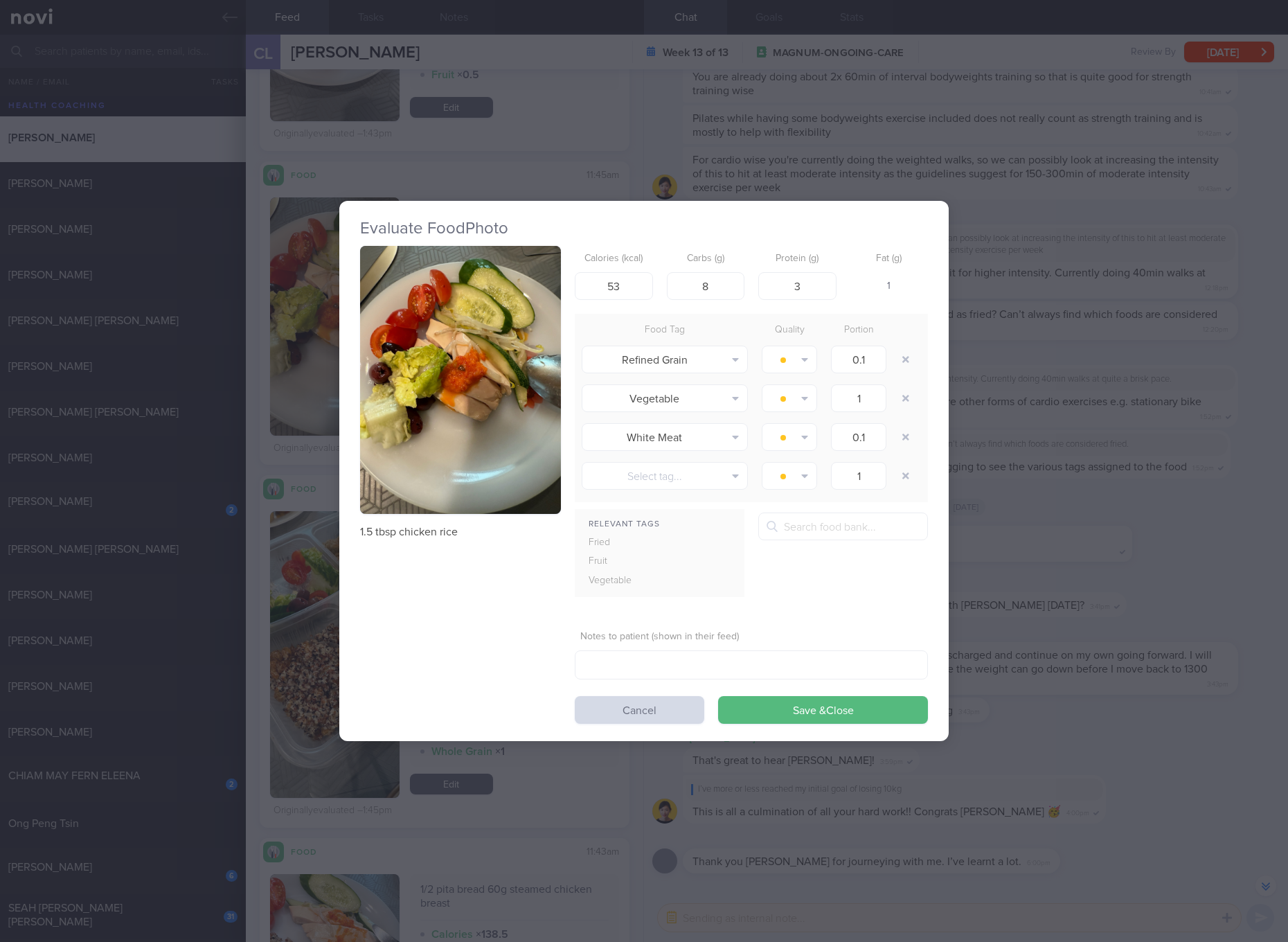
click at [441, 288] on img "button" at bounding box center [460, 380] width 201 height 268
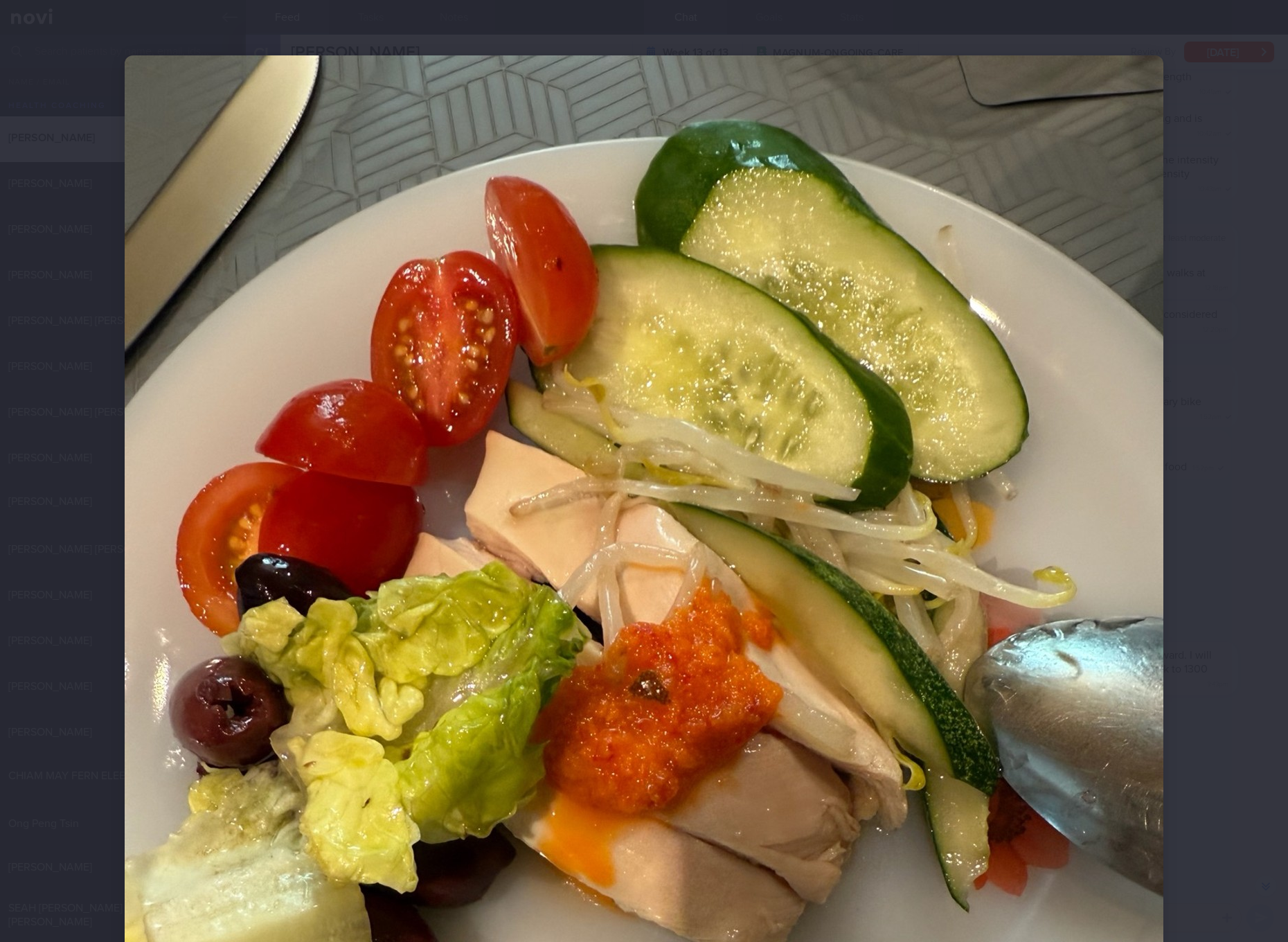
scroll to position [260, 0]
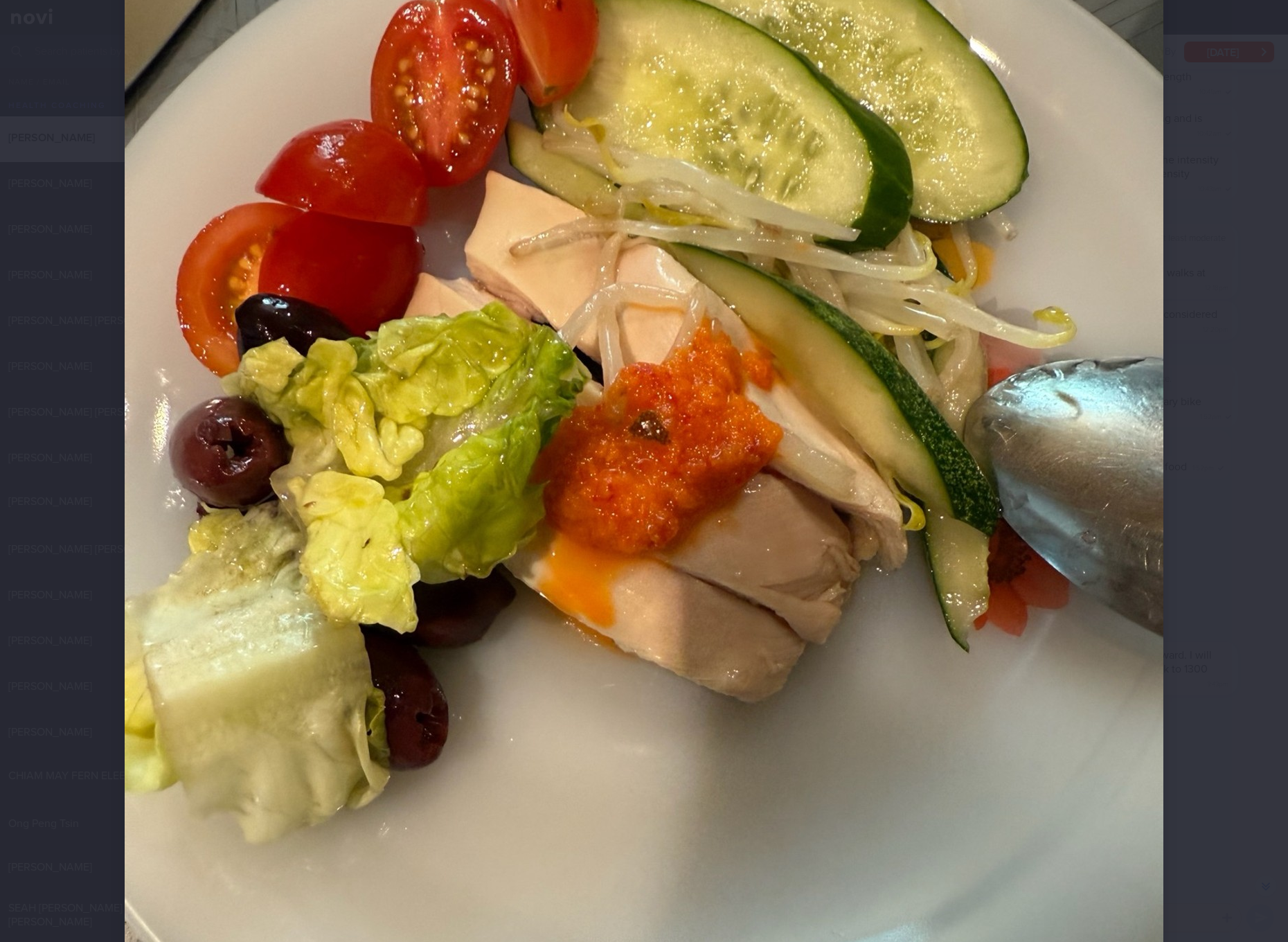
click at [878, 401] on img at bounding box center [644, 487] width 1039 height 1385
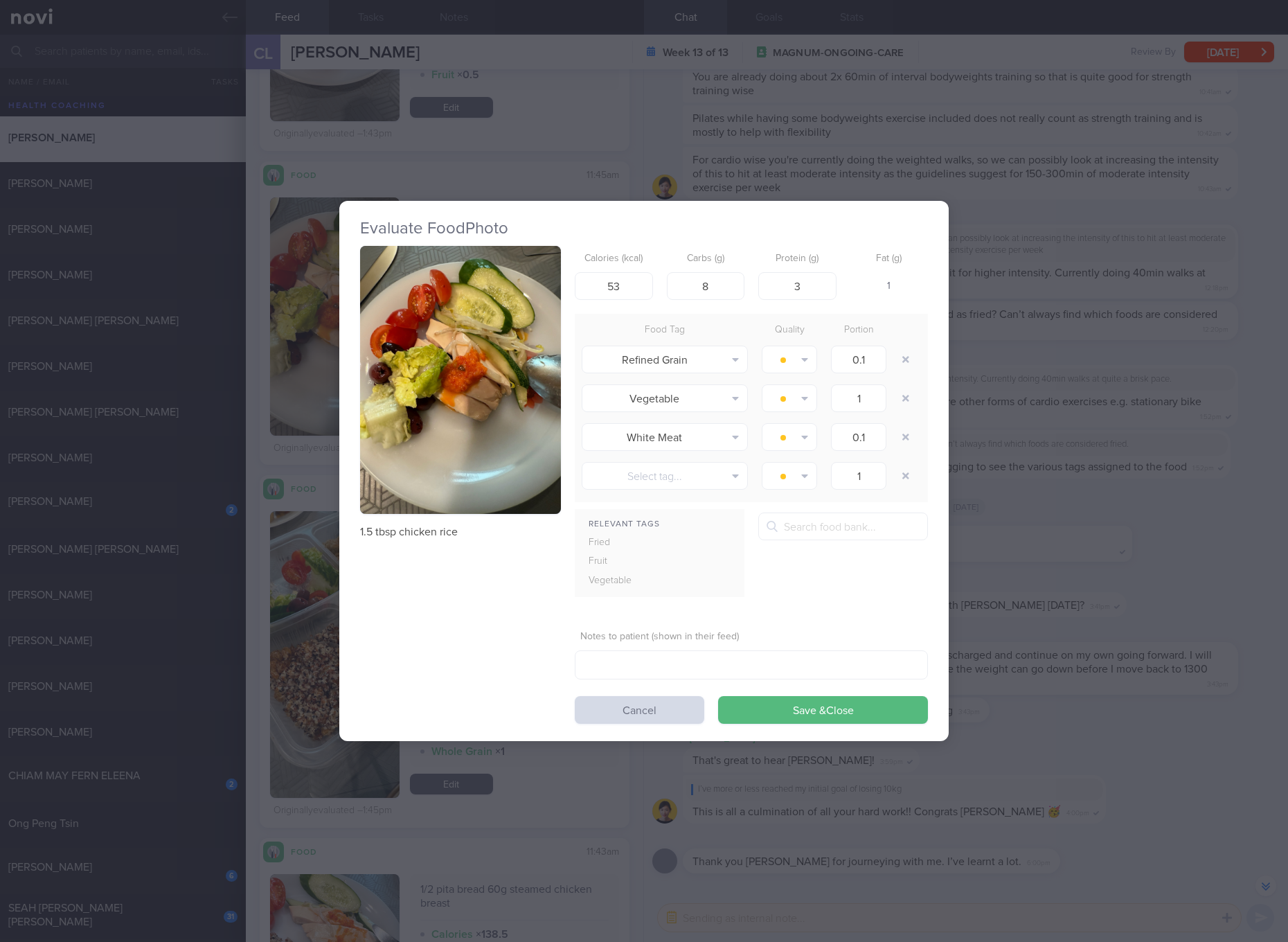
click at [523, 399] on button "button" at bounding box center [460, 380] width 201 height 268
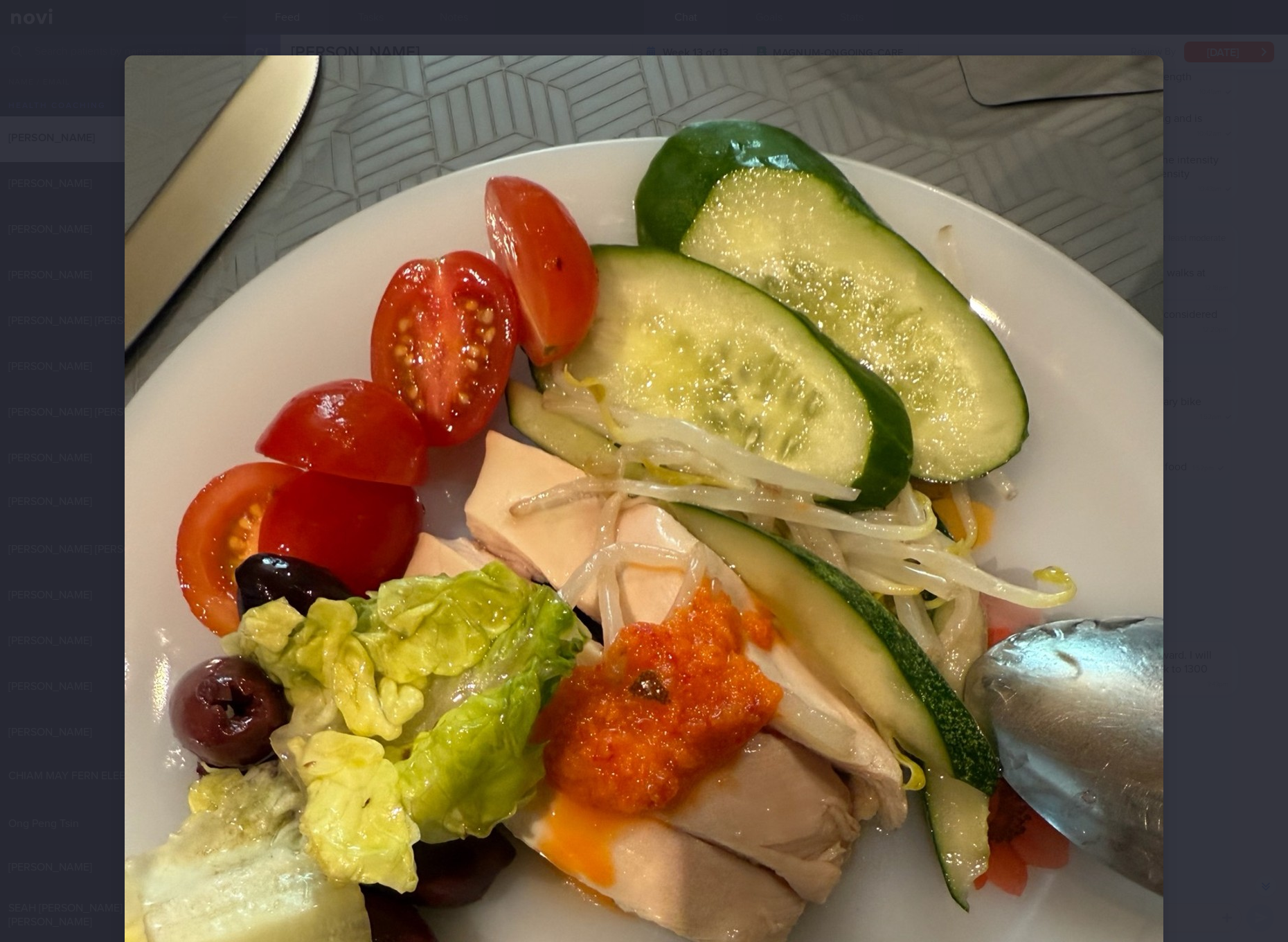
click at [737, 562] on img at bounding box center [644, 747] width 1039 height 1385
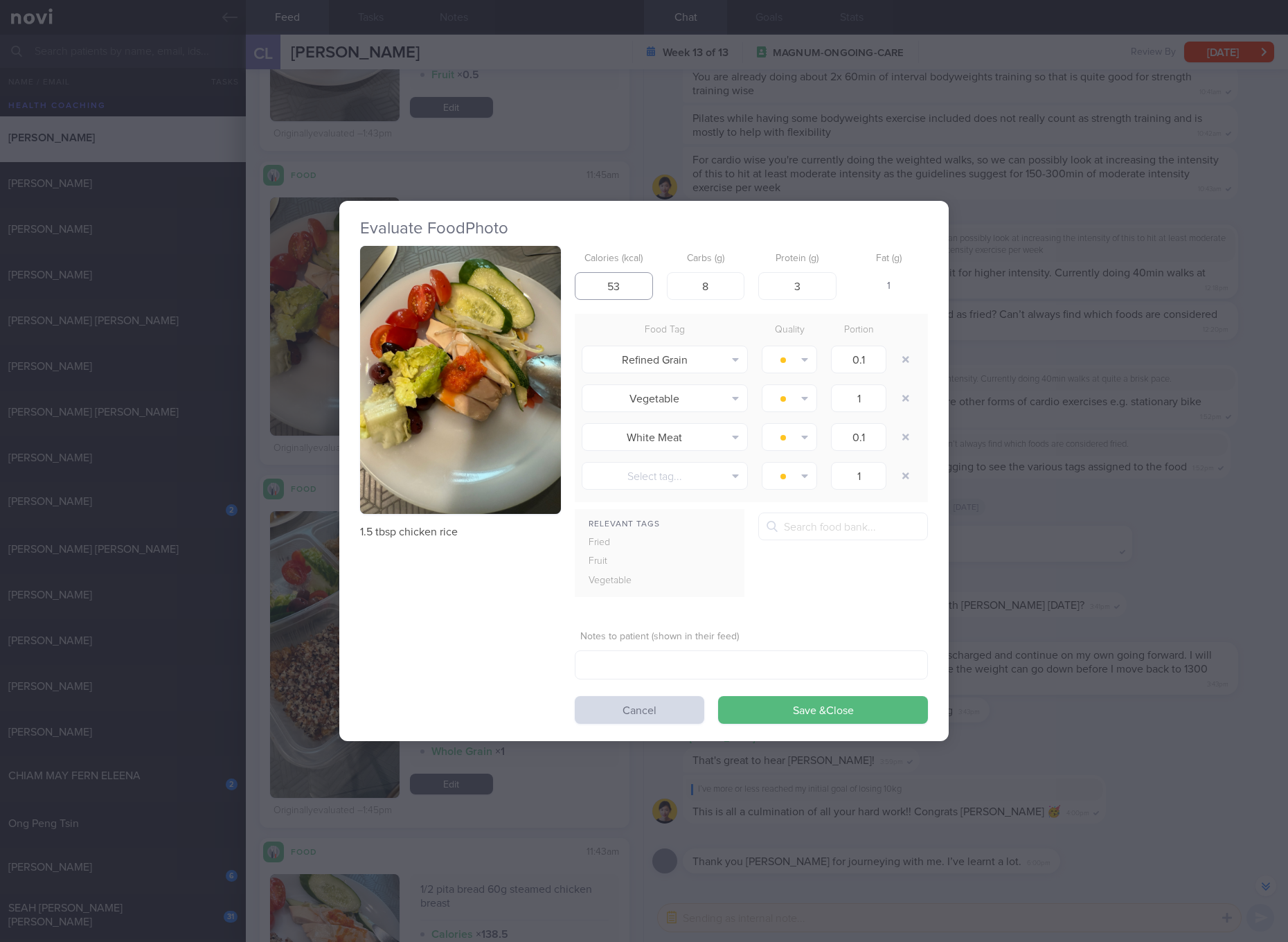
click at [635, 291] on input "53" at bounding box center [614, 286] width 78 height 28
type input "121"
type input "11"
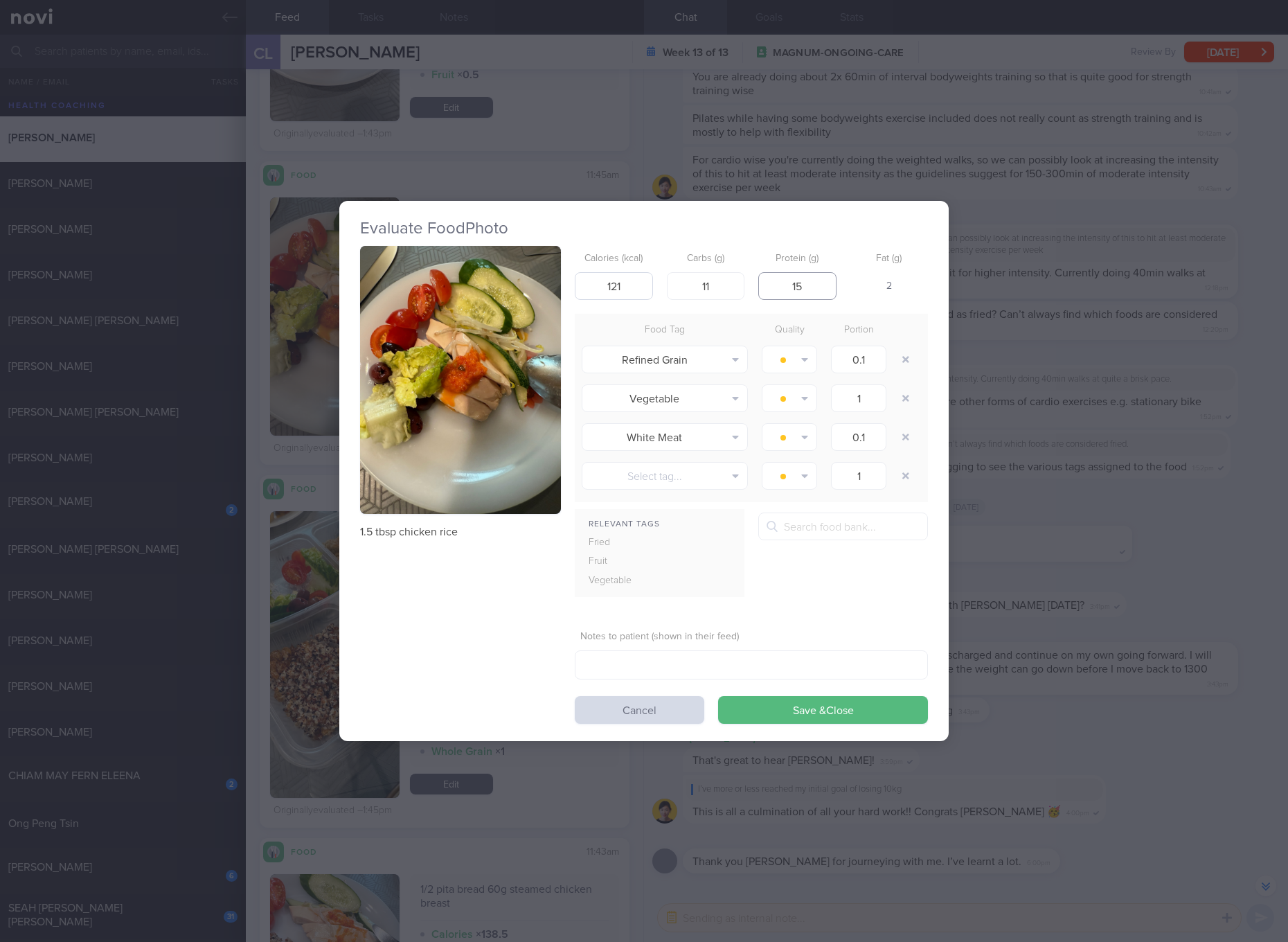
type input "15"
click at [718, 696] on button "Save & Close" at bounding box center [823, 710] width 210 height 28
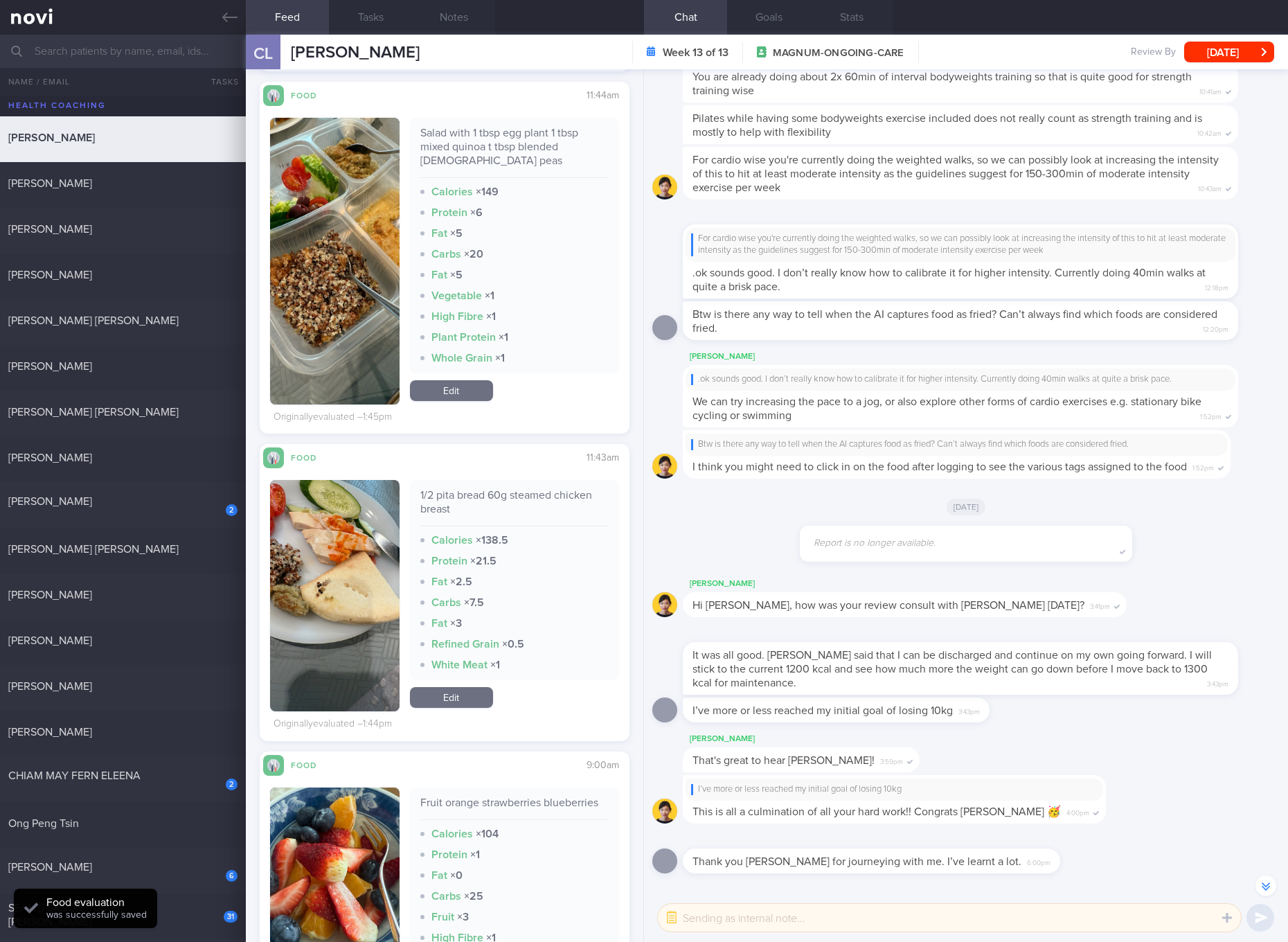
scroll to position [1558, 0]
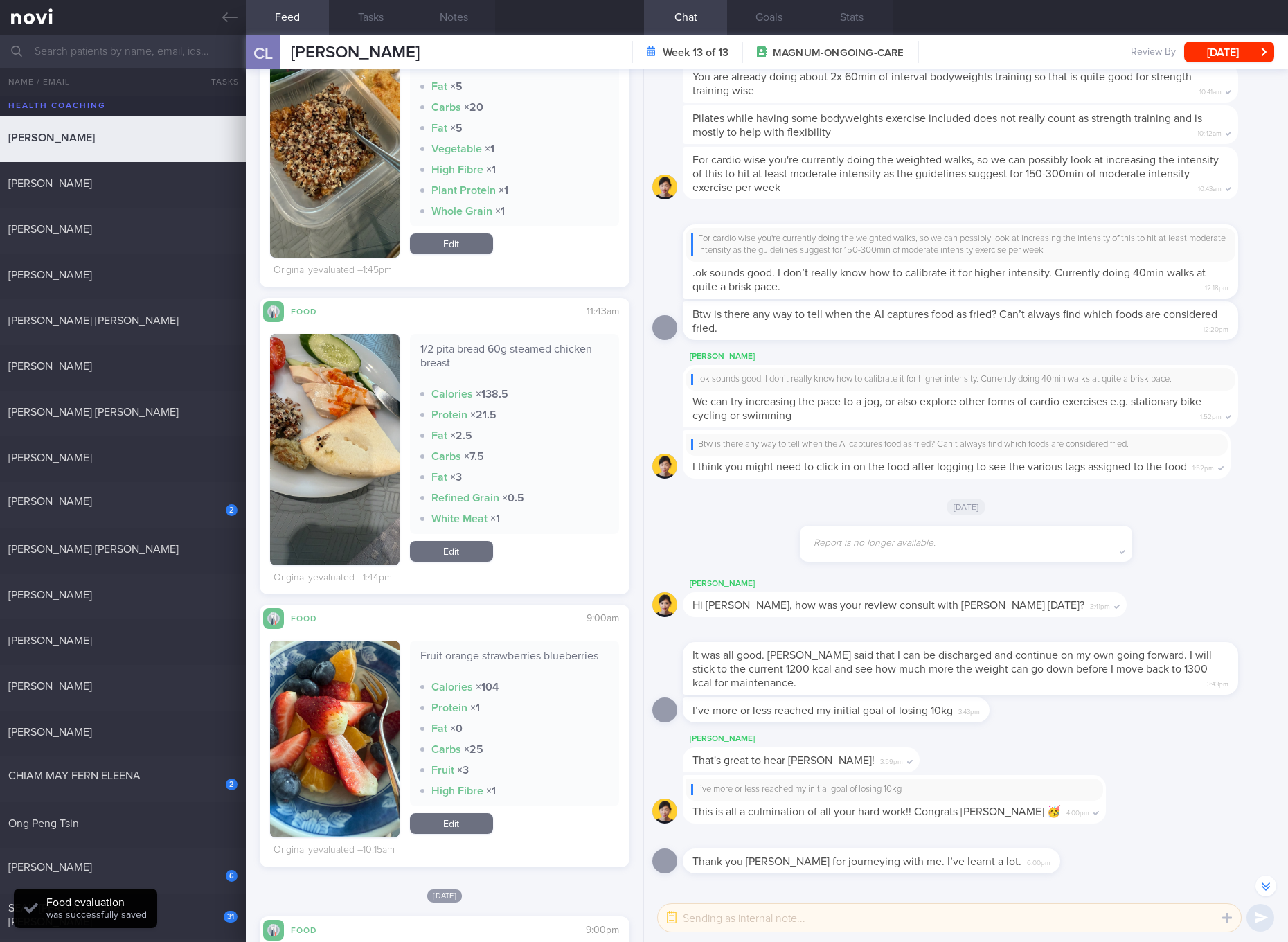
click at [508, 343] on div "1/2 pita bread 60g steamed chicken breast" at bounding box center [514, 361] width 188 height 38
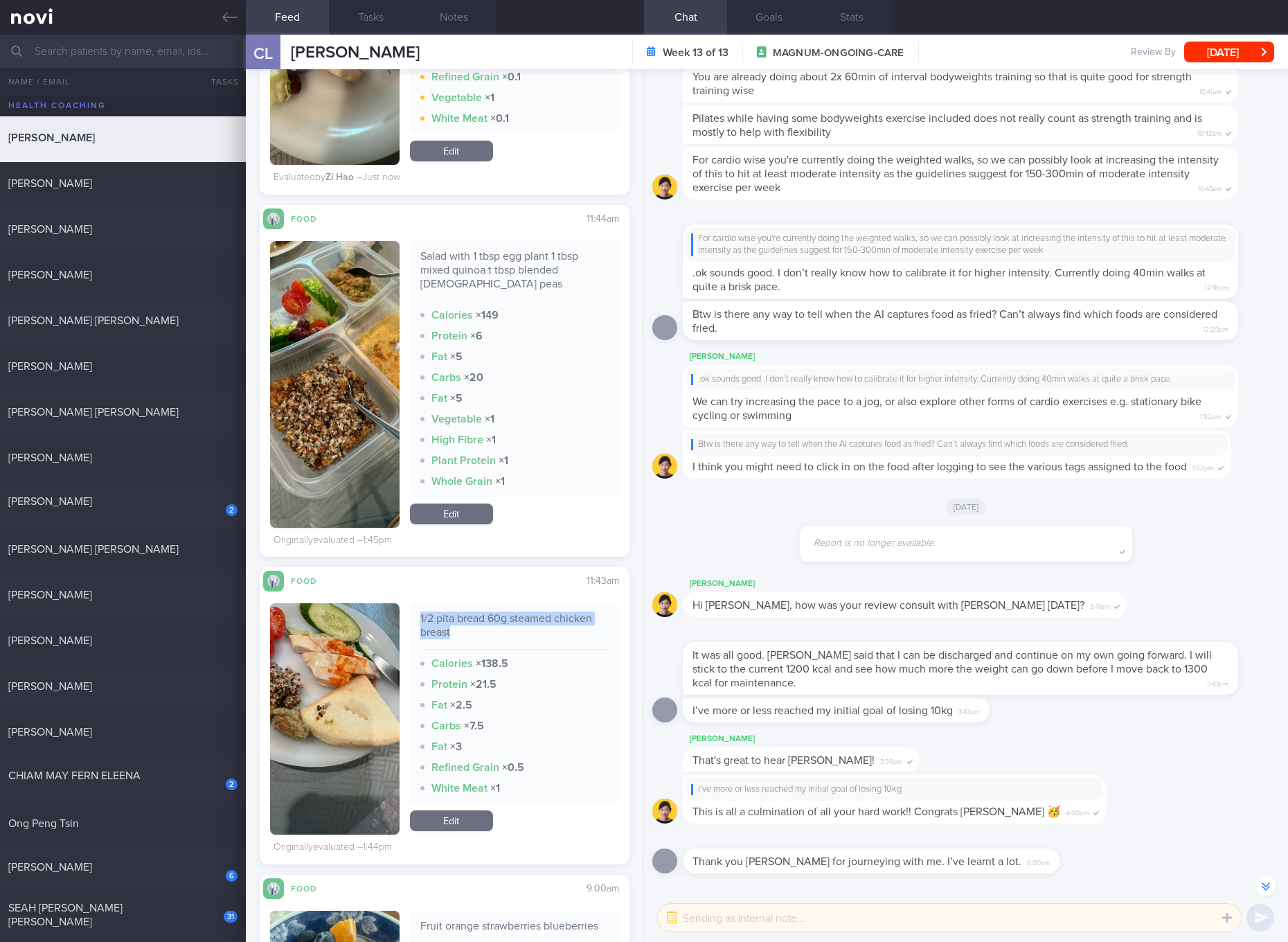
click at [446, 510] on link "Edit" at bounding box center [451, 514] width 83 height 21
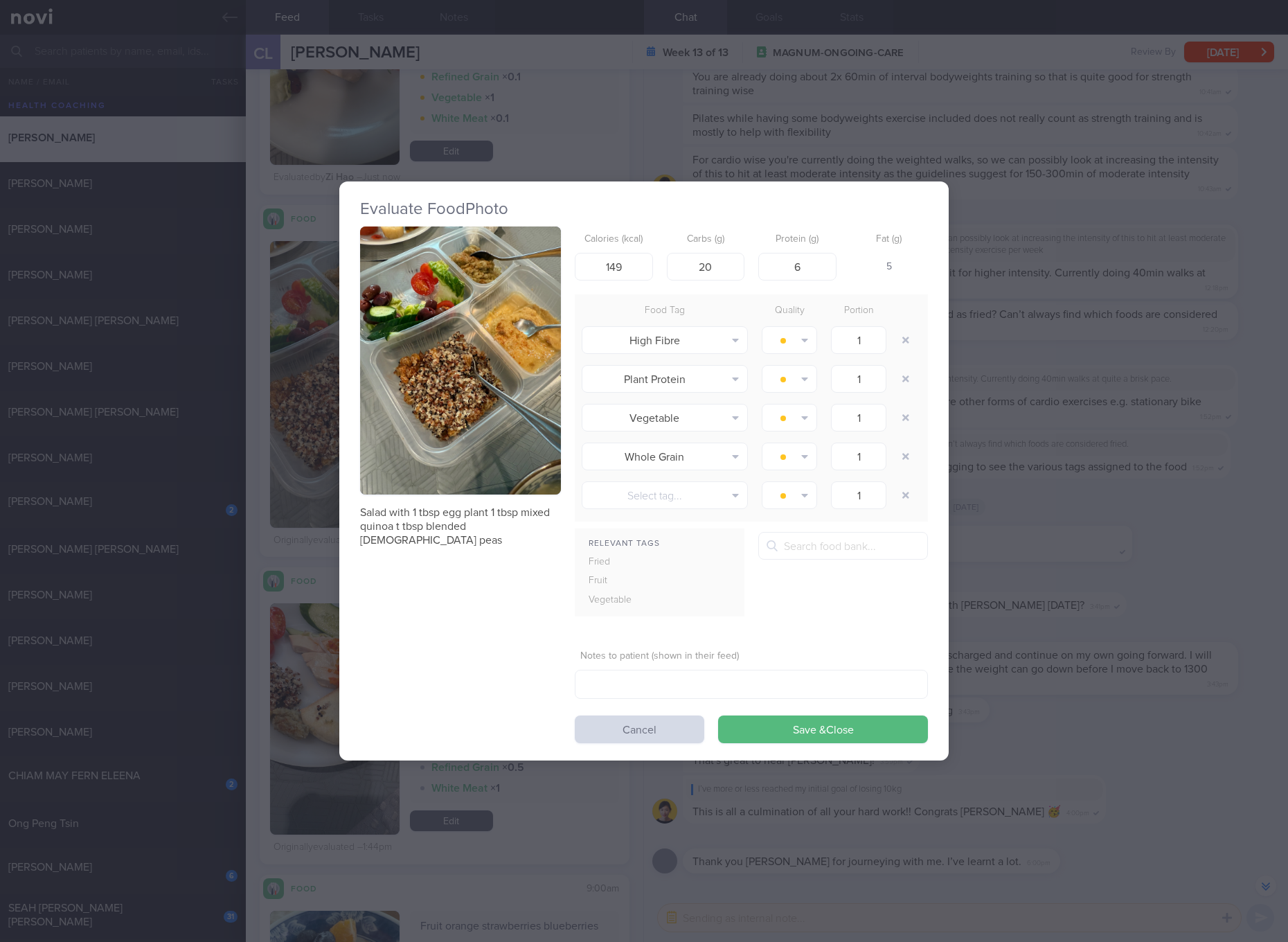
click at [1058, 413] on div "Evaluate Food Photo Salad with 1 tbsp egg plant 1 tbsp mixed quinoa t tbsp blen…" at bounding box center [644, 471] width 1288 height 942
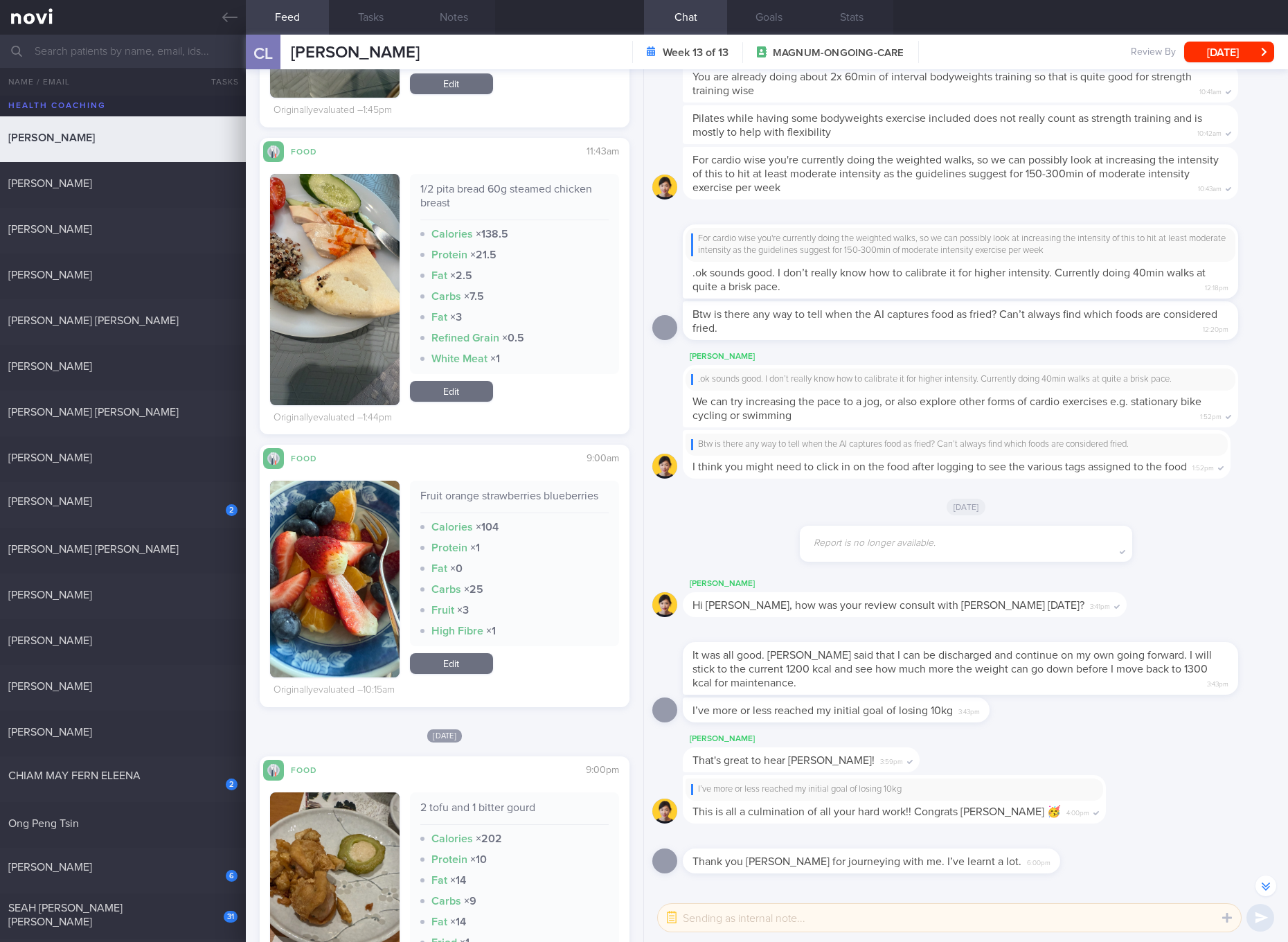
scroll to position [1817, 0]
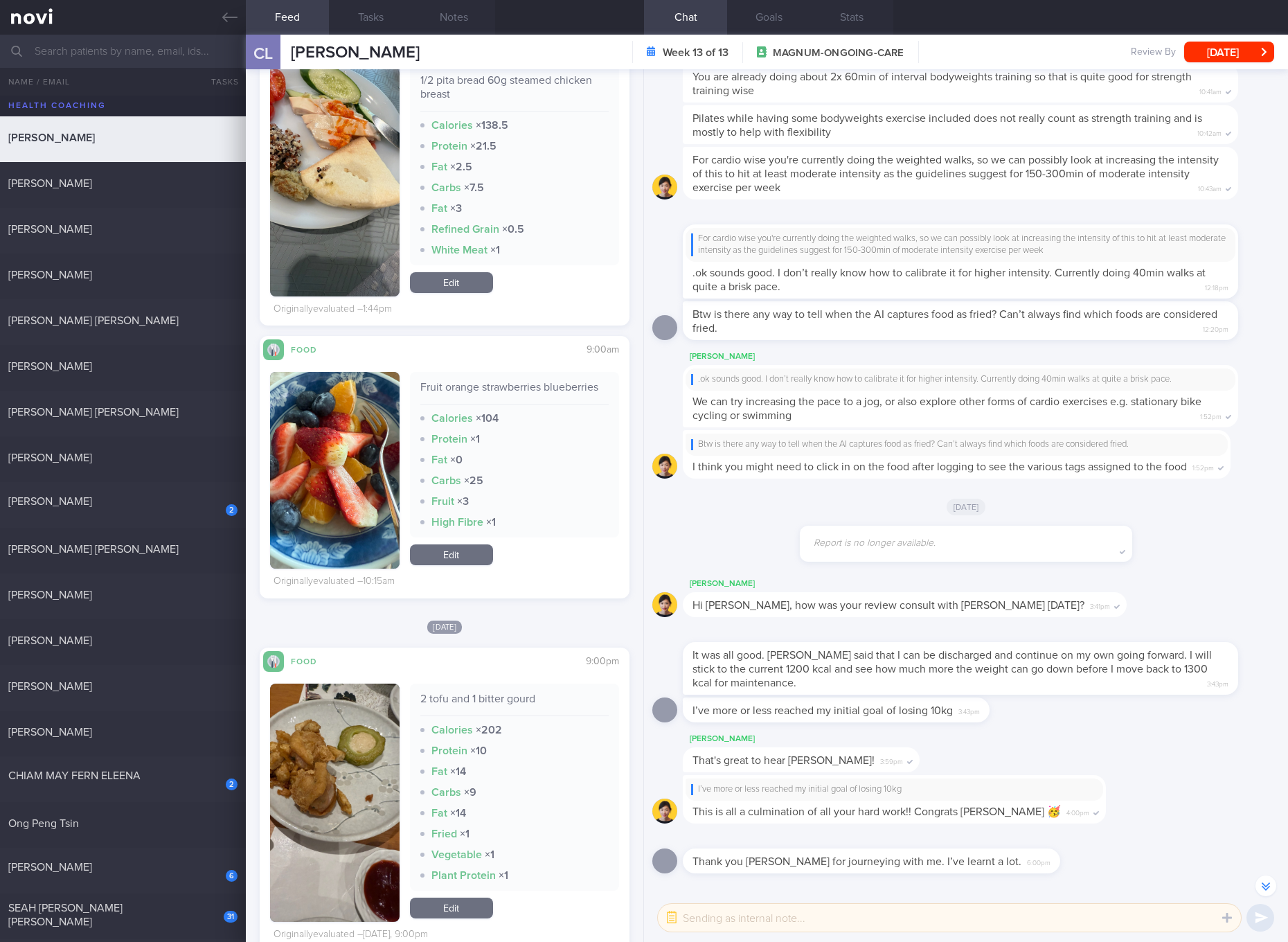
click at [524, 698] on div "2 tofu and 1 bitter gourd" at bounding box center [514, 704] width 188 height 25
click at [331, 768] on button "button" at bounding box center [335, 803] width 130 height 238
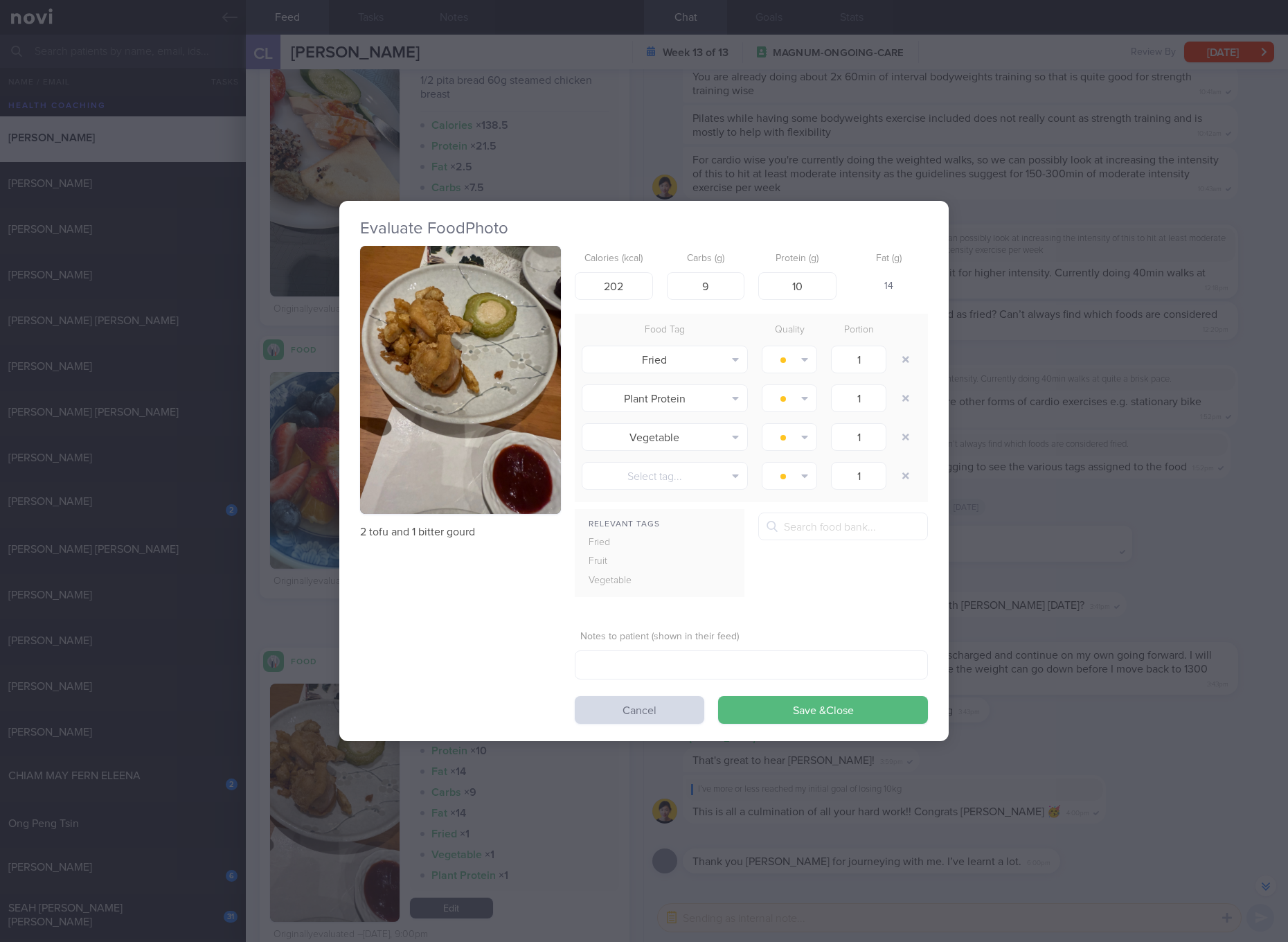
click at [415, 484] on button "button" at bounding box center [460, 380] width 201 height 268
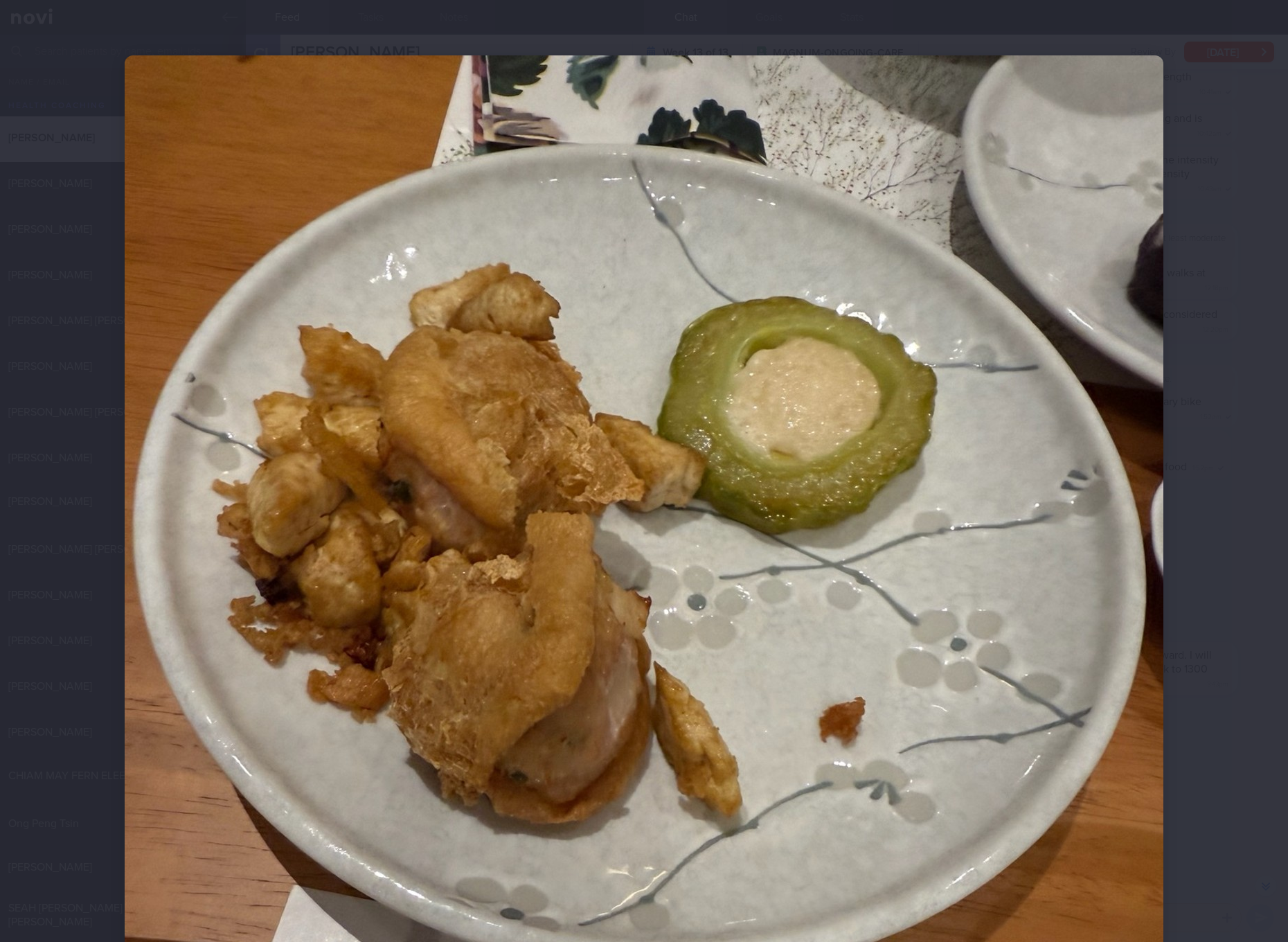
click at [767, 546] on img at bounding box center [644, 747] width 1039 height 1385
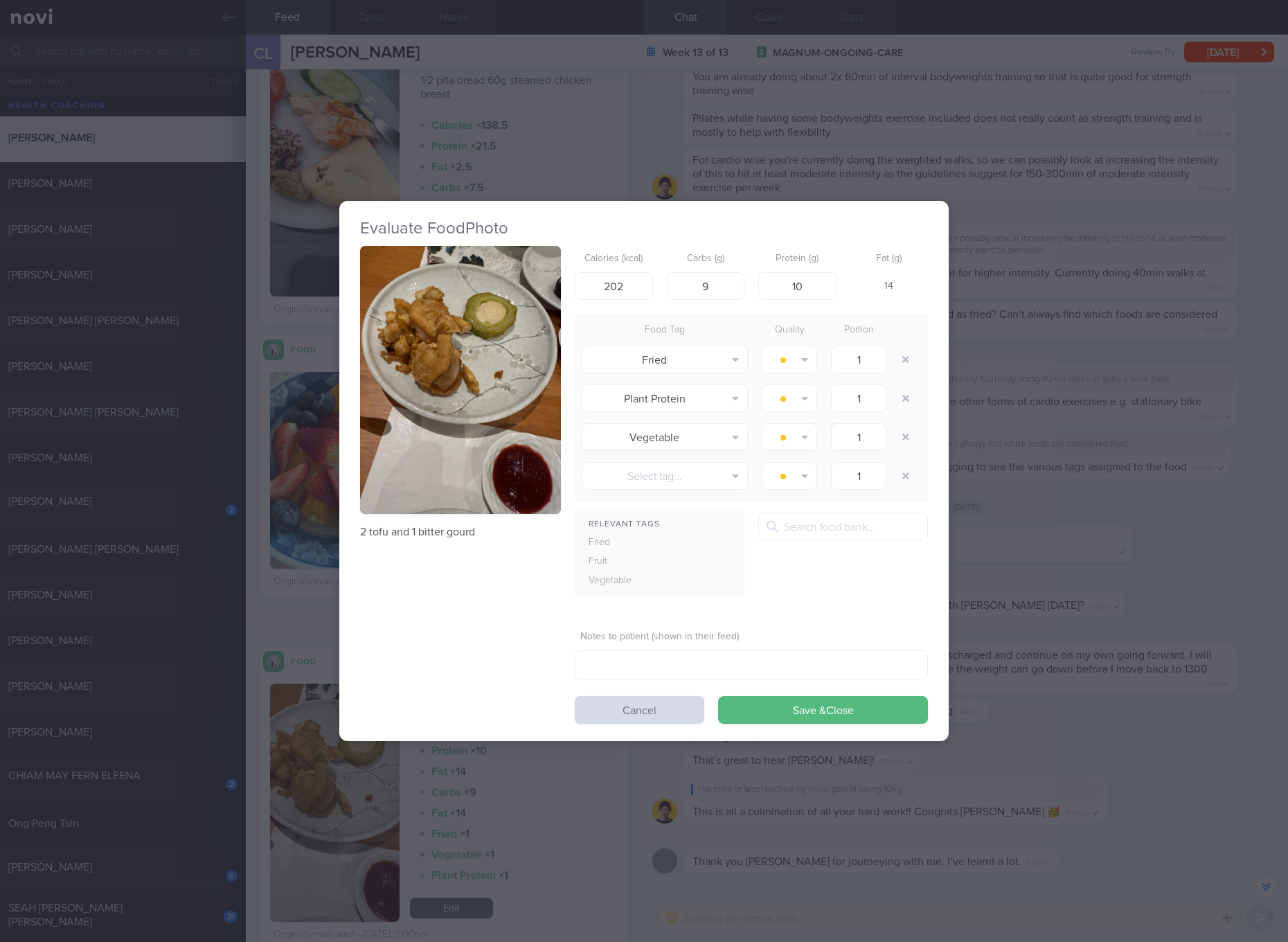
click at [1037, 447] on div "Evaluate Food Photo 2 tofu and 1 bitter gourd Calories (kcal) 202 Carbs (g) 9 P…" at bounding box center [644, 471] width 1288 height 942
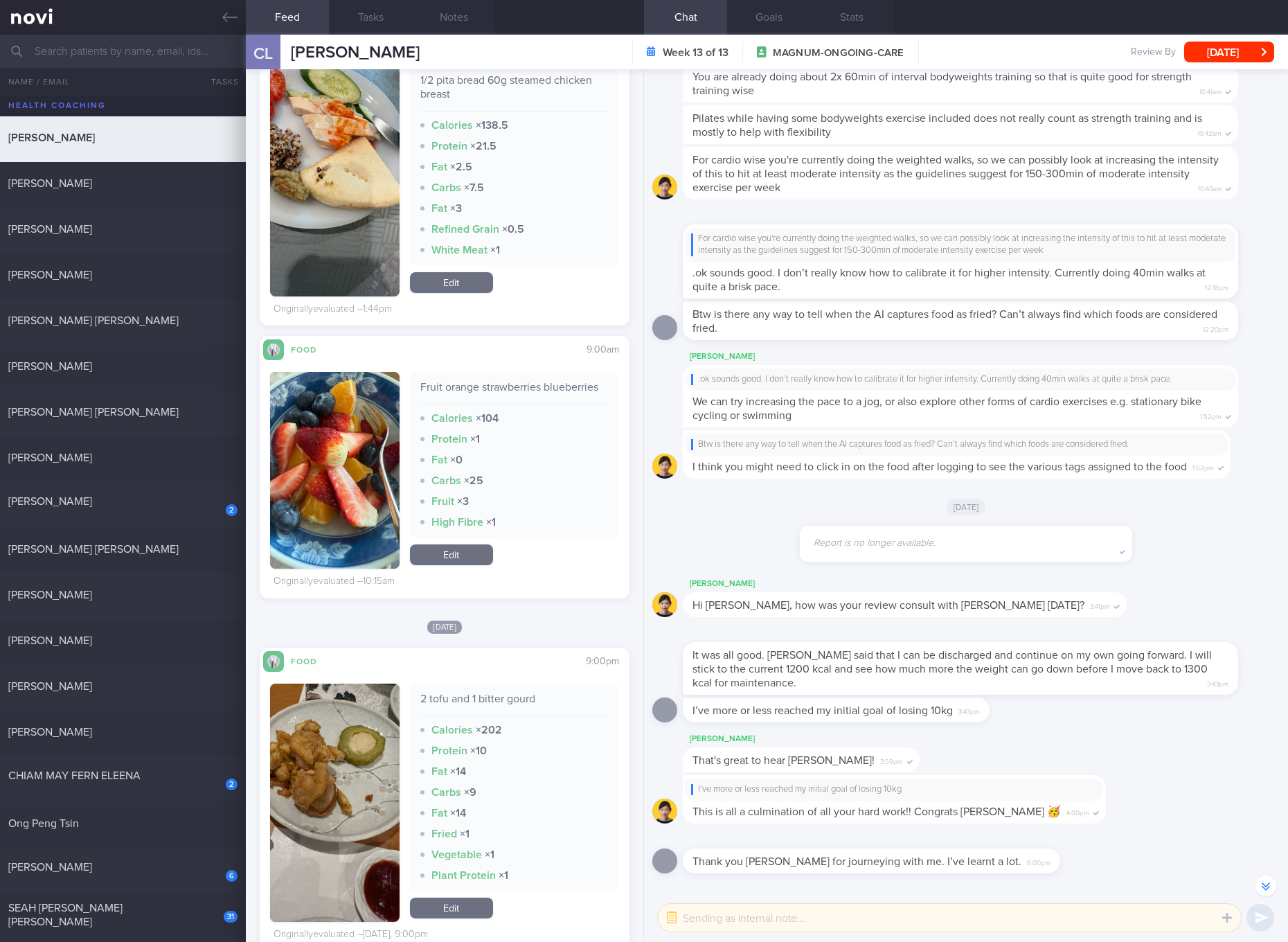
scroll to position [1558, 0]
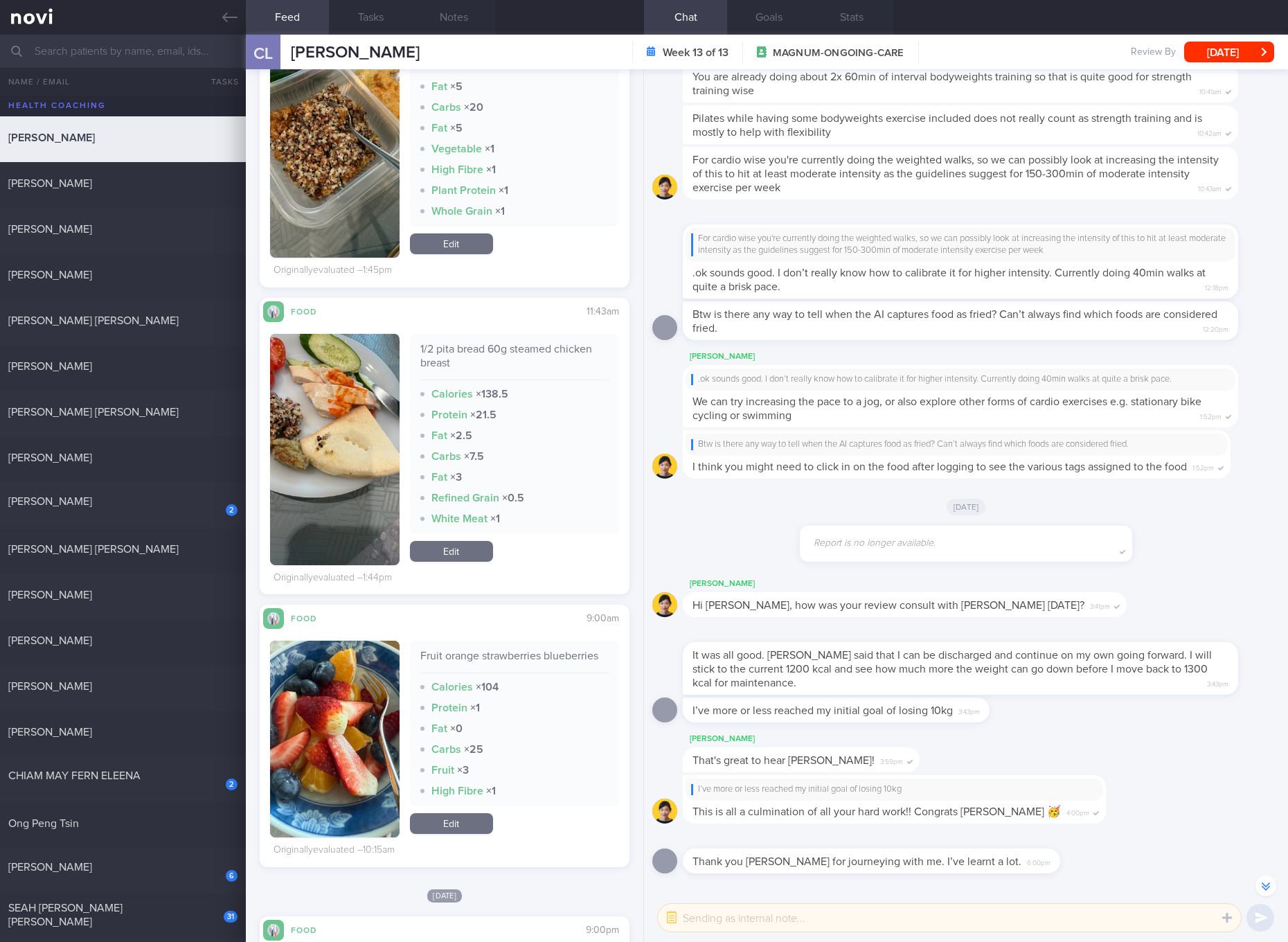
click at [458, 537] on div "1/2 pita bread 60g steamed chicken breast Calories × 138.5 Protein × 21.5 Fat ×…" at bounding box center [514, 450] width 209 height 231
click at [466, 549] on link "Edit" at bounding box center [451, 551] width 83 height 21
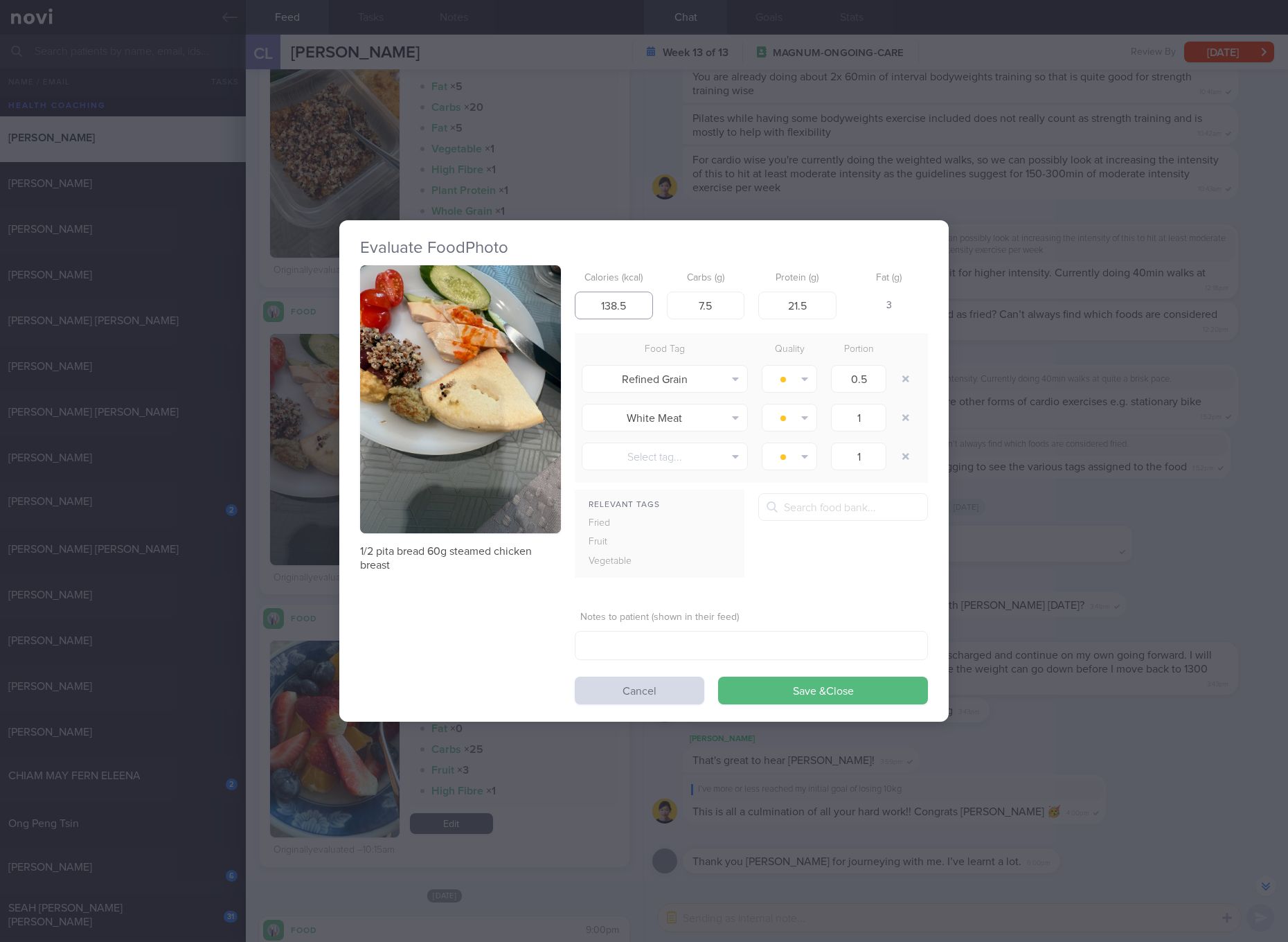
click at [611, 311] on input "138.5" at bounding box center [614, 305] width 78 height 28
type input "32"
type input "1"
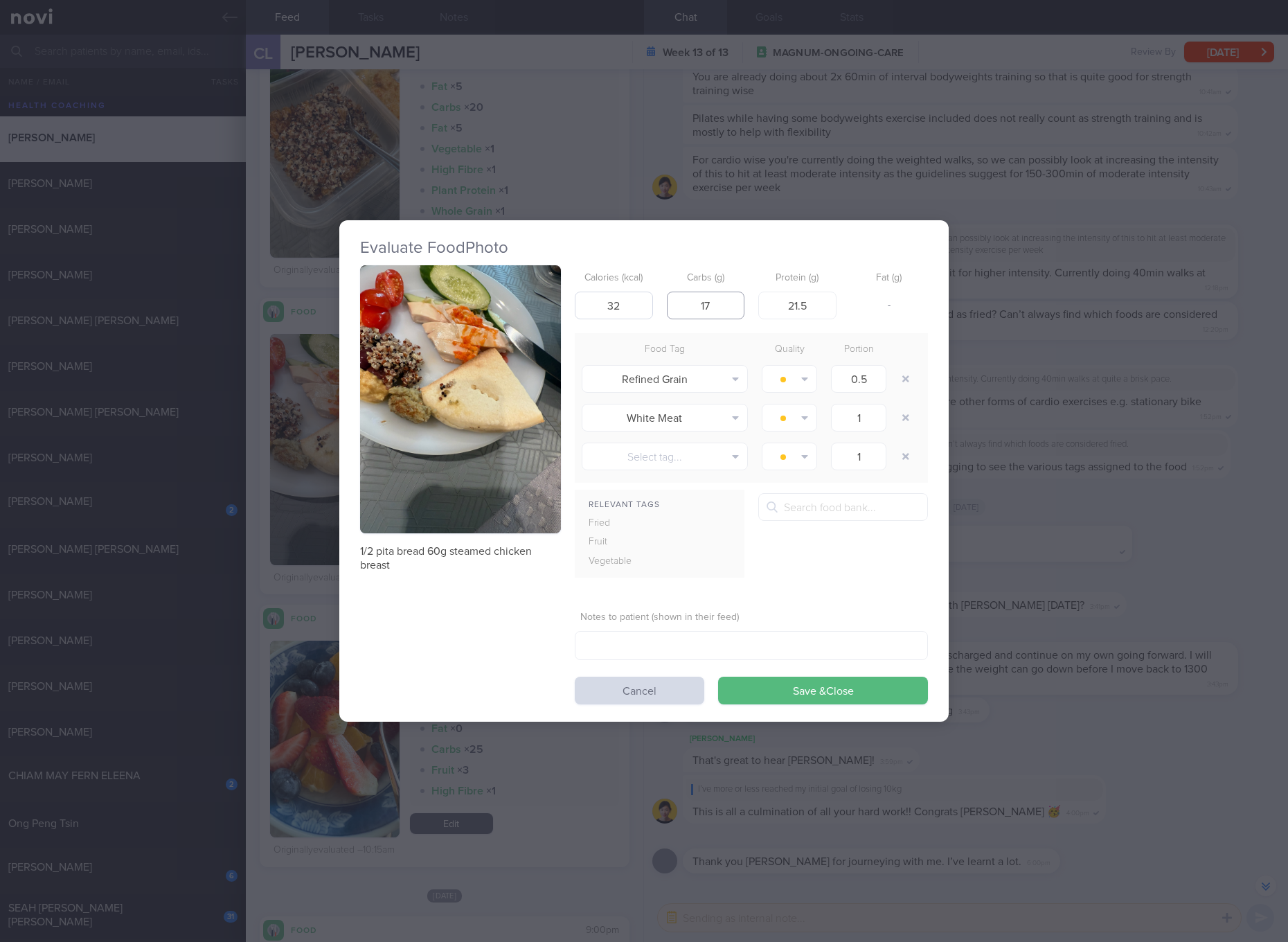
type input "17"
type input "14"
click at [718, 677] on button "Save & Close" at bounding box center [823, 691] width 210 height 28
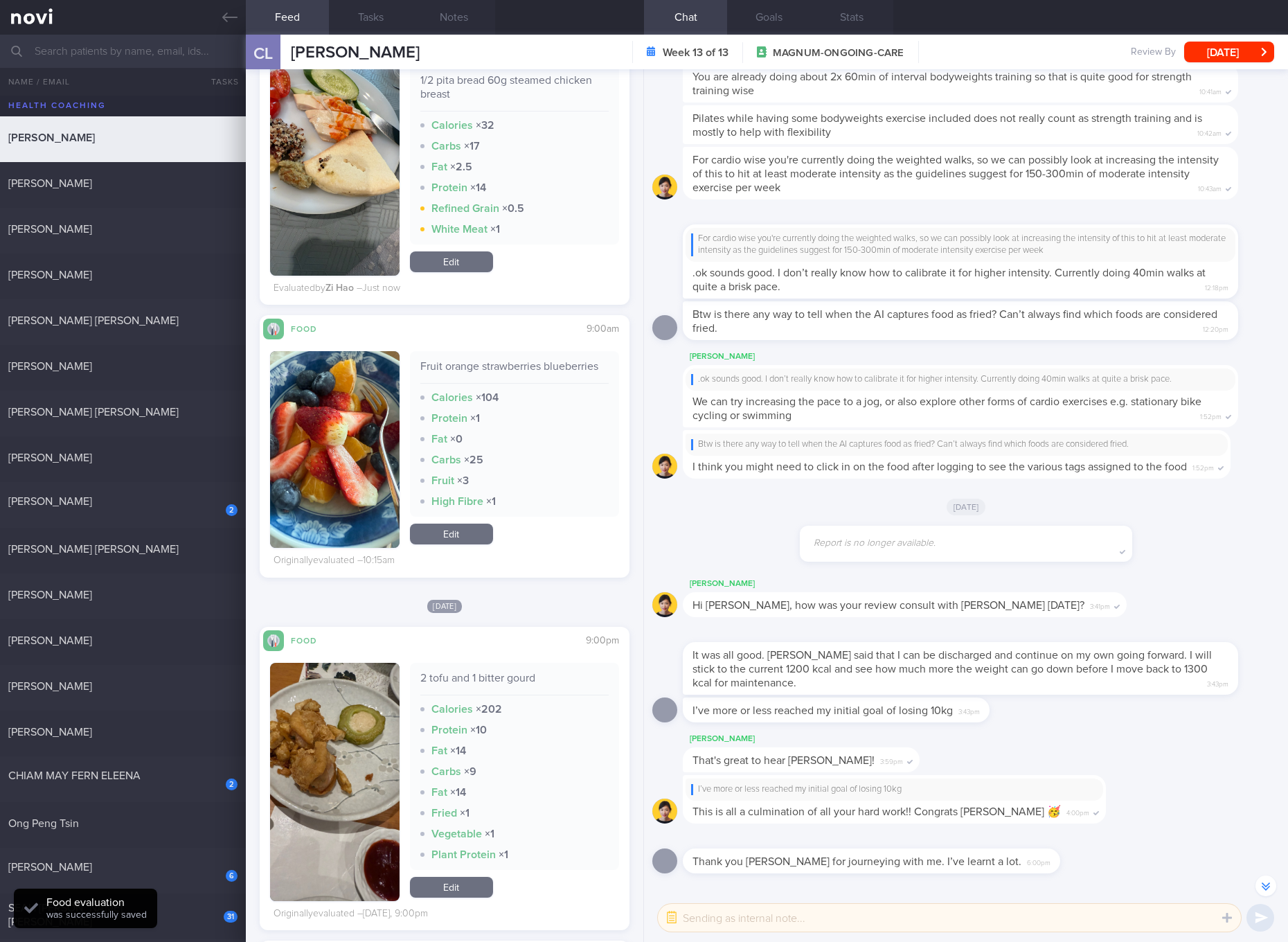
scroll to position [2077, 0]
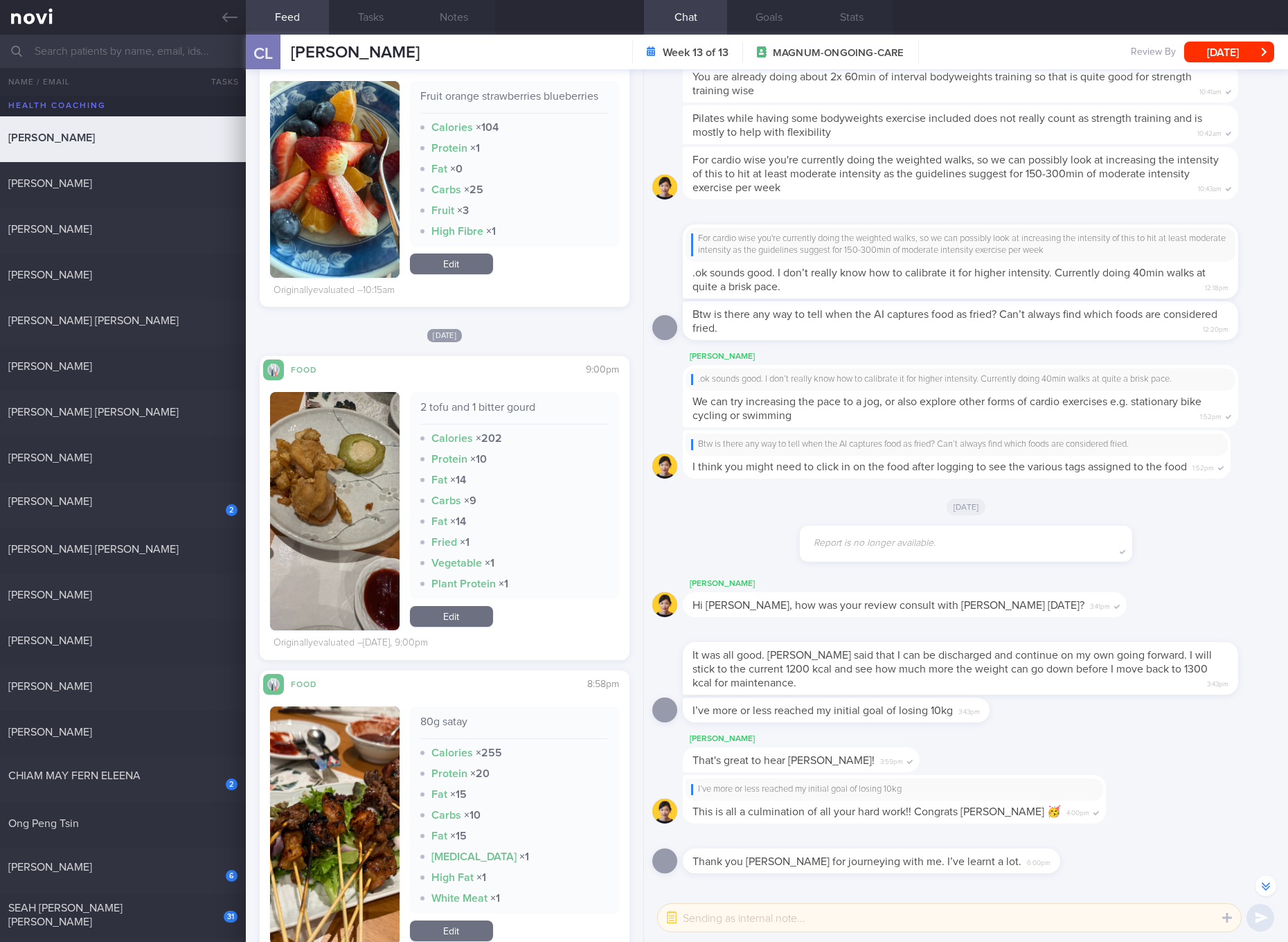
click at [452, 729] on div "80g satay" at bounding box center [514, 726] width 188 height 25
click at [453, 726] on div "80g satay" at bounding box center [514, 726] width 188 height 25
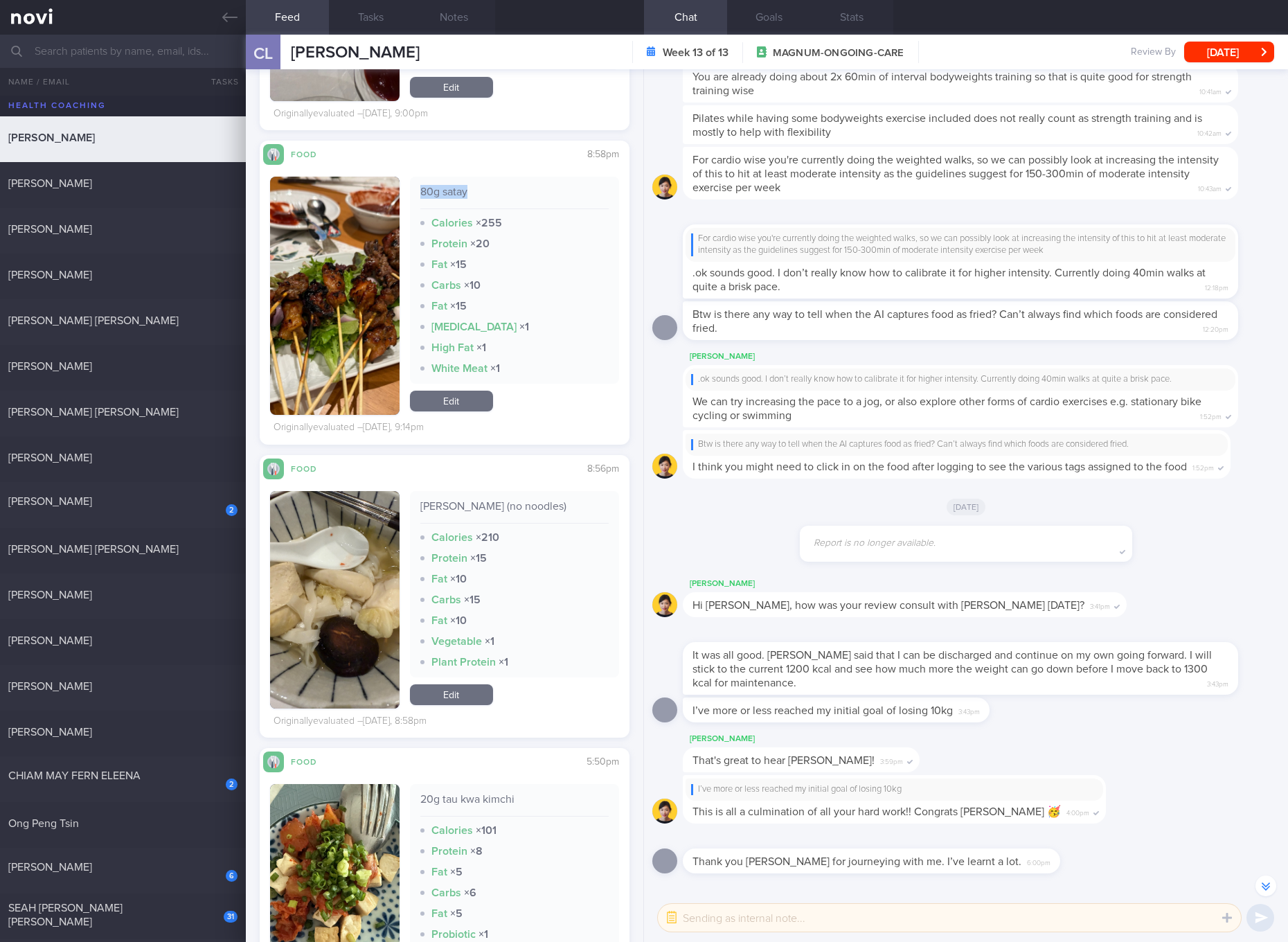
drag, startPoint x: 451, startPoint y: 395, endPoint x: 476, endPoint y: 359, distance: 43.8
click at [451, 395] on link "Edit" at bounding box center [451, 401] width 83 height 21
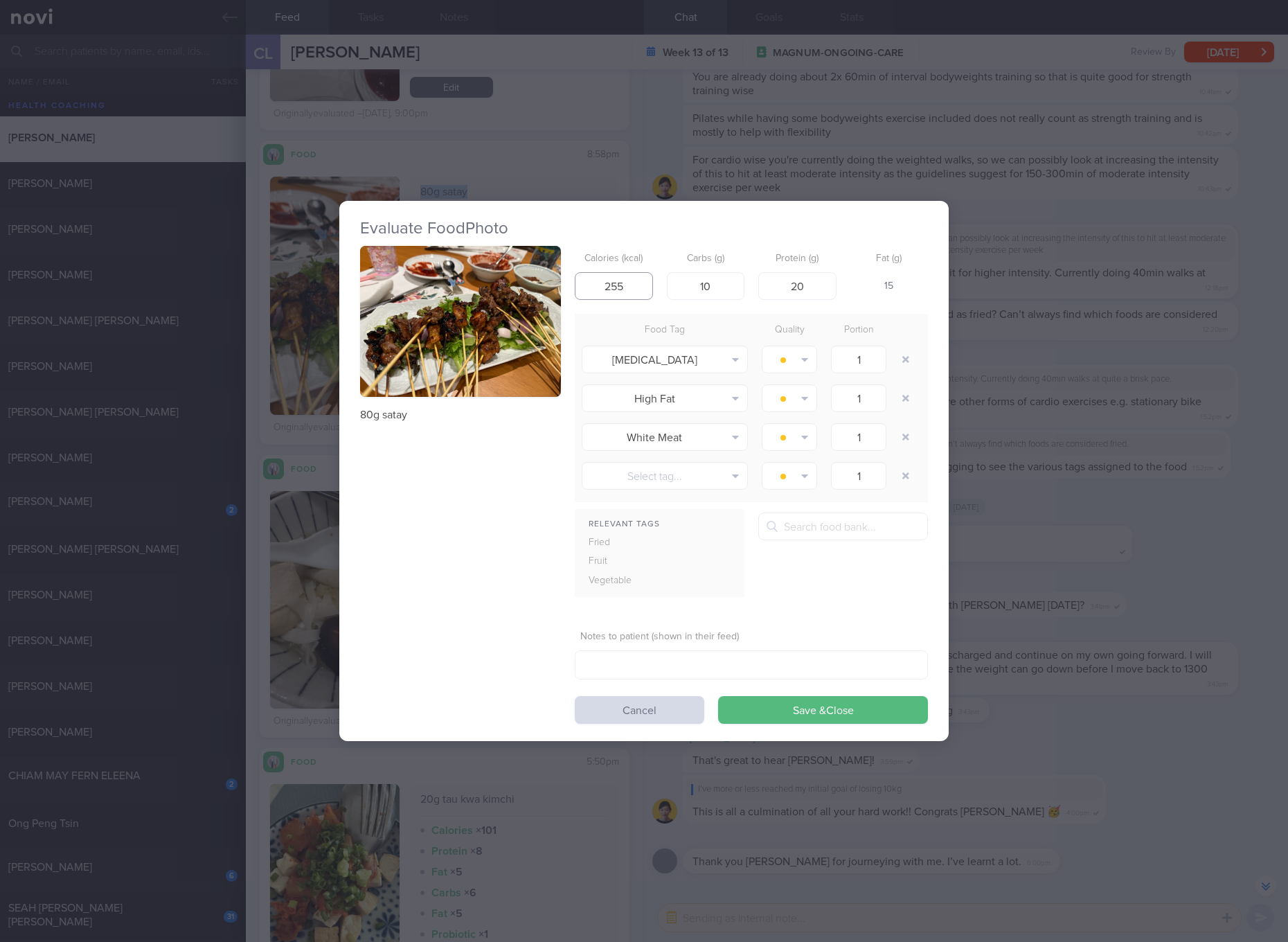
click at [635, 281] on input "255" at bounding box center [614, 286] width 78 height 28
type input "104"
type input "10"
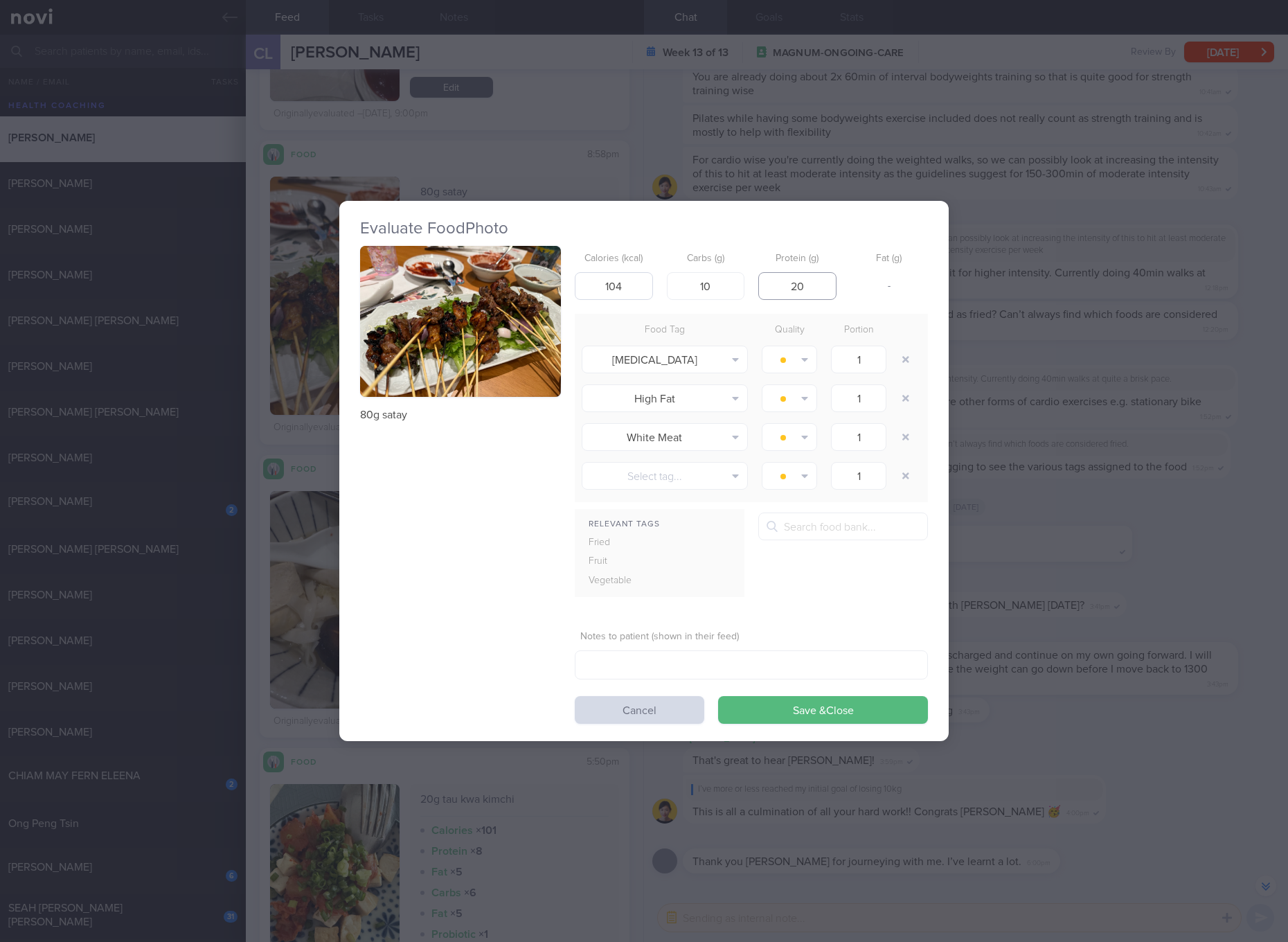
type input "4"
type input "13"
click at [718, 696] on button "Save & Close" at bounding box center [823, 710] width 210 height 28
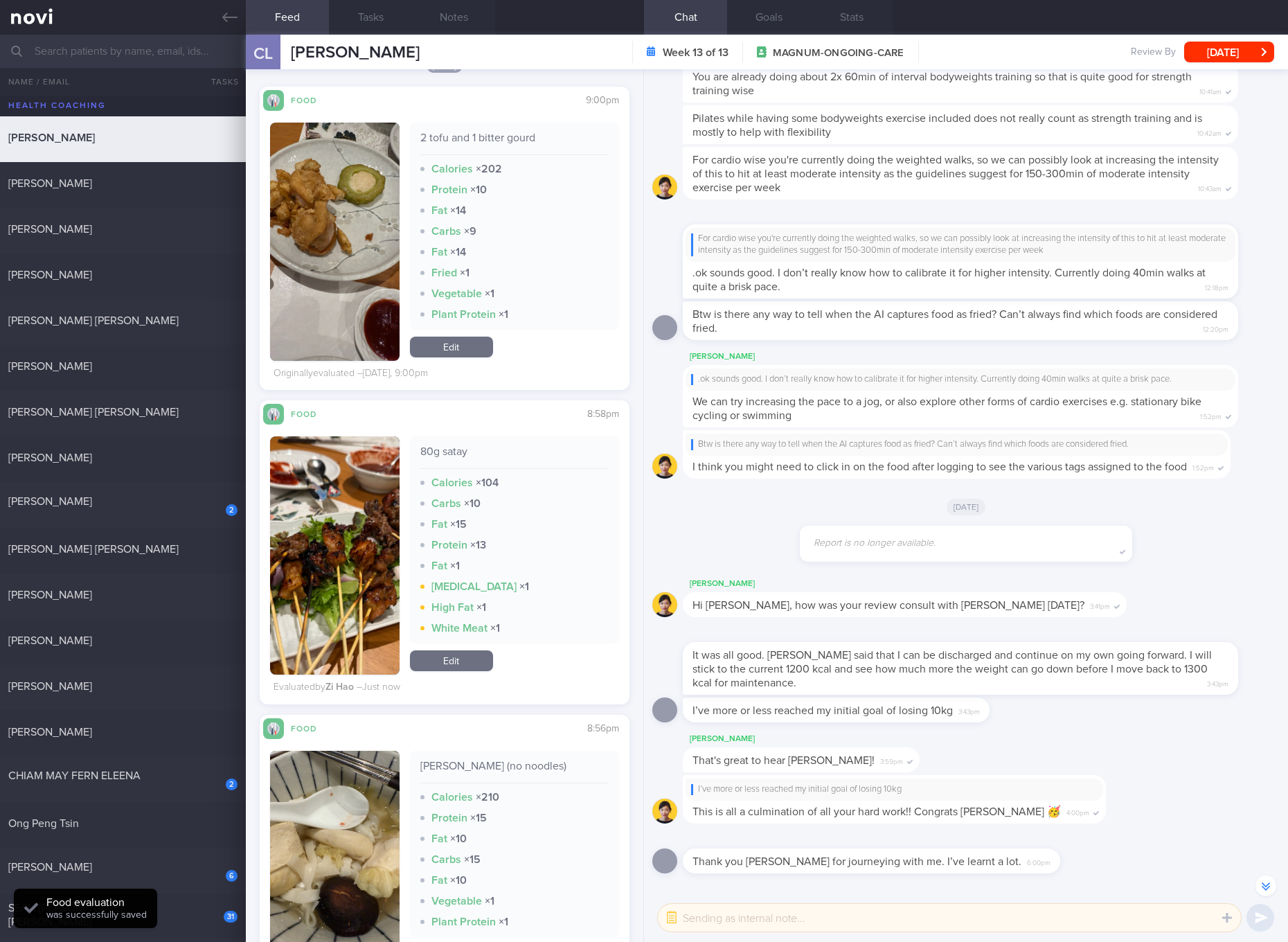
scroll to position [2077, 0]
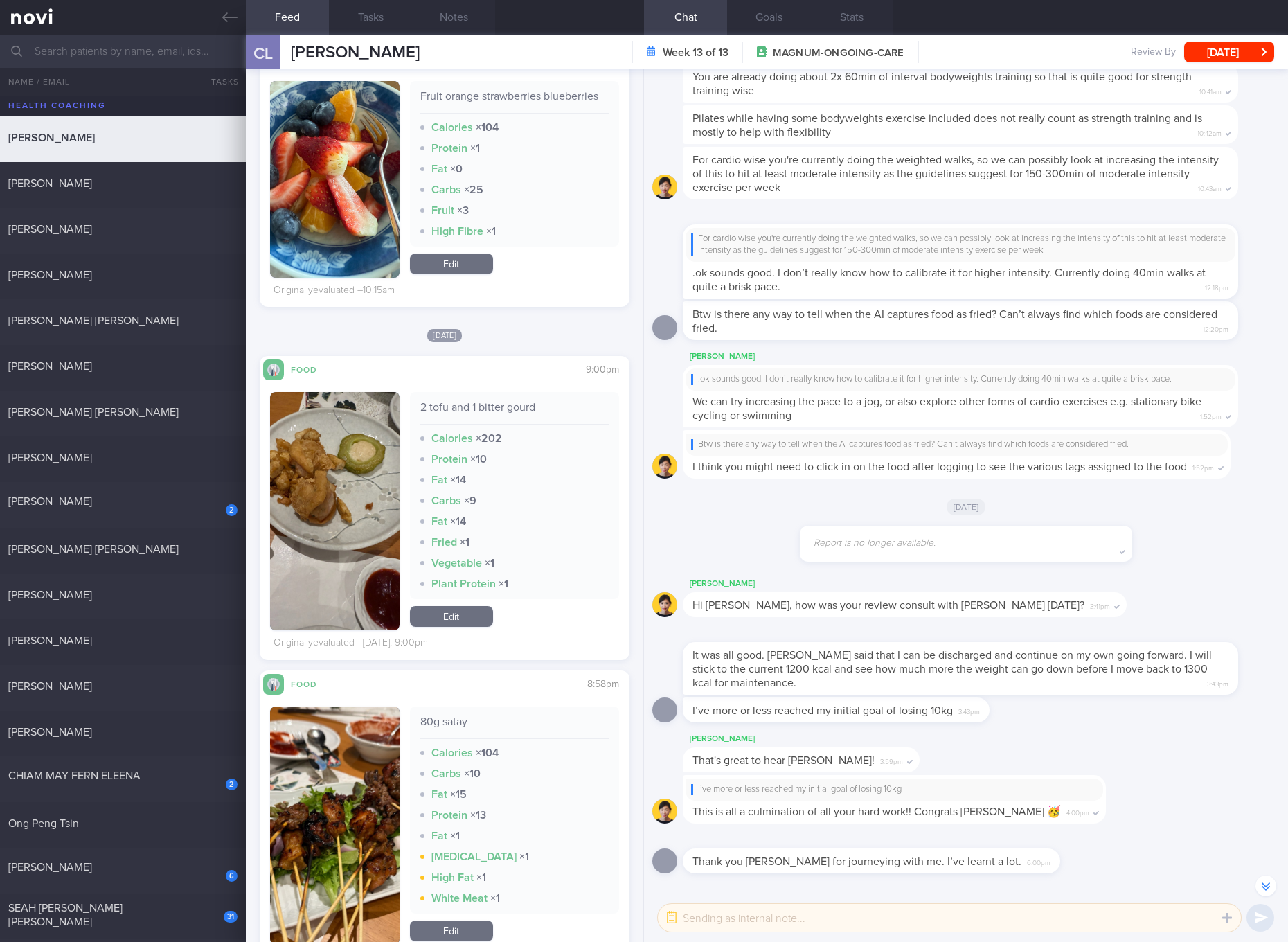
click at [468, 614] on link "Edit" at bounding box center [451, 616] width 83 height 21
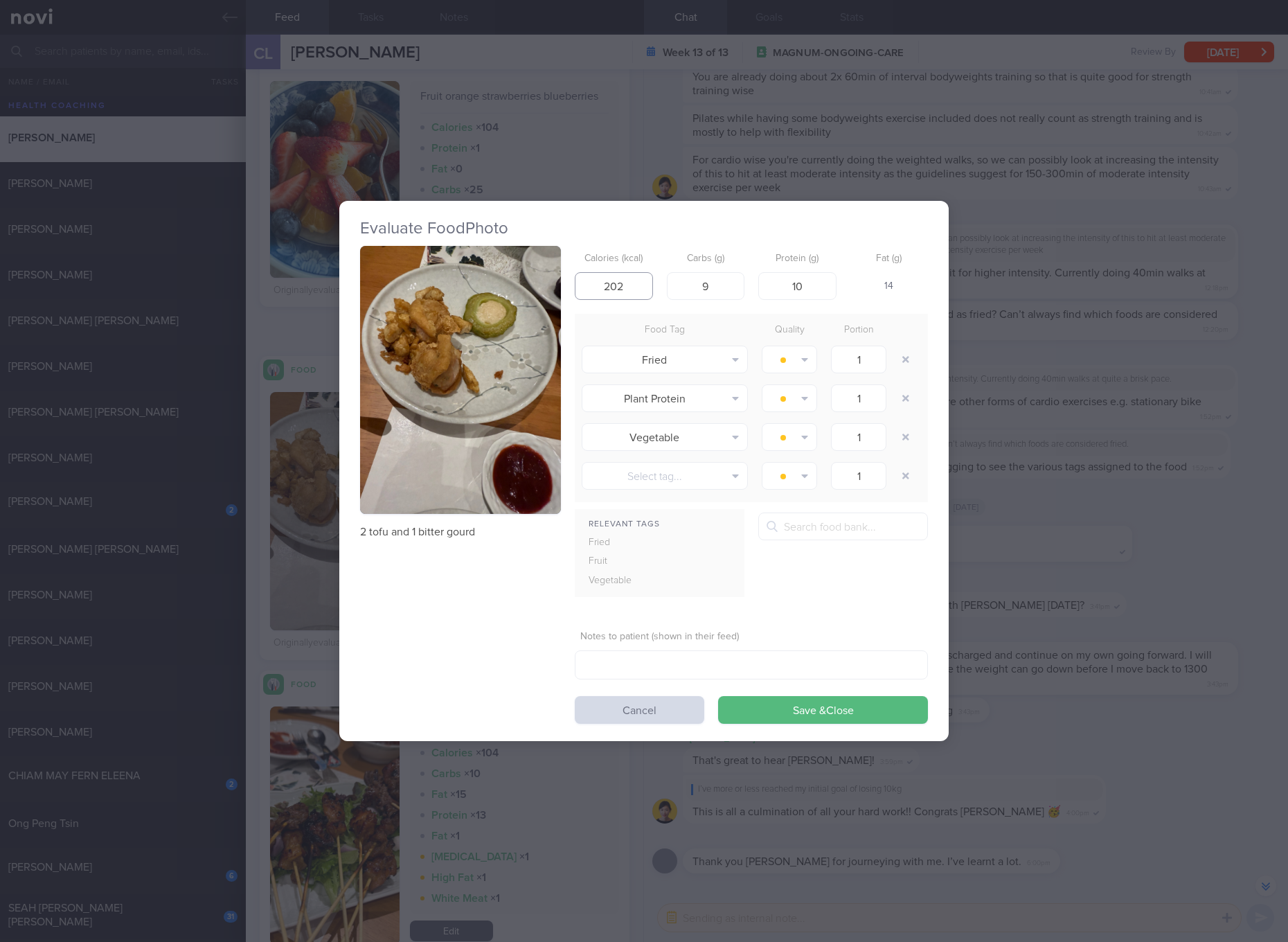
click at [621, 280] on input "202" at bounding box center [614, 286] width 78 height 28
type input "129"
type input "10"
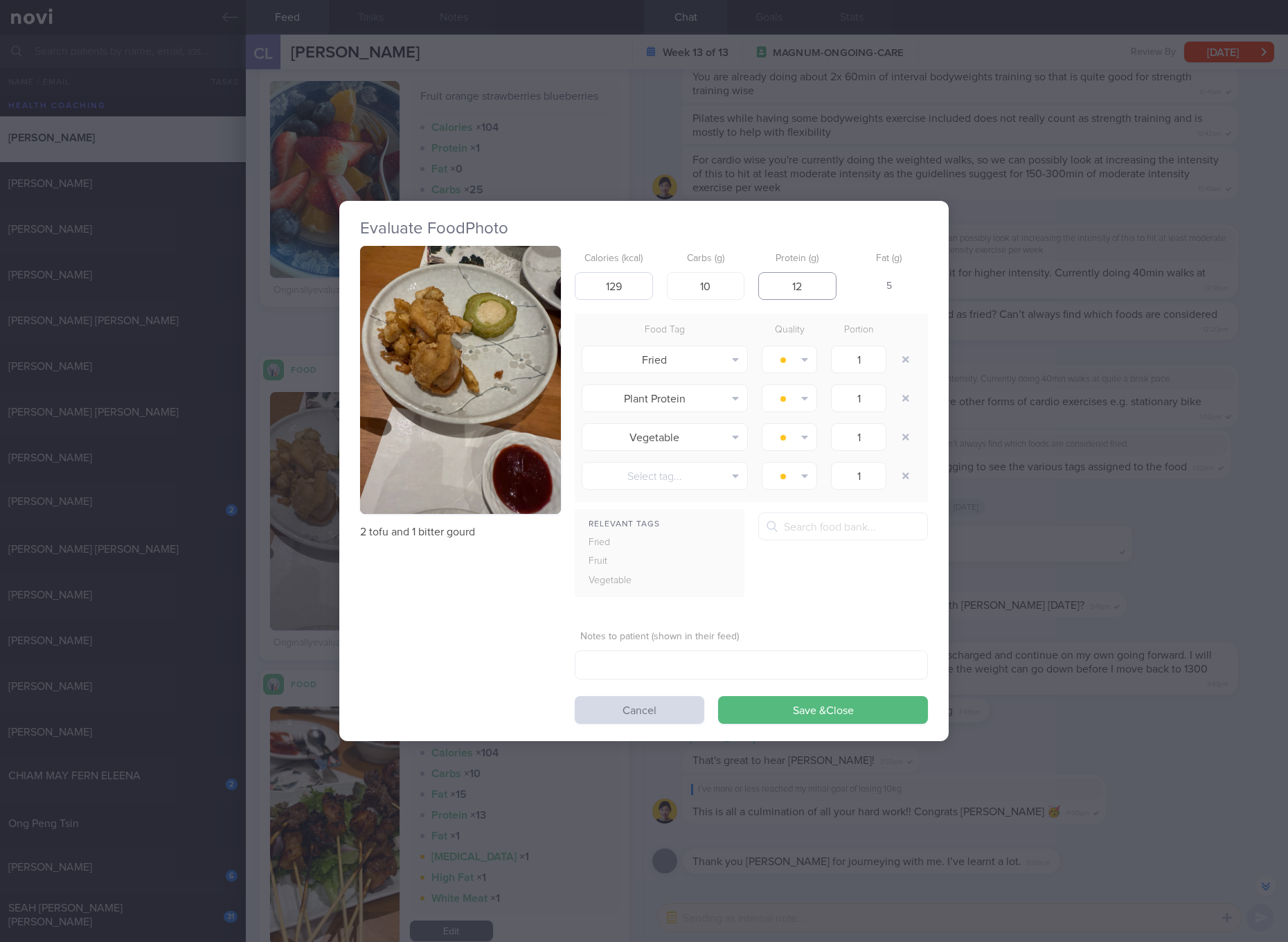
type input "12"
click at [718, 696] on button "Save & Close" at bounding box center [823, 710] width 210 height 28
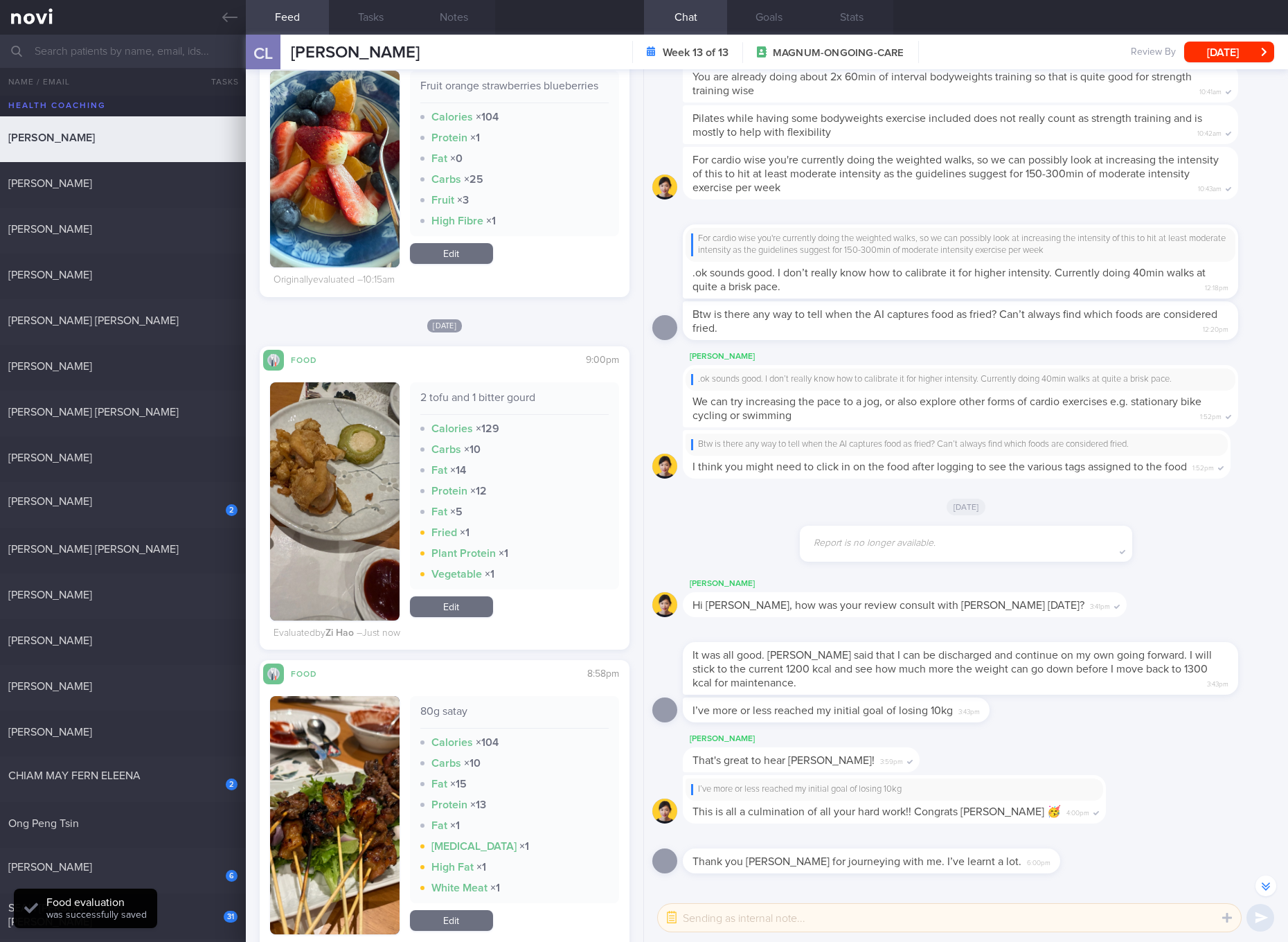
scroll to position [2596, 0]
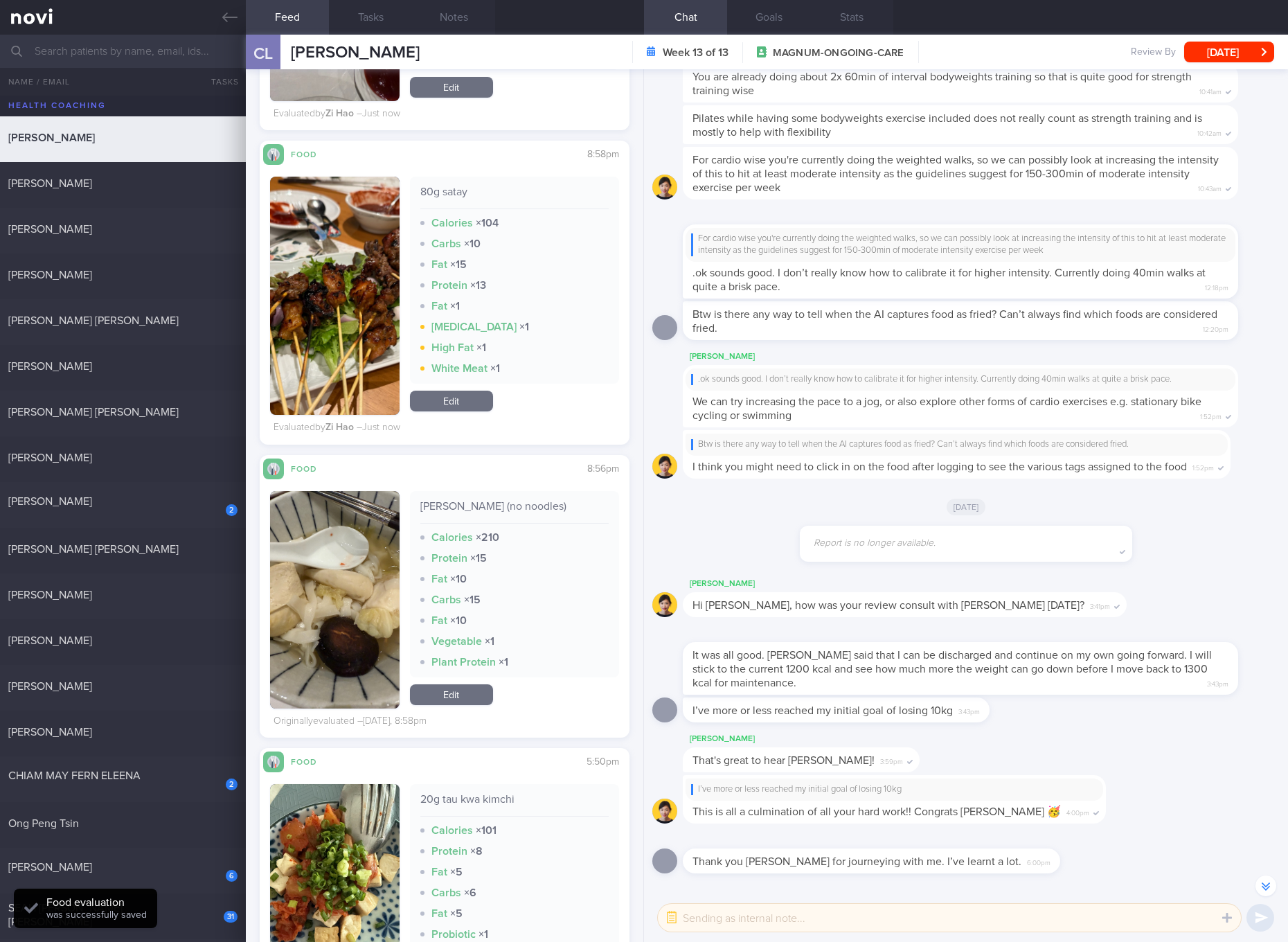
click at [513, 507] on div "Yong tau foo (no noodles)" at bounding box center [514, 511] width 188 height 25
drag, startPoint x: 480, startPoint y: 407, endPoint x: 501, endPoint y: 391, distance: 26.4
click at [480, 407] on link "Edit" at bounding box center [451, 401] width 83 height 21
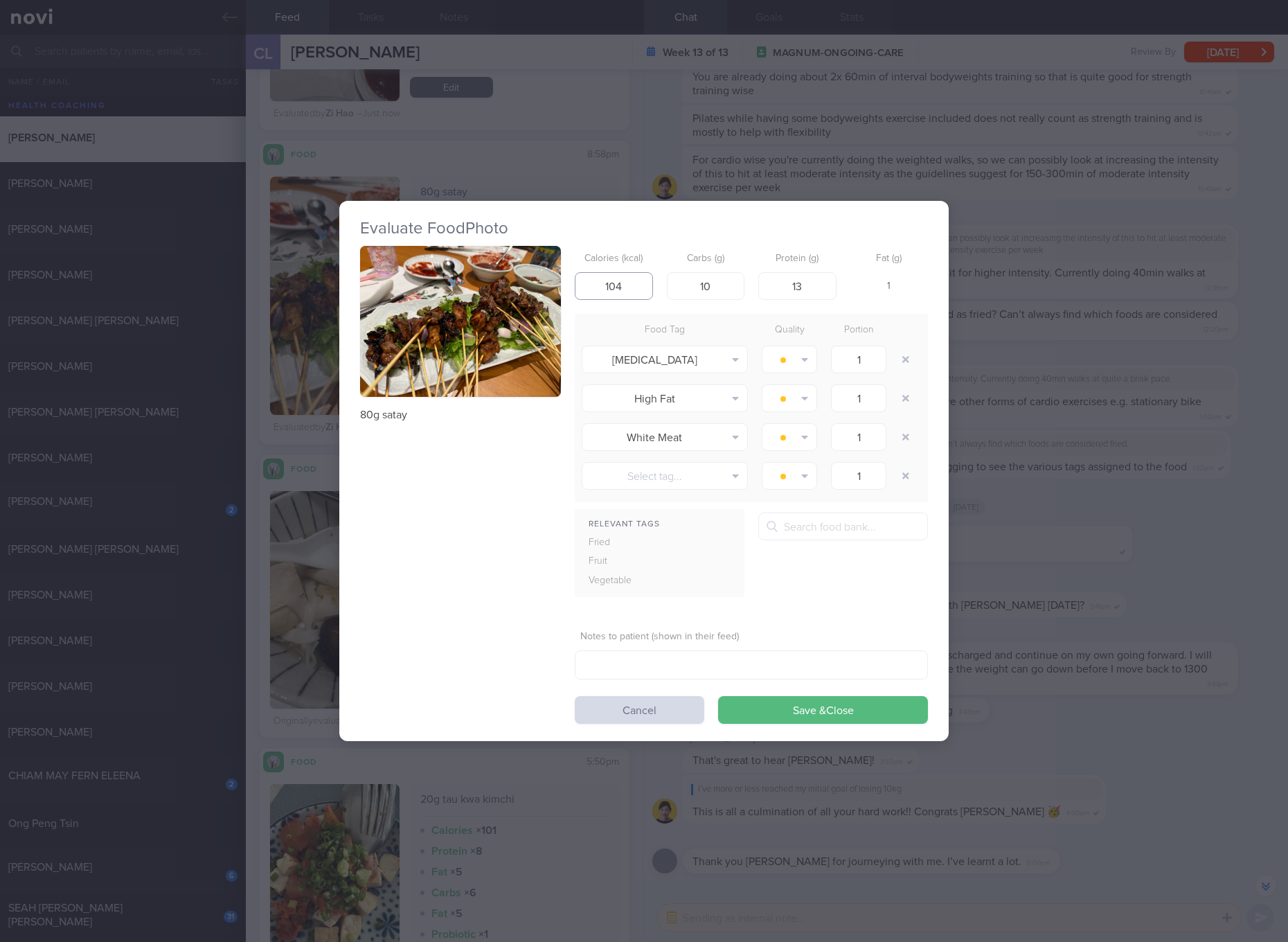
click at [619, 298] on input "104" at bounding box center [614, 286] width 78 height 28
click at [621, 286] on input "104" at bounding box center [614, 286] width 78 height 28
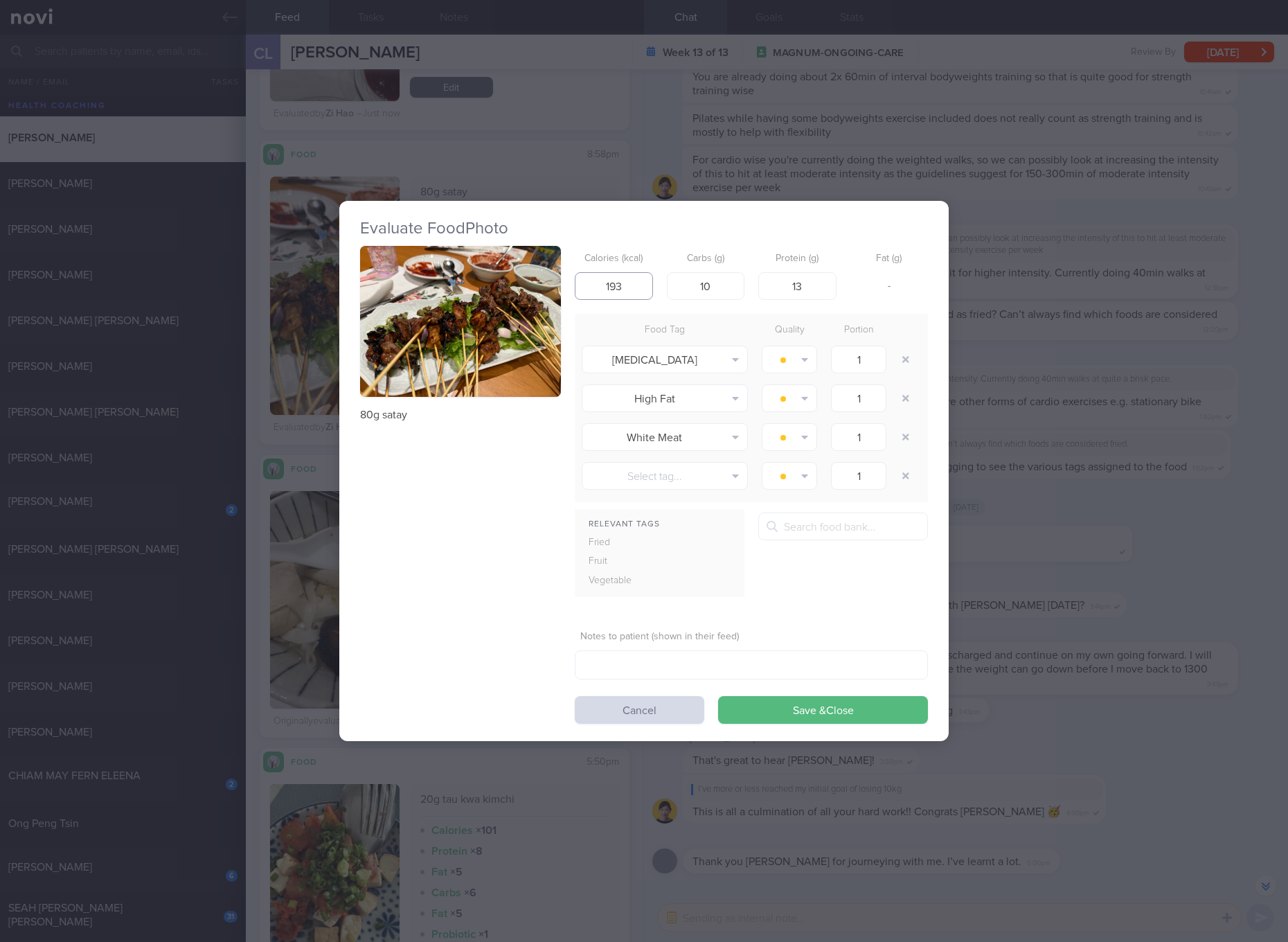
type input "193"
type input "02"
type input "7"
click at [718, 696] on button "Save & Close" at bounding box center [823, 710] width 210 height 28
type input "2"
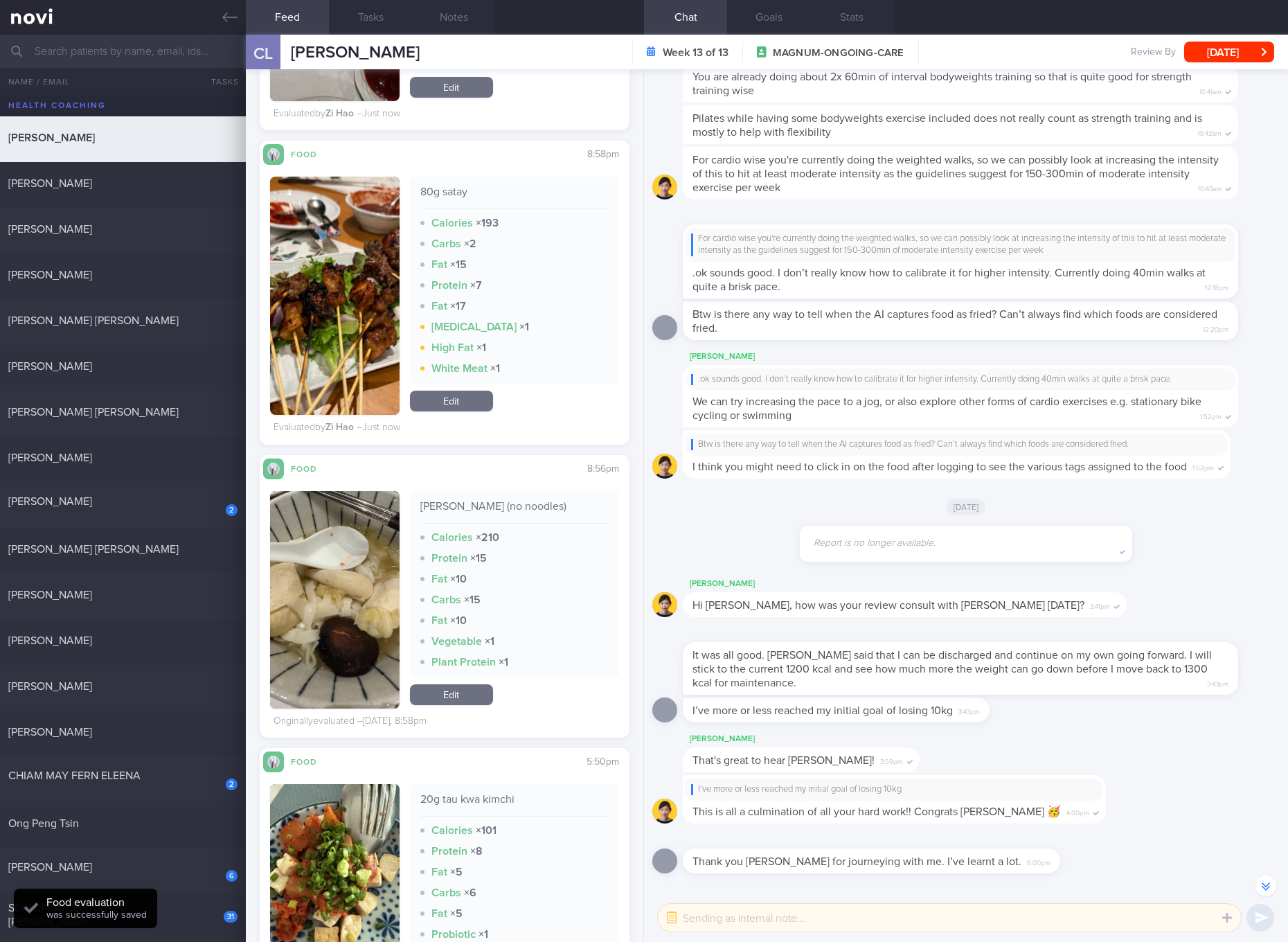
click at [435, 398] on link "Edit" at bounding box center [451, 401] width 83 height 21
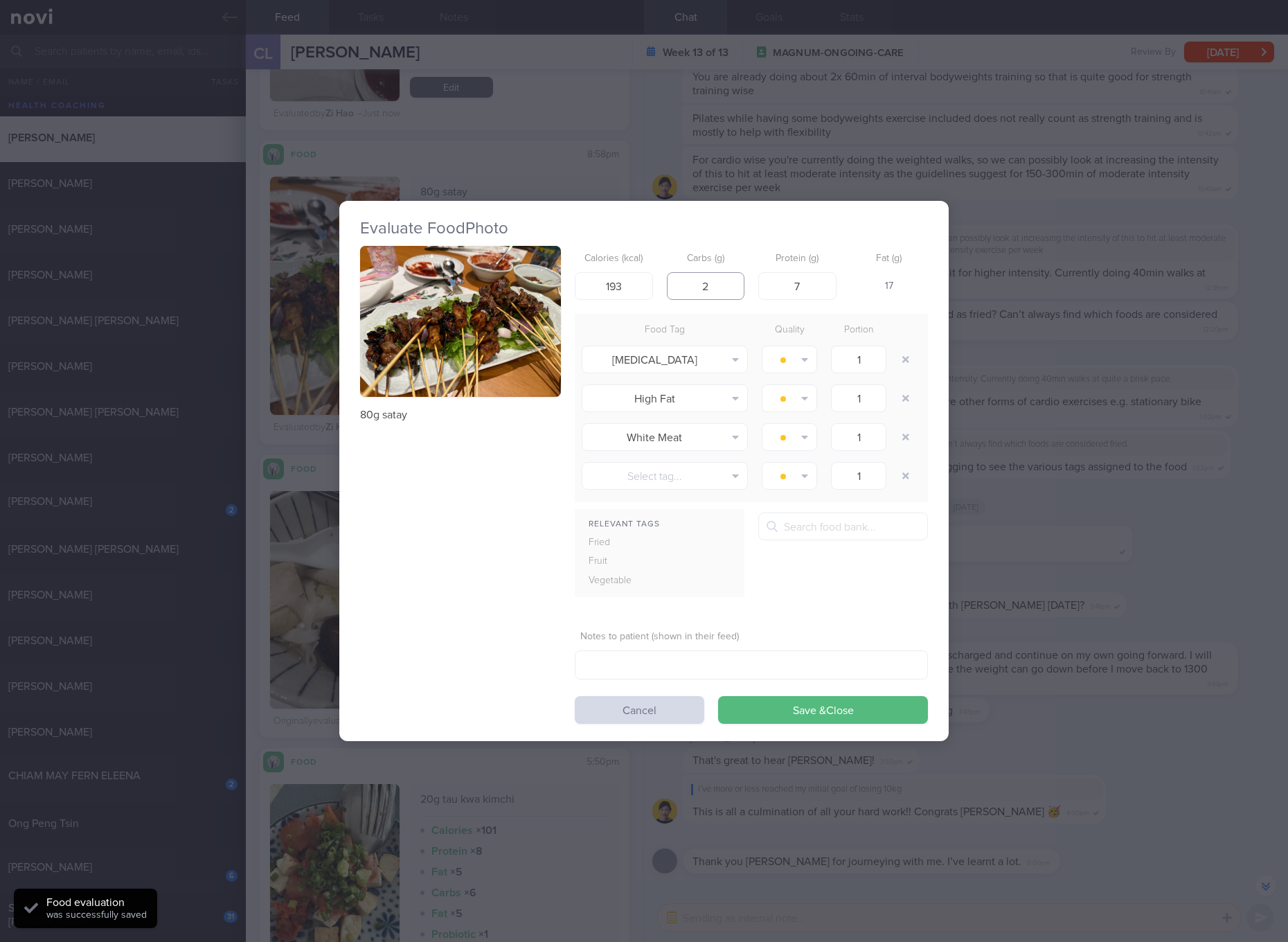
click at [717, 290] on input "2" at bounding box center [706, 286] width 78 height 28
type input "20"
type input "27"
click at [717, 290] on input "20" at bounding box center [706, 286] width 78 height 28
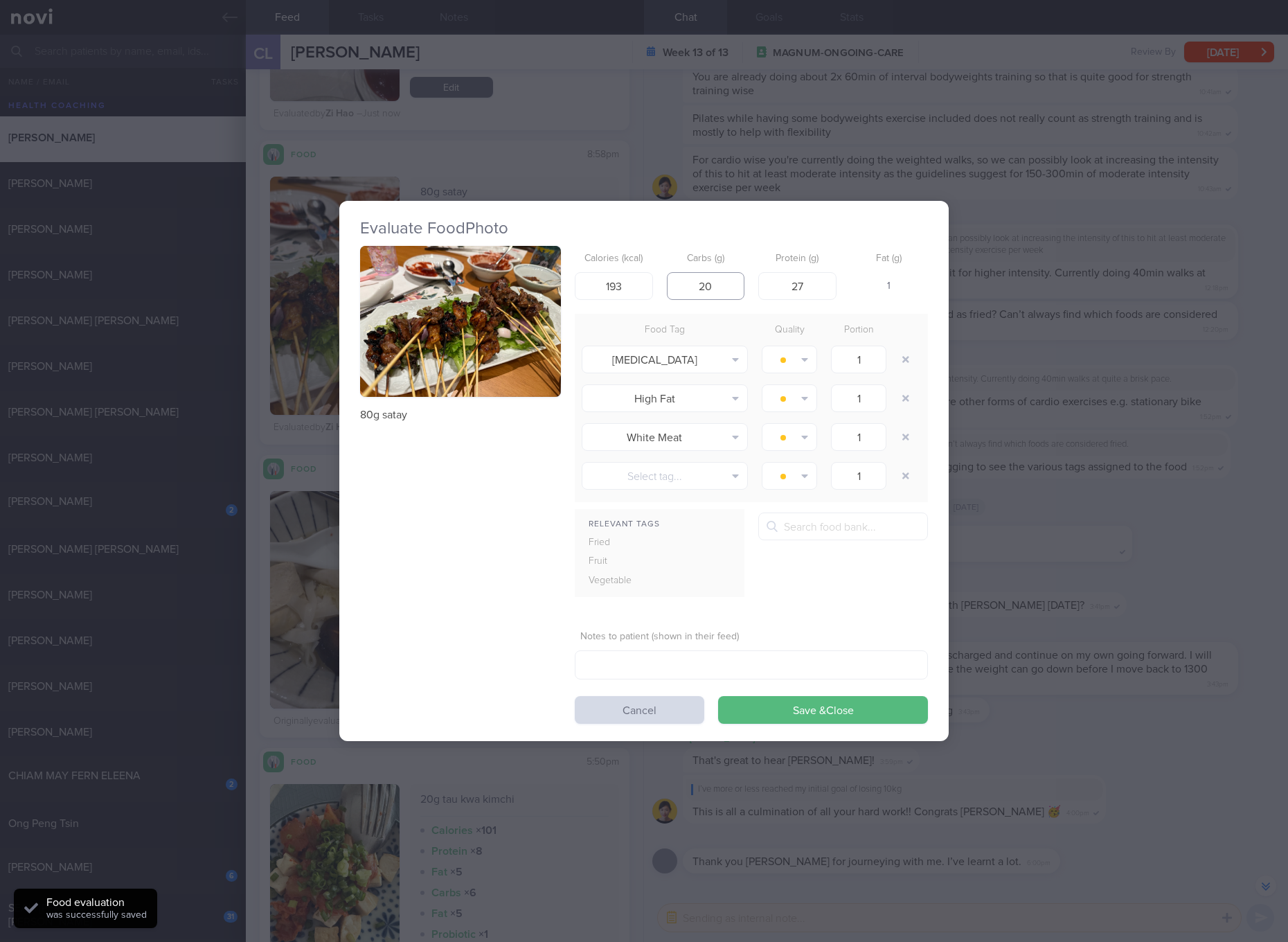
click at [717, 290] on input "20" at bounding box center [706, 286] width 78 height 28
type input "0"
click at [718, 696] on button "Save & Close" at bounding box center [823, 710] width 210 height 28
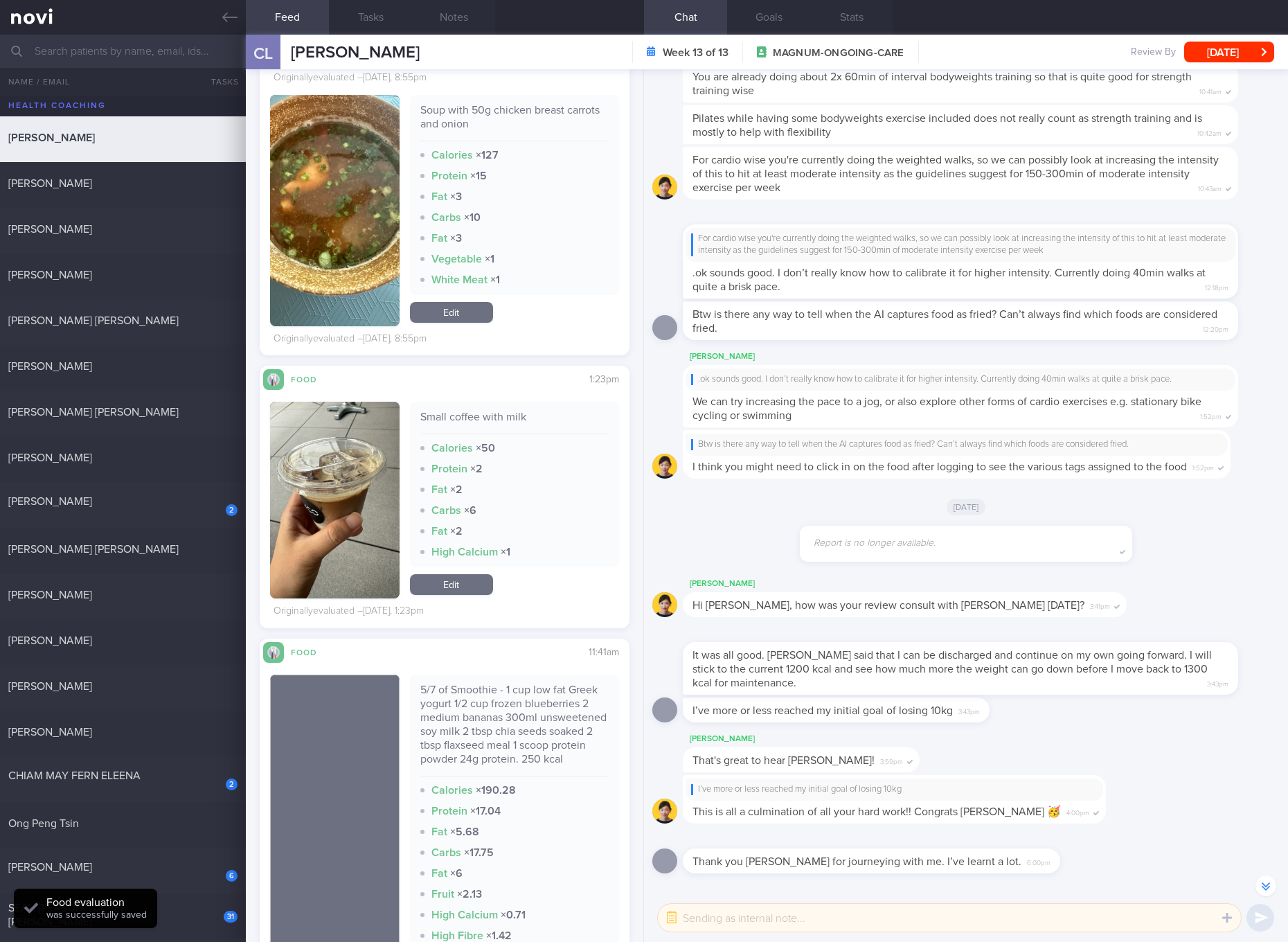
scroll to position [3635, 0]
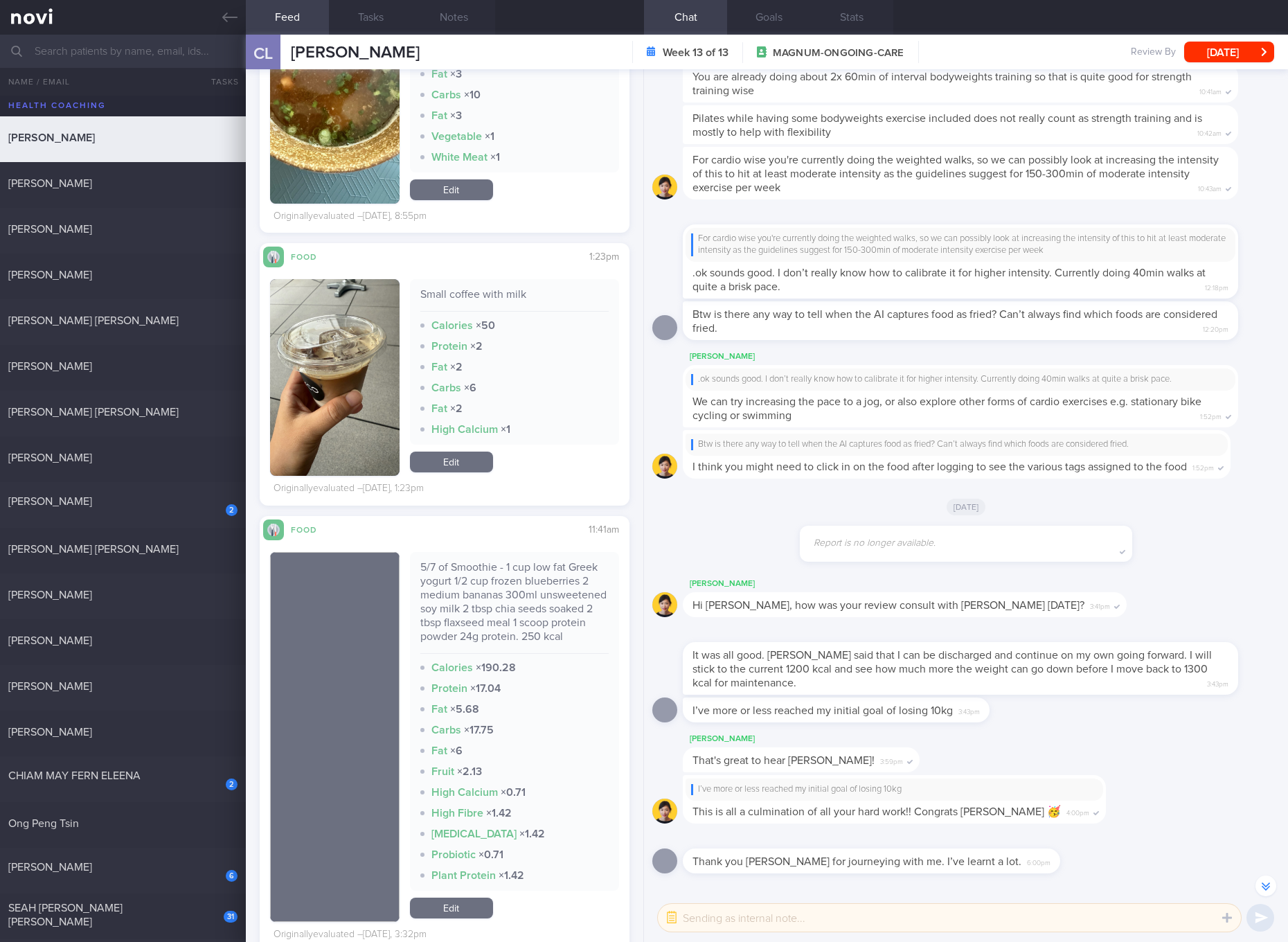
click at [525, 572] on div "5/7 of Smoothie - 1 cup low fat Greek yogurt 1/2 cup frozen blueberries 2 mediu…" at bounding box center [514, 607] width 188 height 93
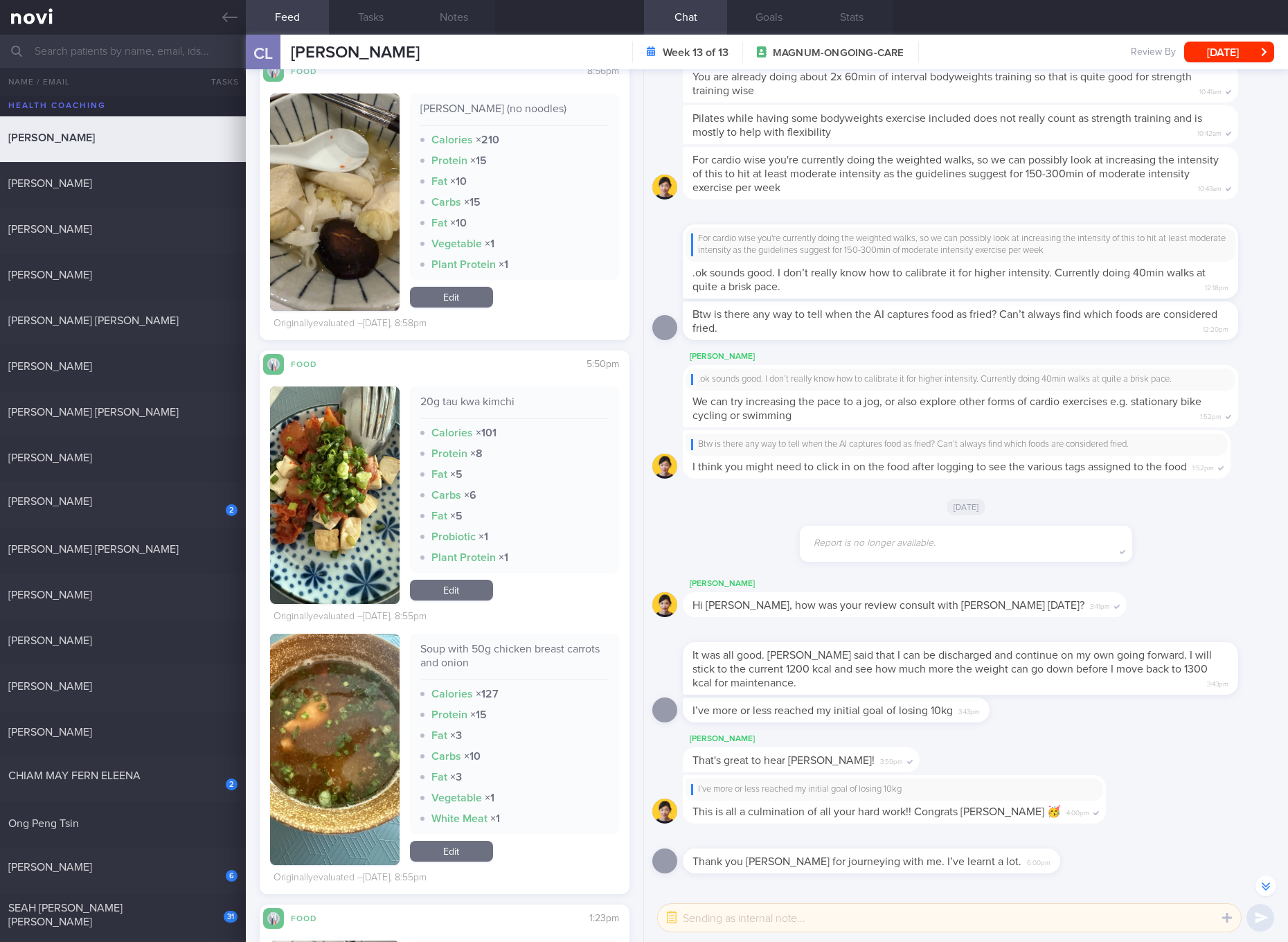
scroll to position [2855, 0]
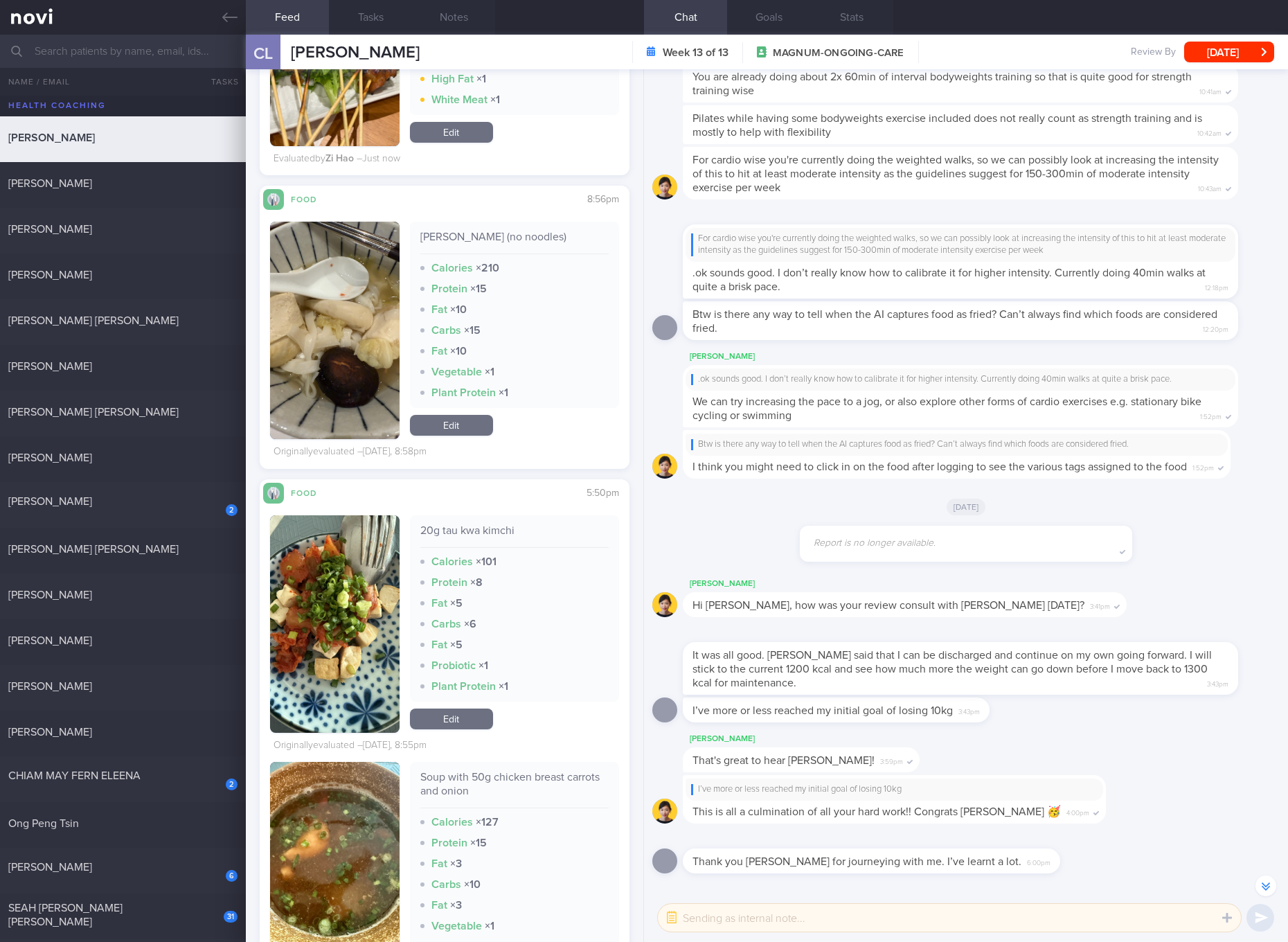
click at [464, 425] on link "Edit" at bounding box center [451, 425] width 83 height 21
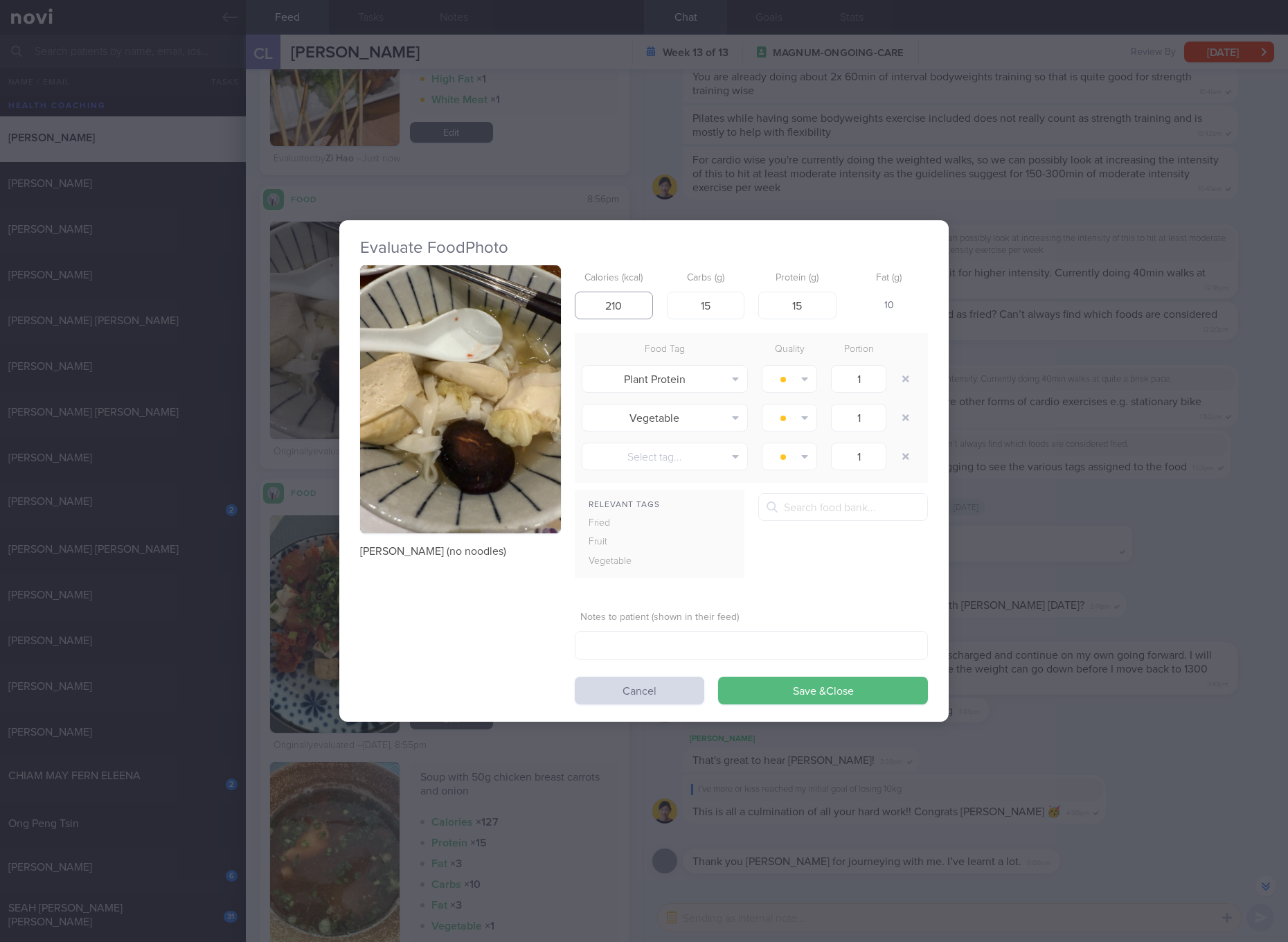
click at [633, 314] on input "210" at bounding box center [614, 305] width 78 height 28
click at [999, 533] on div "Evaluate Food Photo Yong tau foo (no noodles) Calories (kcal) 210 Carbs (g) 15 …" at bounding box center [644, 471] width 1288 height 942
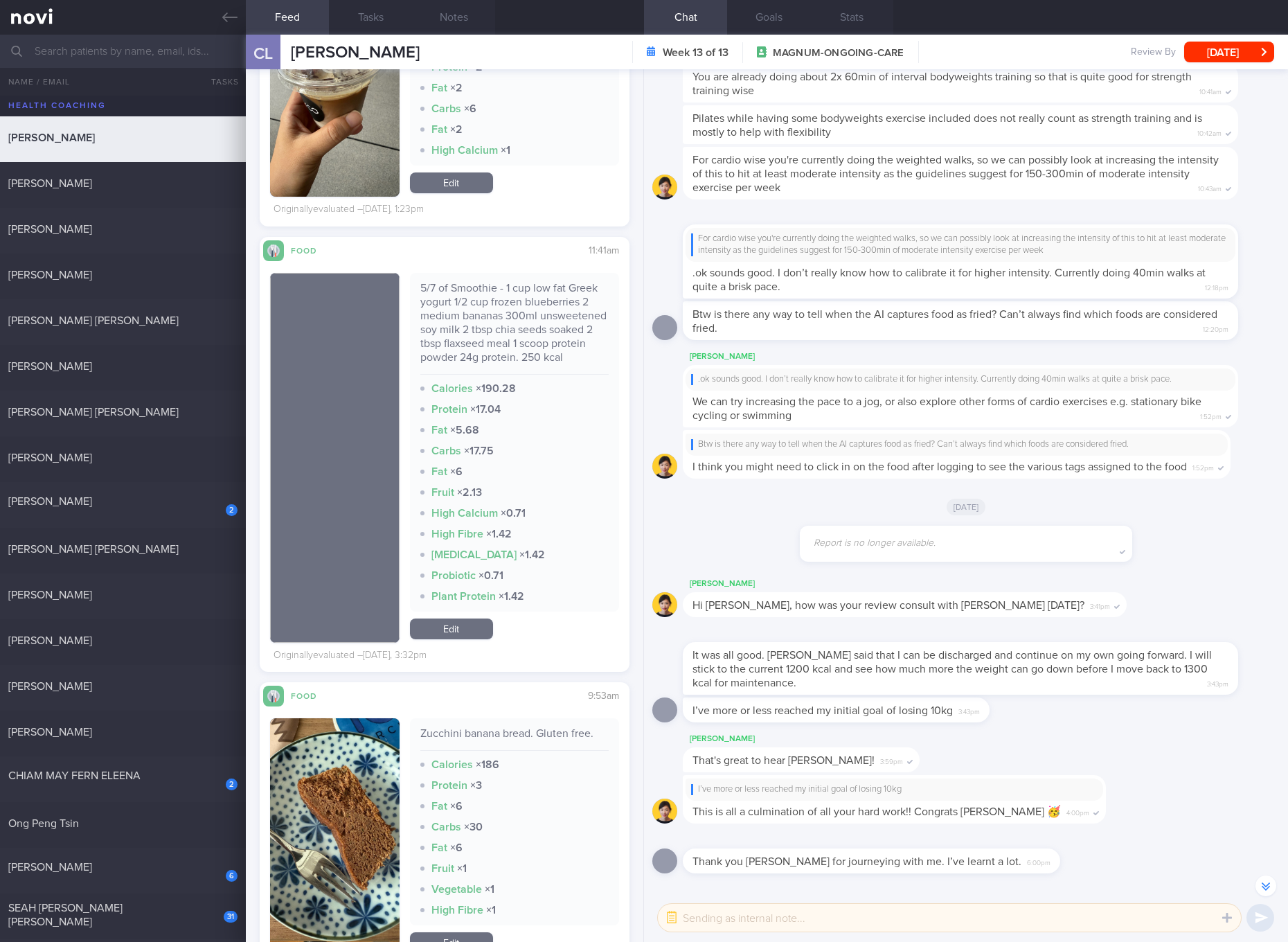
scroll to position [4155, 0]
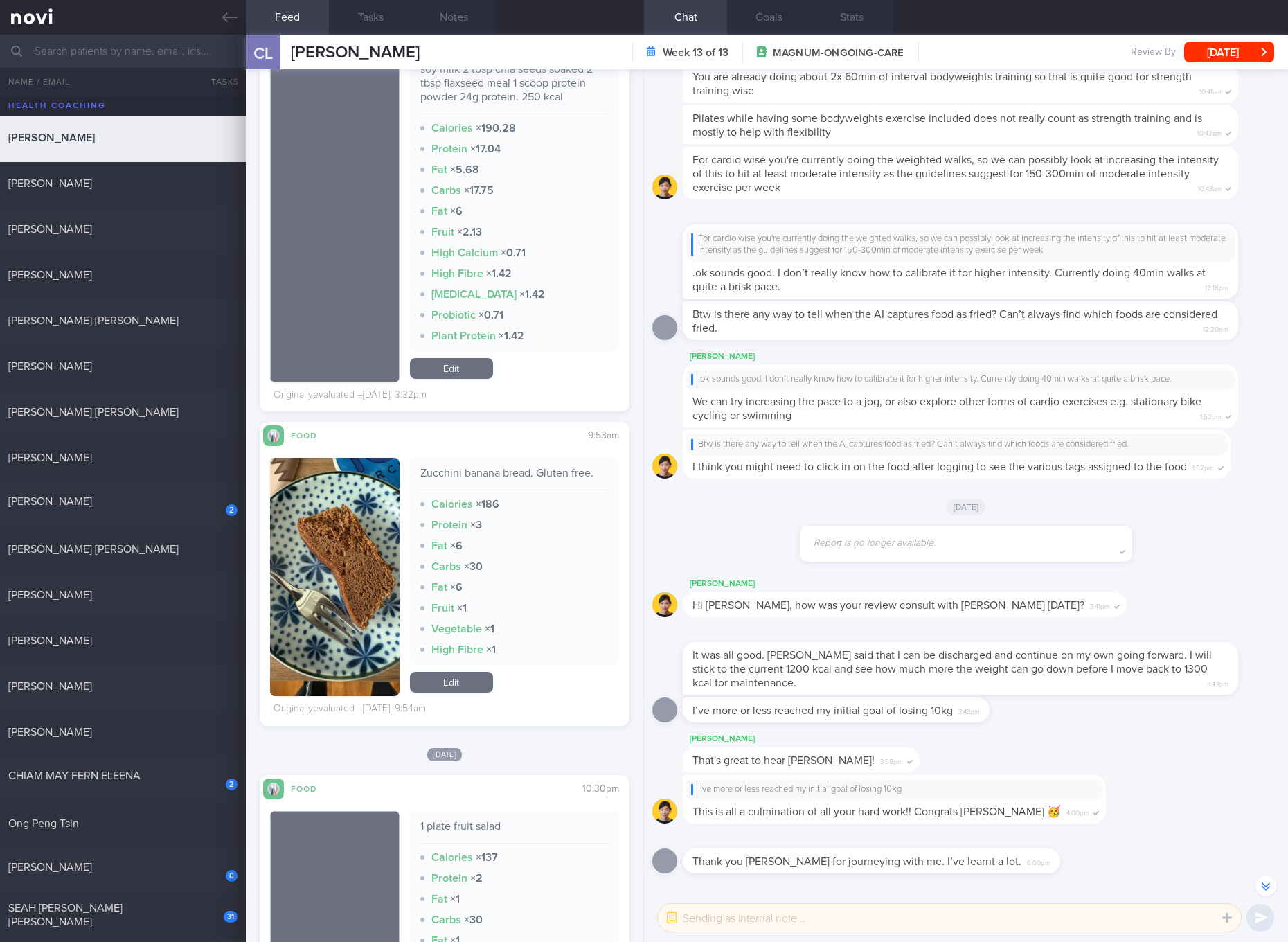
click at [539, 489] on div "Zucchini banana bread. Gluten free." at bounding box center [514, 478] width 188 height 25
click at [459, 379] on link "Edit" at bounding box center [451, 368] width 83 height 21
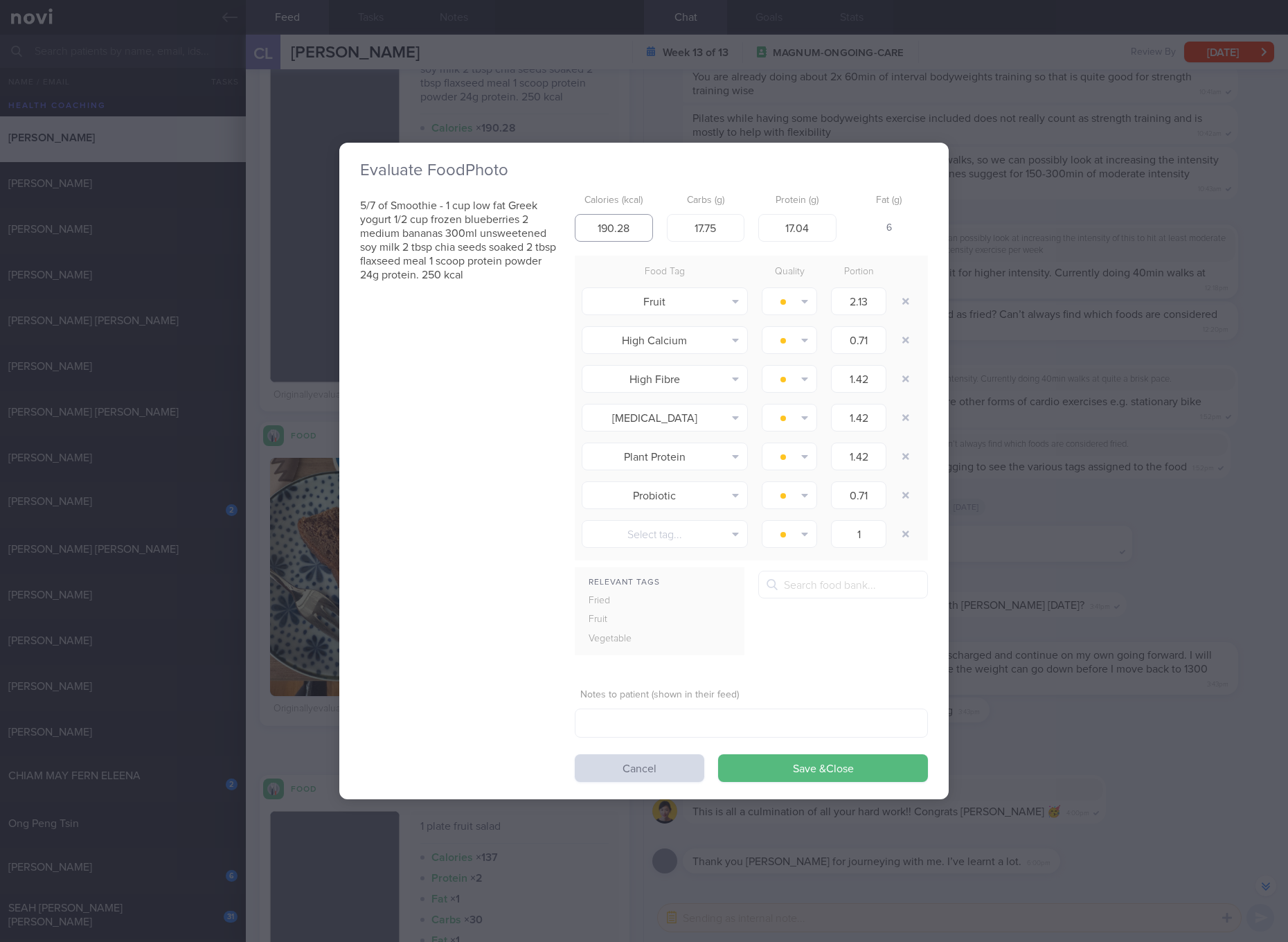
click at [621, 224] on input "190.28" at bounding box center [614, 228] width 78 height 28
type input "2"
type input "179"
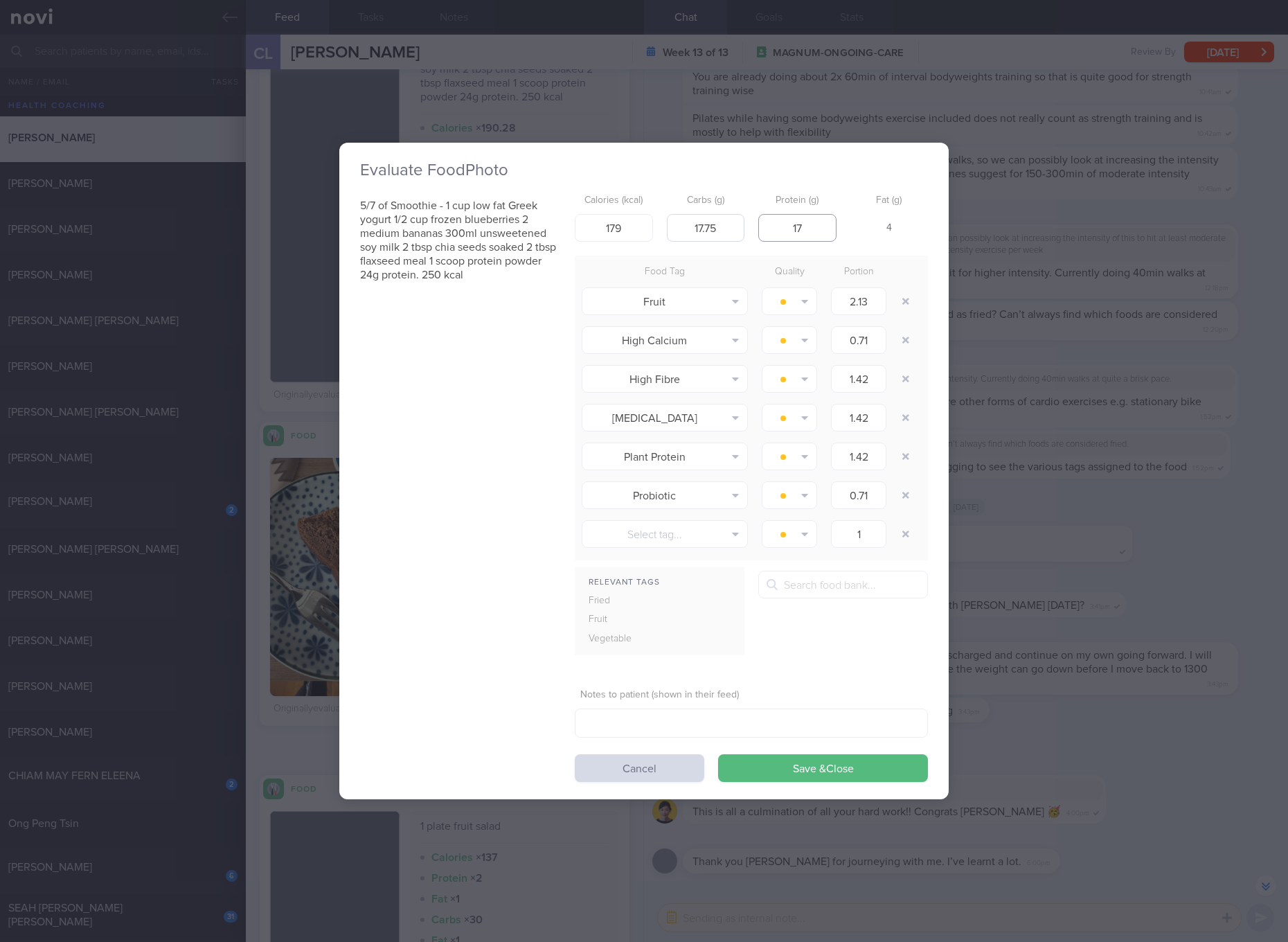
type input "17"
click at [698, 235] on input "17.75" at bounding box center [706, 228] width 78 height 28
type input "18"
click at [718, 754] on button "Save & Close" at bounding box center [823, 768] width 210 height 28
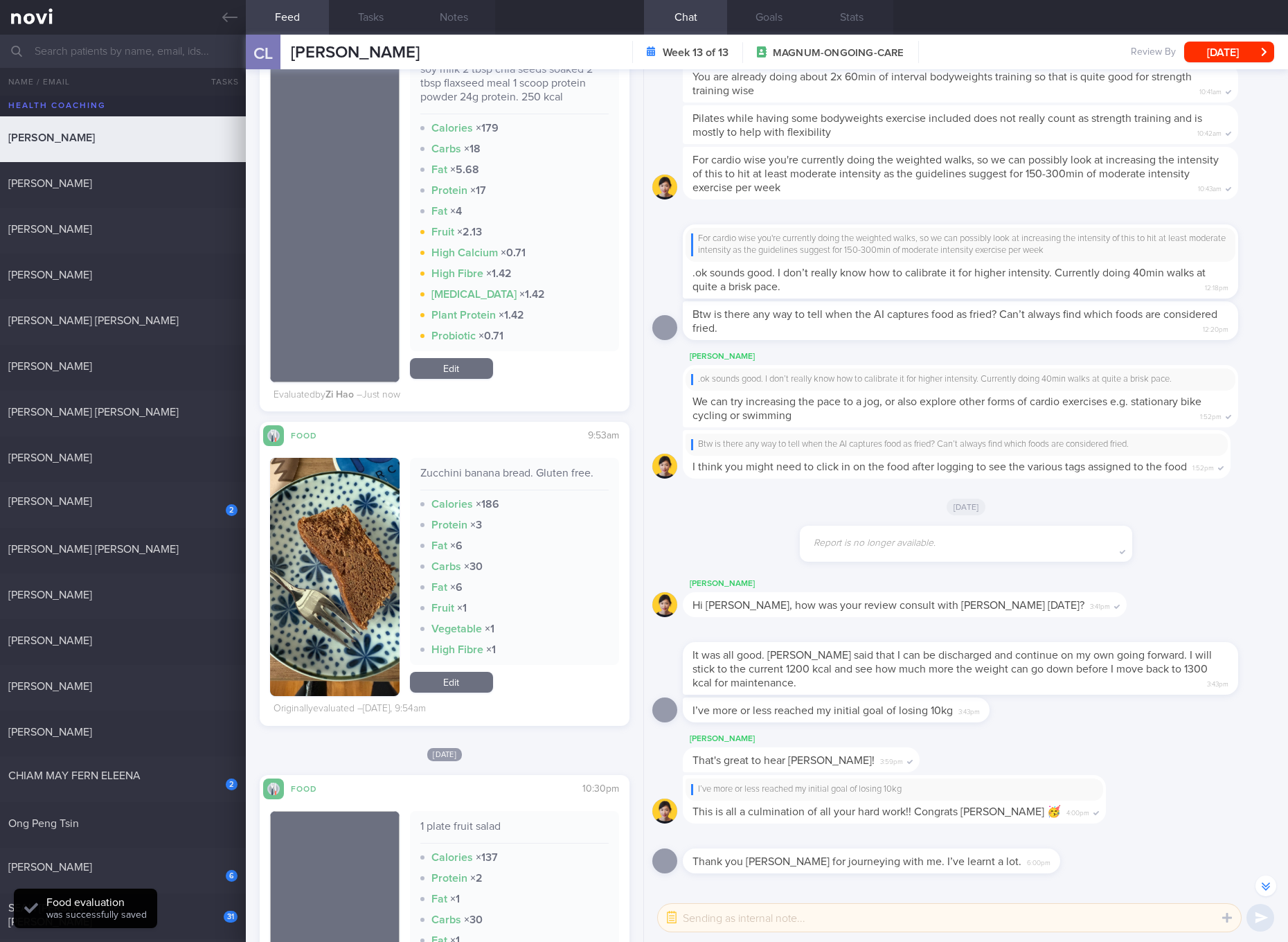
scroll to position [4414, 0]
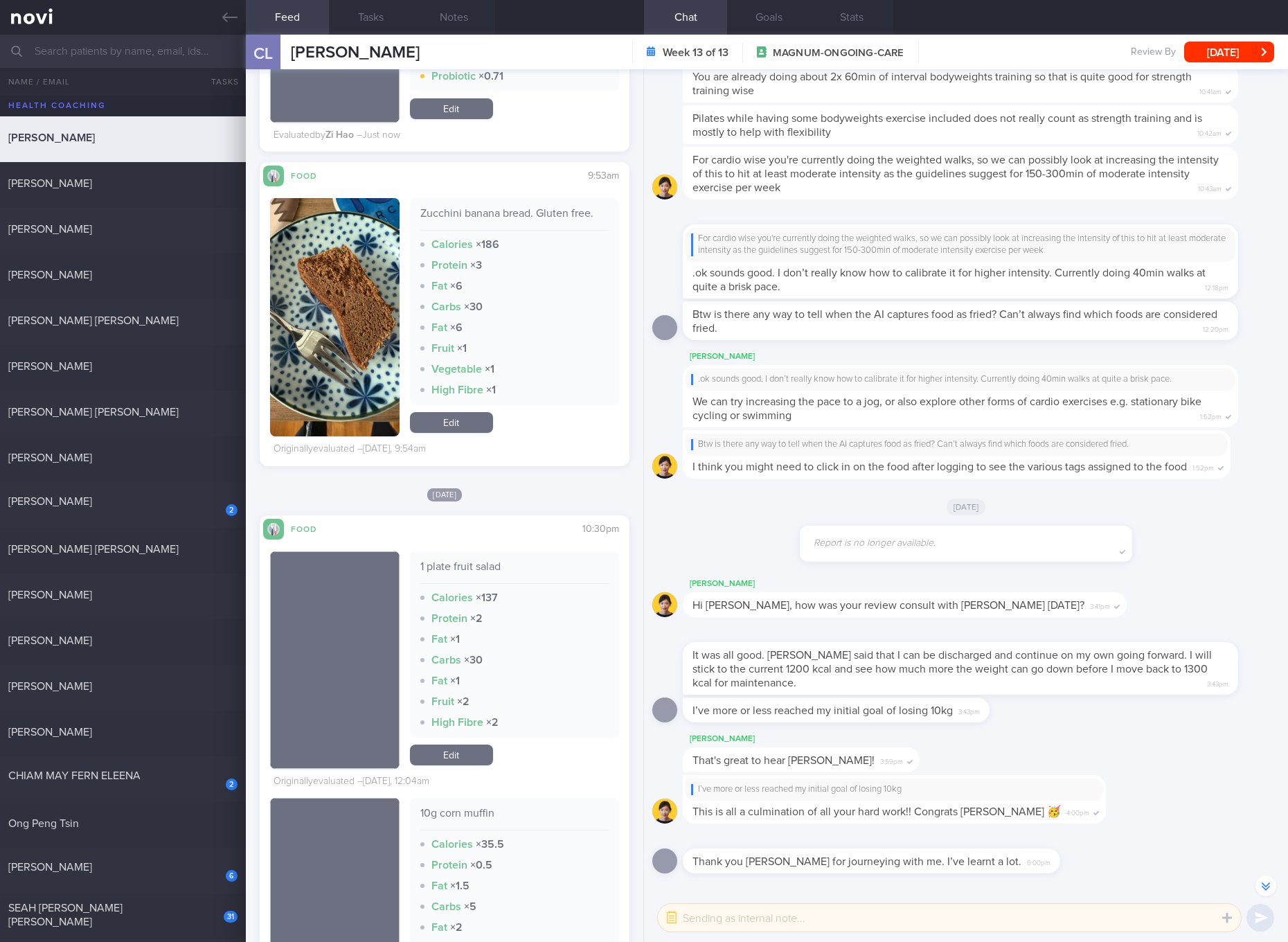
click at [539, 224] on div "Zucchini banana bread. Gluten free." at bounding box center [514, 219] width 188 height 25
click at [452, 433] on link "Edit" at bounding box center [451, 422] width 83 height 21
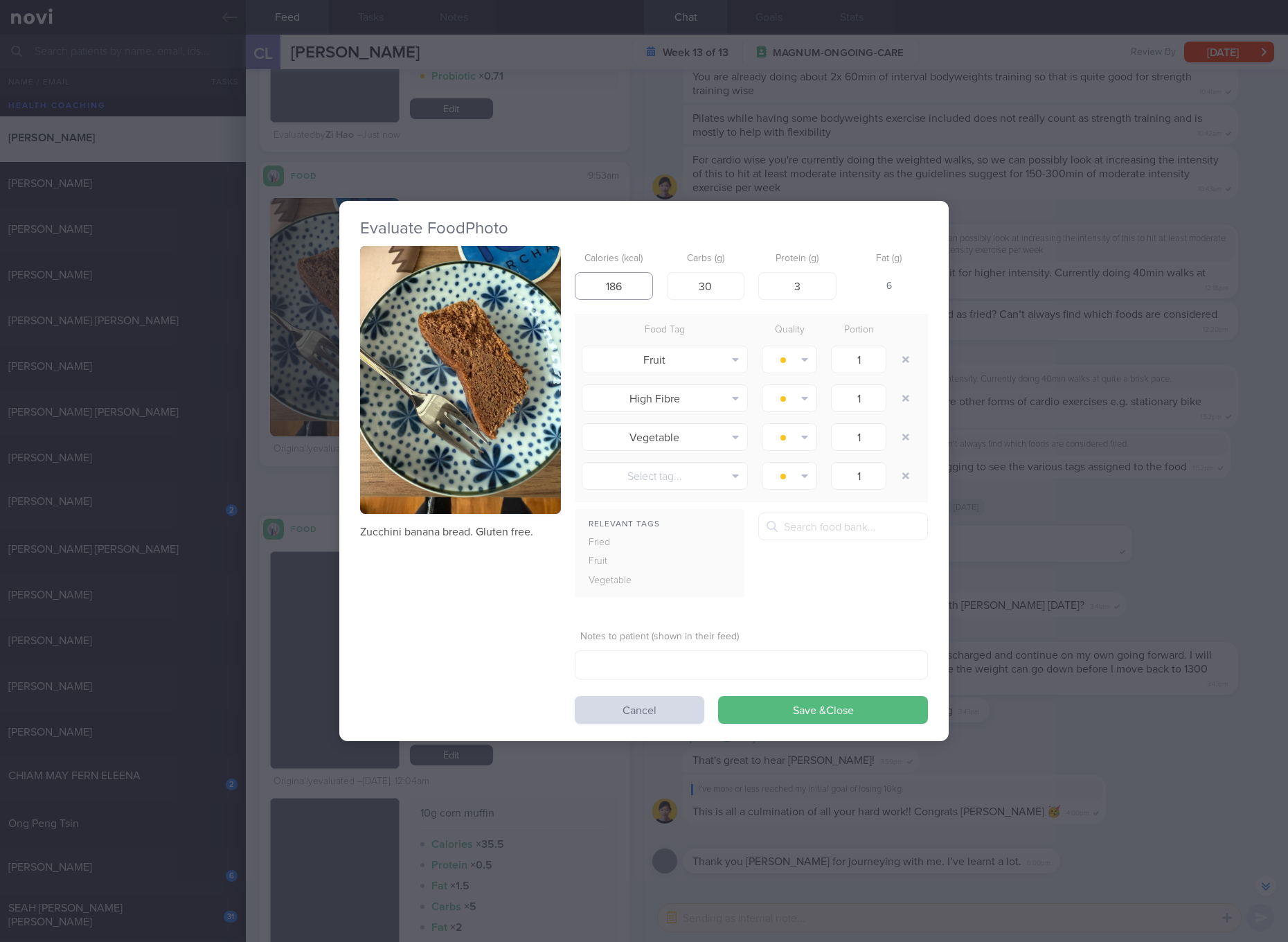
click at [621, 279] on input "186" at bounding box center [614, 286] width 78 height 28
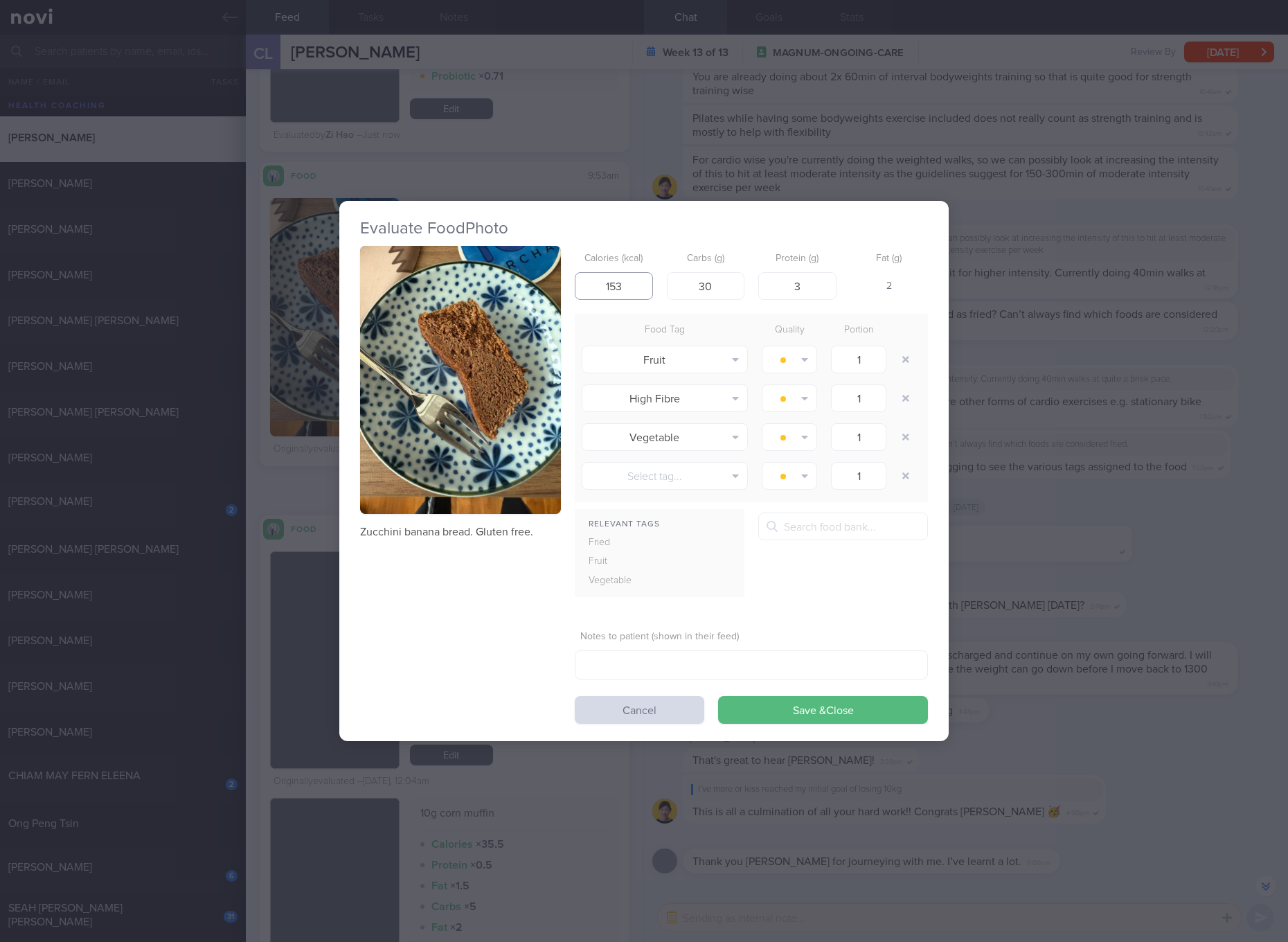
type input "153"
type input "21"
type input "6"
click at [718, 696] on button "Save & Close" at bounding box center [823, 710] width 210 height 28
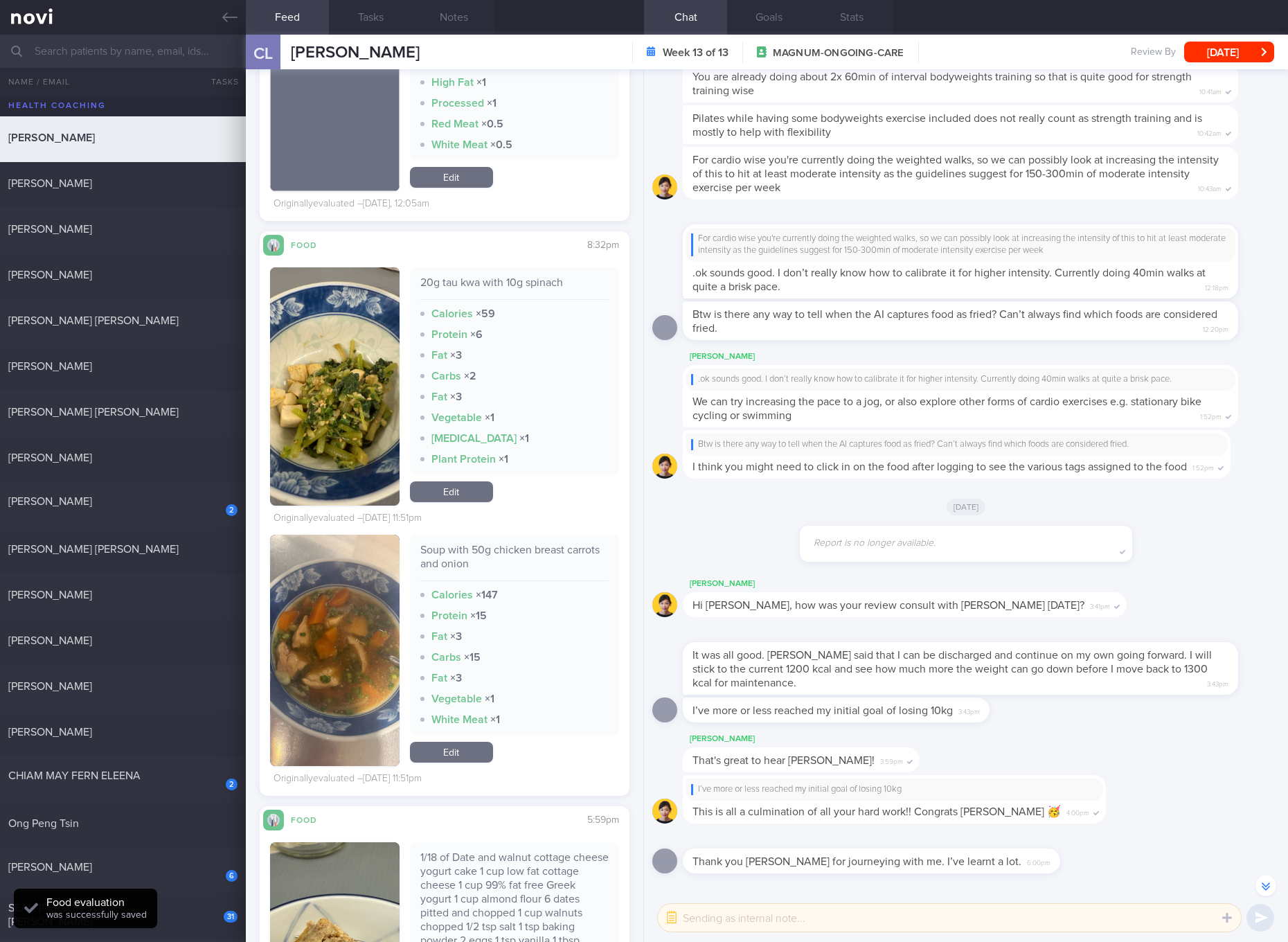
scroll to position [5971, 0]
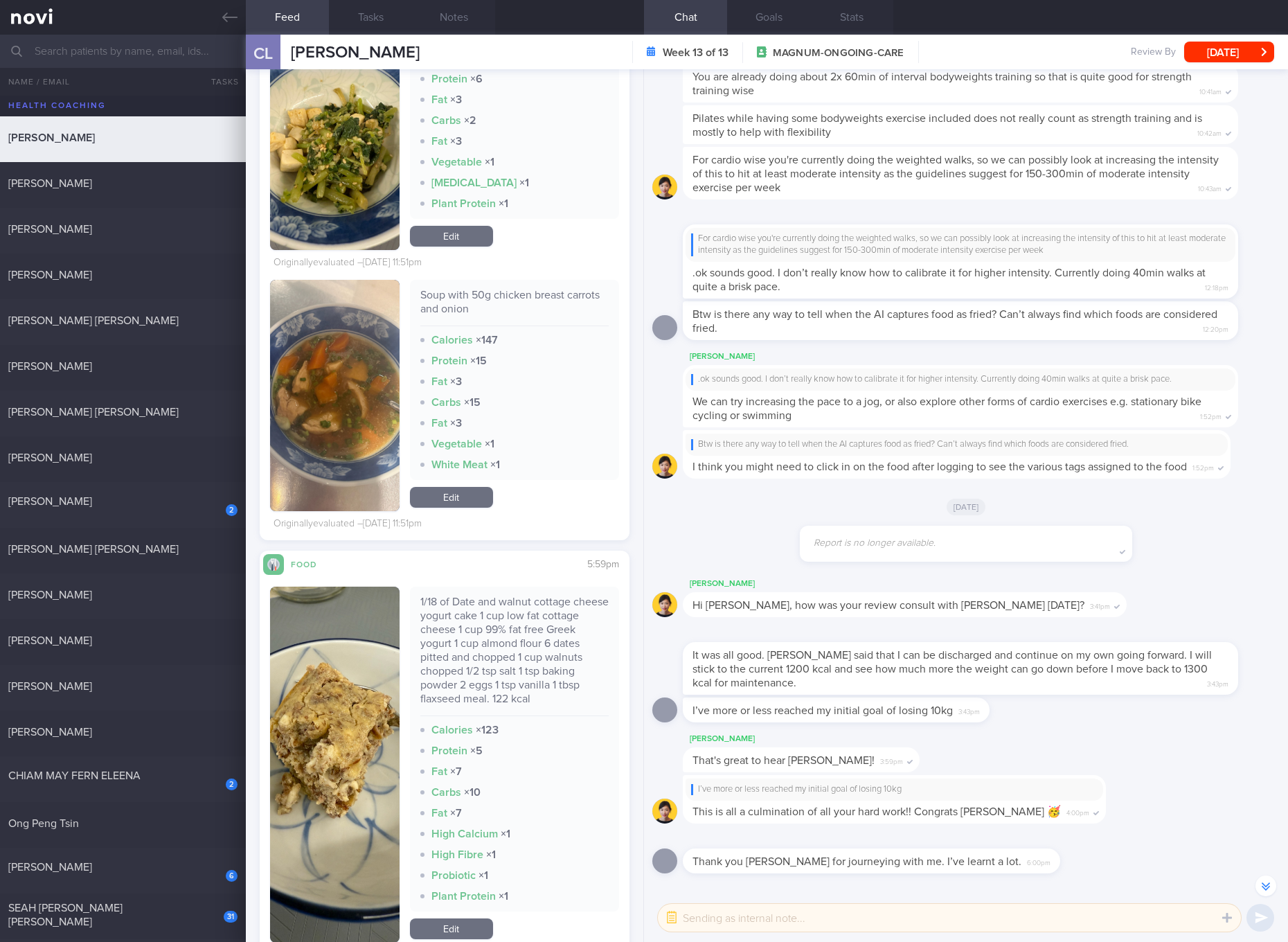
click at [497, 658] on div "1/18 of Date and walnut cottage cheese yogurt cake 1 cup low fat cottage cheese…" at bounding box center [514, 655] width 188 height 121
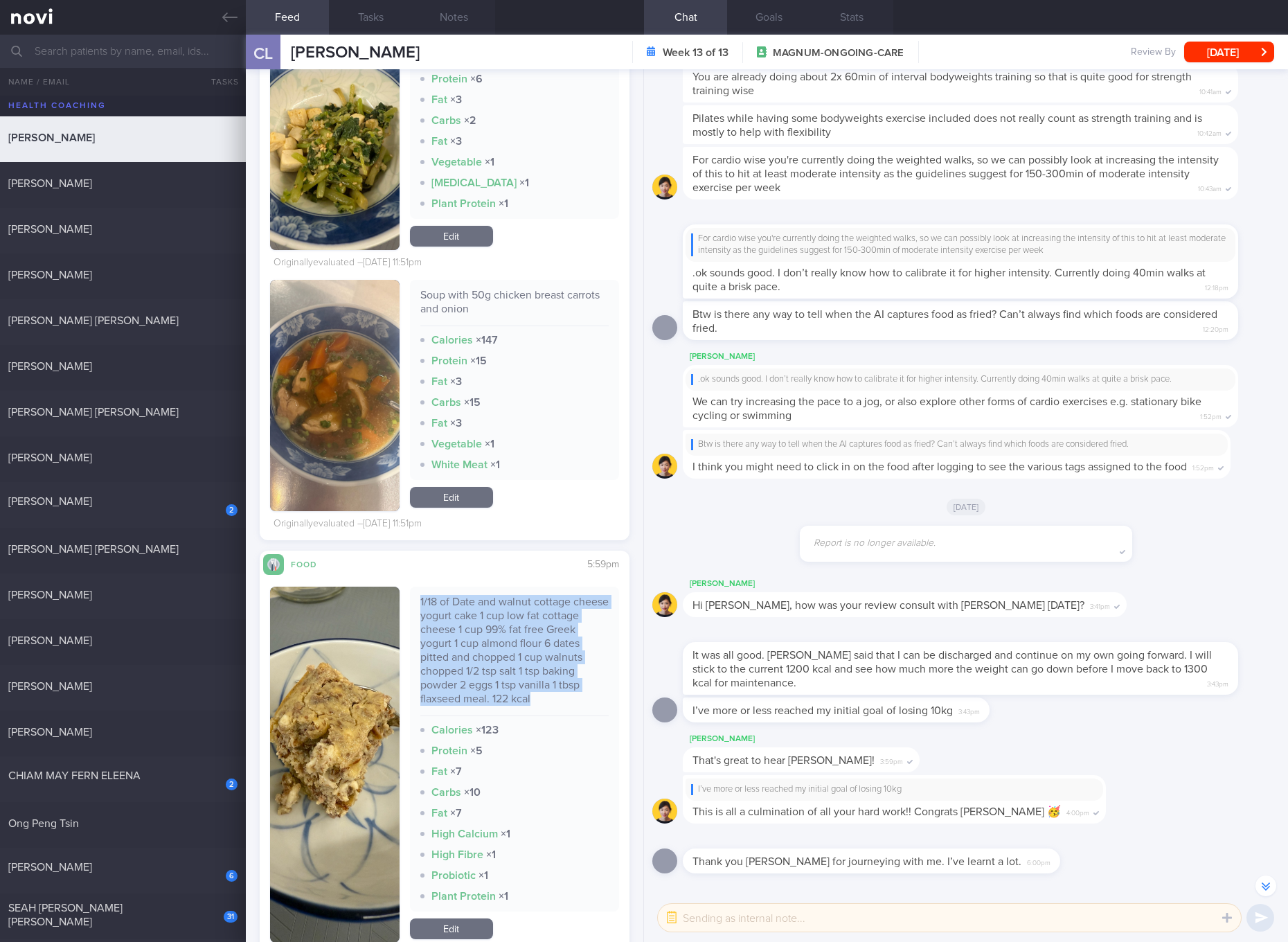
click at [497, 658] on div "1/18 of Date and walnut cottage cheese yogurt cake 1 cup low fat cottage cheese…" at bounding box center [514, 655] width 188 height 121
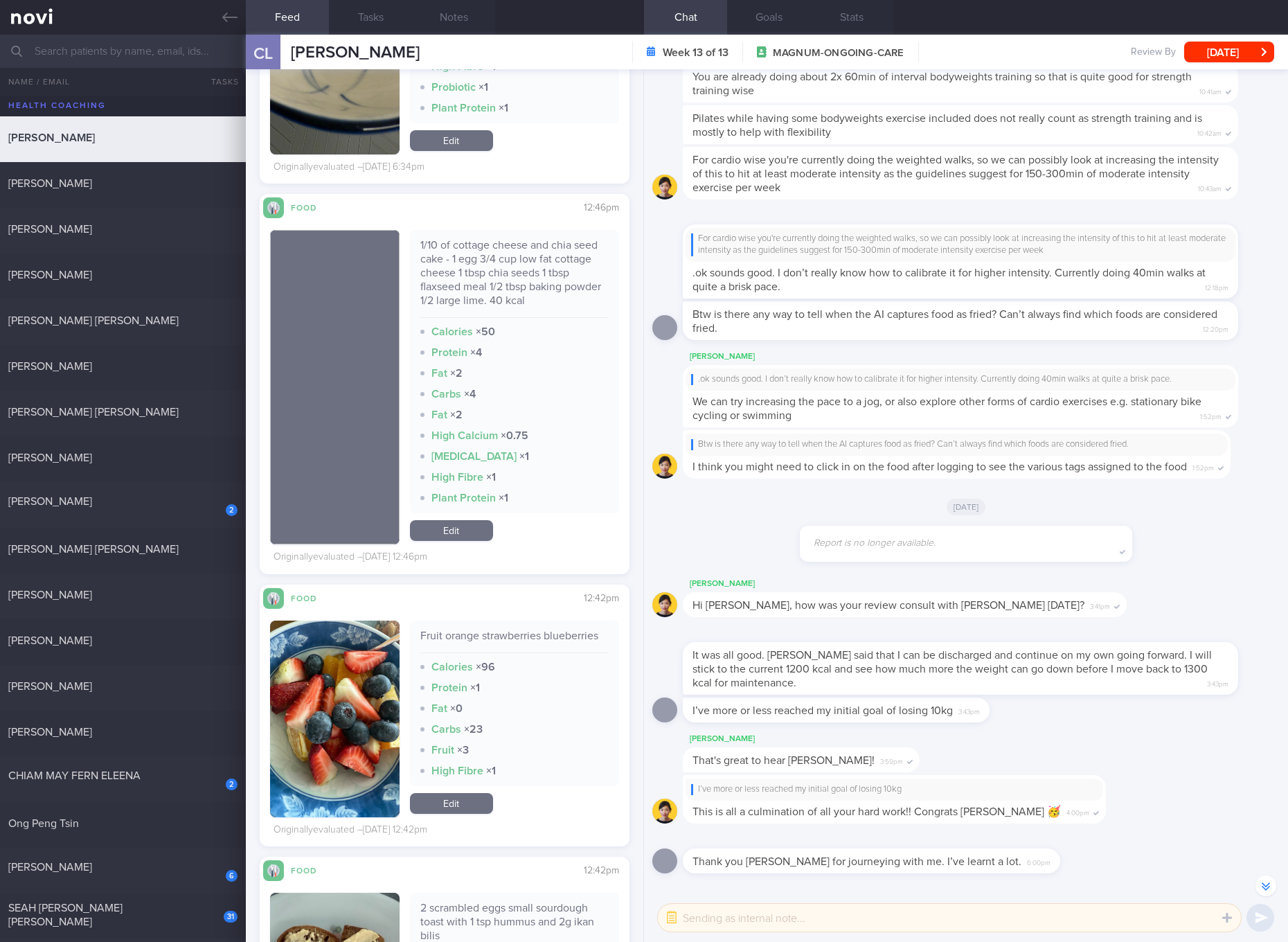
scroll to position [7010, 0]
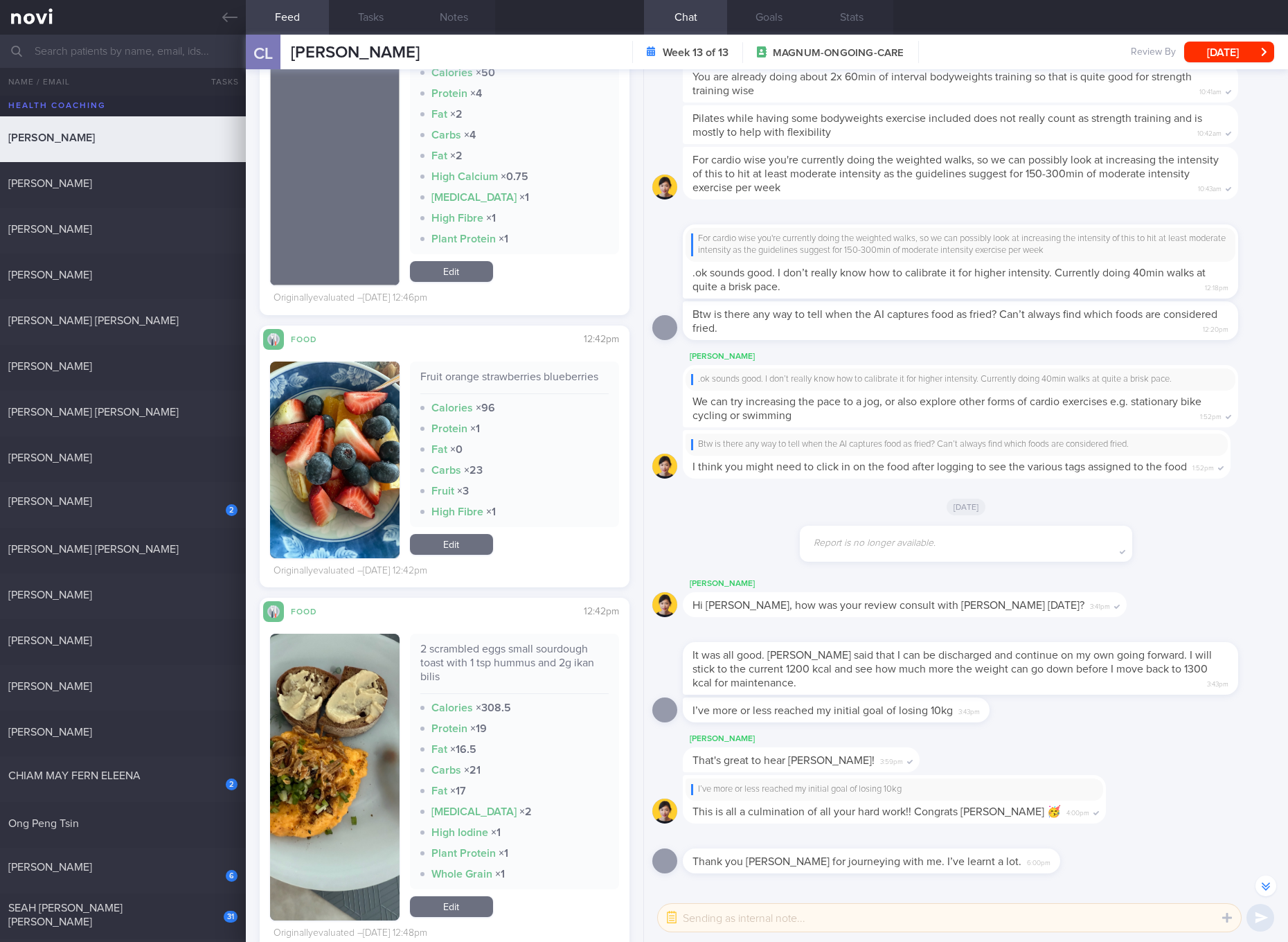
click at [520, 659] on div "2 scrambled eggs small sourdough toast with 1 tsp hummus and 2g ikan bilis" at bounding box center [514, 667] width 188 height 52
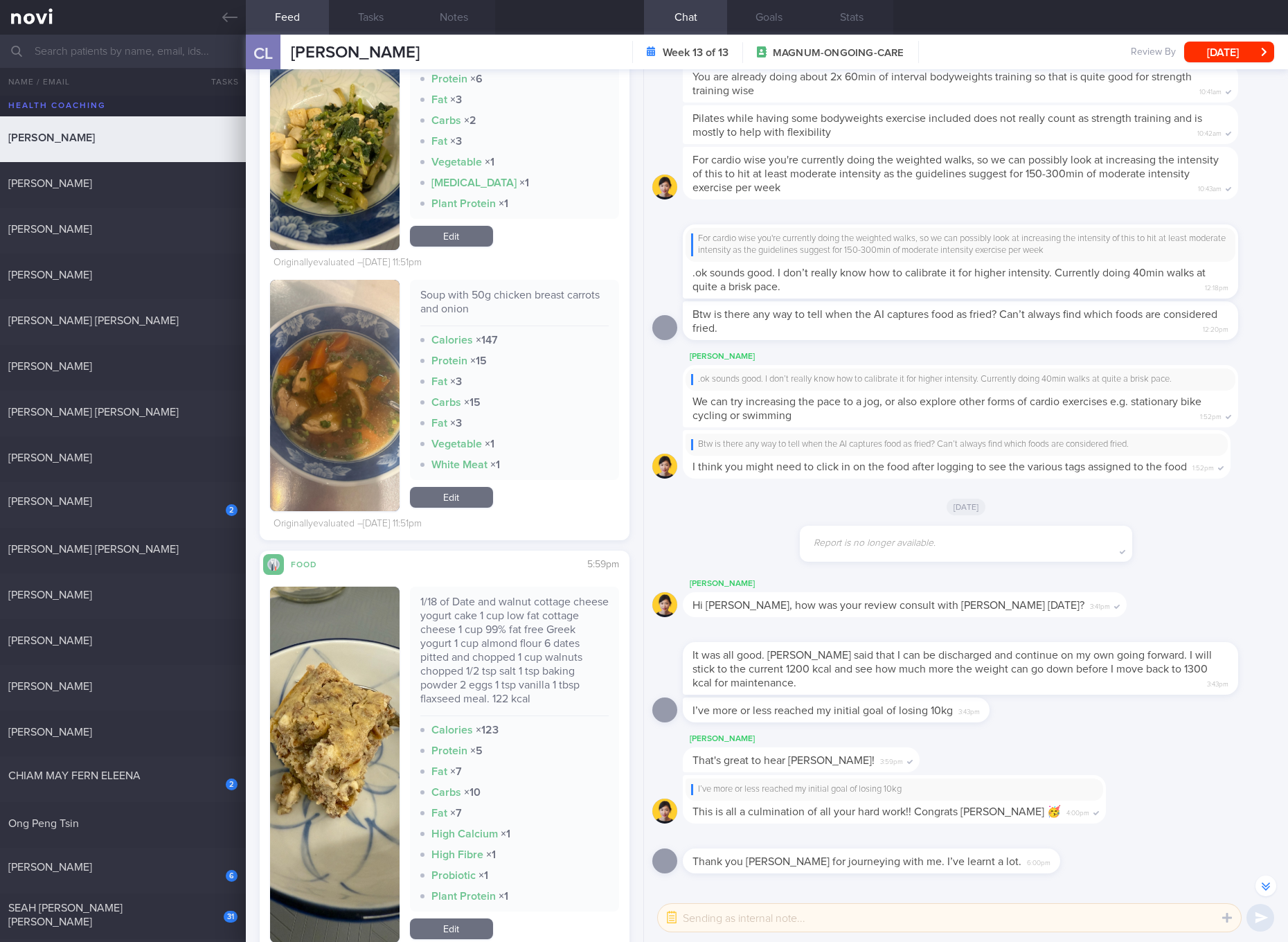
scroll to position [6232, 0]
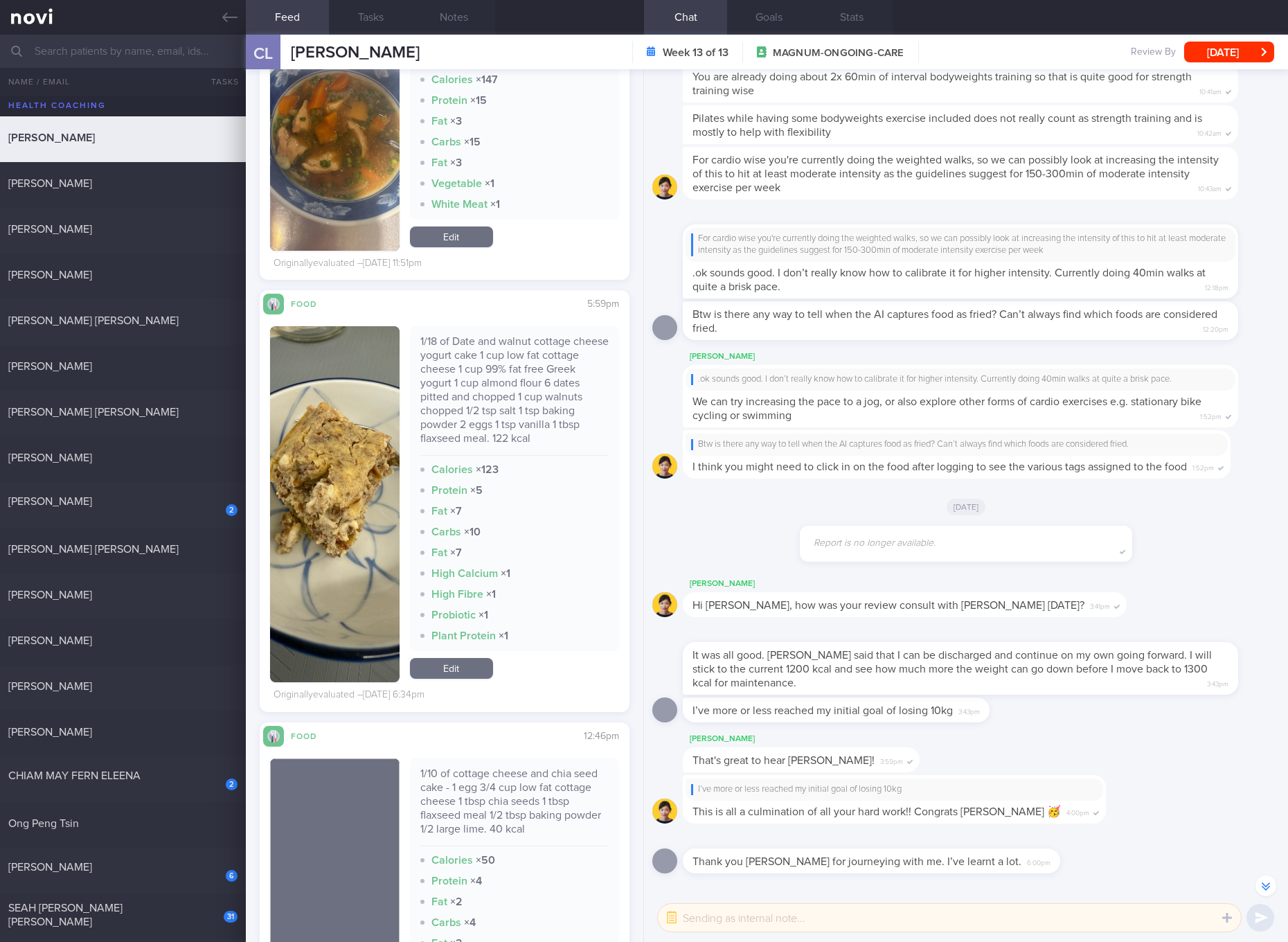
click at [464, 669] on link "Edit" at bounding box center [451, 668] width 83 height 21
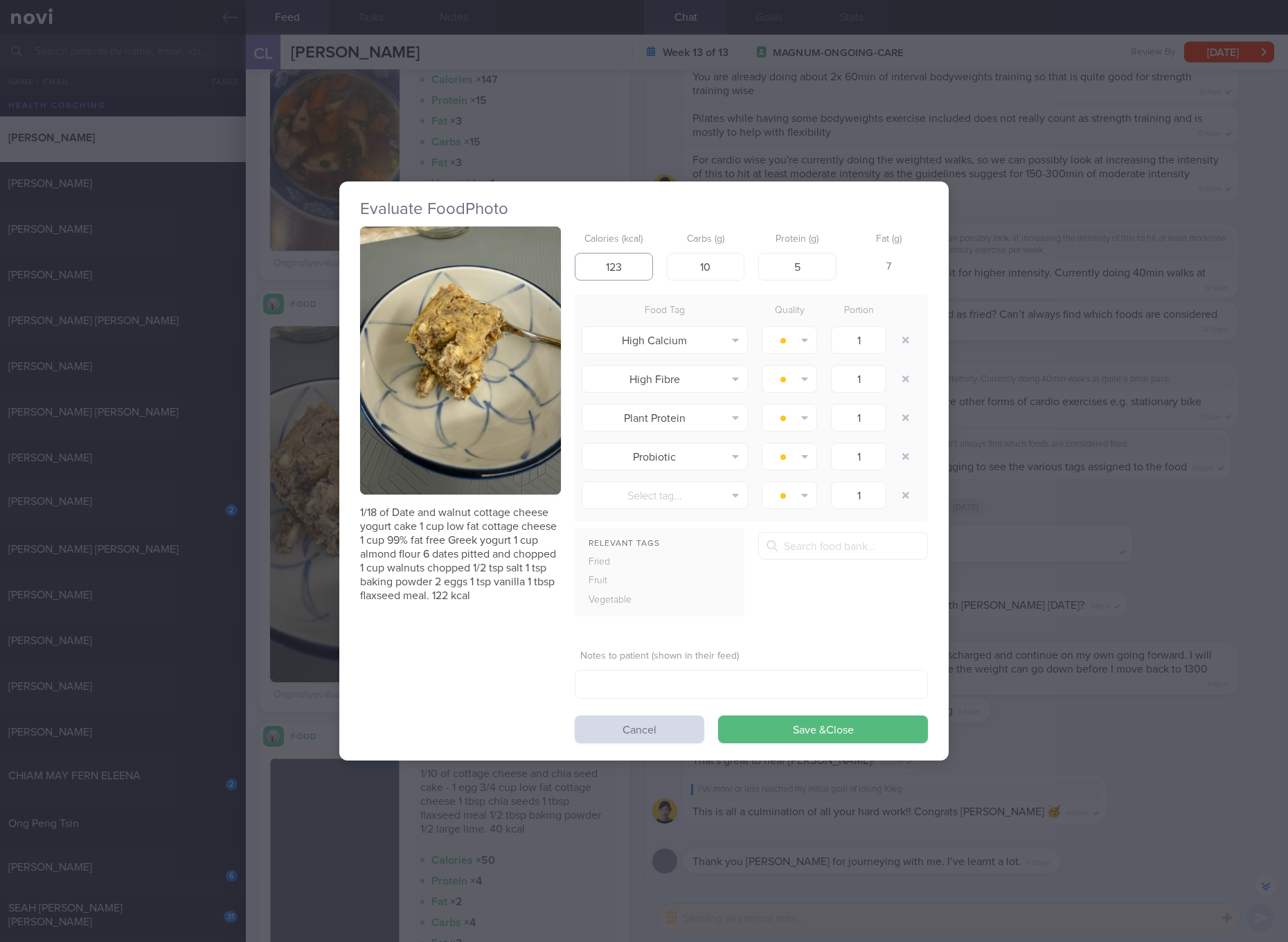
click at [638, 267] on input "123" at bounding box center [614, 267] width 78 height 28
type input "122"
click at [718, 715] on button "Save & Close" at bounding box center [823, 729] width 210 height 28
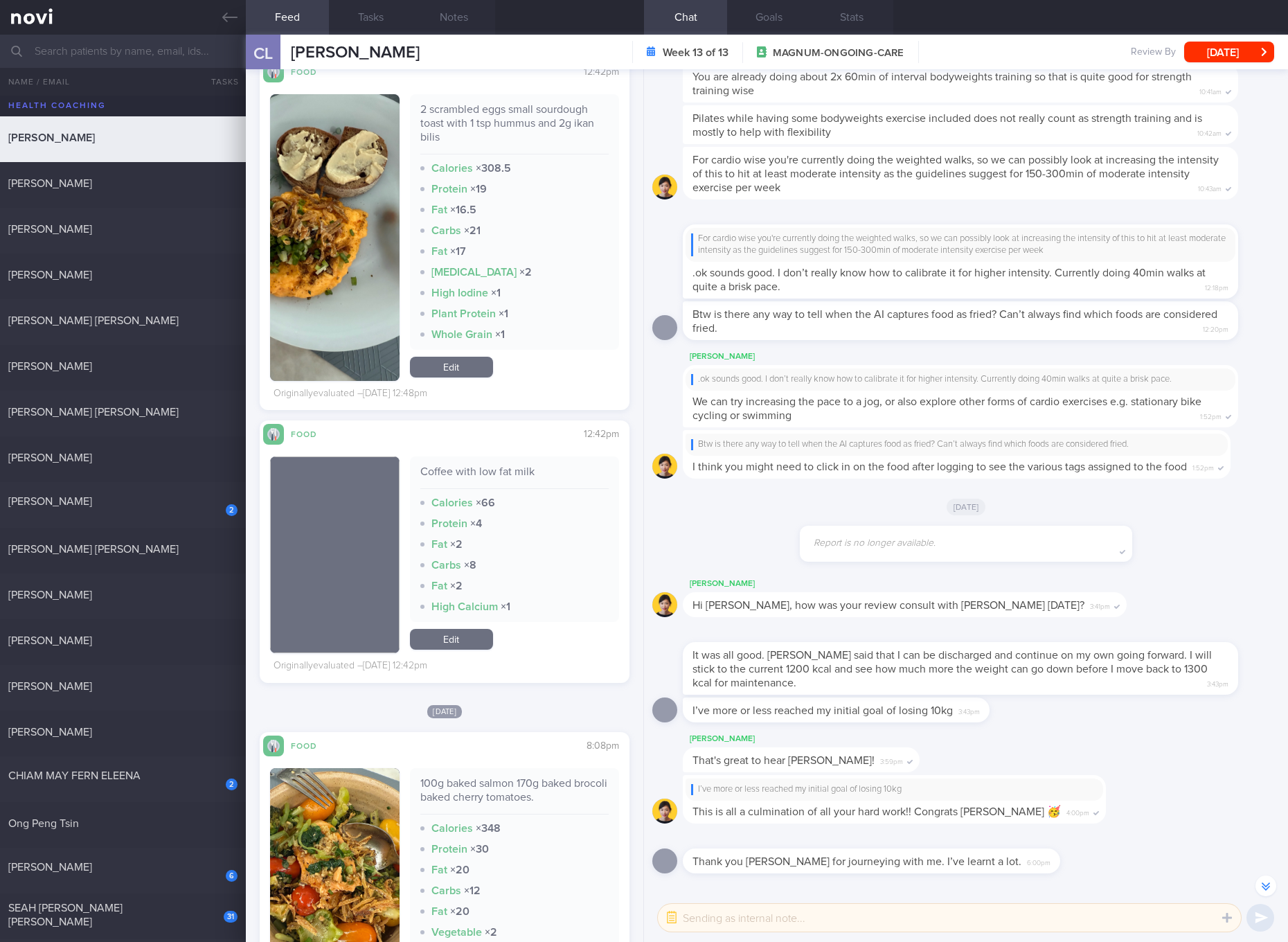
scroll to position [7790, 0]
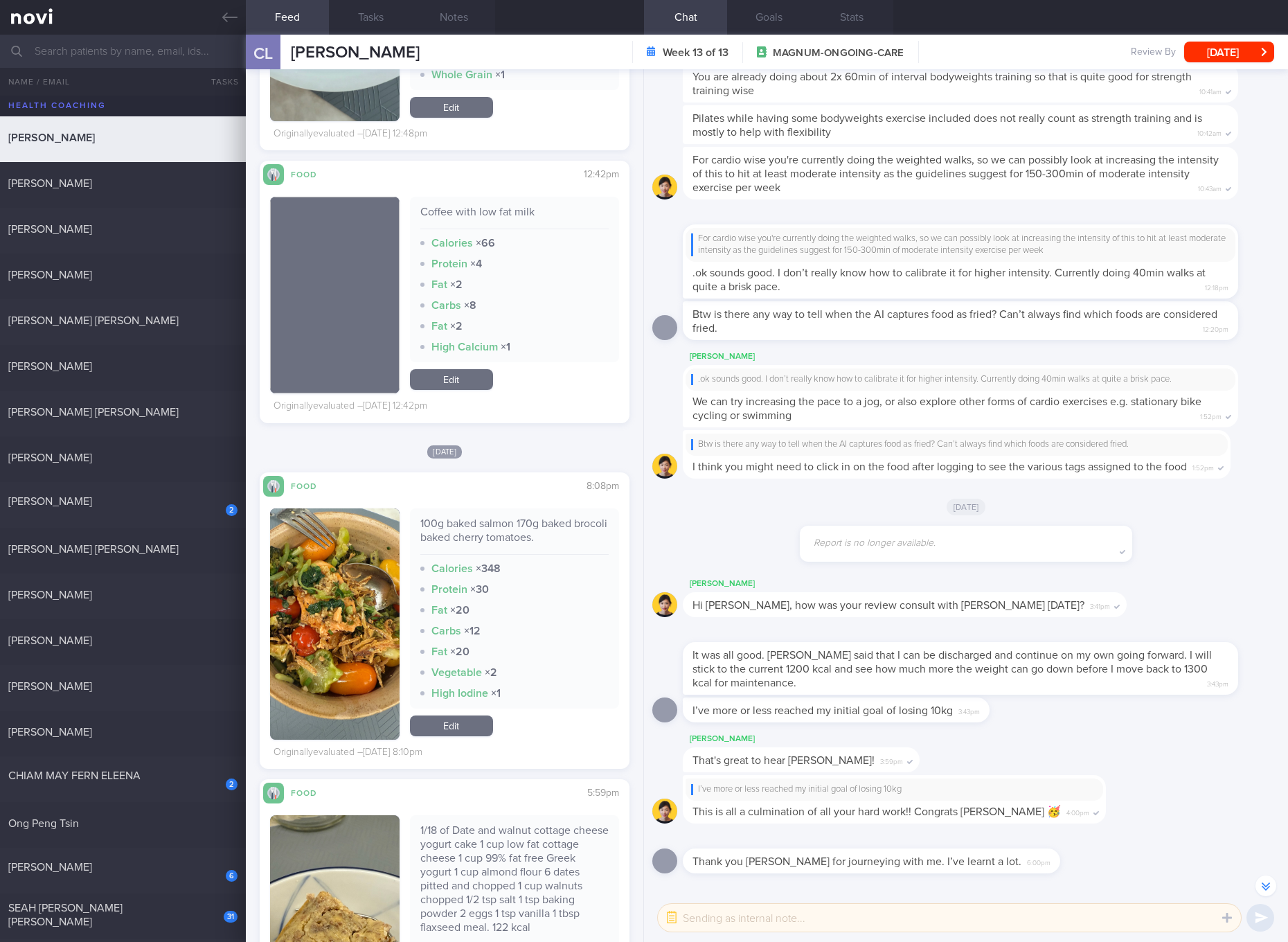
click at [530, 532] on div "100g baked salmon 170g baked brocoli baked cherry tomatoes." at bounding box center [514, 536] width 188 height 38
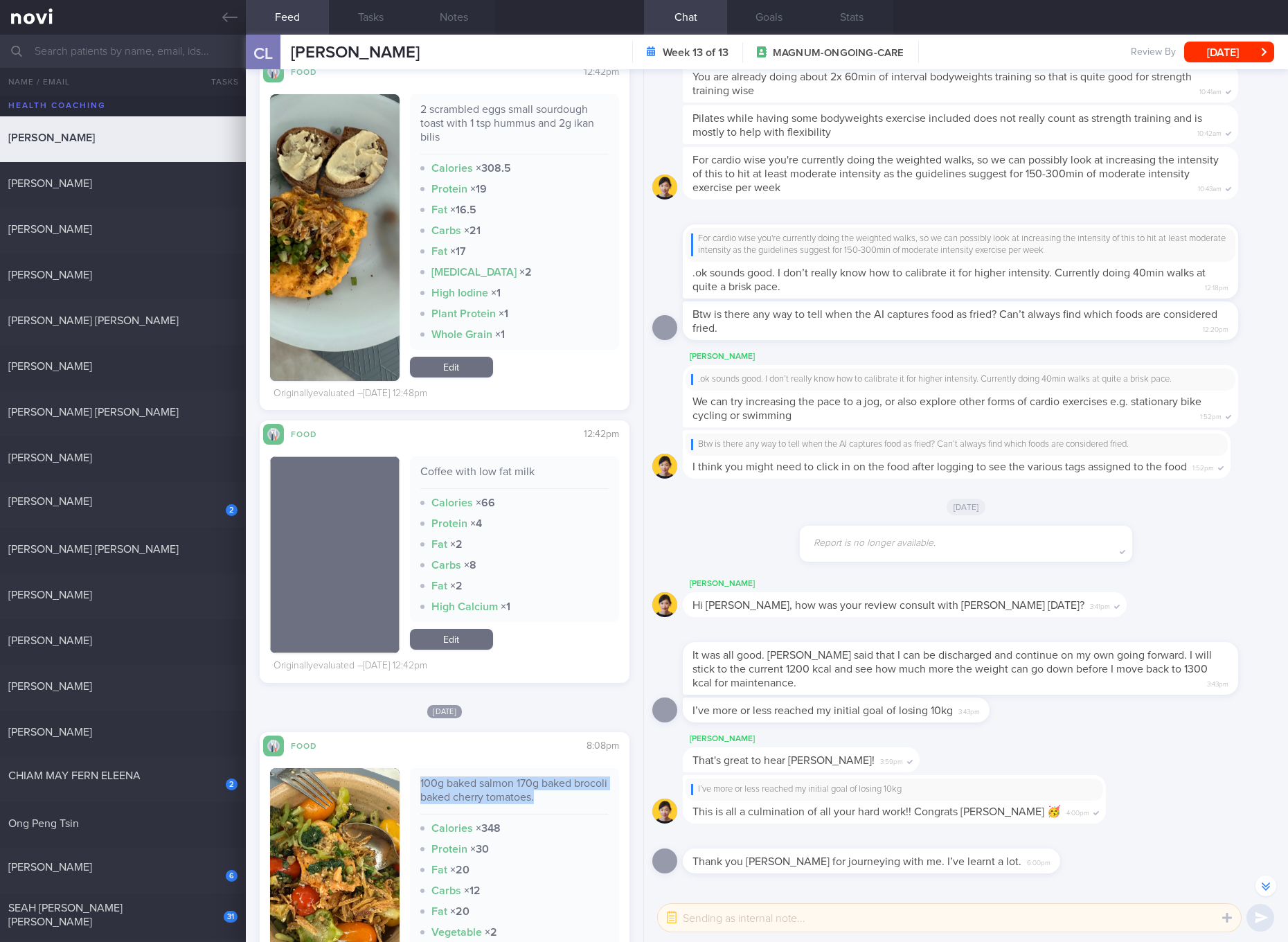
click at [476, 368] on link "Edit" at bounding box center [451, 367] width 83 height 21
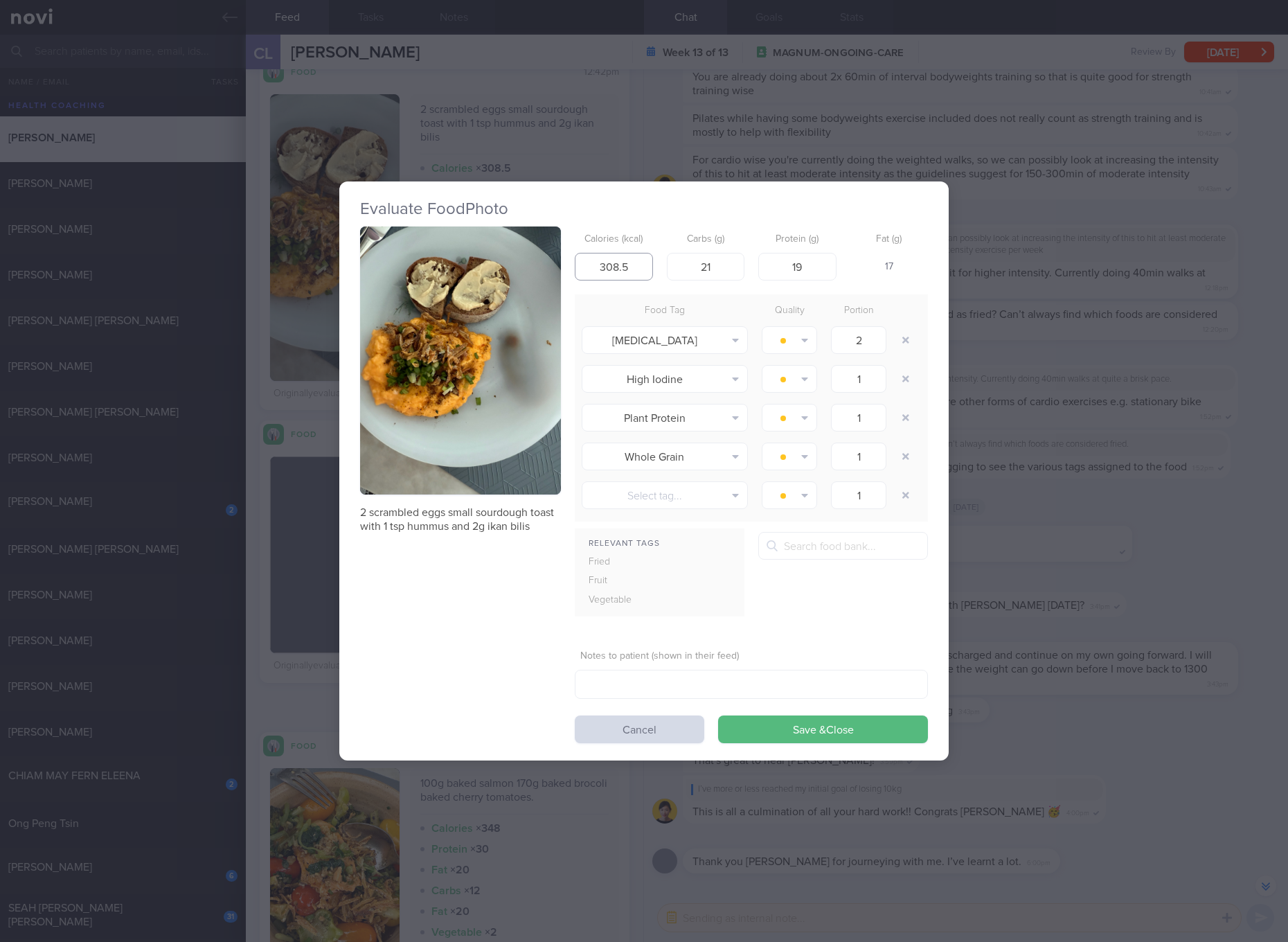
click at [632, 269] on input "308.5" at bounding box center [614, 267] width 78 height 28
type input "246"
type input "11"
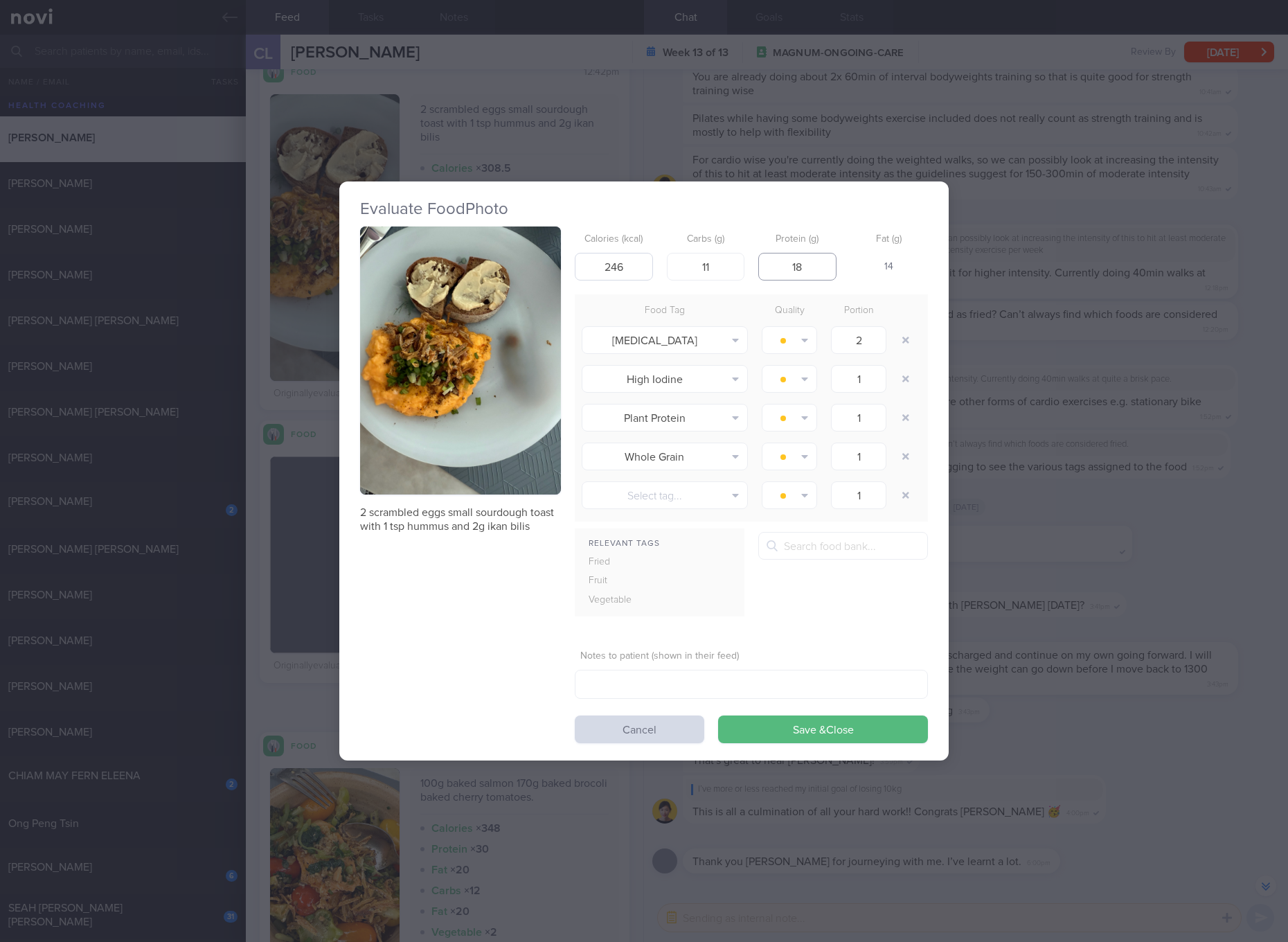
type input "18"
click at [718, 715] on button "Save & Close" at bounding box center [823, 729] width 210 height 28
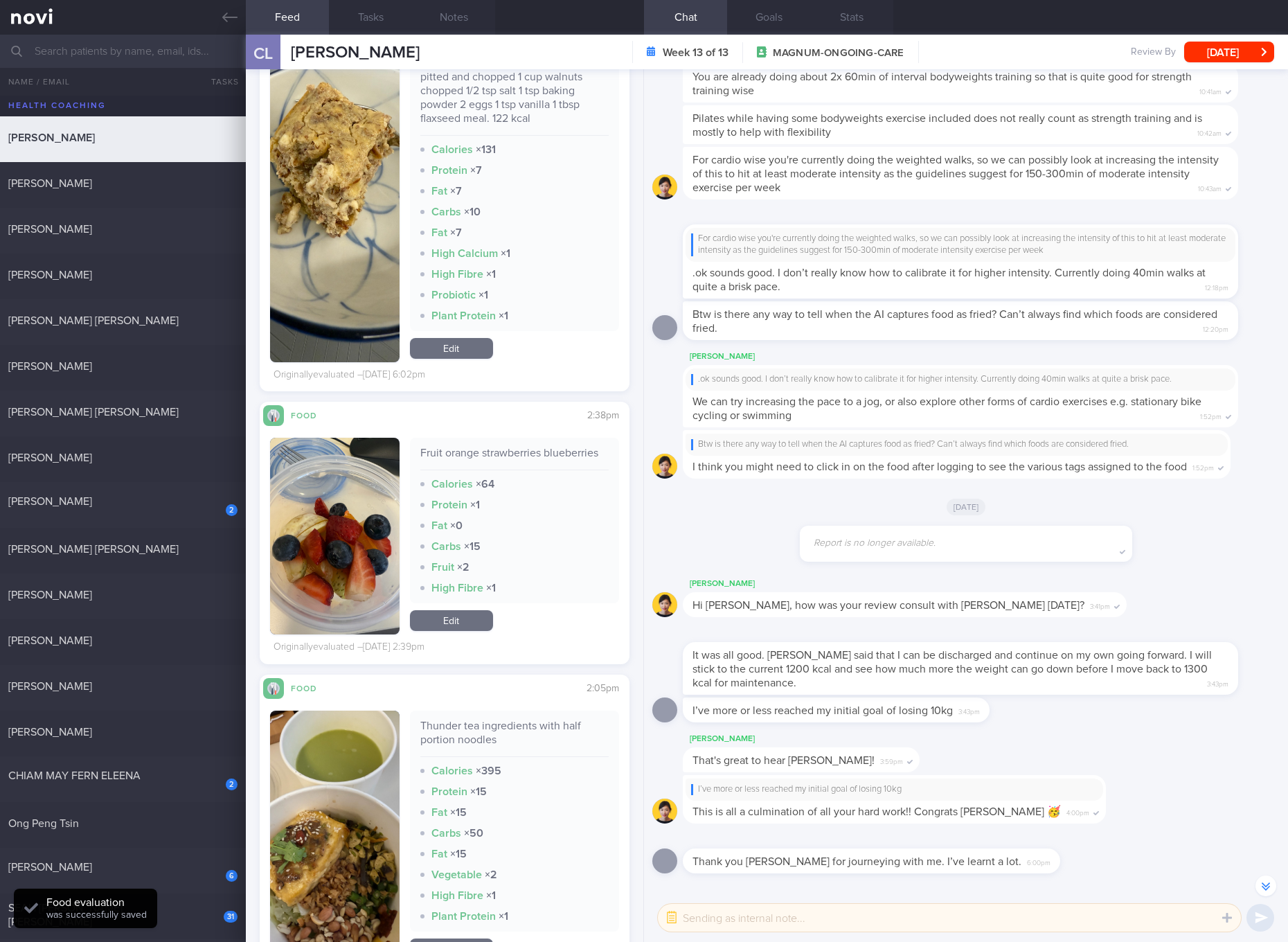
scroll to position [8828, 0]
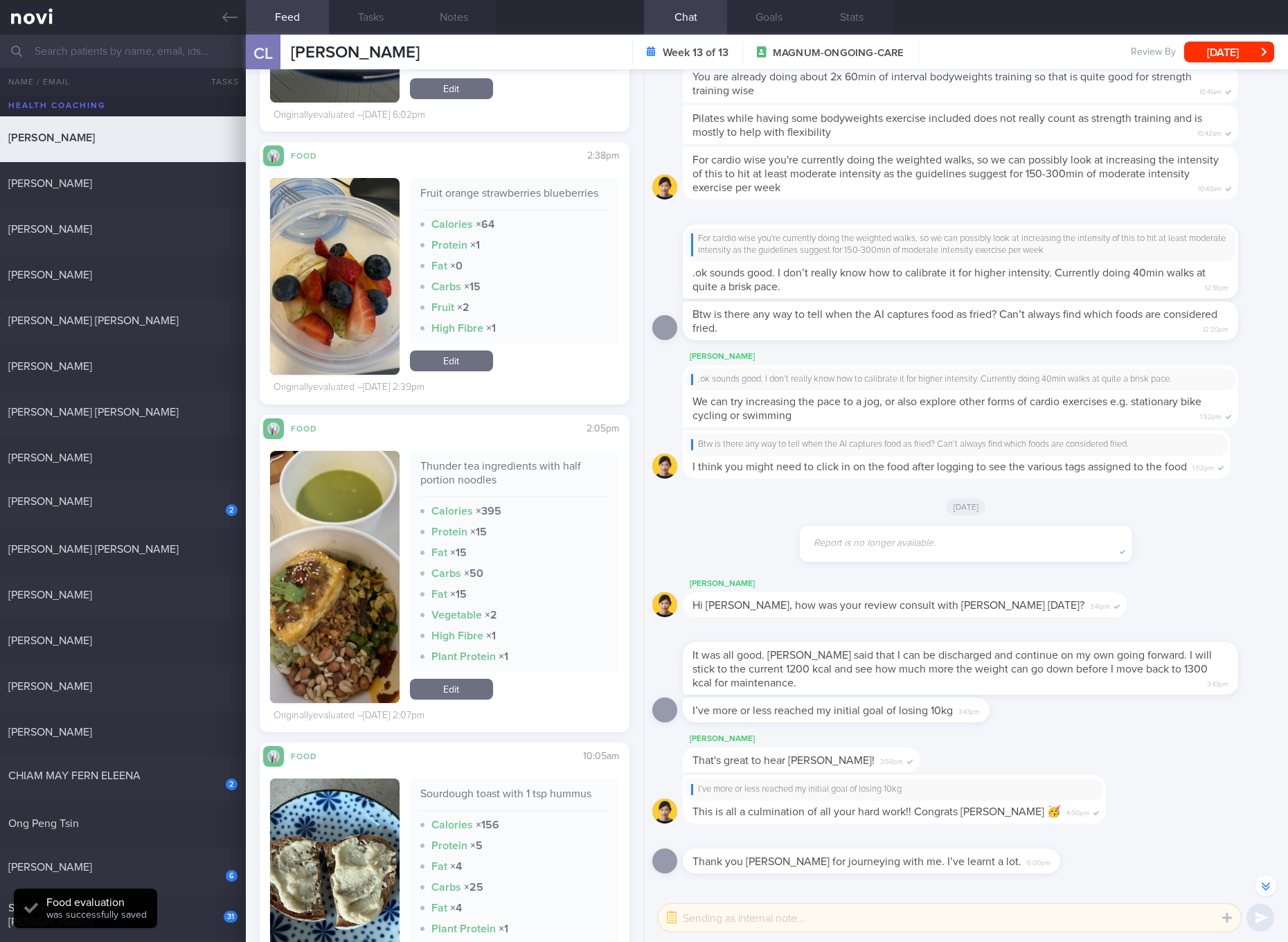
click at [476, 473] on div "Thunder tea ingredients with half portion noodles" at bounding box center [514, 478] width 188 height 38
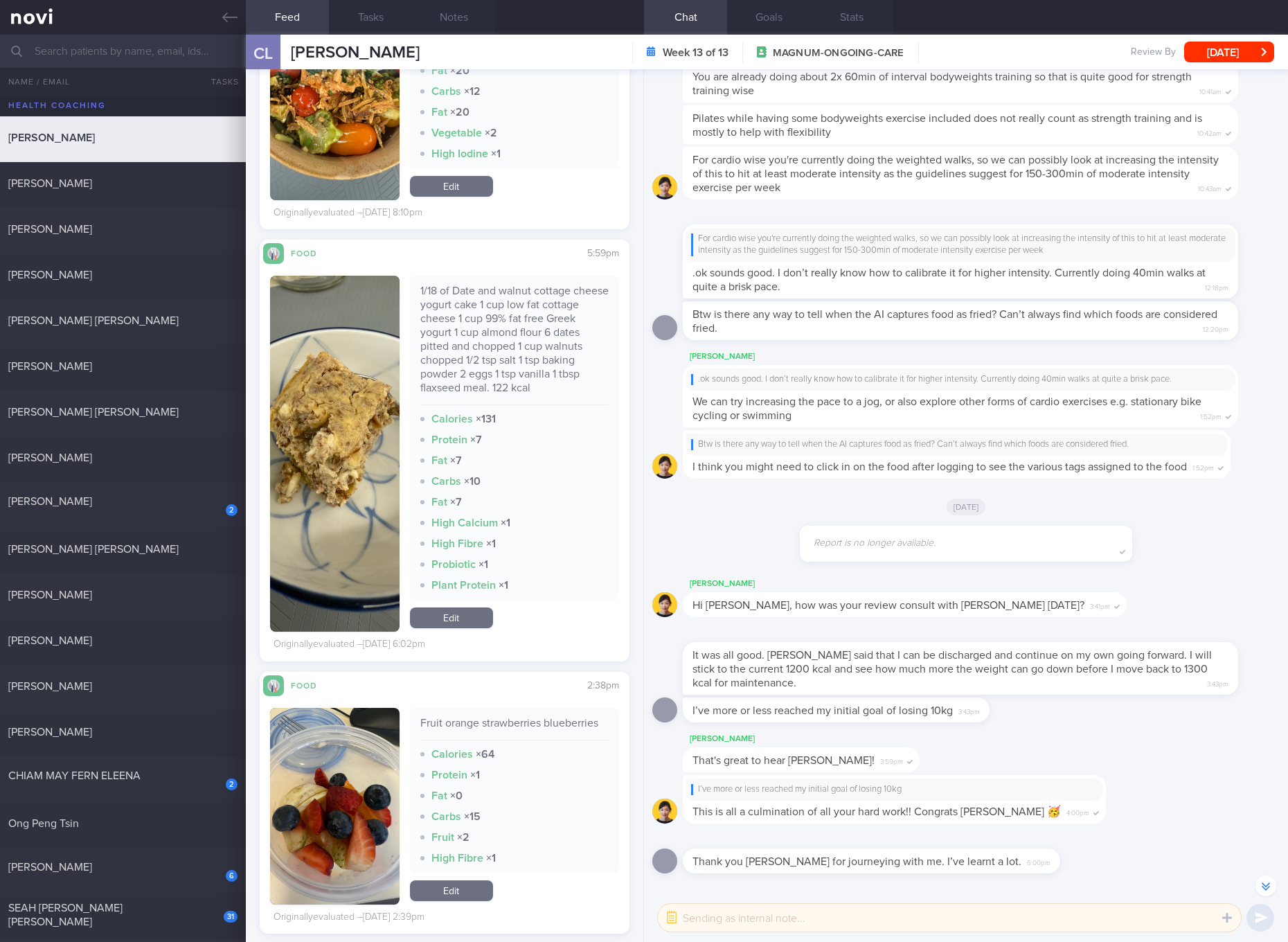
scroll to position [8049, 0]
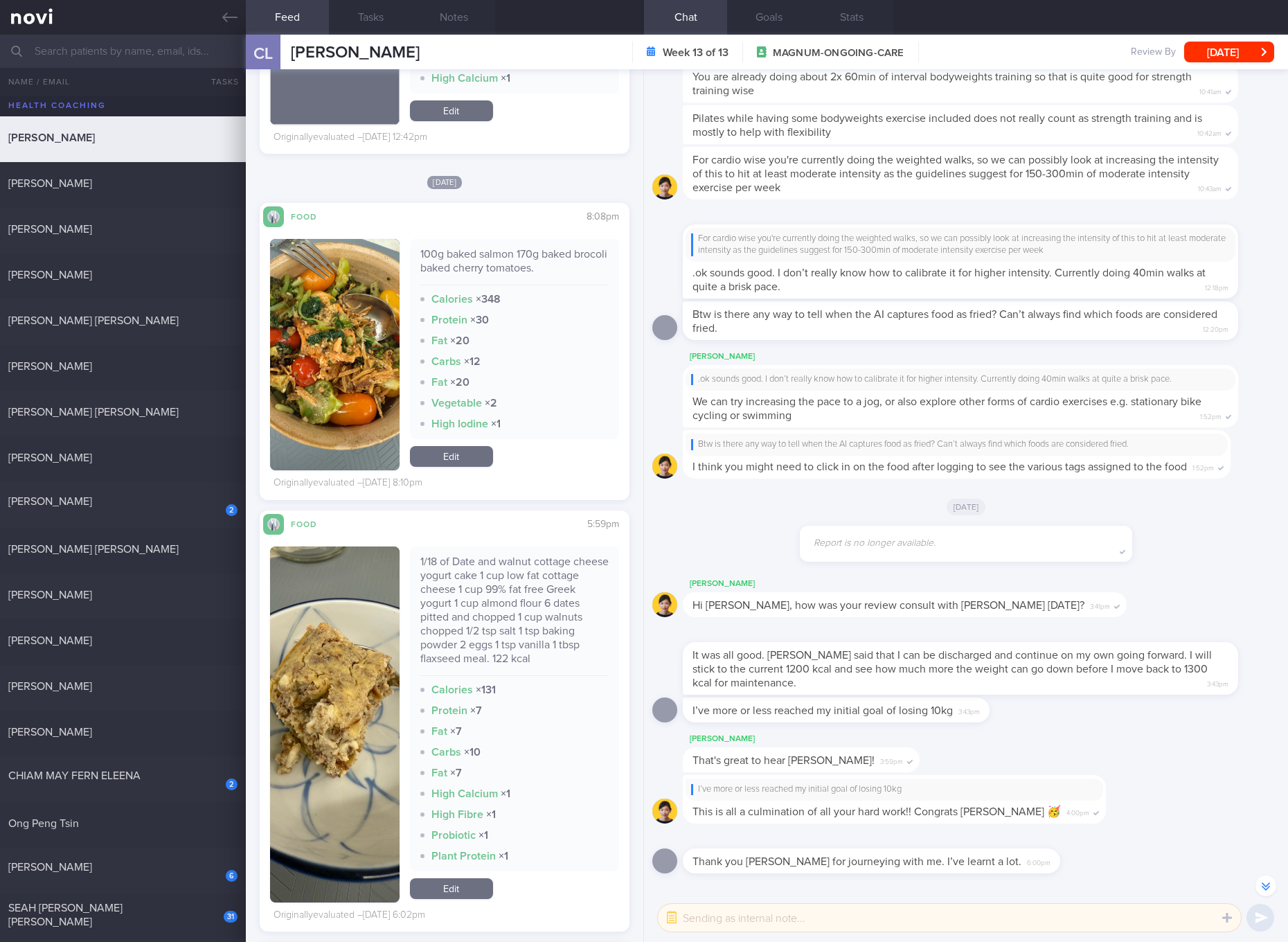
click at [472, 452] on link "Edit" at bounding box center [451, 457] width 83 height 21
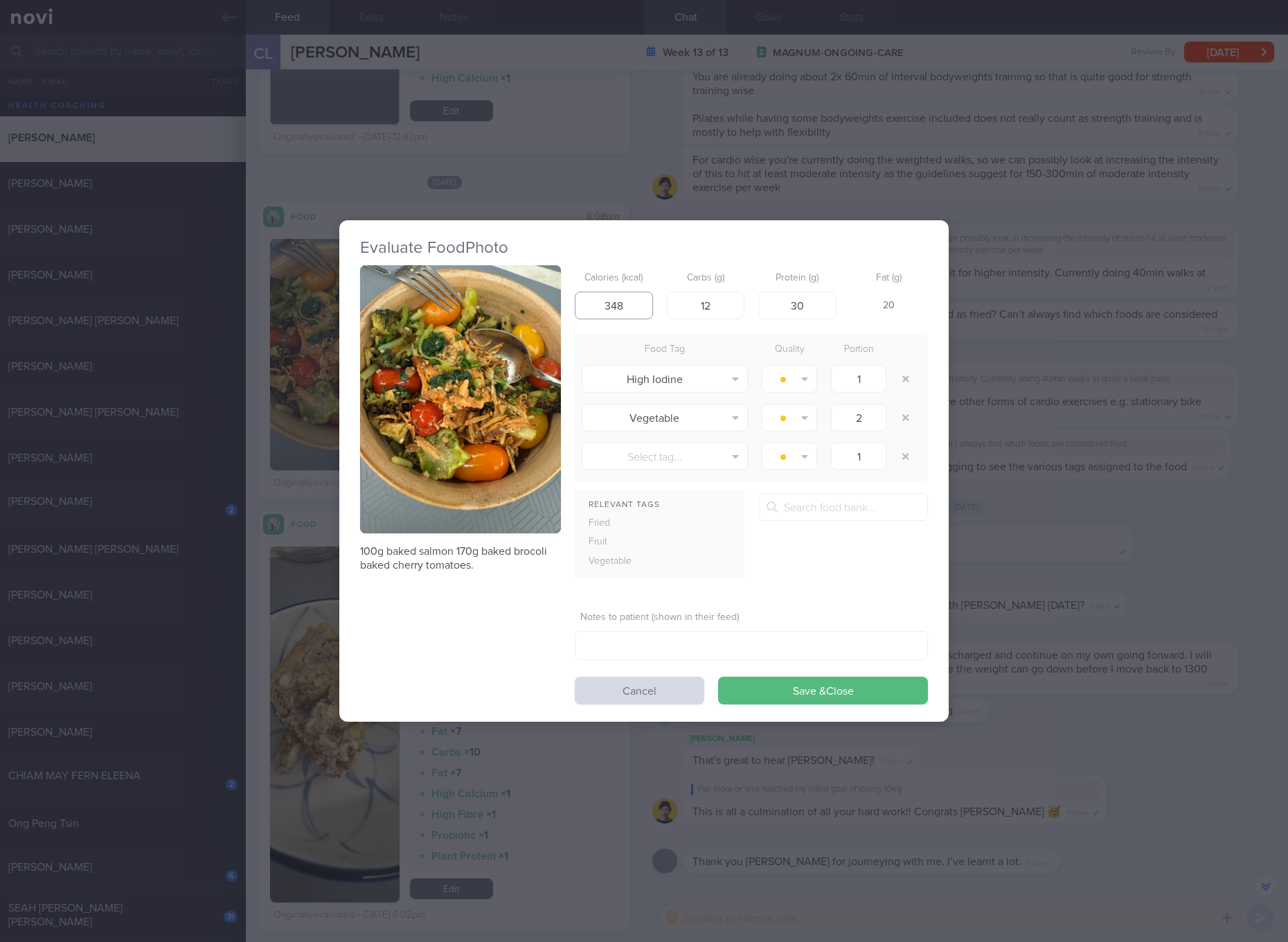
click at [629, 300] on input "348" at bounding box center [614, 305] width 78 height 28
type input "247"
type input "16"
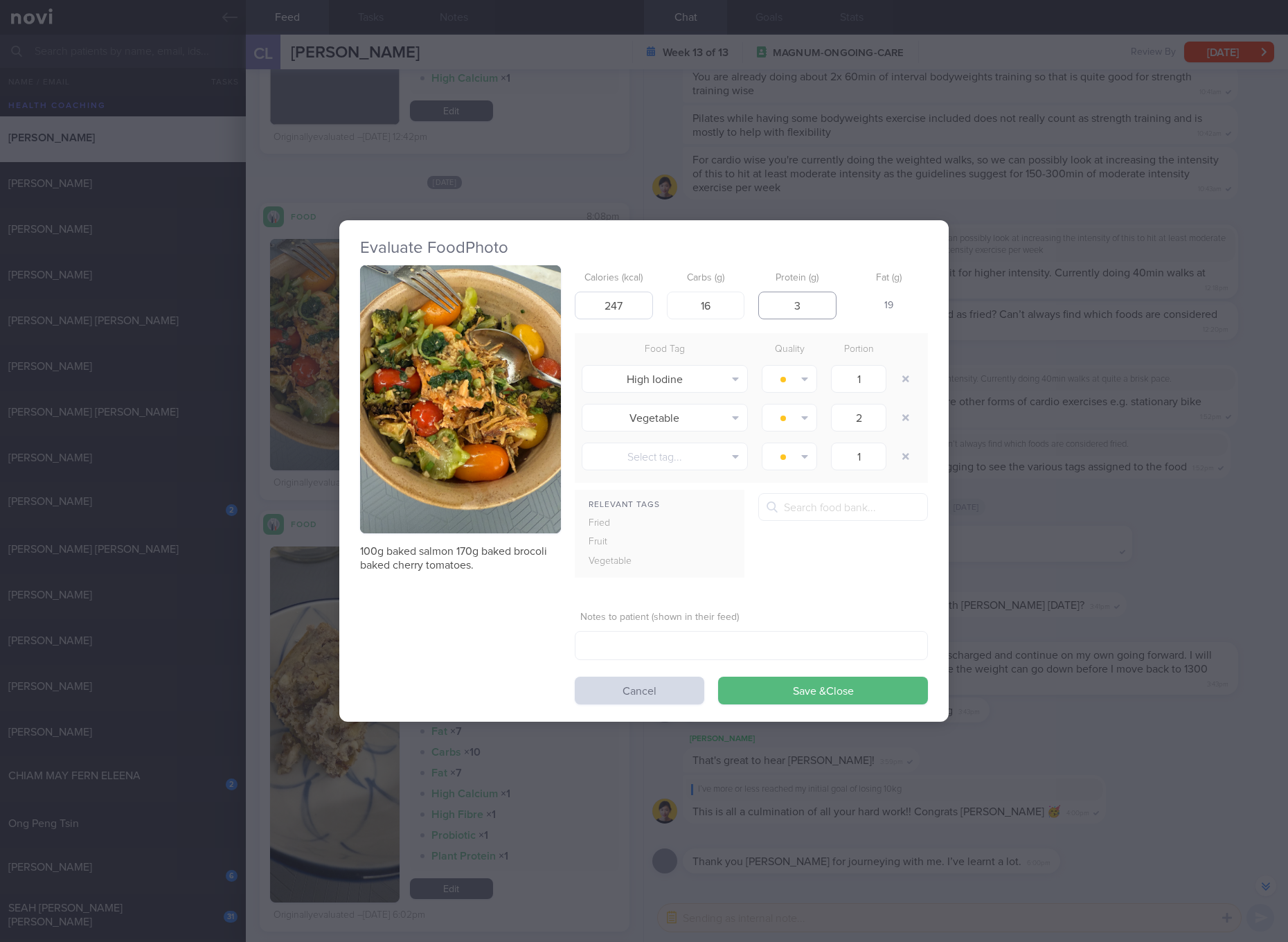
type input "30"
click at [718, 677] on button "Save & Close" at bounding box center [823, 691] width 210 height 28
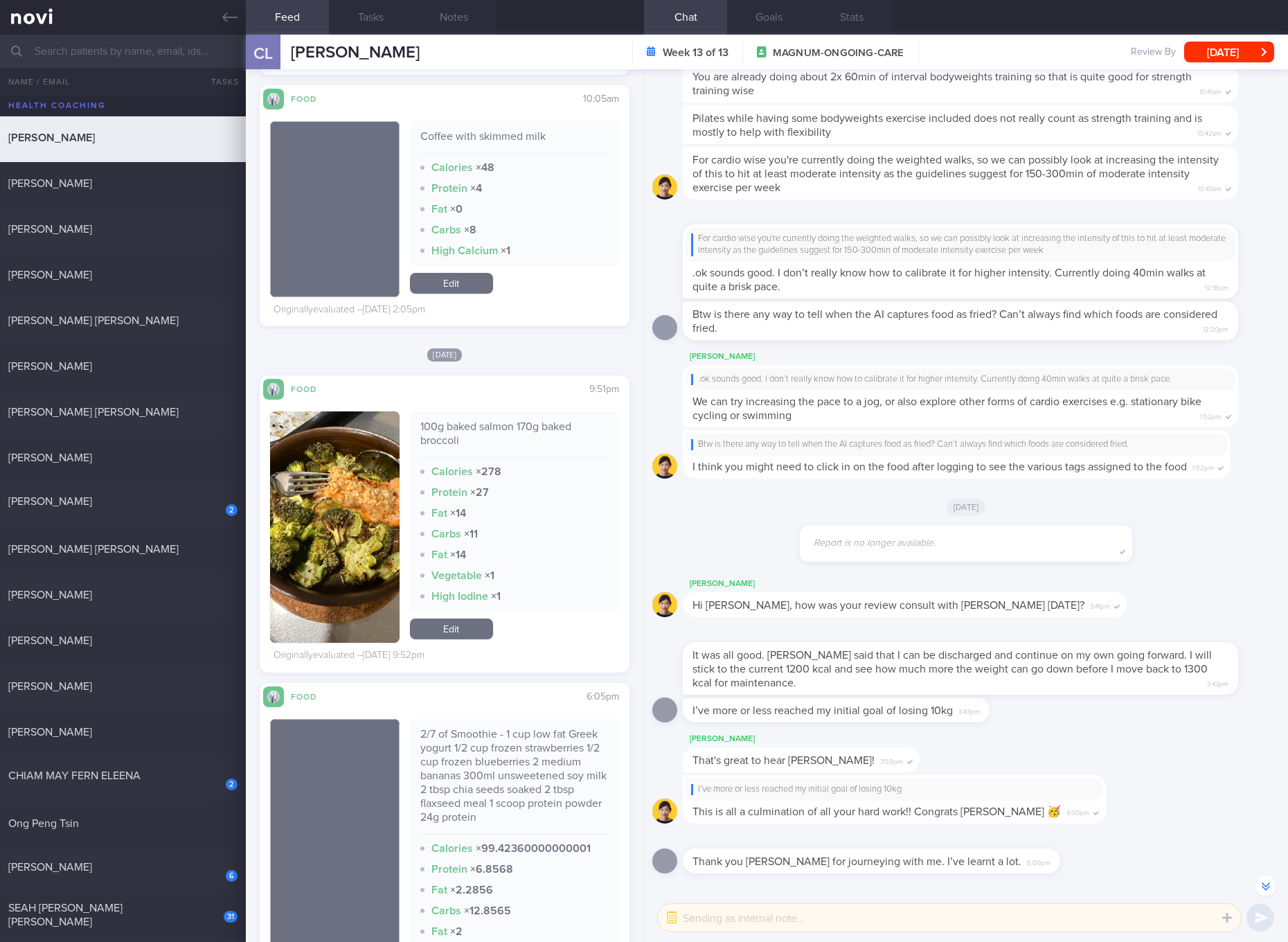
scroll to position [9867, 0]
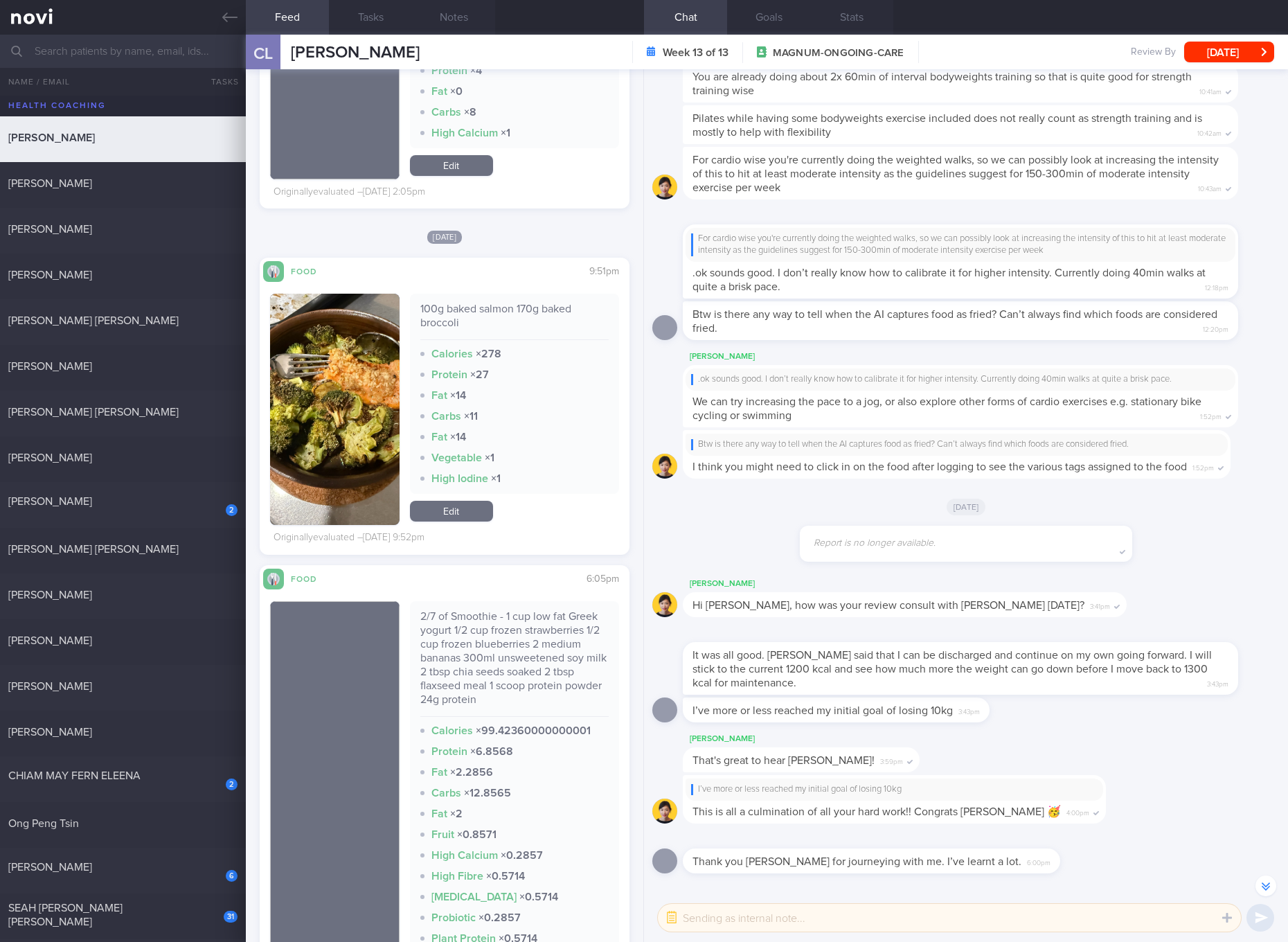
click at [525, 313] on div "100g baked salmon 170g baked broccoli" at bounding box center [514, 321] width 188 height 38
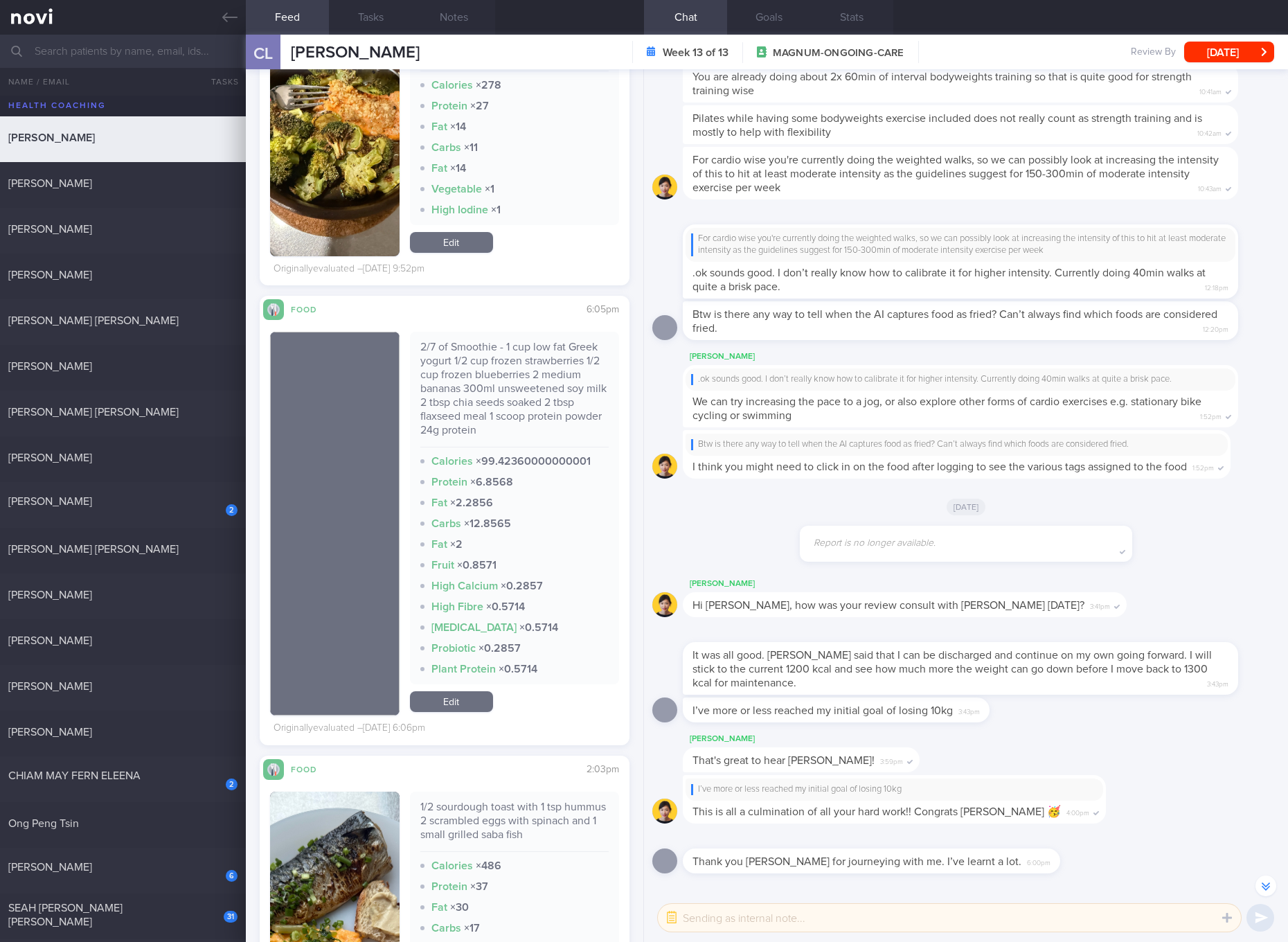
click at [455, 696] on link "Edit" at bounding box center [451, 702] width 83 height 21
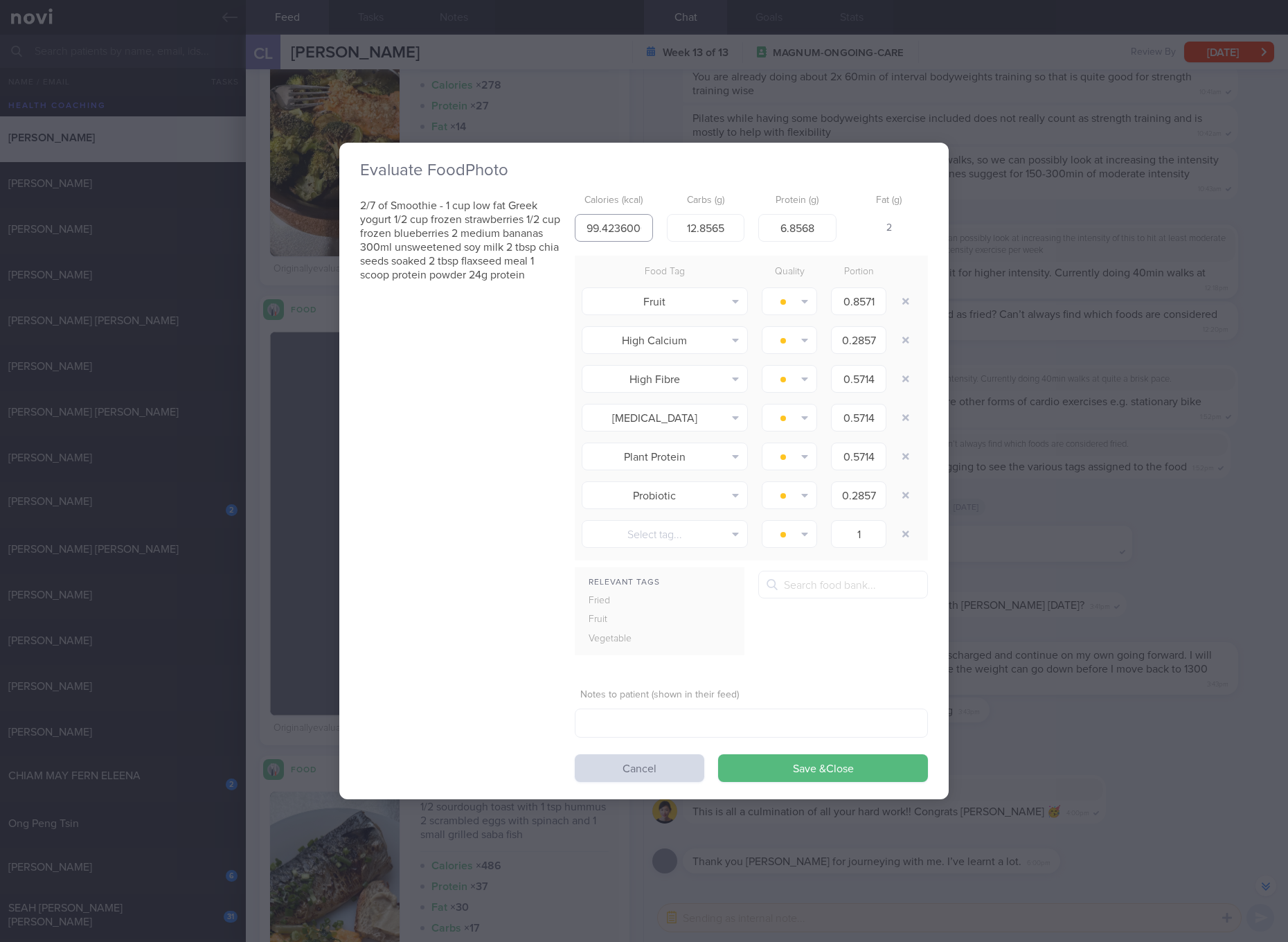
click at [618, 226] on input "99.42360000000001" at bounding box center [614, 228] width 78 height 28
type input "124"
type input "18"
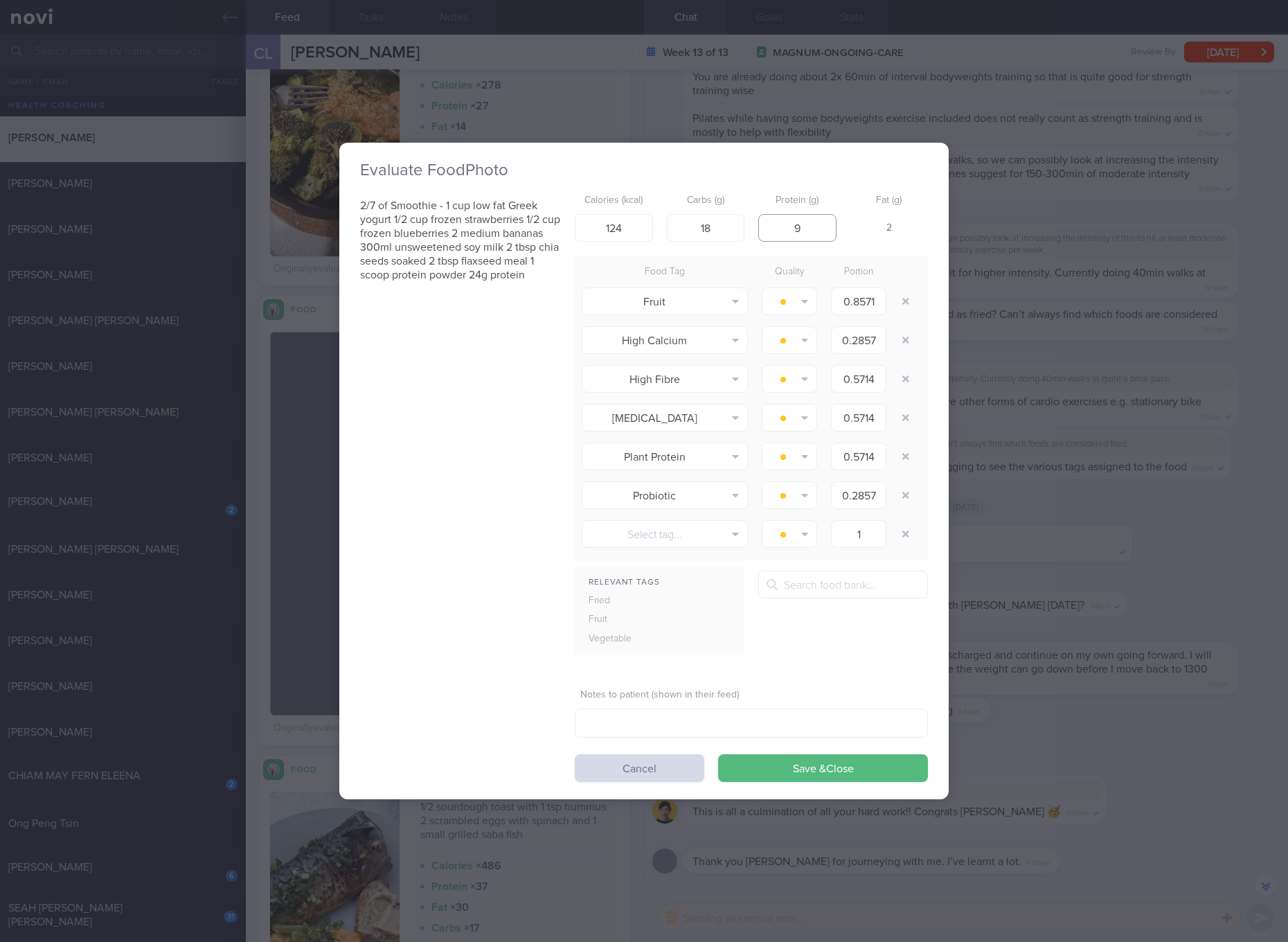
type input "9"
click at [718, 754] on button "Save & Close" at bounding box center [823, 768] width 210 height 28
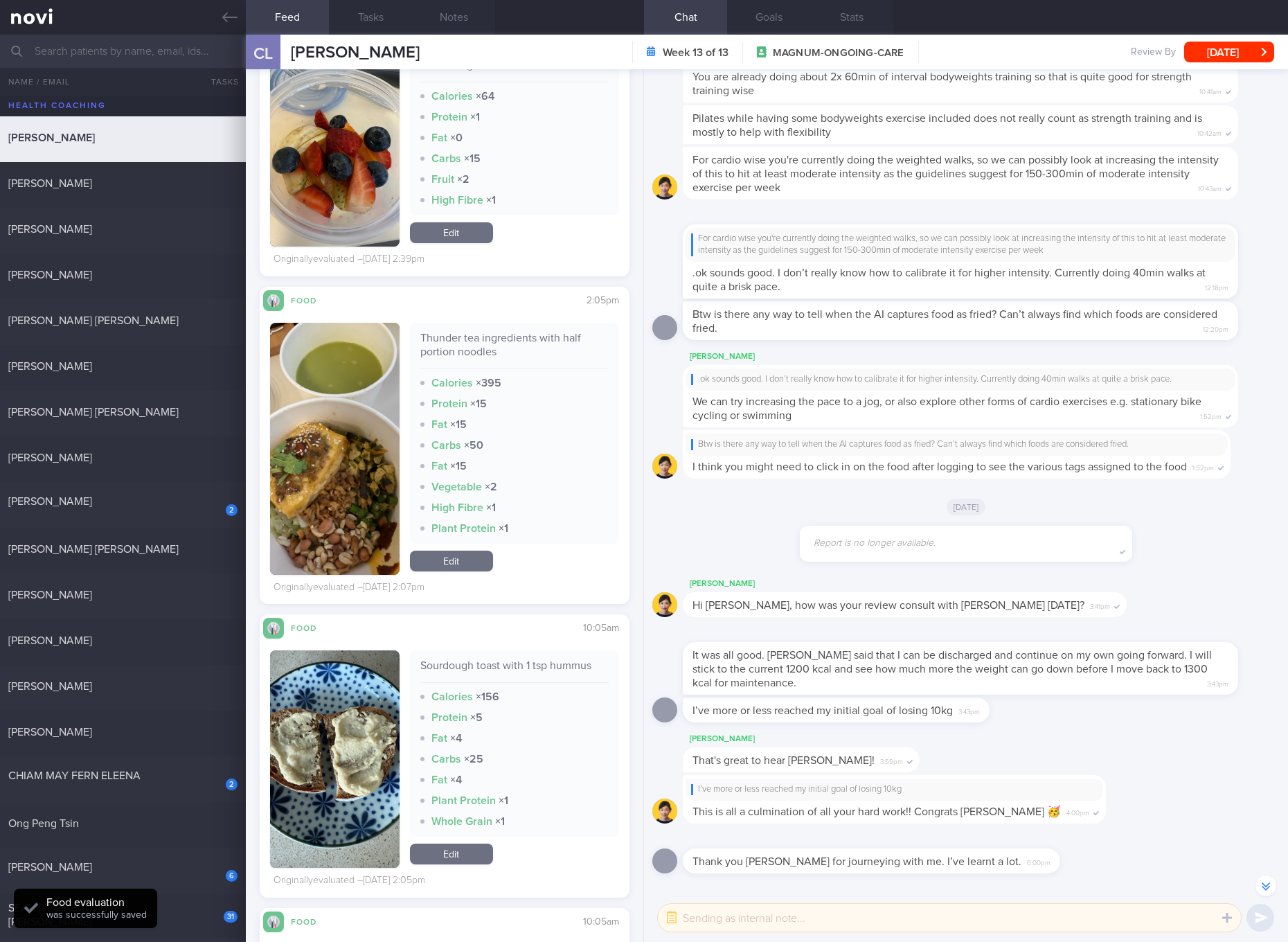
scroll to position [8839, 0]
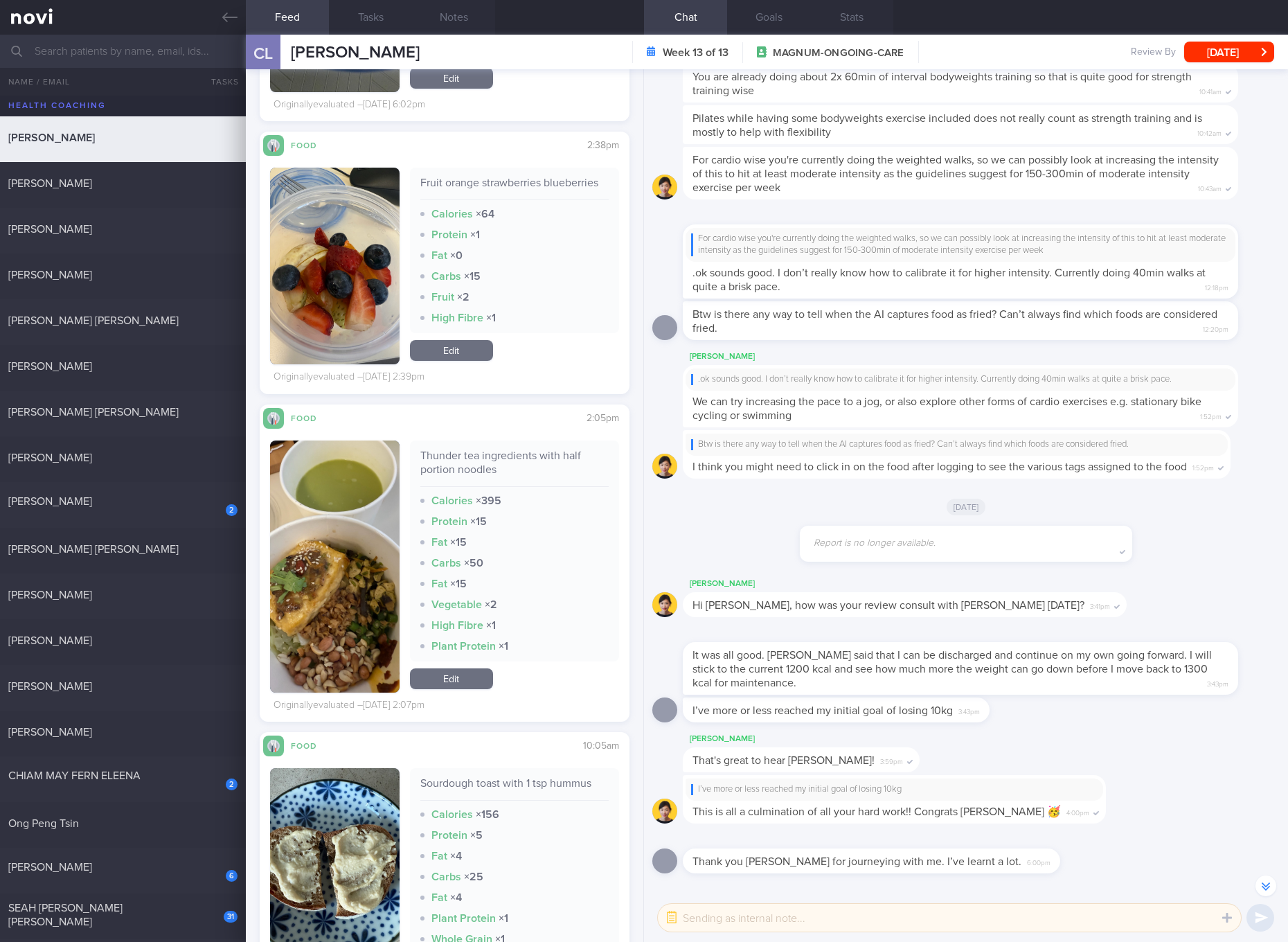
click at [450, 675] on link "Edit" at bounding box center [451, 679] width 83 height 21
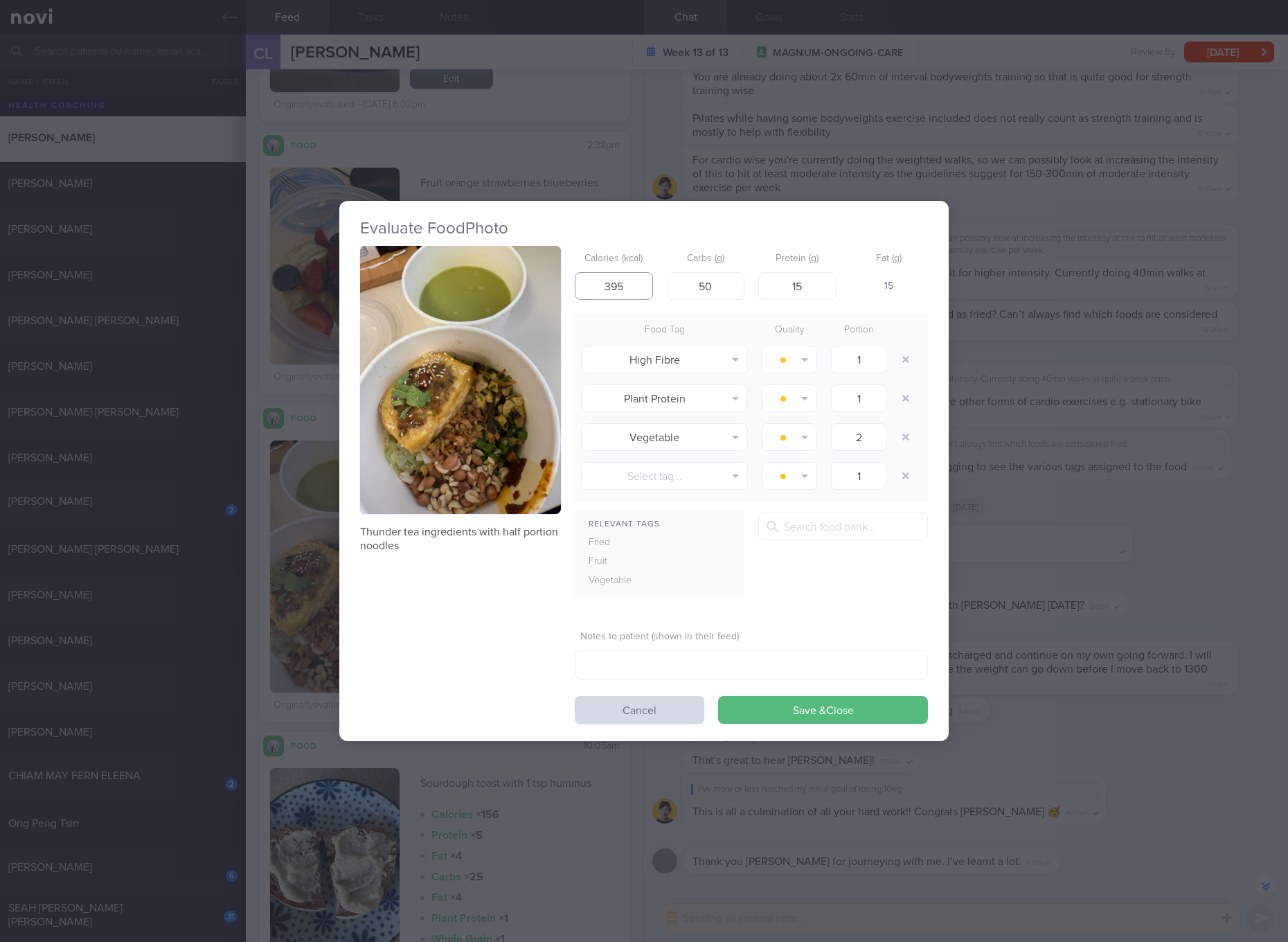
click at [610, 284] on input "395" at bounding box center [614, 286] width 78 height 28
type input "353"
click at [718, 696] on button "Save & Close" at bounding box center [823, 710] width 210 height 28
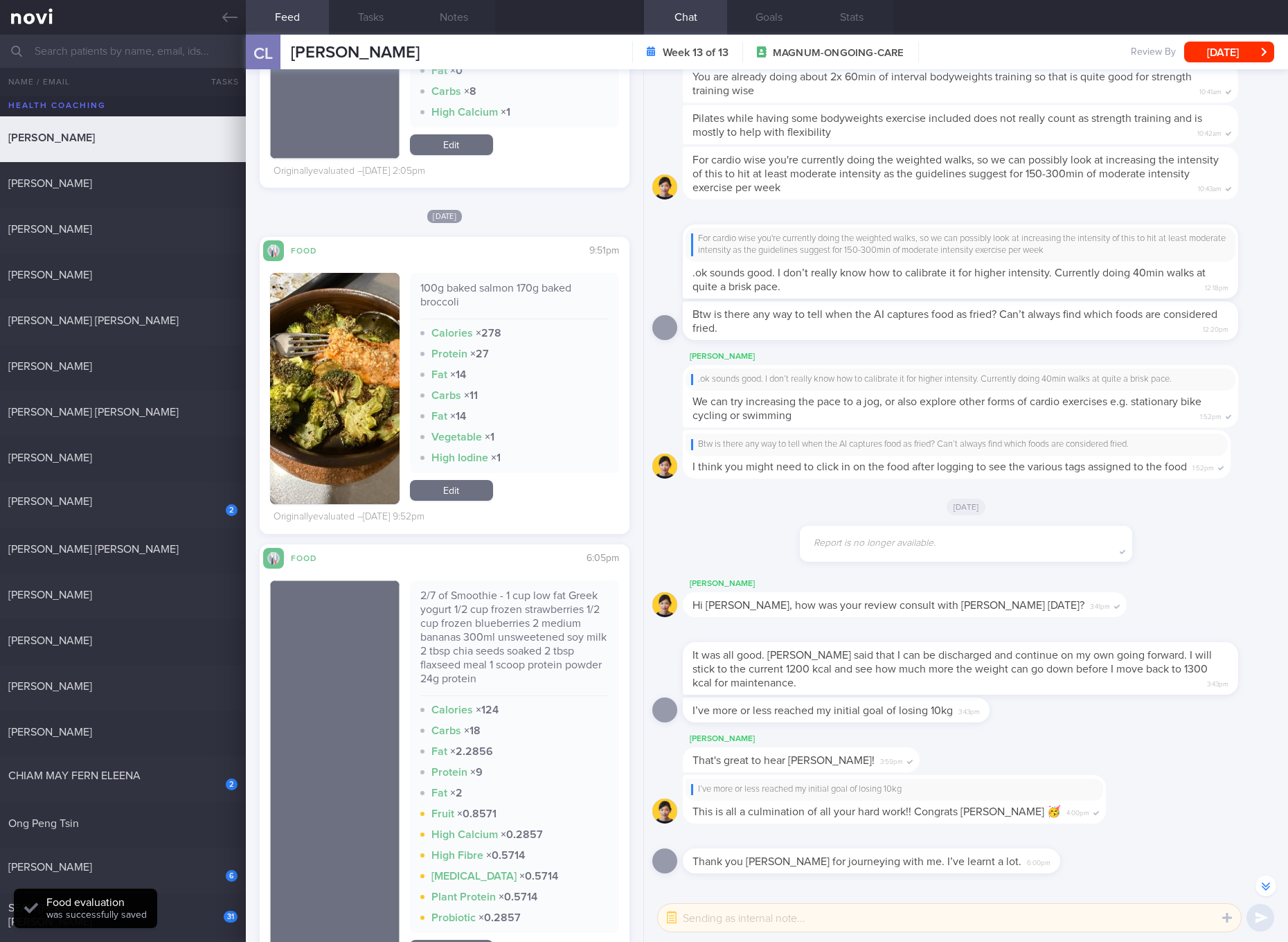
scroll to position [9877, 0]
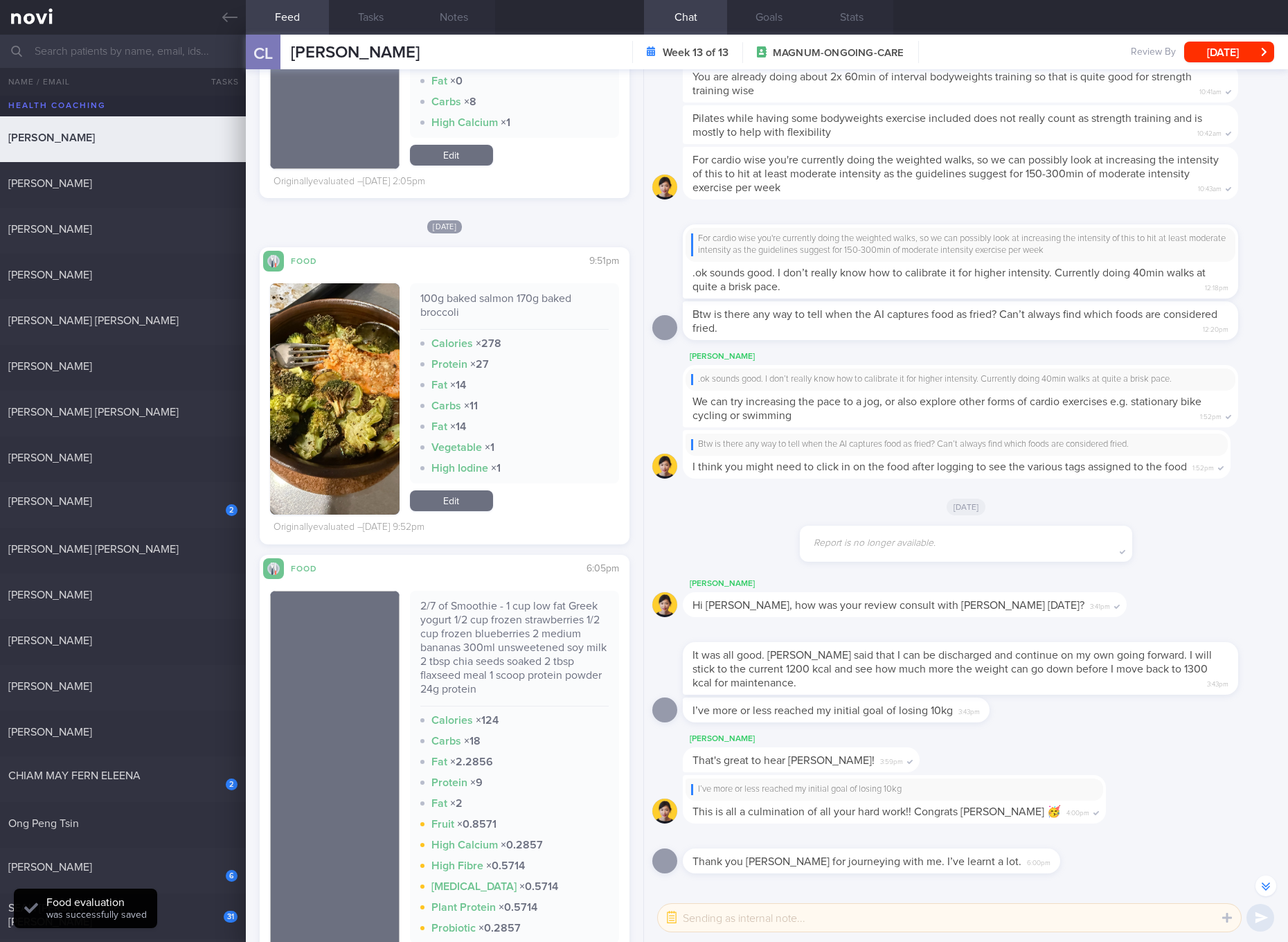
click at [477, 497] on link "Edit" at bounding box center [451, 501] width 83 height 21
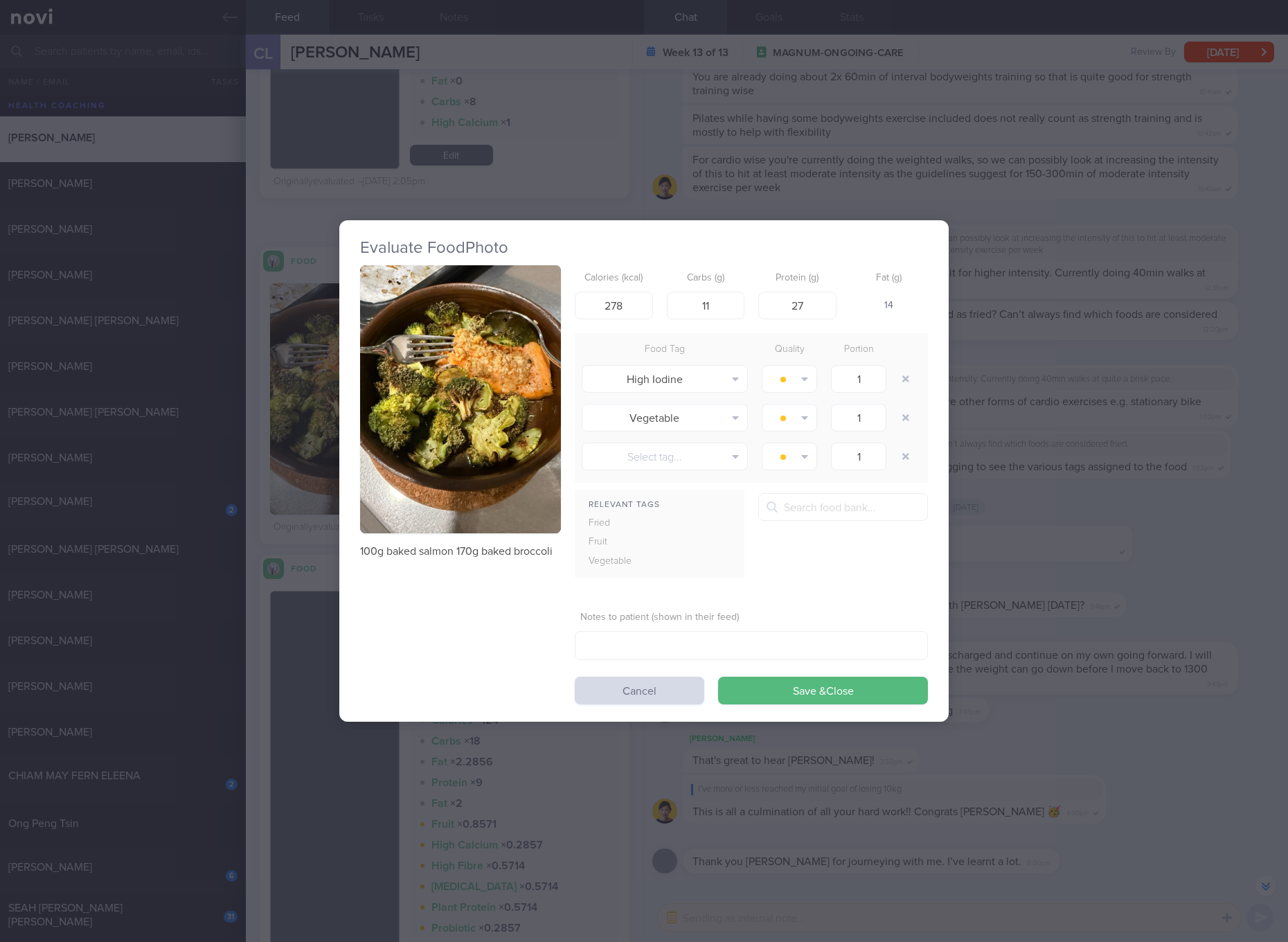
click at [618, 289] on div "Calories (kcal) 278" at bounding box center [614, 292] width 78 height 54
click at [620, 298] on input "278" at bounding box center [614, 305] width 78 height 28
click at [718, 677] on button "Save & Close" at bounding box center [823, 691] width 210 height 28
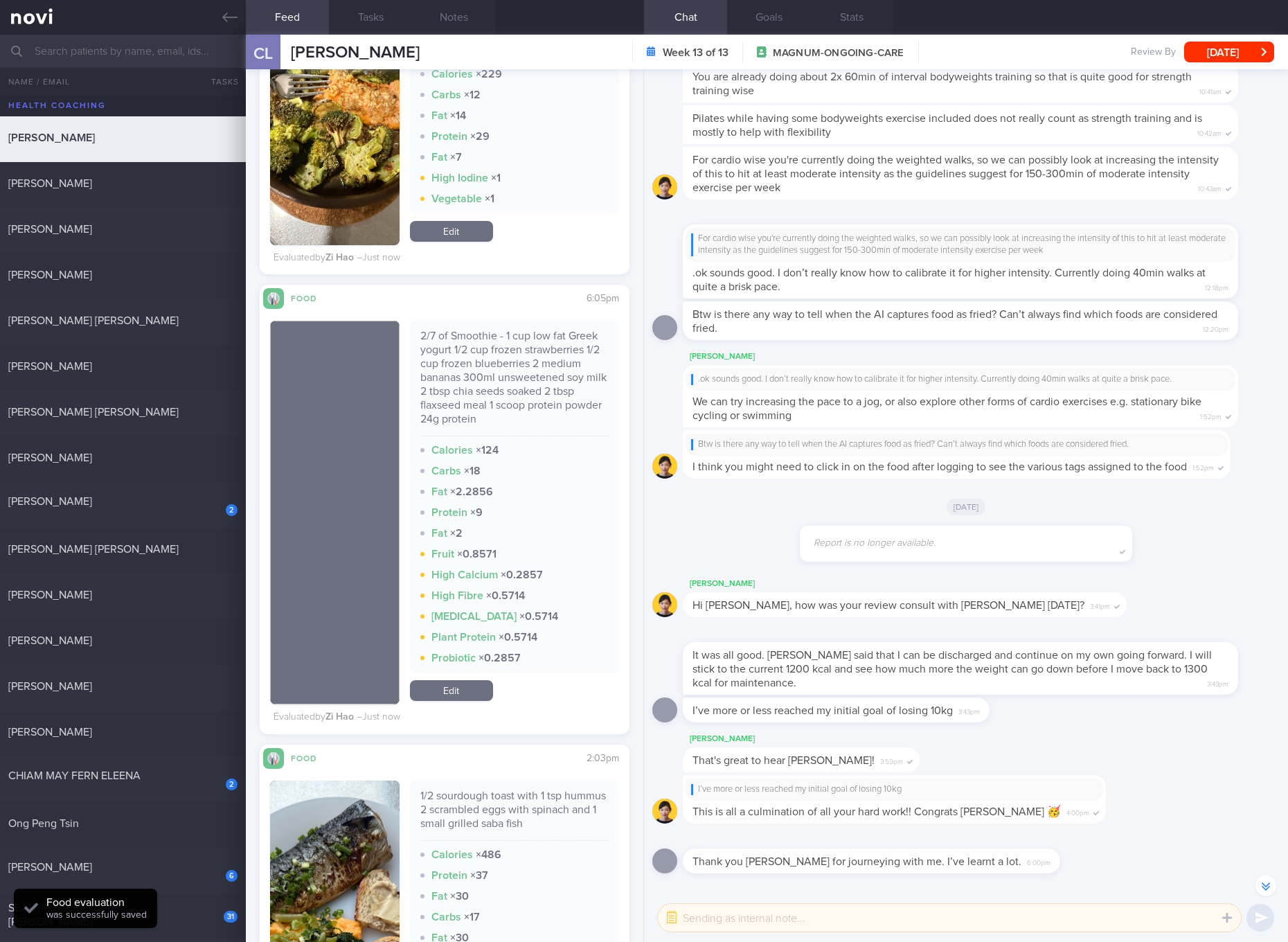
scroll to position [10397, 0]
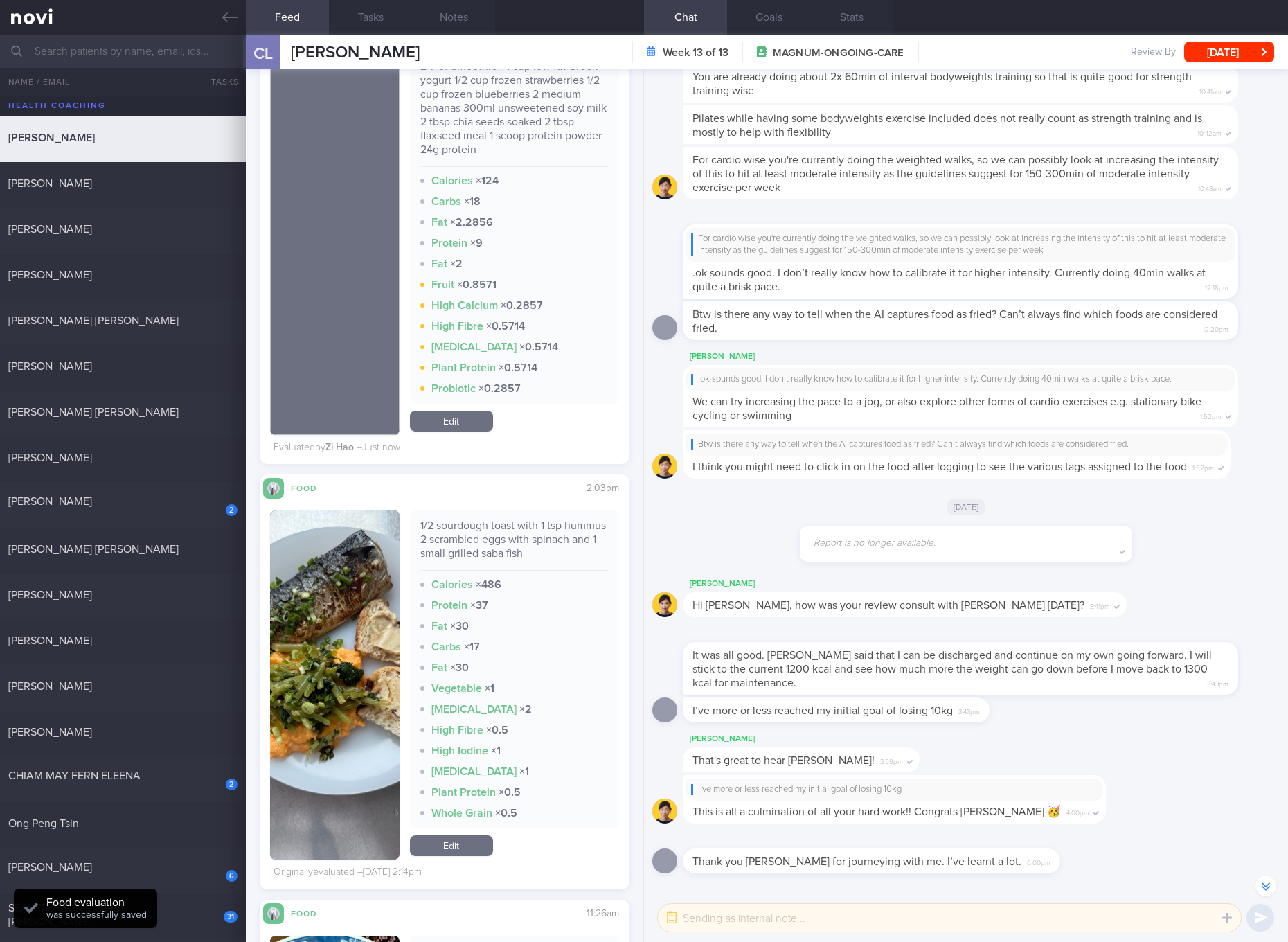
click at [529, 546] on div "1/2 sourdough toast with 1 tsp hummus 2 scrambled eggs with spinach and 1 small…" at bounding box center [514, 544] width 188 height 52
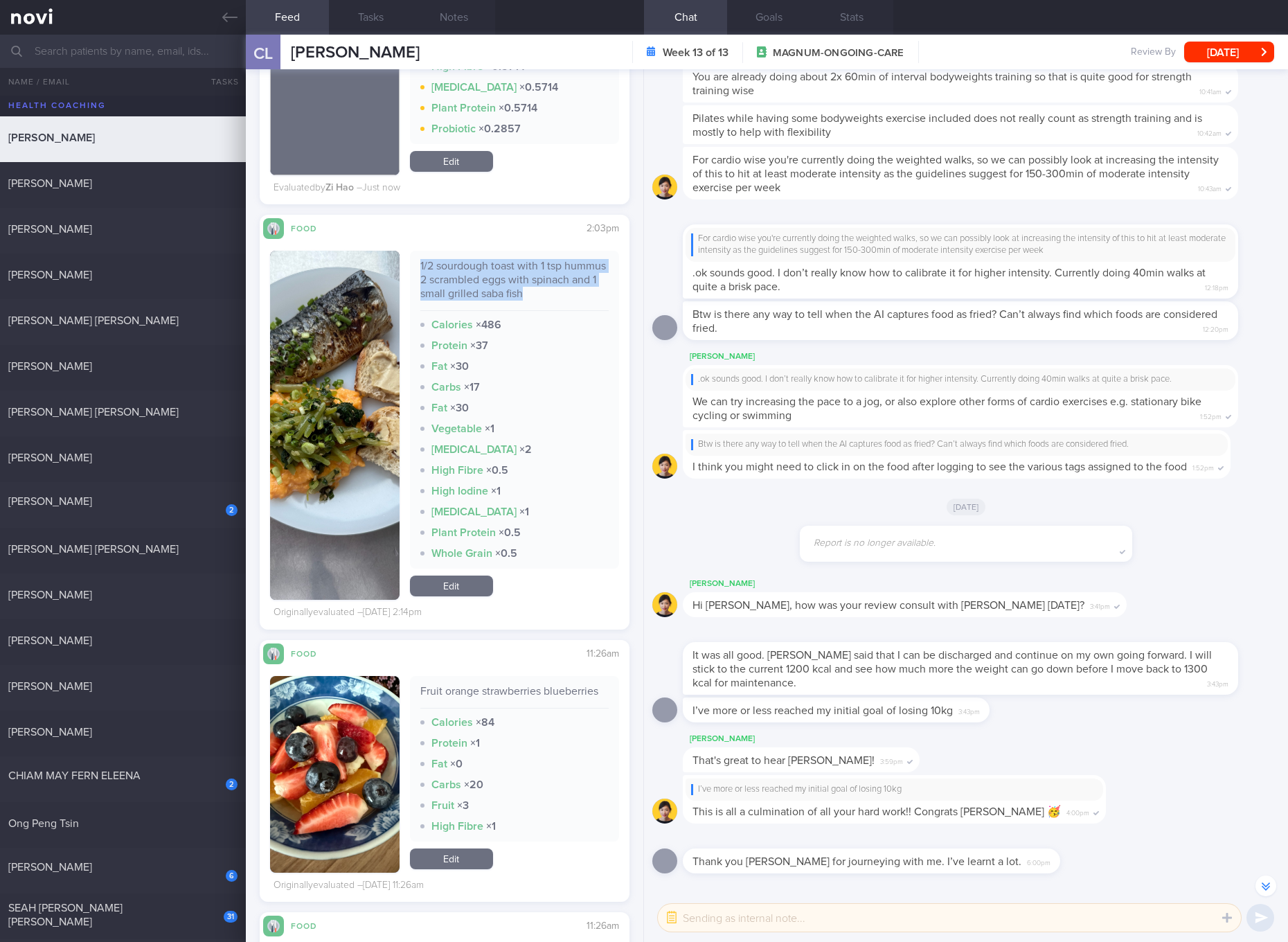
click at [460, 583] on link "Edit" at bounding box center [451, 586] width 83 height 21
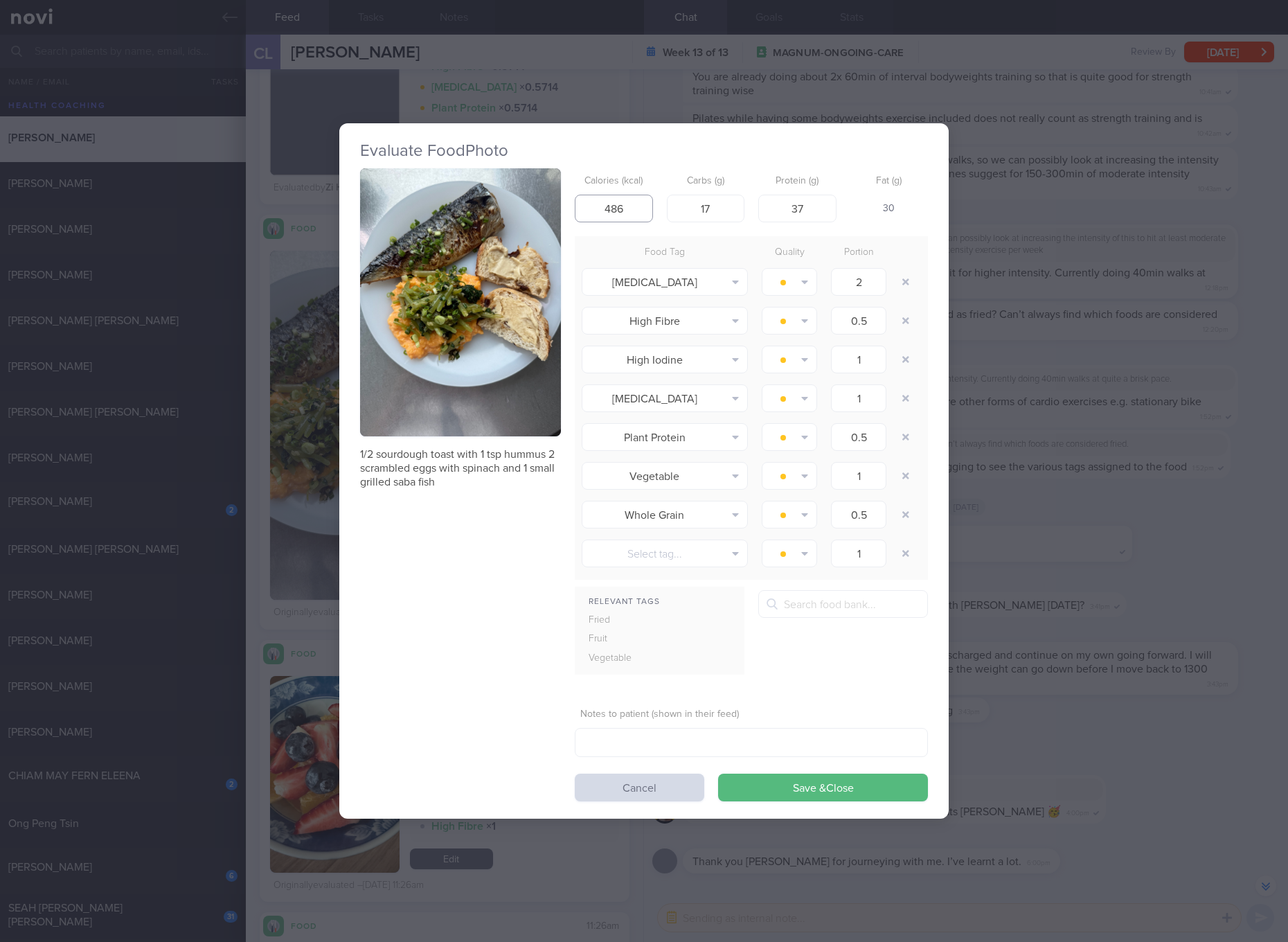
click at [628, 198] on input "486" at bounding box center [614, 209] width 78 height 28
click at [718, 773] on button "Save & Close" at bounding box center [823, 787] width 210 height 28
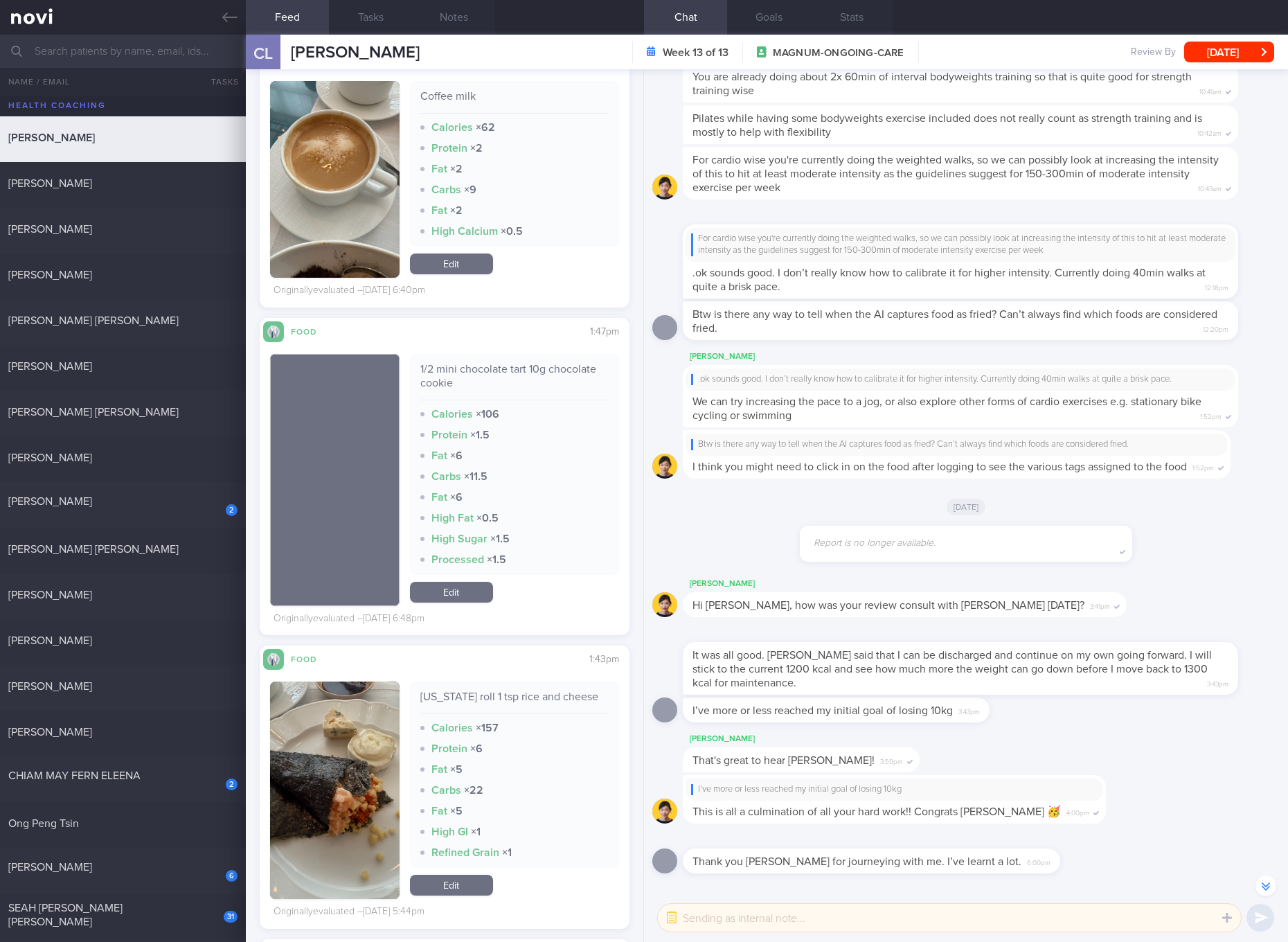
scroll to position [12993, 0]
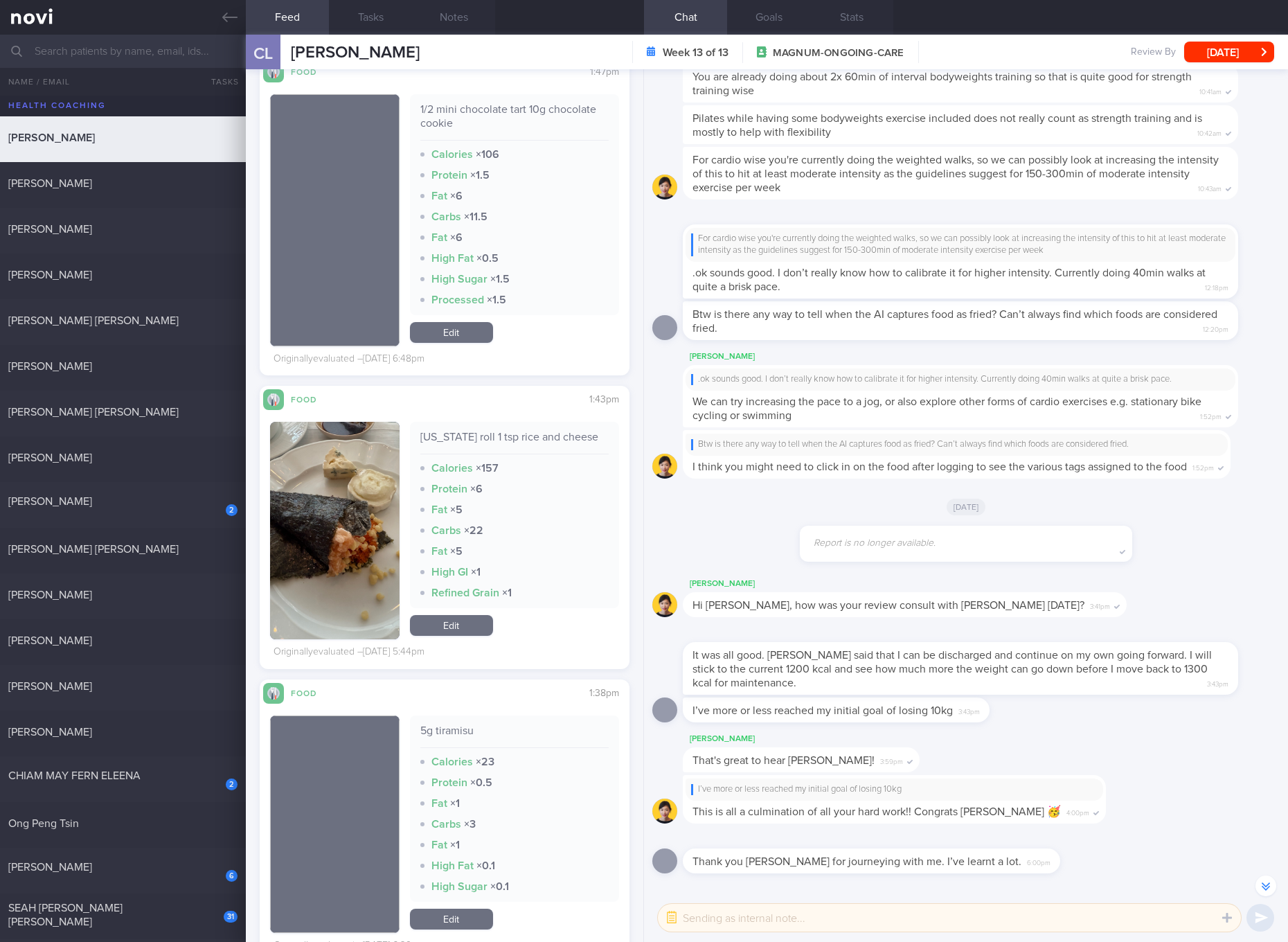
click at [548, 435] on div "California roll 1 tsp rice and cheese" at bounding box center [514, 442] width 188 height 25
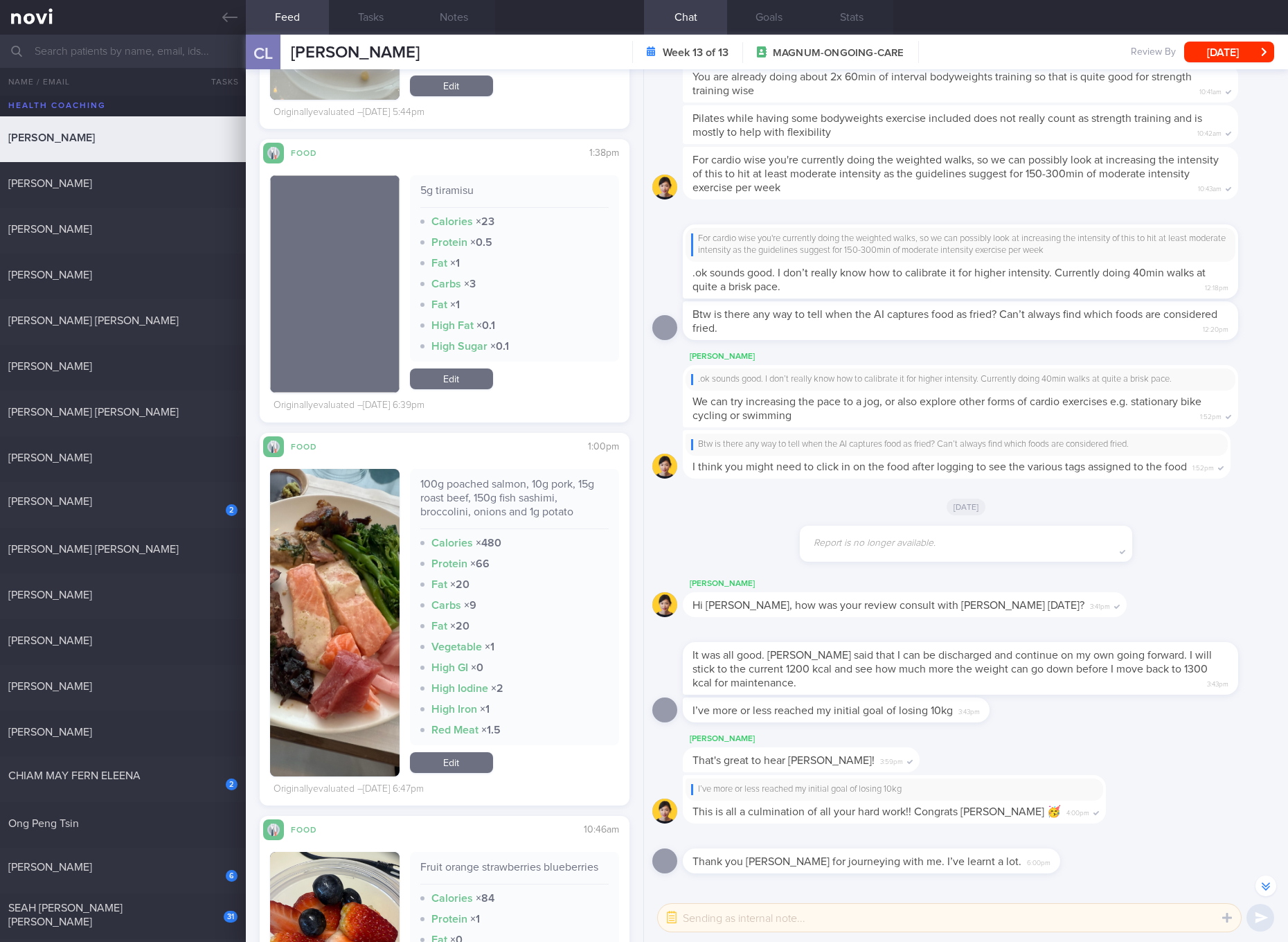
click at [490, 482] on div "100g poached salmon, 10g pork, 15g roast beef, 150g fish sashimi, broccolini, o…" at bounding box center [514, 503] width 188 height 52
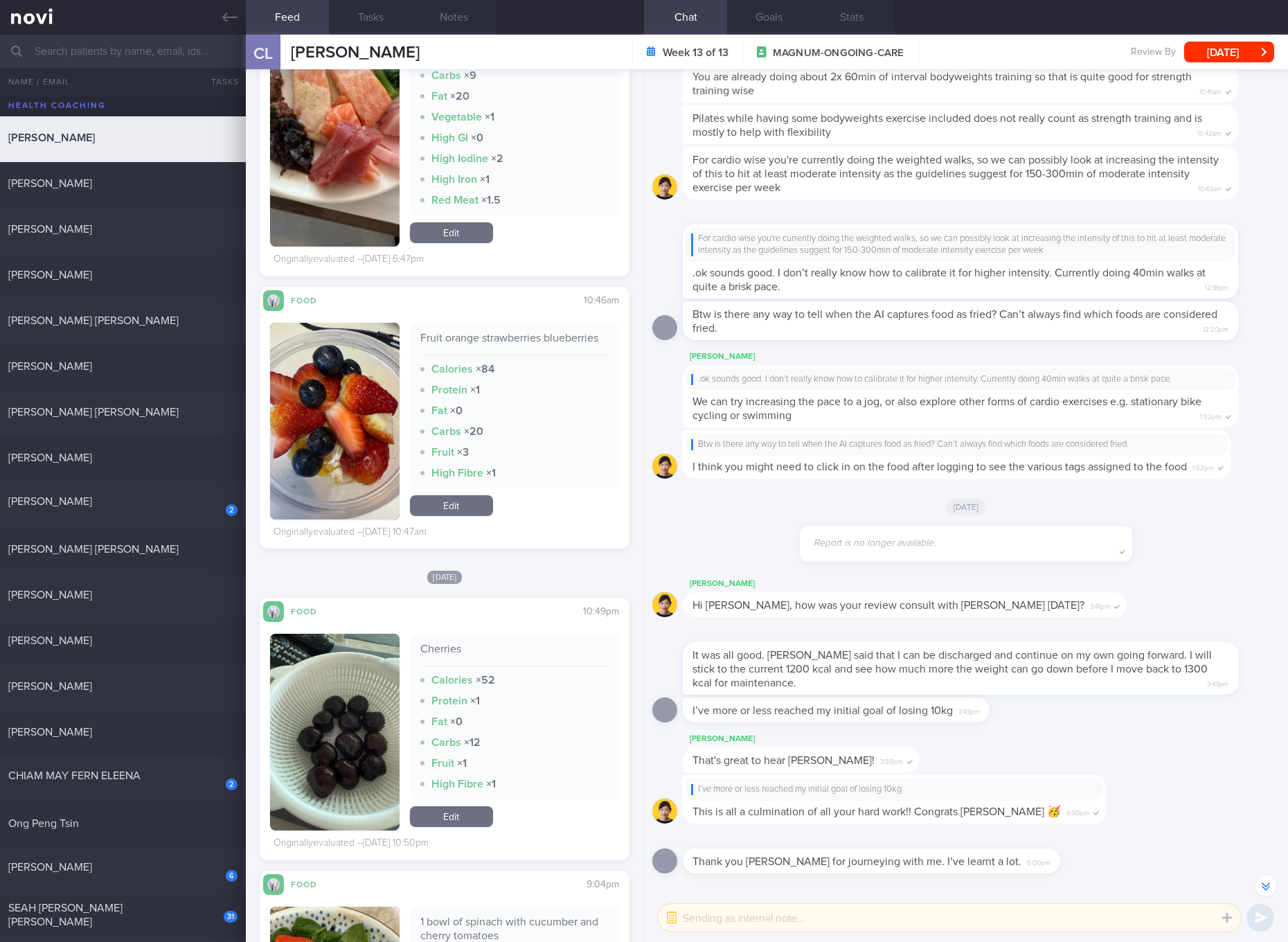
scroll to position [13772, 0]
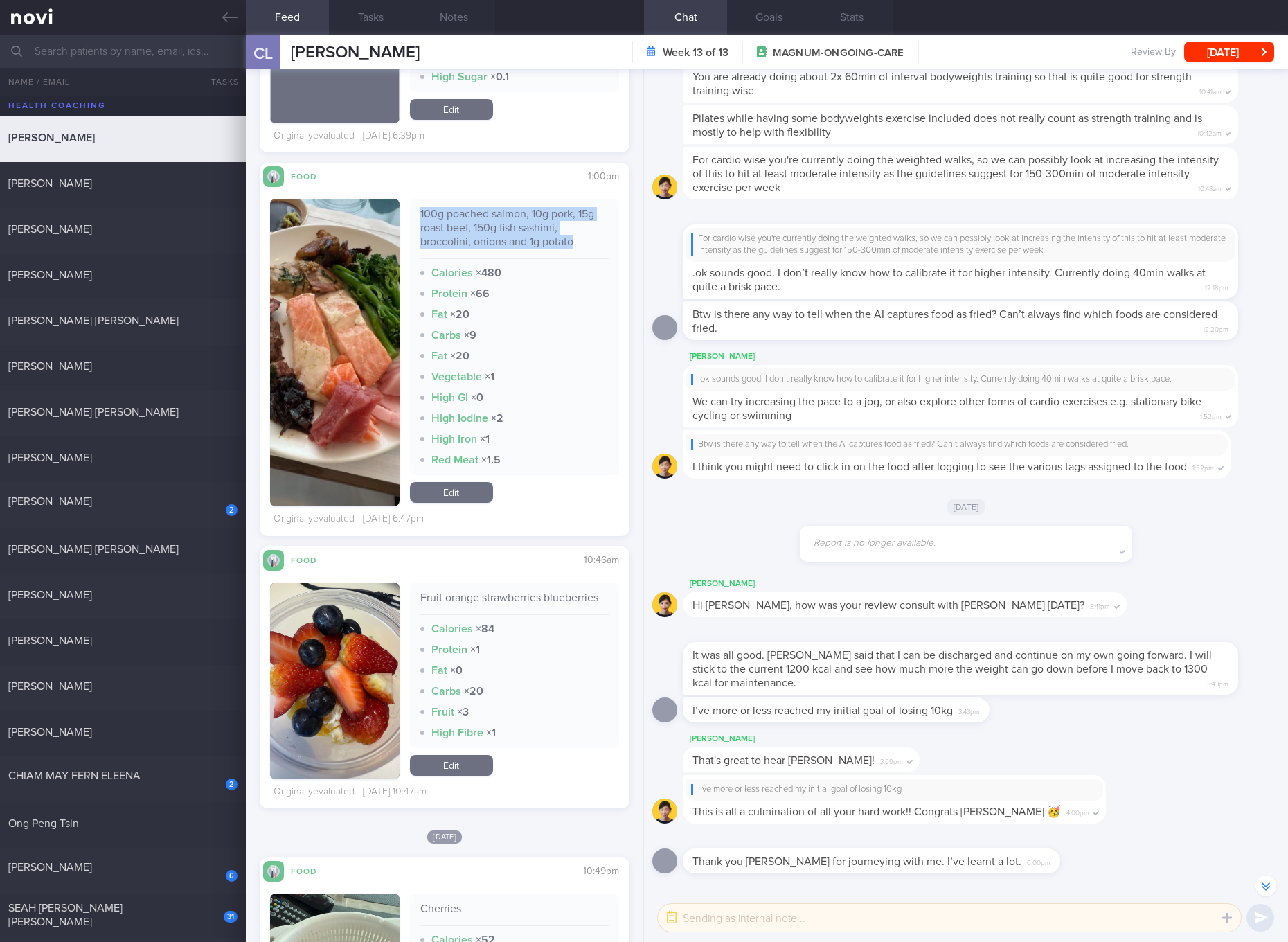
click at [453, 488] on link "Edit" at bounding box center [451, 492] width 83 height 21
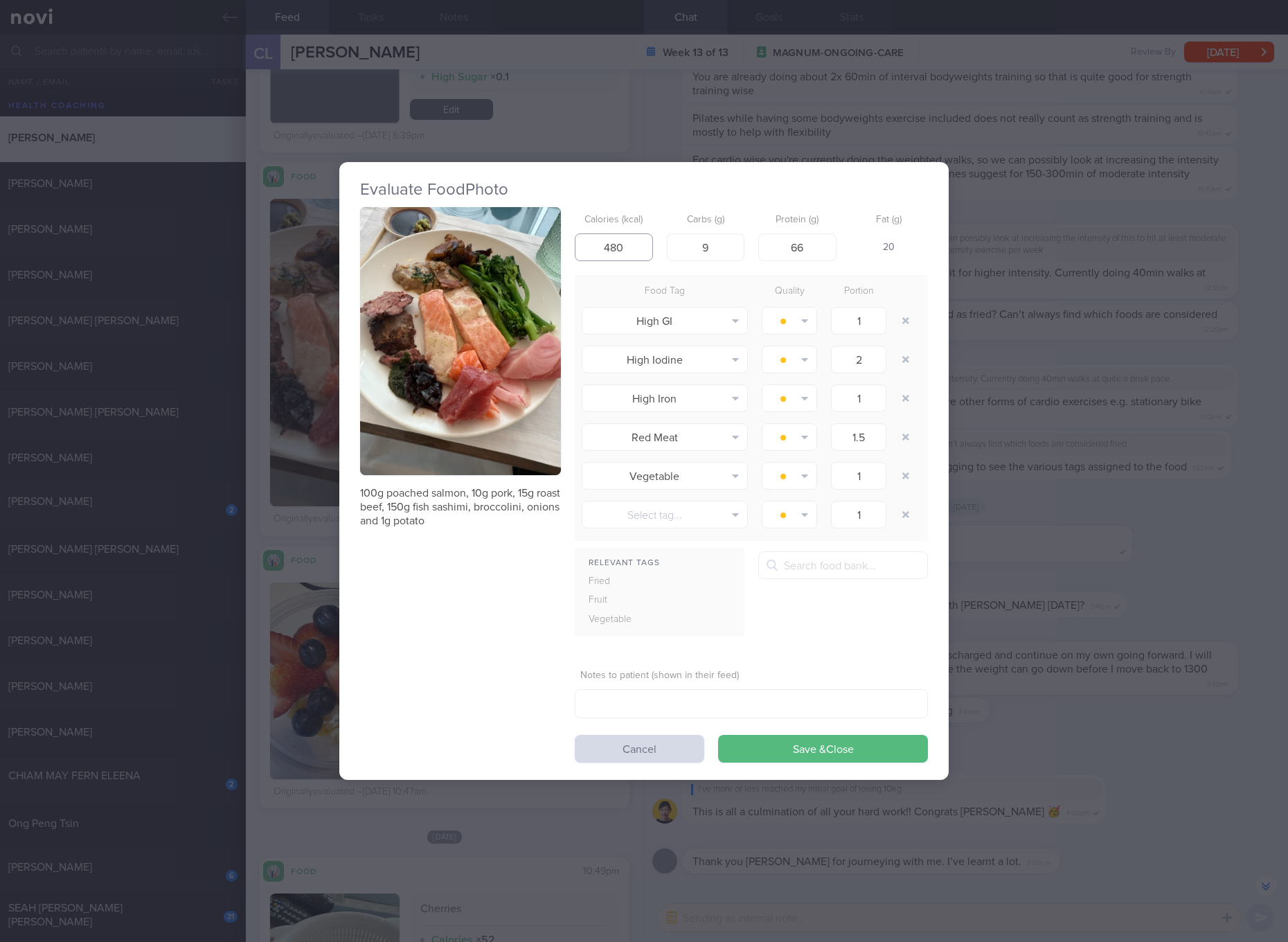
click at [615, 251] on input "480" at bounding box center [614, 247] width 78 height 28
click at [718, 735] on button "Save & Close" at bounding box center [823, 749] width 210 height 28
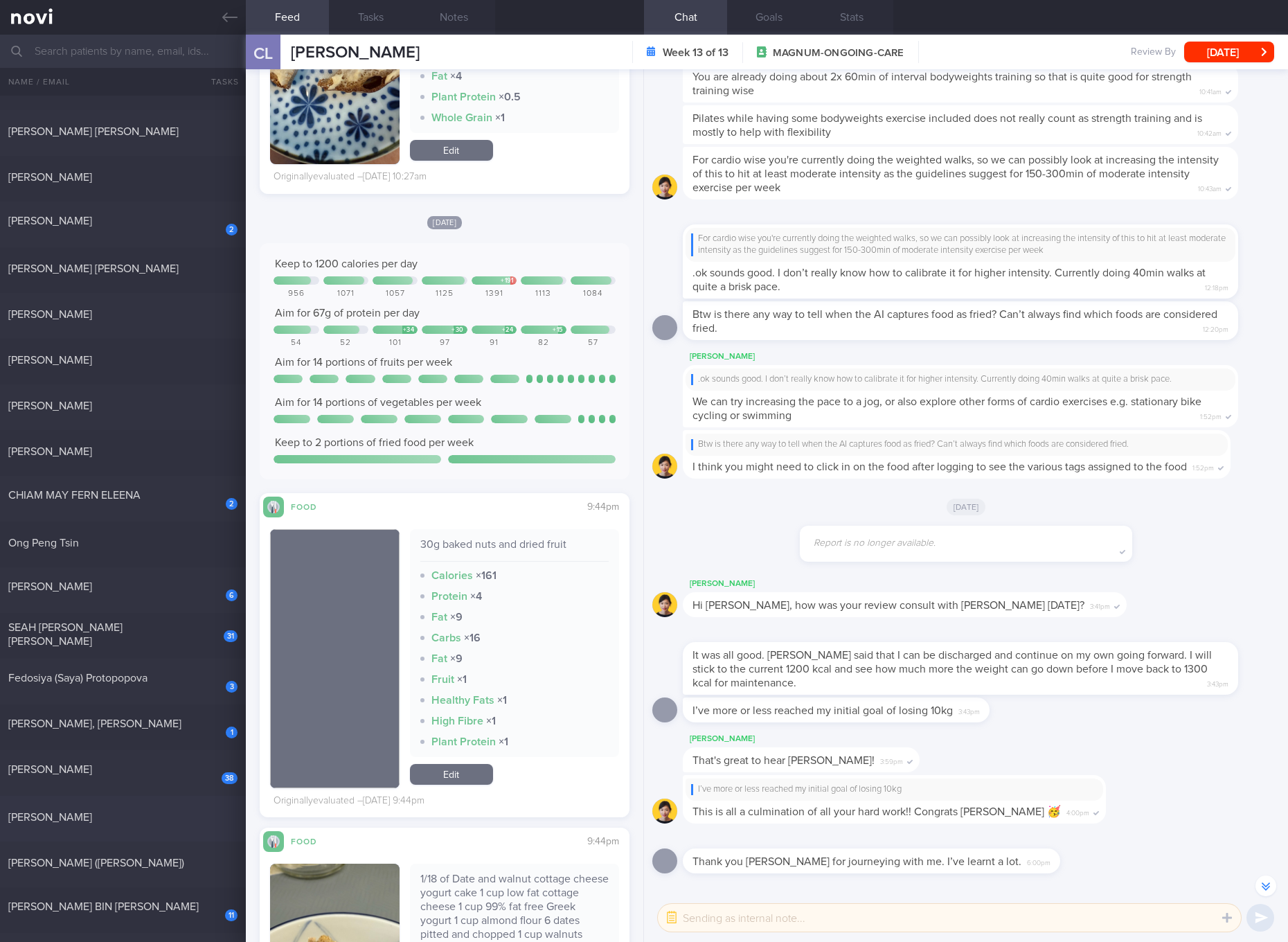
scroll to position [519, 0]
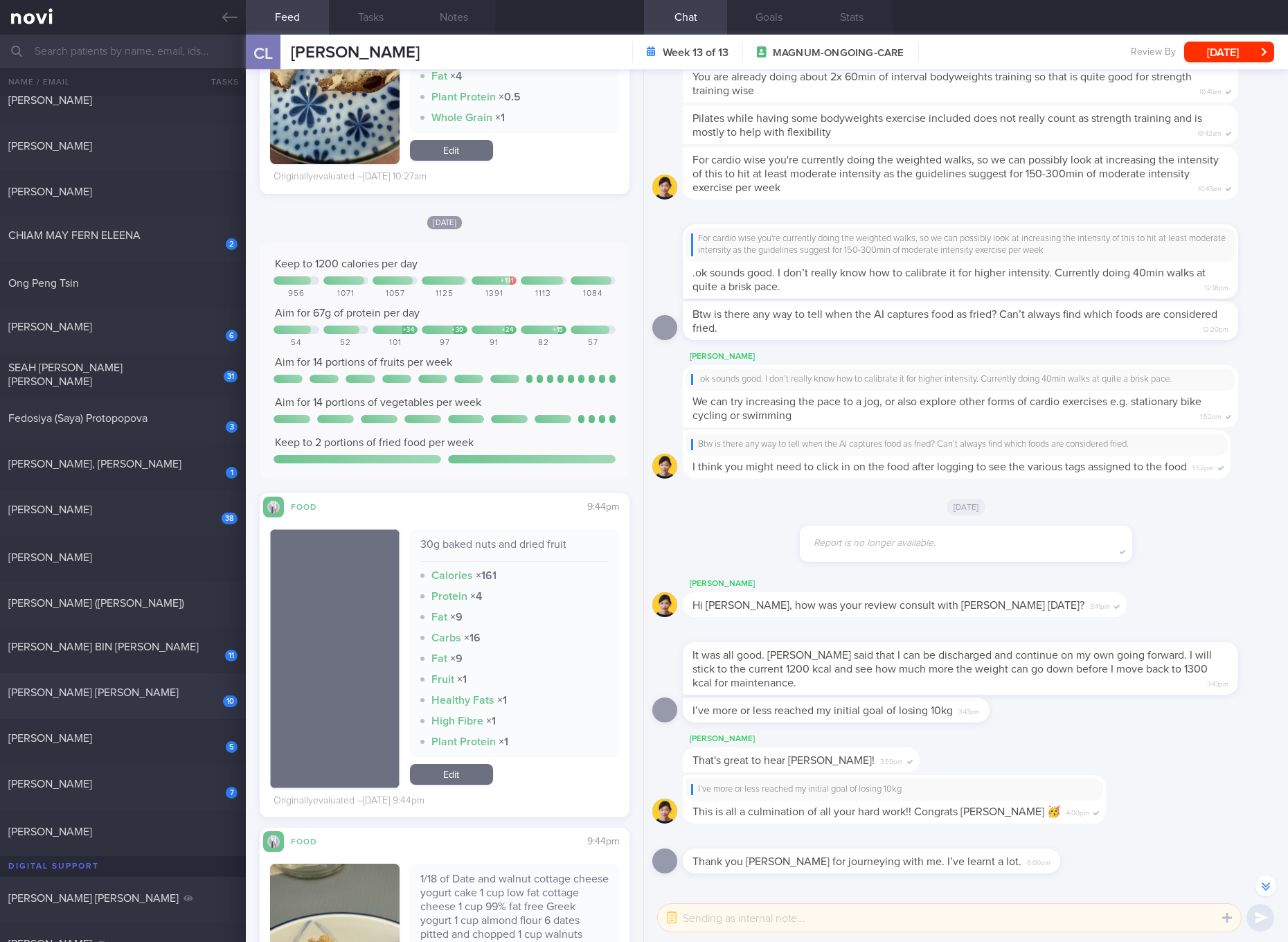
click at [154, 698] on div "CHAN CATHERINE YING SAU" at bounding box center [121, 693] width 226 height 14
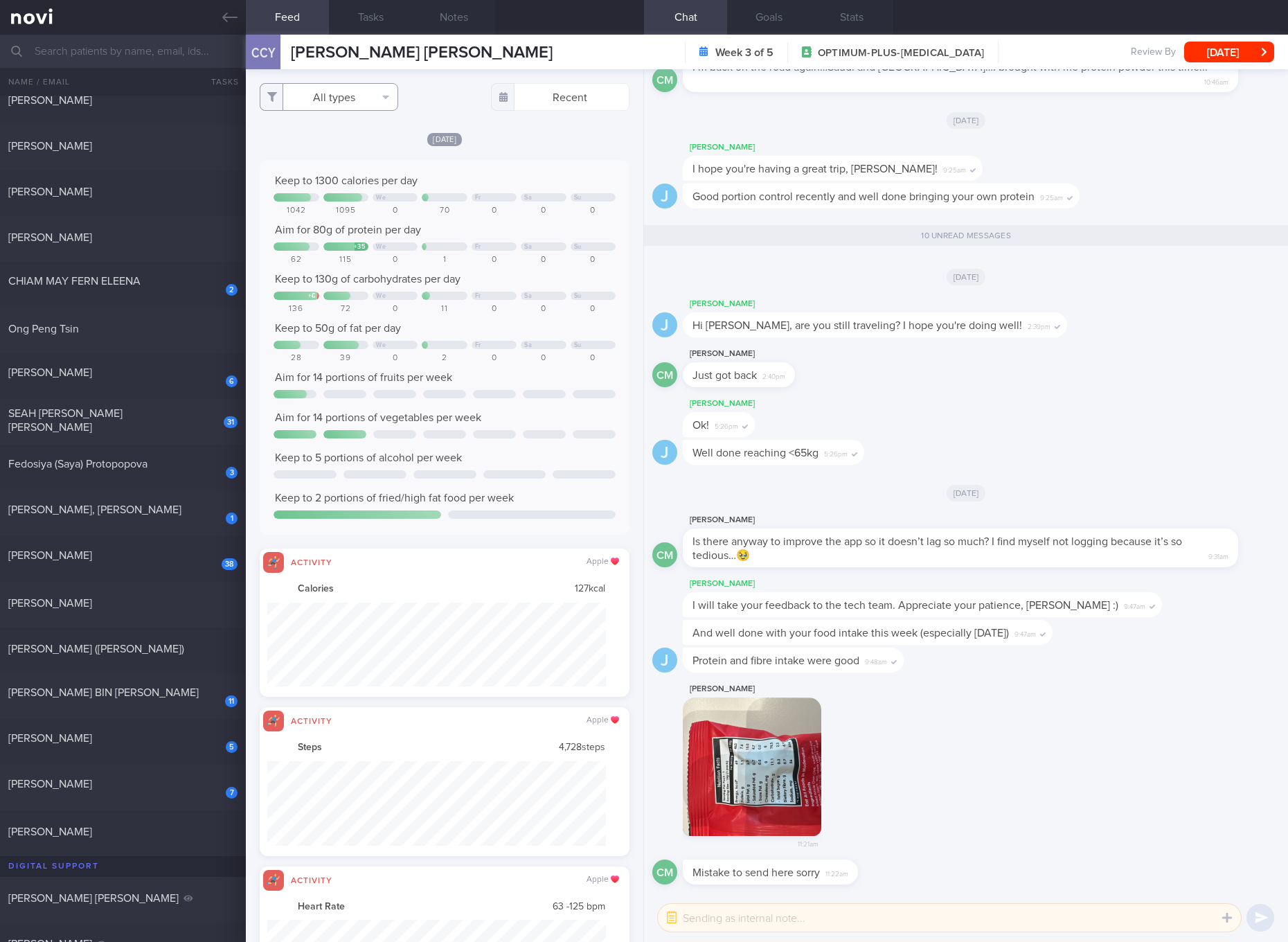
click at [344, 99] on button "All types" at bounding box center [329, 97] width 139 height 28
click at [338, 146] on button "Activity" at bounding box center [329, 145] width 137 height 21
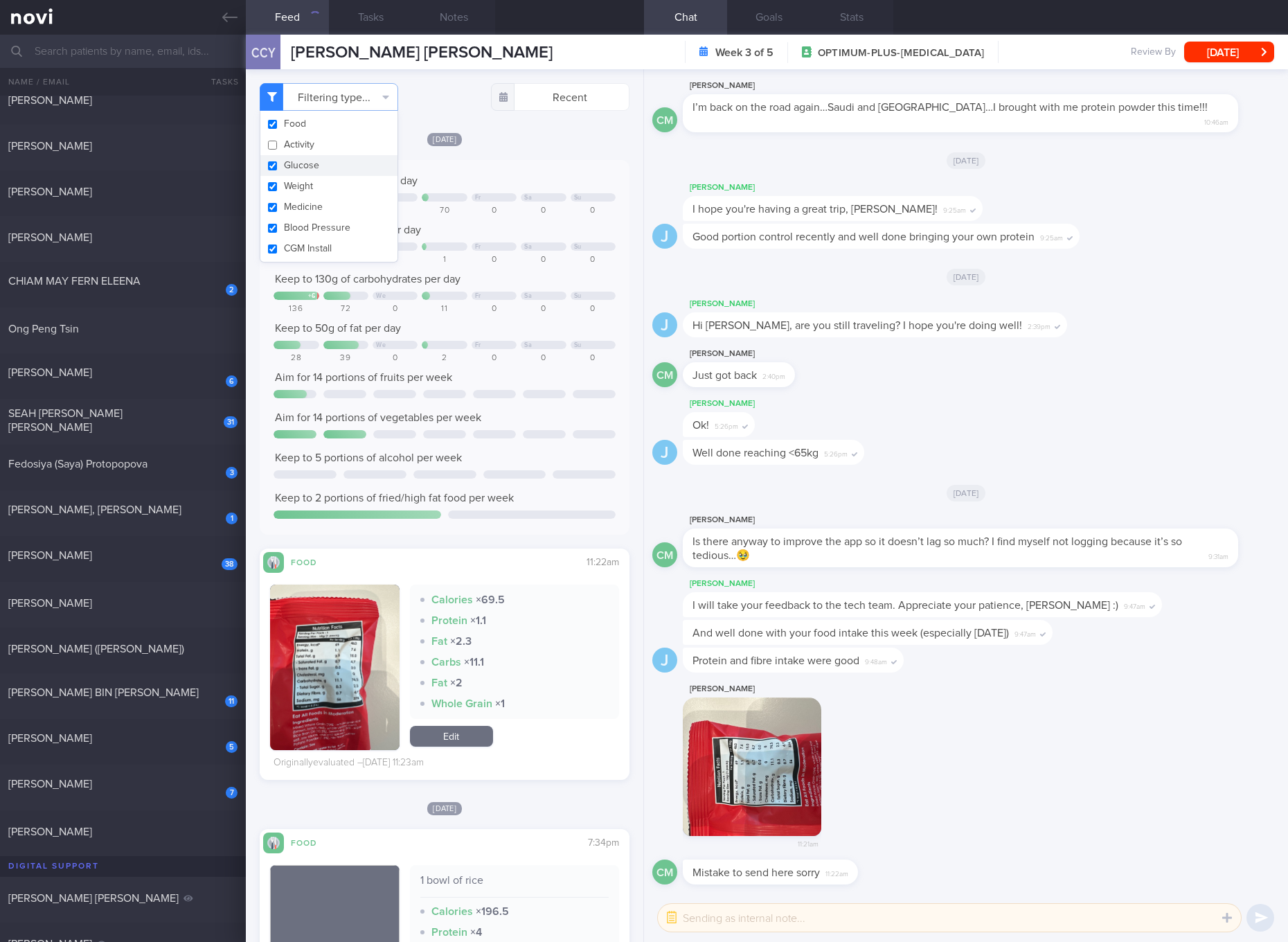
click at [320, 169] on button "Glucose" at bounding box center [329, 165] width 137 height 21
click at [304, 180] on button "Weight" at bounding box center [329, 186] width 137 height 21
click at [300, 208] on button "Medicine" at bounding box center [329, 207] width 137 height 21
click at [300, 226] on button "Blood Pressure" at bounding box center [329, 228] width 137 height 21
click at [302, 242] on button "CGM Install" at bounding box center [329, 249] width 137 height 21
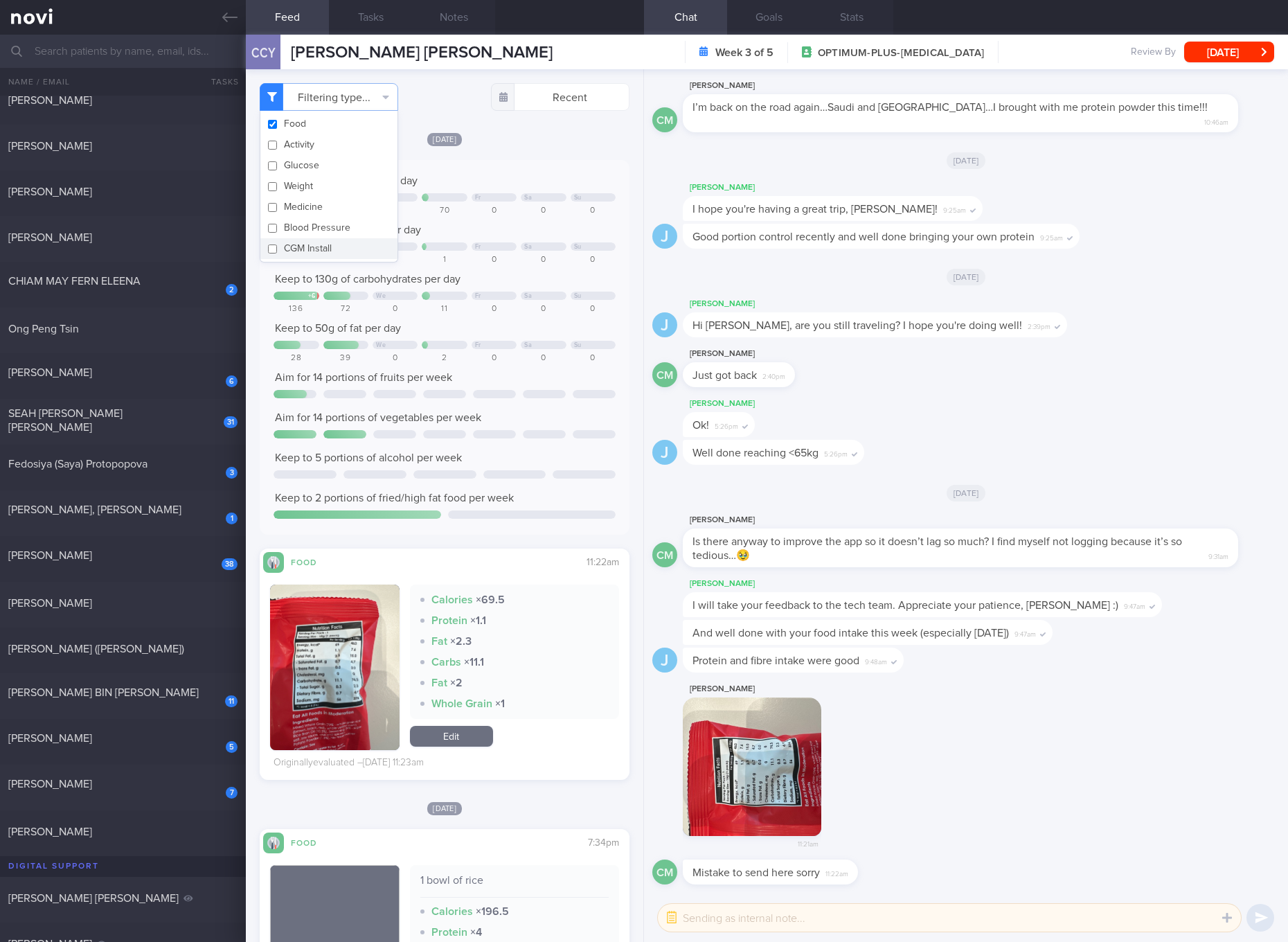
click at [582, 341] on div at bounding box center [593, 345] width 45 height 8
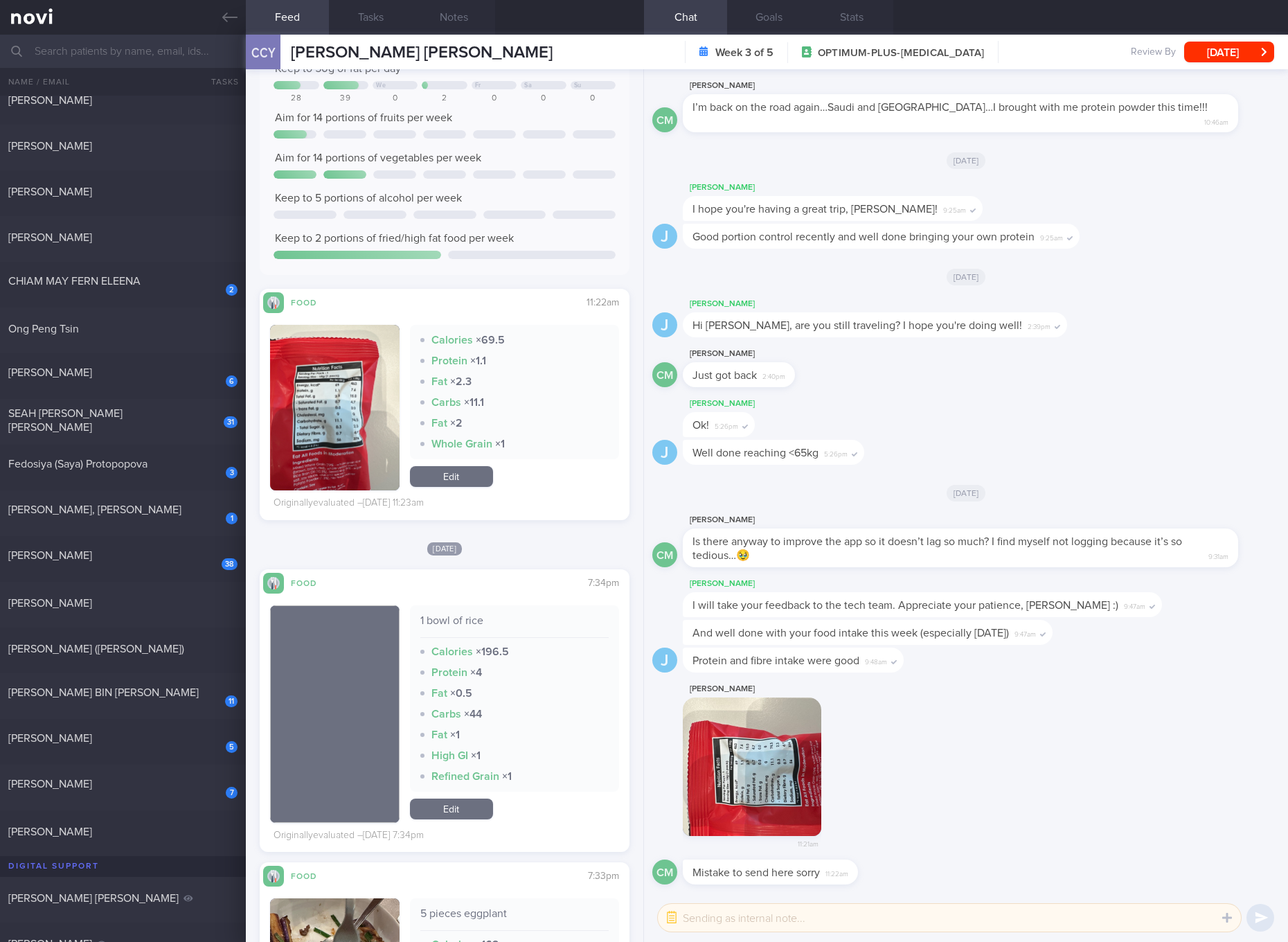
click at [338, 333] on img "button" at bounding box center [335, 411] width 130 height 172
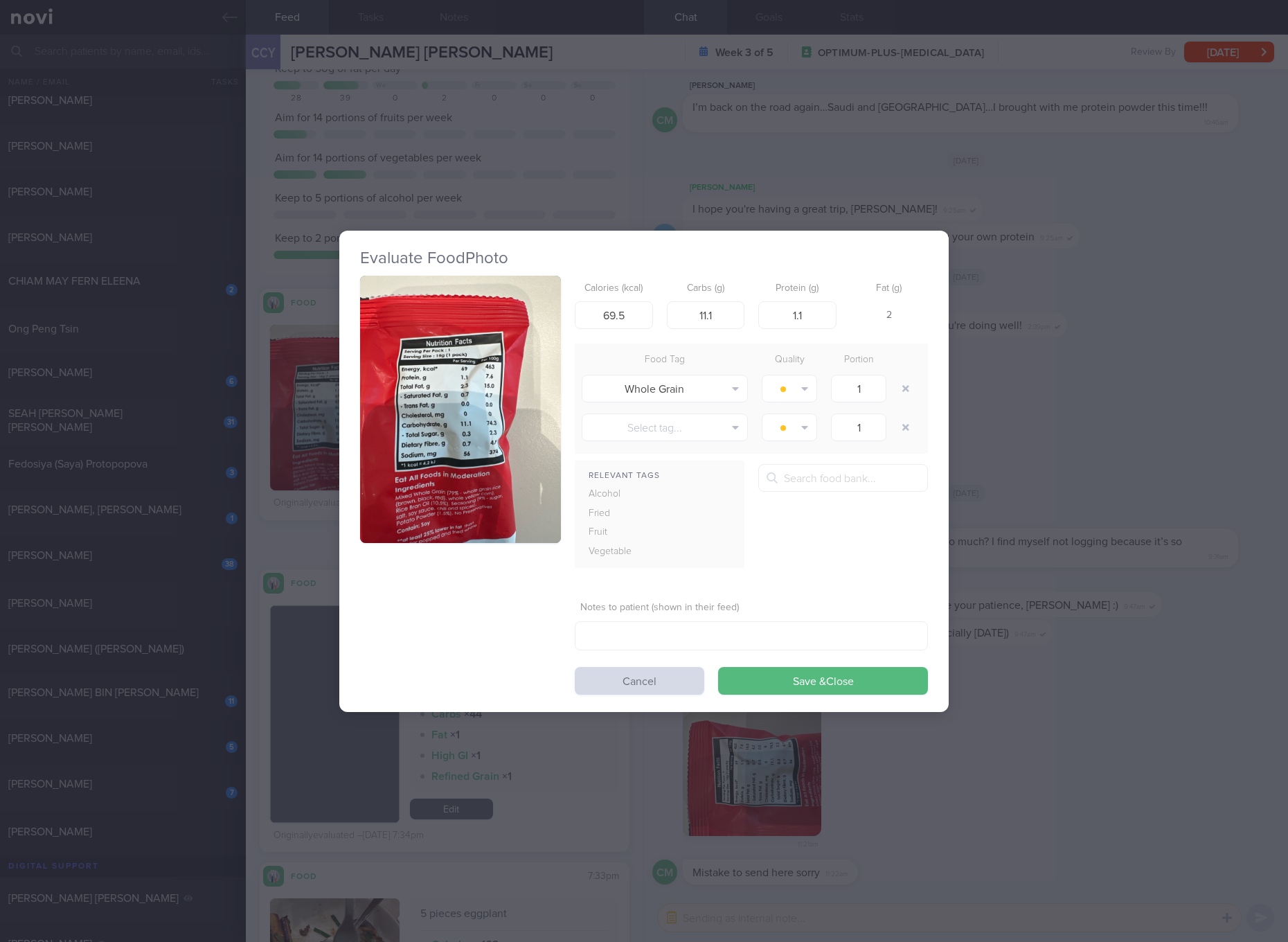
click at [441, 340] on button "button" at bounding box center [460, 409] width 201 height 268
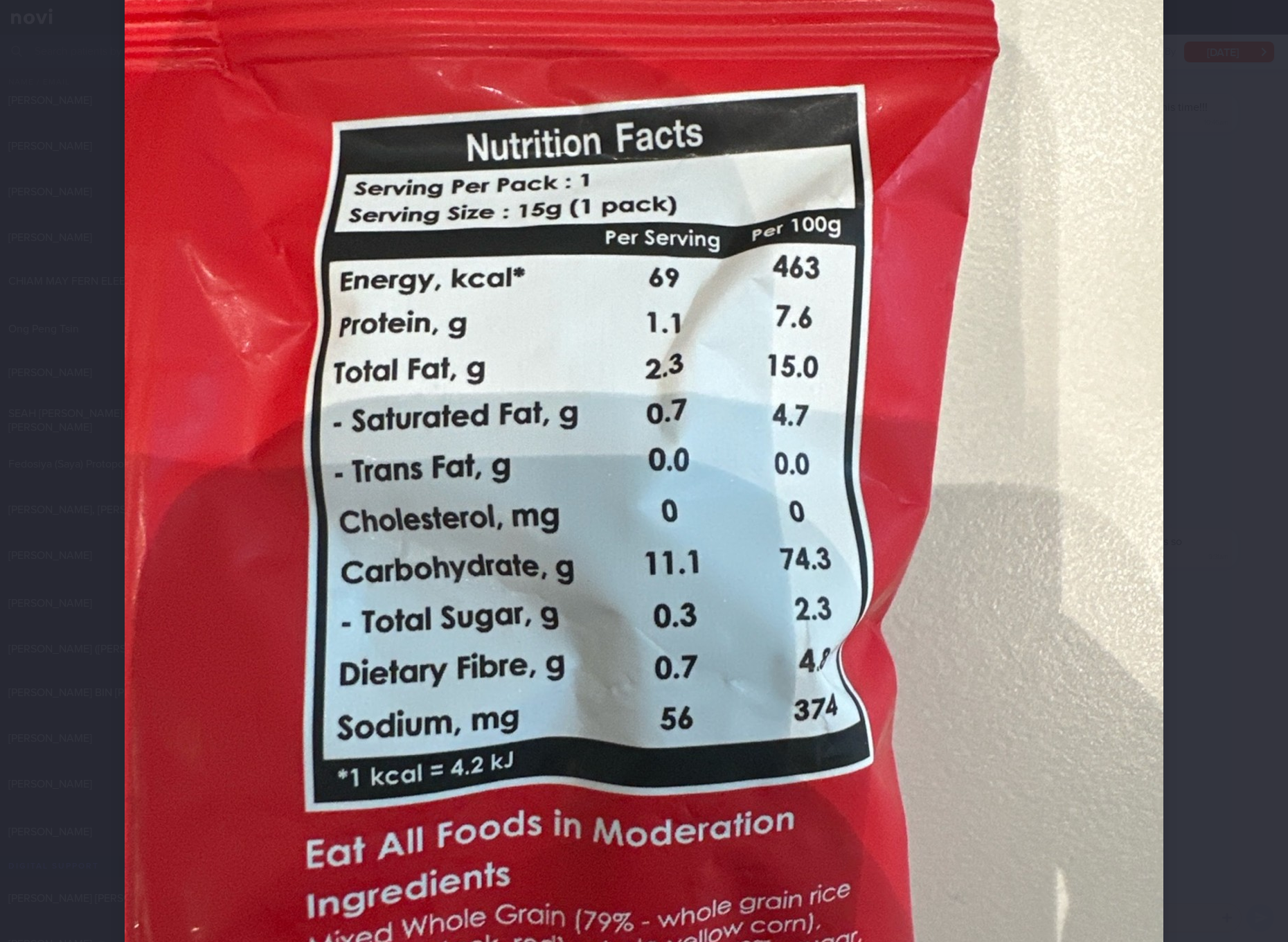
click at [604, 453] on img at bounding box center [644, 487] width 1039 height 1385
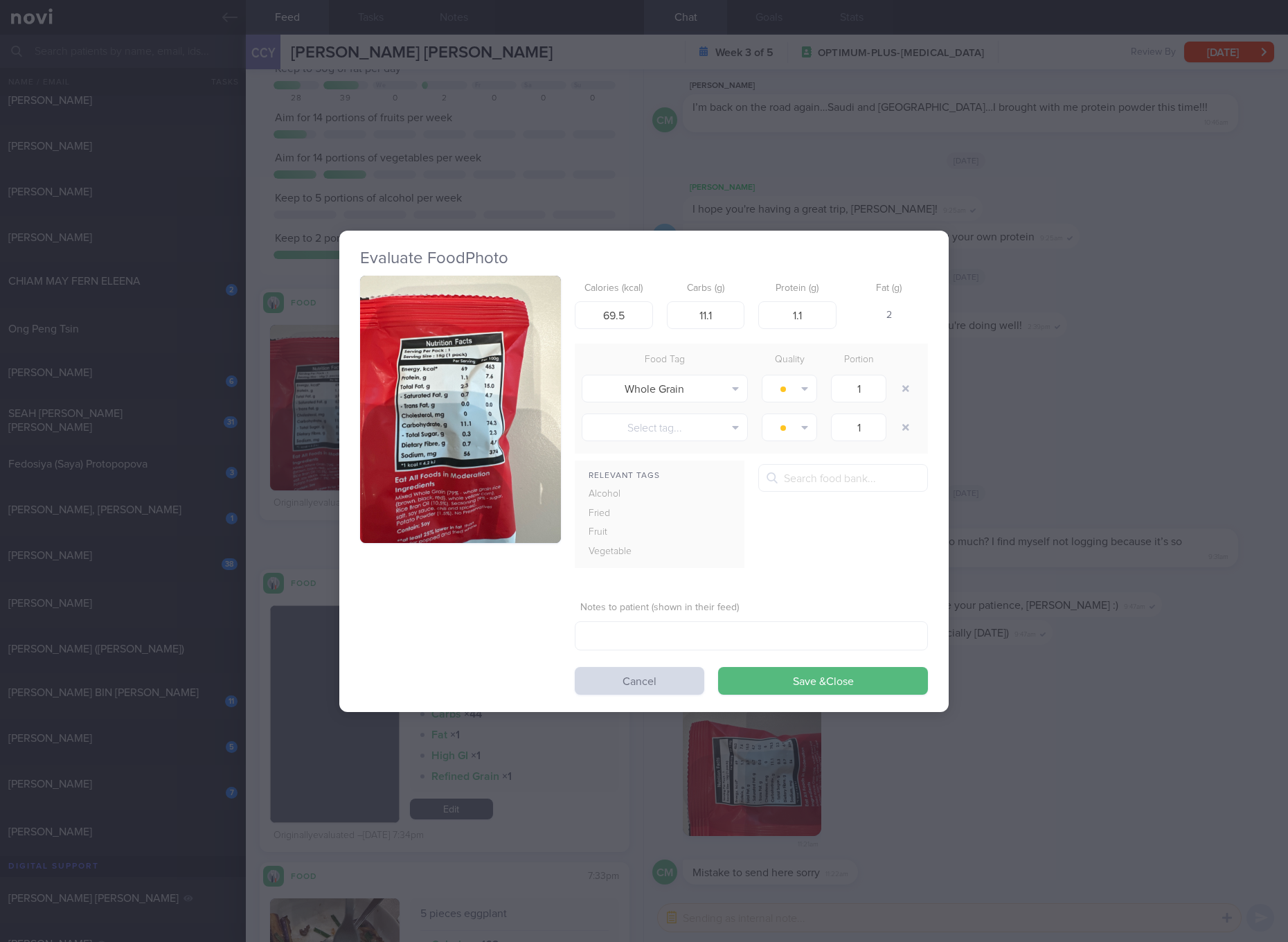
click at [997, 429] on div "Evaluate Food Photo Calories (kcal) 69.5 Carbs (g) 11.1 Protein (g) 1.1 Fat (g)…" at bounding box center [644, 471] width 1288 height 942
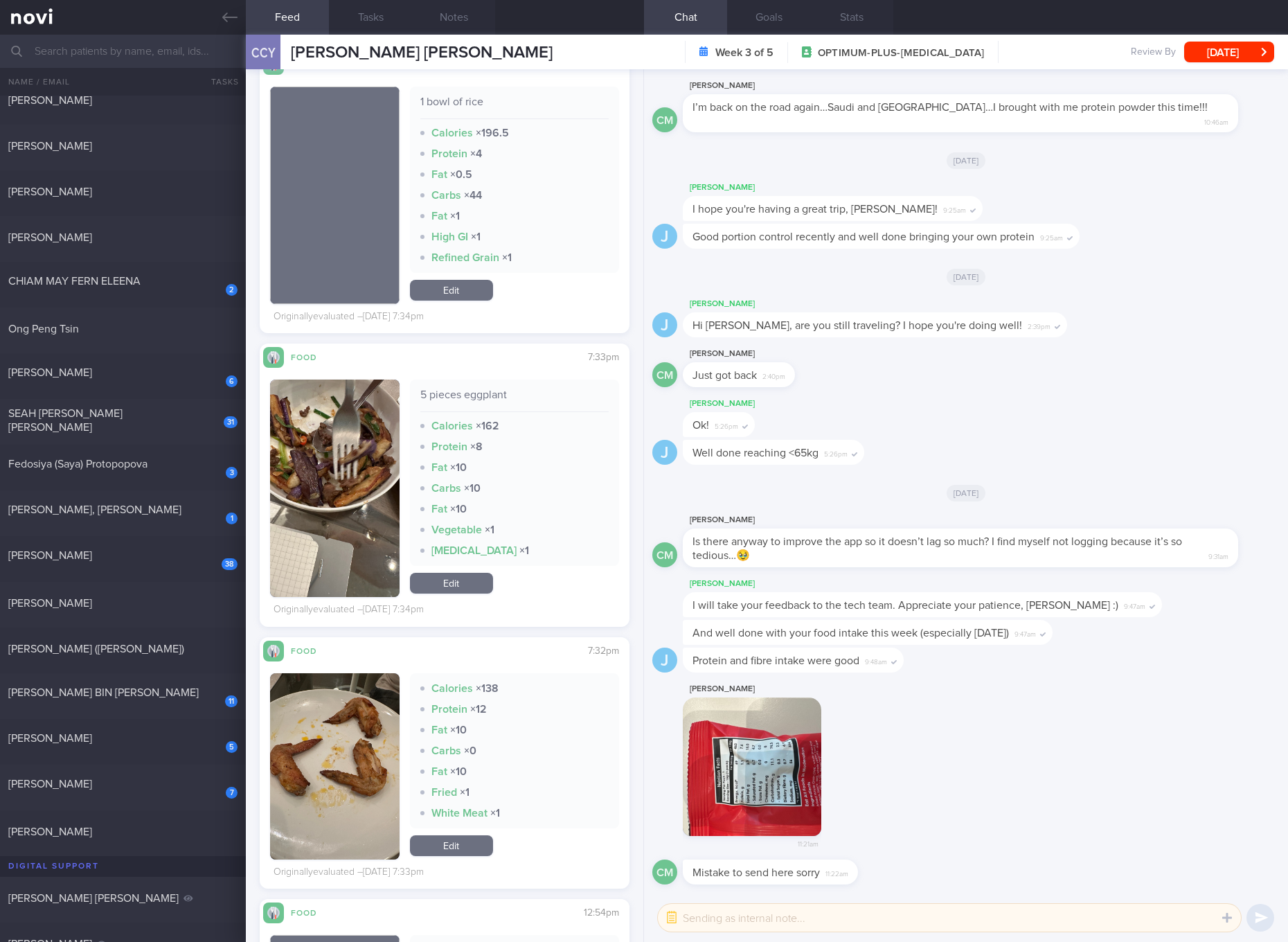
click at [458, 101] on div "1 bowl of rice" at bounding box center [514, 106] width 188 height 25
click at [457, 390] on div "5 pieces eggplant" at bounding box center [514, 400] width 188 height 25
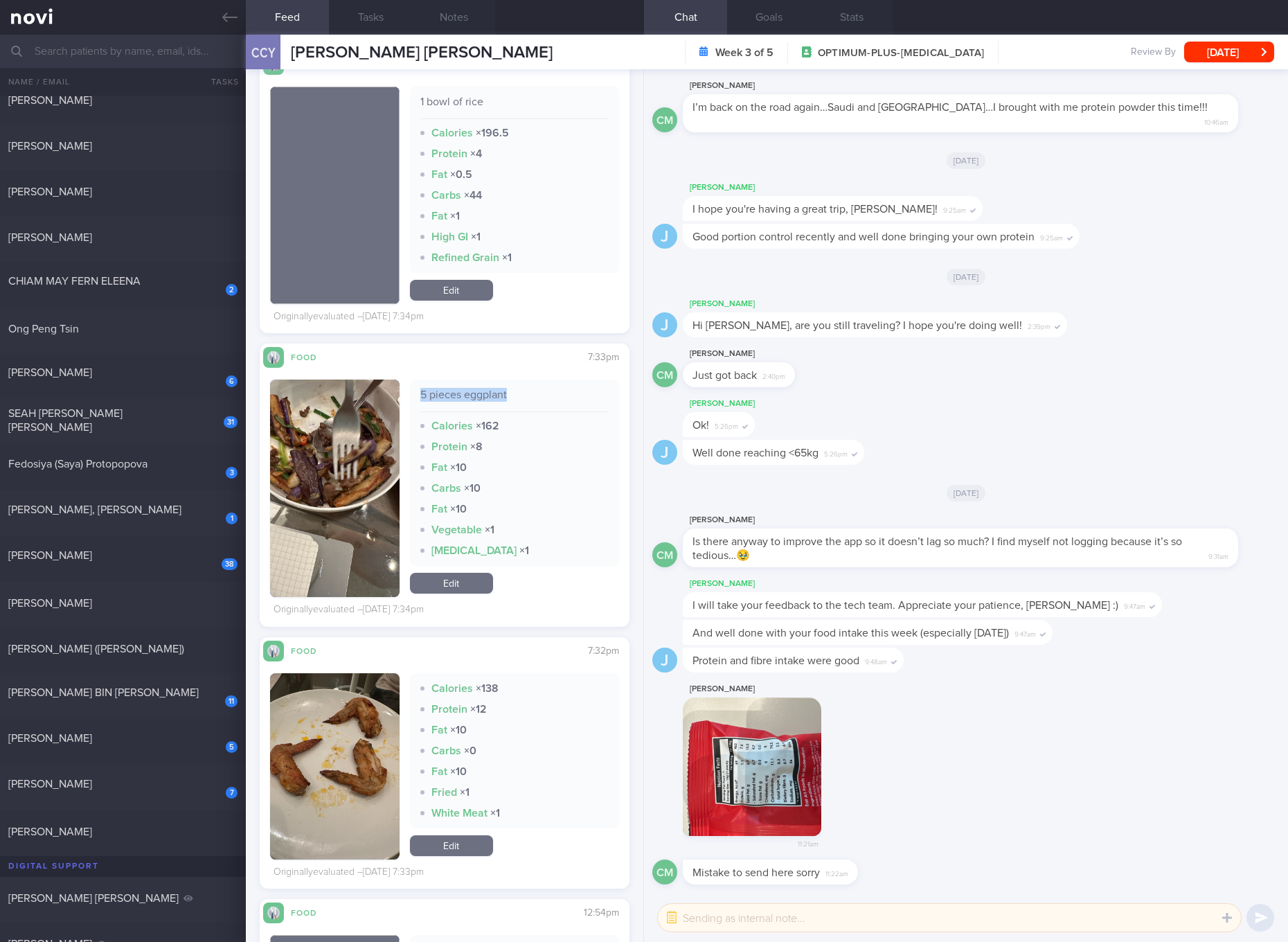
click at [457, 390] on div "5 pieces eggplant" at bounding box center [514, 400] width 188 height 25
click at [467, 283] on link "Edit" at bounding box center [451, 290] width 83 height 21
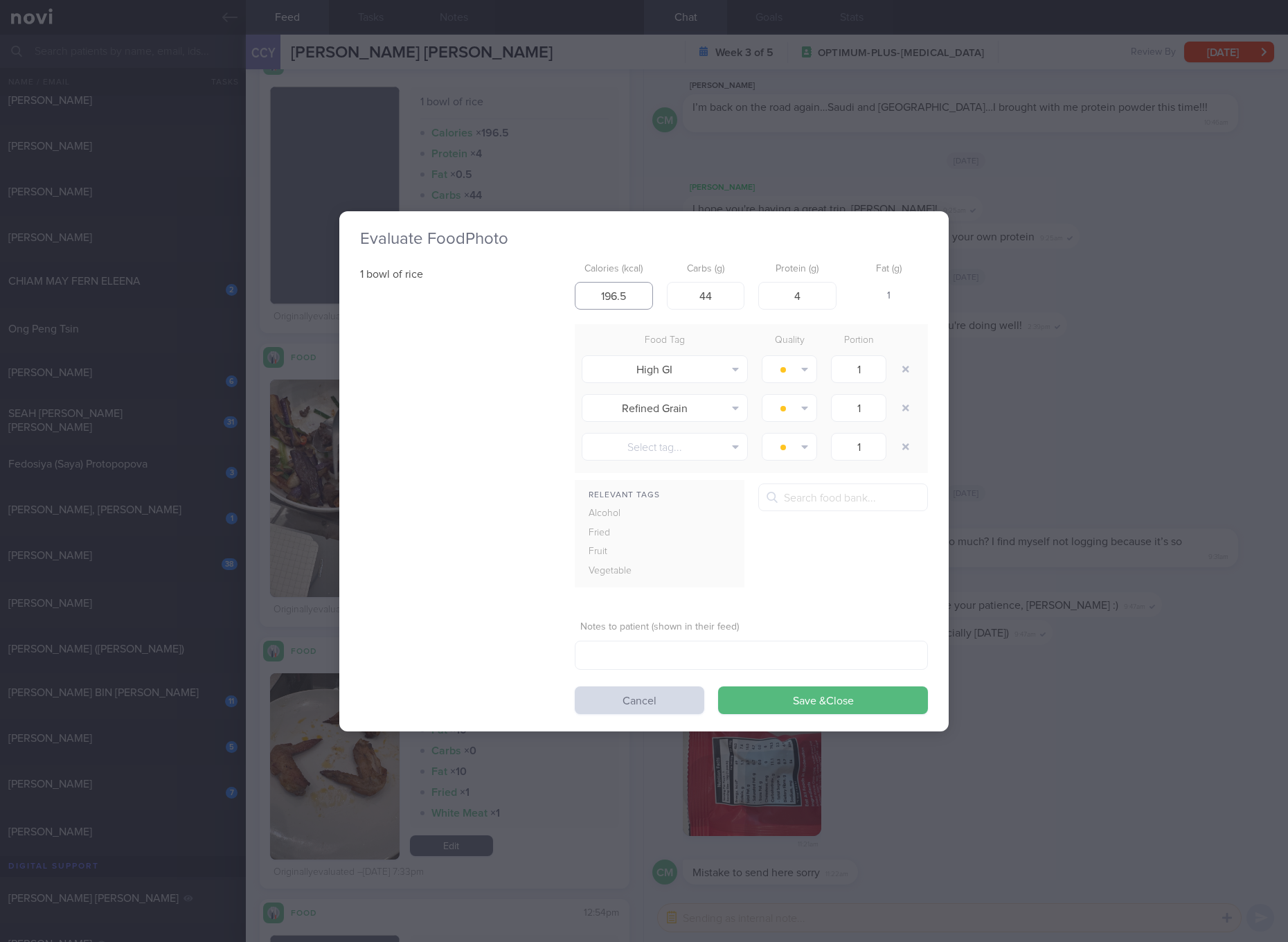
click at [607, 300] on input "196.5" at bounding box center [614, 296] width 78 height 28
click at [718, 686] on button "Save & Close" at bounding box center [823, 700] width 210 height 28
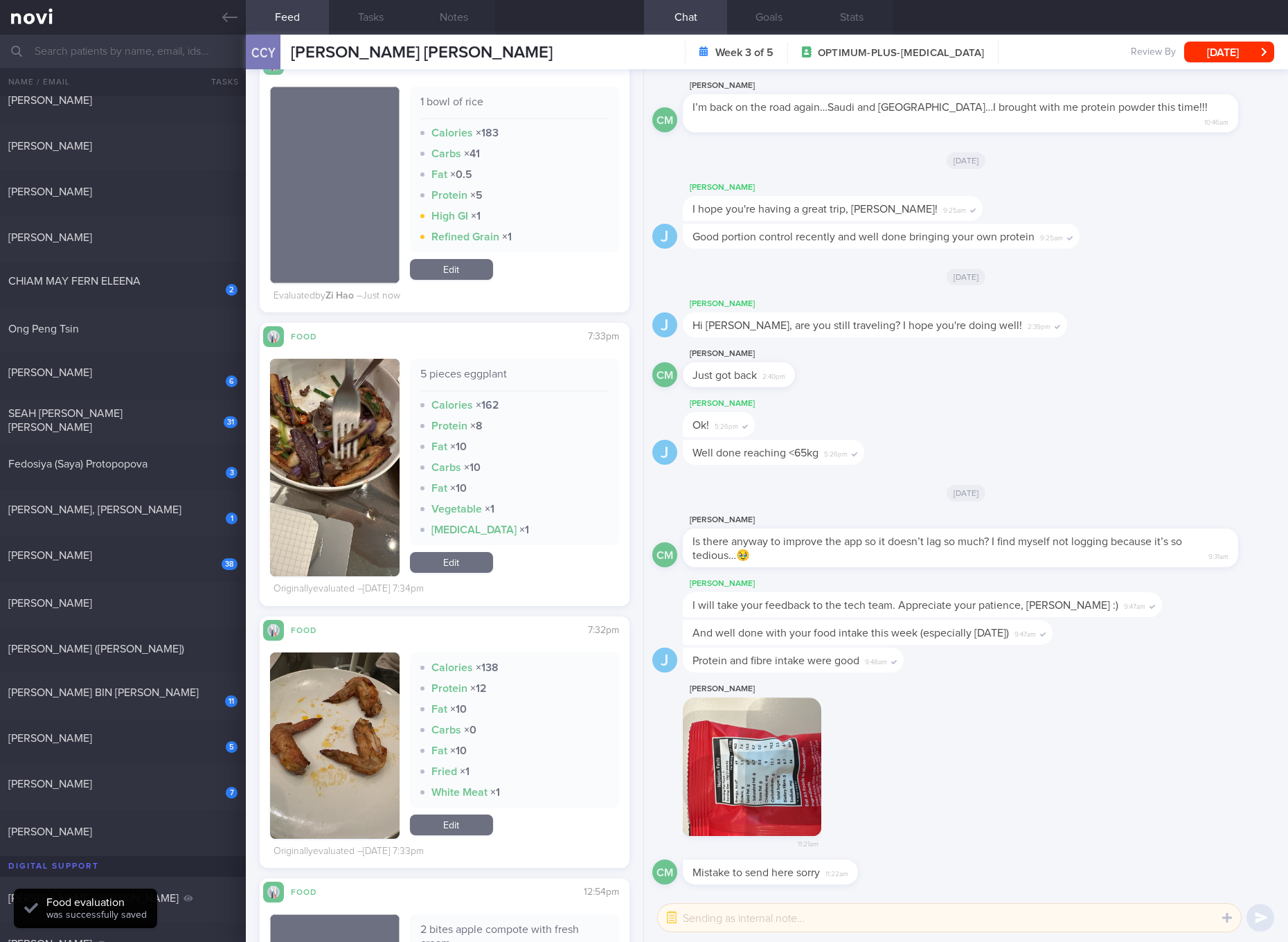
click at [311, 729] on button "button" at bounding box center [335, 745] width 130 height 186
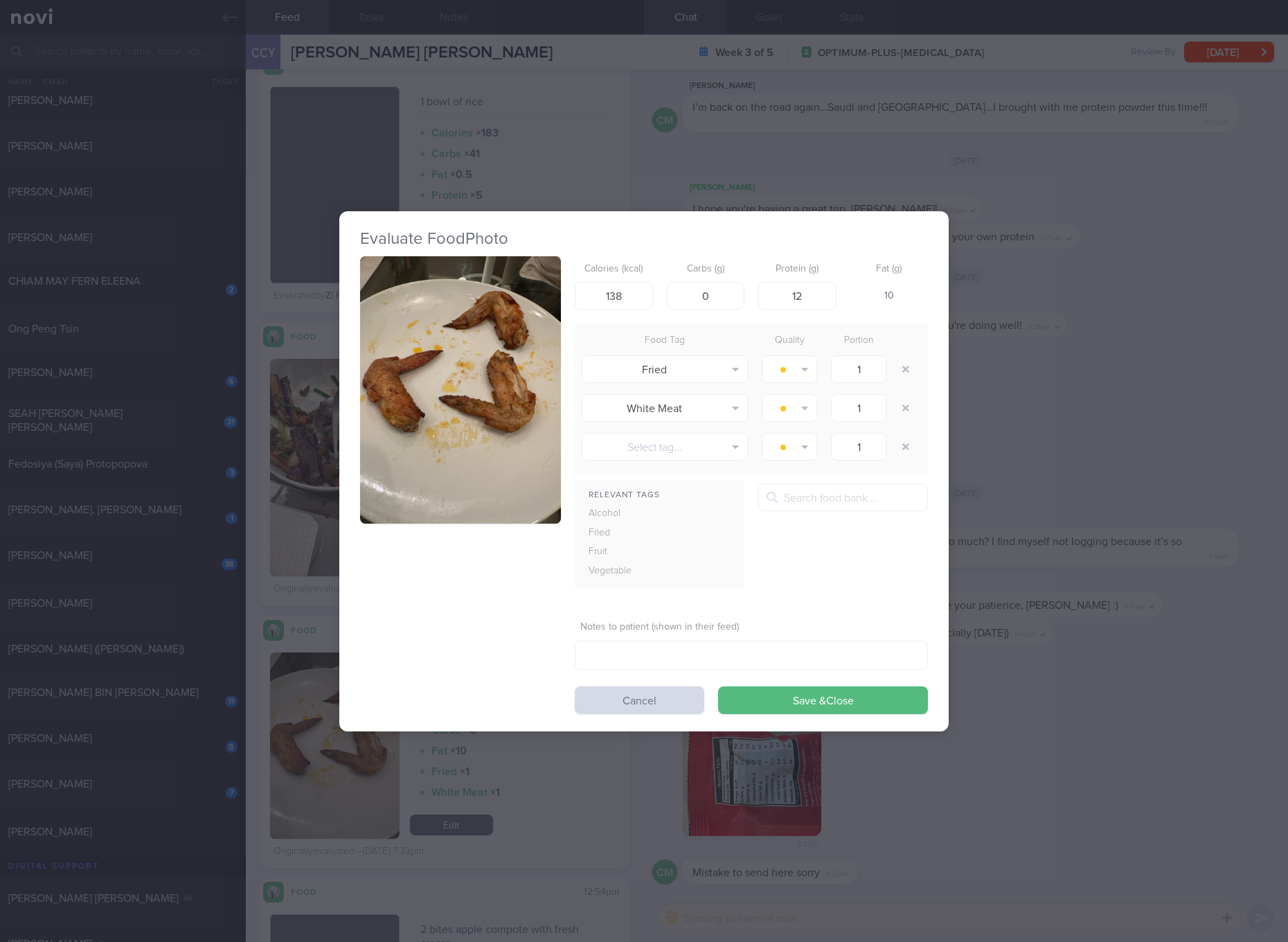
click at [1088, 469] on div "Evaluate Food Photo Calories (kcal) 138 Carbs (g) 0 Protein (g) 12 Fat (g) 10 F…" at bounding box center [644, 471] width 1288 height 942
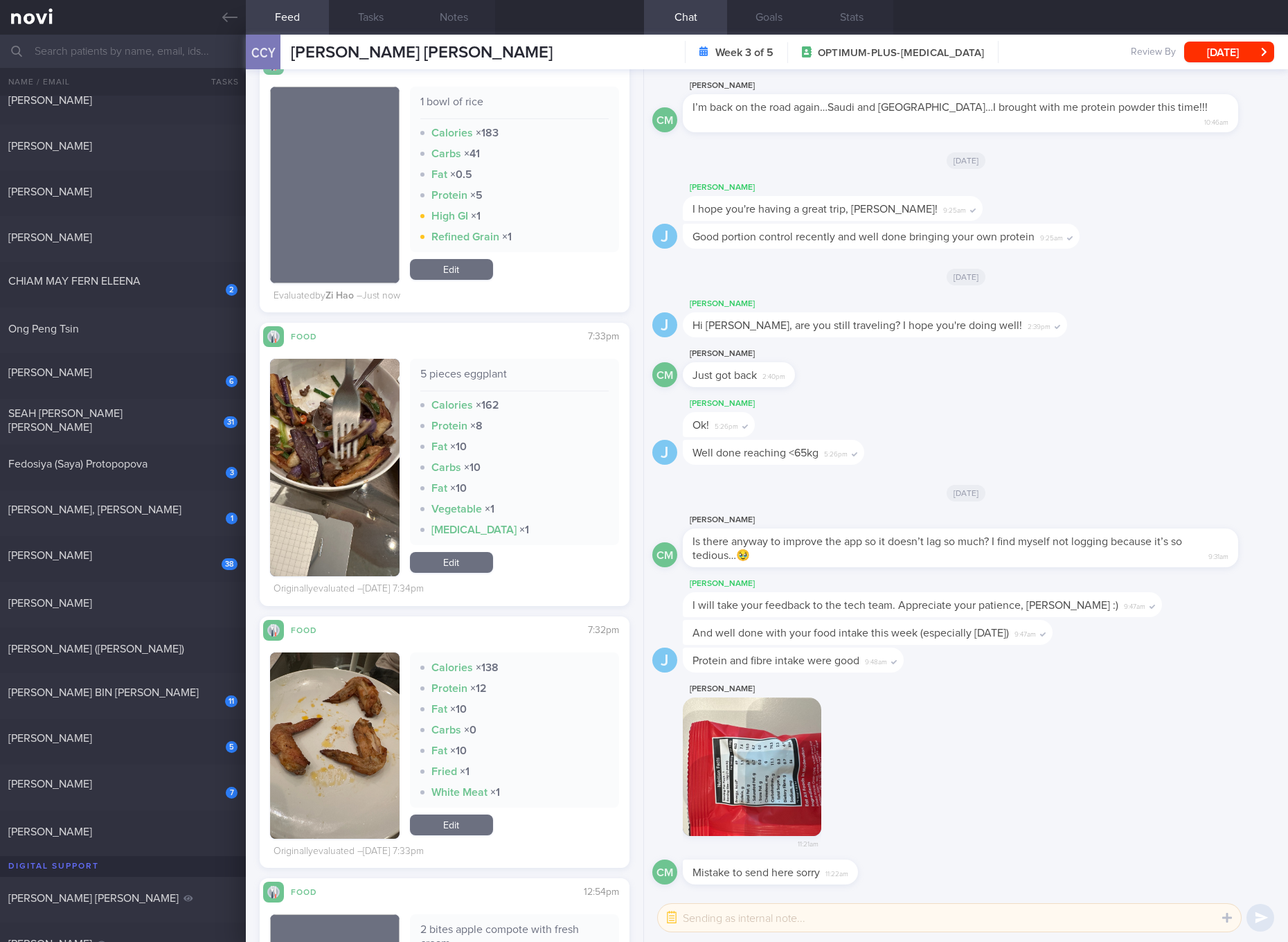
click at [457, 548] on div "5 pieces eggplant Calories × 162 Protein × 8 Fat × 10 Carbs × 10 Fat × 10 Veget…" at bounding box center [514, 467] width 209 height 217
click at [457, 556] on link "Edit" at bounding box center [451, 562] width 83 height 21
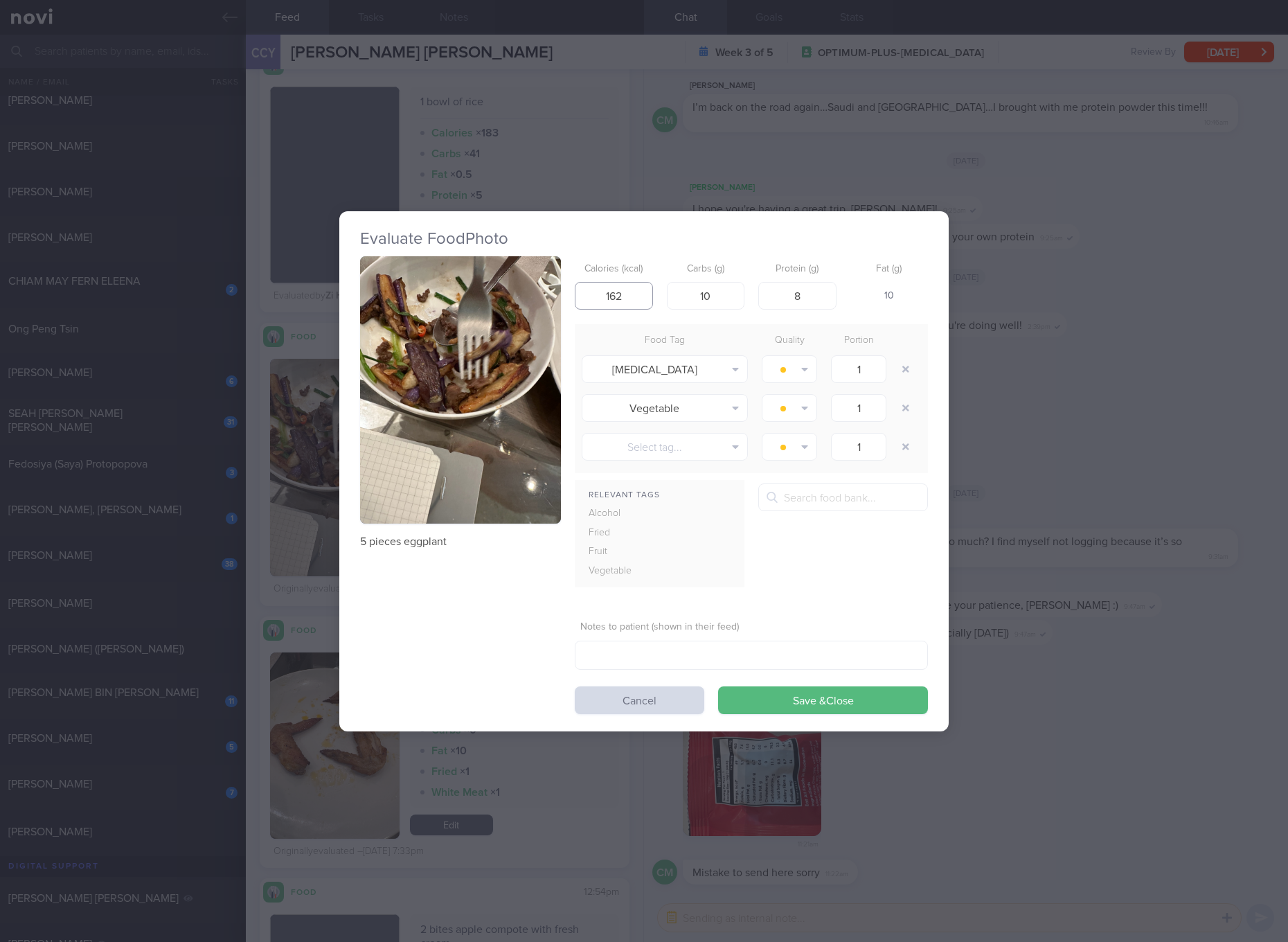
click at [636, 292] on input "162" at bounding box center [614, 296] width 78 height 28
click at [718, 686] on button "Save & Close" at bounding box center [823, 700] width 210 height 28
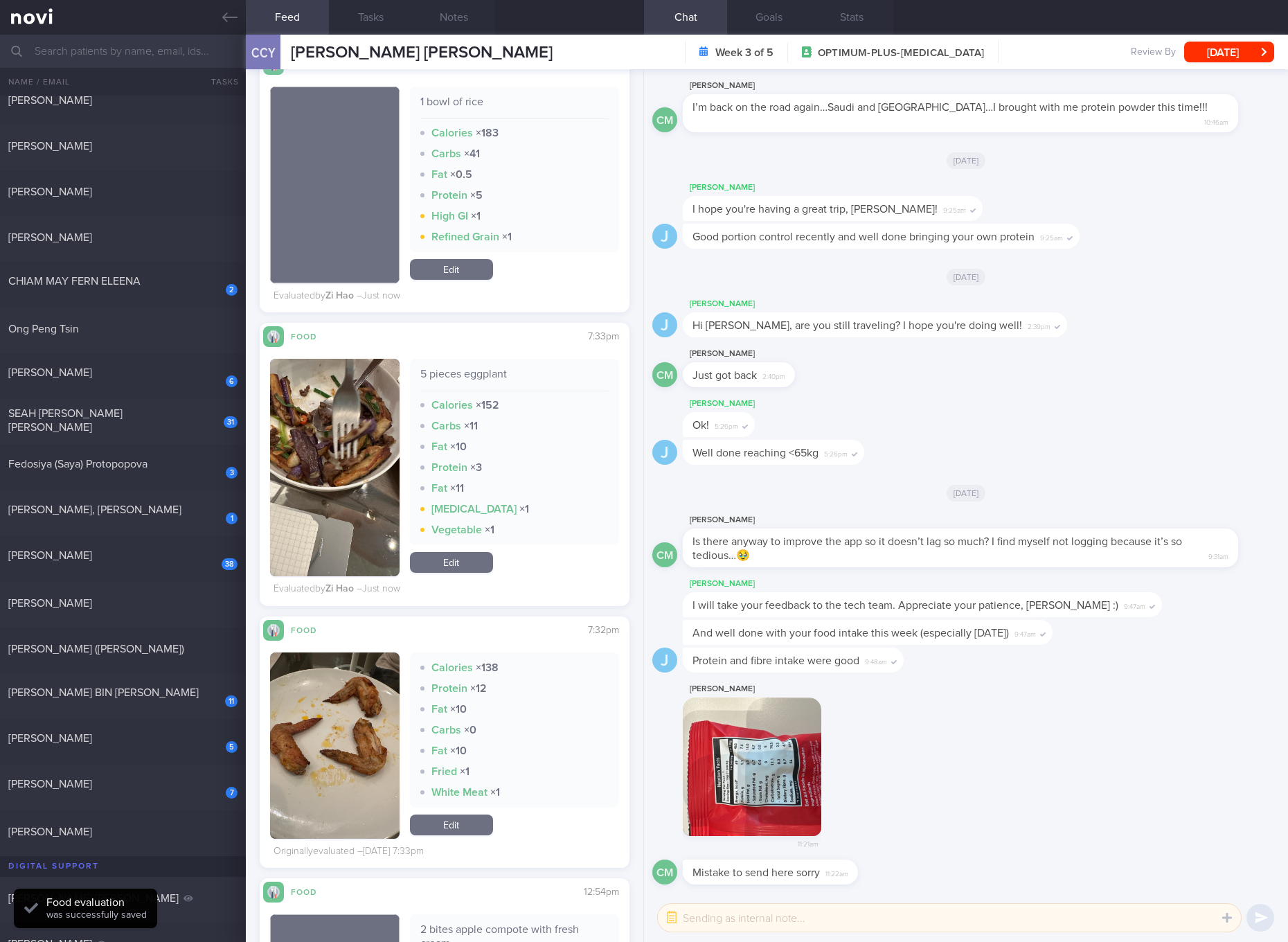
scroll to position [1039, 0]
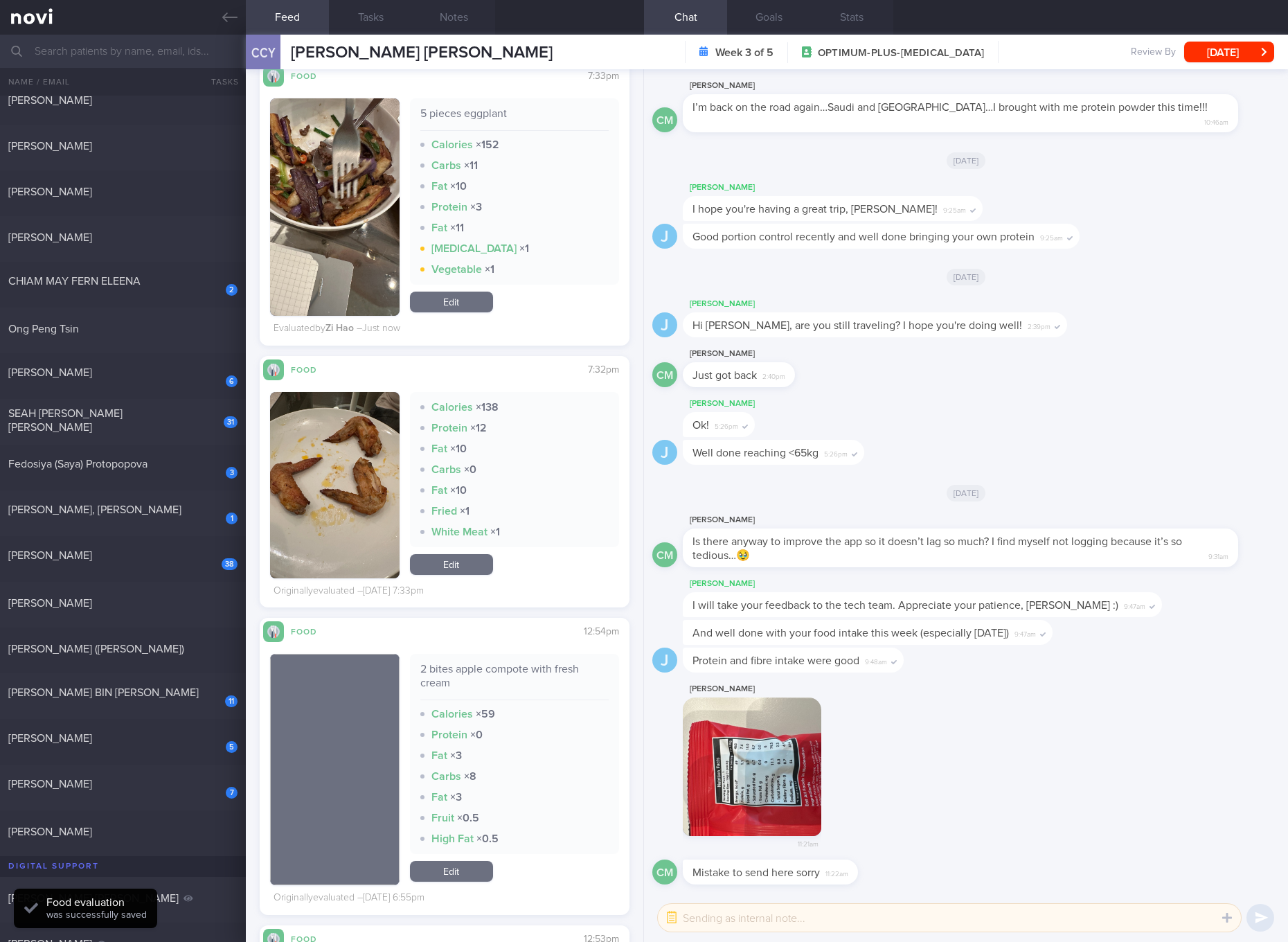
click at [433, 559] on link "Edit" at bounding box center [451, 564] width 83 height 21
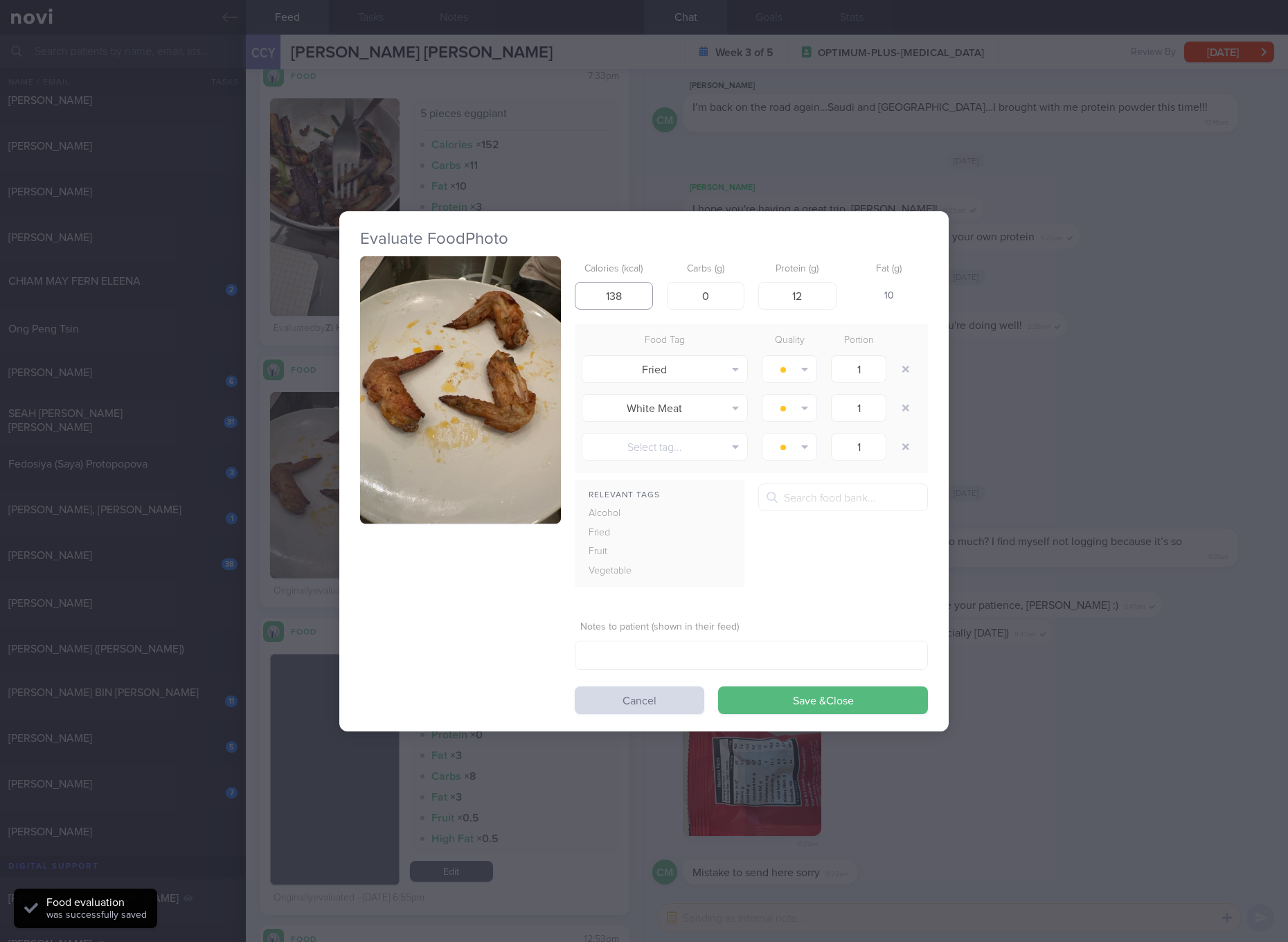
click at [616, 288] on input "138" at bounding box center [614, 296] width 78 height 28
click at [718, 686] on button "Save & Close" at bounding box center [823, 700] width 210 height 28
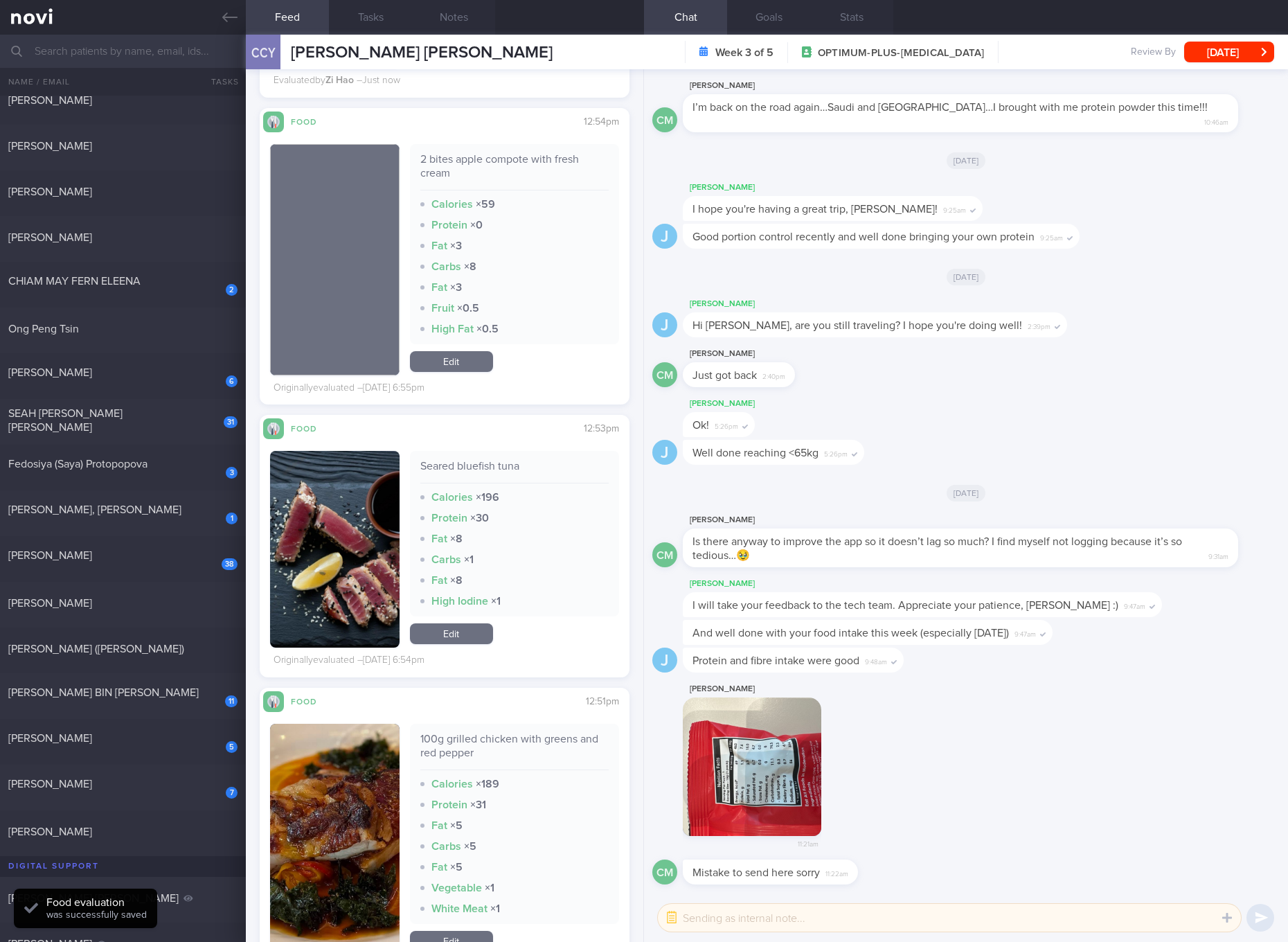
scroll to position [1558, 0]
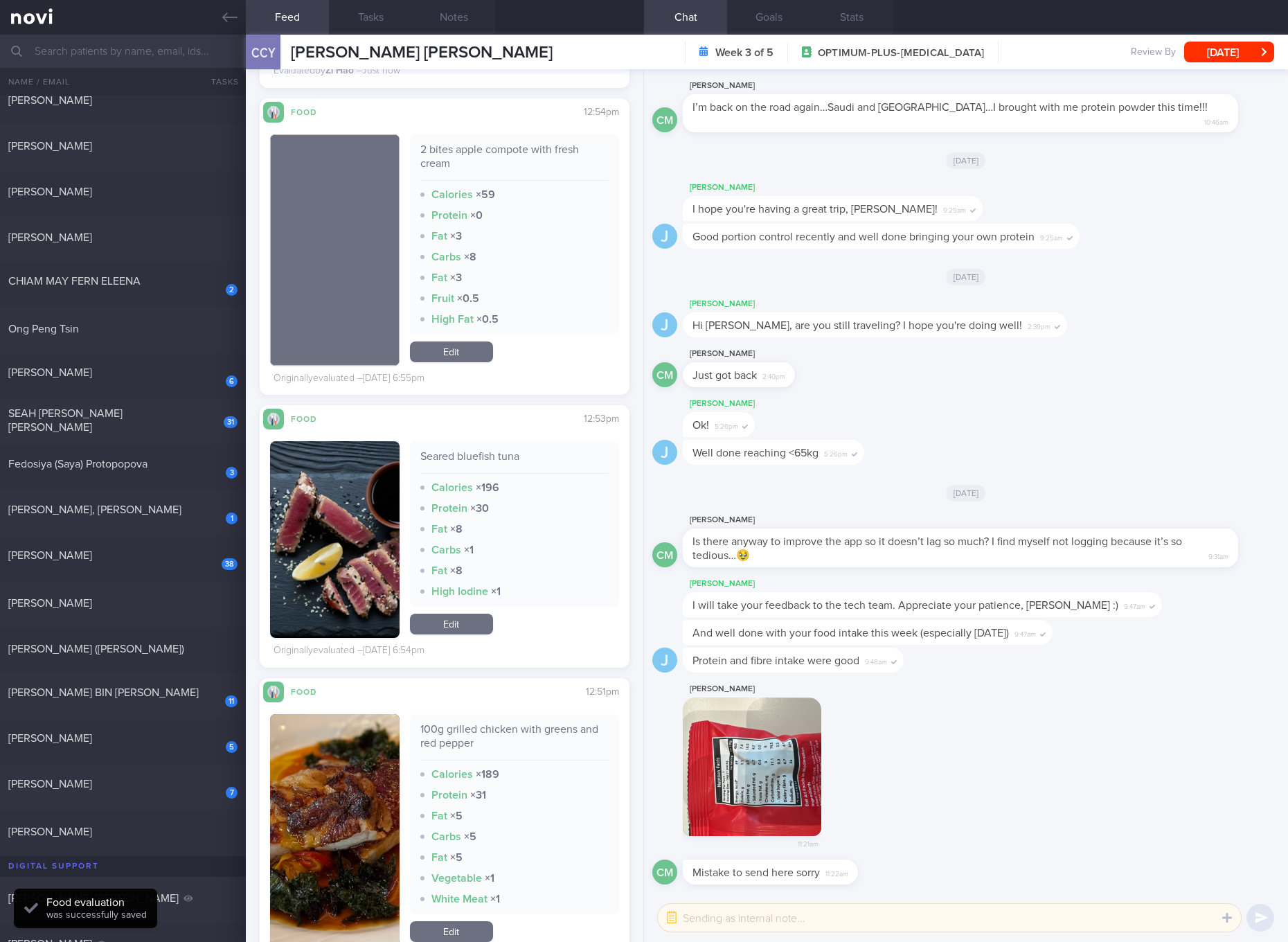
click at [515, 732] on div "100g grilled chicken with greens and red pepper" at bounding box center [514, 741] width 188 height 38
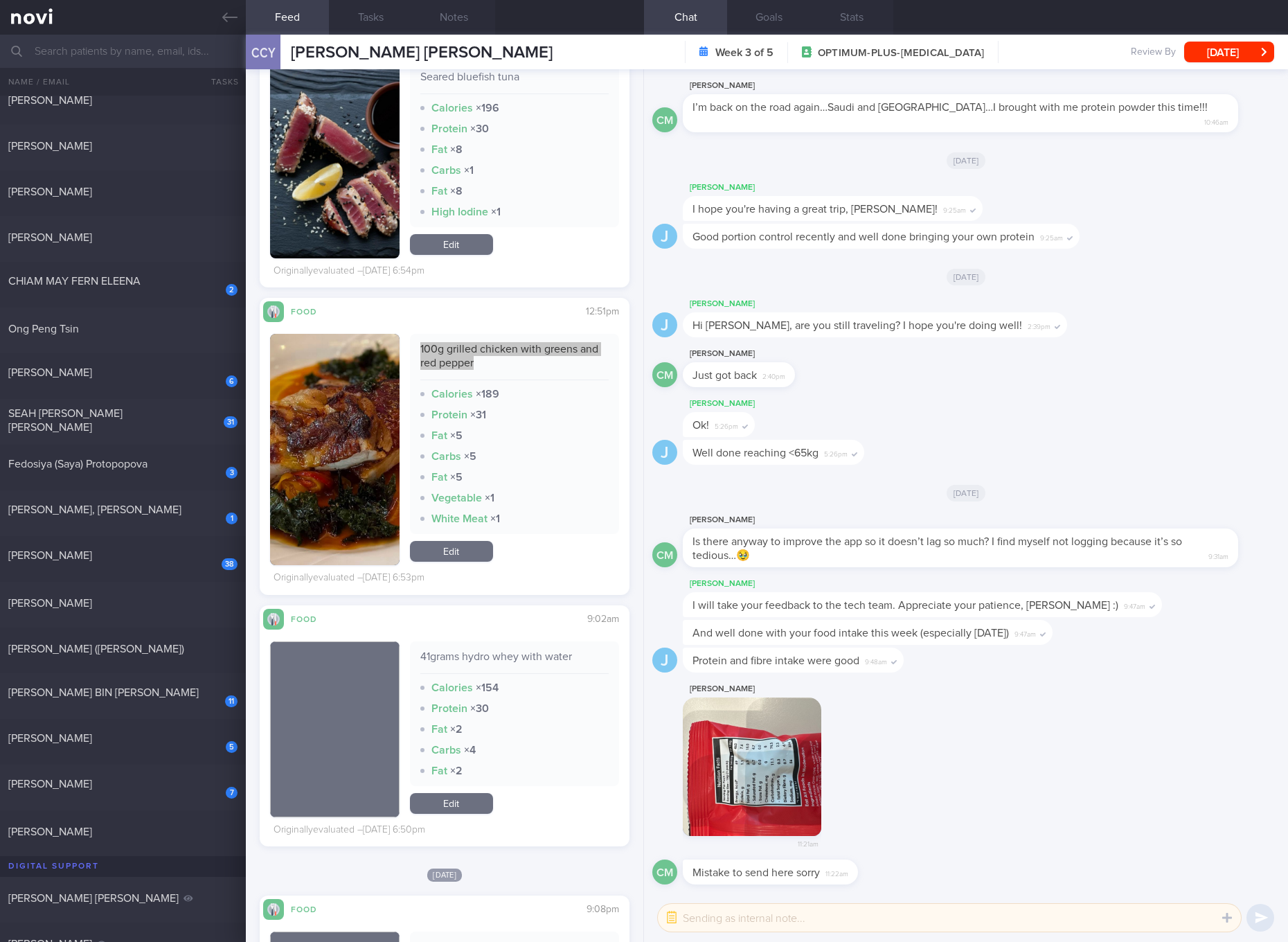
scroll to position [1817, 0]
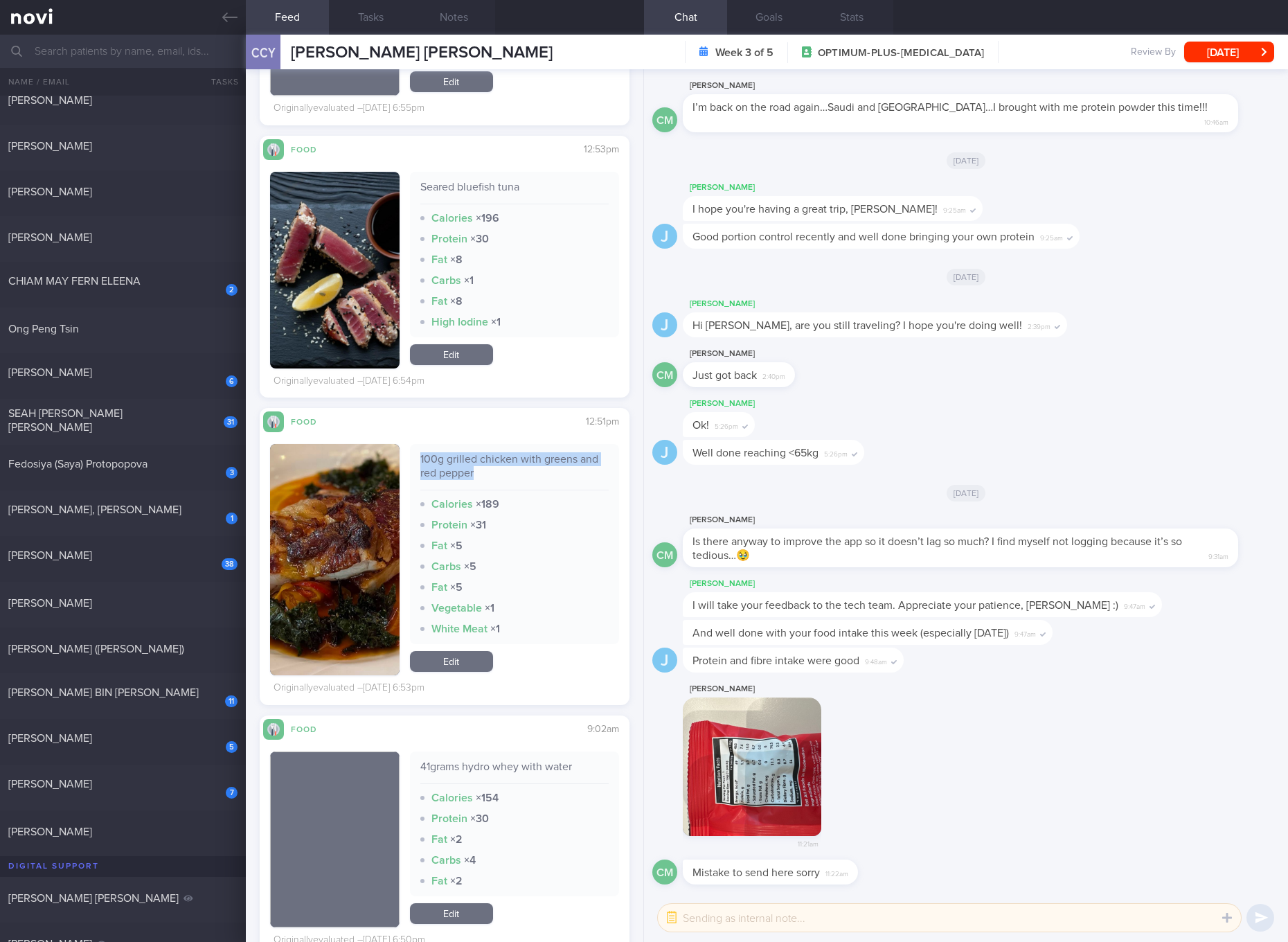
click at [470, 660] on link "Edit" at bounding box center [451, 661] width 83 height 21
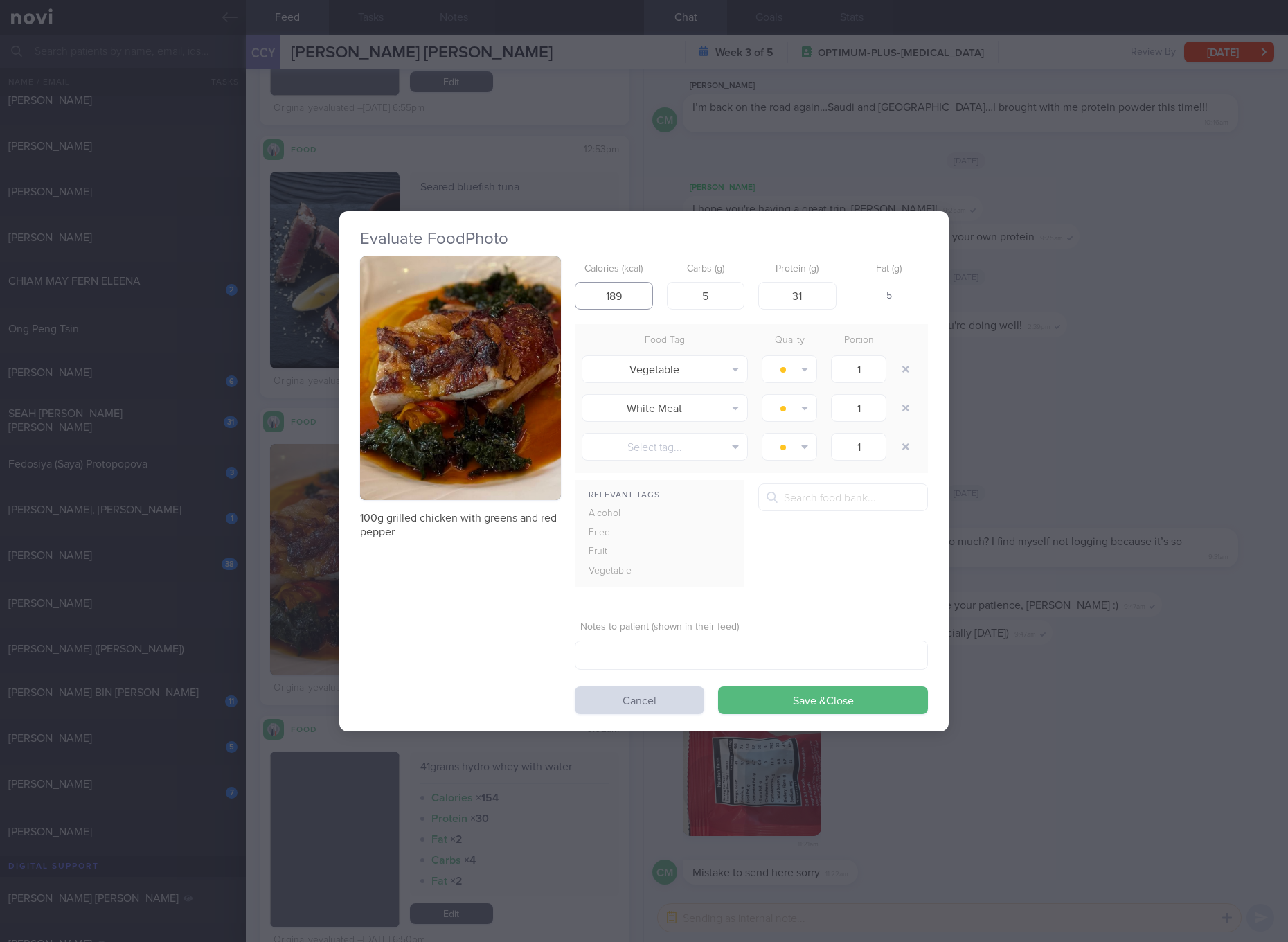
click at [639, 285] on input "189" at bounding box center [614, 296] width 78 height 28
click at [718, 686] on button "Save & Close" at bounding box center [823, 700] width 210 height 28
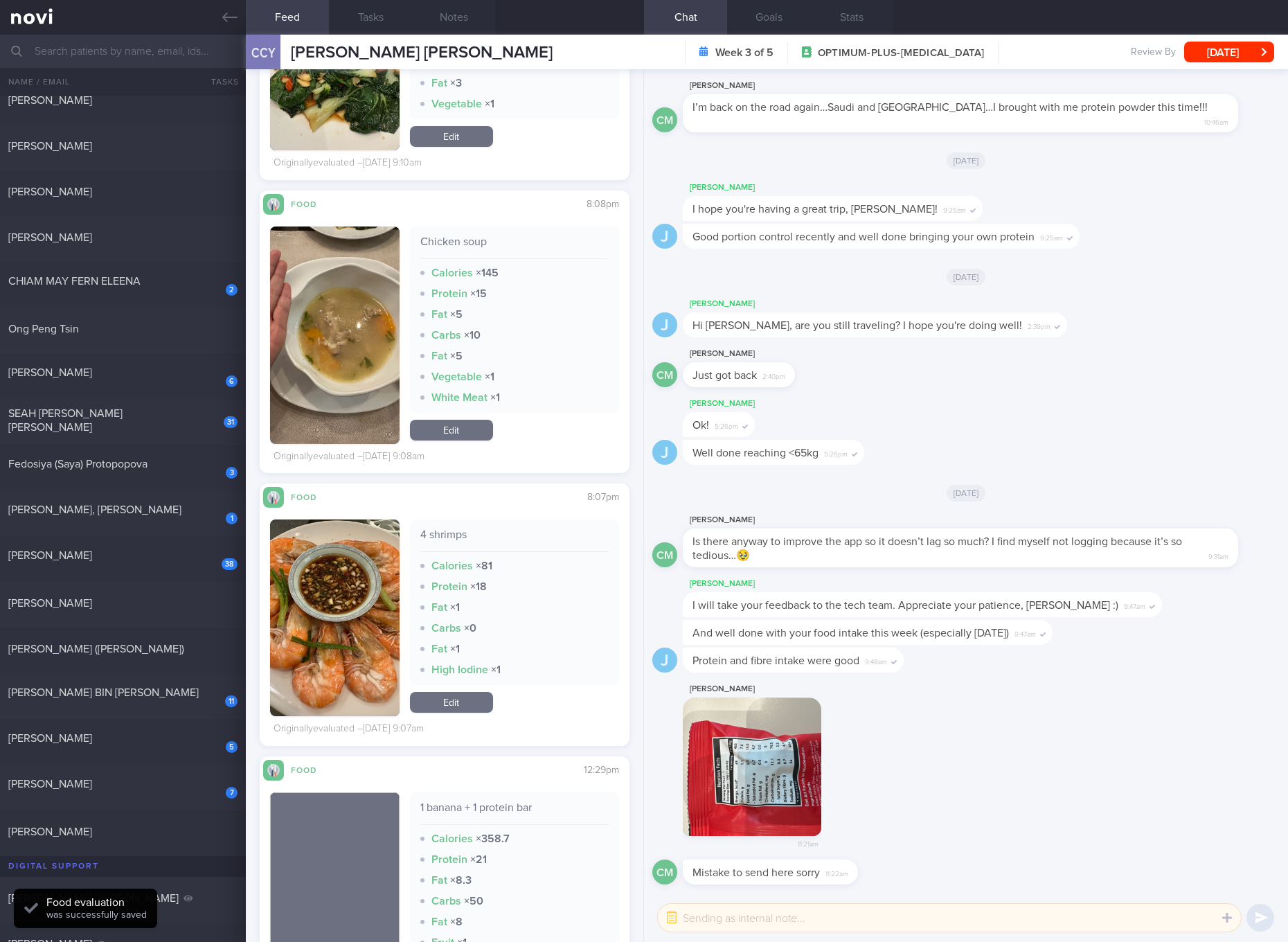
scroll to position [3635, 0]
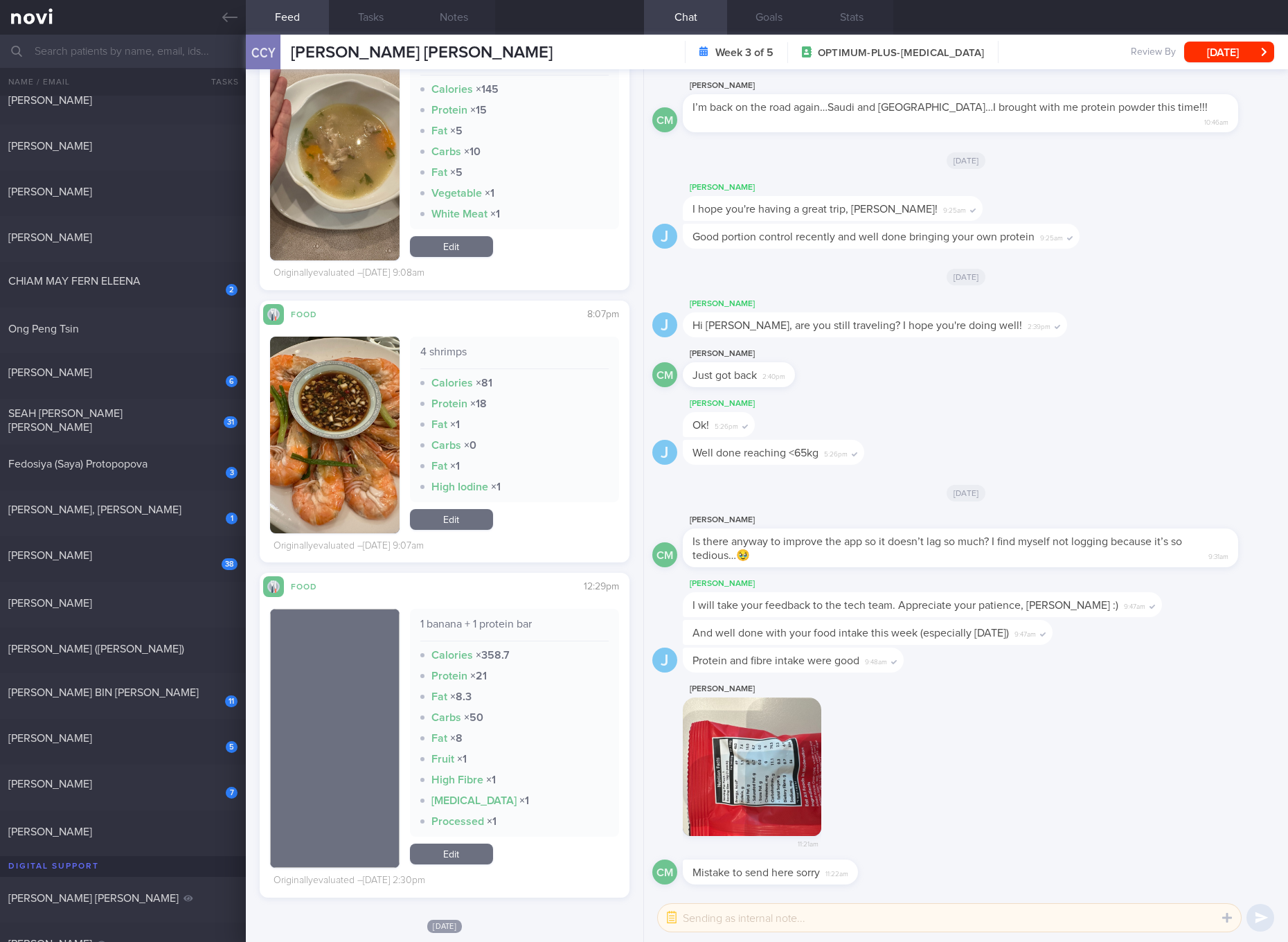
click at [502, 623] on div "1 banana + 1 protein bar" at bounding box center [514, 629] width 188 height 25
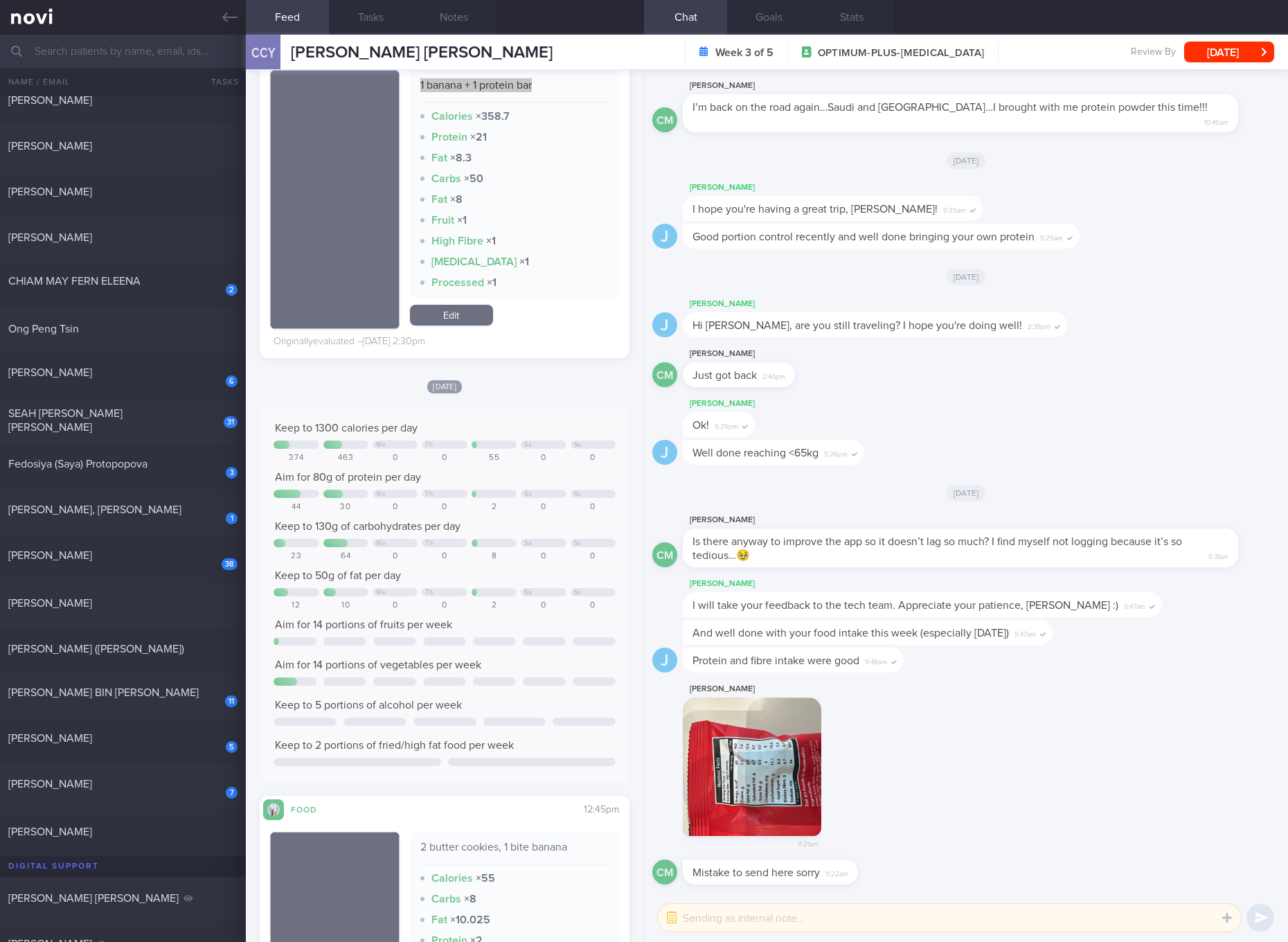
scroll to position [3894, 0]
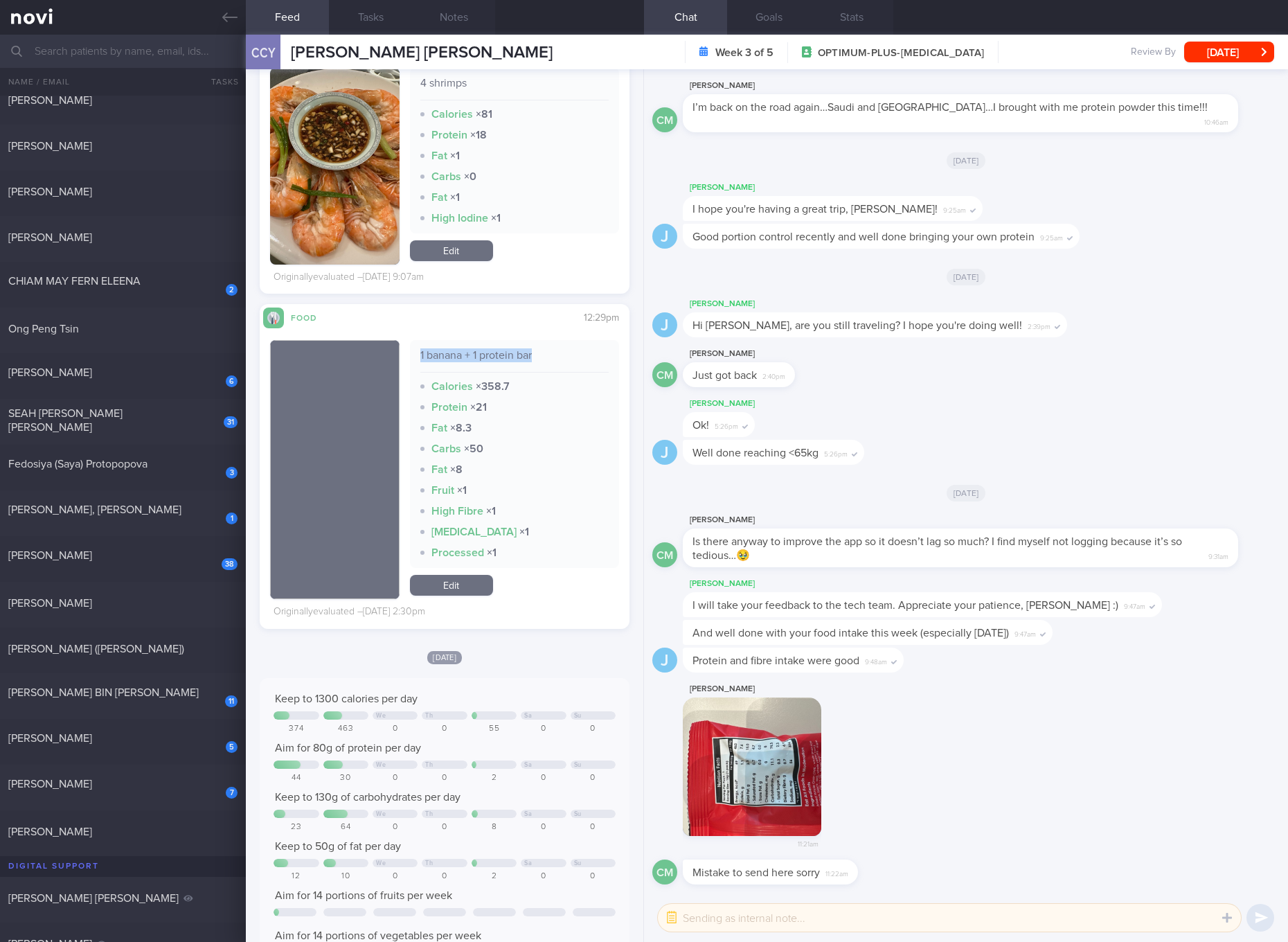
click at [469, 585] on link "Edit" at bounding box center [451, 586] width 83 height 21
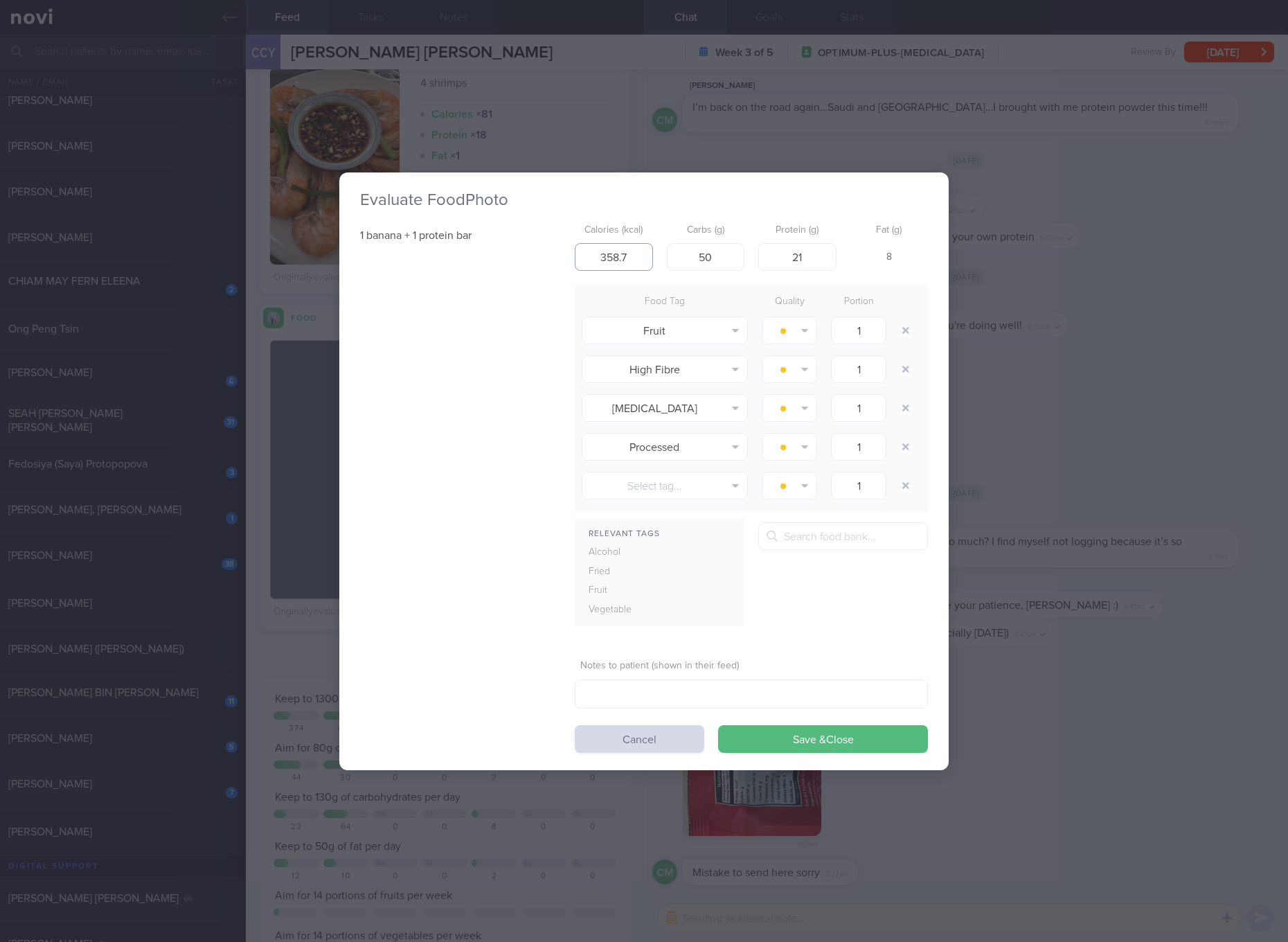
click at [614, 268] on input "358.7" at bounding box center [614, 257] width 78 height 28
click at [718, 725] on button "Save & Close" at bounding box center [823, 739] width 210 height 28
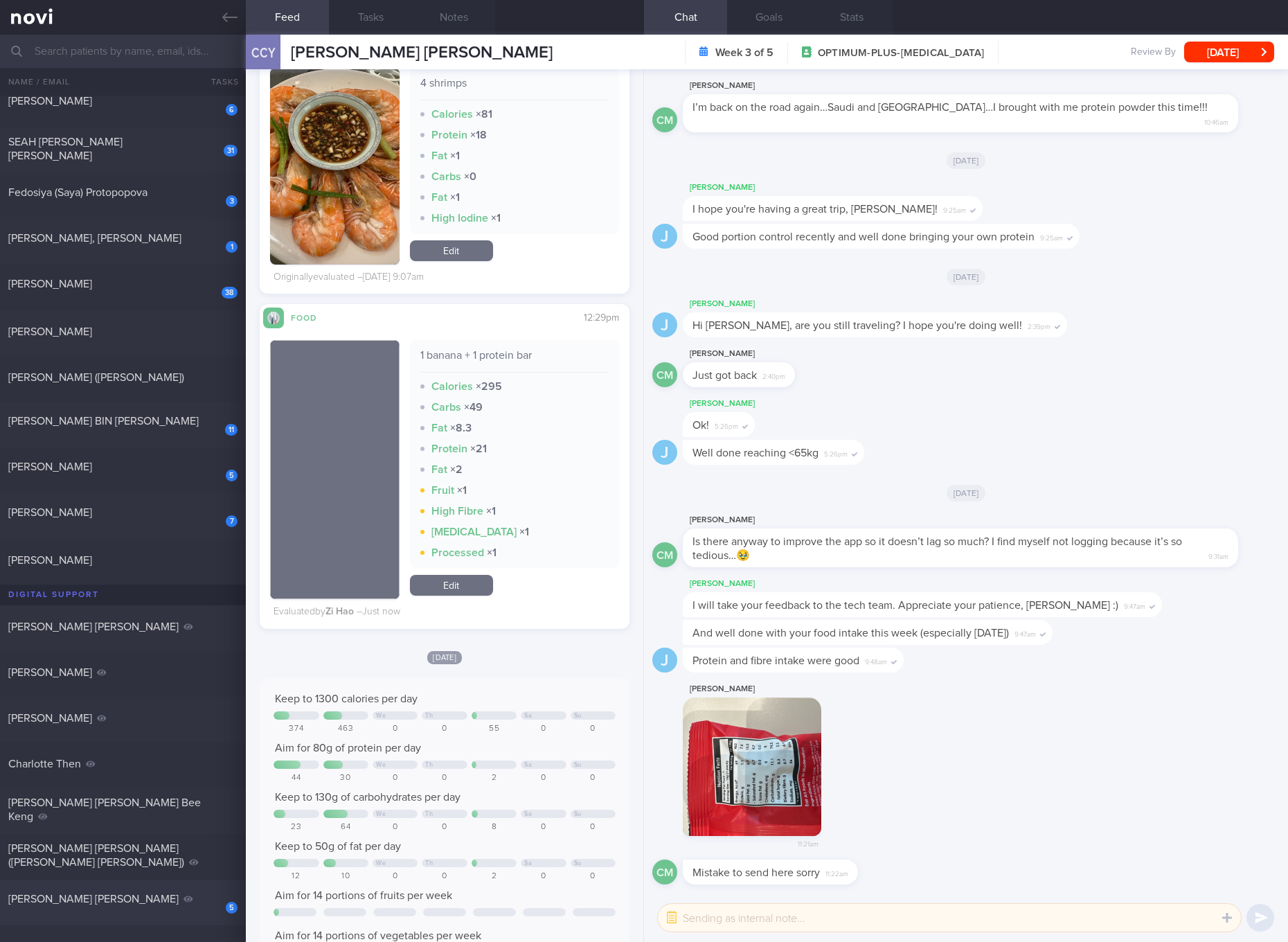
scroll to position [778, 0]
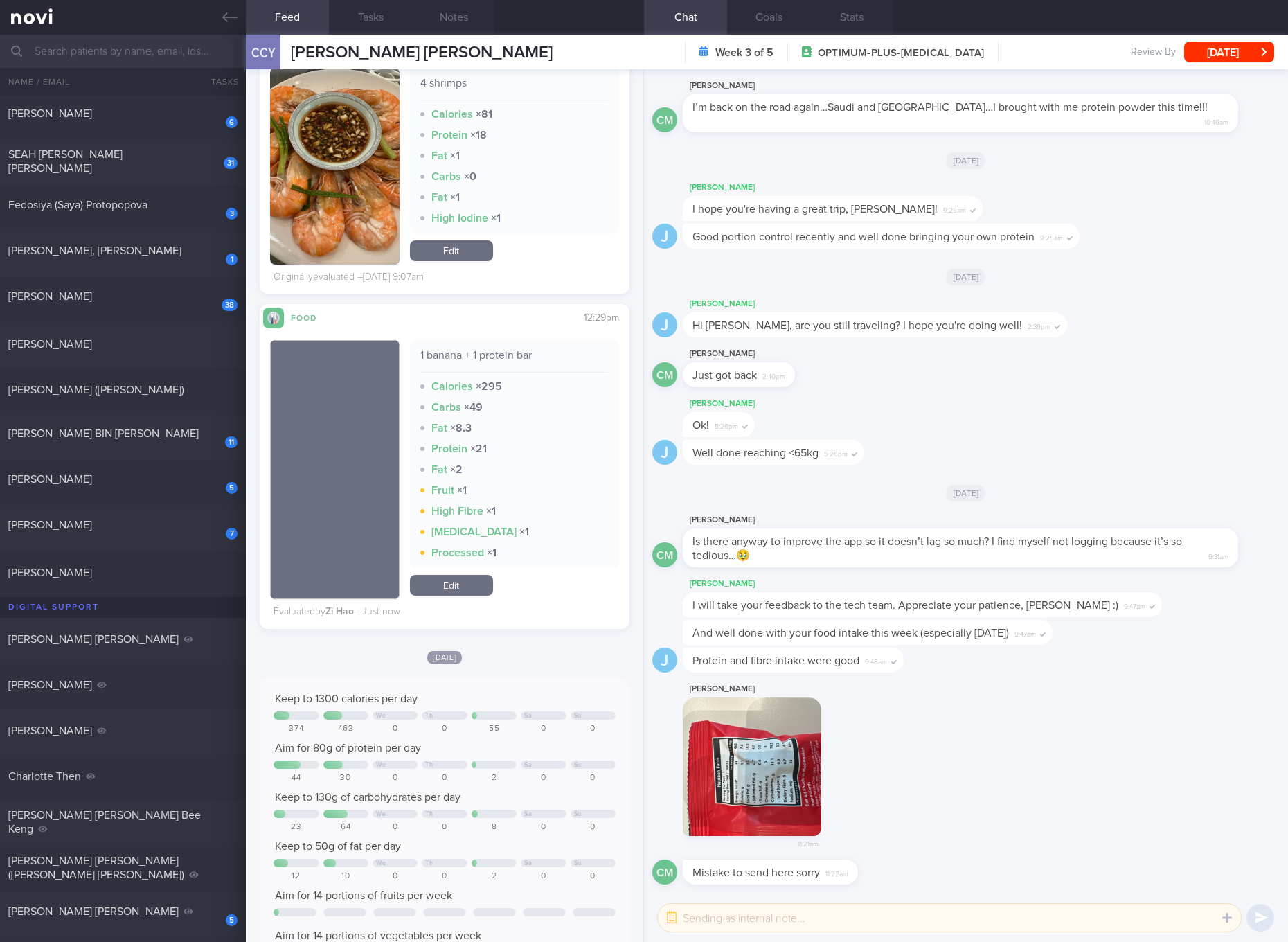
click at [536, 440] on div "1 banana + 1 protein bar Calories × 295 Carbs × 49 Fat × 8.3 Protein × 21 Fat ×…" at bounding box center [514, 453] width 209 height 228
click at [200, 607] on div "And 12 items before Carol Liew Thu, 26 Jun Jennifer Parsons 0.4 Tue, 8 Jul" at bounding box center [644, 518] width 1288 height 846
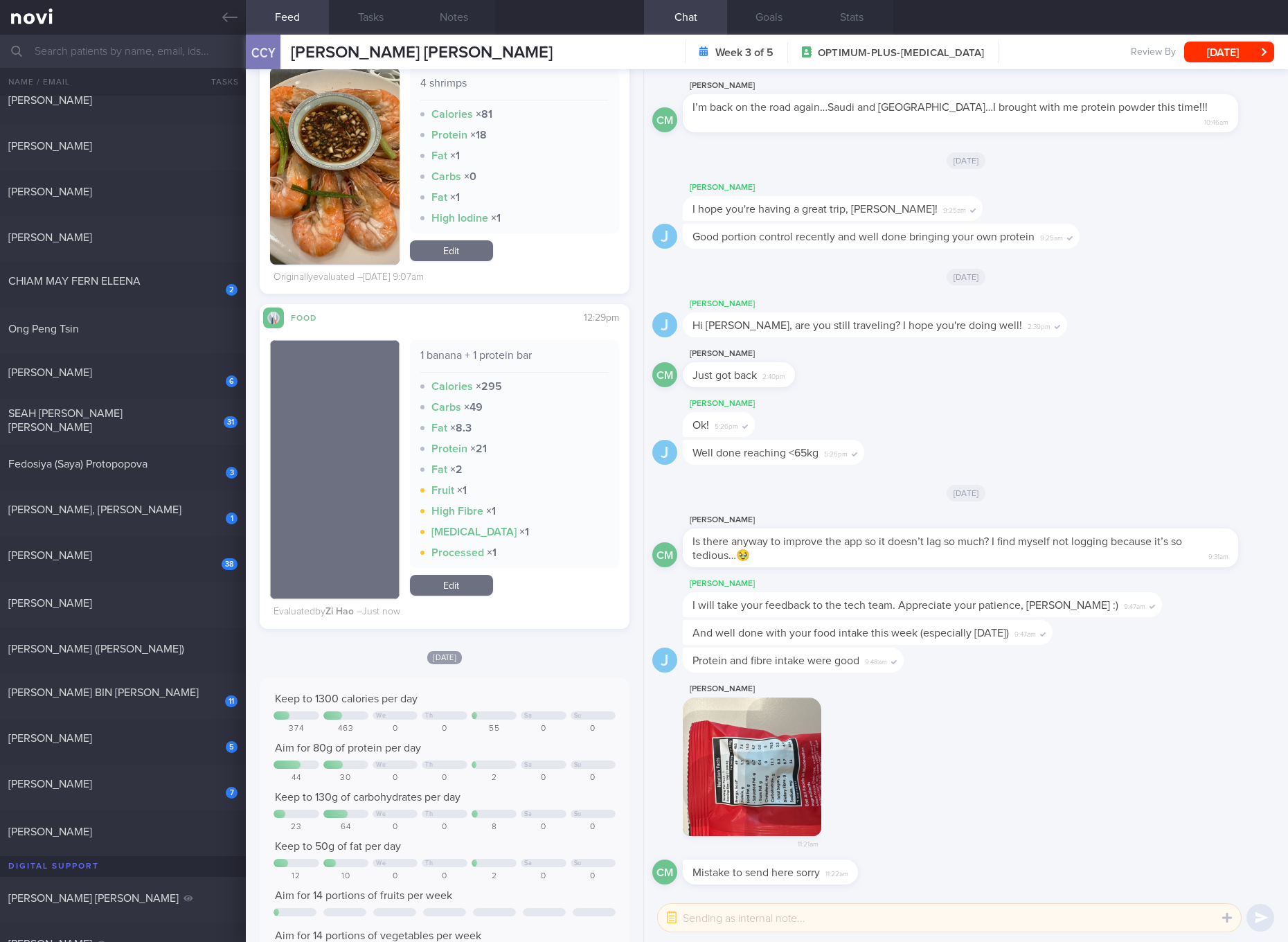
drag, startPoint x: 156, startPoint y: 418, endPoint x: 421, endPoint y: 99, distance: 414.7
click at [156, 418] on div "SEAH KWEE BOON TERENCE" at bounding box center [121, 420] width 226 height 28
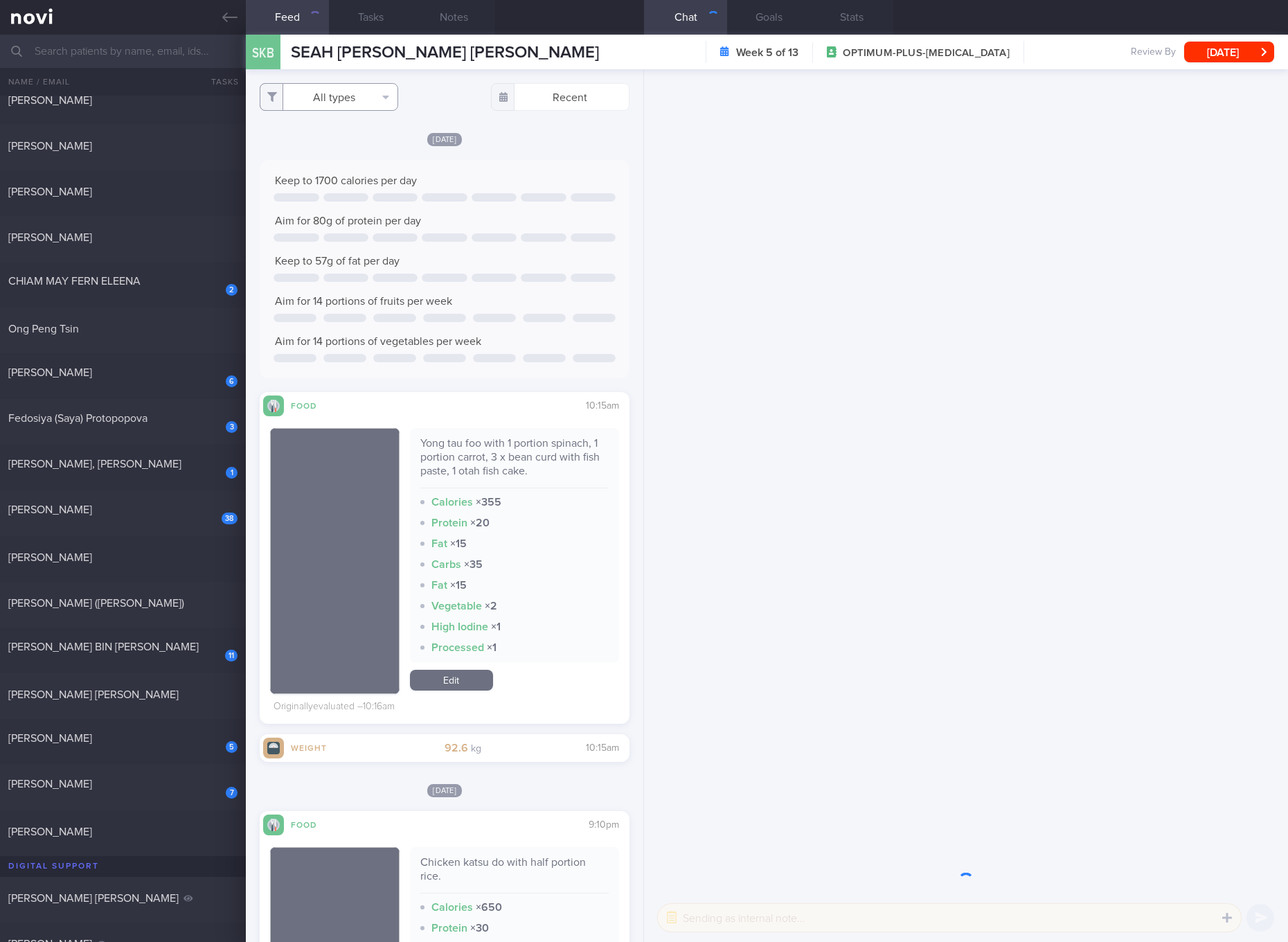
click at [352, 92] on button "All types" at bounding box center [329, 97] width 139 height 28
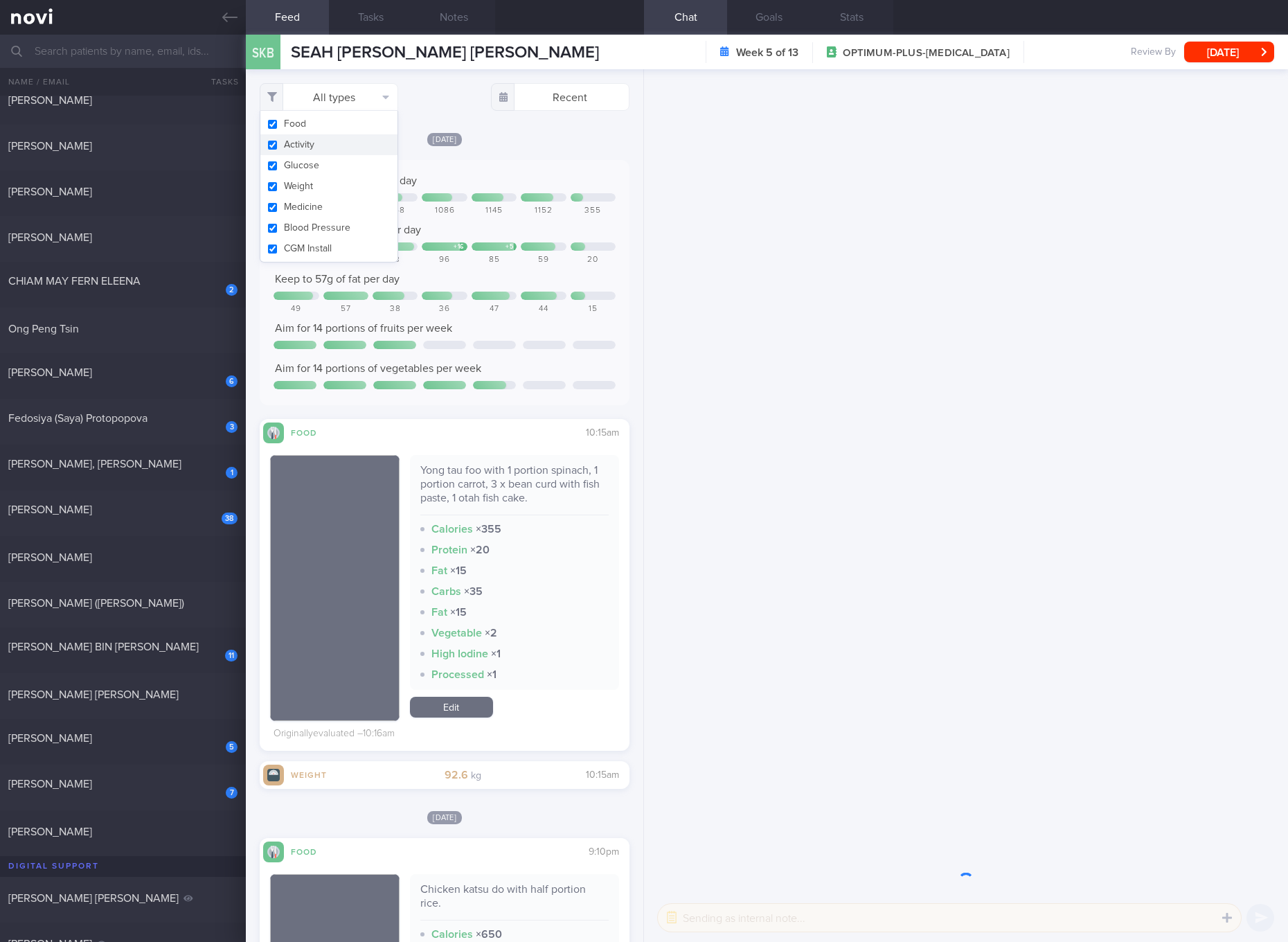
click at [310, 143] on button "Activity" at bounding box center [329, 145] width 137 height 21
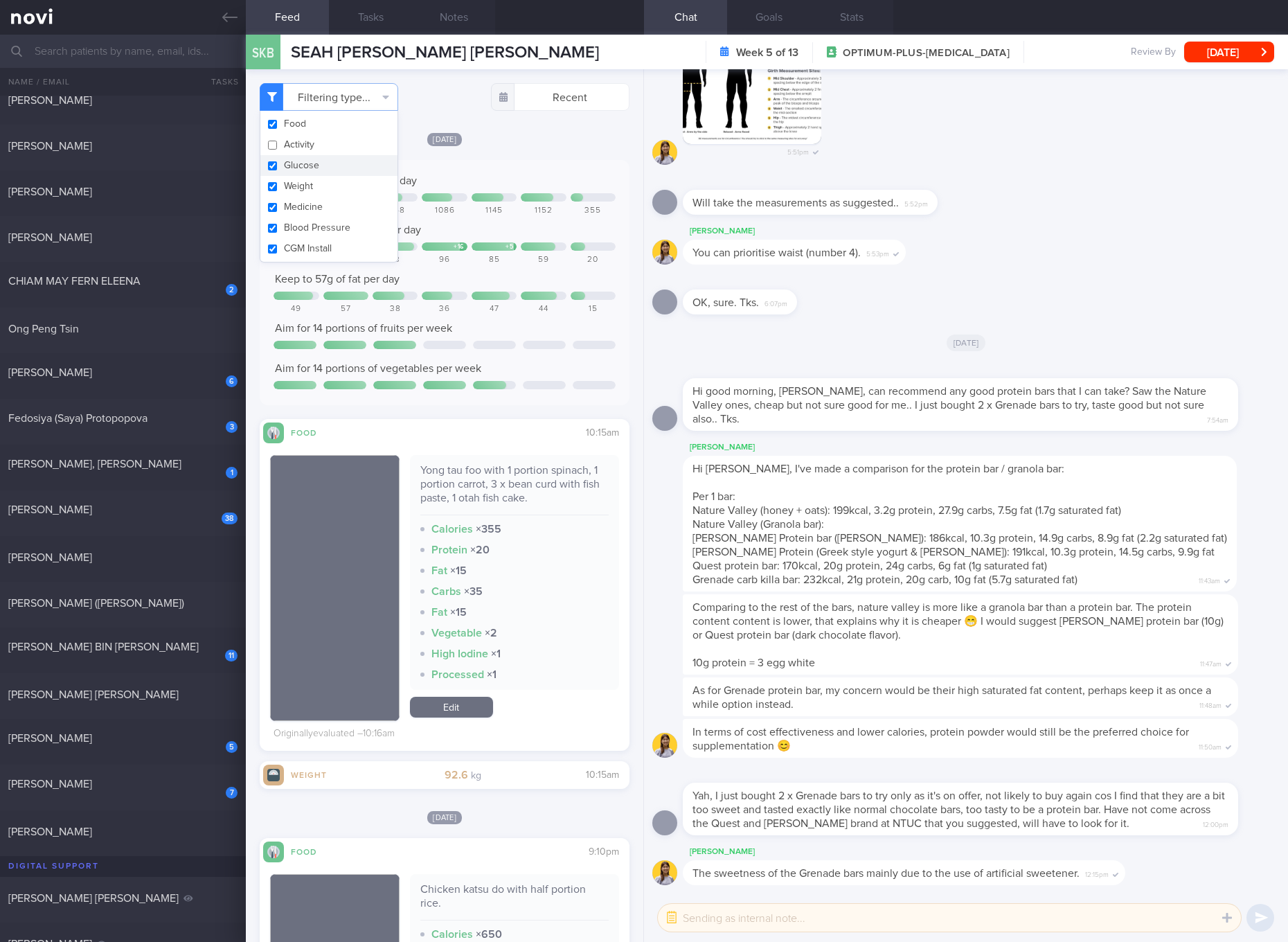
click at [279, 162] on button "Glucose" at bounding box center [329, 165] width 137 height 21
click at [286, 183] on button "Weight" at bounding box center [329, 186] width 137 height 21
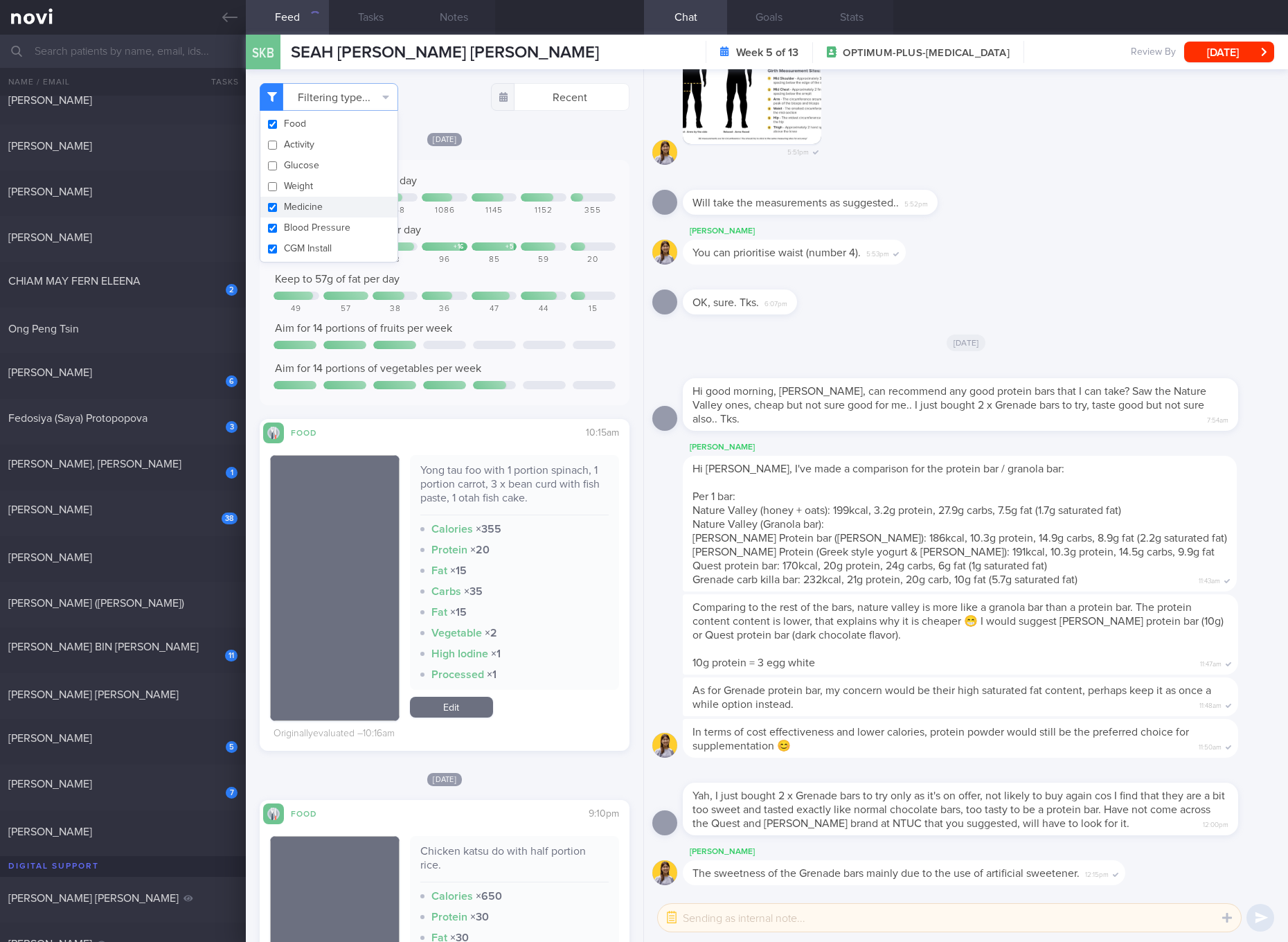
click at [286, 206] on button "Medicine" at bounding box center [329, 207] width 137 height 21
click at [286, 219] on button "Blood Pressure" at bounding box center [329, 228] width 137 height 21
click at [286, 236] on button "Blood Pressure" at bounding box center [329, 228] width 137 height 21
click at [292, 254] on button "CGM Install" at bounding box center [329, 249] width 137 height 21
click at [303, 230] on button "Blood Pressure" at bounding box center [329, 228] width 137 height 21
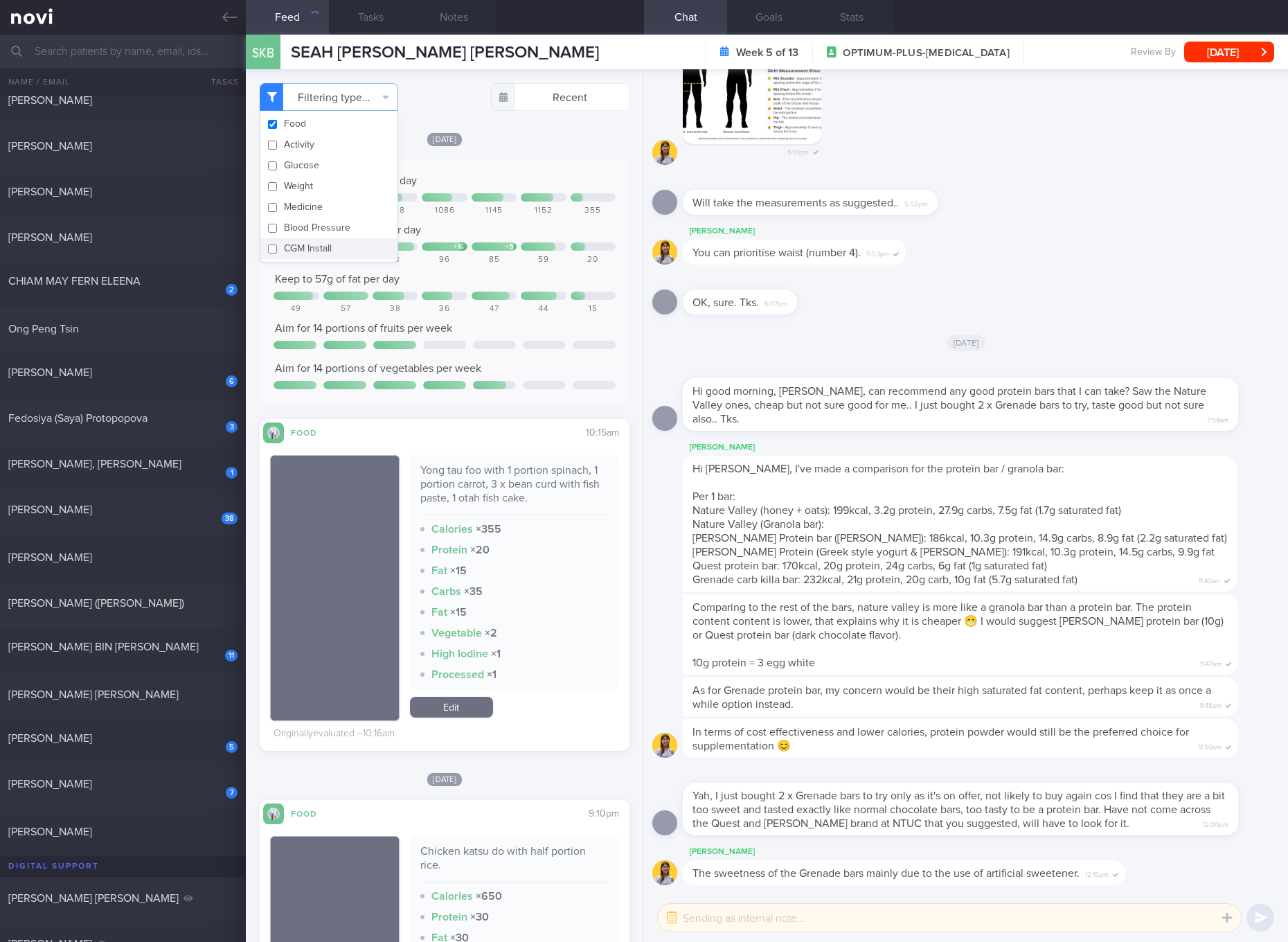
click at [422, 255] on div "96" at bounding box center [444, 260] width 45 height 11
click at [550, 476] on div "Yong tau foo with 1 portion spinach, 1 portion carrot, 3 x bean curd with fish …" at bounding box center [514, 489] width 188 height 52
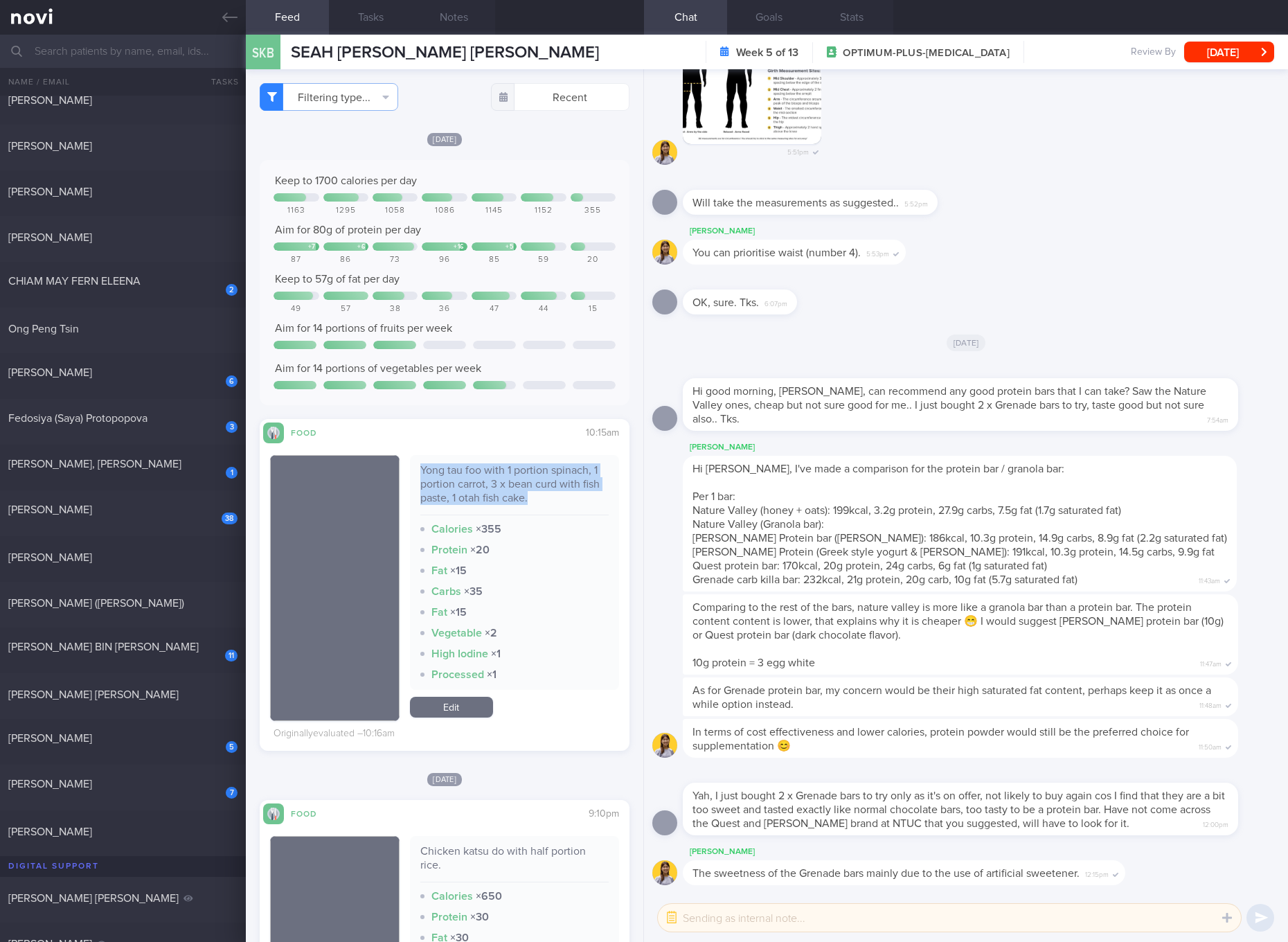
click at [550, 476] on div "Yong tau foo with 1 portion spinach, 1 portion carrot, 3 x bean curd with fish …" at bounding box center [514, 489] width 188 height 52
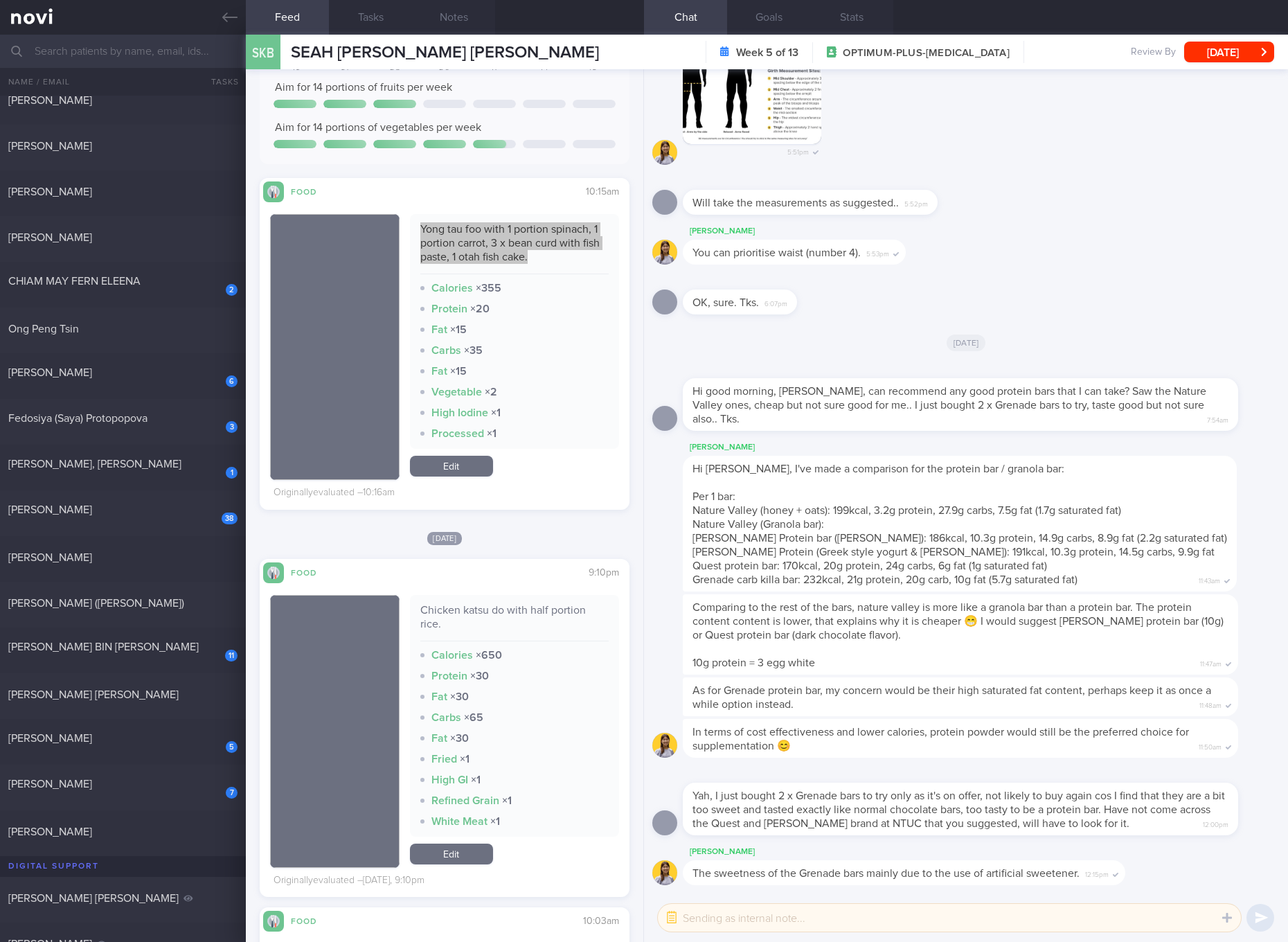
scroll to position [260, 0]
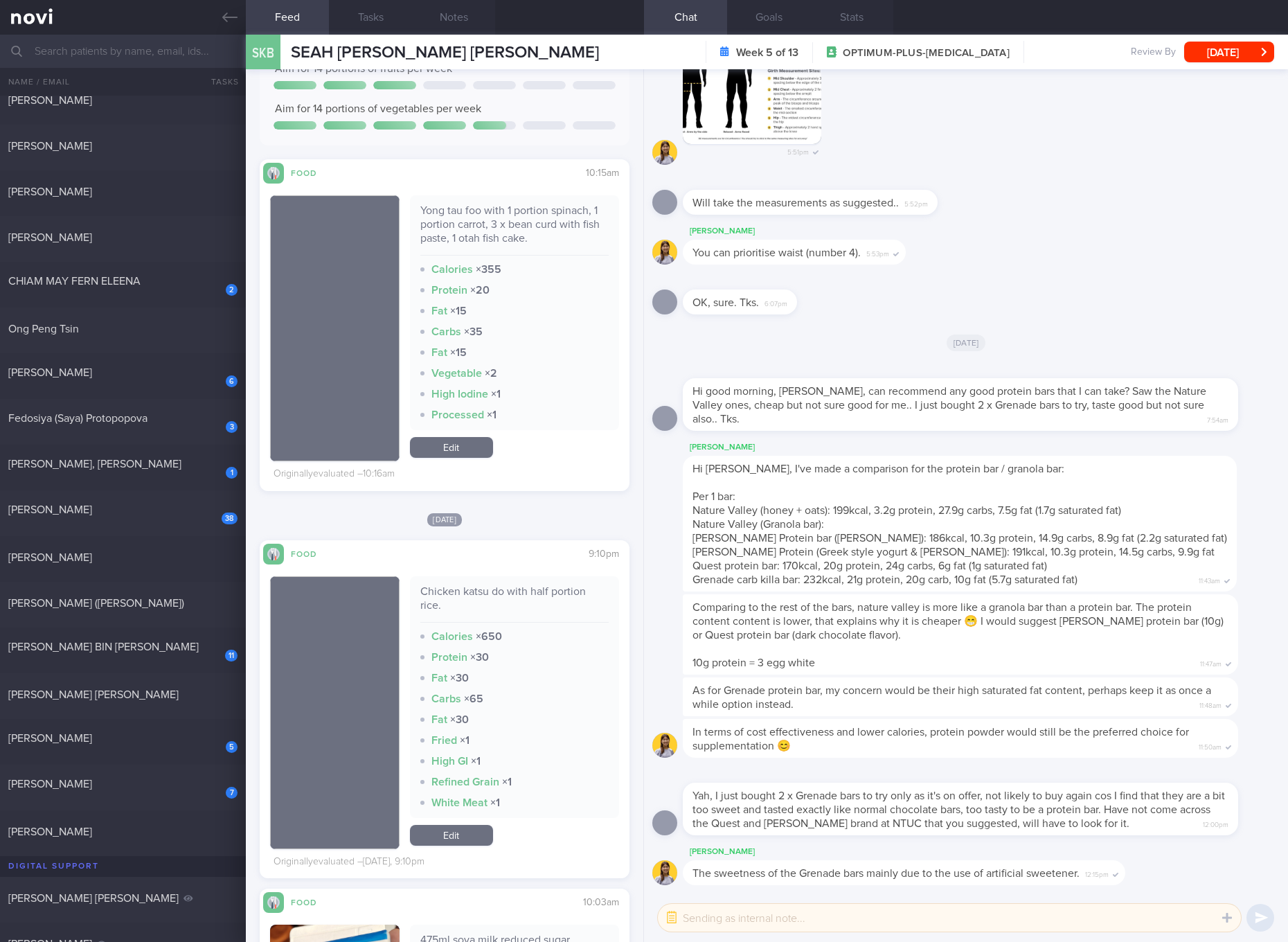
click at [513, 589] on div "Chicken katsu do with half portion rice." at bounding box center [514, 603] width 188 height 38
click at [467, 449] on link "Edit" at bounding box center [451, 448] width 83 height 21
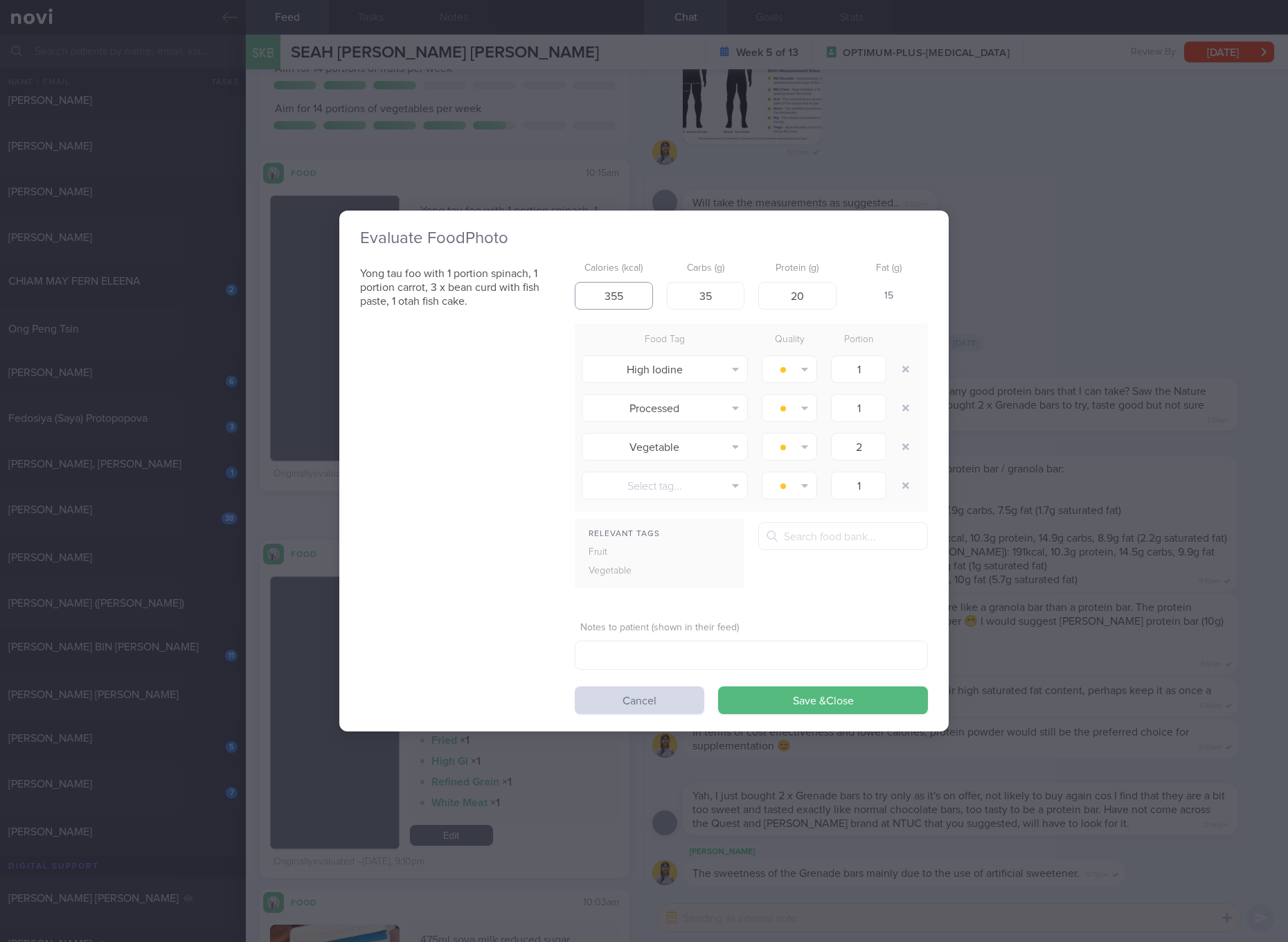
click at [625, 298] on input "355" at bounding box center [614, 296] width 78 height 28
click at [718, 686] on button "Save & Close" at bounding box center [823, 700] width 210 height 28
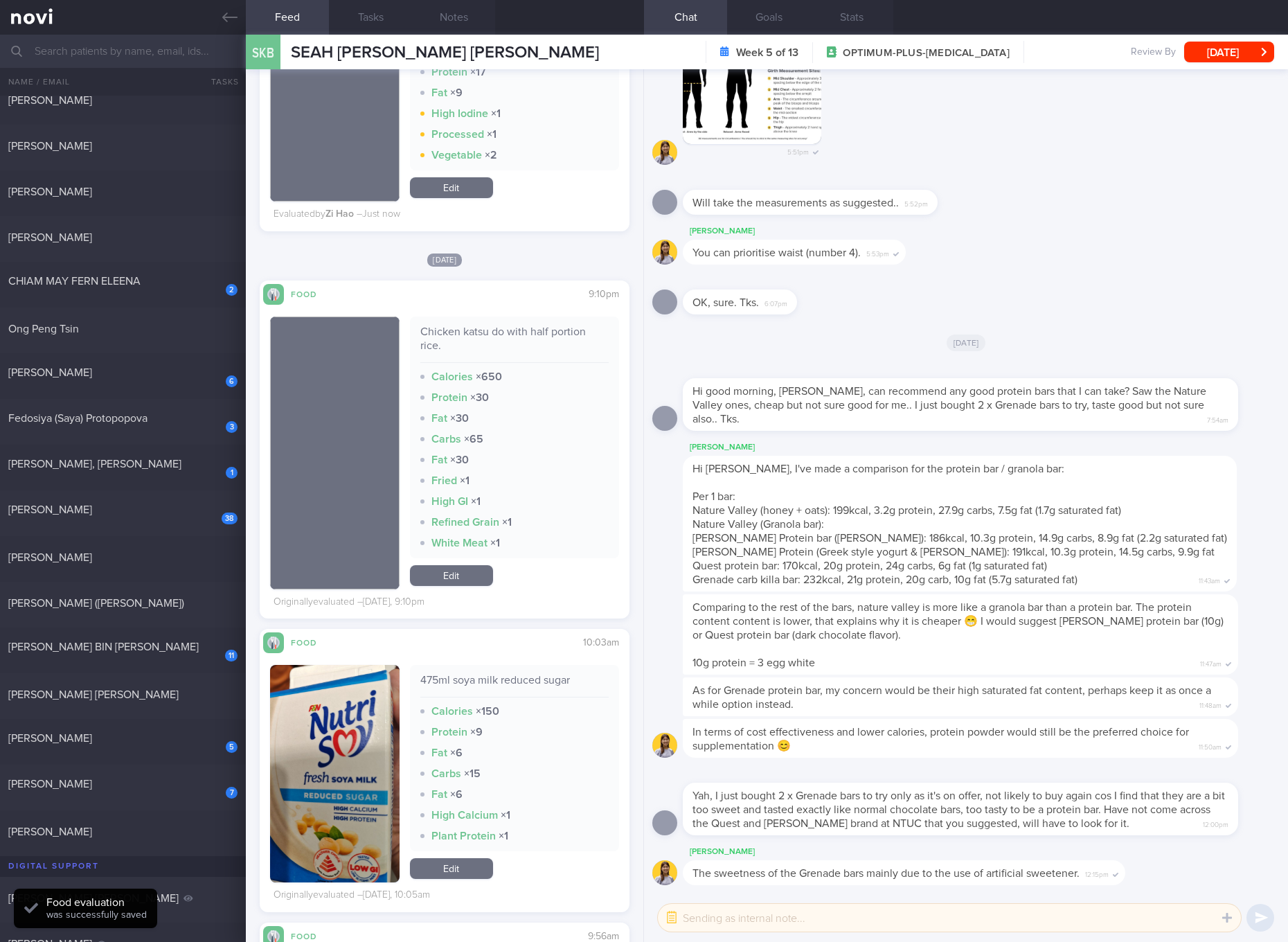
scroll to position [778, 0]
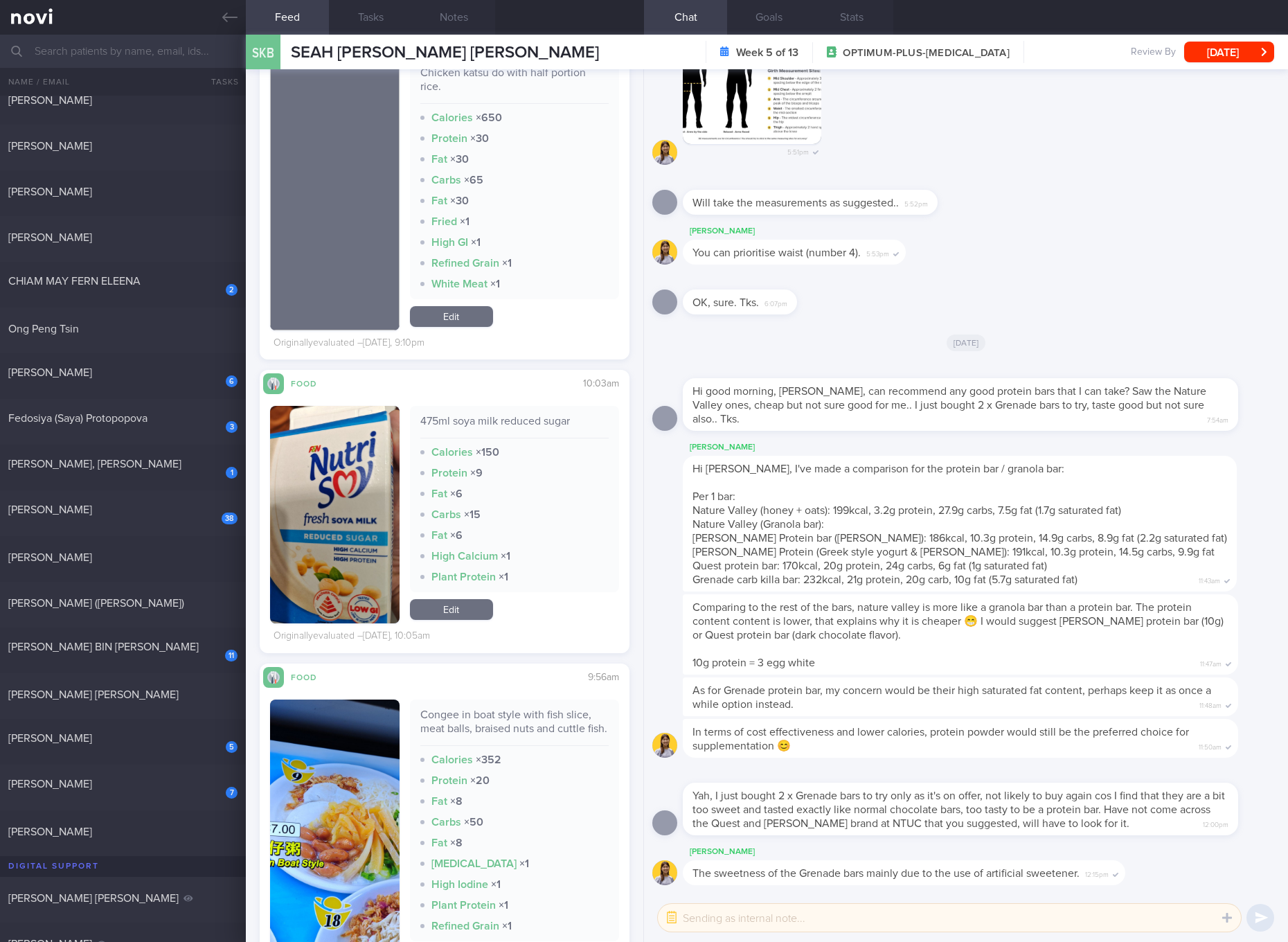
click at [359, 511] on button "button" at bounding box center [335, 514] width 130 height 217
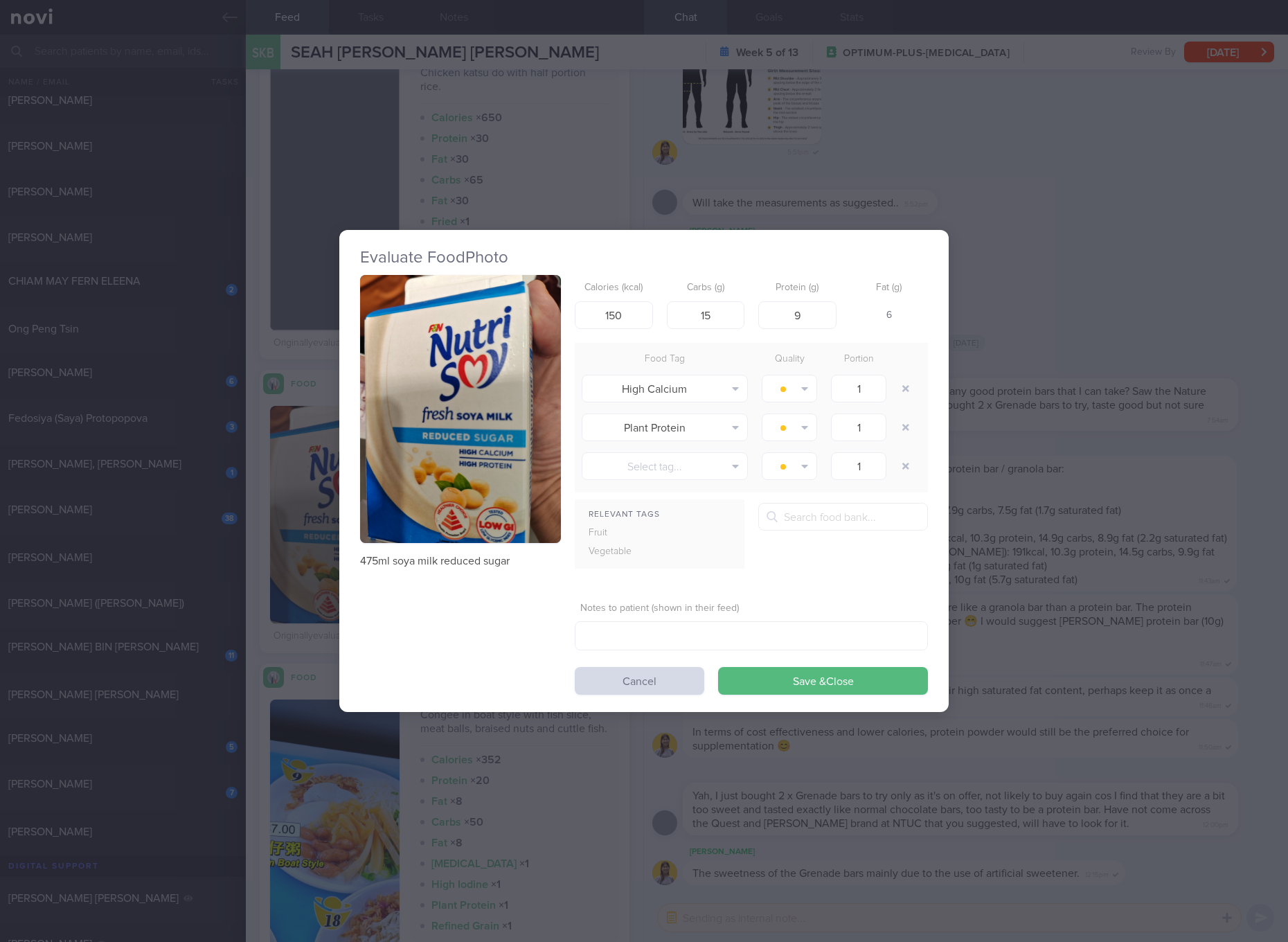
click at [476, 404] on button "button" at bounding box center [460, 408] width 201 height 268
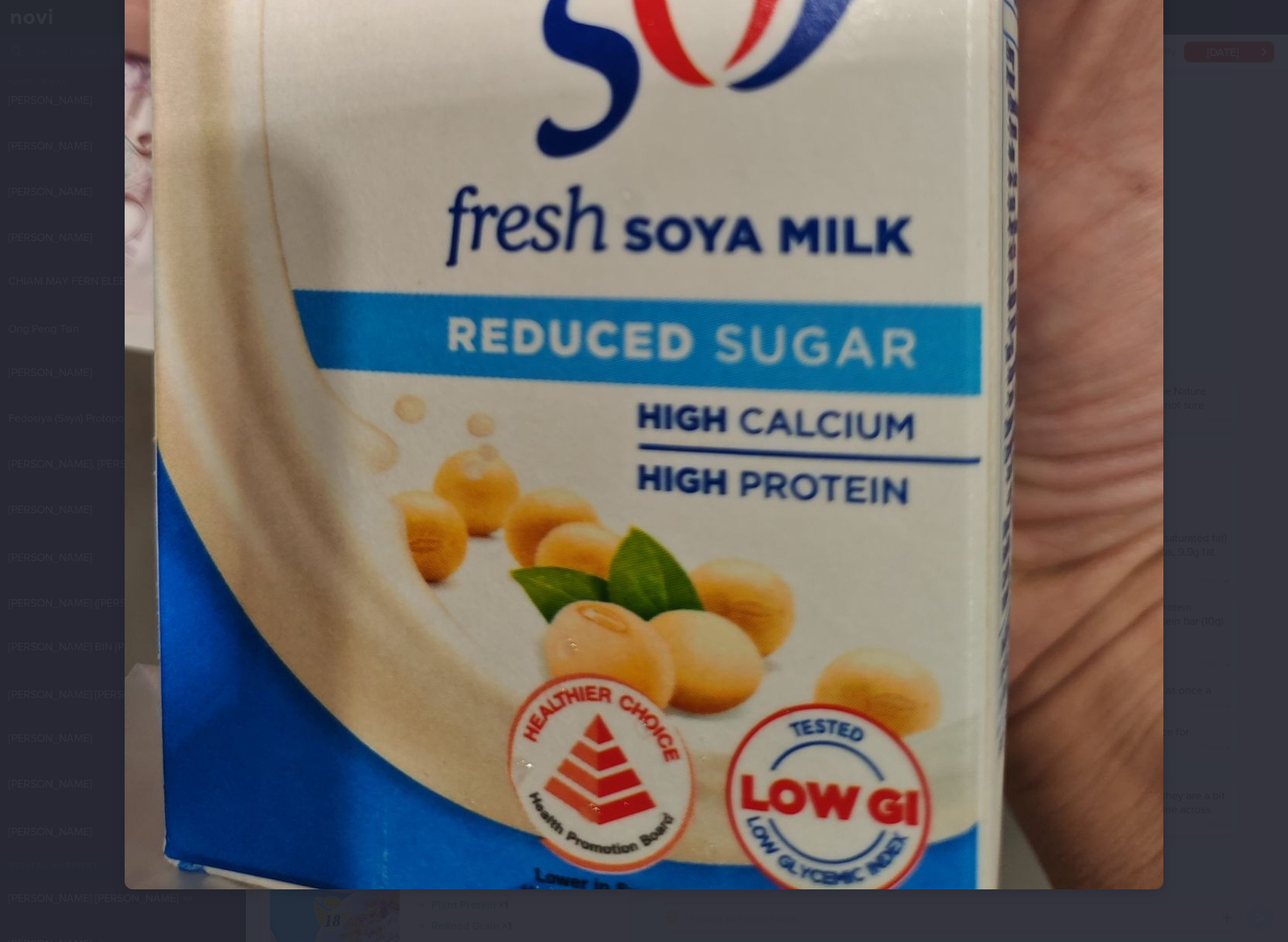
scroll to position [553, 0]
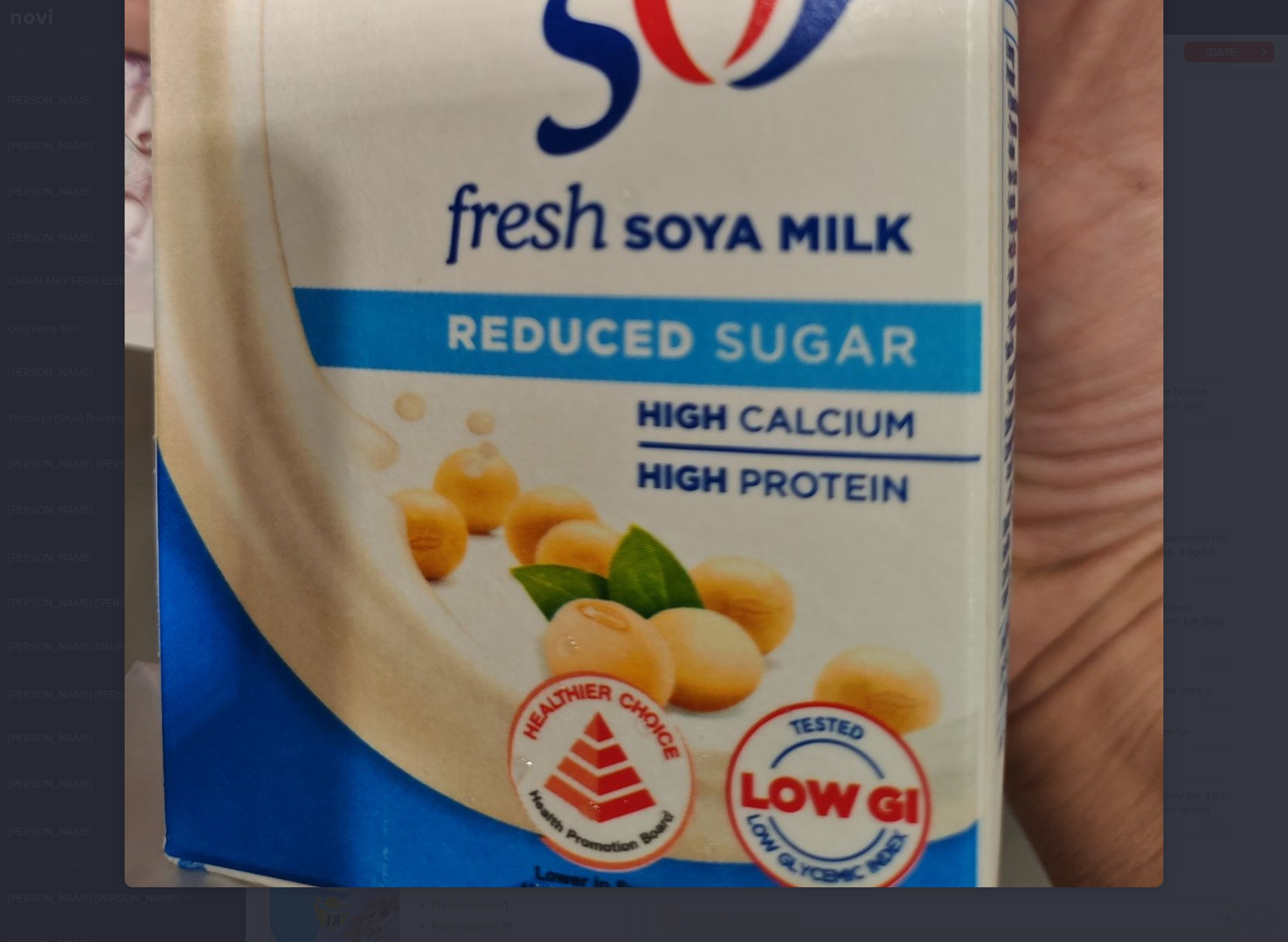
click at [526, 464] on img at bounding box center [644, 194] width 1039 height 1385
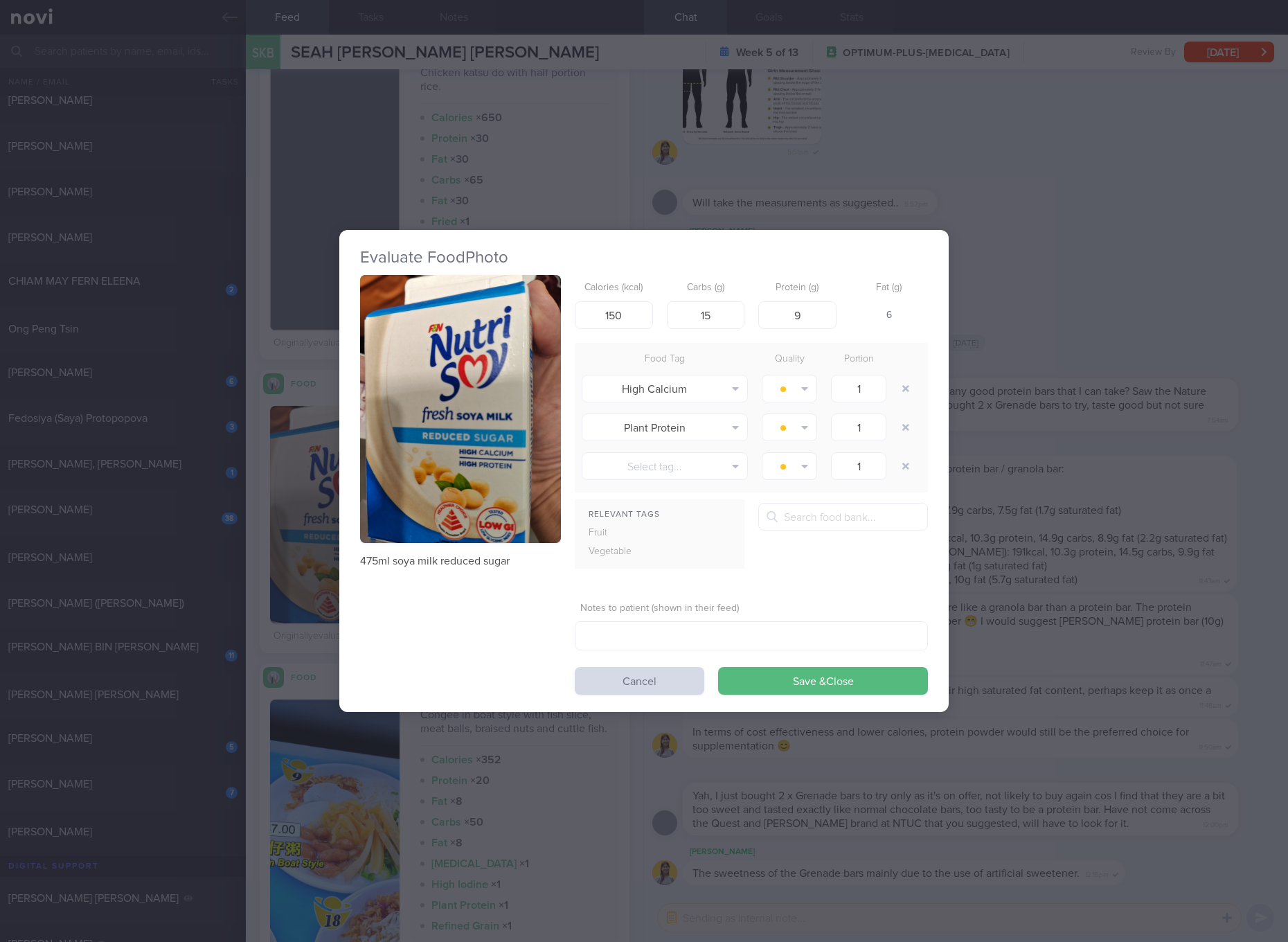
click at [460, 548] on div "475ml soya milk reduced sugar" at bounding box center [460, 421] width 201 height 293
click at [459, 562] on p "475ml soya milk reduced sugar" at bounding box center [460, 561] width 201 height 14
click at [1145, 520] on div "Evaluate Food Photo 475ml soya milk reduced sugar Calories (kcal) 150 Carbs (g)…" at bounding box center [644, 471] width 1288 height 942
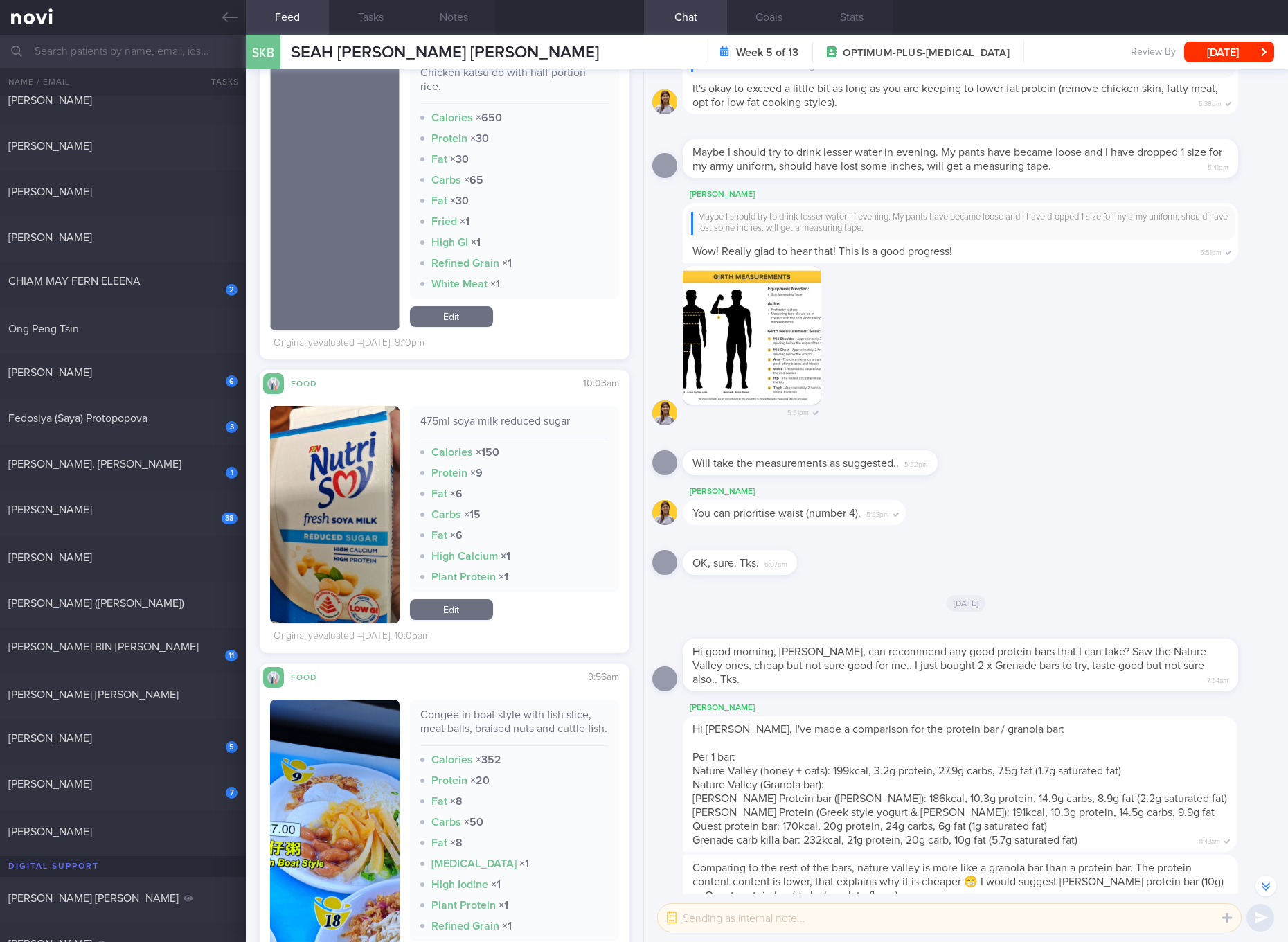
scroll to position [519, 0]
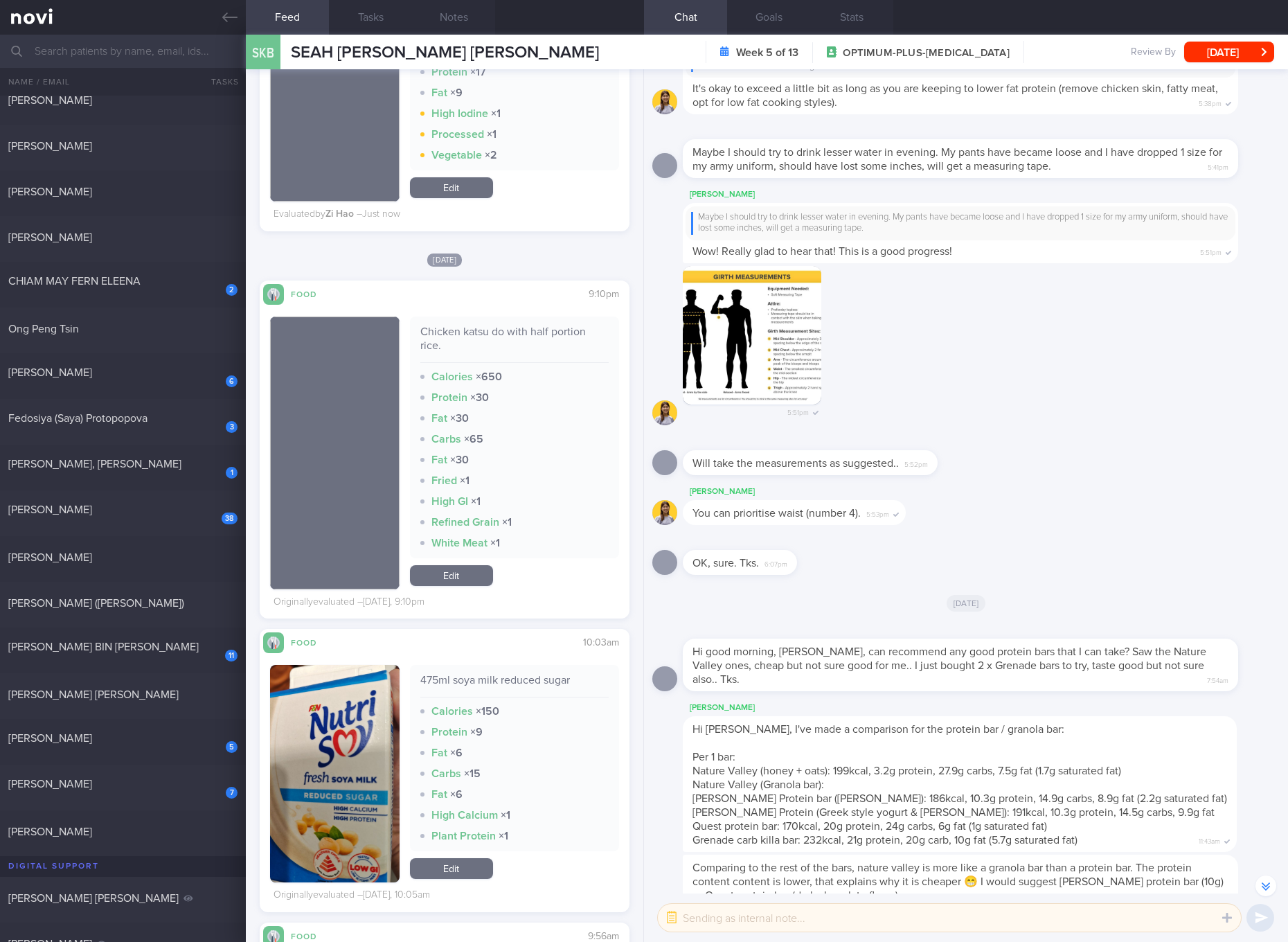
drag, startPoint x: 458, startPoint y: 574, endPoint x: 541, endPoint y: 574, distance: 83.0
click at [458, 574] on link "Edit" at bounding box center [451, 576] width 83 height 21
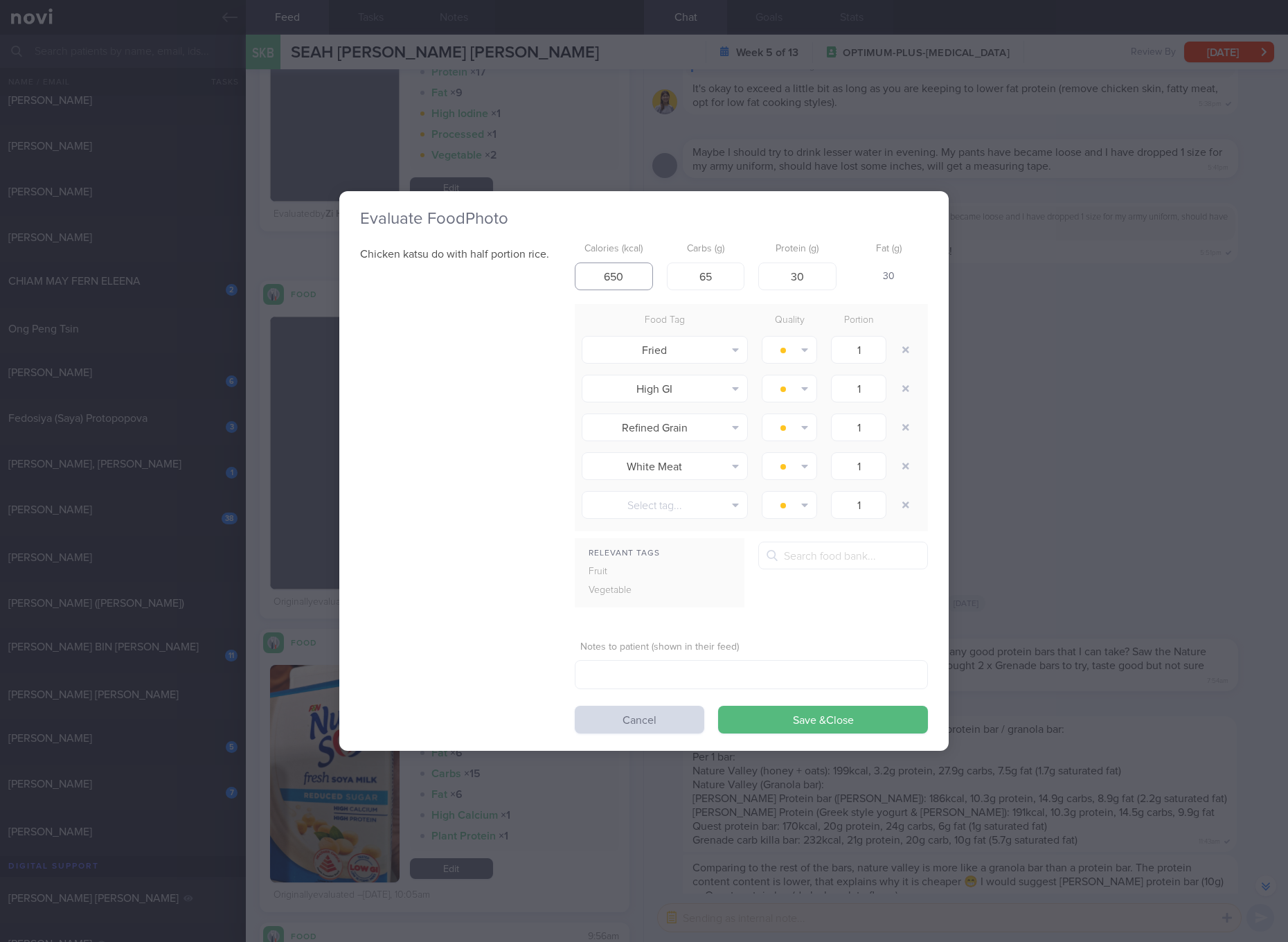
click at [625, 282] on input "650" at bounding box center [614, 277] width 78 height 28
click at [718, 705] on button "Save & Close" at bounding box center [823, 719] width 210 height 28
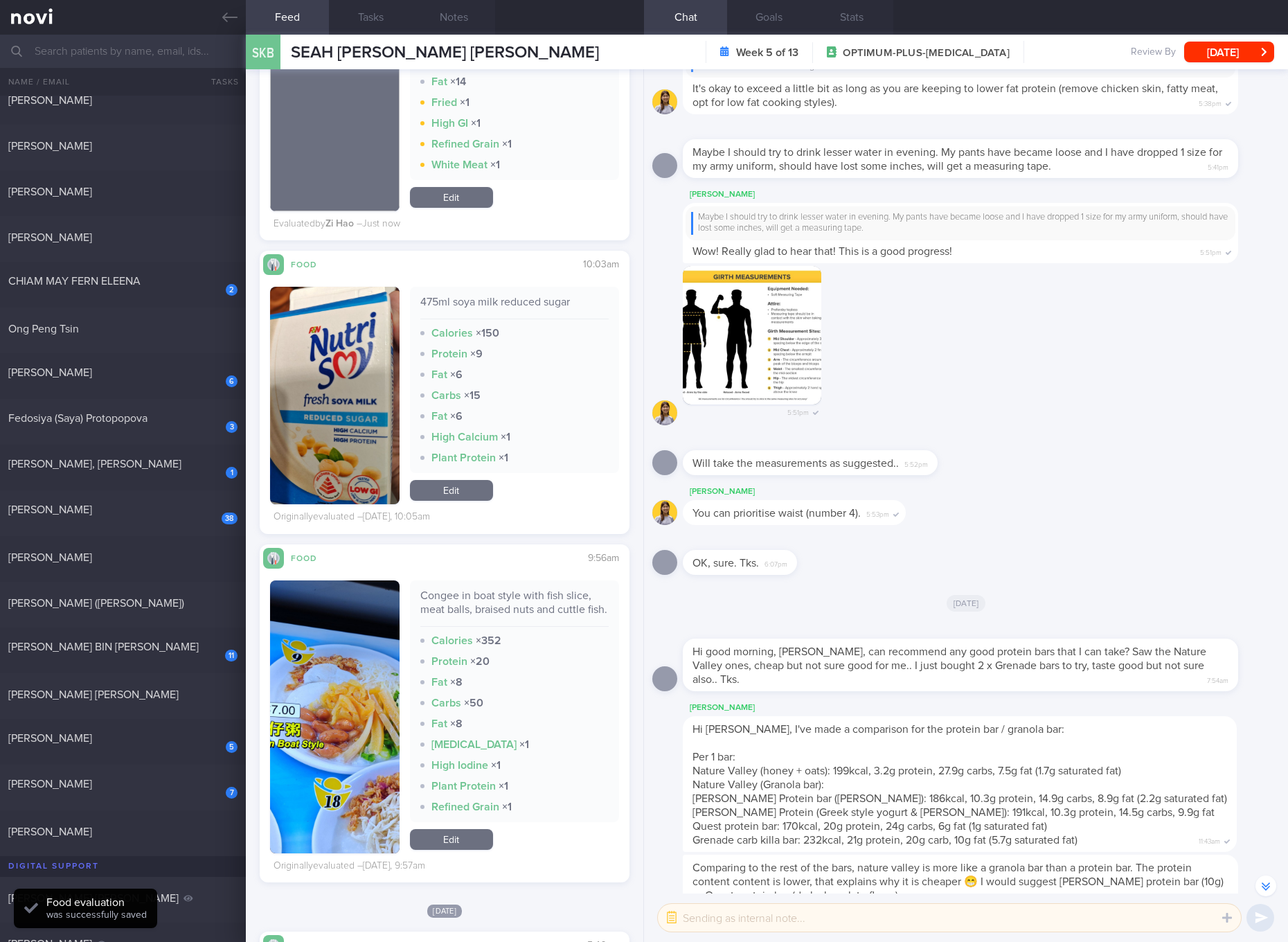
scroll to position [778, 0]
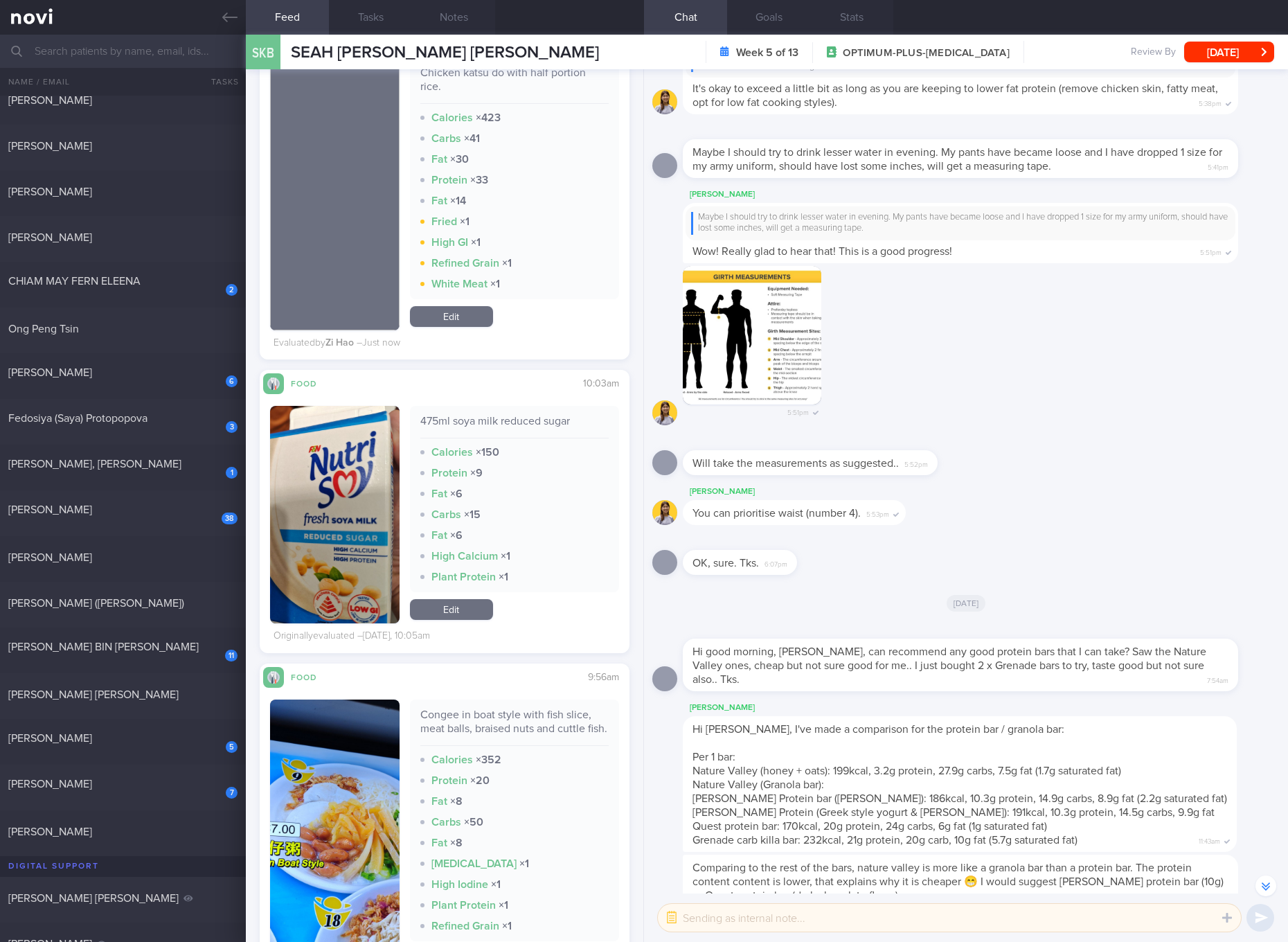
click at [457, 610] on link "Edit" at bounding box center [451, 609] width 83 height 21
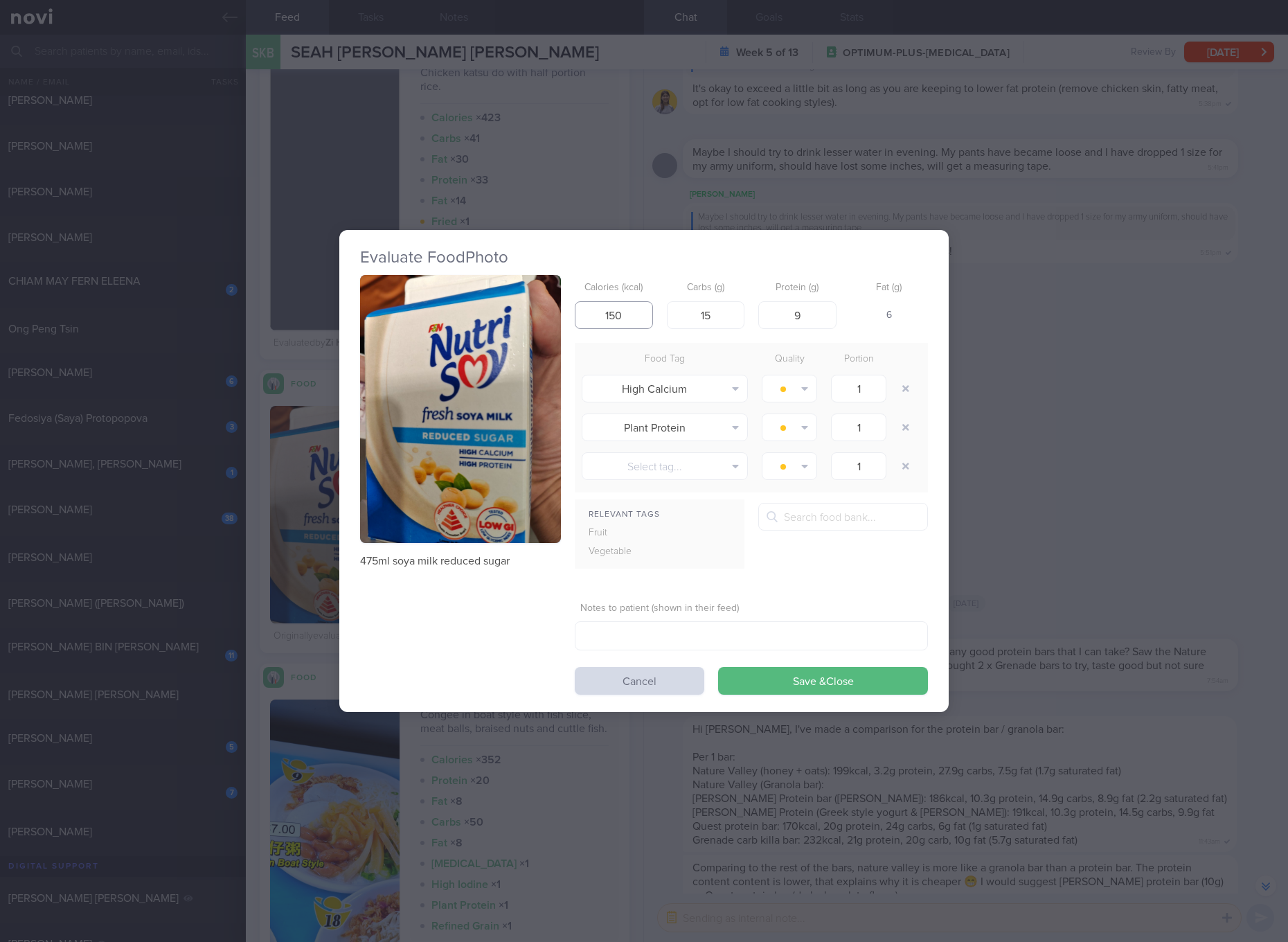
click at [616, 313] on input "150" at bounding box center [614, 315] width 78 height 28
click at [718, 667] on button "Save & Close" at bounding box center [823, 681] width 210 height 28
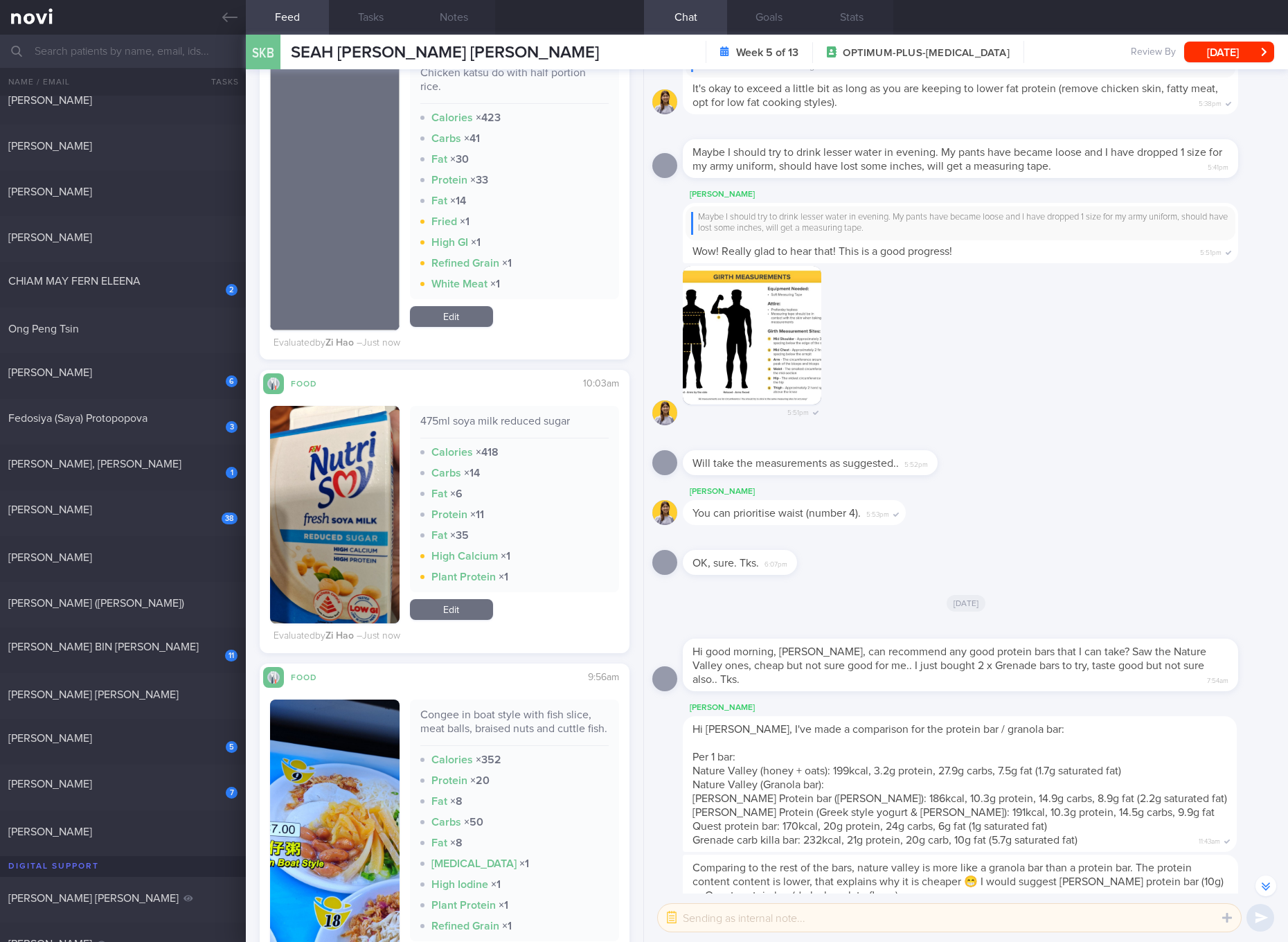
click at [473, 609] on link "Edit" at bounding box center [451, 609] width 83 height 21
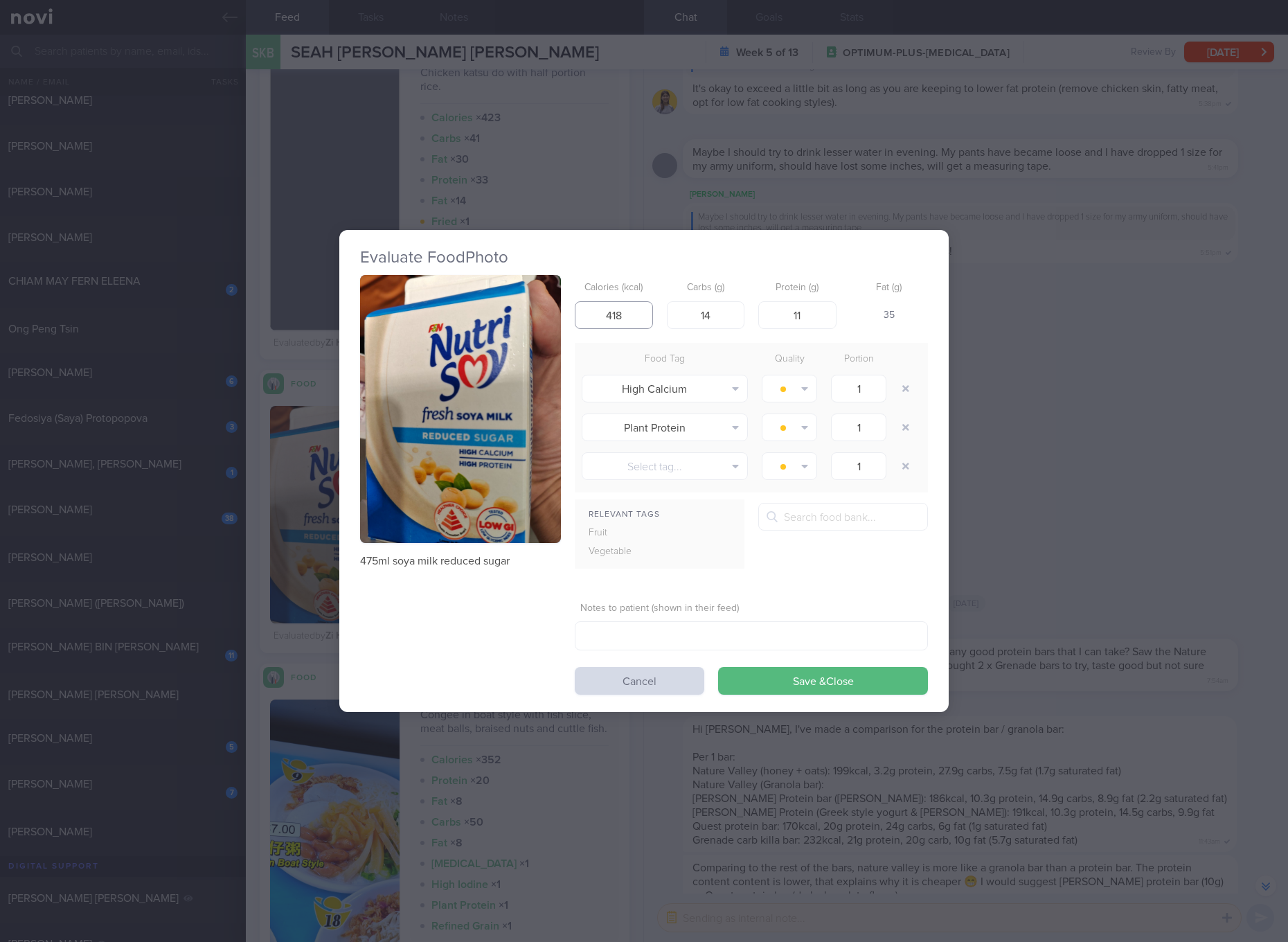
click at [638, 307] on input "418" at bounding box center [614, 315] width 78 height 28
click at [718, 667] on button "Save & Close" at bounding box center [823, 681] width 210 height 28
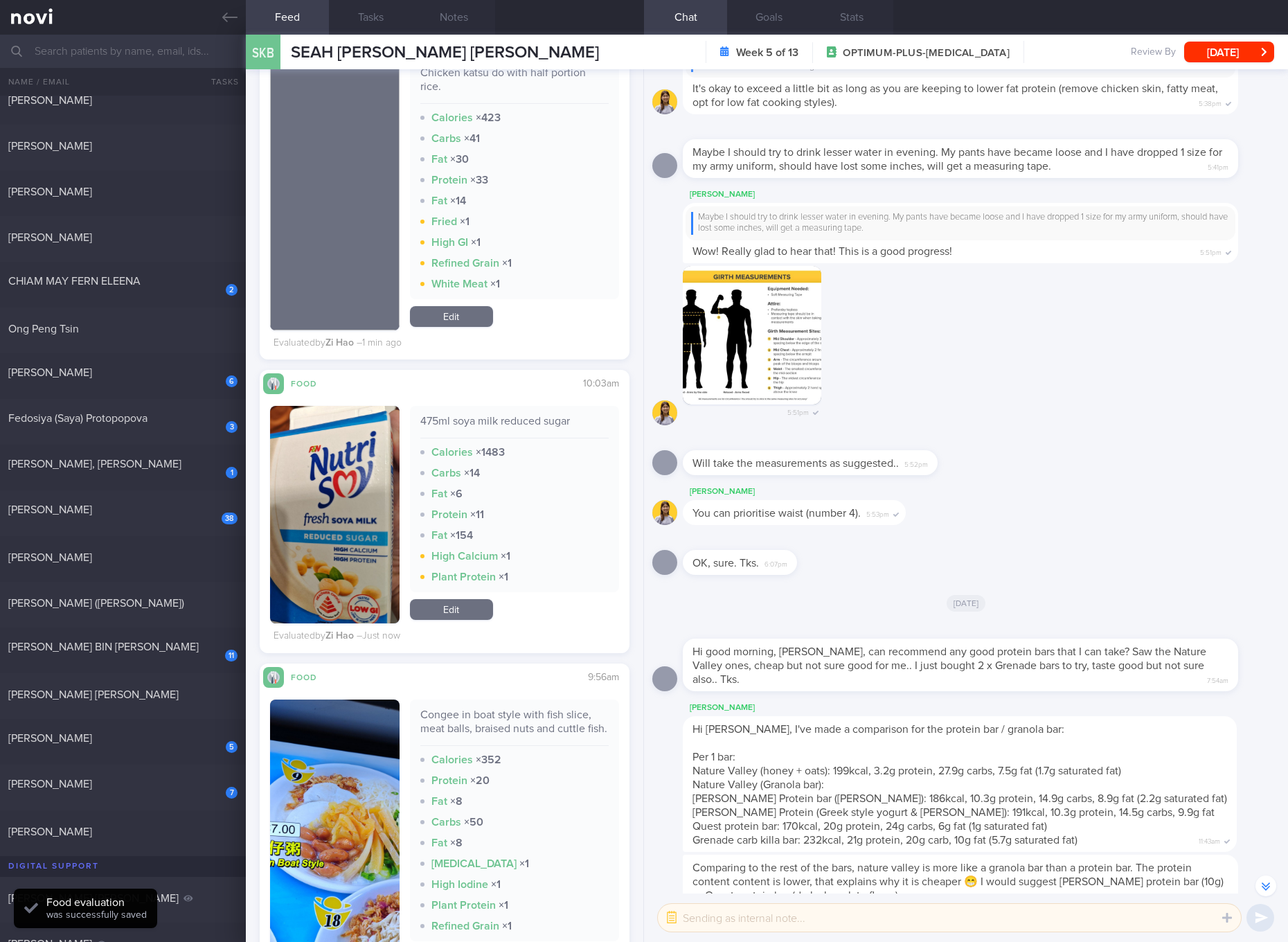
click at [449, 607] on link "Edit" at bounding box center [451, 609] width 83 height 21
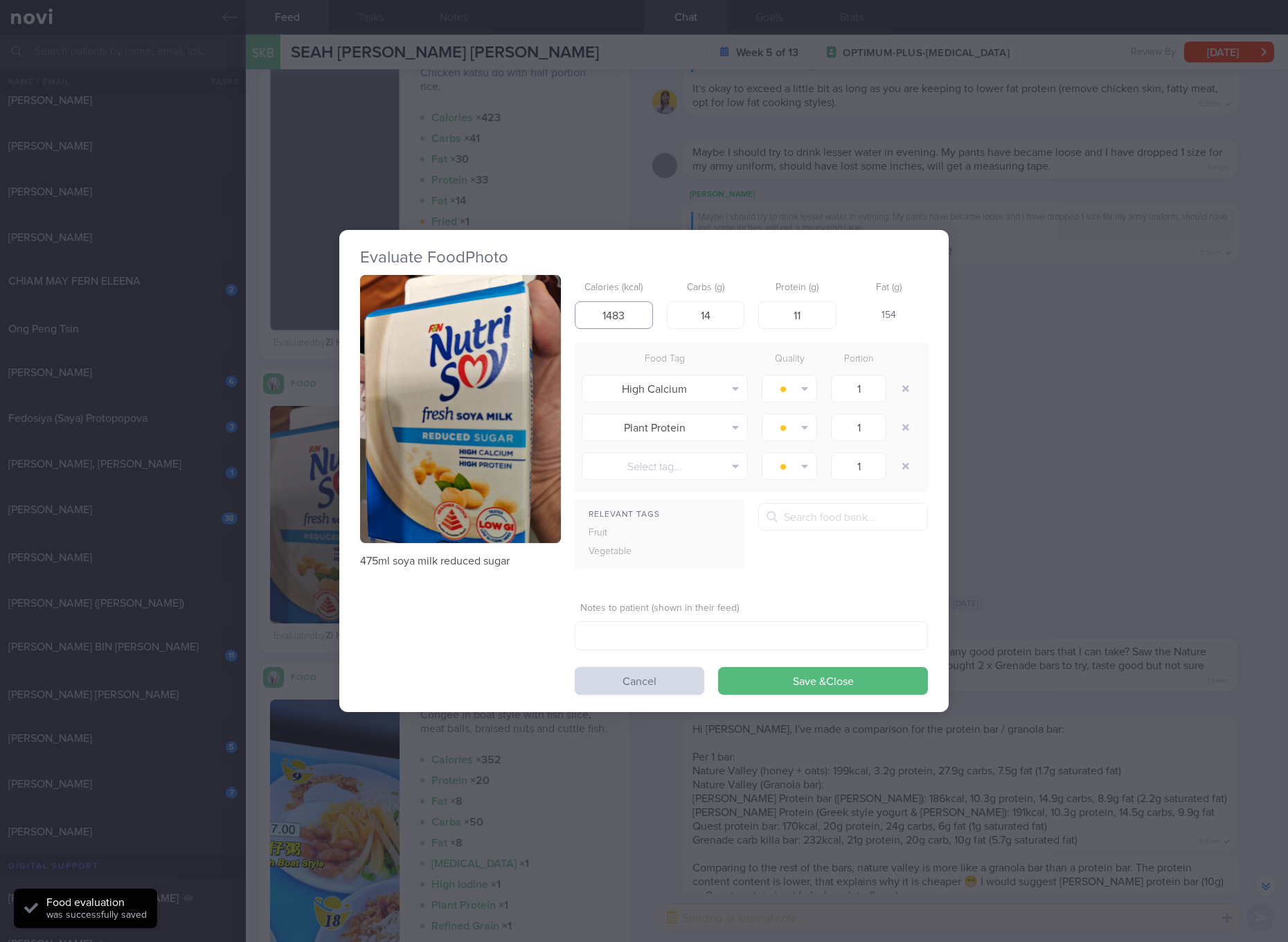
click at [616, 321] on input "1483" at bounding box center [614, 315] width 78 height 28
click at [718, 667] on button "Save & Close" at bounding box center [823, 681] width 210 height 28
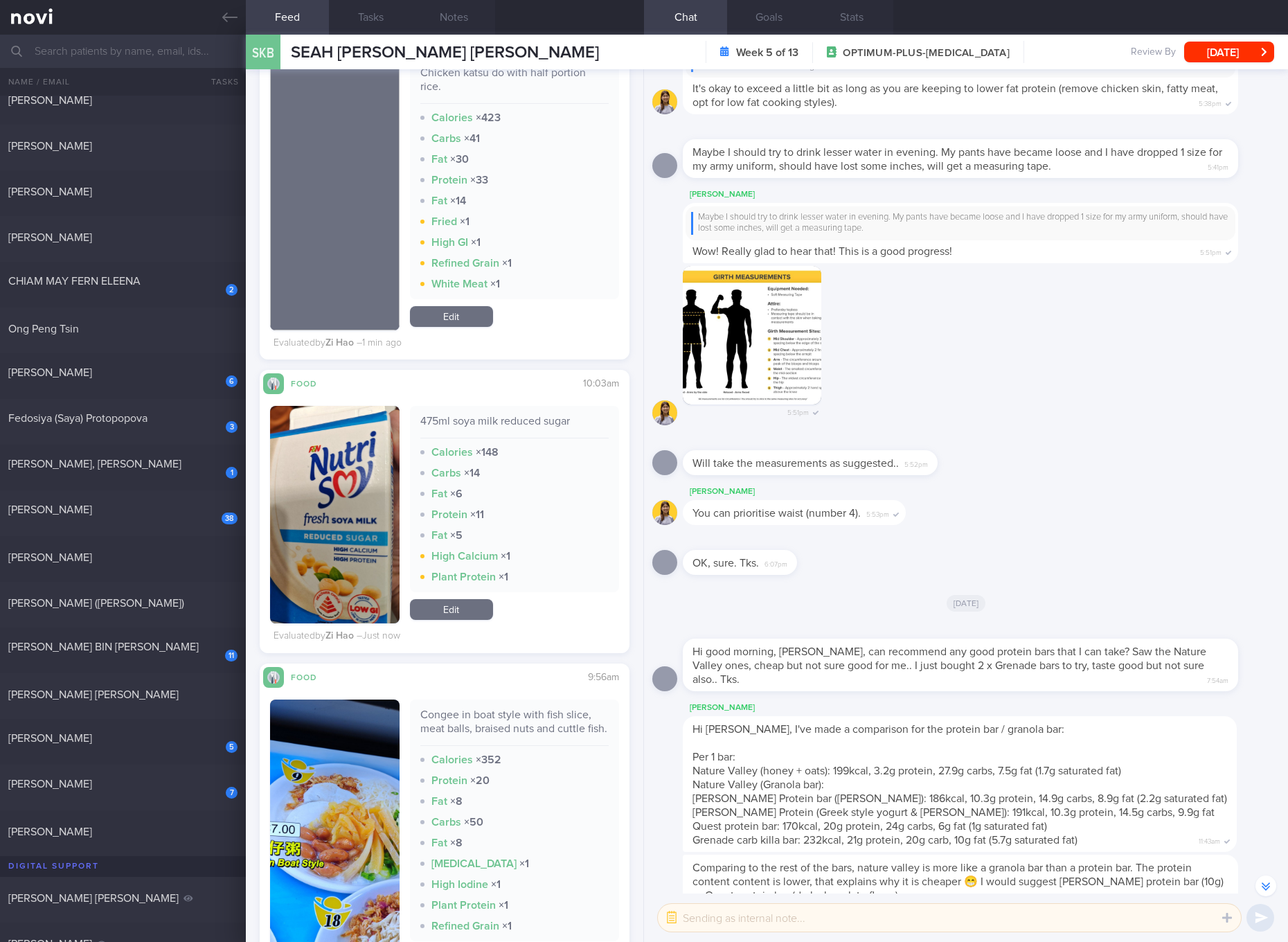
scroll to position [1039, 0]
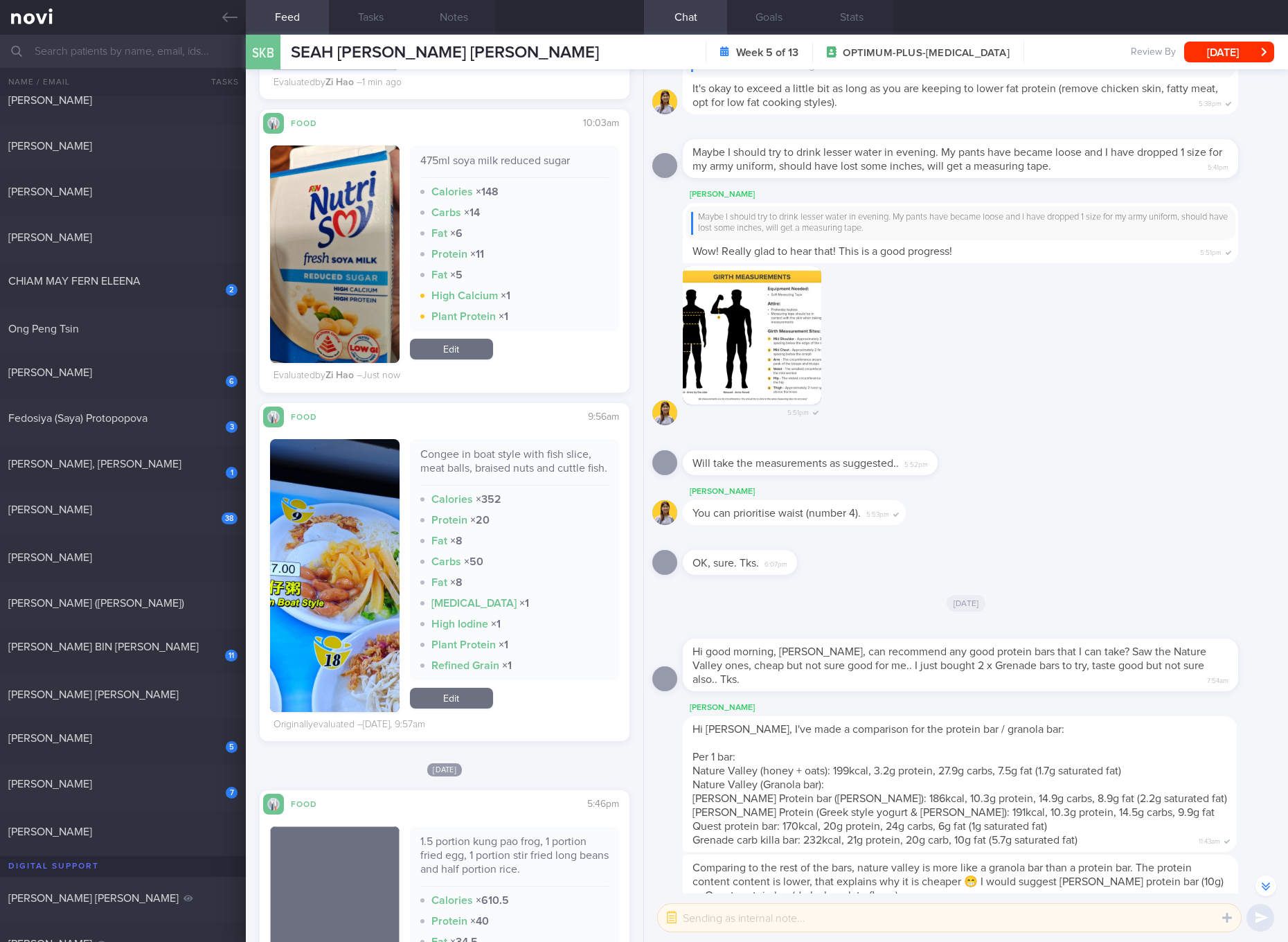
click at [514, 461] on div "Congee in boat style with fish slice, meat balls, braised nuts and cuttle fish." at bounding box center [514, 466] width 188 height 38
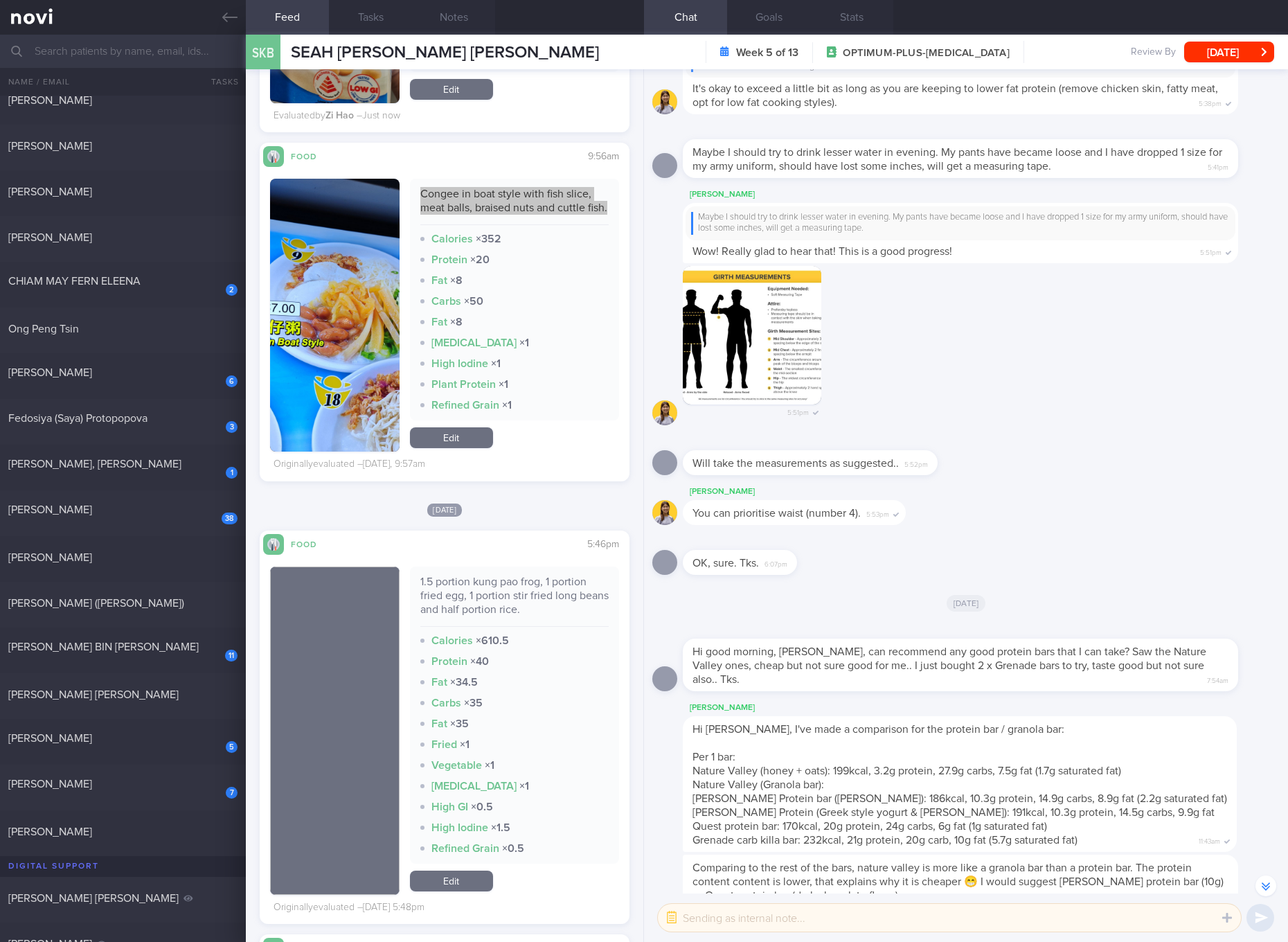
scroll to position [1558, 0]
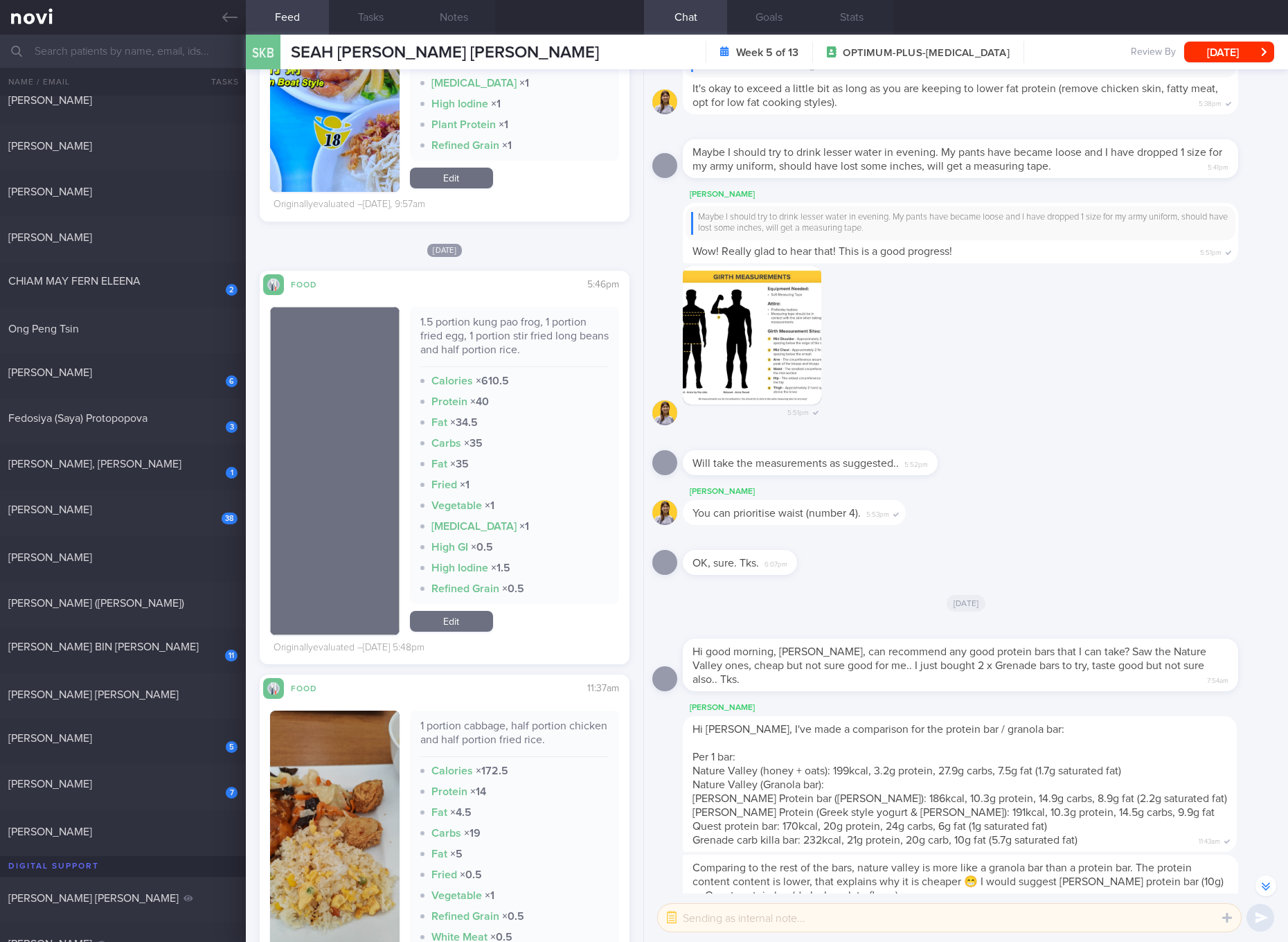
click at [511, 344] on div "1.5 portion kung pao frog, 1 portion fried egg, 1 portion stir fried long beans…" at bounding box center [514, 341] width 188 height 52
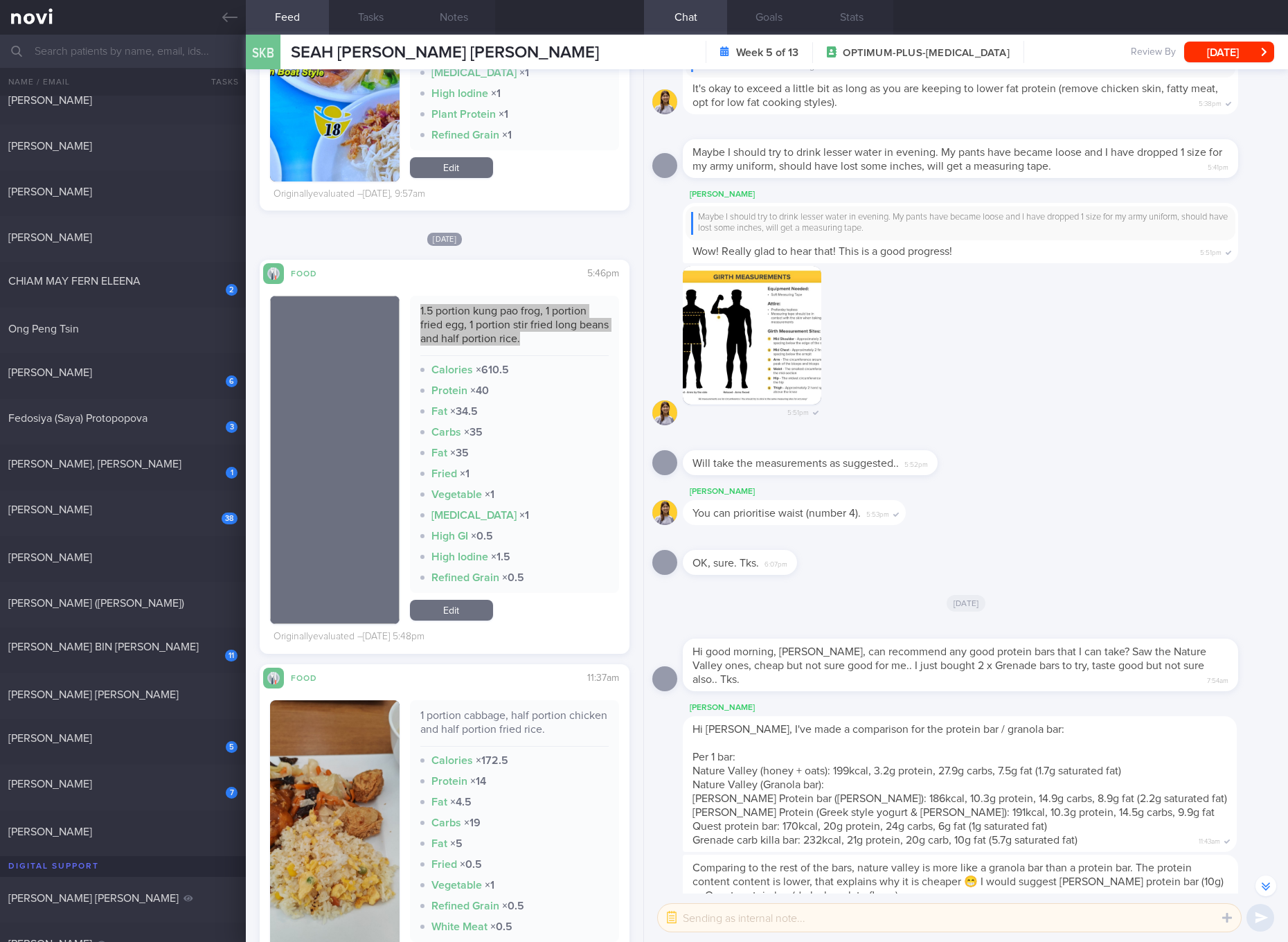
scroll to position [1817, 0]
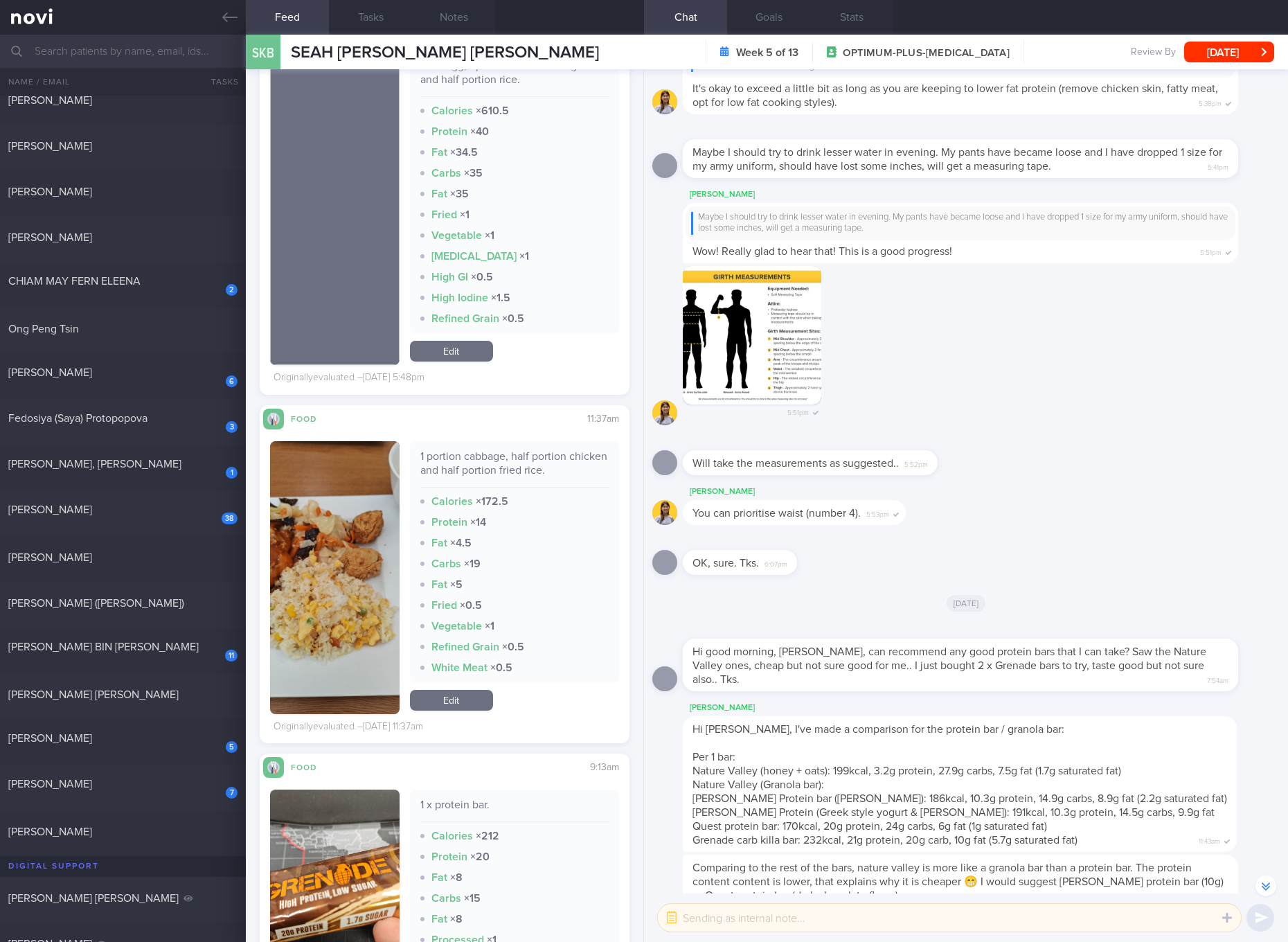
click at [505, 481] on div "1 portion cabbage, half portion chicken and half portion fried rice." at bounding box center [514, 469] width 188 height 38
drag, startPoint x: 303, startPoint y: 577, endPoint x: 317, endPoint y: 565, distance: 18.4
click at [303, 578] on button "button" at bounding box center [335, 578] width 130 height 273
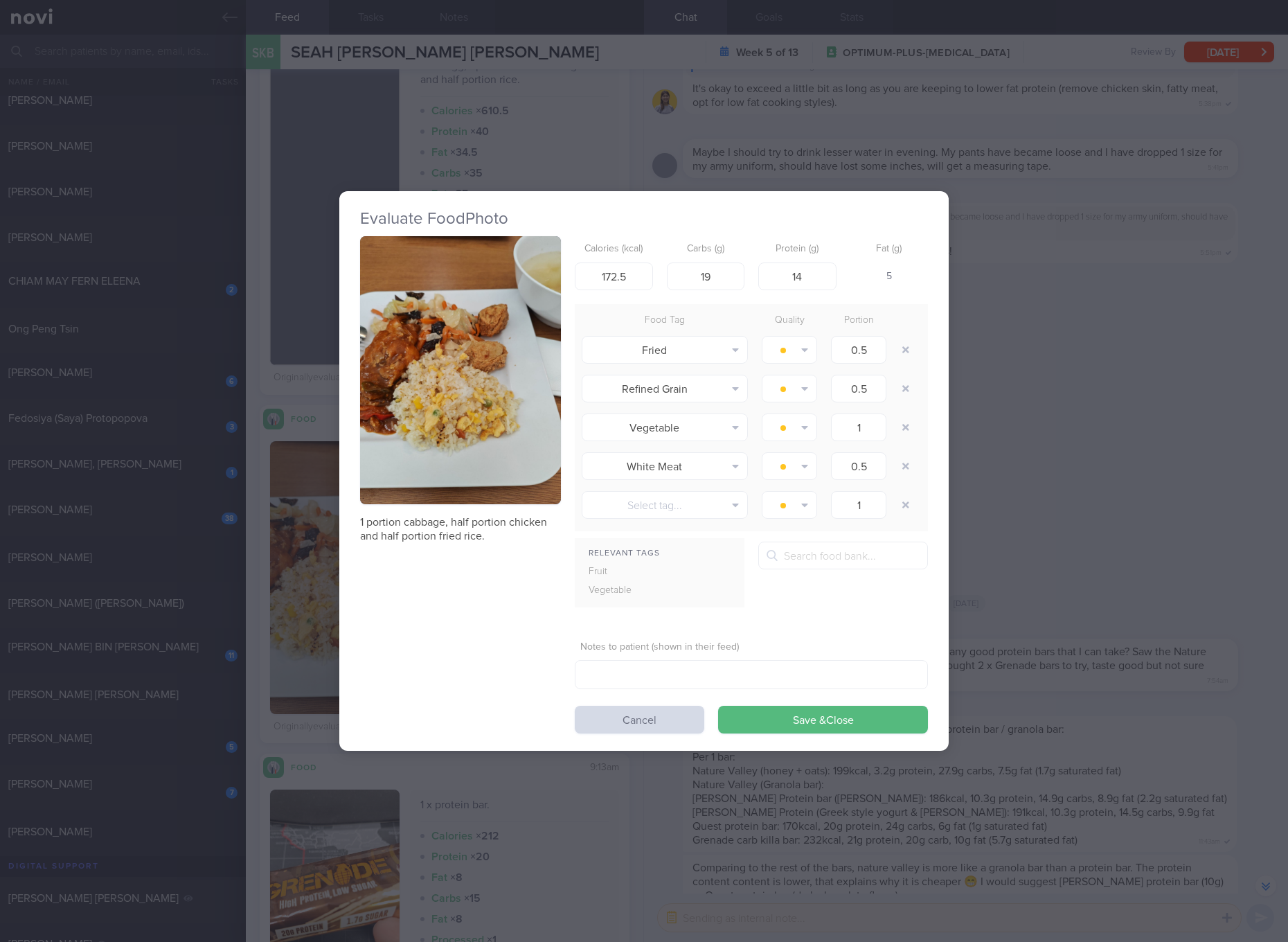
drag, startPoint x: 462, startPoint y: 359, endPoint x: 492, endPoint y: 291, distance: 74.3
click at [492, 291] on button "button" at bounding box center [460, 370] width 201 height 268
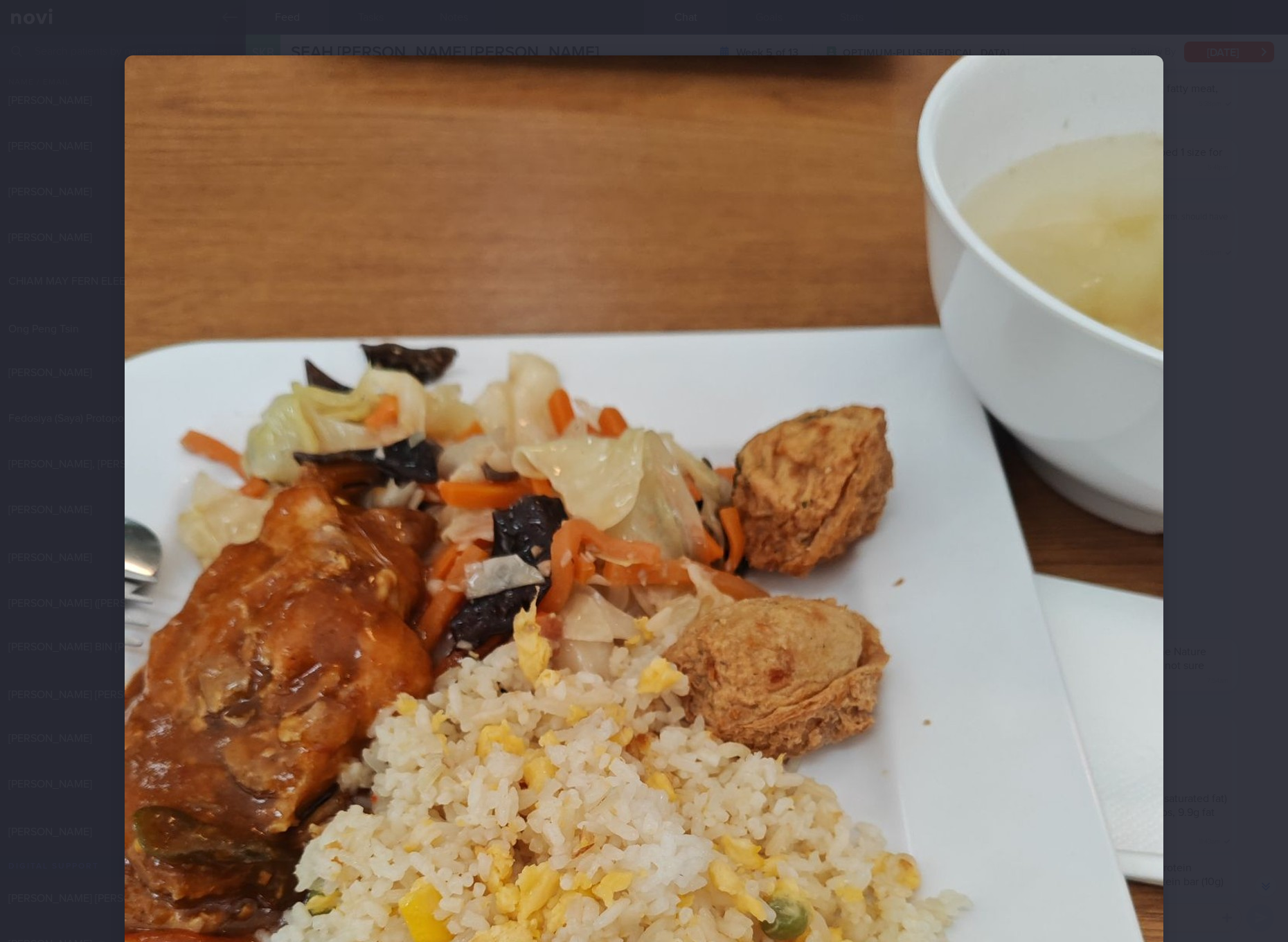
click at [1224, 673] on div at bounding box center [644, 471] width 1288 height 942
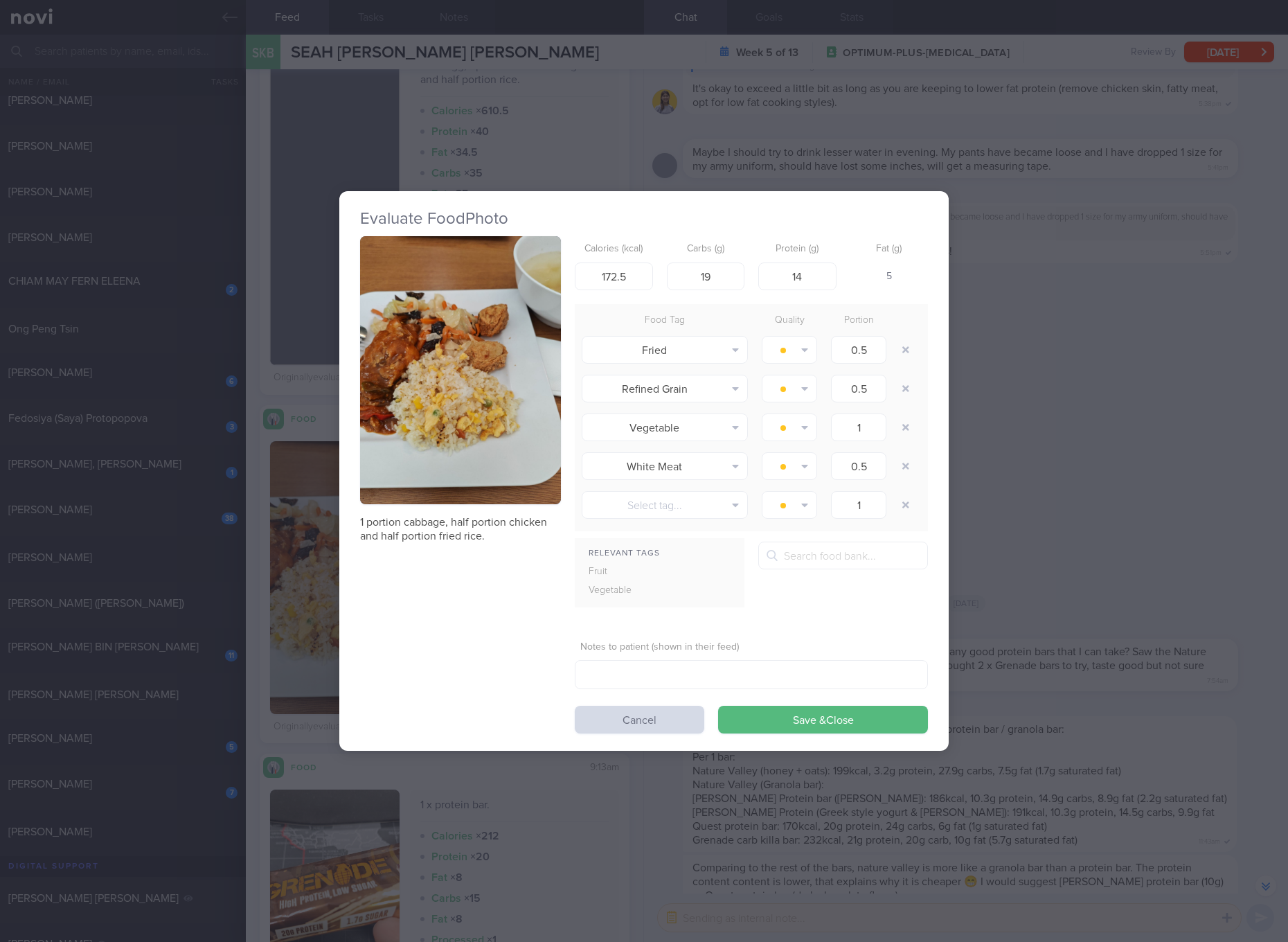
click at [1057, 524] on div "Evaluate Food Photo 1 portion cabbage, half portion chicken and half portion fr…" at bounding box center [644, 471] width 1288 height 942
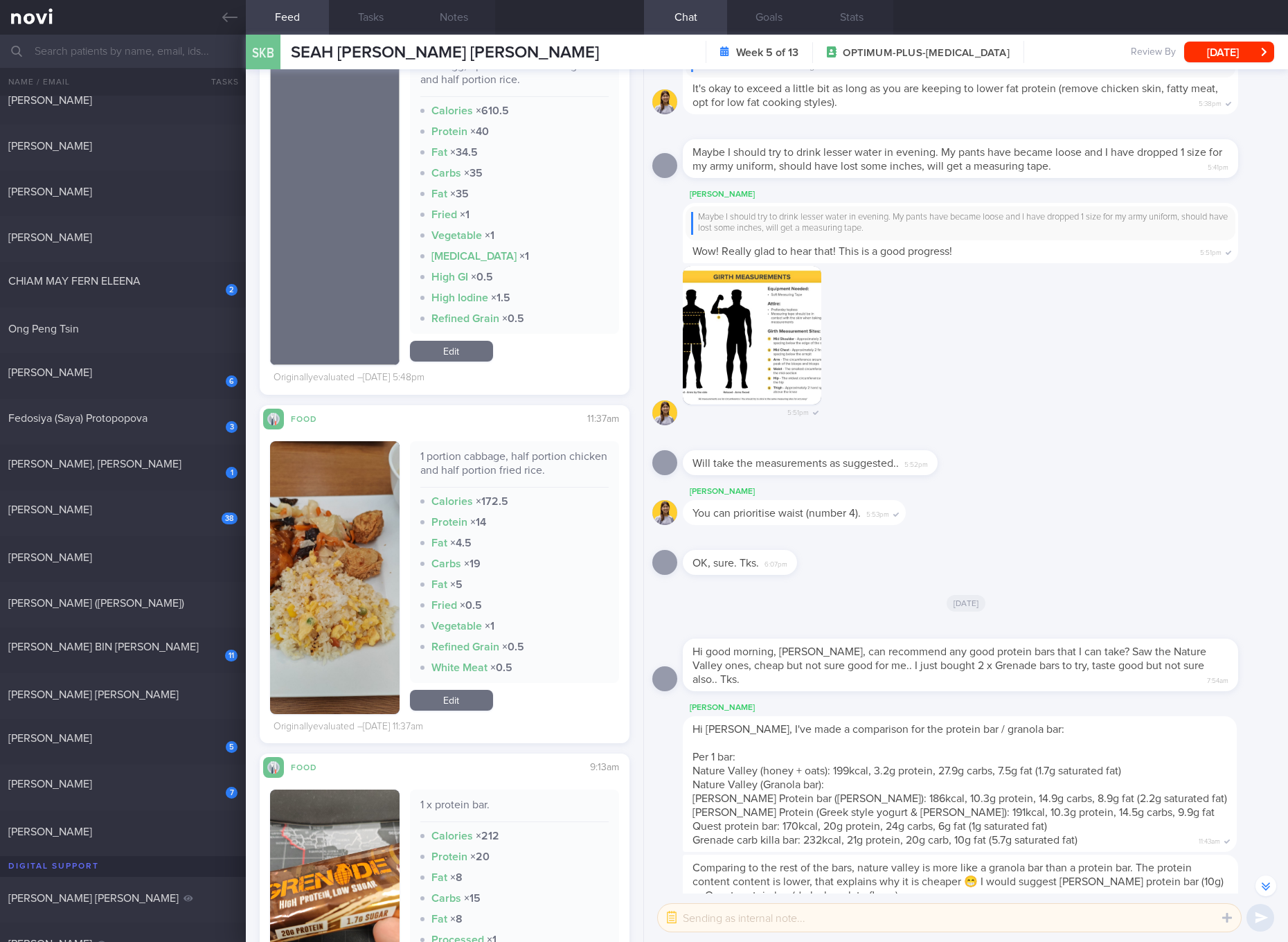
scroll to position [2077, 0]
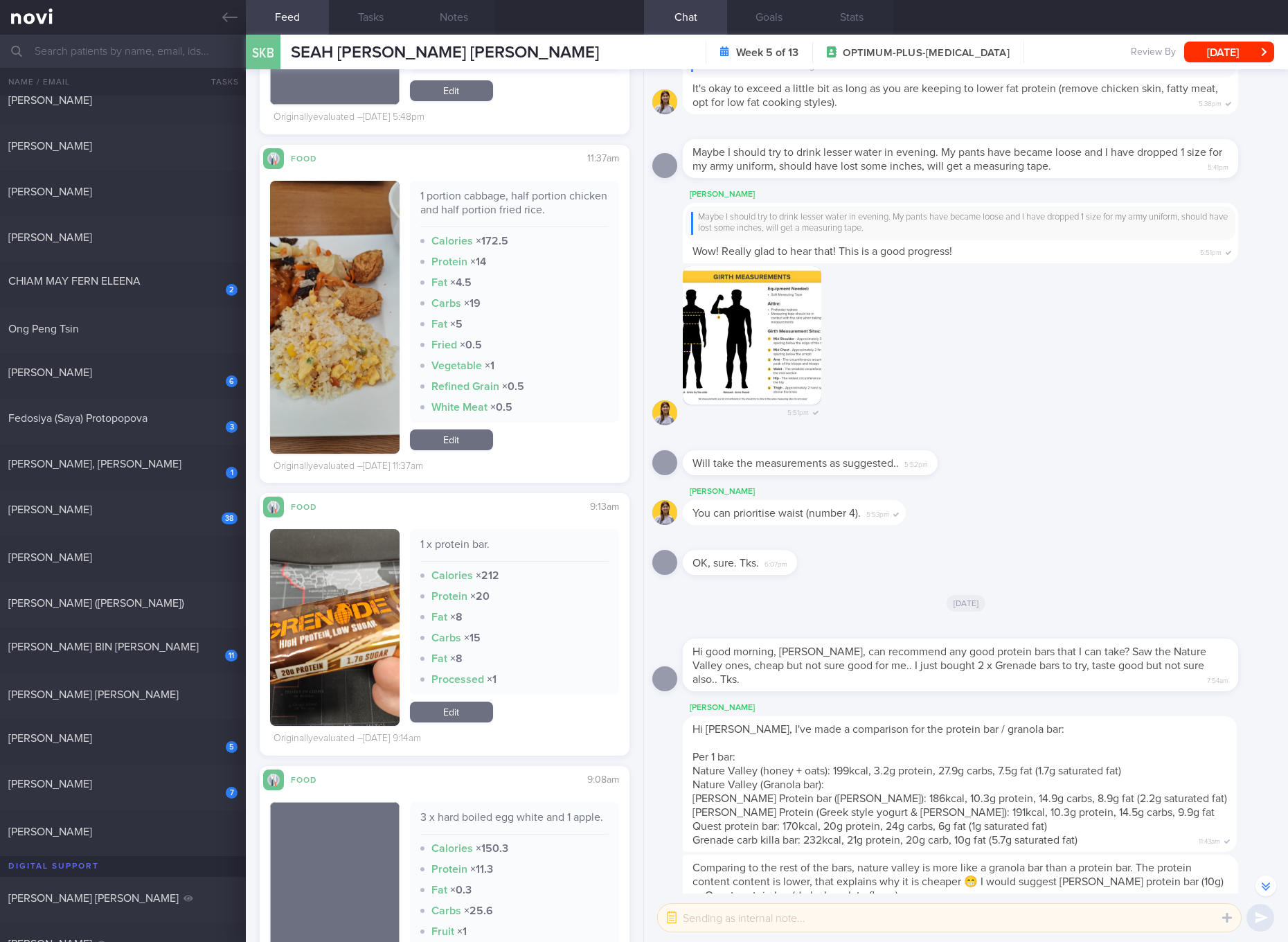
click at [336, 645] on button "button" at bounding box center [335, 627] width 130 height 197
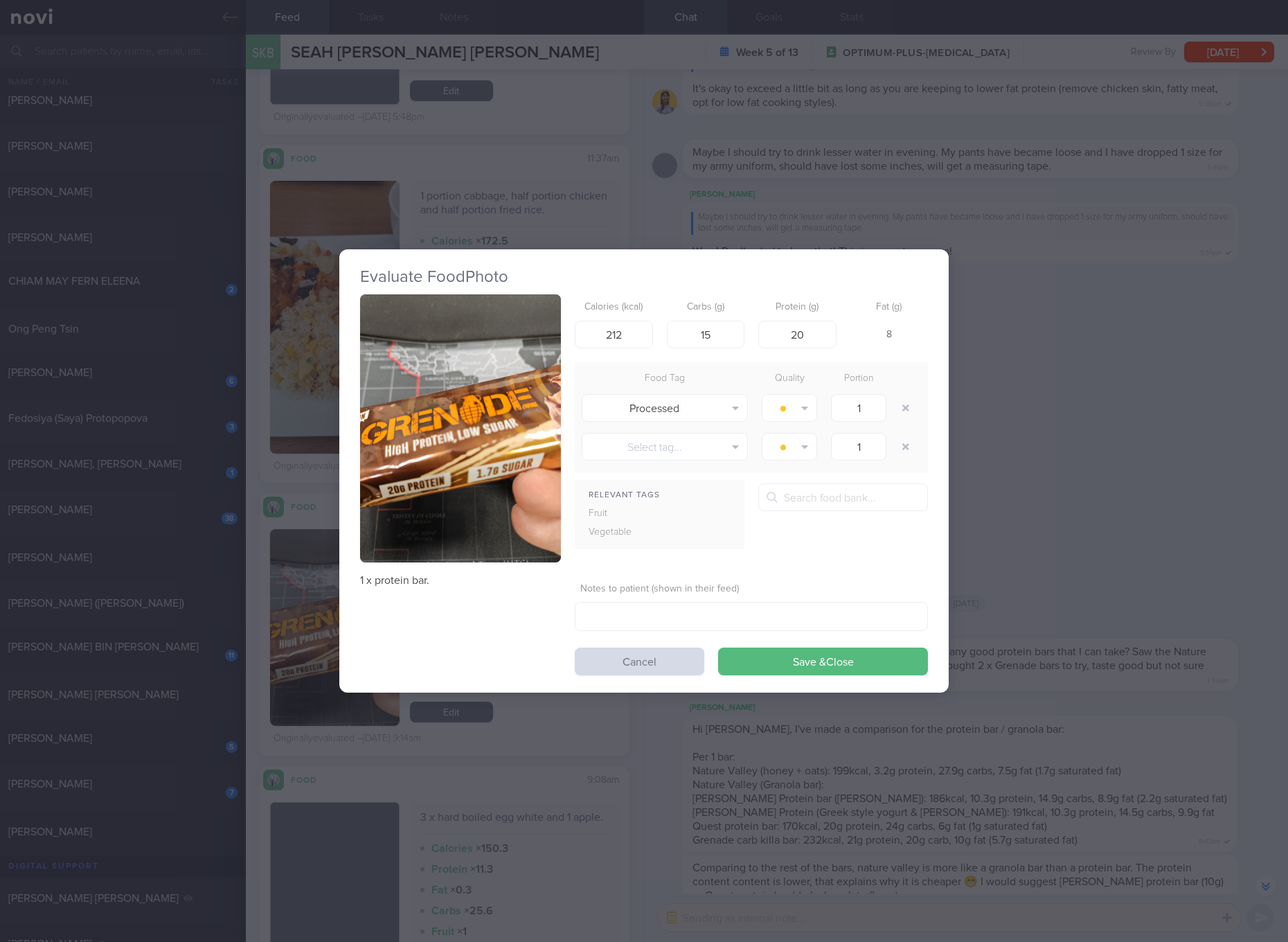
click at [450, 432] on button "button" at bounding box center [460, 428] width 201 height 268
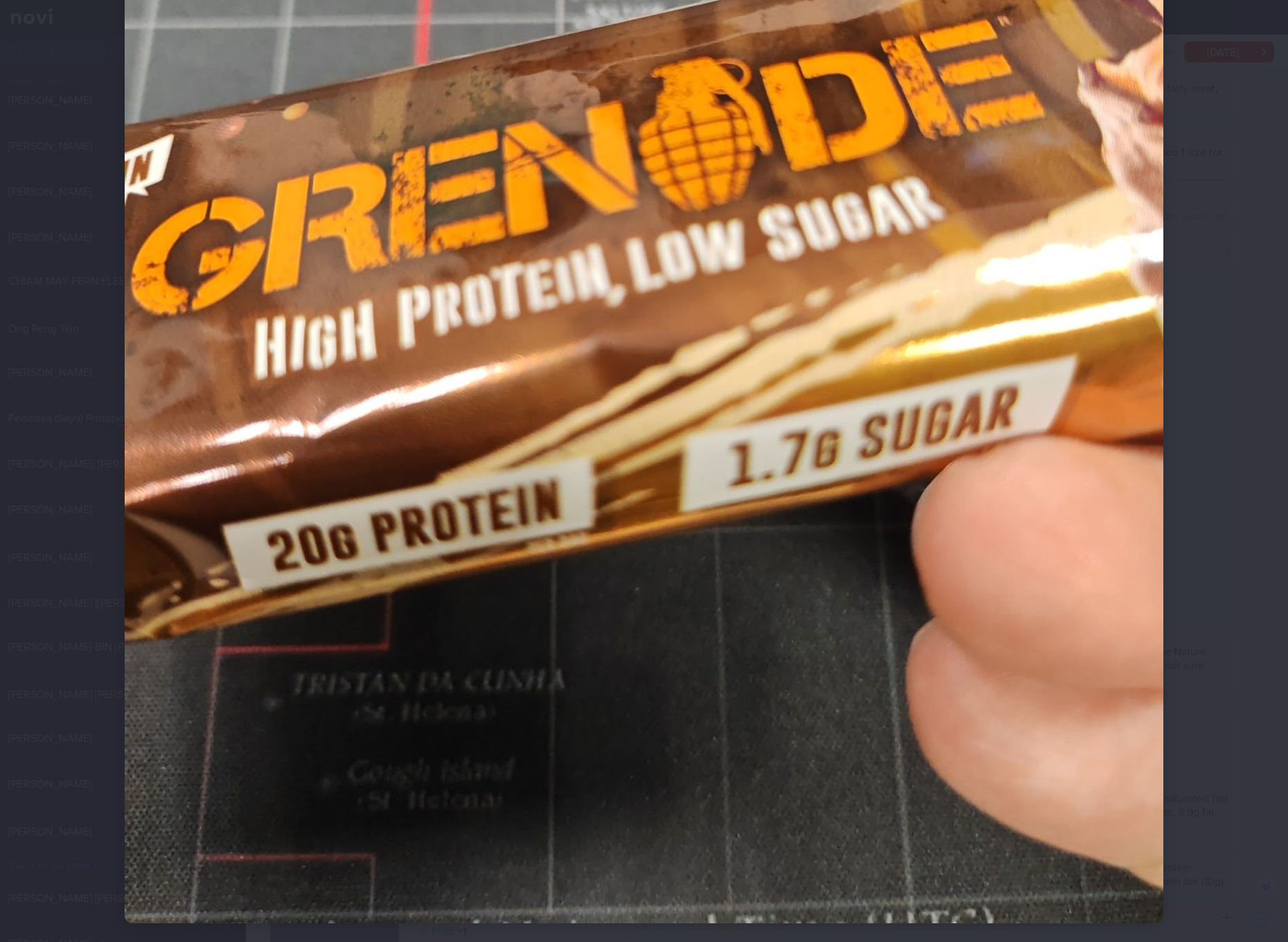
scroll to position [519, 0]
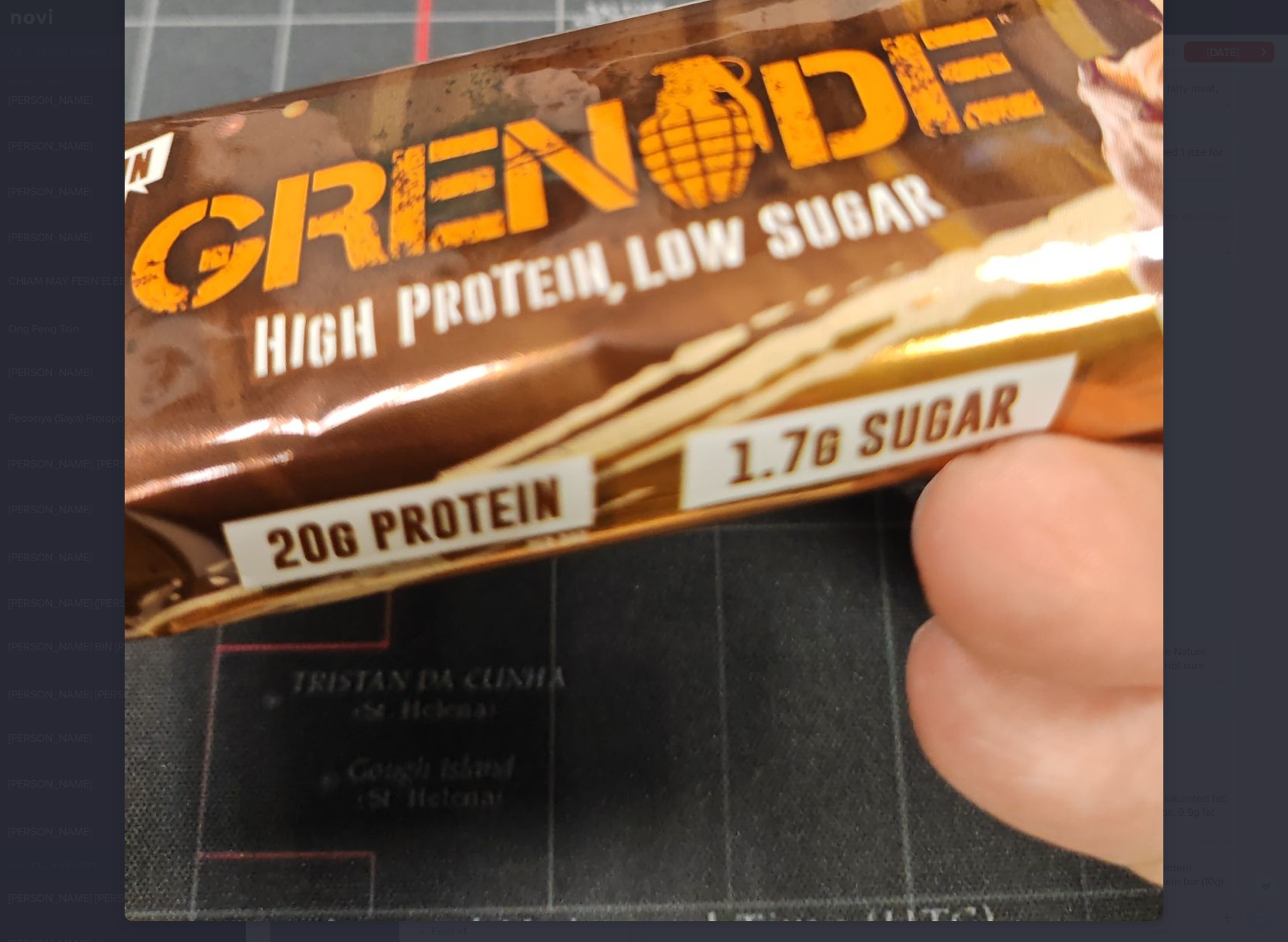
click at [656, 508] on img at bounding box center [644, 228] width 1039 height 1385
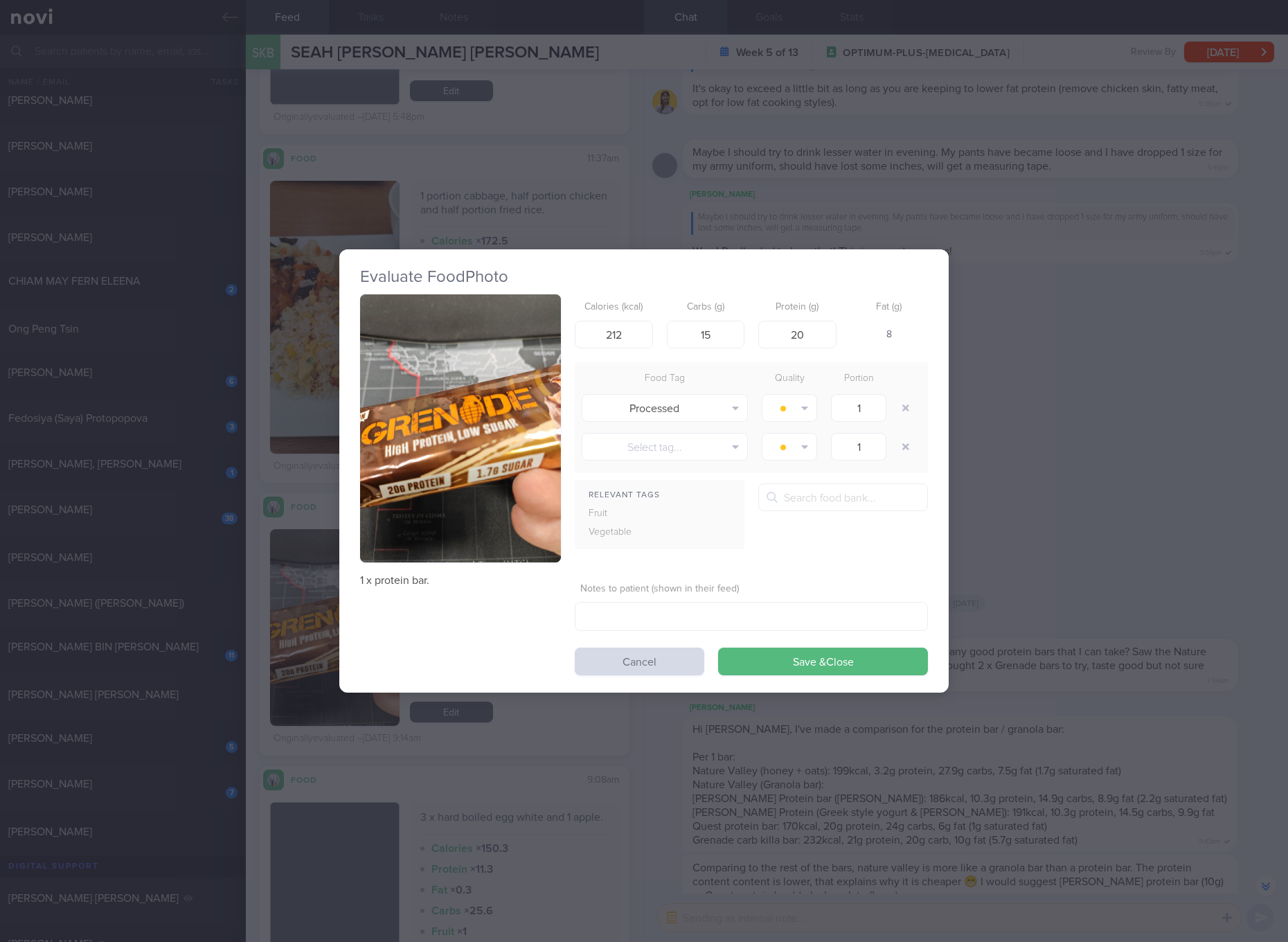
click at [1095, 480] on div "Evaluate Food Photo 1 x protein bar. Calories (kcal) 212 Carbs (g) 15 Protein (…" at bounding box center [644, 471] width 1288 height 942
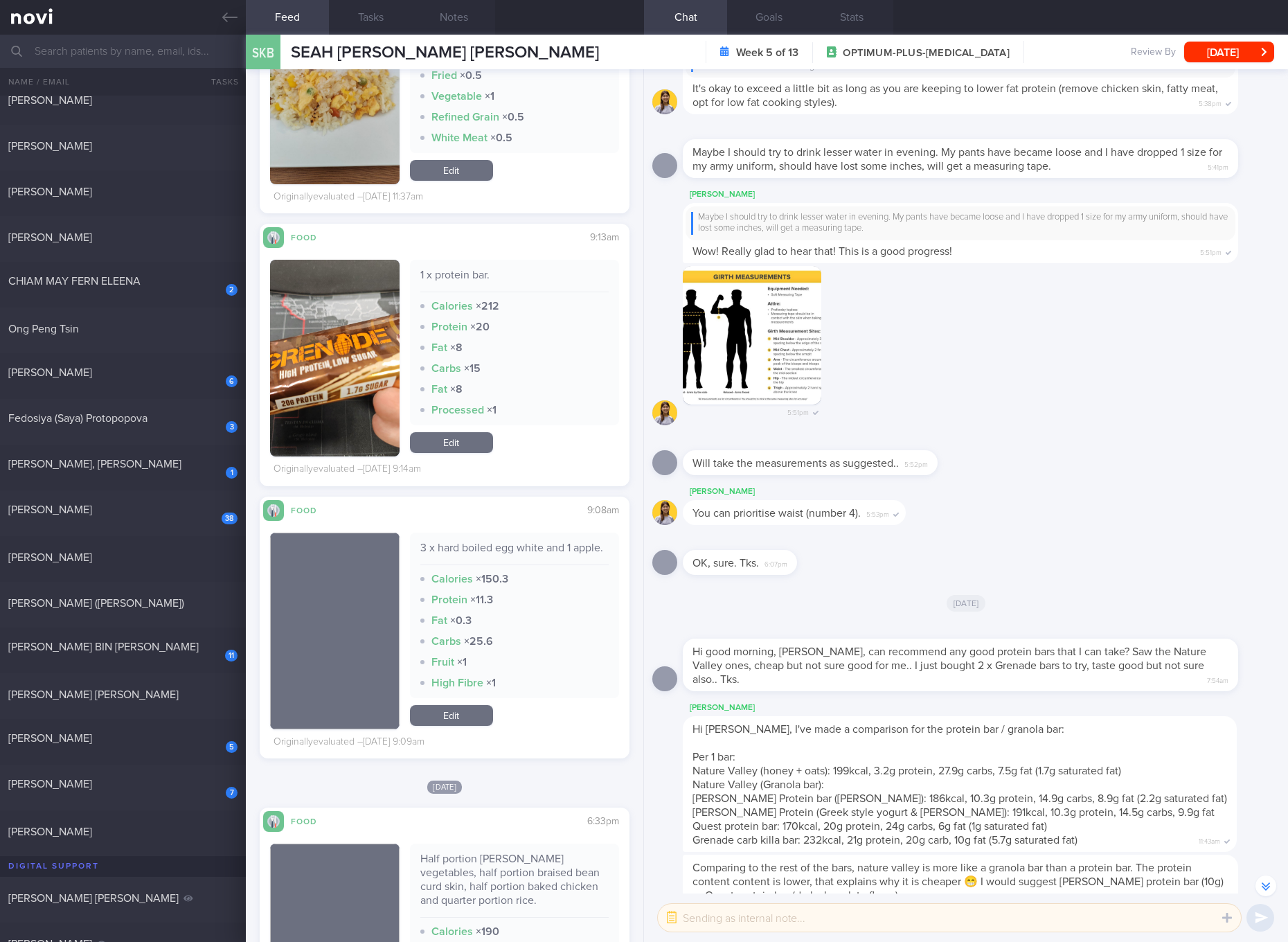
scroll to position [1817, 0]
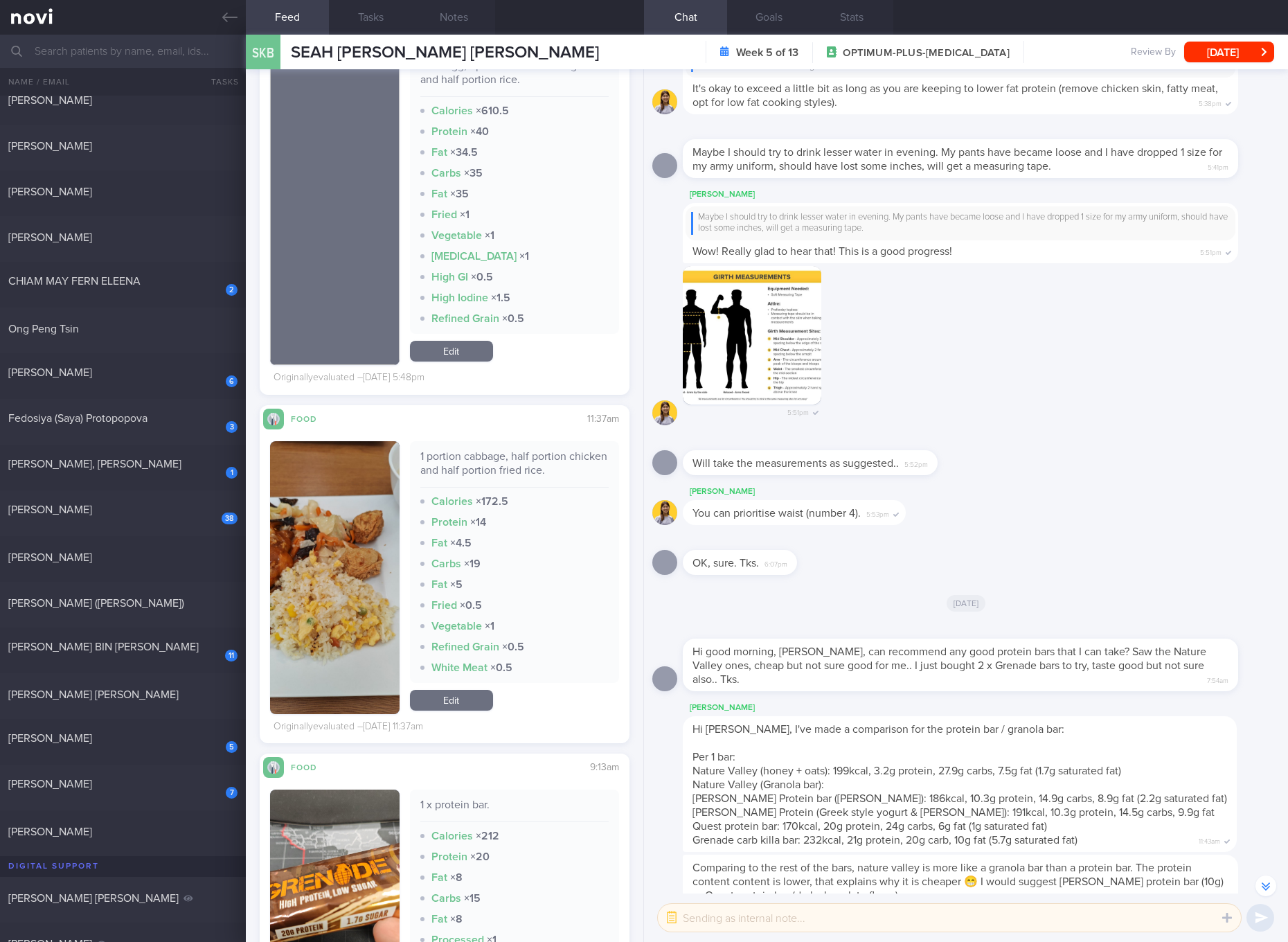
click at [450, 709] on link "Edit" at bounding box center [451, 700] width 83 height 21
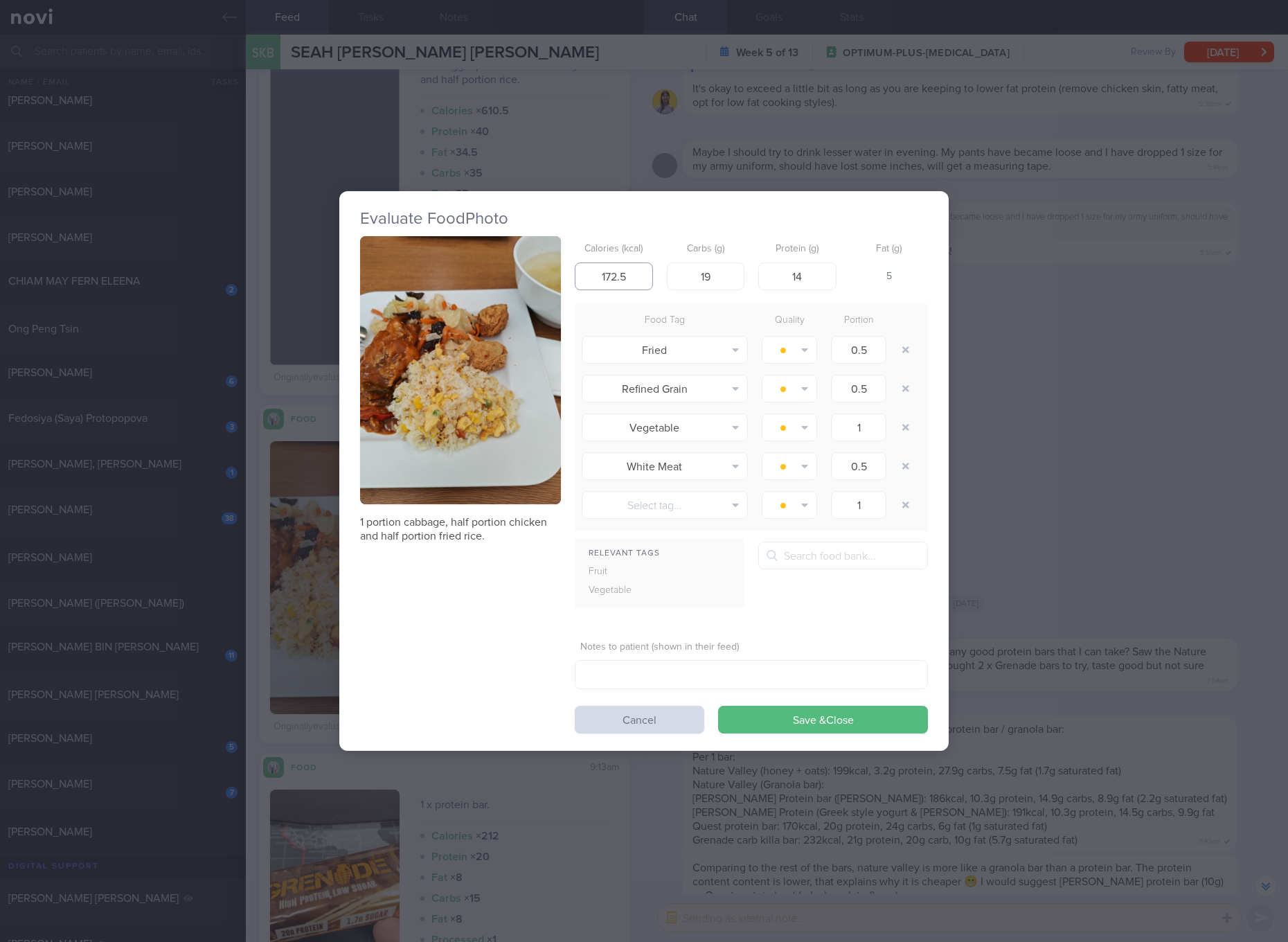
click at [644, 277] on input "172.5" at bounding box center [614, 277] width 78 height 28
click at [718, 705] on button "Save & Close" at bounding box center [823, 719] width 210 height 28
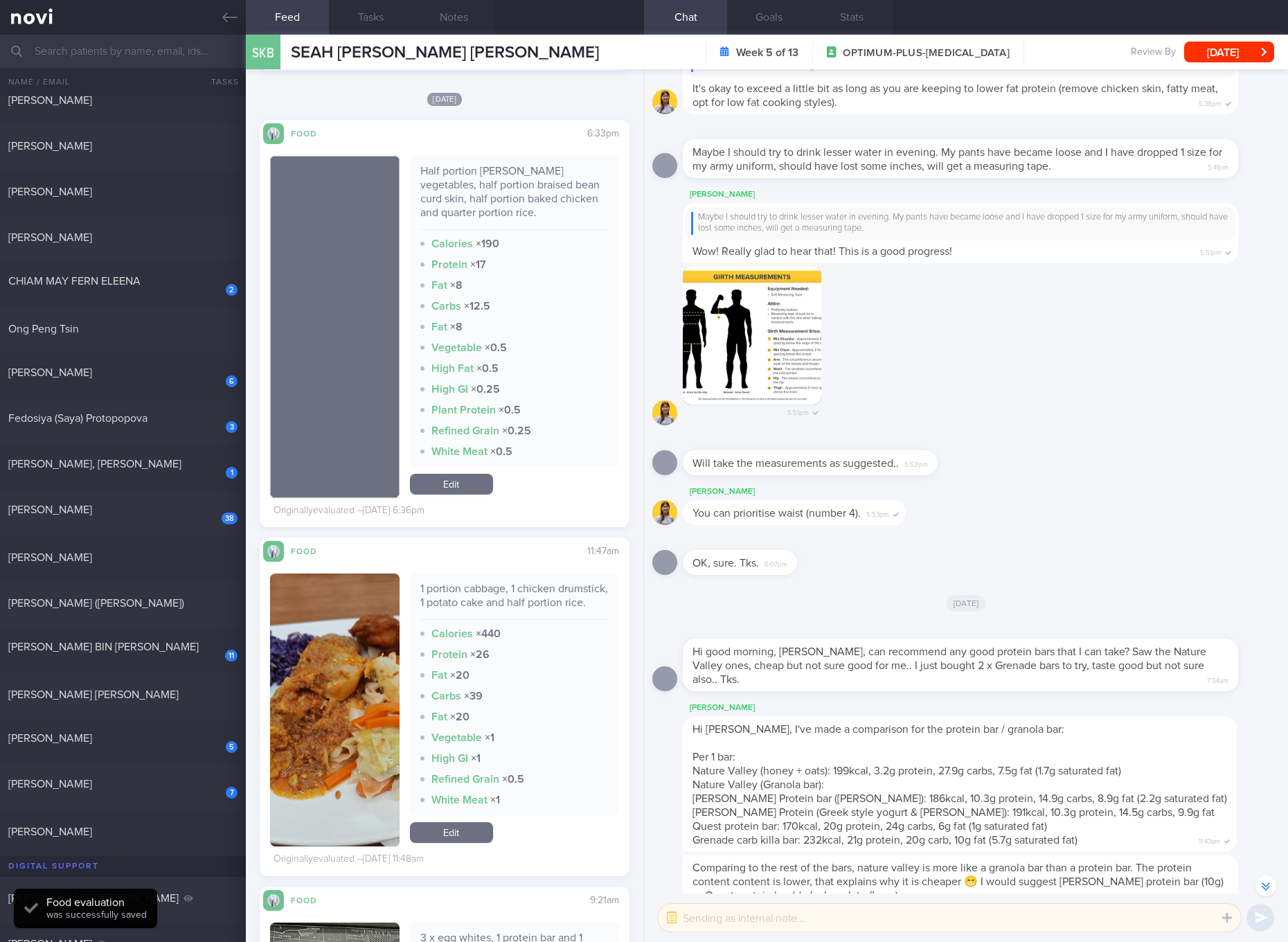
scroll to position [3116, 0]
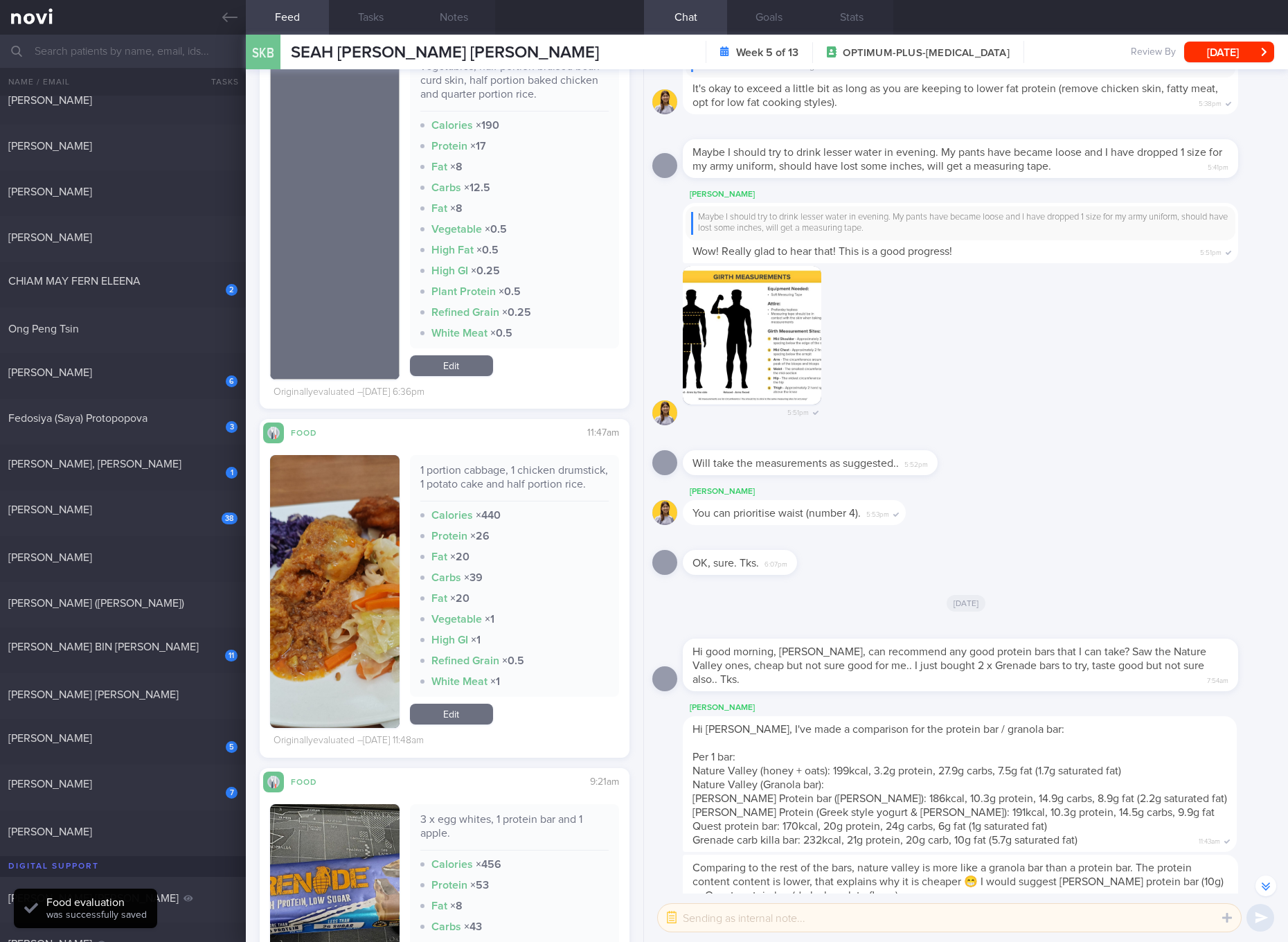
click at [511, 485] on div "1 portion cabbage, 1 chicken drumstick, 1 potato cake and half portion rice." at bounding box center [514, 482] width 188 height 38
click at [370, 543] on img "button" at bounding box center [335, 592] width 130 height 273
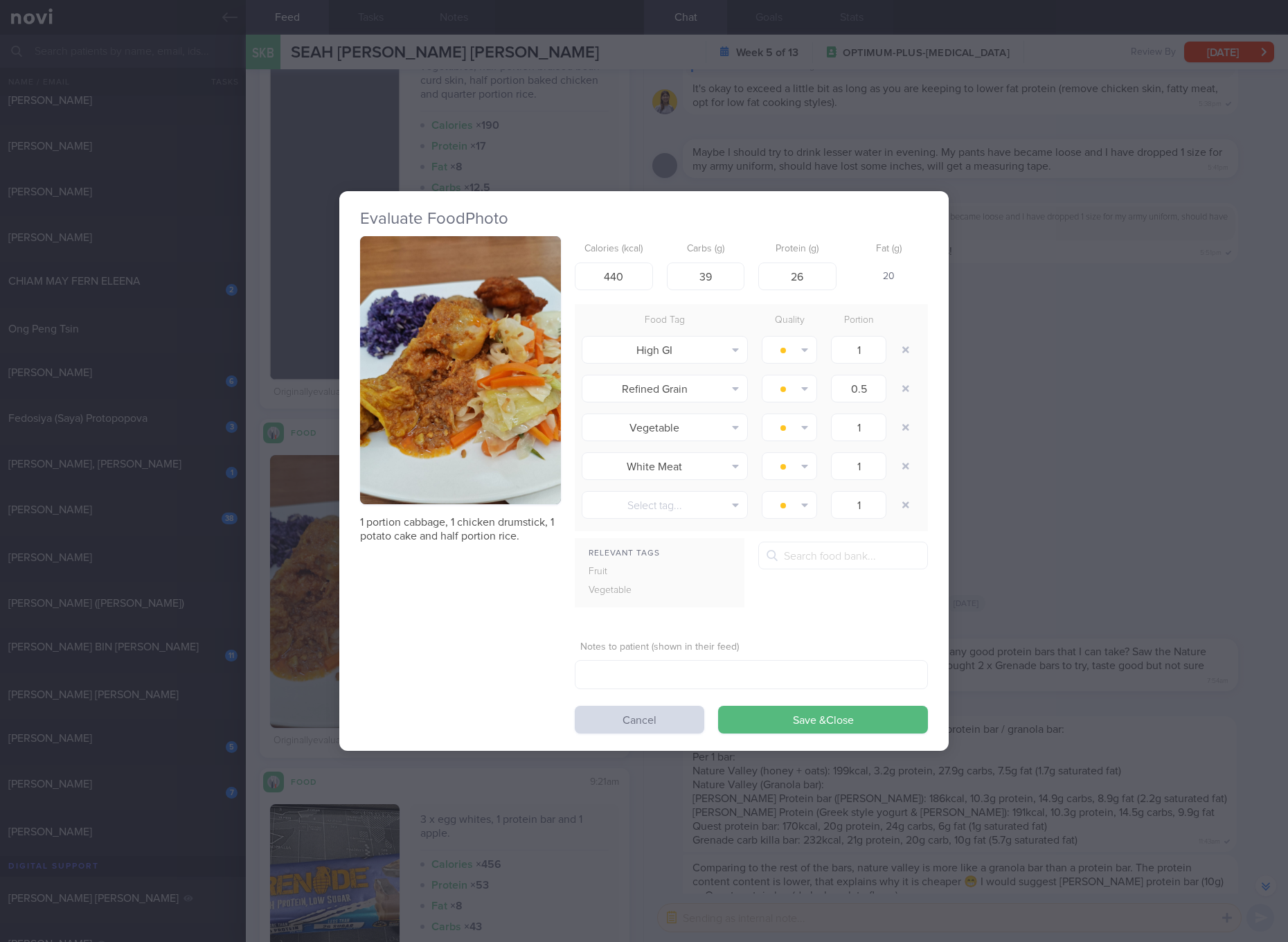
click at [433, 356] on button "button" at bounding box center [460, 370] width 201 height 268
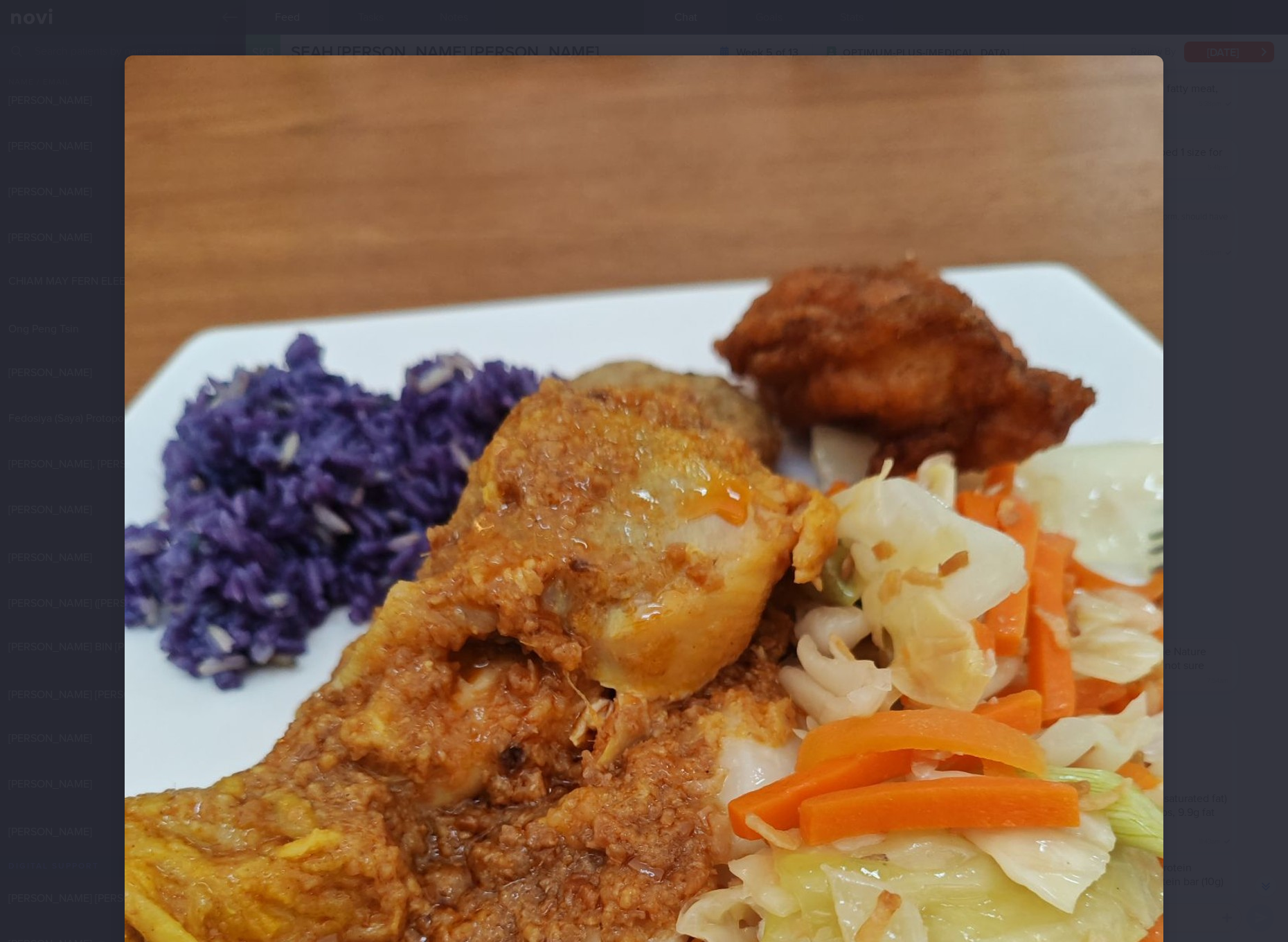
click at [1161, 659] on div at bounding box center [644, 747] width 1149 height 1495
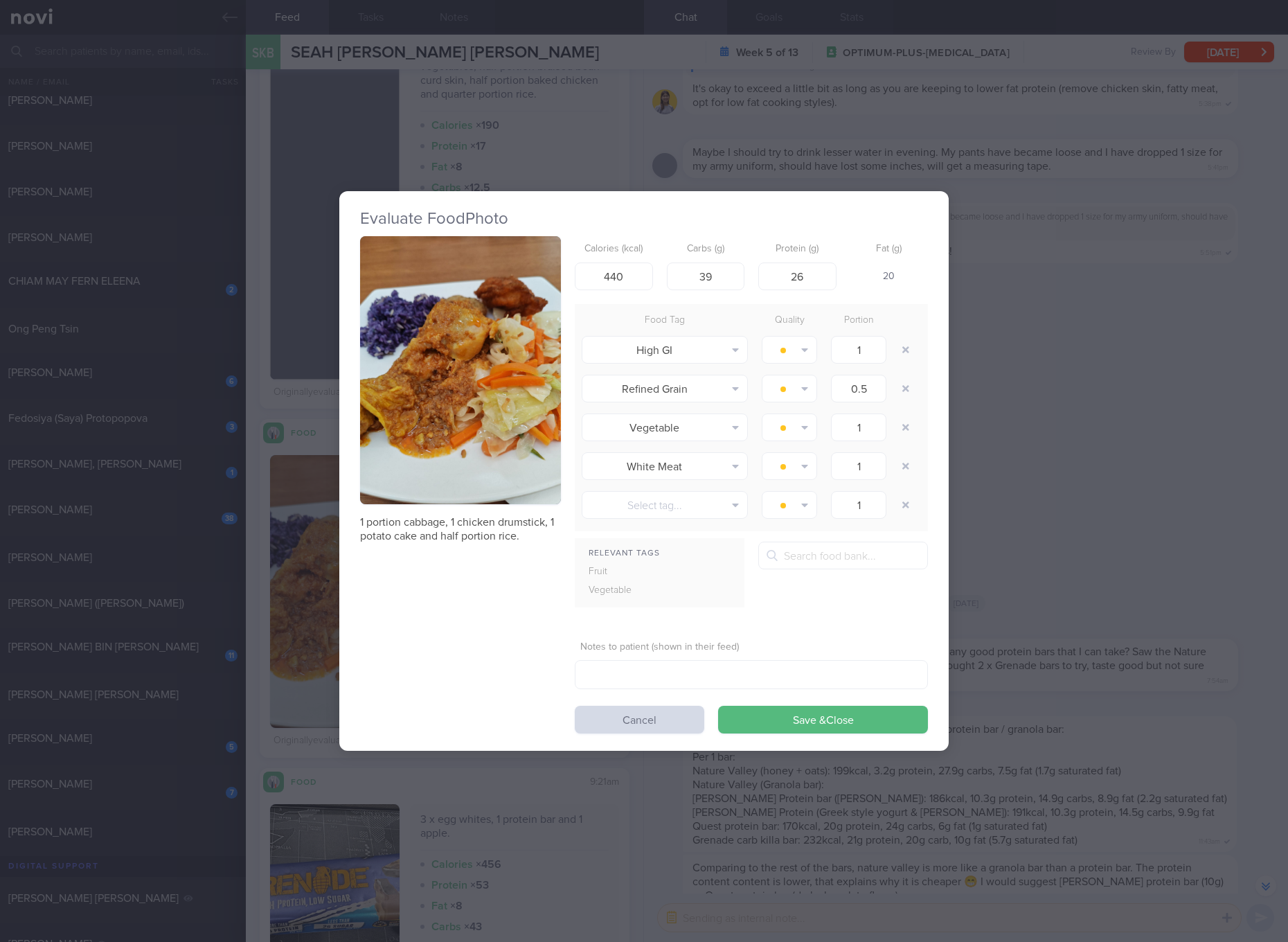
click at [1256, 654] on div "Evaluate Food Photo 1 portion cabbage, 1 chicken drumstick, 1 potato cake and h…" at bounding box center [644, 471] width 1288 height 942
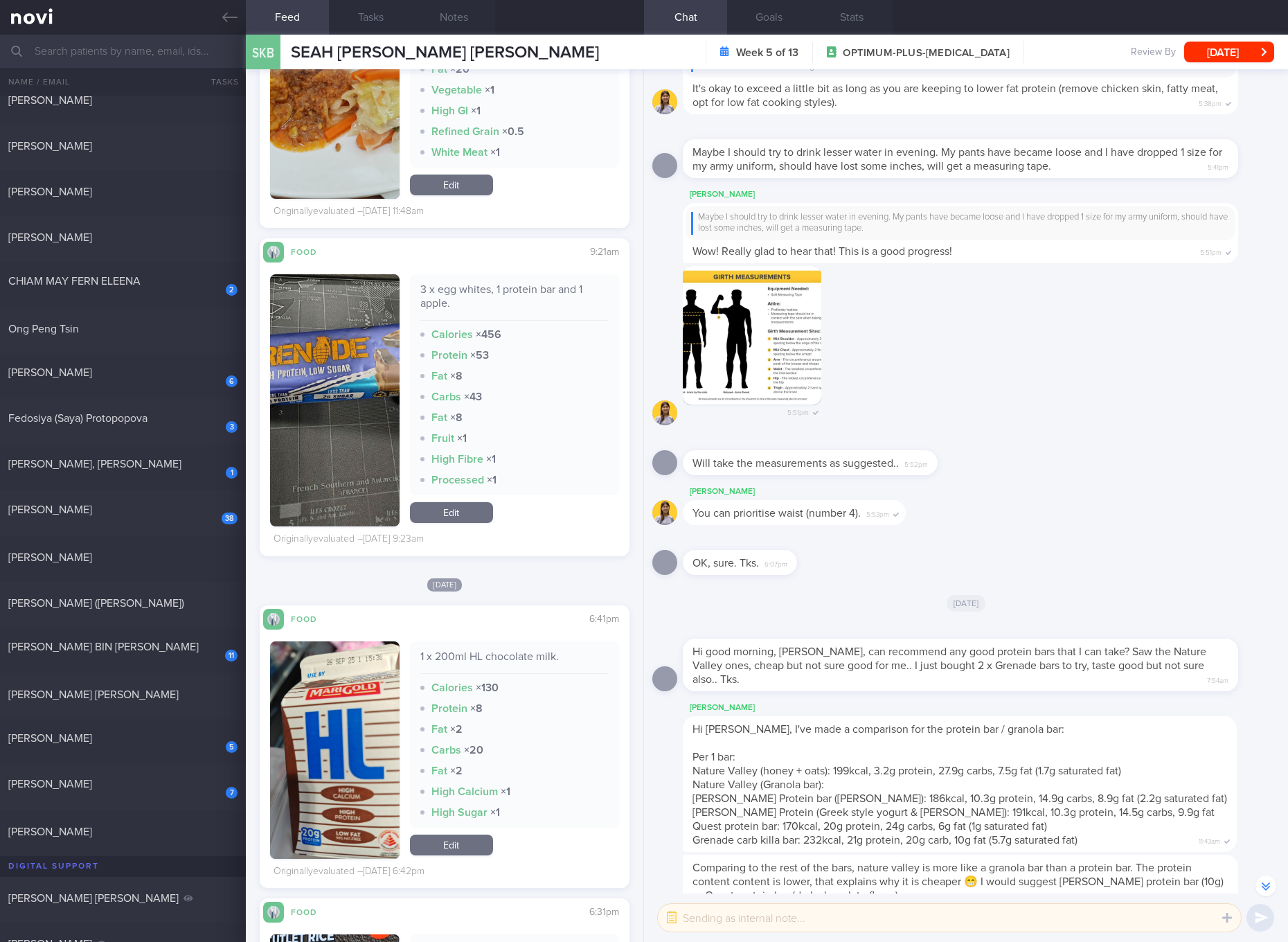
scroll to position [3894, 0]
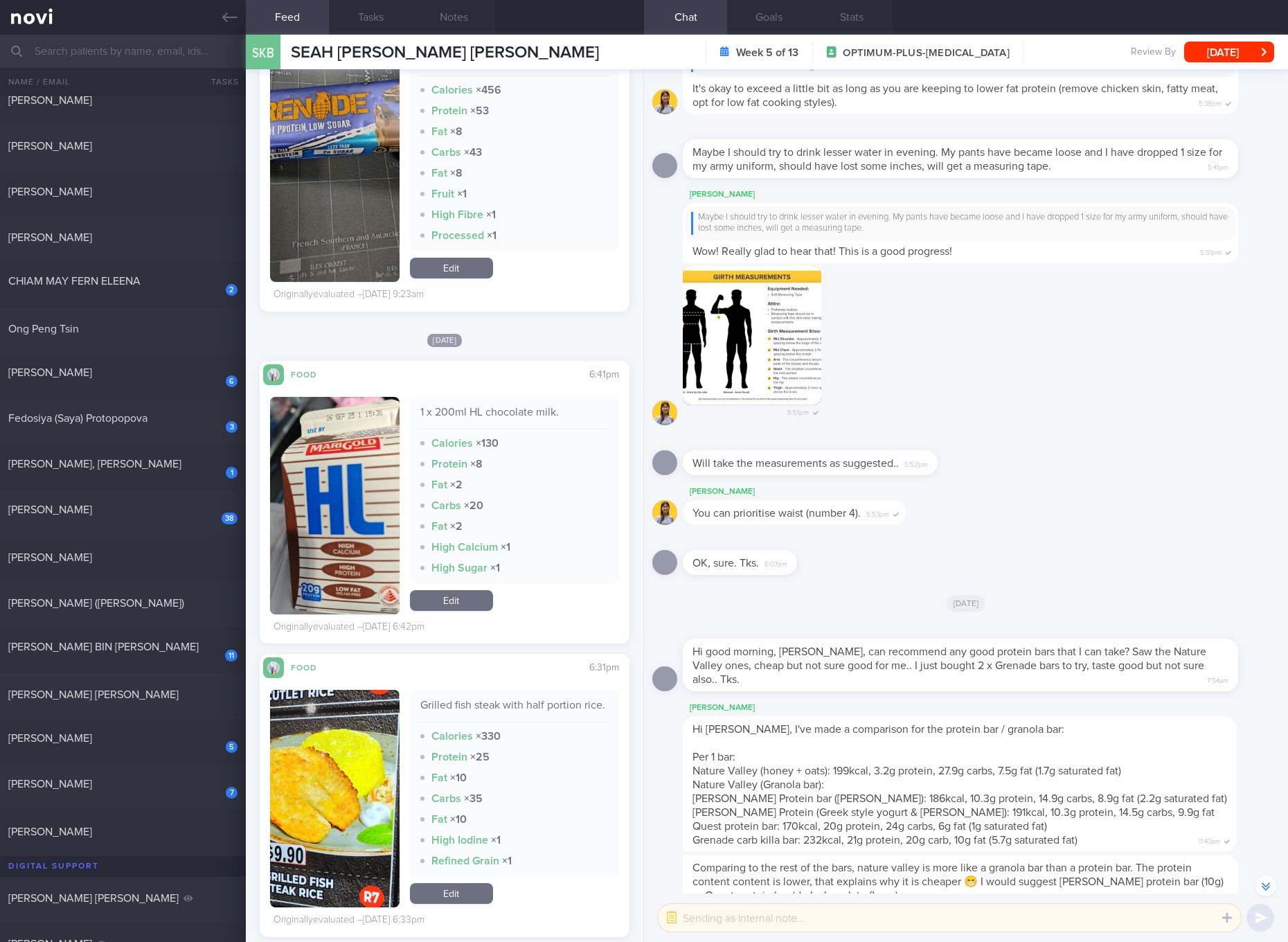
click at [508, 429] on div "1 x 200ml HL chocolate milk." at bounding box center [514, 417] width 188 height 25
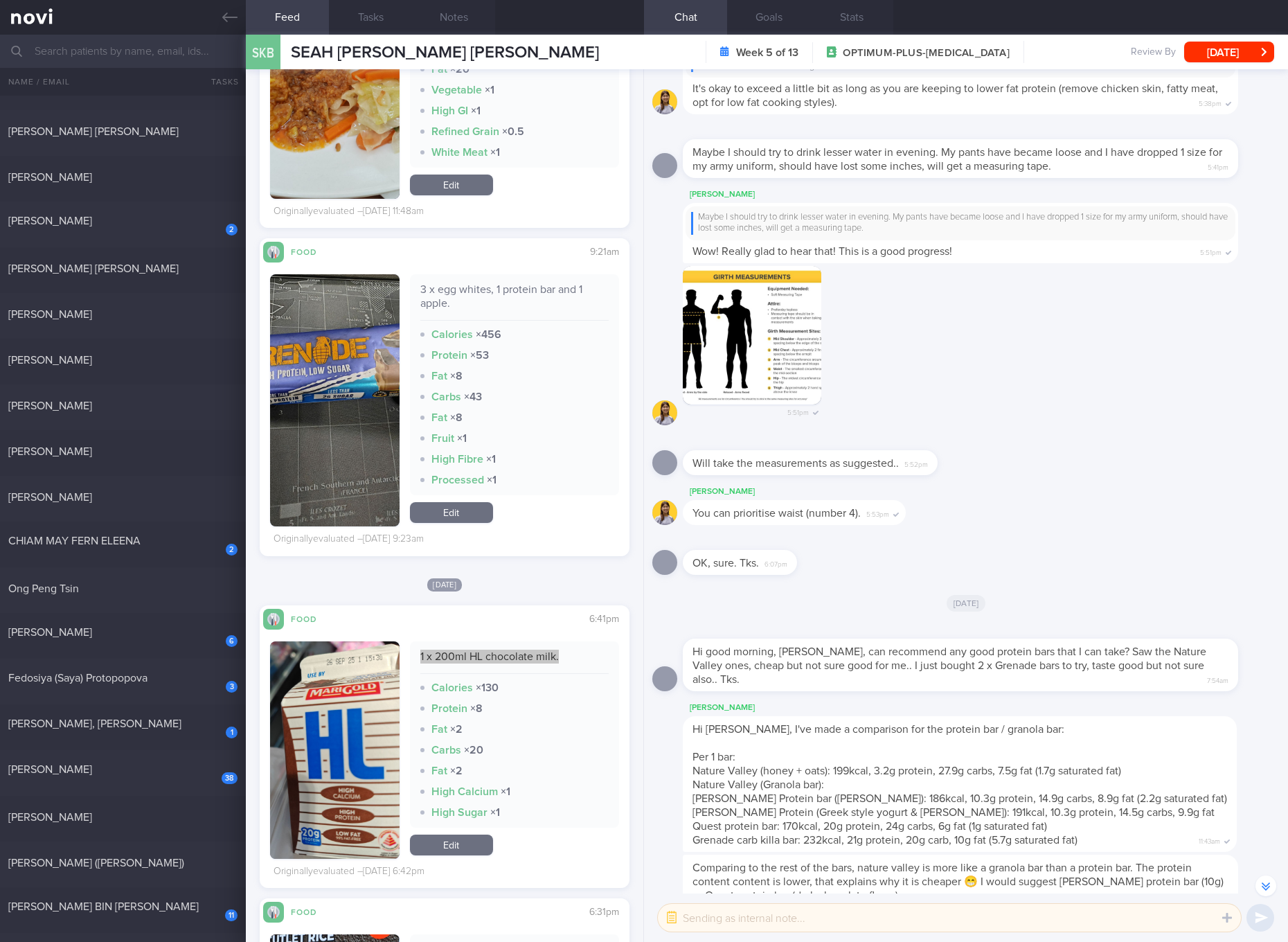
scroll to position [3376, 0]
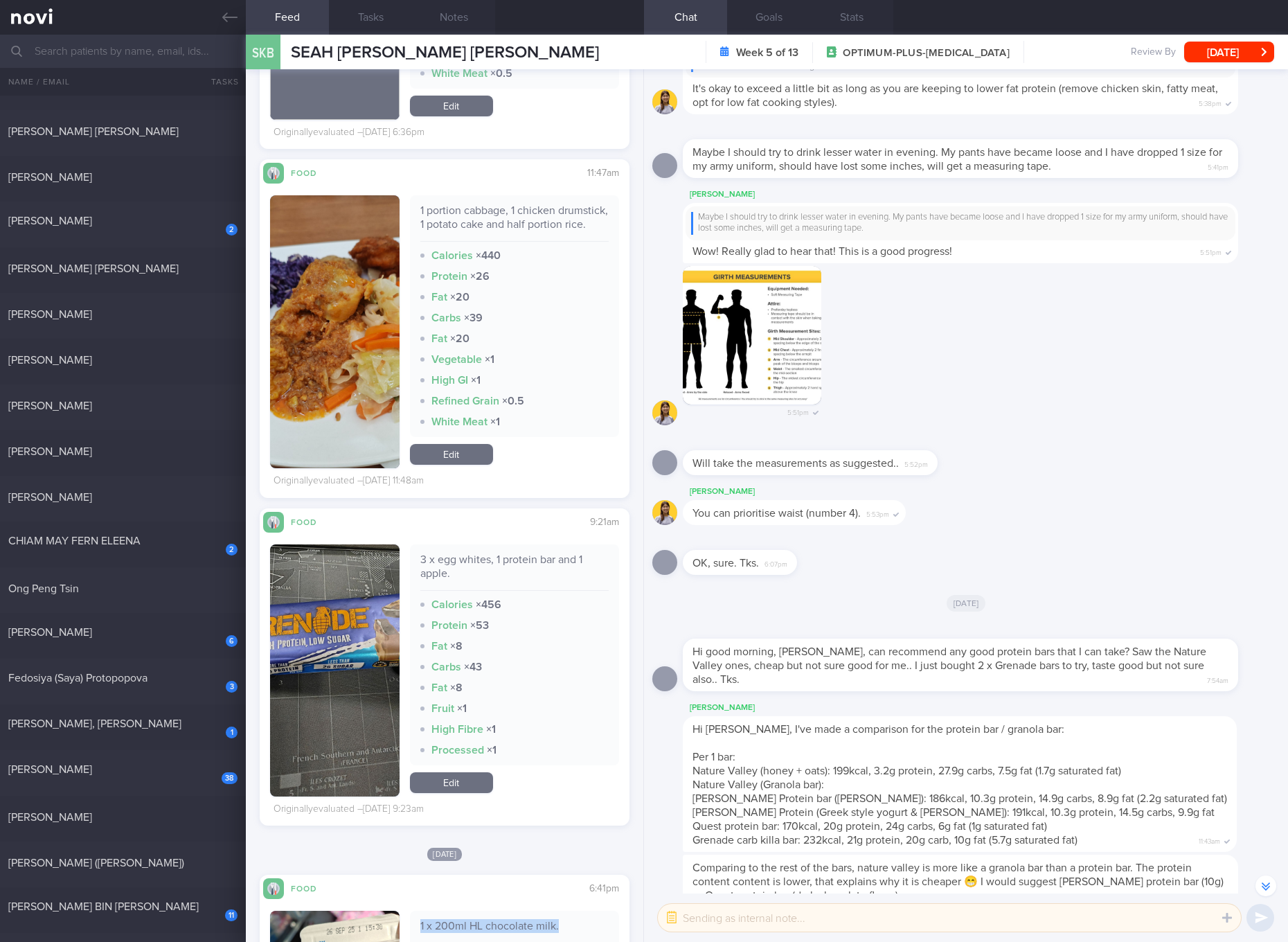
click at [463, 464] on link "Edit" at bounding box center [451, 455] width 83 height 21
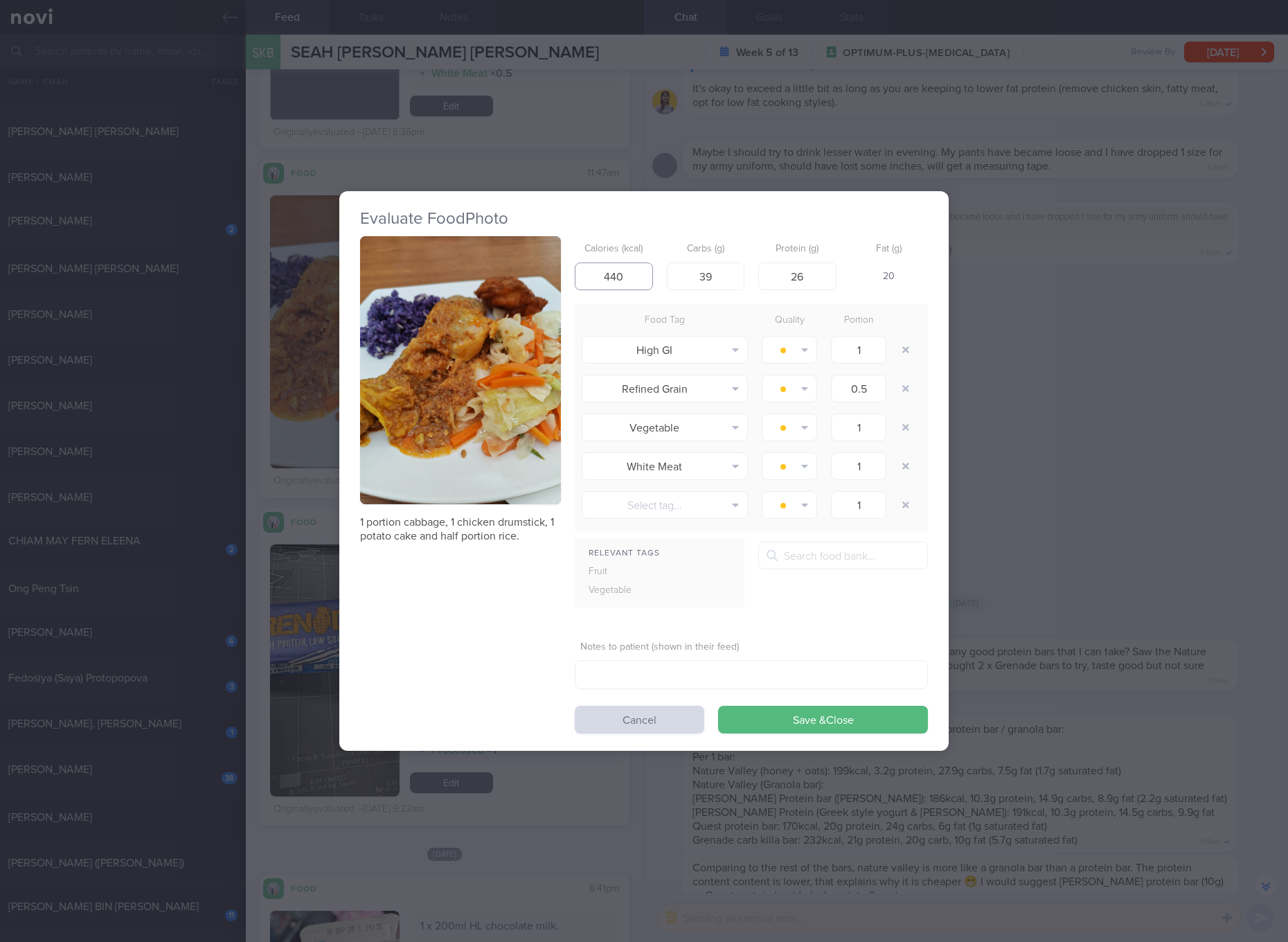
click at [618, 269] on input "440" at bounding box center [614, 277] width 78 height 28
click at [718, 705] on button "Save & Close" at bounding box center [823, 719] width 210 height 28
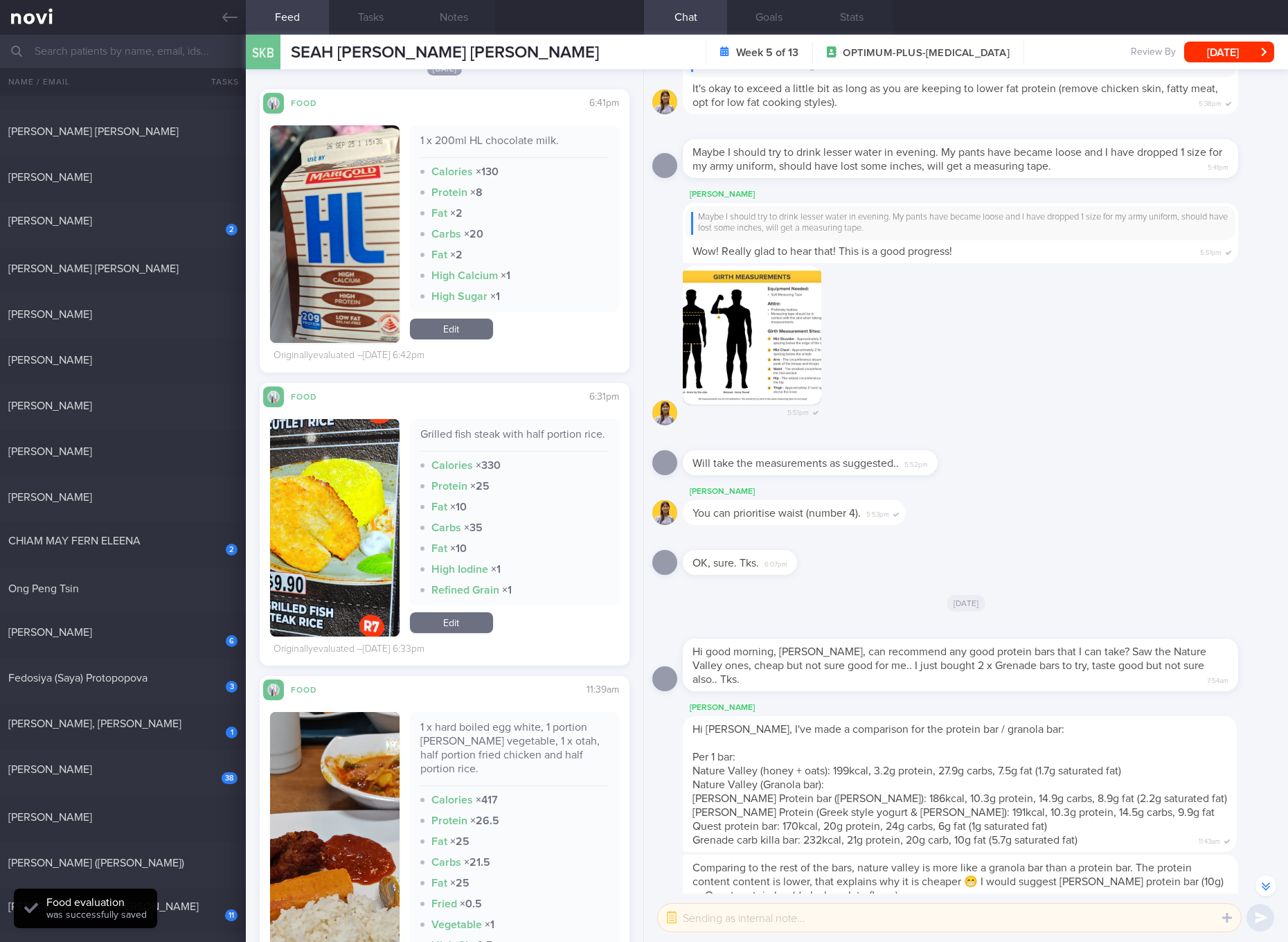
scroll to position [4414, 0]
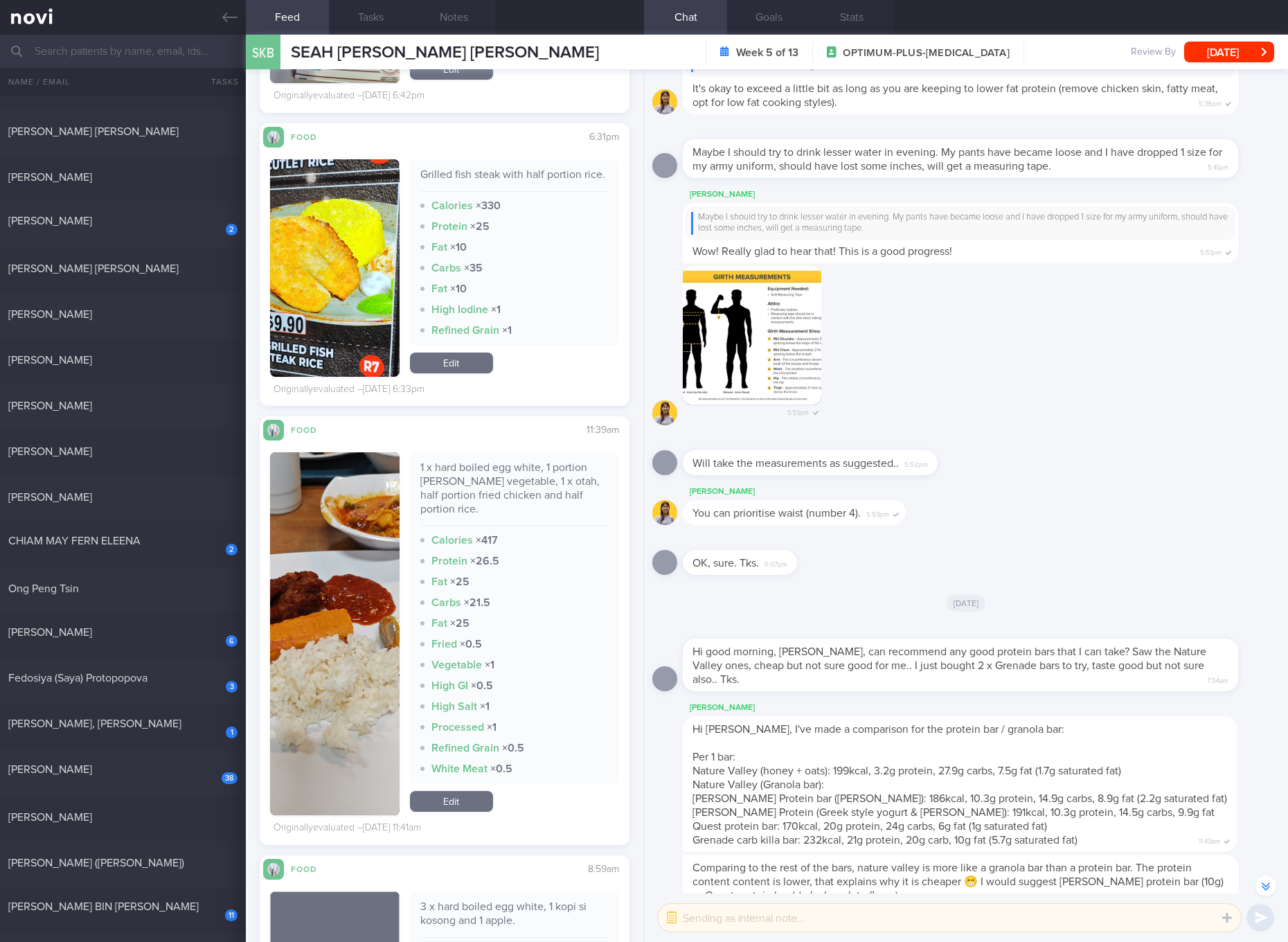
click at [533, 518] on div "1 x hard boiled egg white, 1 portion Curry vegetable, 1 x otah, half portion fr…" at bounding box center [514, 493] width 188 height 66
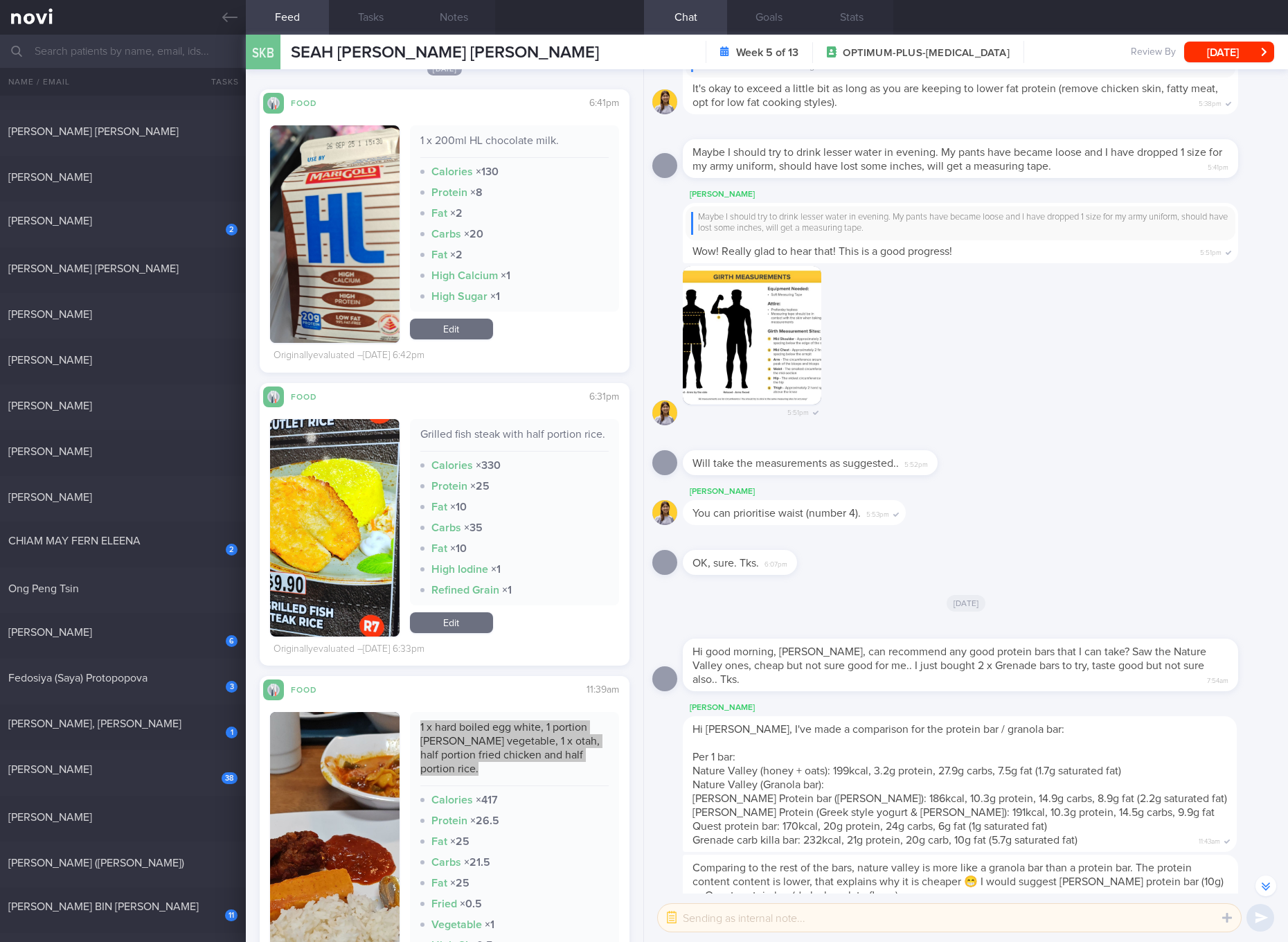
scroll to position [3894, 0]
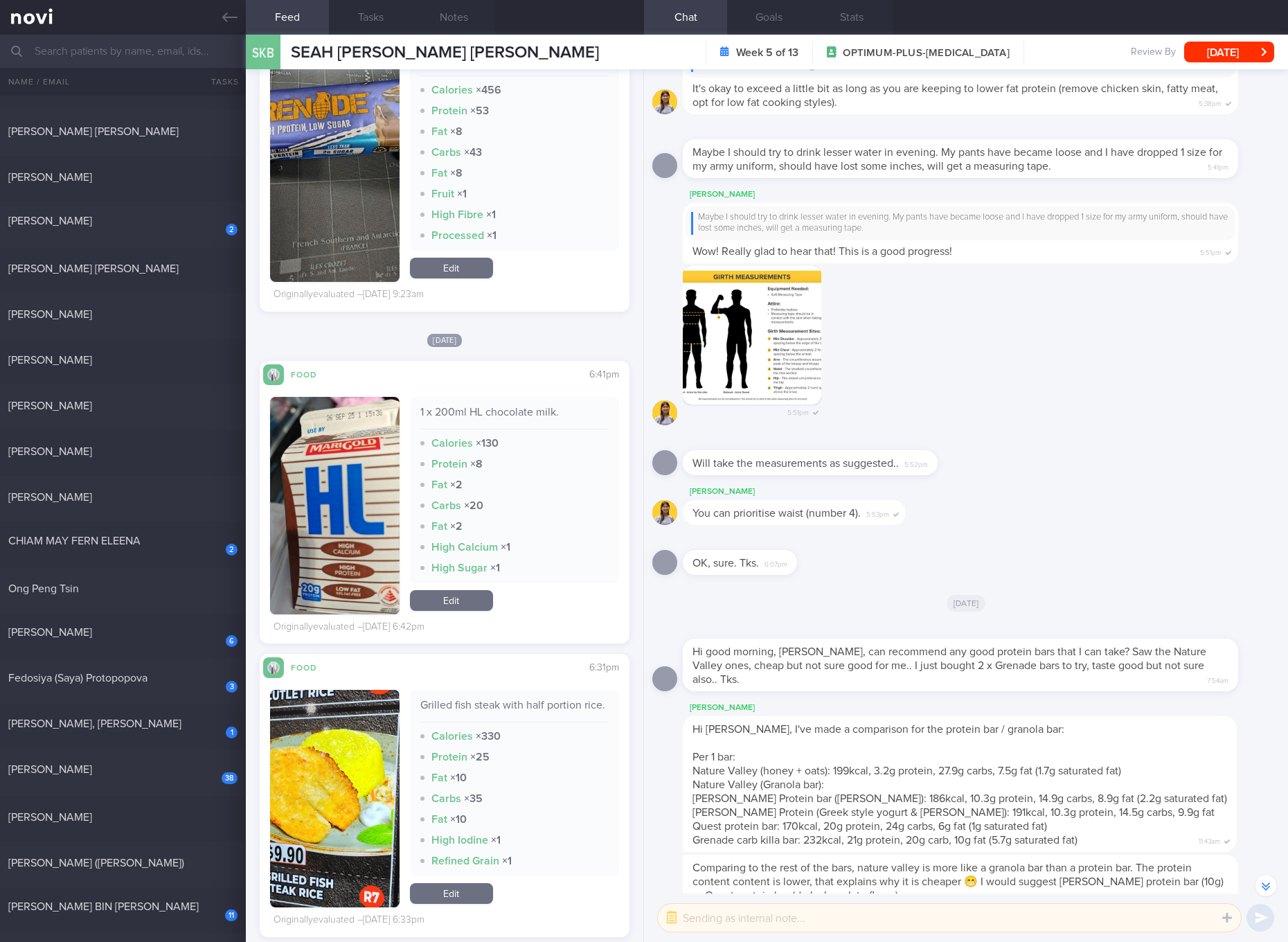
click at [466, 611] on link "Edit" at bounding box center [451, 600] width 83 height 21
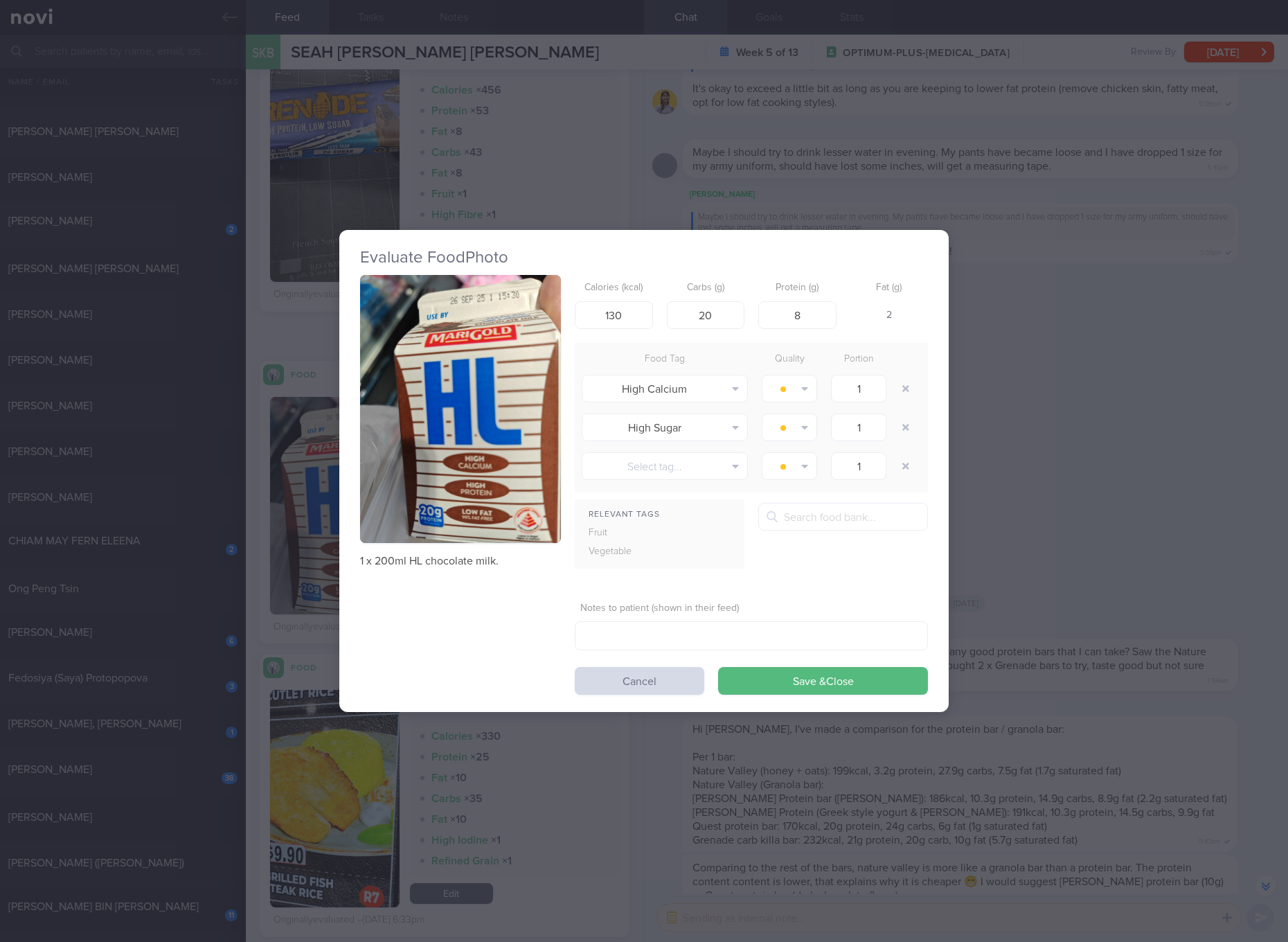
click at [515, 464] on img "button" at bounding box center [460, 408] width 201 height 268
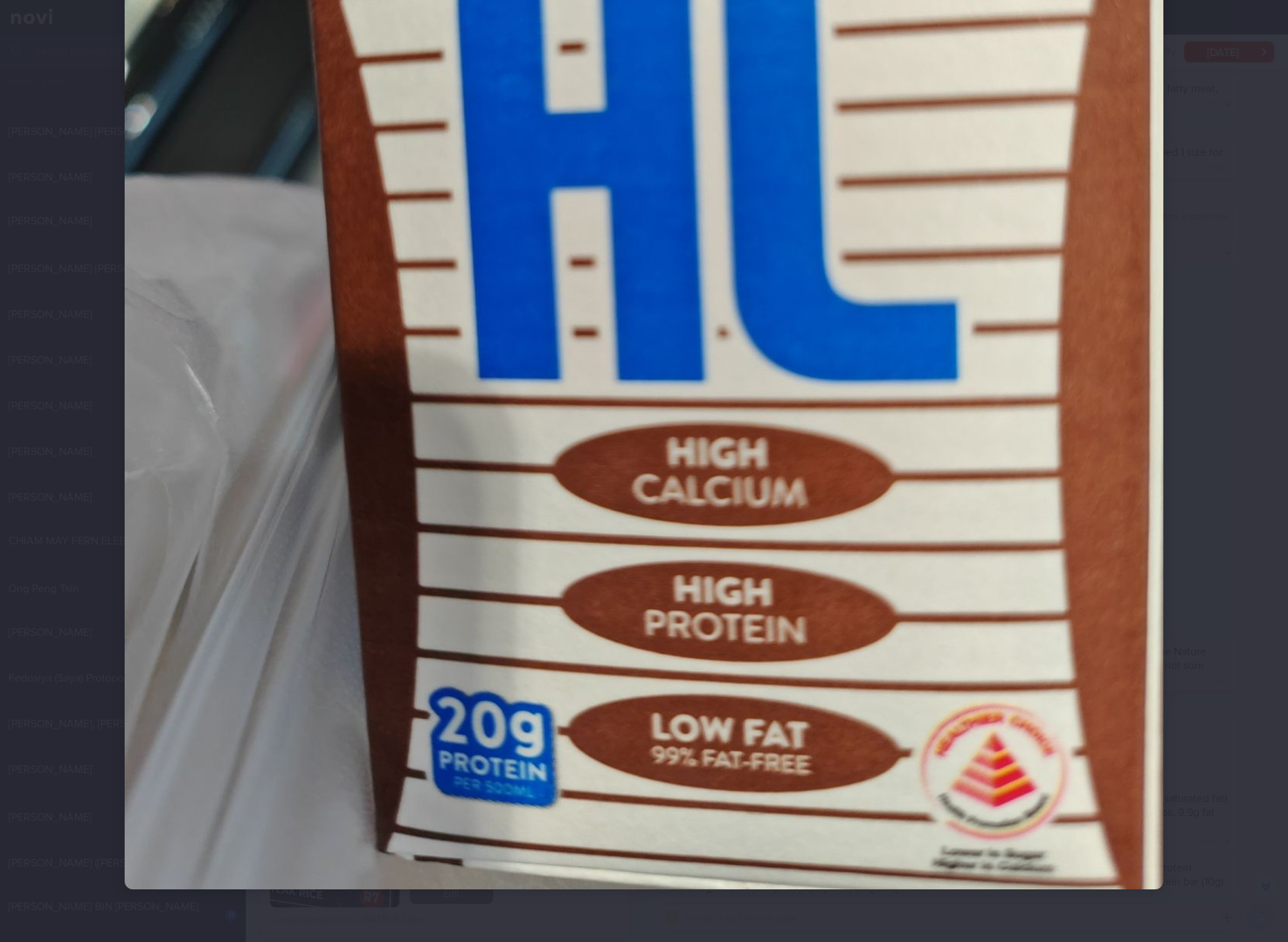
scroll to position [553, 0]
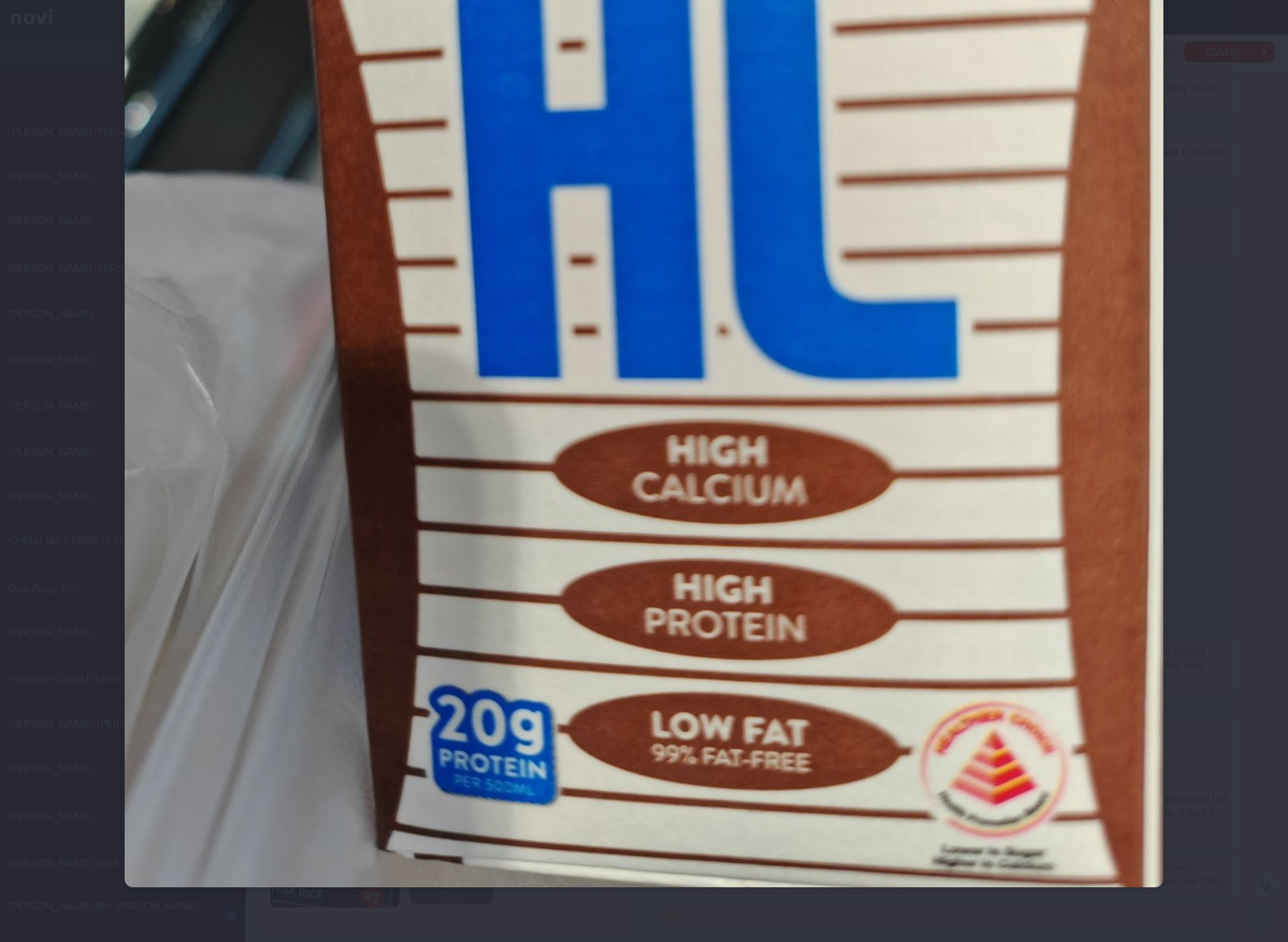
click at [807, 392] on img at bounding box center [644, 194] width 1039 height 1385
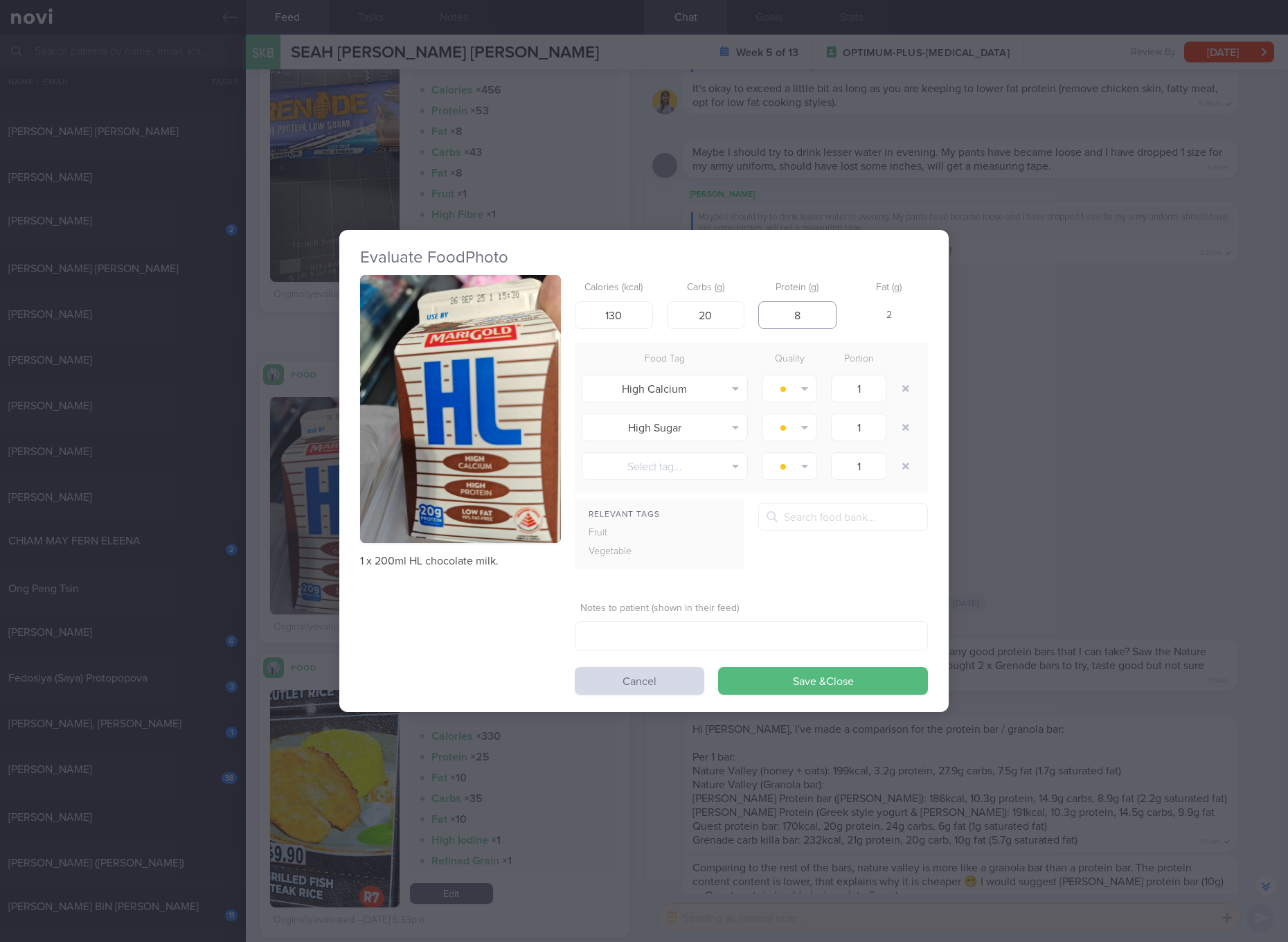
click at [810, 311] on input "8" at bounding box center [798, 315] width 78 height 28
click at [633, 324] on input "130" at bounding box center [614, 315] width 78 height 28
click at [518, 466] on button "button" at bounding box center [460, 408] width 201 height 268
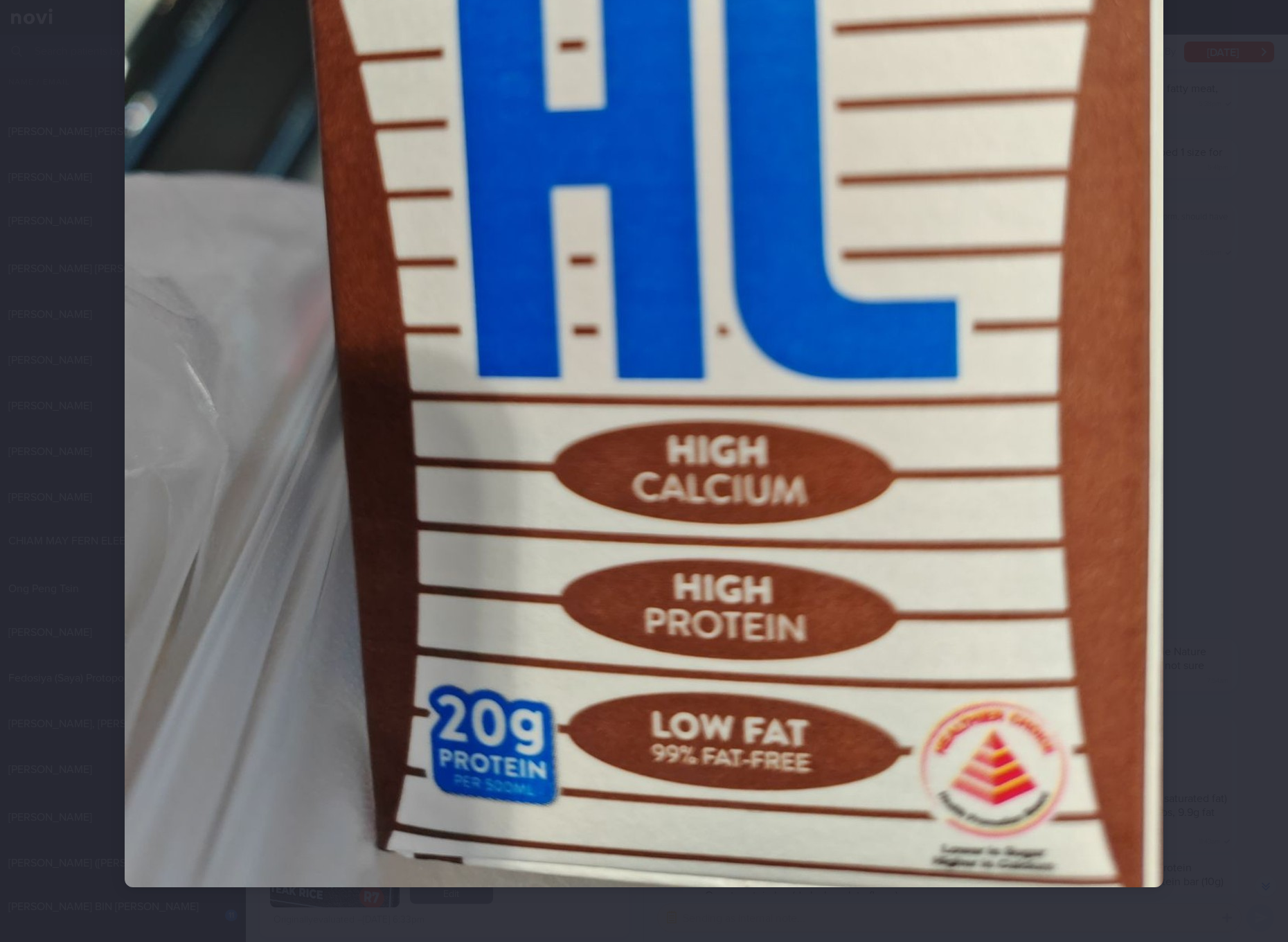
click at [535, 562] on img at bounding box center [644, 194] width 1039 height 1385
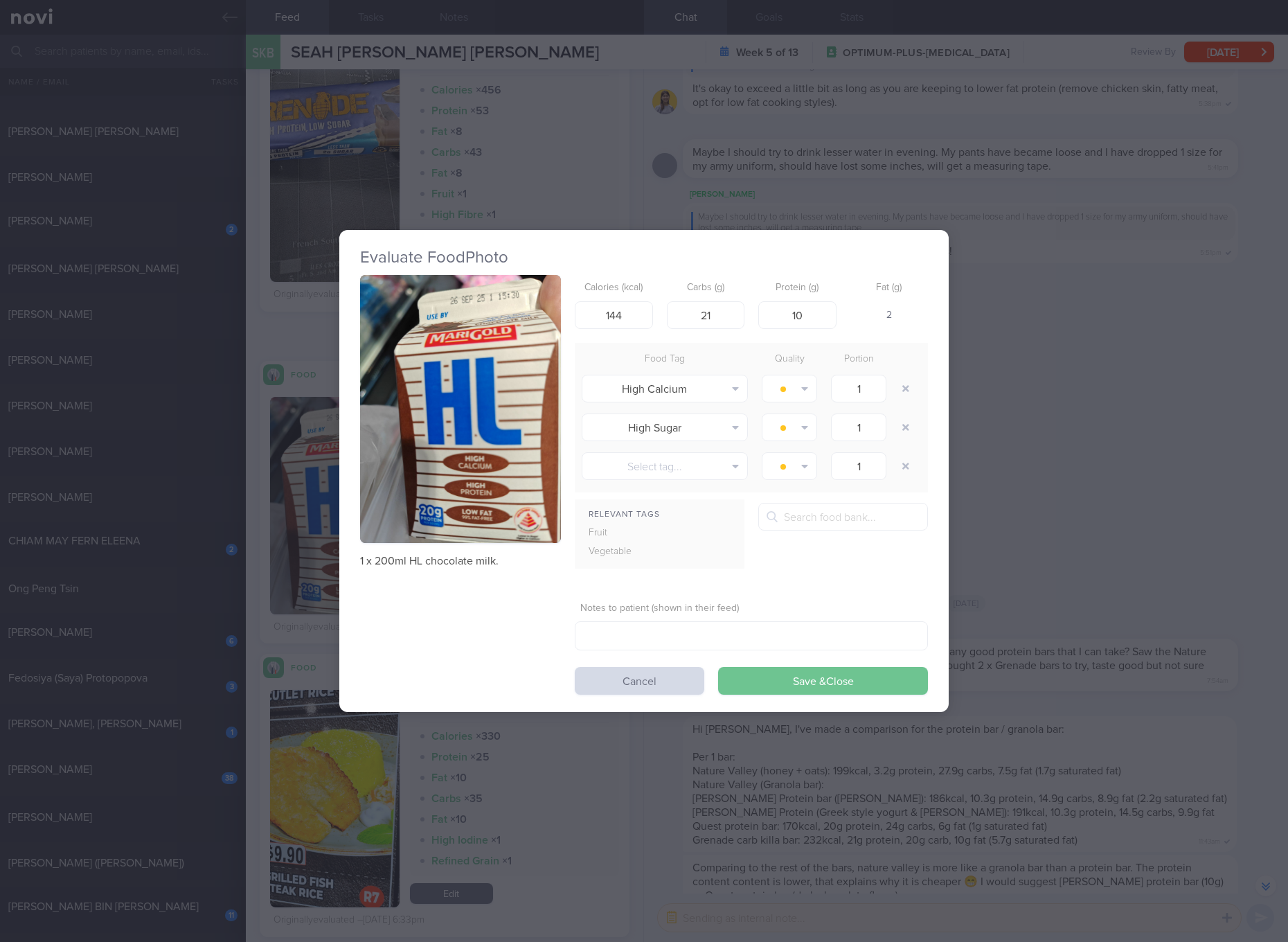
click at [791, 686] on button "Save & Close" at bounding box center [823, 681] width 210 height 28
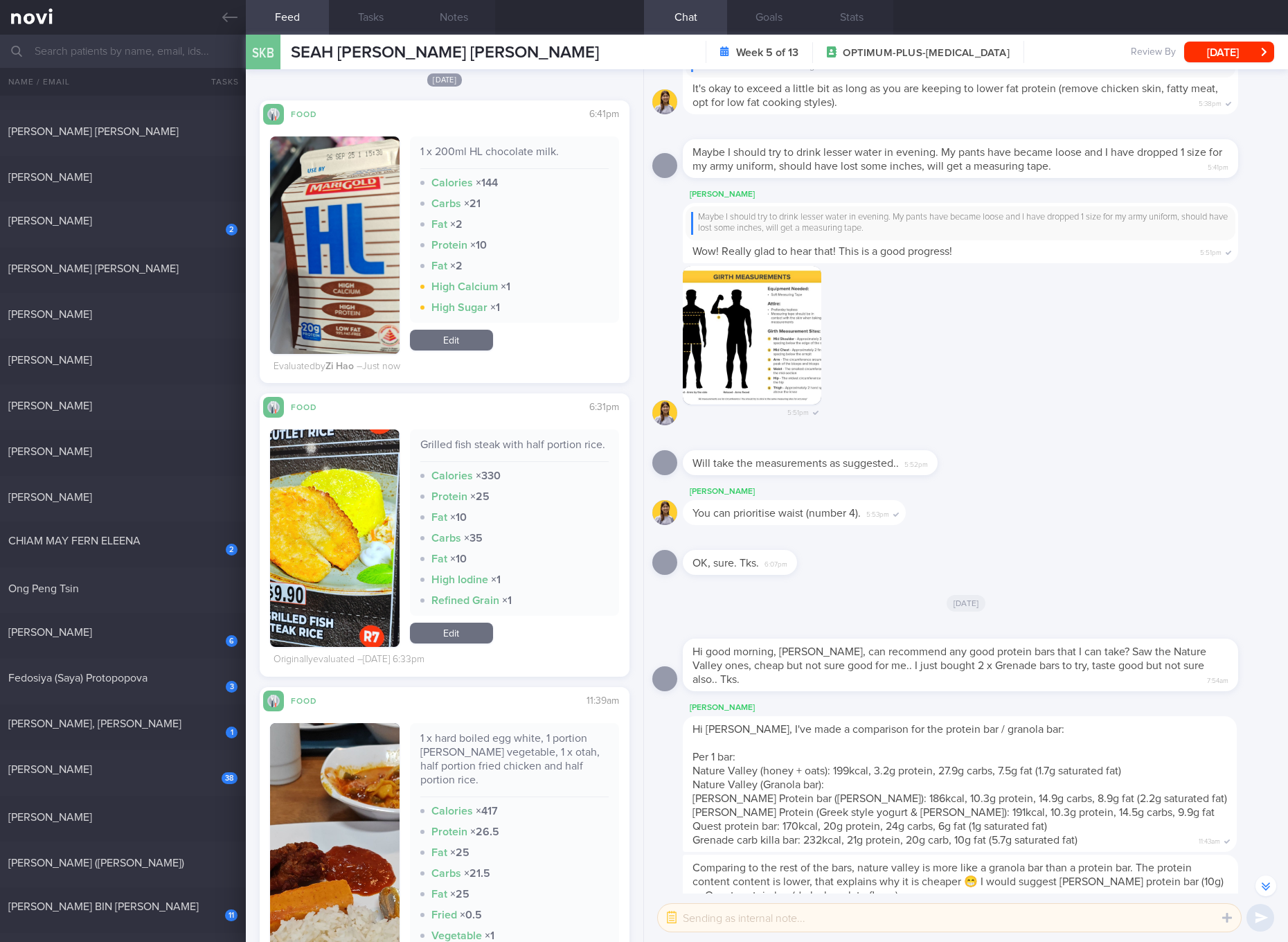
scroll to position [4414, 0]
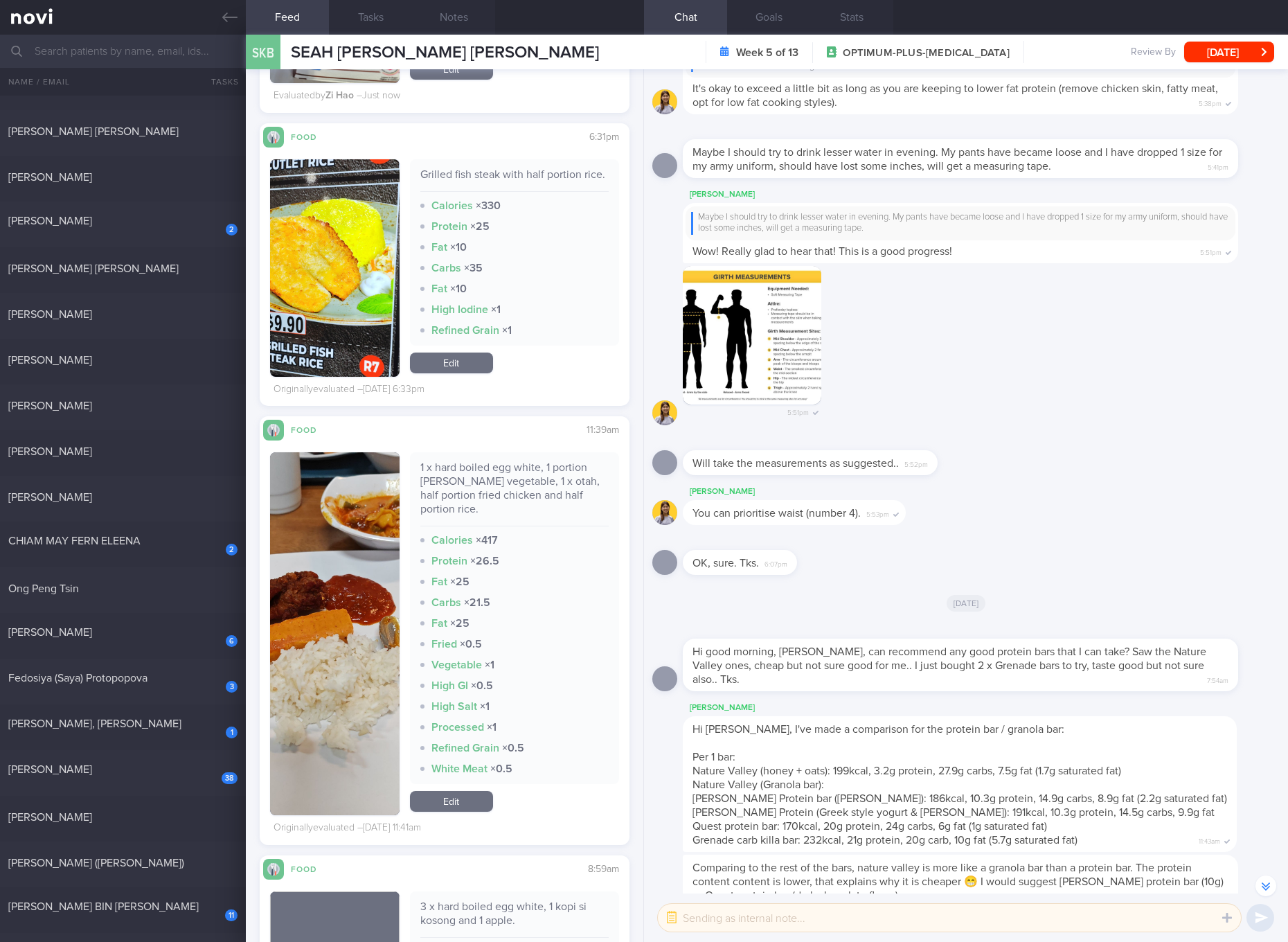
click at [538, 511] on div "1 x hard boiled egg white, 1 portion Curry vegetable, 1 x otah, half portion fr…" at bounding box center [514, 493] width 188 height 66
click at [330, 617] on button "button" at bounding box center [335, 634] width 130 height 363
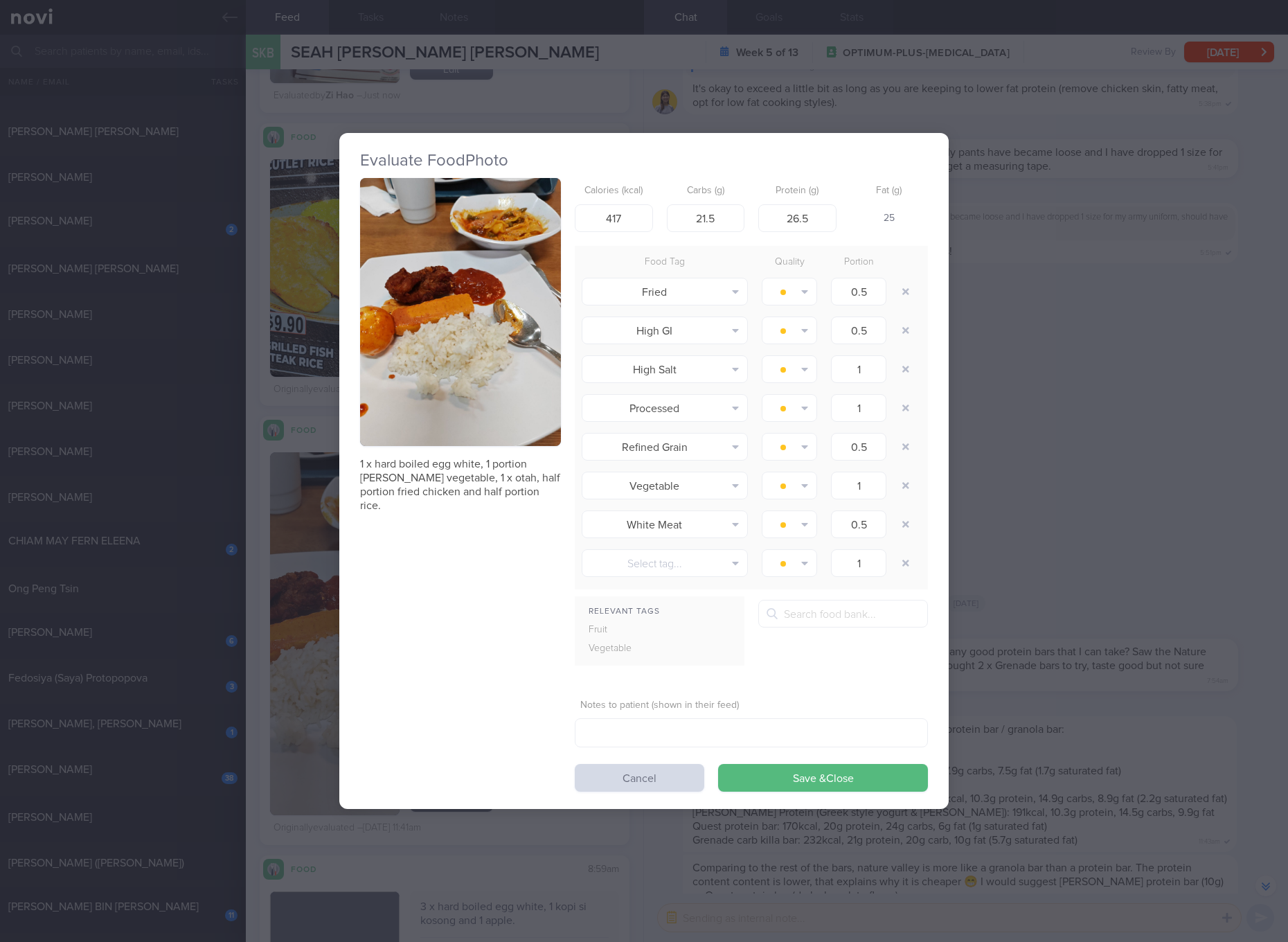
click at [962, 529] on div "Evaluate Food Photo 1 x hard boiled egg white, 1 portion Curry vegetable, 1 x o…" at bounding box center [644, 471] width 1288 height 942
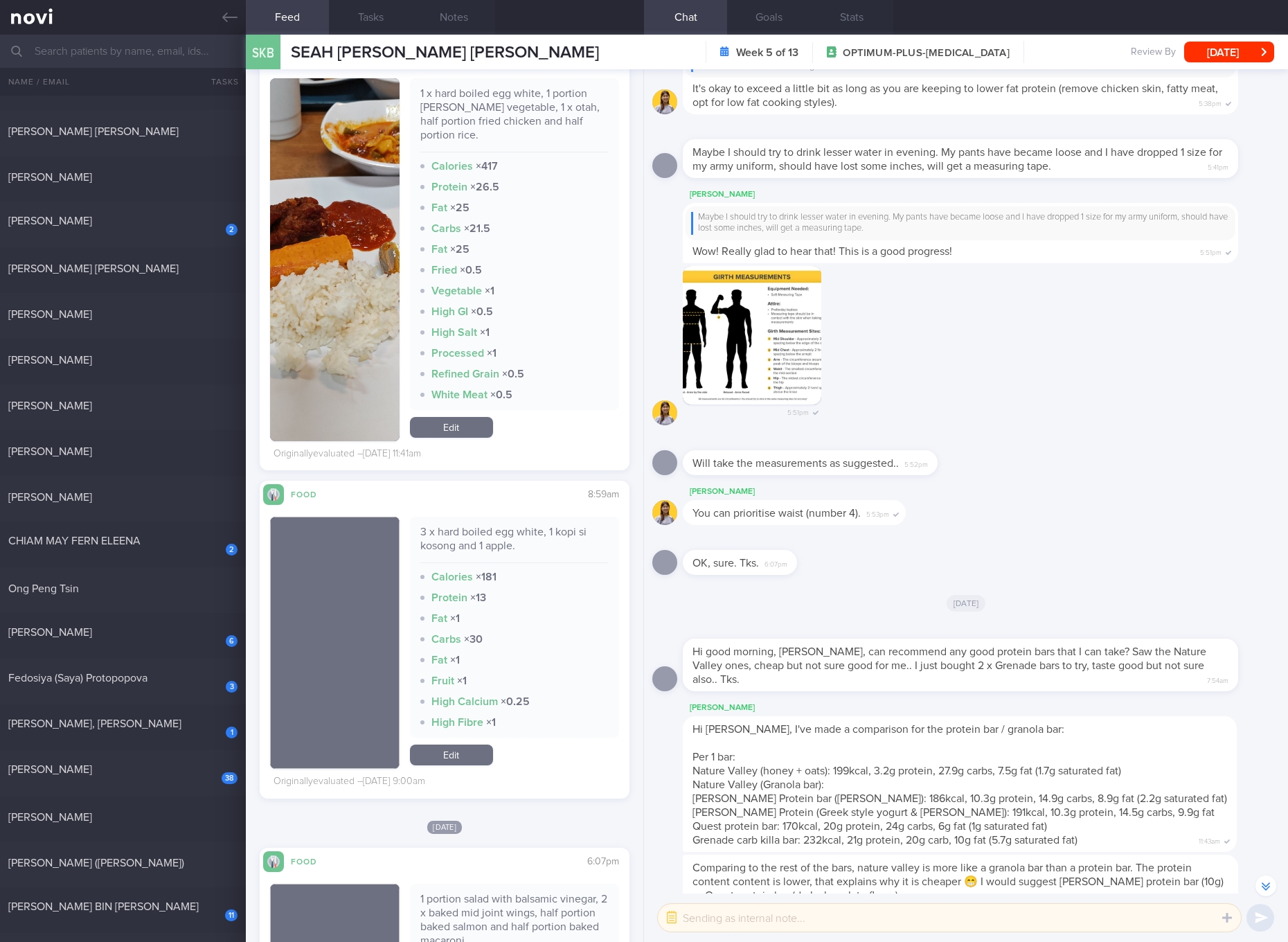
scroll to position [4674, 0]
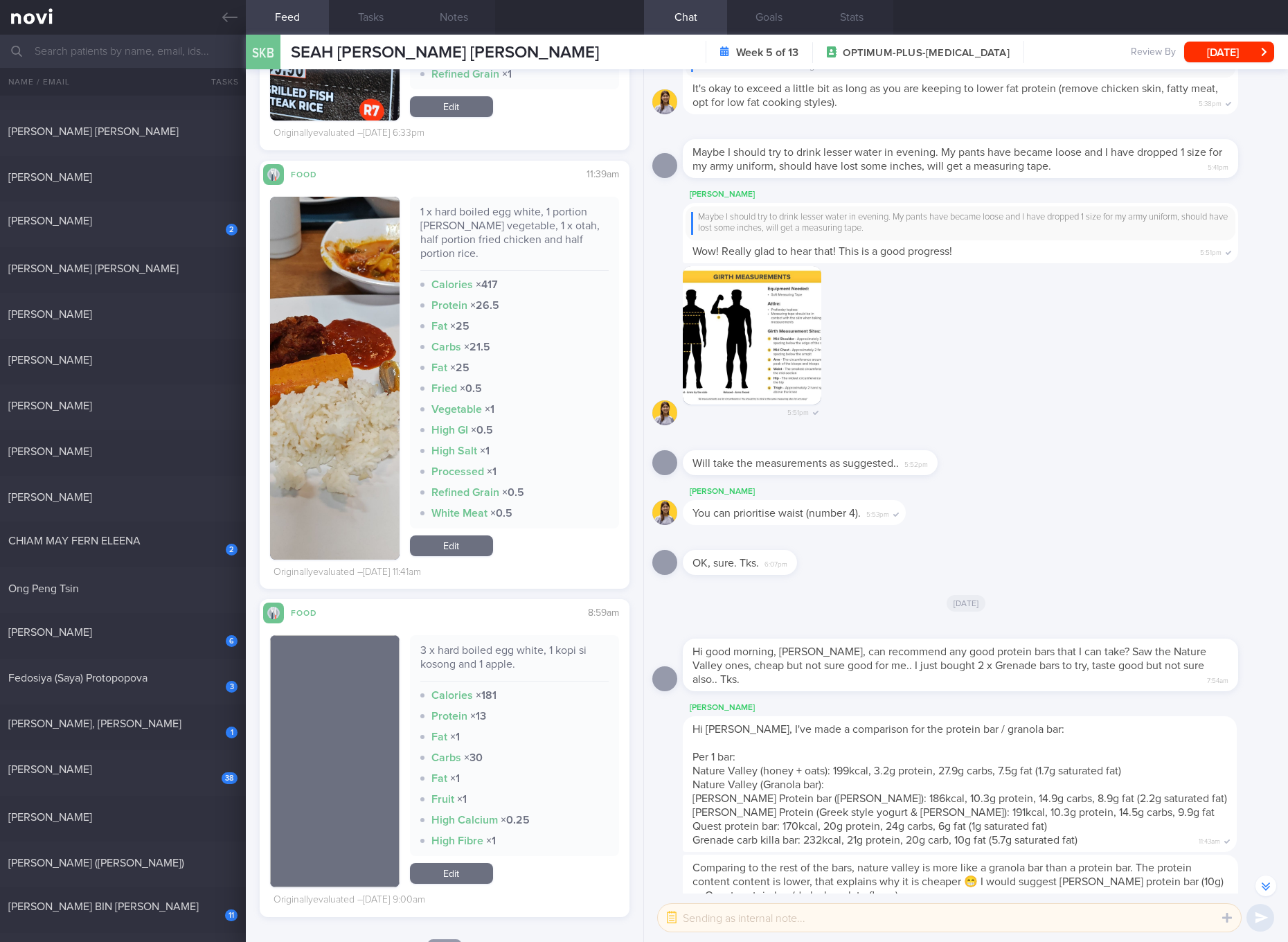
click at [449, 546] on link "Edit" at bounding box center [451, 546] width 83 height 21
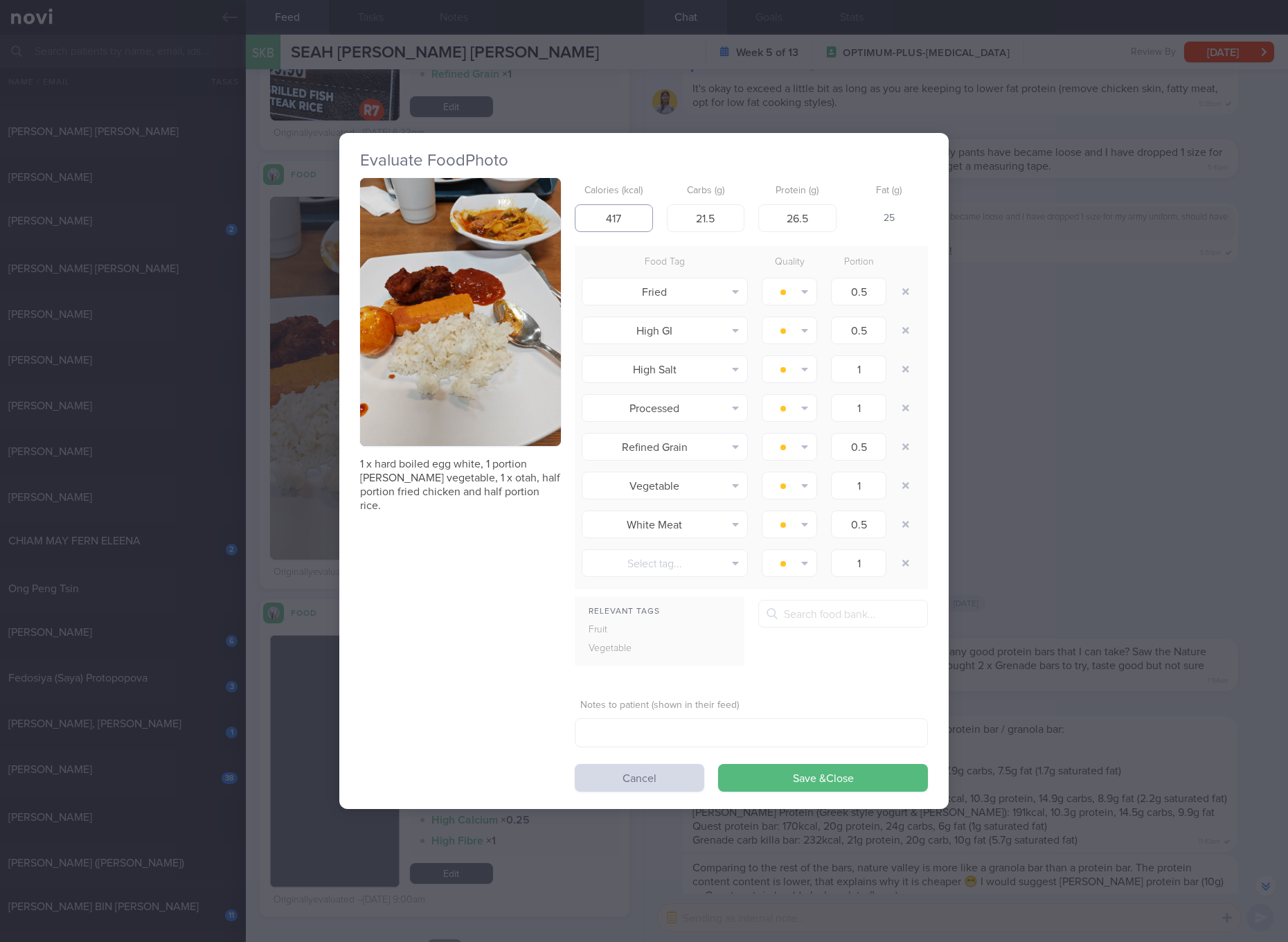
click at [618, 222] on input "417" at bounding box center [614, 219] width 78 height 28
click at [1074, 476] on div "Evaluate Food Photo 1 x hard boiled egg white, 1 portion Curry vegetable, 1 x o…" at bounding box center [644, 471] width 1288 height 942
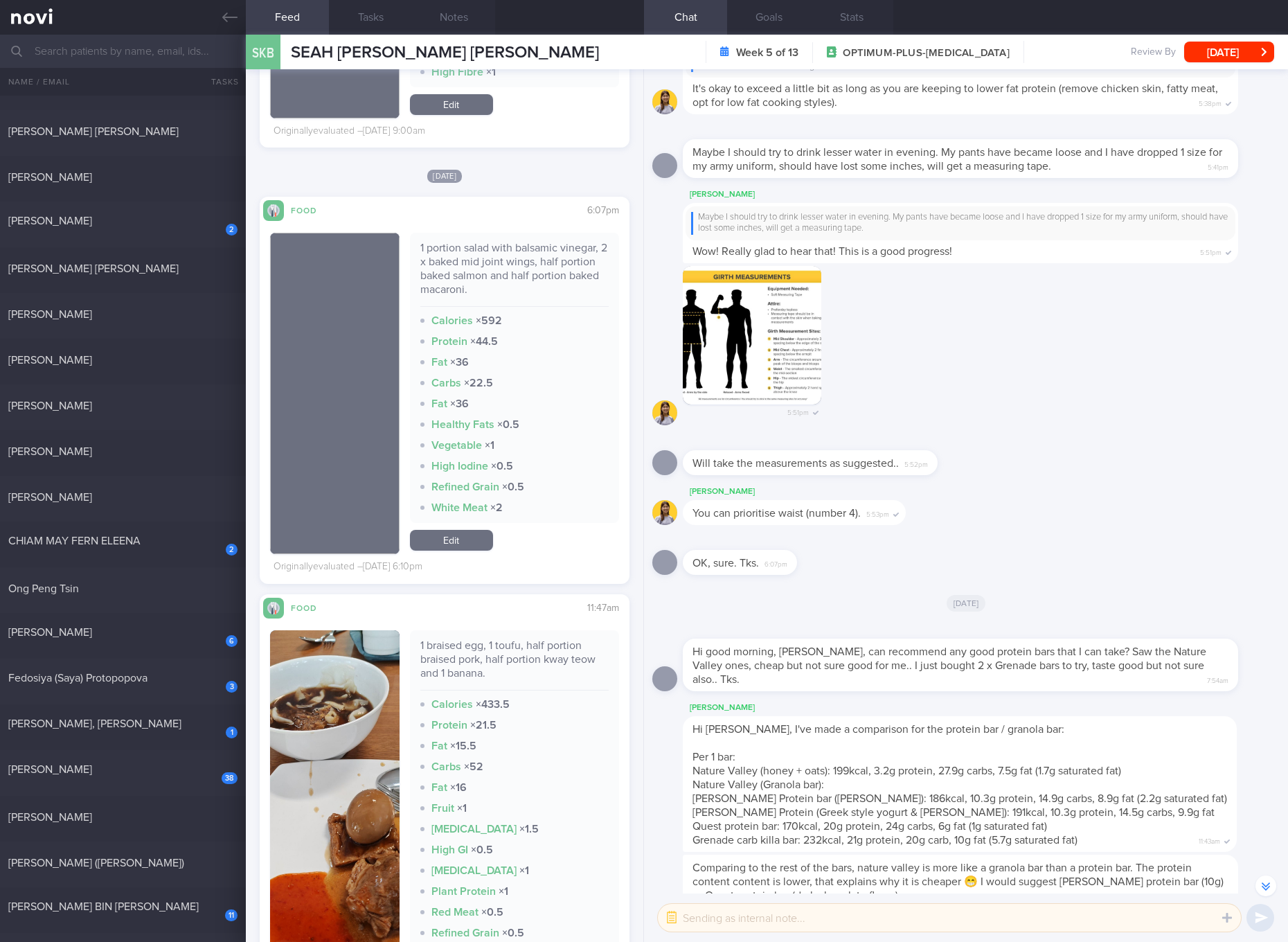
scroll to position [5453, 0]
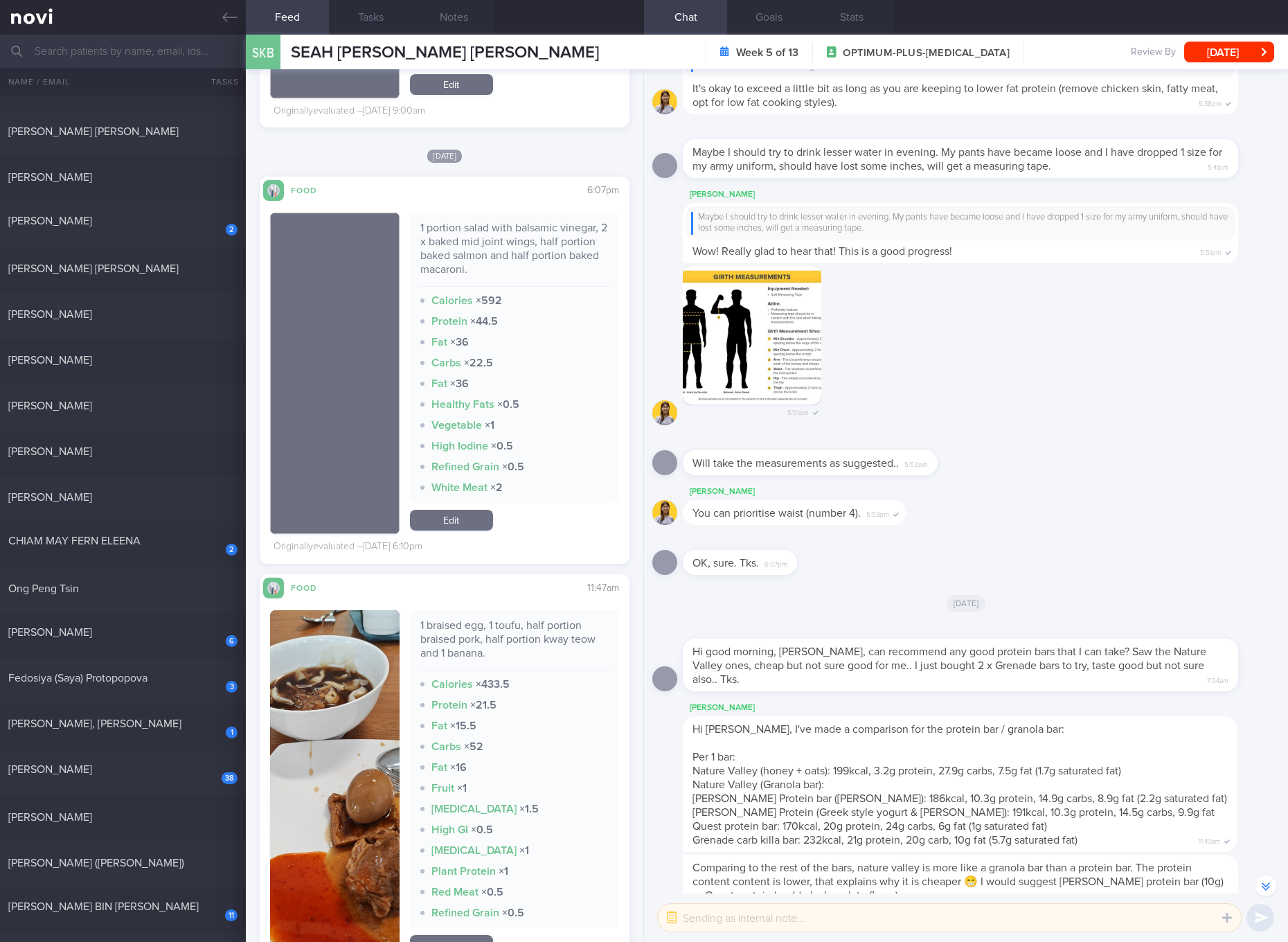
click at [532, 256] on div "1 portion salad with balsamic vinegar, 2 x baked mid joint wings, half portion …" at bounding box center [514, 254] width 188 height 66
click at [466, 522] on link "Edit" at bounding box center [451, 520] width 83 height 21
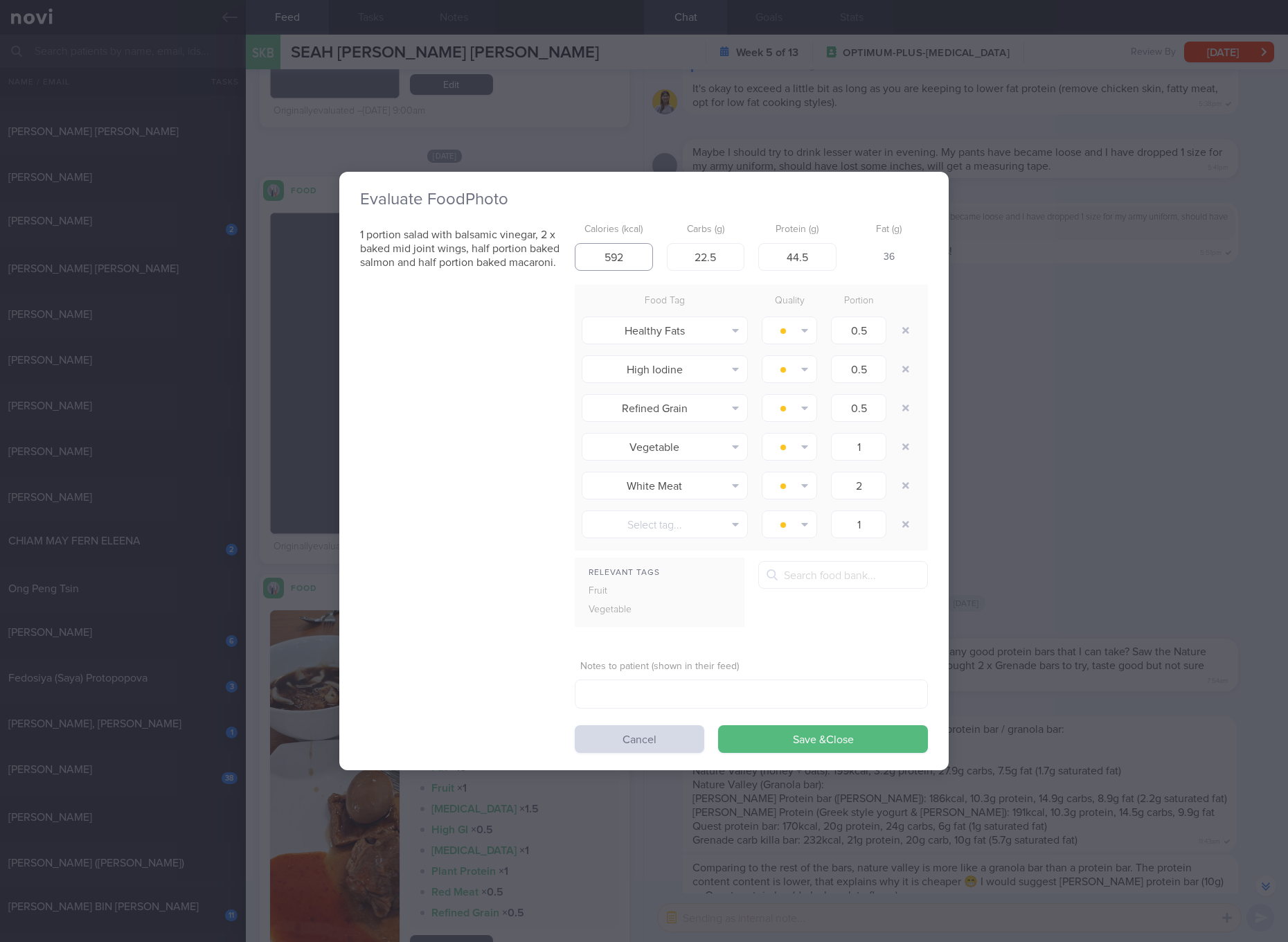
click at [623, 257] on input "592" at bounding box center [614, 257] width 78 height 28
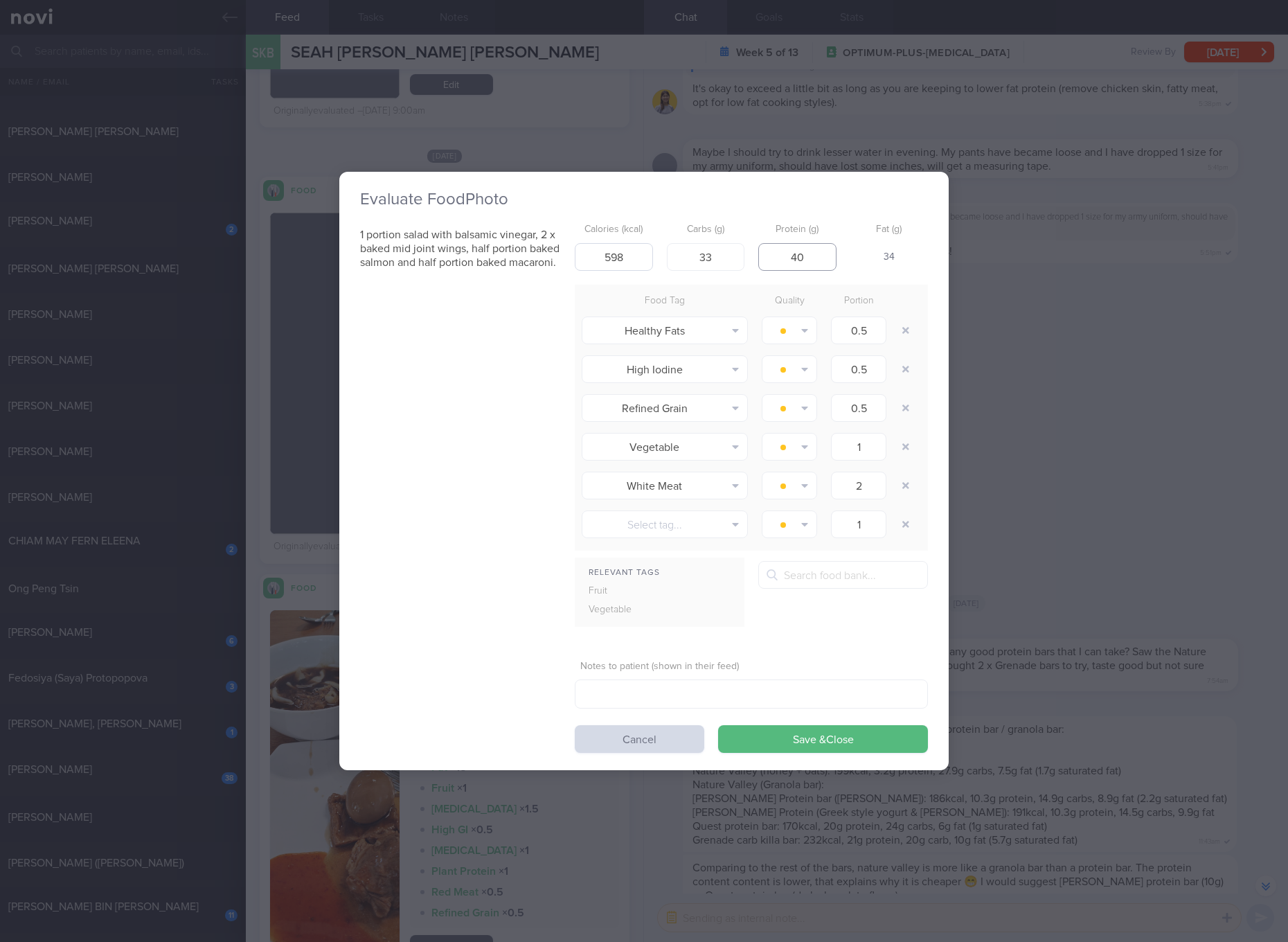
click at [718, 725] on button "Save & Close" at bounding box center [823, 739] width 210 height 28
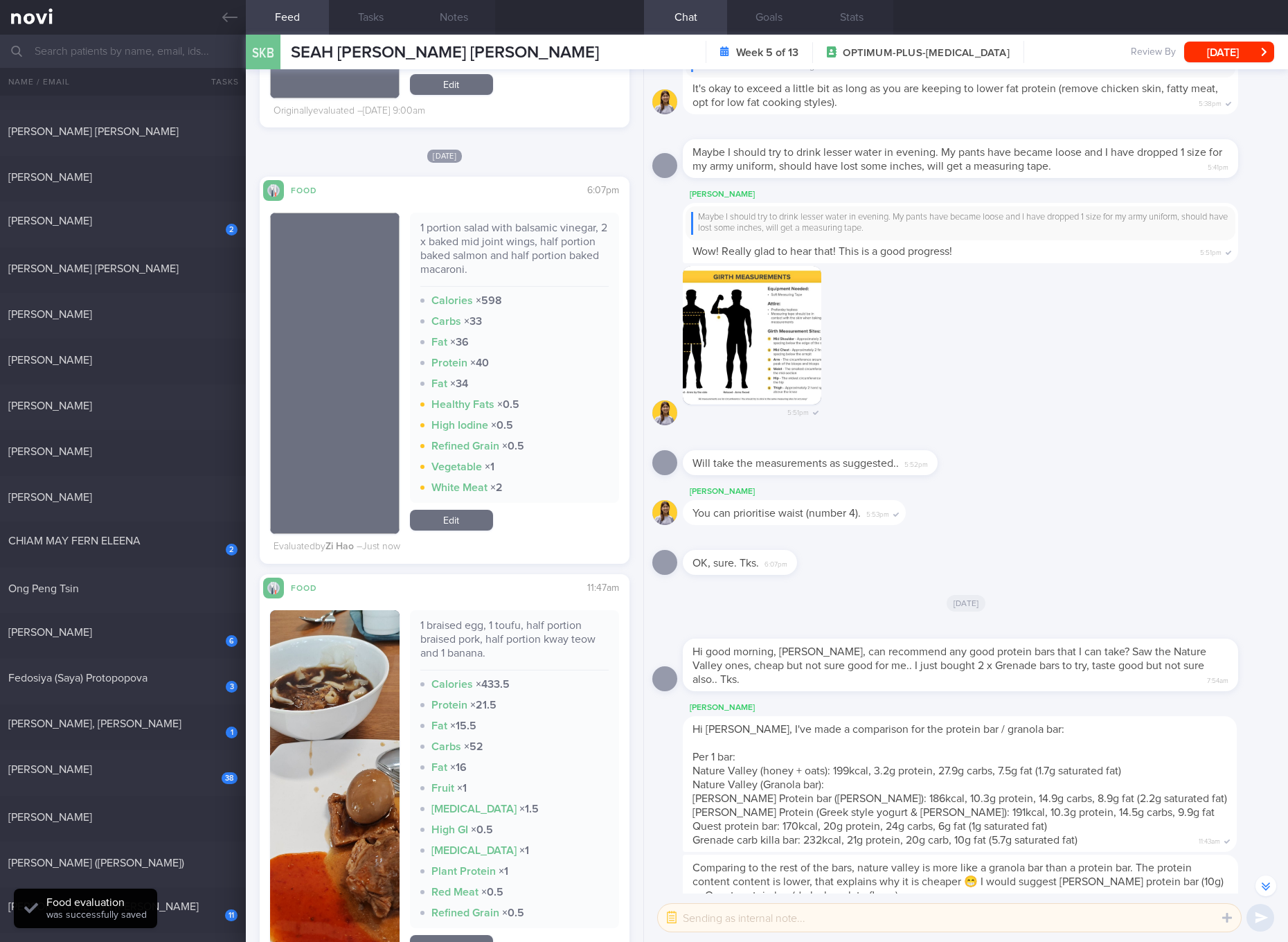
scroll to position [5712, 0]
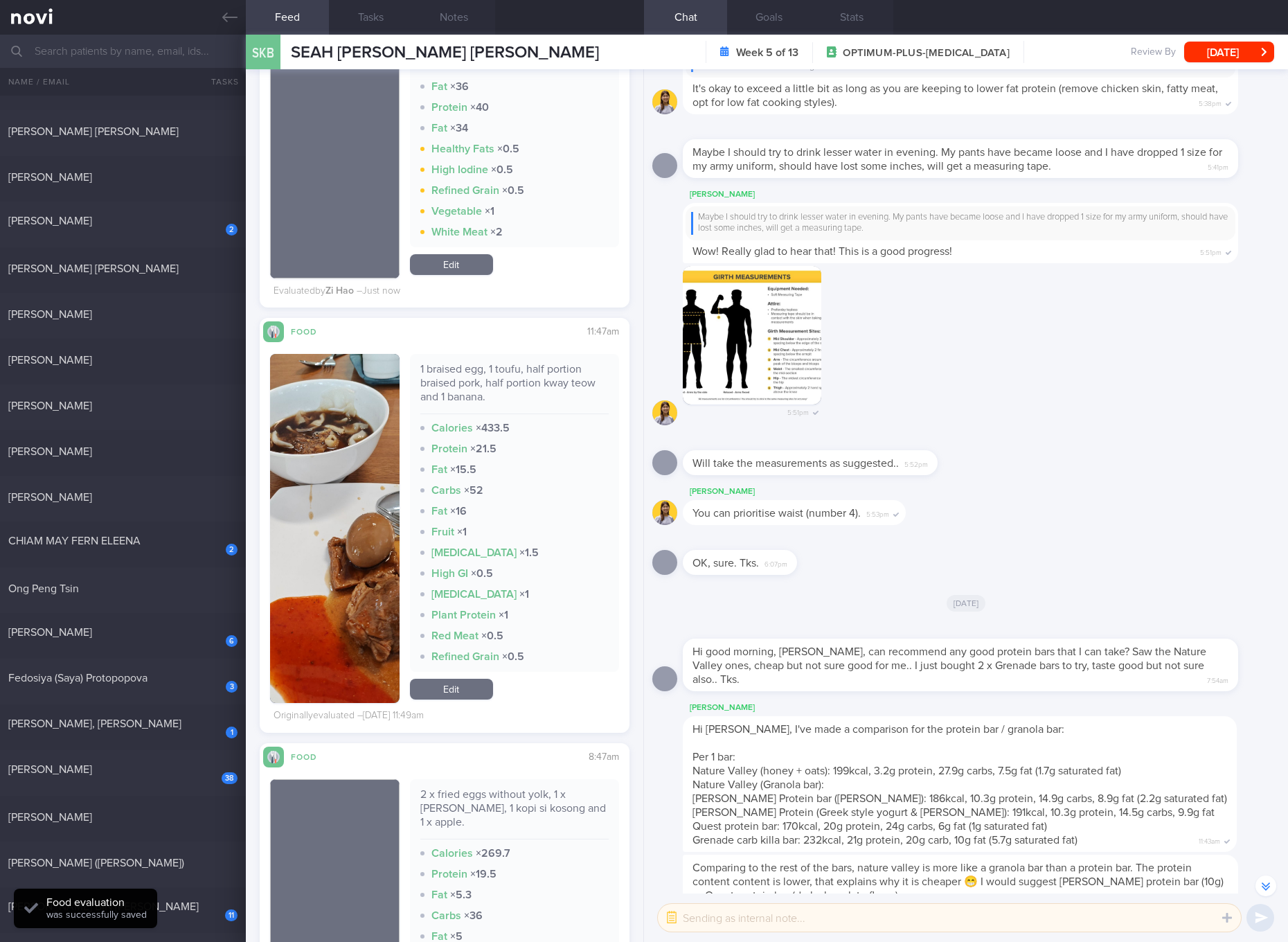
click at [482, 365] on div "1 braised egg, 1 toufu, half portion braised pork, half portion kway teow and 1…" at bounding box center [514, 388] width 188 height 52
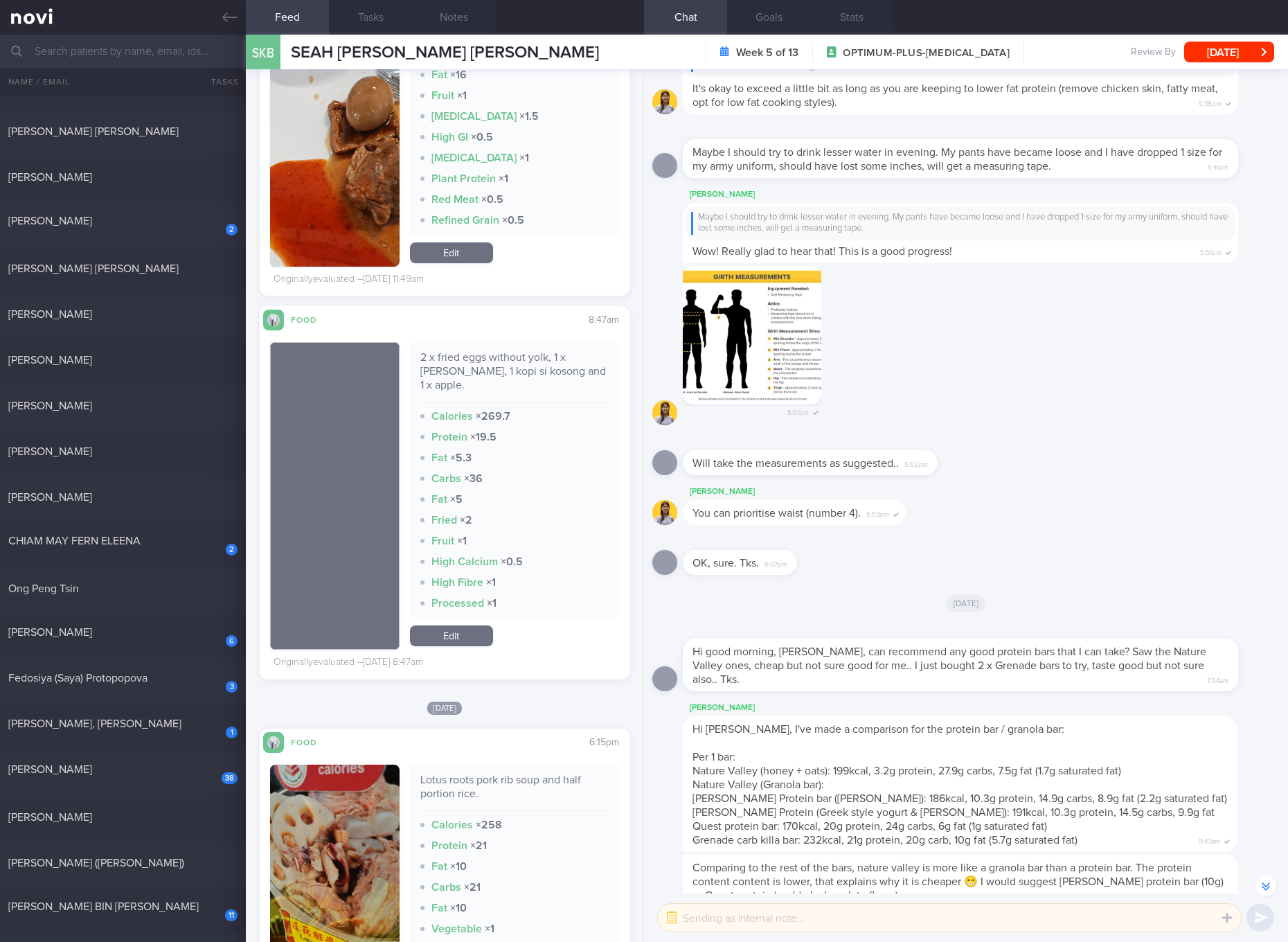
scroll to position [6492, 0]
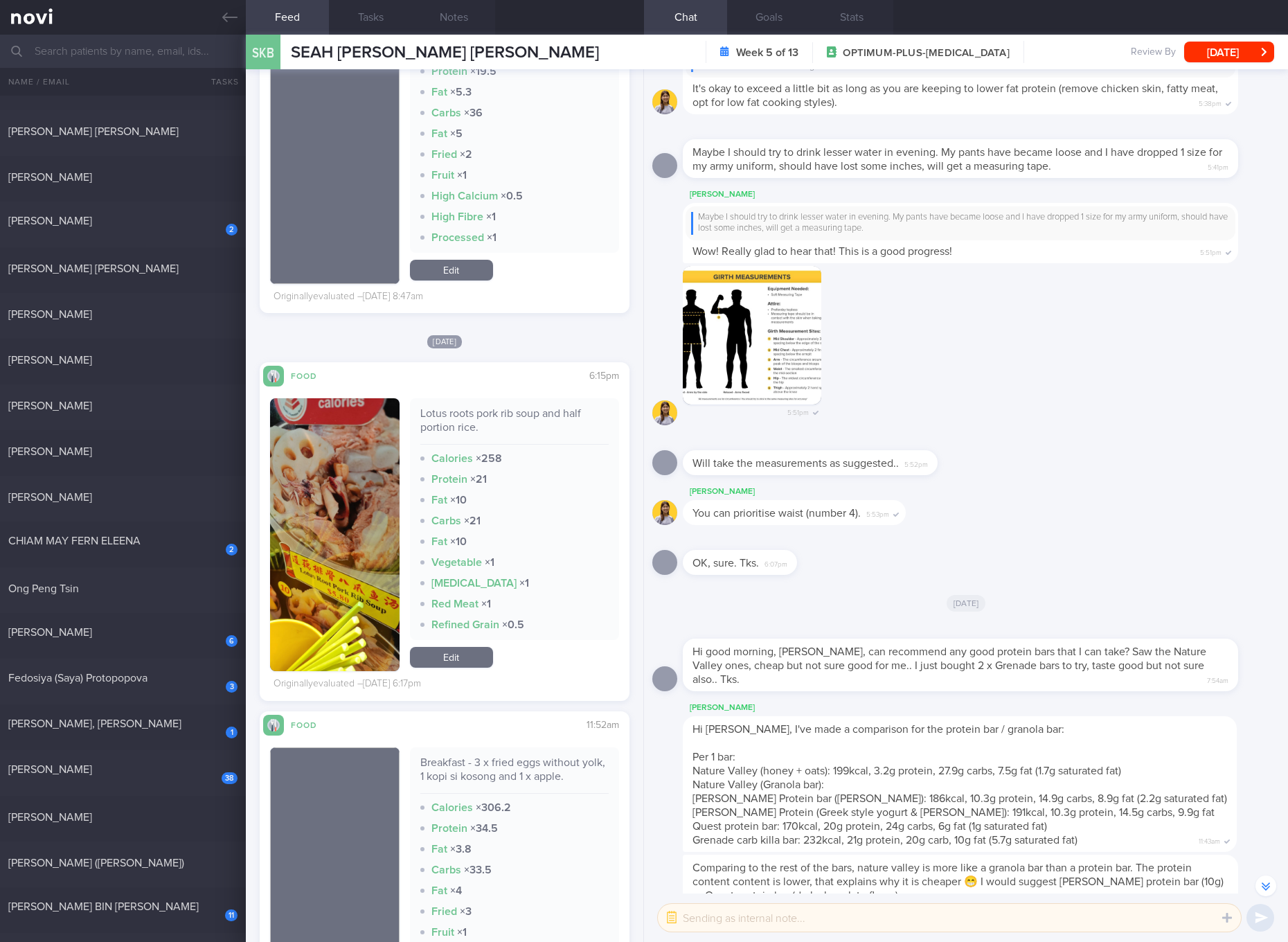
click at [543, 472] on div "Protein × 21" at bounding box center [514, 479] width 188 height 14
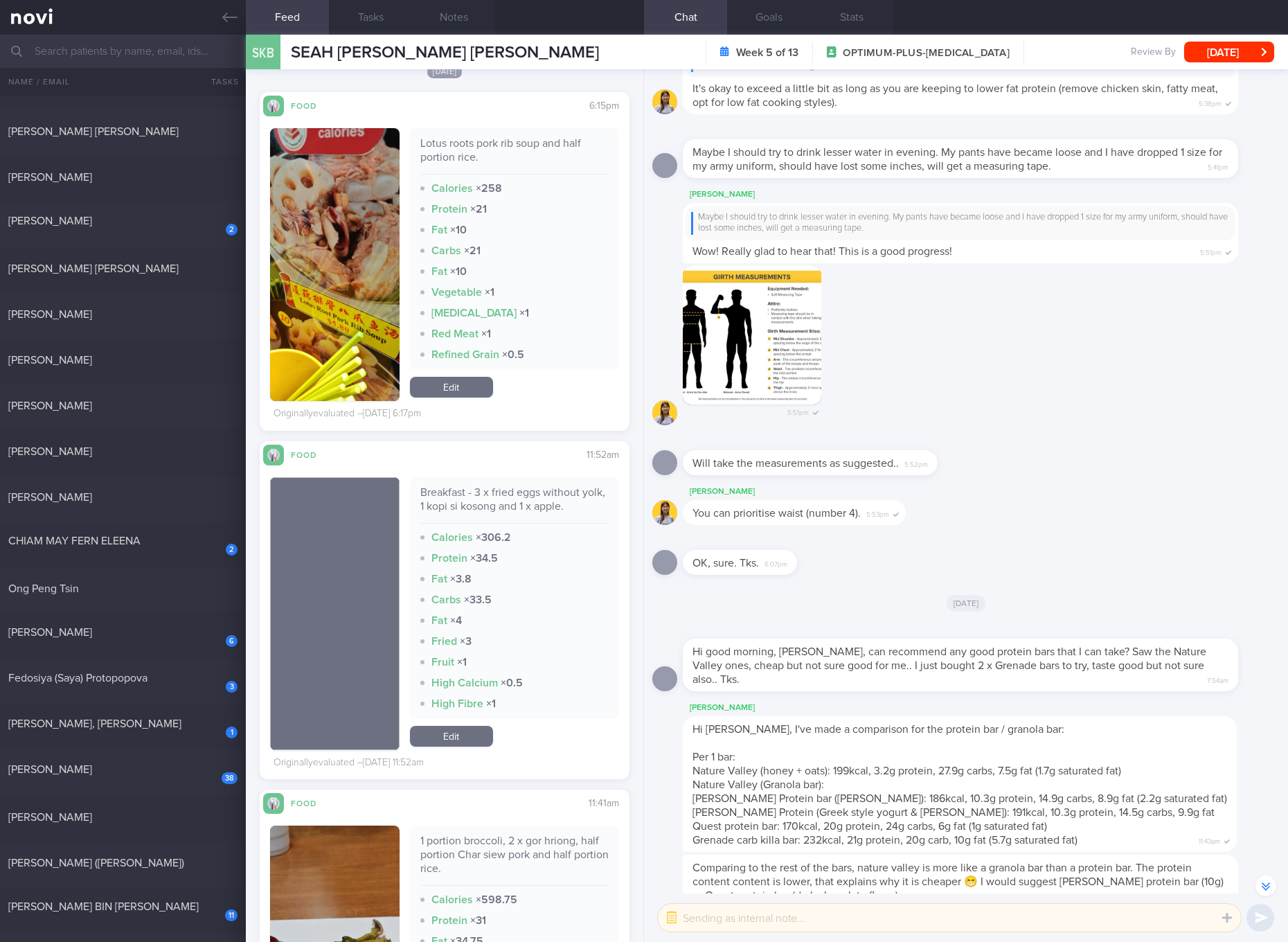
click at [547, 485] on div "Breakfast - 3 x fried eggs without yolk, 1 kopi si kosong and 1 x apple." at bounding box center [514, 504] width 188 height 38
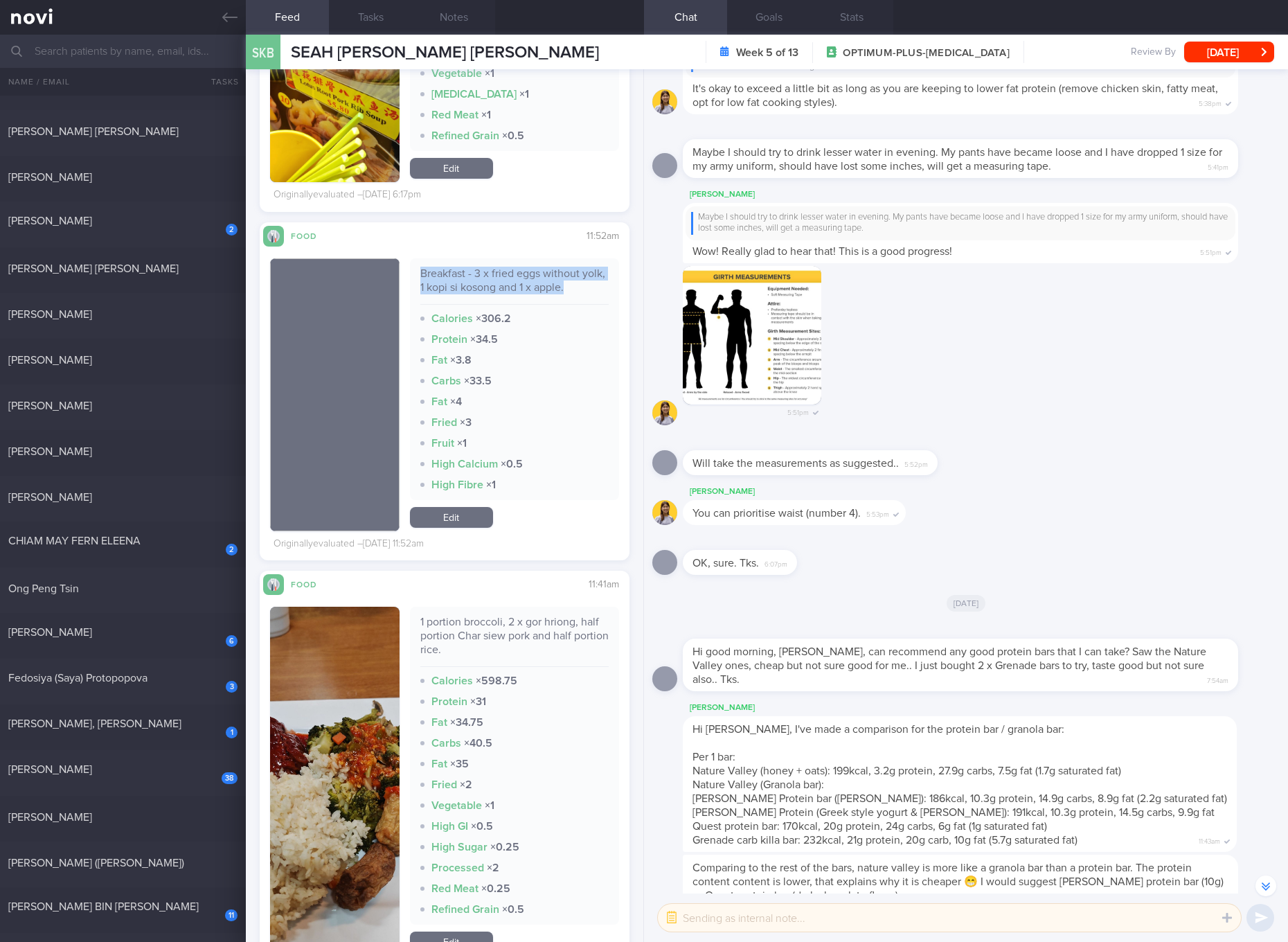
scroll to position [7010, 0]
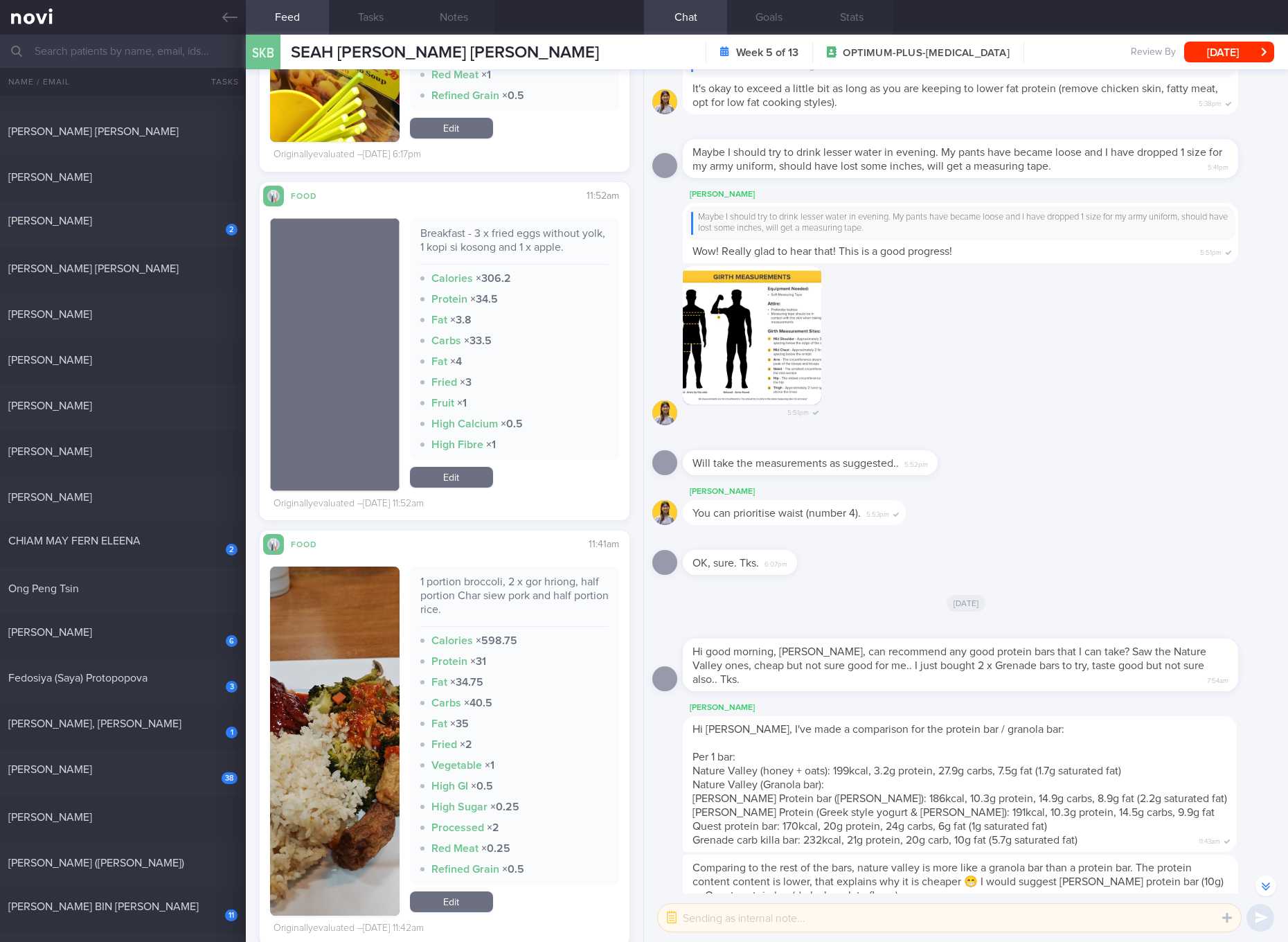
click at [517, 576] on div "1 portion broccoli, 2 x gor hriong, half portion Char siew pork and half portio…" at bounding box center [514, 601] width 188 height 52
click at [361, 728] on button "button" at bounding box center [335, 741] width 130 height 349
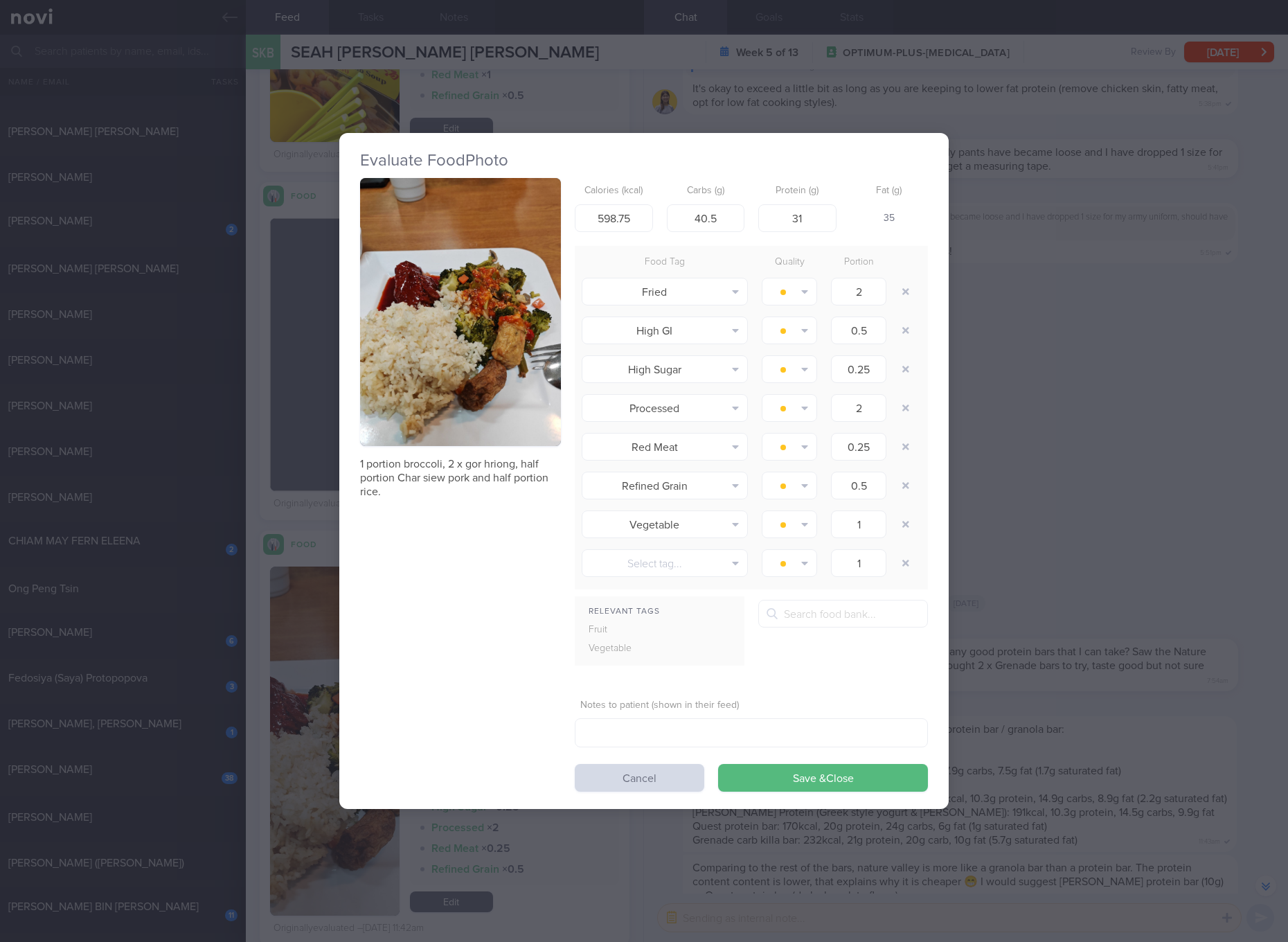
drag, startPoint x: 509, startPoint y: 335, endPoint x: 509, endPoint y: 314, distance: 21.0
click at [509, 314] on button "button" at bounding box center [460, 312] width 201 height 268
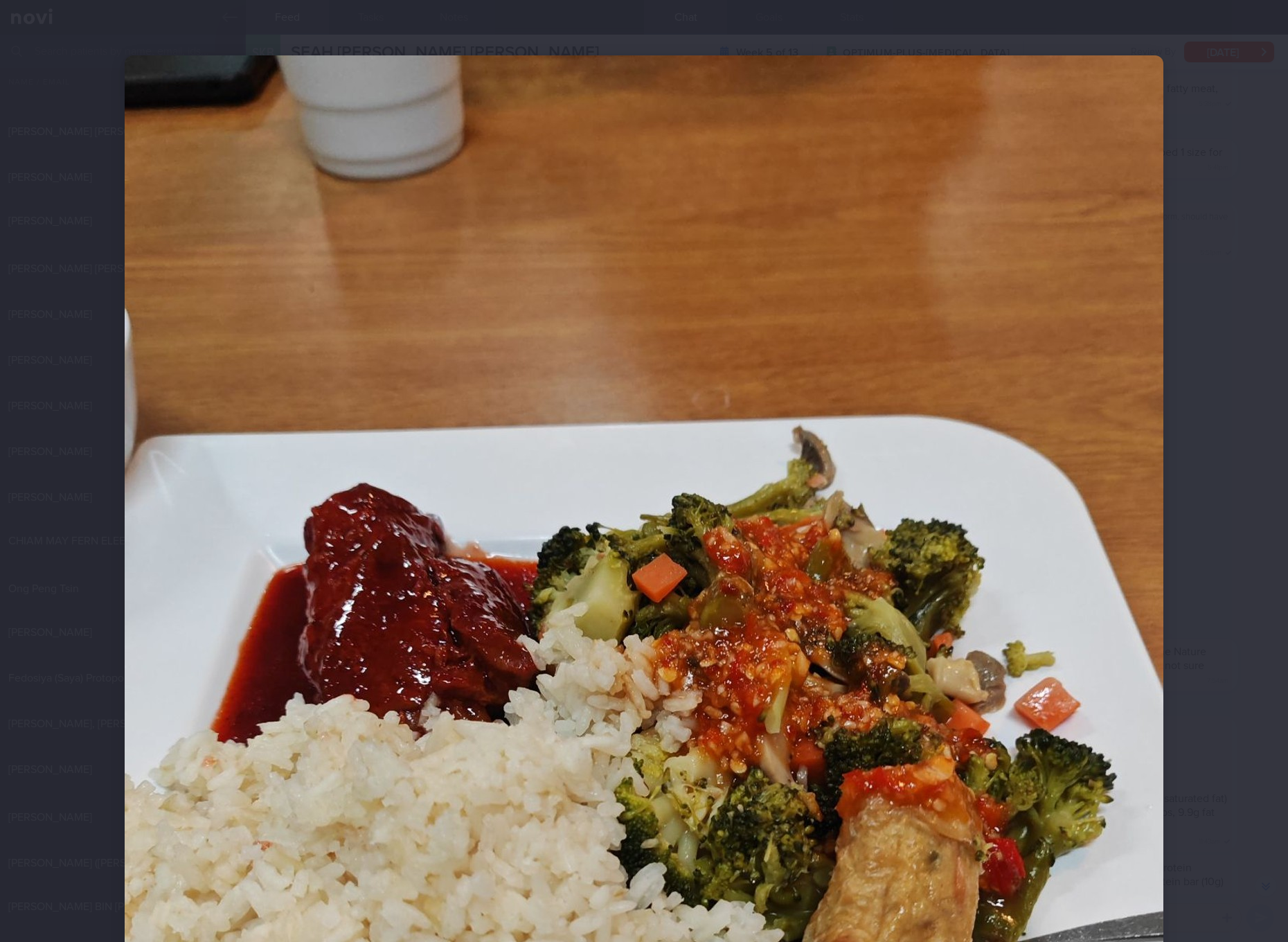
click at [1079, 587] on img at bounding box center [644, 747] width 1039 height 1385
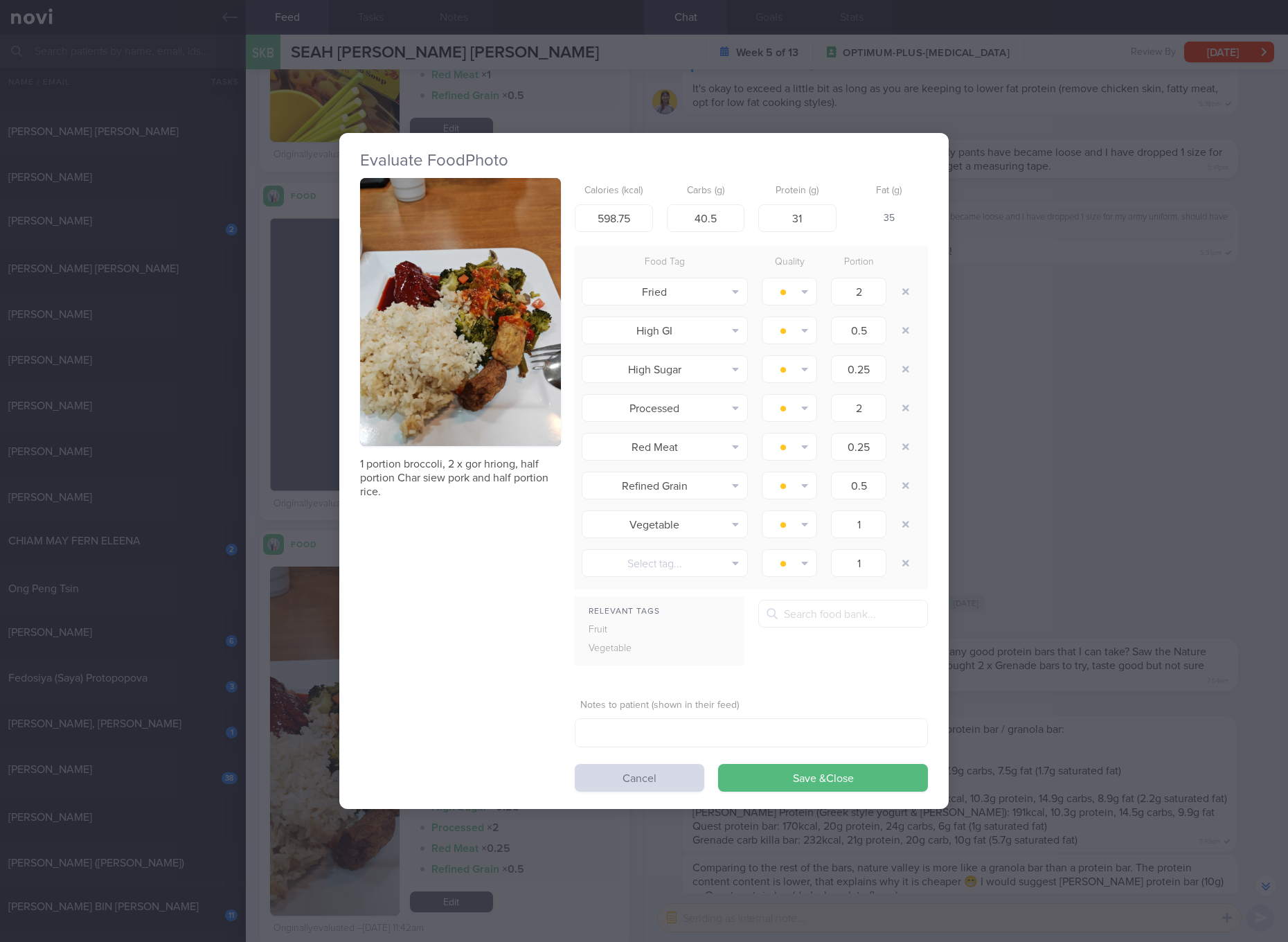
click at [1200, 580] on div "Evaluate Food Photo 1 portion broccoli, 2 x gor hriong, half portion Char siew …" at bounding box center [644, 471] width 1288 height 942
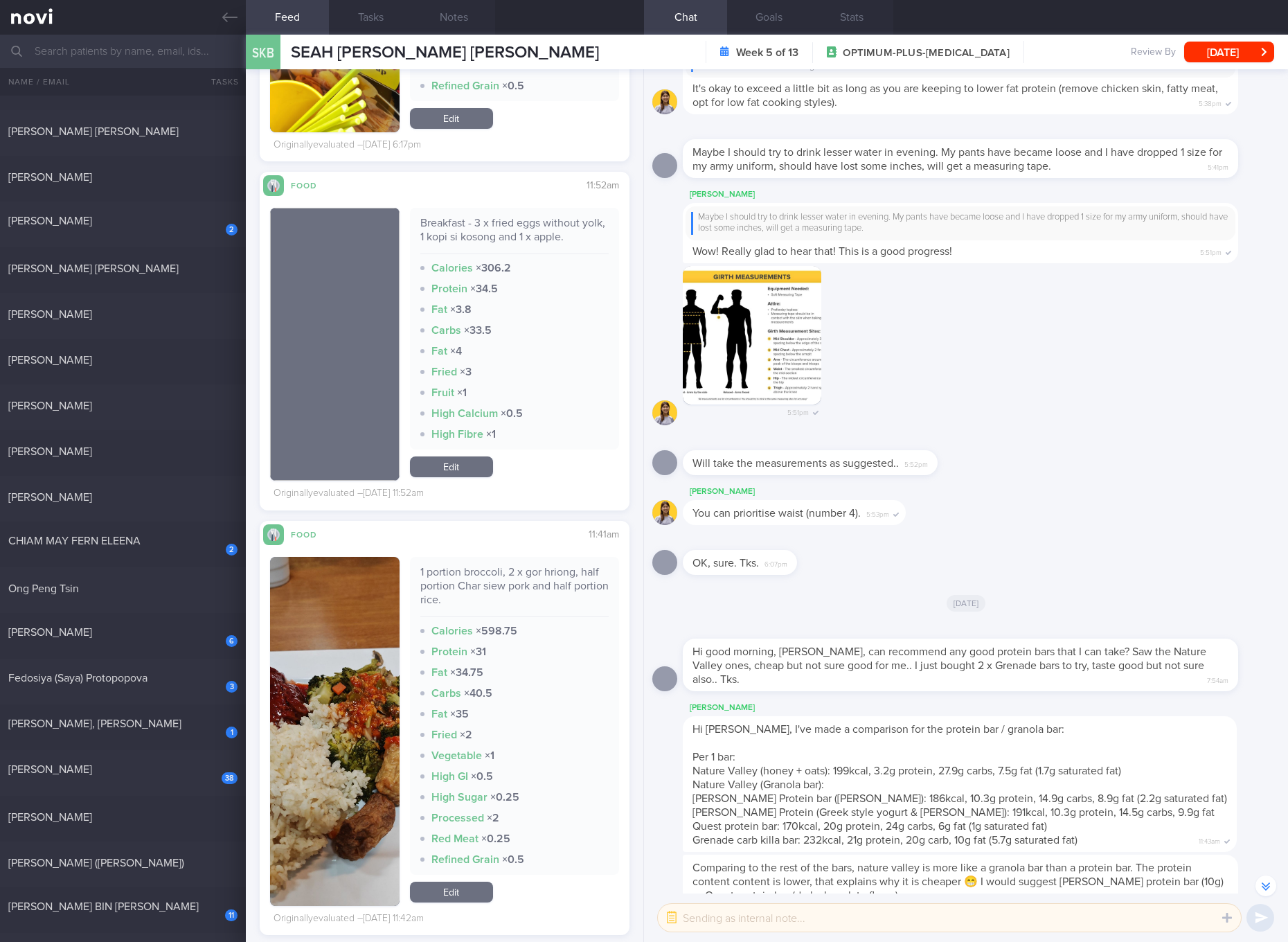
scroll to position [7271, 0]
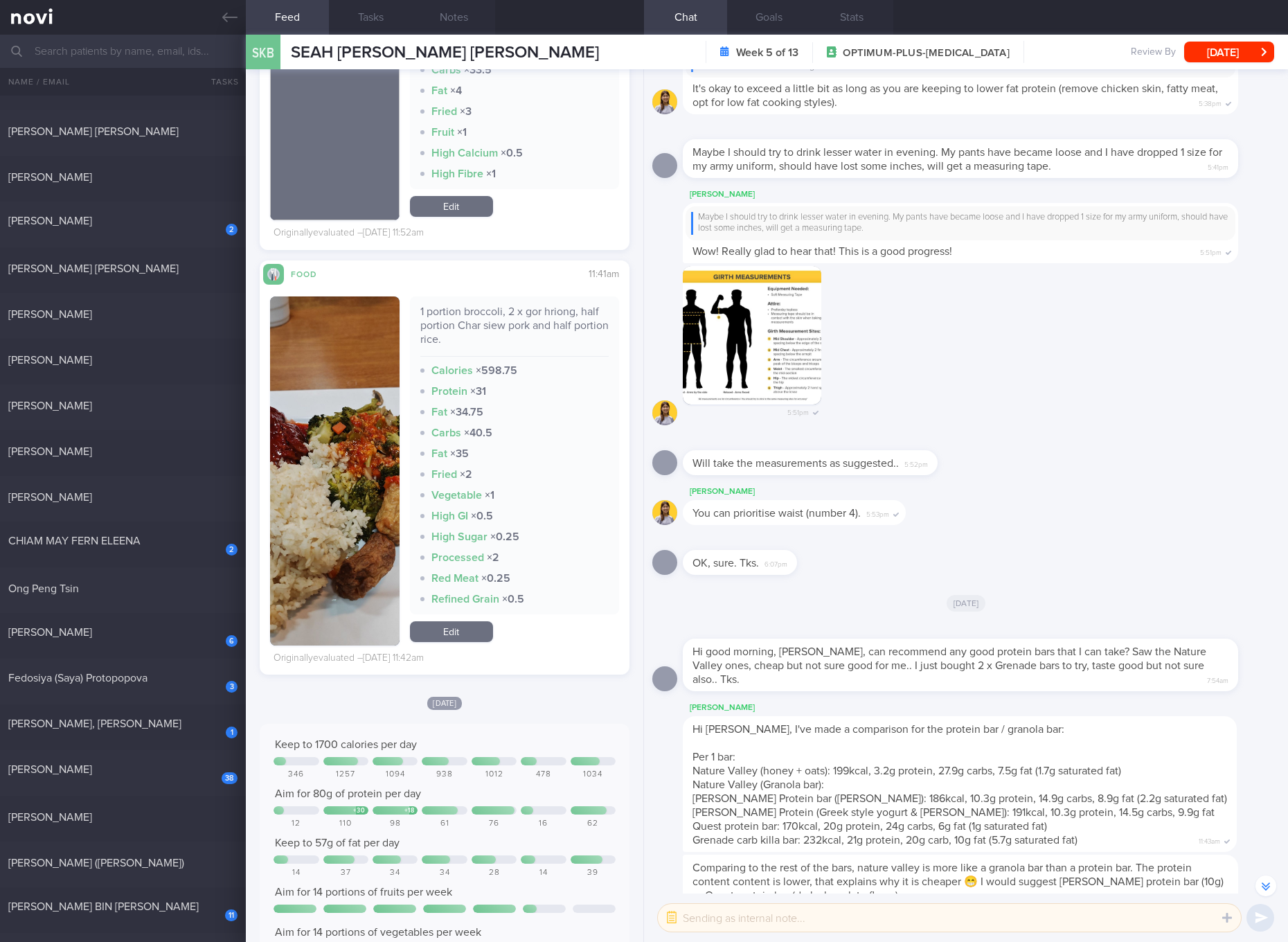
click at [450, 621] on link "Edit" at bounding box center [451, 632] width 83 height 21
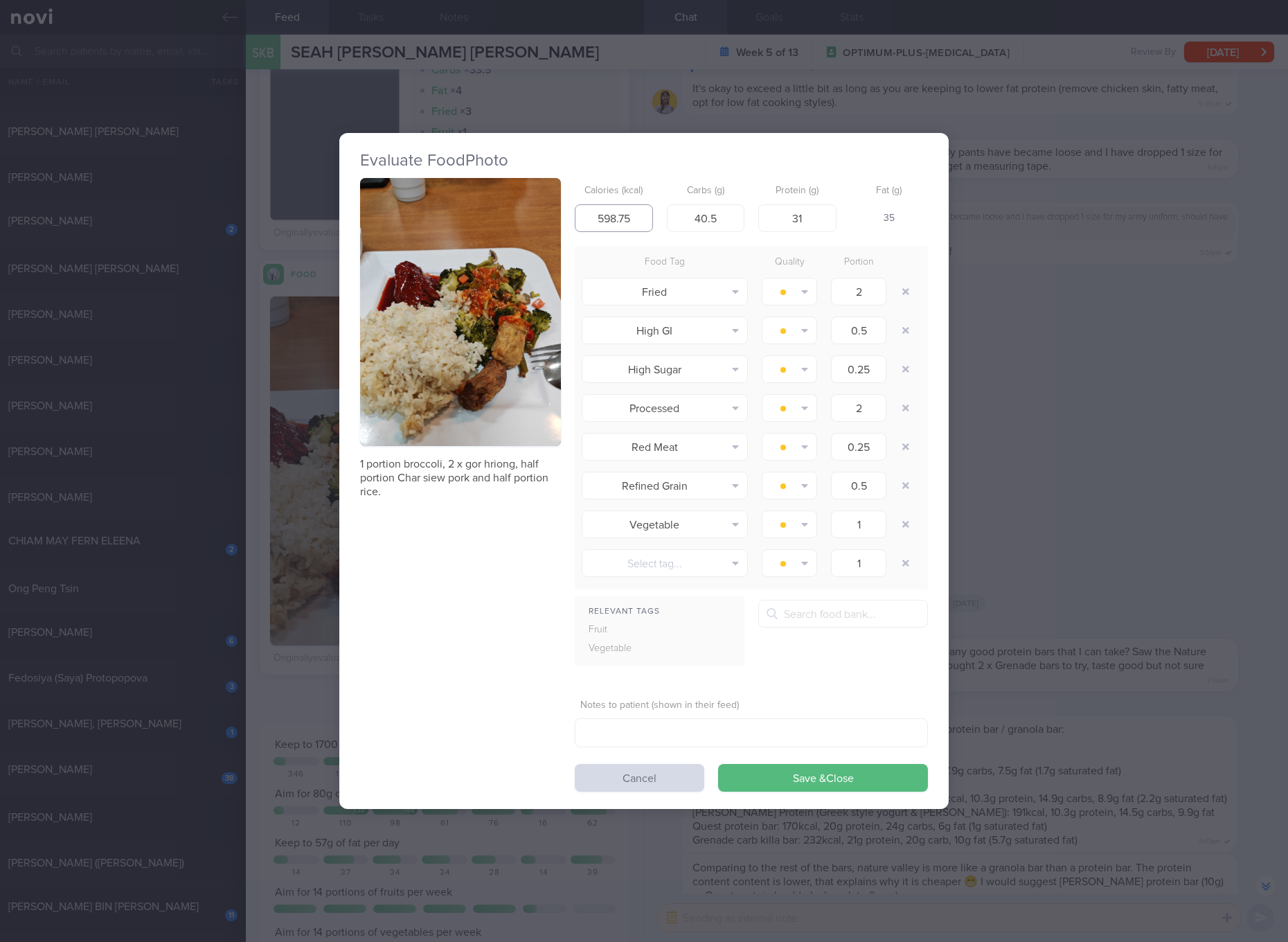
click at [620, 214] on input "598.75" at bounding box center [614, 219] width 78 height 28
click at [718, 763] on button "Save & Close" at bounding box center [823, 777] width 210 height 28
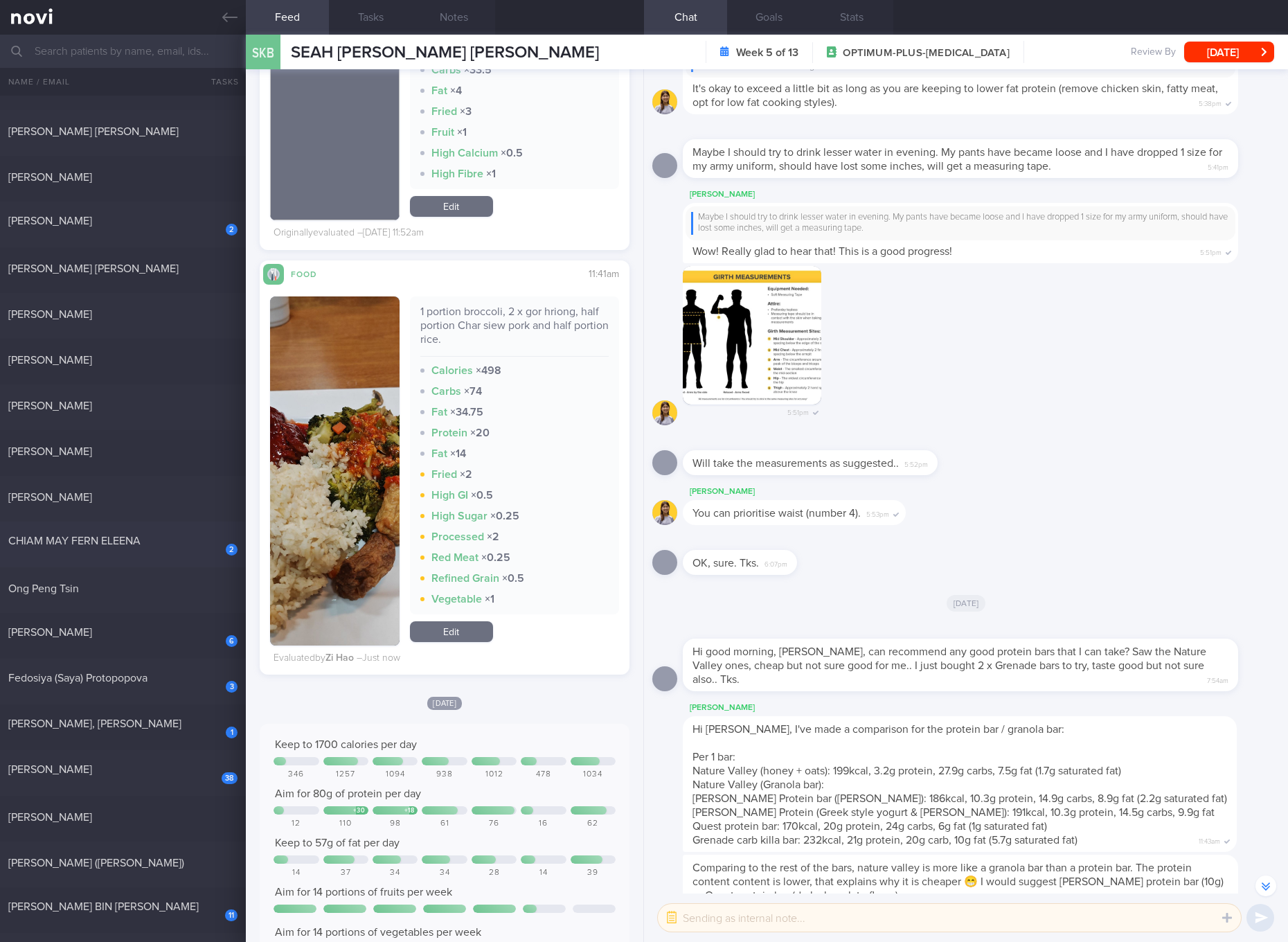
click at [202, 541] on div "CHIAM MAY FERN ELEENA" at bounding box center [121, 541] width 226 height 14
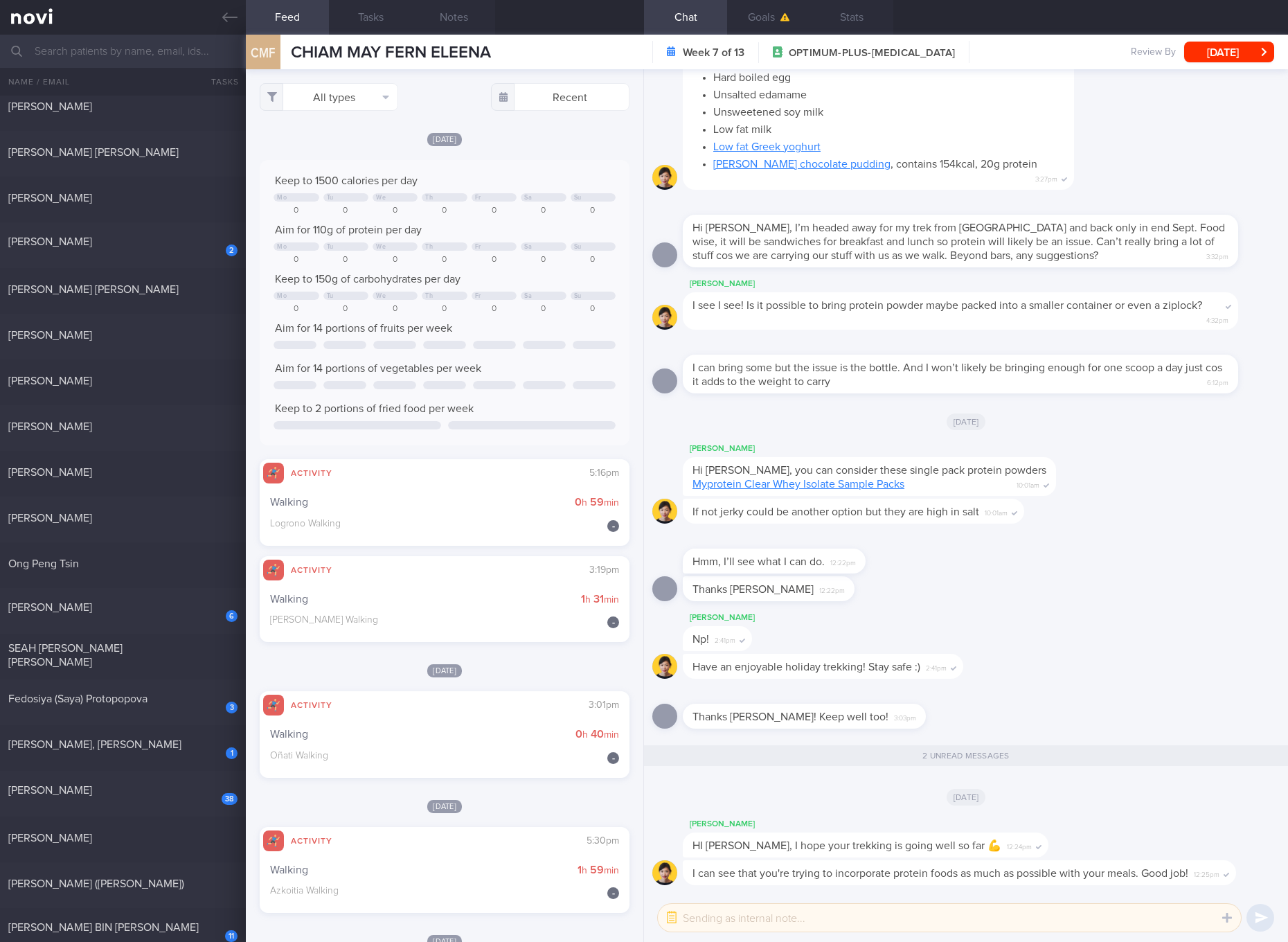
scroll to position [1, 0]
click at [319, 84] on button "All types" at bounding box center [329, 97] width 139 height 28
click at [328, 141] on button "Activity" at bounding box center [329, 145] width 137 height 21
click at [314, 160] on button "Glucose" at bounding box center [329, 165] width 137 height 21
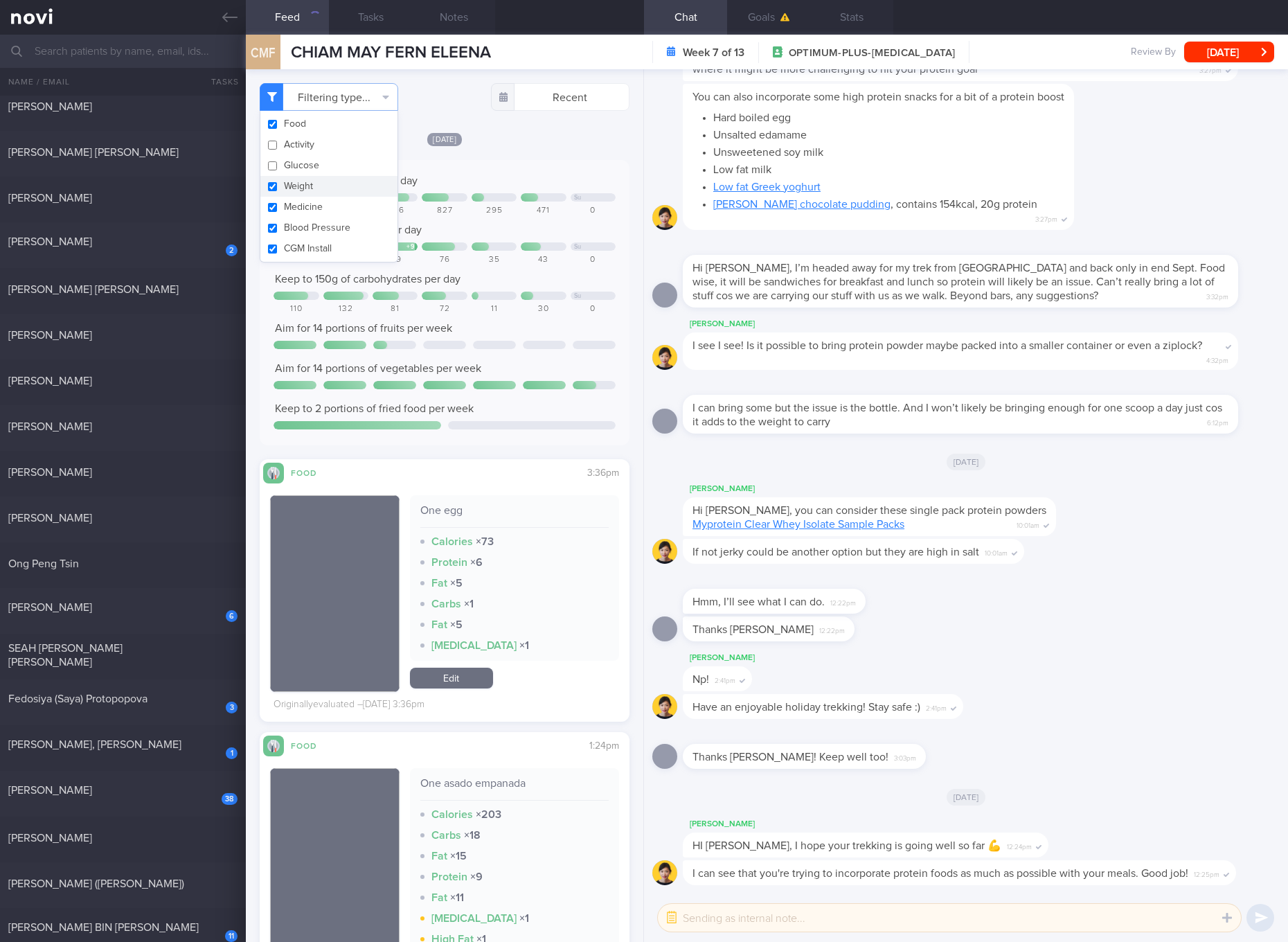
click at [310, 190] on button "Weight" at bounding box center [329, 186] width 137 height 21
click at [307, 214] on button "Medicine" at bounding box center [329, 207] width 137 height 21
click at [307, 228] on button "Blood Pressure" at bounding box center [329, 228] width 137 height 21
click at [307, 249] on button "CGM Install" at bounding box center [329, 249] width 137 height 21
click at [539, 281] on div "Keep to 150g of carbohydrates per day" at bounding box center [445, 279] width 342 height 14
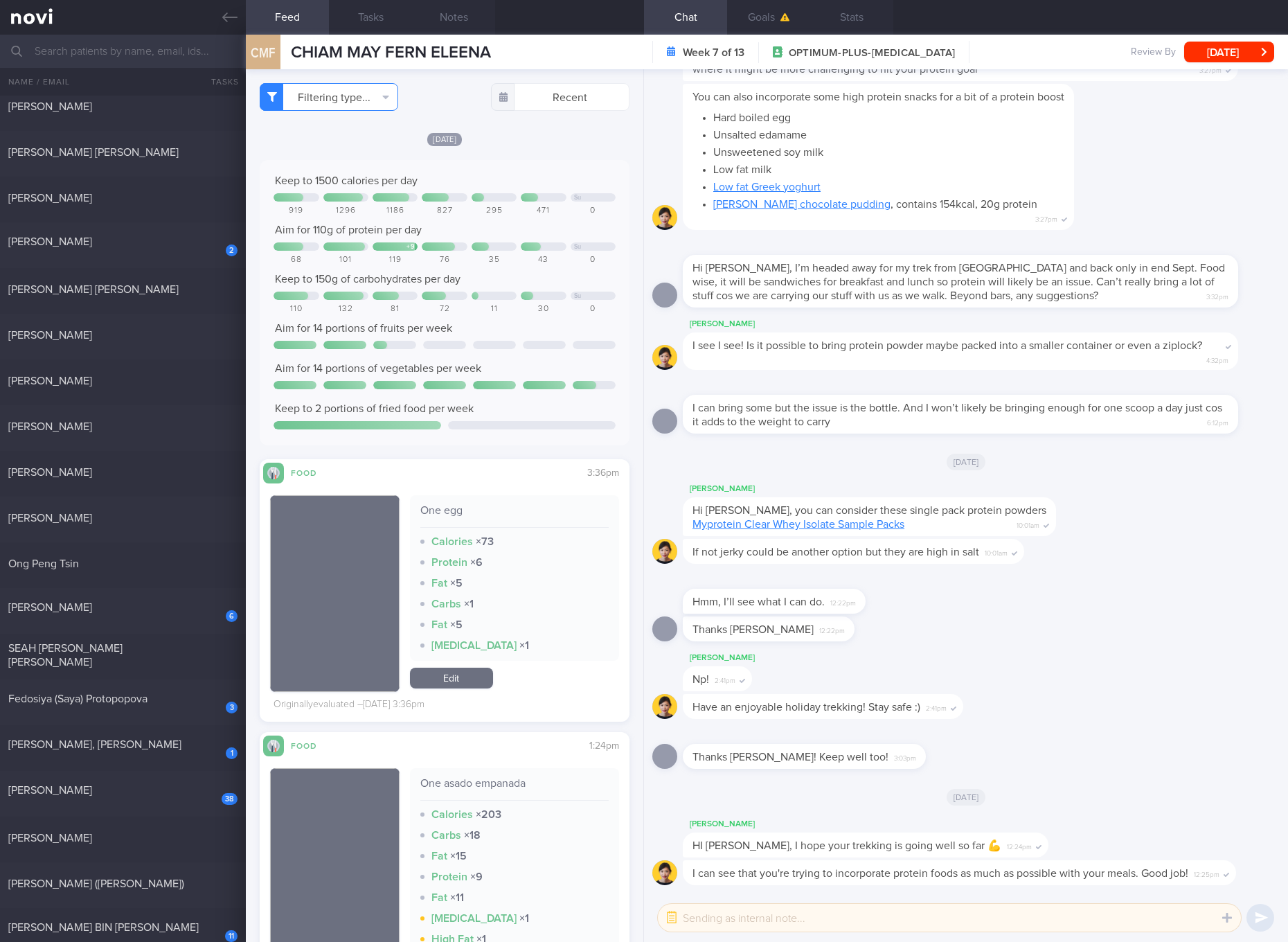
drag, startPoint x: 137, startPoint y: 467, endPoint x: 367, endPoint y: 105, distance: 428.9
click at [137, 467] on div "Jennifer Parsons" at bounding box center [121, 472] width 226 height 14
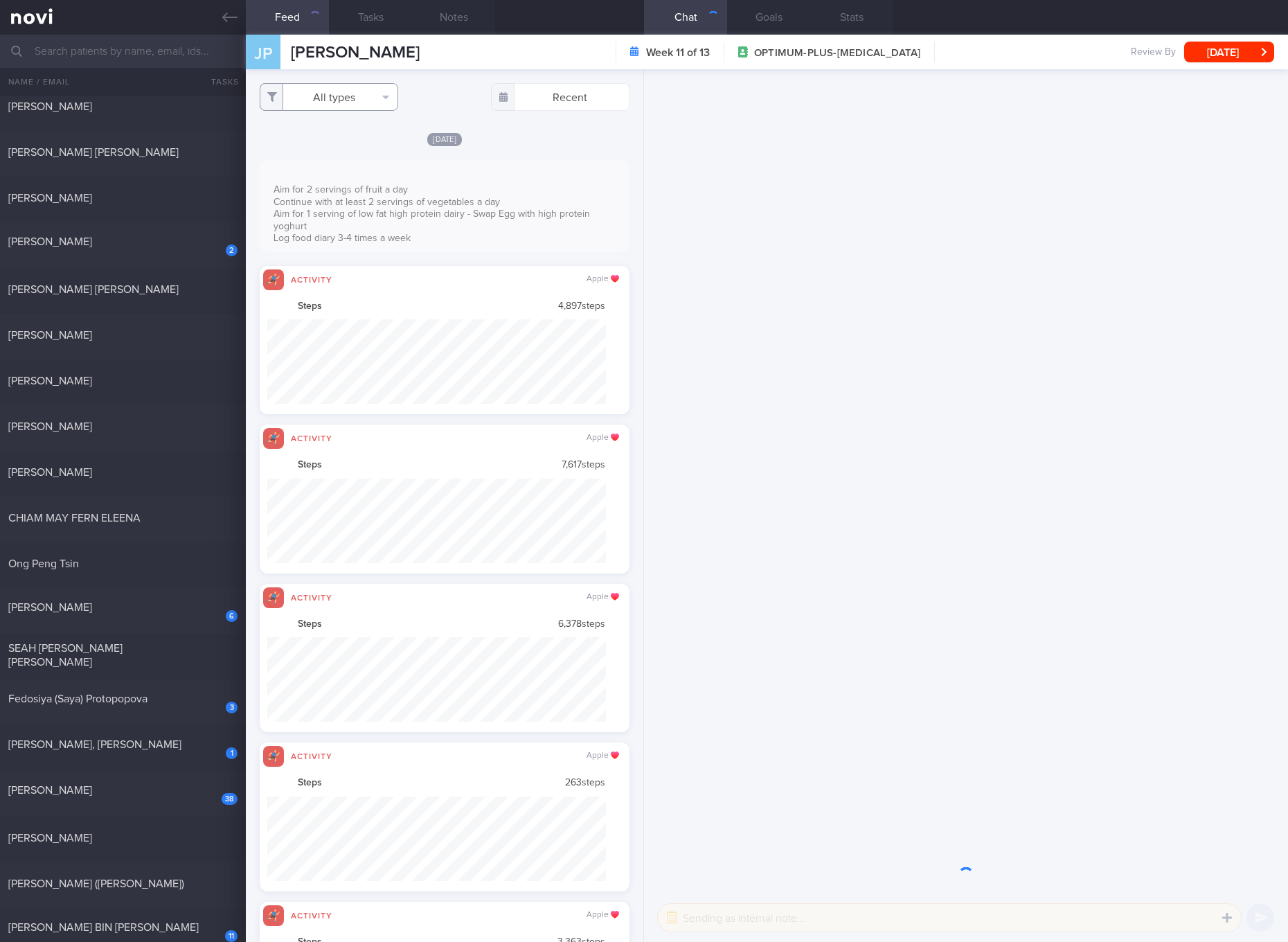
click at [368, 104] on button "All types" at bounding box center [329, 97] width 139 height 28
click at [340, 140] on button "Activity" at bounding box center [329, 145] width 137 height 21
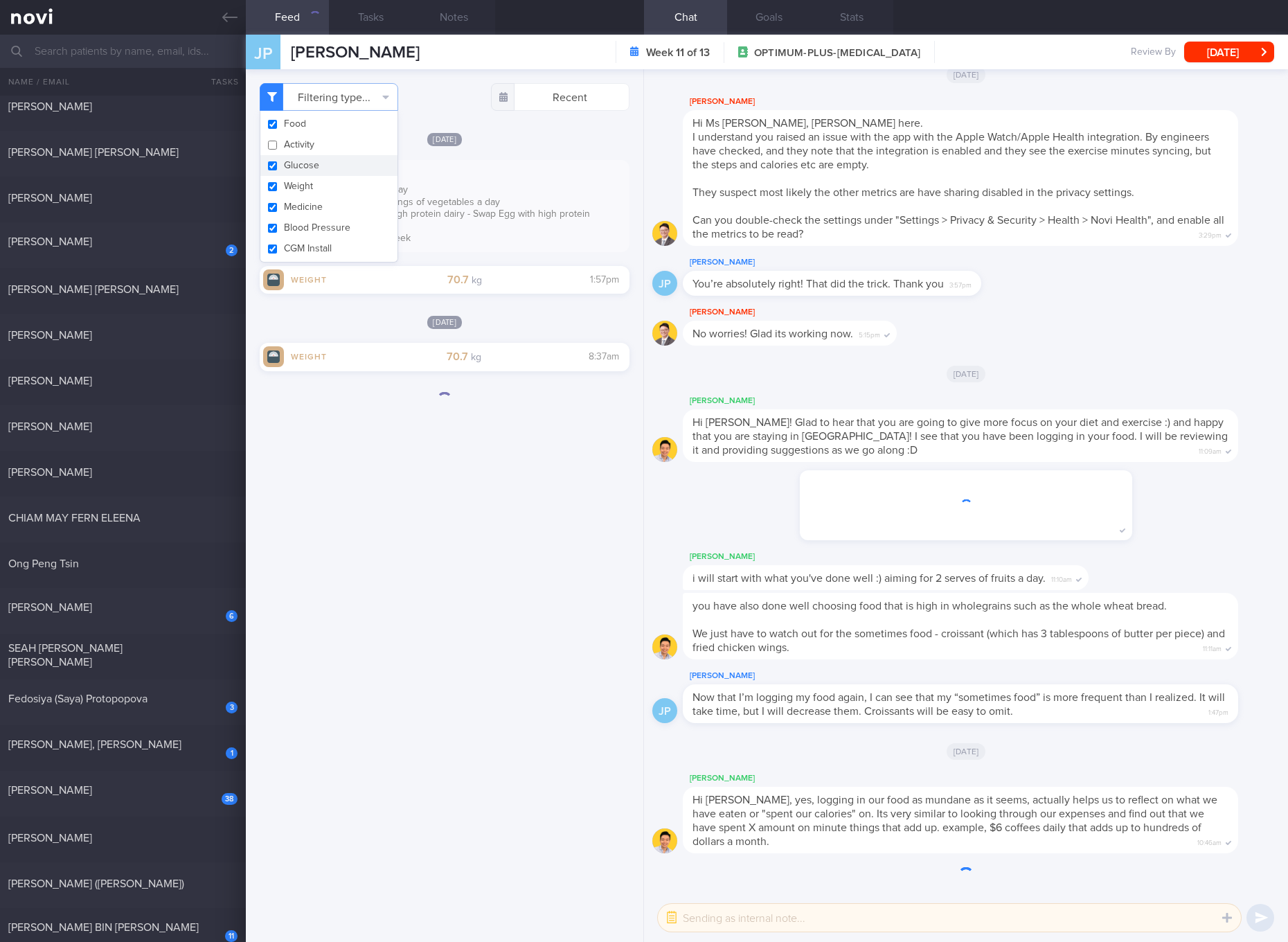
click at [326, 173] on button "Glucose" at bounding box center [329, 165] width 137 height 21
click at [317, 191] on button "Weight" at bounding box center [329, 186] width 137 height 21
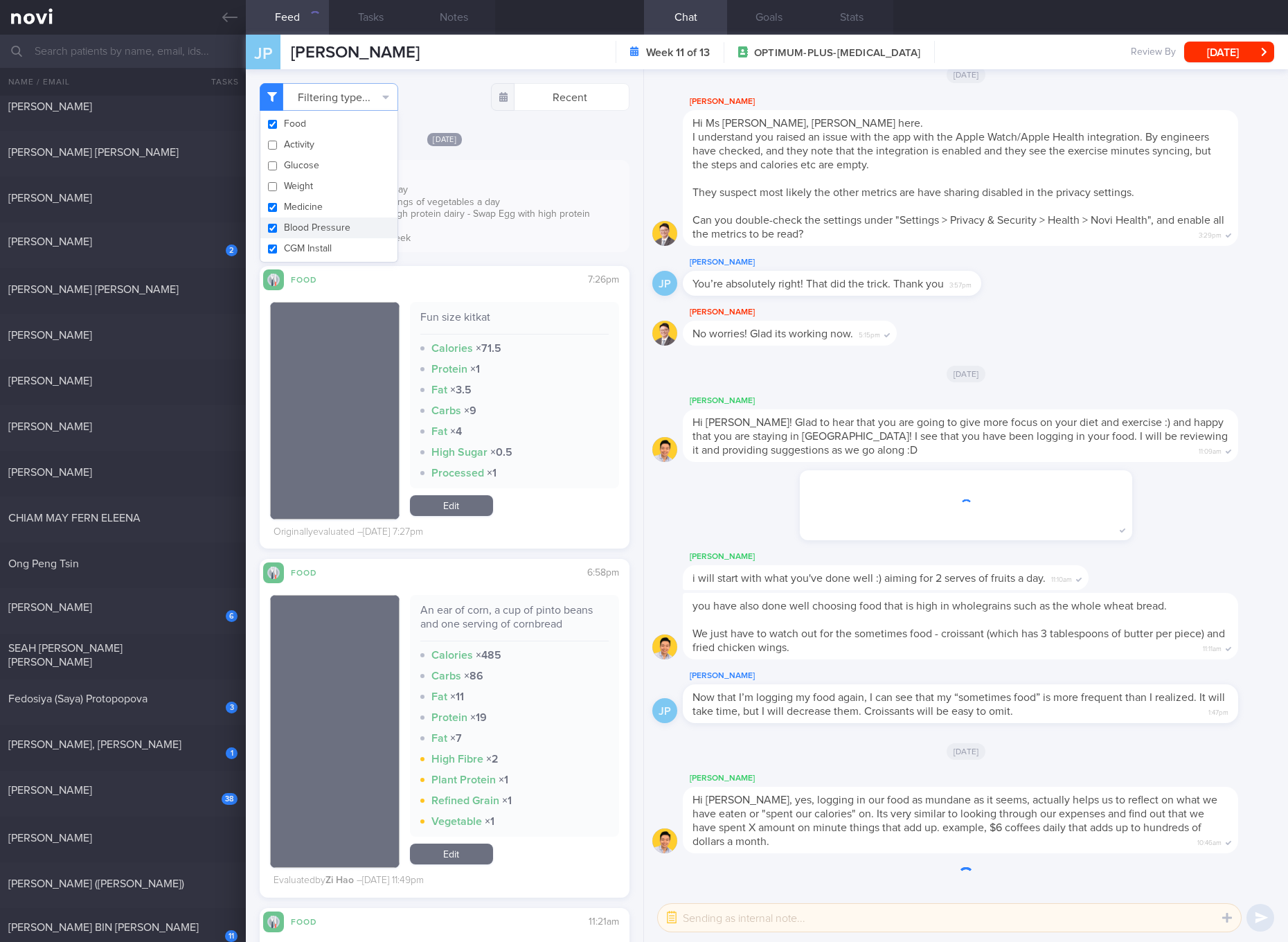
click at [314, 217] on button "Blood Pressure" at bounding box center [329, 228] width 137 height 21
click at [311, 242] on button "CGM Install" at bounding box center [329, 249] width 137 height 21
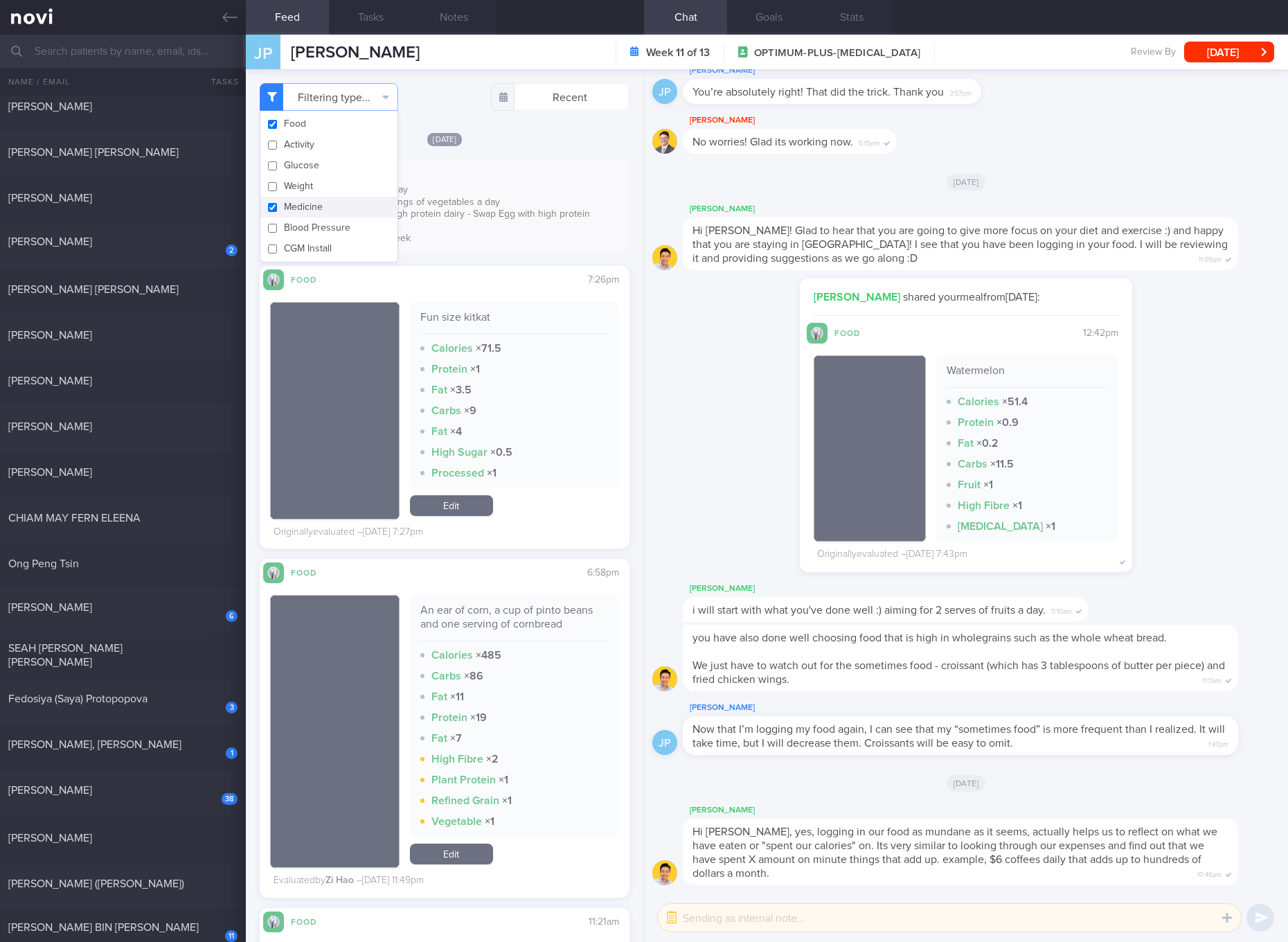
click at [312, 208] on button "Medicine" at bounding box center [329, 207] width 137 height 21
click at [512, 299] on div "Fun size kitkat Calories × 71.5 Protein × 1 Fat × 3.5 Carbs × 9 Fat × 4 High Su…" at bounding box center [445, 416] width 349 height 252
drag, startPoint x: 148, startPoint y: 604, endPoint x: 443, endPoint y: 97, distance: 586.6
click at [148, 604] on div "Wei Fa" at bounding box center [121, 607] width 226 height 14
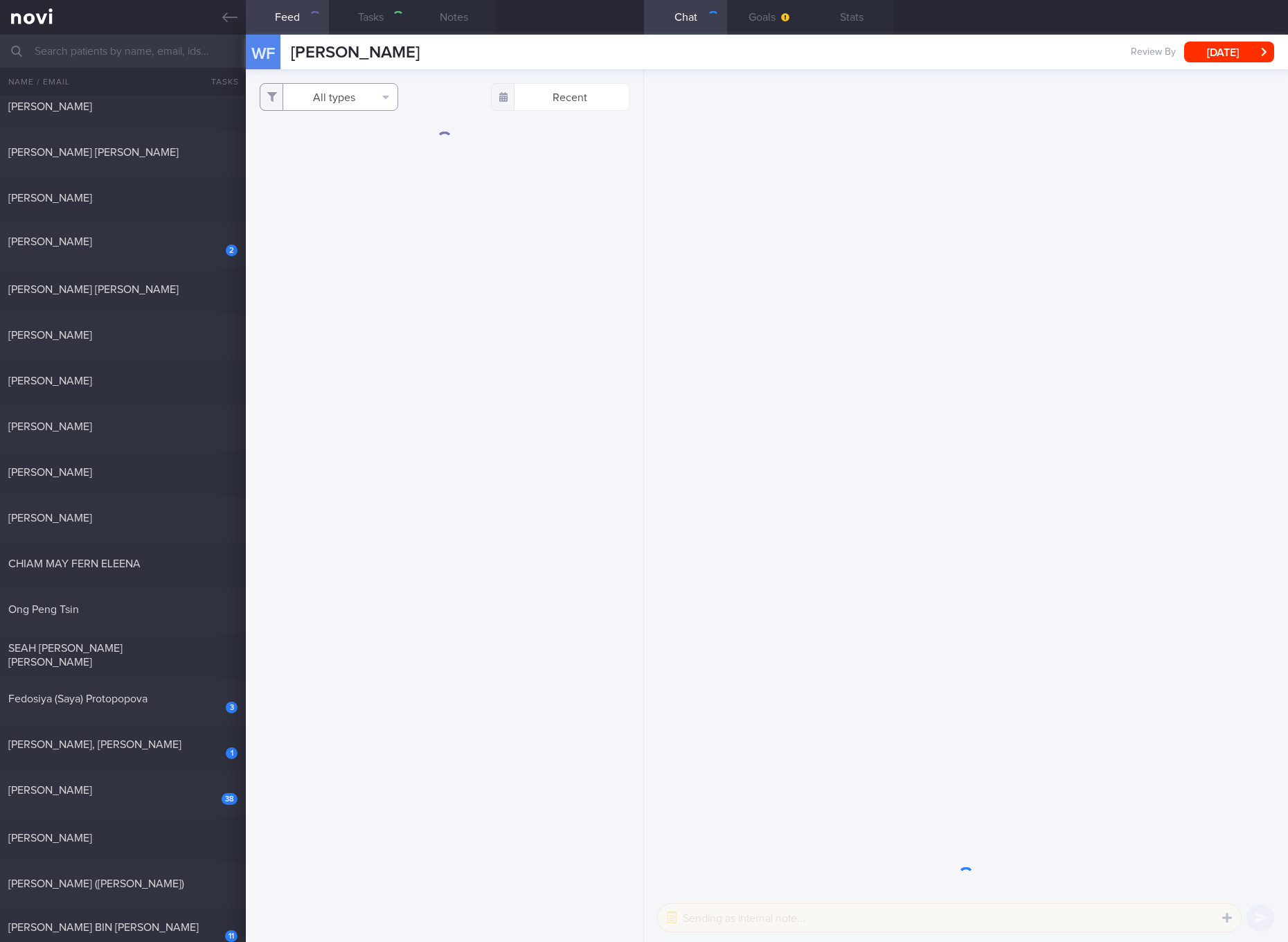
click at [345, 102] on button "All types" at bounding box center [329, 97] width 139 height 28
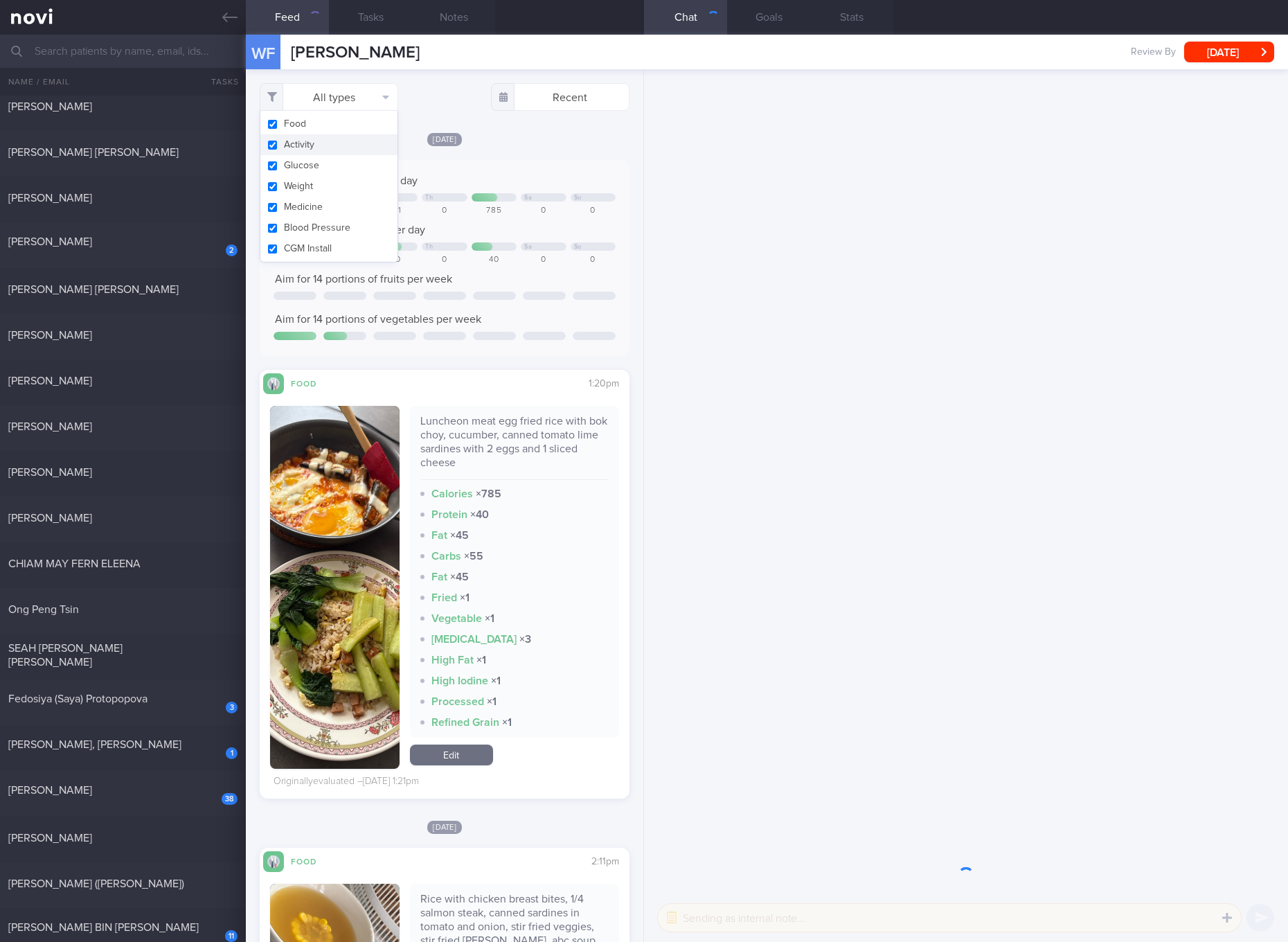
click at [317, 151] on button "Activity" at bounding box center [329, 145] width 137 height 21
click at [314, 167] on button "Glucose" at bounding box center [329, 165] width 137 height 21
click at [300, 193] on button "Weight" at bounding box center [329, 186] width 137 height 21
click at [302, 223] on button "Blood Pressure" at bounding box center [329, 228] width 137 height 21
click at [304, 234] on button "Blood Pressure" at bounding box center [329, 228] width 137 height 21
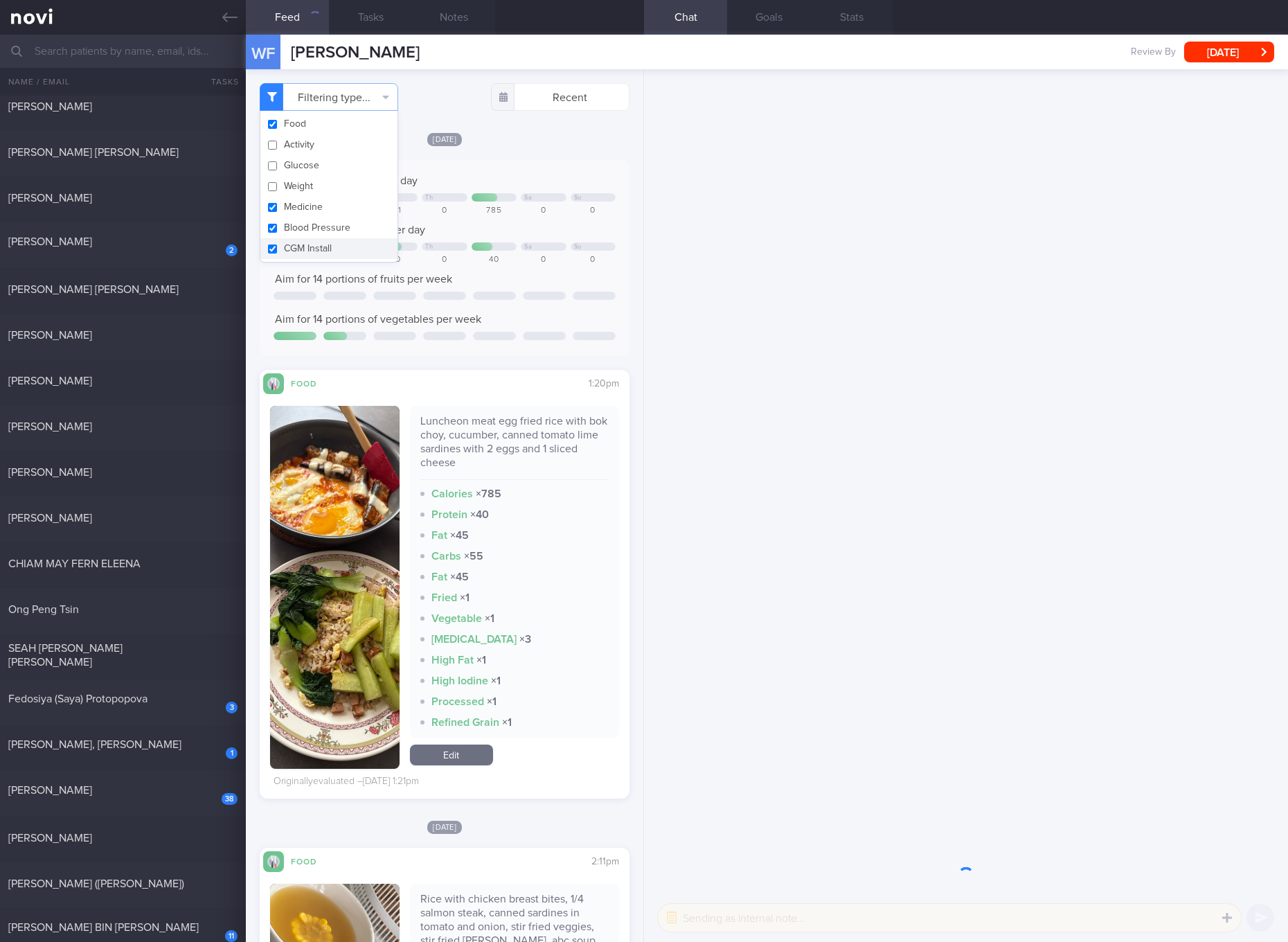
click at [305, 243] on button "CGM Install" at bounding box center [329, 249] width 137 height 21
click at [300, 206] on button "Medicine" at bounding box center [329, 207] width 137 height 21
click at [302, 223] on button "Blood Pressure" at bounding box center [329, 228] width 137 height 21
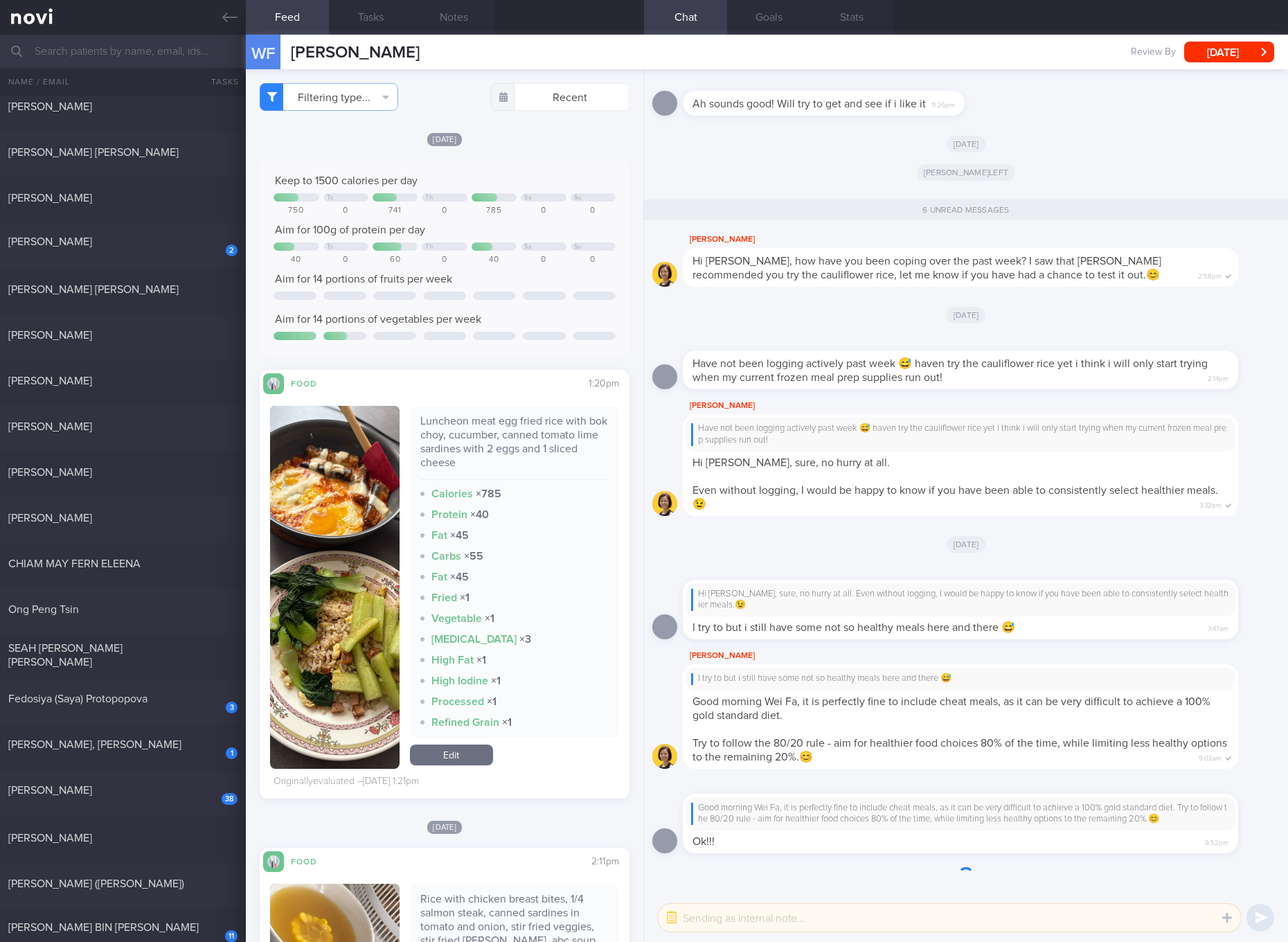
click at [485, 240] on div "Keep to 1500 calories per day Tu Th Sa Su 750 0 741 0 785 0 0 Aim for 100g of p…" at bounding box center [445, 258] width 342 height 168
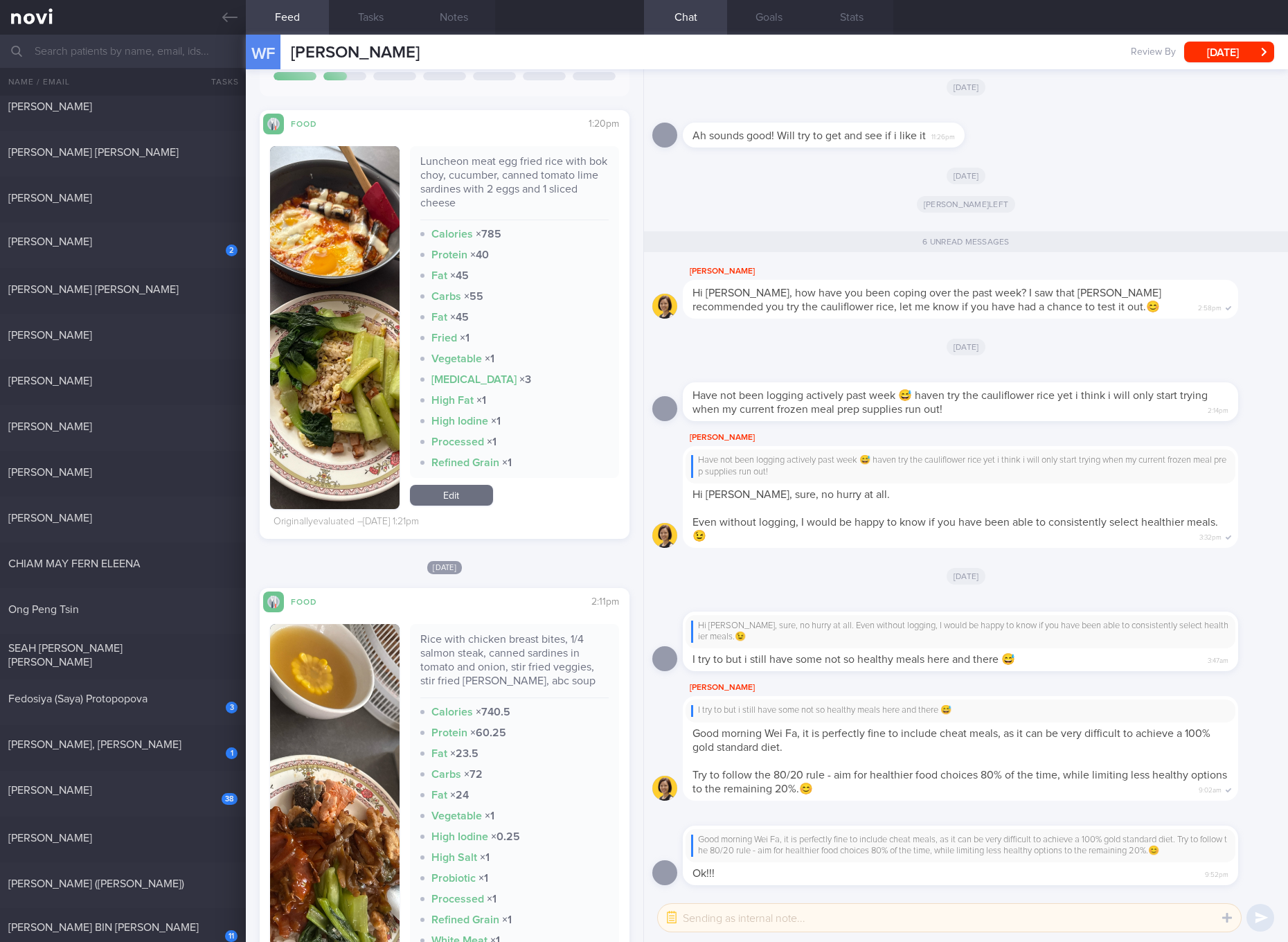
click at [503, 169] on div "Luncheon meat egg fried rice with bok choy, cucumber, canned tomato lime sardin…" at bounding box center [514, 187] width 188 height 66
drag, startPoint x: 366, startPoint y: 270, endPoint x: 409, endPoint y: 268, distance: 43.0
click at [366, 272] on img "button" at bounding box center [335, 328] width 130 height 363
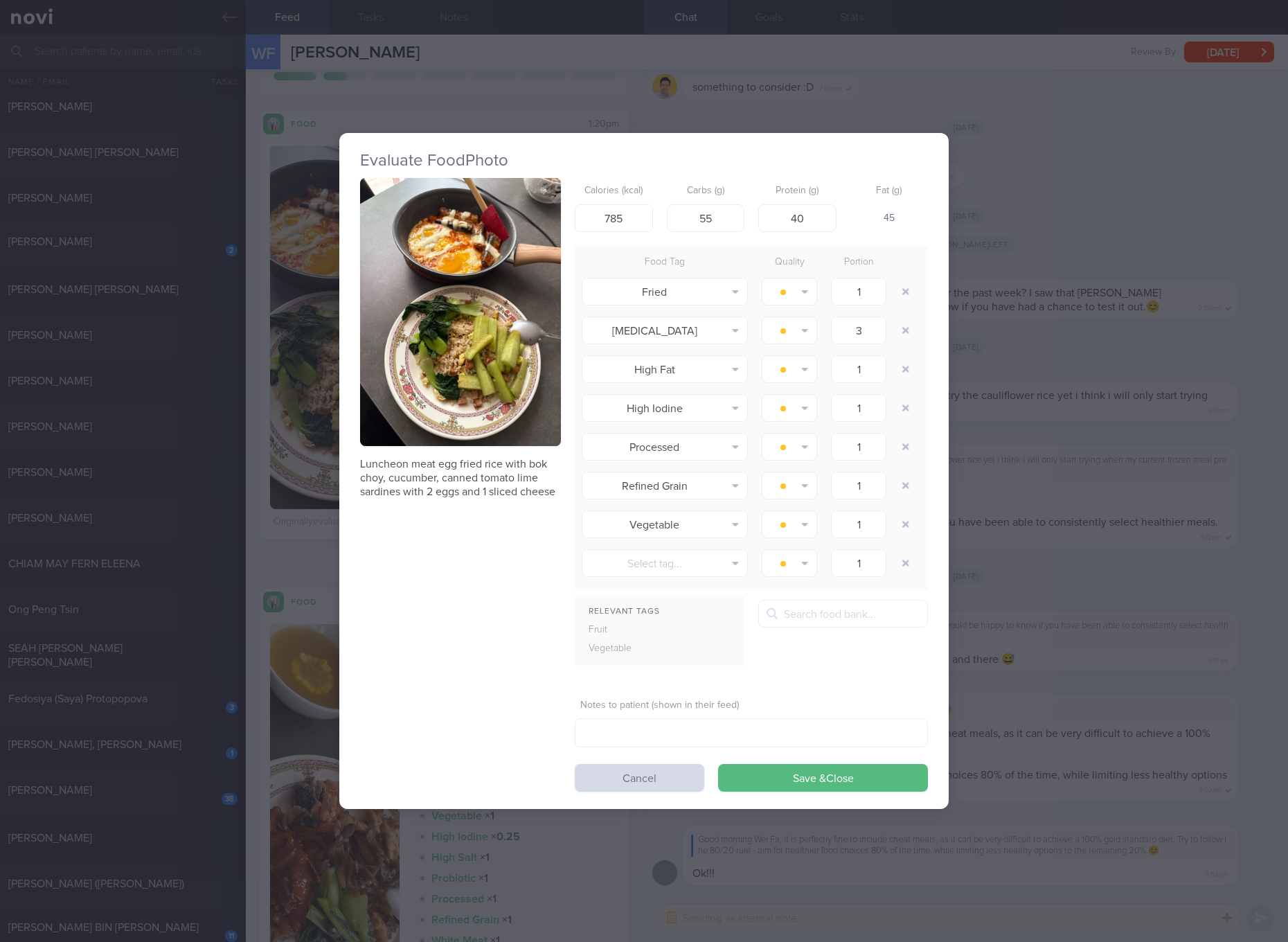
drag, startPoint x: 519, startPoint y: 258, endPoint x: 451, endPoint y: 324, distance: 94.8
click at [451, 324] on button "button" at bounding box center [460, 312] width 201 height 268
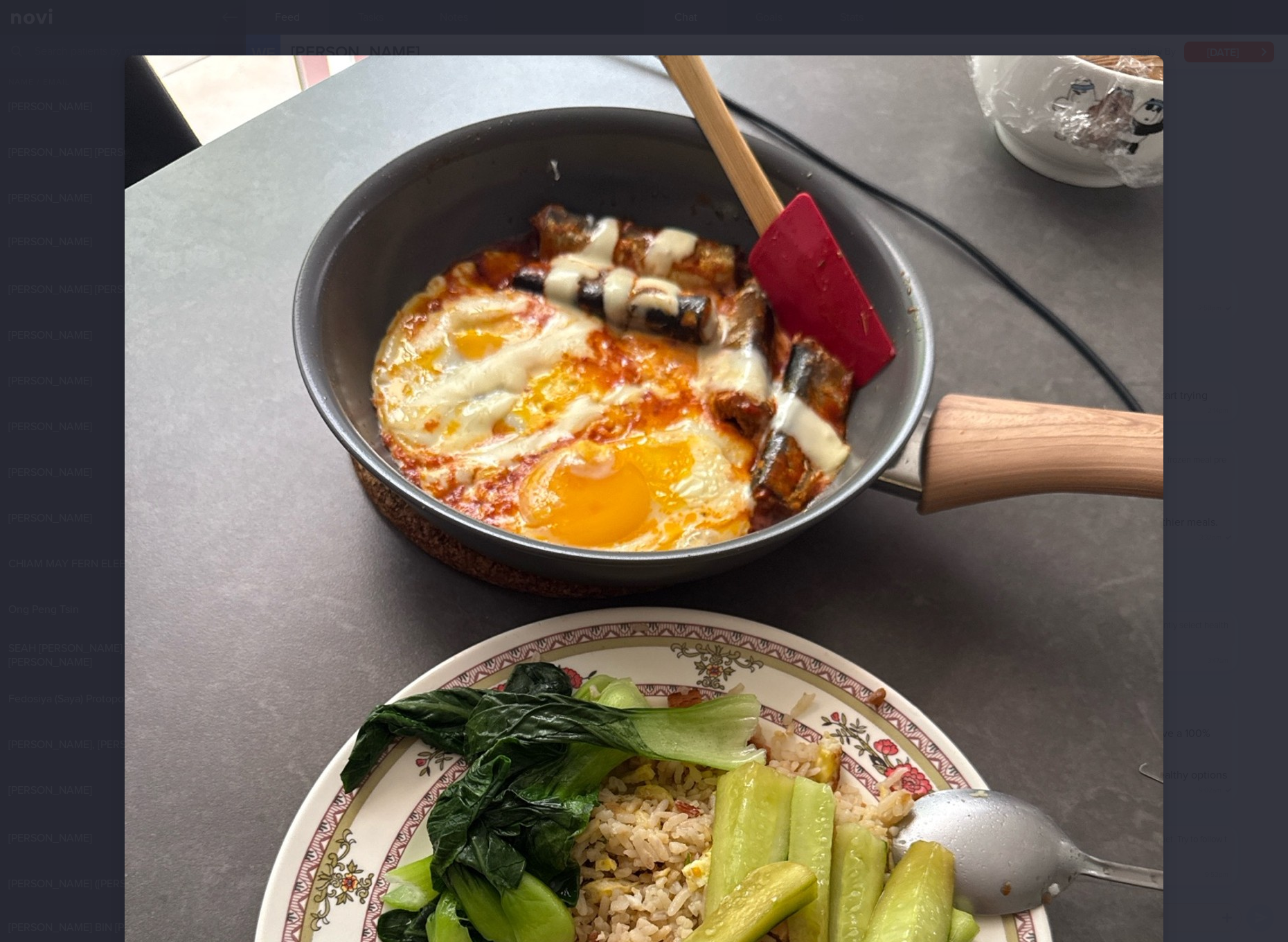
click at [1193, 357] on div at bounding box center [644, 747] width 1149 height 1495
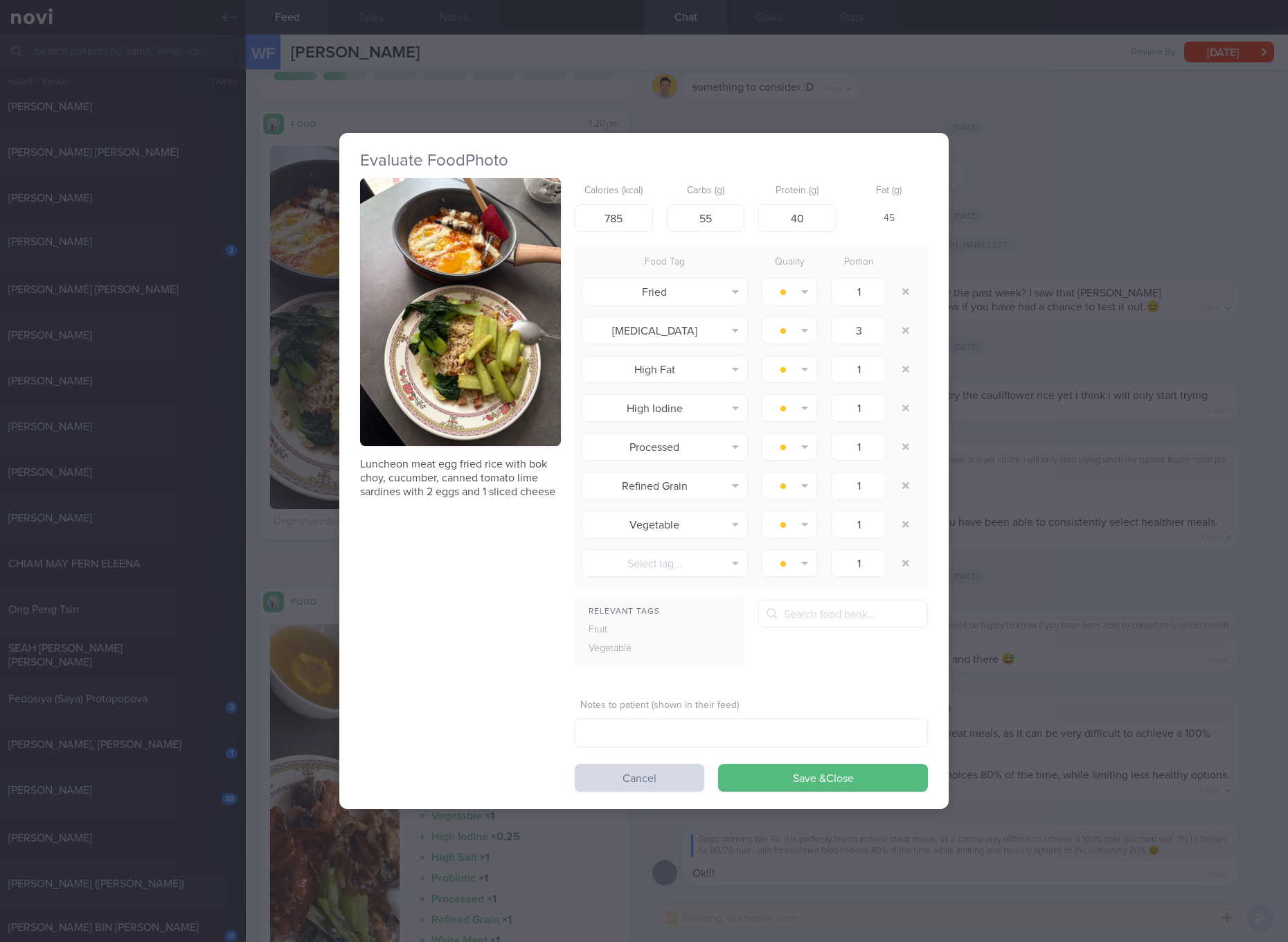
drag, startPoint x: 508, startPoint y: 284, endPoint x: 1085, endPoint y: 270, distance: 577.2
click at [1085, 270] on div "Evaluate Food Photo Luncheon meat egg fried rice with bok choy, cucumber, canne…" at bounding box center [644, 471] width 1288 height 942
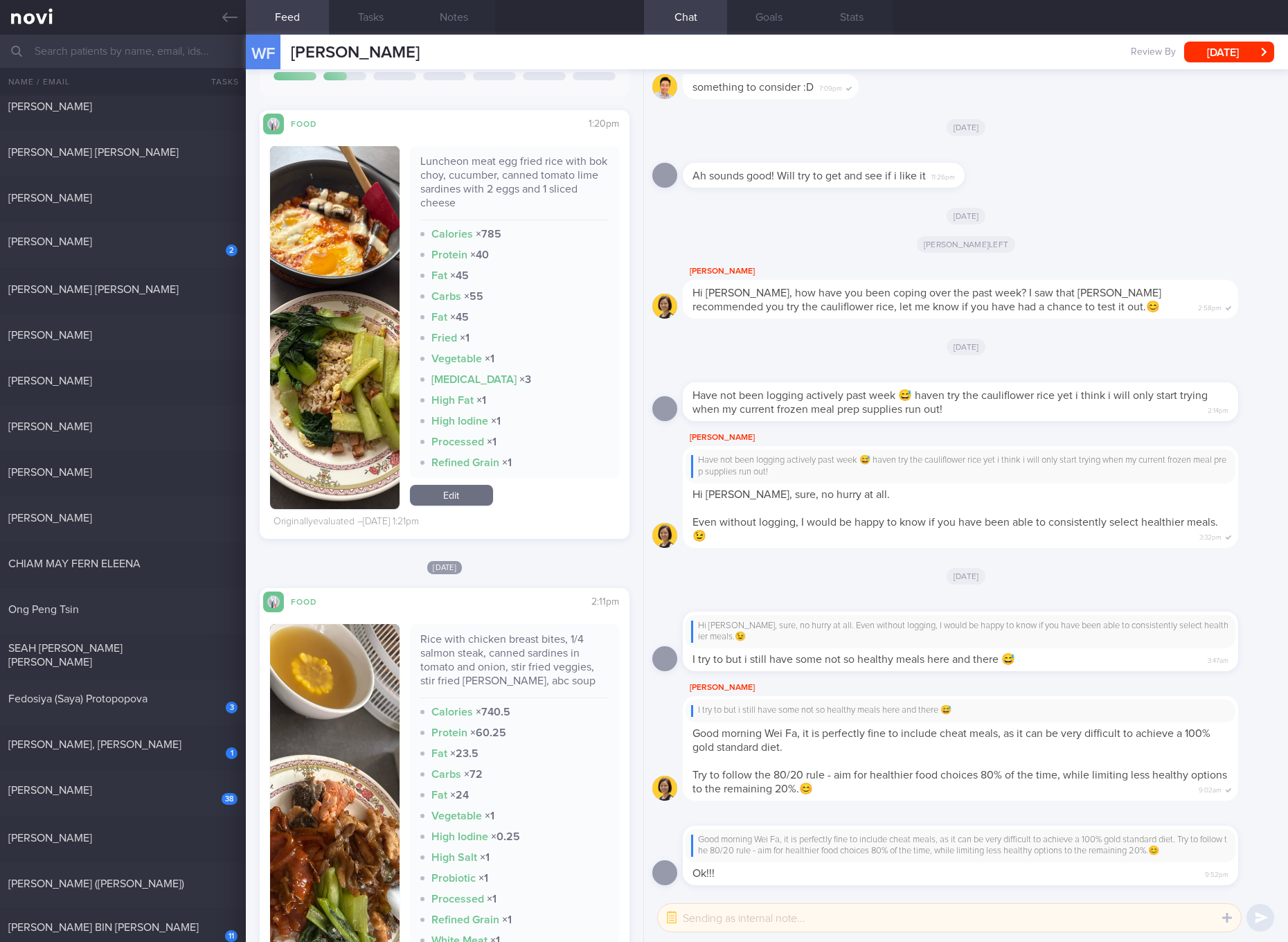
click at [359, 321] on button "button" at bounding box center [335, 328] width 130 height 363
click at [366, 310] on button "button" at bounding box center [335, 328] width 130 height 363
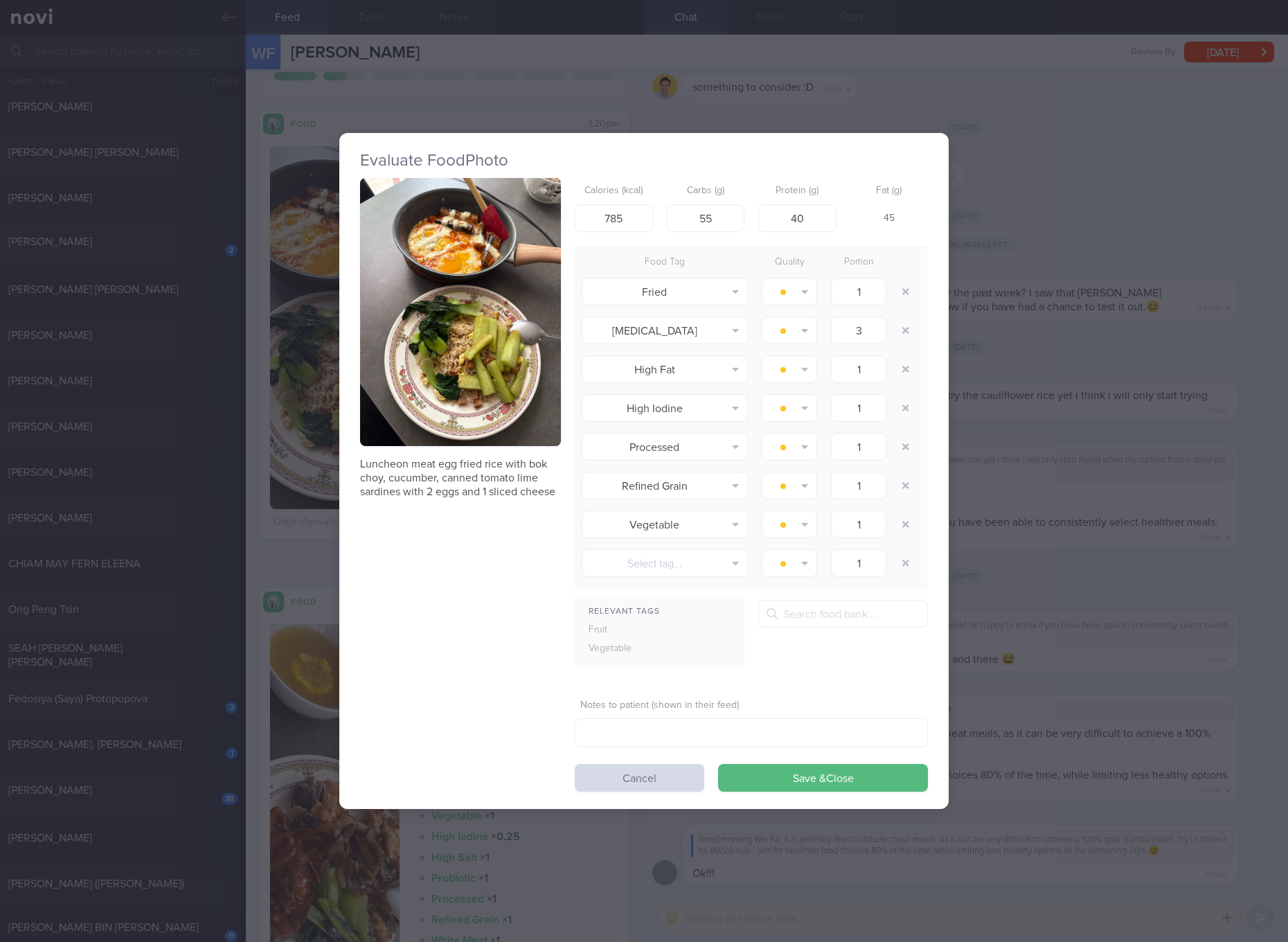
drag, startPoint x: 428, startPoint y: 310, endPoint x: 642, endPoint y: 261, distance: 219.5
click at [642, 261] on div "Food Tag" at bounding box center [665, 263] width 180 height 20
drag, startPoint x: 497, startPoint y: 256, endPoint x: 416, endPoint y: 222, distance: 87.8
drag, startPoint x: 416, startPoint y: 222, endPoint x: 389, endPoint y: 226, distance: 27.3
drag, startPoint x: 389, startPoint y: 226, endPoint x: 375, endPoint y: 311, distance: 86.1
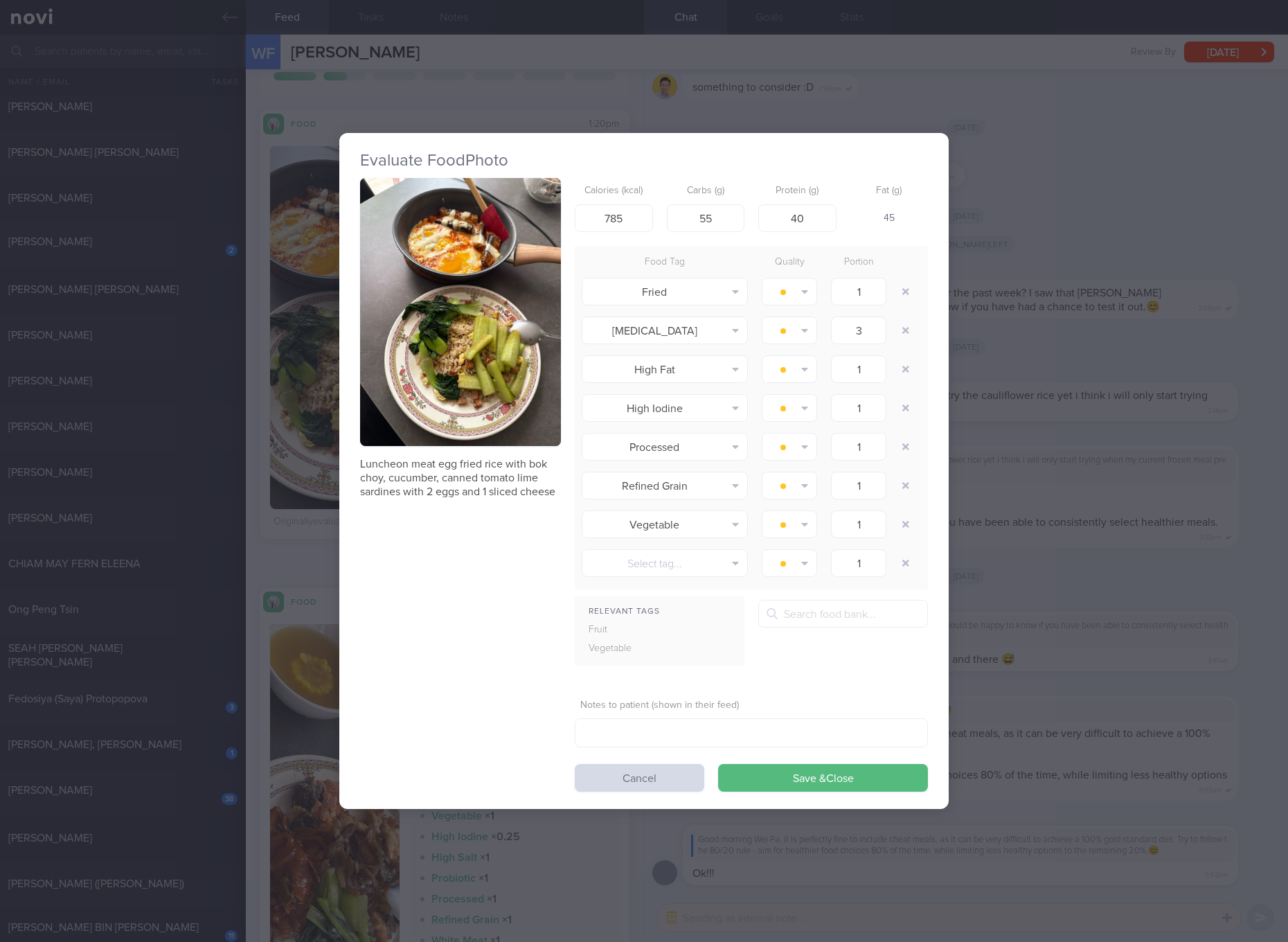
drag, startPoint x: 437, startPoint y: 286, endPoint x: 425, endPoint y: 286, distance: 12.0
drag, startPoint x: 425, startPoint y: 286, endPoint x: 416, endPoint y: 277, distance: 12.7
click at [416, 277] on button "button" at bounding box center [460, 312] width 201 height 268
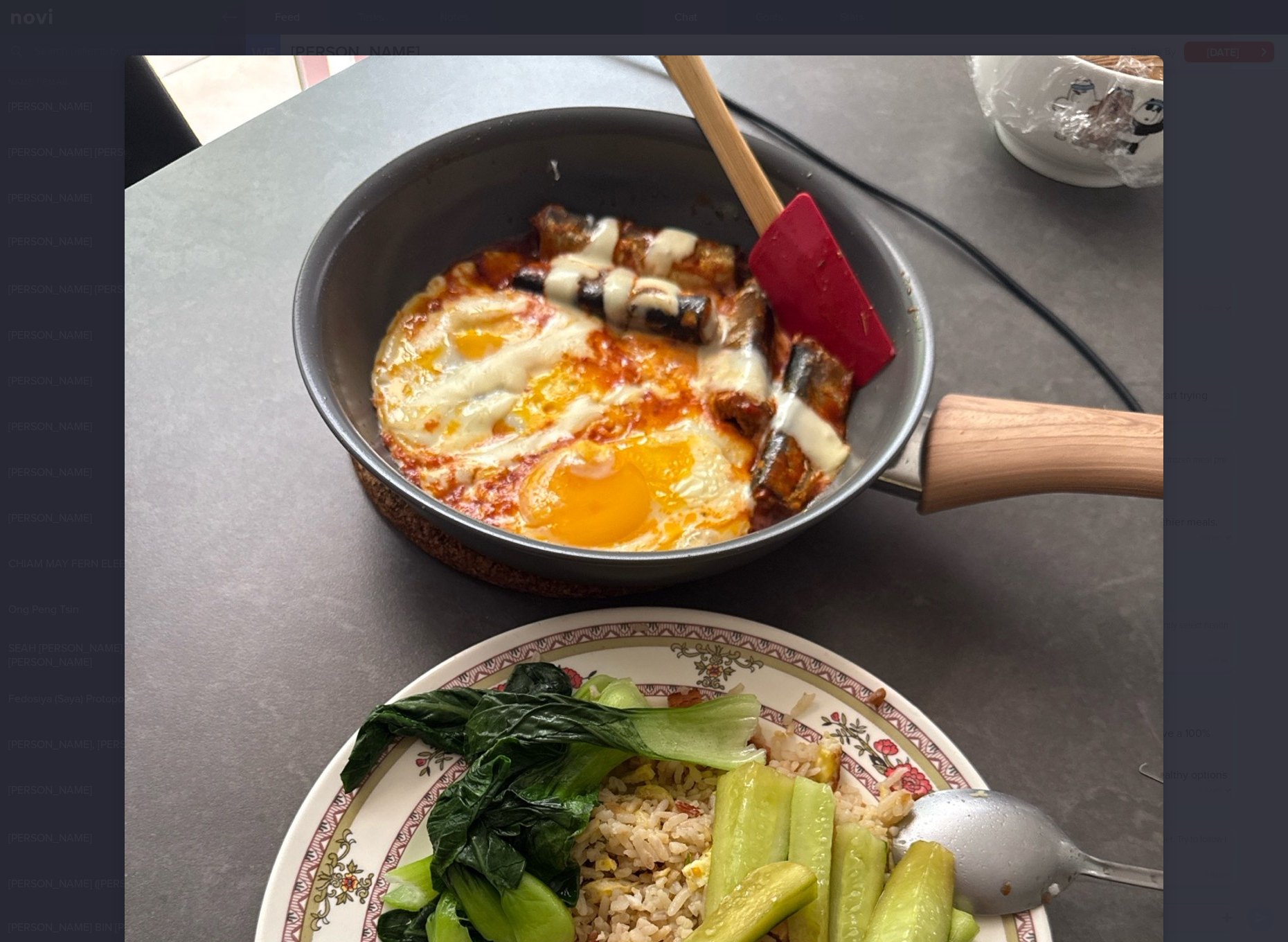
click at [419, 276] on img at bounding box center [644, 747] width 1039 height 1385
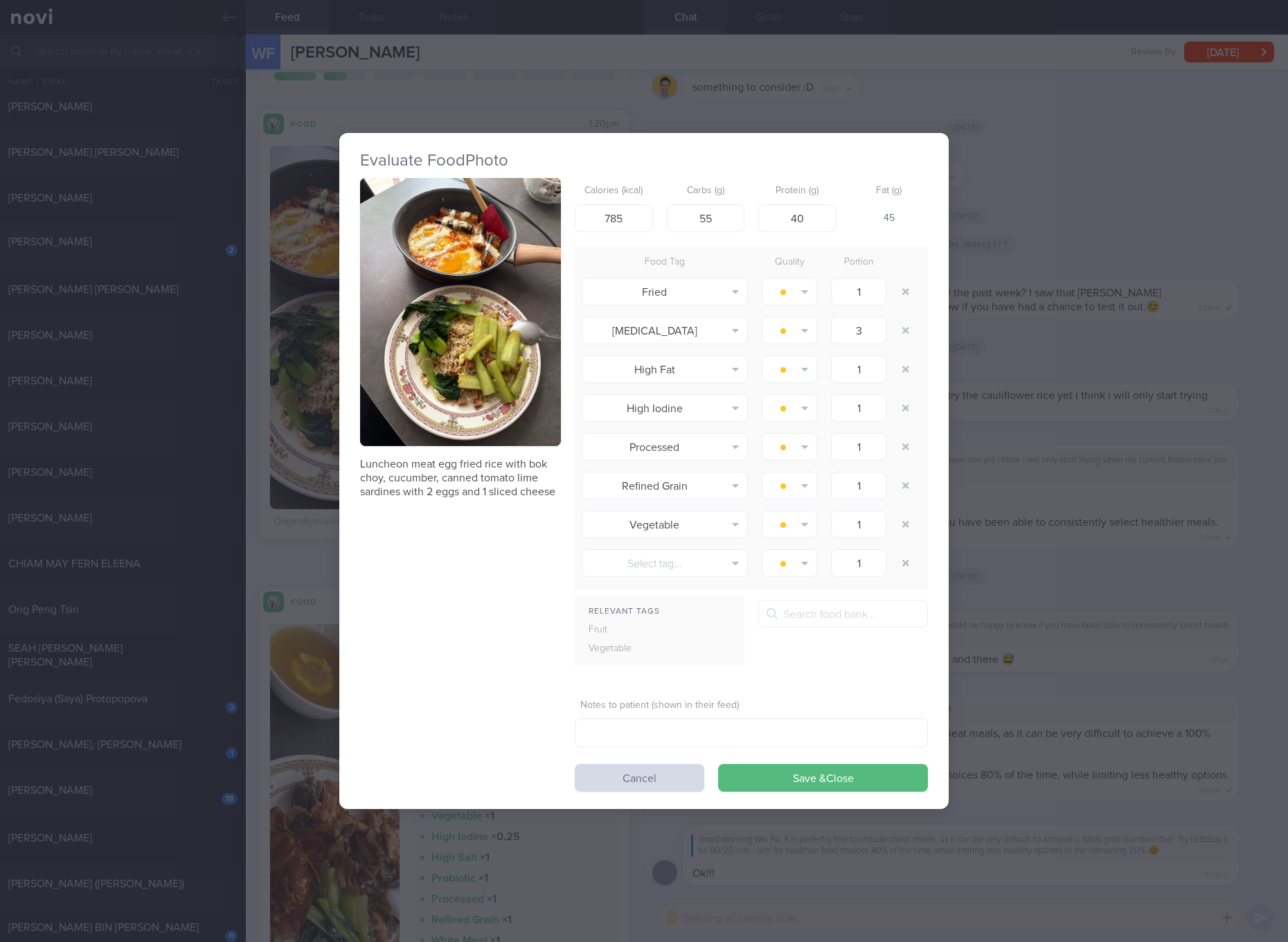
drag, startPoint x: 419, startPoint y: 276, endPoint x: 430, endPoint y: 221, distance: 56.1
drag, startPoint x: 430, startPoint y: 221, endPoint x: 392, endPoint y: 310, distance: 96.8
click at [392, 310] on button "button" at bounding box center [460, 312] width 201 height 268
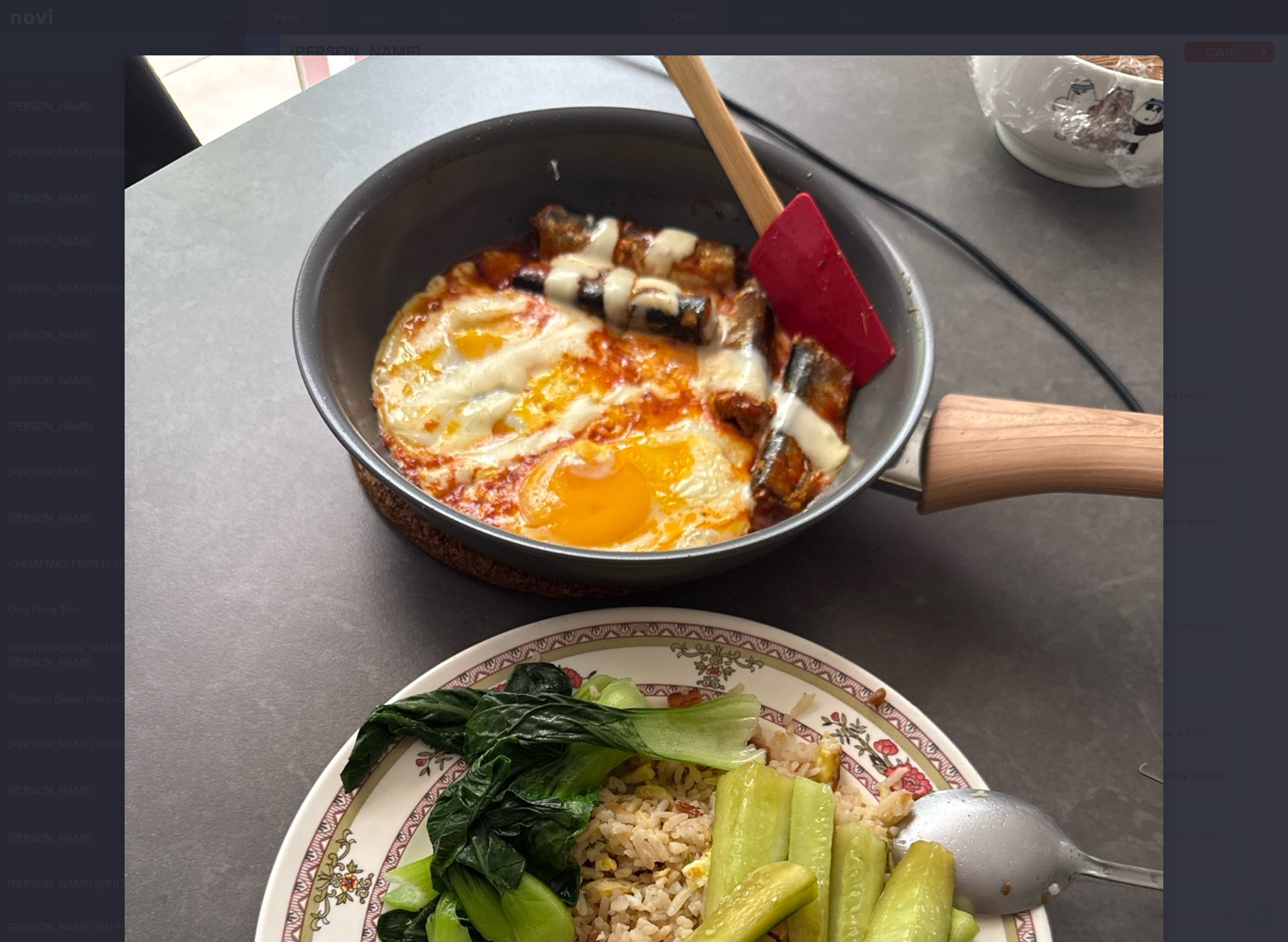
click at [392, 310] on img at bounding box center [644, 747] width 1039 height 1385
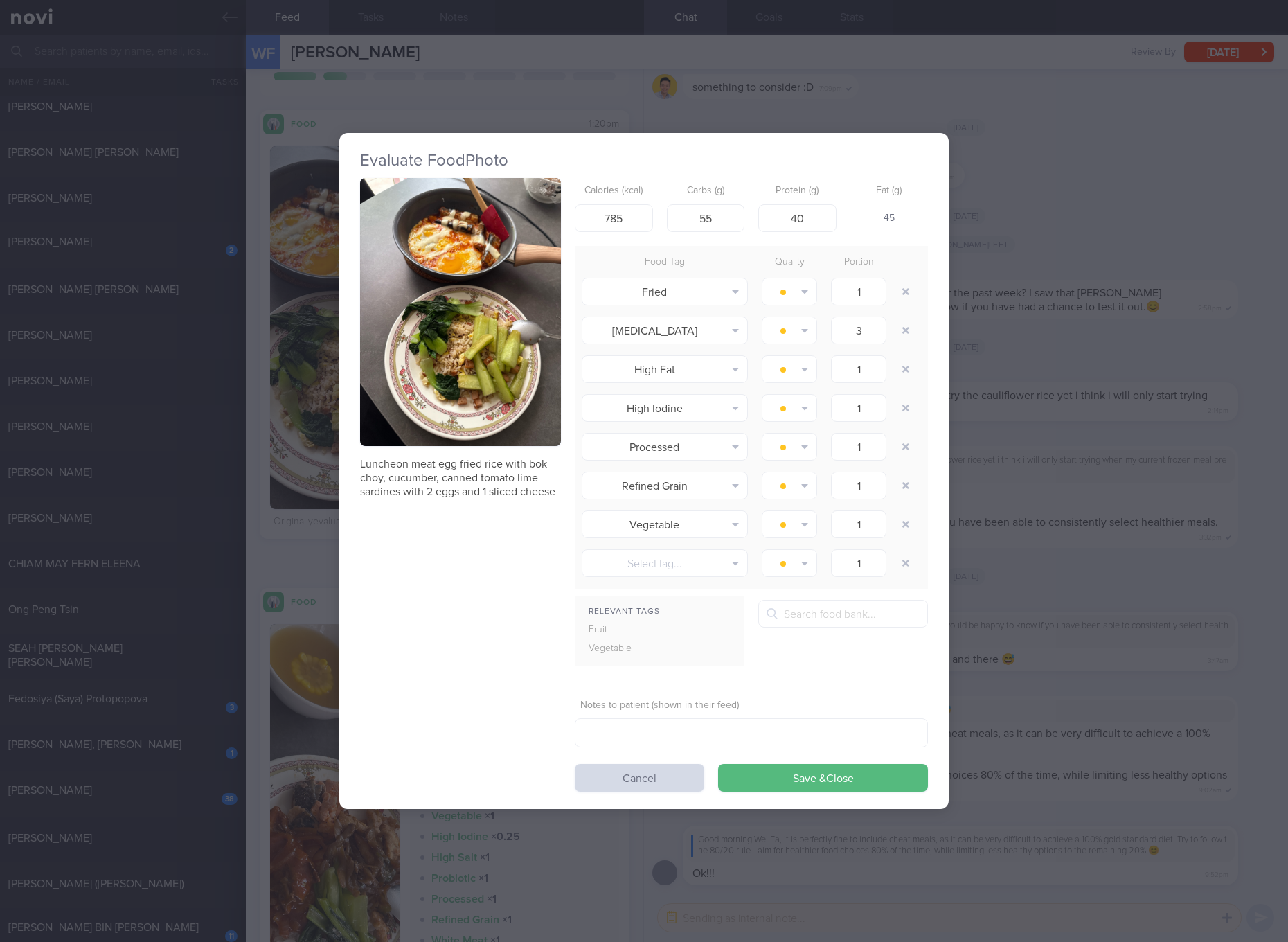
click at [392, 310] on button "button" at bounding box center [460, 312] width 201 height 268
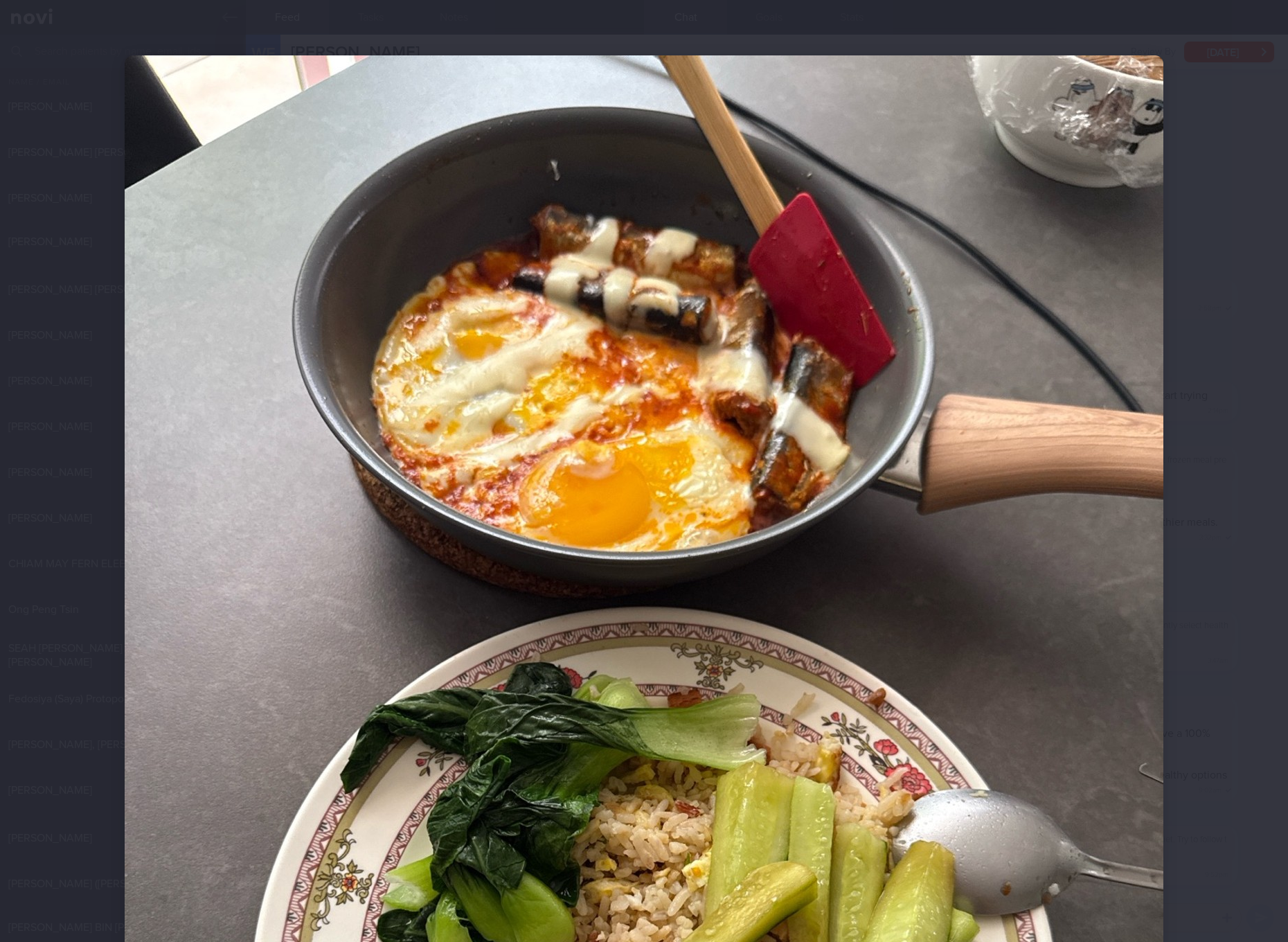
click at [392, 310] on img at bounding box center [644, 747] width 1039 height 1385
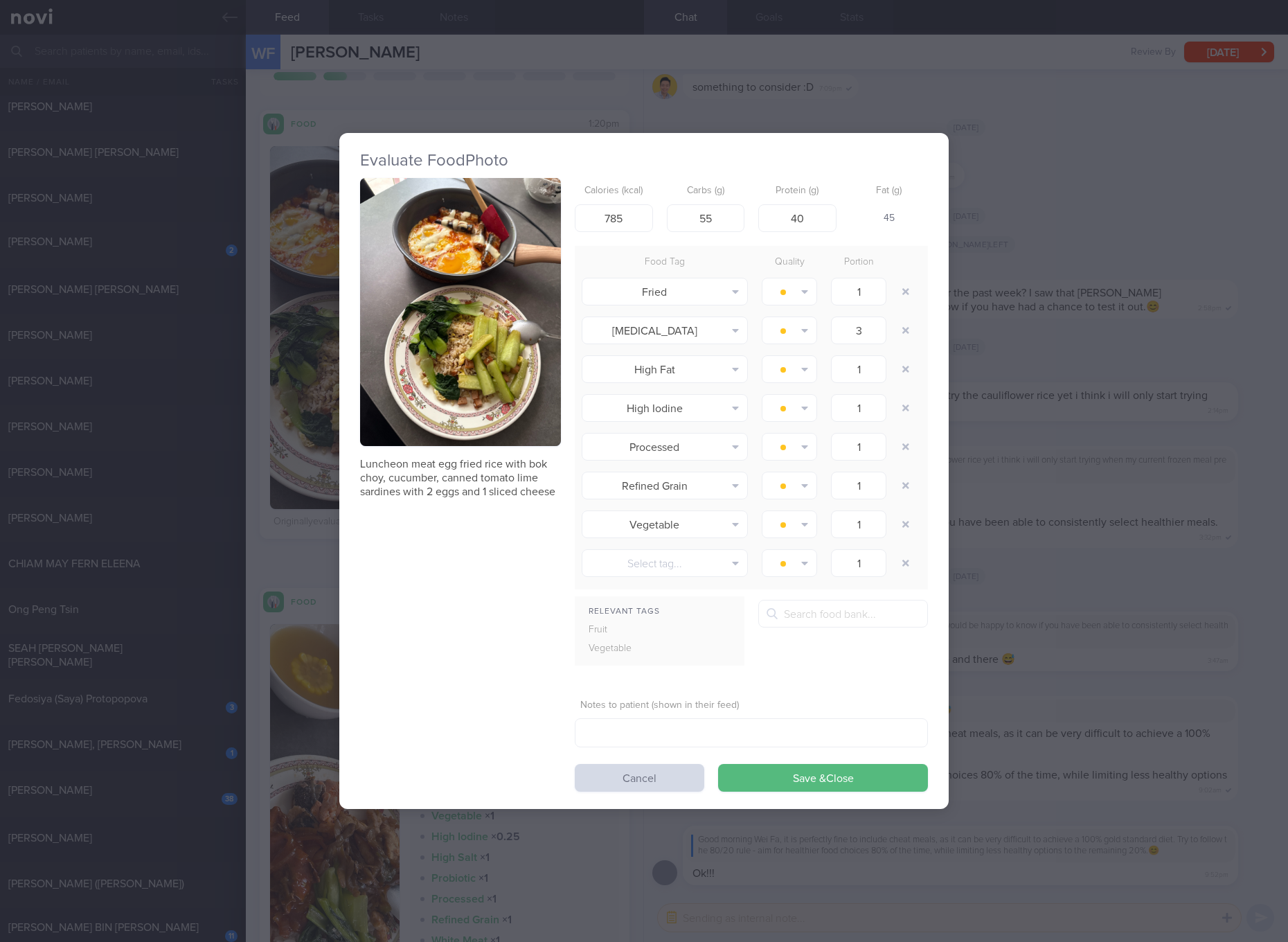
click at [392, 310] on button "button" at bounding box center [460, 312] width 201 height 268
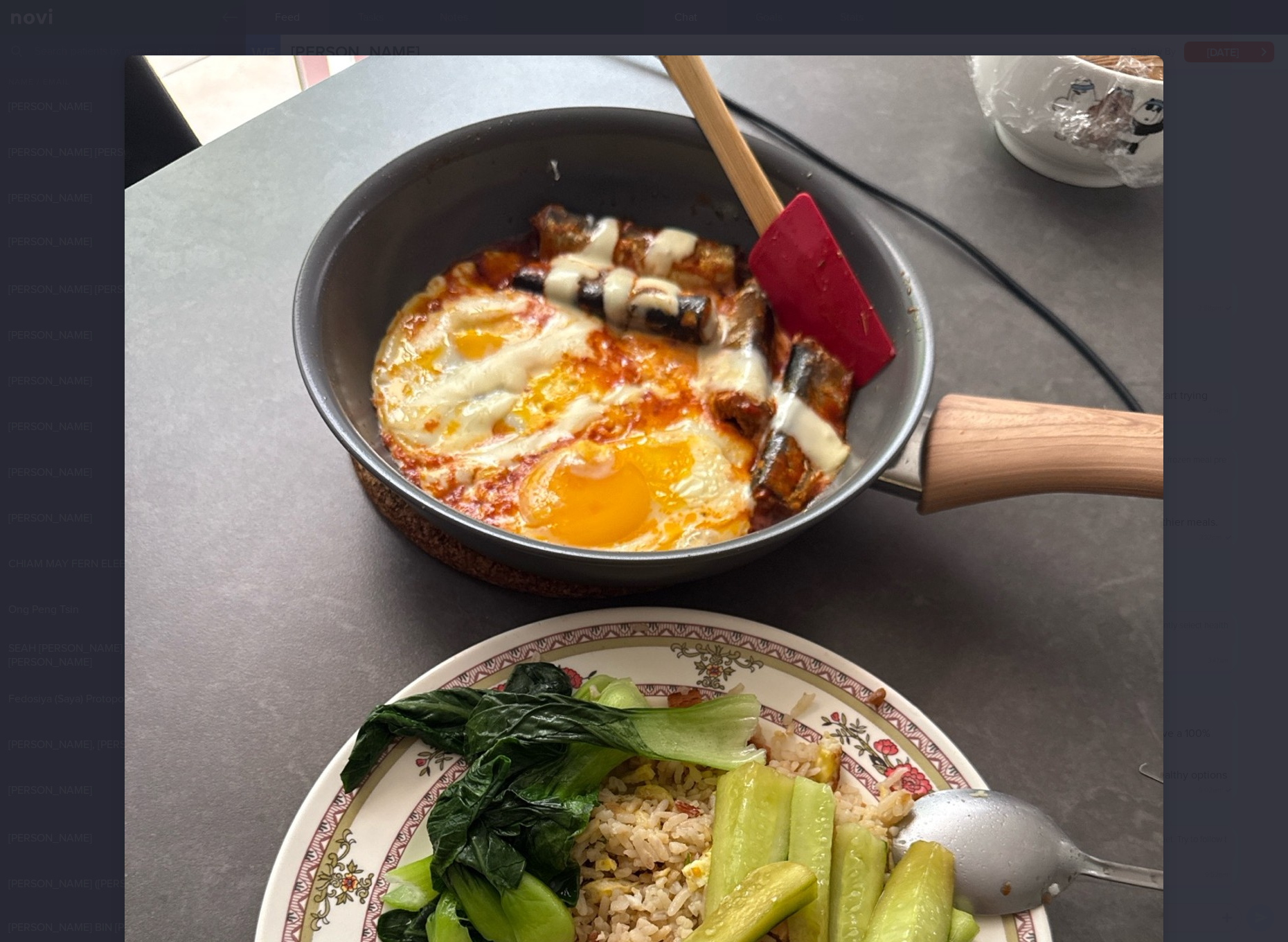
click at [392, 310] on img at bounding box center [644, 747] width 1039 height 1385
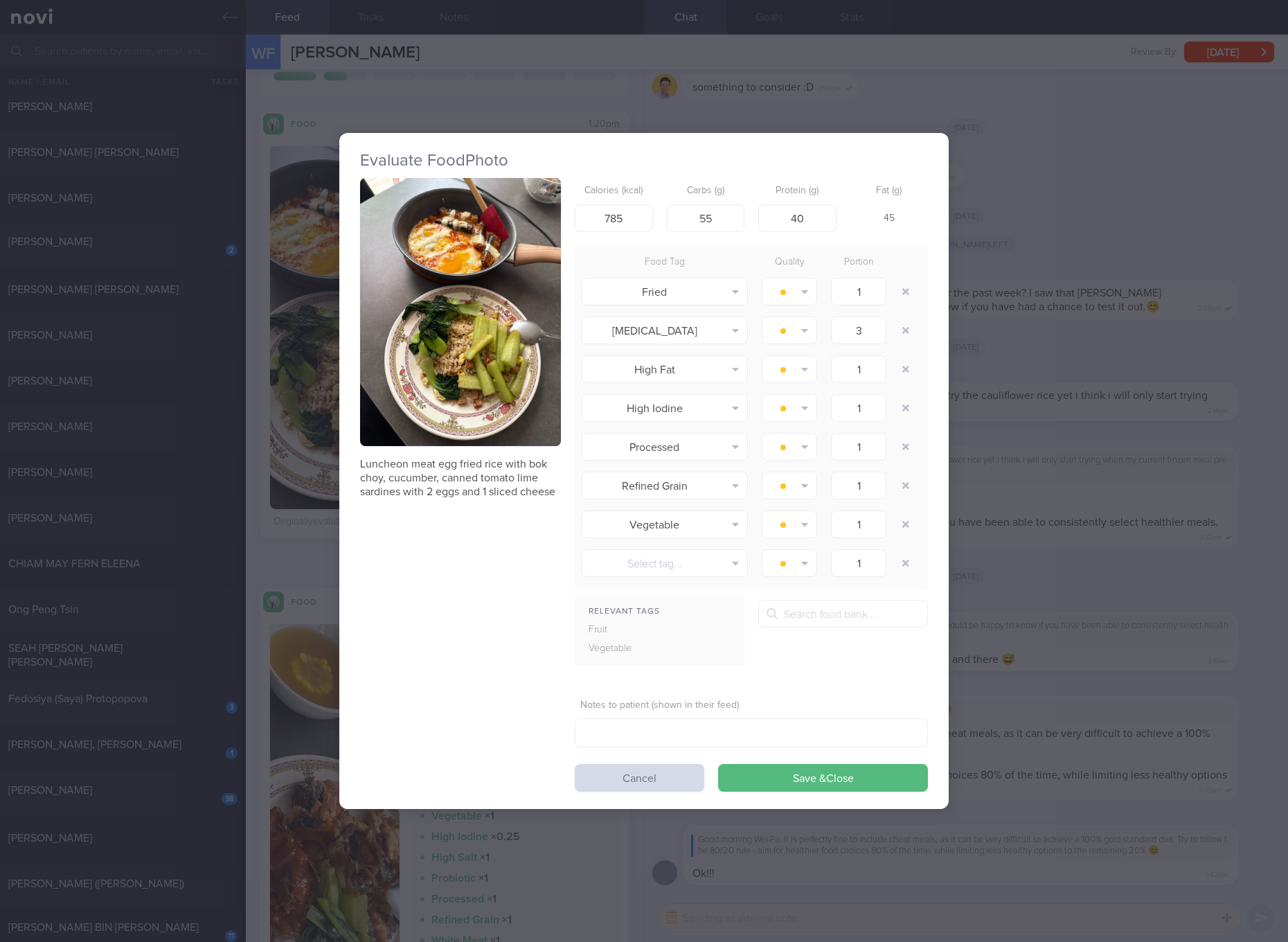
click at [392, 310] on button "button" at bounding box center [460, 312] width 201 height 268
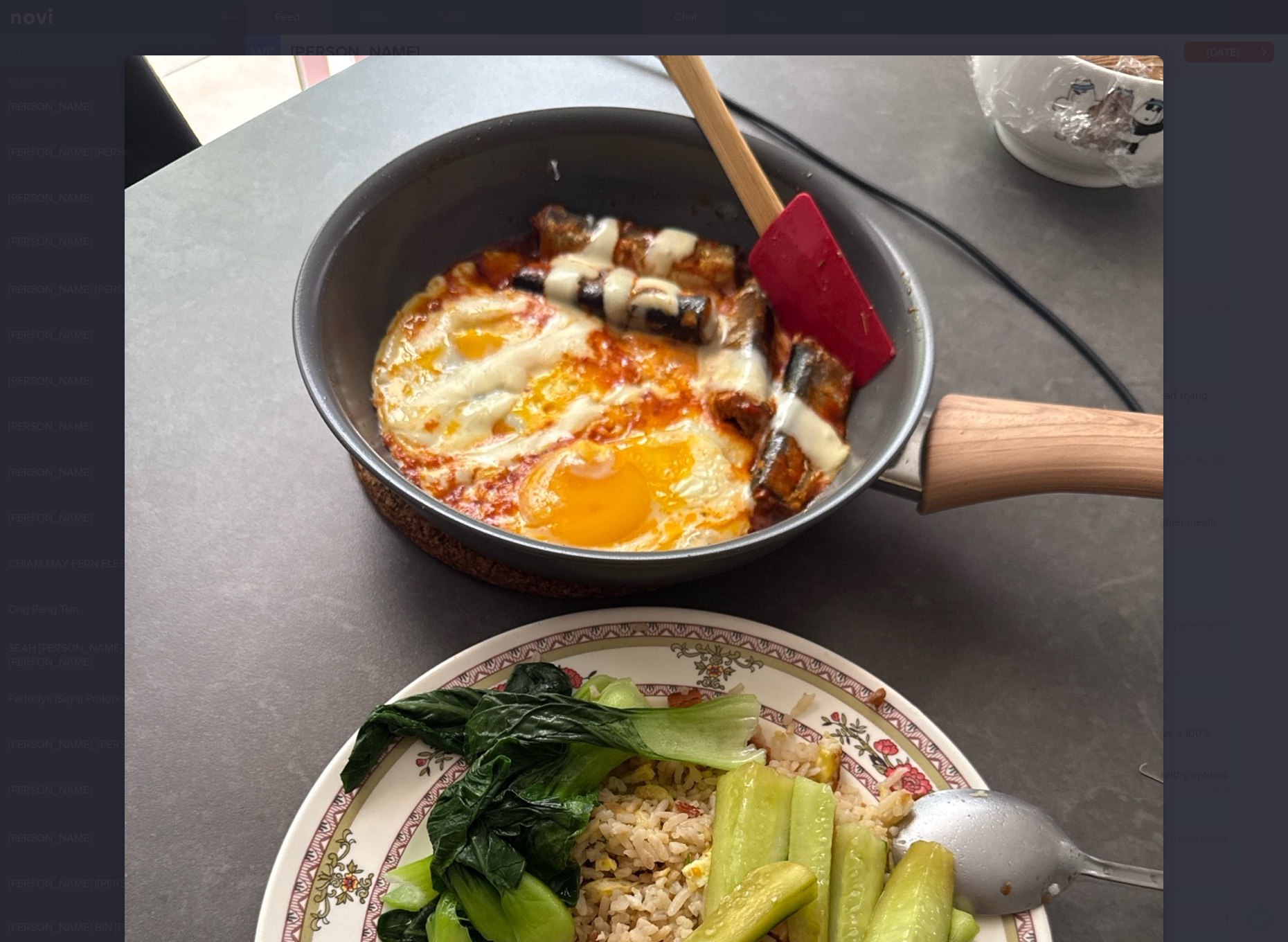
click at [392, 310] on img at bounding box center [644, 747] width 1039 height 1385
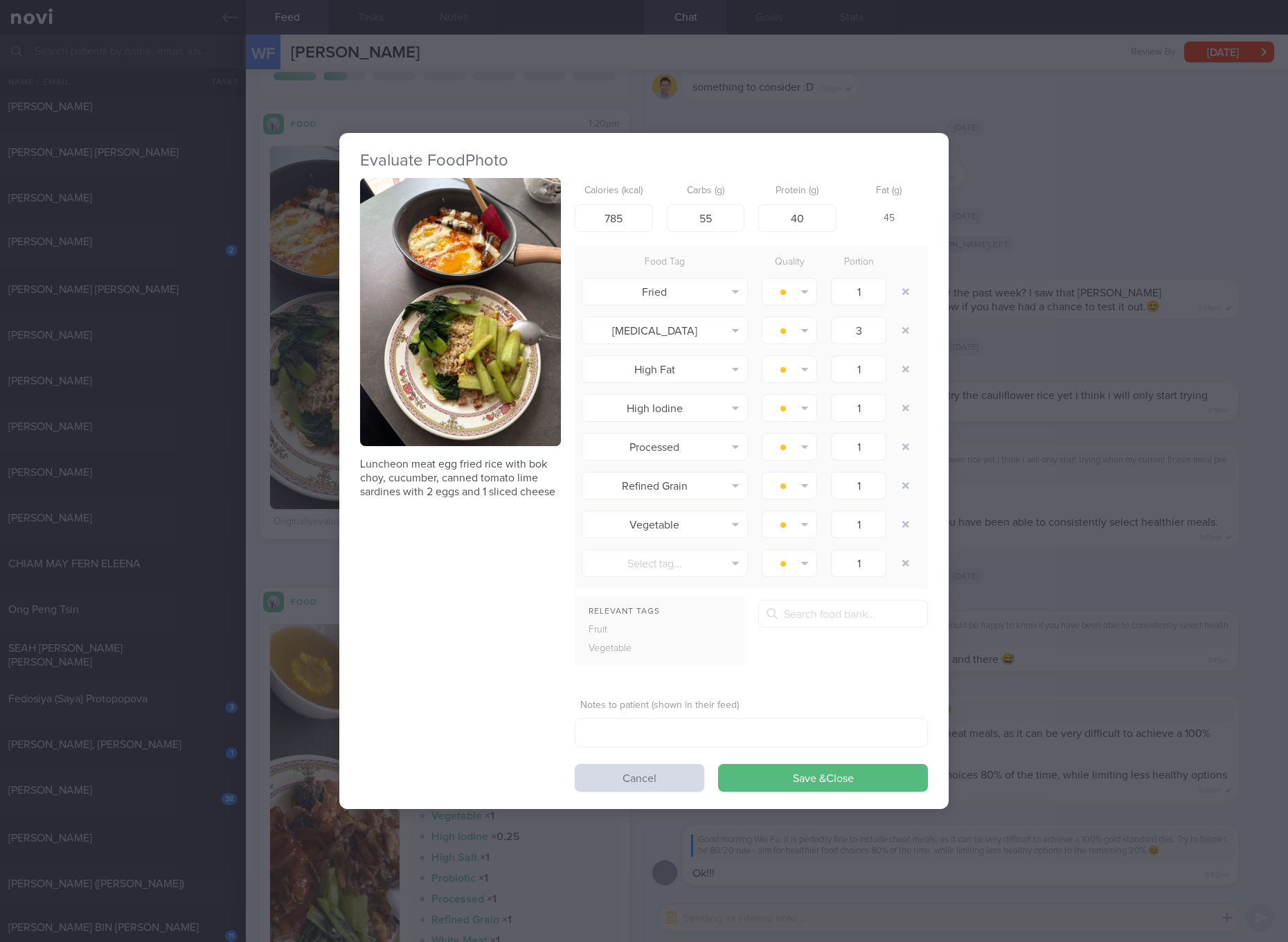
drag, startPoint x: 392, startPoint y: 310, endPoint x: 427, endPoint y: 251, distance: 68.6
drag, startPoint x: 427, startPoint y: 251, endPoint x: 416, endPoint y: 197, distance: 55.1
drag, startPoint x: 416, startPoint y: 197, endPoint x: 414, endPoint y: 245, distance: 48.0
drag, startPoint x: 414, startPoint y: 245, endPoint x: 386, endPoint y: 324, distance: 83.8
drag, startPoint x: 386, startPoint y: 324, endPoint x: 452, endPoint y: 291, distance: 73.8
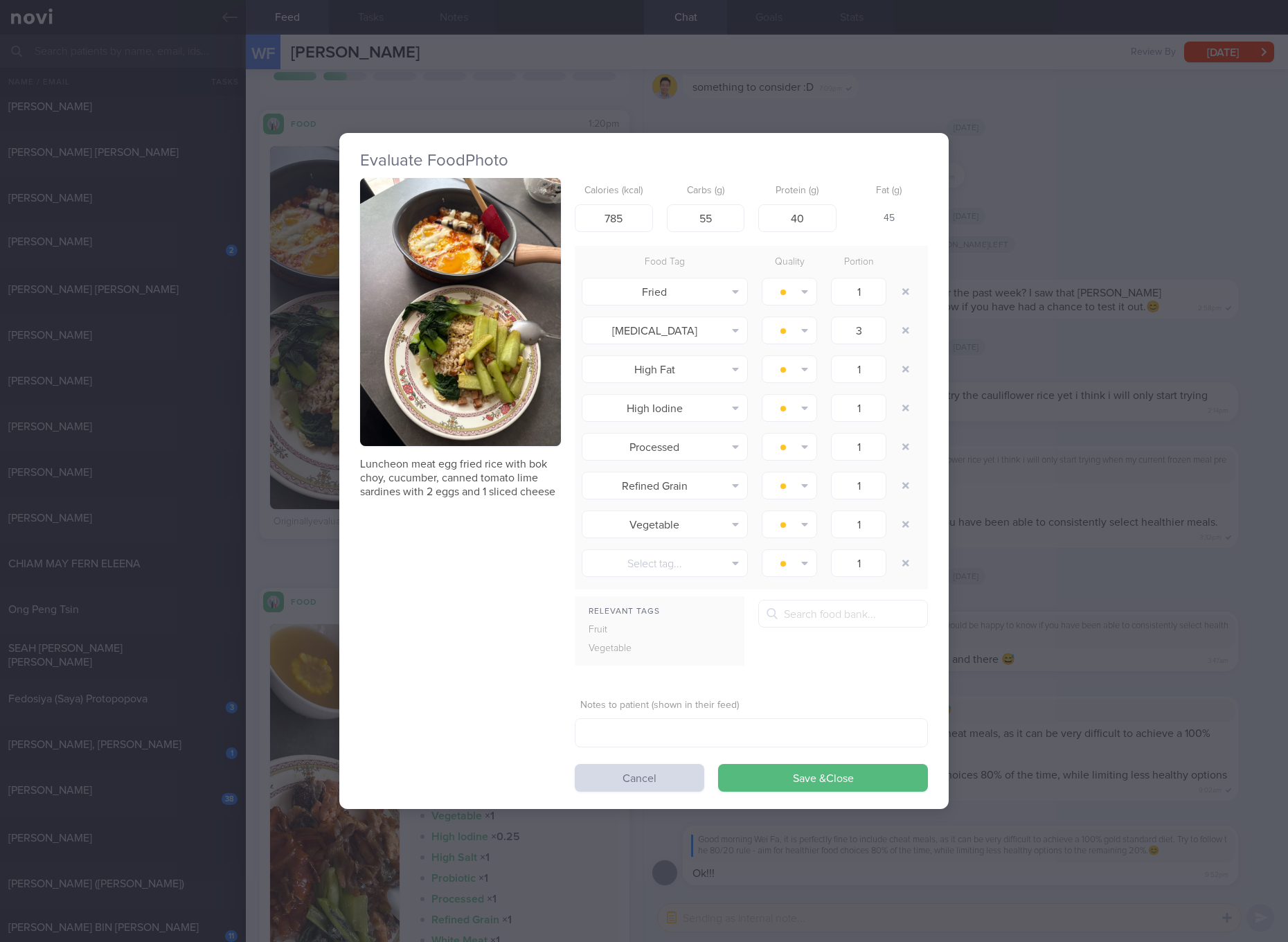
drag, startPoint x: 452, startPoint y: 291, endPoint x: 438, endPoint y: 388, distance: 98.0
drag, startPoint x: 438, startPoint y: 388, endPoint x: 394, endPoint y: 400, distance: 45.6
drag, startPoint x: 394, startPoint y: 400, endPoint x: 518, endPoint y: 322, distance: 146.5
drag, startPoint x: 518, startPoint y: 322, endPoint x: 504, endPoint y: 223, distance: 100.0
drag, startPoint x: 504, startPoint y: 223, endPoint x: 424, endPoint y: 186, distance: 88.1
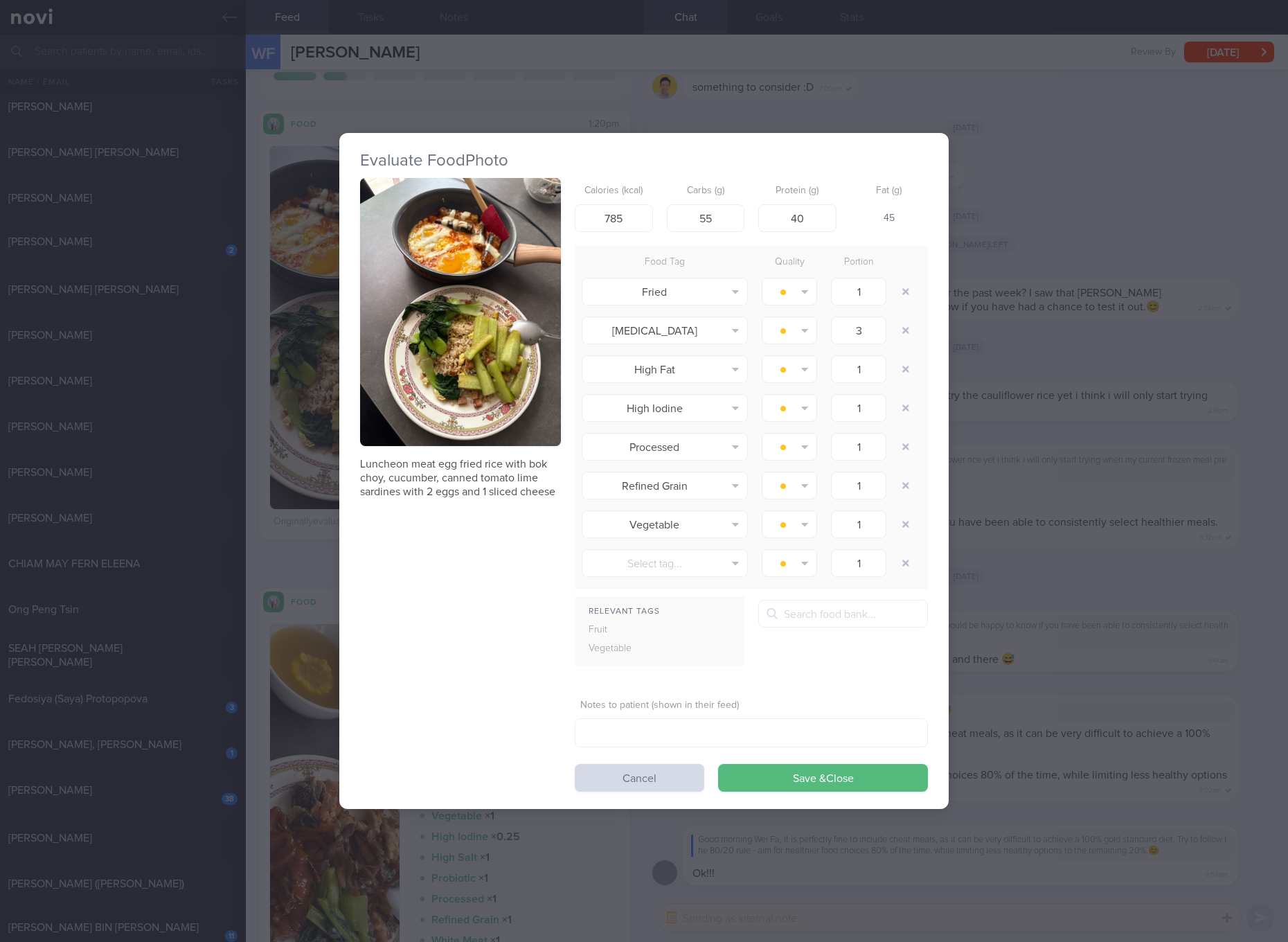
drag, startPoint x: 424, startPoint y: 186, endPoint x: 350, endPoint y: 609, distance: 429.4
drag, startPoint x: 350, startPoint y: 609, endPoint x: 442, endPoint y: 686, distance: 120.0
click at [442, 686] on div "Luncheon meat egg fried rice with bok choy, cucumber, canned tomato lime sardin…" at bounding box center [644, 485] width 568 height 614
drag, startPoint x: 467, startPoint y: 307, endPoint x: 462, endPoint y: 286, distance: 21.6
click at [462, 286] on button "button" at bounding box center [460, 312] width 201 height 268
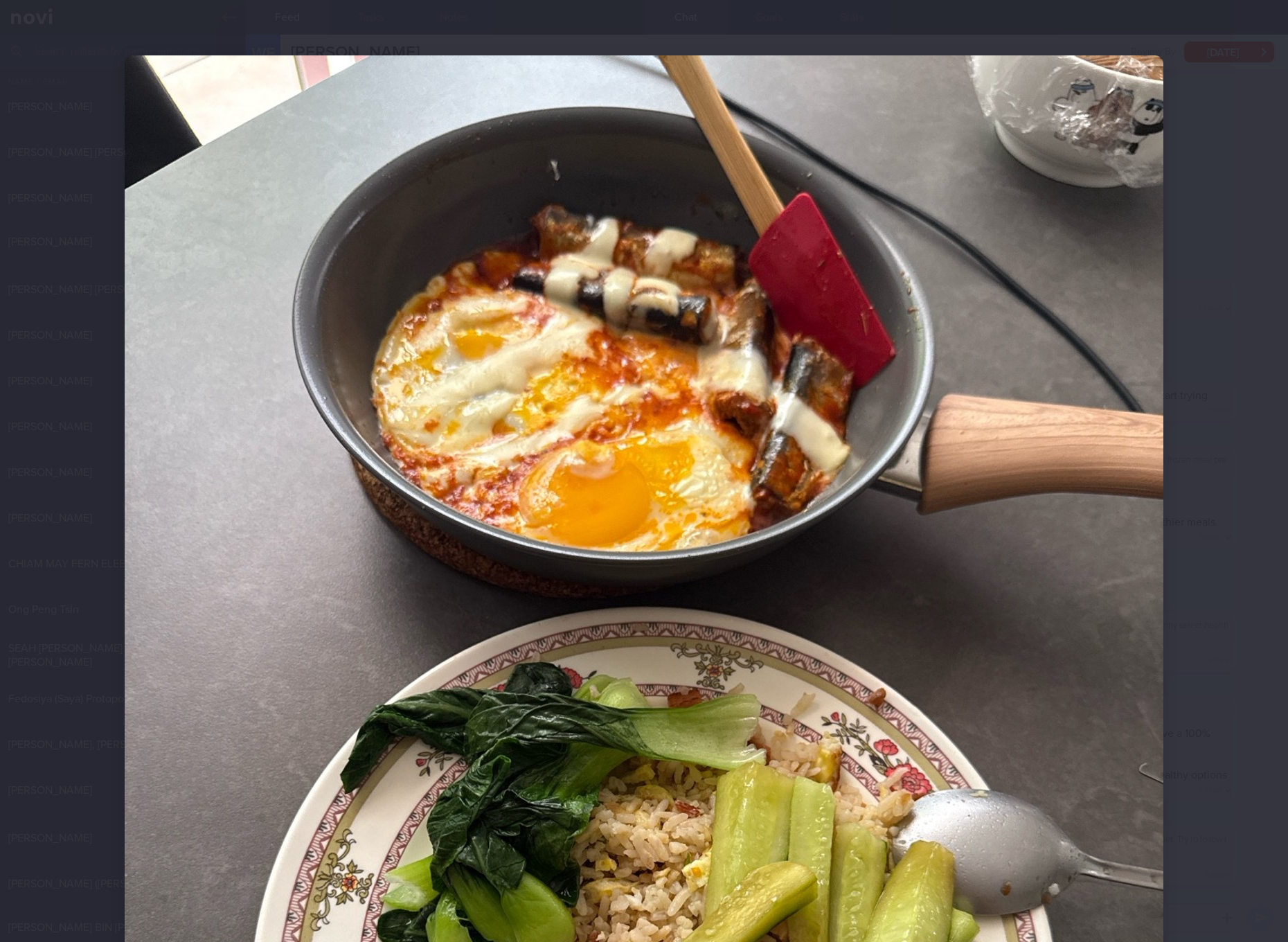
click at [462, 286] on img at bounding box center [644, 747] width 1039 height 1385
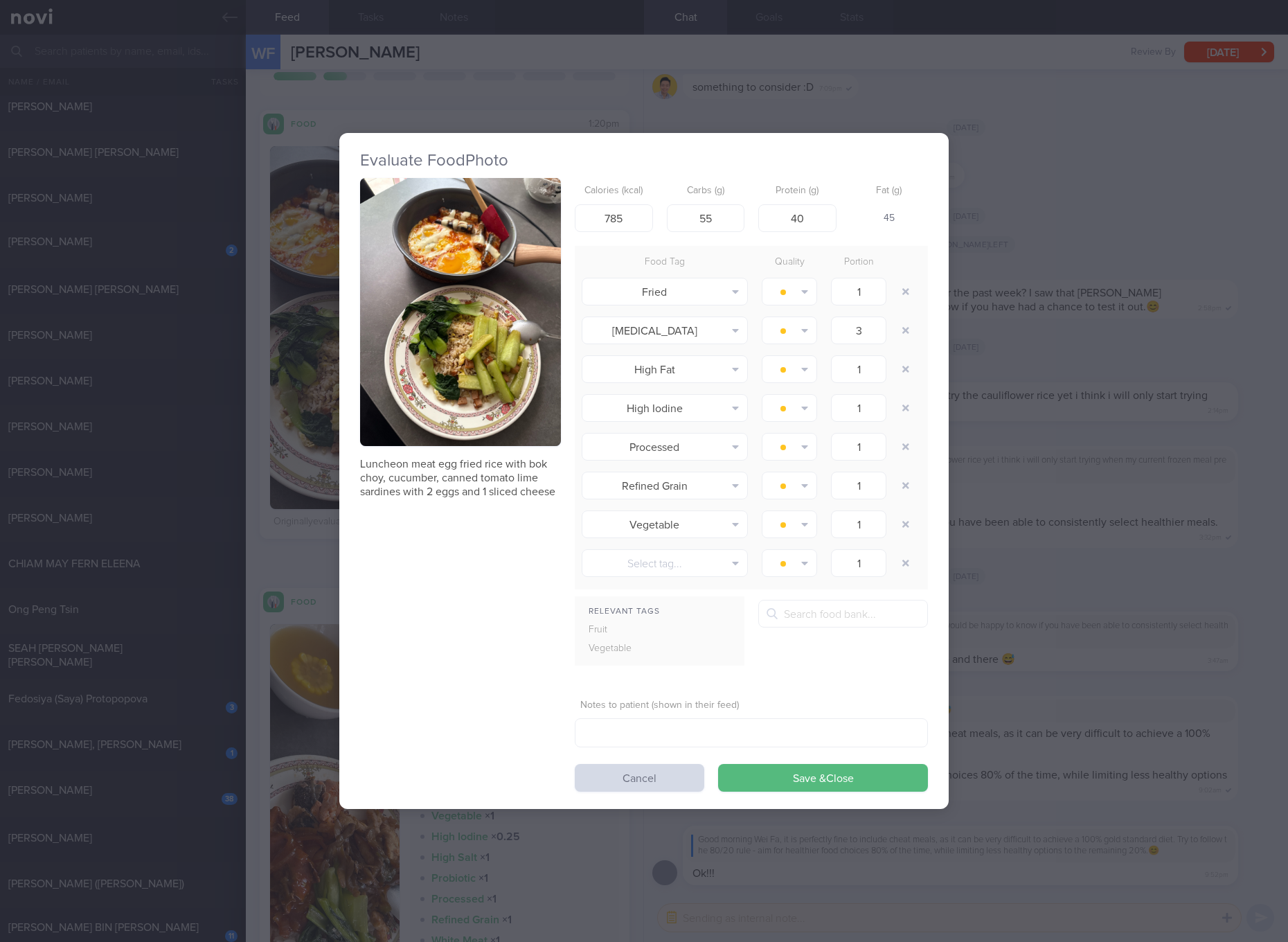
click at [1126, 534] on div "Evaluate Food Photo Luncheon meat egg fried rice with bok choy, cucumber, canne…" at bounding box center [644, 471] width 1288 height 942
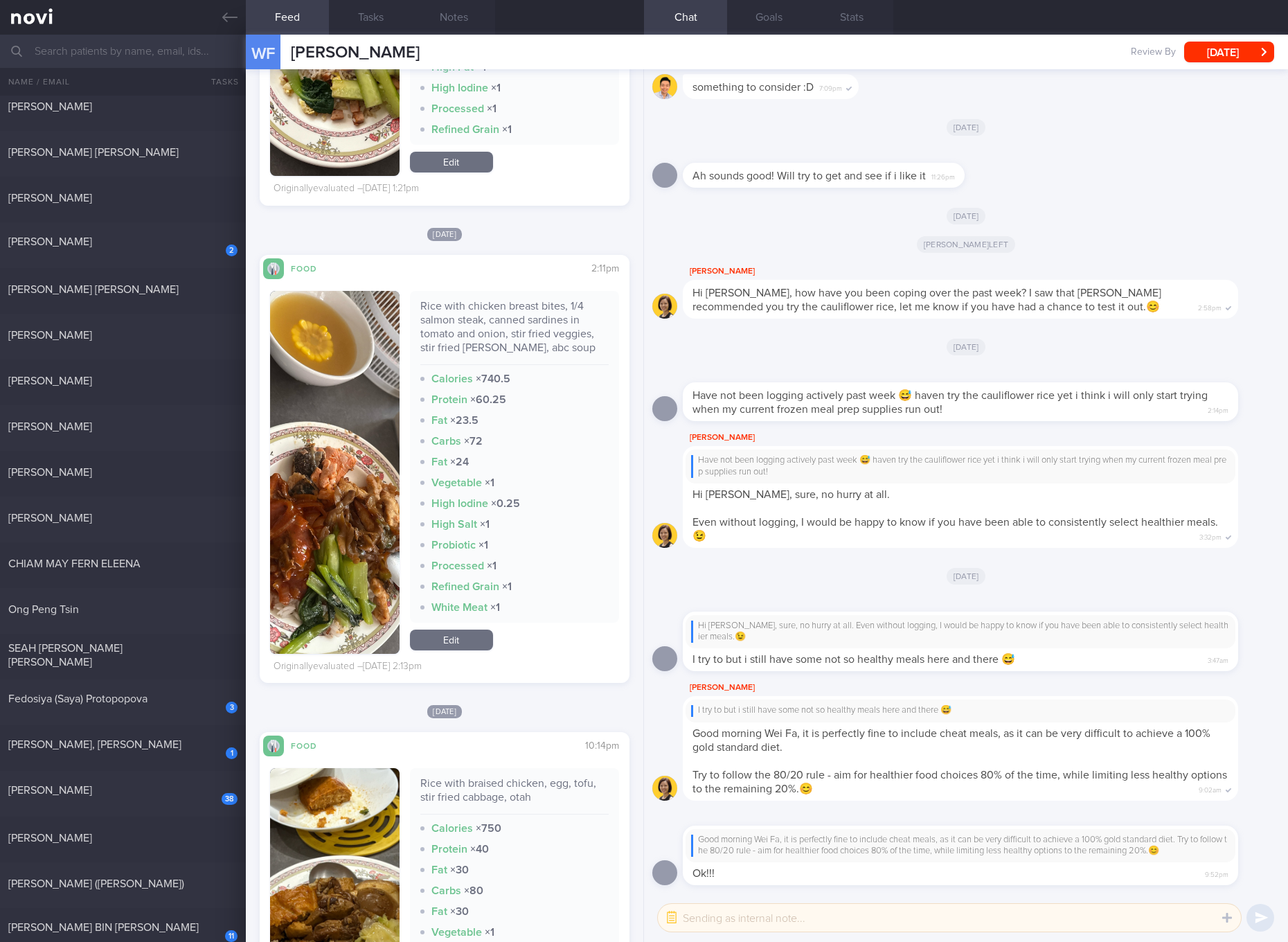
scroll to position [778, 0]
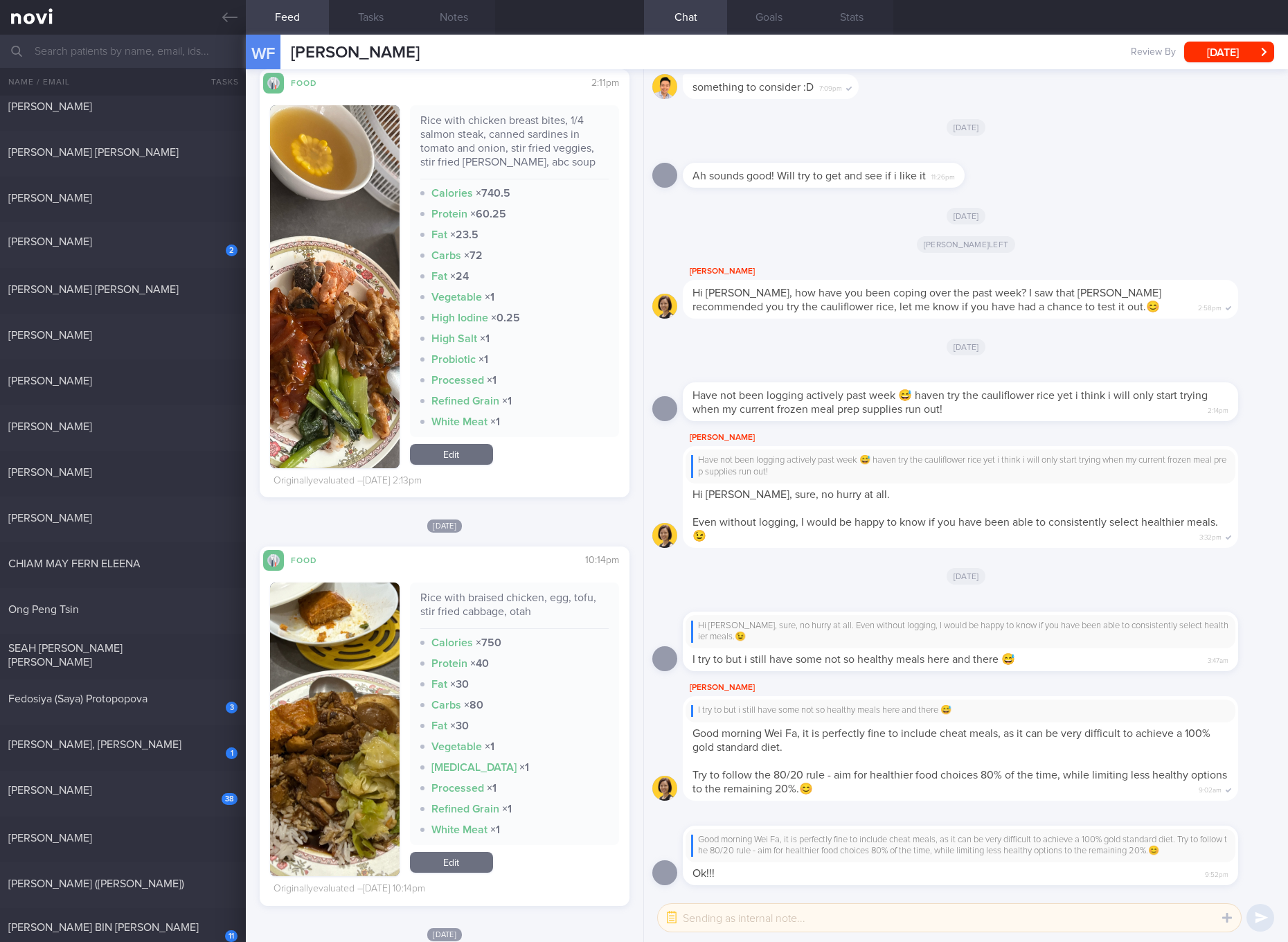
click at [514, 148] on div "Rice with chicken breast bites, 1/4 salmon steak, canned sardines in tomato and…" at bounding box center [514, 146] width 188 height 66
drag, startPoint x: 361, startPoint y: 275, endPoint x: 358, endPoint y: 265, distance: 10.4
click at [358, 265] on button "button" at bounding box center [335, 286] width 130 height 363
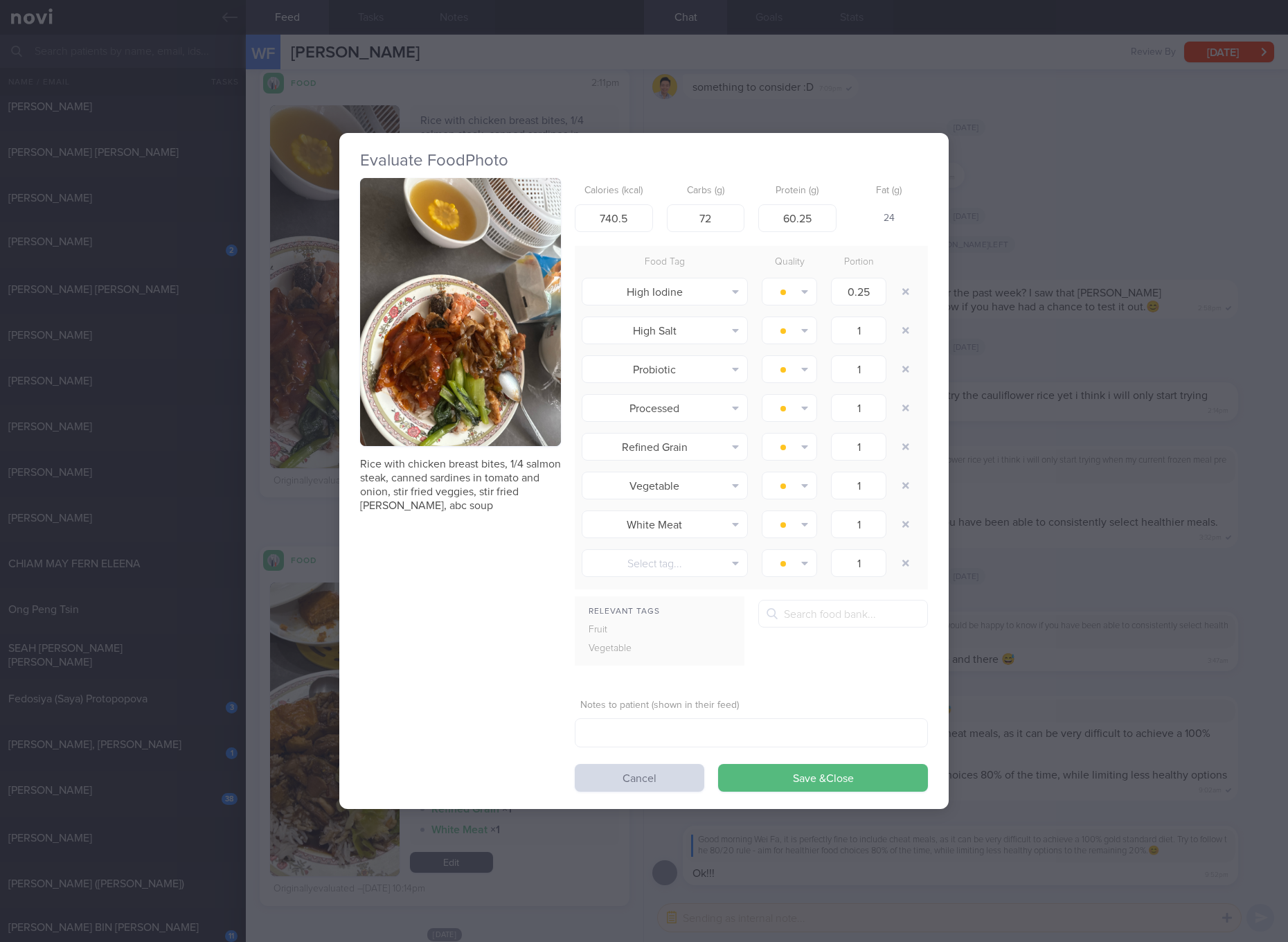
drag, startPoint x: 358, startPoint y: 265, endPoint x: 476, endPoint y: 241, distance: 120.4
click at [476, 241] on button "button" at bounding box center [460, 312] width 201 height 268
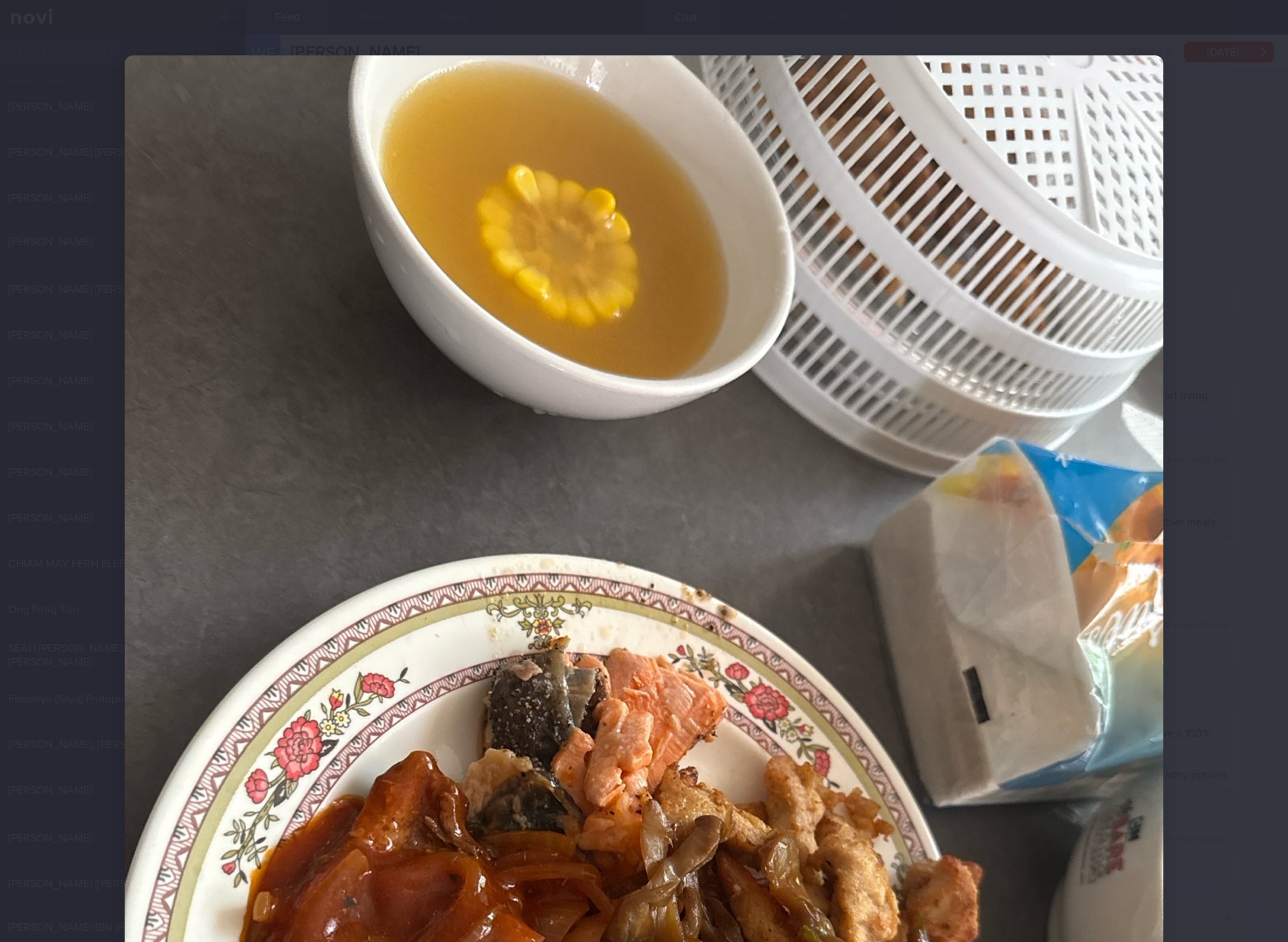
drag, startPoint x: 476, startPoint y: 241, endPoint x: 411, endPoint y: 195, distance: 79.6
click at [411, 195] on img at bounding box center [644, 747] width 1039 height 1385
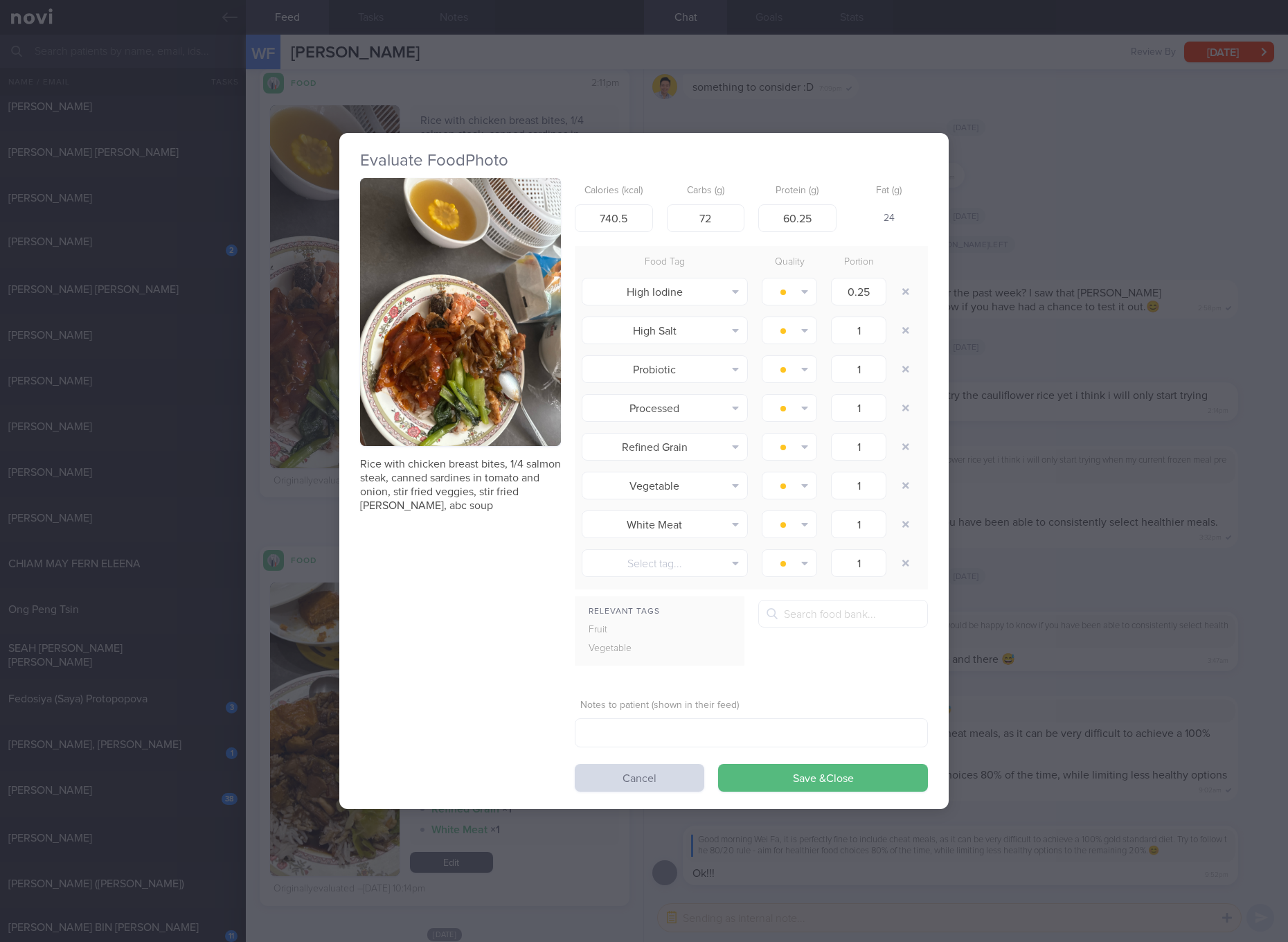
click at [1085, 452] on div "Evaluate Food Photo Rice with chicken breast bites, 1/4 salmon steak, canned sa…" at bounding box center [644, 471] width 1288 height 942
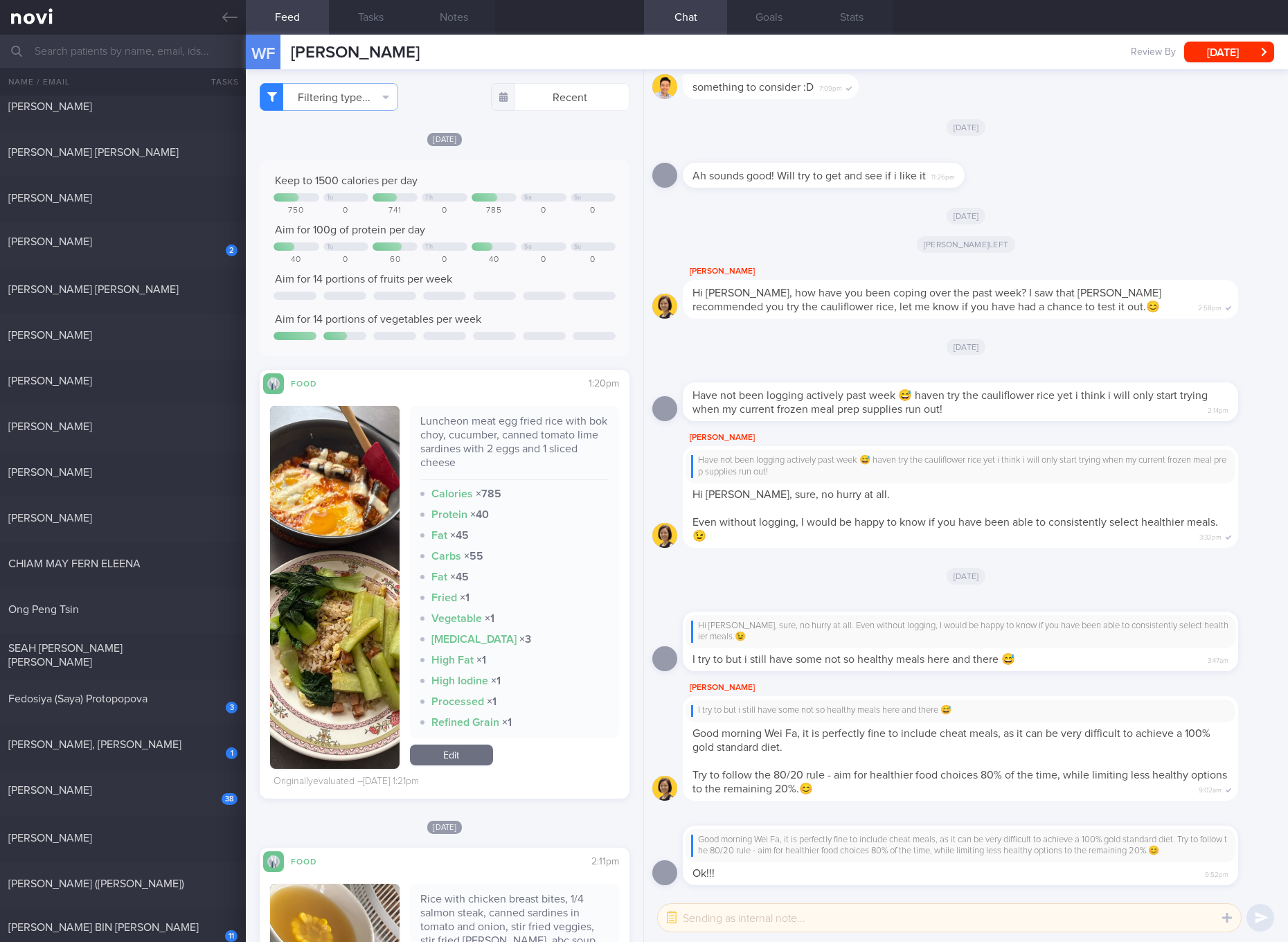
click at [456, 751] on link "Edit" at bounding box center [451, 755] width 83 height 21
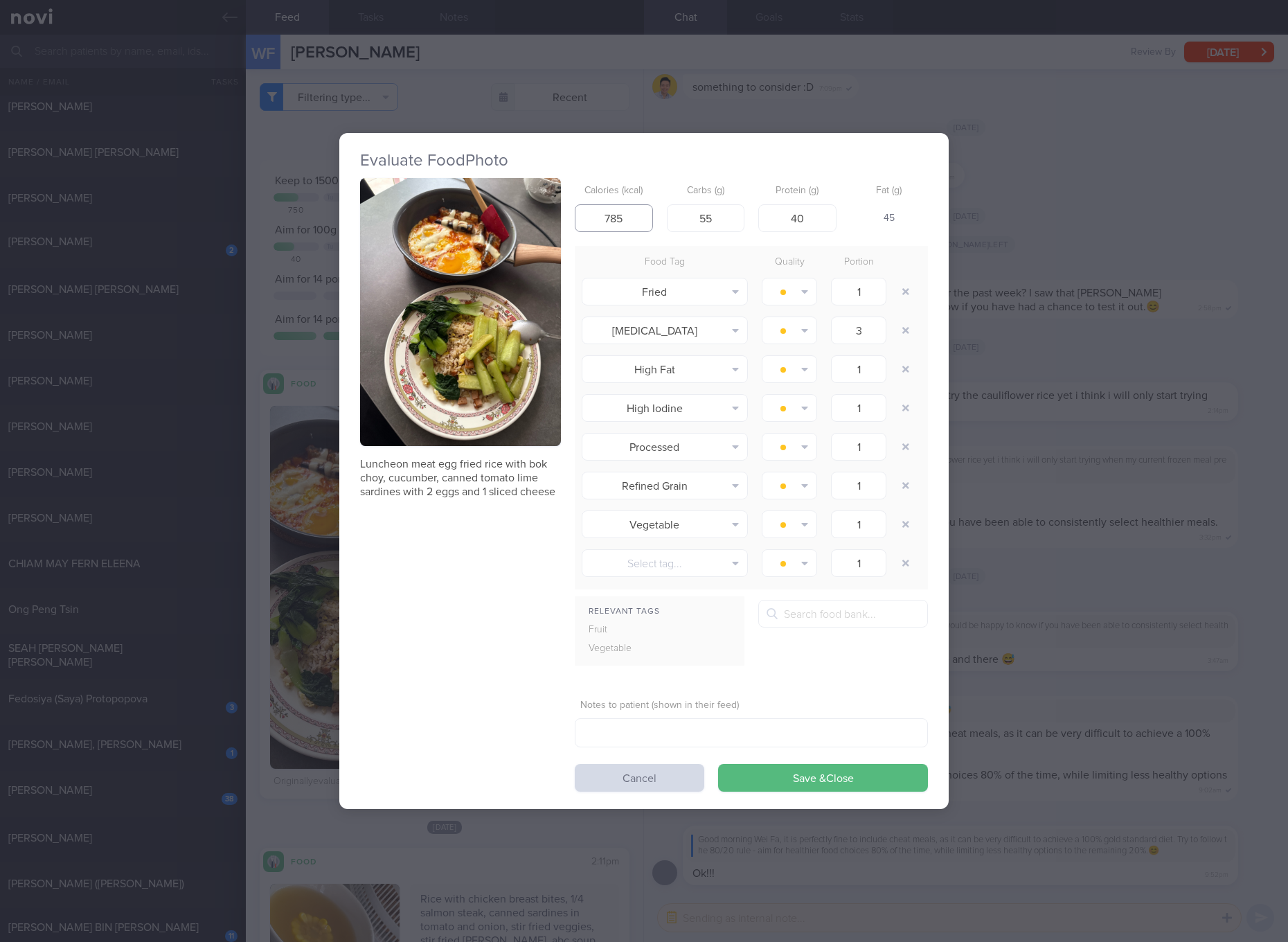
click at [612, 223] on input "785" at bounding box center [614, 219] width 78 height 28
click at [718, 763] on button "Save & Close" at bounding box center [823, 777] width 210 height 28
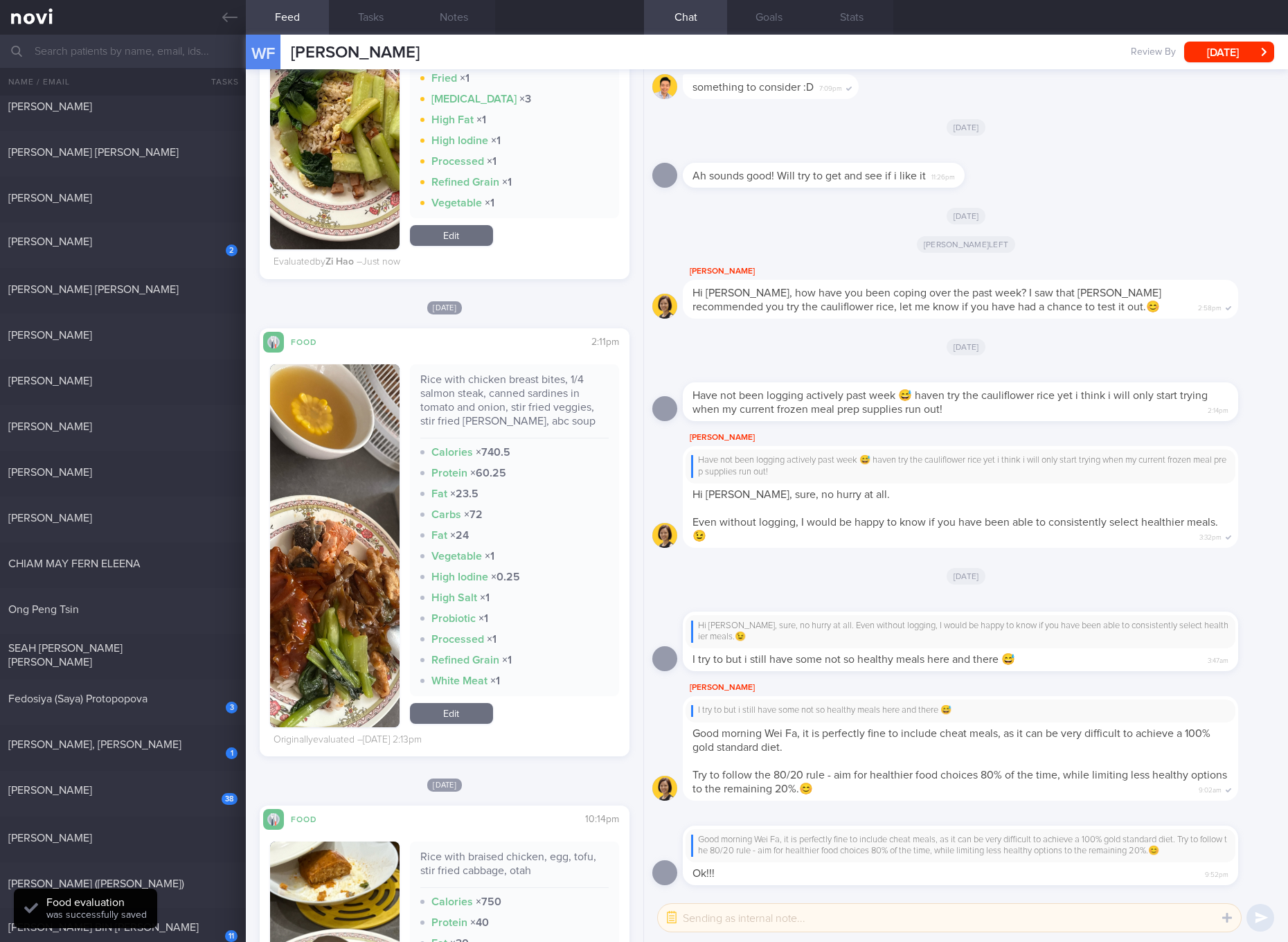
scroll to position [778, 0]
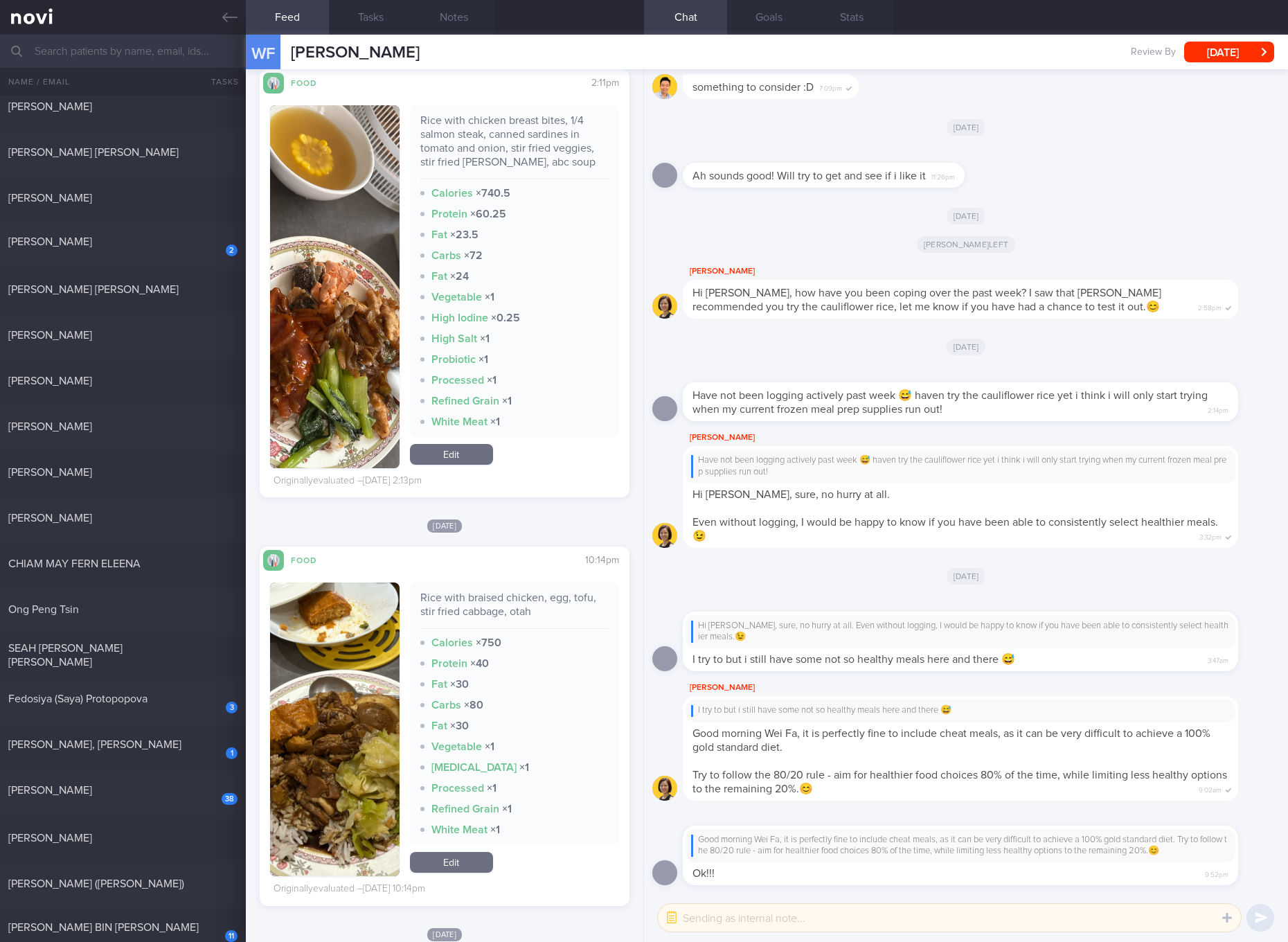
click at [518, 596] on div "Rice with braised chicken, egg, tofu, stir fried cabbage, otah" at bounding box center [514, 609] width 188 height 38
drag, startPoint x: 321, startPoint y: 715, endPoint x: 385, endPoint y: 647, distance: 93.4
click at [322, 714] on button "button" at bounding box center [335, 728] width 130 height 293
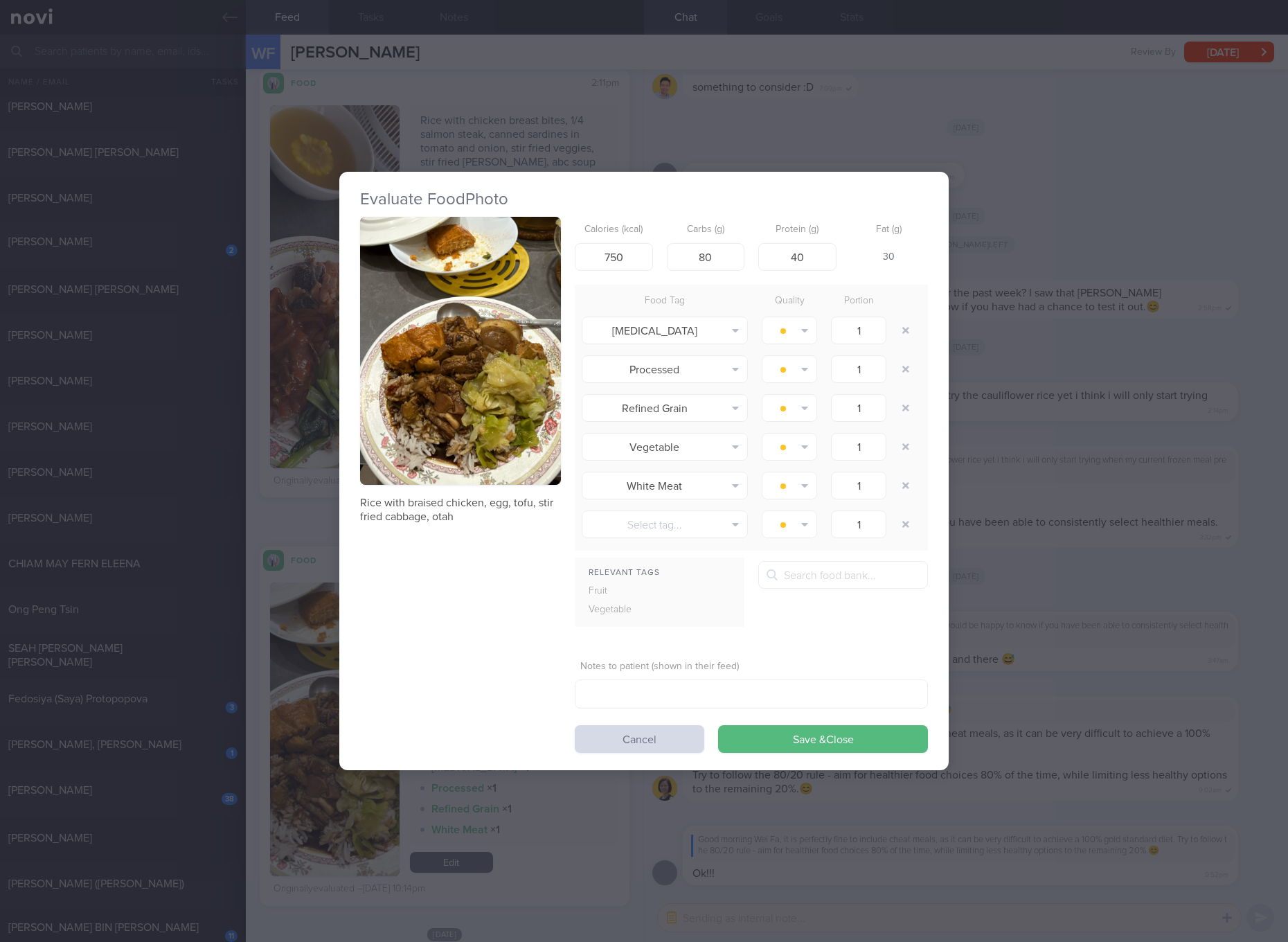
click at [454, 388] on button "button" at bounding box center [460, 350] width 201 height 268
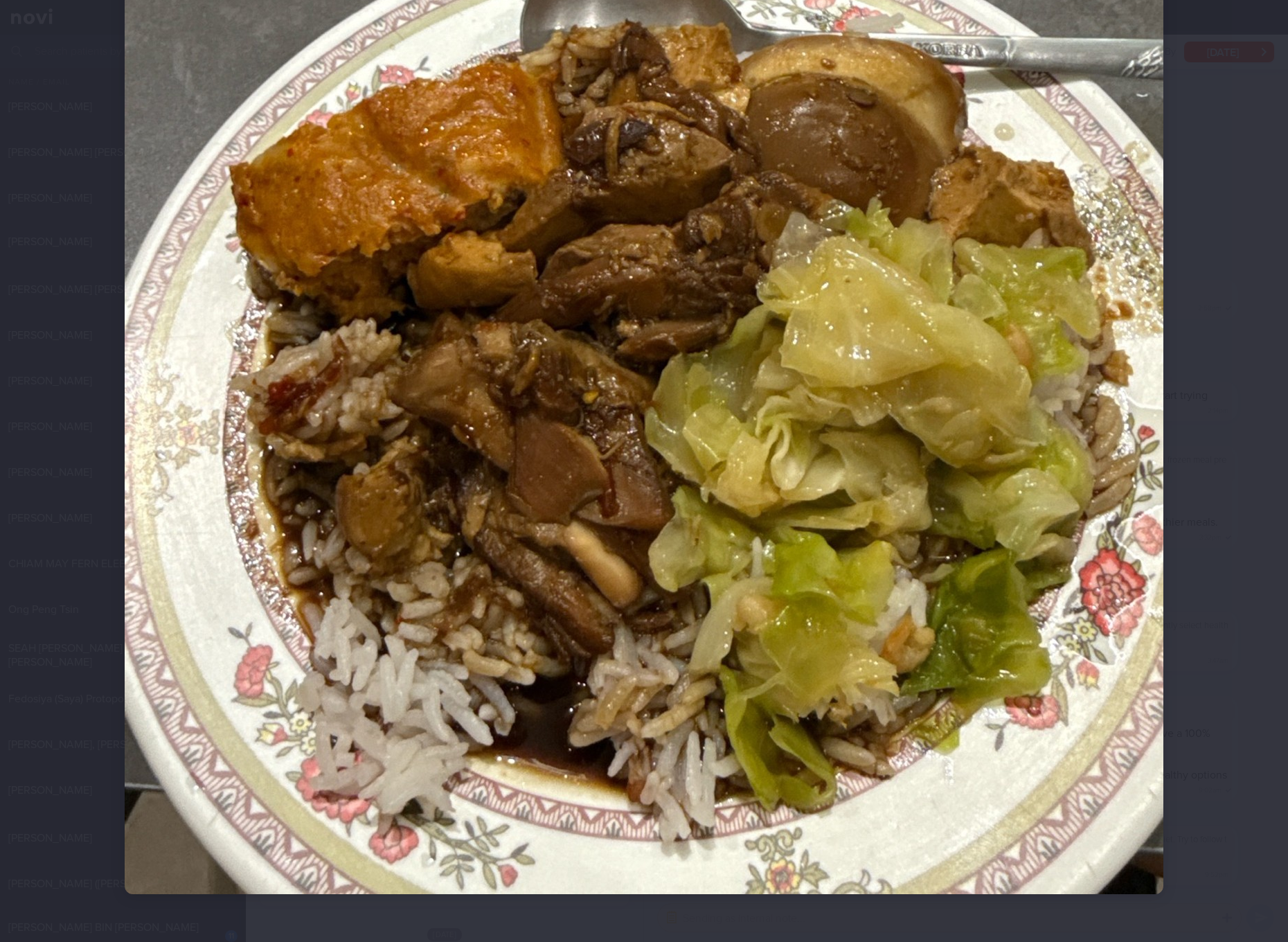
scroll to position [553, 0]
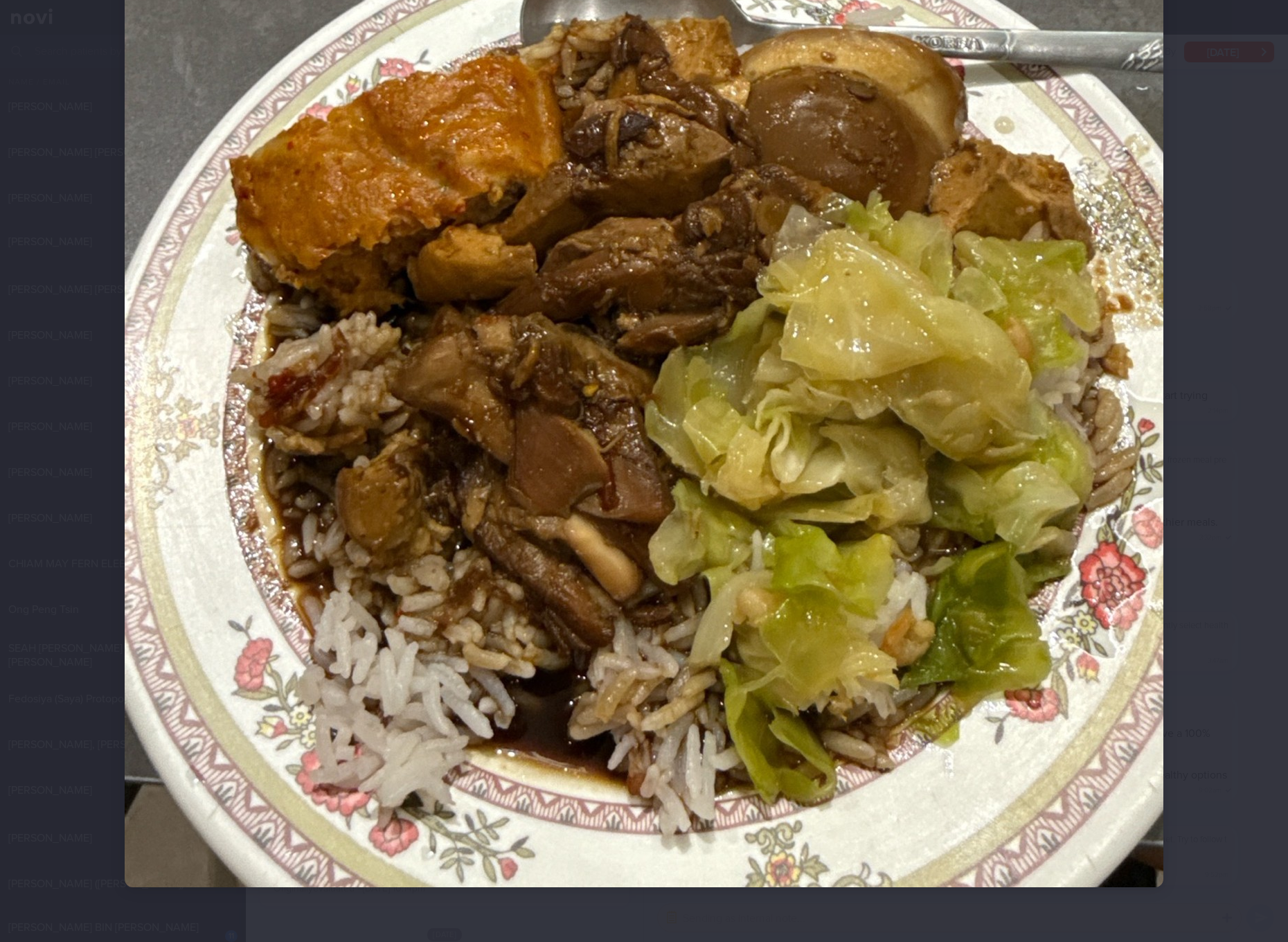
click at [1228, 562] on div at bounding box center [644, 471] width 1288 height 942
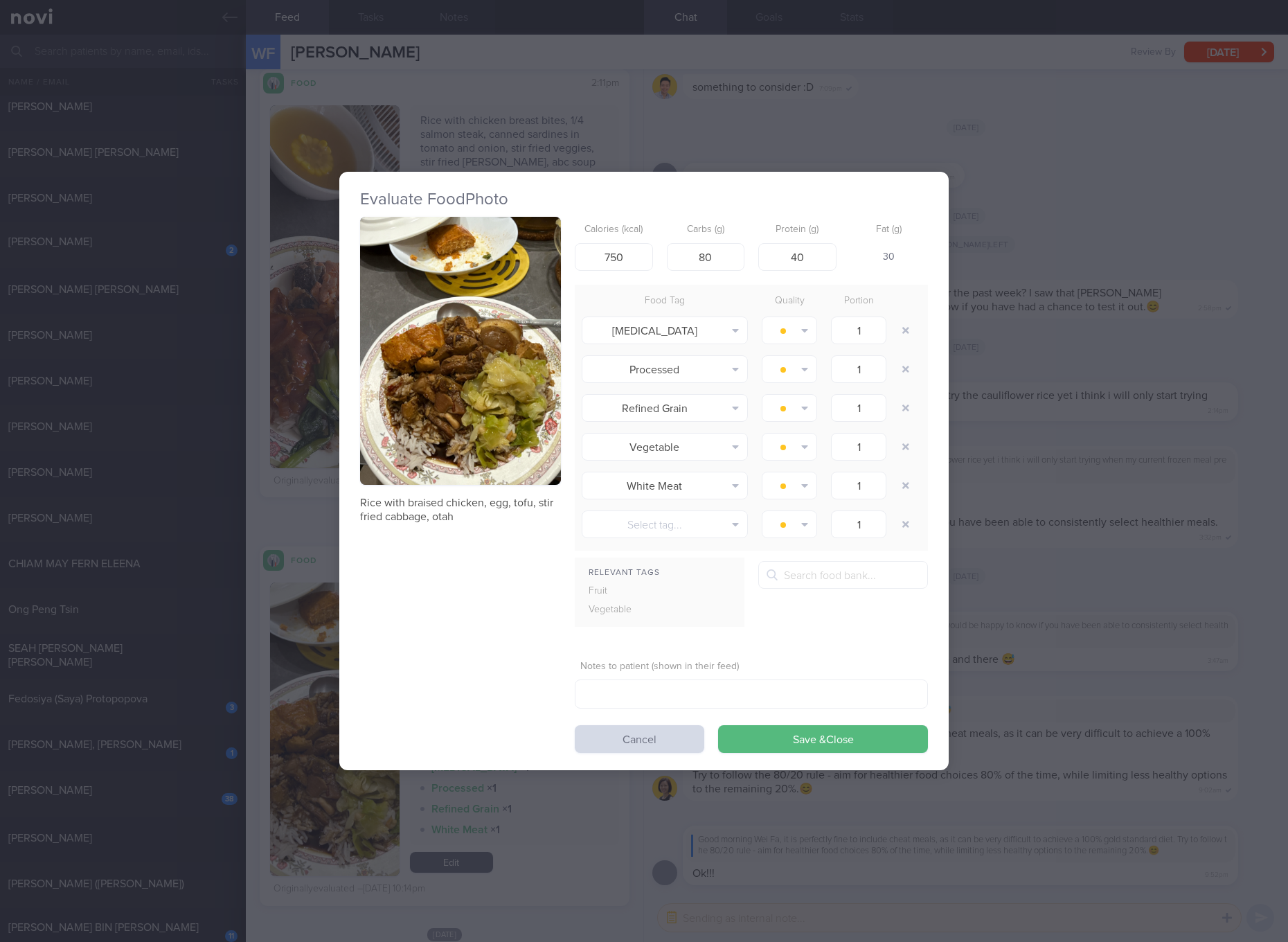
click at [1058, 503] on div "Evaluate Food Photo Rice with braised chicken, egg, tofu, stir fried cabbage, o…" at bounding box center [644, 471] width 1288 height 942
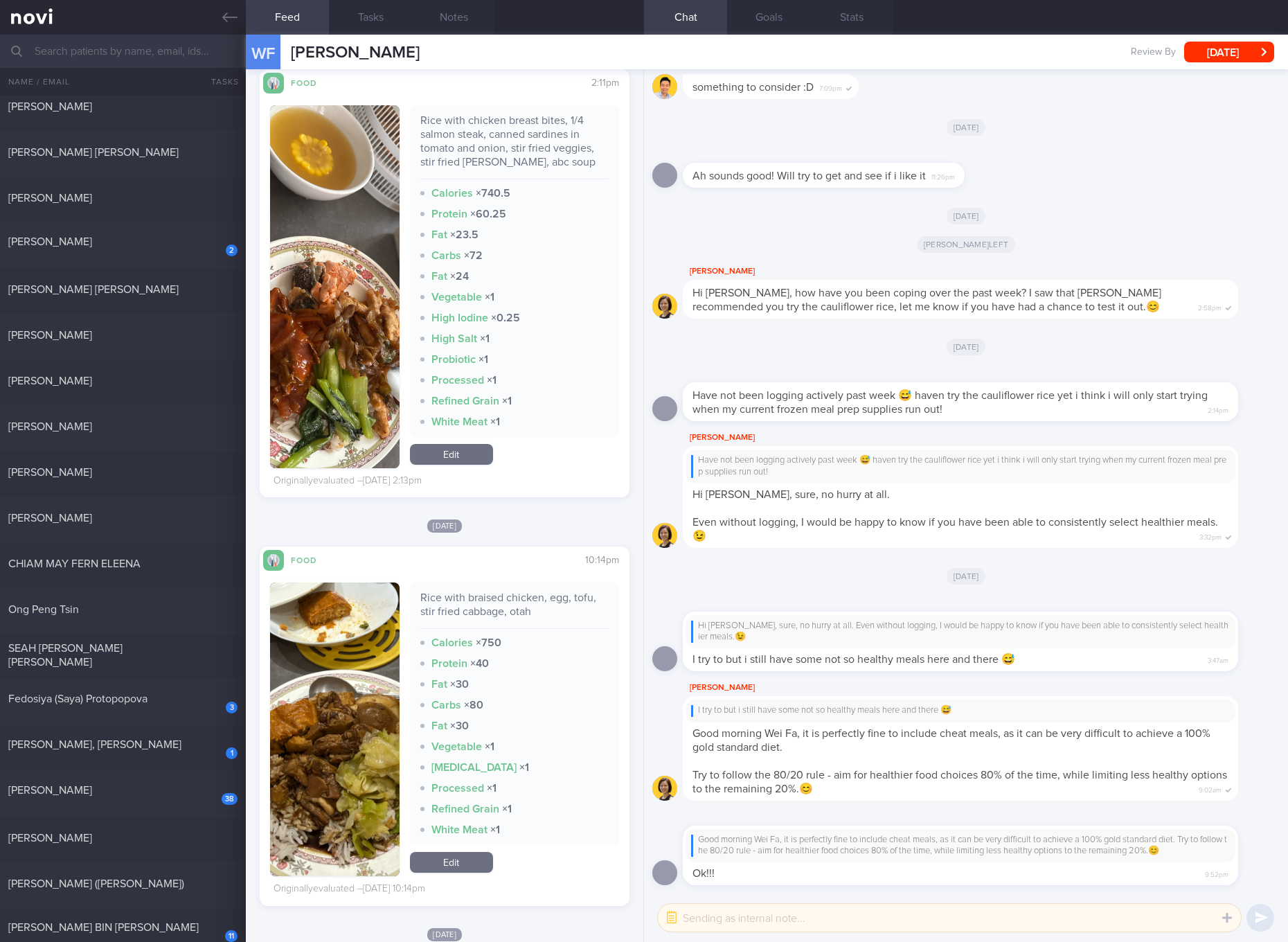
scroll to position [519, 0]
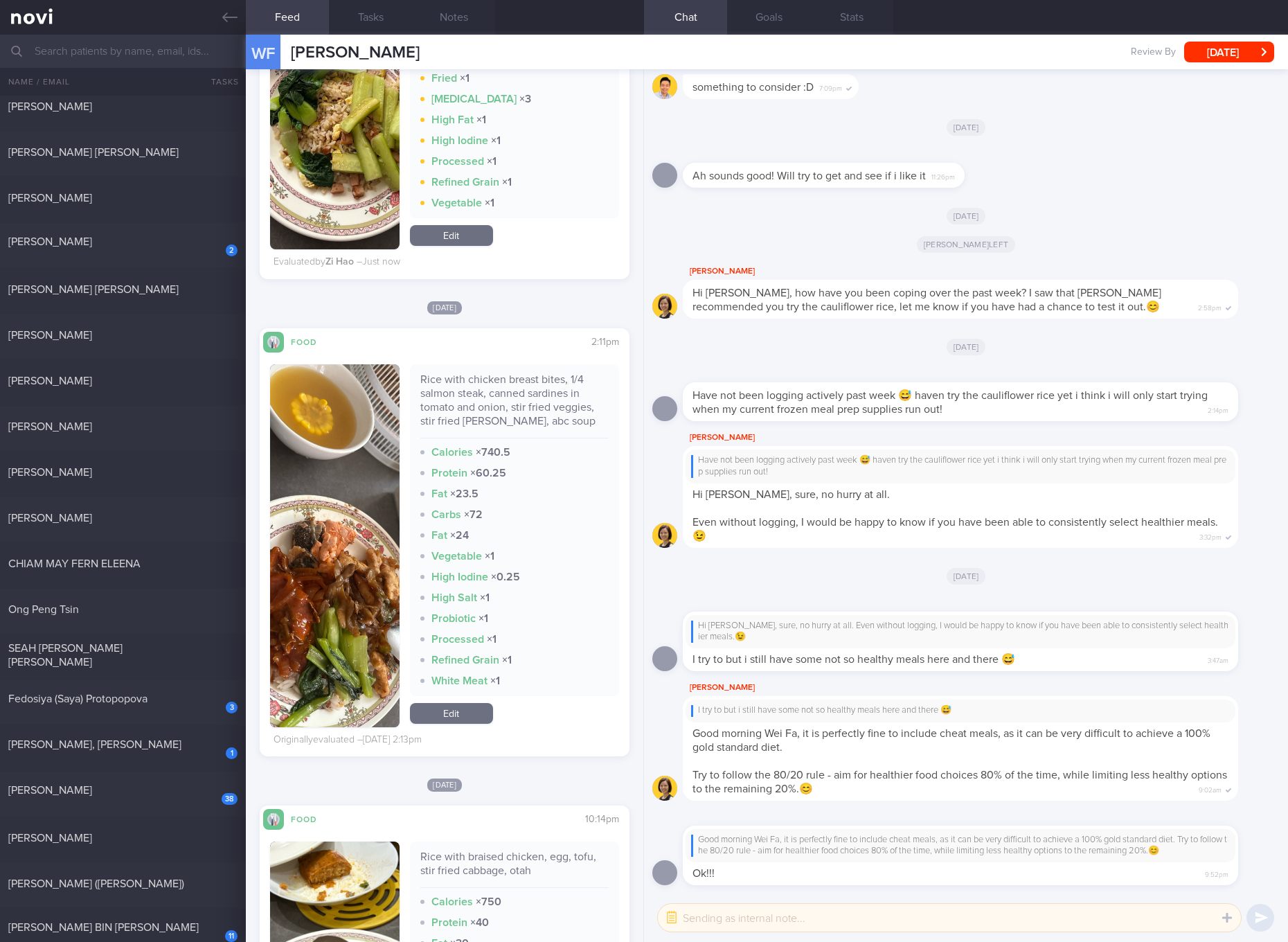
click at [465, 708] on link "Edit" at bounding box center [451, 713] width 83 height 21
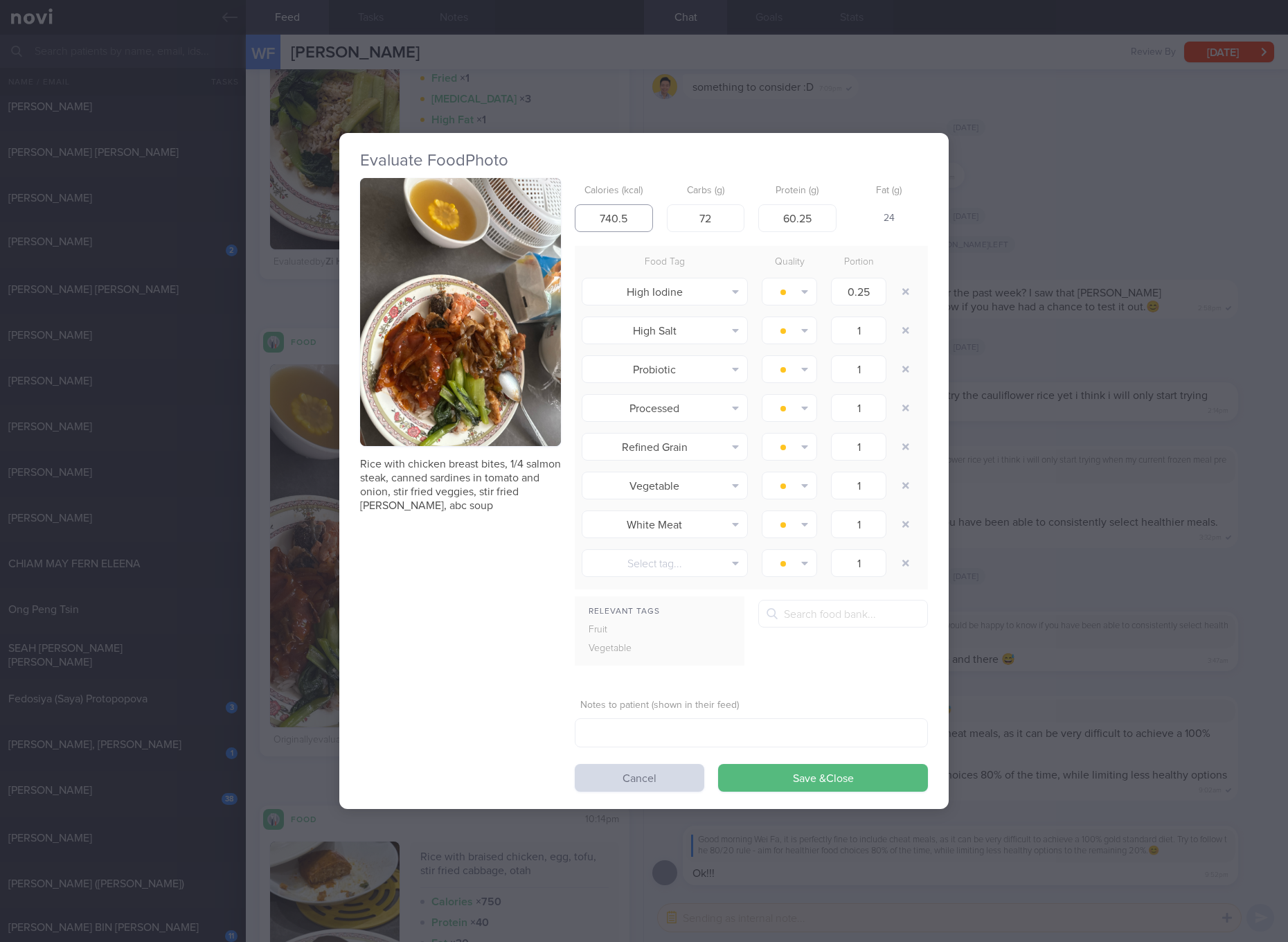
click at [617, 216] on input "740.5" at bounding box center [614, 219] width 78 height 28
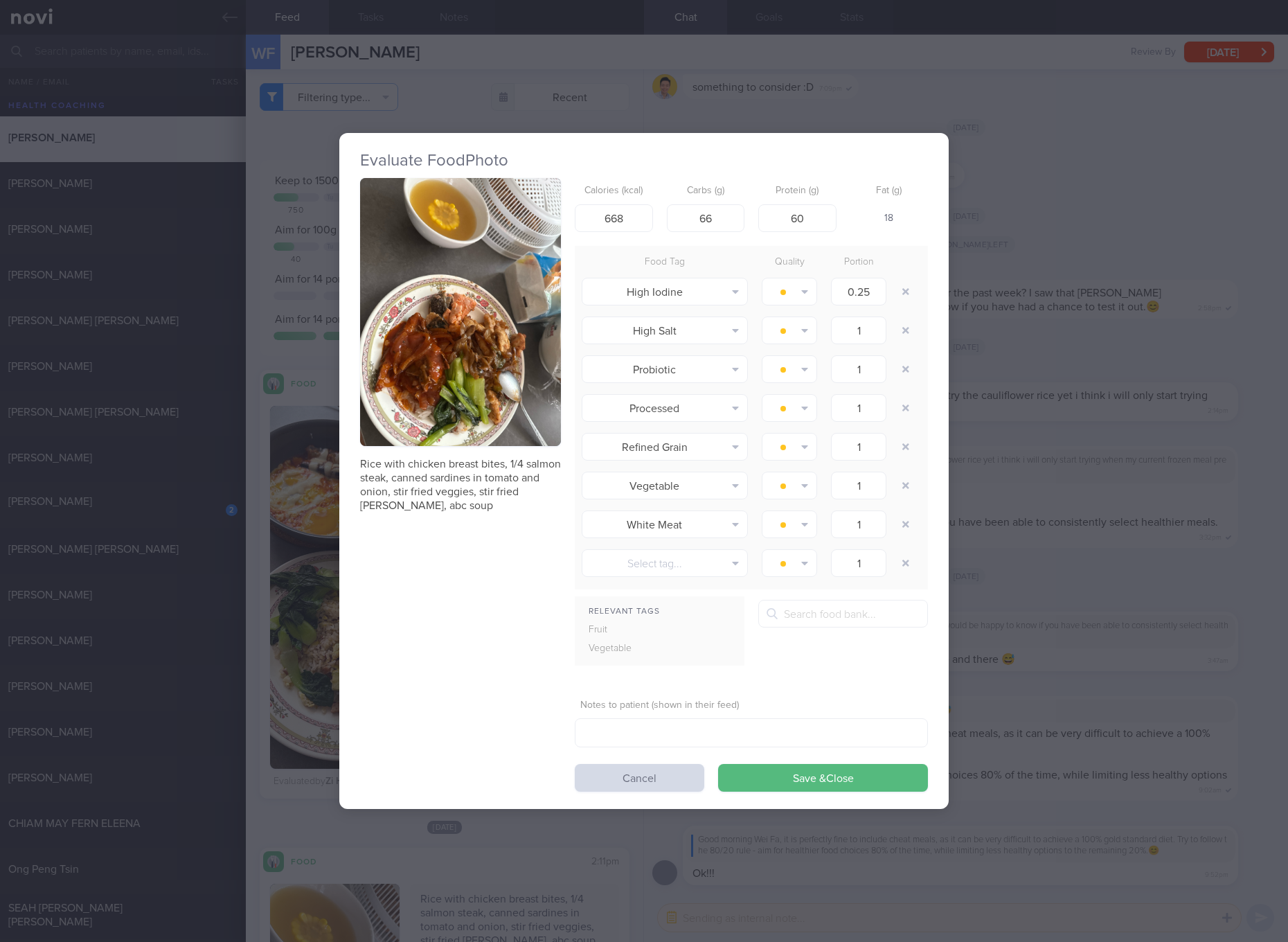
select select "7"
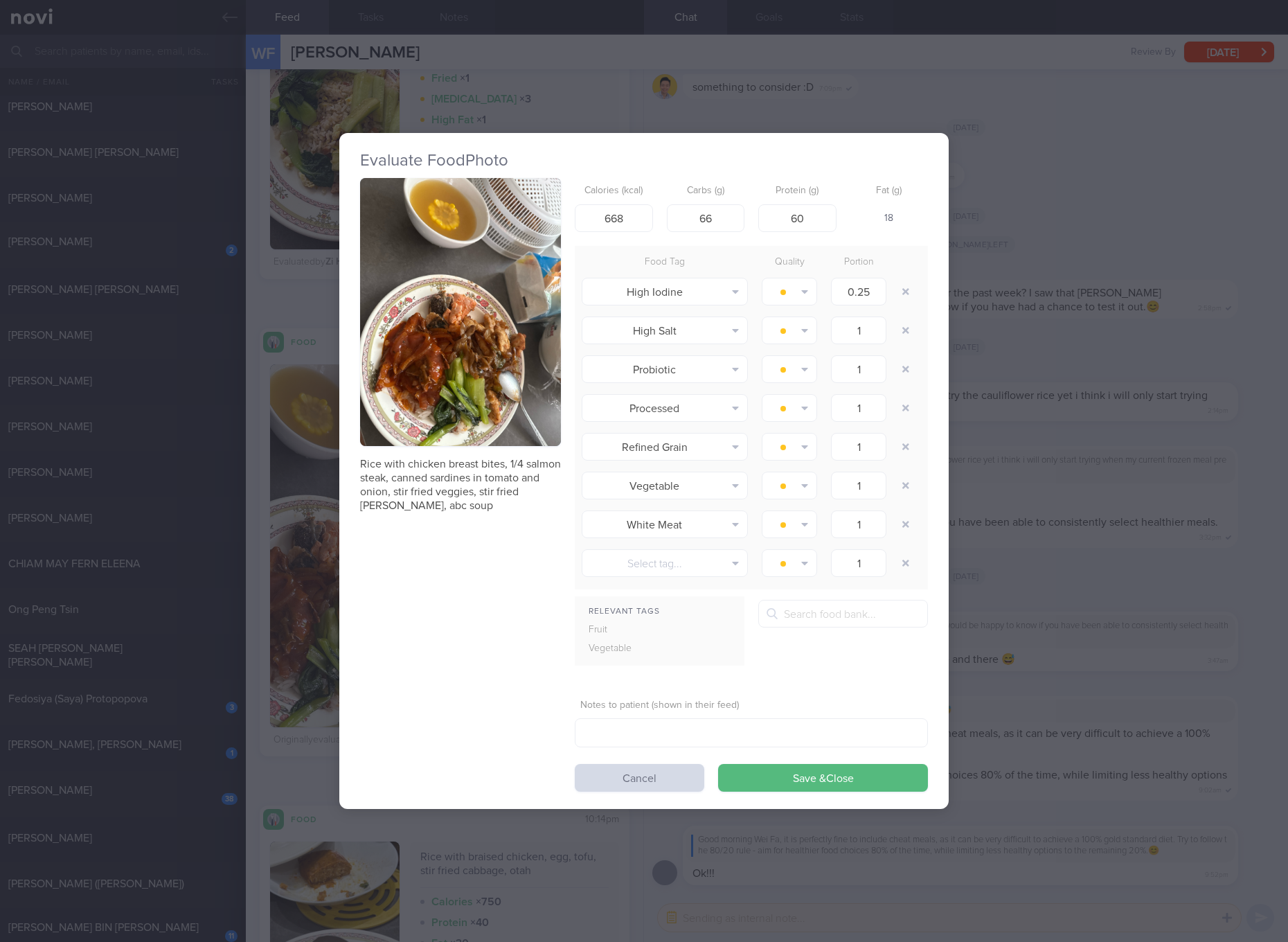
type input "60"
click at [718, 763] on button "Save & Close" at bounding box center [823, 777] width 210 height 28
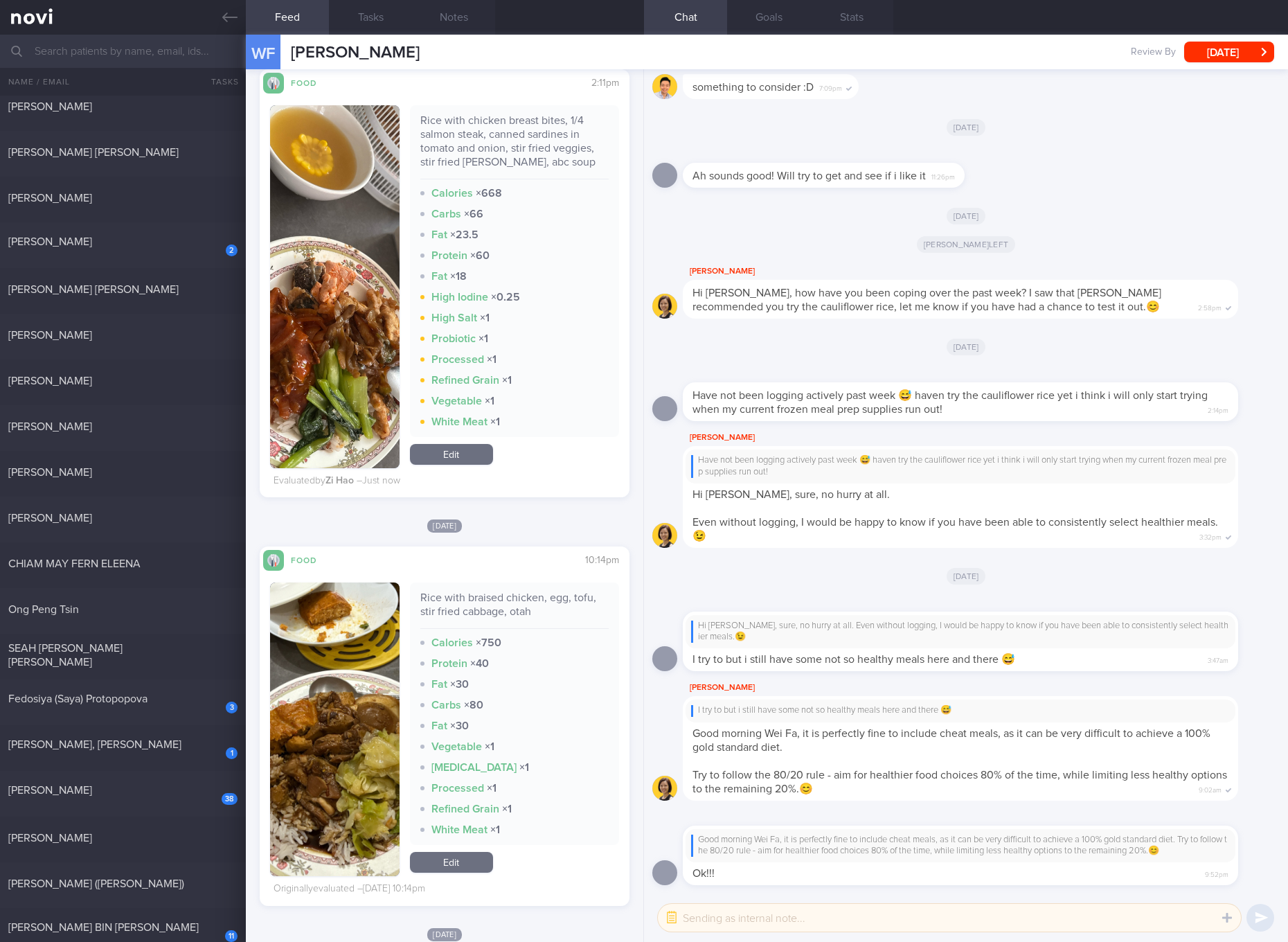
scroll to position [1039, 0]
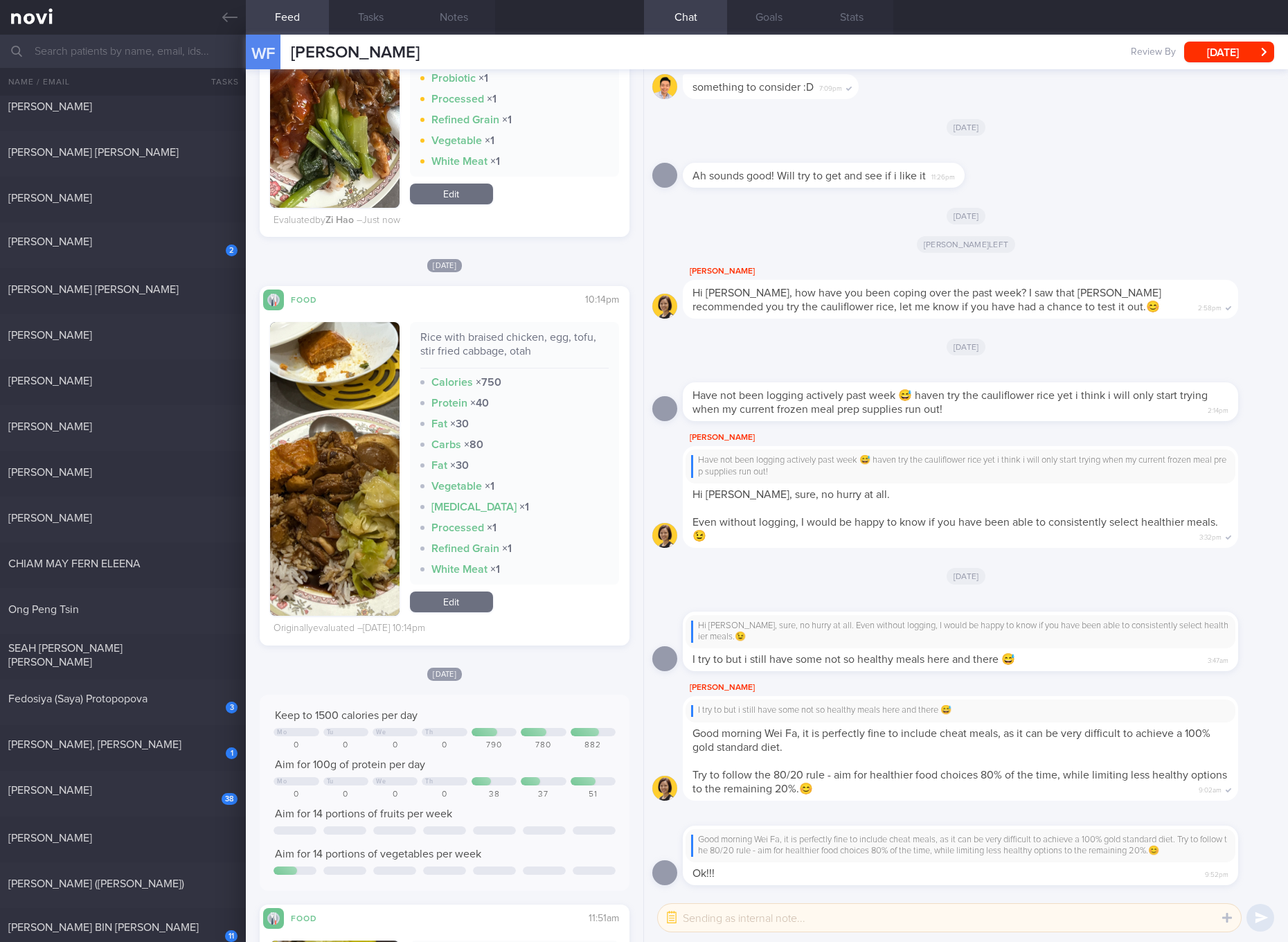
click at [1208, 548] on div "Mee Li Have not been logging actively past week 😅 haven try the cauliflower ric…" at bounding box center [966, 492] width 628 height 127
click at [468, 600] on link "Edit" at bounding box center [451, 602] width 83 height 21
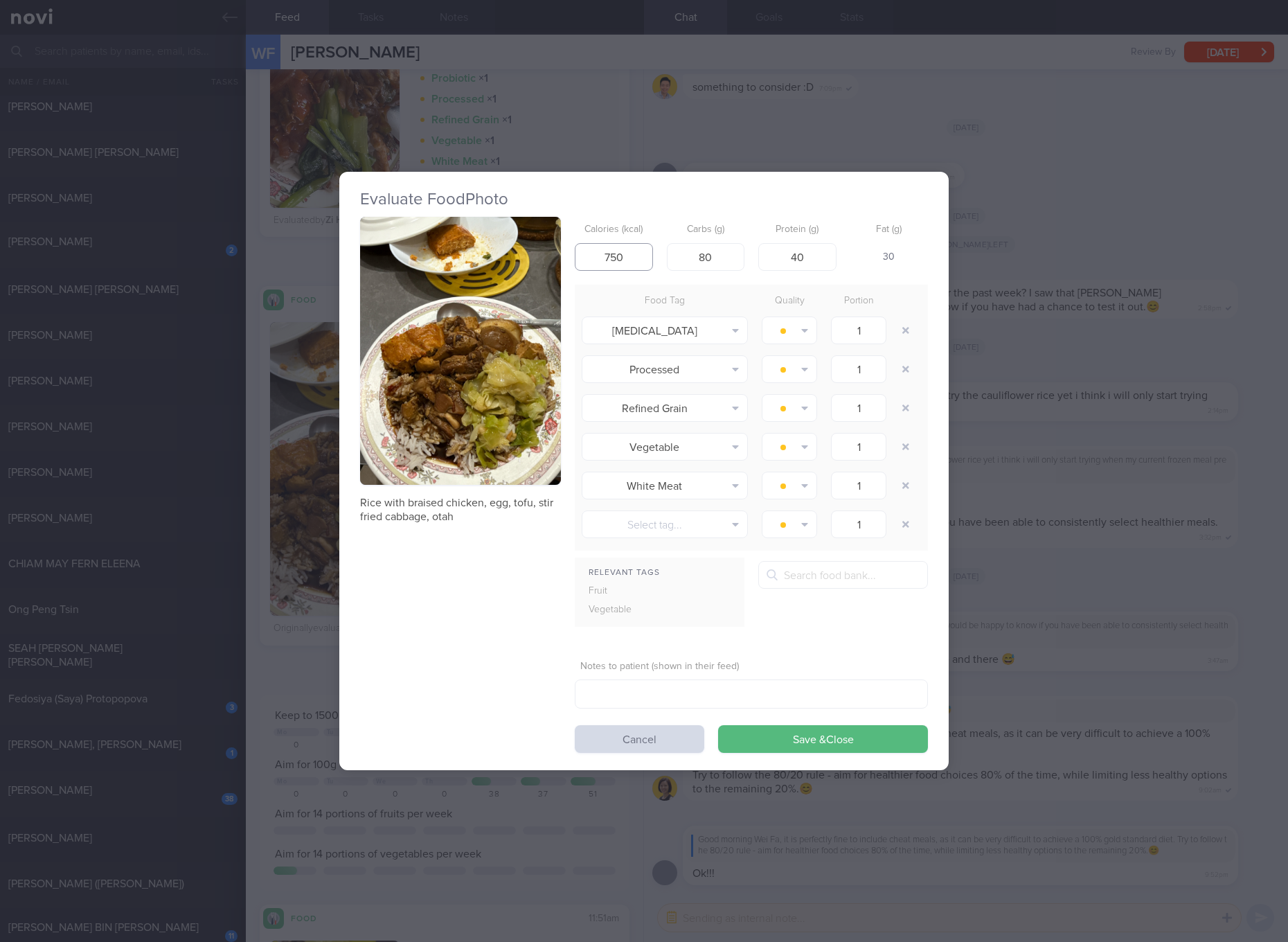
click at [619, 260] on input "750" at bounding box center [614, 257] width 78 height 28
type input "612"
type input "45"
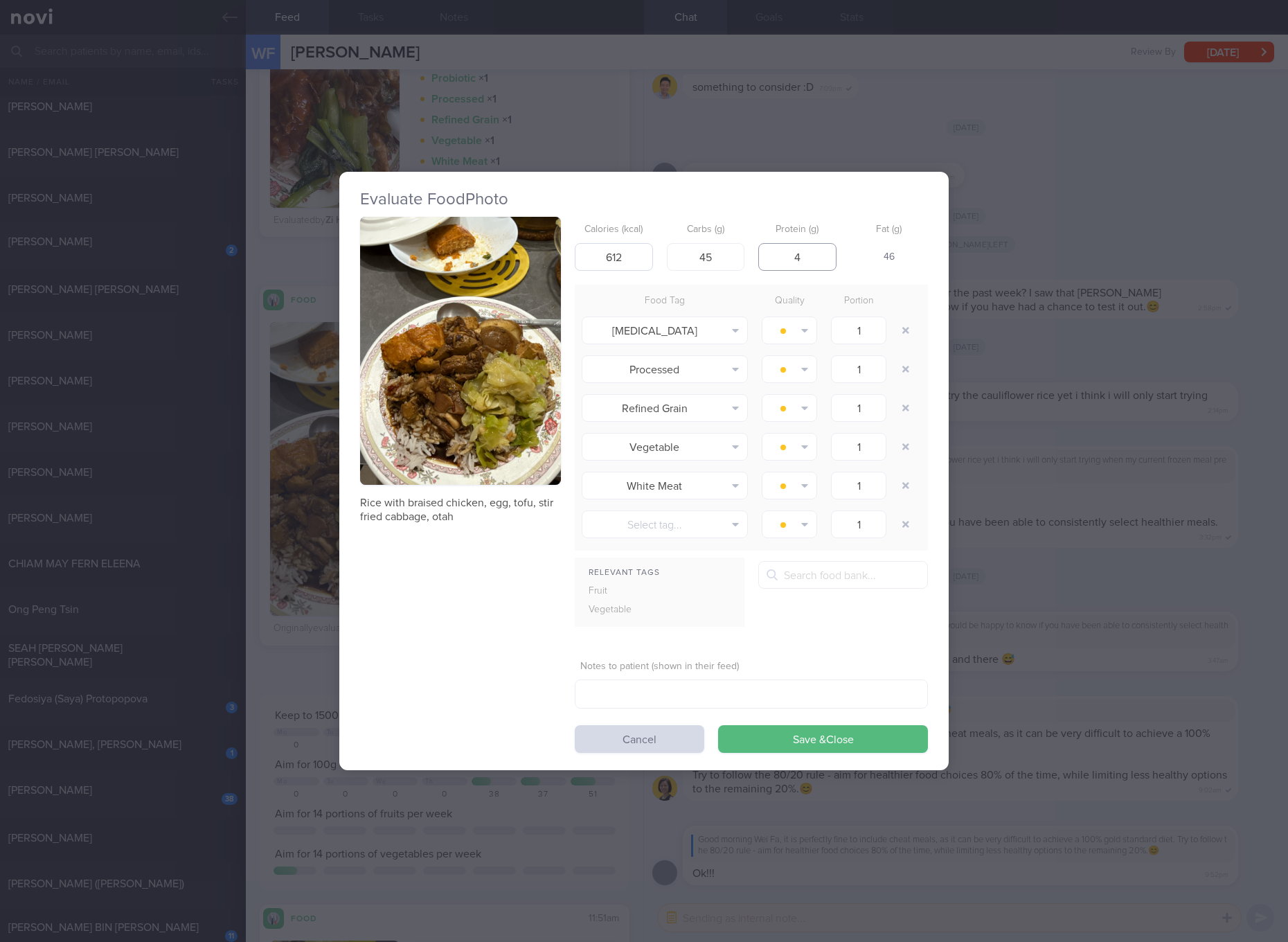
type input "47"
click button "Save & Close" at bounding box center [823, 739] width 210 height 28
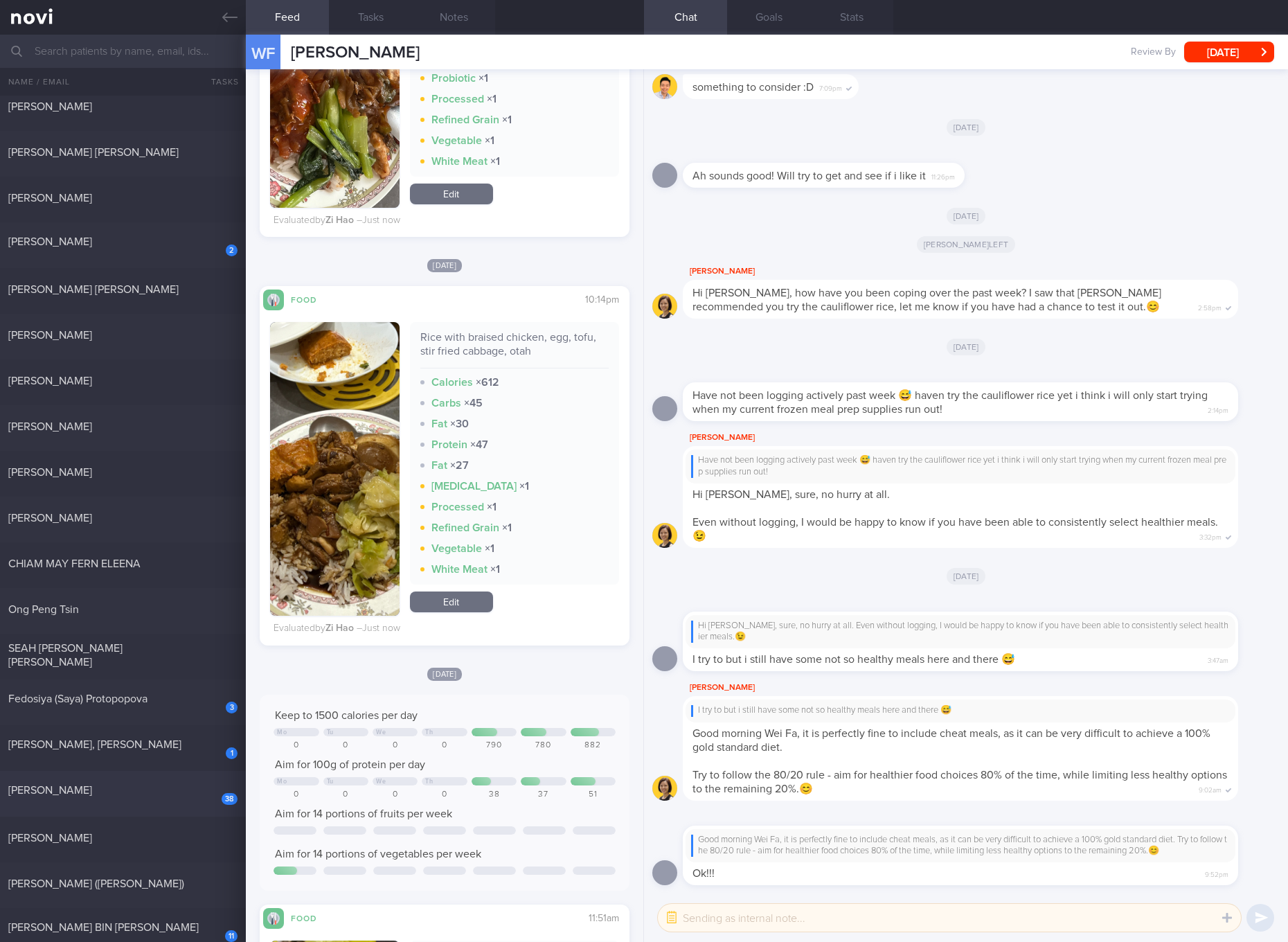
click at [121, 785] on div "Sim Teck Anne Yeo" at bounding box center [121, 790] width 226 height 14
checkbox input "true"
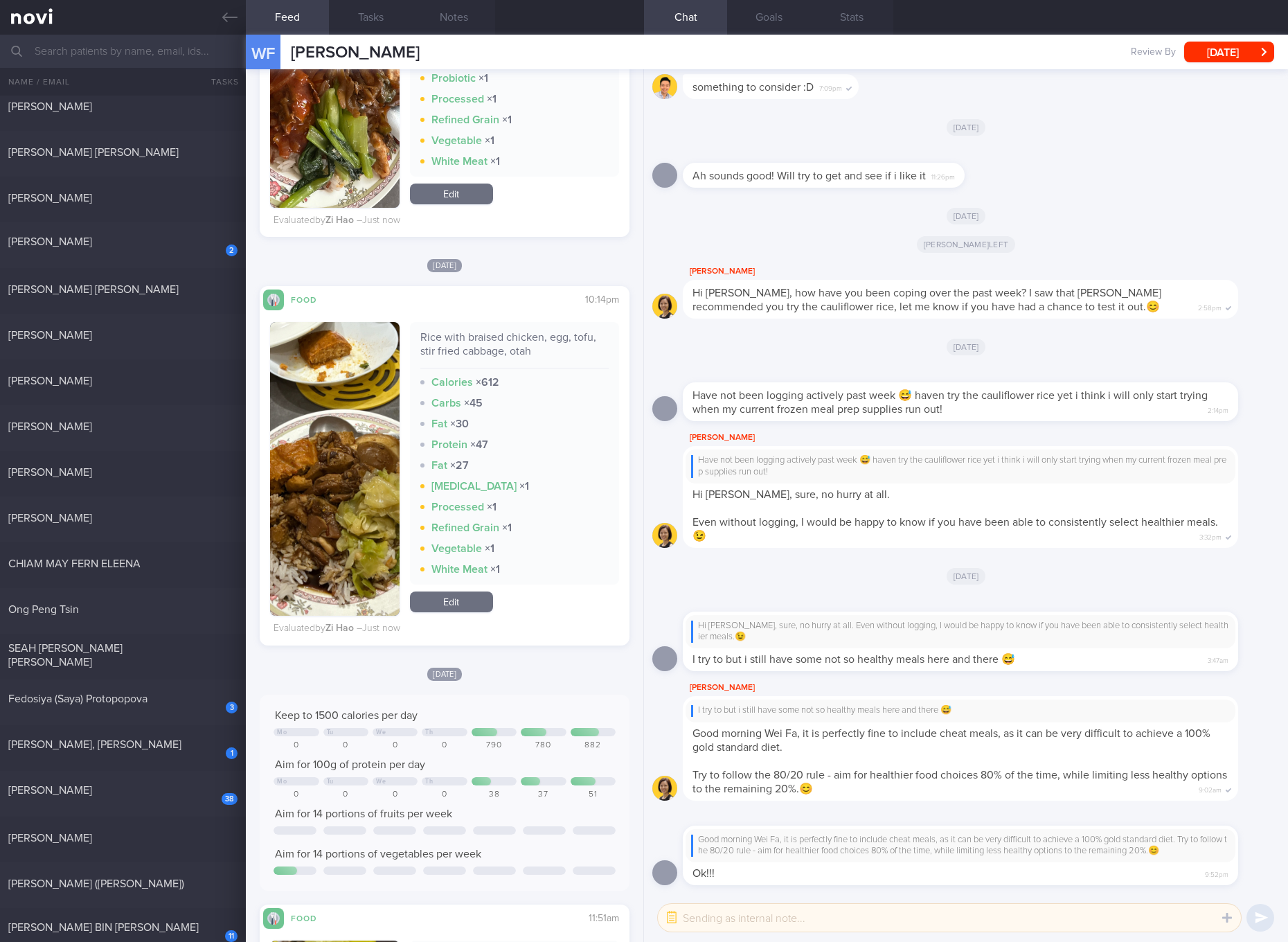
checkbox input "true"
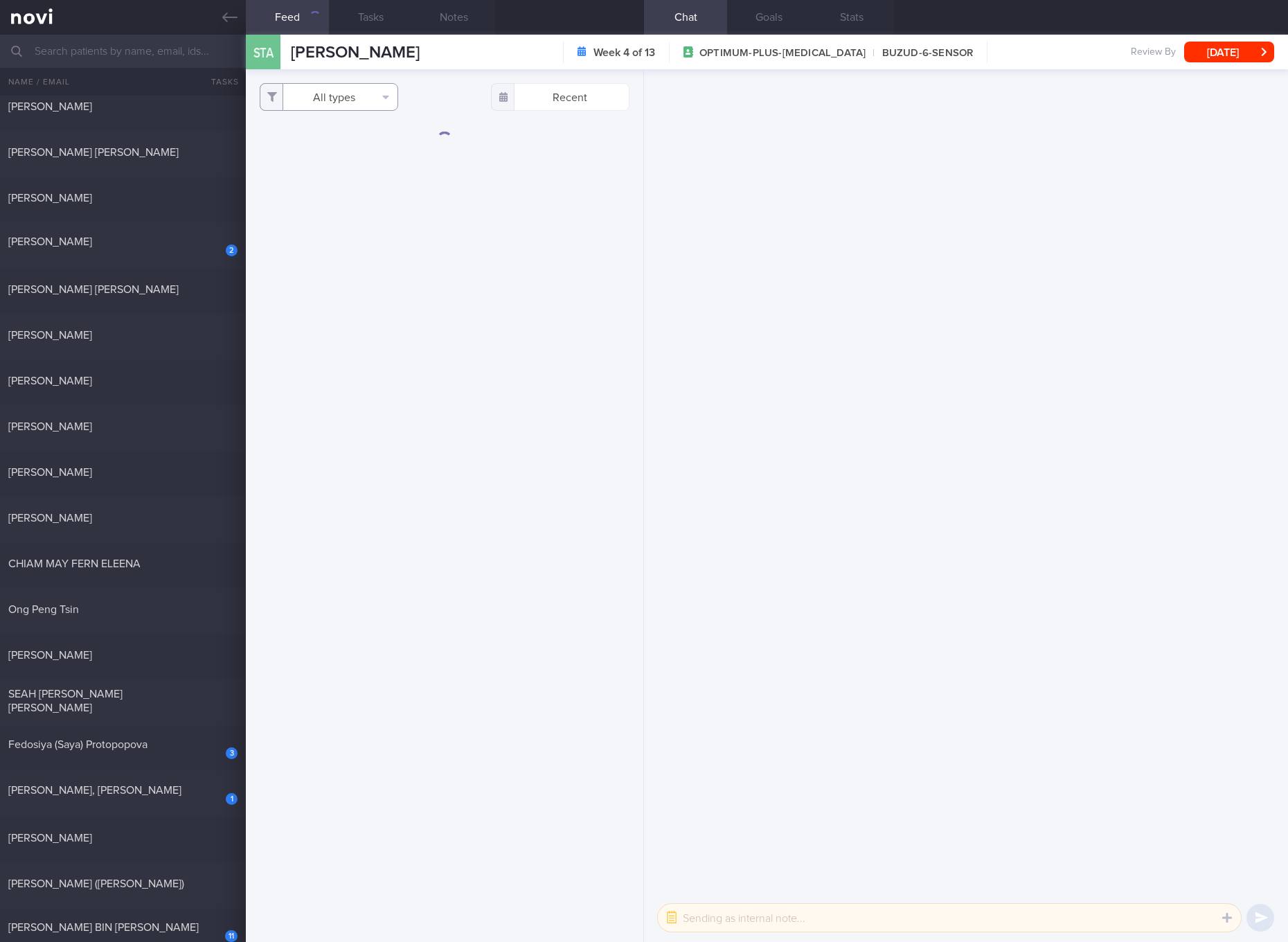
click at [388, 92] on icon "button" at bounding box center [386, 97] width 7 height 11
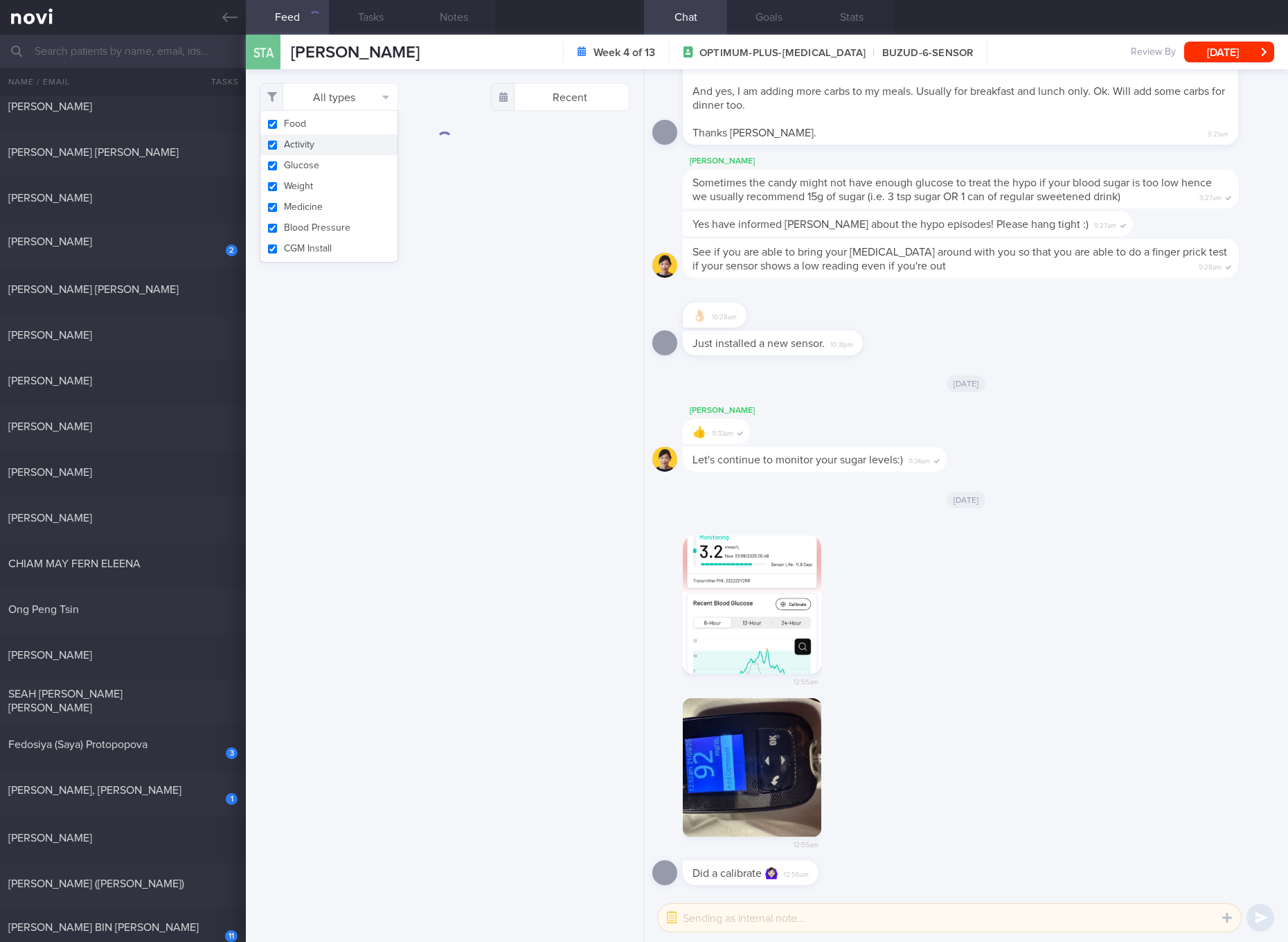
click at [326, 152] on button "Activity" at bounding box center [329, 145] width 137 height 21
checkbox input "false"
click at [298, 163] on button "Glucose" at bounding box center [329, 165] width 137 height 21
checkbox input "false"
click at [289, 191] on button "Weight" at bounding box center [329, 186] width 137 height 21
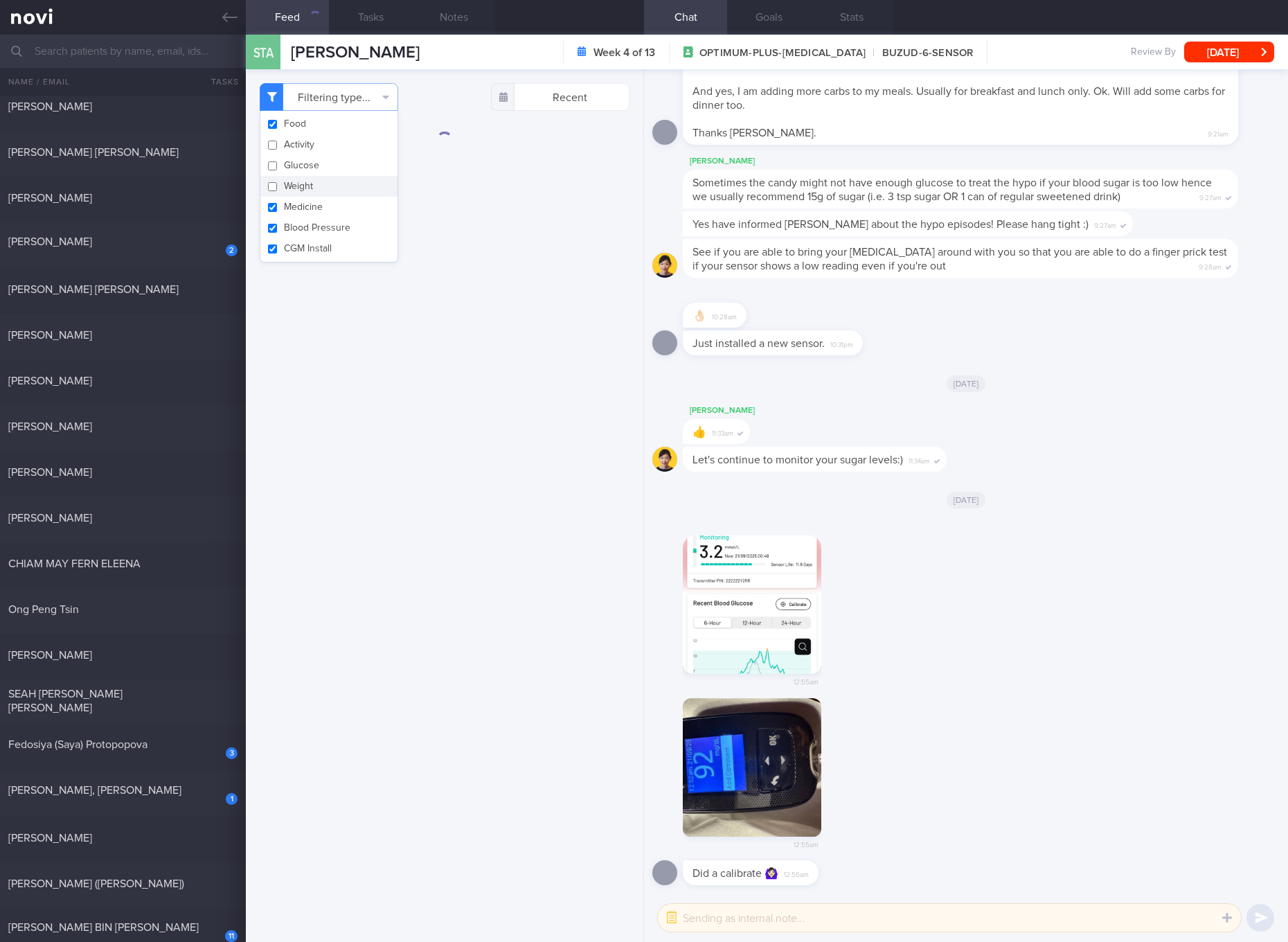
checkbox input "false"
click at [289, 203] on button "Medicine" at bounding box center [329, 207] width 137 height 21
checkbox input "false"
click at [289, 220] on button "Blood Pressure" at bounding box center [329, 228] width 137 height 21
checkbox input "false"
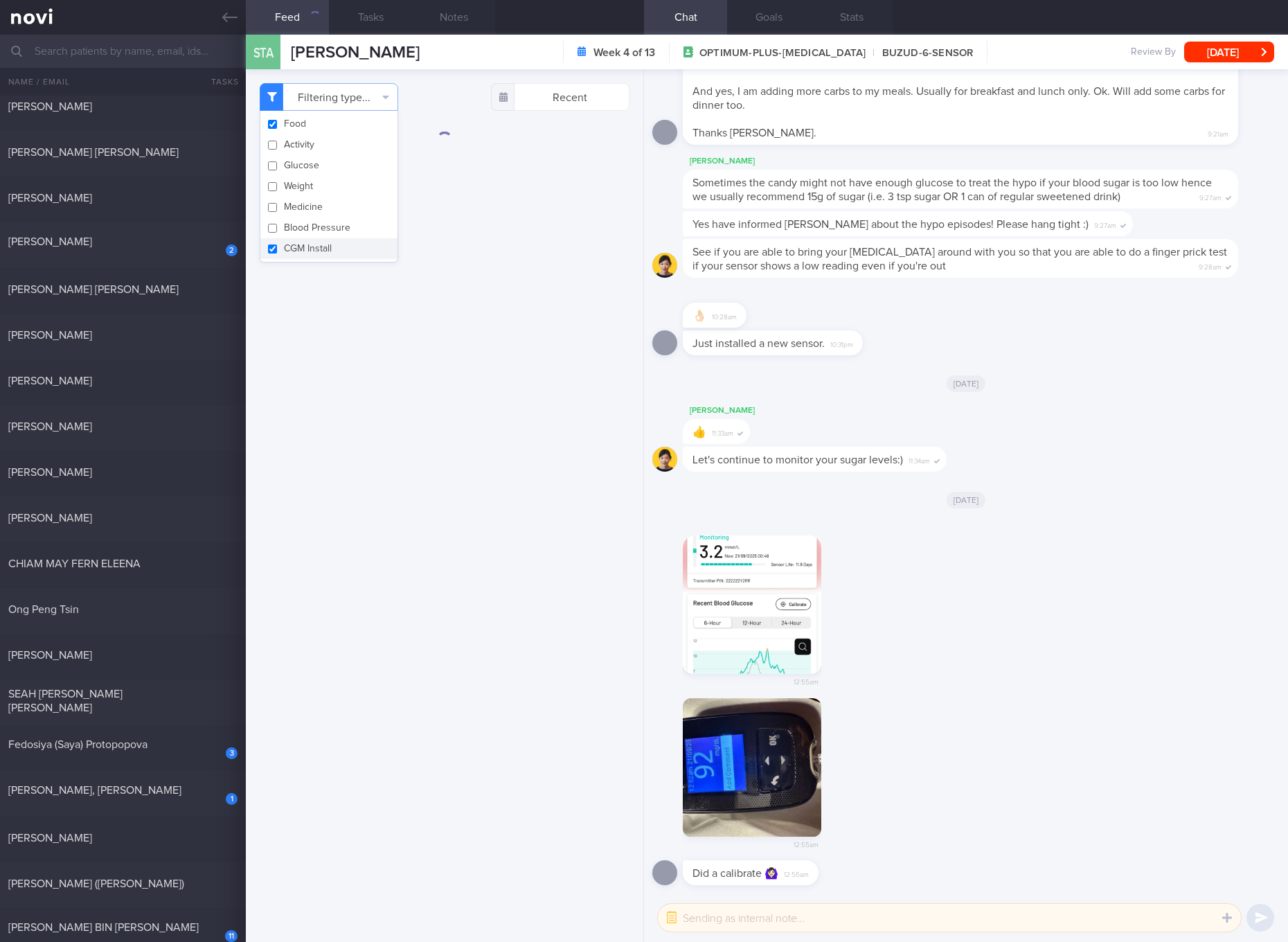
click at [289, 245] on button "CGM Install" at bounding box center [329, 249] width 137 height 21
checkbox input "false"
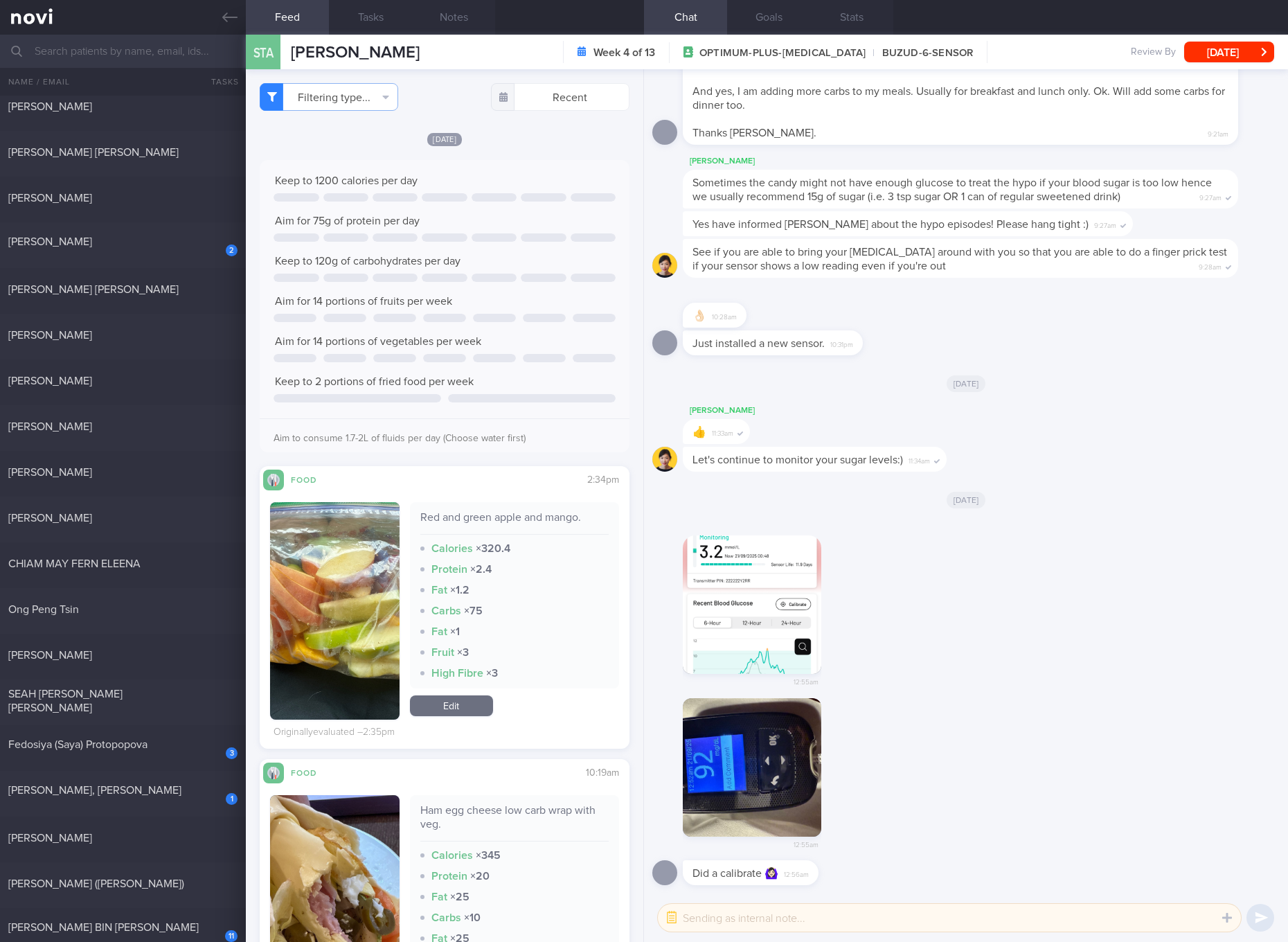
click at [444, 314] on div "Filtering type... Food Activity Glucose Weight Medicine Blood Pressure CGM Inst…" at bounding box center [444, 506] width 397 height 873
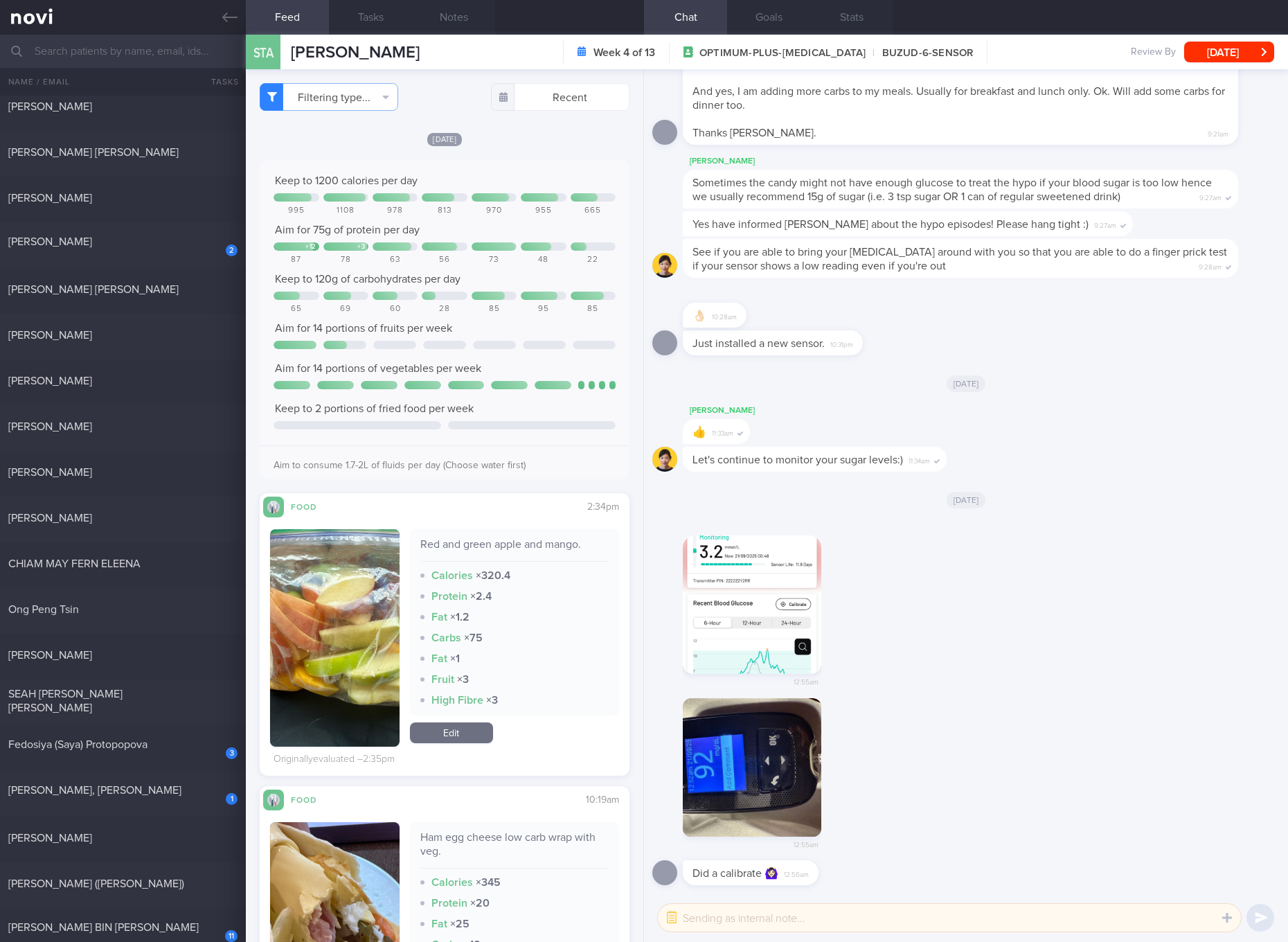
scroll to position [260, 0]
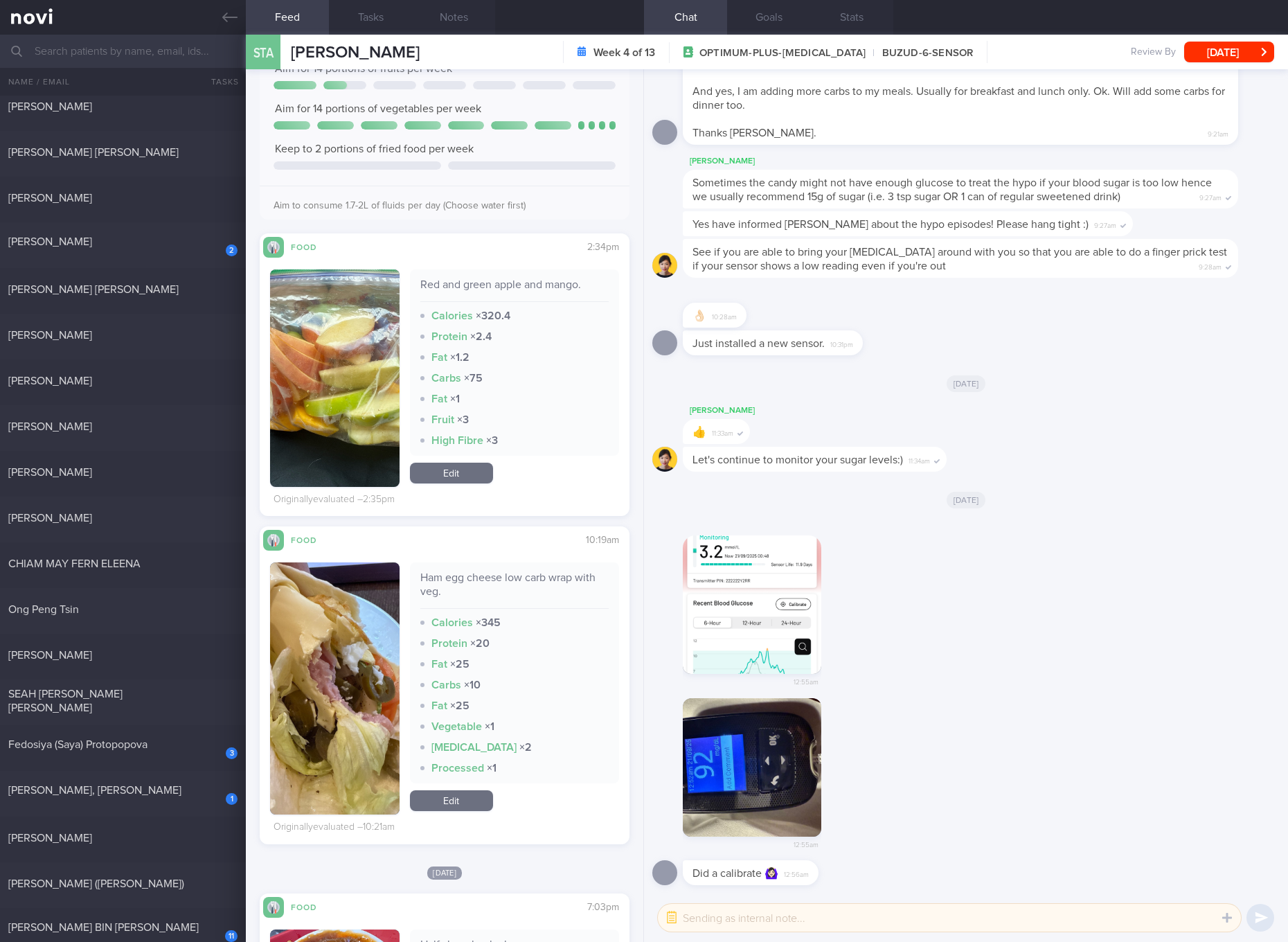
click at [544, 576] on div "Ham egg cheese low carb wrap with veg." at bounding box center [514, 590] width 188 height 38
copy div "Ham egg cheese low carb wrap with veg."
click at [297, 616] on img "button" at bounding box center [335, 688] width 130 height 252
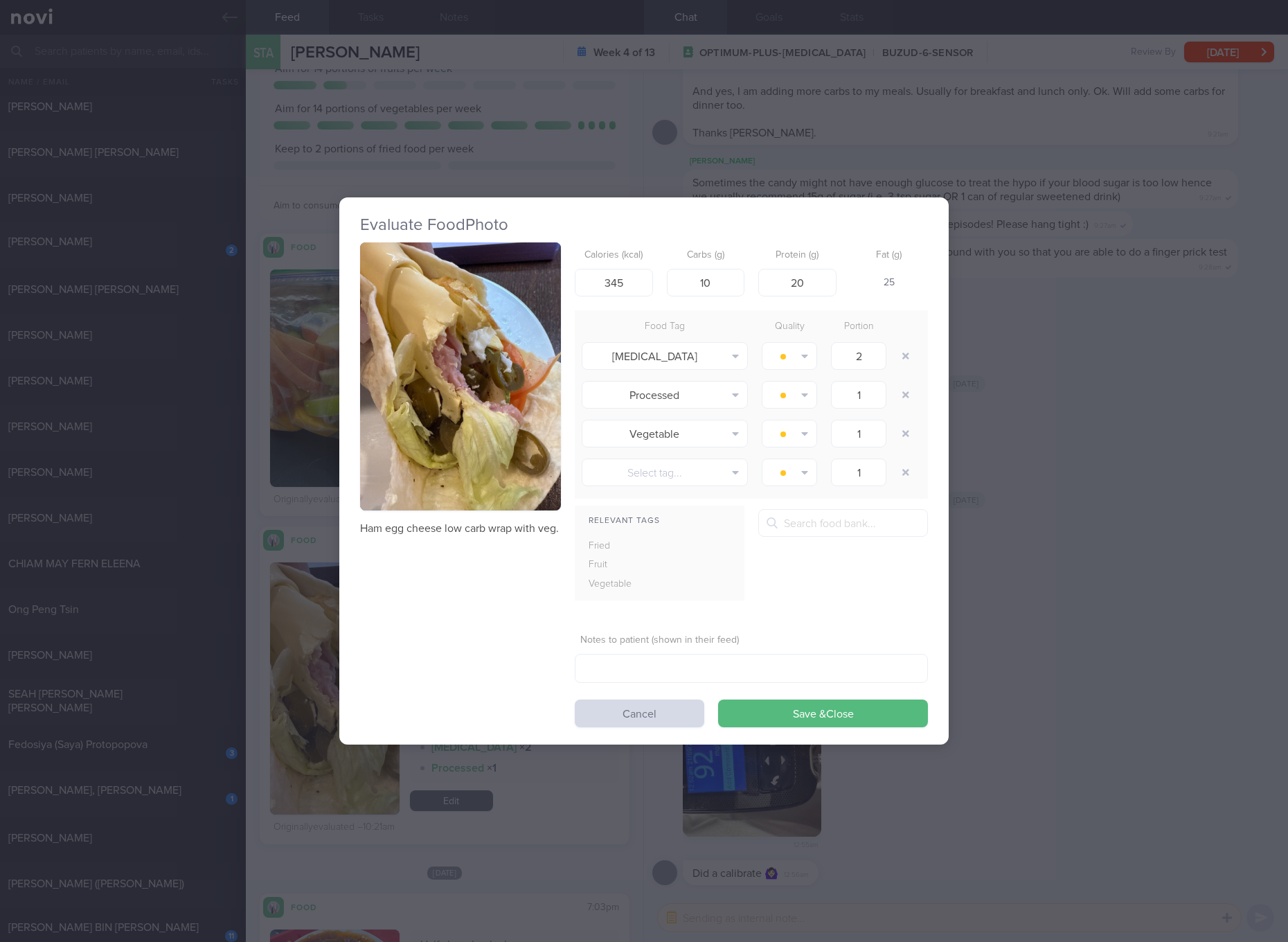
click at [514, 378] on button "button" at bounding box center [460, 376] width 201 height 268
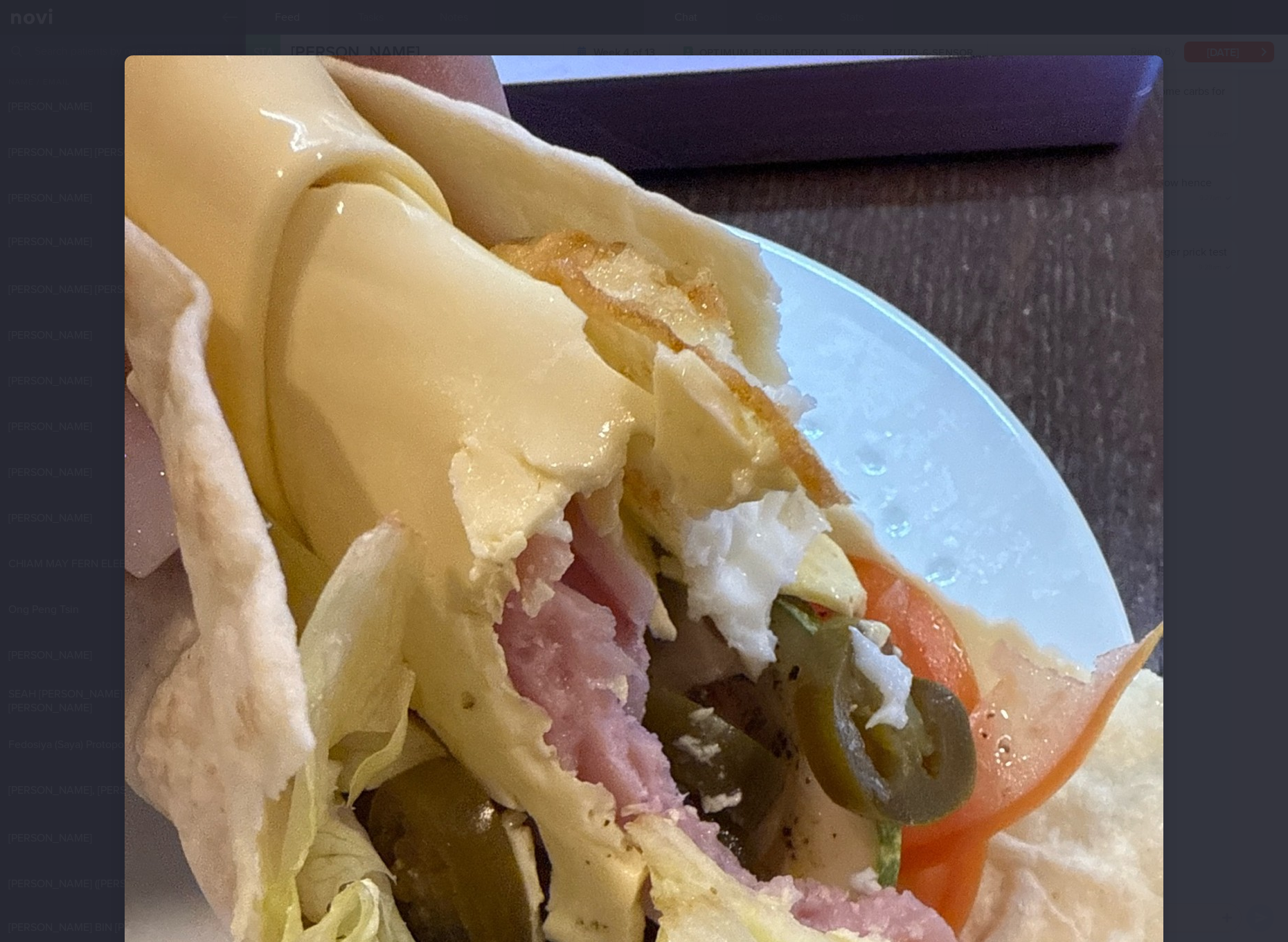
click at [1170, 651] on div at bounding box center [644, 747] width 1149 height 1495
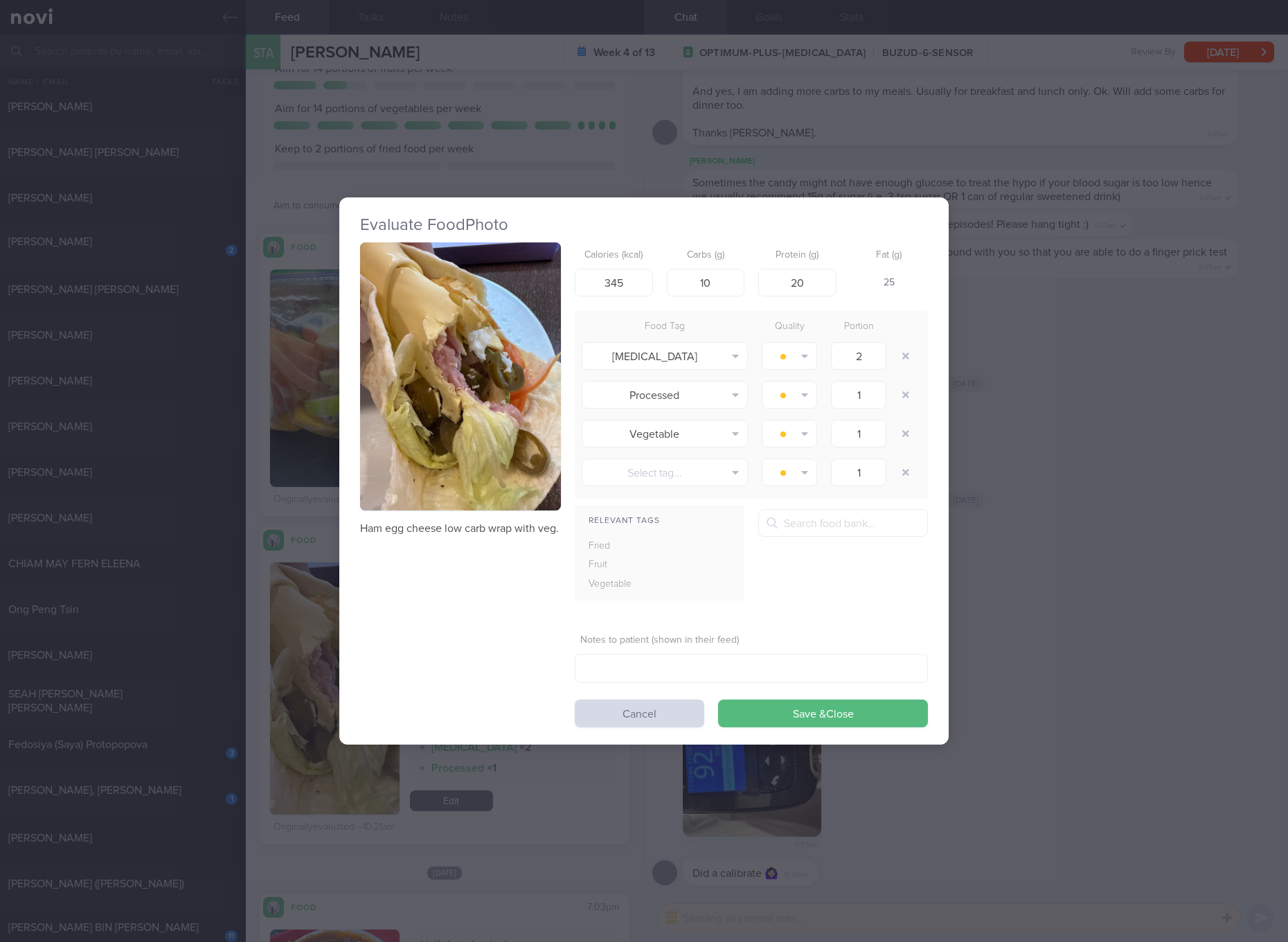
click at [1090, 576] on div "Evaluate Food Photo Ham egg cheese low carb wrap with veg. Calories (kcal) 345 …" at bounding box center [644, 471] width 1288 height 942
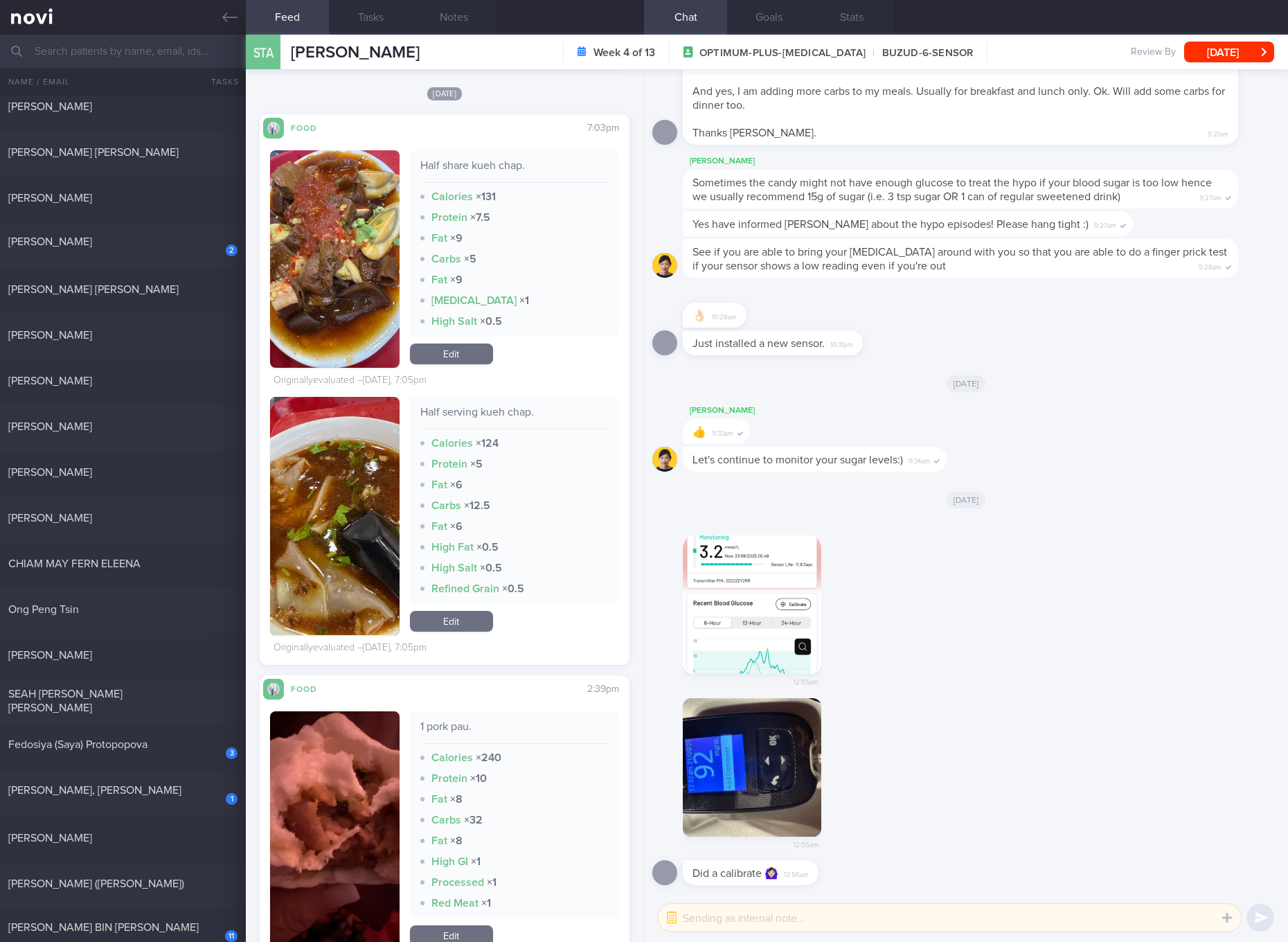
scroll to position [1298, 0]
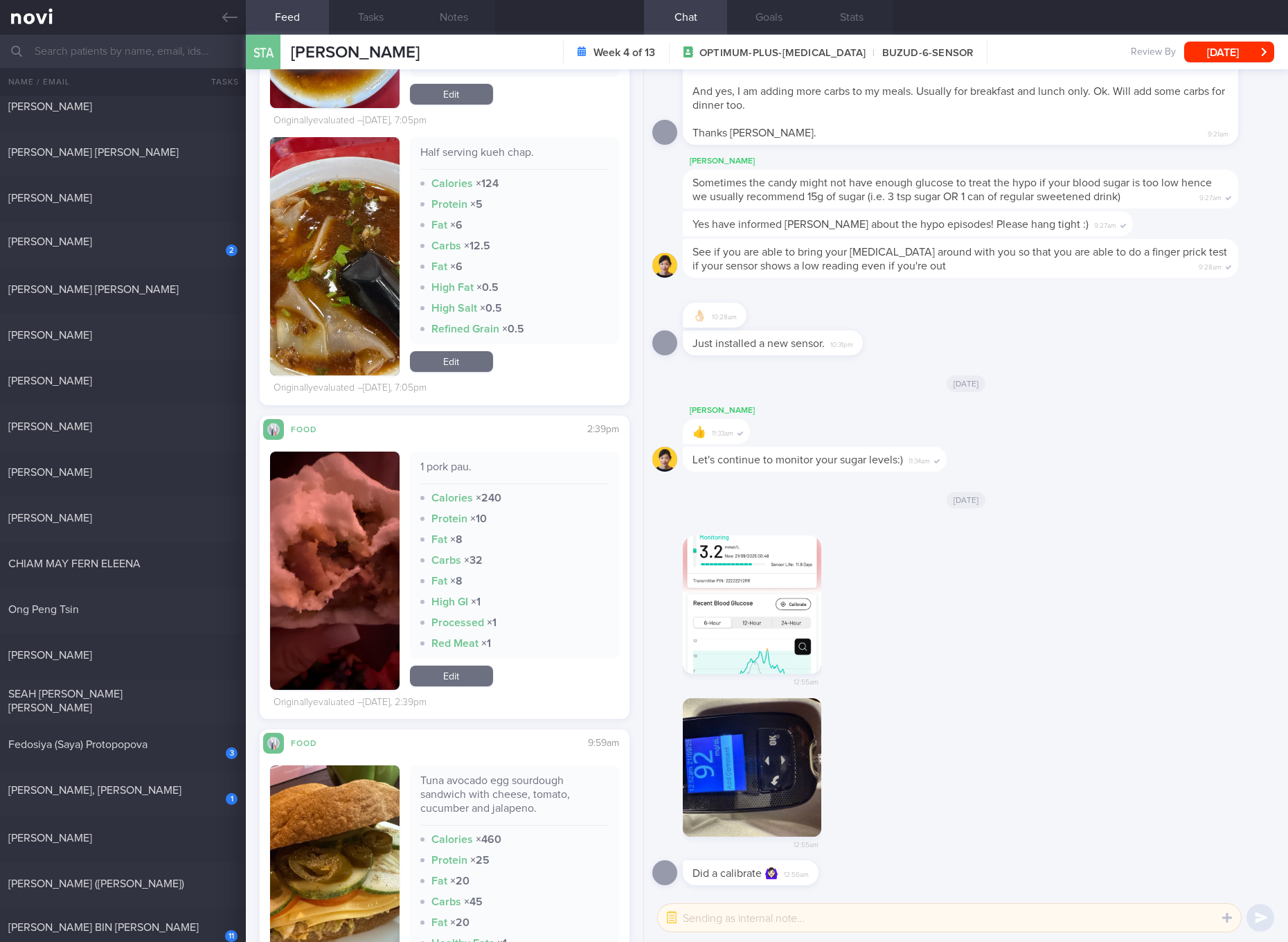
click at [1185, 573] on div "12:55am" at bounding box center [966, 608] width 628 height 179
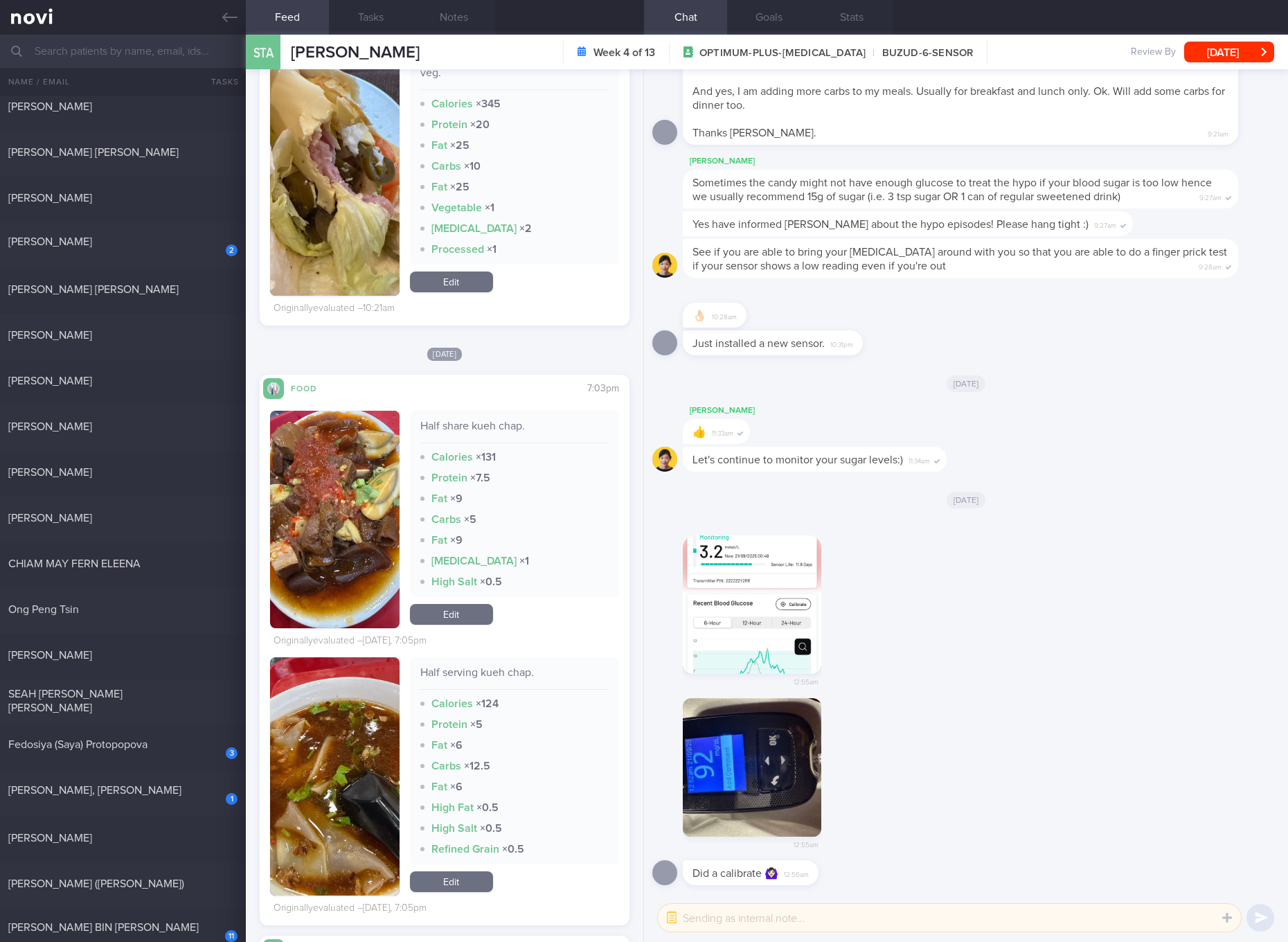
scroll to position [519, 0]
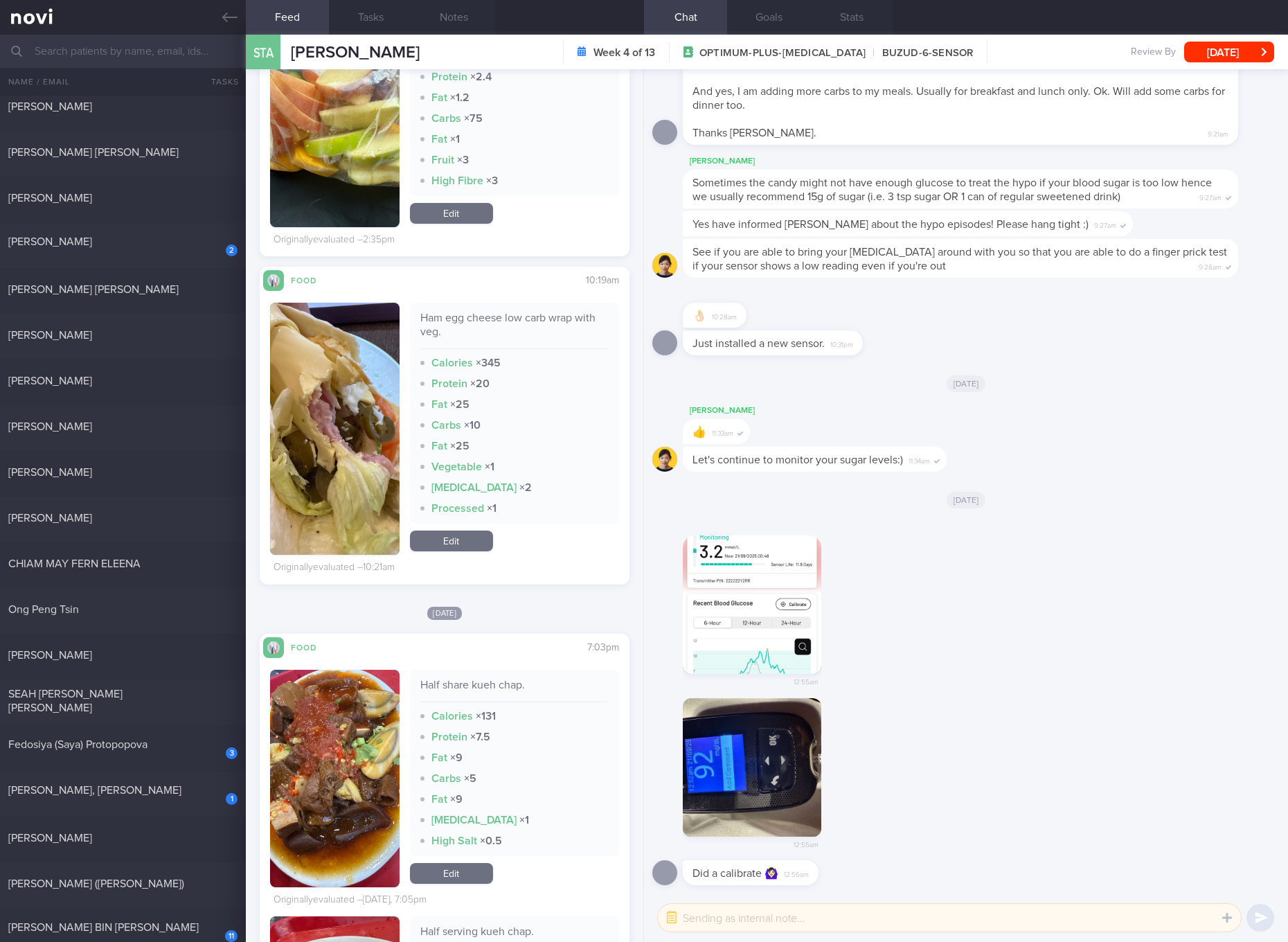
click at [466, 542] on link "Edit" at bounding box center [451, 541] width 83 height 21
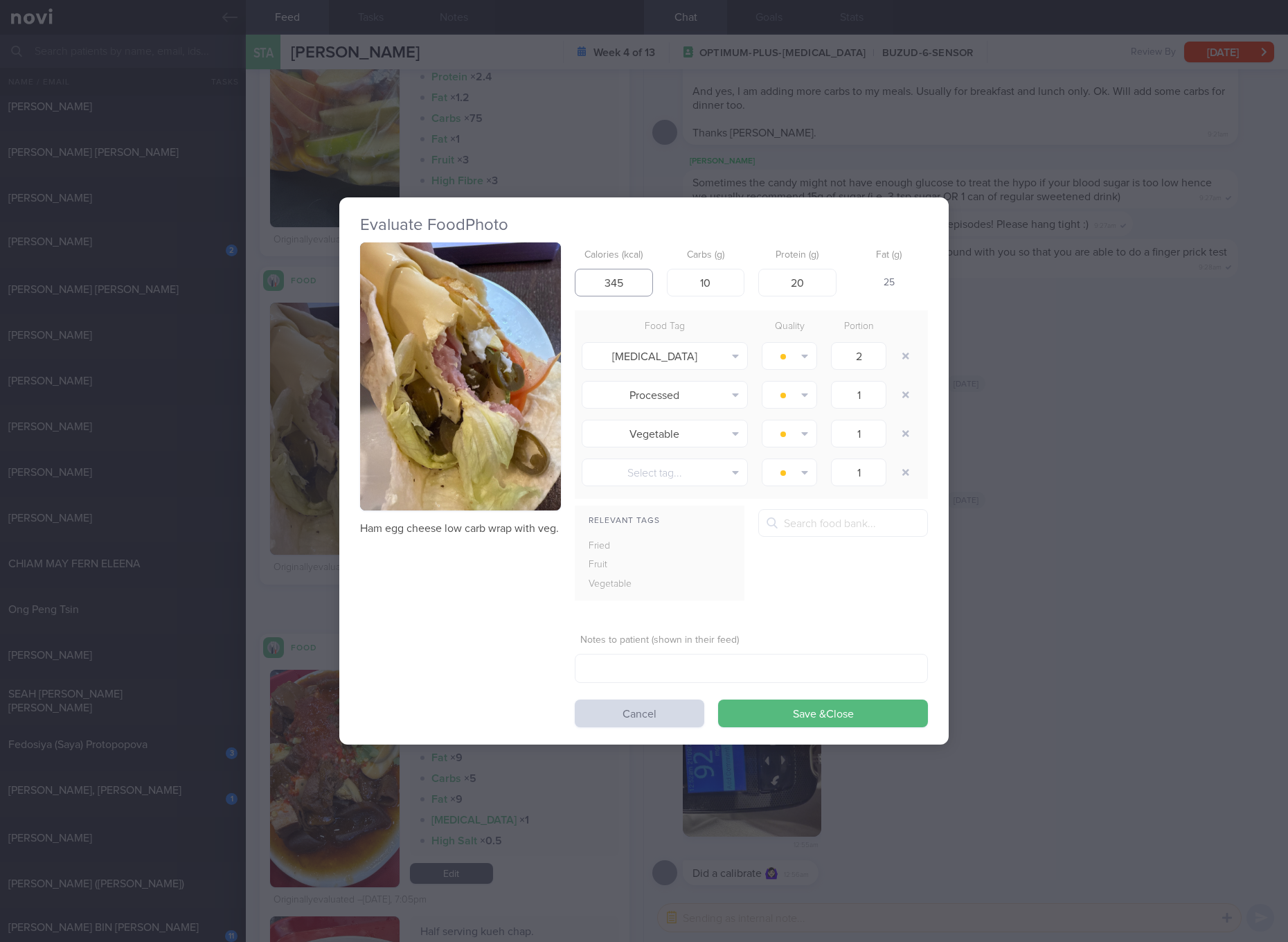
click at [620, 283] on input "345" at bounding box center [614, 283] width 78 height 28
type input "351"
type input "23"
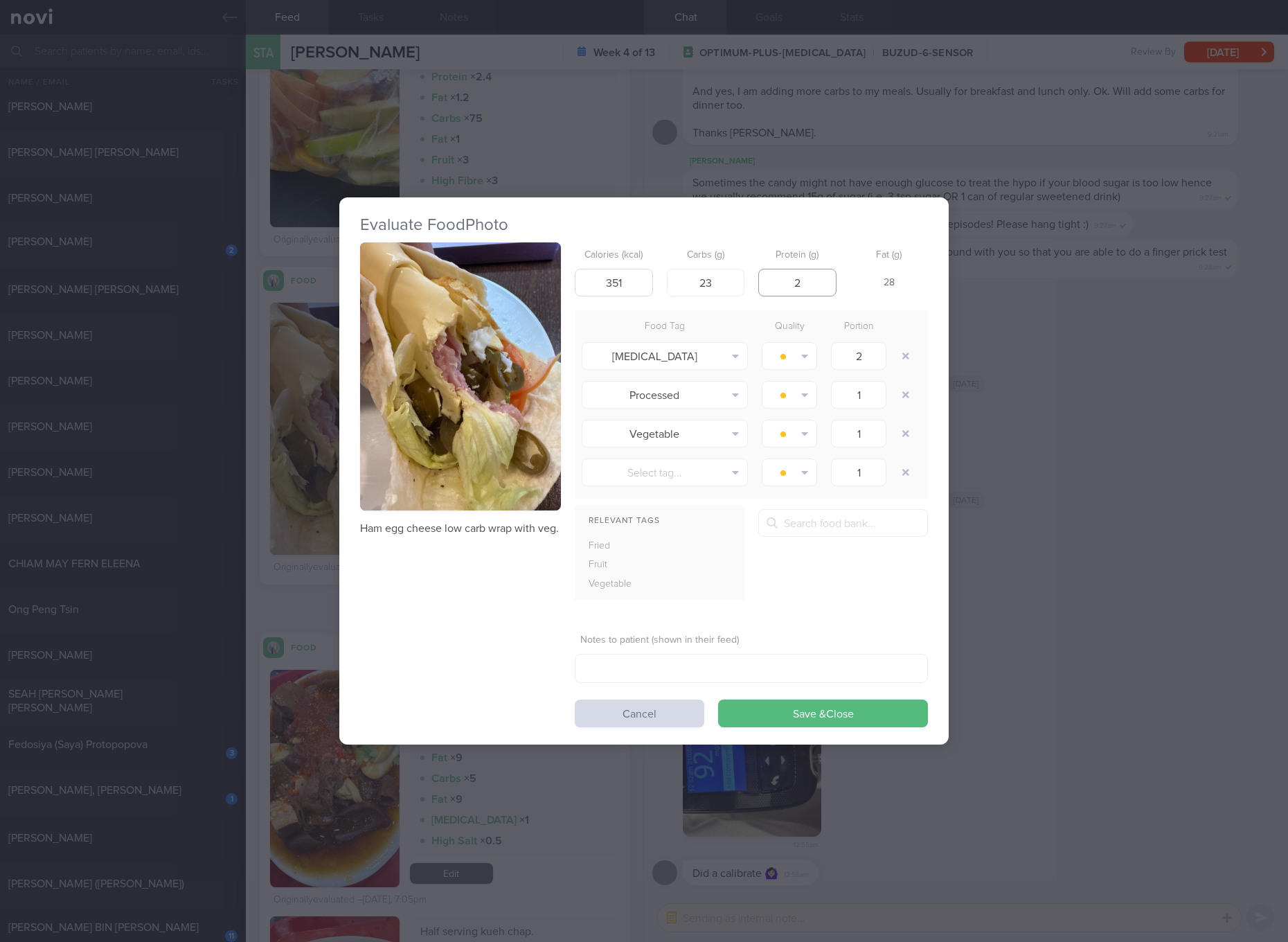
type input "27"
click button "Save & Close" at bounding box center [823, 714] width 210 height 28
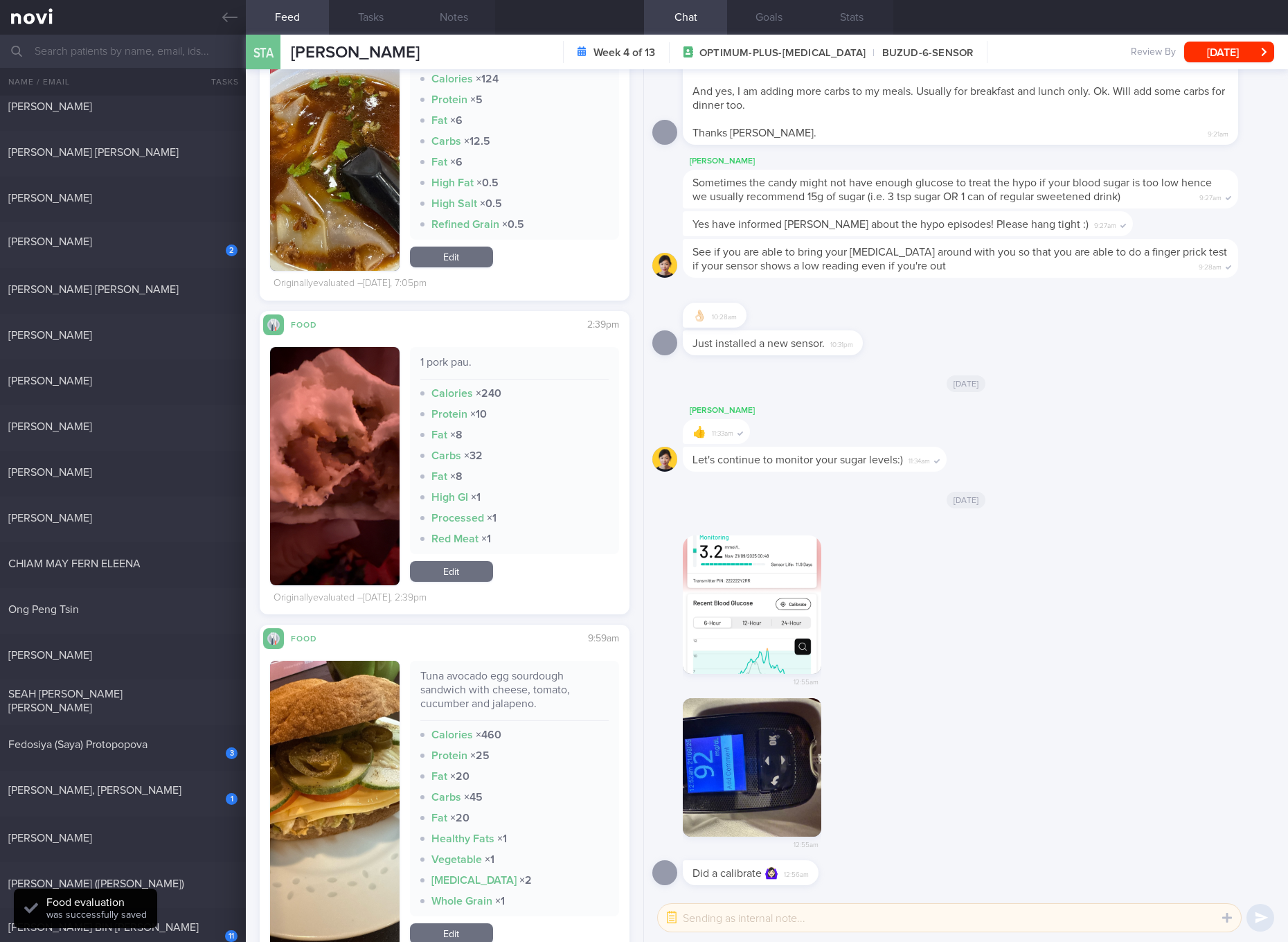
scroll to position [1558, 0]
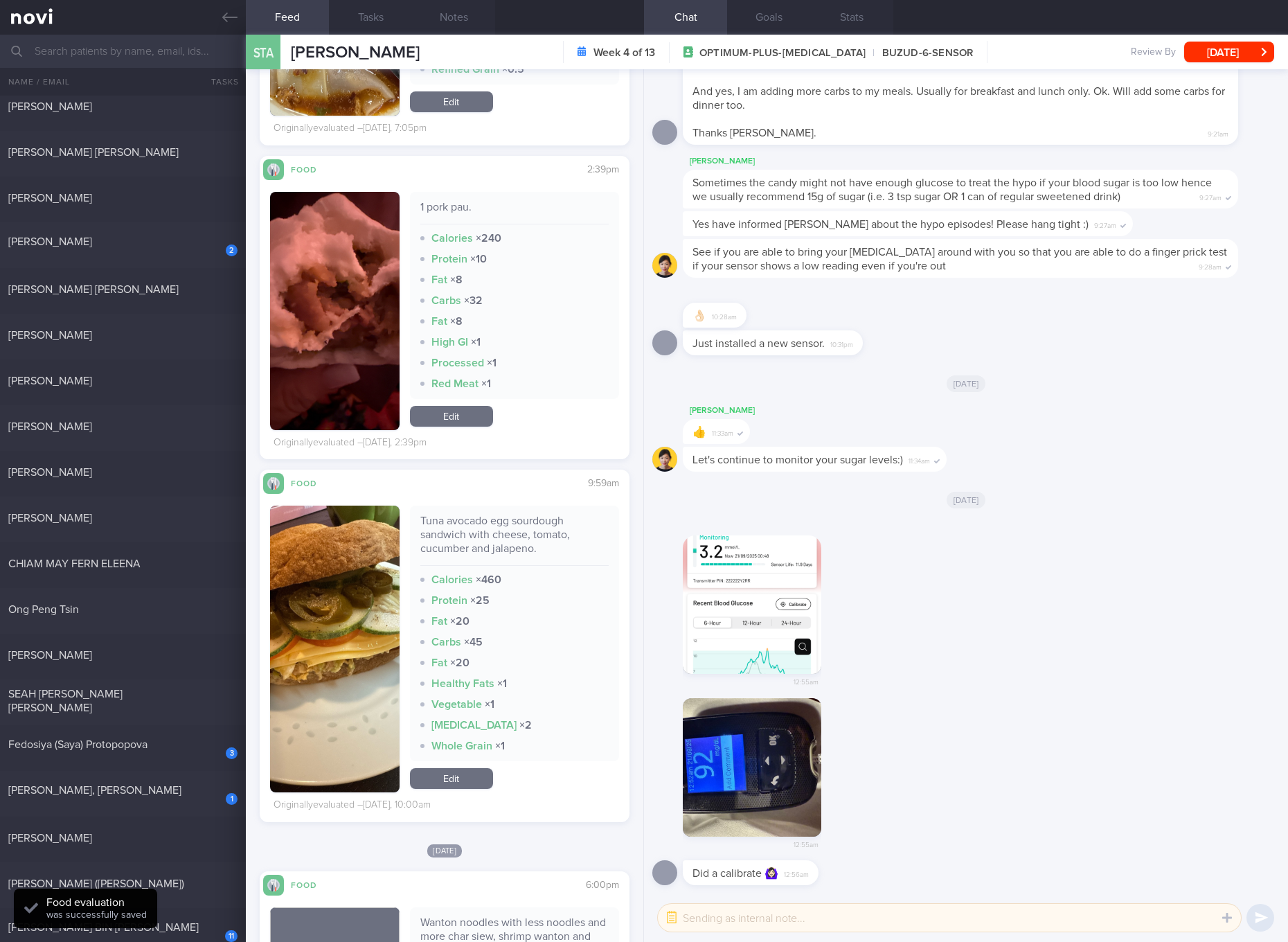
click at [441, 201] on div "1 pork pau." at bounding box center [514, 212] width 188 height 25
copy div "1 pork pau."
click at [504, 540] on div "Tuna avocado egg sourdough sandwich with cheese, tomato, cucumber and jalapeno." at bounding box center [514, 540] width 188 height 52
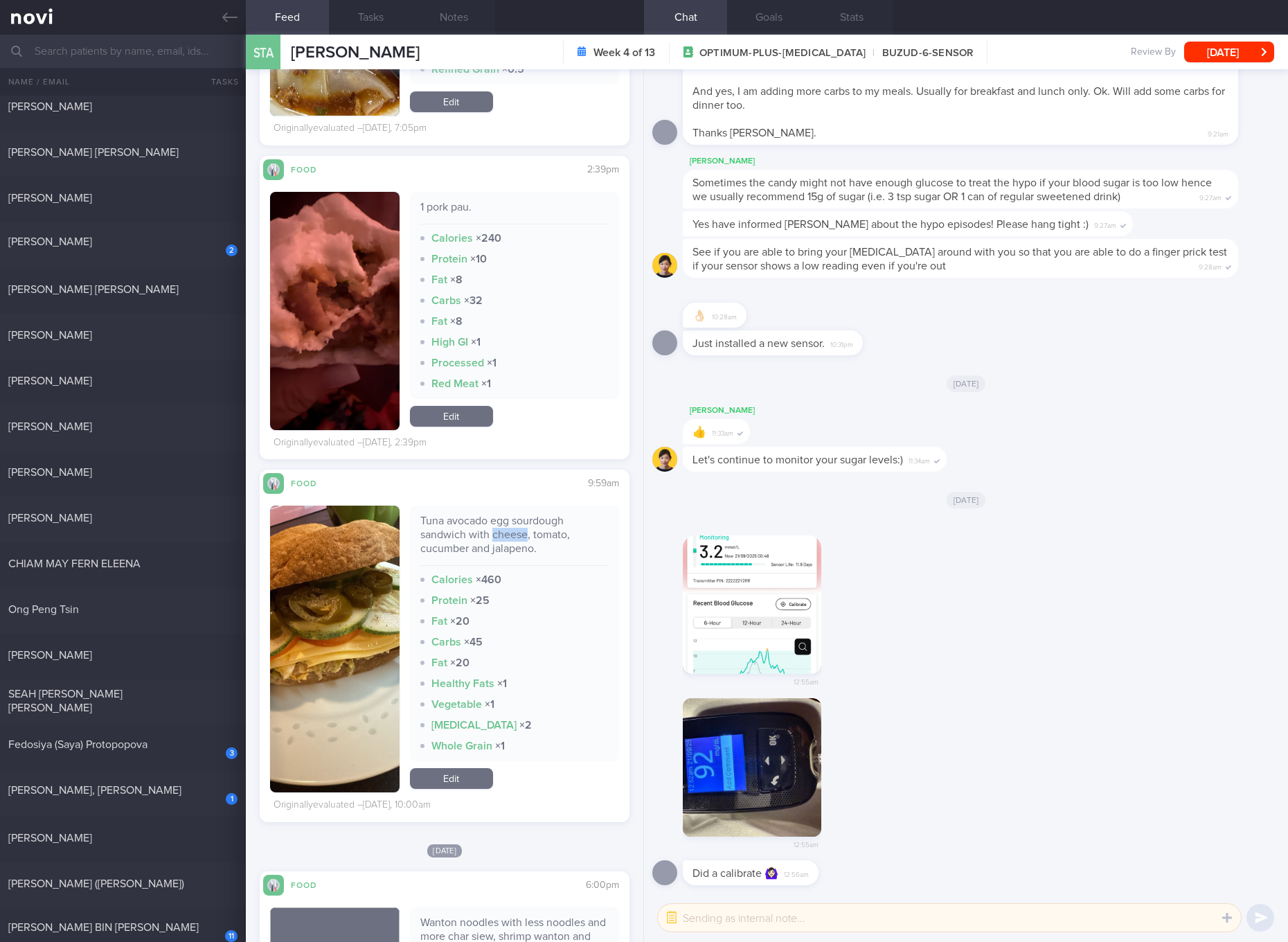
click at [504, 540] on div "Tuna avocado egg sourdough sandwich with cheese, tomato, cucumber and jalapeno." at bounding box center [514, 540] width 188 height 52
copy div "Tuna avocado egg sourdough sandwich with cheese, tomato, cucumber and jalapeno."
click at [347, 625] on button "button" at bounding box center [335, 649] width 130 height 286
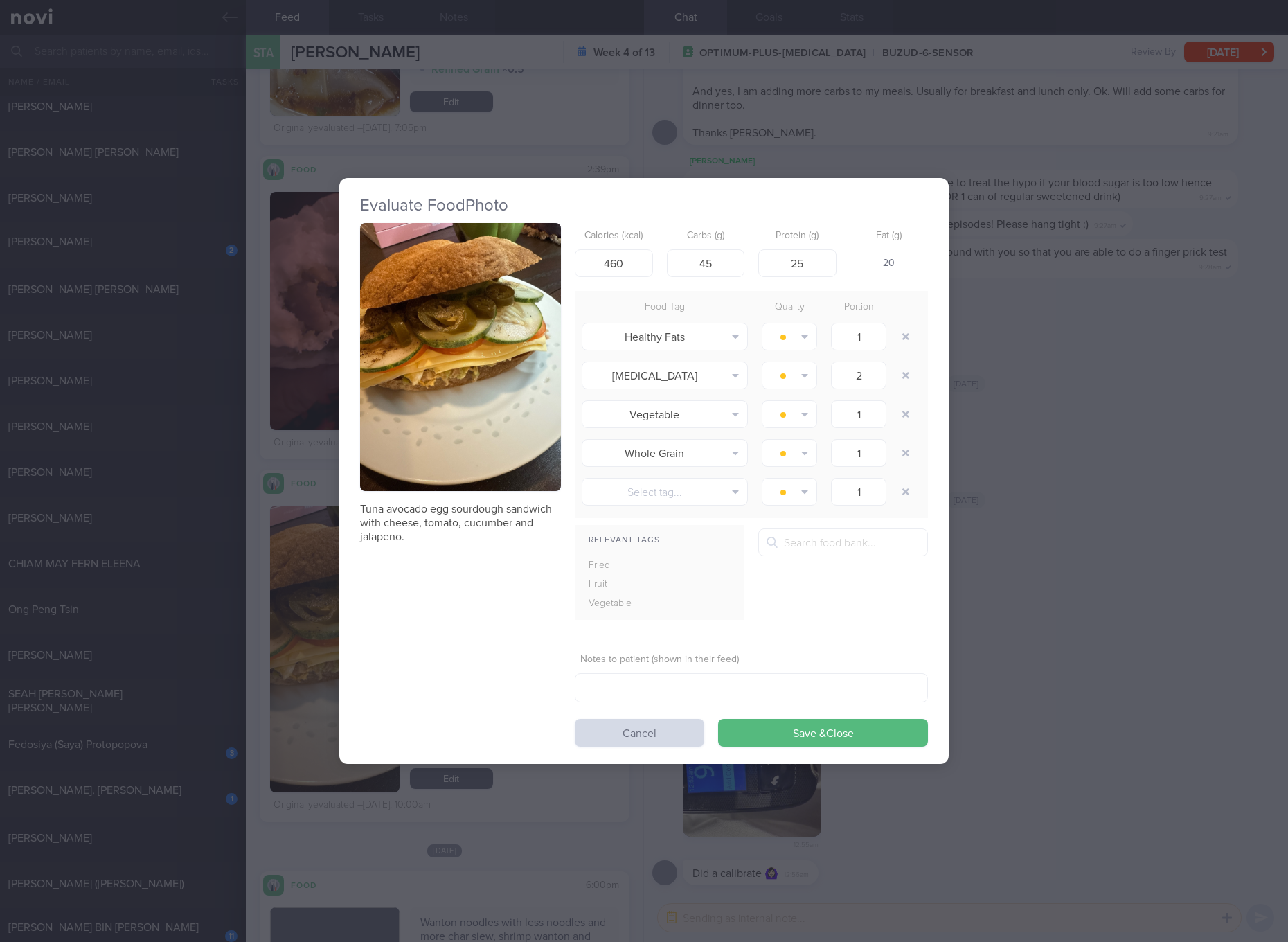
click at [487, 324] on button "button" at bounding box center [460, 356] width 201 height 268
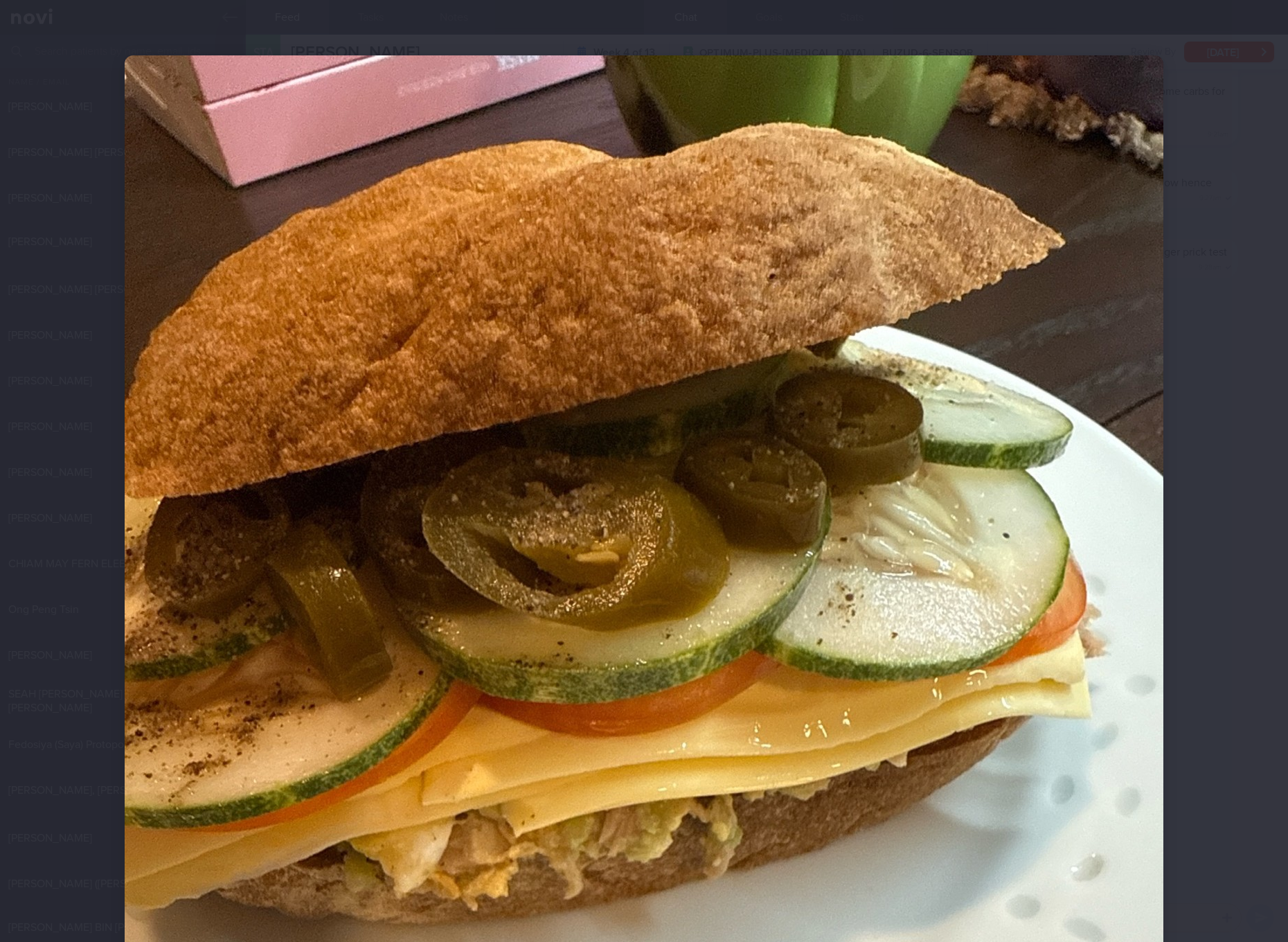
click at [1211, 619] on div at bounding box center [644, 747] width 1149 height 1495
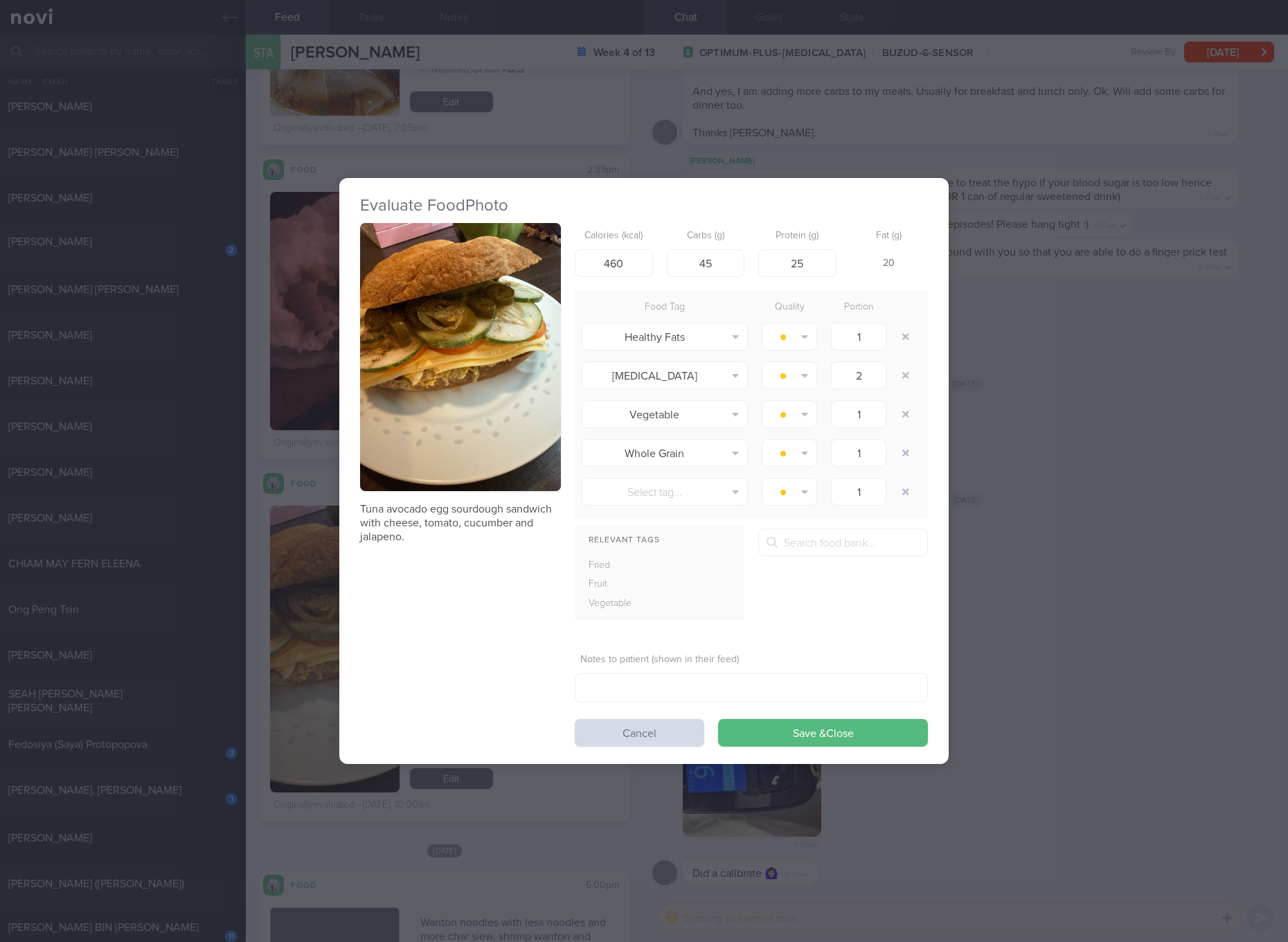
click at [1171, 604] on div "Evaluate Food Photo Tuna avocado egg sourdough sandwich with cheese, tomato, cu…" at bounding box center [644, 471] width 1288 height 942
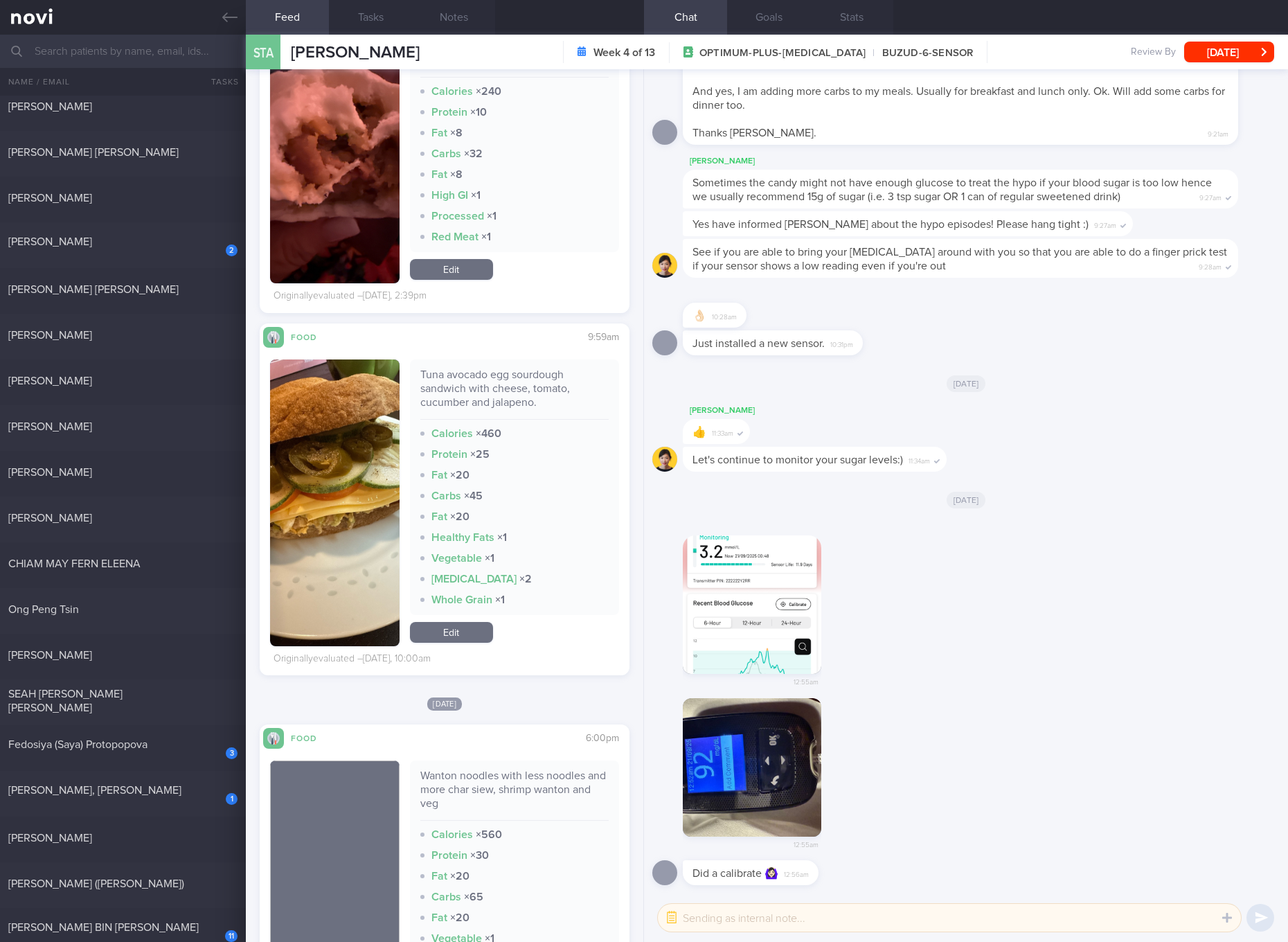
scroll to position [1558, 0]
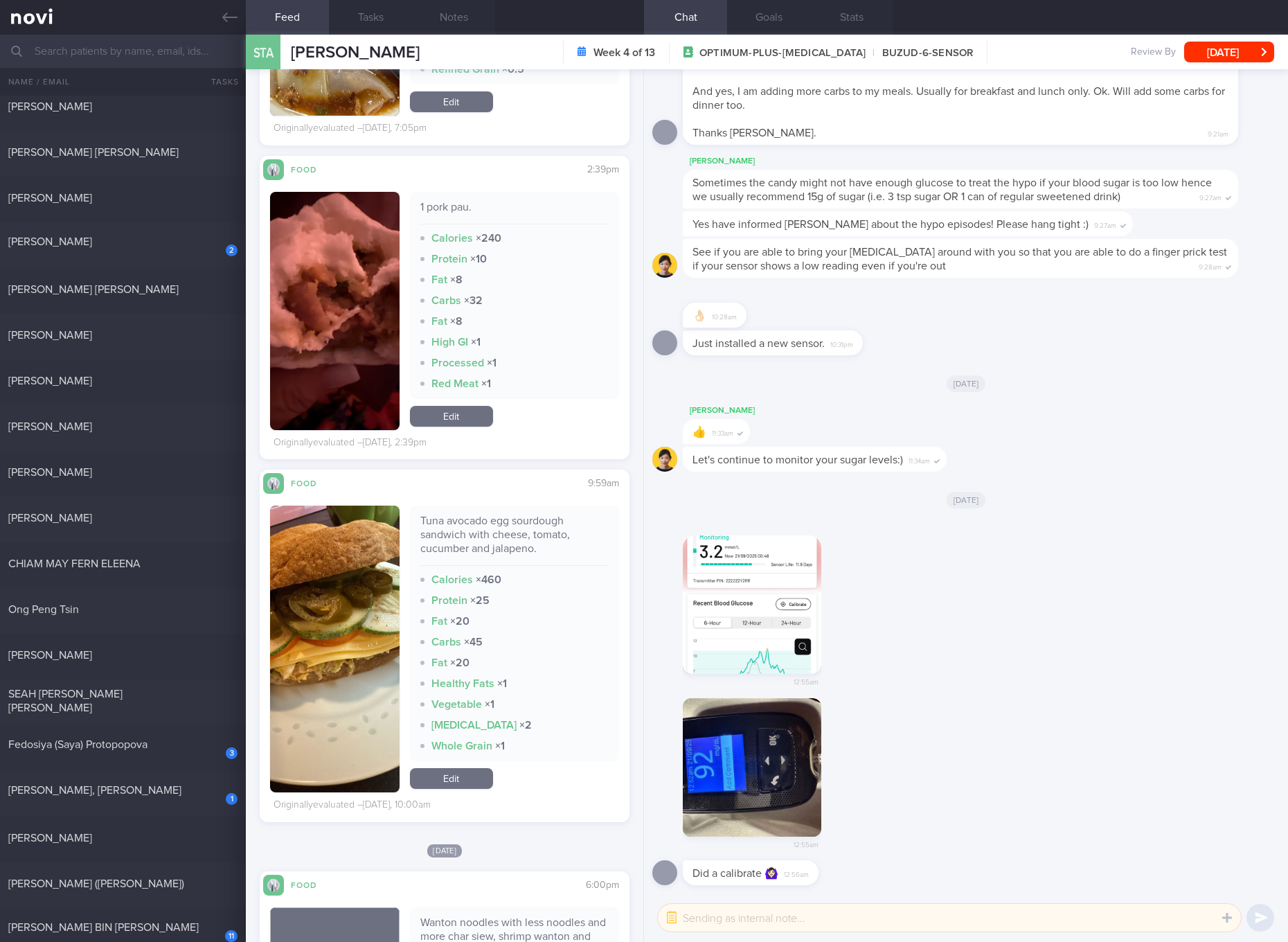
click at [455, 421] on link "Edit" at bounding box center [451, 416] width 83 height 21
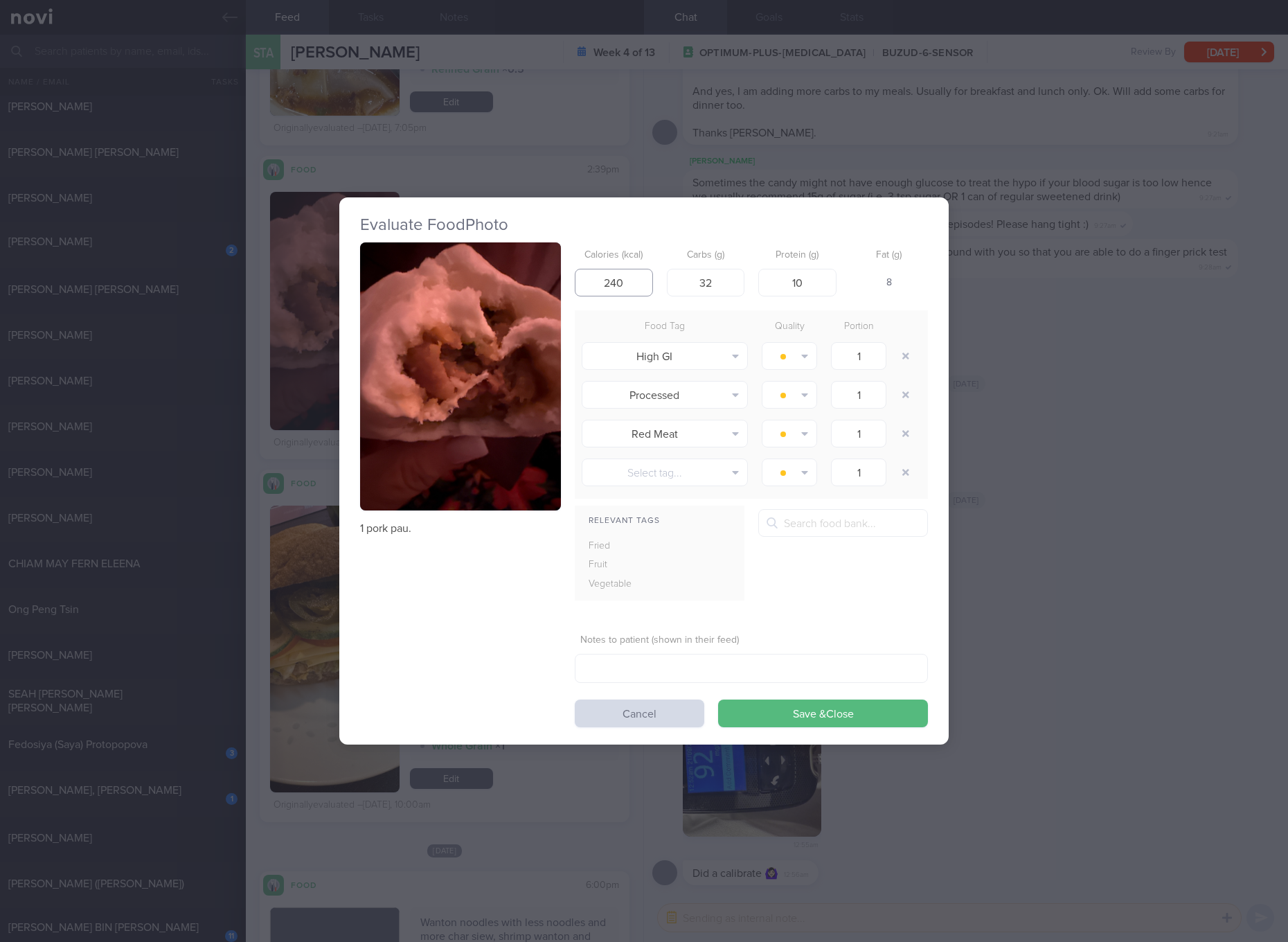
click at [630, 270] on input "240" at bounding box center [614, 283] width 78 height 28
type input "246"
click at [710, 280] on input "32" at bounding box center [706, 283] width 78 height 28
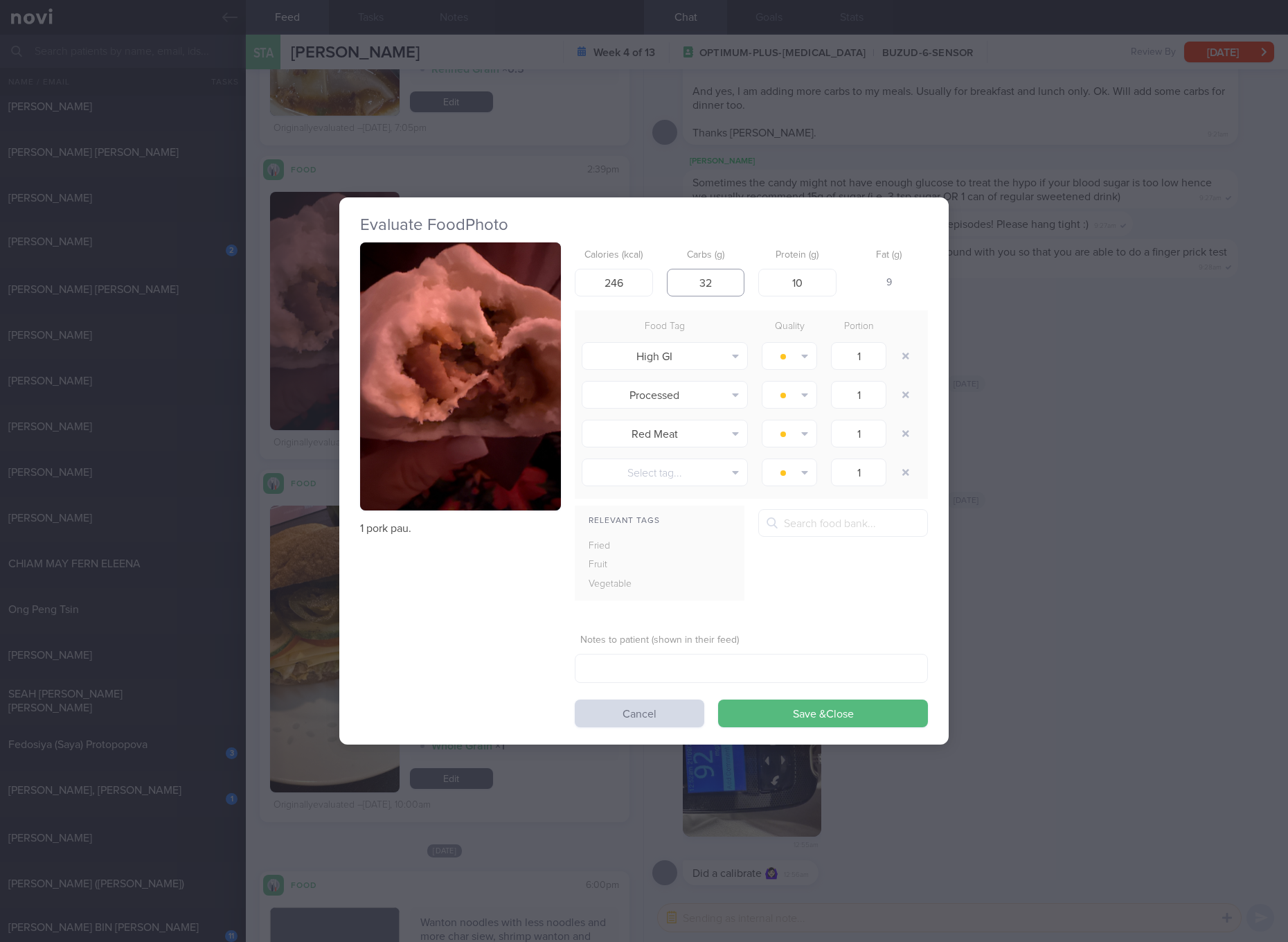
click at [710, 280] on input "32" at bounding box center [706, 283] width 78 height 28
drag, startPoint x: 710, startPoint y: 280, endPoint x: 683, endPoint y: 280, distance: 27.0
click at [683, 280] on input "32" at bounding box center [706, 283] width 78 height 28
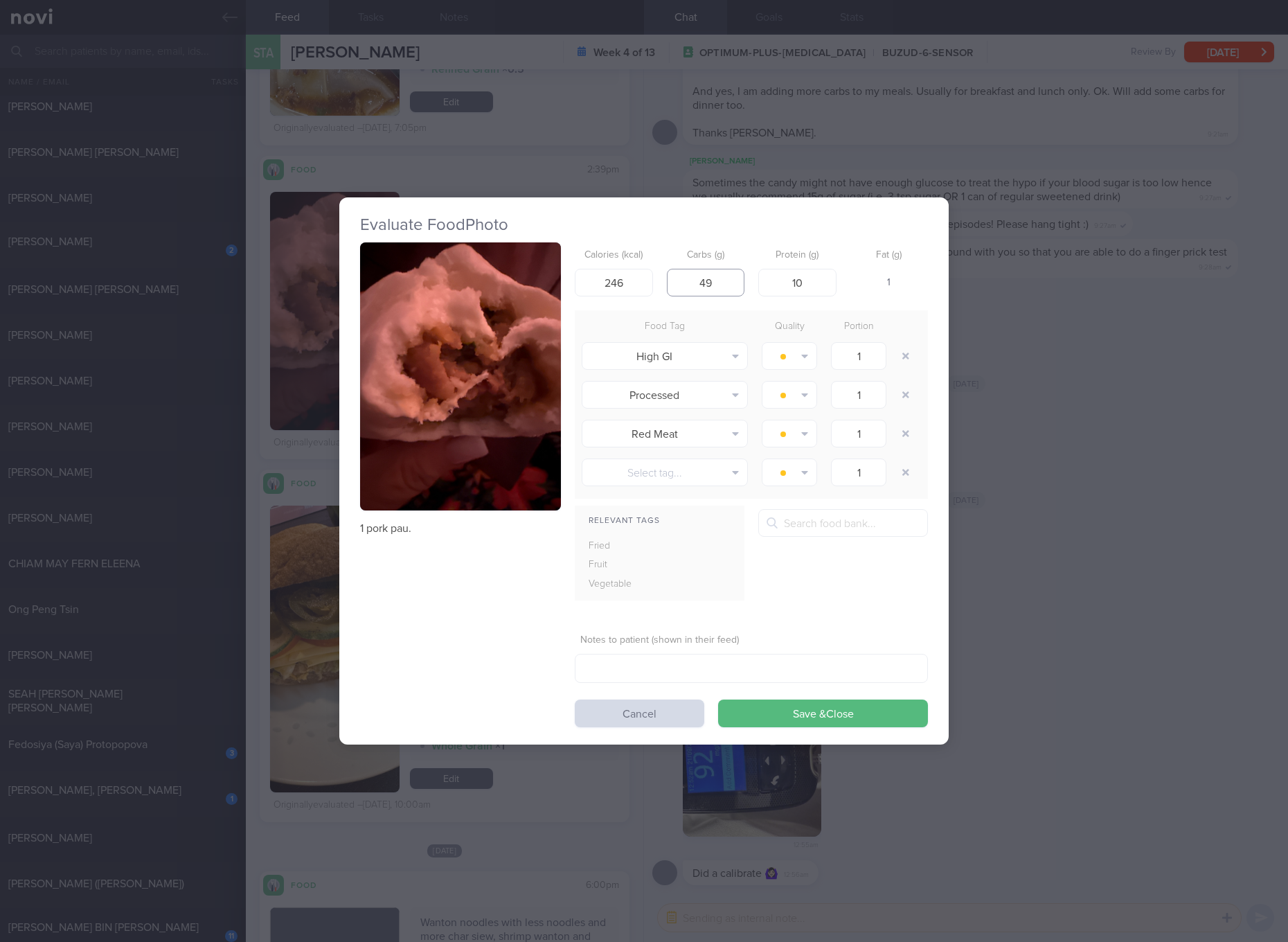
type input "49"
type input "12"
click button "Save & Close" at bounding box center [823, 714] width 210 height 28
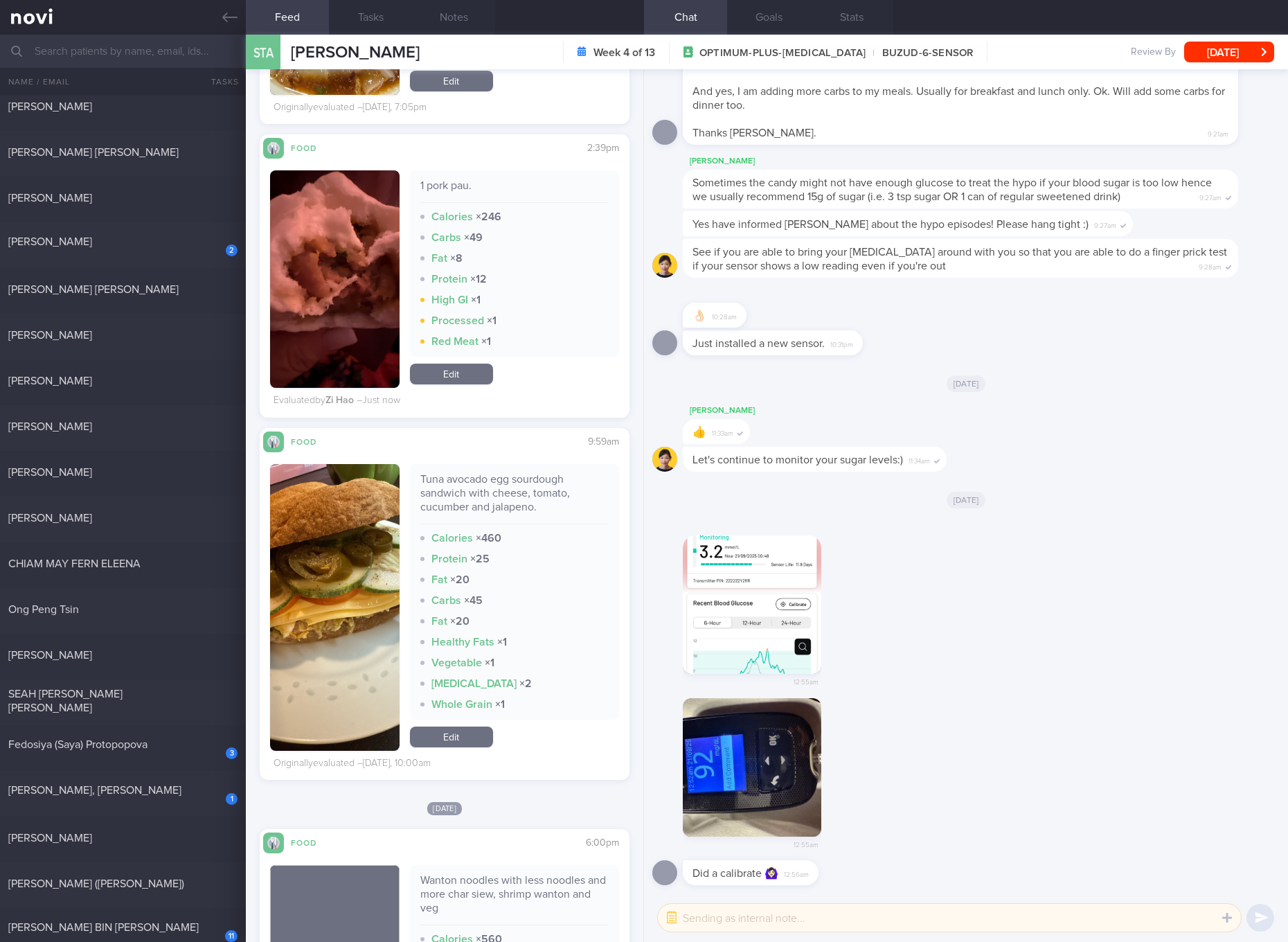
scroll to position [1828, 0]
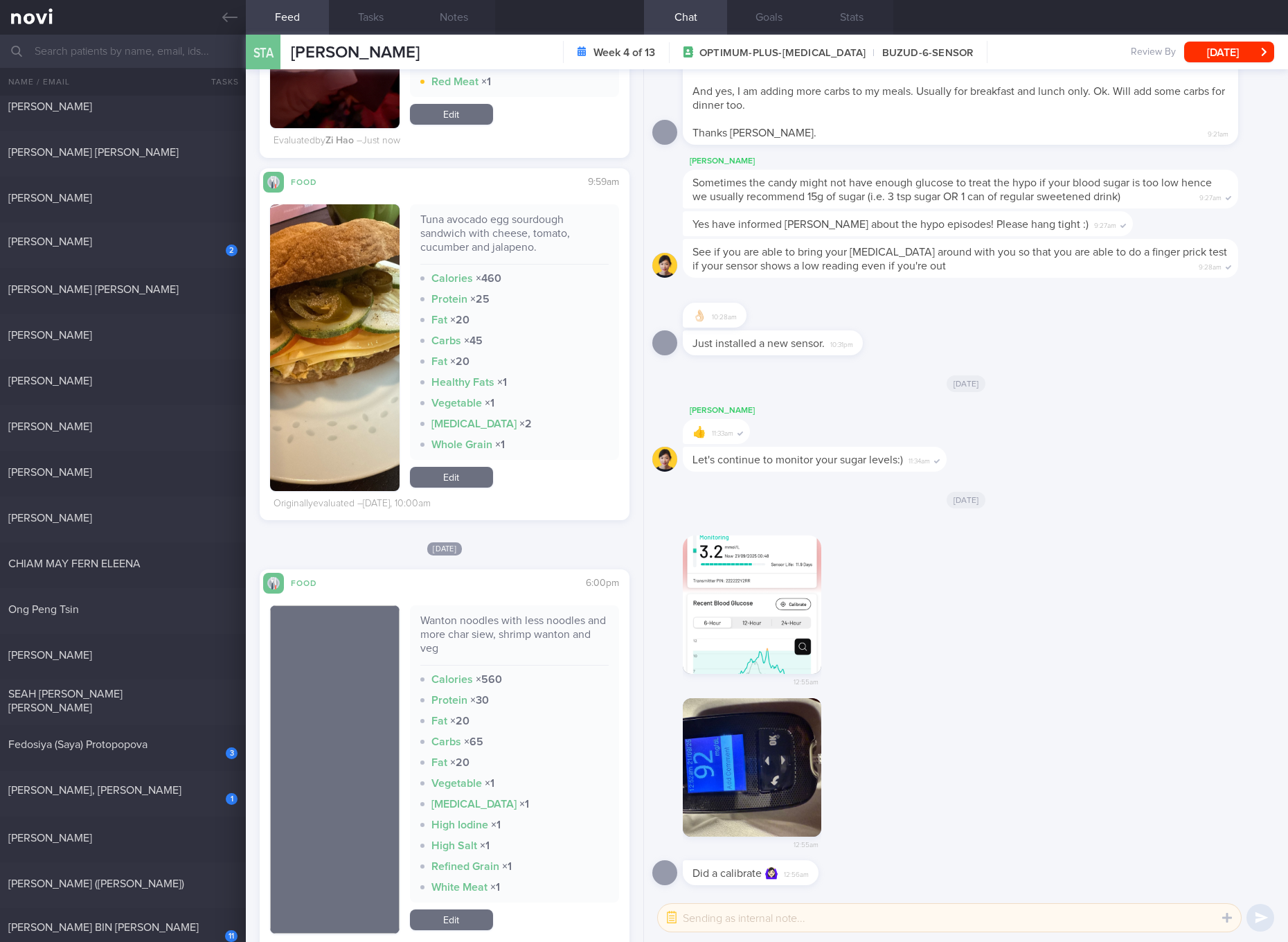
click at [462, 480] on link "Edit" at bounding box center [451, 477] width 83 height 21
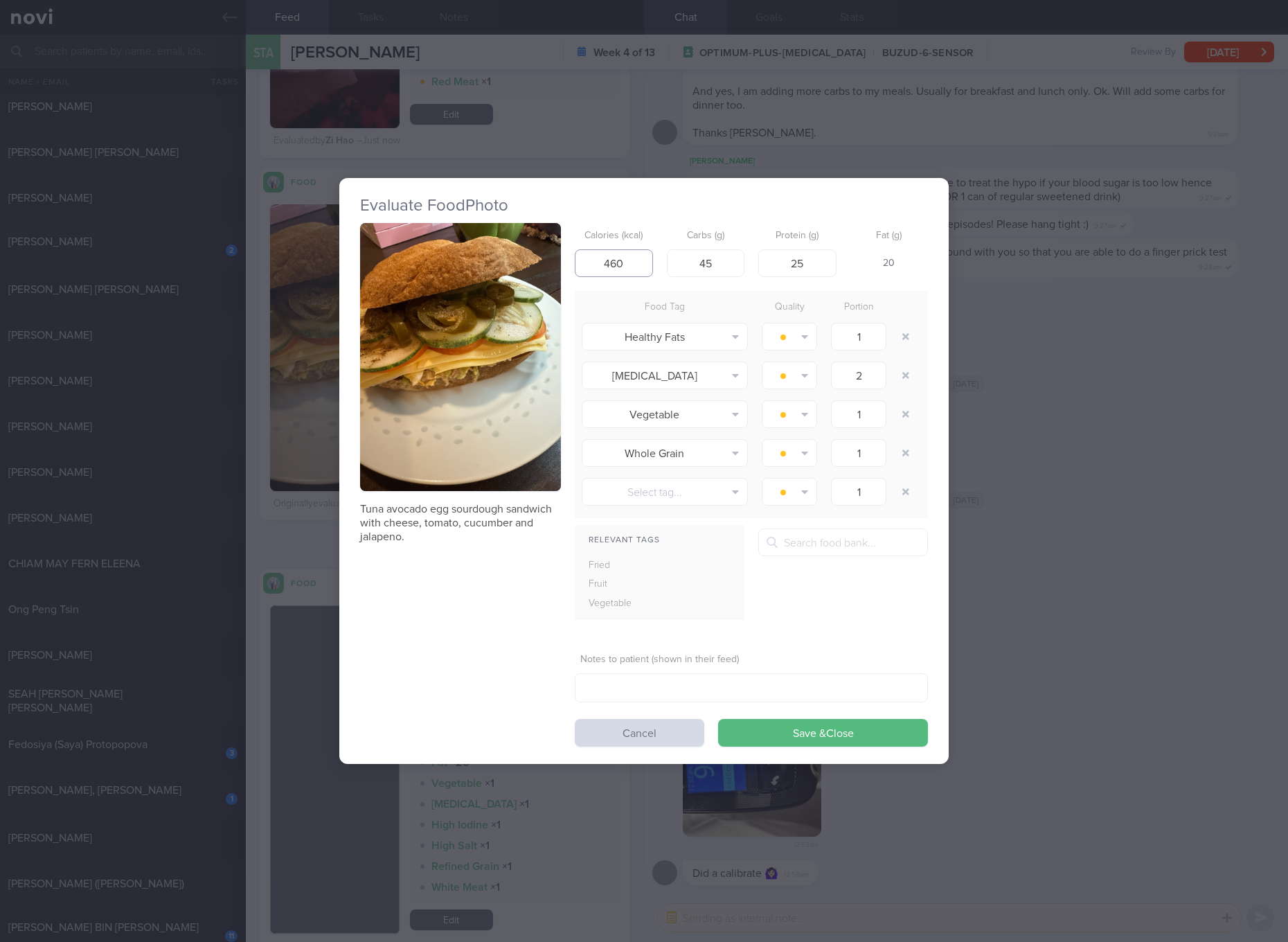
click at [637, 265] on input "460" at bounding box center [614, 263] width 78 height 28
type input "481"
type input "46"
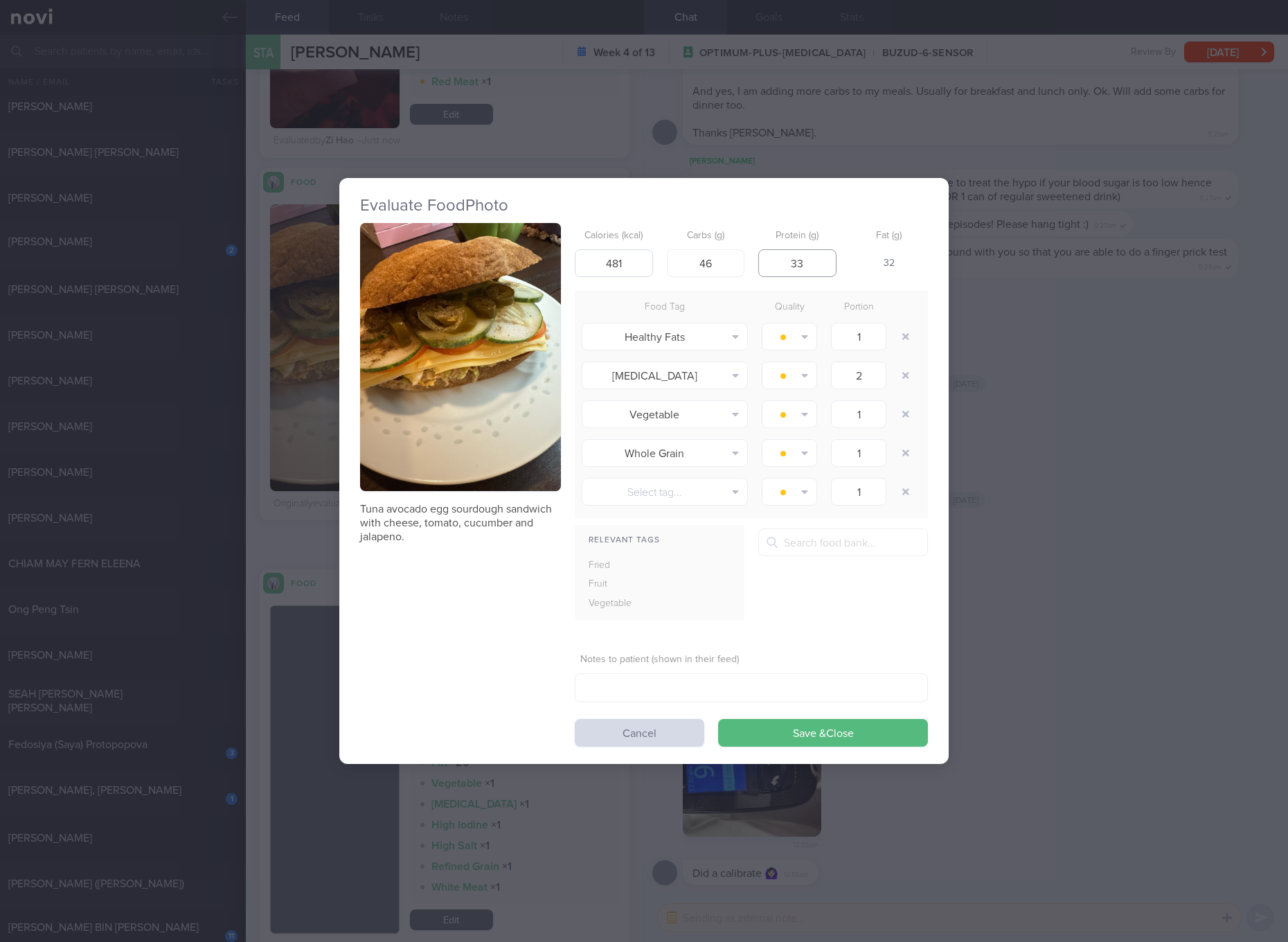
type input "33"
click at [718, 719] on button "Save & Close" at bounding box center [823, 733] width 210 height 28
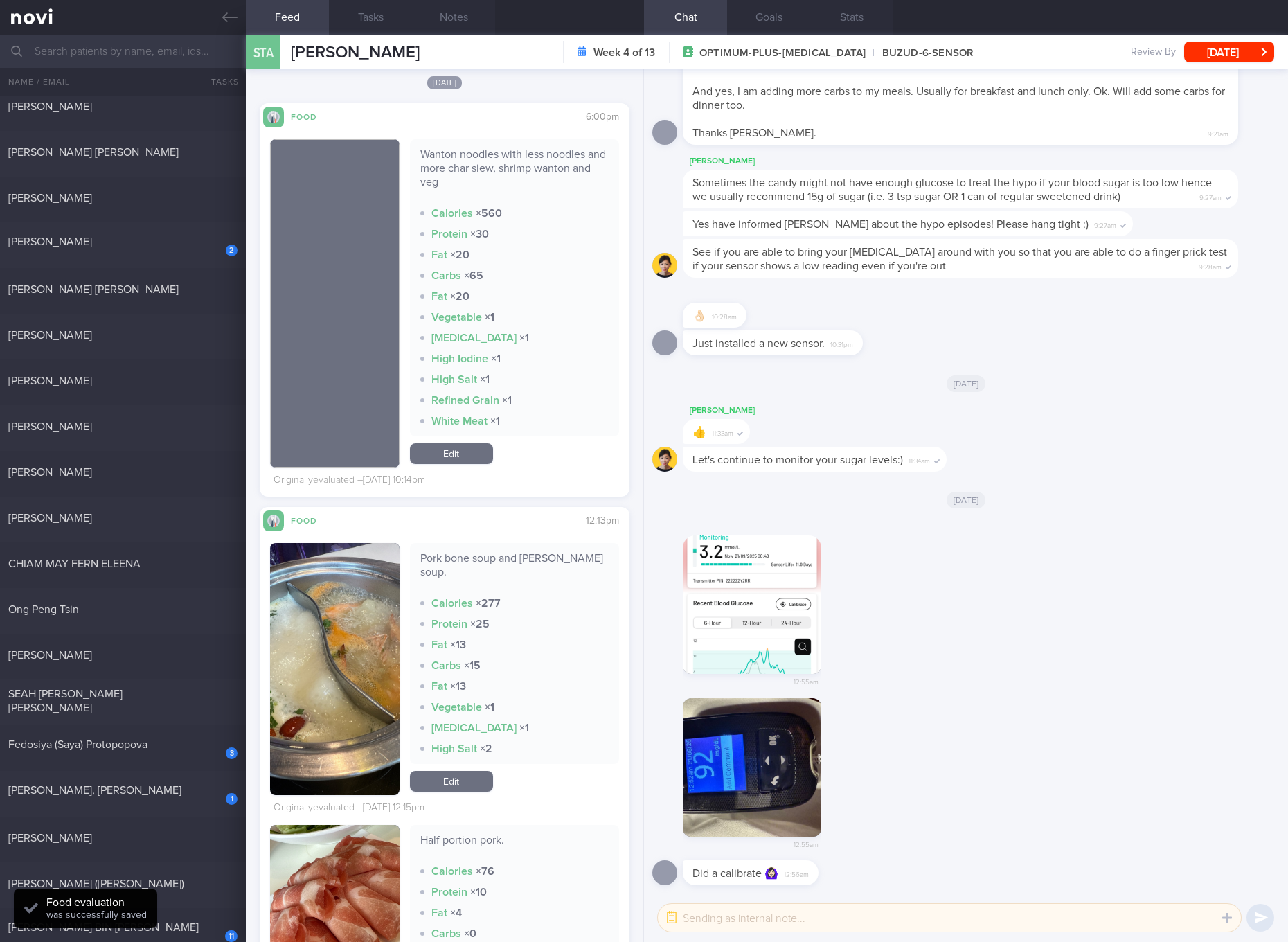
scroll to position [2348, 0]
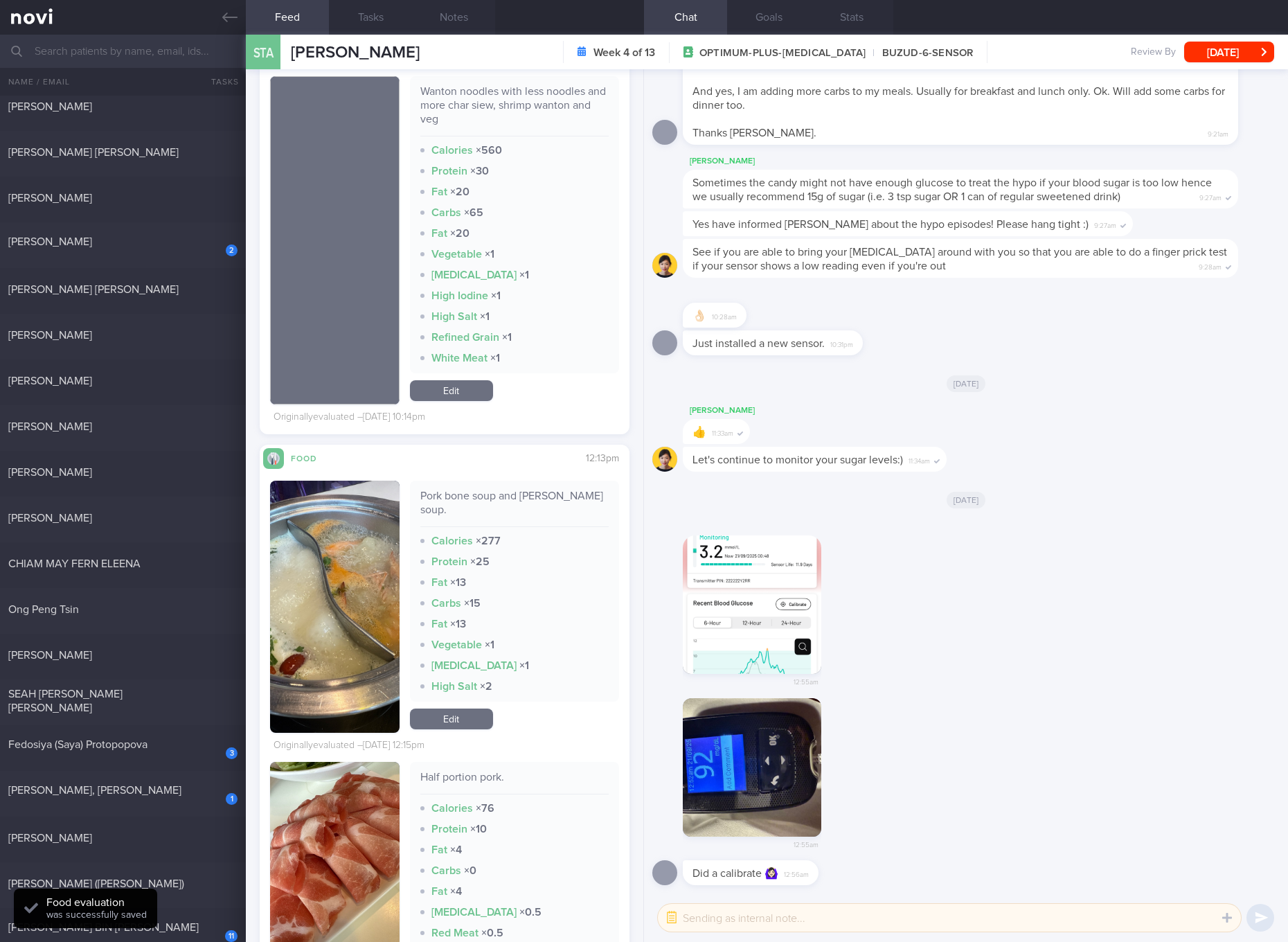
click at [510, 105] on div "Wanton noodles with less noodles and more char siew, shrimp wanton and veg" at bounding box center [514, 111] width 188 height 52
copy div "Wanton noodles with less noodles and more char siew, shrimp wanton and veg"
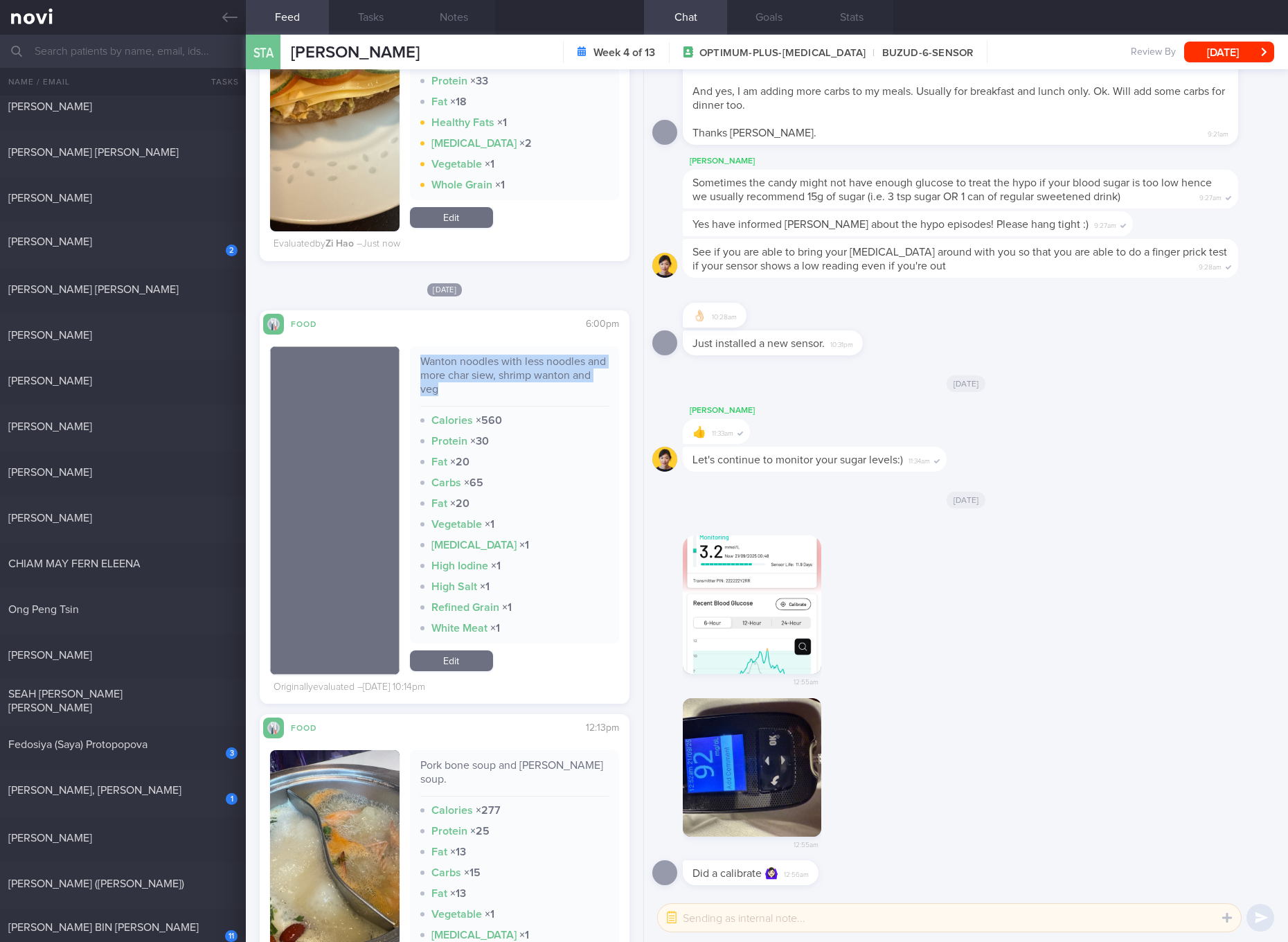
click at [469, 652] on link "Edit" at bounding box center [451, 660] width 83 height 21
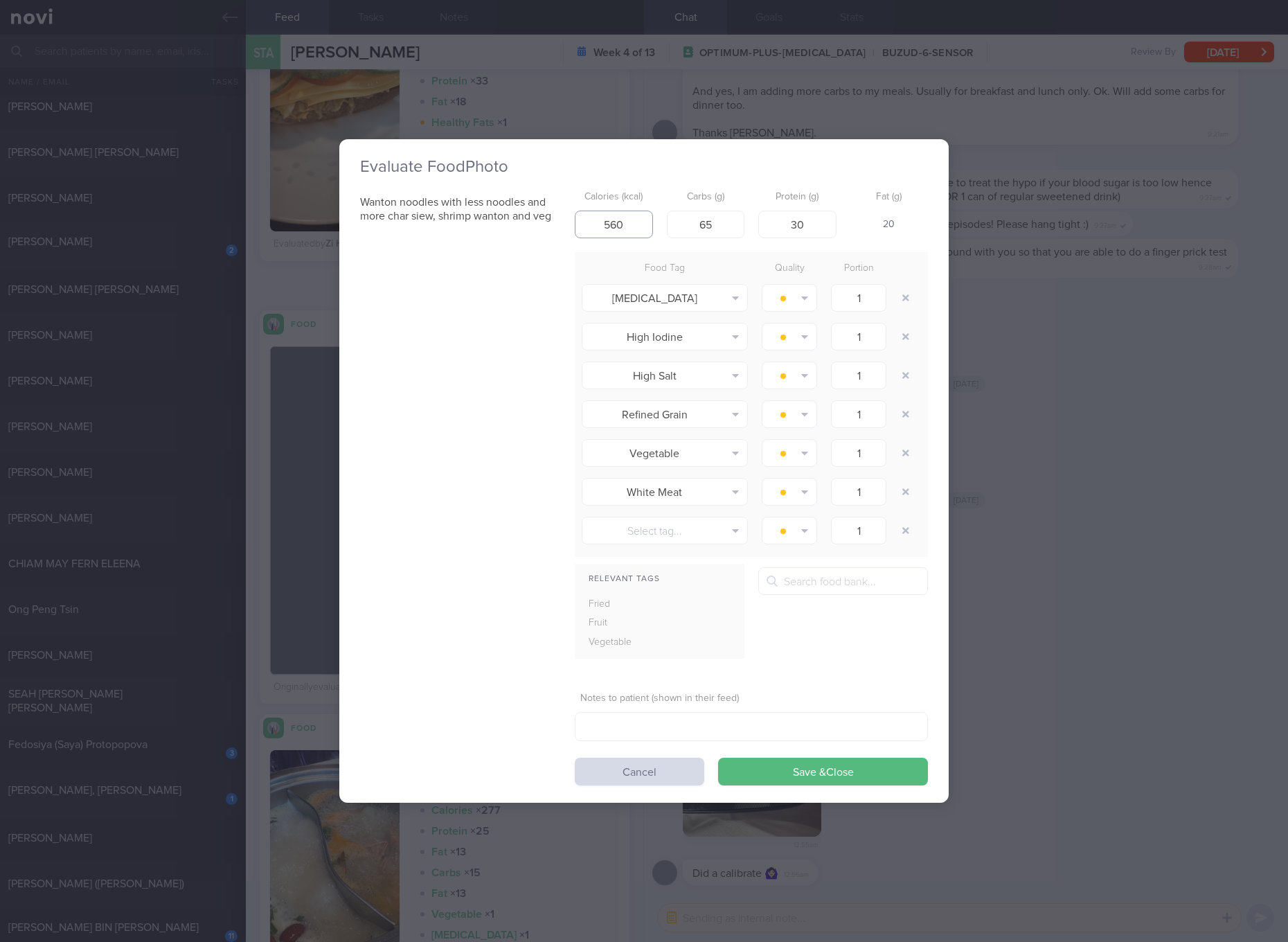
click at [622, 233] on input "560" at bounding box center [614, 225] width 78 height 28
type input "451"
click at [695, 228] on input "23" at bounding box center [706, 225] width 78 height 28
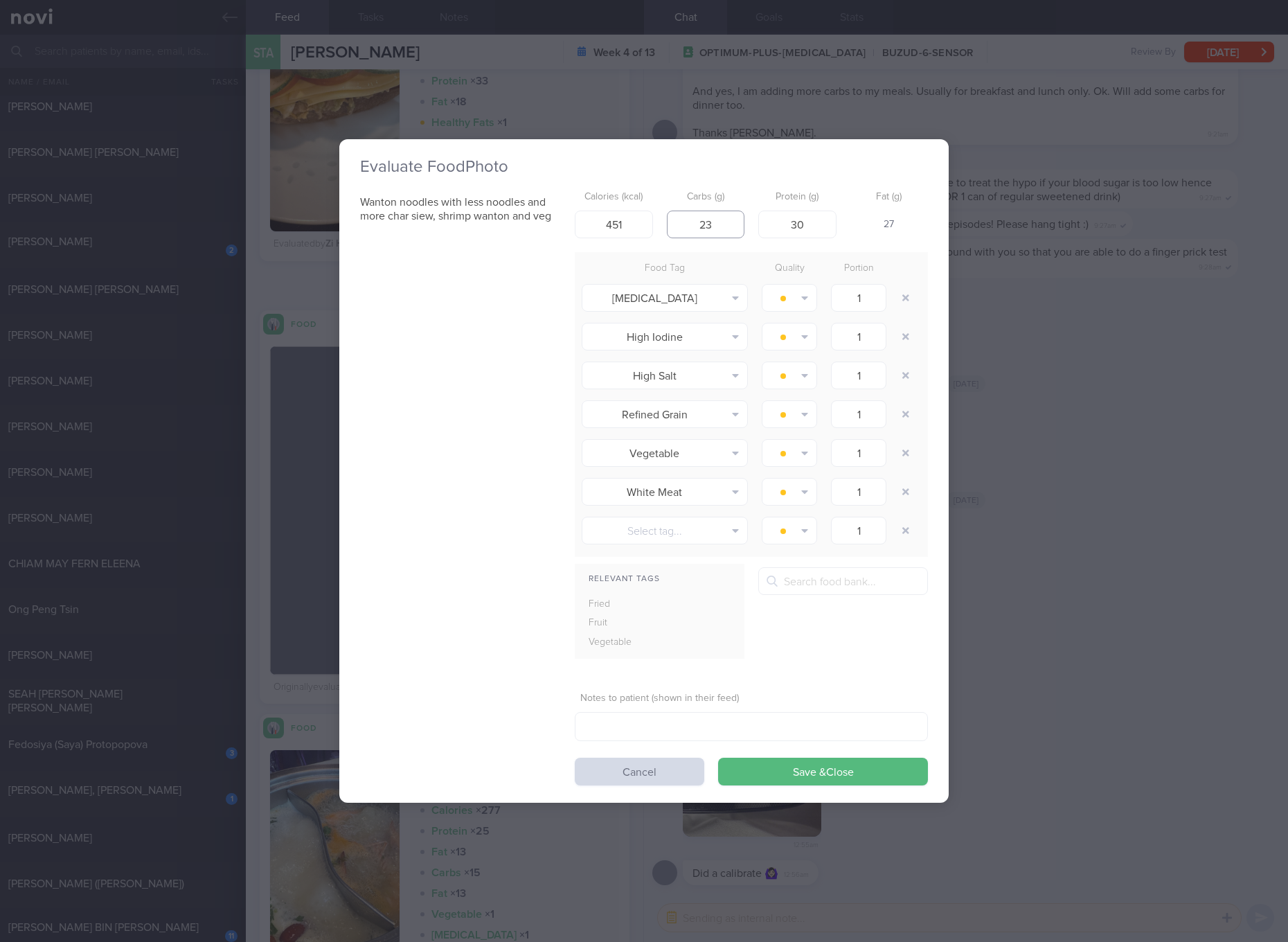
click at [695, 228] on input "23" at bounding box center [706, 225] width 78 height 28
type input "45"
type input "22"
click at [718, 758] on button "Save & Close" at bounding box center [823, 772] width 210 height 28
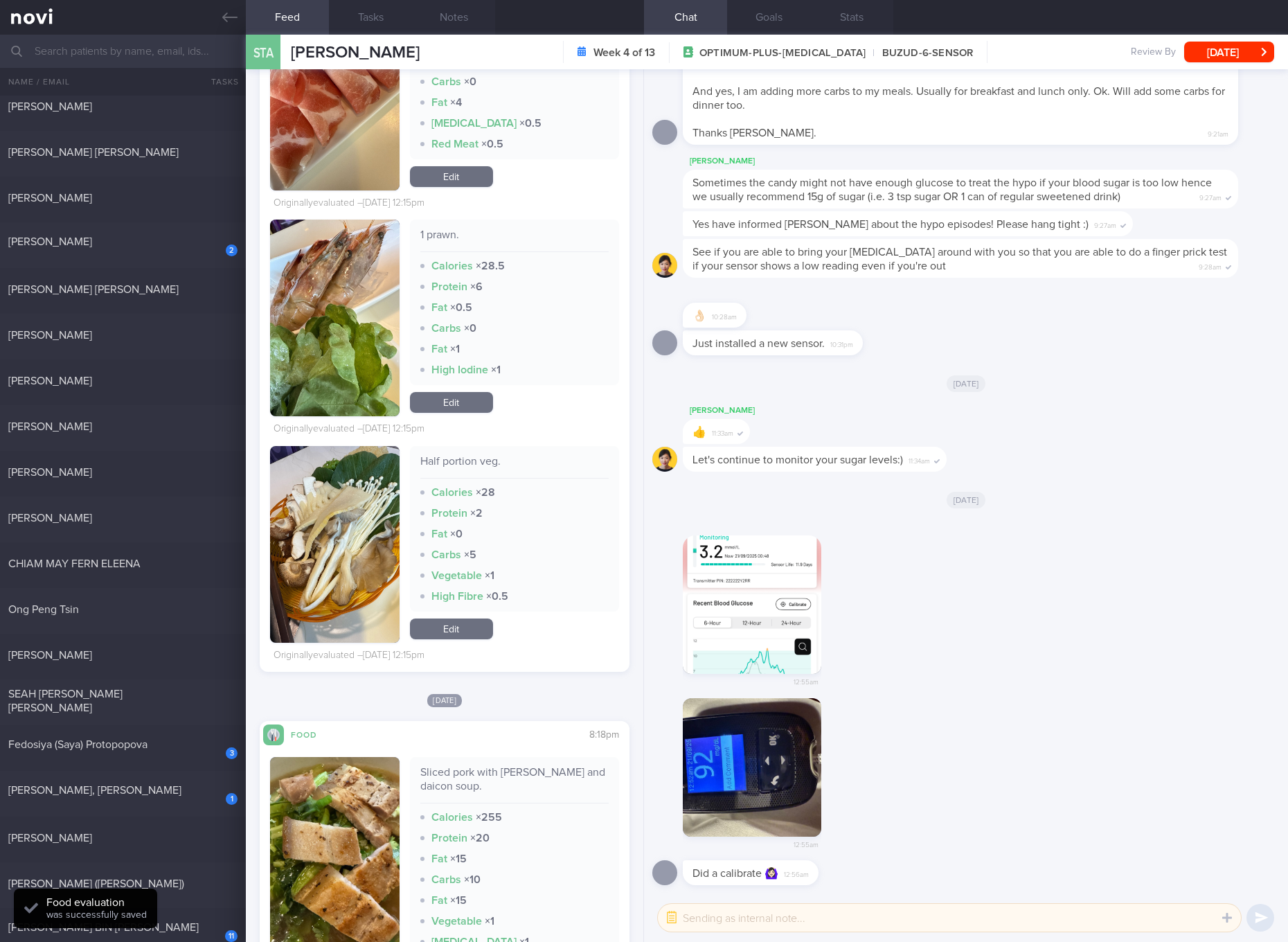
scroll to position [3386, 0]
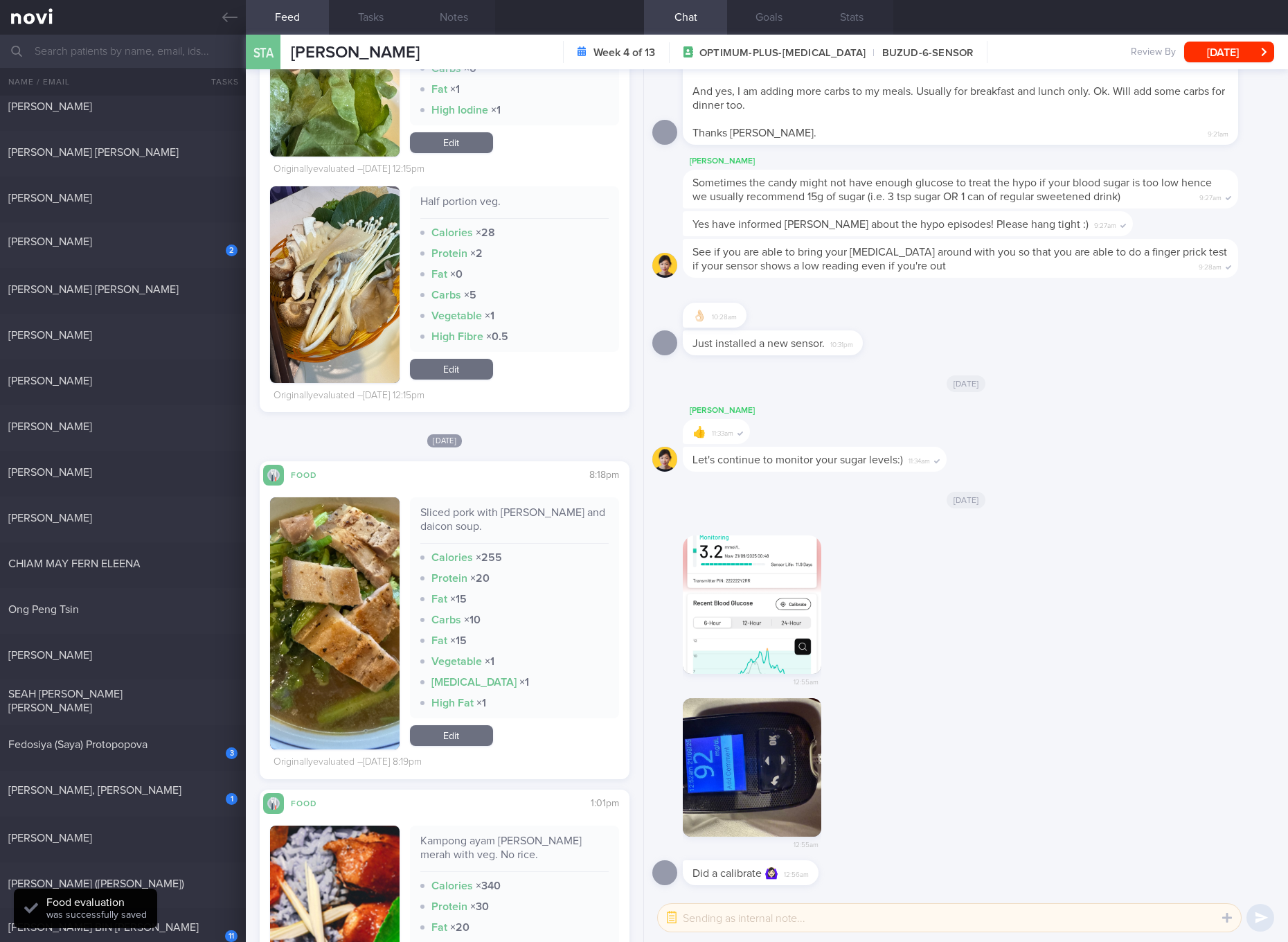
click at [504, 506] on div "Sliced pork with Kai lan and daicon soup." at bounding box center [514, 525] width 188 height 38
copy div "Sliced pork with Kai lan and daicon soup."
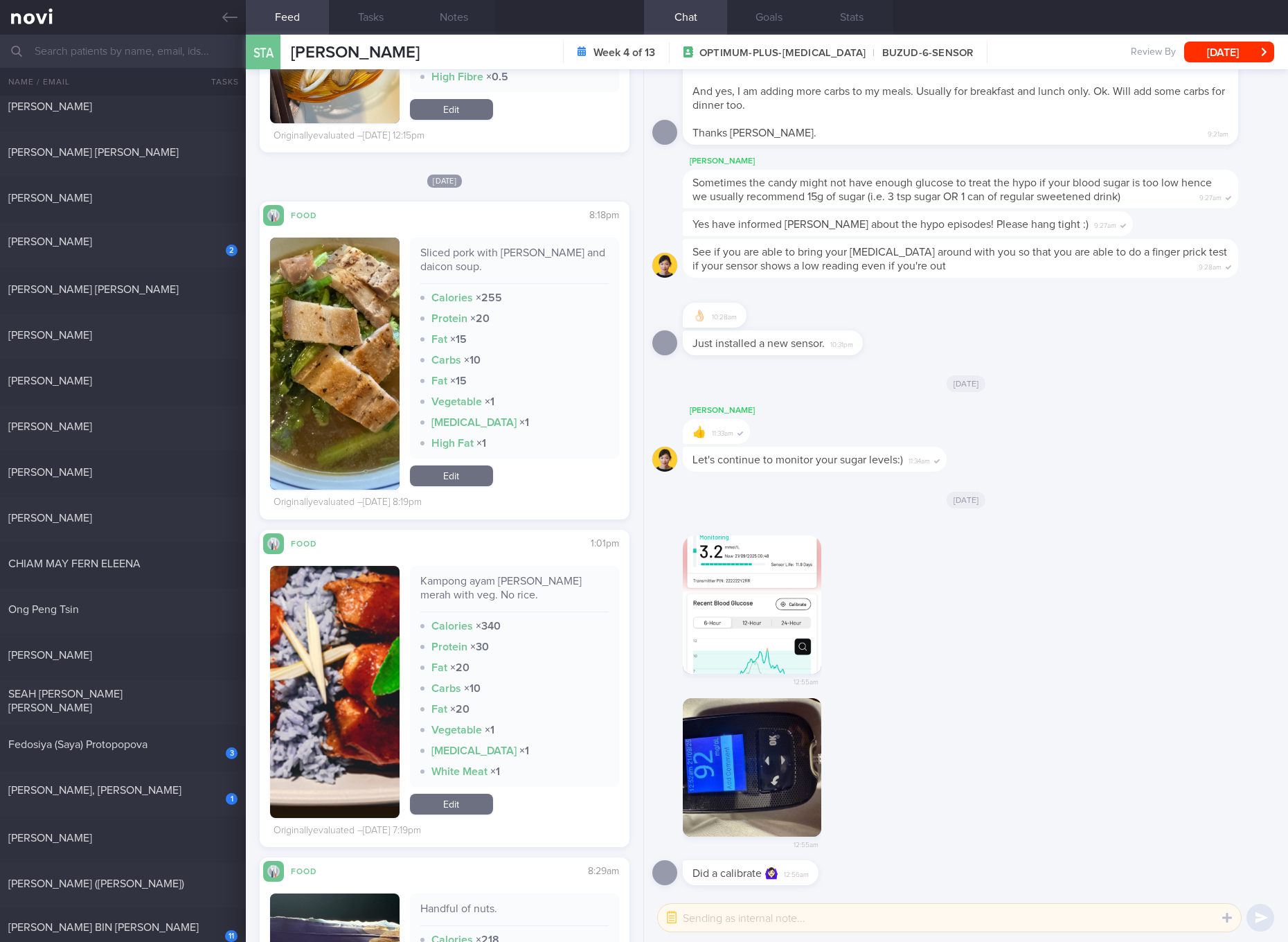
click at [520, 574] on div "Kampong ayam masek merah with veg. No rice." at bounding box center [514, 593] width 188 height 38
copy div "Kampong ayam masek merah with veg. No rice."
click at [466, 465] on link "Edit" at bounding box center [451, 476] width 83 height 21
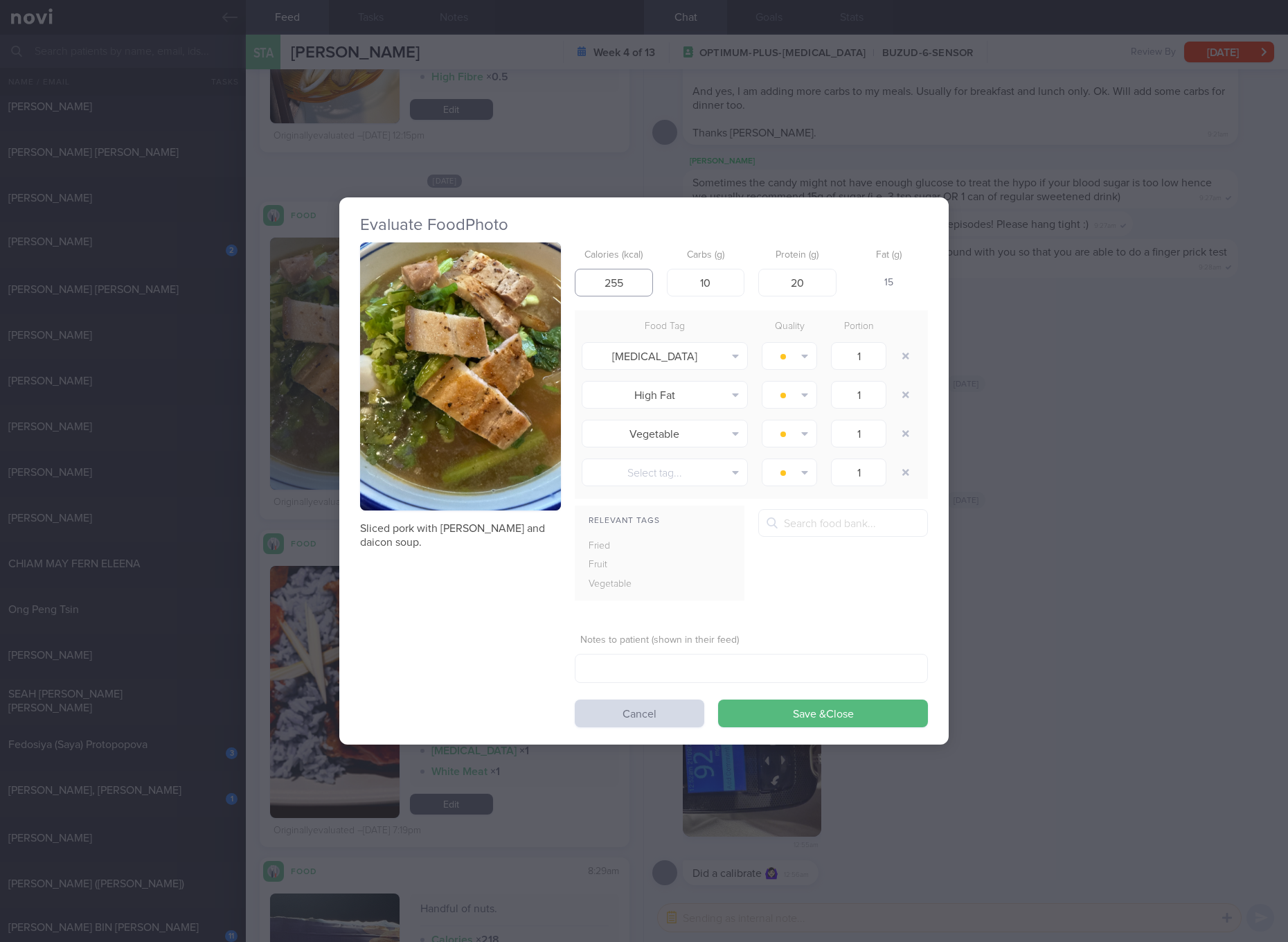
click at [628, 291] on input "255" at bounding box center [614, 283] width 78 height 28
click at [713, 278] on input "10" at bounding box center [706, 283] width 78 height 28
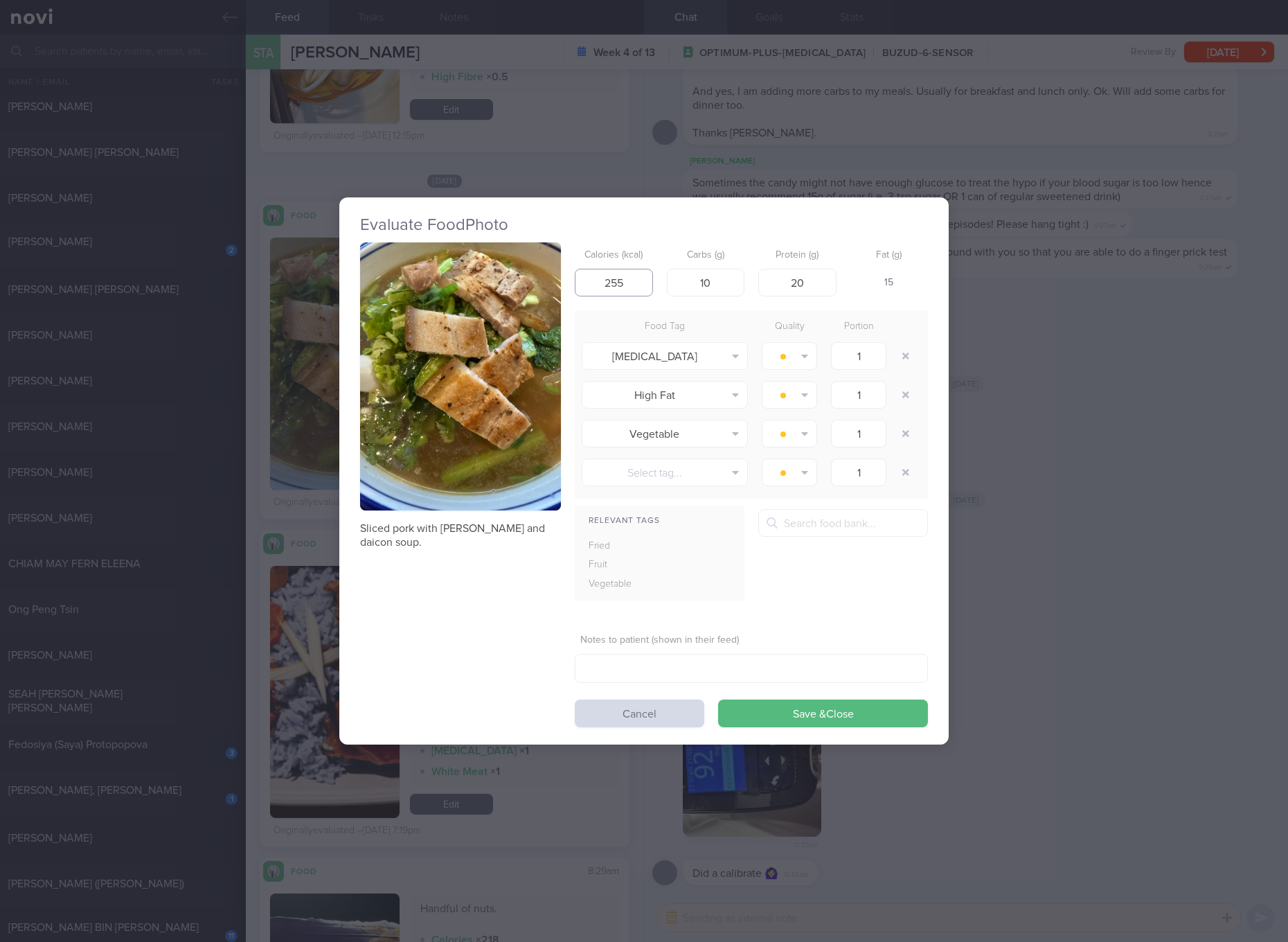
click at [628, 279] on input "255" at bounding box center [614, 283] width 78 height 28
type input "274"
type input "17"
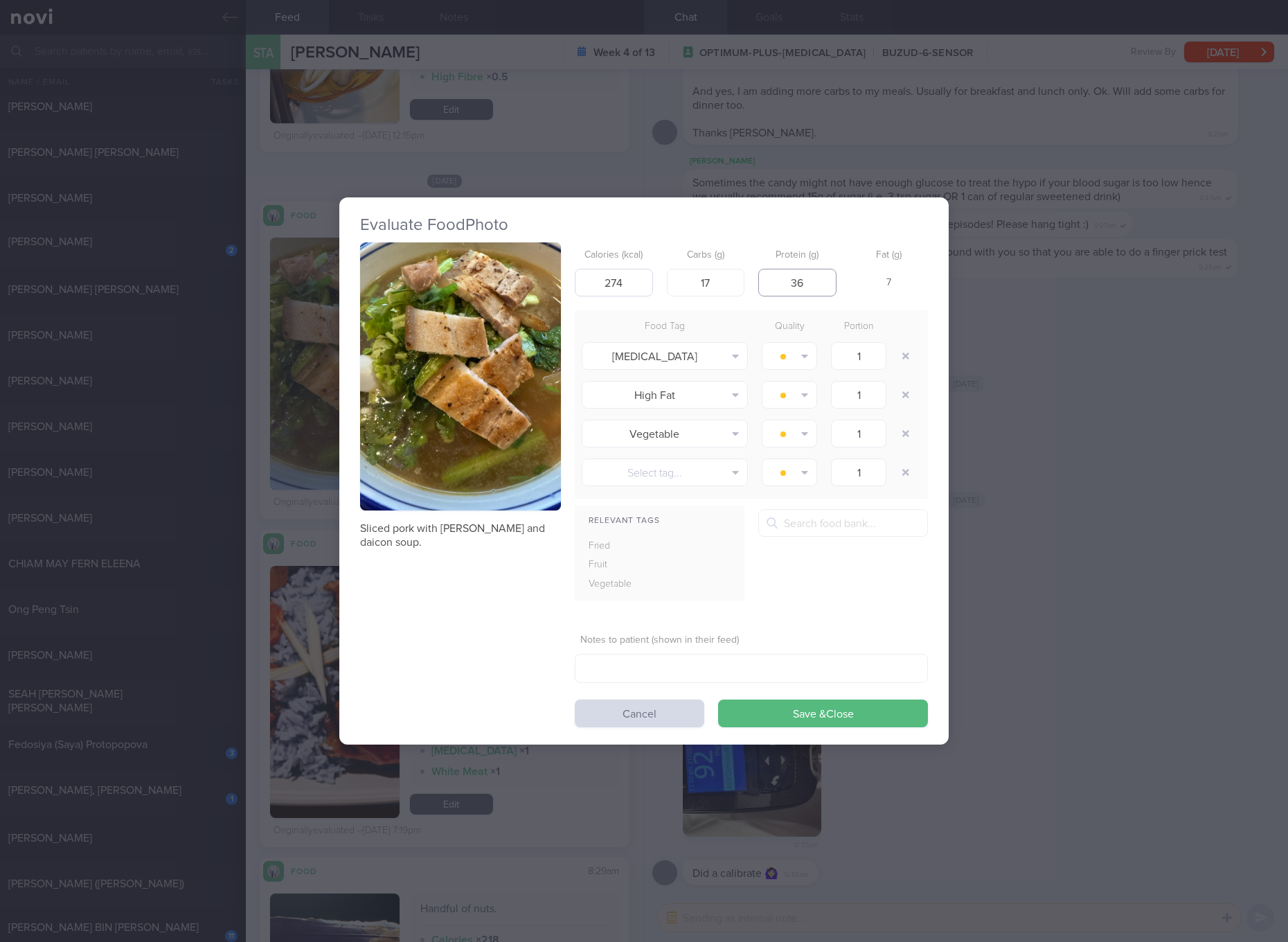
type input "36"
click at [718, 700] on button "Save & Close" at bounding box center [823, 714] width 210 height 28
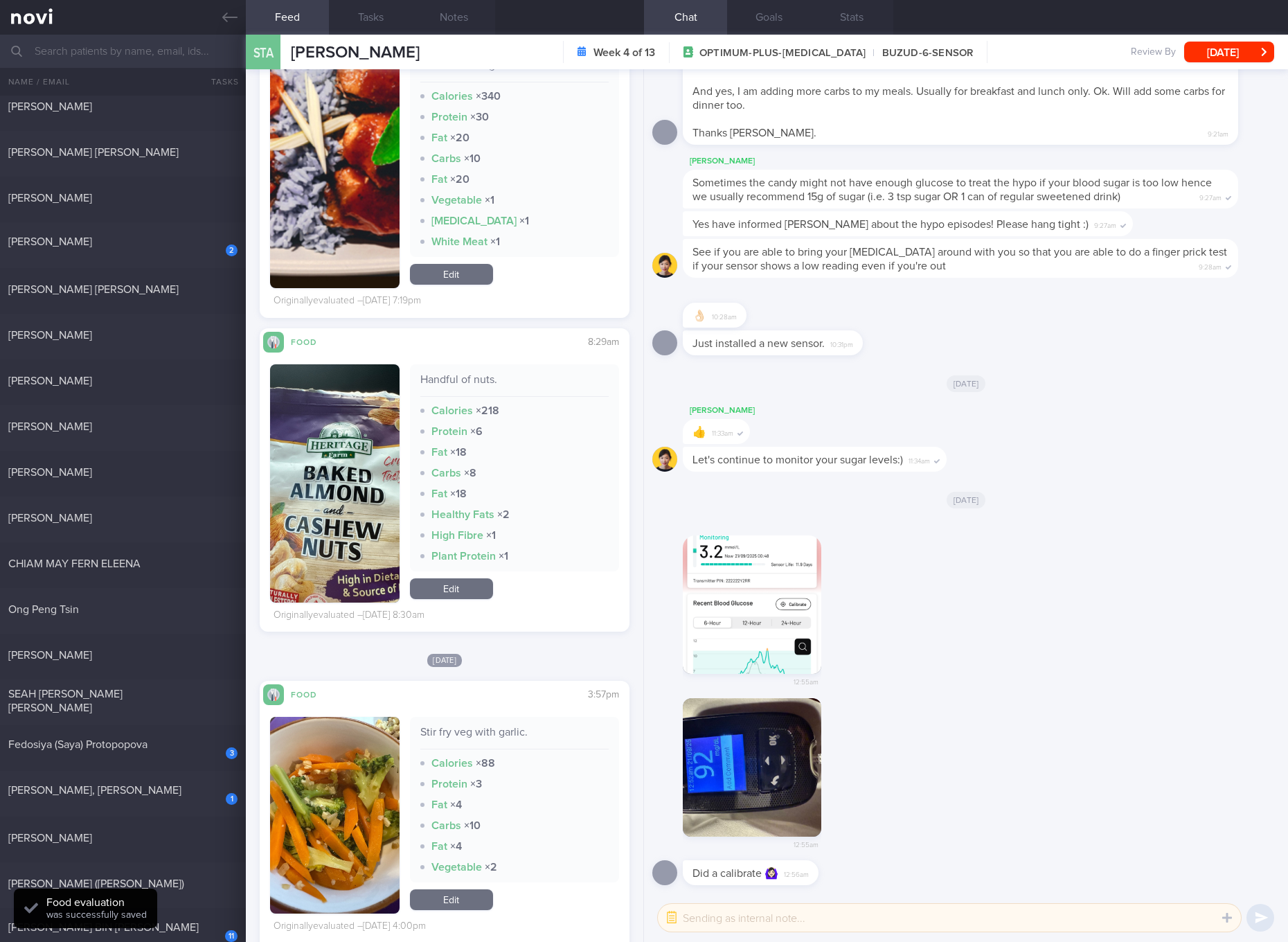
scroll to position [3905, 0]
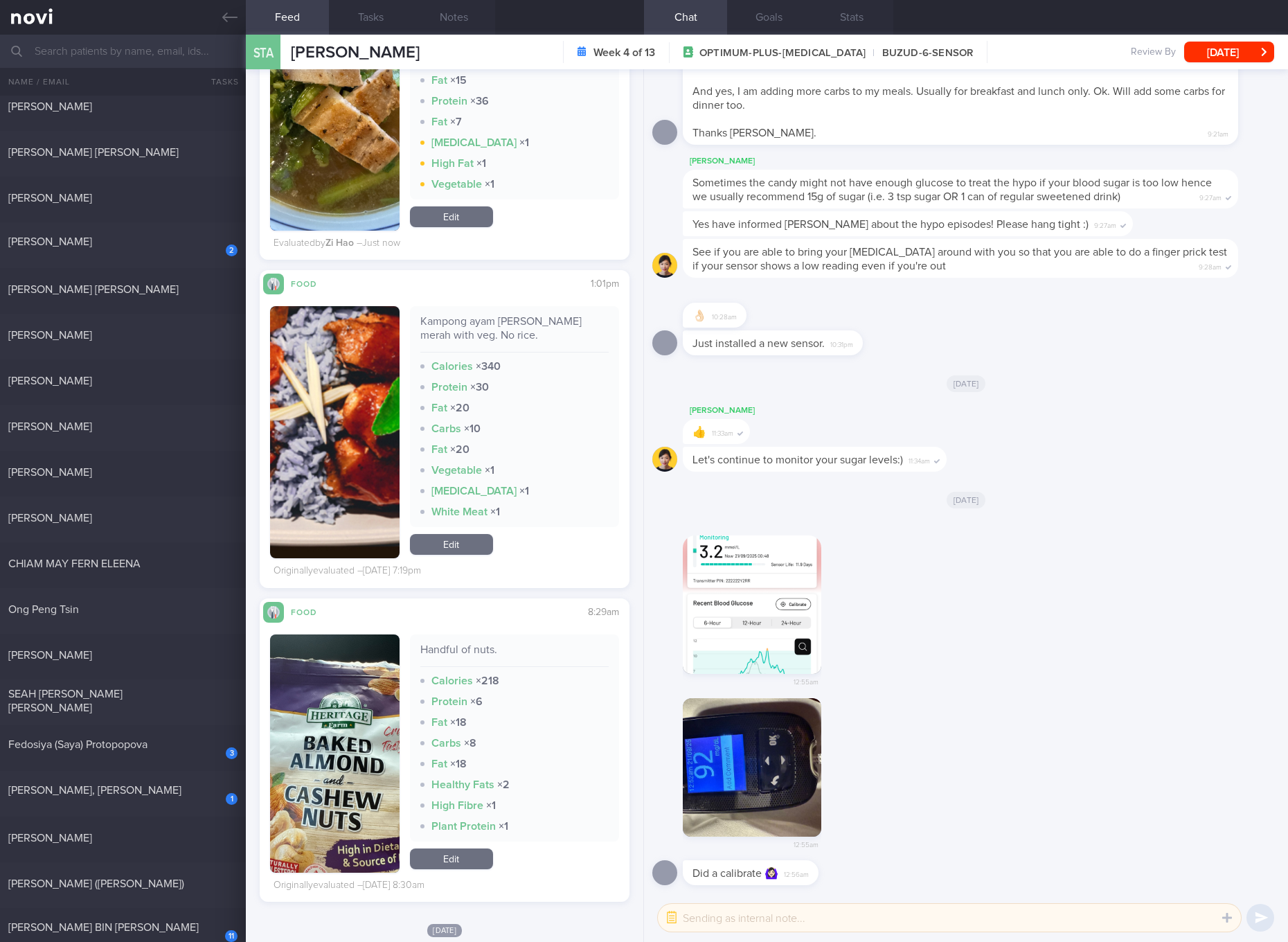
click at [462, 642] on div "Handful of nuts." at bounding box center [514, 654] width 188 height 25
copy div "Handful of nuts."
click at [477, 534] on link "Edit" at bounding box center [451, 544] width 83 height 21
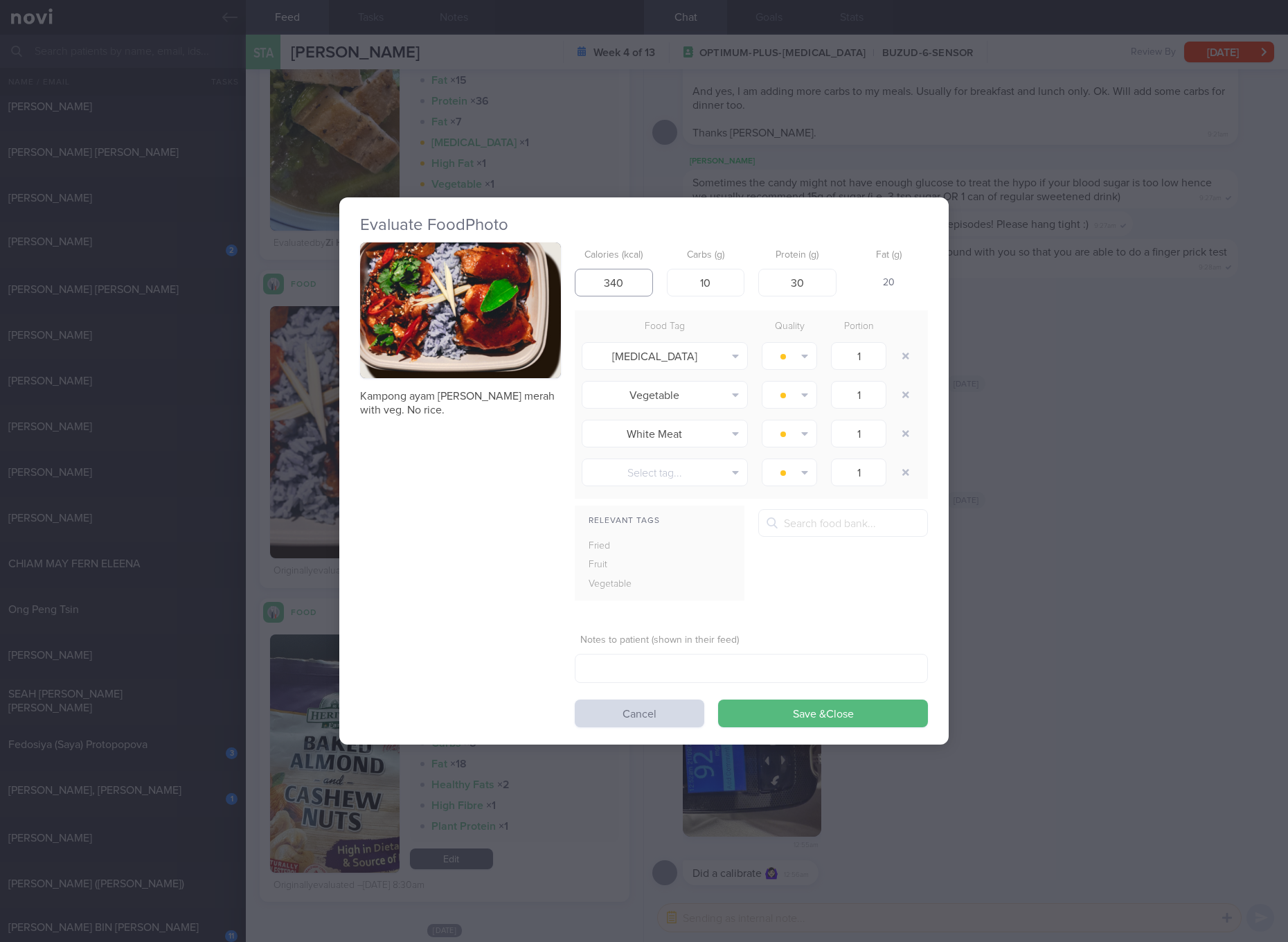
click at [632, 280] on input "340" at bounding box center [614, 283] width 78 height 28
type input "312"
type input "24"
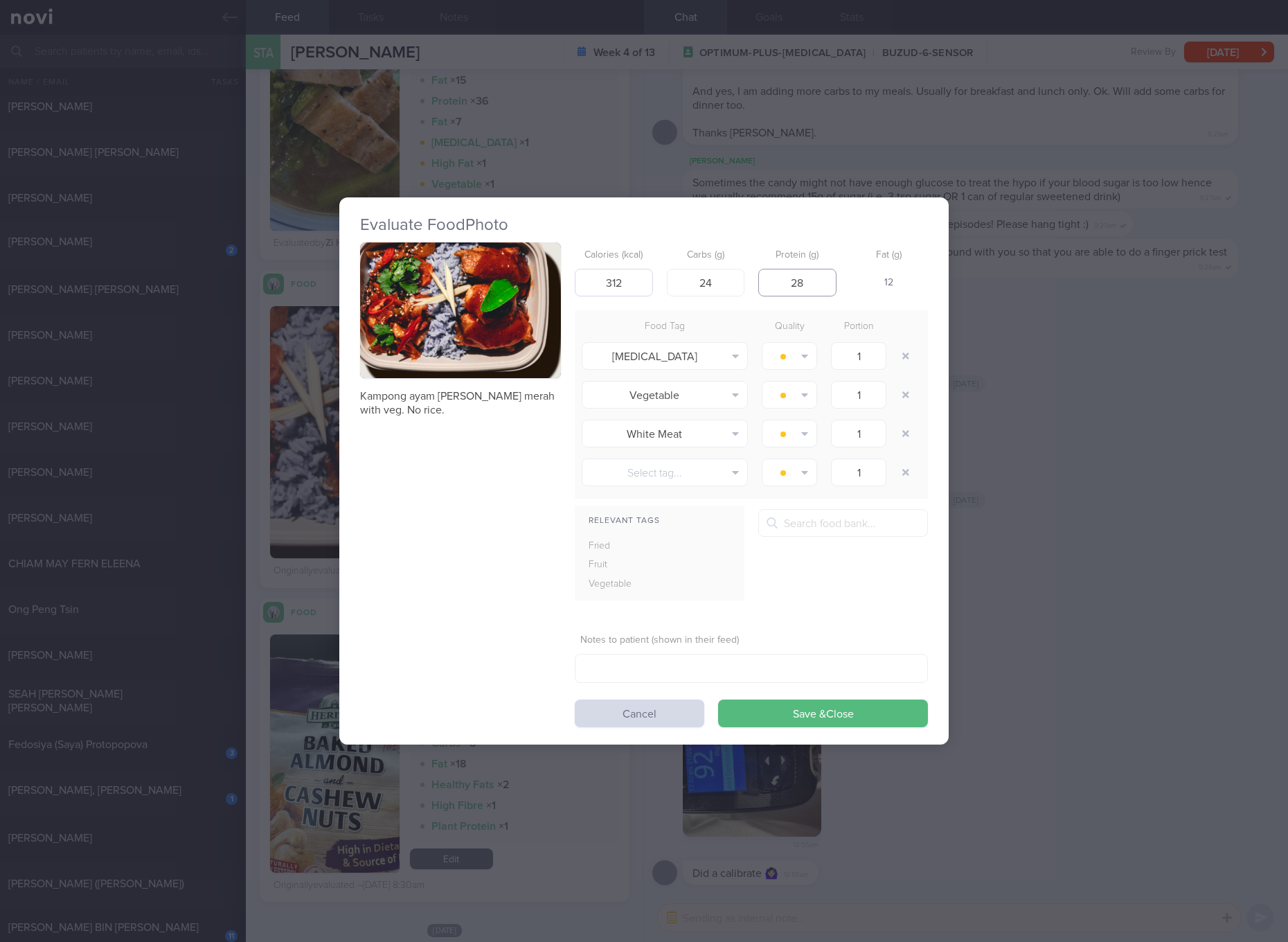
type input "28"
click at [718, 700] on button "Save & Close" at bounding box center [823, 714] width 210 height 28
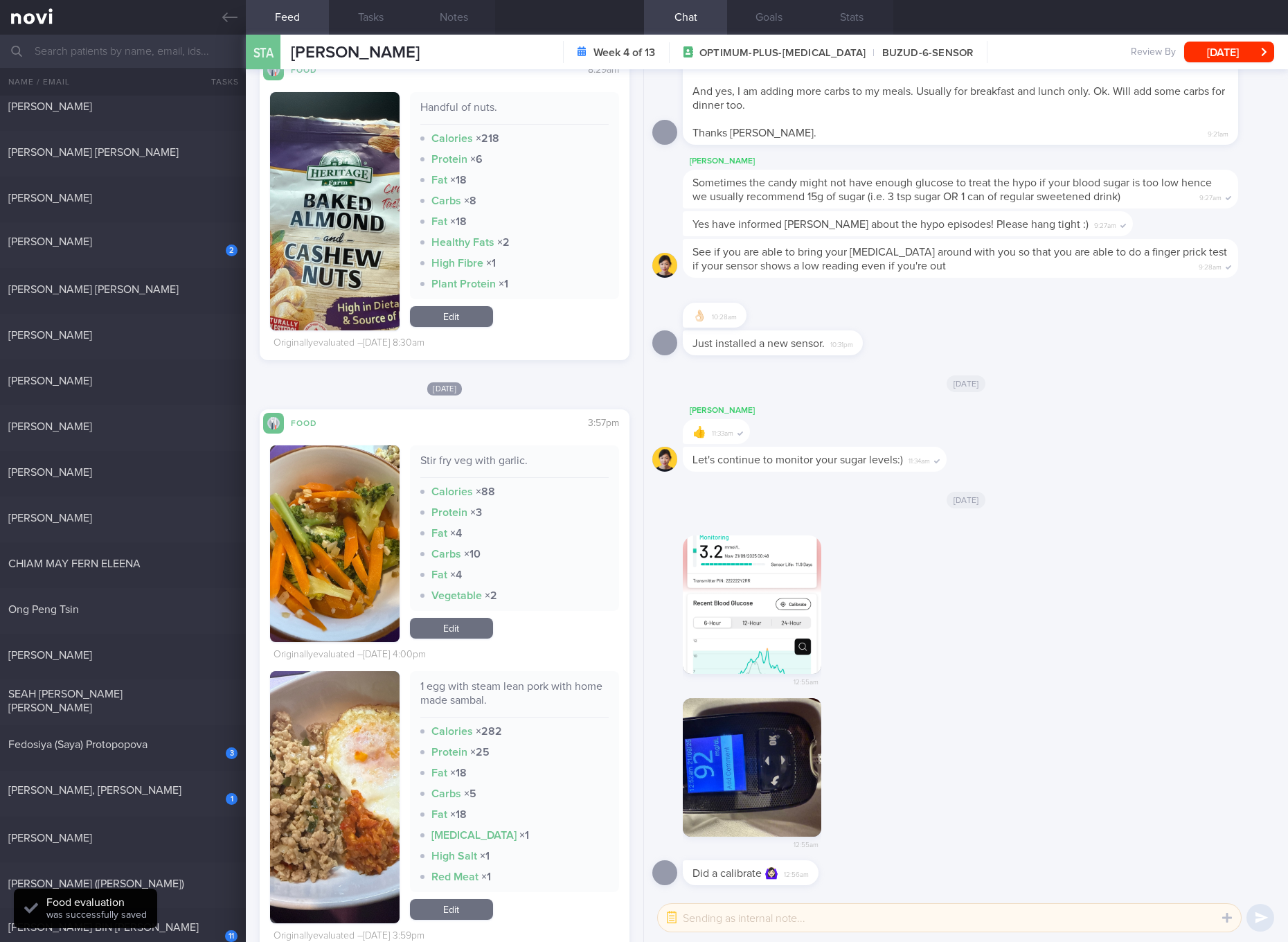
scroll to position [4684, 0]
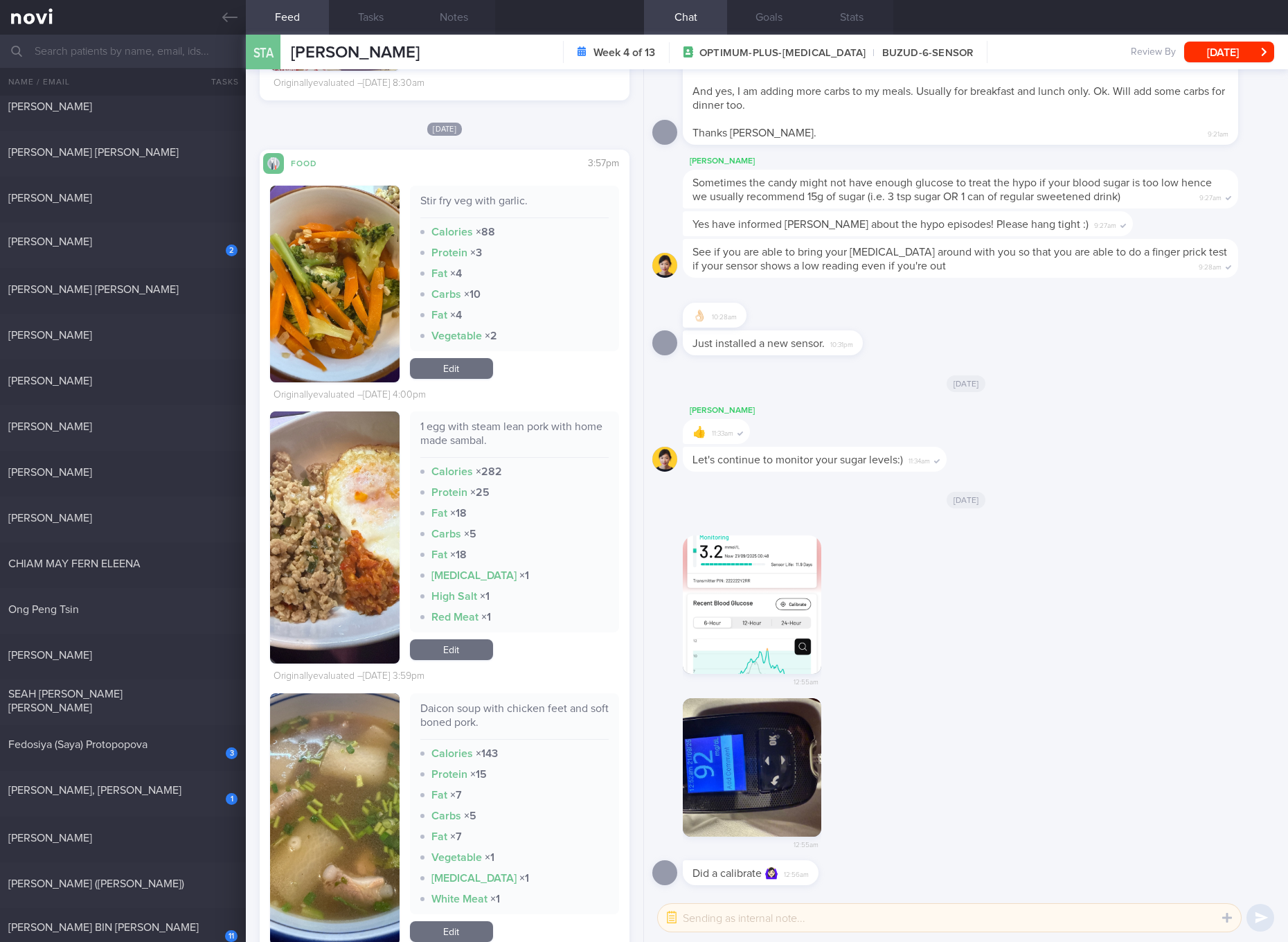
click at [497, 426] on div "1 egg with steam lean pork with home made sambal." at bounding box center [514, 438] width 188 height 38
copy div "1 egg with steam lean pork with home made sambal."
drag, startPoint x: 361, startPoint y: 536, endPoint x: 363, endPoint y: 529, distance: 7.3
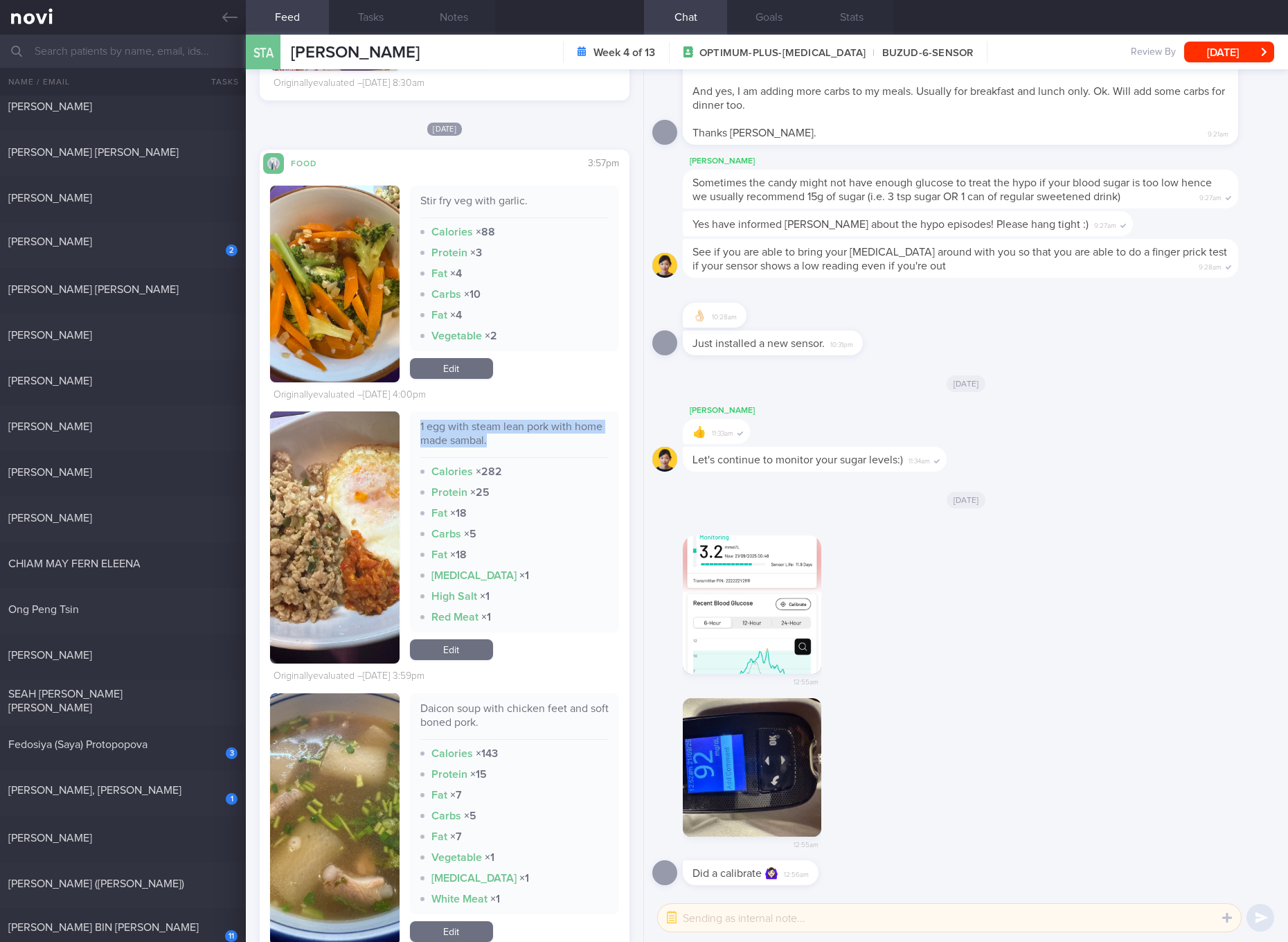
click at [361, 536] on button "button" at bounding box center [335, 537] width 130 height 252
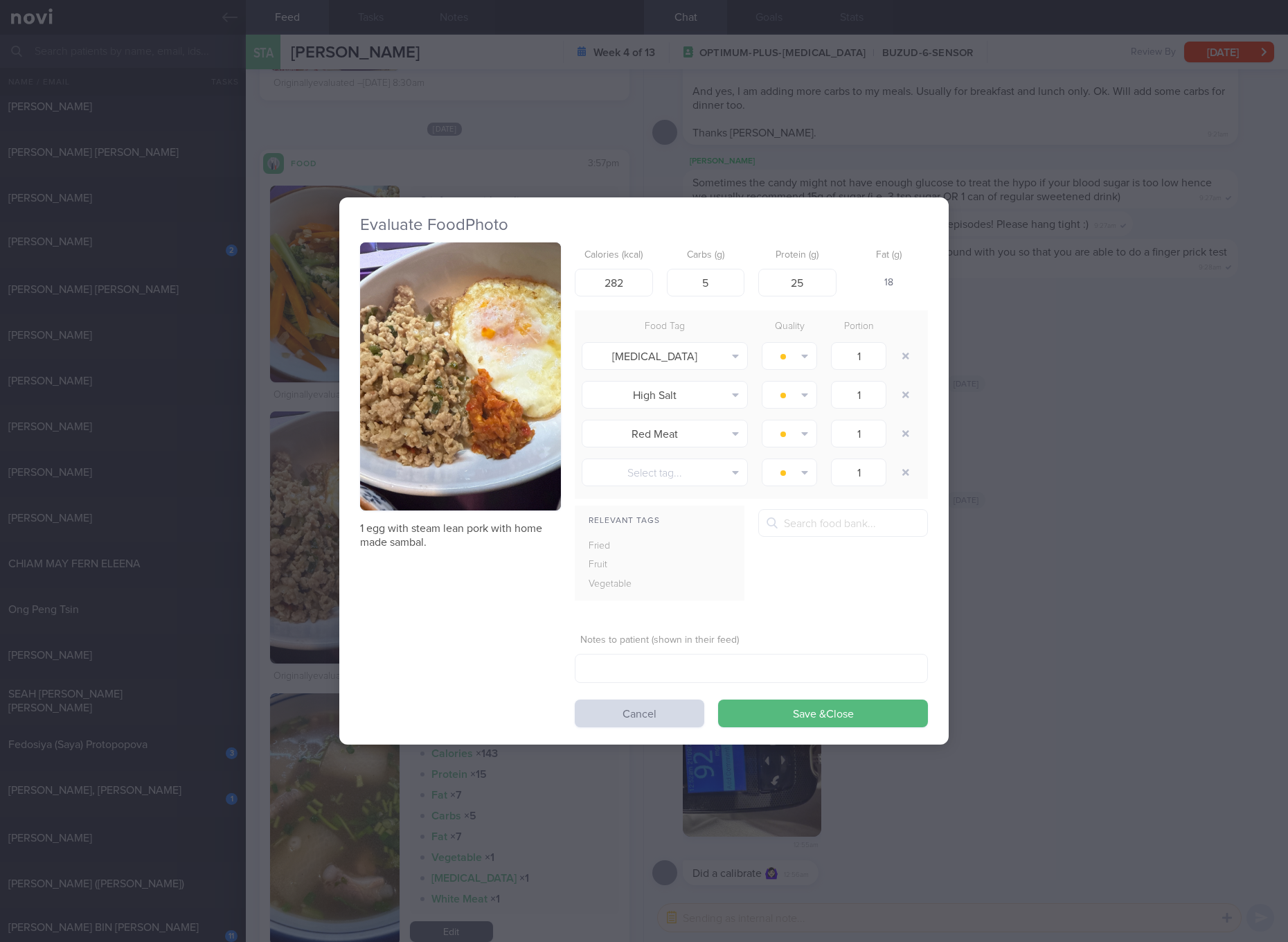
click at [453, 394] on button "button" at bounding box center [460, 376] width 201 height 268
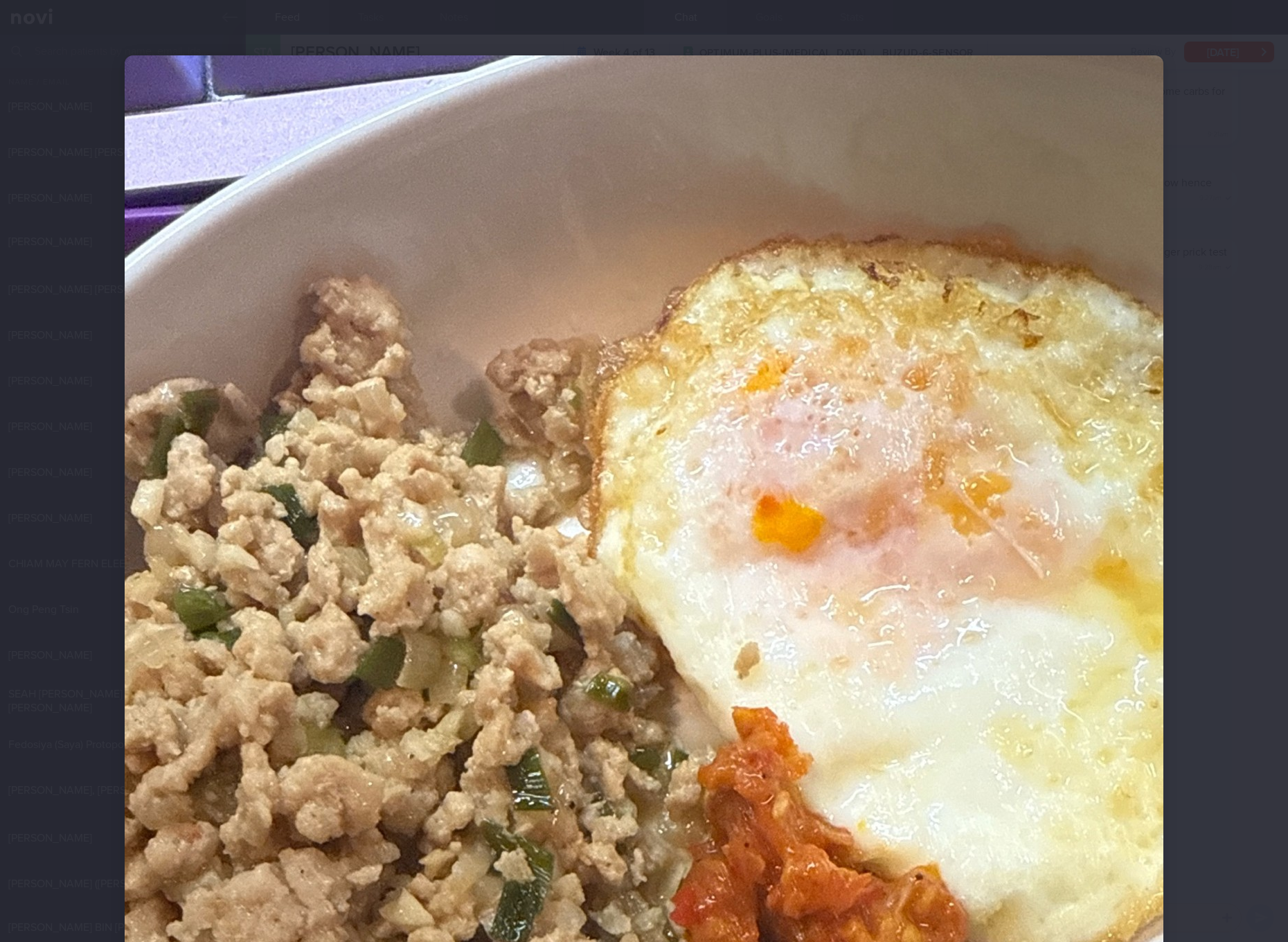
click at [501, 389] on img at bounding box center [644, 747] width 1039 height 1385
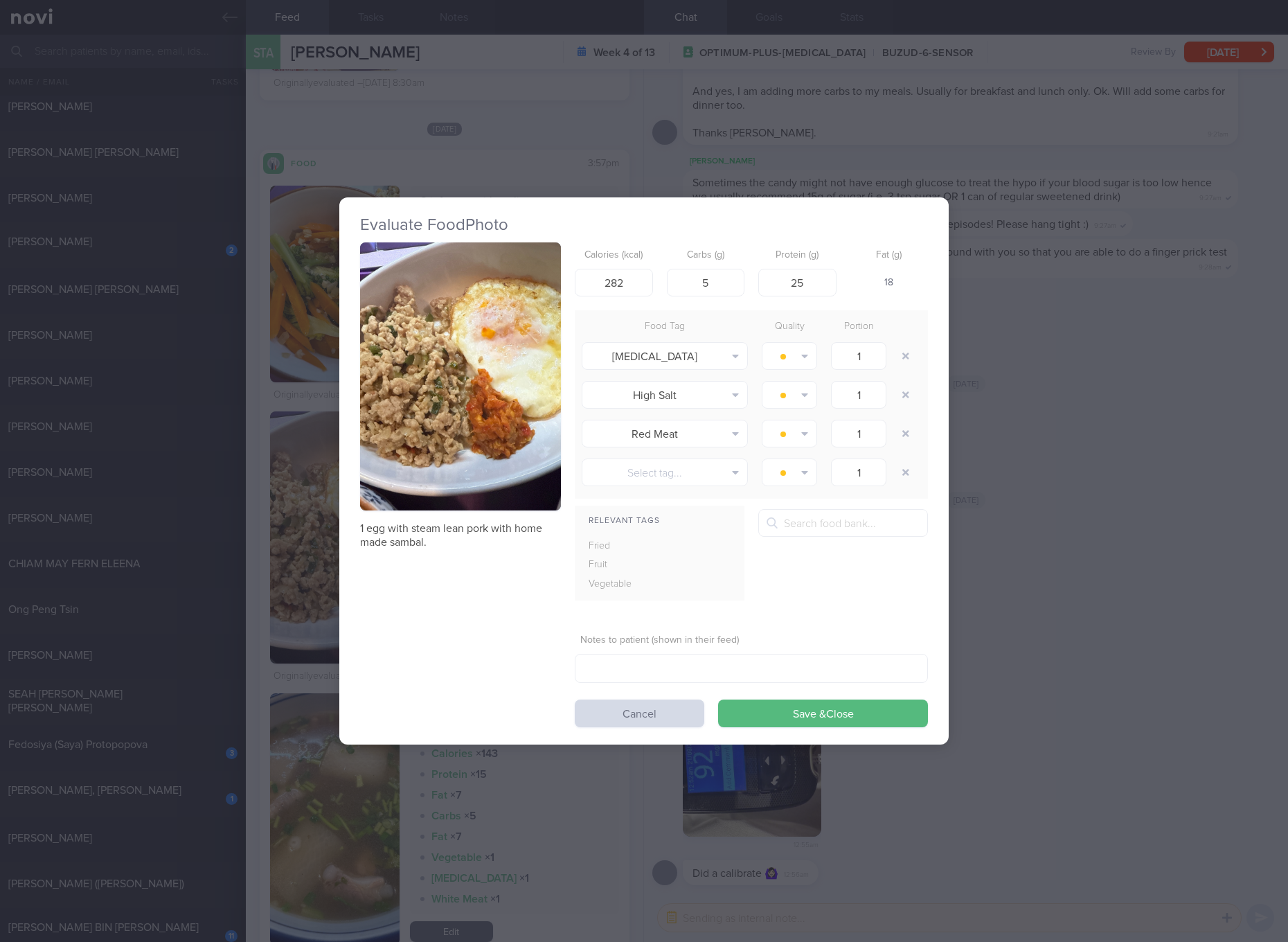
click at [1116, 483] on div "Evaluate Food Photo 1 egg with steam lean pork with home made sambal. Calories …" at bounding box center [644, 471] width 1288 height 942
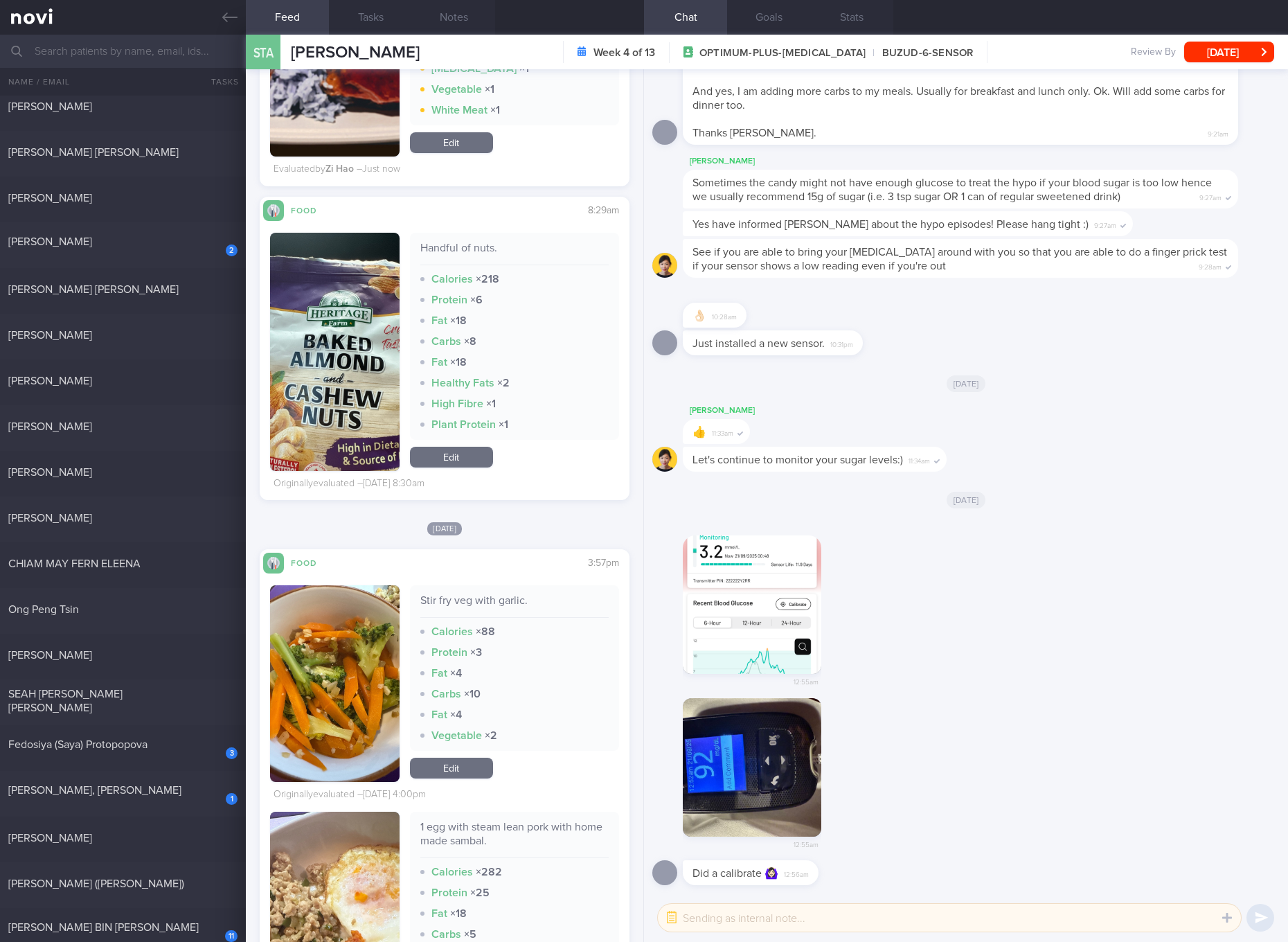
scroll to position [4165, 0]
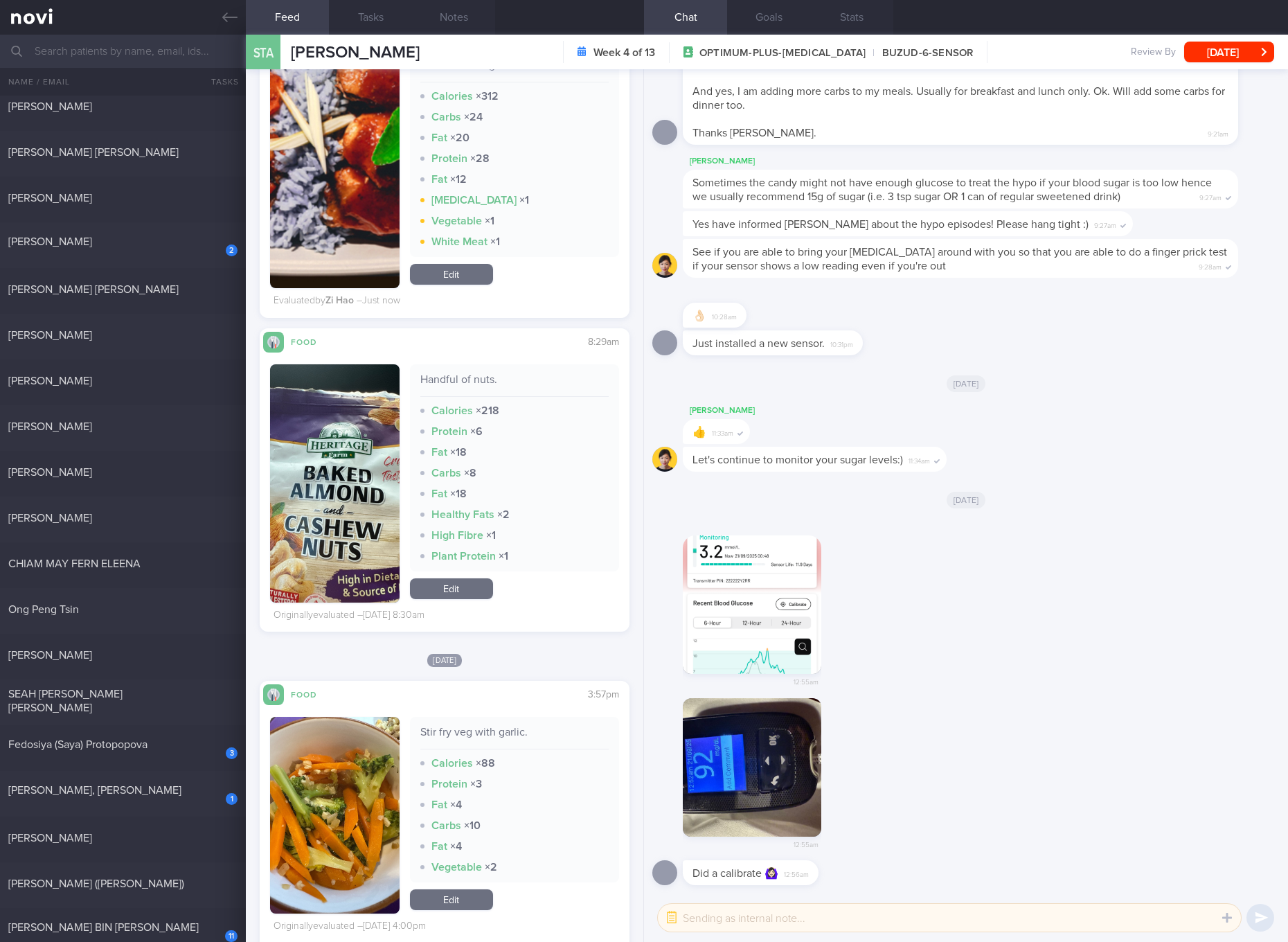
click at [450, 579] on link "Edit" at bounding box center [451, 589] width 83 height 21
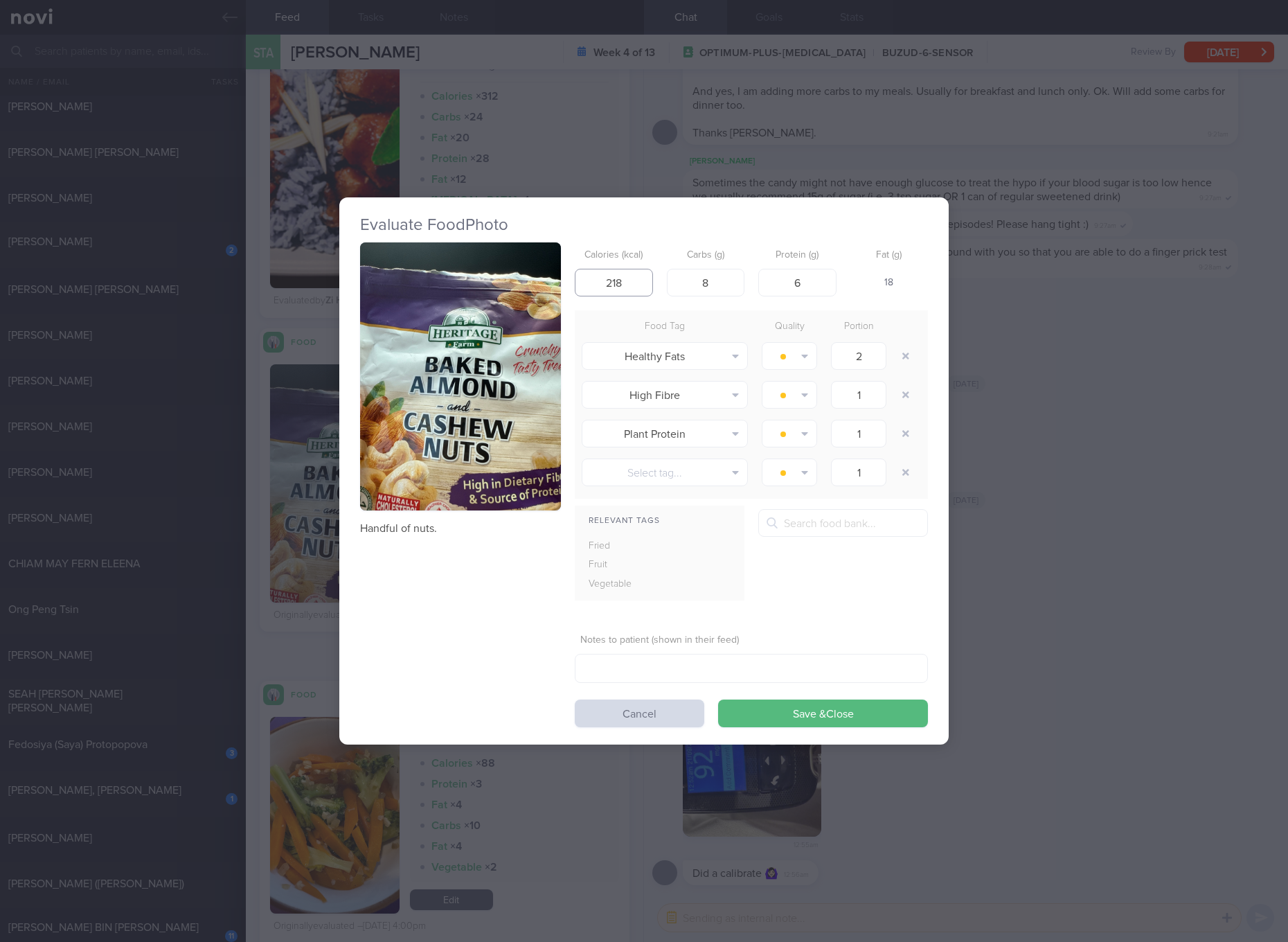
click at [639, 286] on input "218" at bounding box center [614, 283] width 78 height 28
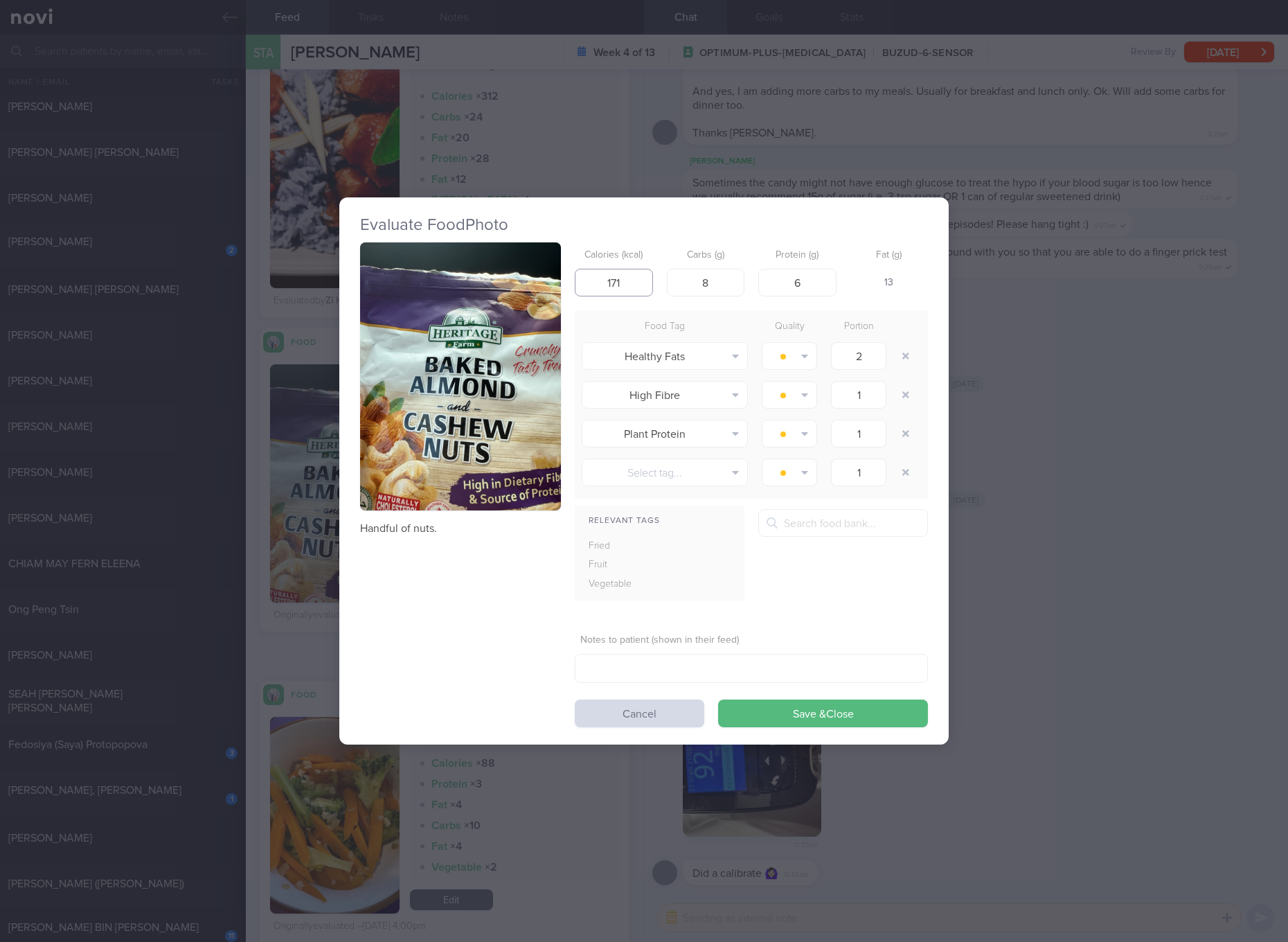
type input "171"
type input "6"
click at [718, 700] on button "Save & Close" at bounding box center [823, 714] width 210 height 28
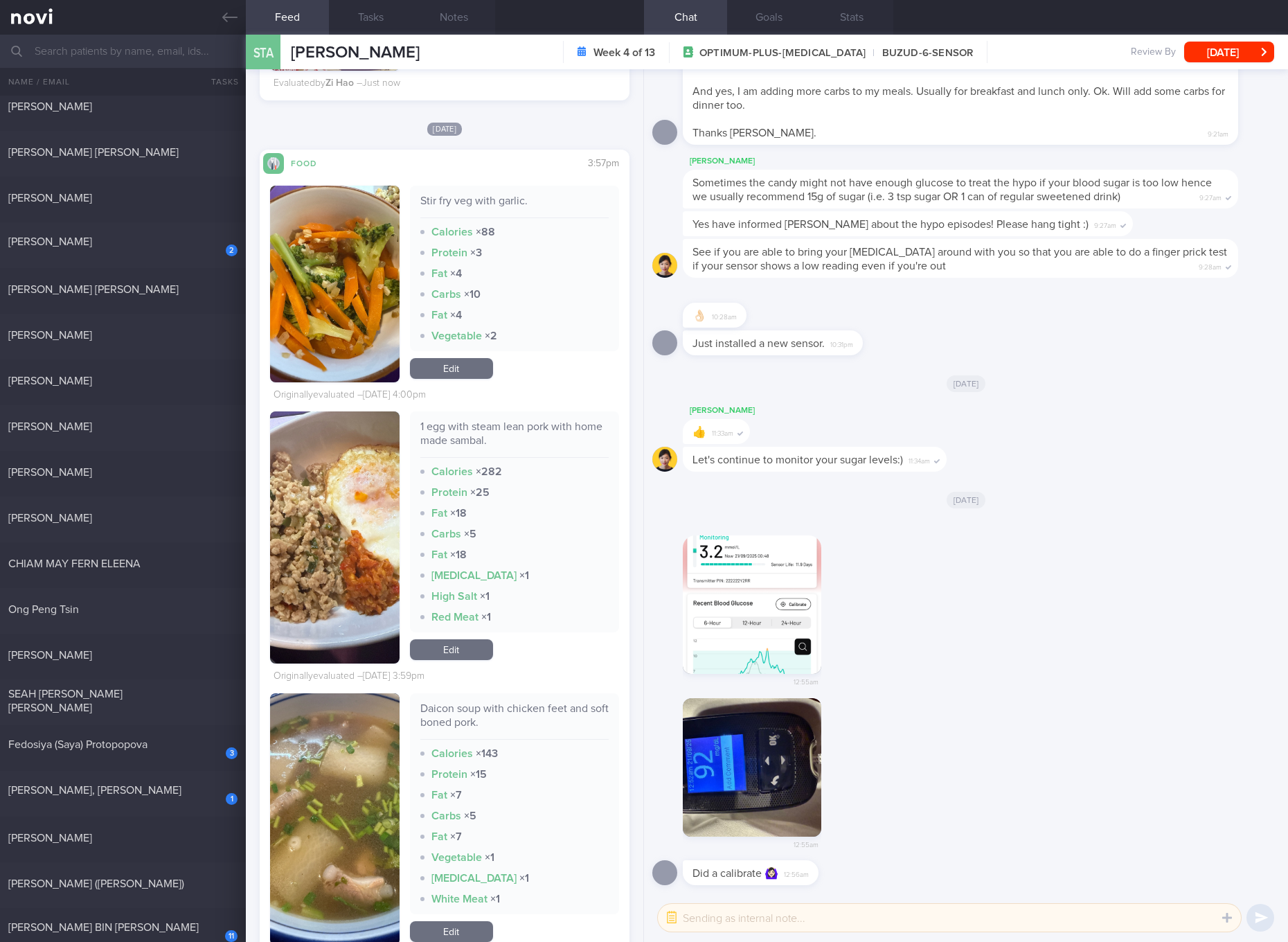
scroll to position [5204, 0]
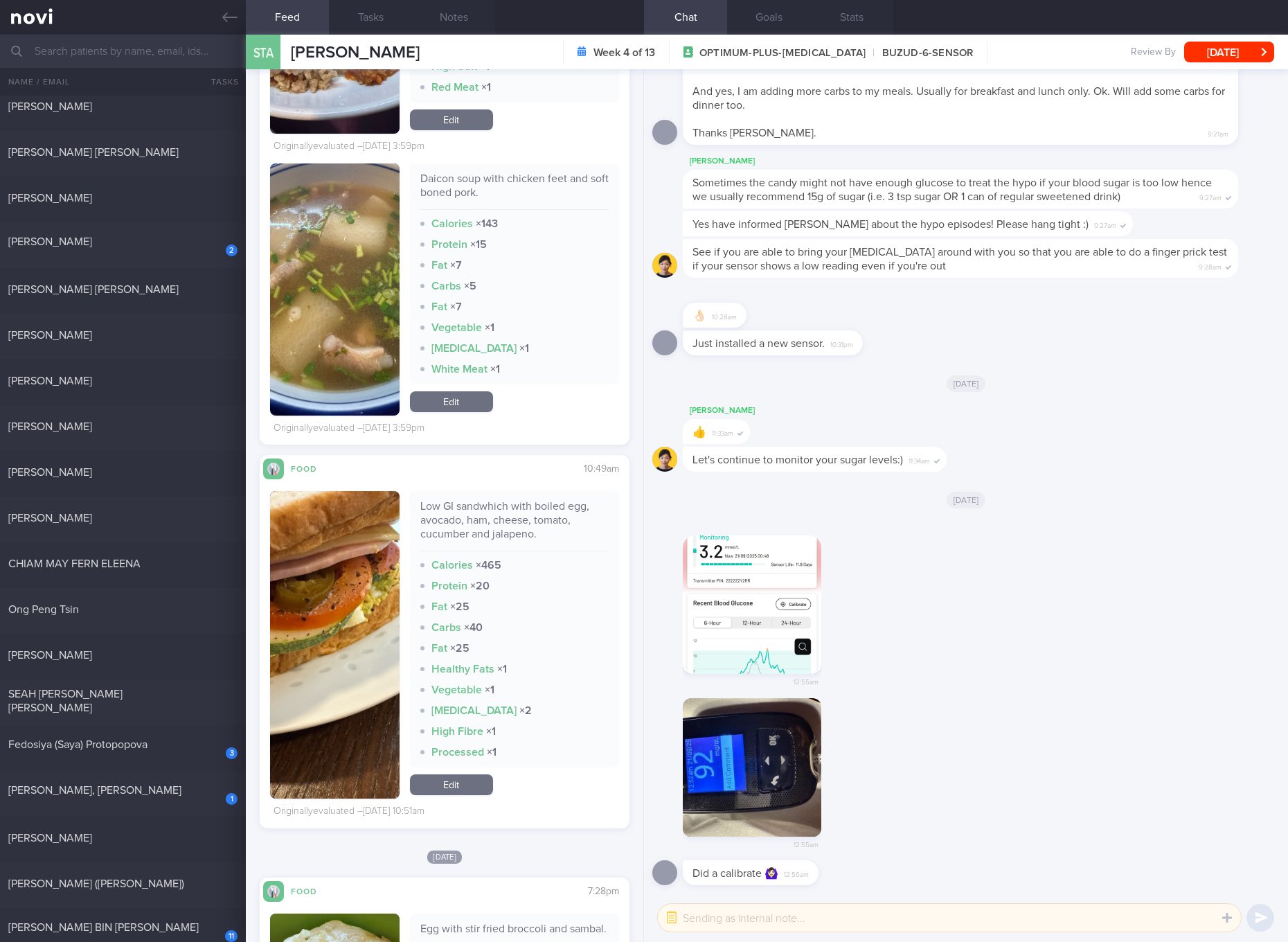
click at [512, 523] on div "Low GI sandwhich with boiled egg, avocado, ham, cheese, tomato, cucumber and ja…" at bounding box center [514, 525] width 188 height 52
copy div "Low GI sandwhich with boiled egg, avocado, ham, cheese, tomato, cucumber and ja…"
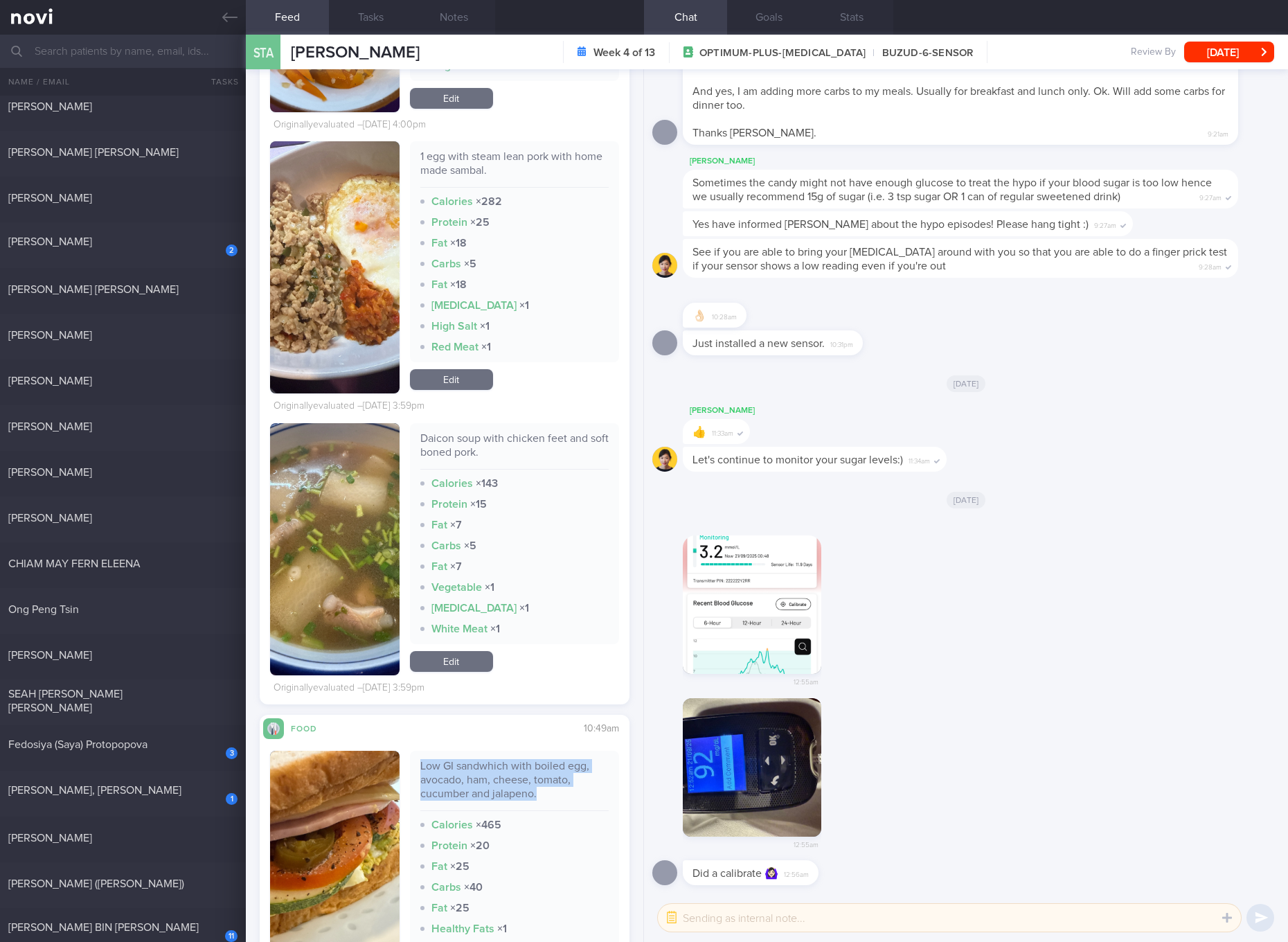
click at [473, 382] on link "Edit" at bounding box center [451, 380] width 83 height 21
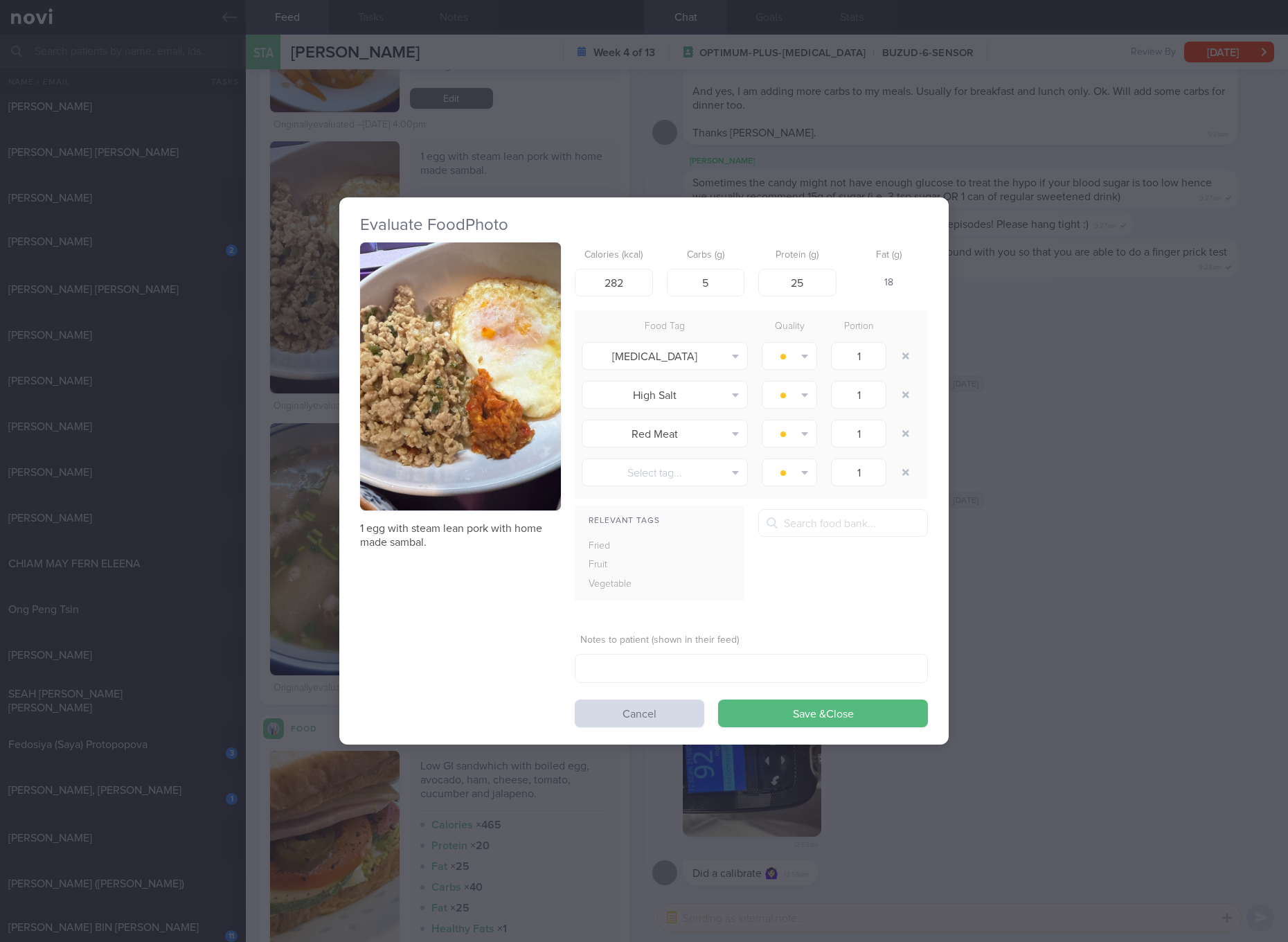
click at [1047, 554] on div "Evaluate Food Photo 1 egg with steam lean pork with home made sambal. Calories …" at bounding box center [644, 471] width 1288 height 942
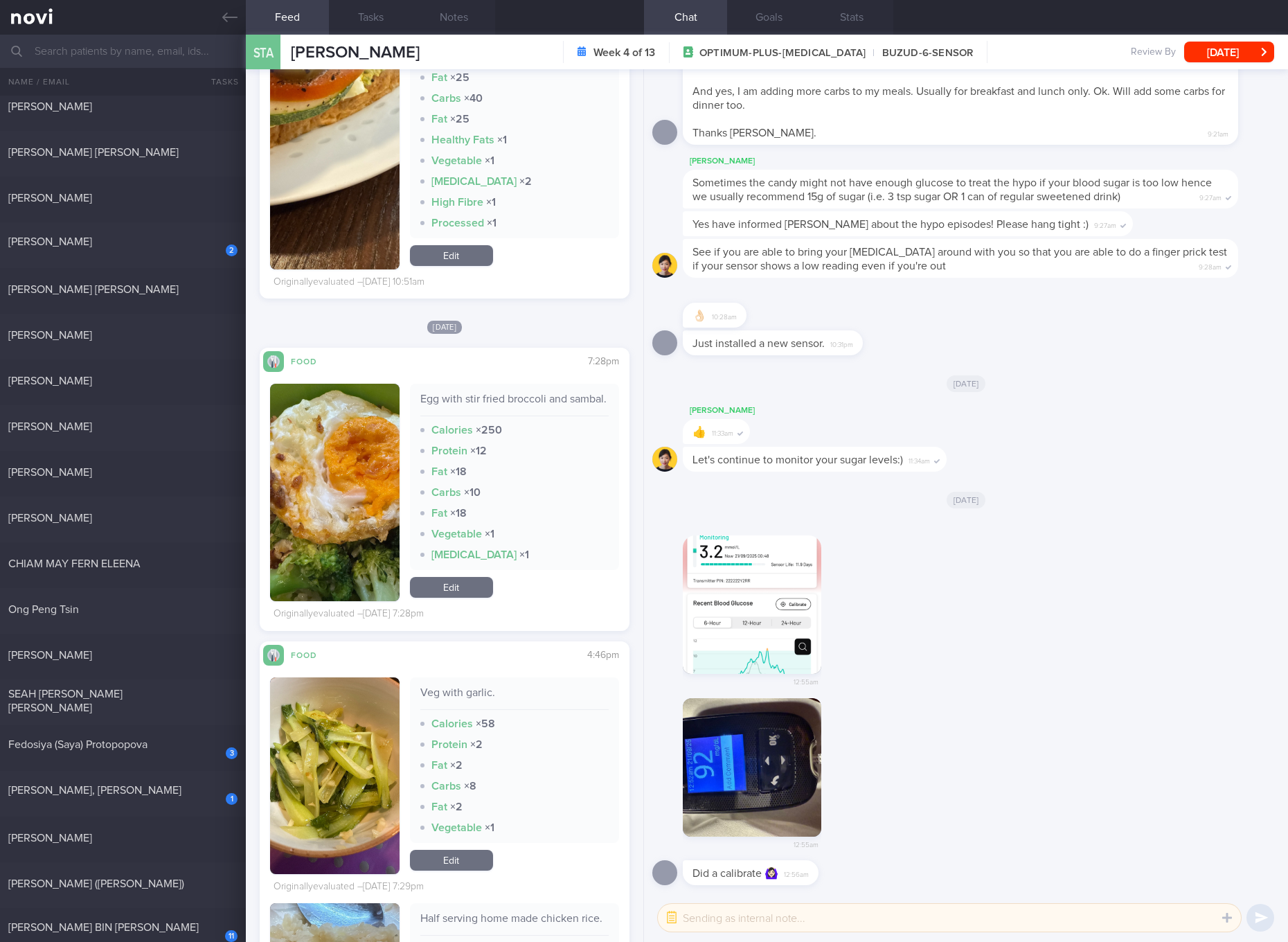
scroll to position [5463, 0]
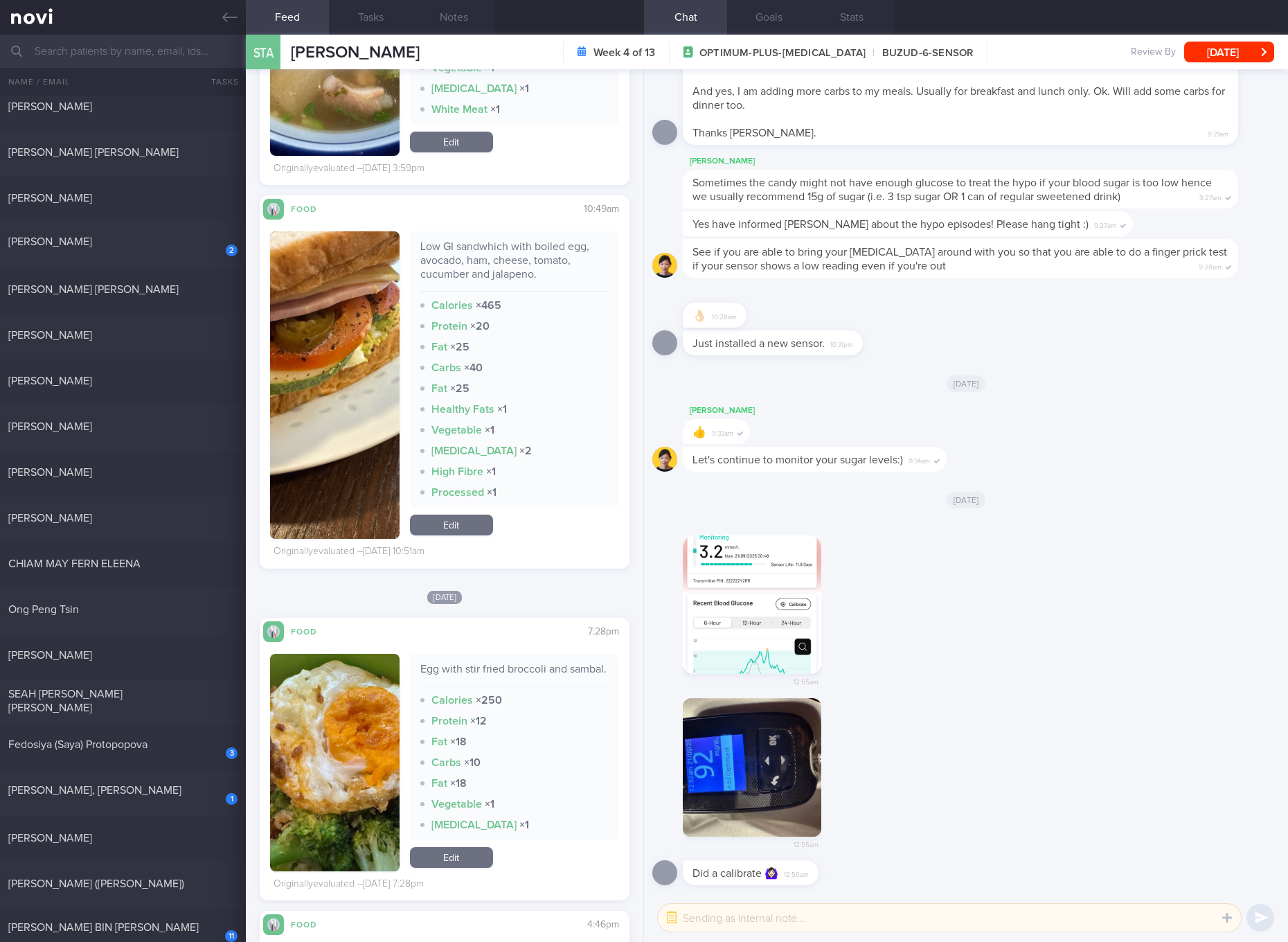
click at [479, 519] on link "Edit" at bounding box center [451, 525] width 83 height 21
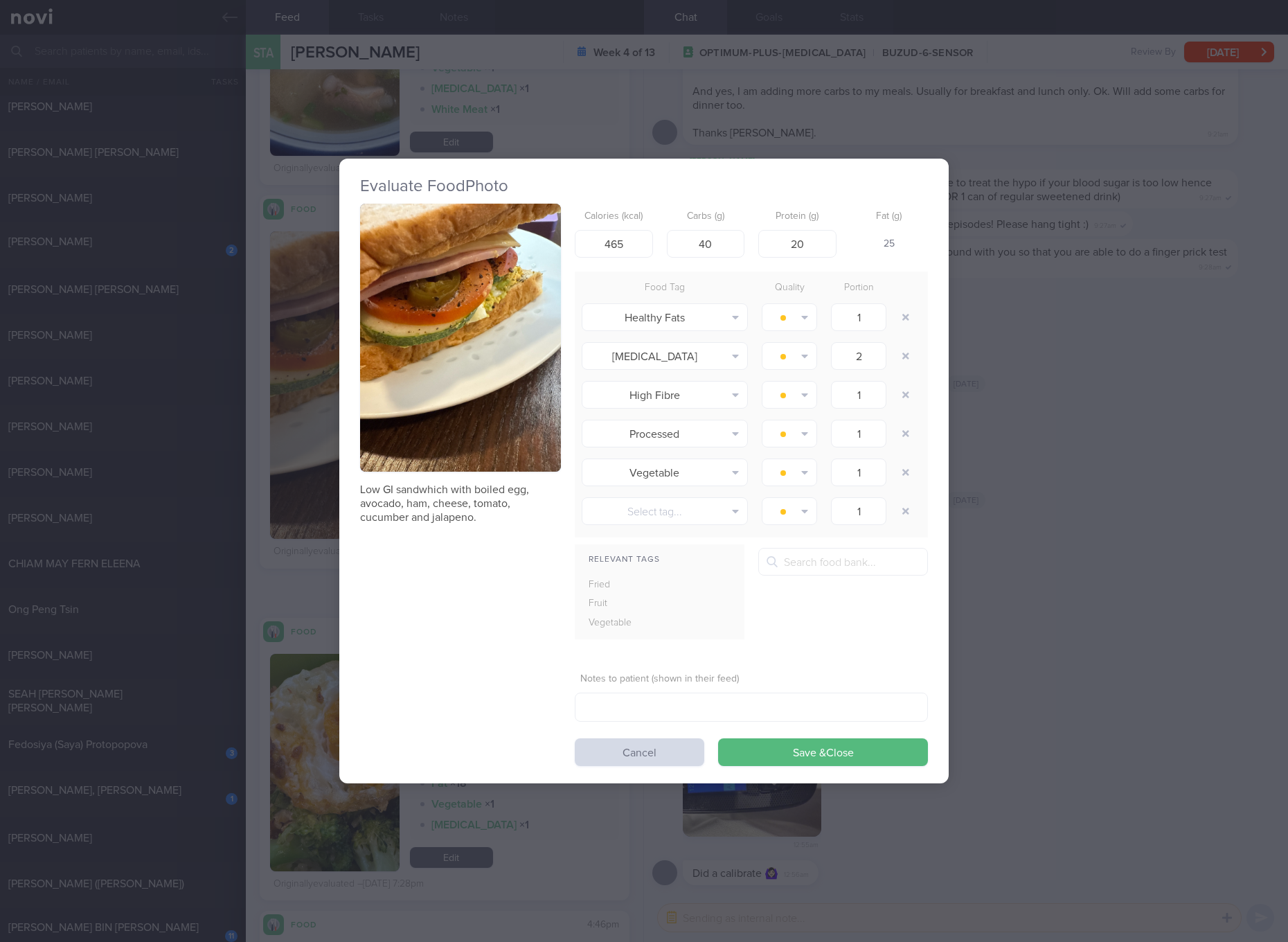
click at [1073, 513] on div "Evaluate Food Photo Low GI sandwhich with boiled egg, avocado, ham, cheese, tom…" at bounding box center [644, 471] width 1288 height 942
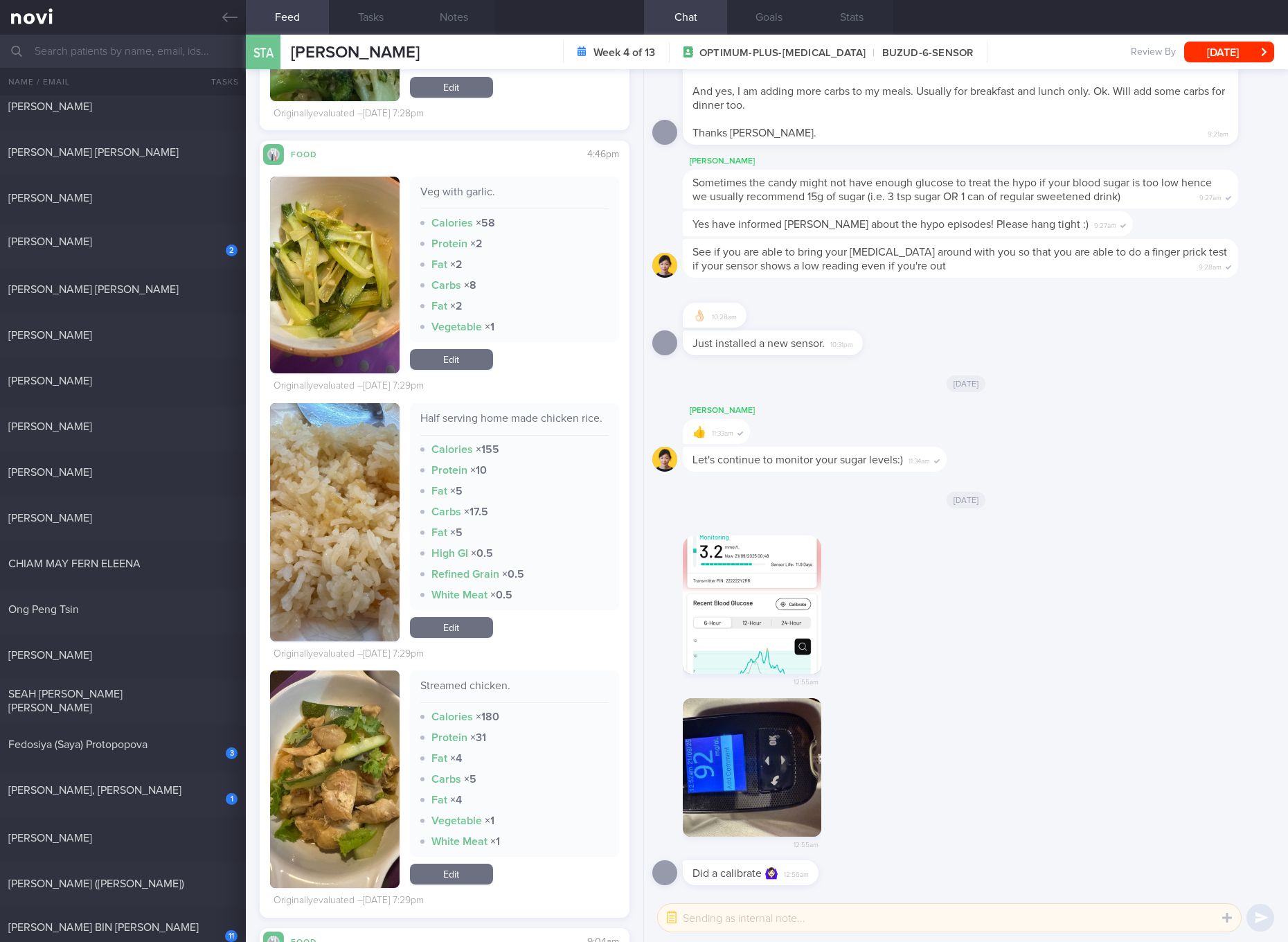
scroll to position [6242, 0]
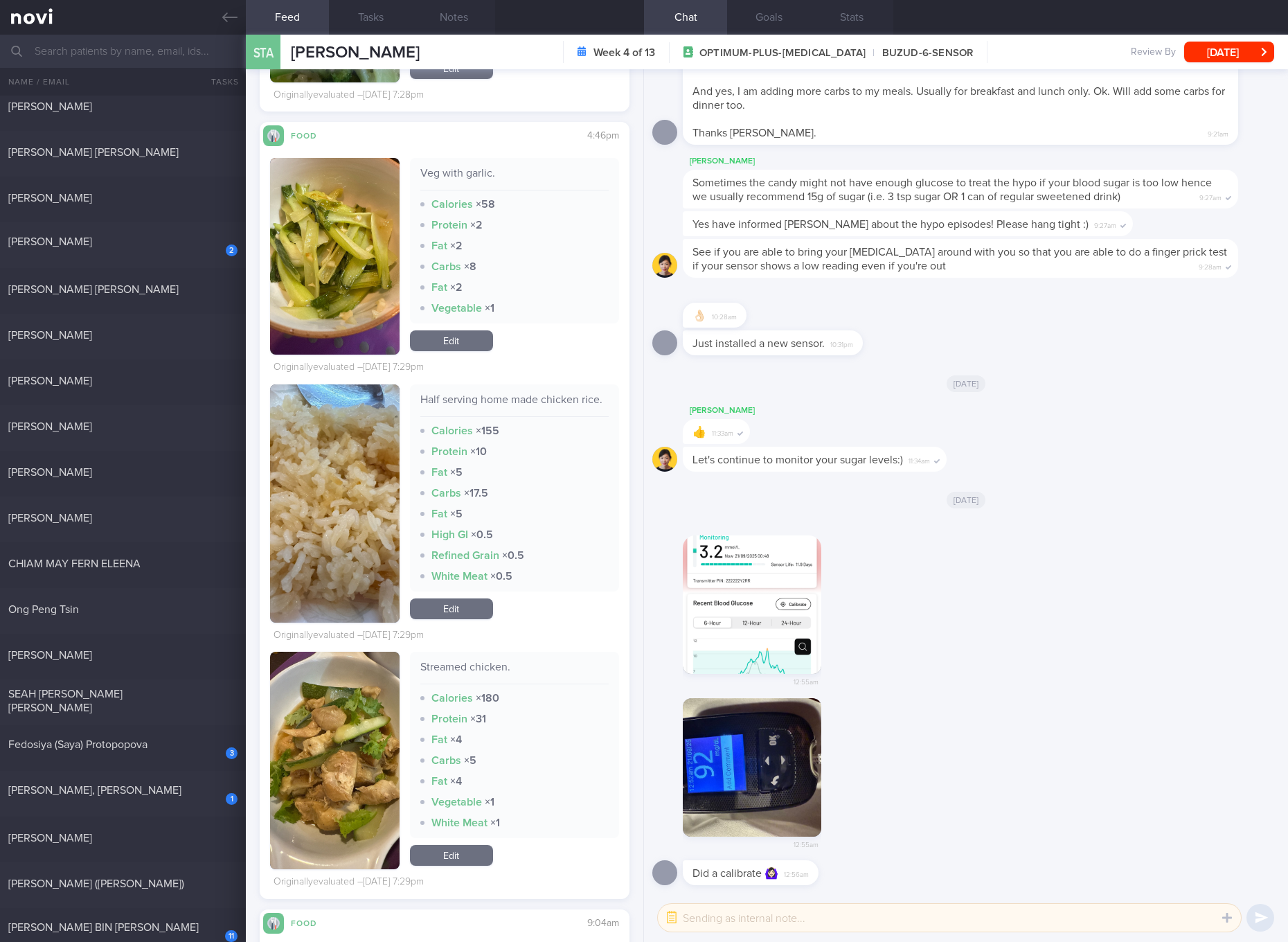
click at [546, 408] on div "Half serving home made chicken rice." at bounding box center [514, 405] width 188 height 25
copy div "Half serving home made chicken rice."
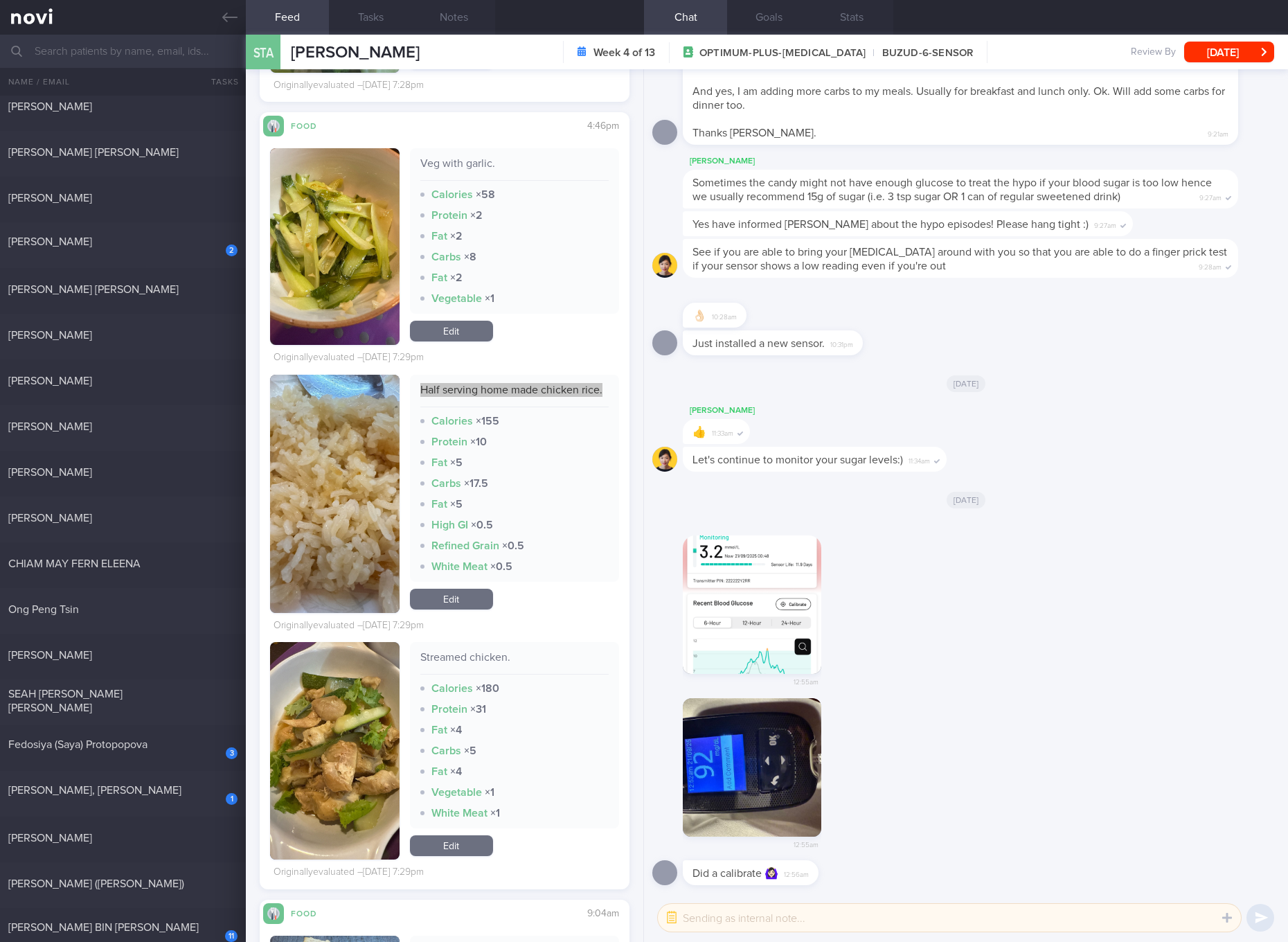
scroll to position [6502, 0]
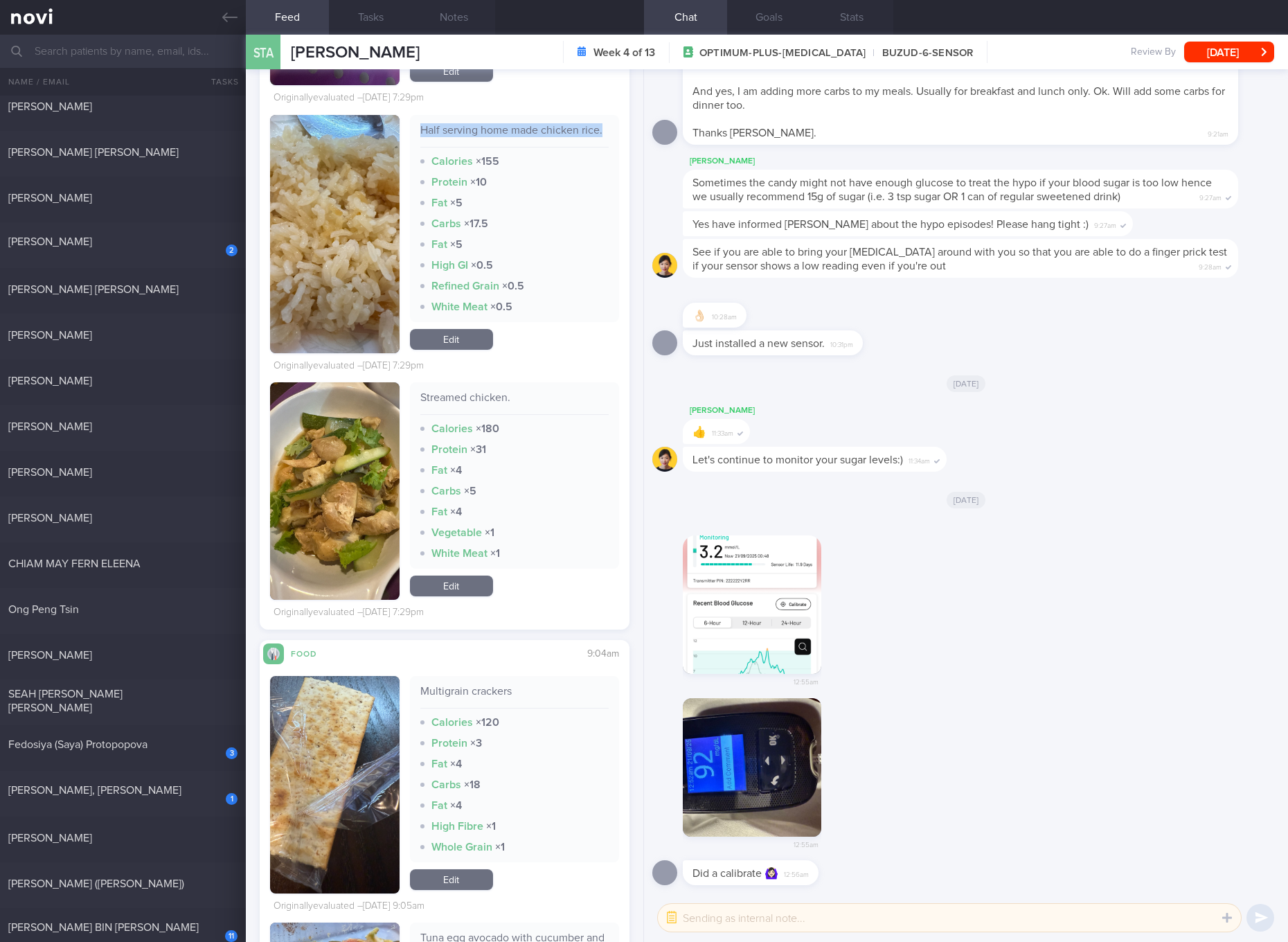
click at [453, 349] on link "Edit" at bounding box center [451, 340] width 83 height 21
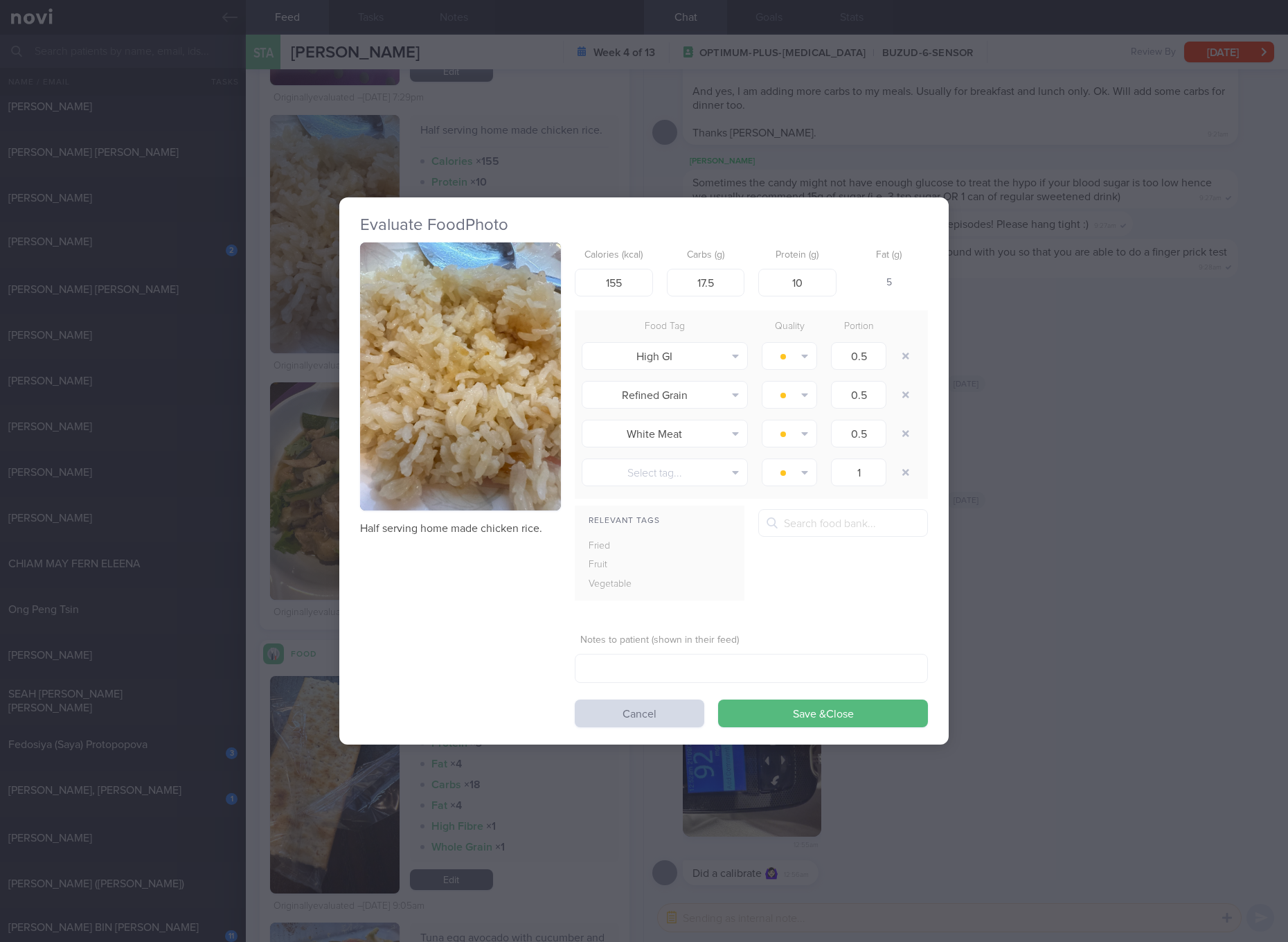
click at [1062, 396] on div "Evaluate Food Photo Half serving home made chicken rice. Calories (kcal) 155 Ca…" at bounding box center [644, 471] width 1288 height 942
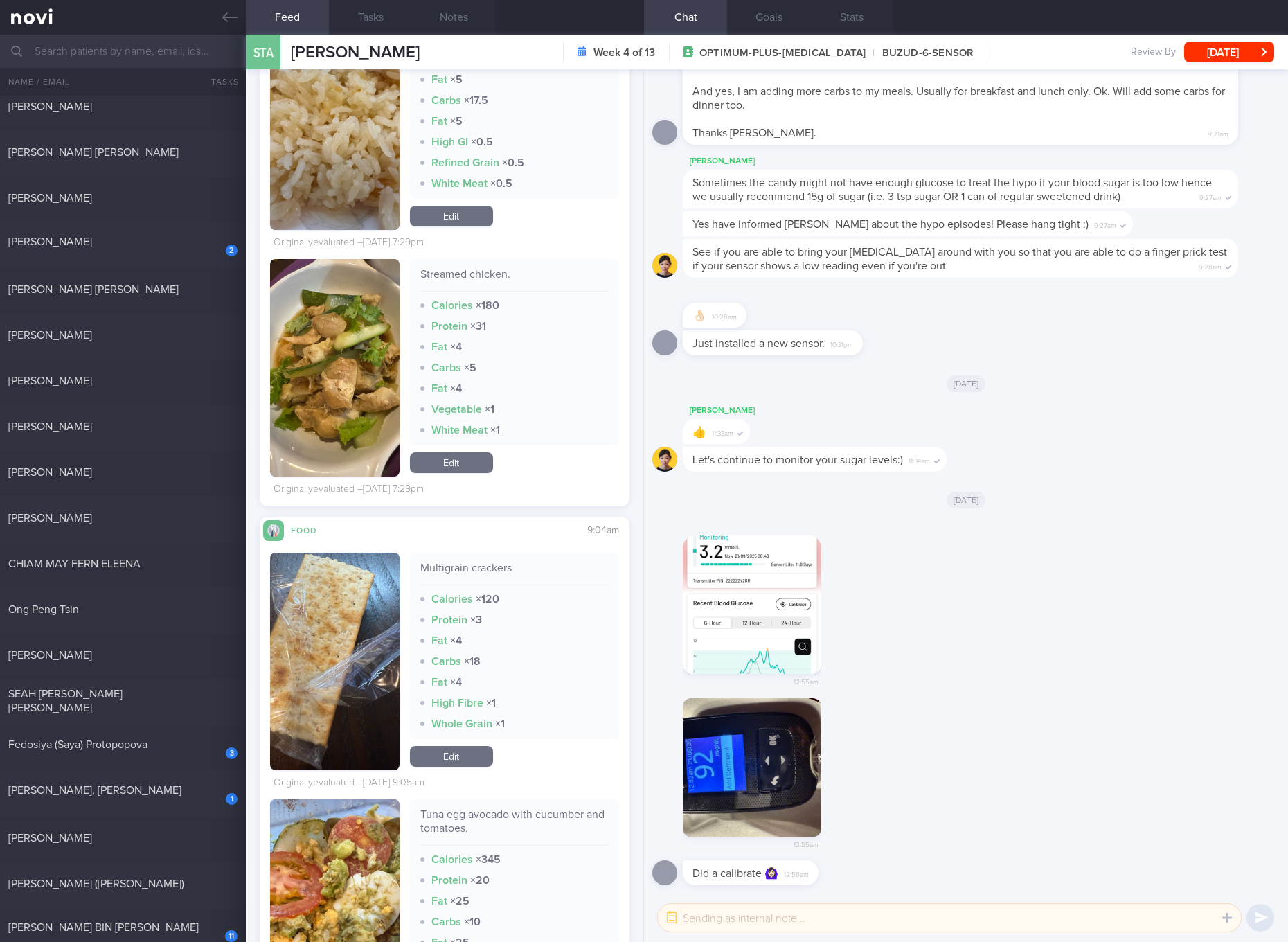
scroll to position [6761, 0]
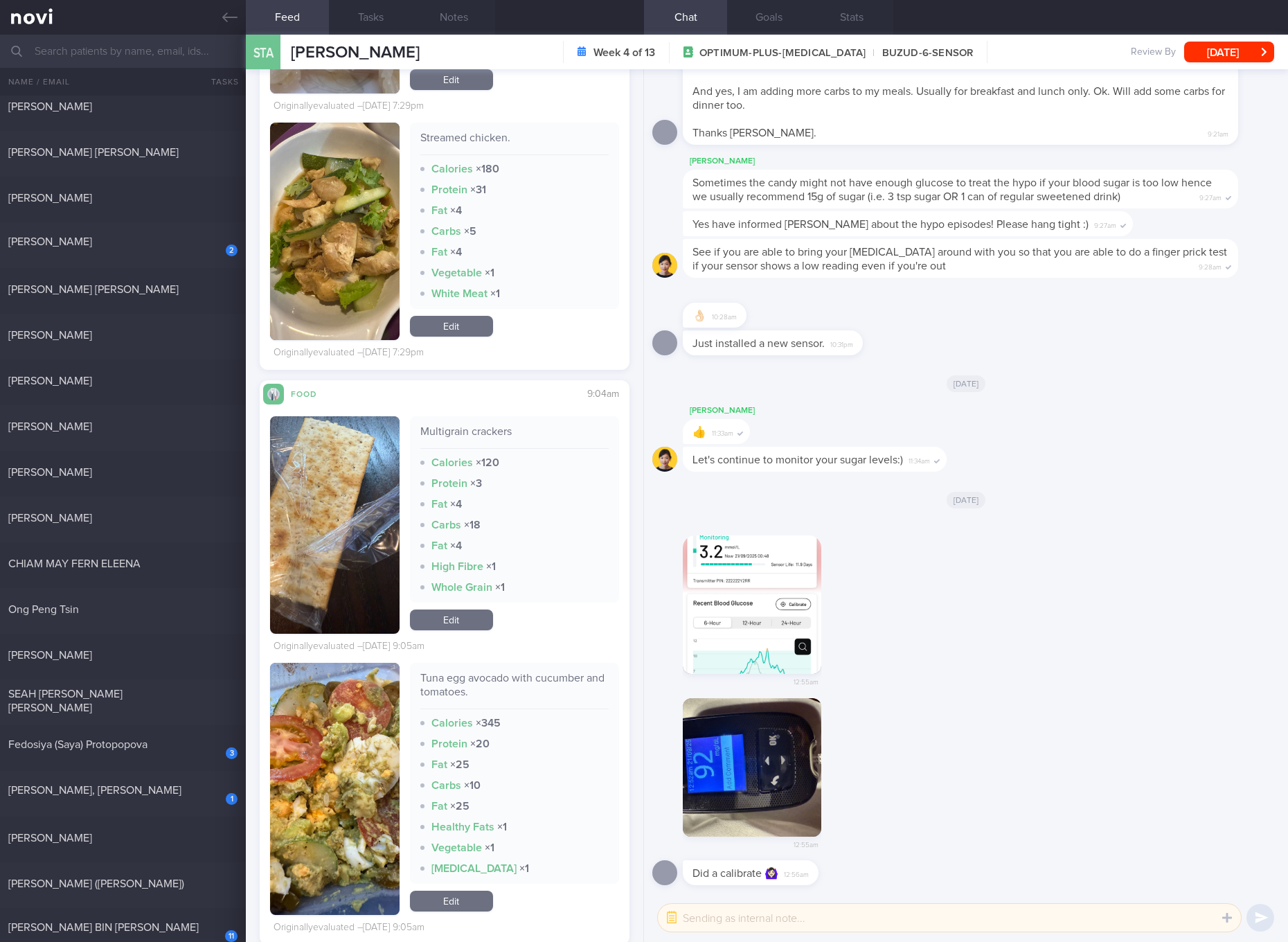
click at [476, 155] on div "Streamed chicken." at bounding box center [514, 143] width 188 height 25
click at [350, 272] on button "button" at bounding box center [335, 231] width 130 height 217
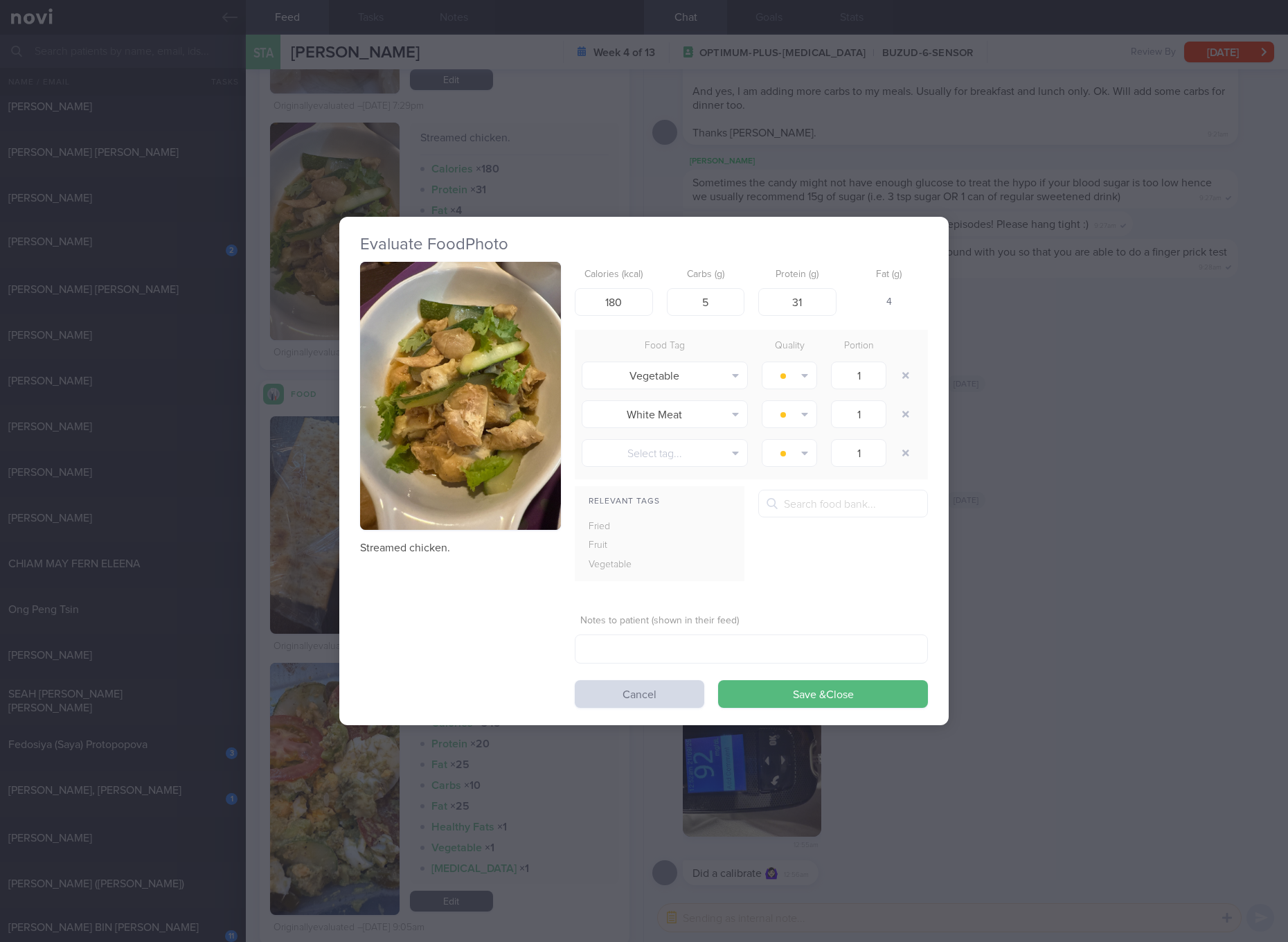
click at [567, 318] on div "Streamed chicken. Calories (kcal) 180 Carbs (g) 5 Protein (g) 31 Fat (g) 4 Food…" at bounding box center [644, 485] width 568 height 446
click at [449, 382] on button "button" at bounding box center [460, 396] width 201 height 268
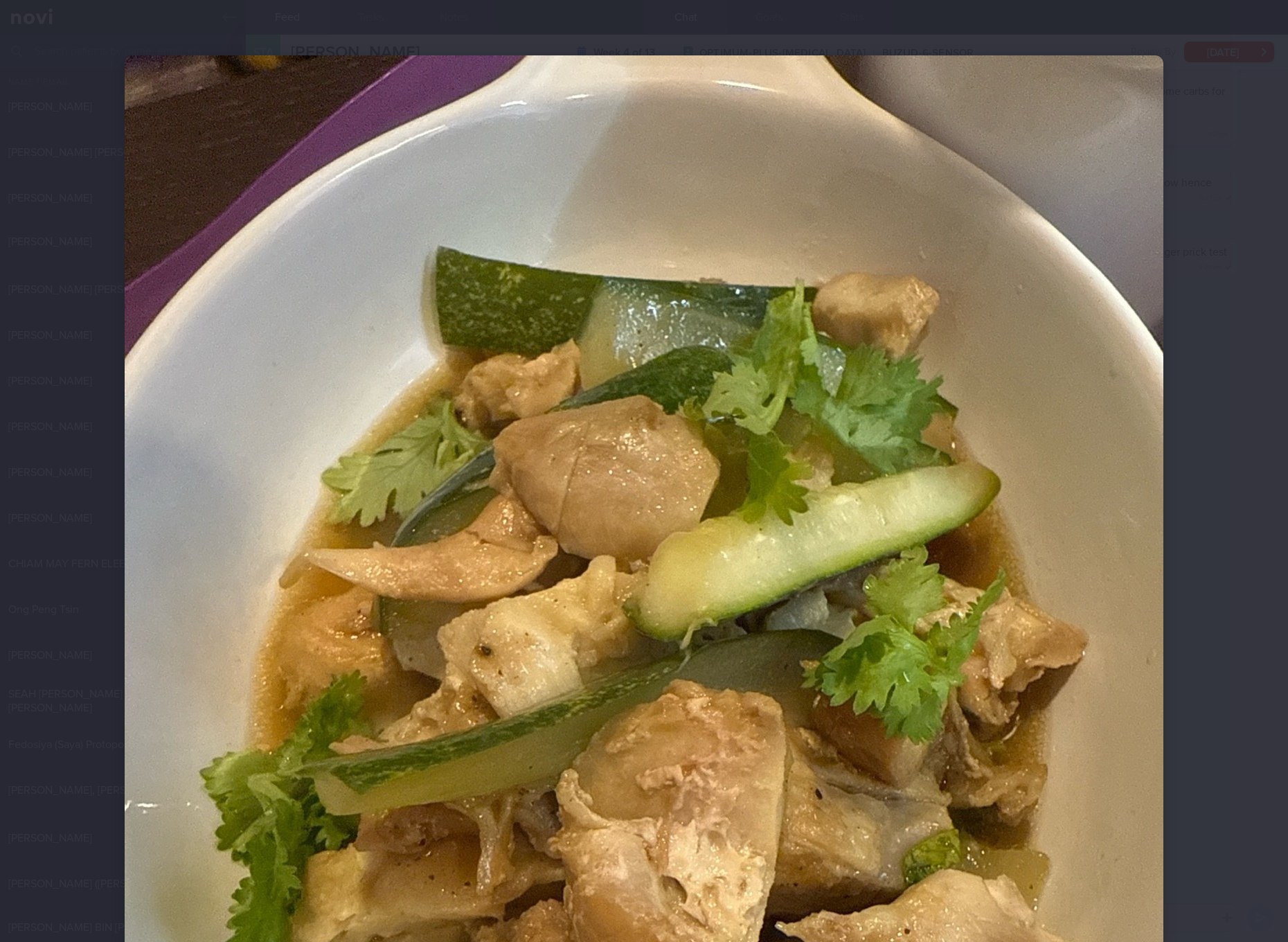
click at [1161, 622] on div at bounding box center [644, 747] width 1149 height 1495
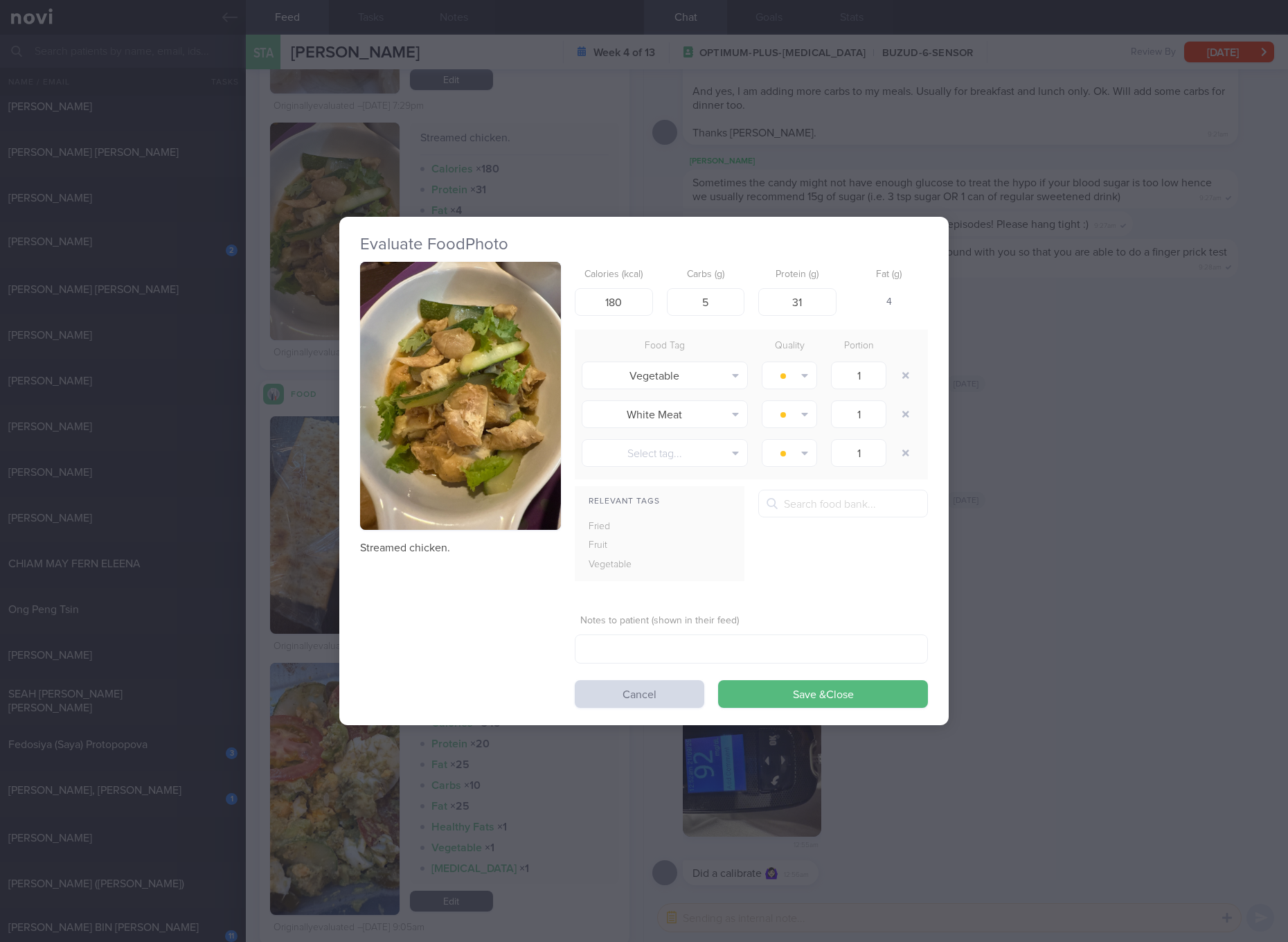
click at [1093, 490] on div "Evaluate Food Photo Streamed chicken. Calories (kcal) 180 Carbs (g) 5 Protein (…" at bounding box center [644, 471] width 1288 height 942
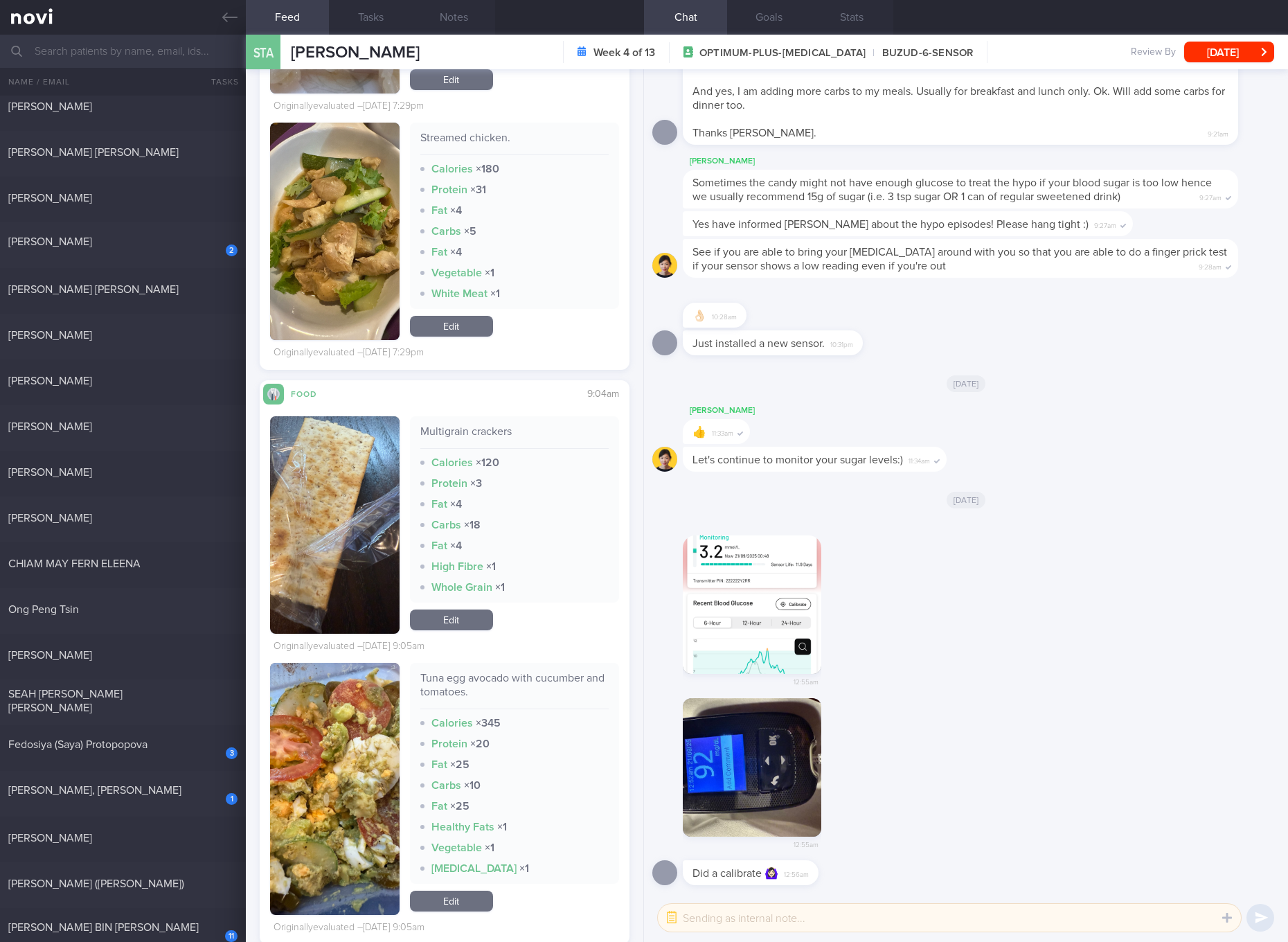
scroll to position [7021, 0]
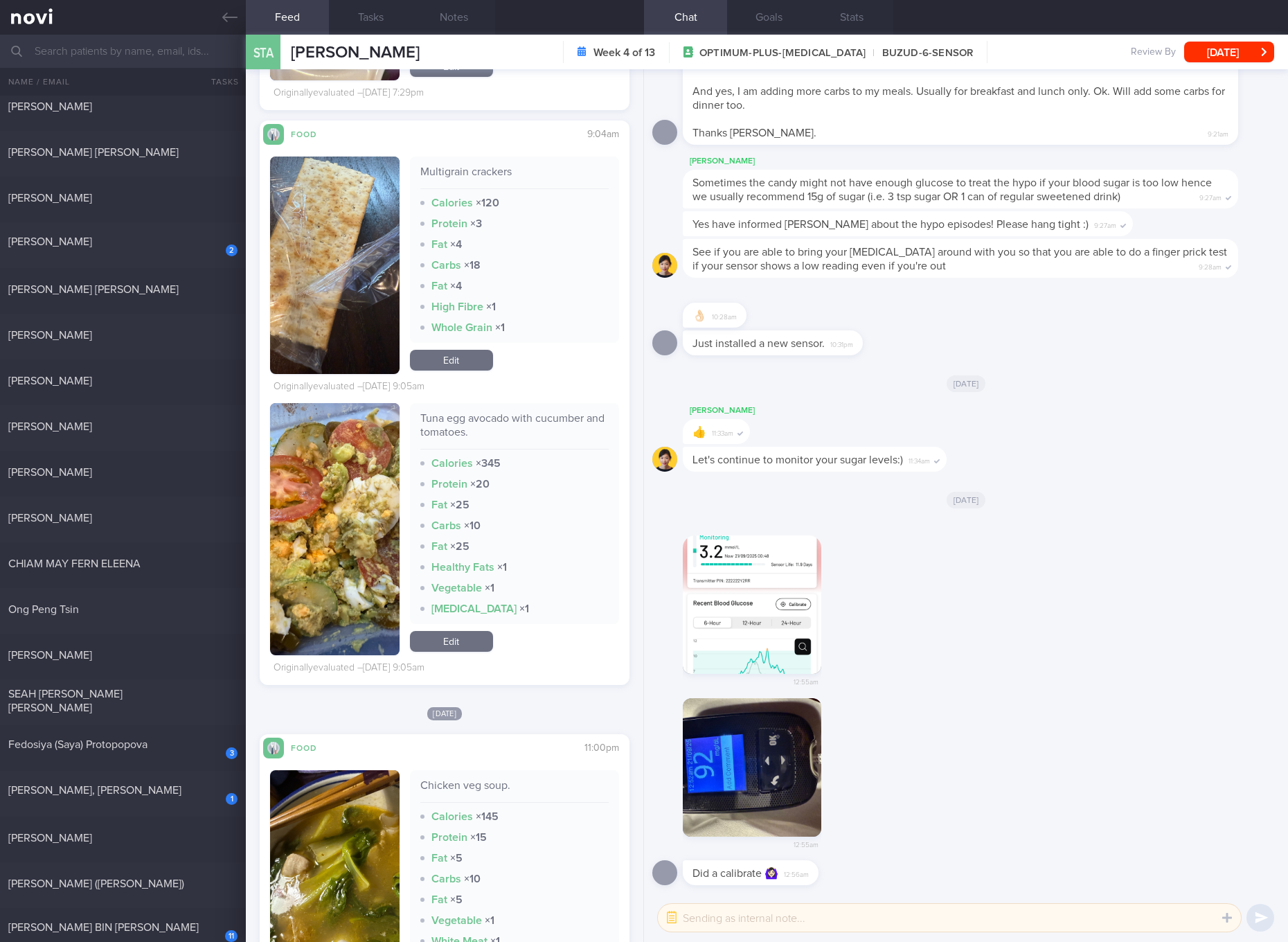
click at [464, 450] on div "Tuna egg avocado with cucumber and tomatoes." at bounding box center [514, 430] width 188 height 38
click at [343, 557] on button "button" at bounding box center [335, 529] width 130 height 252
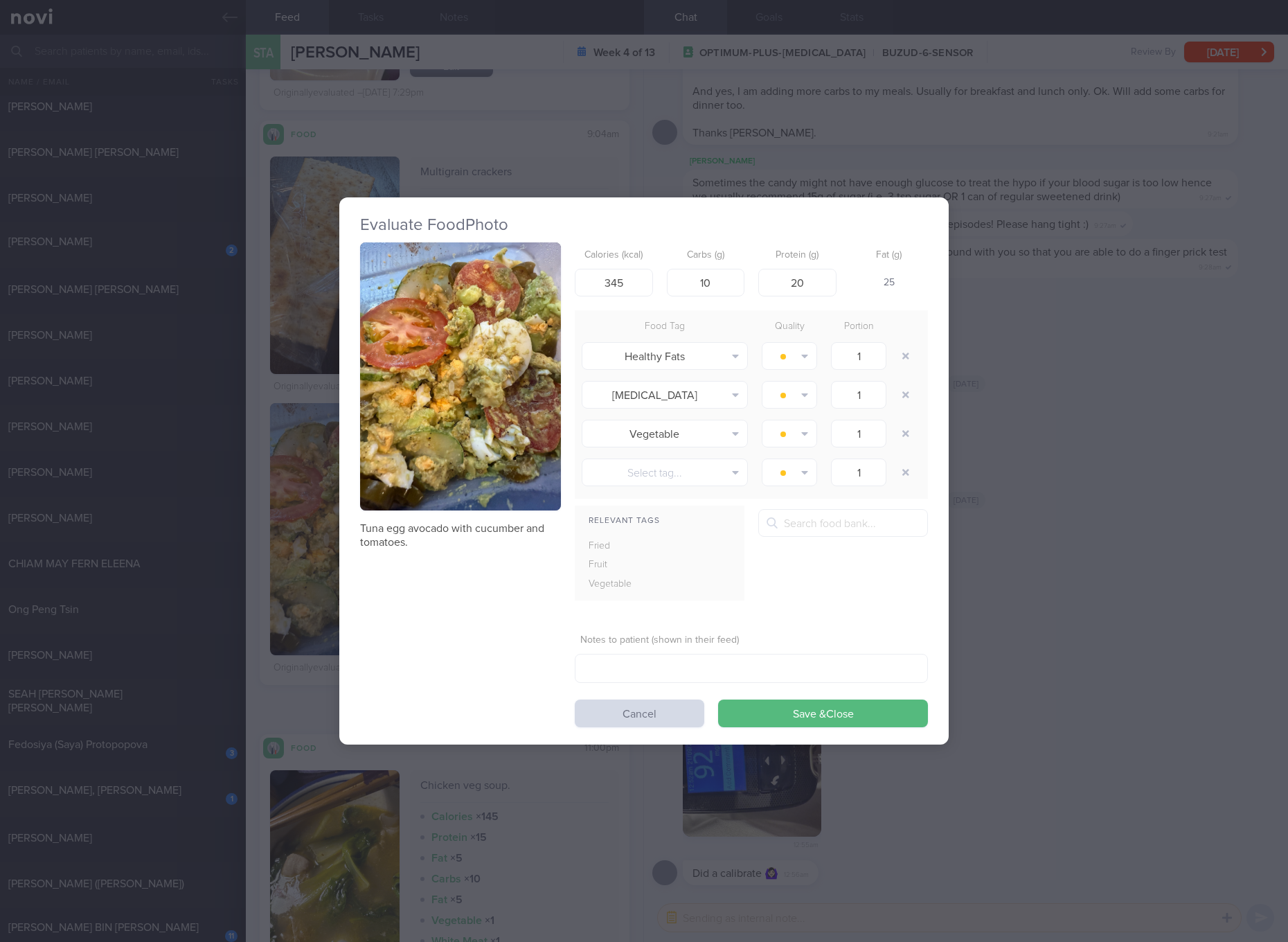
click at [469, 398] on button "button" at bounding box center [460, 376] width 201 height 268
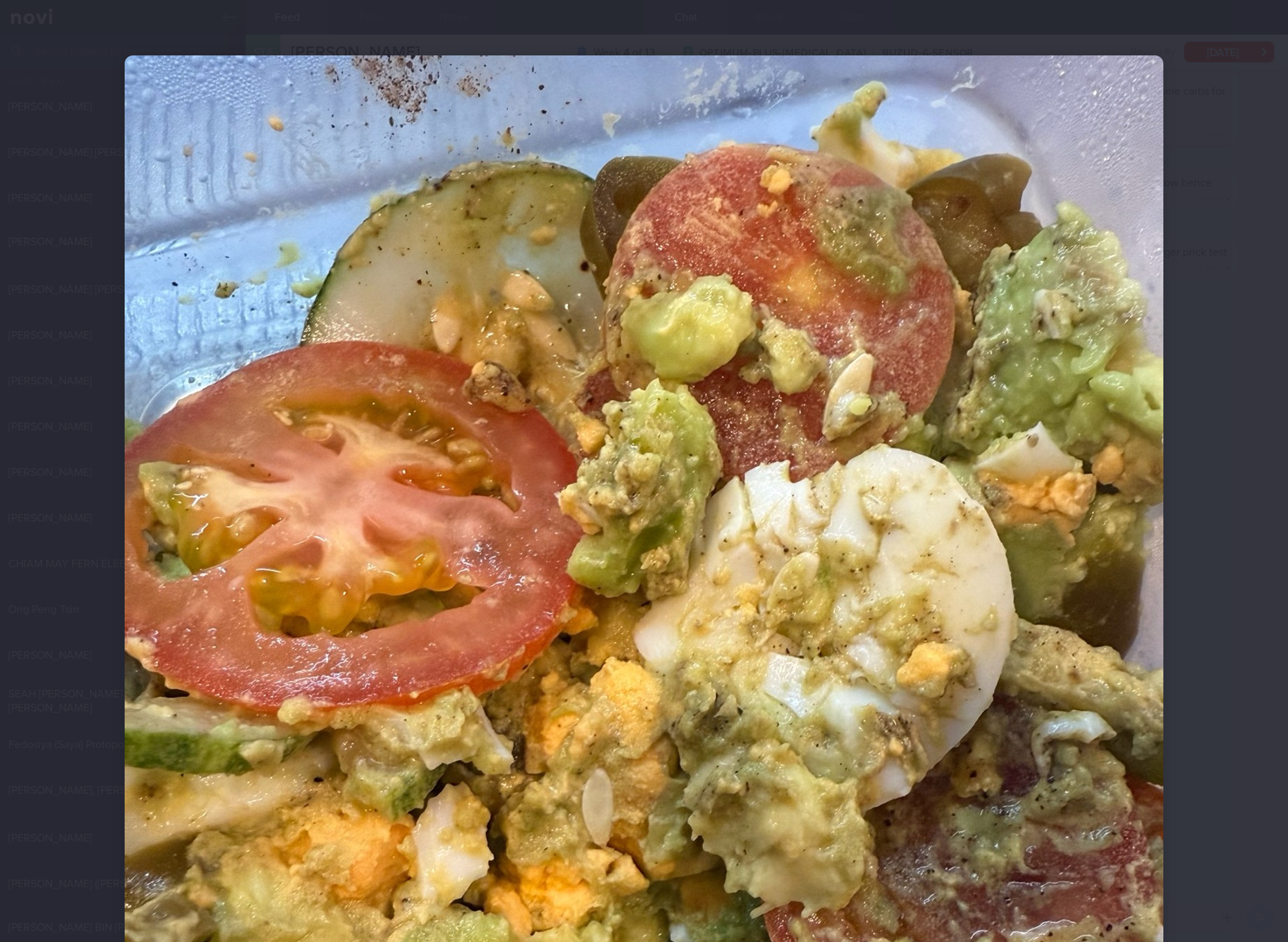
click at [1206, 619] on div at bounding box center [644, 747] width 1149 height 1495
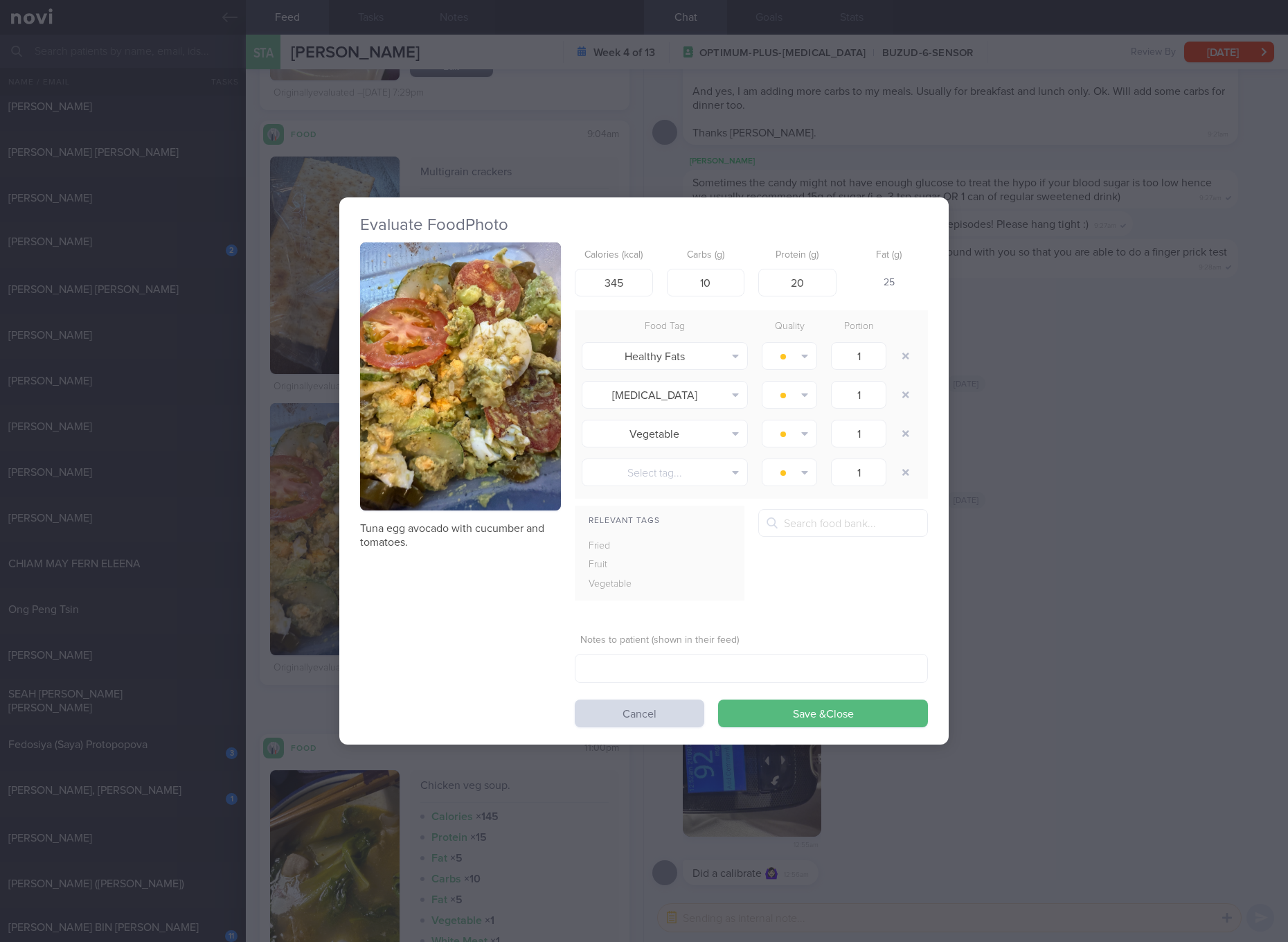
click at [1119, 534] on div "Evaluate Food Photo Tuna egg avocado with cucumber and tomatoes. Calories (kcal…" at bounding box center [644, 471] width 1288 height 942
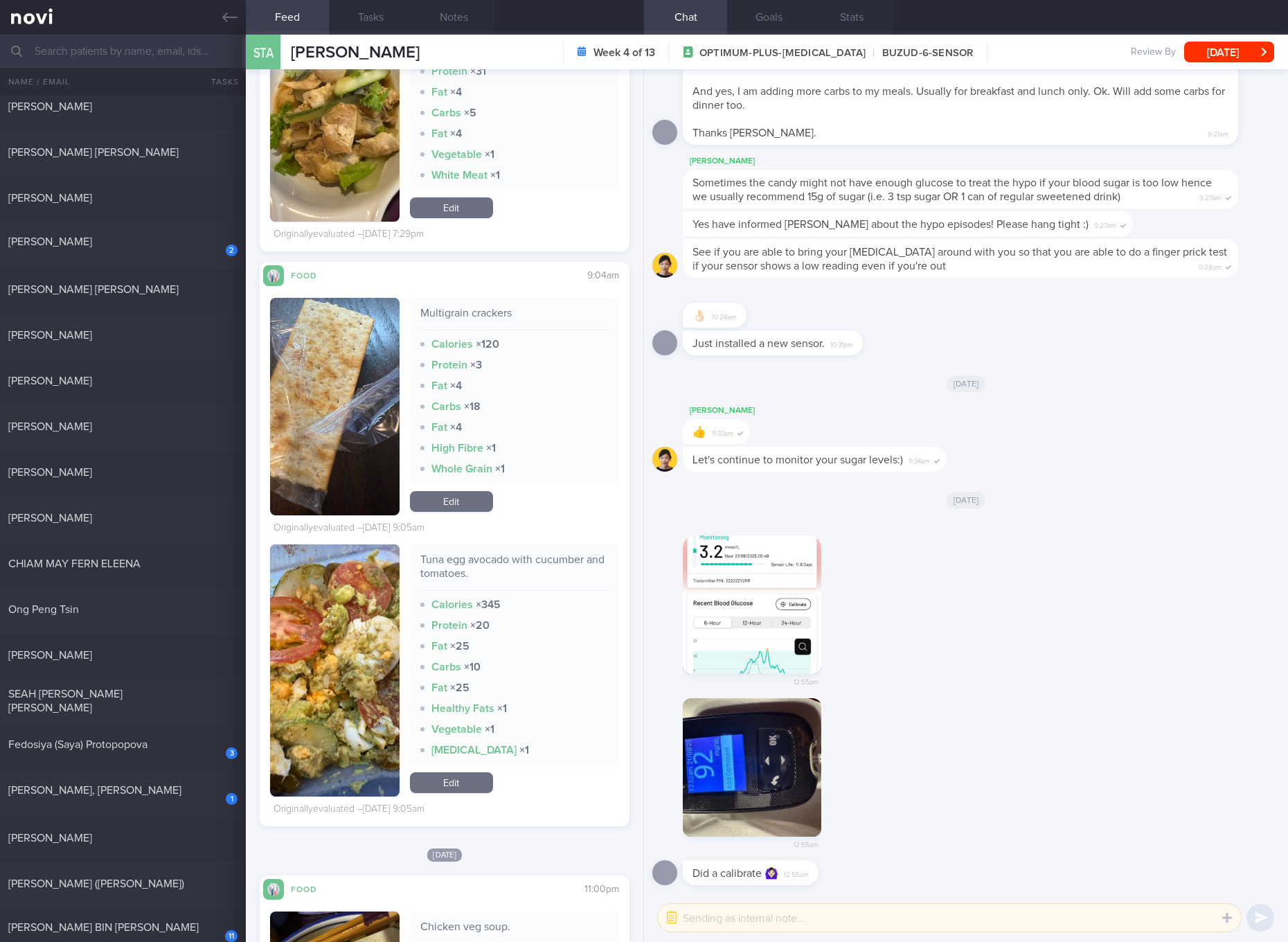
scroll to position [6761, 0]
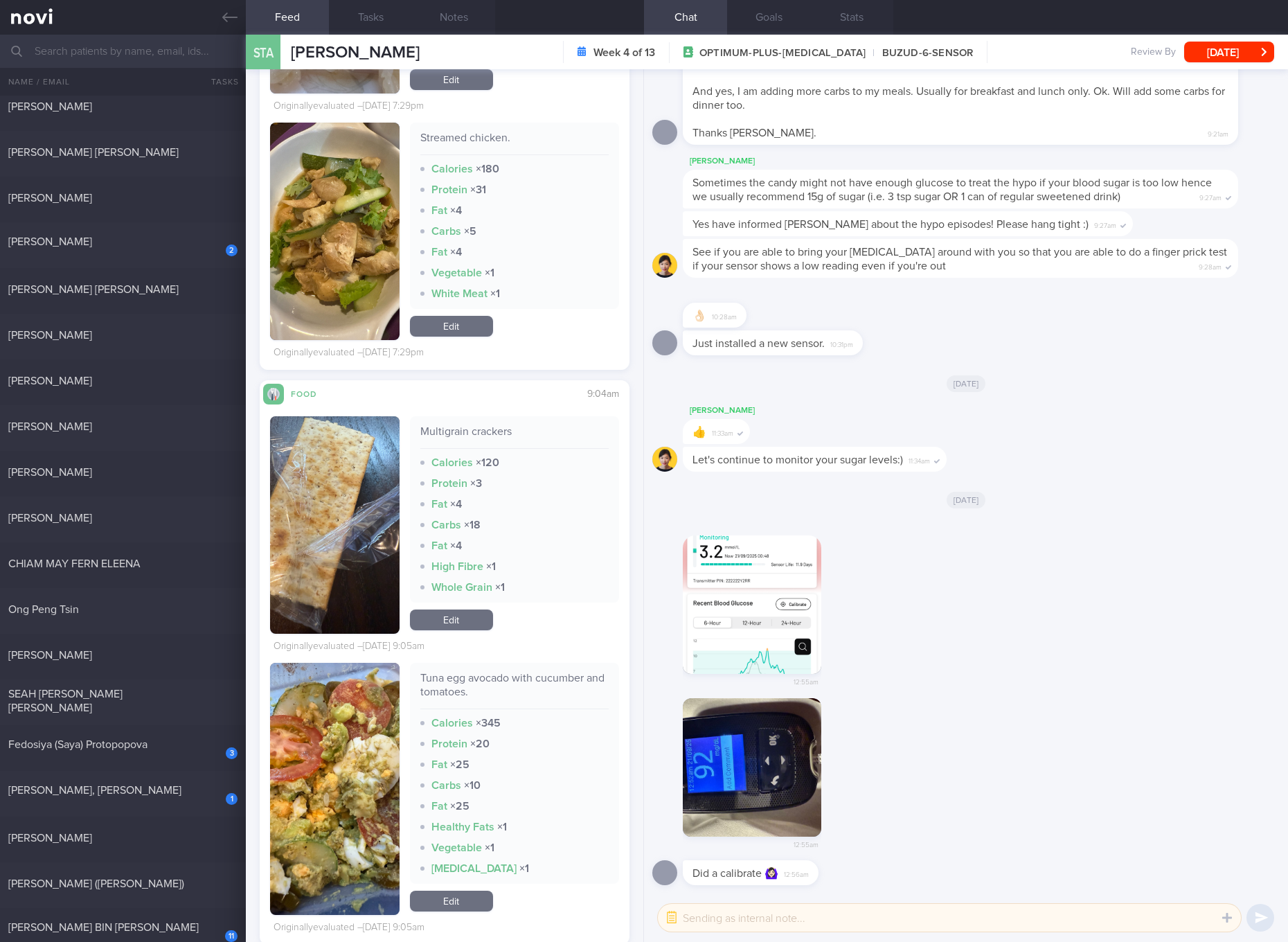
click at [467, 336] on link "Edit" at bounding box center [451, 326] width 83 height 21
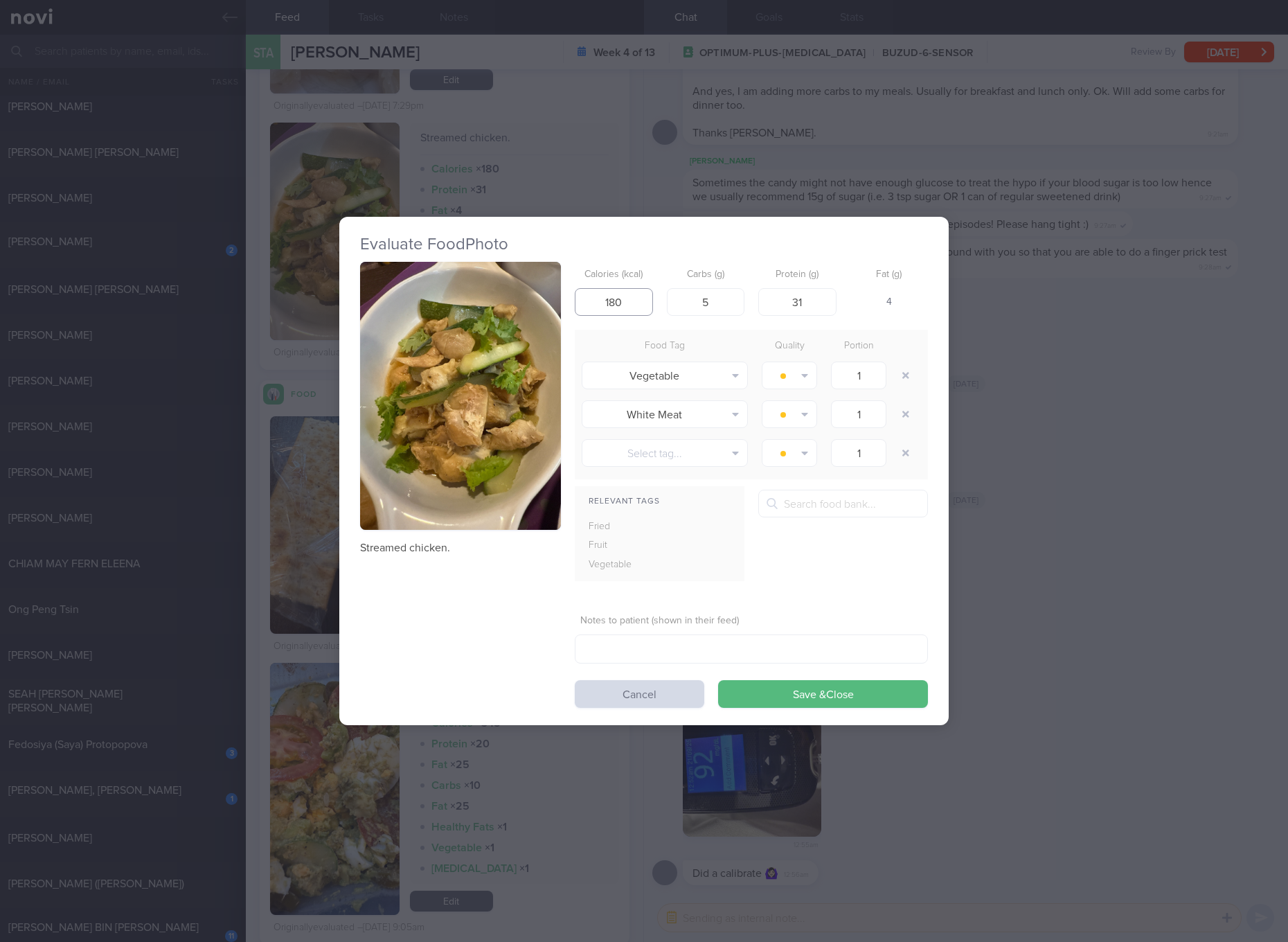
click at [637, 291] on input "180" at bounding box center [614, 302] width 78 height 28
type input "165"
type input "0"
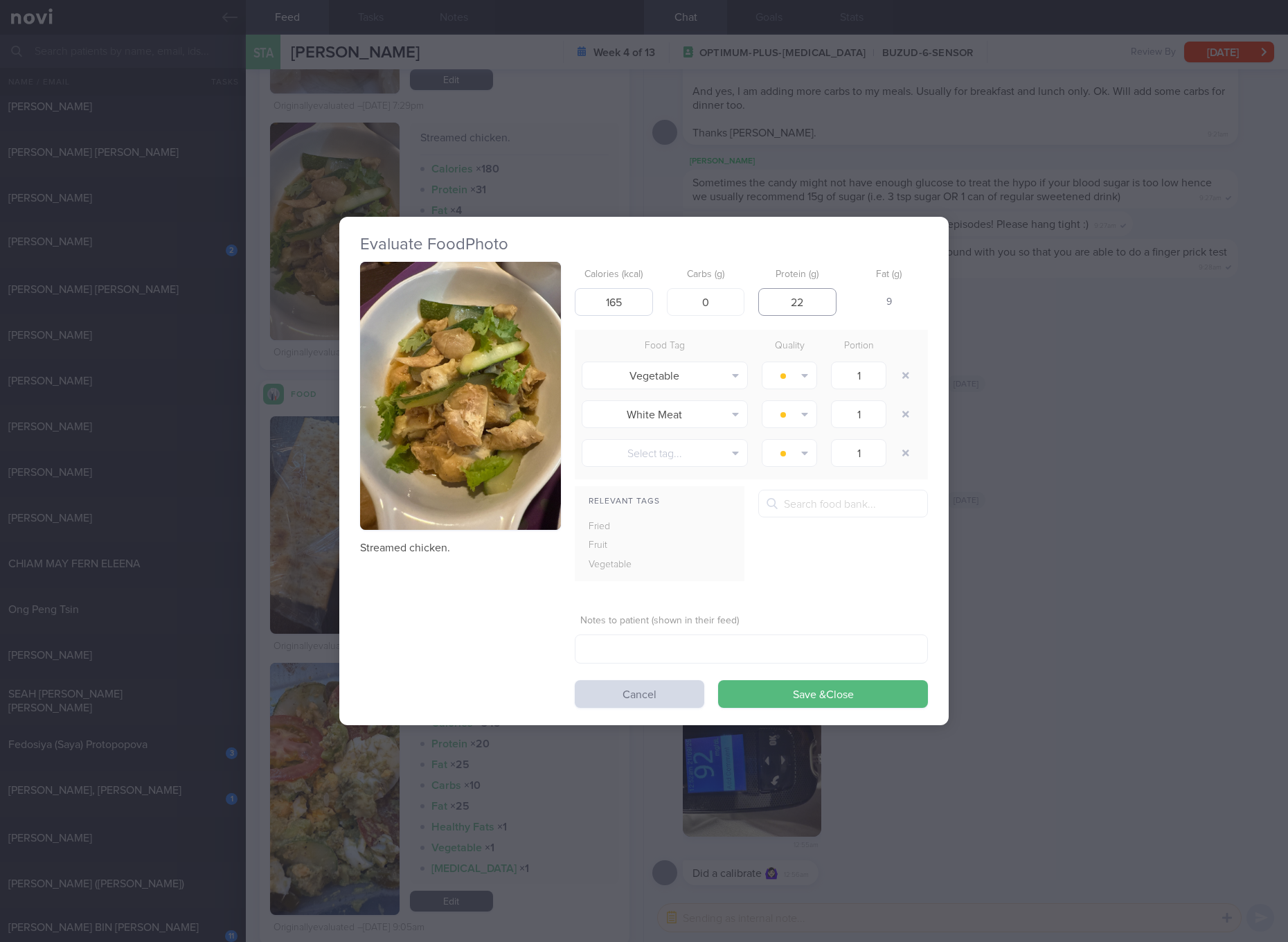
type input "22"
click at [718, 680] on button "Save & Close" at bounding box center [823, 694] width 210 height 28
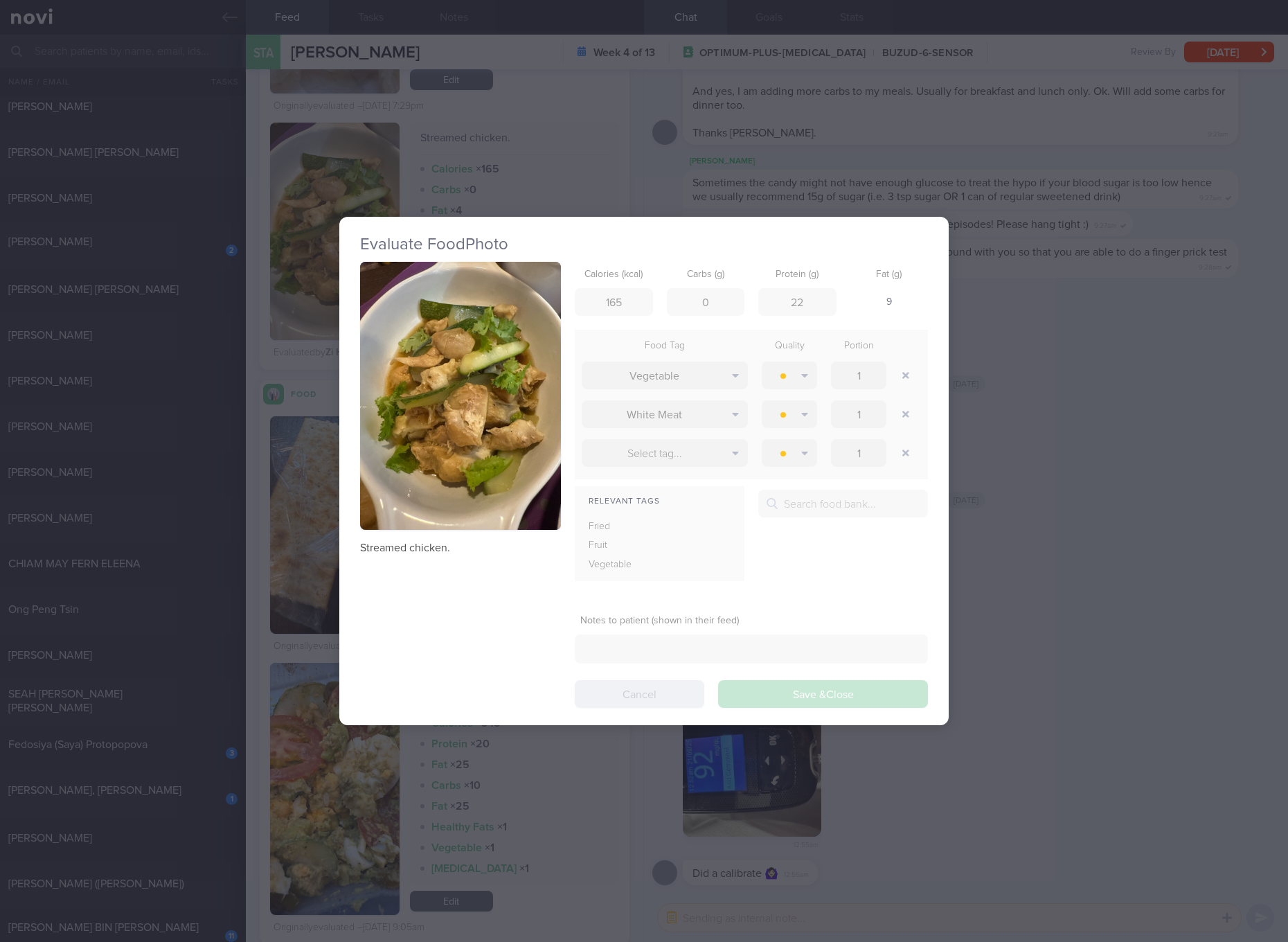
click at [1147, 553] on div "Evaluate Food Photo Streamed chicken. Calories (kcal) 165 Carbs (g) 0 Protein (…" at bounding box center [644, 471] width 1288 height 942
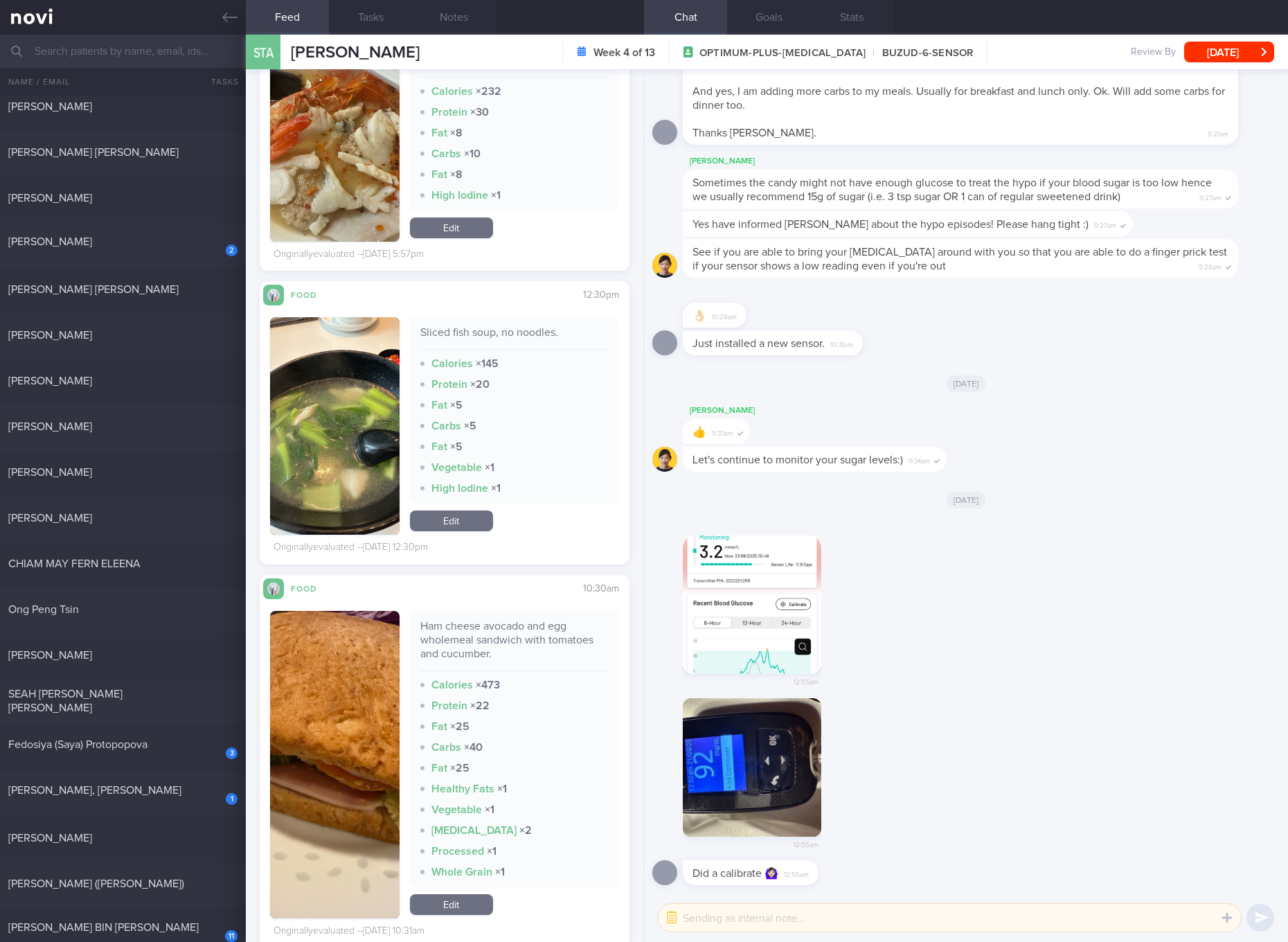
scroll to position [8060, 0]
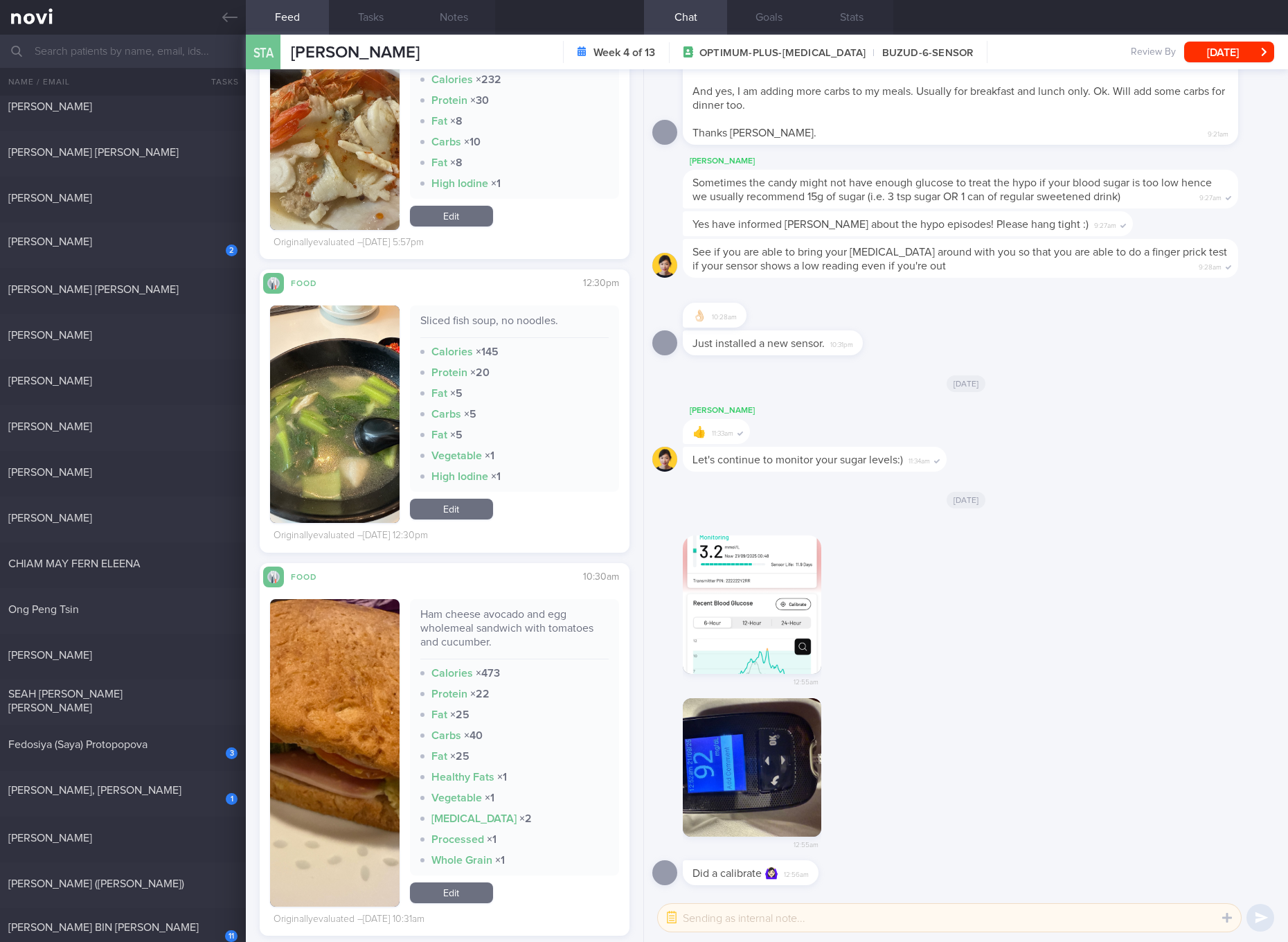
click at [483, 628] on div "Ham cheese avocado and egg wholemeal sandwich with tomatoes and cucumber." at bounding box center [514, 633] width 188 height 52
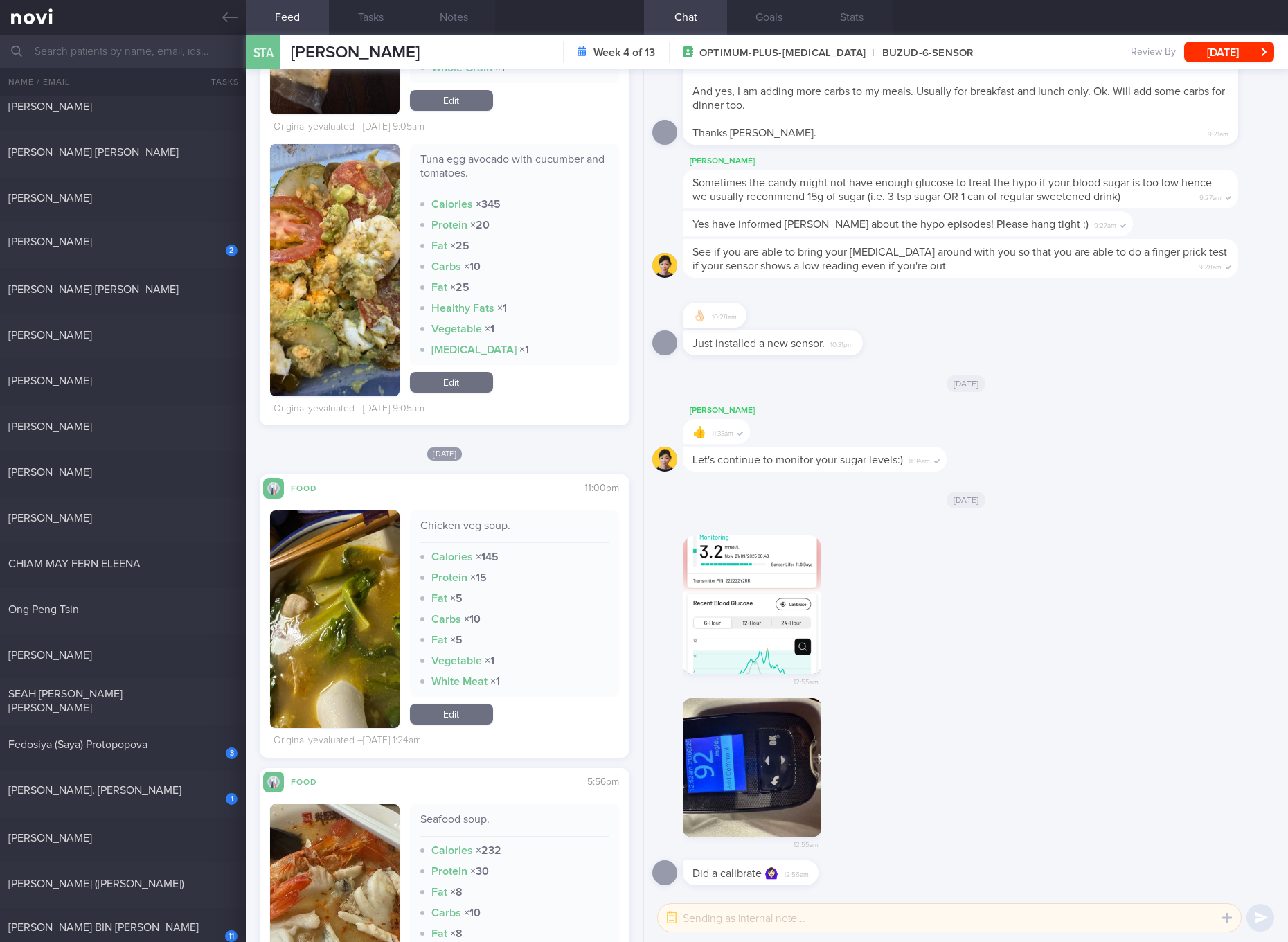
scroll to position [7021, 0]
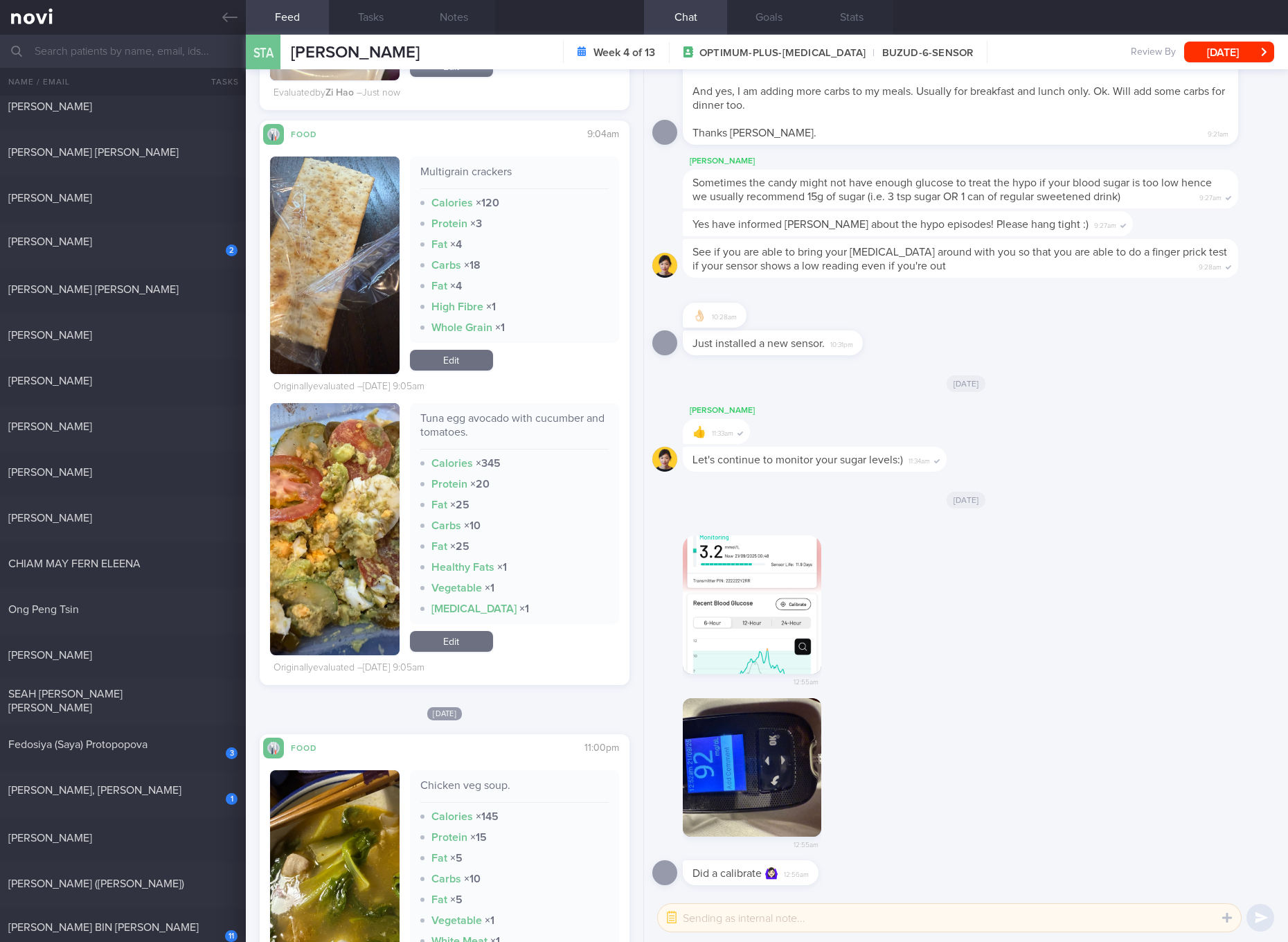
click at [472, 651] on link "Edit" at bounding box center [451, 642] width 83 height 21
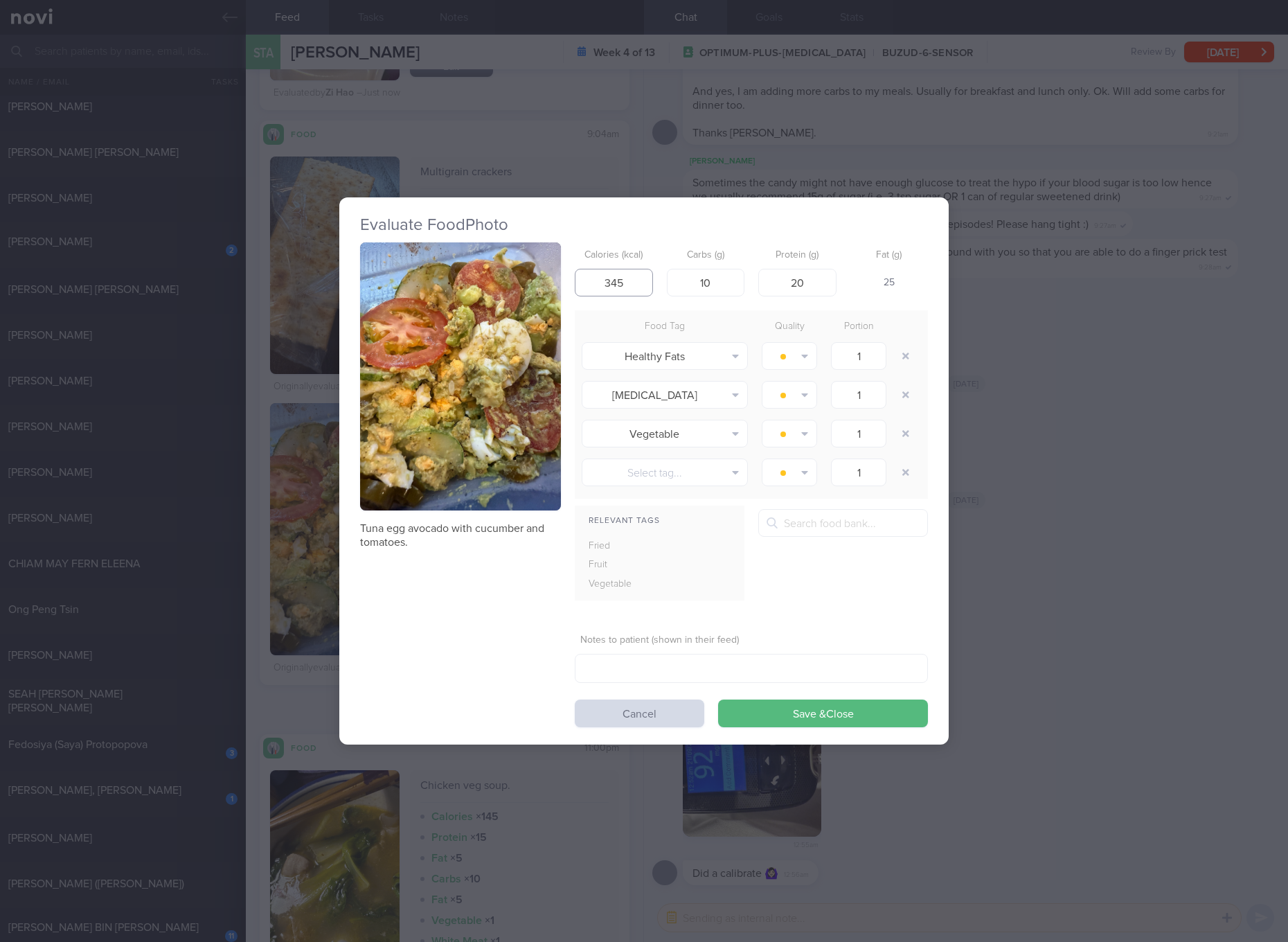
click at [618, 283] on input "345" at bounding box center [614, 283] width 78 height 28
type input "355"
type input "8"
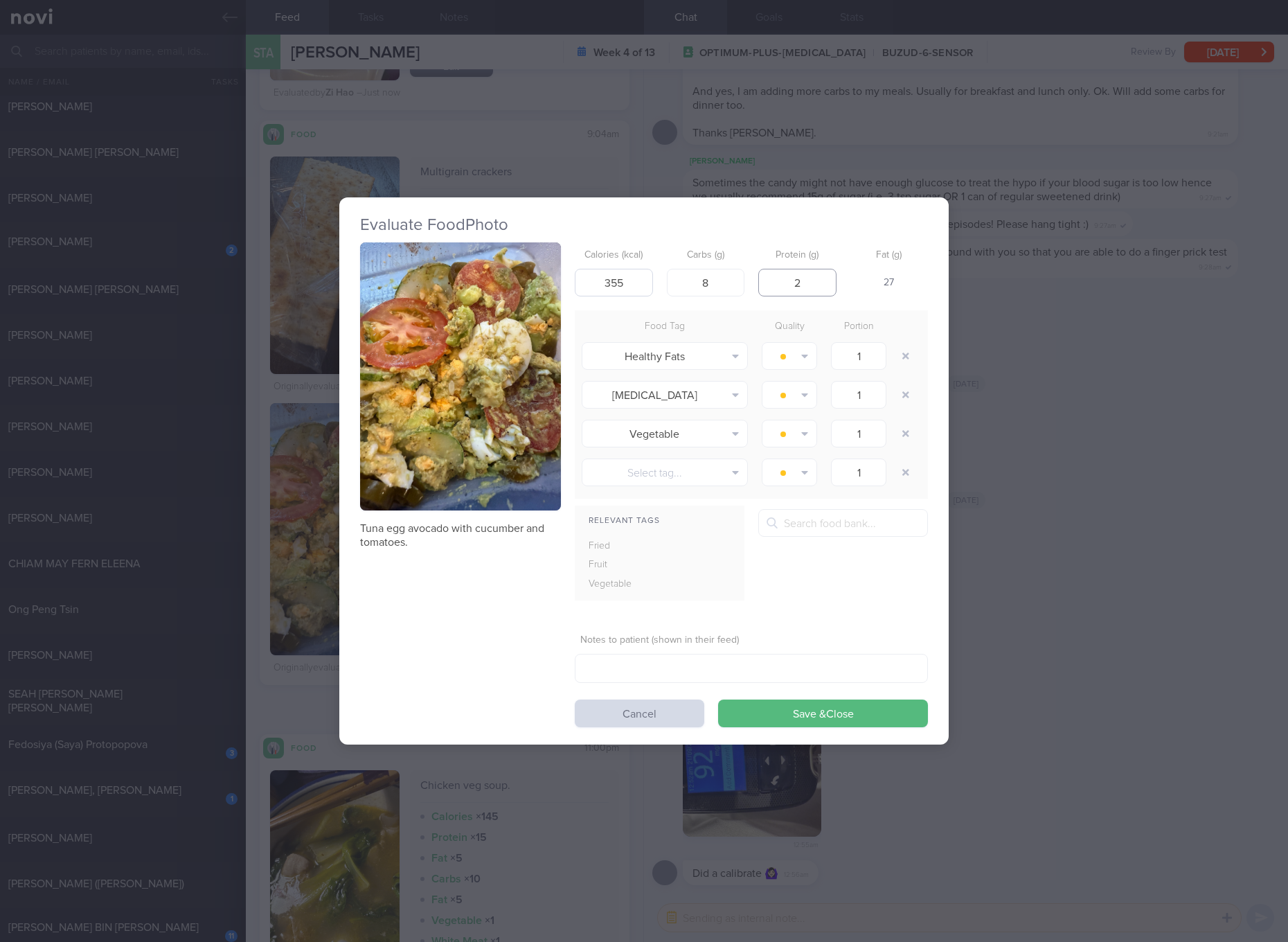
type input "25"
click button "Save & Close" at bounding box center [823, 714] width 210 height 28
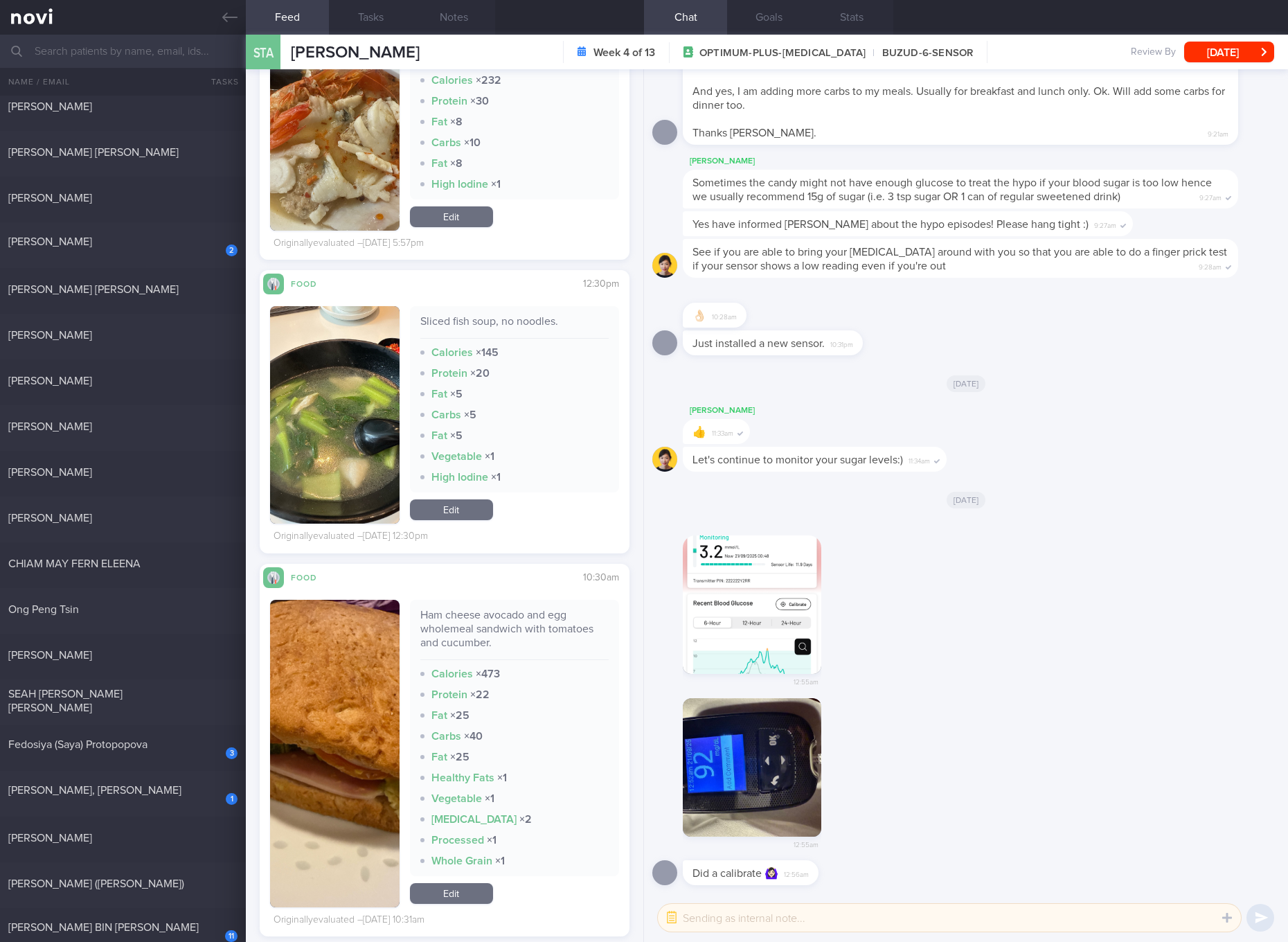
scroll to position [8320, 0]
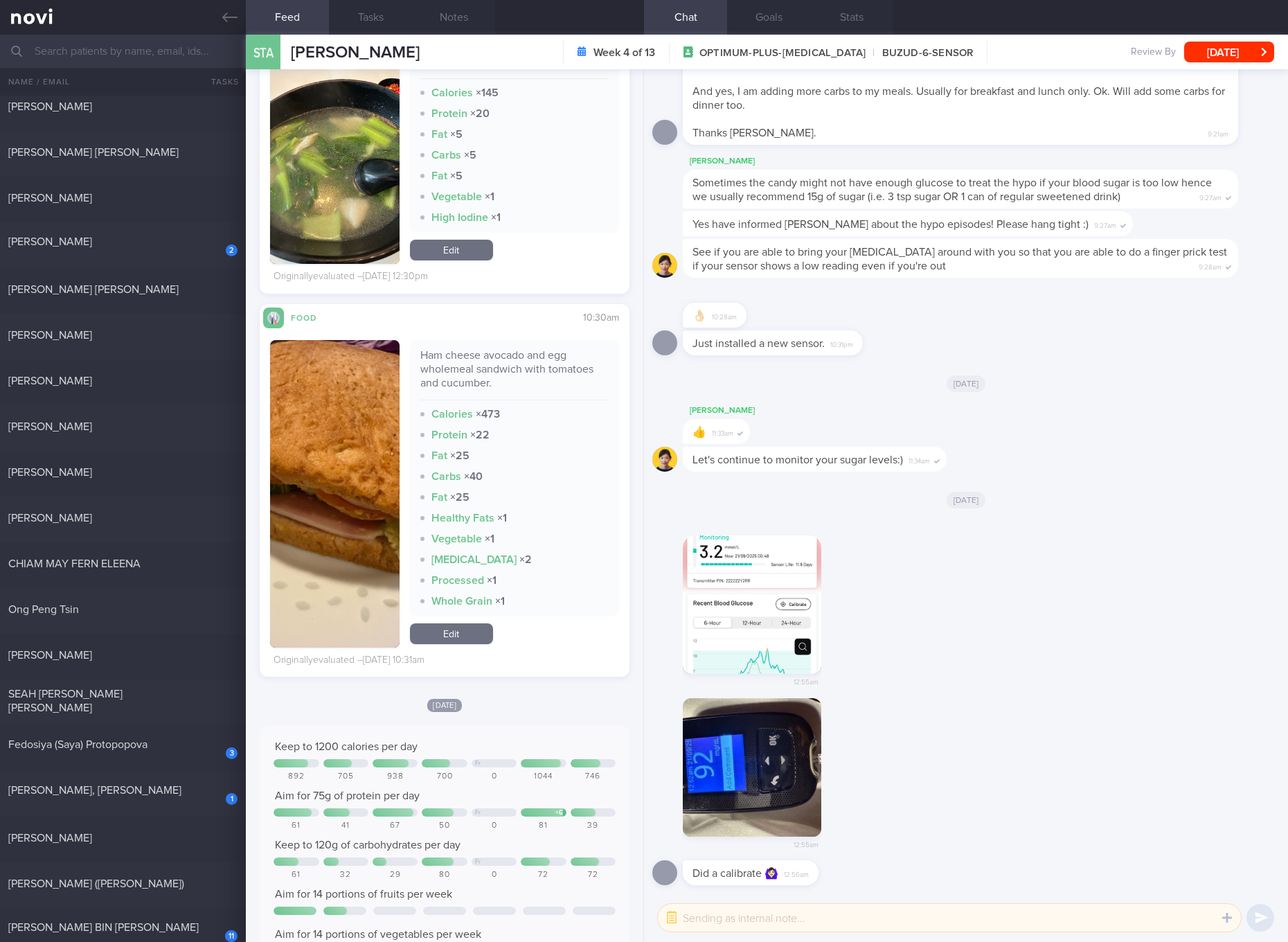
click at [465, 635] on link "Edit" at bounding box center [451, 634] width 83 height 21
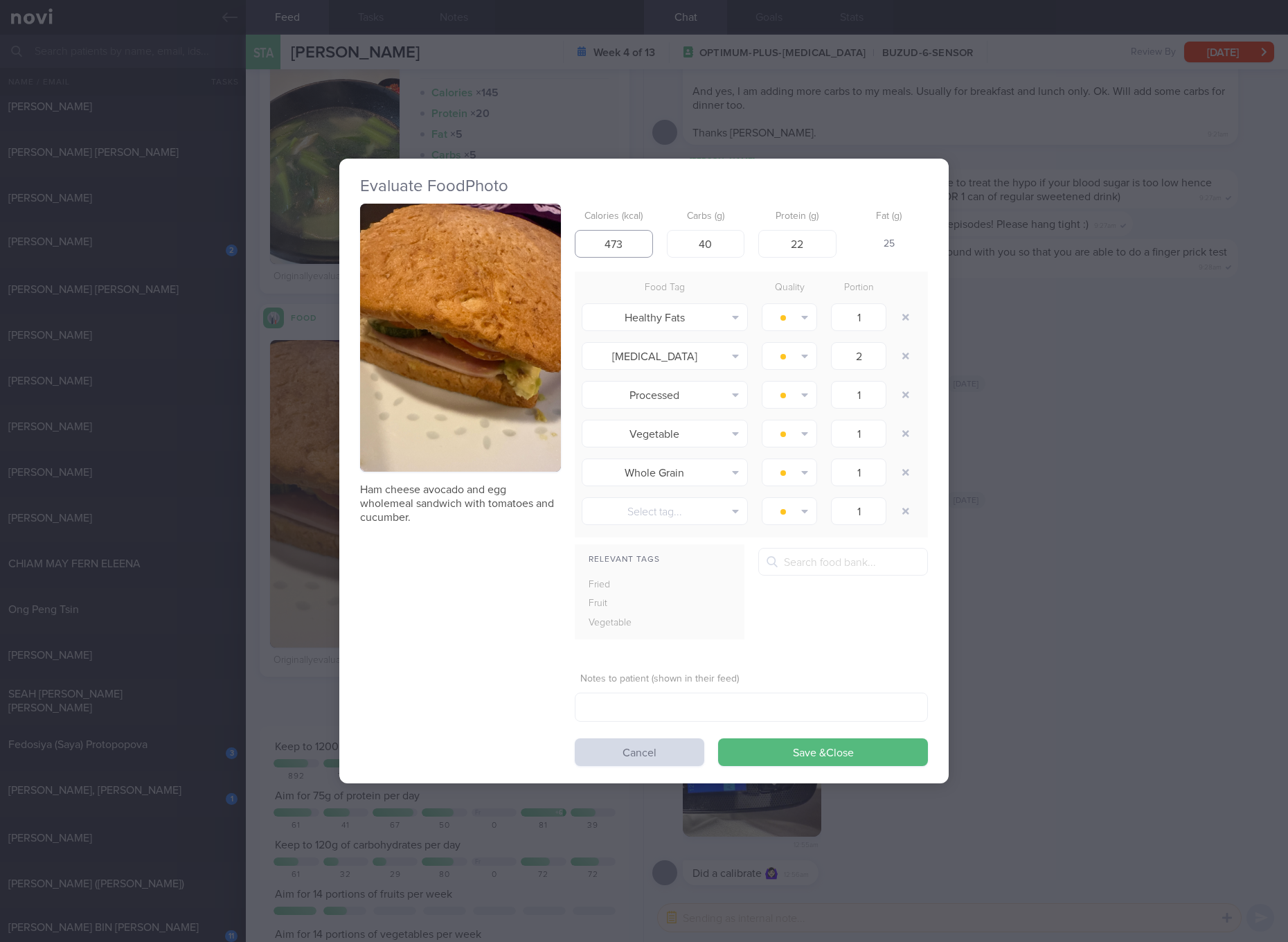
click at [629, 251] on input "473" at bounding box center [614, 244] width 78 height 28
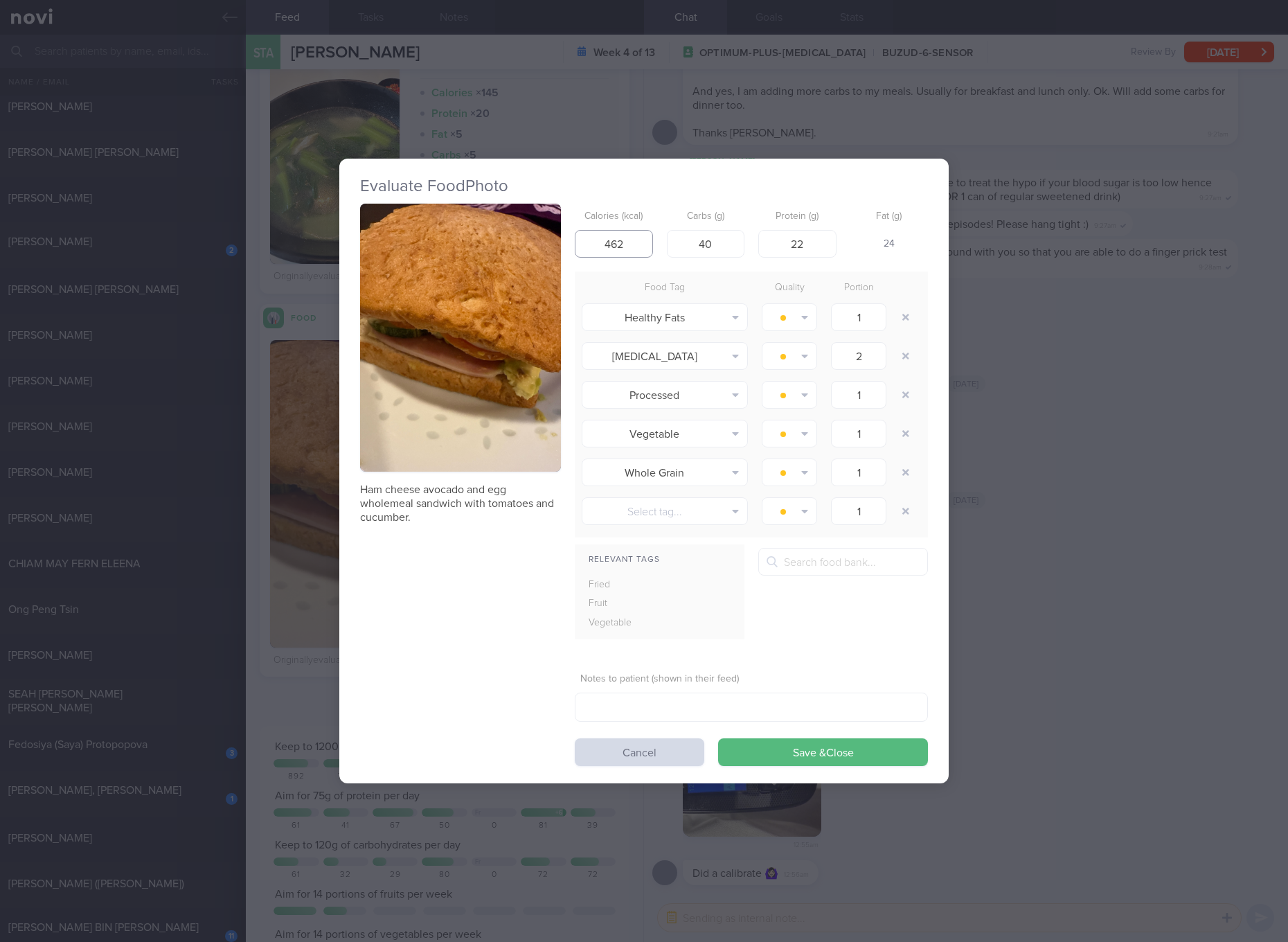
type input "462"
type input "38"
type input "26"
click button "Save & Close" at bounding box center [823, 752] width 210 height 28
